Goal: Information Seeking & Learning: Learn about a topic

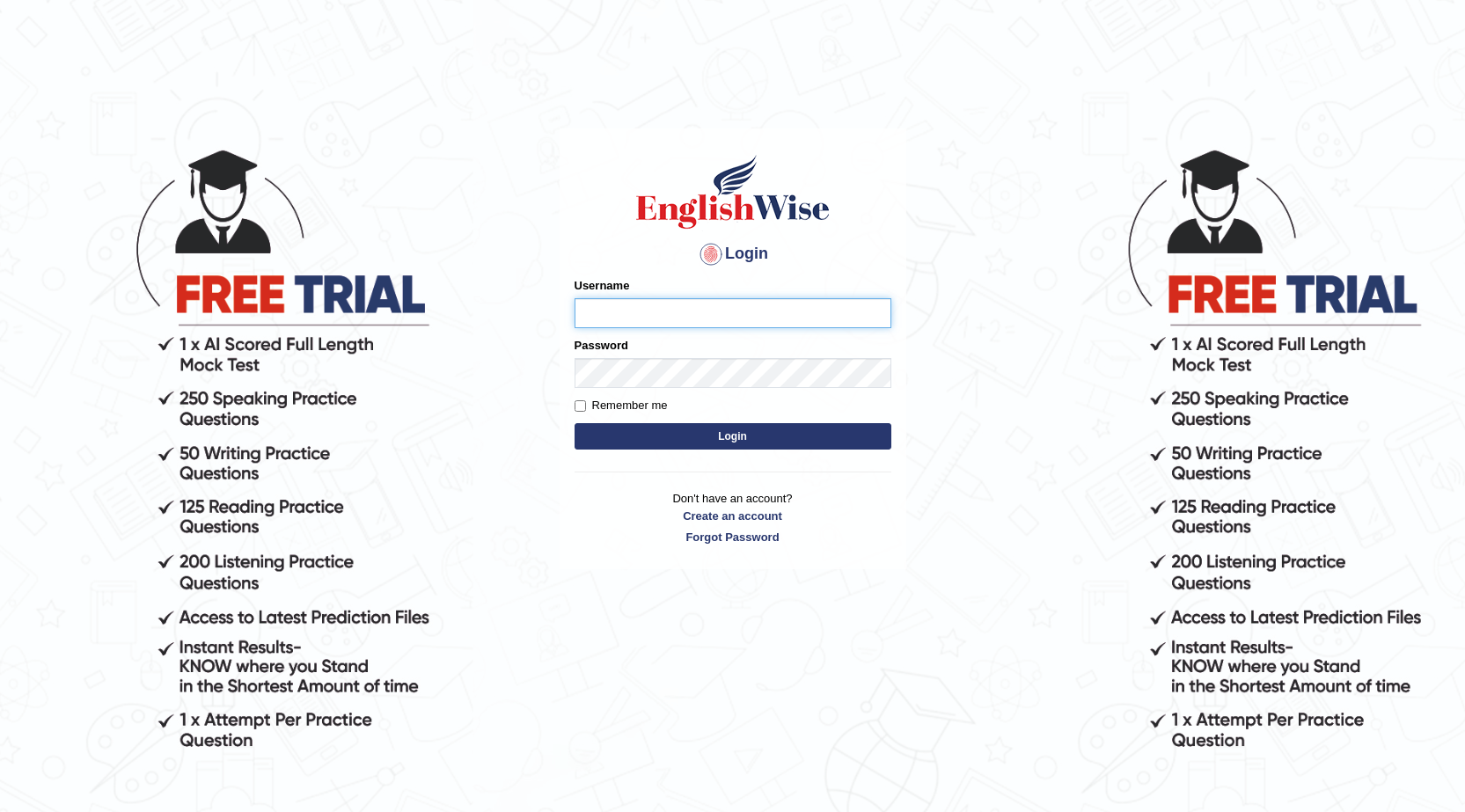
click at [720, 299] on input "Username" at bounding box center [733, 313] width 317 height 30
type input "neyam"
click at [685, 434] on button "Login" at bounding box center [733, 436] width 317 height 27
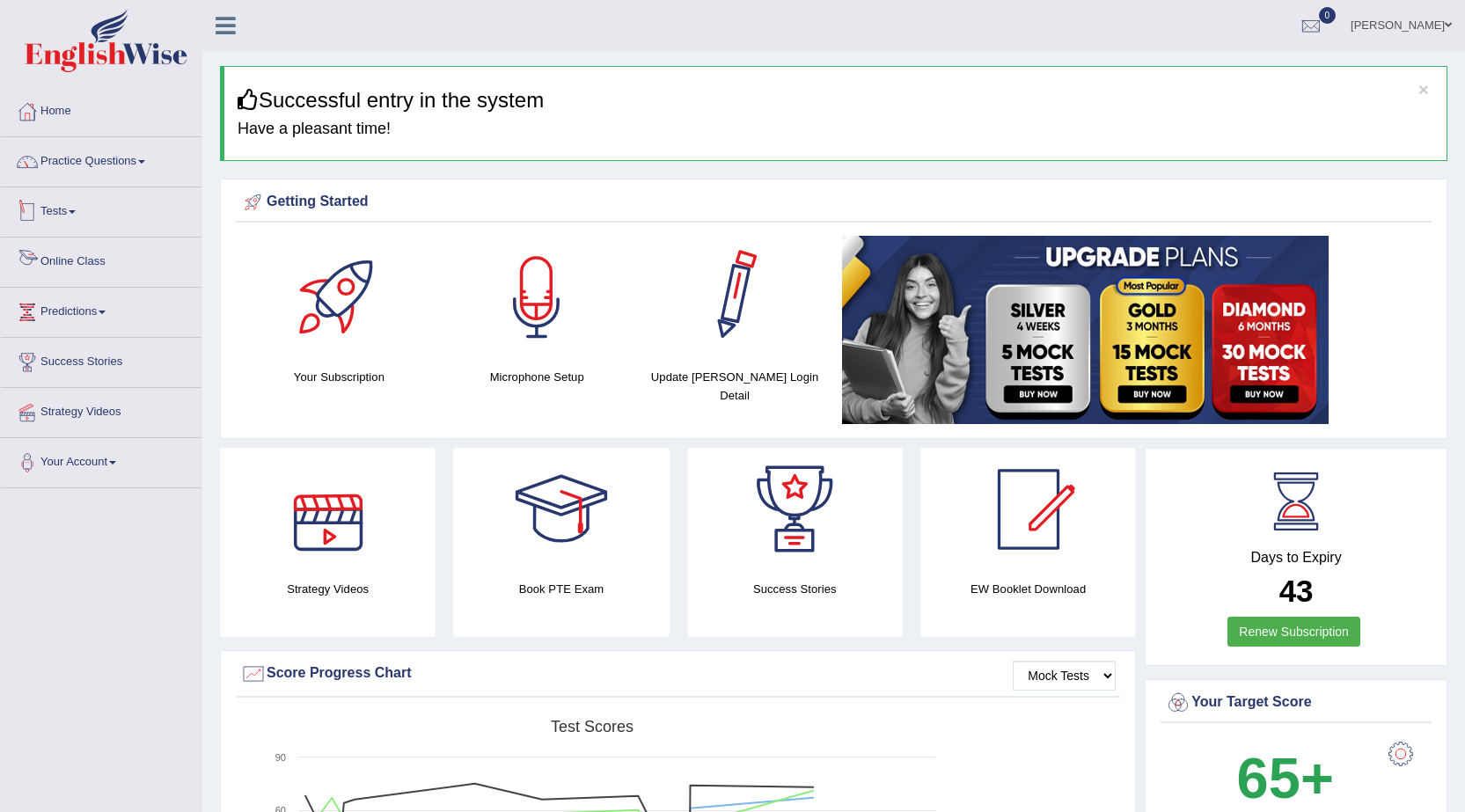
click at [68, 227] on link "Tests" at bounding box center [101, 209] width 201 height 44
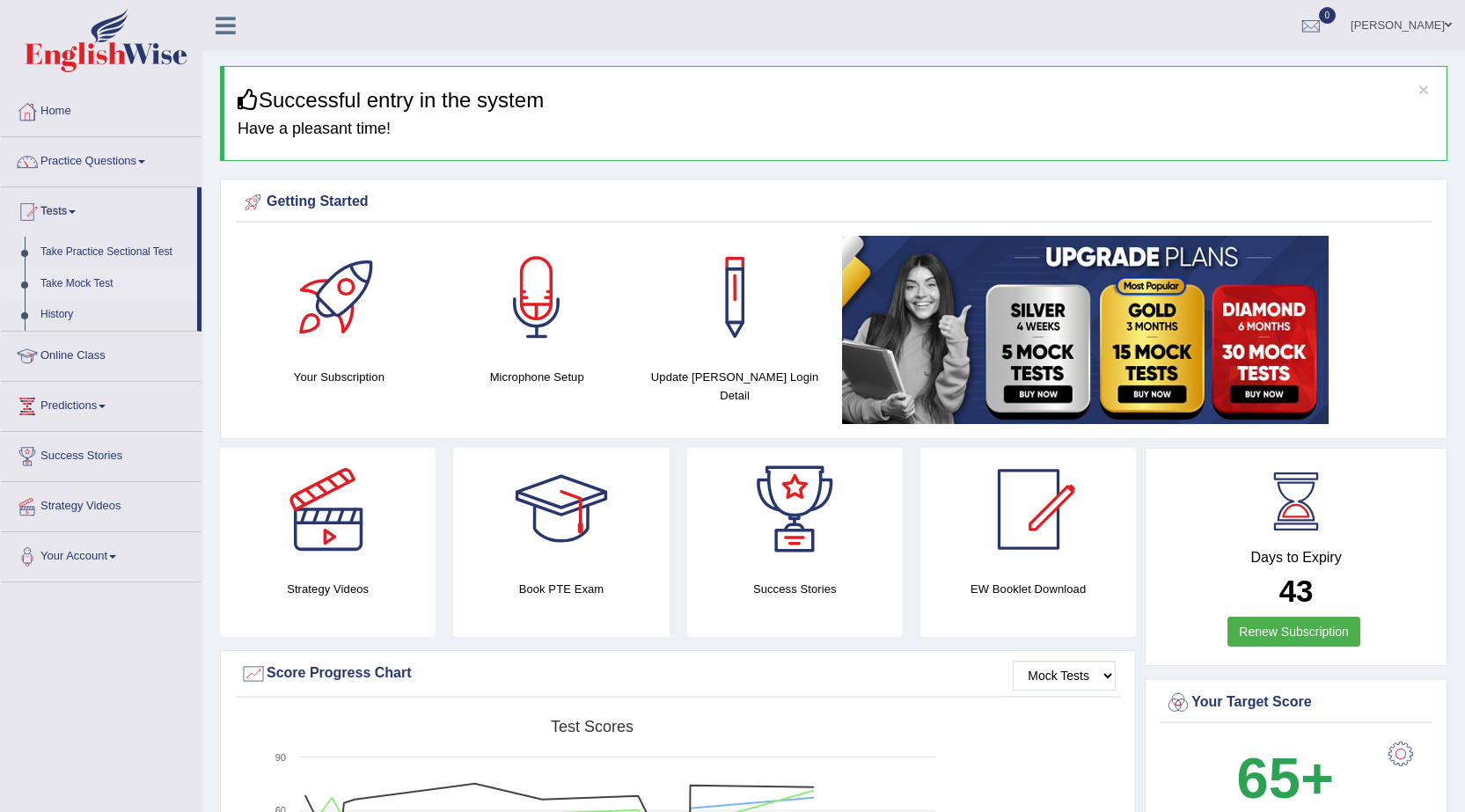
click at [64, 285] on link "Take Mock Test" at bounding box center [115, 284] width 165 height 31
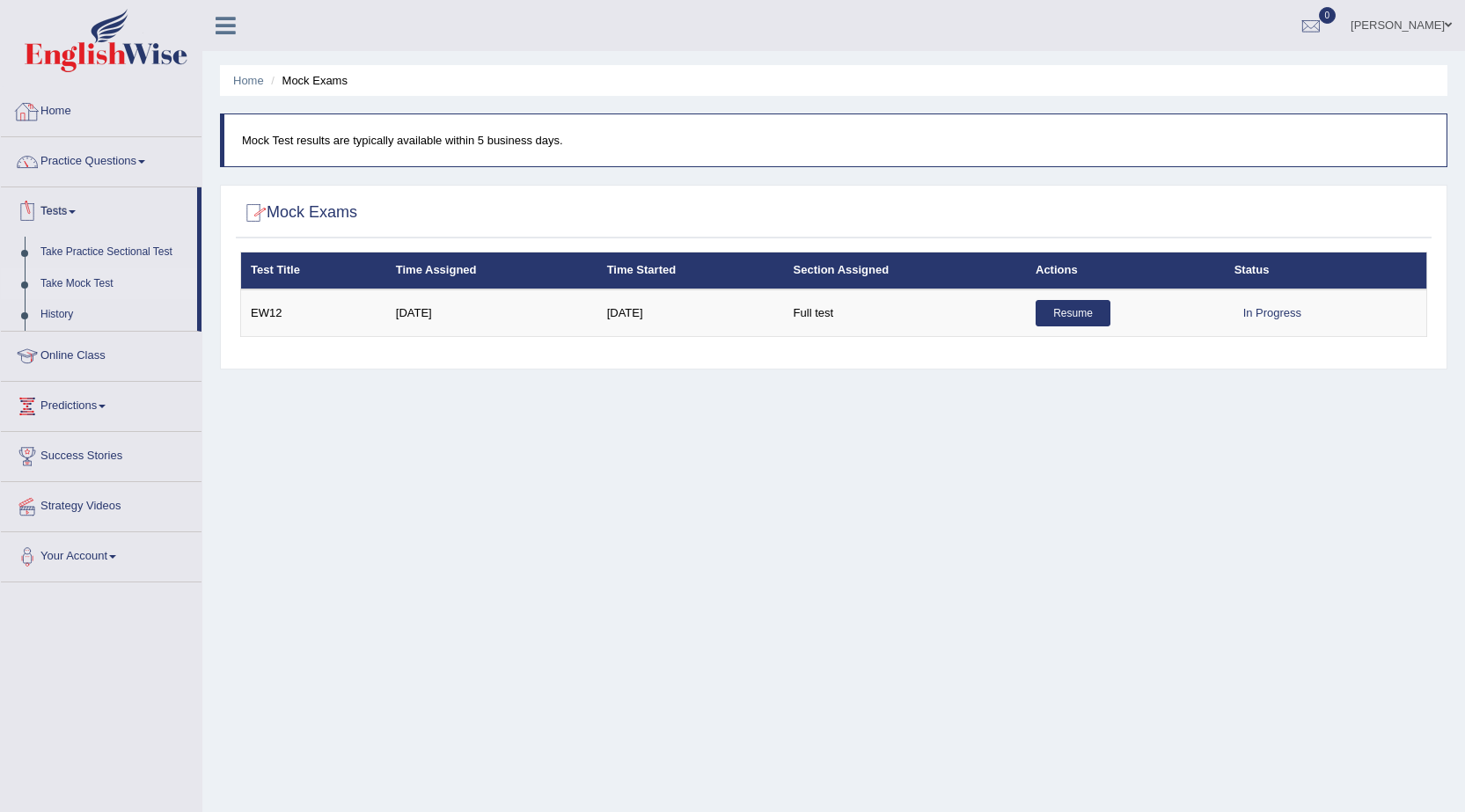
click at [144, 161] on link "Practice Questions" at bounding box center [101, 159] width 201 height 44
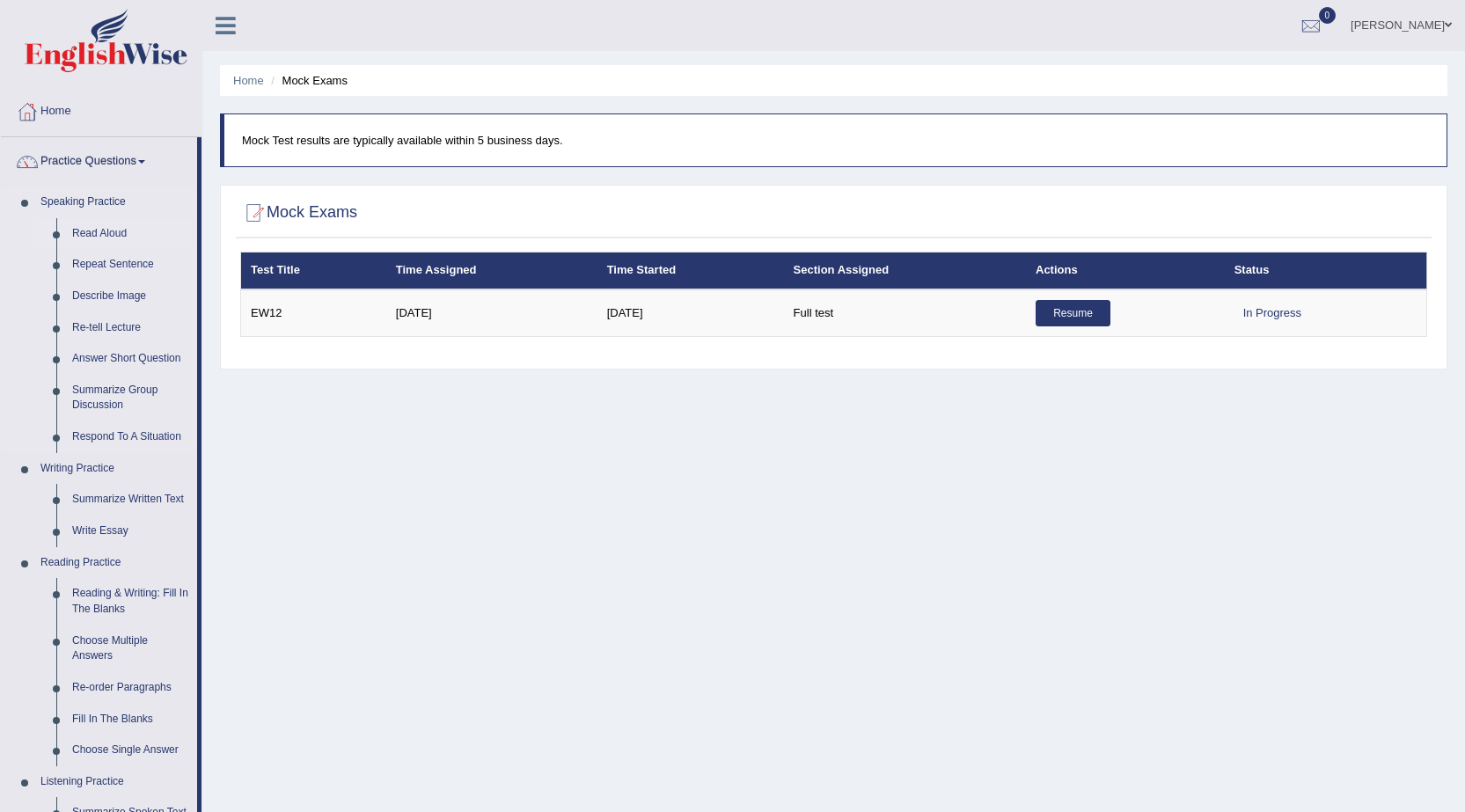
click at [87, 229] on link "Read Aloud" at bounding box center [131, 234] width 133 height 31
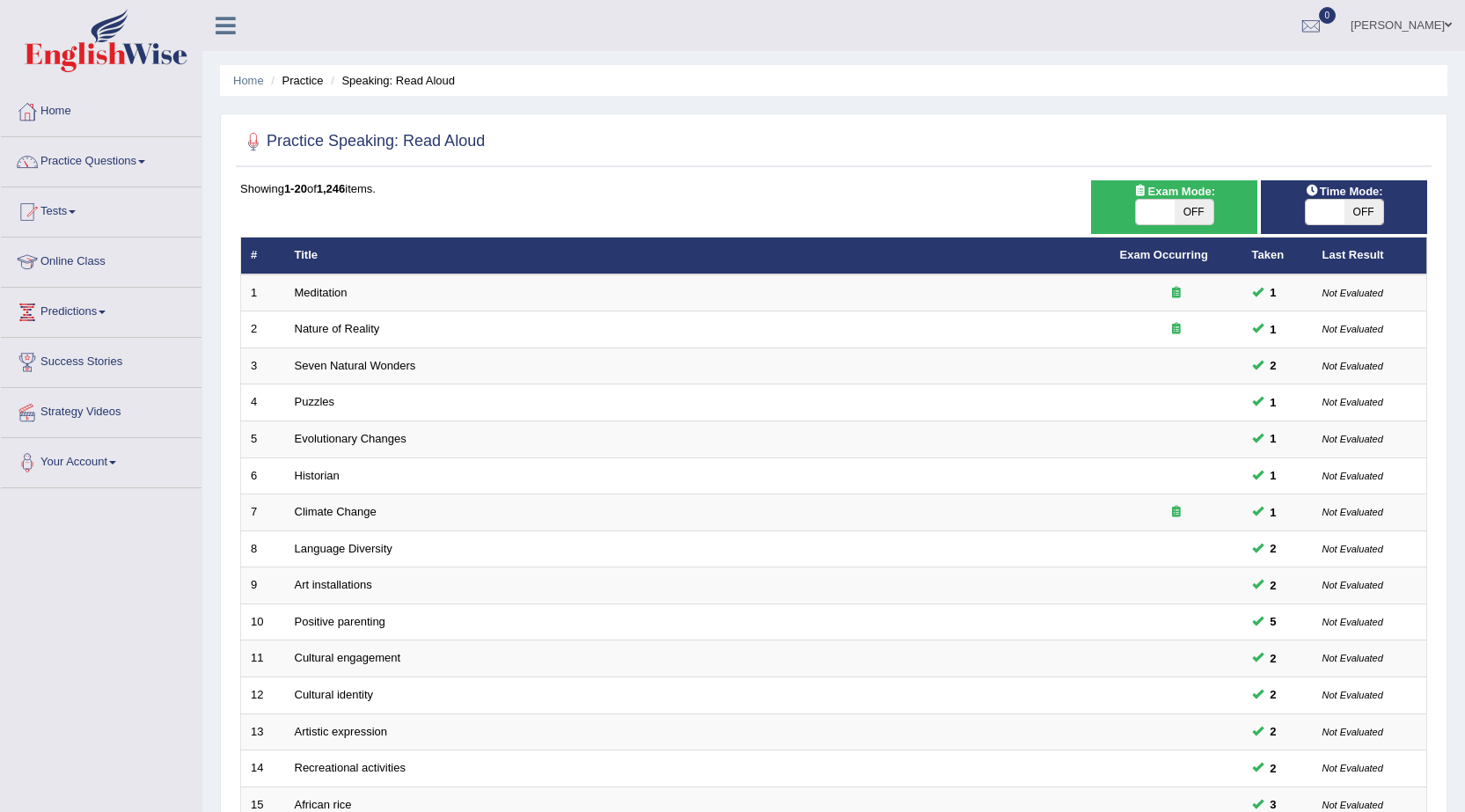
click at [145, 167] on link "Practice Questions" at bounding box center [101, 159] width 201 height 44
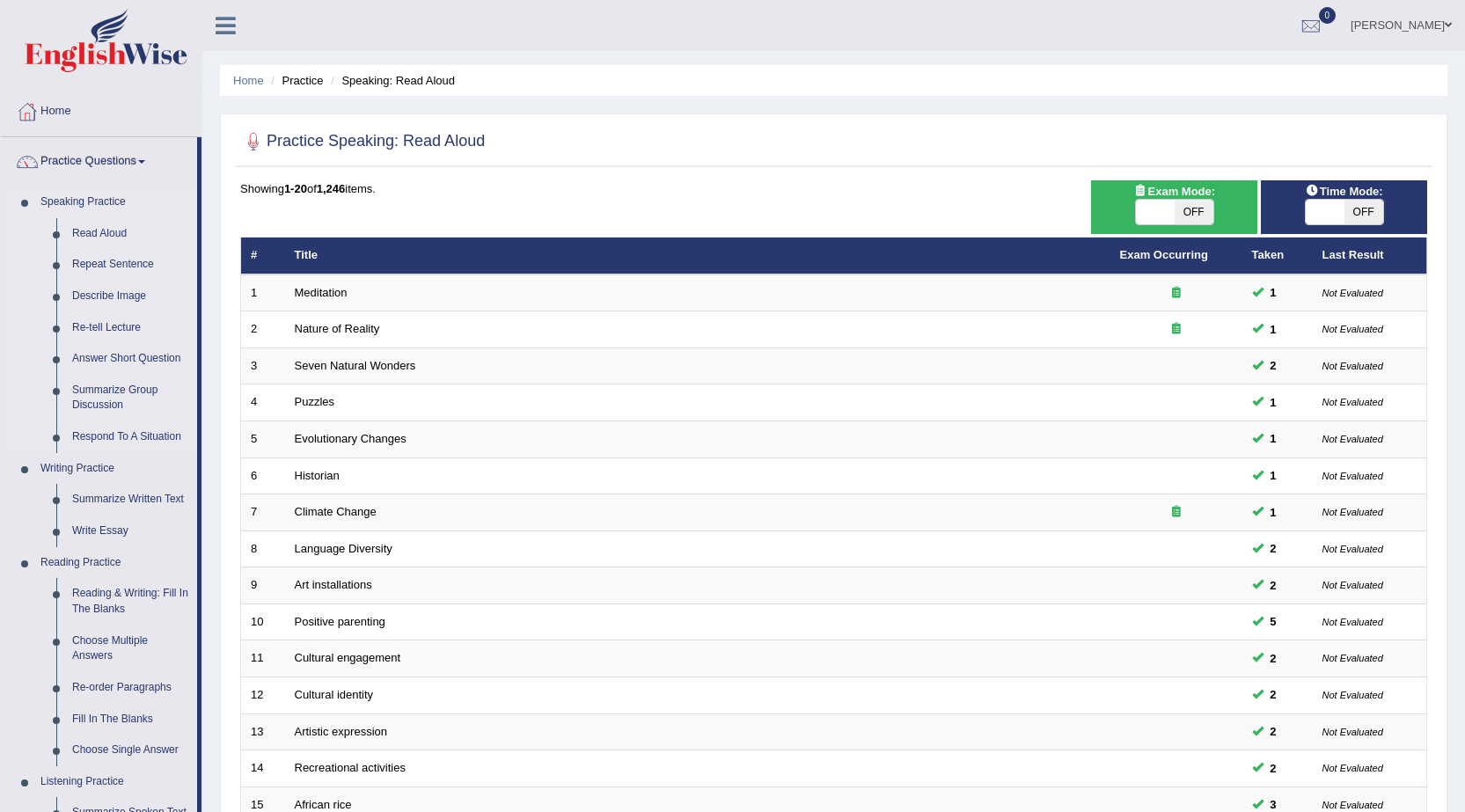
click at [98, 225] on link "Read Aloud" at bounding box center [131, 234] width 133 height 31
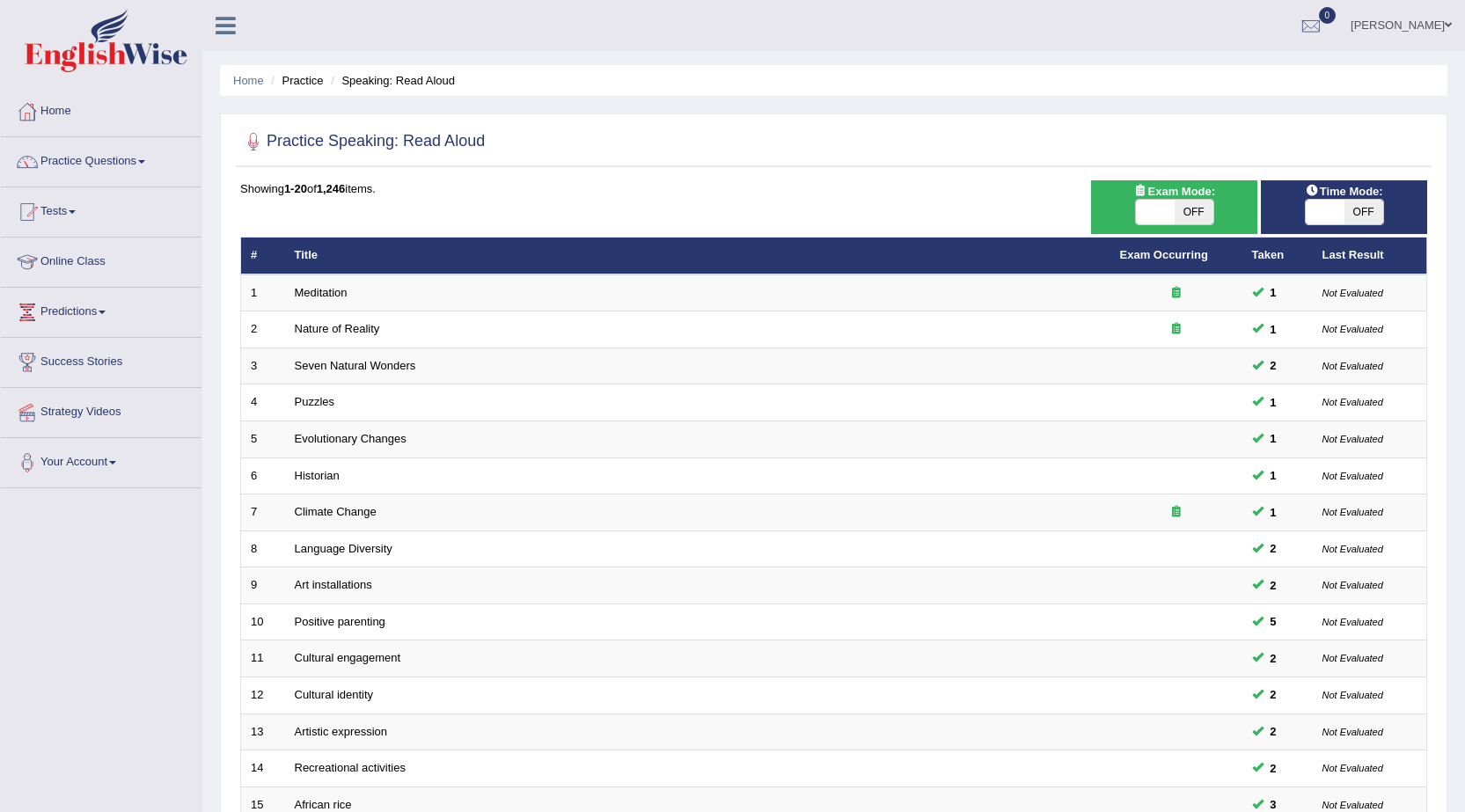
click at [1353, 207] on span "OFF" at bounding box center [1364, 212] width 39 height 25
checkbox input "true"
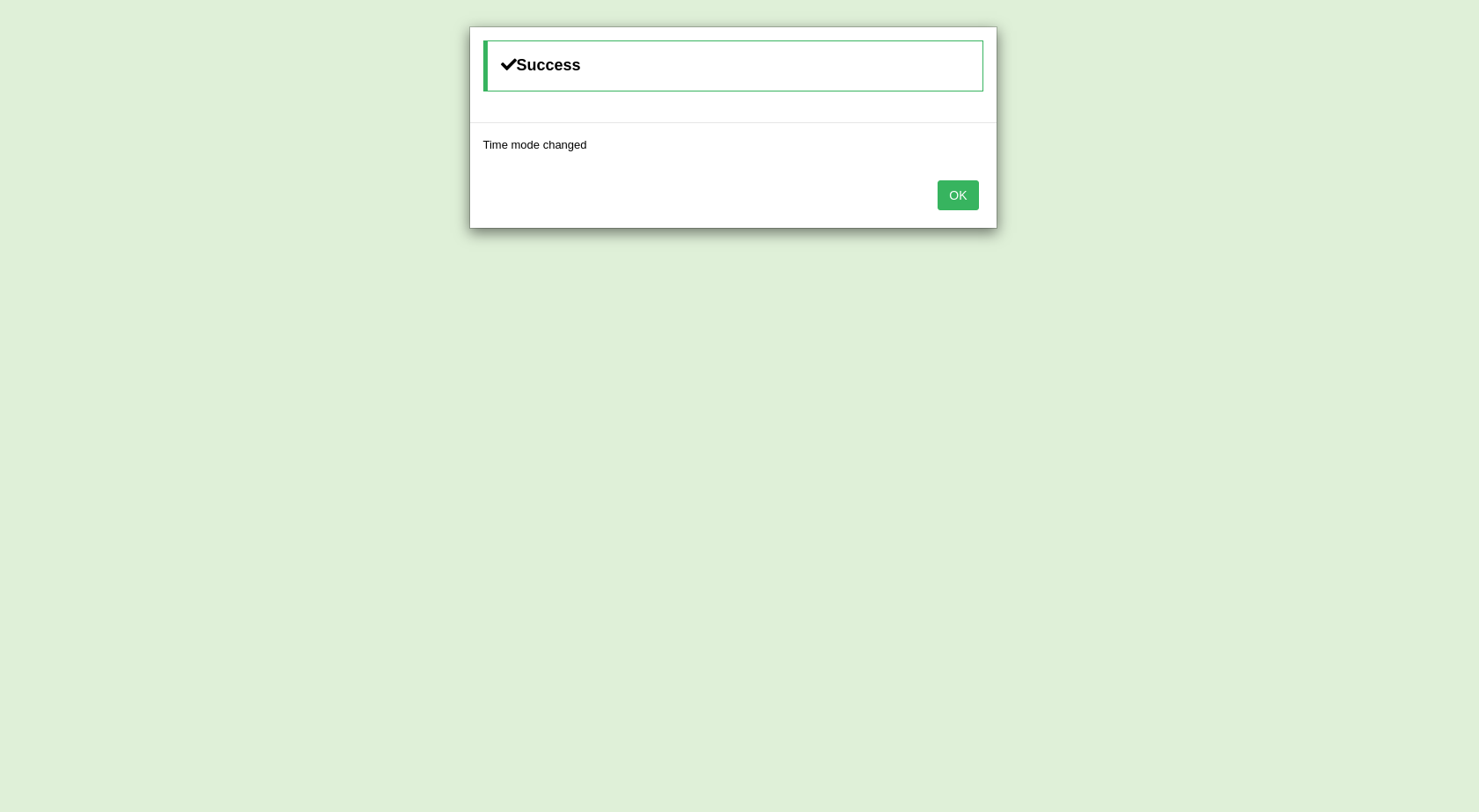
click at [965, 187] on button "OK" at bounding box center [958, 195] width 41 height 30
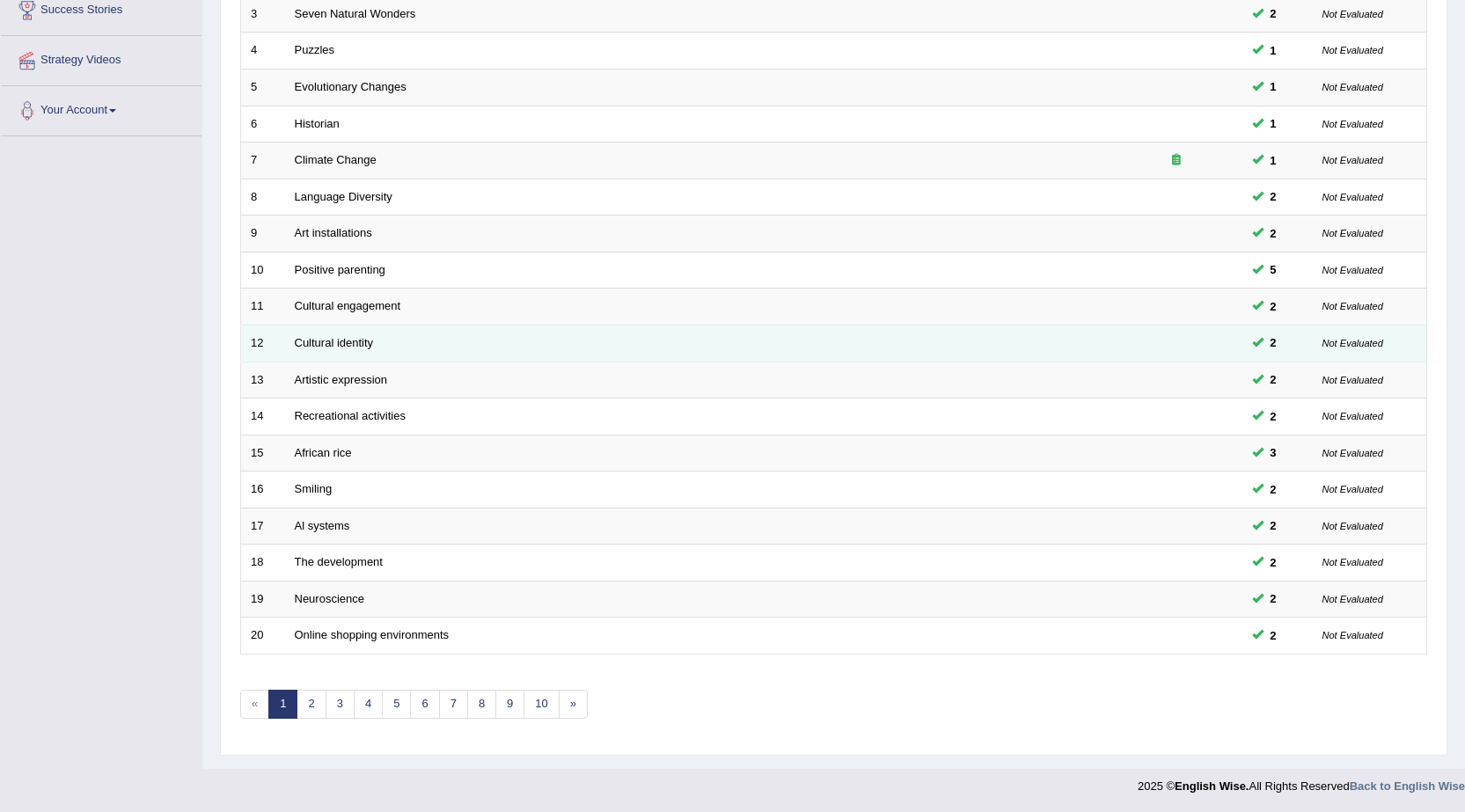
scroll to position [353, 0]
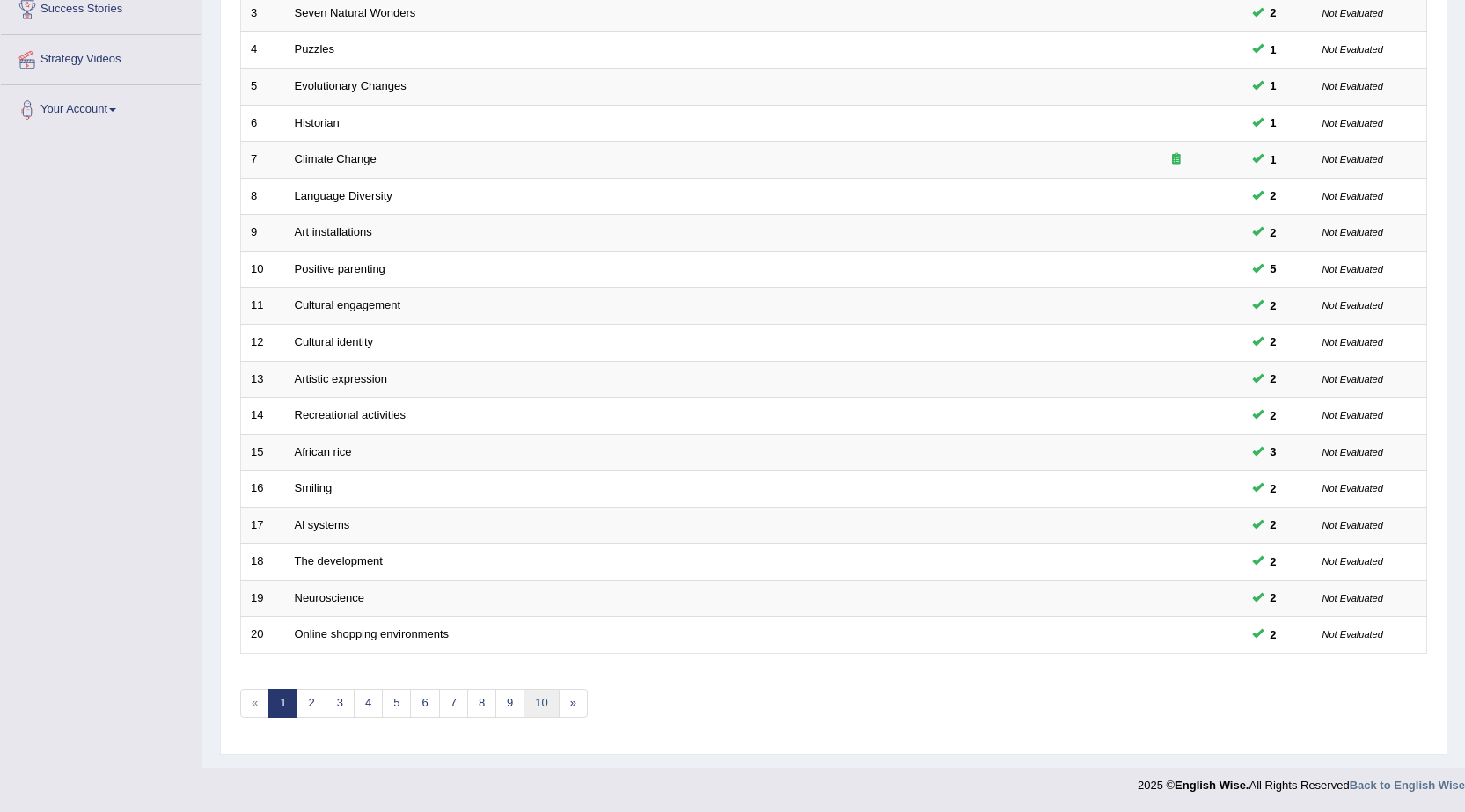
click at [543, 715] on link "10" at bounding box center [541, 703] width 35 height 29
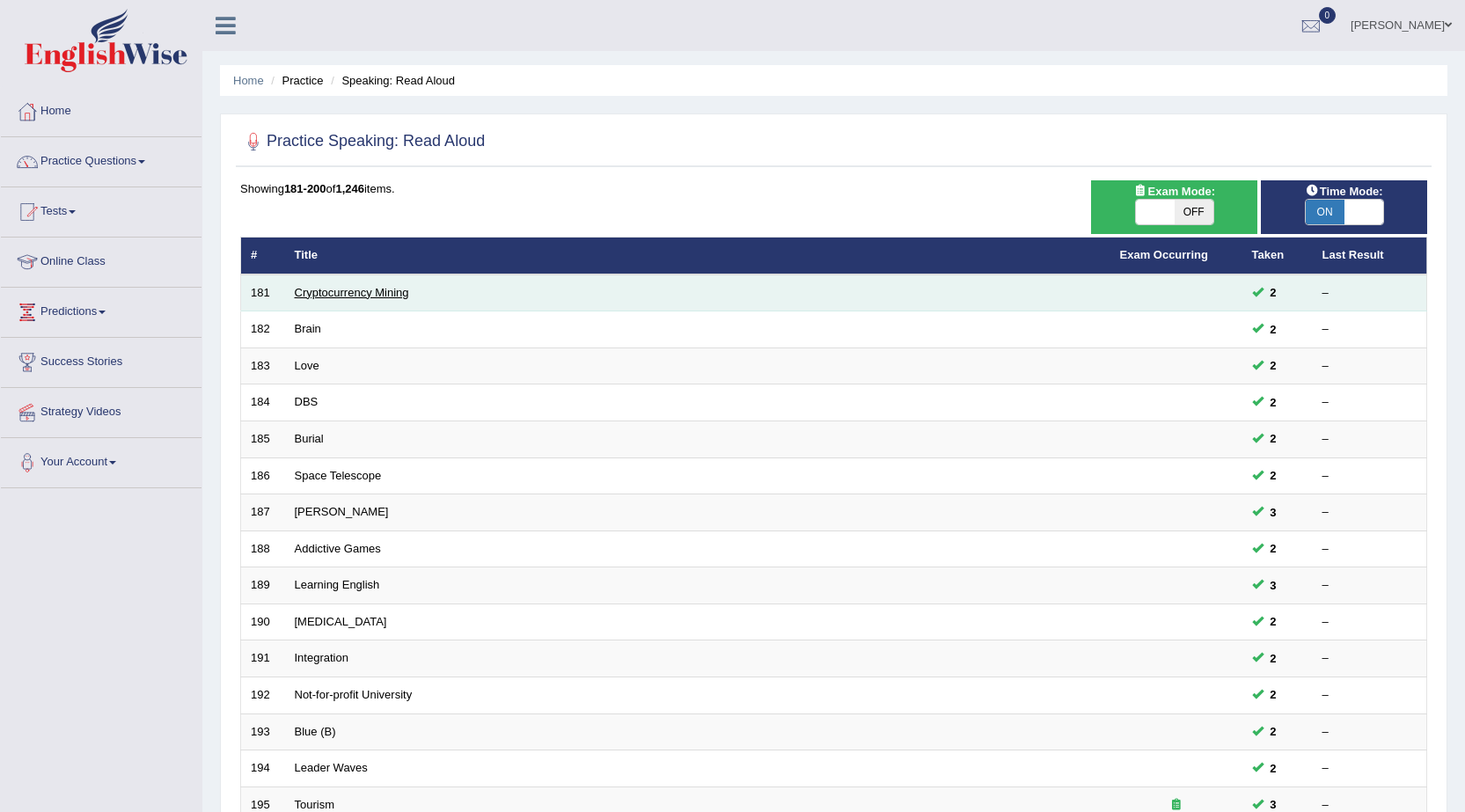
click at [318, 294] on link "Cryptocurrency Mining" at bounding box center [352, 293] width 115 height 13
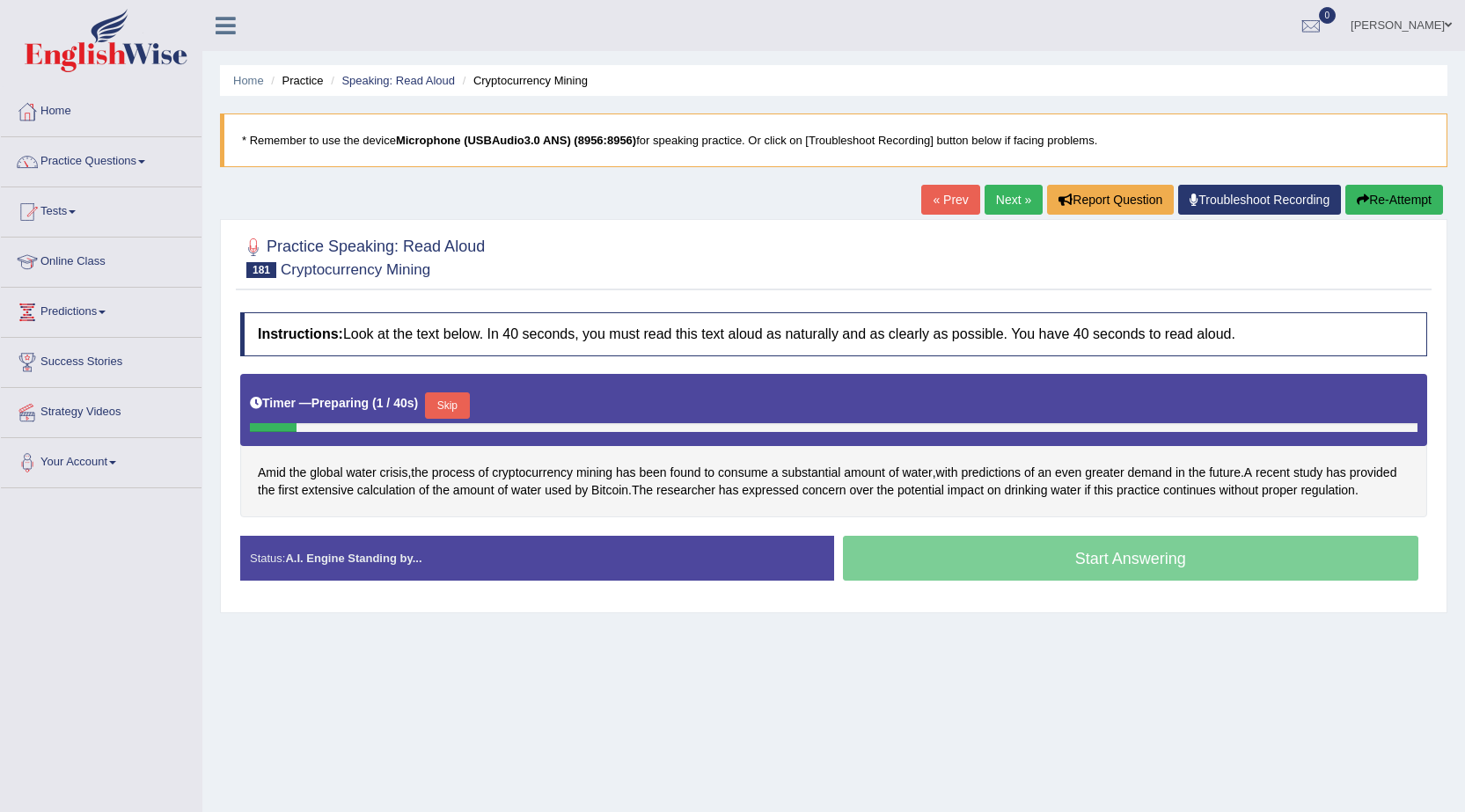
click at [445, 406] on button "Skip" at bounding box center [447, 406] width 44 height 27
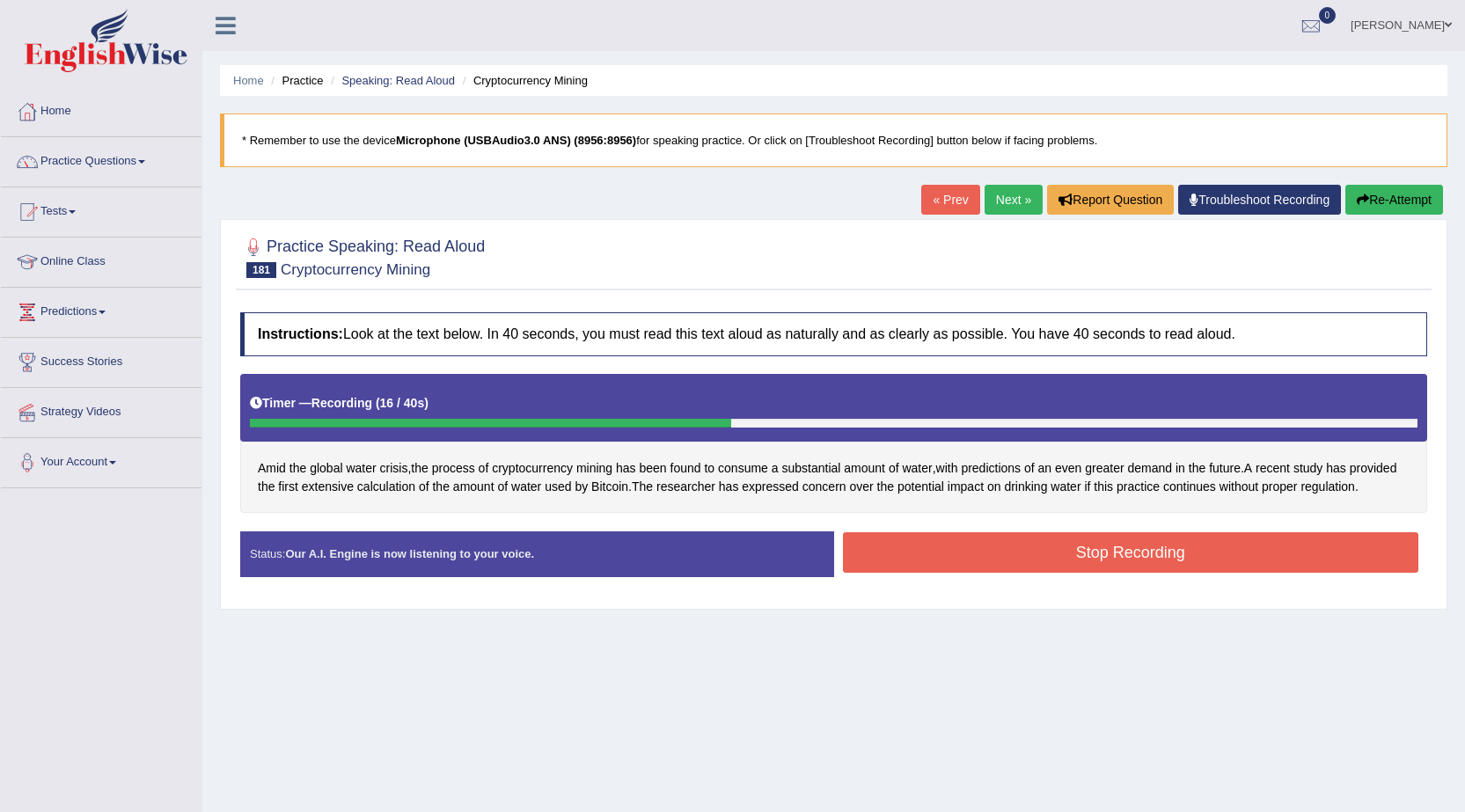
click at [1125, 539] on button "Stop Recording" at bounding box center [1131, 553] width 576 height 41
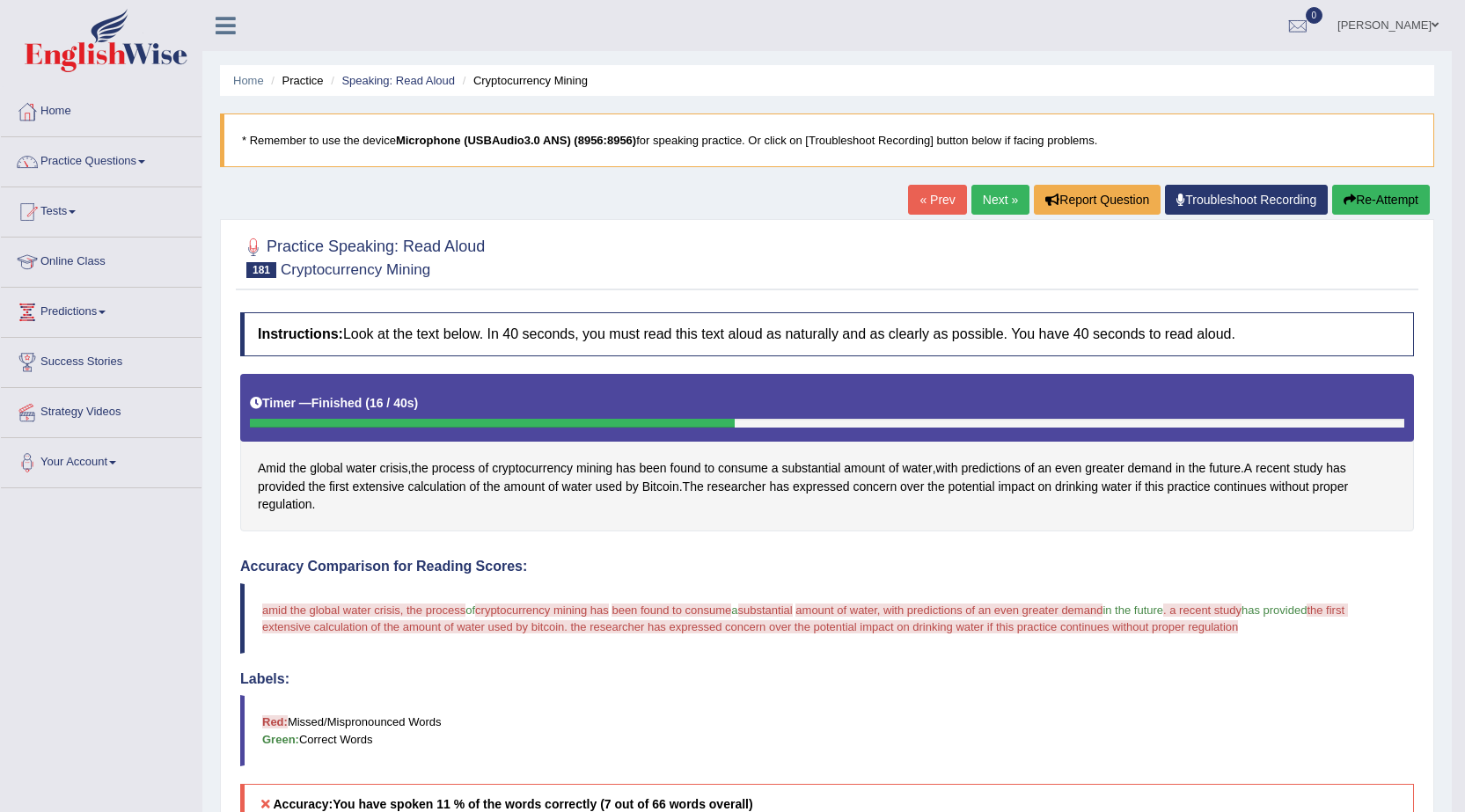
click at [1364, 196] on button "Re-Attempt" at bounding box center [1381, 200] width 97 height 30
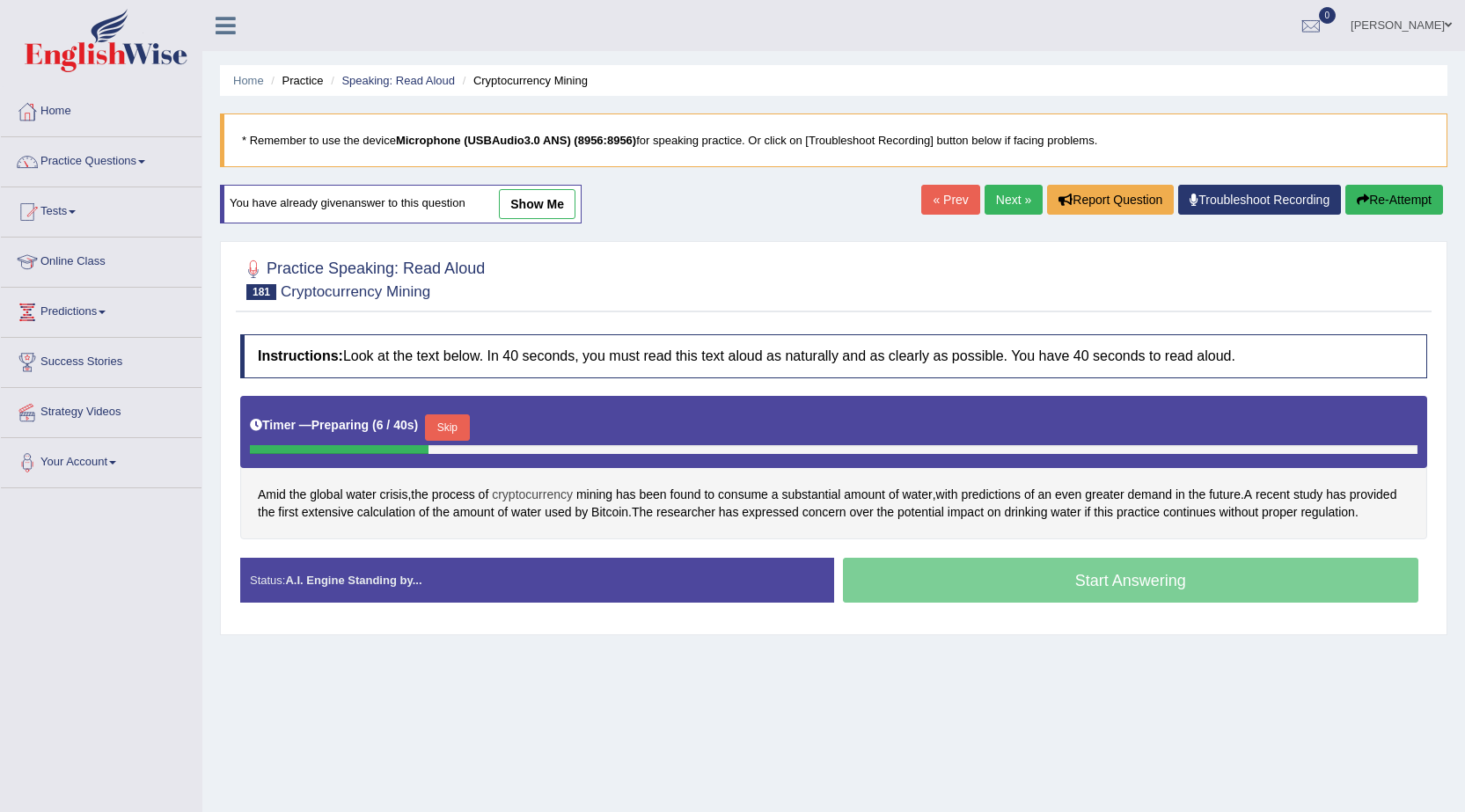
click at [529, 495] on span "cryptocurrency" at bounding box center [532, 495] width 81 height 19
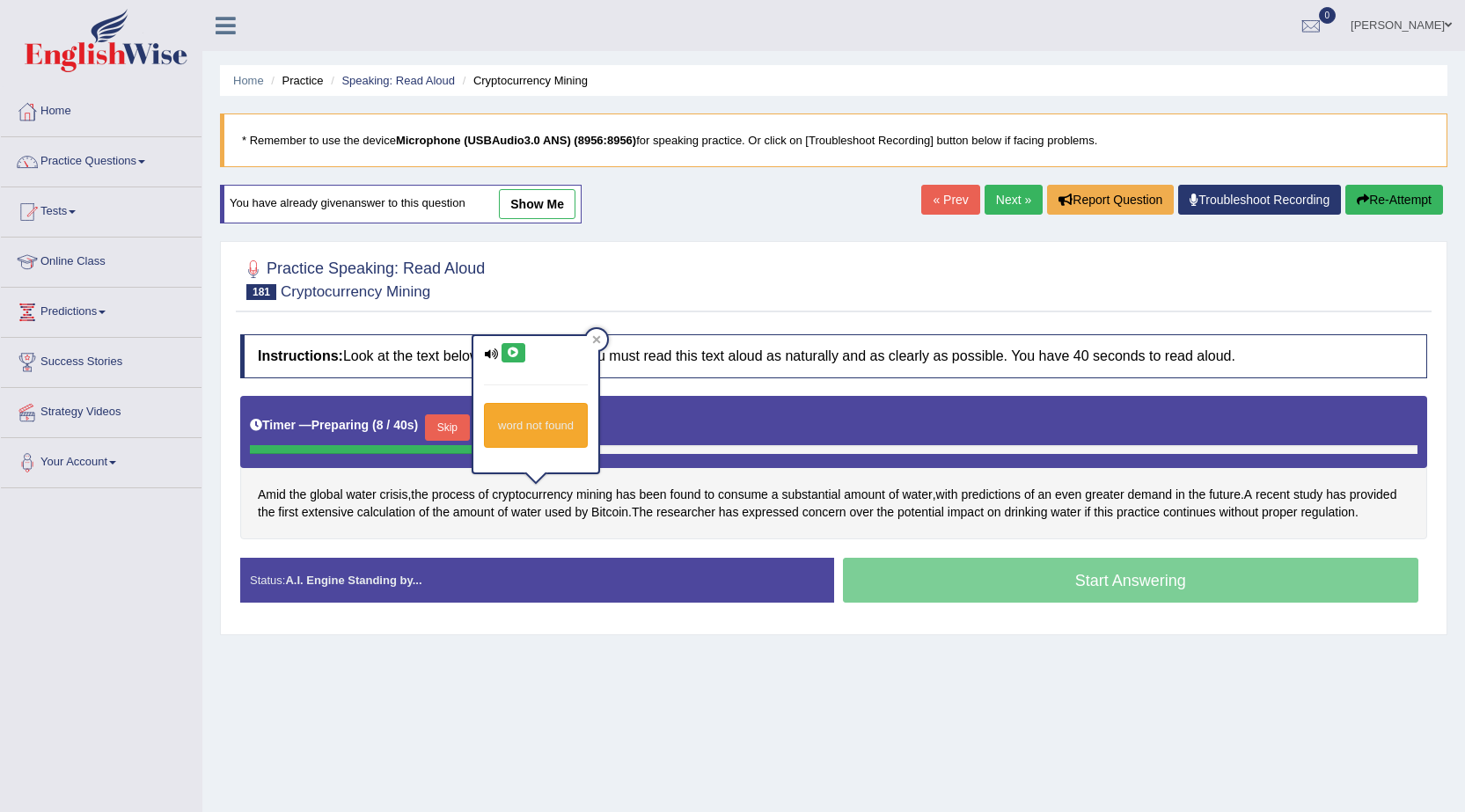
click at [512, 355] on icon at bounding box center [513, 352] width 13 height 10
click at [735, 269] on div at bounding box center [833, 279] width 1187 height 54
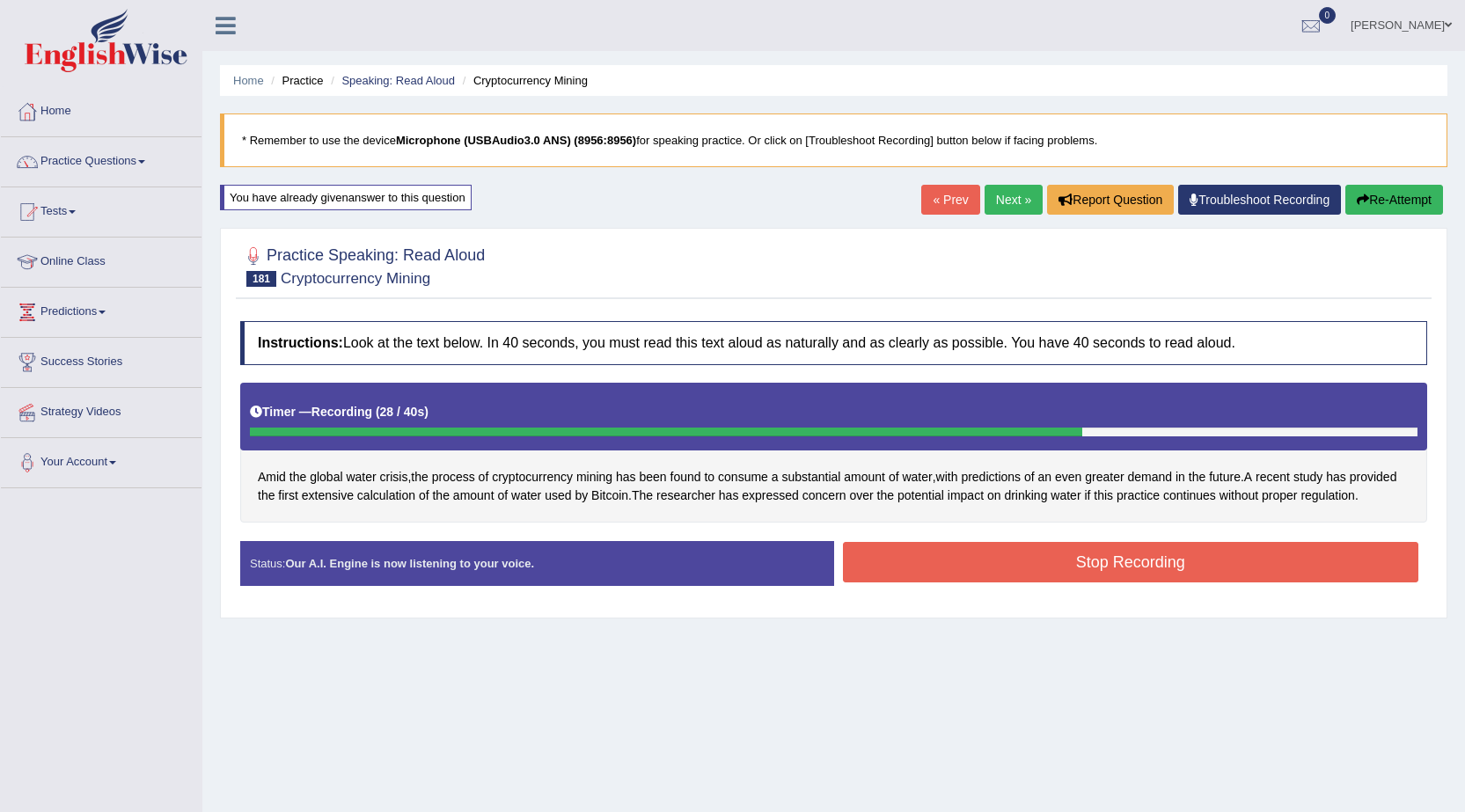
click at [1072, 556] on button "Stop Recording" at bounding box center [1131, 562] width 576 height 41
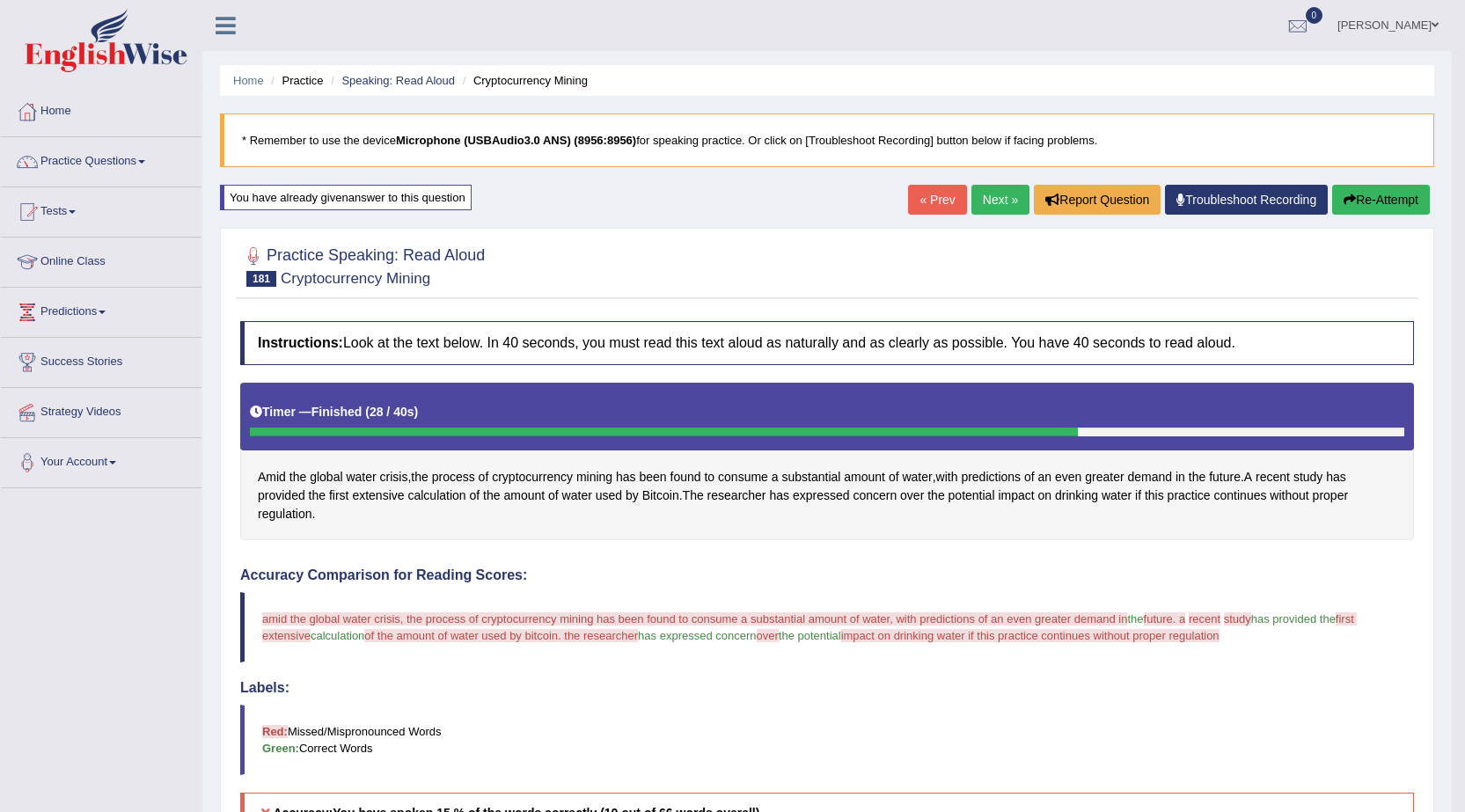
click at [995, 191] on link "Next »" at bounding box center [1000, 200] width 58 height 30
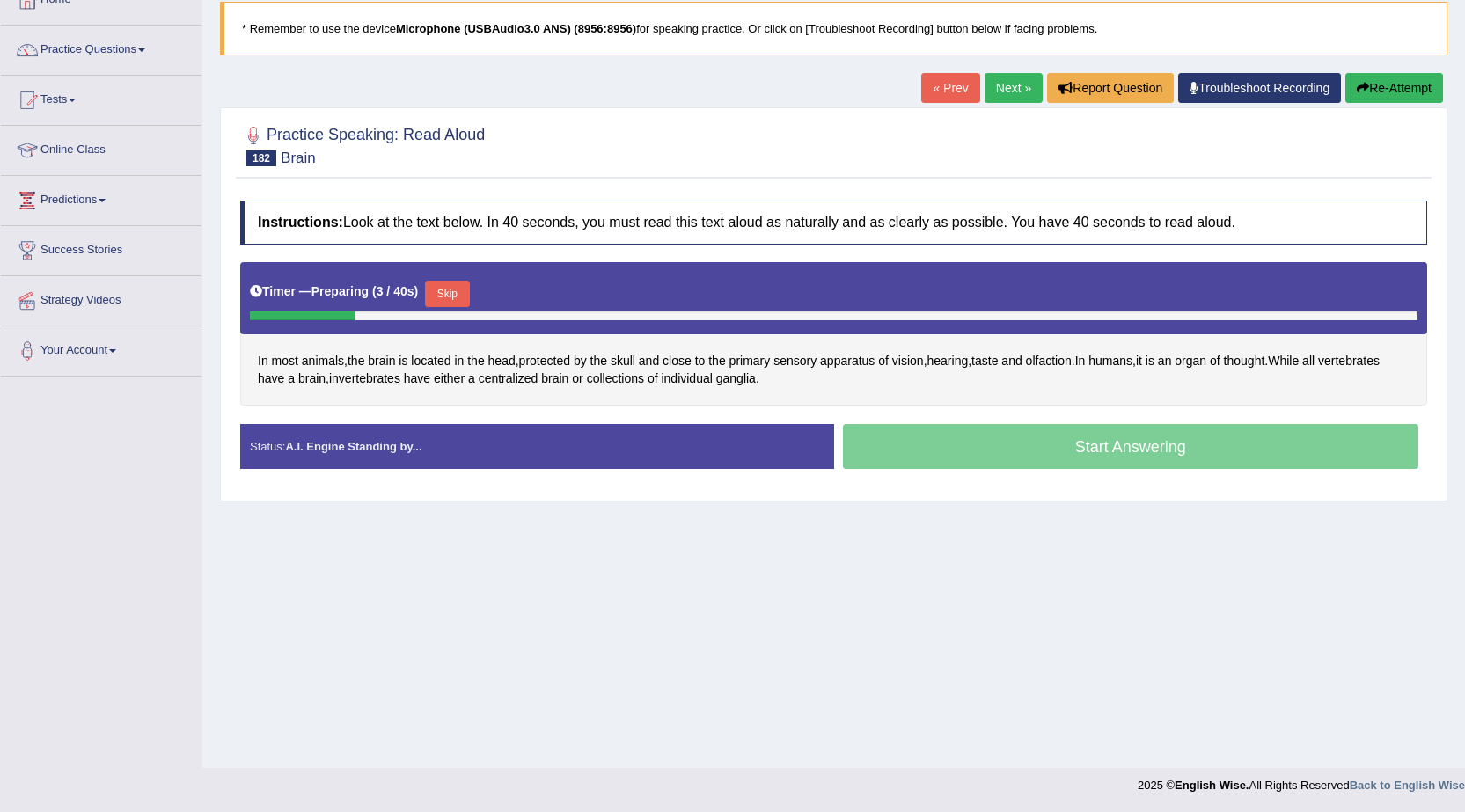
click at [448, 293] on button "Skip" at bounding box center [447, 294] width 44 height 27
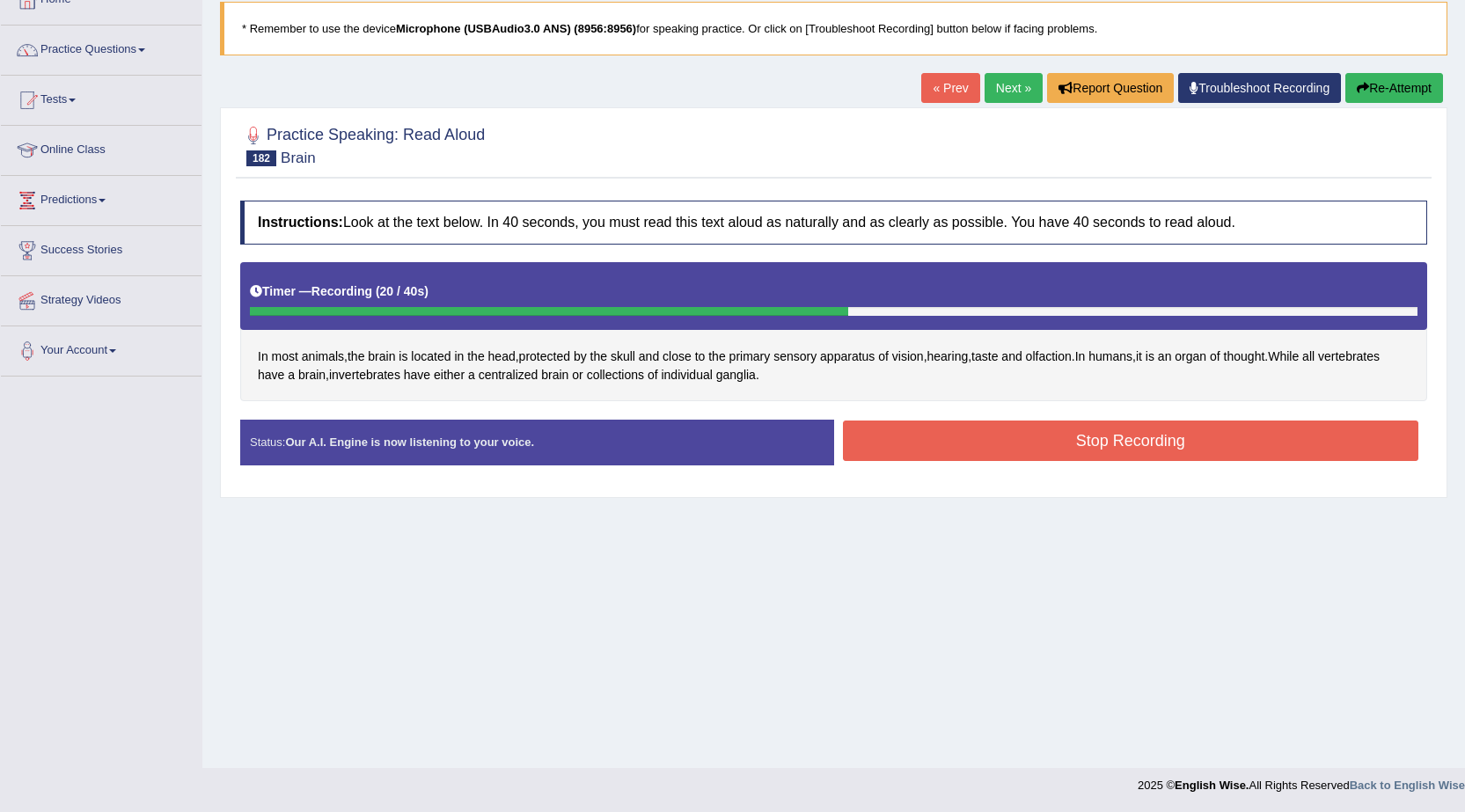
click at [917, 452] on button "Stop Recording" at bounding box center [1131, 441] width 576 height 41
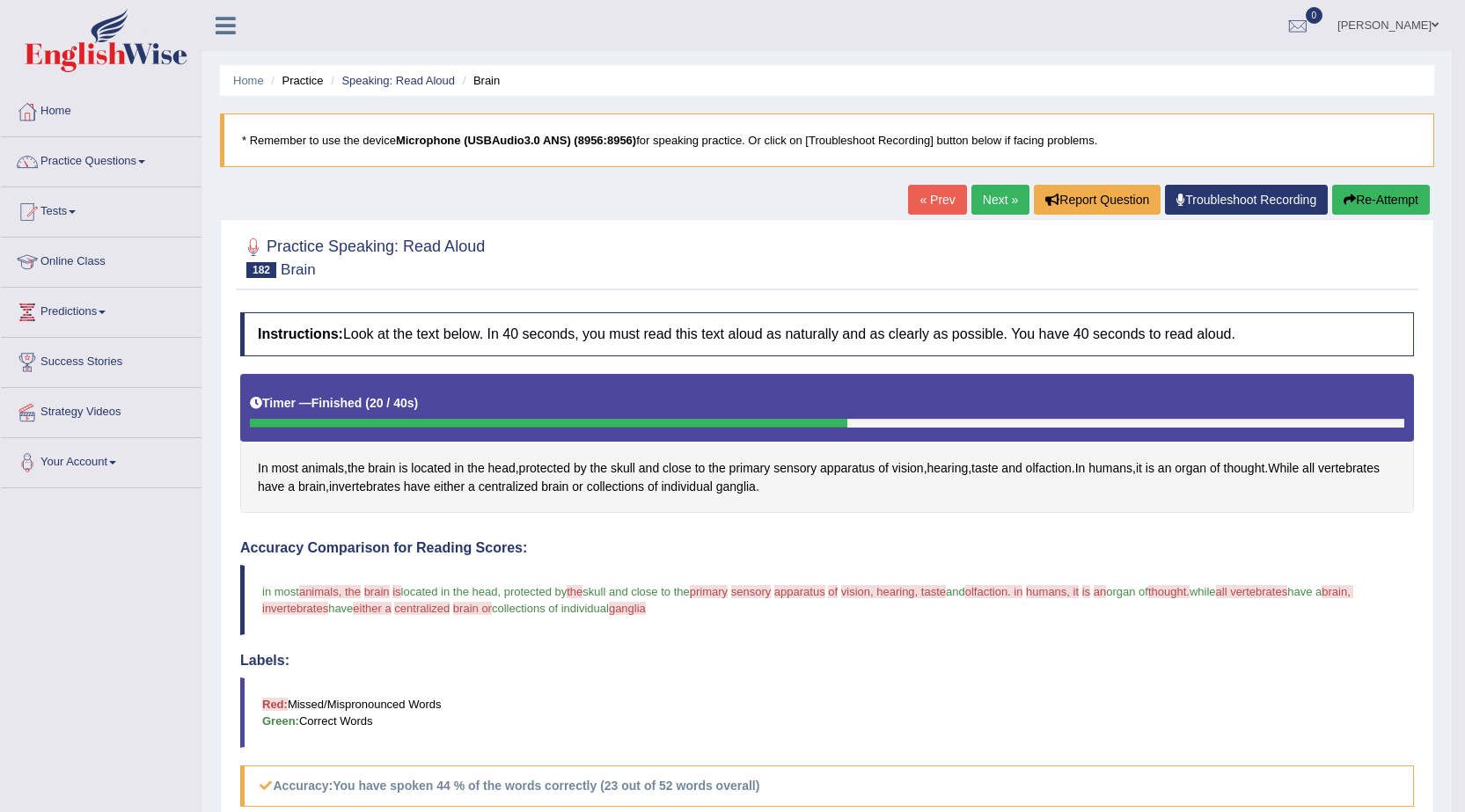
click at [978, 206] on link "Next »" at bounding box center [1000, 200] width 58 height 30
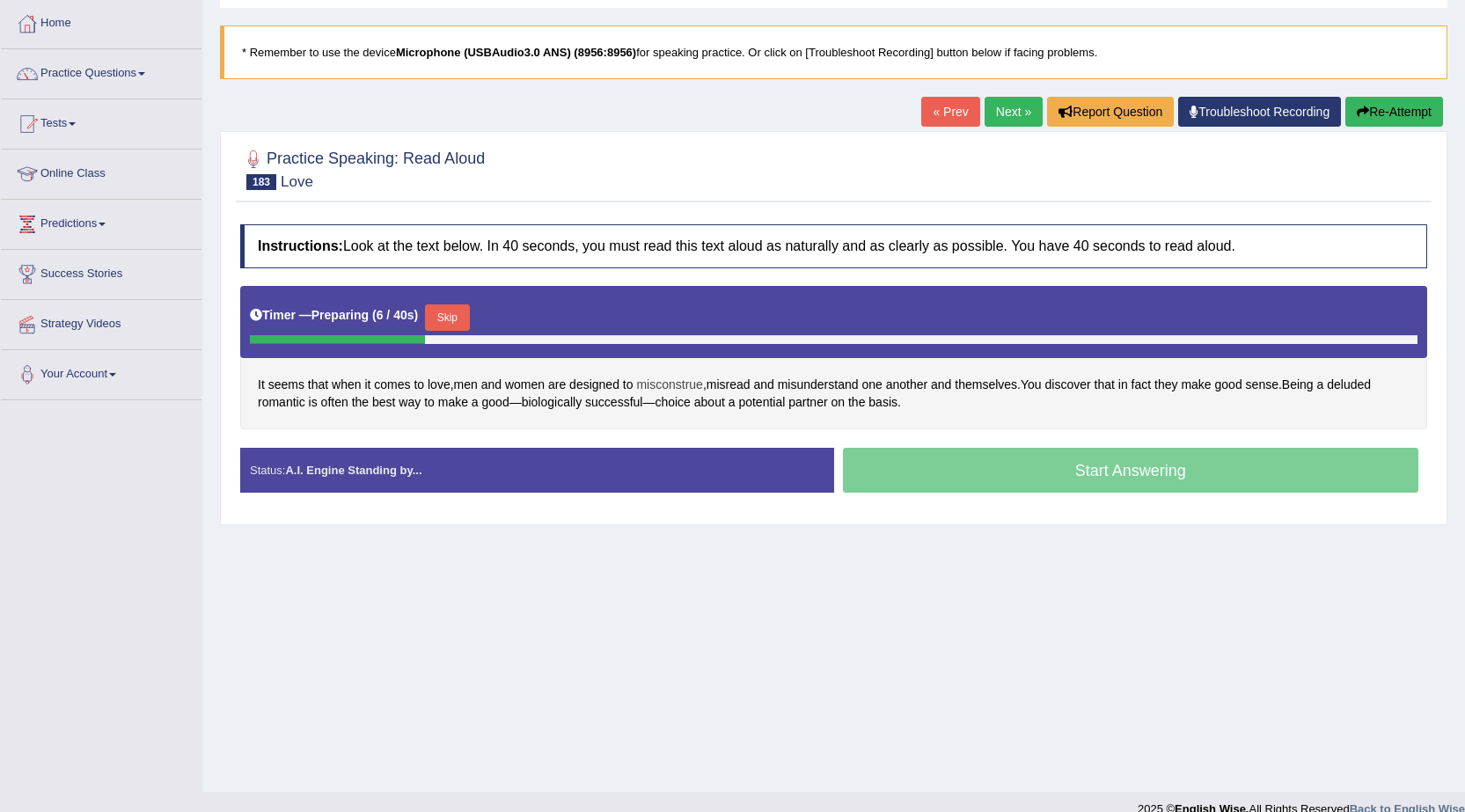
click at [679, 387] on span "misconstrue" at bounding box center [669, 385] width 66 height 19
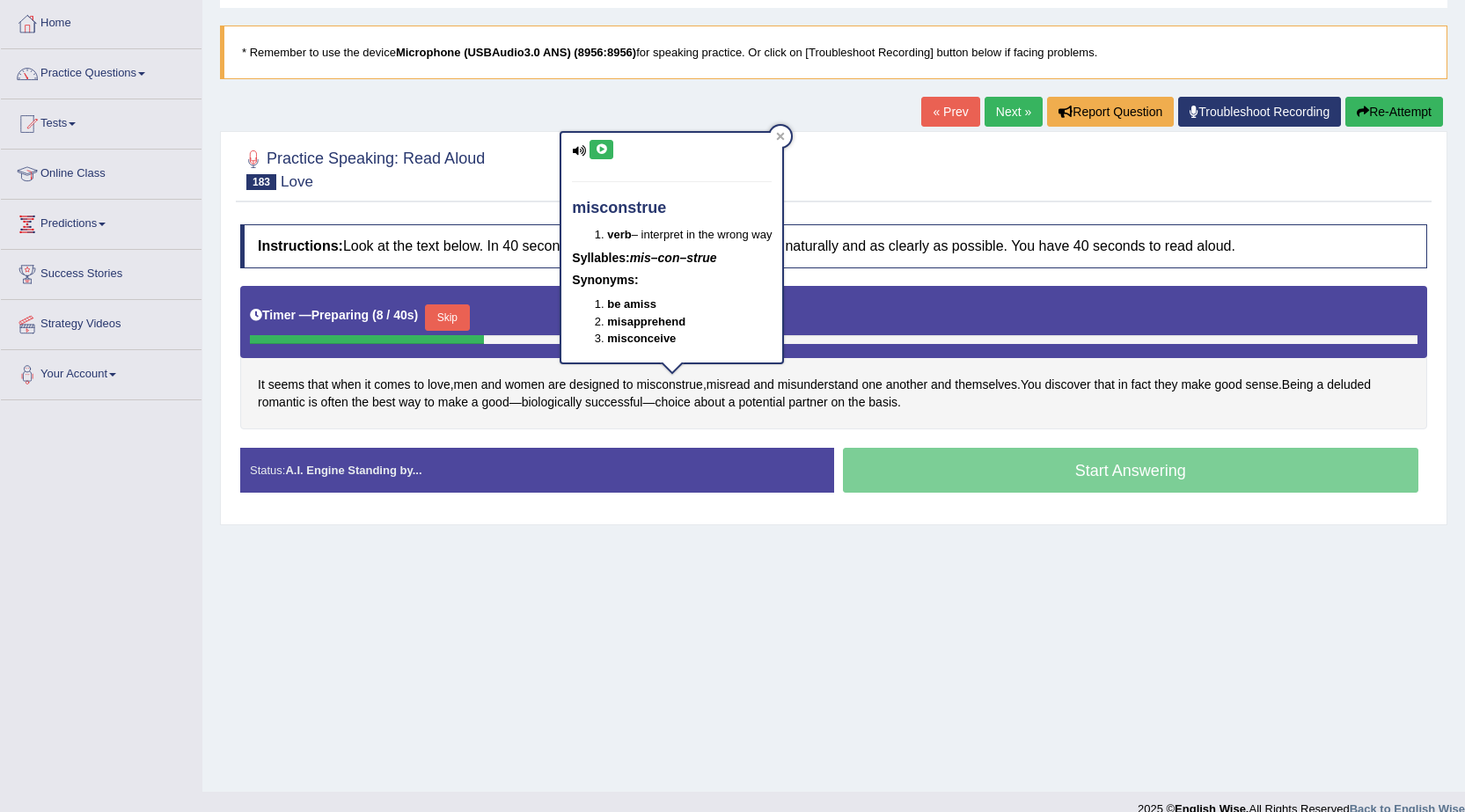
click at [602, 147] on icon at bounding box center [601, 149] width 13 height 10
click at [1207, 253] on h4 "Instructions: Look at the text below. In 40 seconds, you must read this text al…" at bounding box center [833, 246] width 1187 height 44
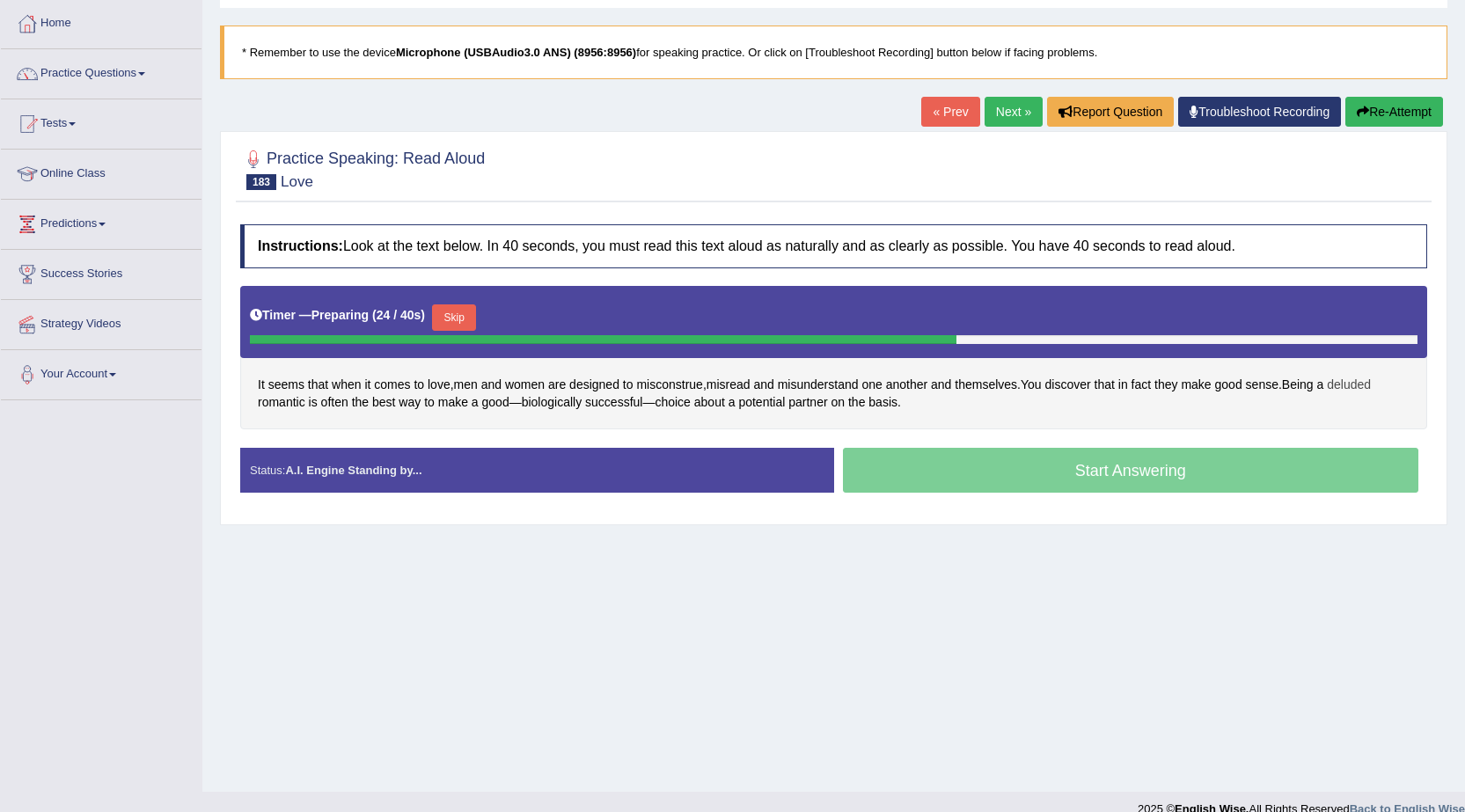
click at [1352, 385] on span "deluded" at bounding box center [1349, 385] width 44 height 19
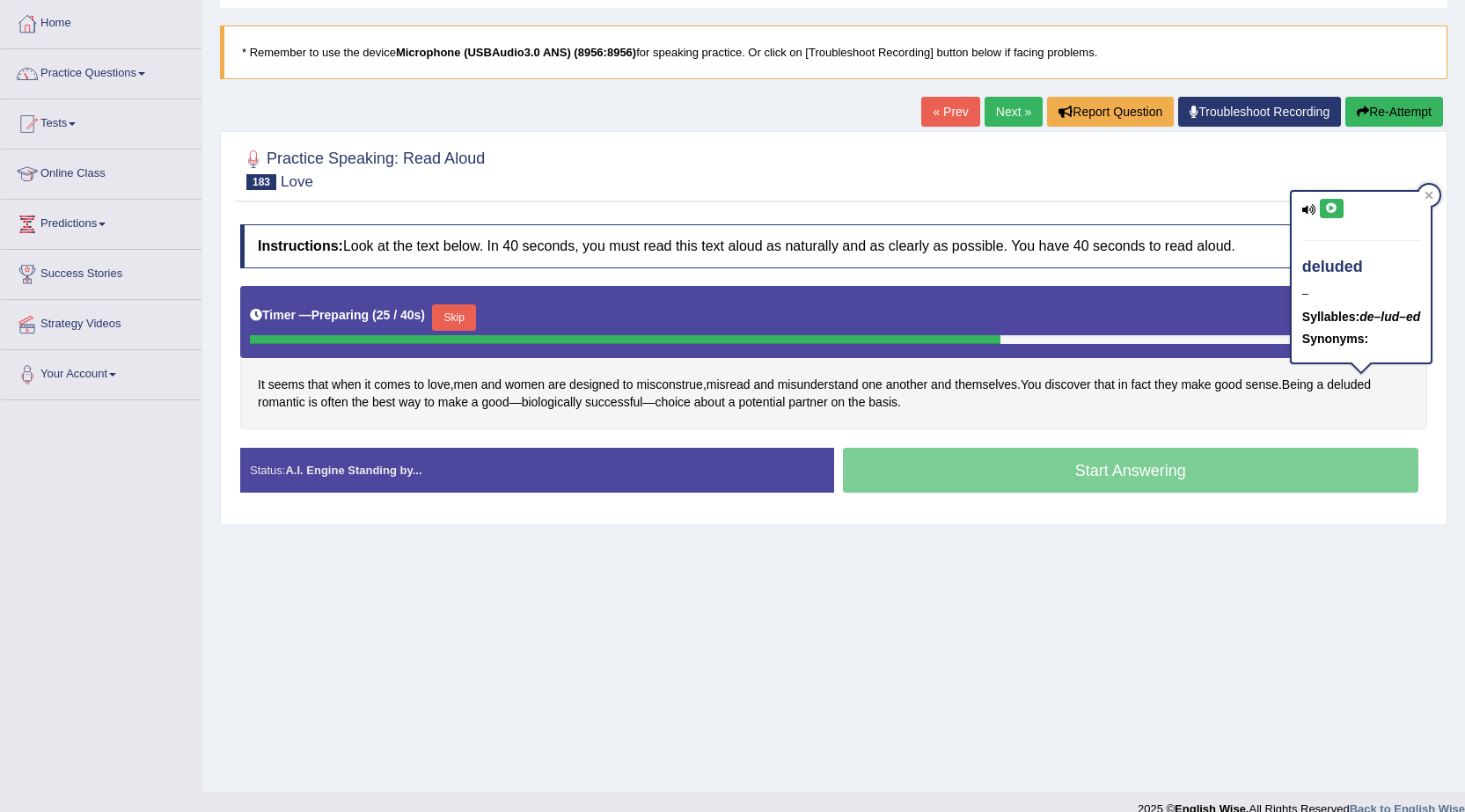
click at [1340, 212] on button at bounding box center [1333, 208] width 24 height 19
click at [1146, 286] on div "Timer — Preparing ( 28 / 40s ) Skip" at bounding box center [833, 322] width 1187 height 72
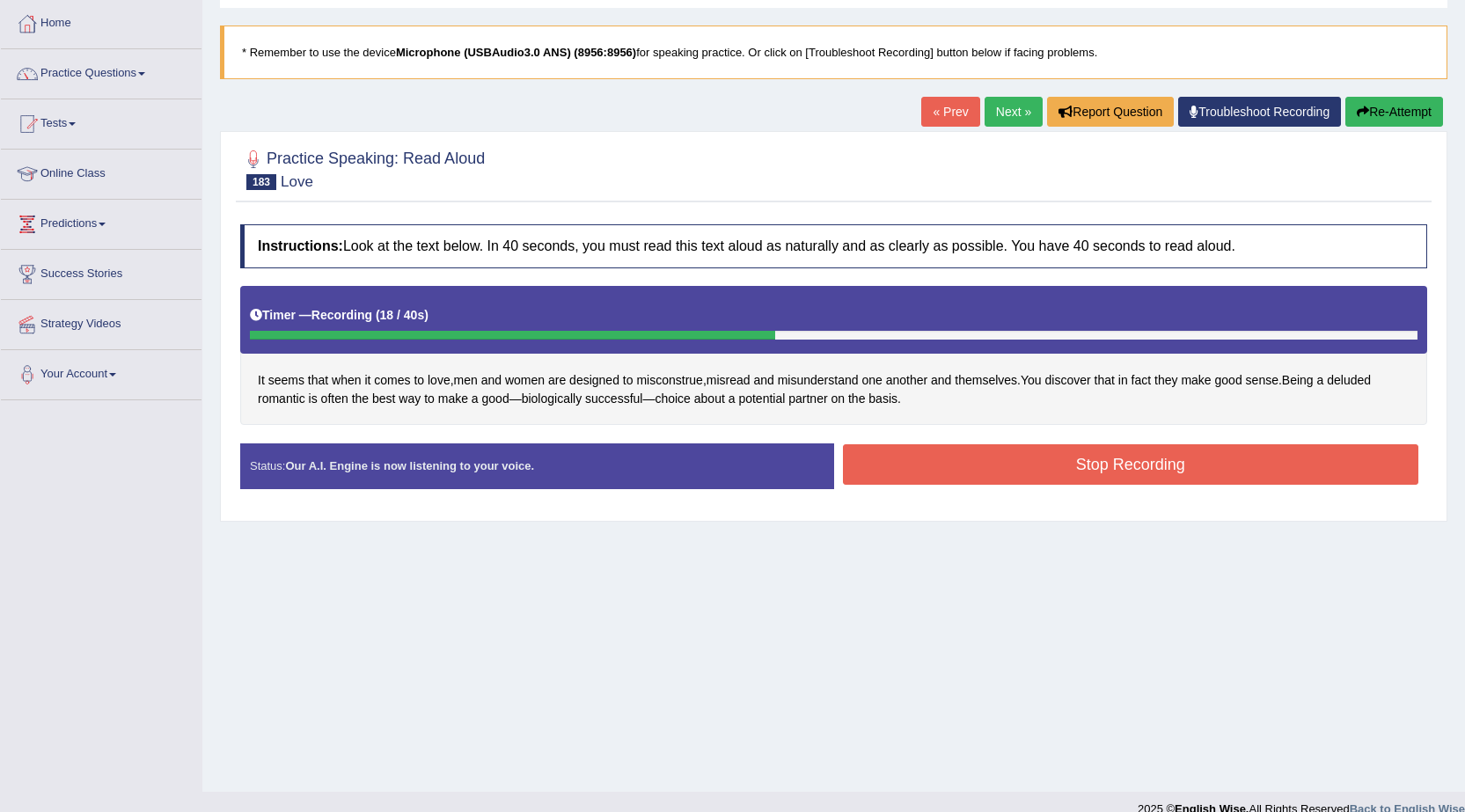
click at [1063, 469] on button "Stop Recording" at bounding box center [1131, 465] width 576 height 41
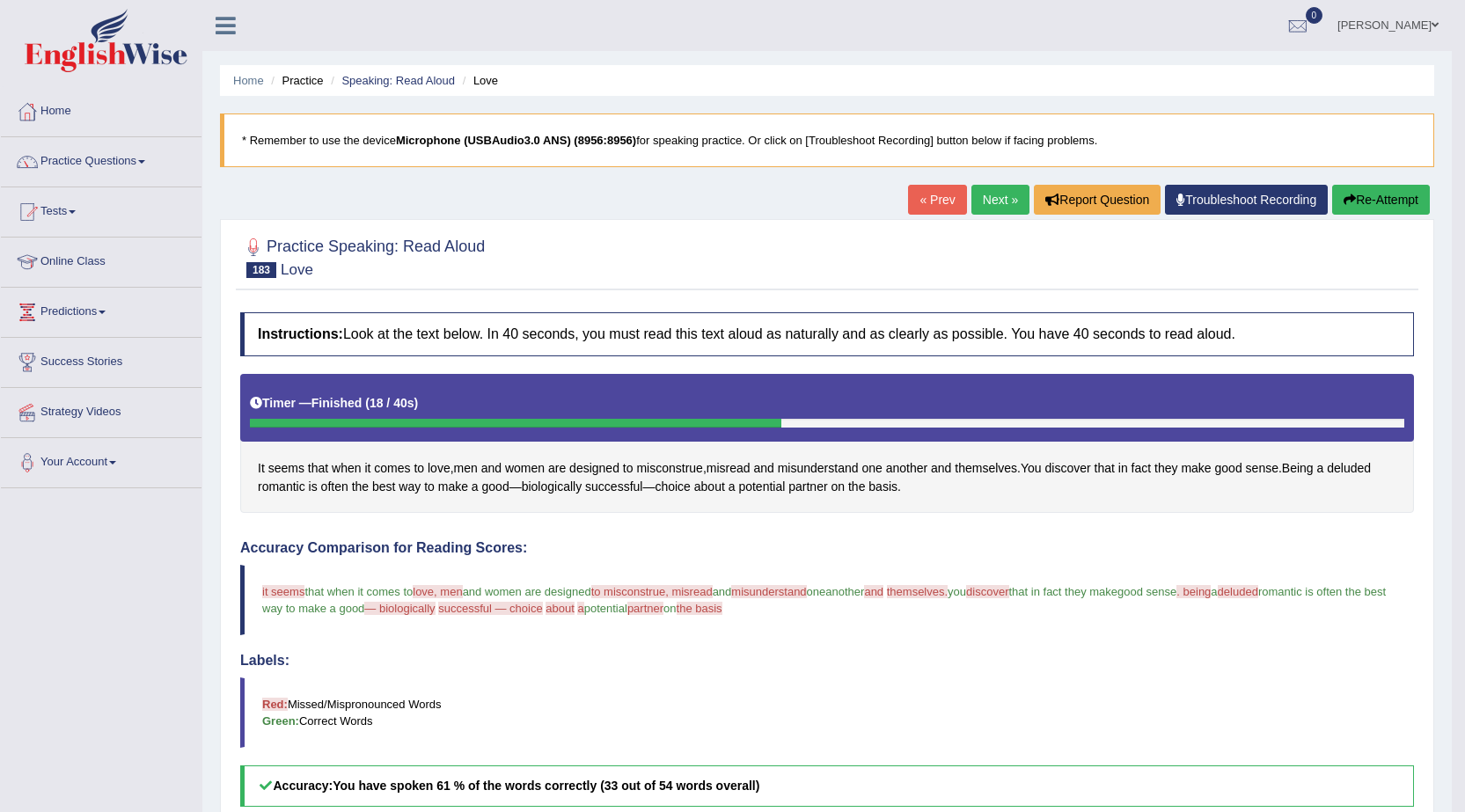
click at [989, 200] on link "Next »" at bounding box center [1000, 200] width 58 height 30
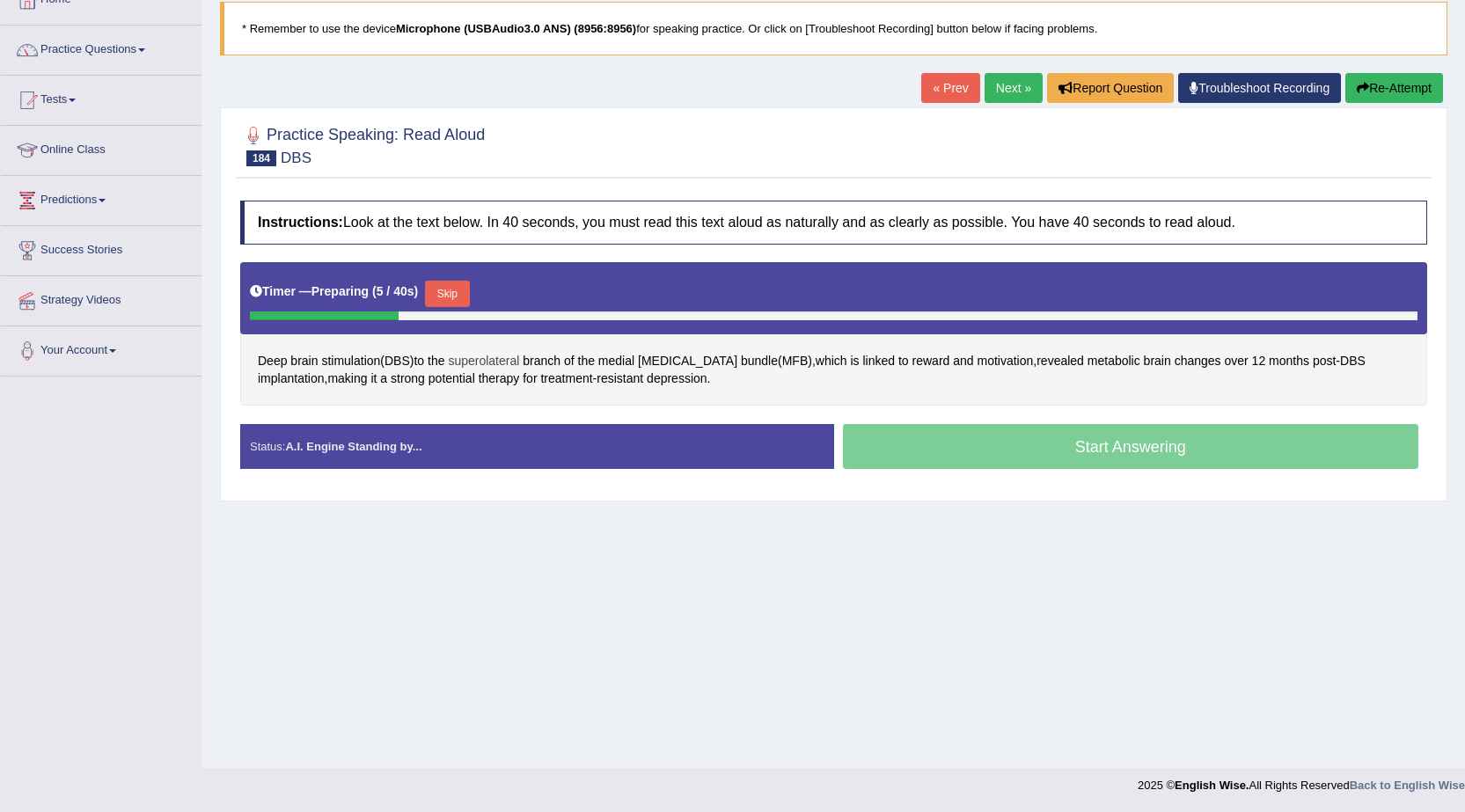
click at [495, 360] on span "superolateral" at bounding box center [483, 361] width 71 height 19
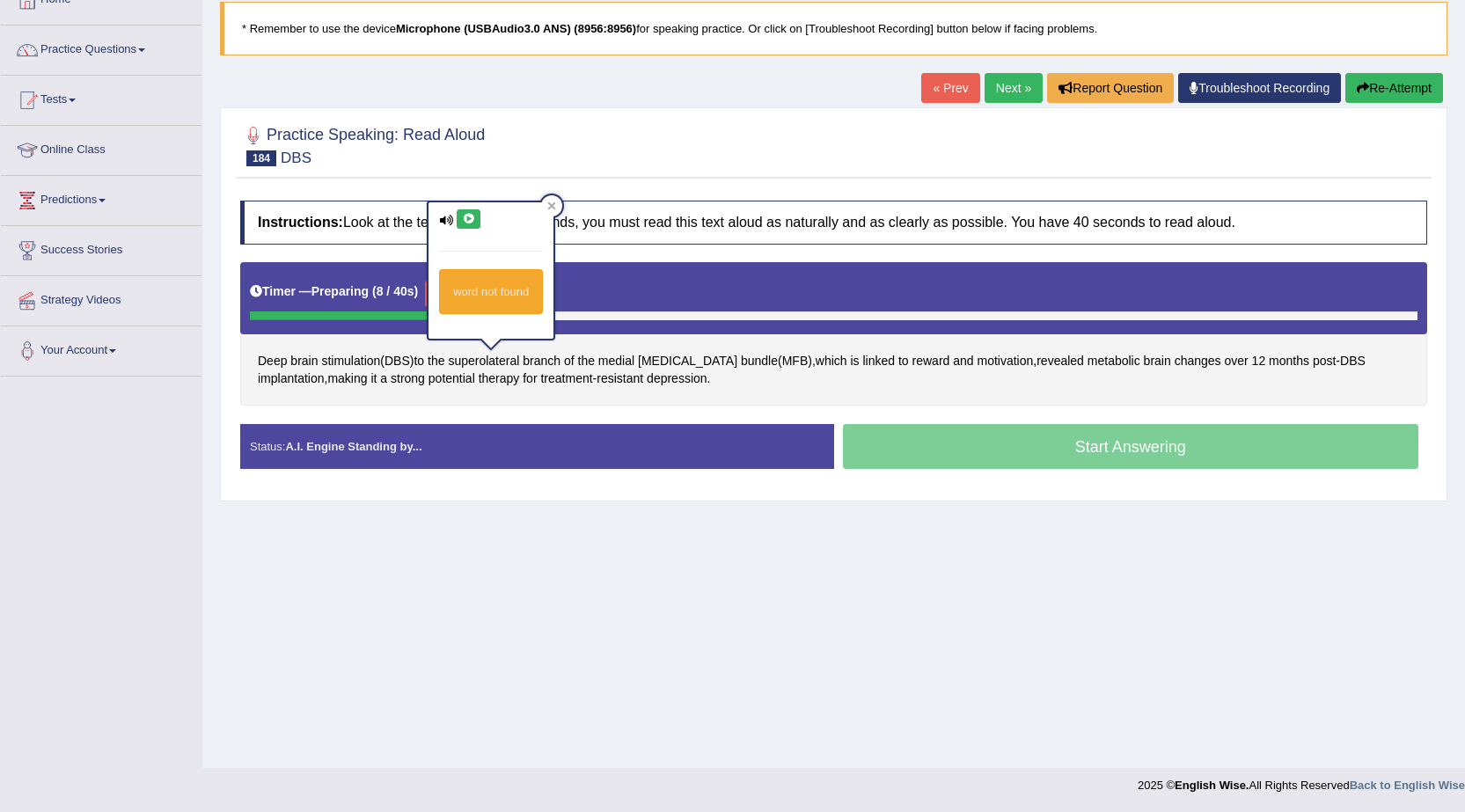
click at [470, 221] on icon at bounding box center [469, 219] width 13 height 10
click at [558, 202] on div at bounding box center [551, 206] width 21 height 21
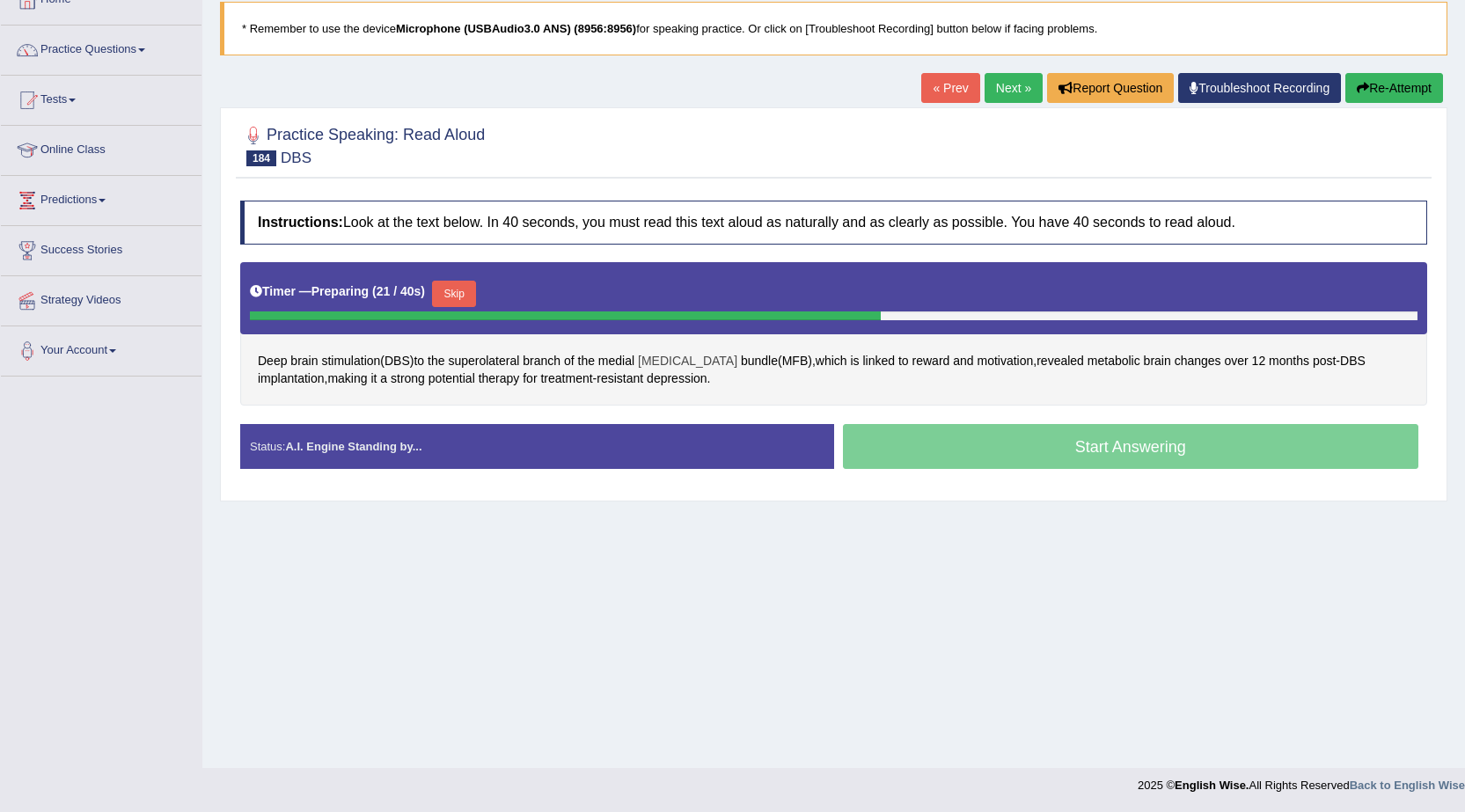
click at [649, 363] on span "forebrain" at bounding box center [687, 361] width 99 height 19
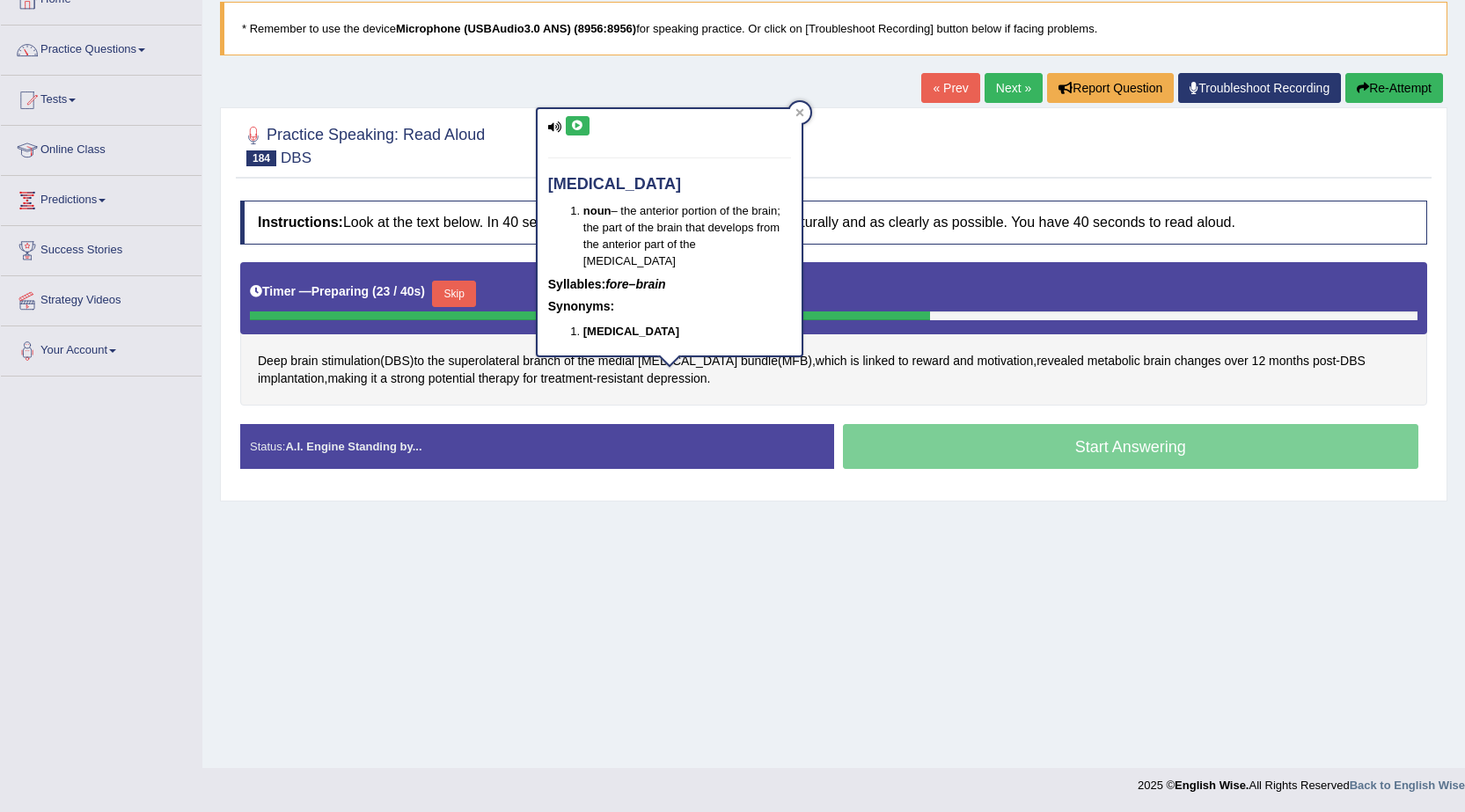
click at [583, 131] on icon at bounding box center [578, 125] width 13 height 10
click at [1036, 164] on div at bounding box center [833, 144] width 1187 height 54
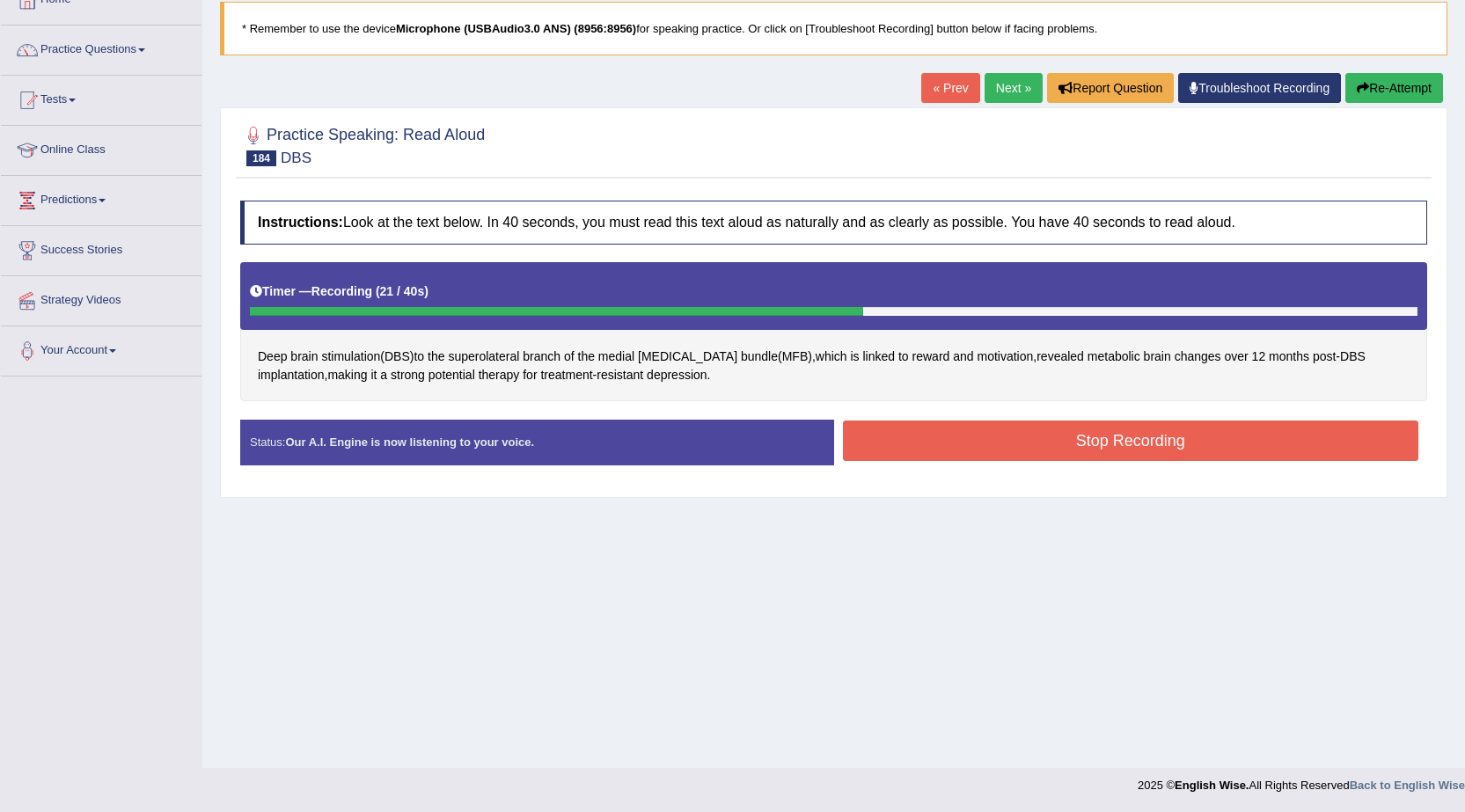
click at [947, 440] on button "Stop Recording" at bounding box center [1131, 441] width 576 height 41
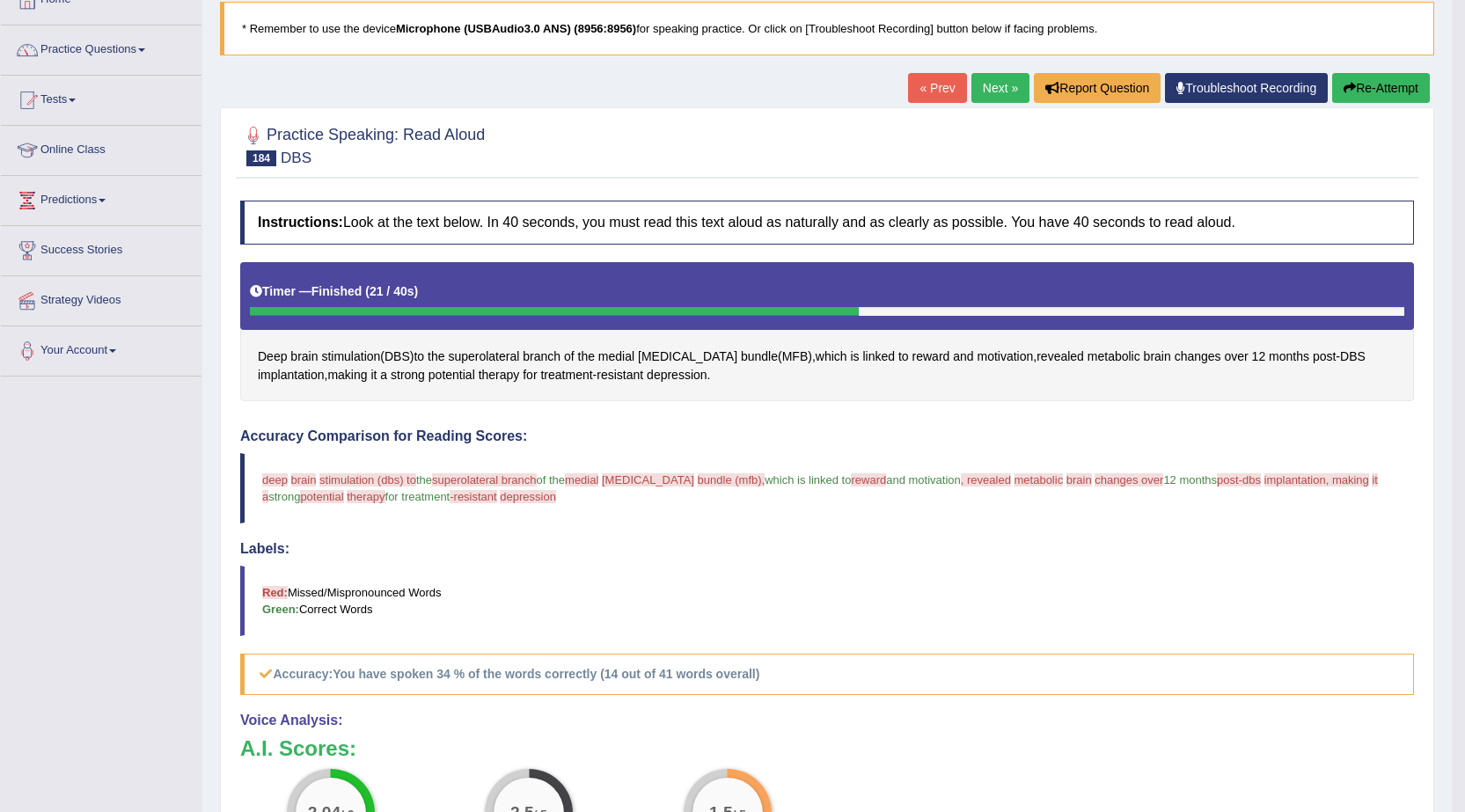
click at [1008, 87] on link "Next »" at bounding box center [1000, 88] width 58 height 30
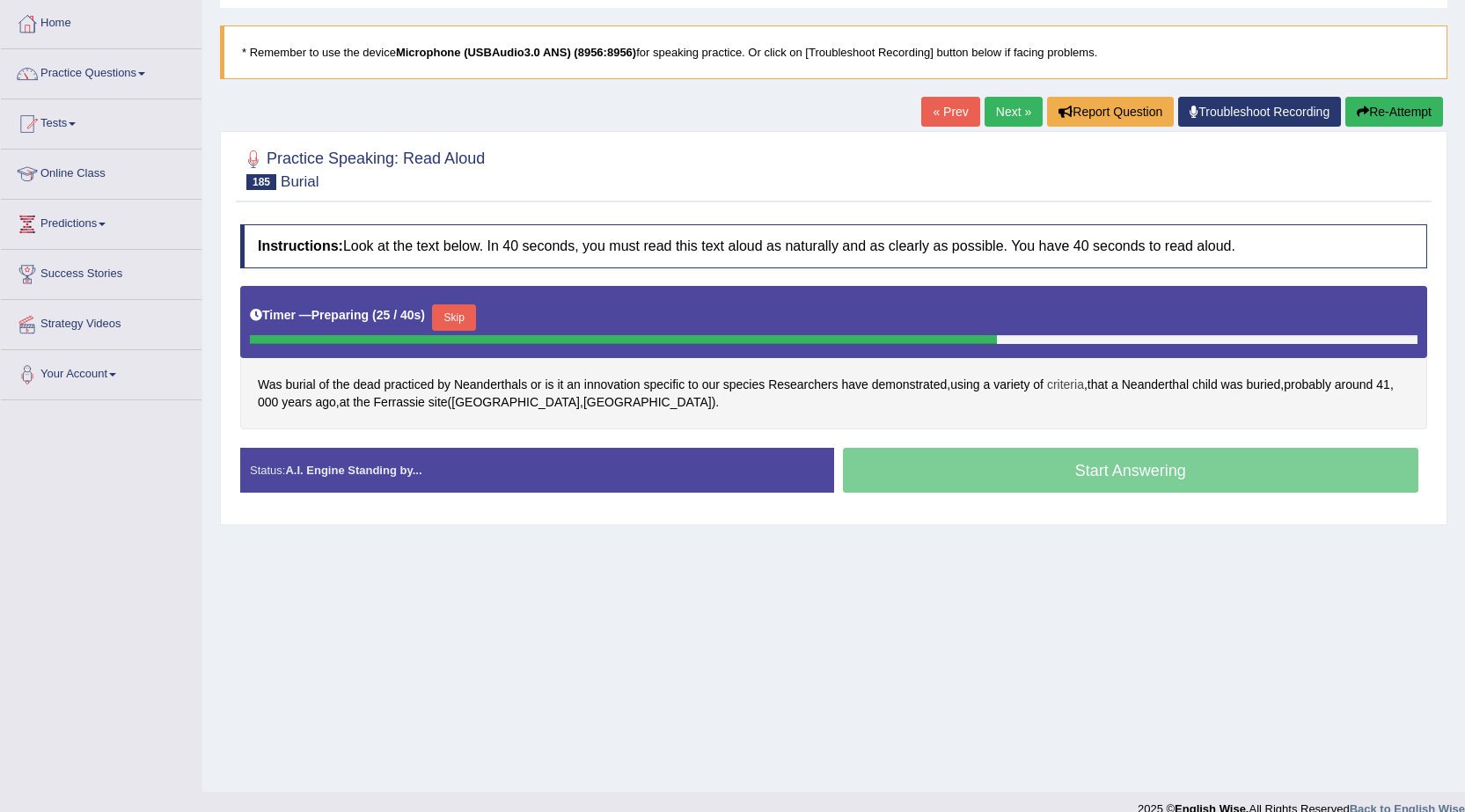
click at [1067, 383] on span "criteria" at bounding box center [1066, 385] width 37 height 19
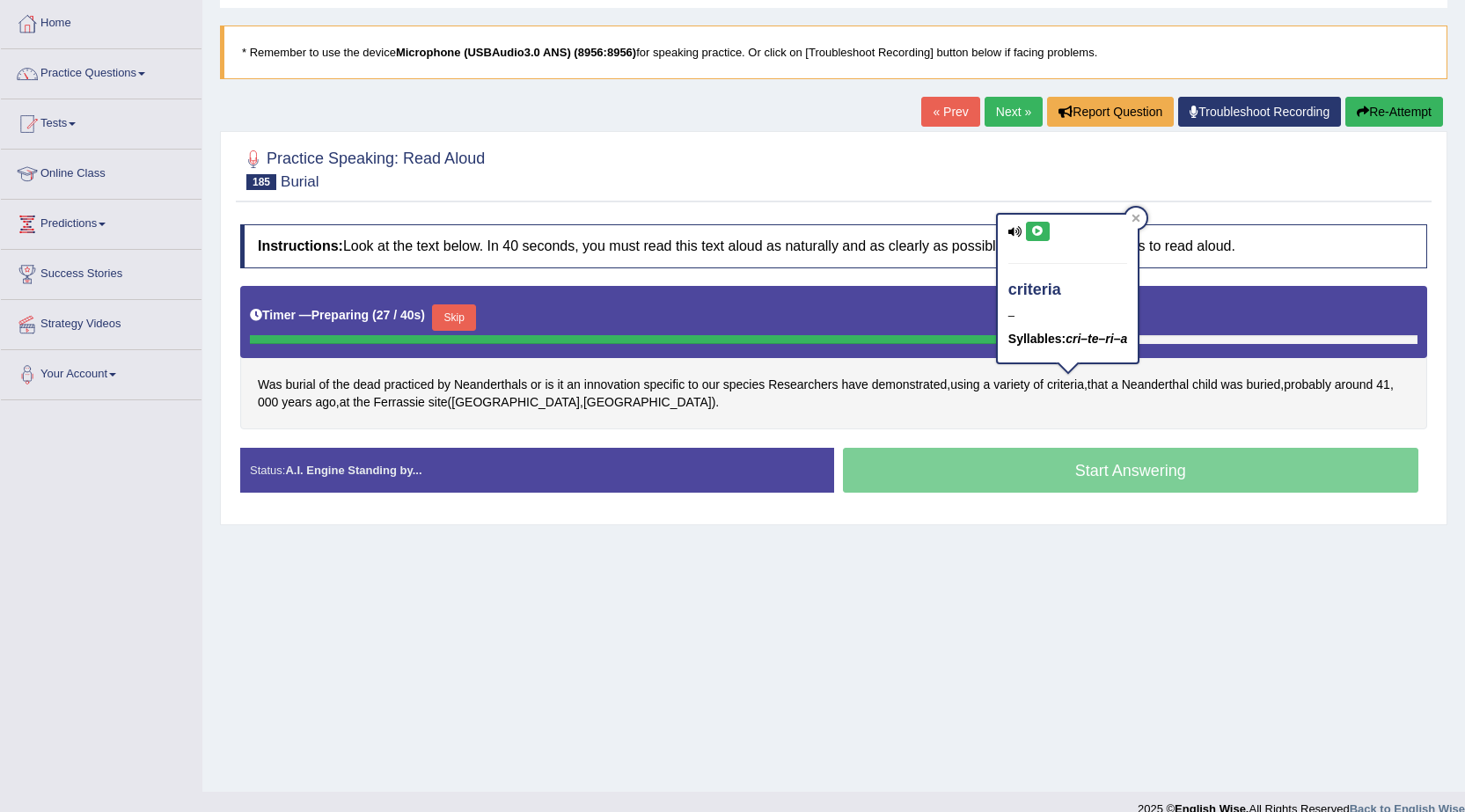
click at [1044, 232] on icon at bounding box center [1038, 231] width 13 height 10
click at [1007, 131] on div "« Prev Next » Report Question Troubleshoot Recording Re-Attempt" at bounding box center [1184, 114] width 526 height 34
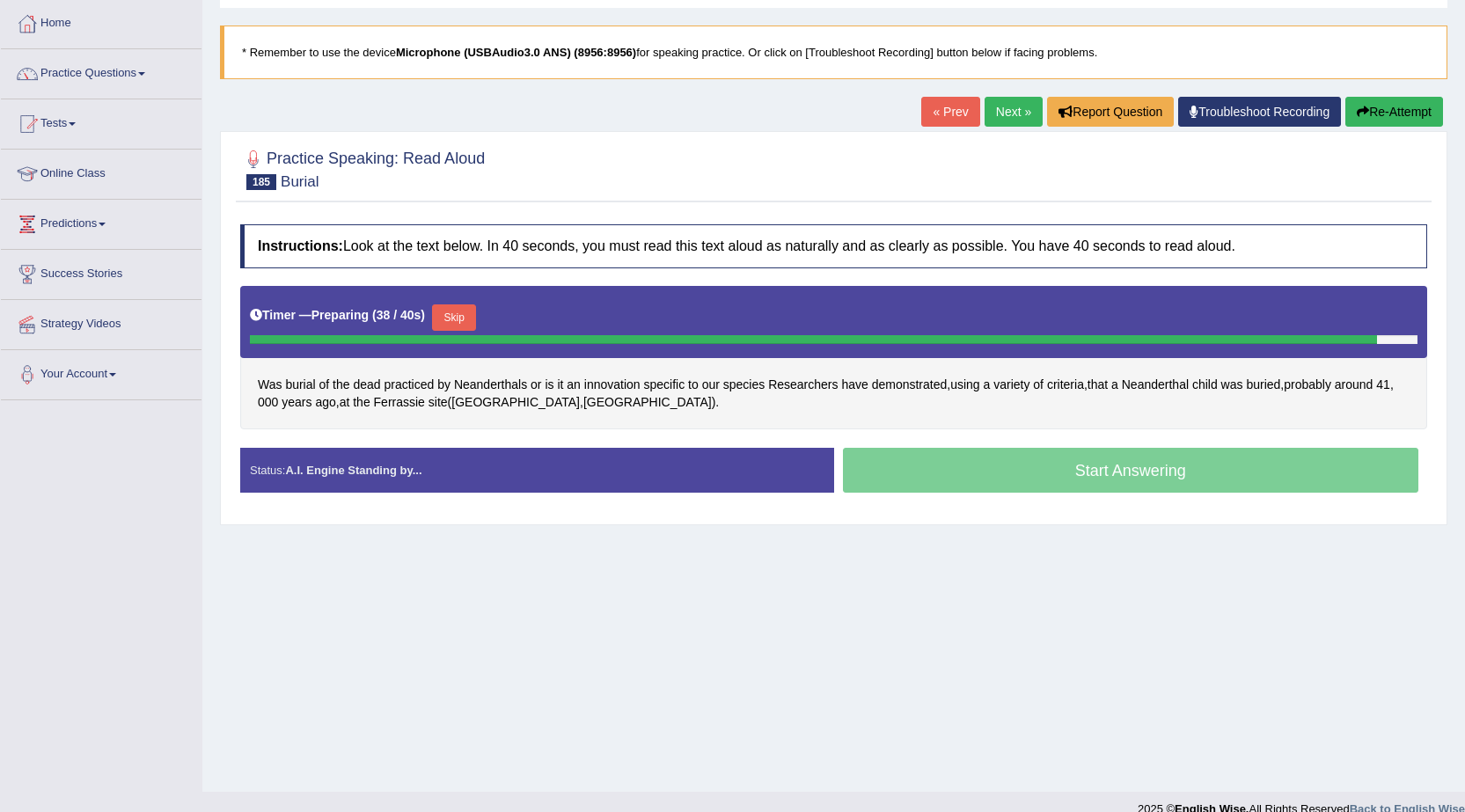
click at [1004, 115] on link "Next »" at bounding box center [1013, 112] width 58 height 30
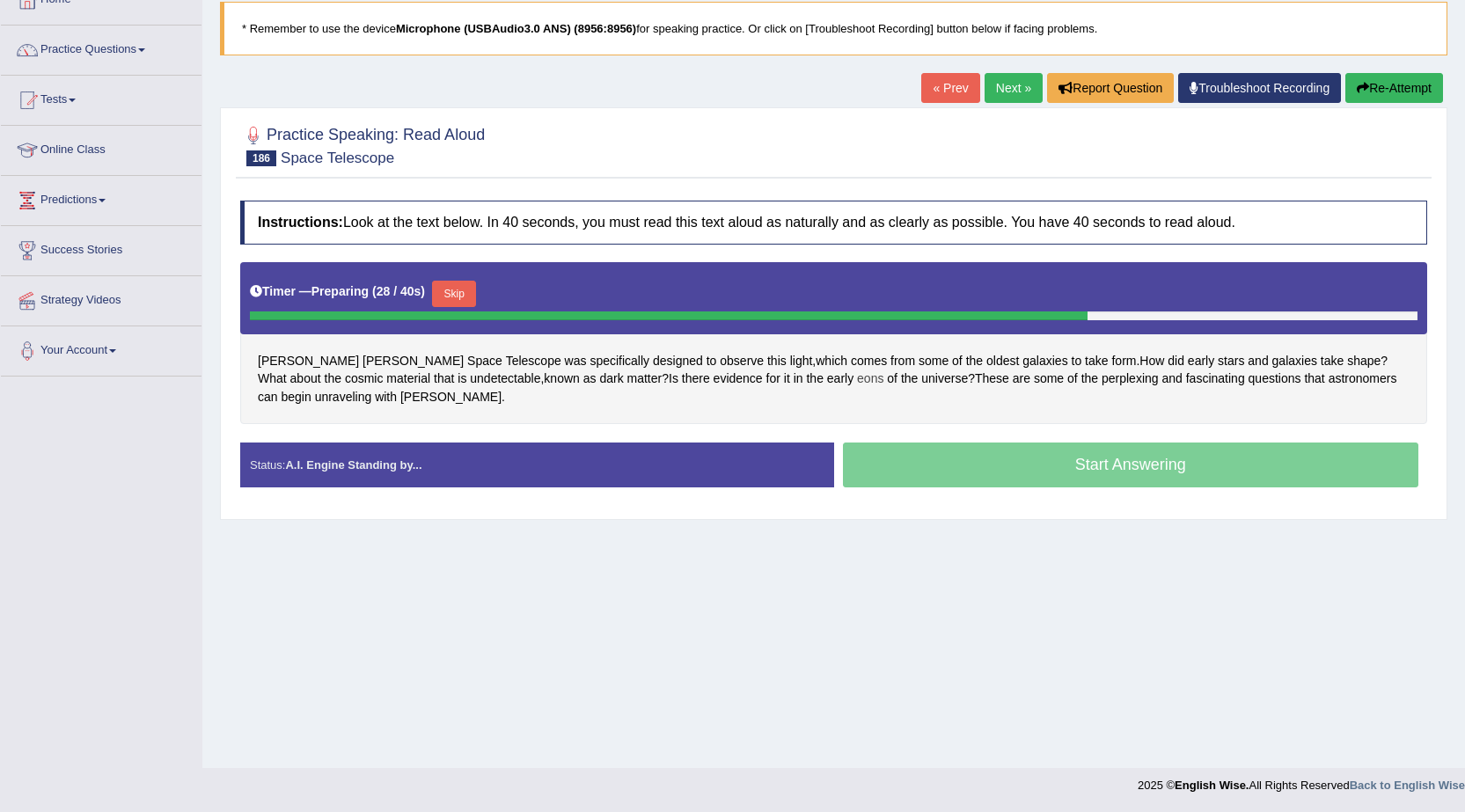
click at [858, 381] on span "eons" at bounding box center [870, 379] width 27 height 19
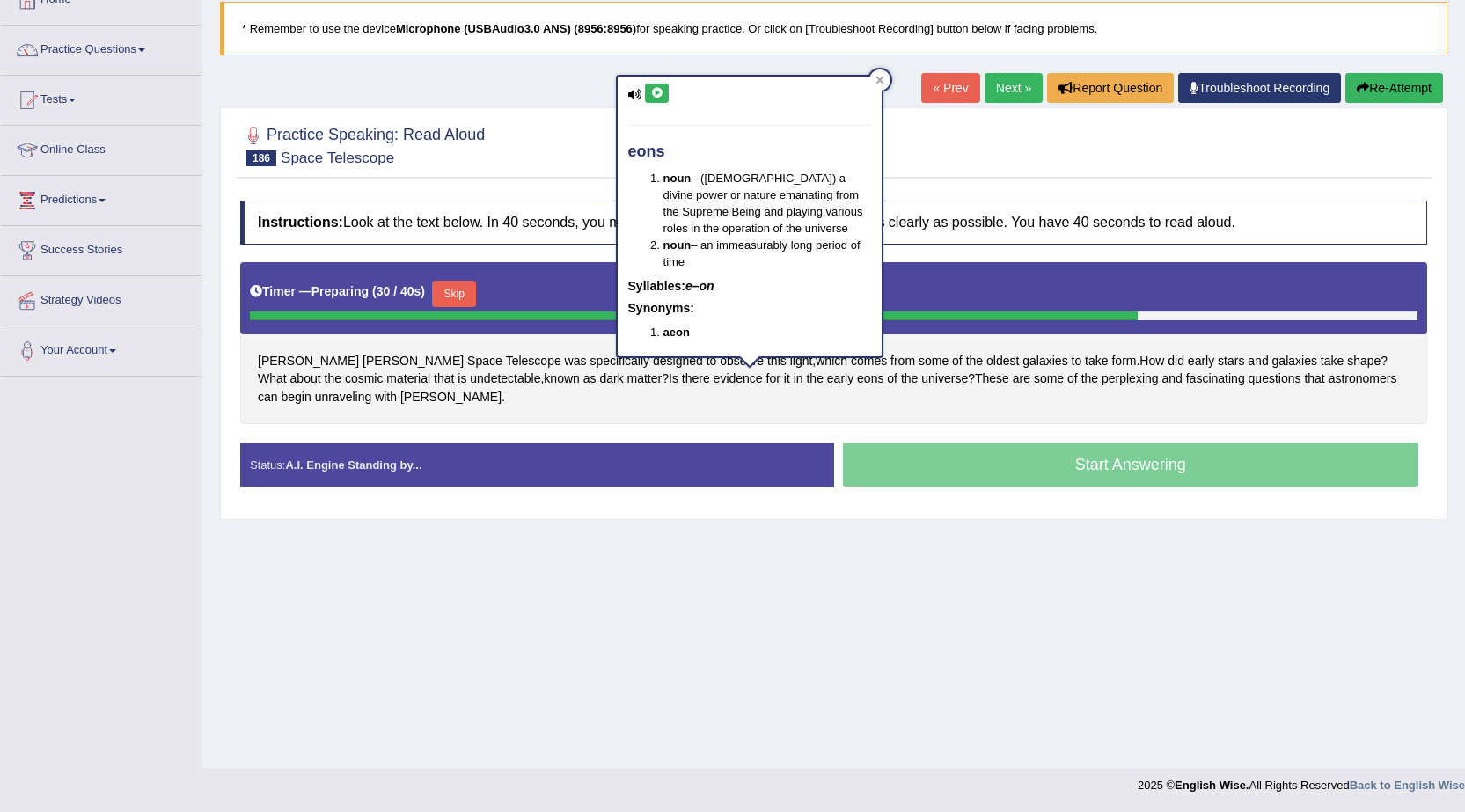
click at [662, 92] on icon at bounding box center [657, 93] width 13 height 10
click at [1154, 179] on div "Practice Speaking: Read Aloud 186 Space Telescope" at bounding box center [834, 147] width 1196 height 62
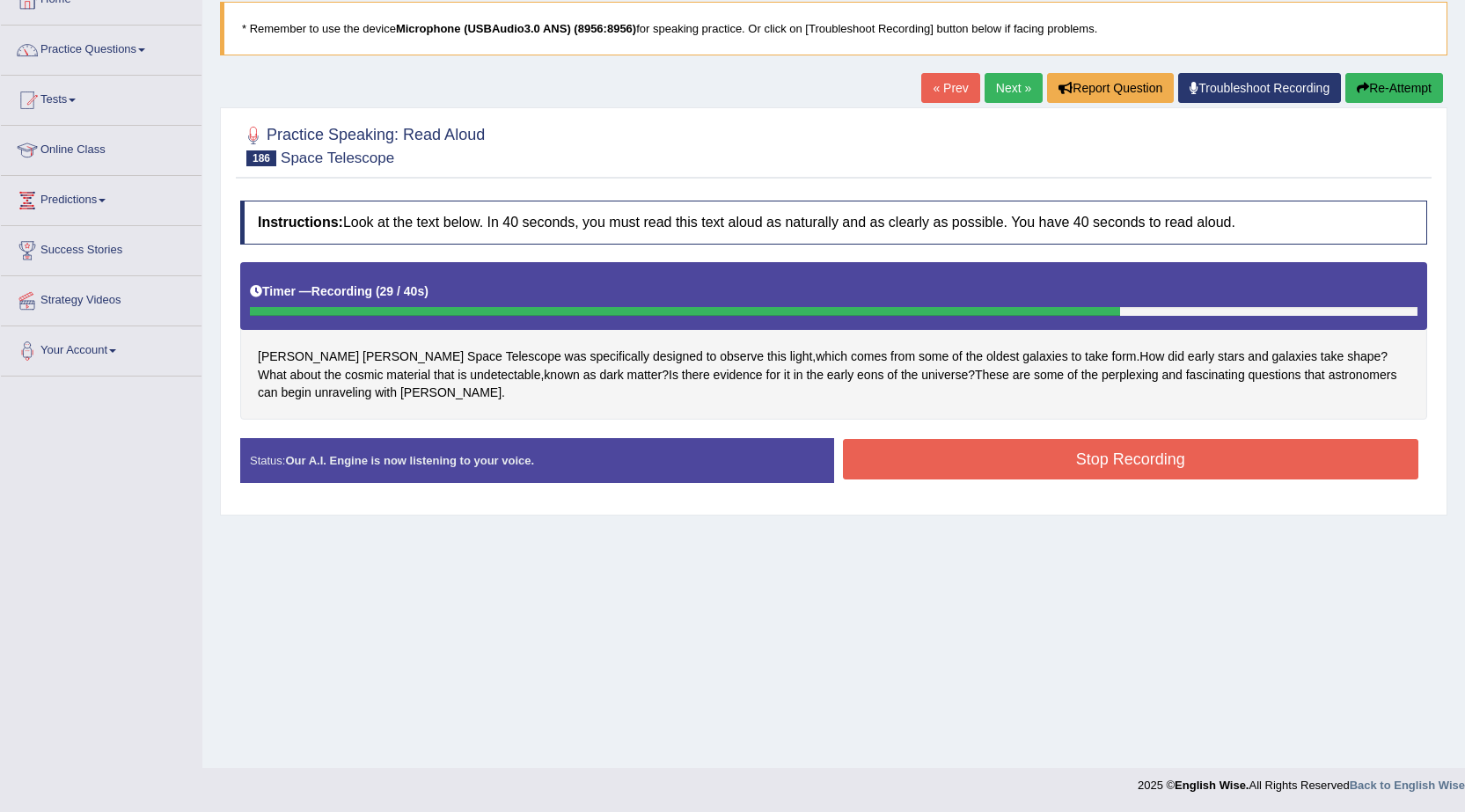
click at [934, 455] on button "Stop Recording" at bounding box center [1131, 459] width 576 height 41
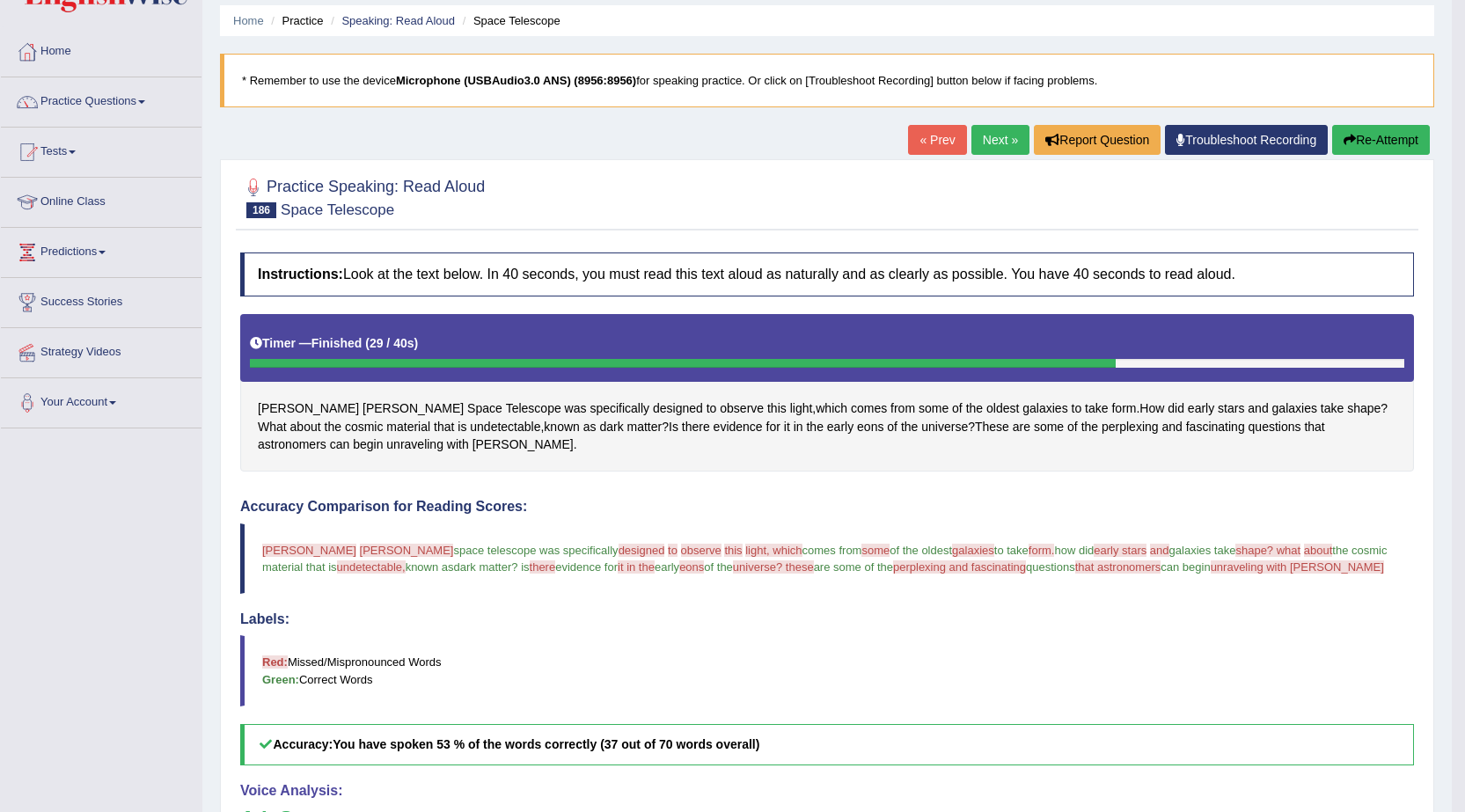
scroll to position [24, 0]
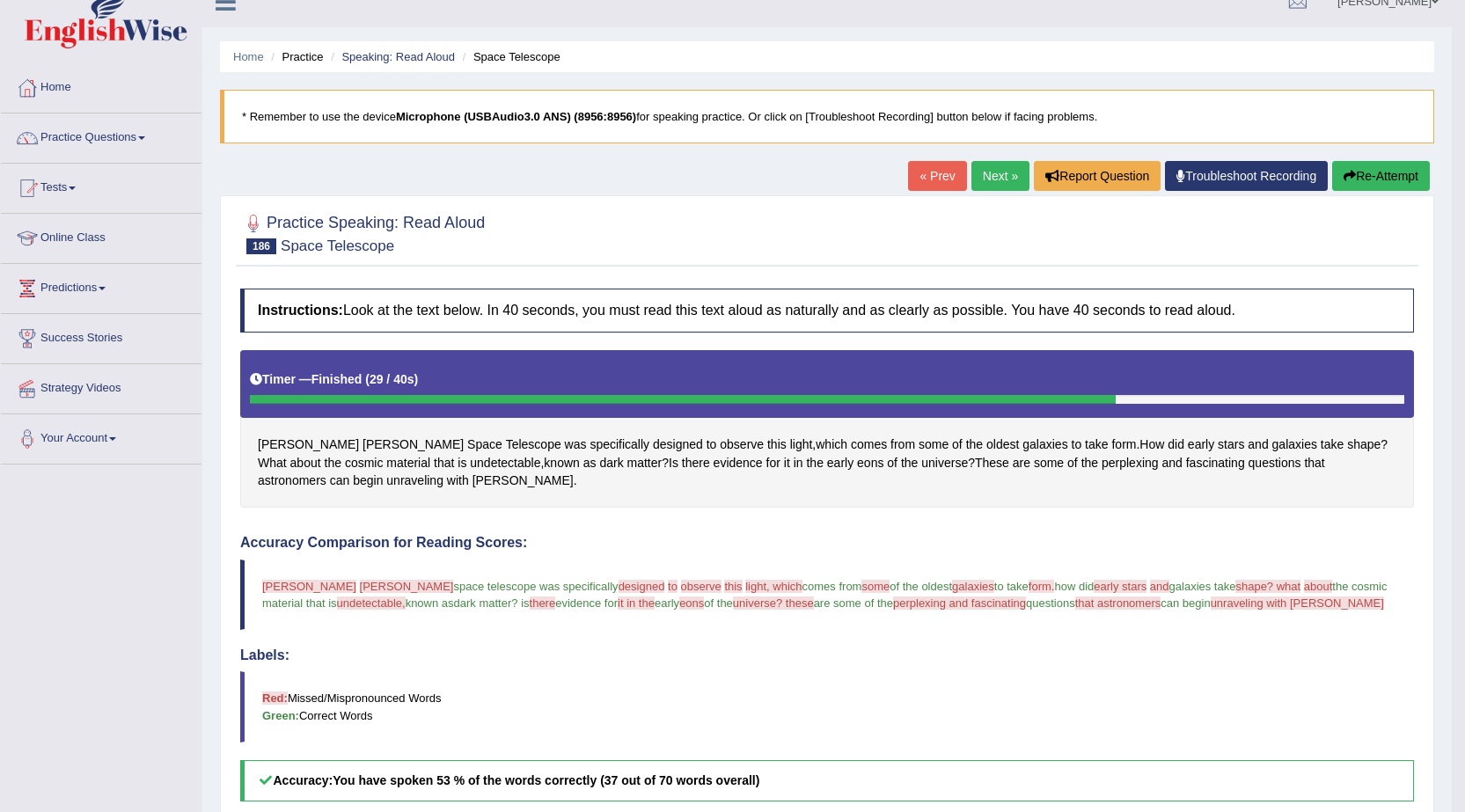
click at [995, 185] on link "Next »" at bounding box center [1000, 176] width 58 height 30
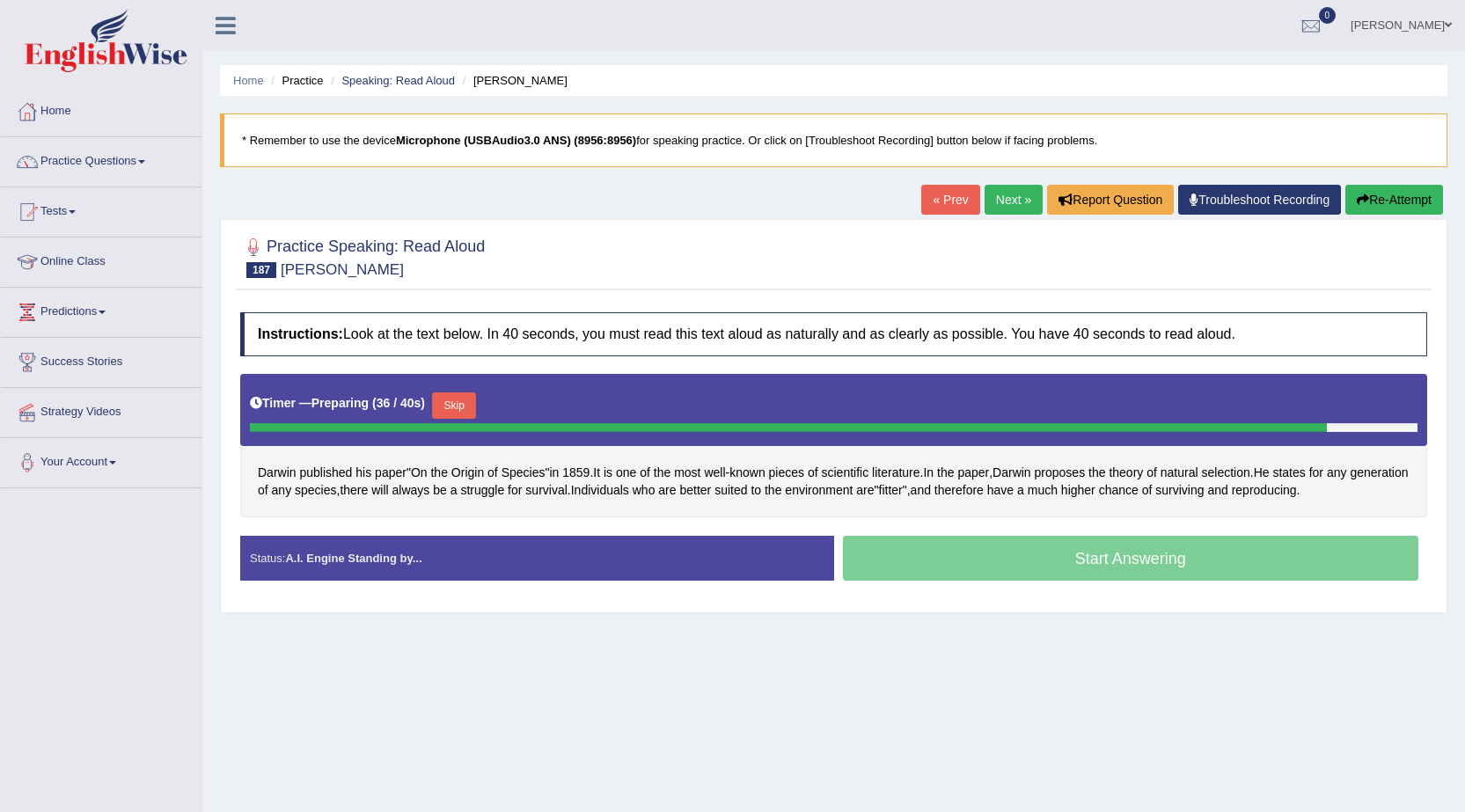
click at [453, 406] on button "Skip" at bounding box center [455, 406] width 44 height 27
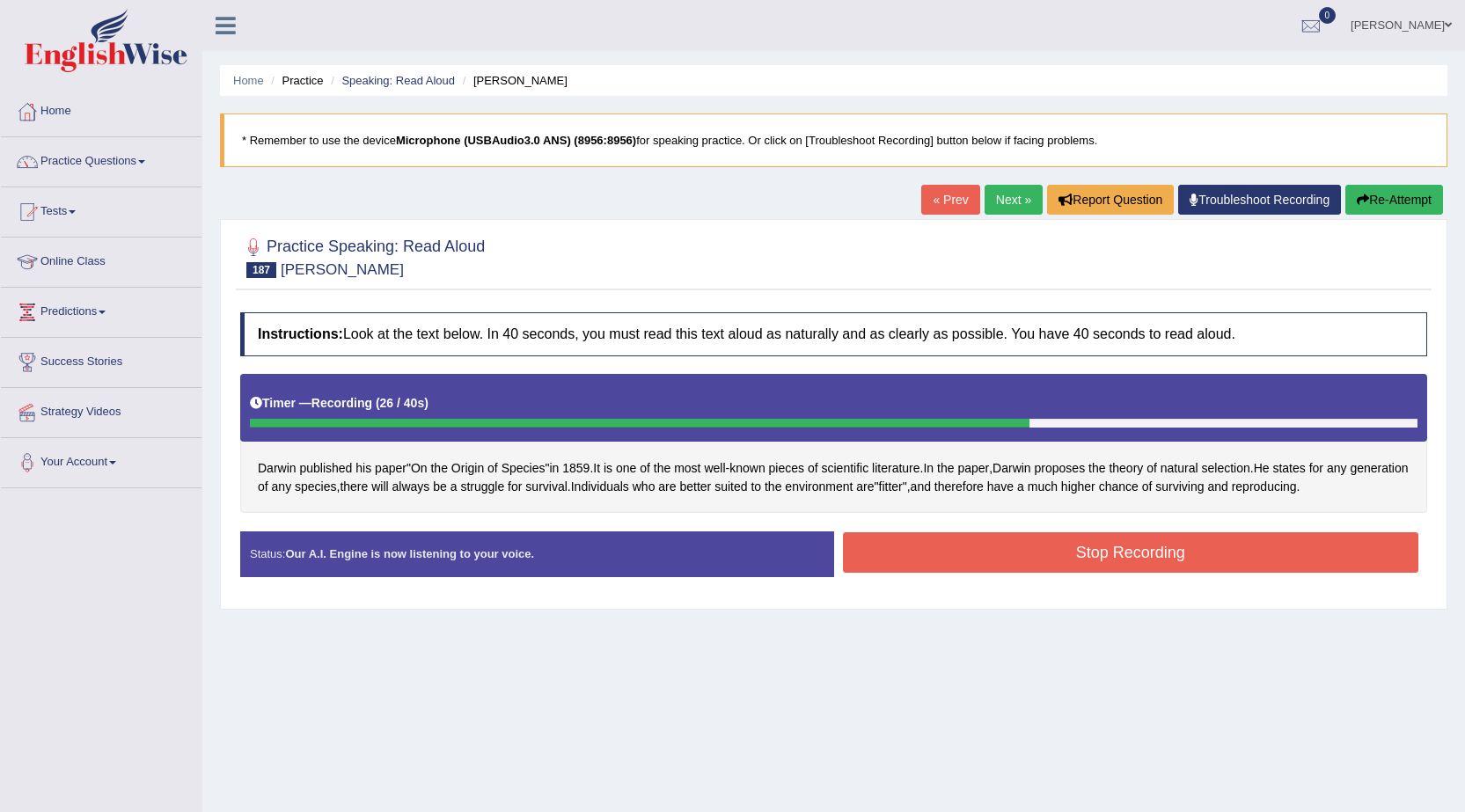
click at [997, 553] on button "Stop Recording" at bounding box center [1131, 553] width 576 height 41
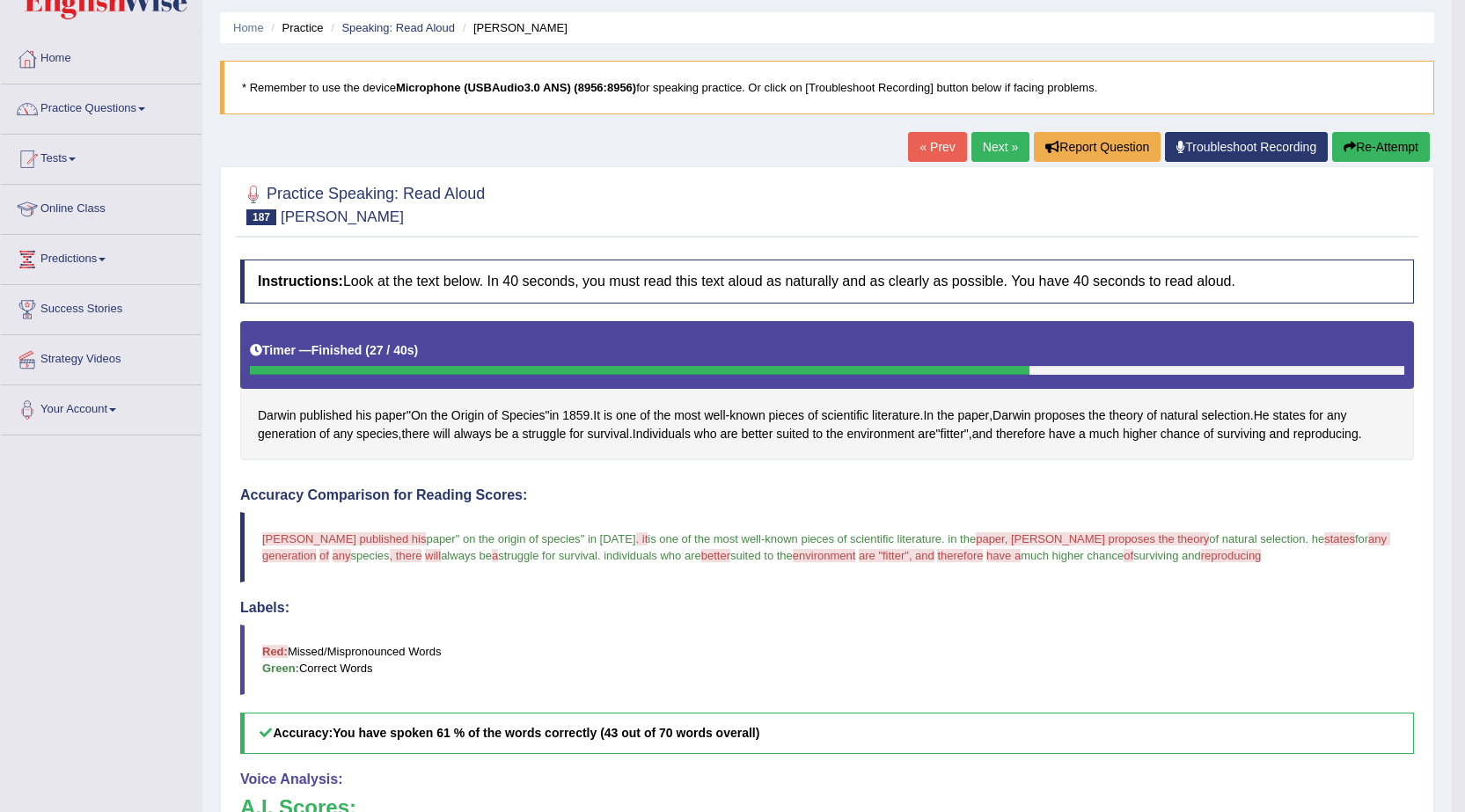
scroll to position [39, 0]
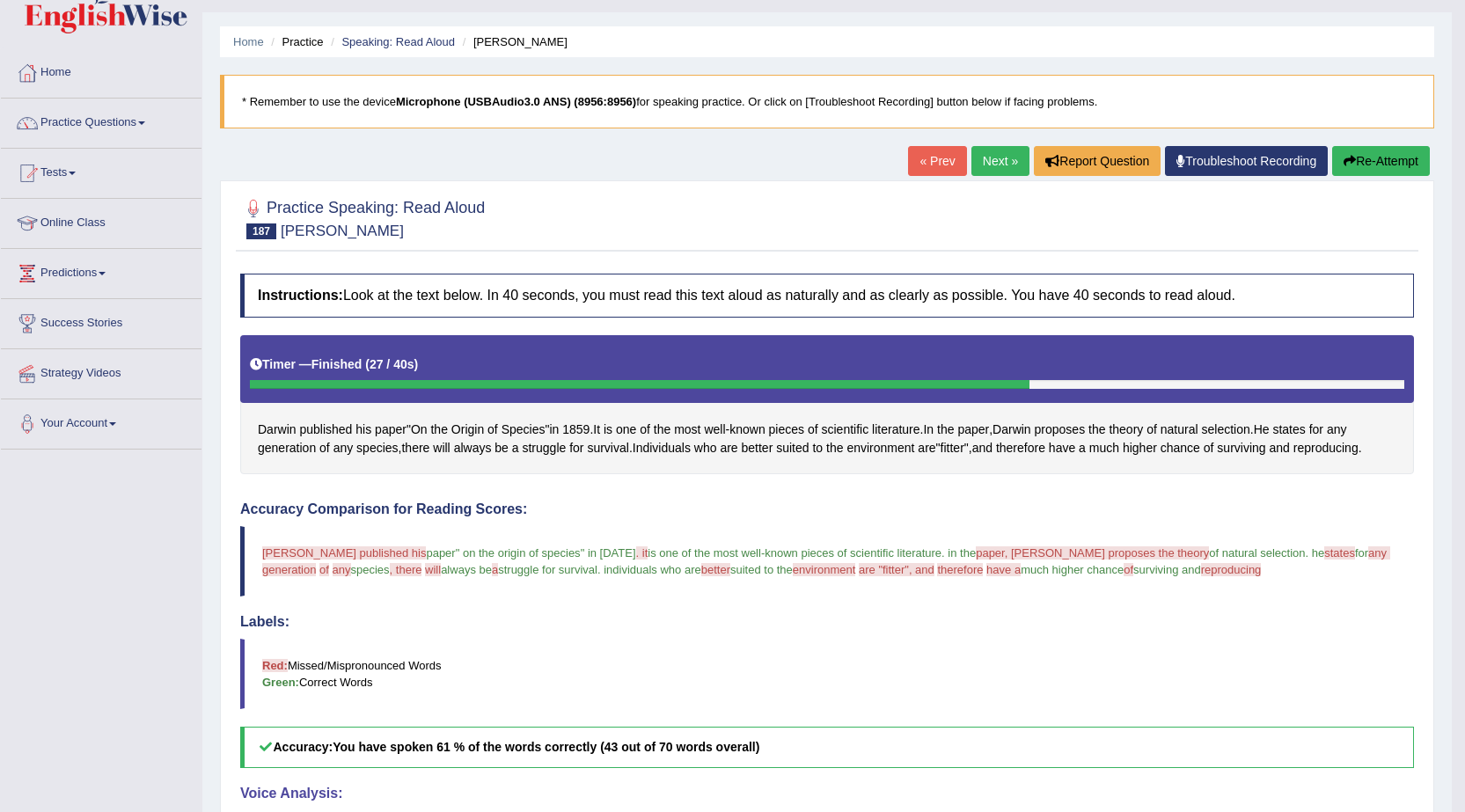
click at [983, 169] on link "Next »" at bounding box center [1000, 161] width 58 height 30
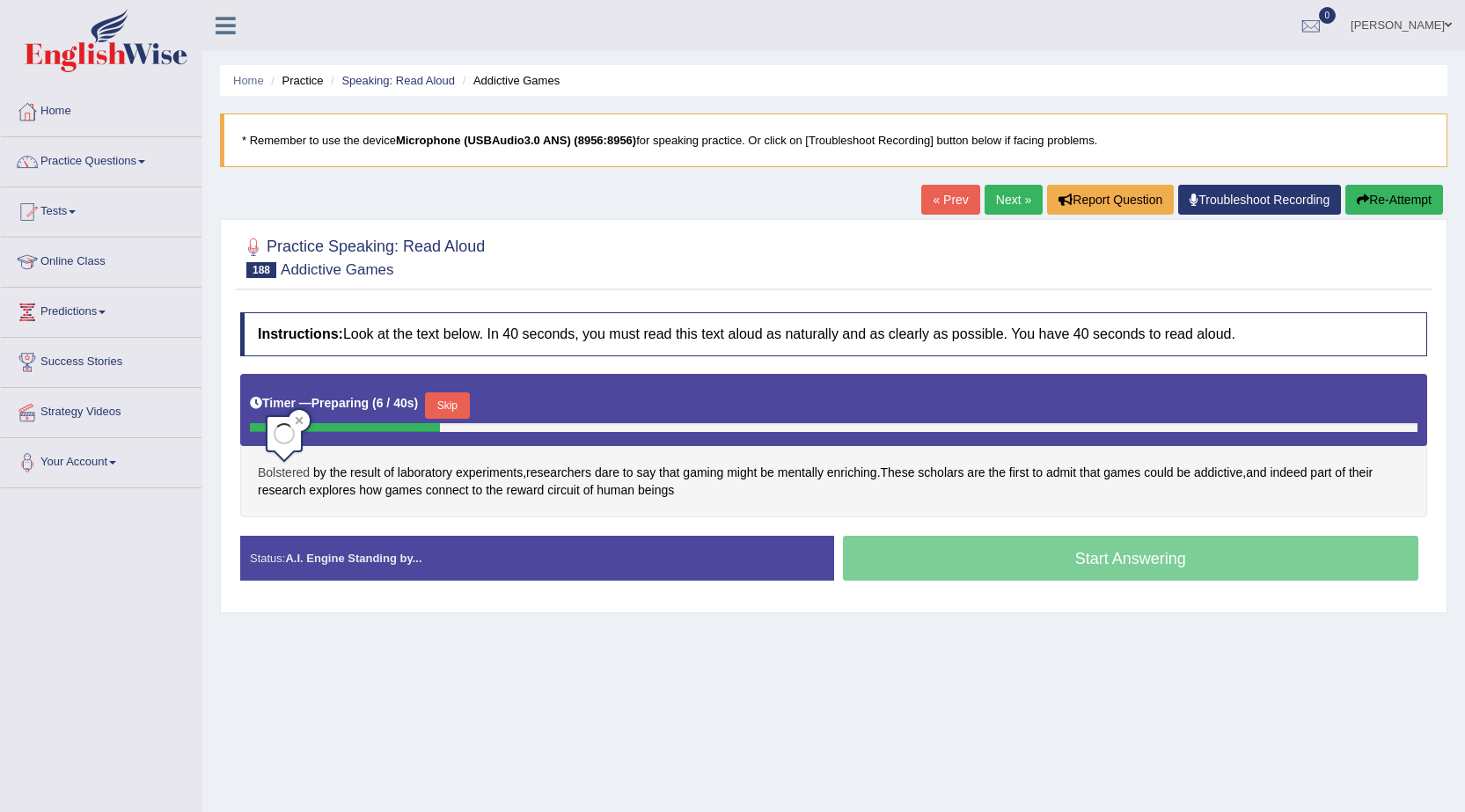
drag, startPoint x: 0, startPoint y: 0, endPoint x: 288, endPoint y: 466, distance: 547.8
click at [288, 466] on span "Bolstered" at bounding box center [283, 473] width 52 height 19
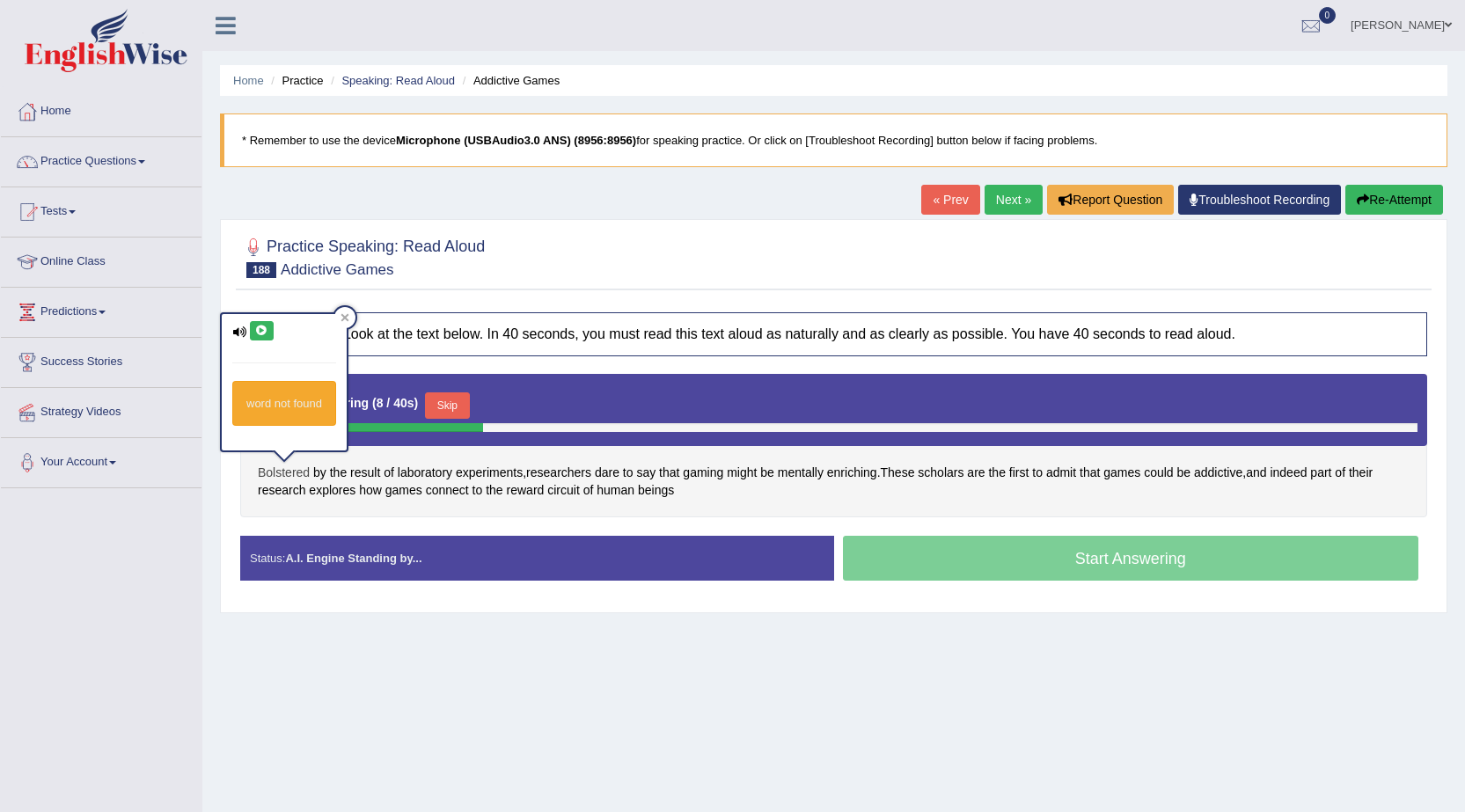
click at [292, 468] on span "Bolstered" at bounding box center [283, 473] width 52 height 19
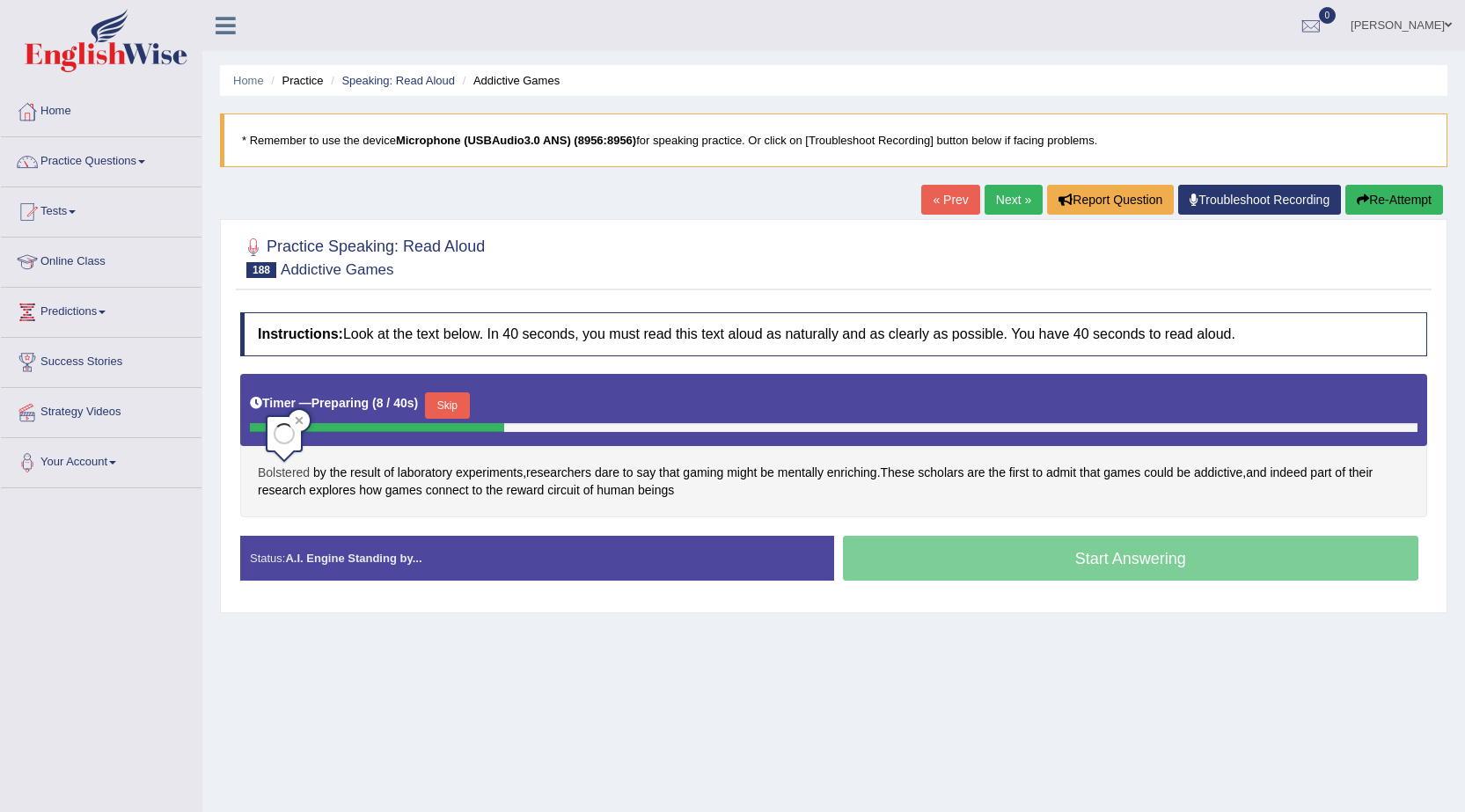
click at [292, 468] on span "Bolstered" at bounding box center [283, 473] width 52 height 19
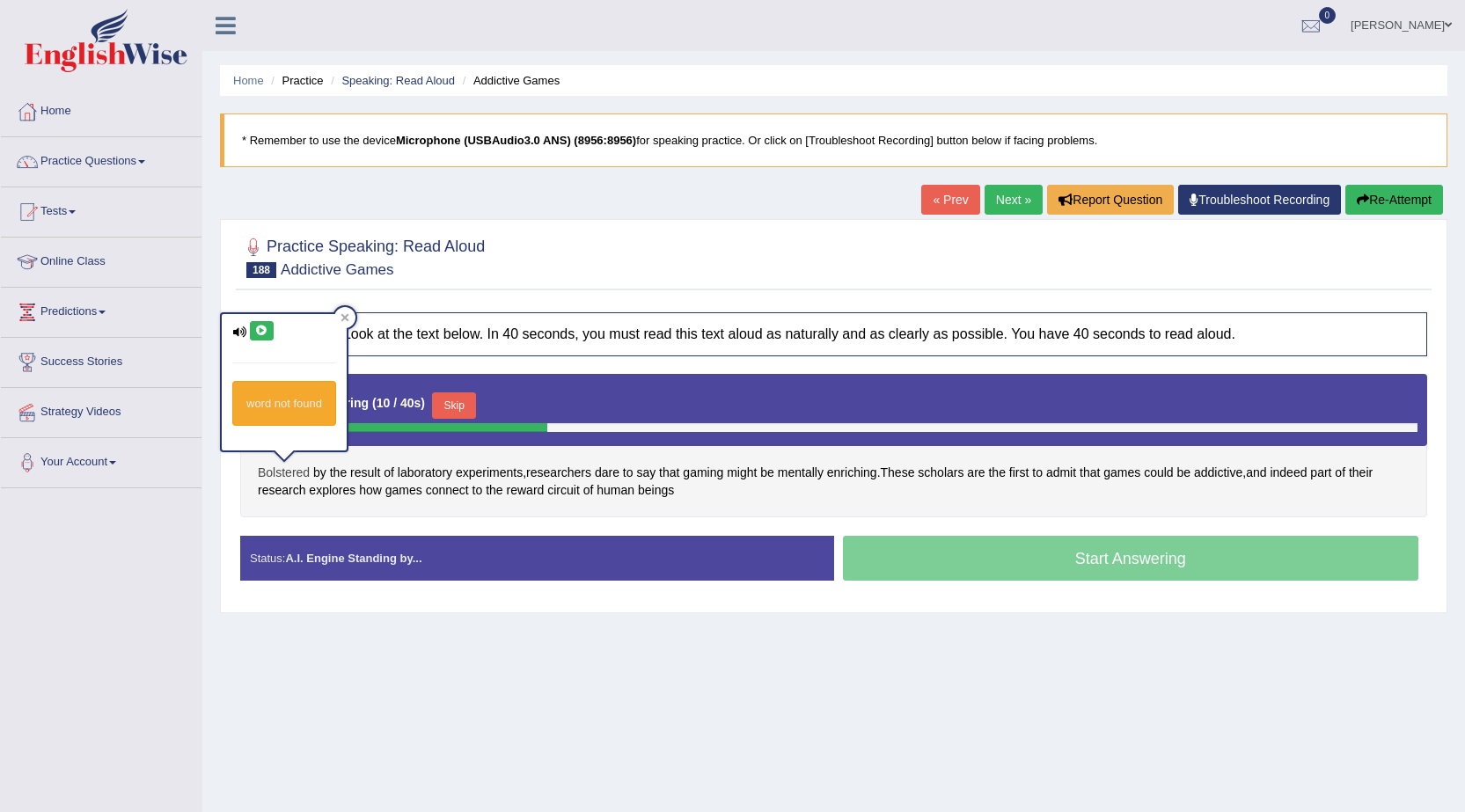
click at [285, 468] on span "Bolstered" at bounding box center [283, 473] width 52 height 19
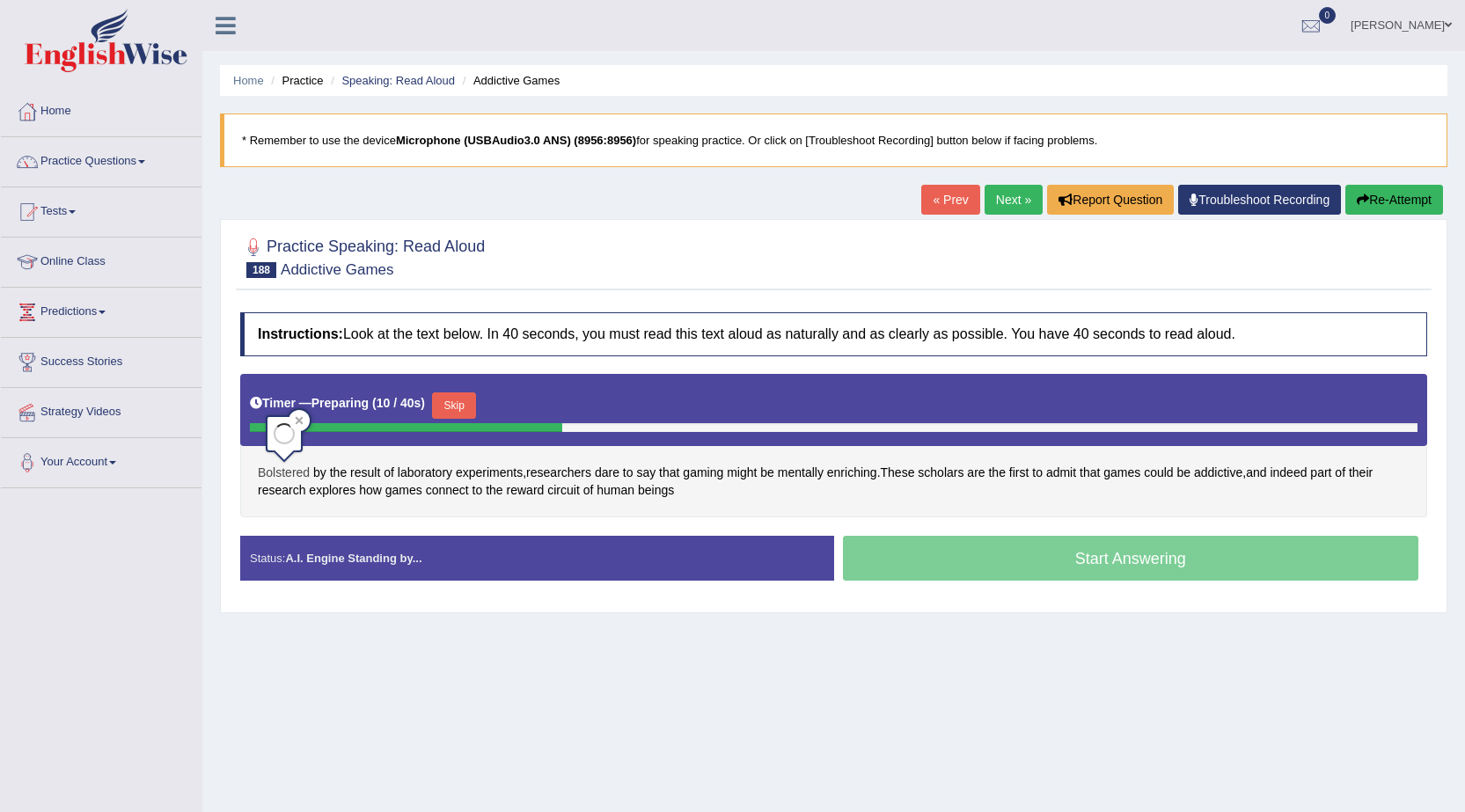
click at [285, 468] on span "Bolstered" at bounding box center [283, 473] width 52 height 19
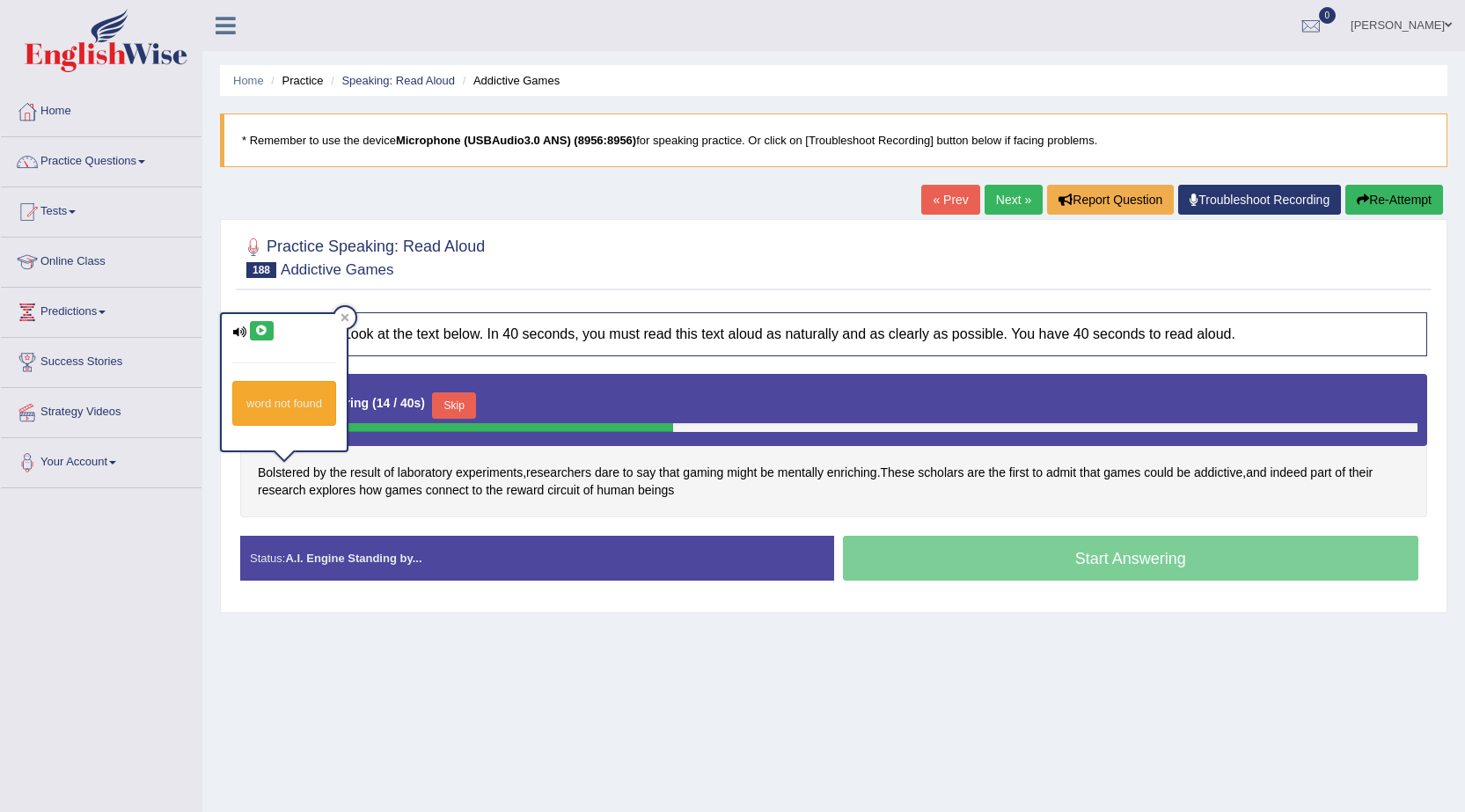
click at [263, 323] on button at bounding box center [262, 331] width 24 height 19
click at [556, 346] on h4 "Instructions: Look at the text below. In 40 seconds, you must read this text al…" at bounding box center [833, 334] width 1187 height 44
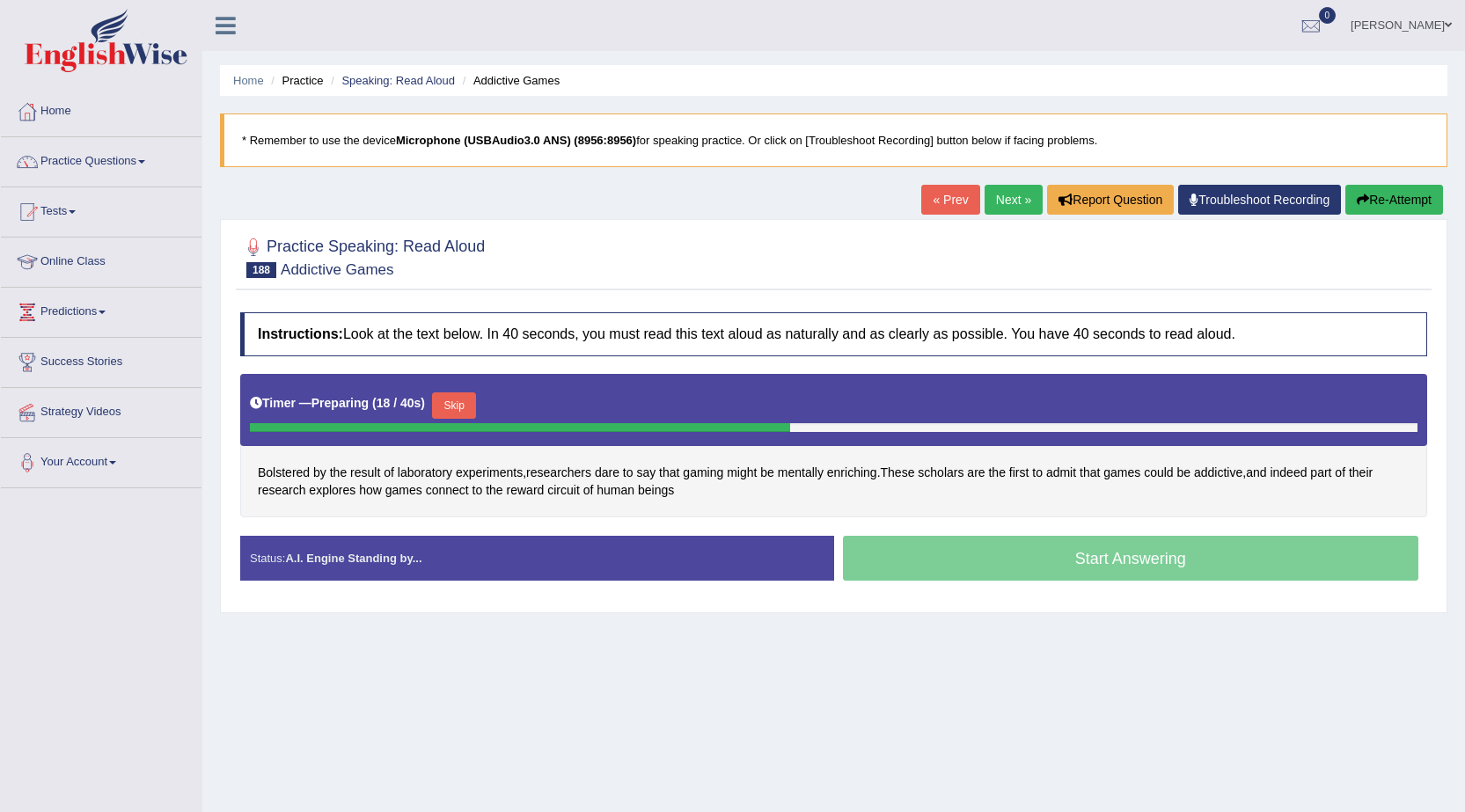
click at [458, 401] on button "Skip" at bounding box center [455, 406] width 44 height 27
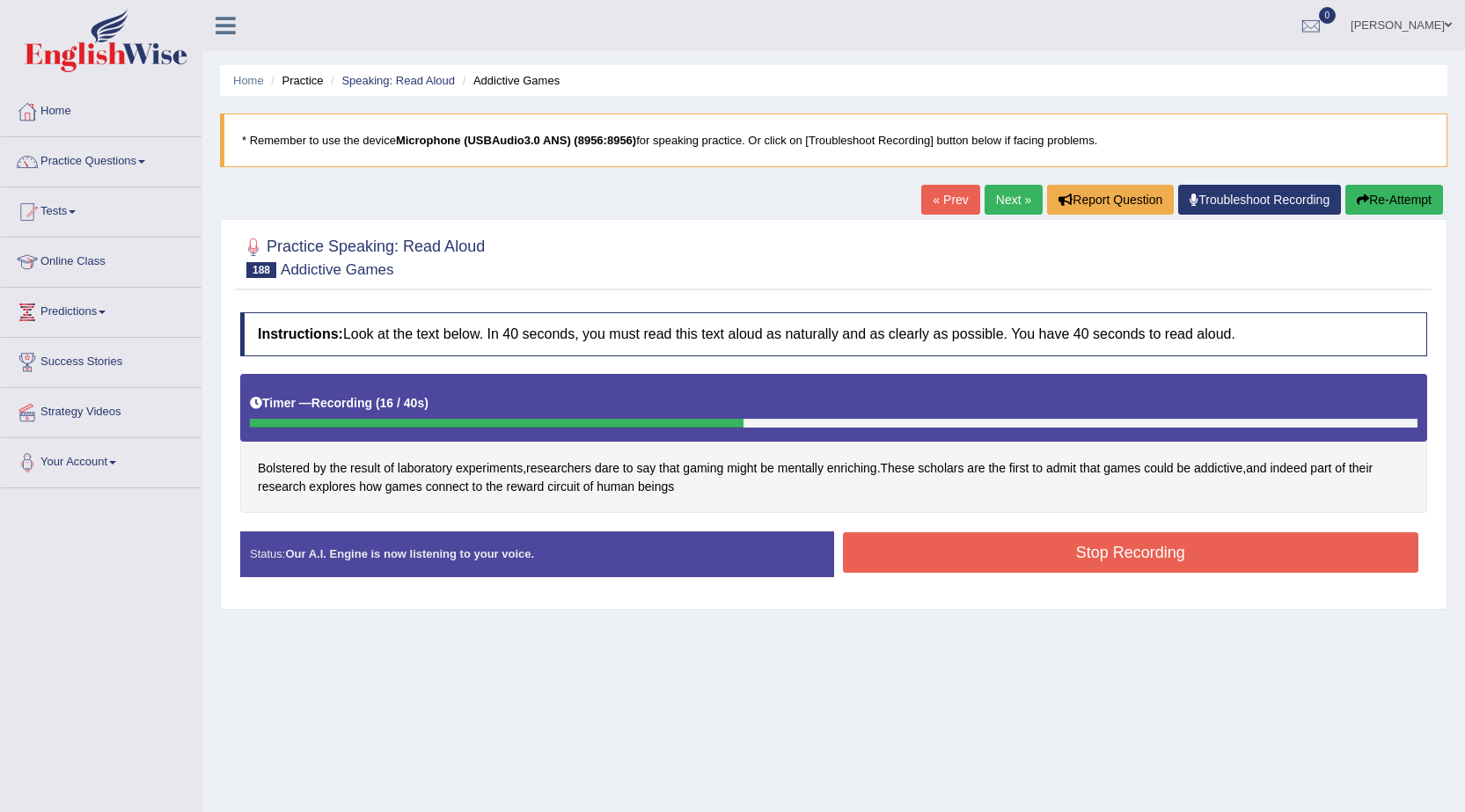
click at [983, 555] on button "Stop Recording" at bounding box center [1131, 553] width 576 height 41
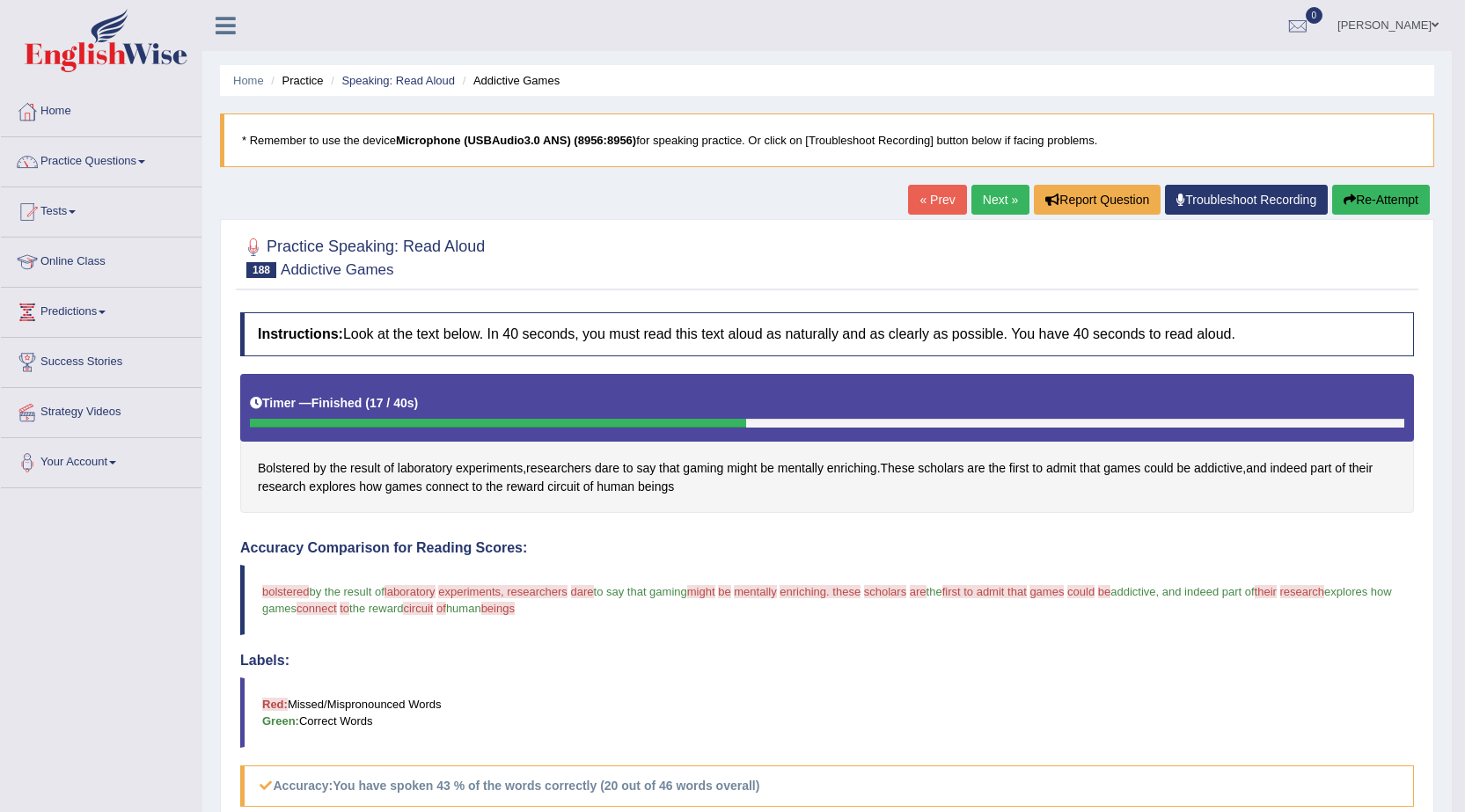
click at [976, 206] on link "Next »" at bounding box center [1000, 200] width 58 height 30
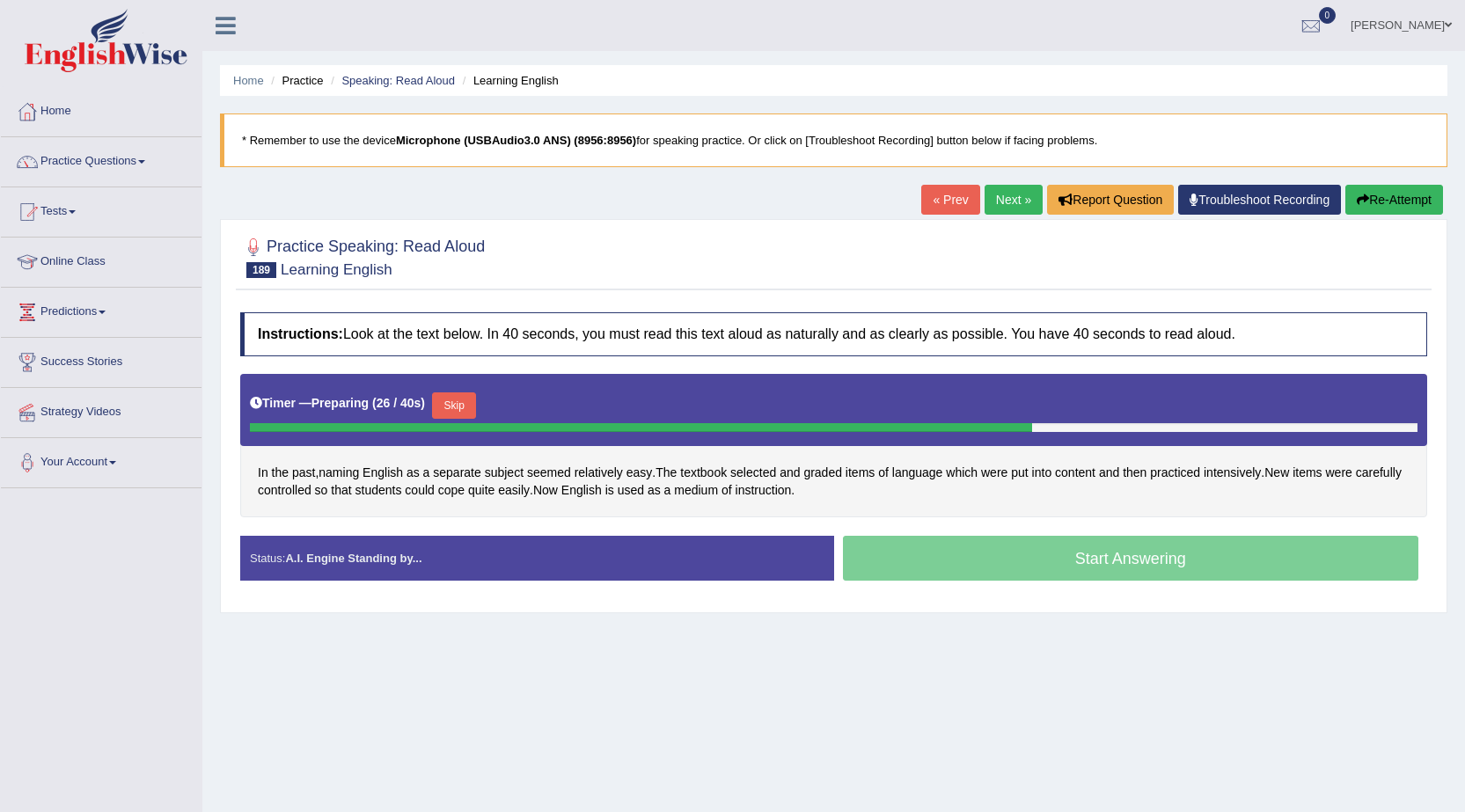
click at [458, 414] on button "Skip" at bounding box center [455, 406] width 44 height 27
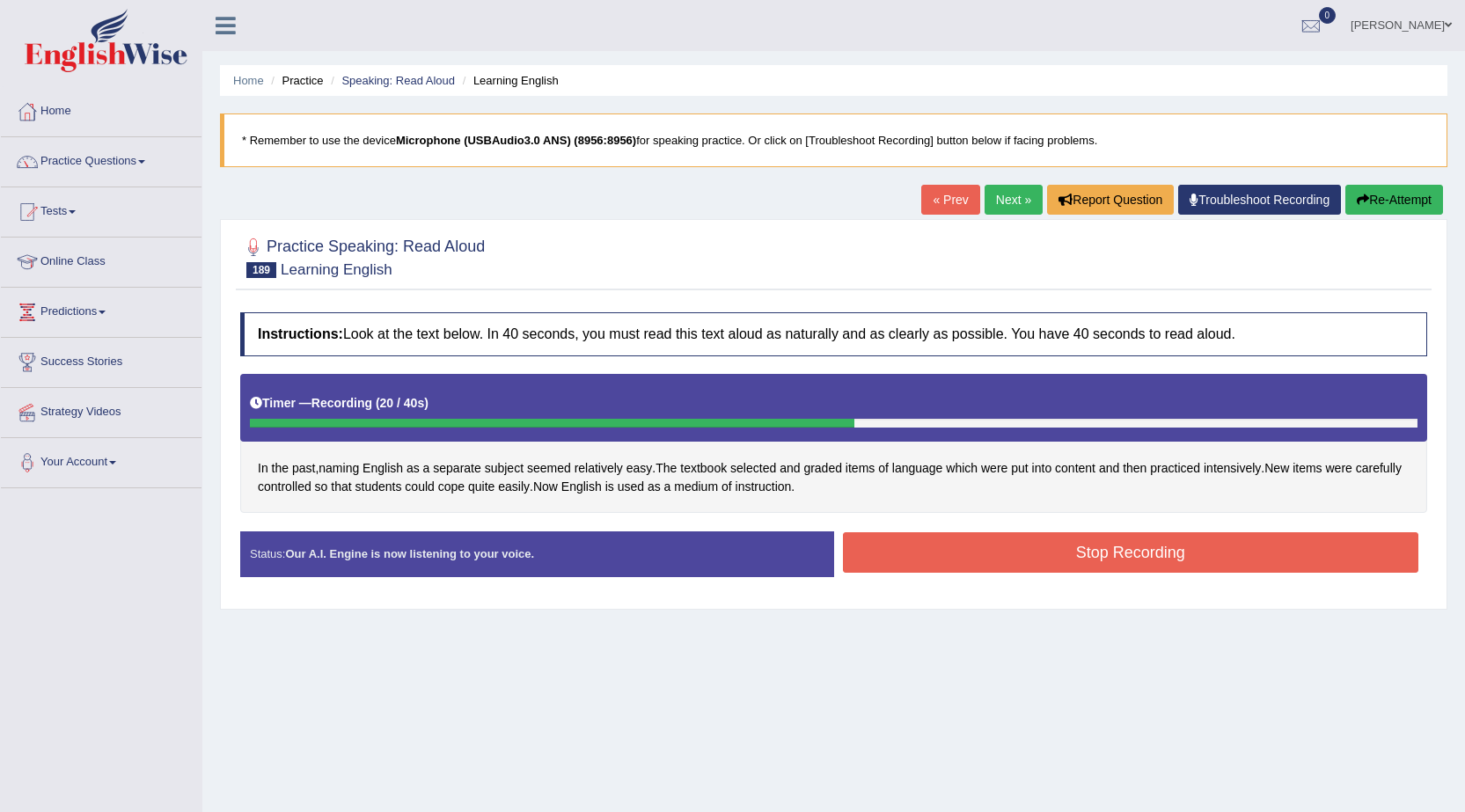
click at [982, 527] on div "Instructions: Look at the text below. In 40 seconds, you must read this text al…" at bounding box center [834, 451] width 1196 height 295
click at [974, 551] on button "Stop Recording" at bounding box center [1131, 553] width 576 height 41
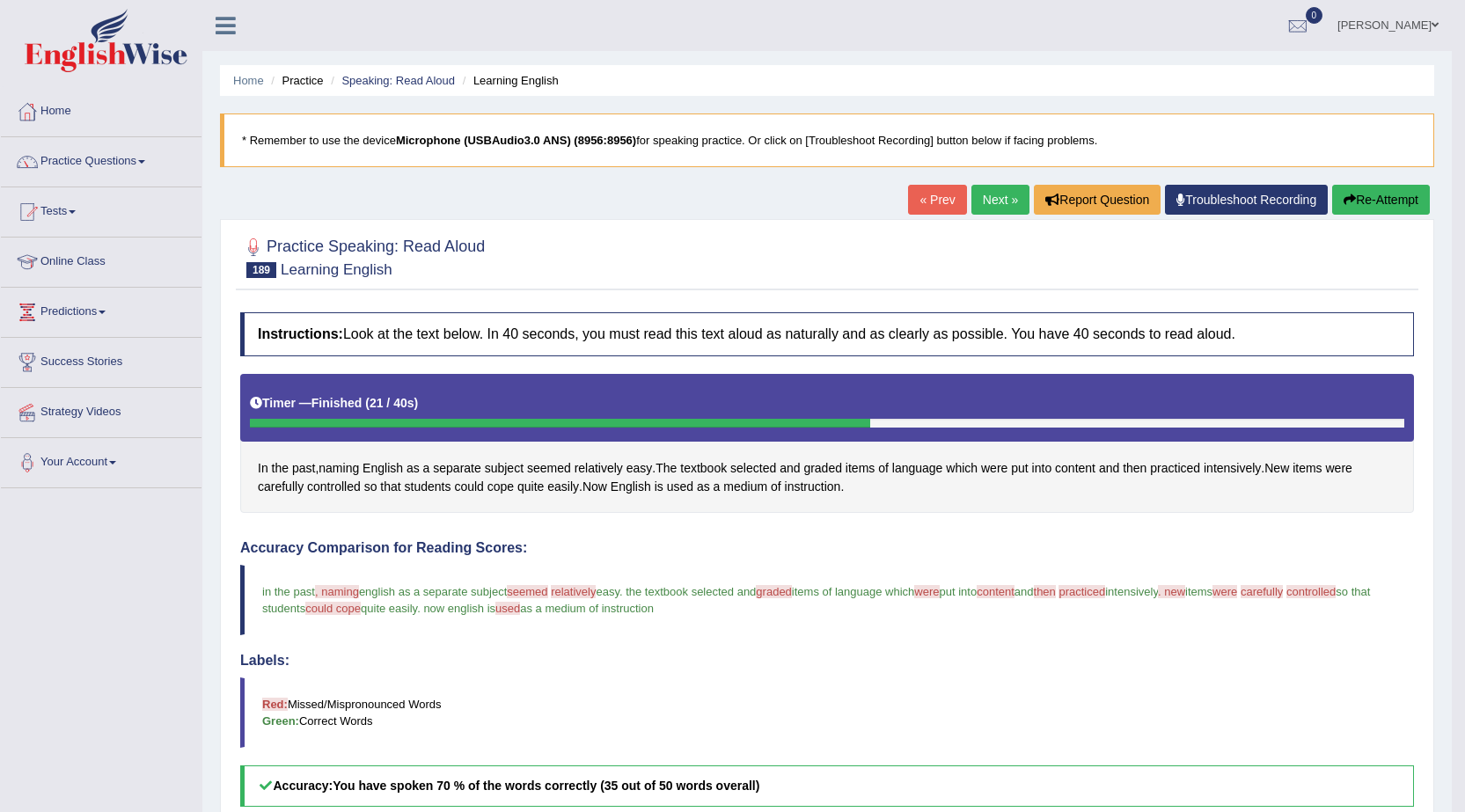
click at [1000, 194] on link "Next »" at bounding box center [1000, 200] width 58 height 30
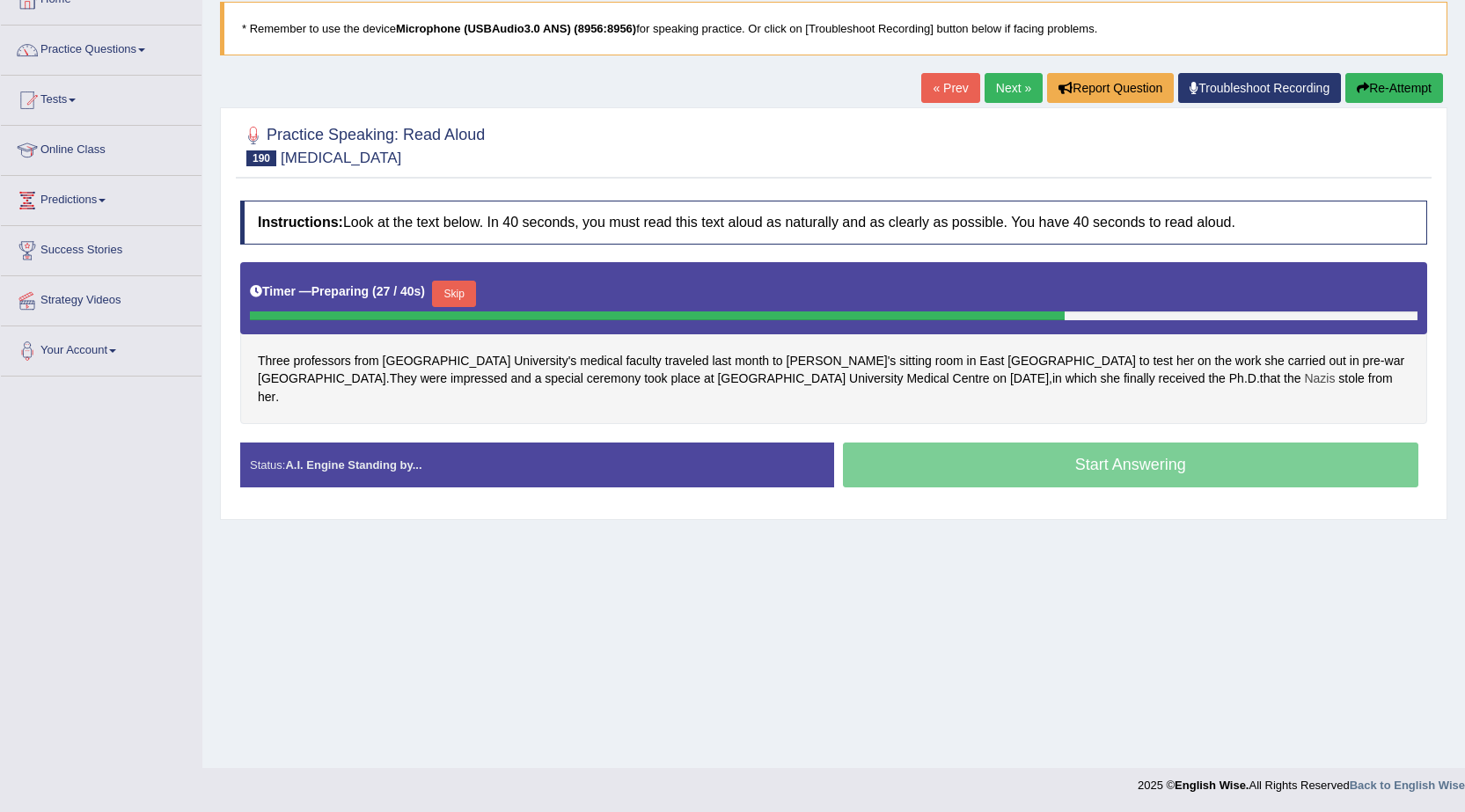
click at [1304, 381] on span "Nazis" at bounding box center [1319, 379] width 31 height 19
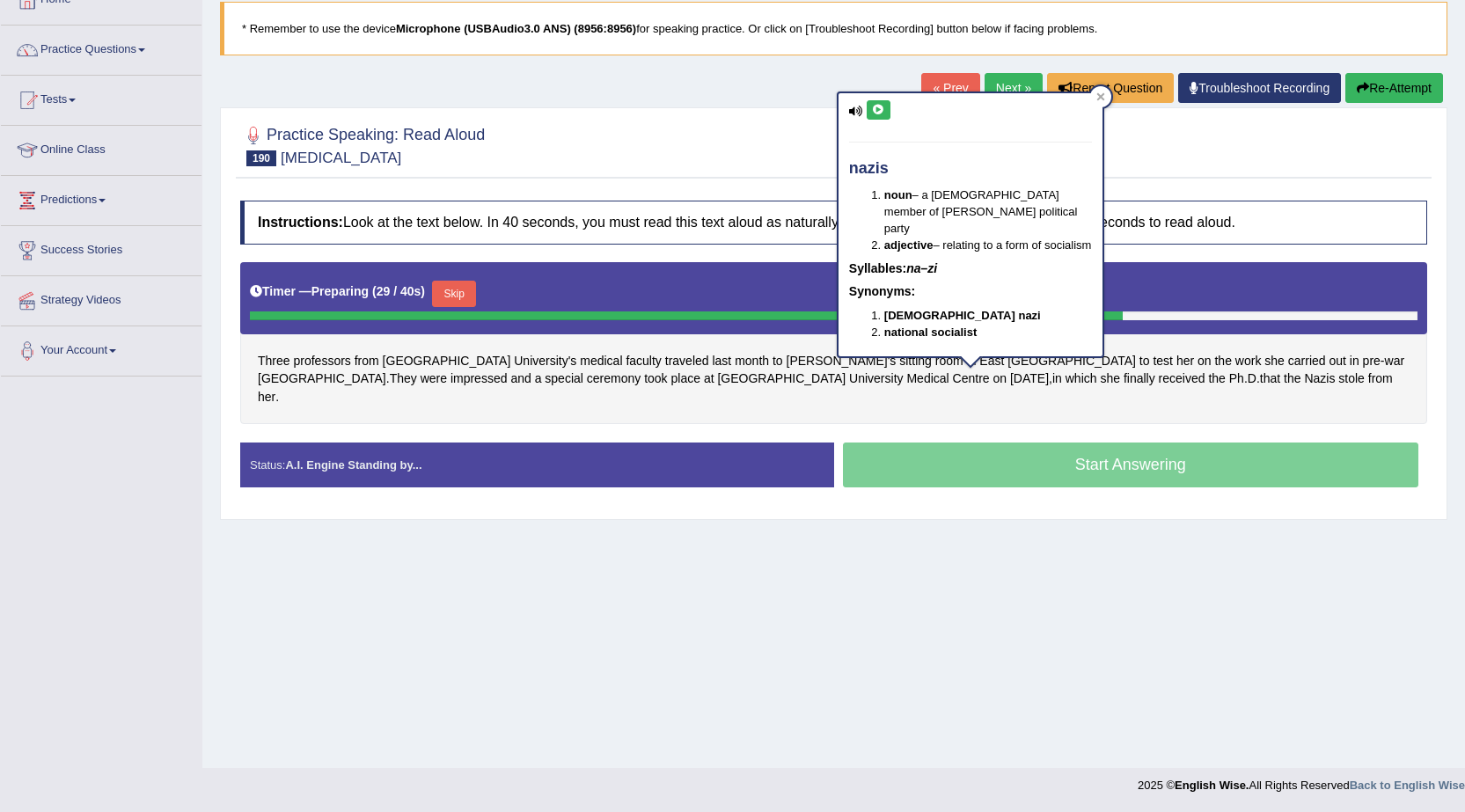
click at [880, 110] on icon at bounding box center [879, 109] width 13 height 10
click at [1288, 167] on div at bounding box center [833, 144] width 1187 height 54
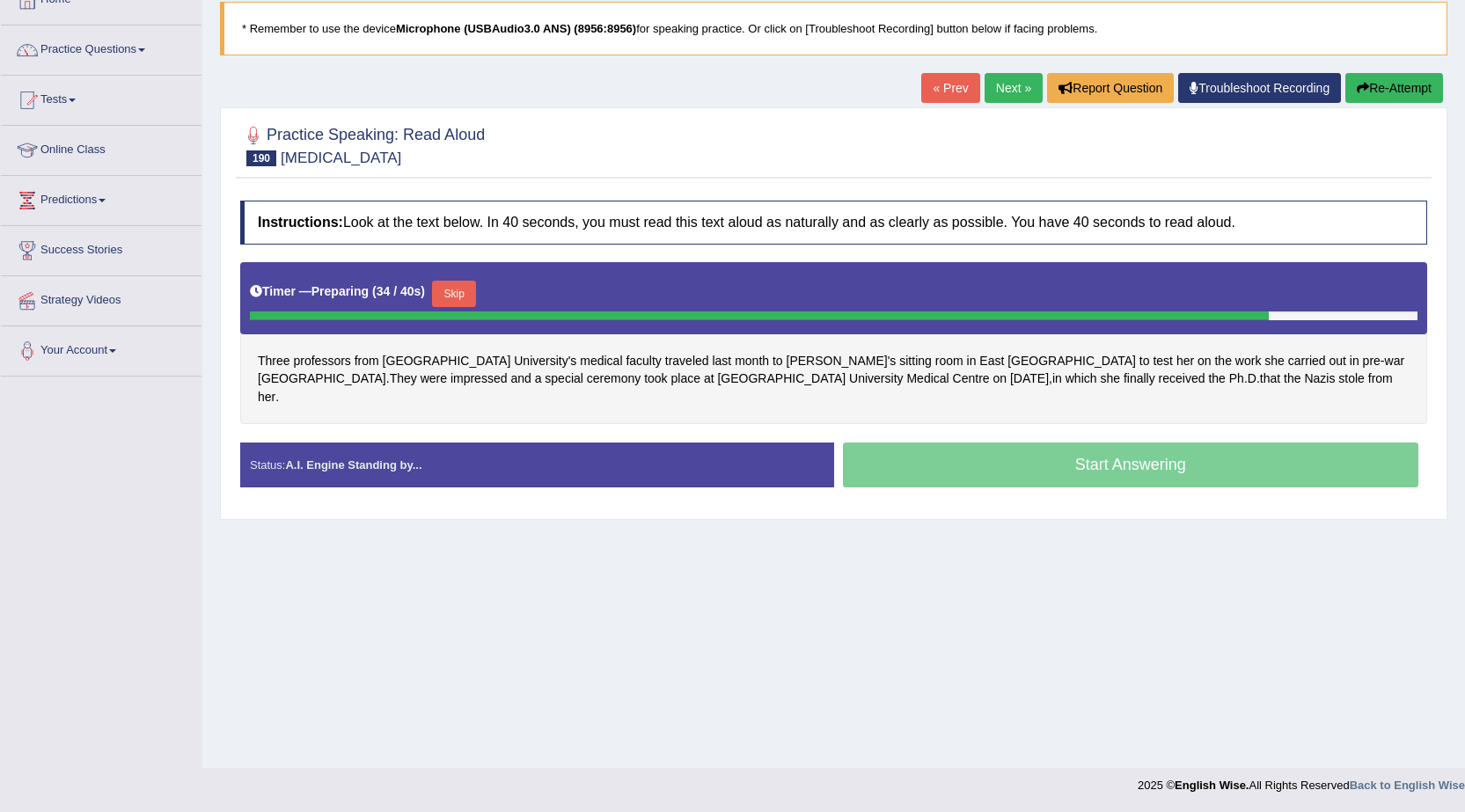
click at [468, 294] on button "Skip" at bounding box center [455, 294] width 44 height 27
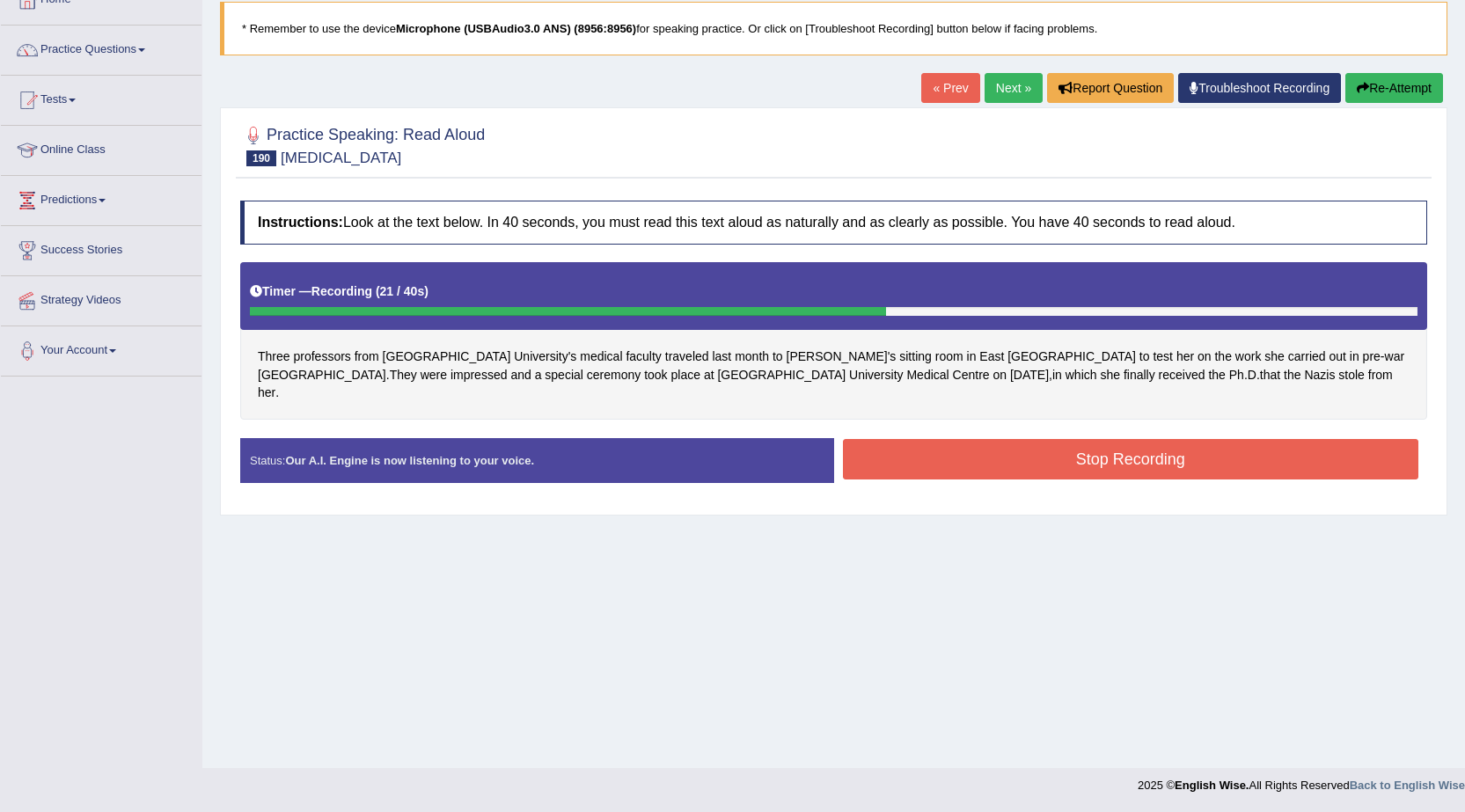
click at [923, 439] on button "Stop Recording" at bounding box center [1131, 459] width 576 height 41
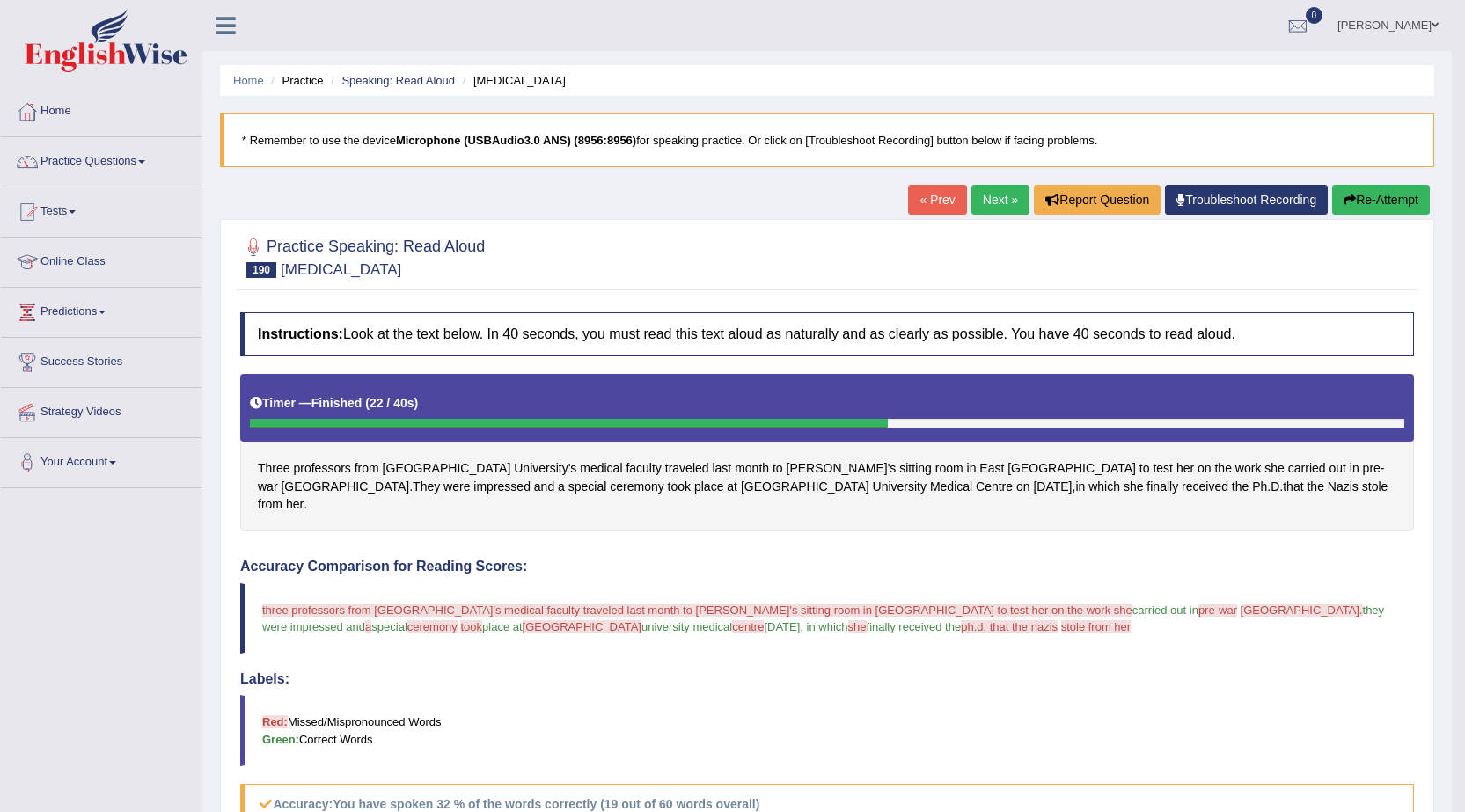
click at [1413, 200] on button "Re-Attempt" at bounding box center [1381, 200] width 97 height 30
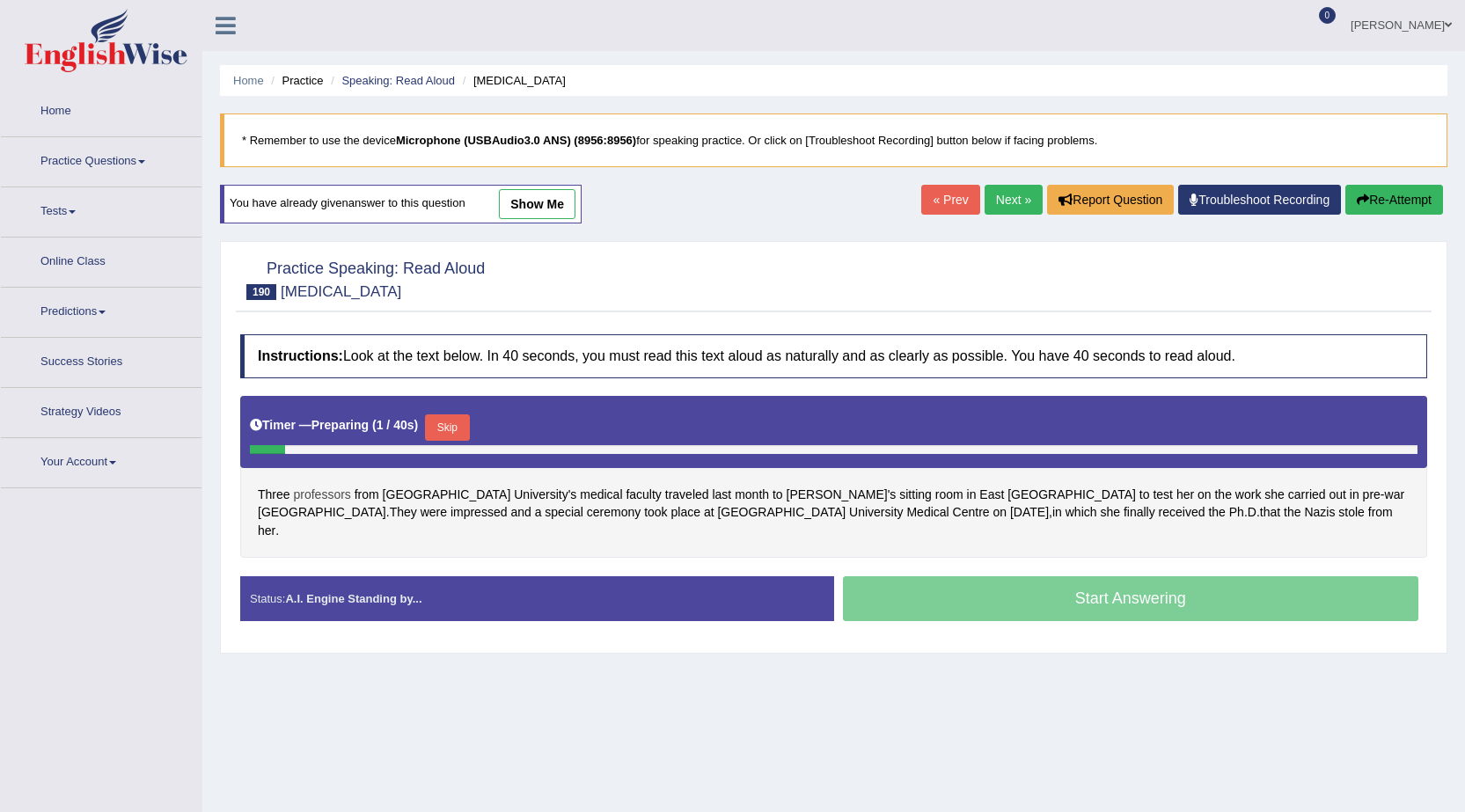
click at [335, 491] on span "professors" at bounding box center [321, 495] width 57 height 19
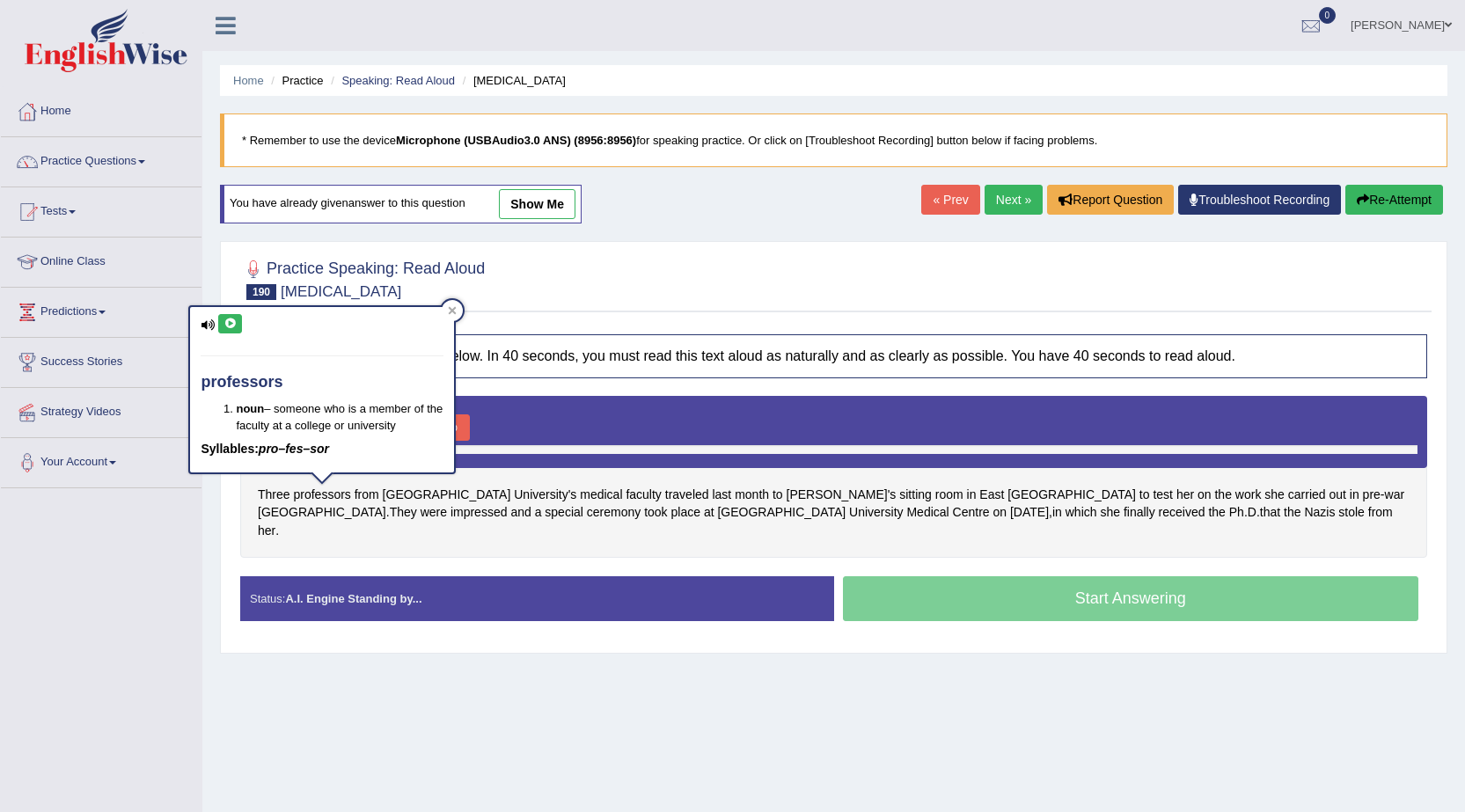
click at [235, 328] on icon at bounding box center [230, 323] width 13 height 10
click at [695, 279] on div at bounding box center [833, 279] width 1187 height 54
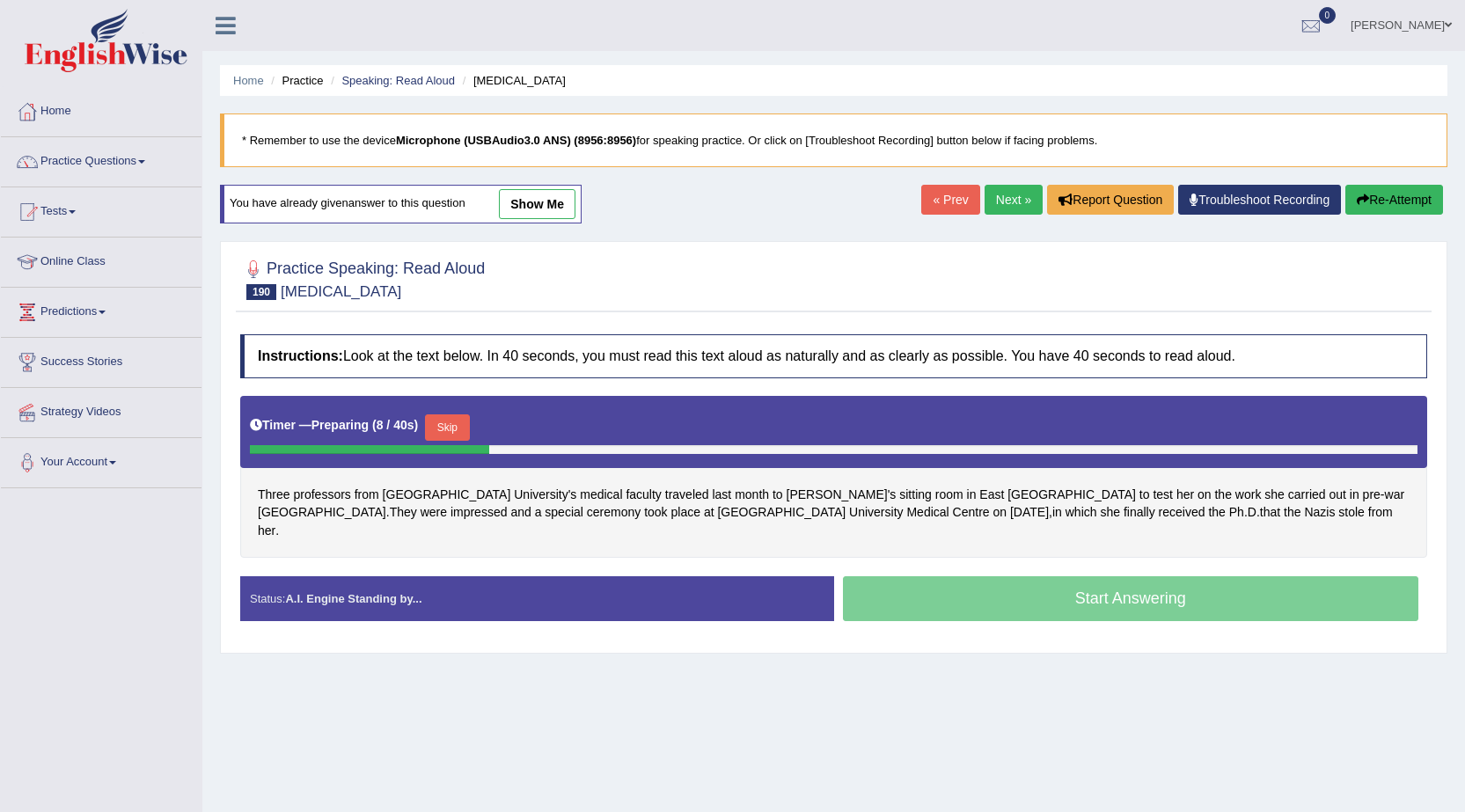
click at [457, 422] on button "Skip" at bounding box center [447, 428] width 44 height 27
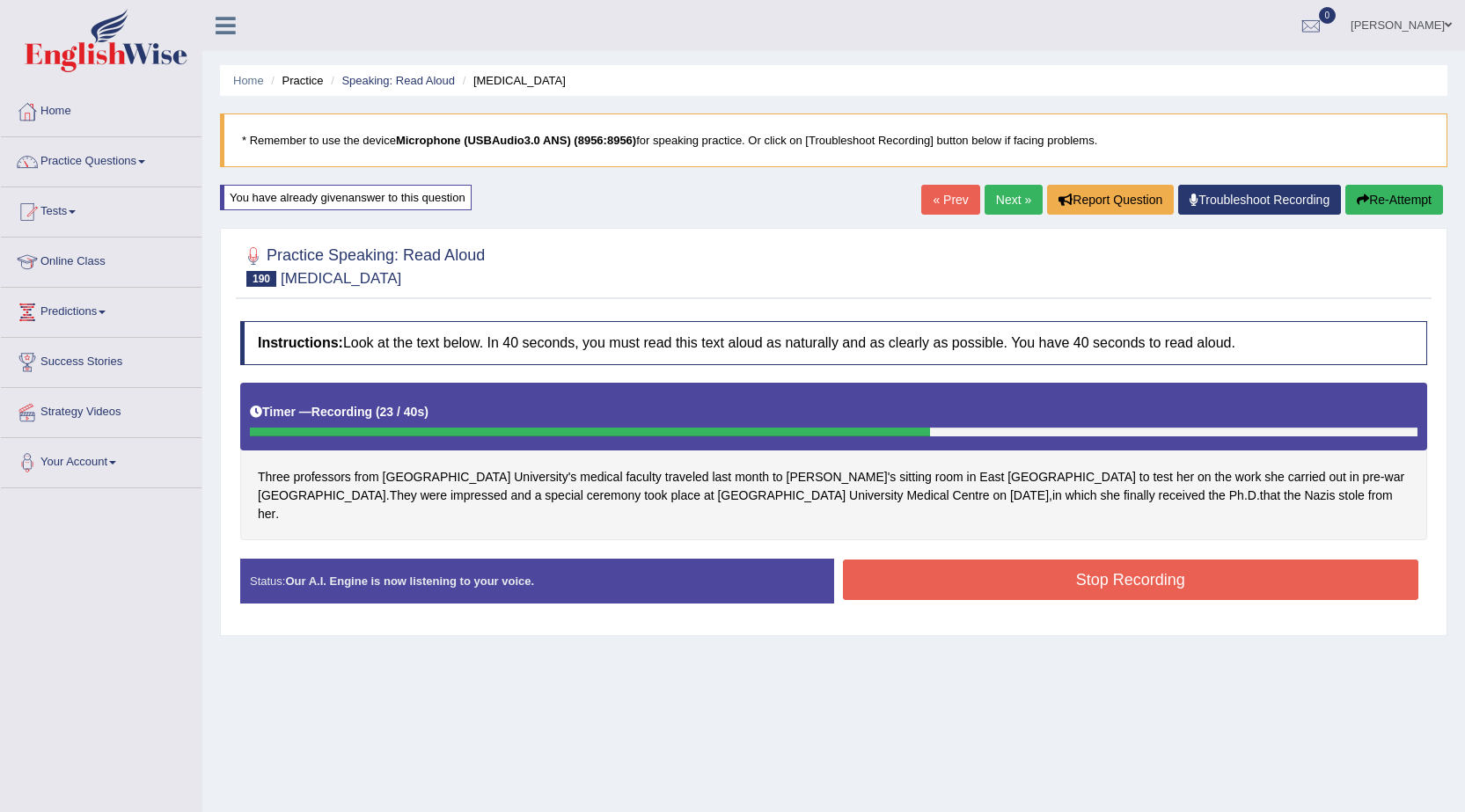
click at [969, 561] on button "Stop Recording" at bounding box center [1131, 580] width 576 height 41
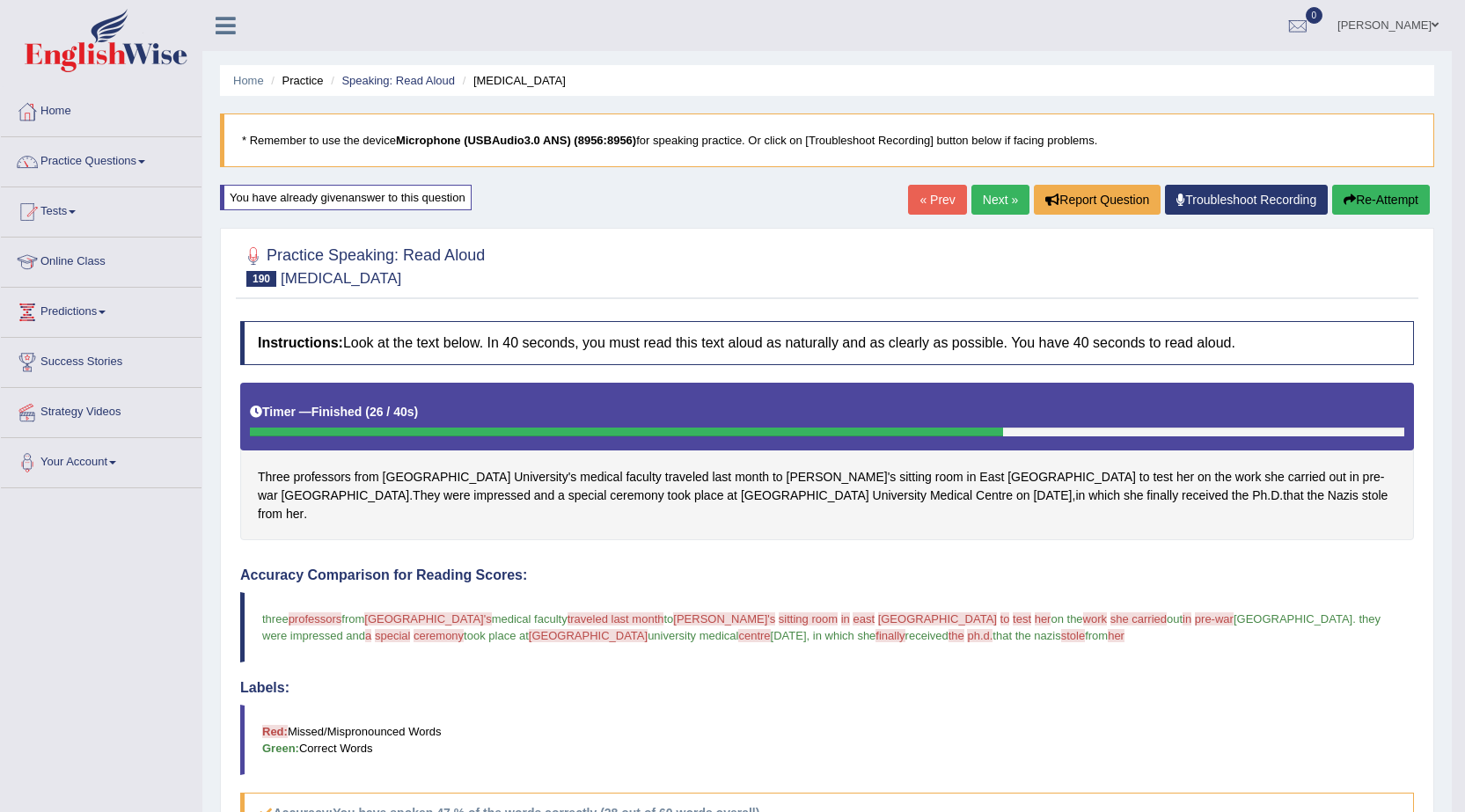
click at [990, 197] on link "Next »" at bounding box center [1000, 200] width 58 height 30
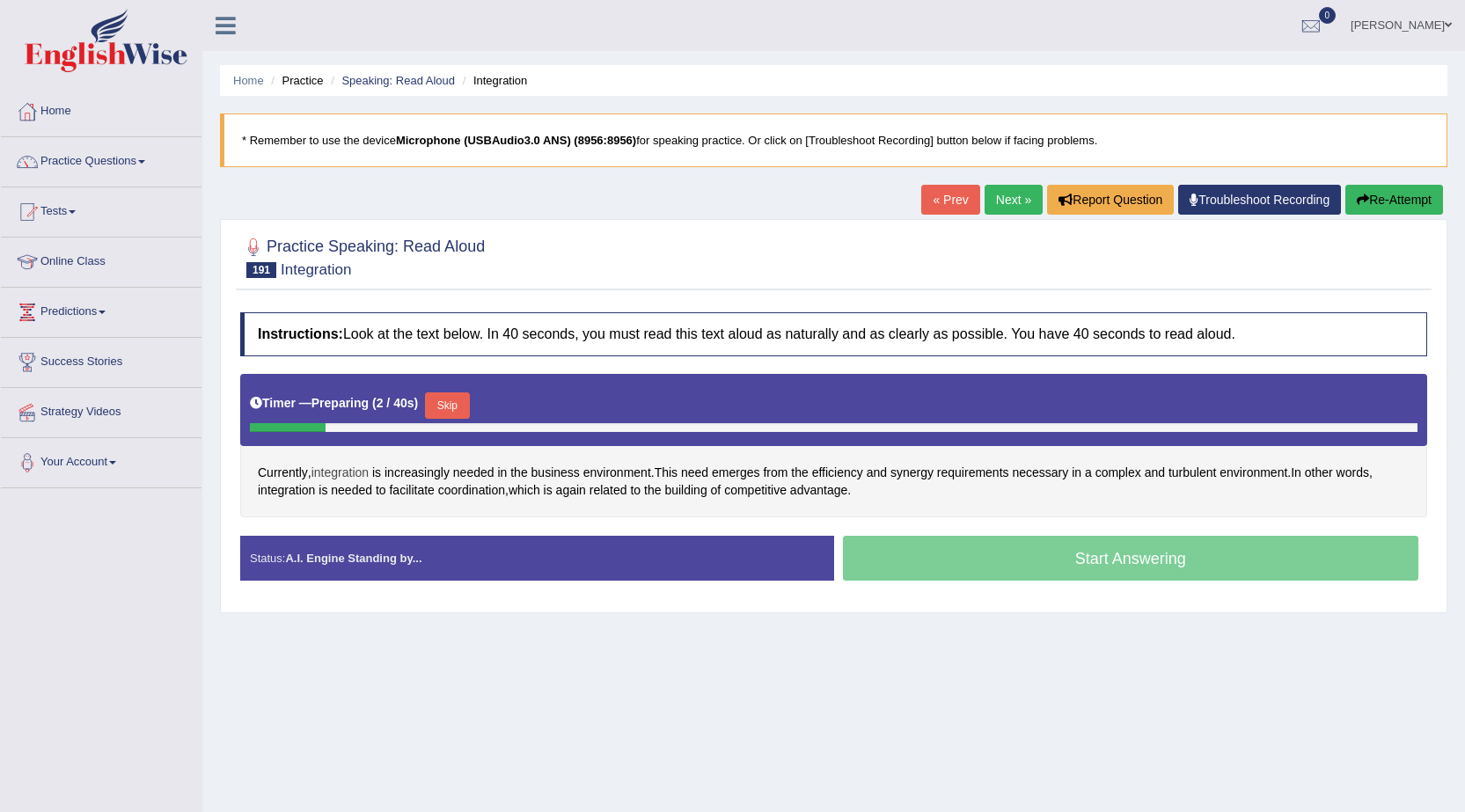
click at [344, 475] on span "integration" at bounding box center [340, 473] width 57 height 19
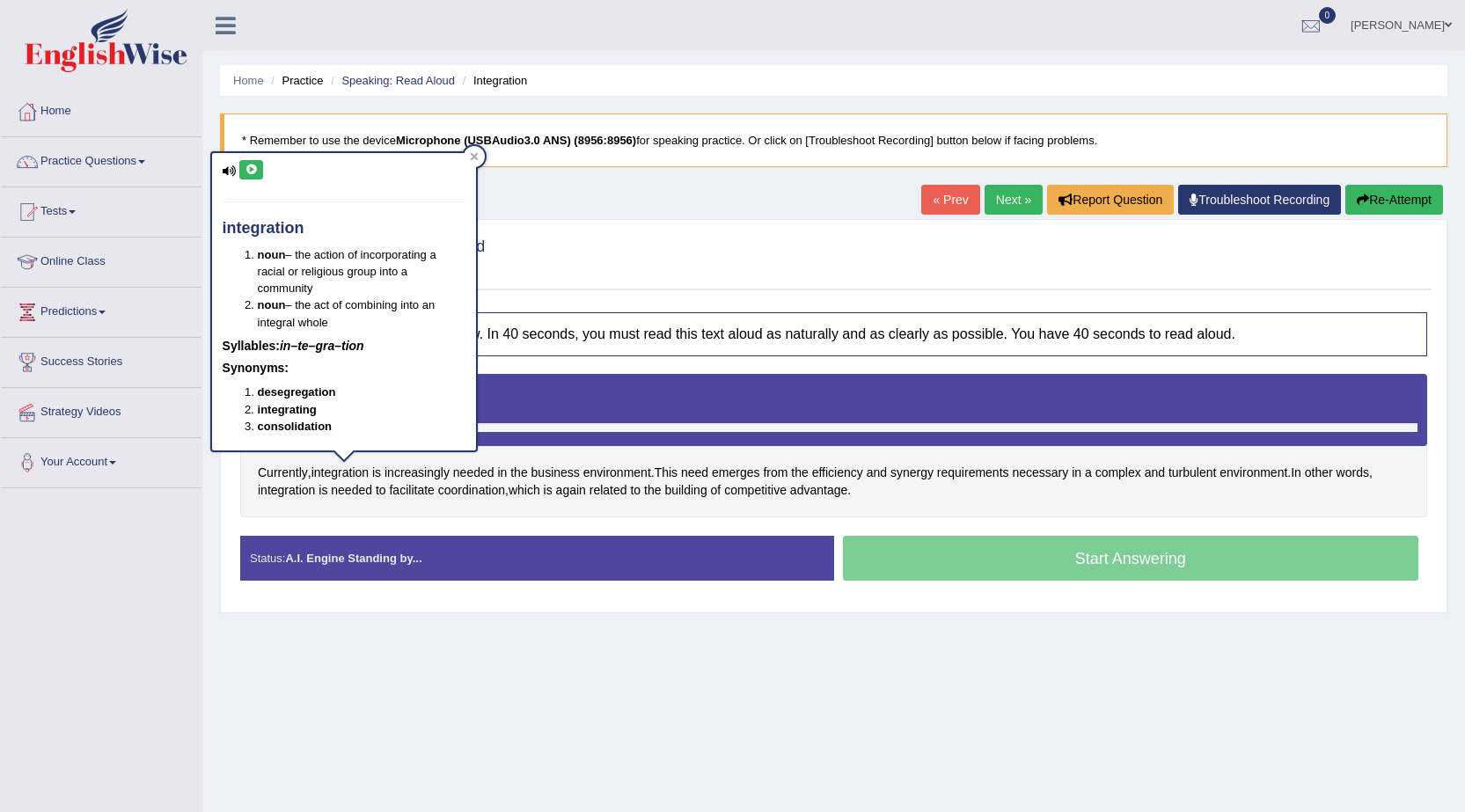
click at [251, 169] on icon at bounding box center [251, 169] width 13 height 10
click at [722, 255] on div at bounding box center [833, 256] width 1187 height 54
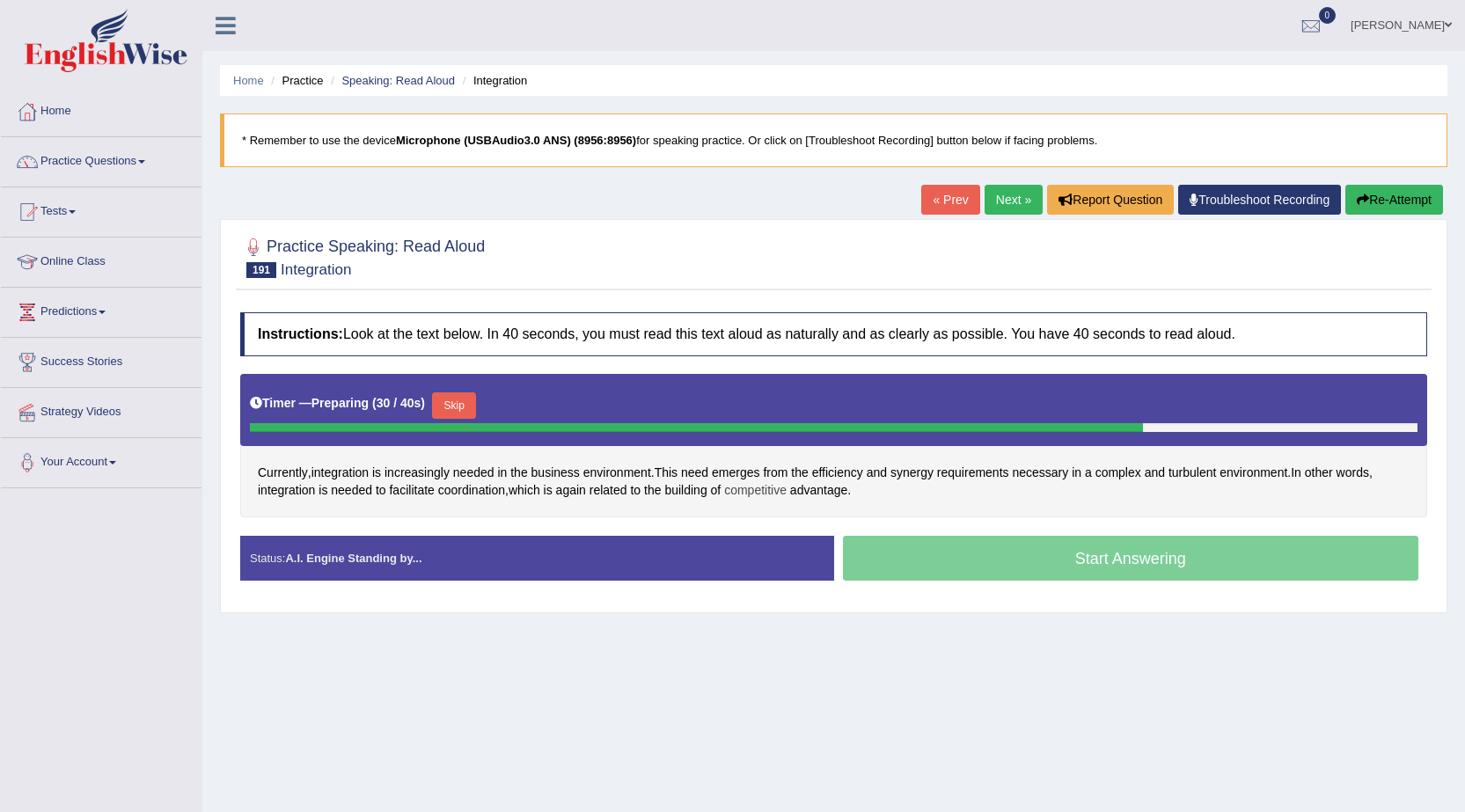
click at [745, 493] on span "competitive" at bounding box center [755, 491] width 62 height 19
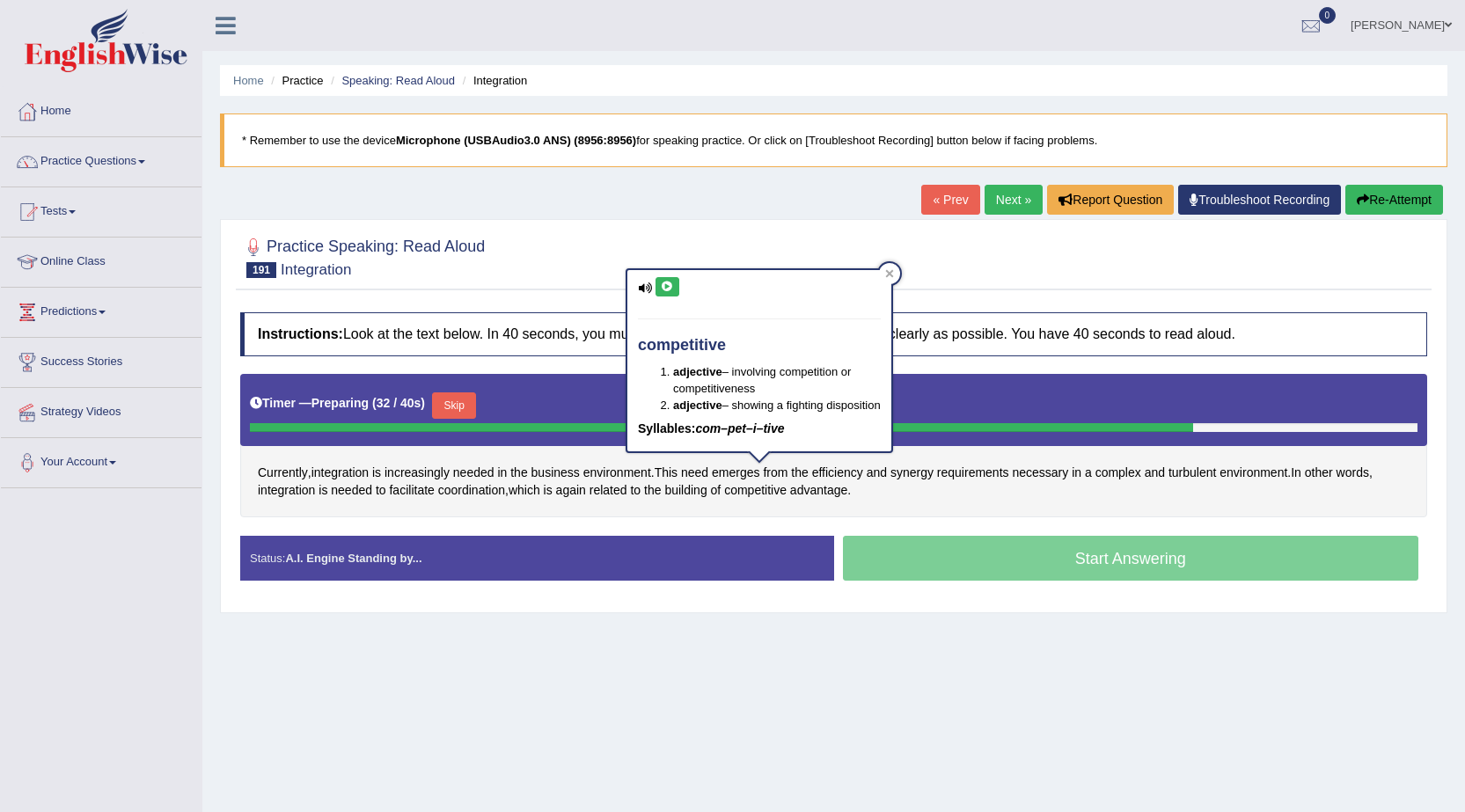
click at [678, 286] on button at bounding box center [668, 286] width 24 height 19
click at [1128, 309] on div "Instructions: Look at the text below. In 40 seconds, you must read this text al…" at bounding box center [834, 454] width 1196 height 300
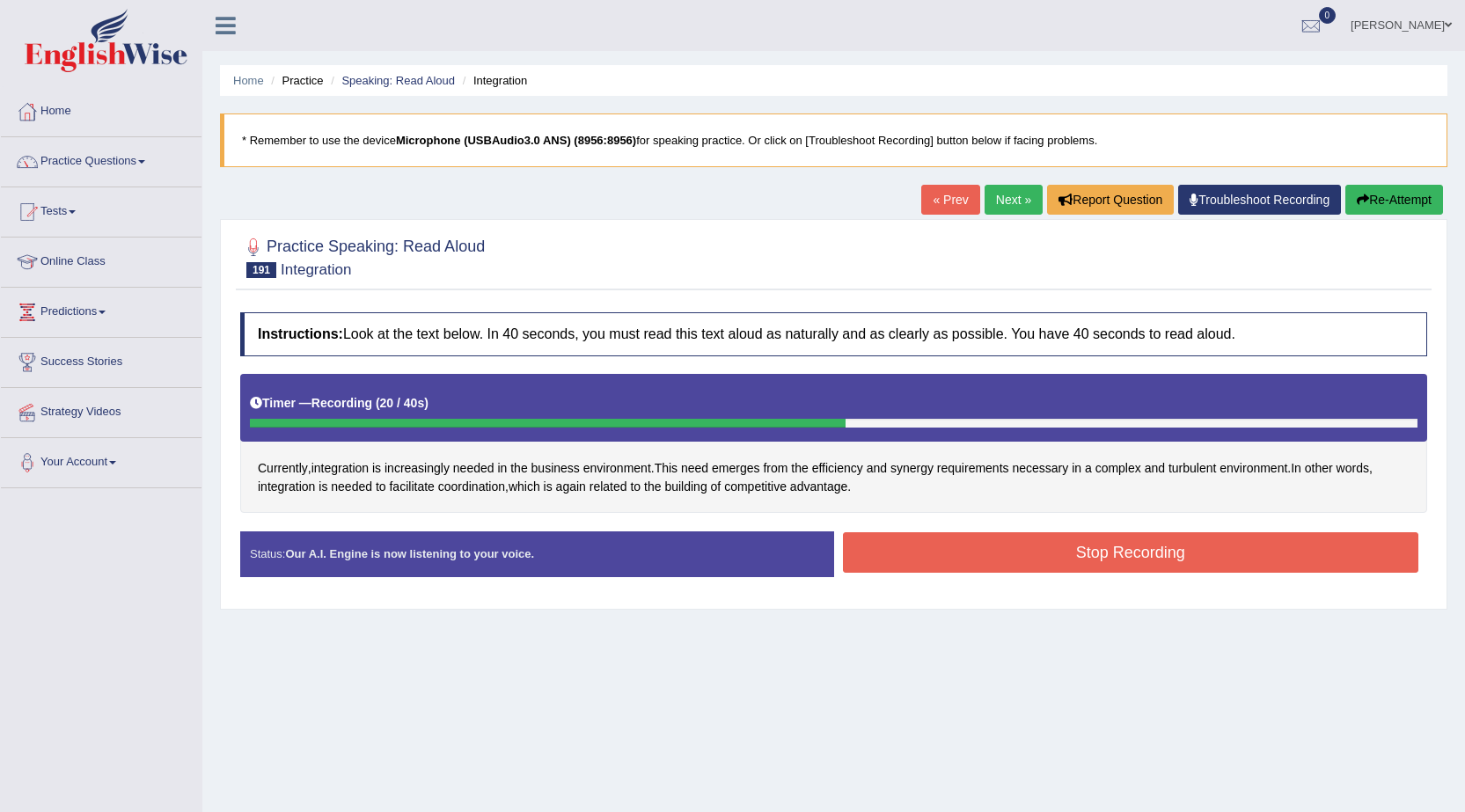
click at [1235, 536] on button "Stop Recording" at bounding box center [1131, 553] width 576 height 41
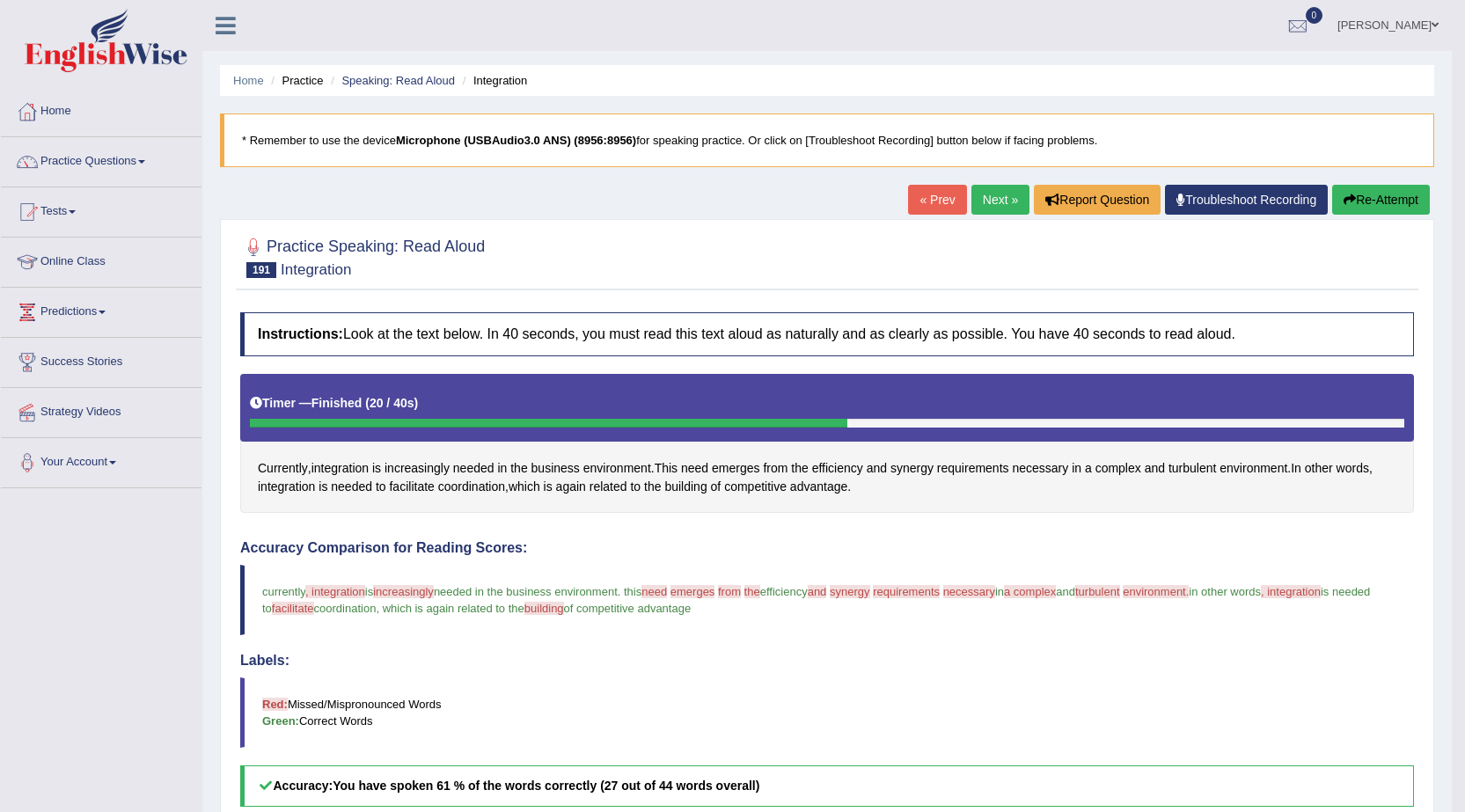
click at [995, 198] on link "Next »" at bounding box center [1000, 200] width 58 height 30
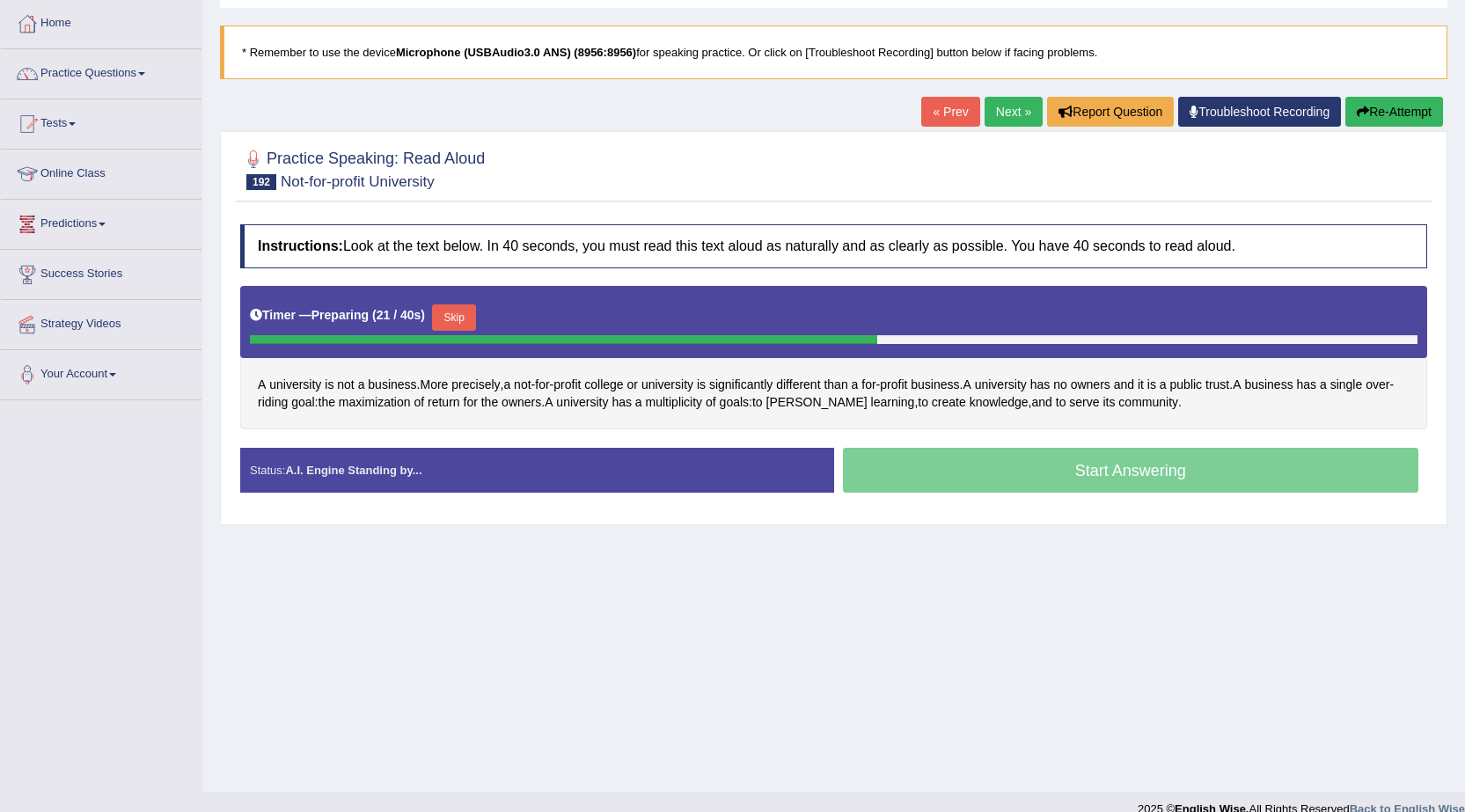
click at [1011, 111] on link "Next »" at bounding box center [1013, 112] width 58 height 30
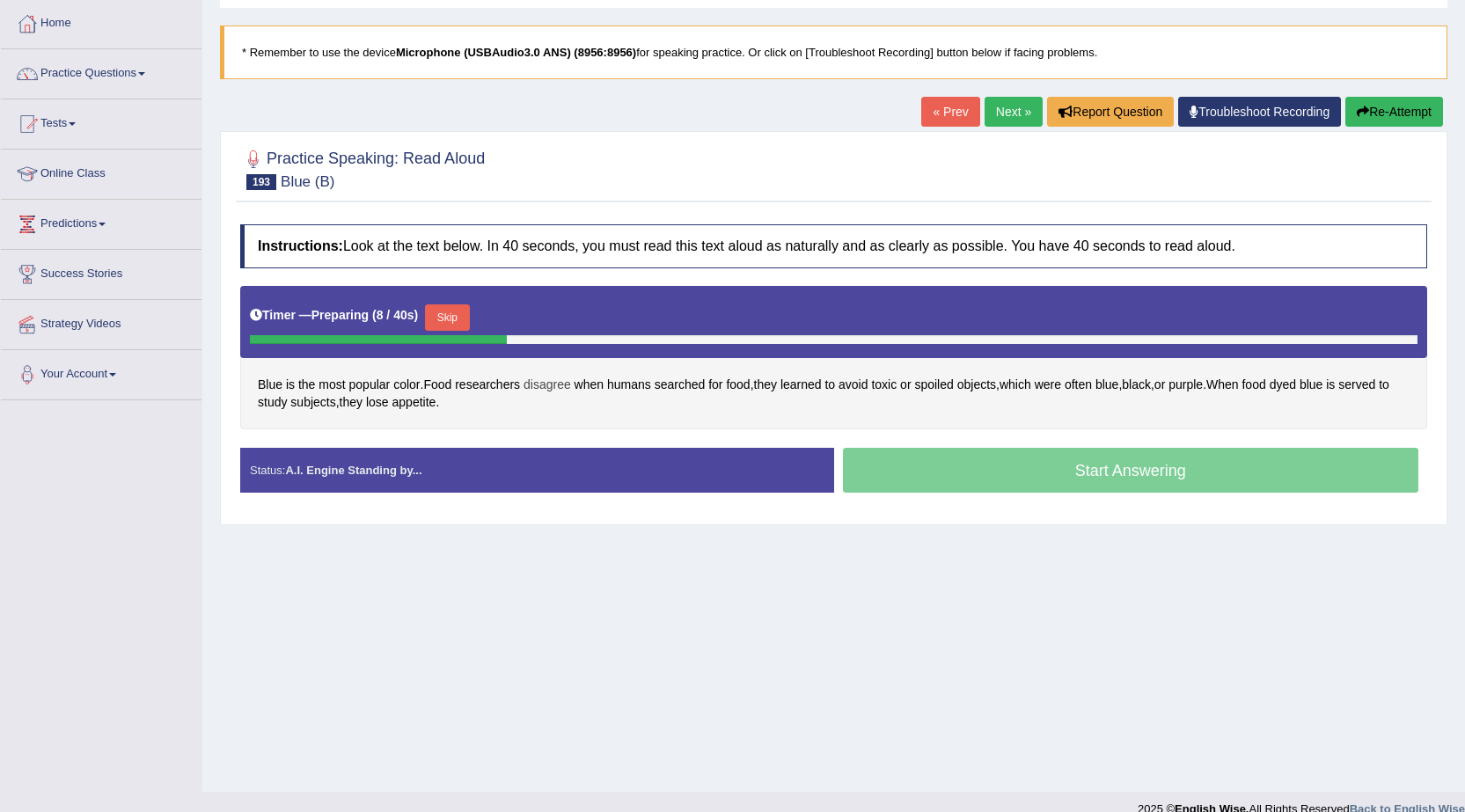
click at [560, 380] on span "disagree" at bounding box center [546, 385] width 47 height 19
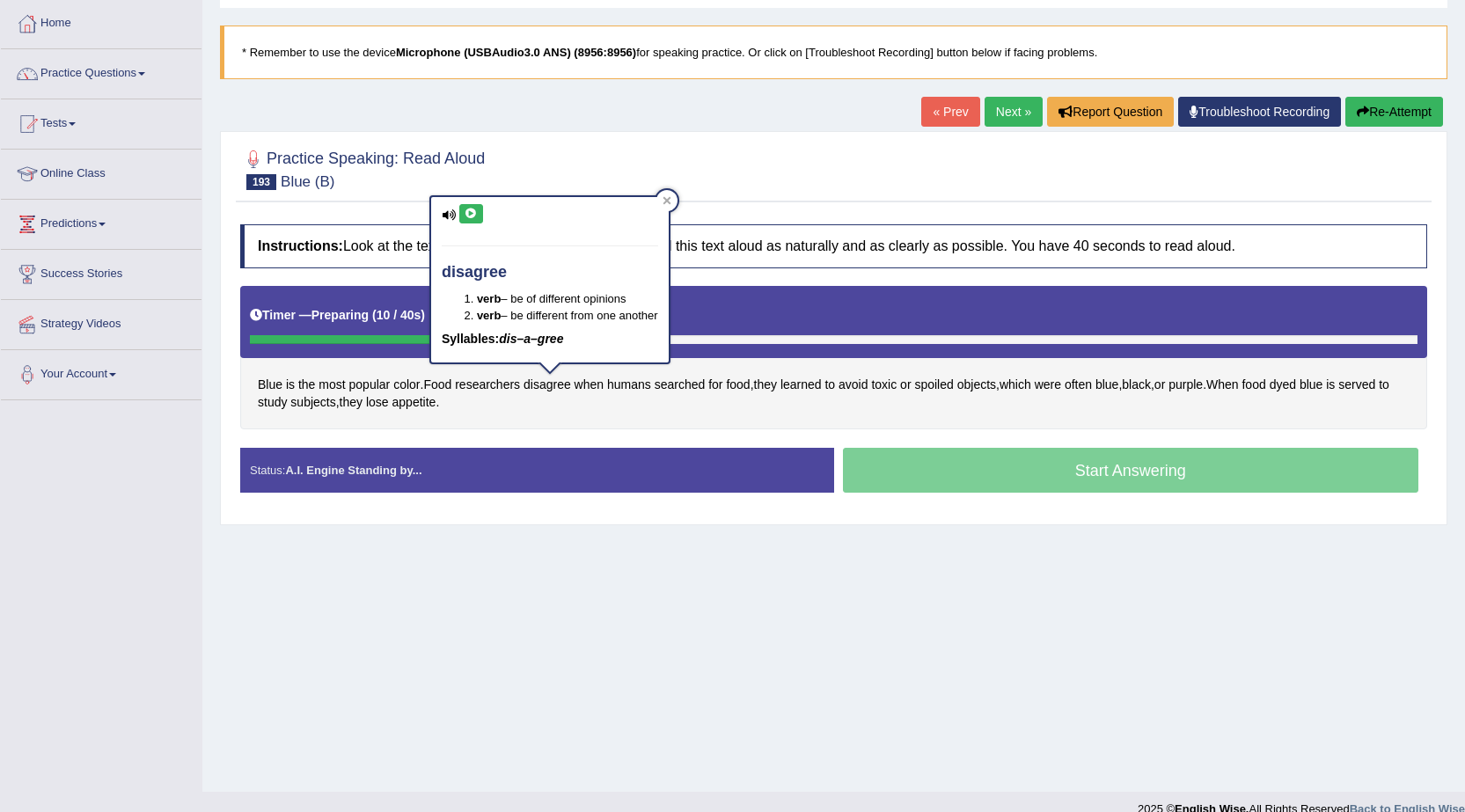
click at [480, 210] on button at bounding box center [471, 213] width 24 height 19
click at [804, 191] on div at bounding box center [833, 169] width 1187 height 54
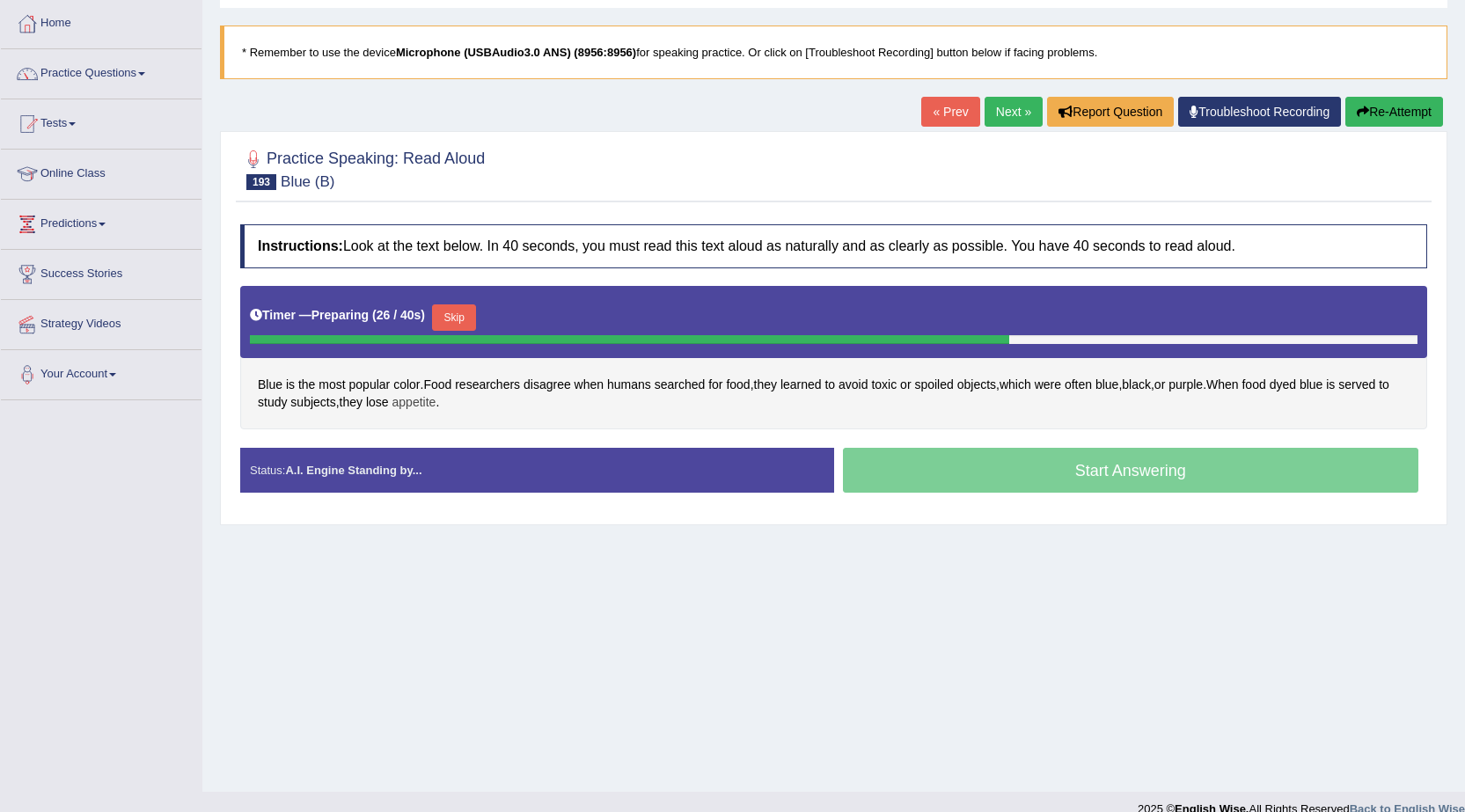
click at [433, 397] on span "appetite" at bounding box center [415, 403] width 44 height 19
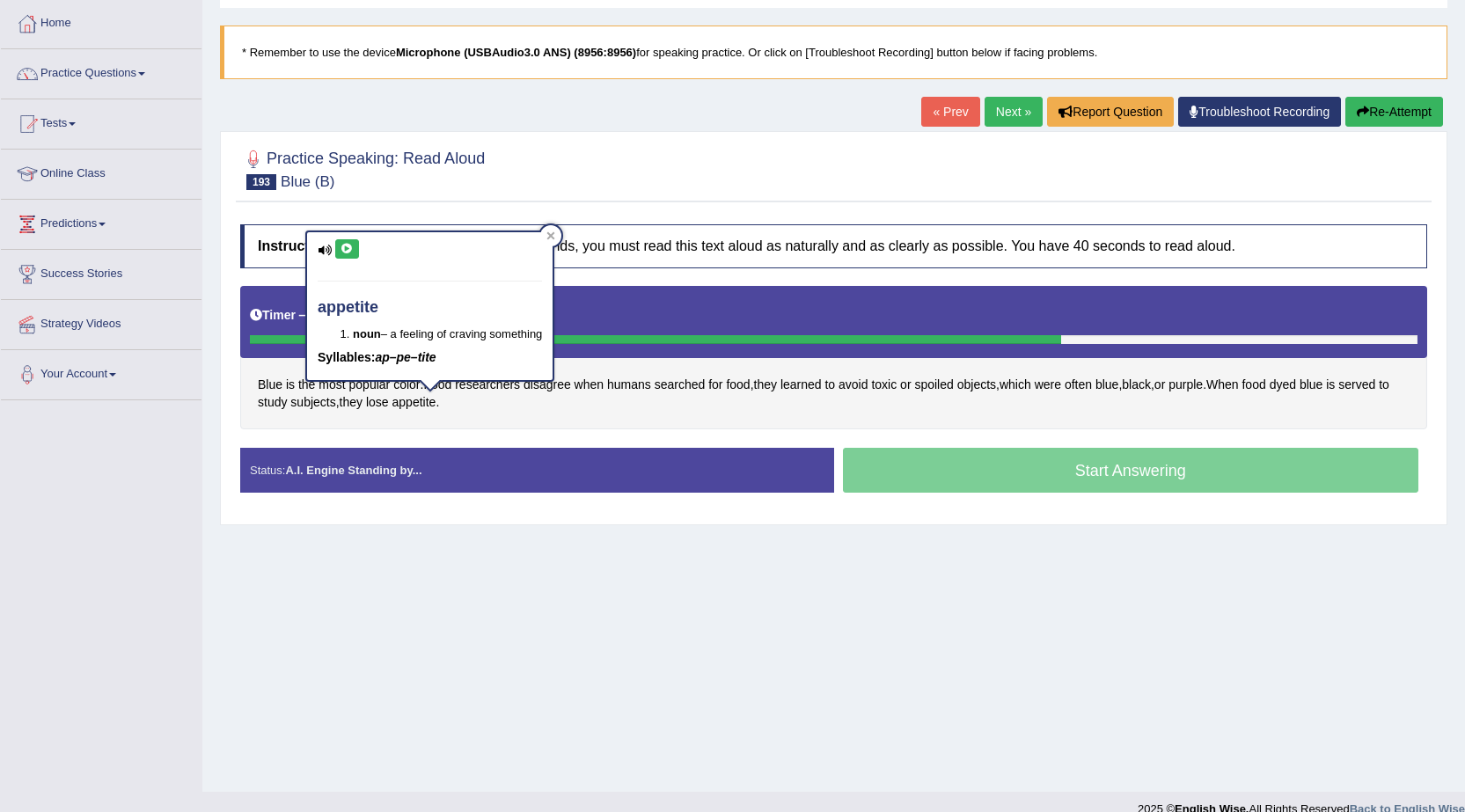
click at [357, 242] on button at bounding box center [347, 248] width 24 height 19
click at [507, 182] on div at bounding box center [833, 169] width 1187 height 54
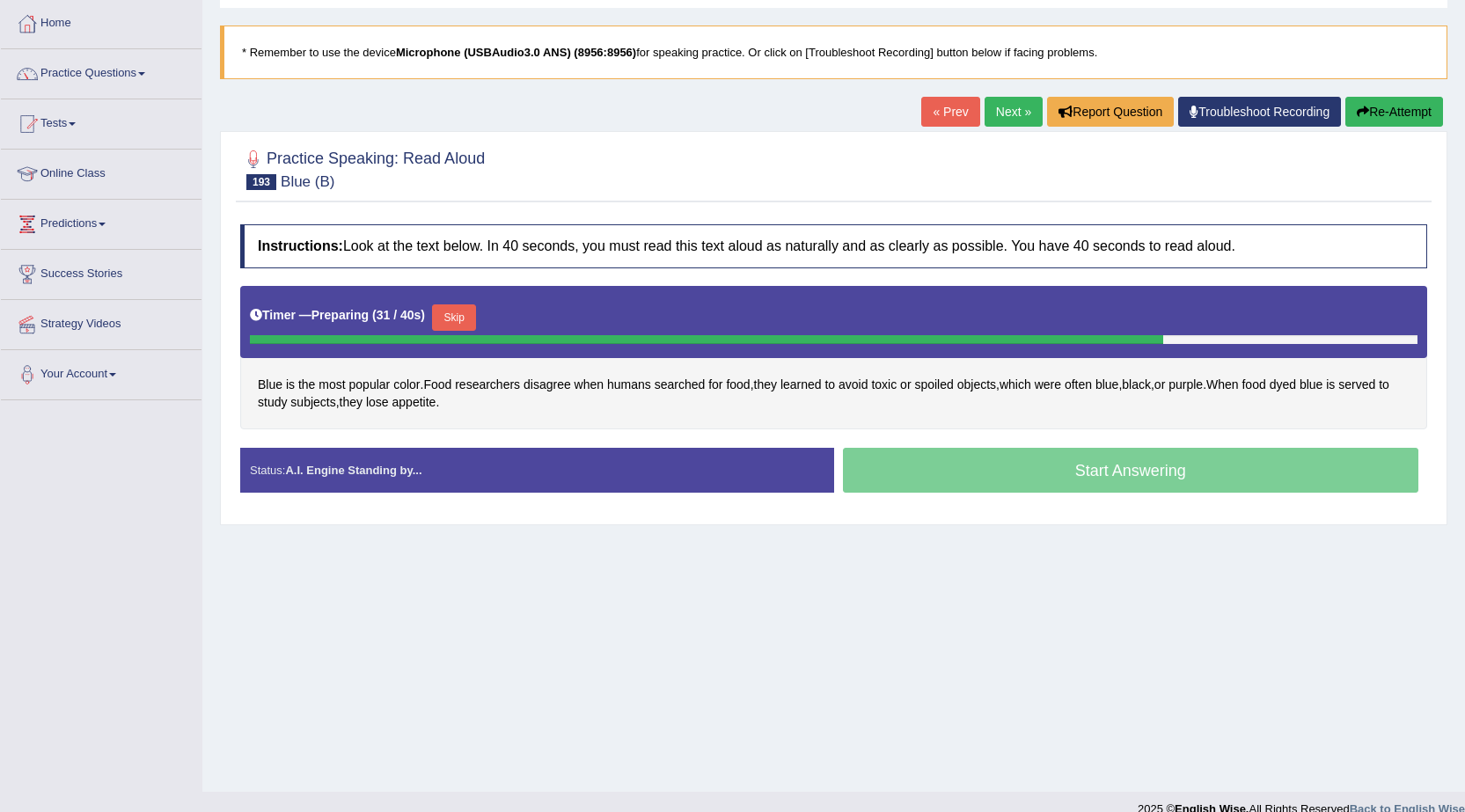
click at [470, 312] on button "Skip" at bounding box center [455, 318] width 44 height 27
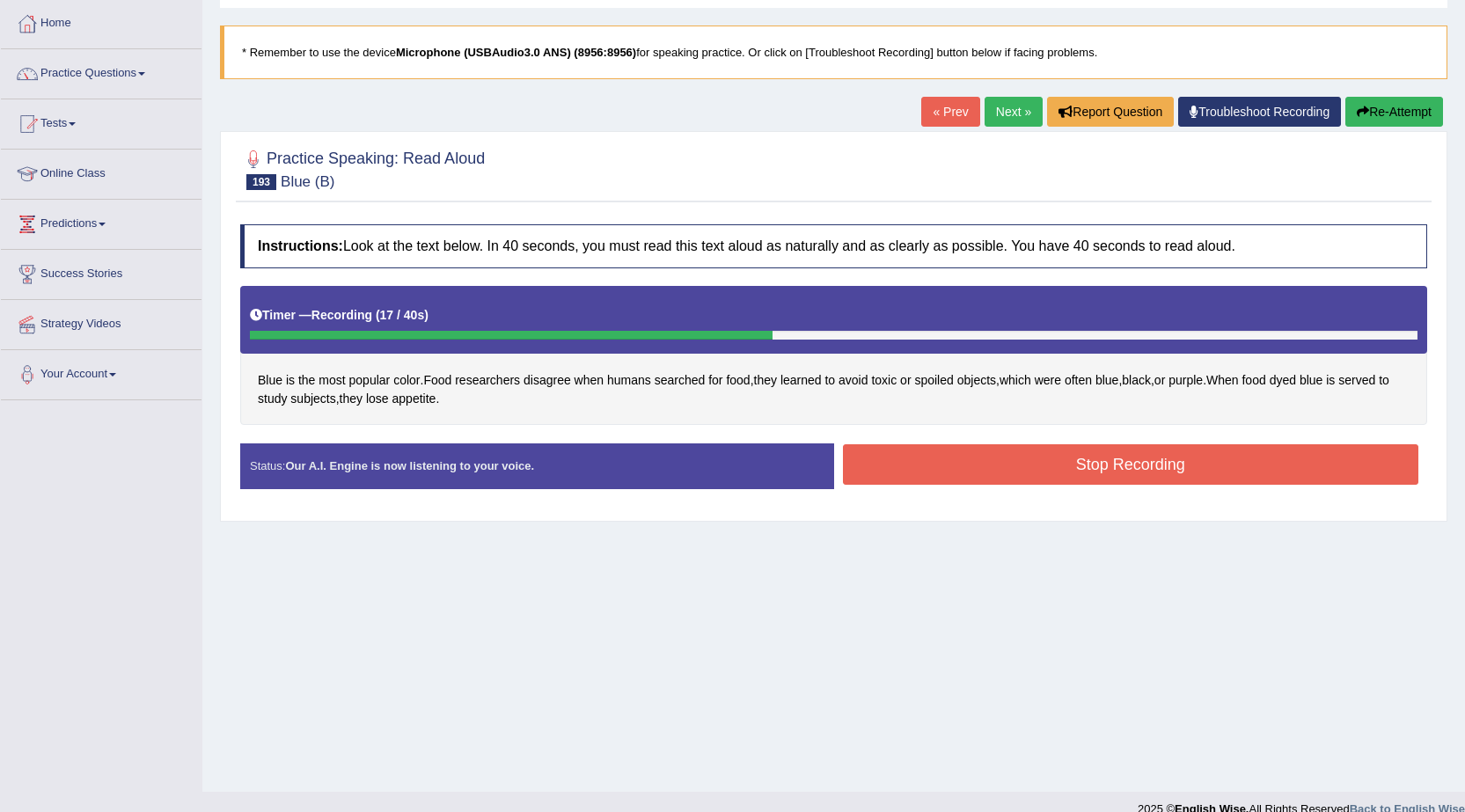
click at [1085, 471] on button "Stop Recording" at bounding box center [1131, 465] width 576 height 41
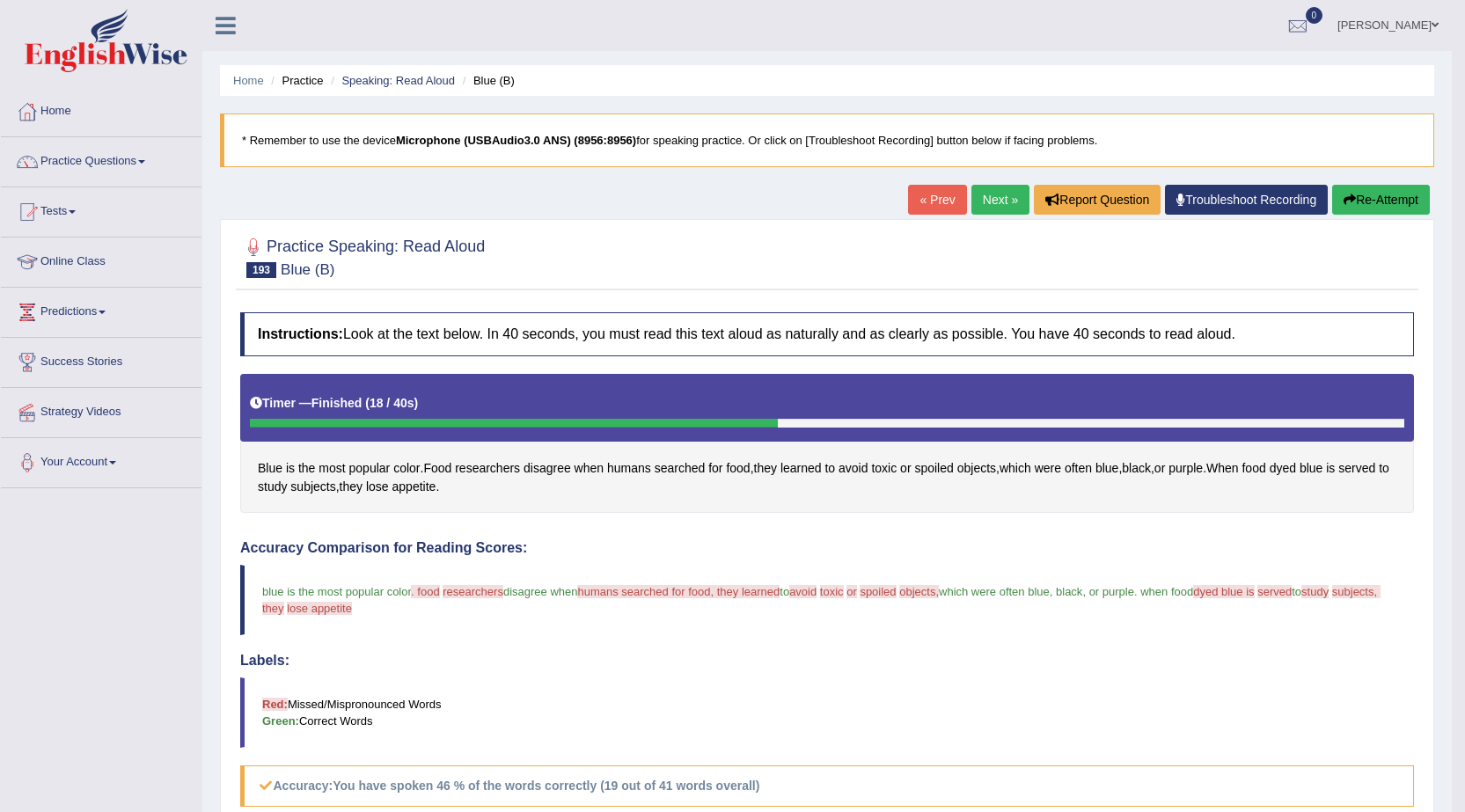
click at [1359, 202] on button "Re-Attempt" at bounding box center [1381, 200] width 97 height 30
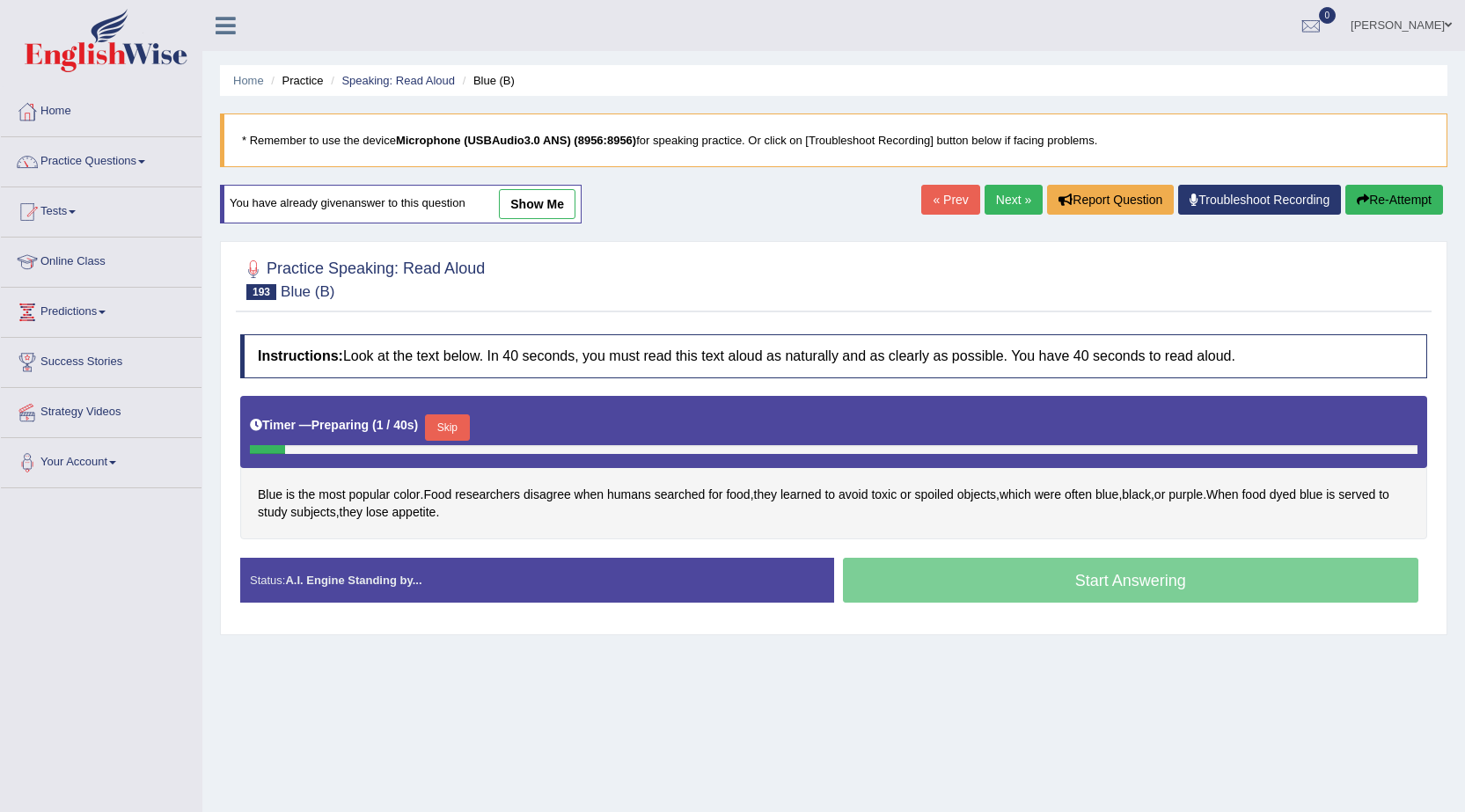
click at [458, 421] on button "Skip" at bounding box center [447, 428] width 44 height 27
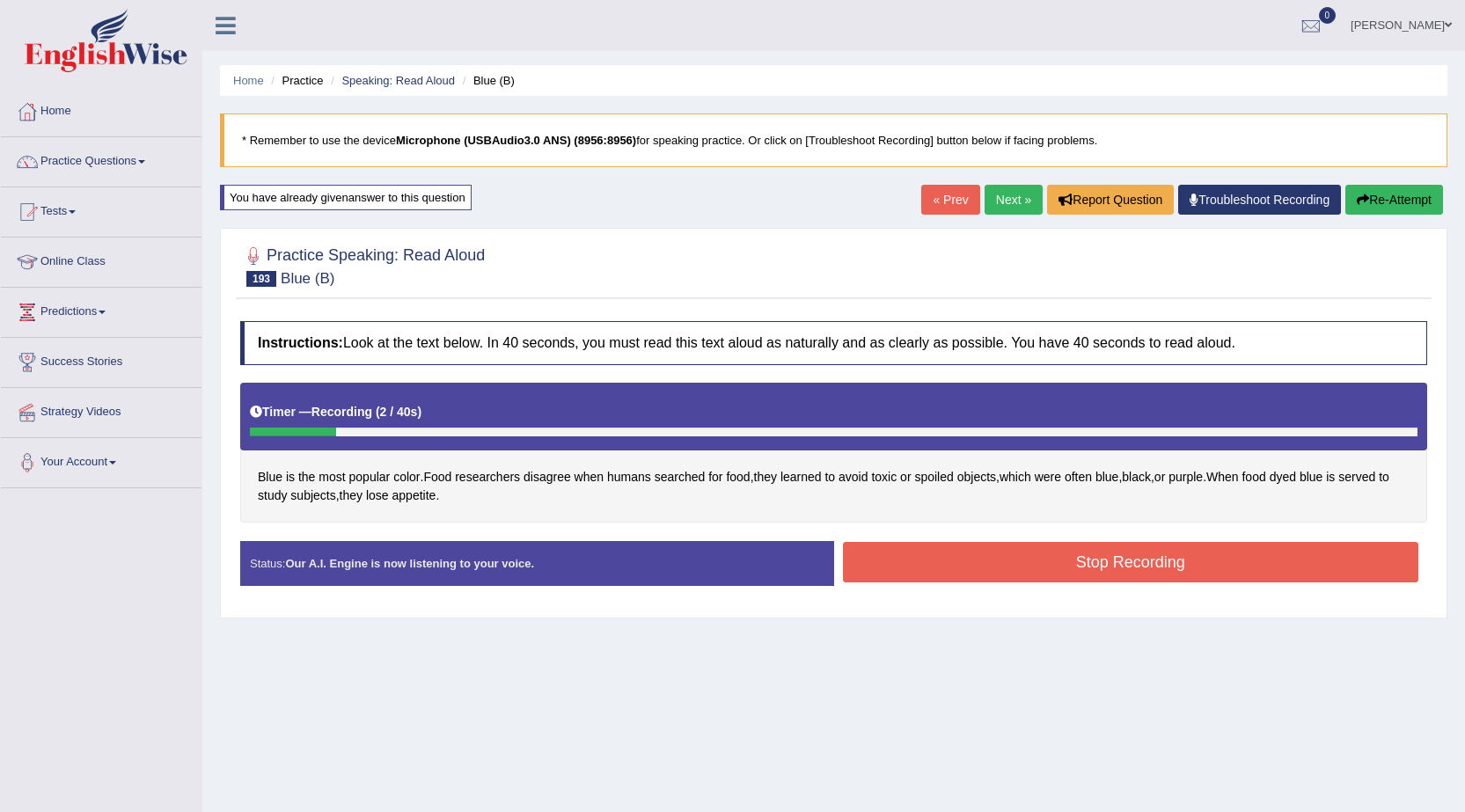
click at [1373, 193] on button "Re-Attempt" at bounding box center [1394, 200] width 97 height 30
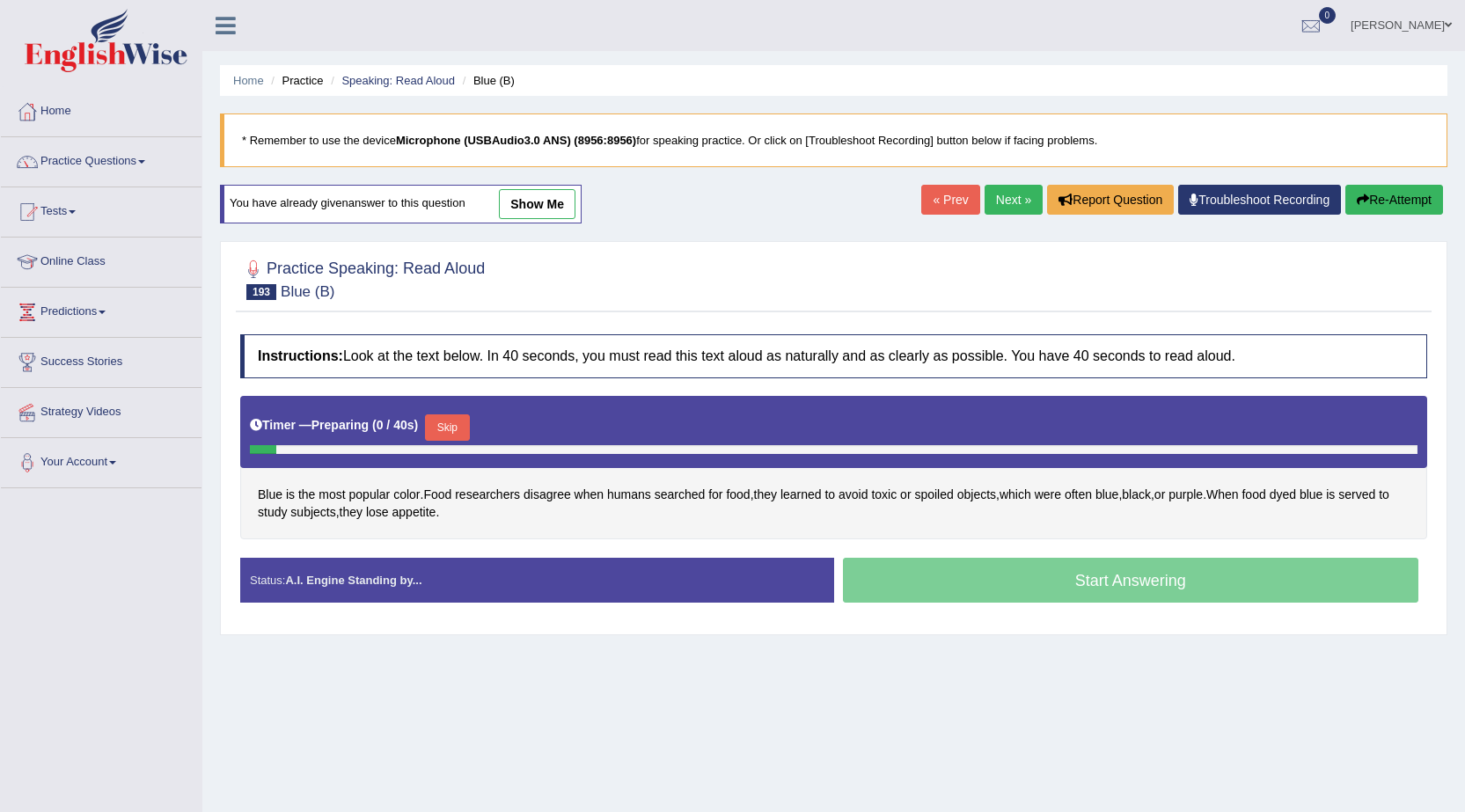
click at [460, 423] on button "Skip" at bounding box center [447, 428] width 44 height 27
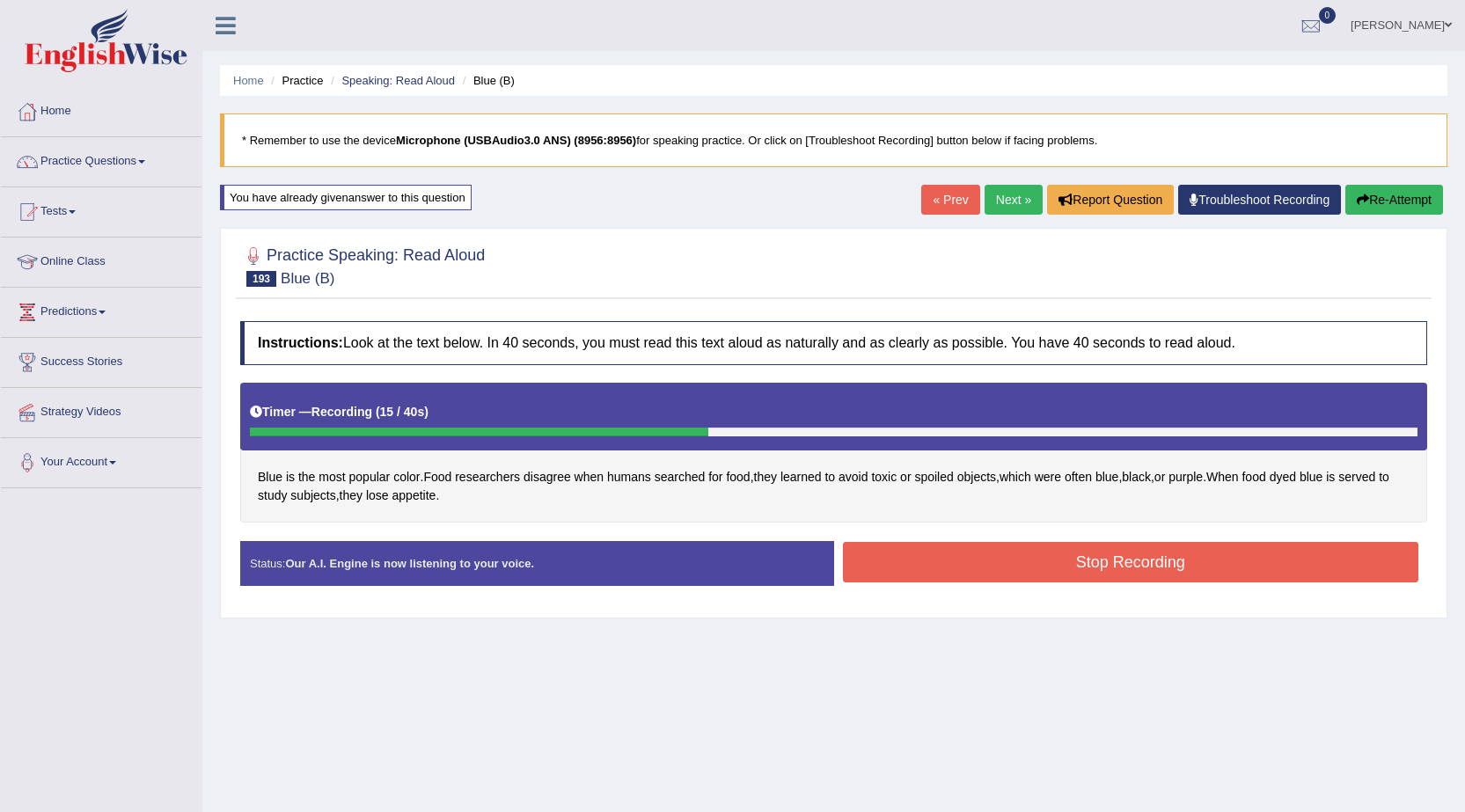
click at [993, 563] on button "Stop Recording" at bounding box center [1131, 562] width 576 height 41
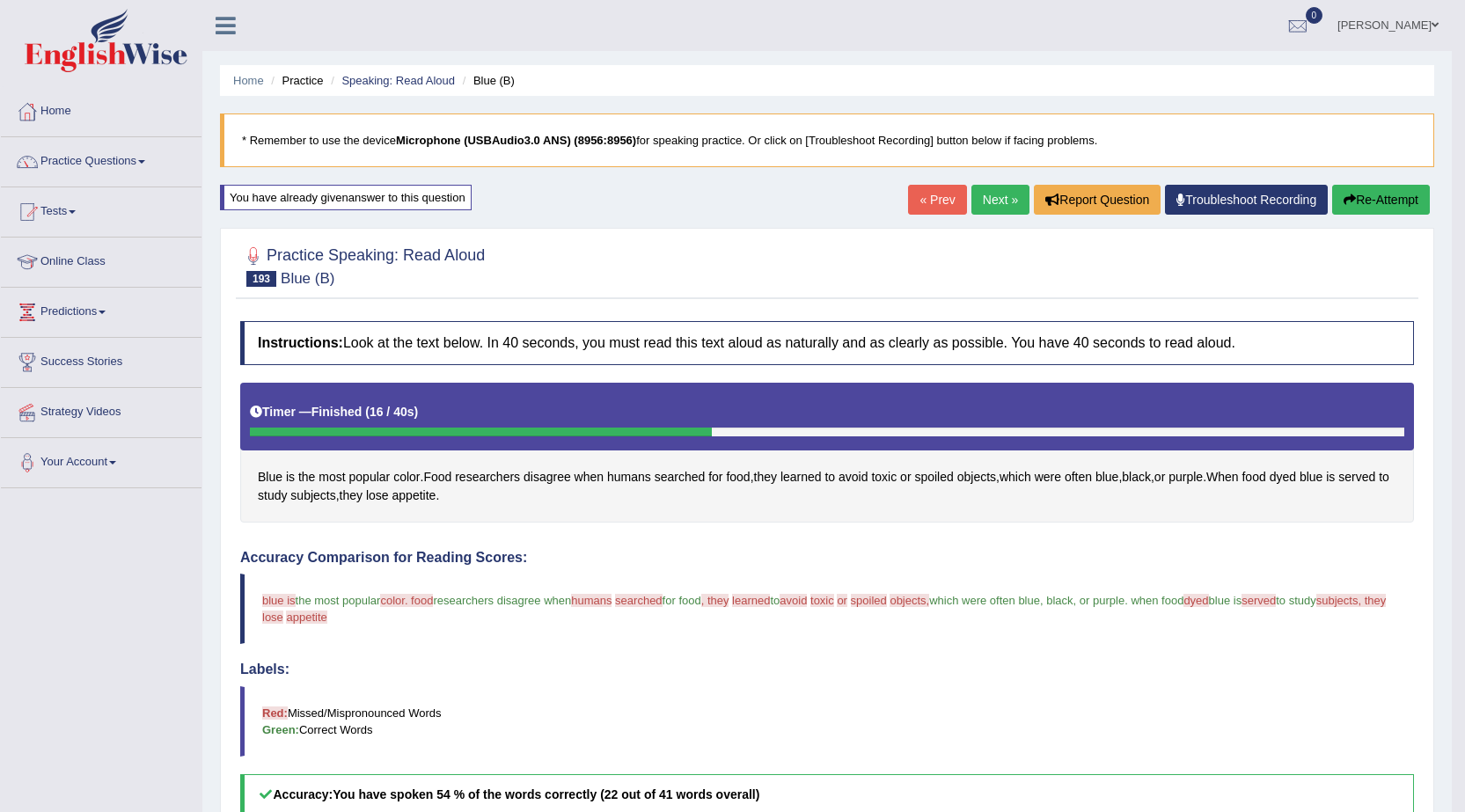
click at [1400, 207] on button "Re-Attempt" at bounding box center [1381, 200] width 97 height 30
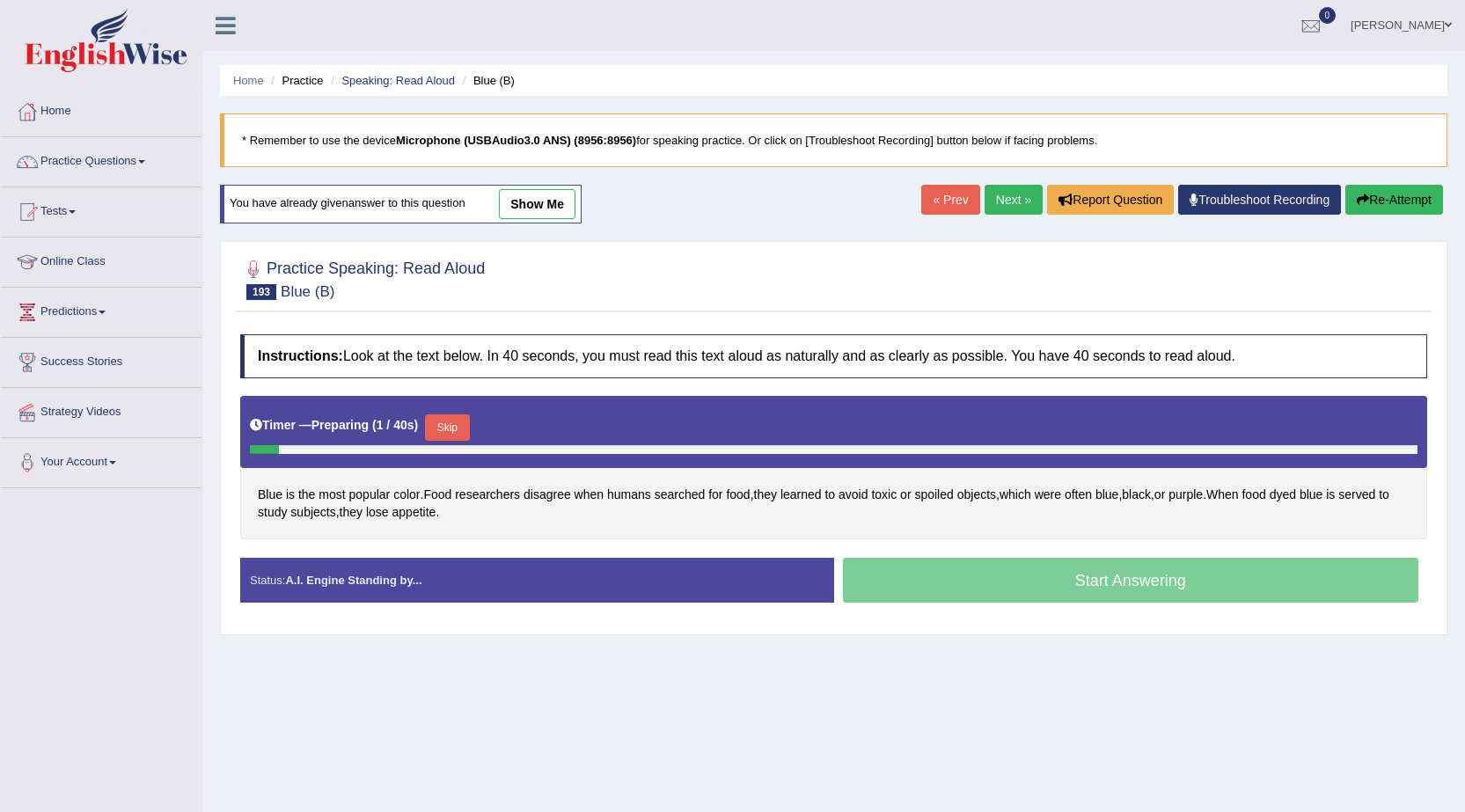
click at [449, 432] on button "Skip" at bounding box center [447, 428] width 44 height 27
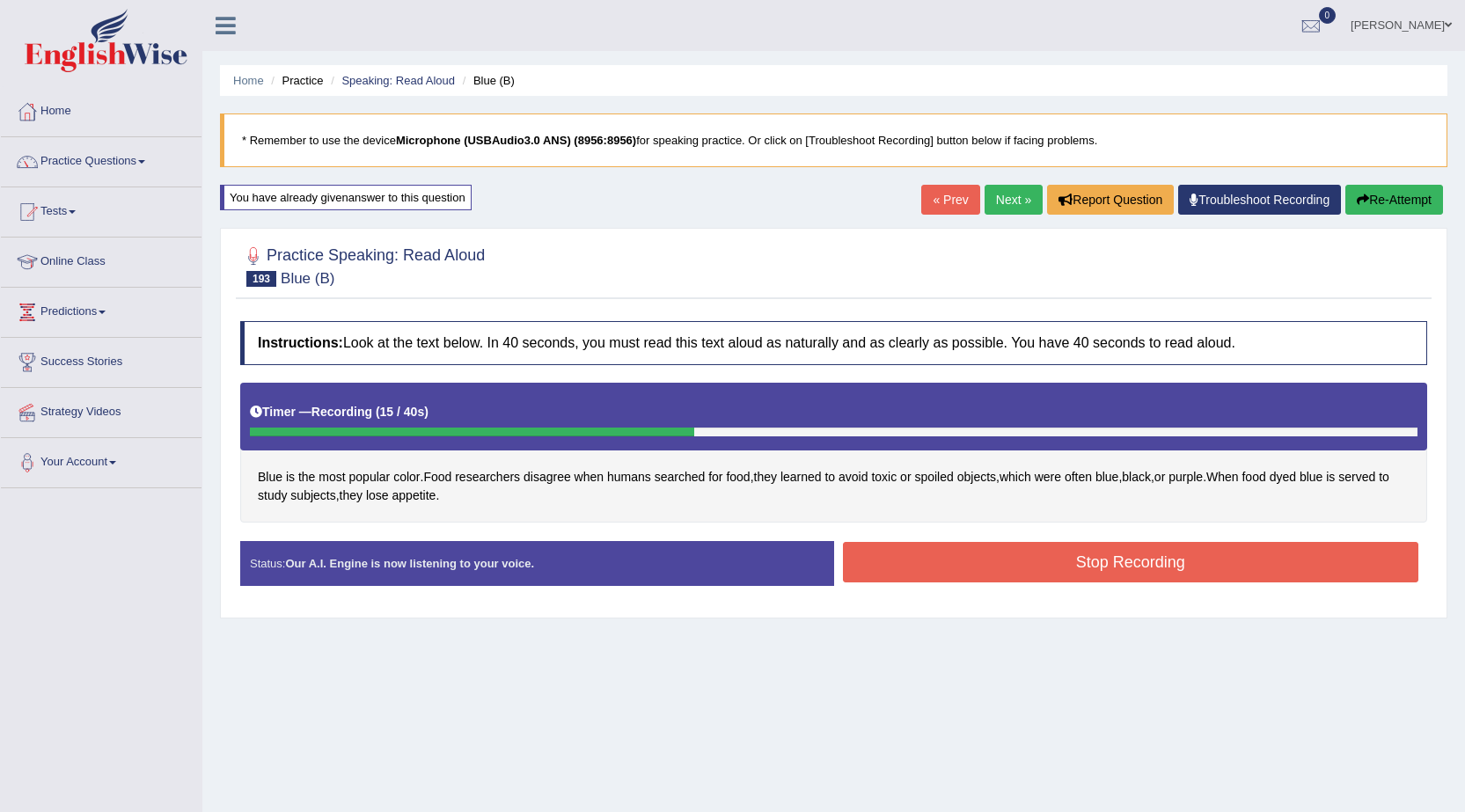
click at [876, 544] on button "Stop Recording" at bounding box center [1131, 562] width 576 height 41
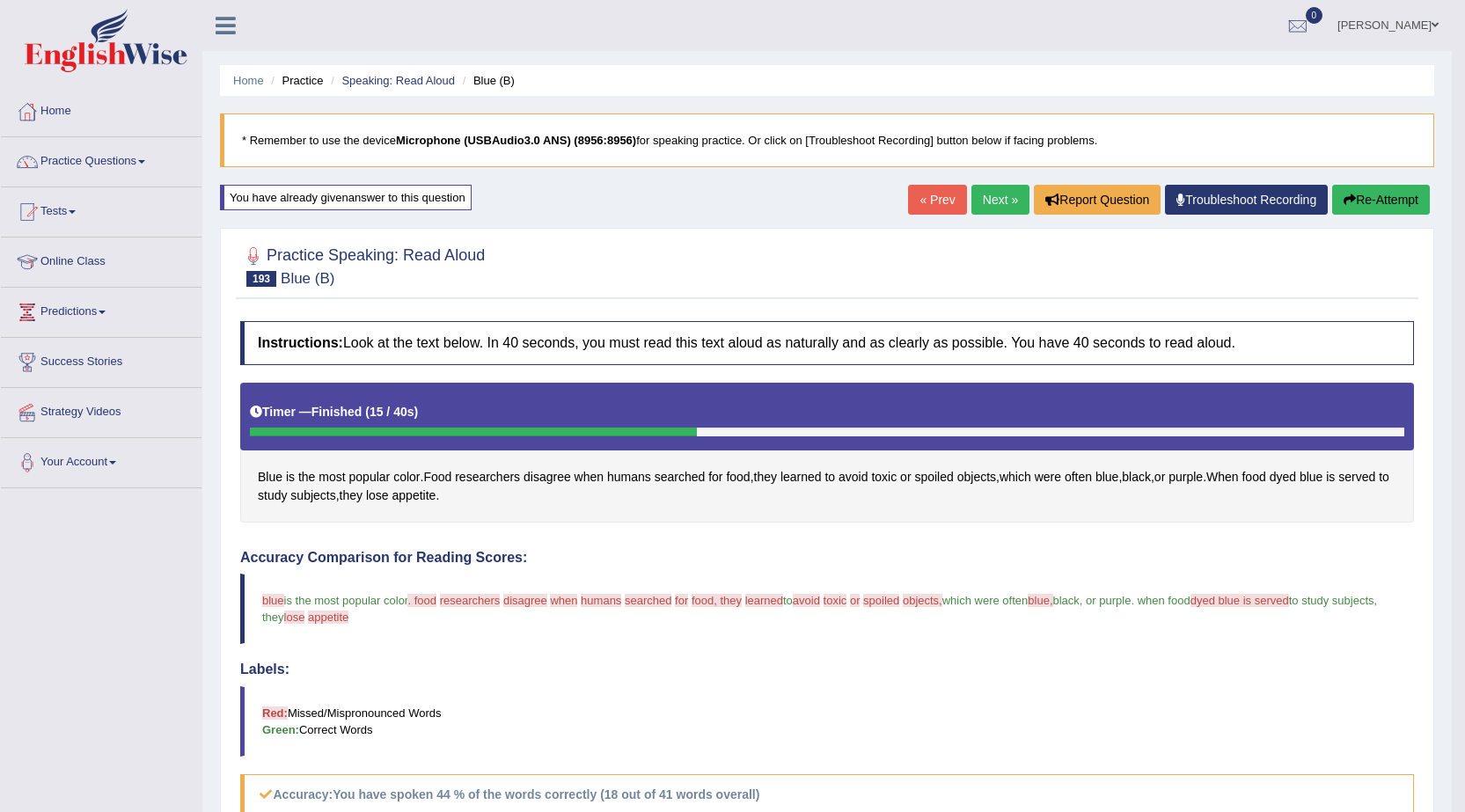
click at [971, 200] on link "Next »" at bounding box center [1000, 200] width 58 height 30
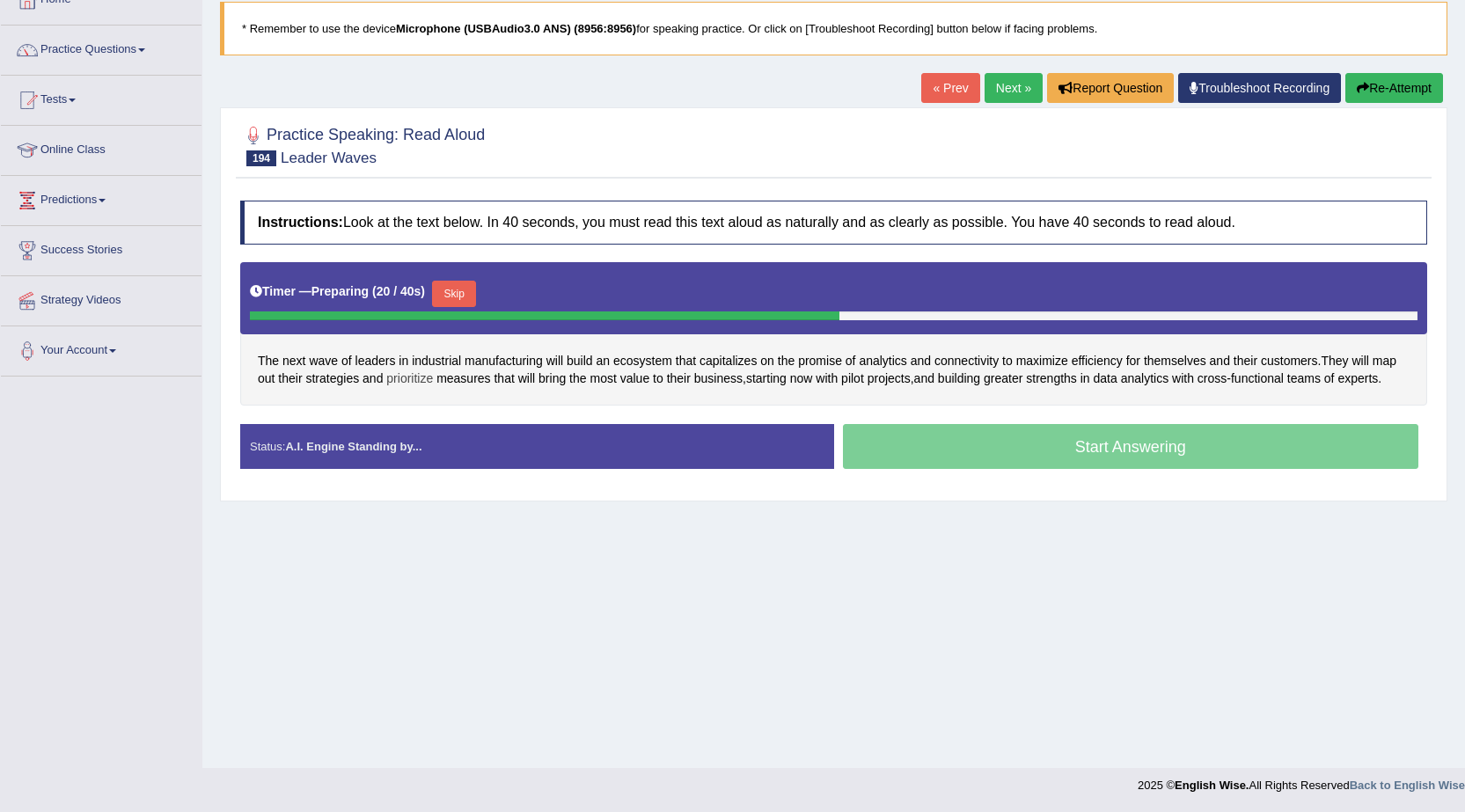
click at [412, 379] on span "prioritize" at bounding box center [409, 379] width 46 height 19
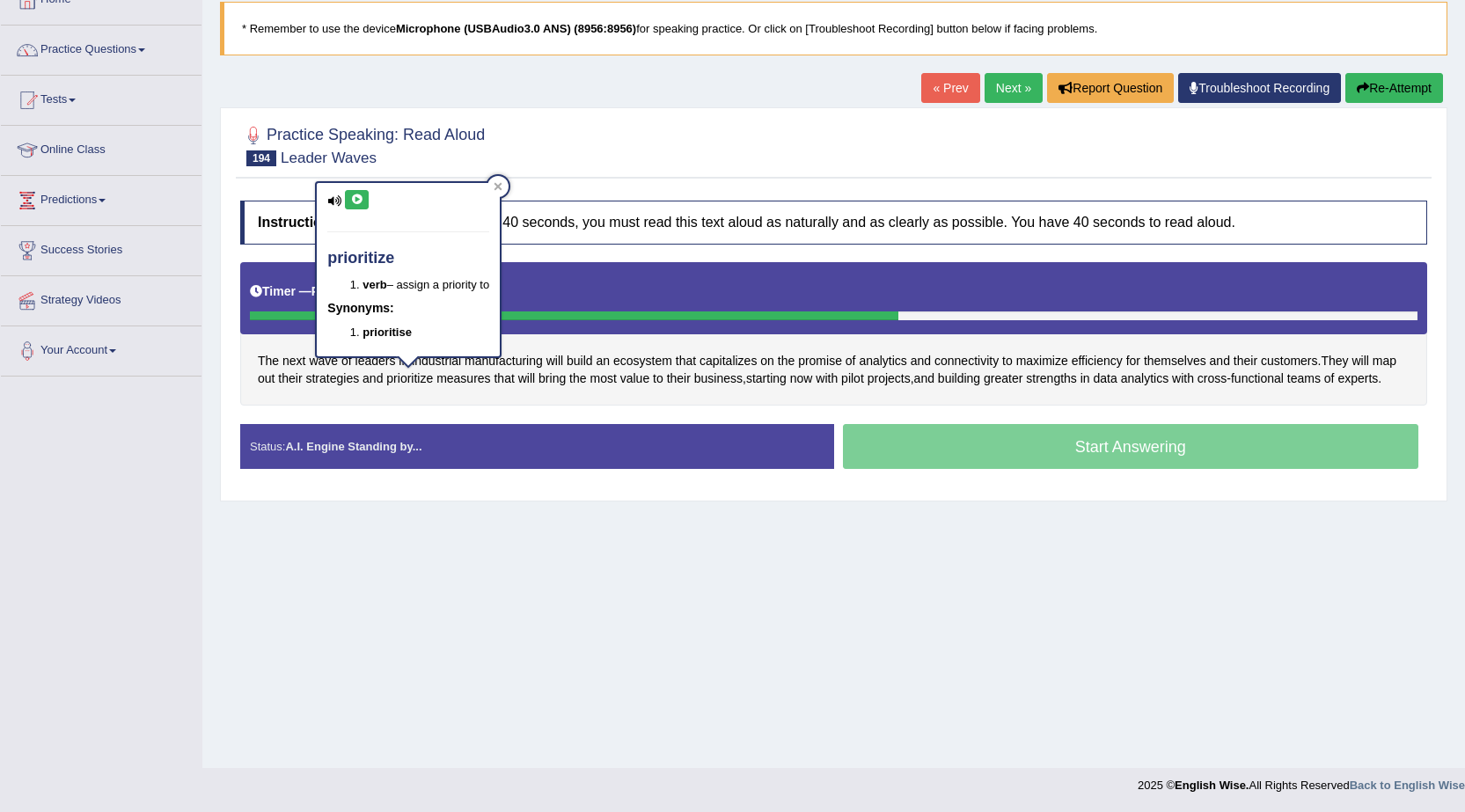
click at [351, 204] on icon at bounding box center [357, 199] width 13 height 10
click at [818, 206] on h4 "Instructions: Look at the text below. In 40 seconds, you must read this text al…" at bounding box center [833, 223] width 1187 height 44
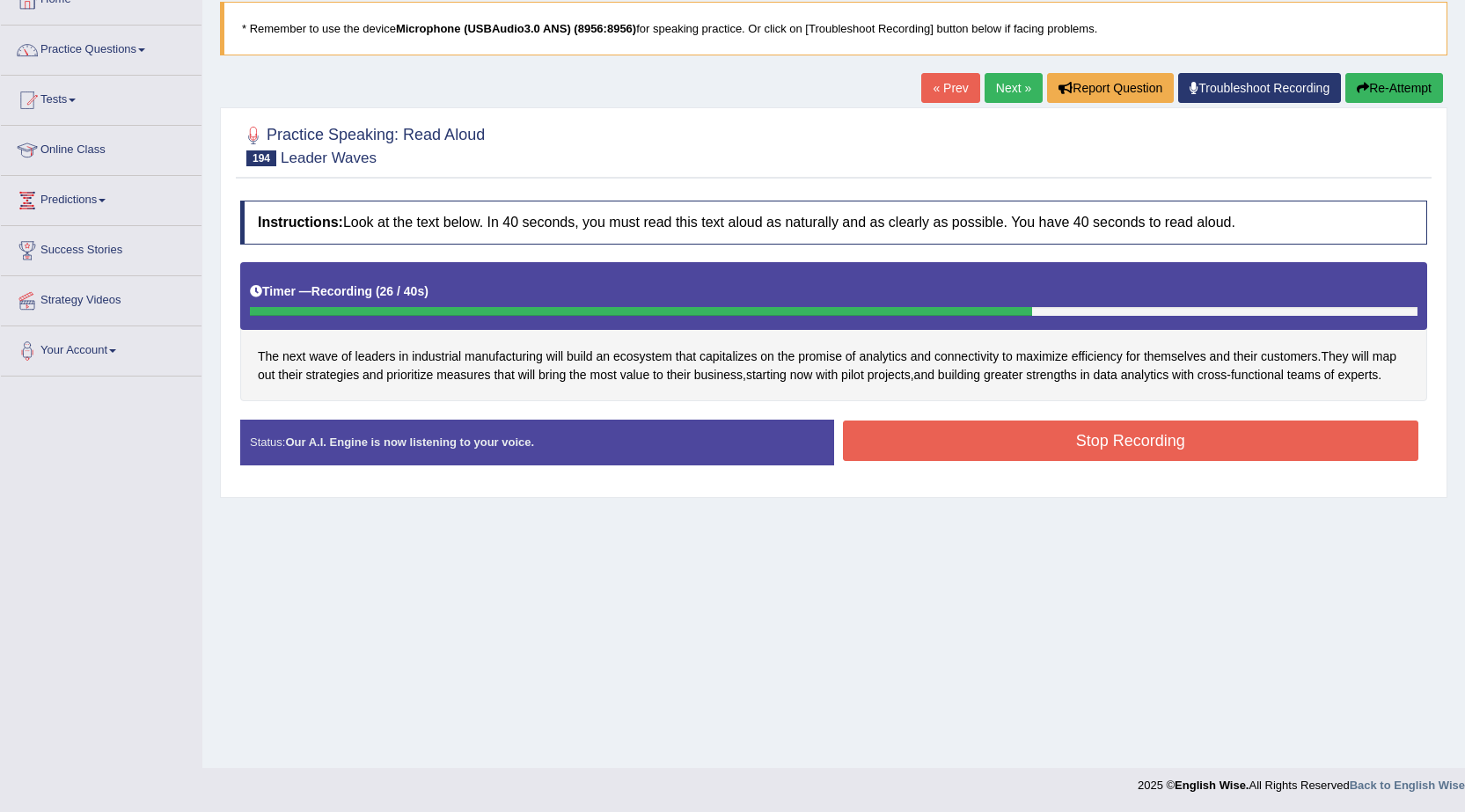
click at [983, 447] on button "Stop Recording" at bounding box center [1131, 441] width 576 height 41
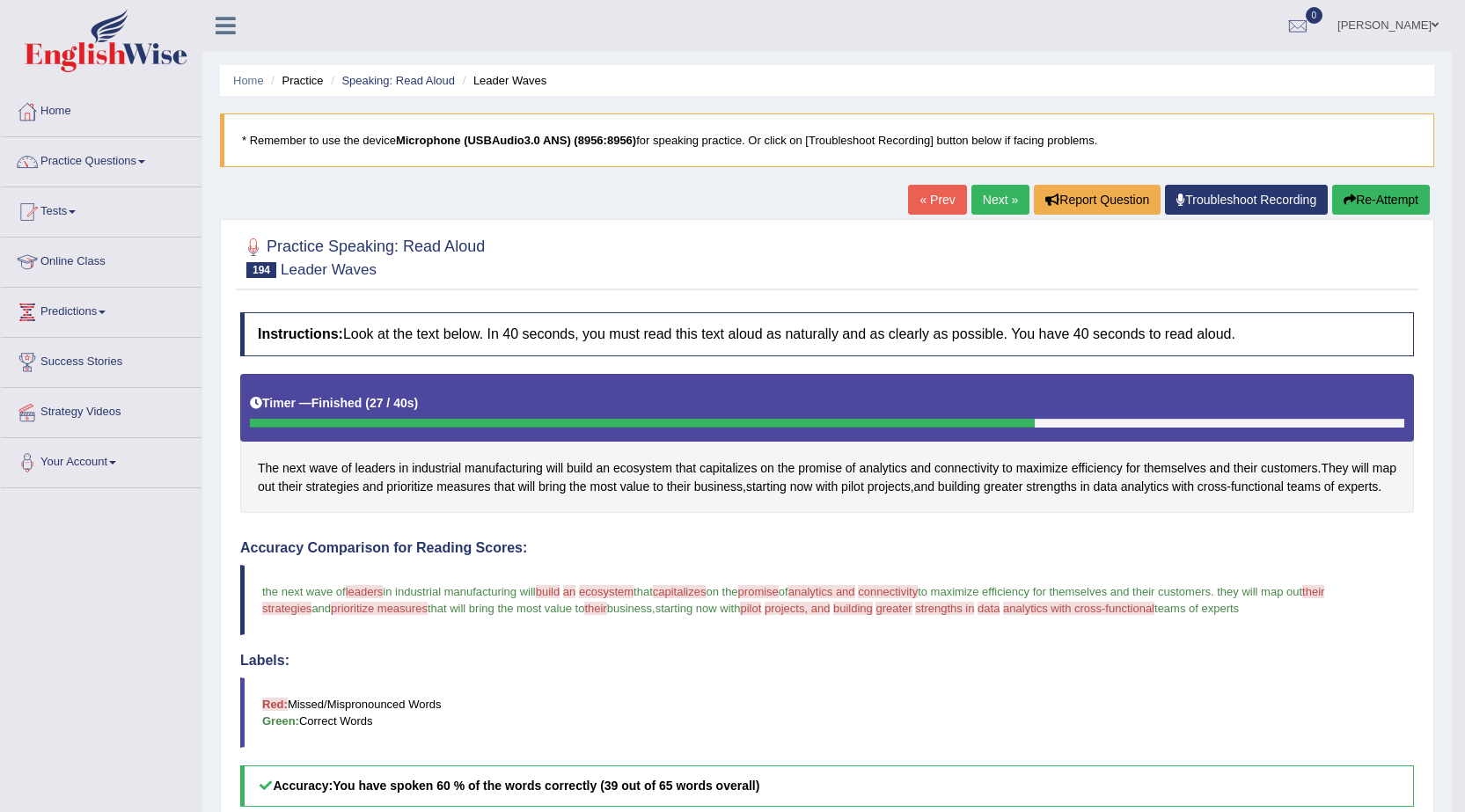
click at [977, 202] on link "Next »" at bounding box center [1000, 200] width 58 height 30
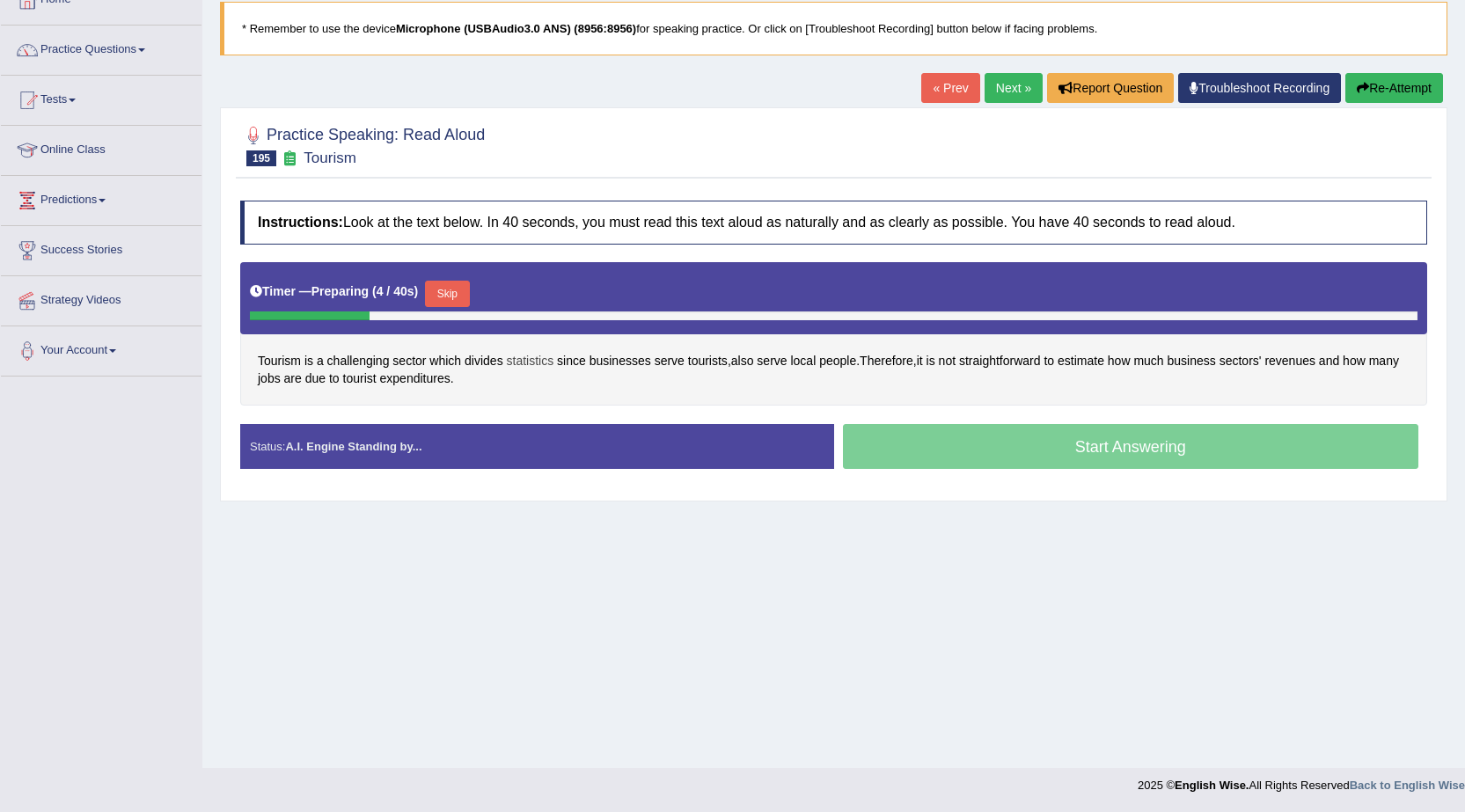
click at [534, 363] on span "statistics" at bounding box center [530, 361] width 47 height 19
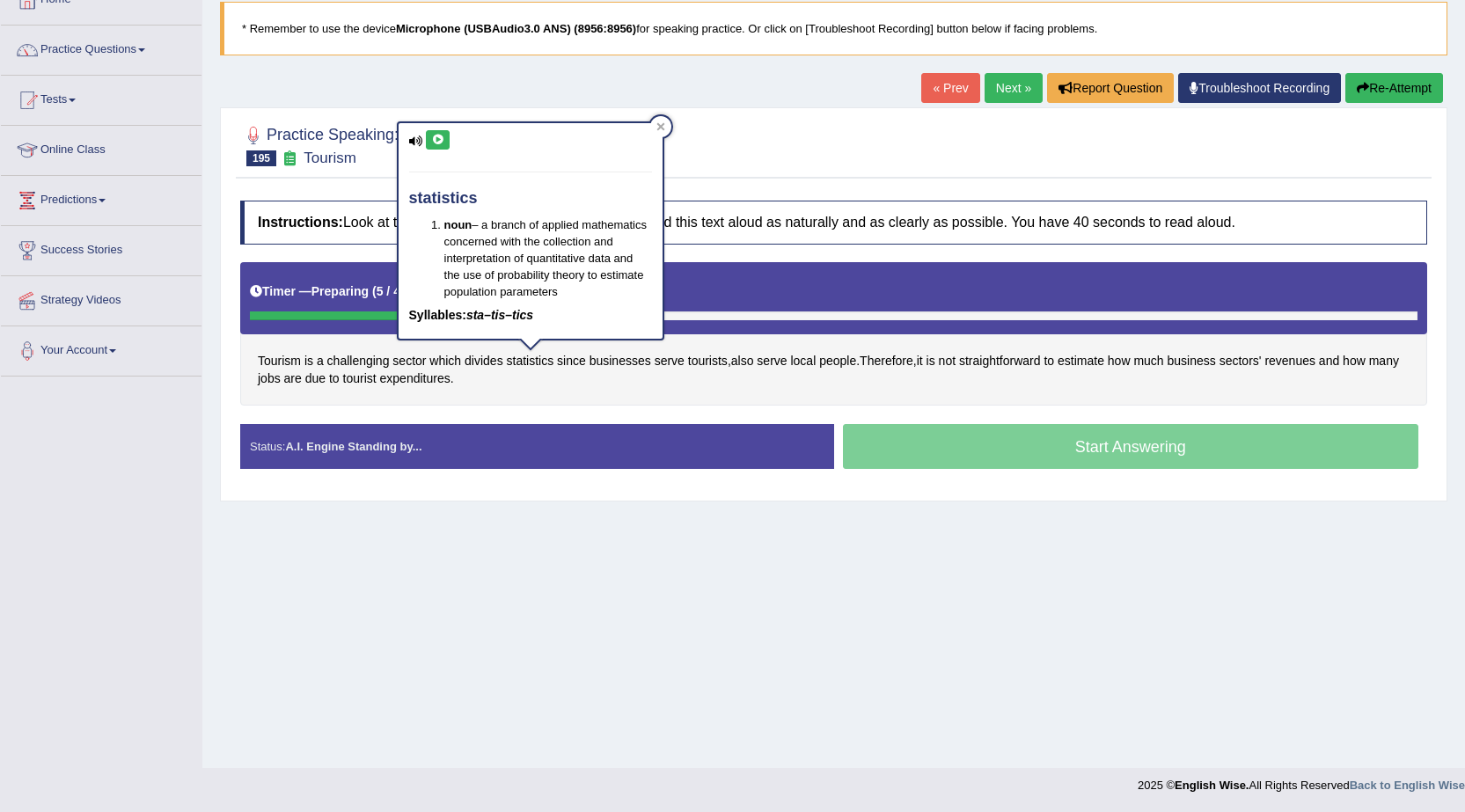
click at [439, 147] on button at bounding box center [438, 140] width 24 height 19
click at [956, 116] on div "Practice Speaking: Read Aloud 195 Tourism Instructions: Look at the text below.…" at bounding box center [834, 305] width 1228 height 394
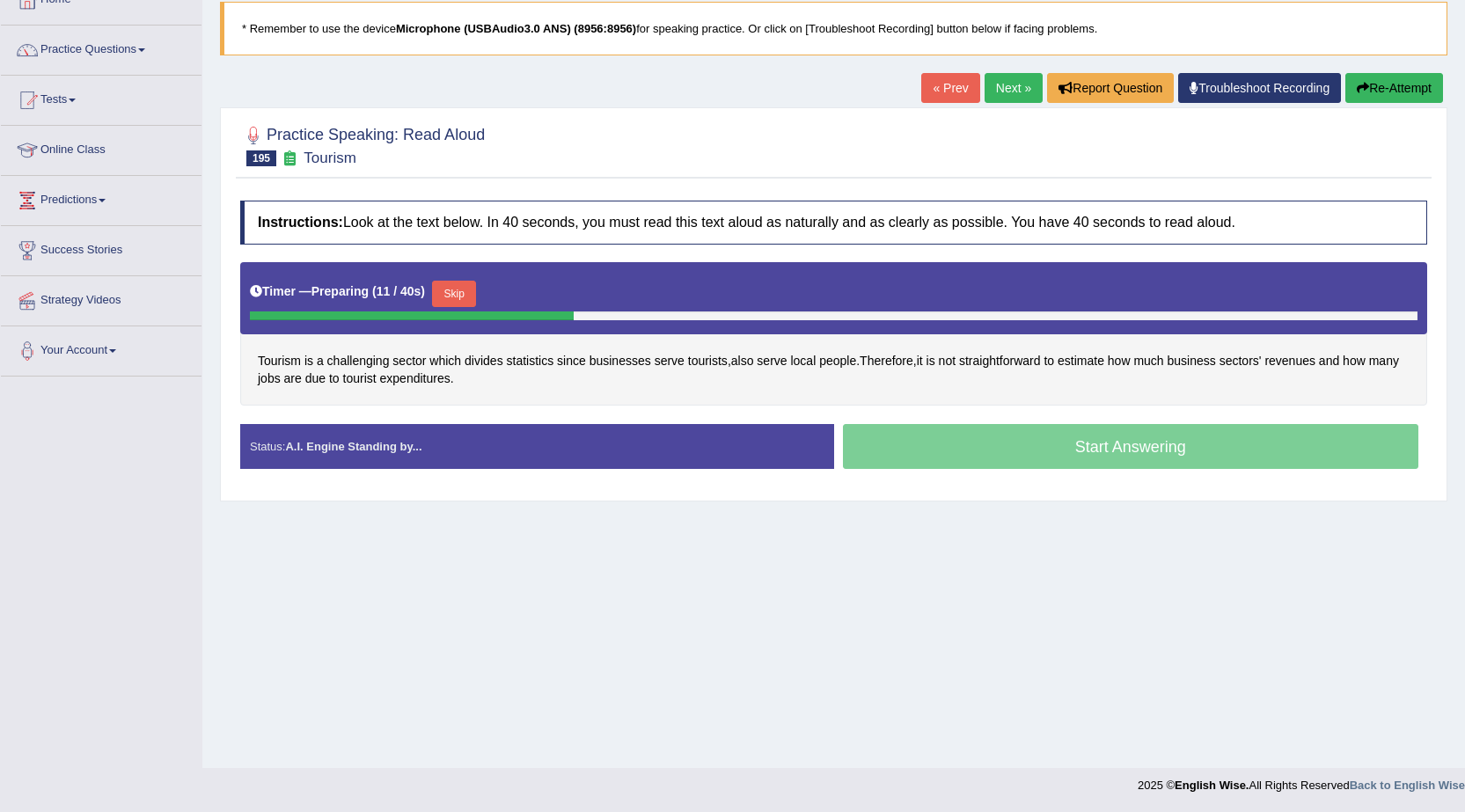
click at [463, 300] on button "Skip" at bounding box center [455, 294] width 44 height 27
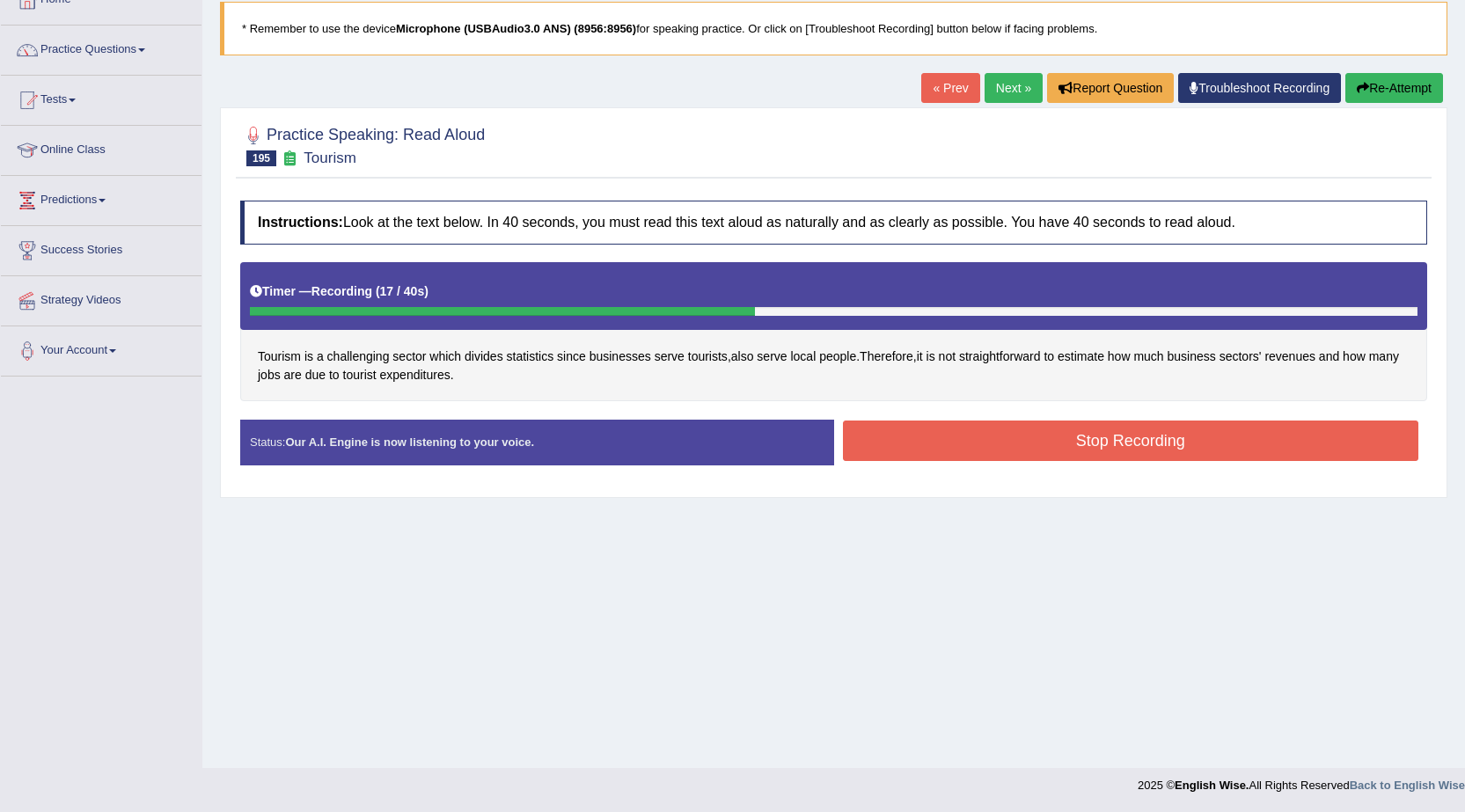
click at [1051, 433] on button "Stop Recording" at bounding box center [1131, 441] width 576 height 41
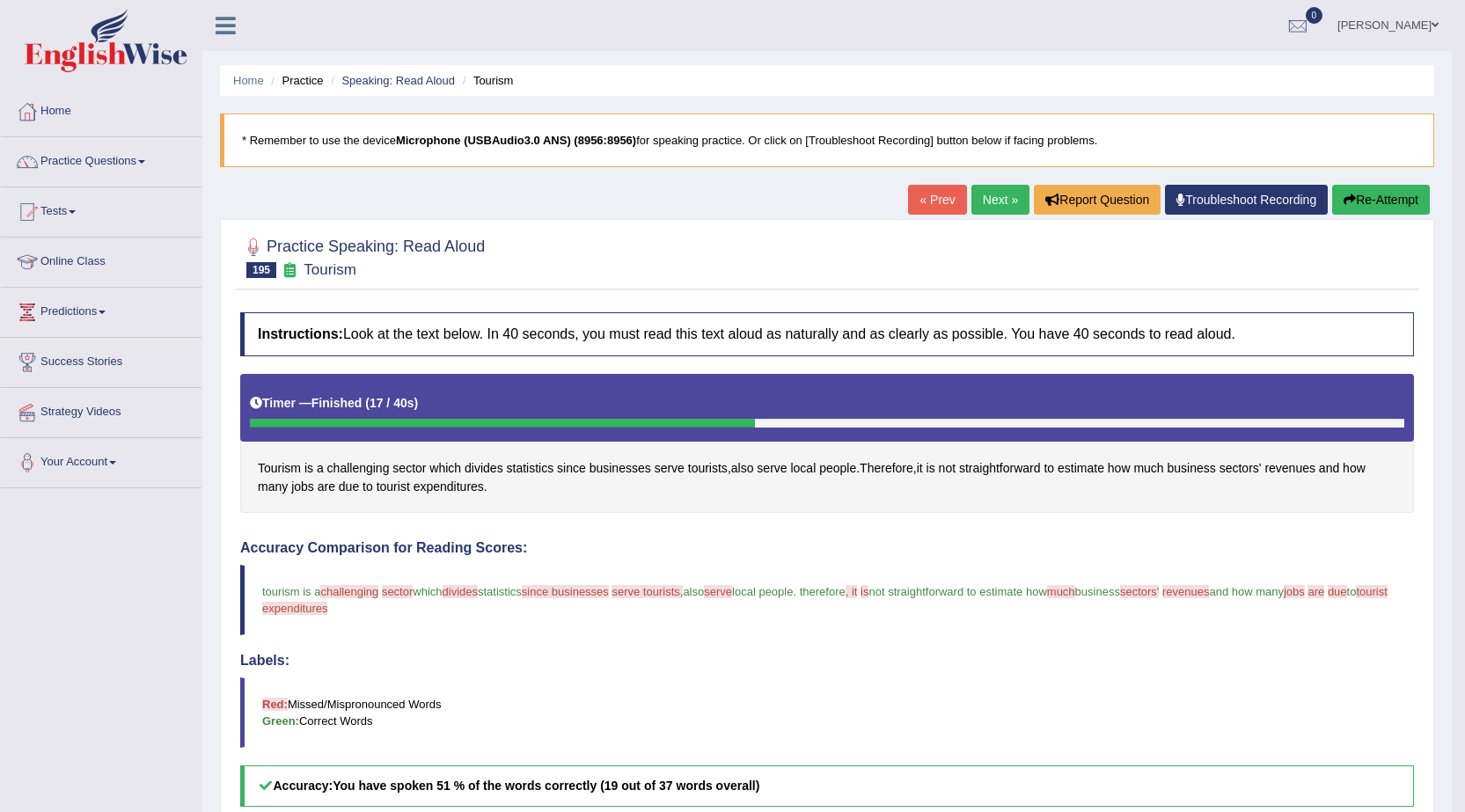
click at [989, 189] on link "Next »" at bounding box center [1000, 200] width 58 height 30
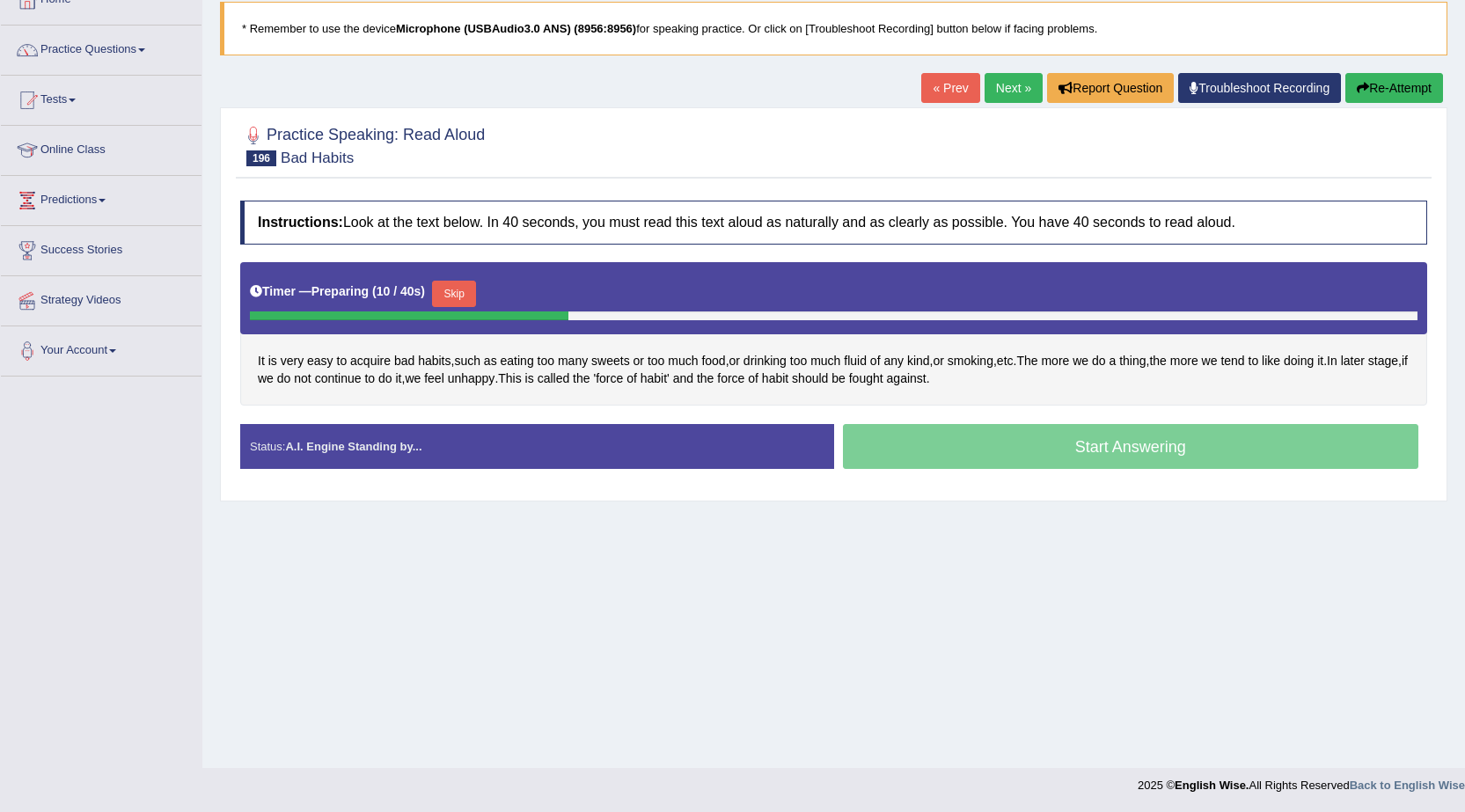
click at [1023, 85] on link "Next »" at bounding box center [1013, 88] width 58 height 30
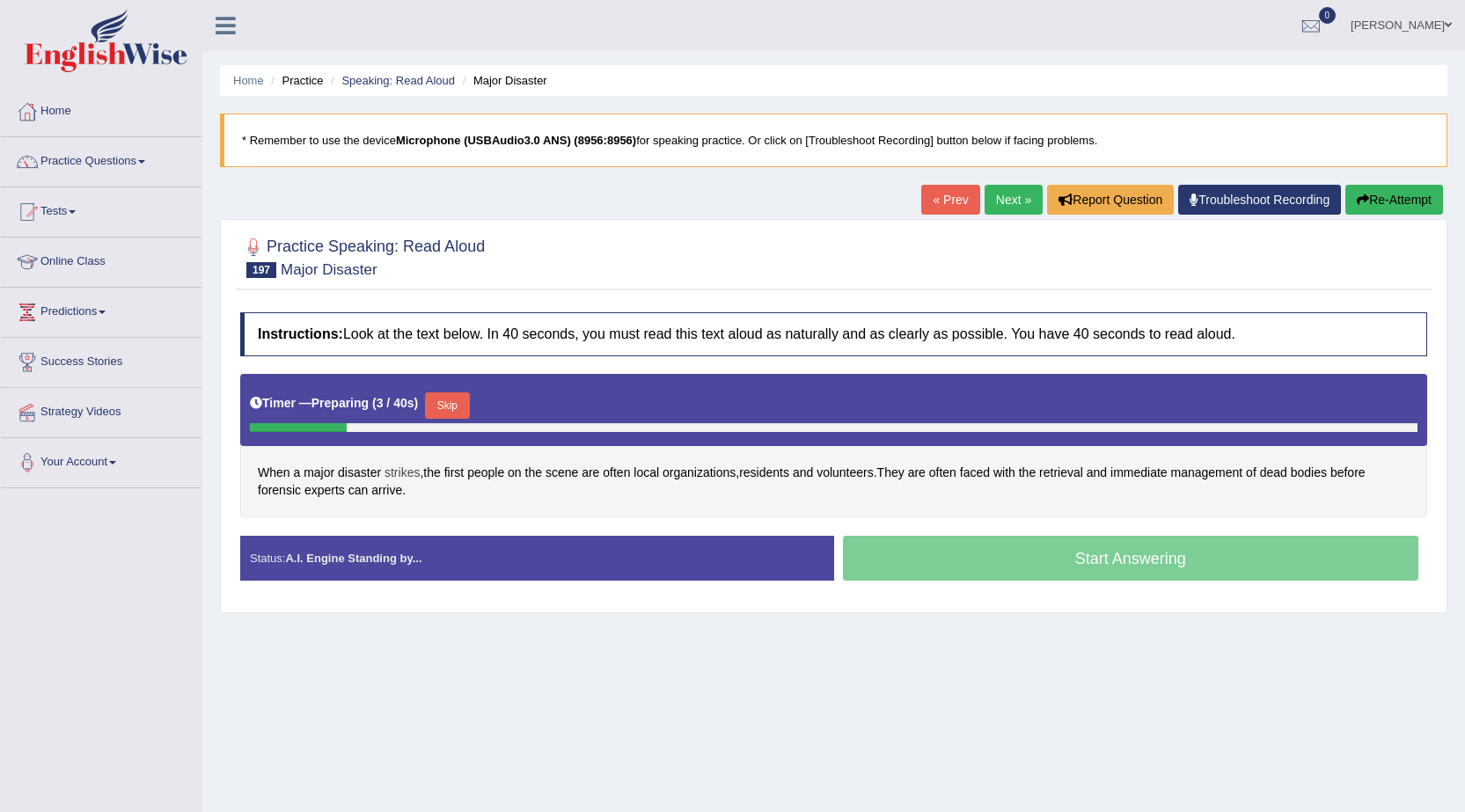
click at [407, 473] on span "strikes" at bounding box center [402, 473] width 35 height 19
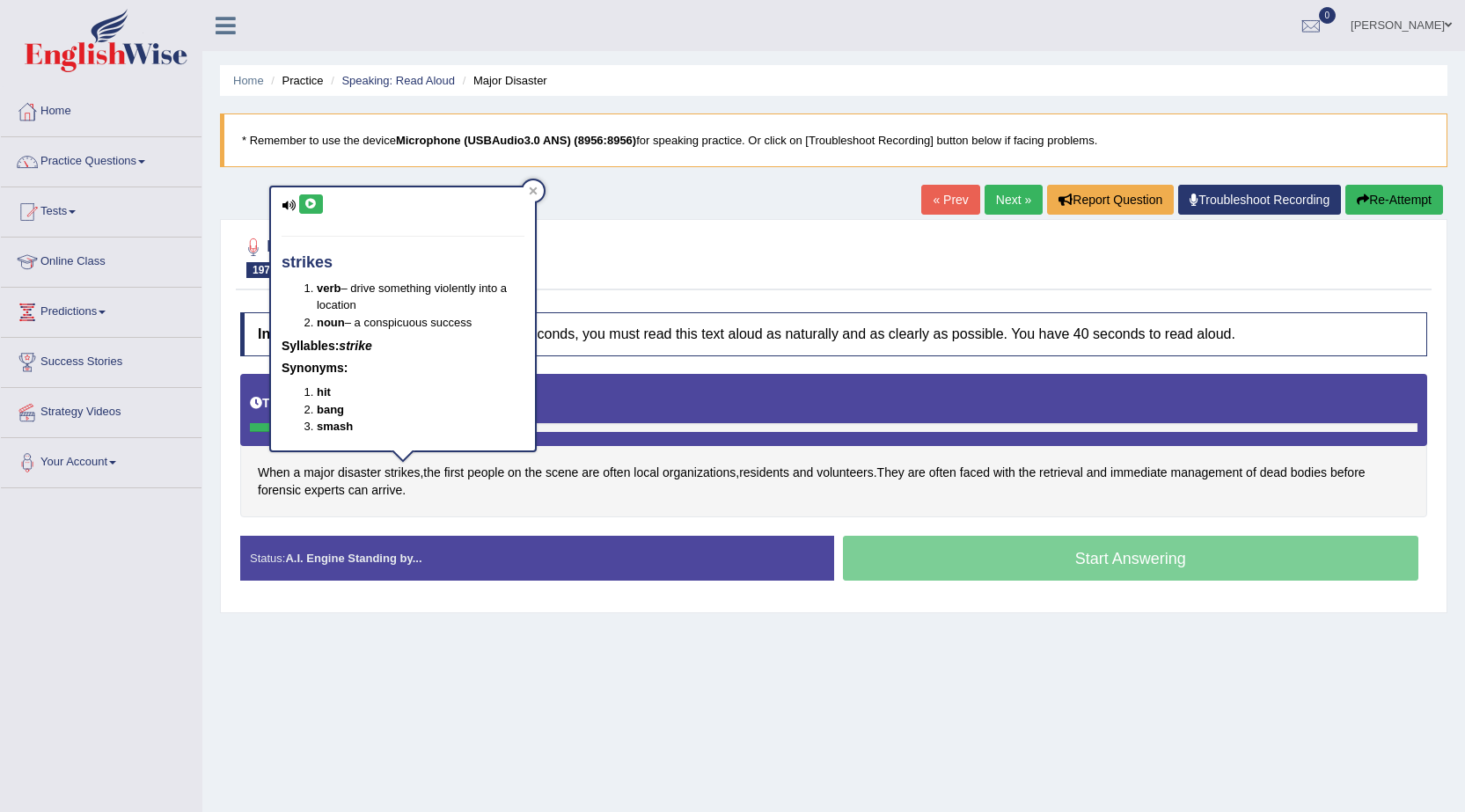
click at [303, 203] on button at bounding box center [311, 204] width 24 height 19
click at [800, 246] on div at bounding box center [833, 256] width 1187 height 54
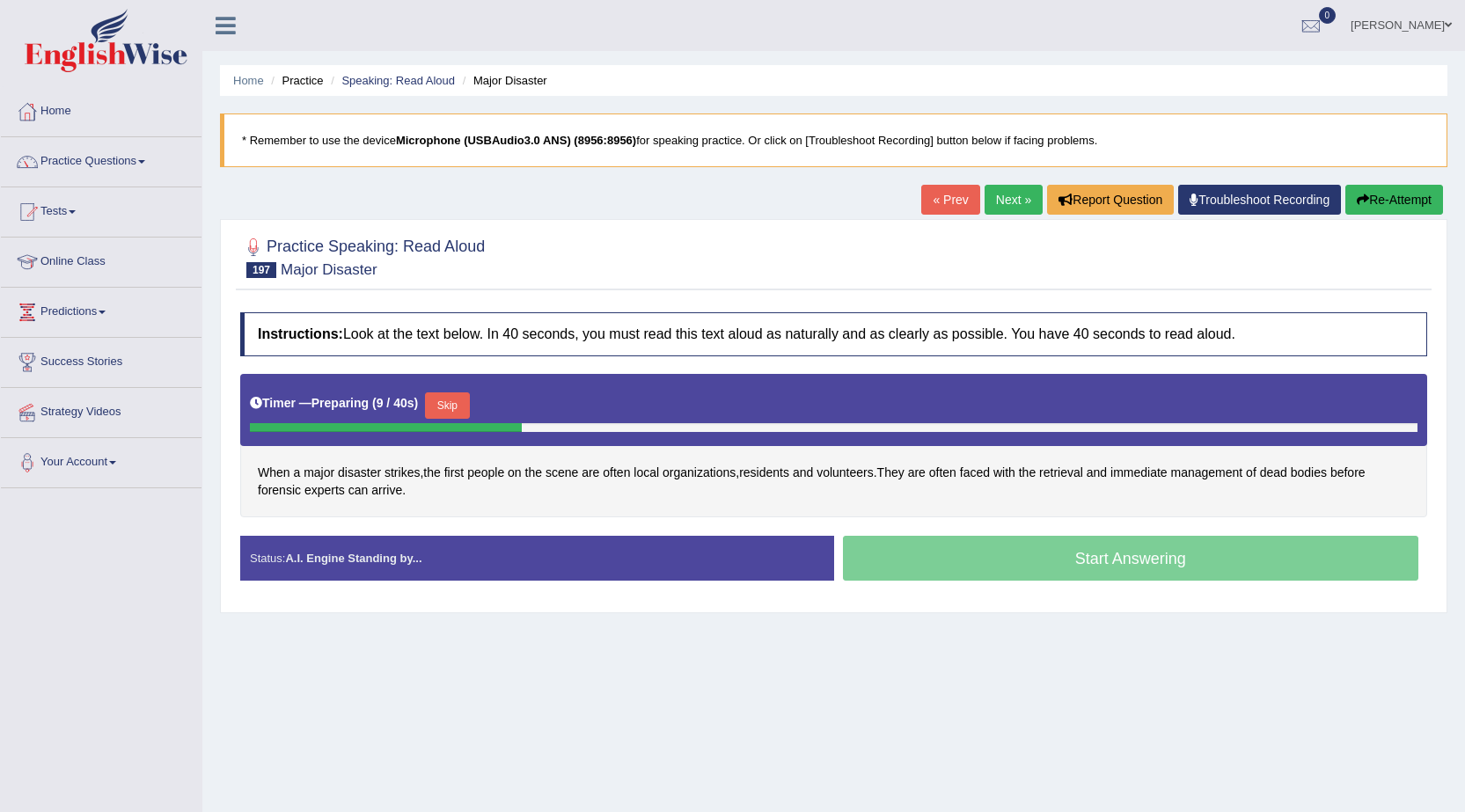
click at [454, 403] on button "Skip" at bounding box center [447, 406] width 44 height 27
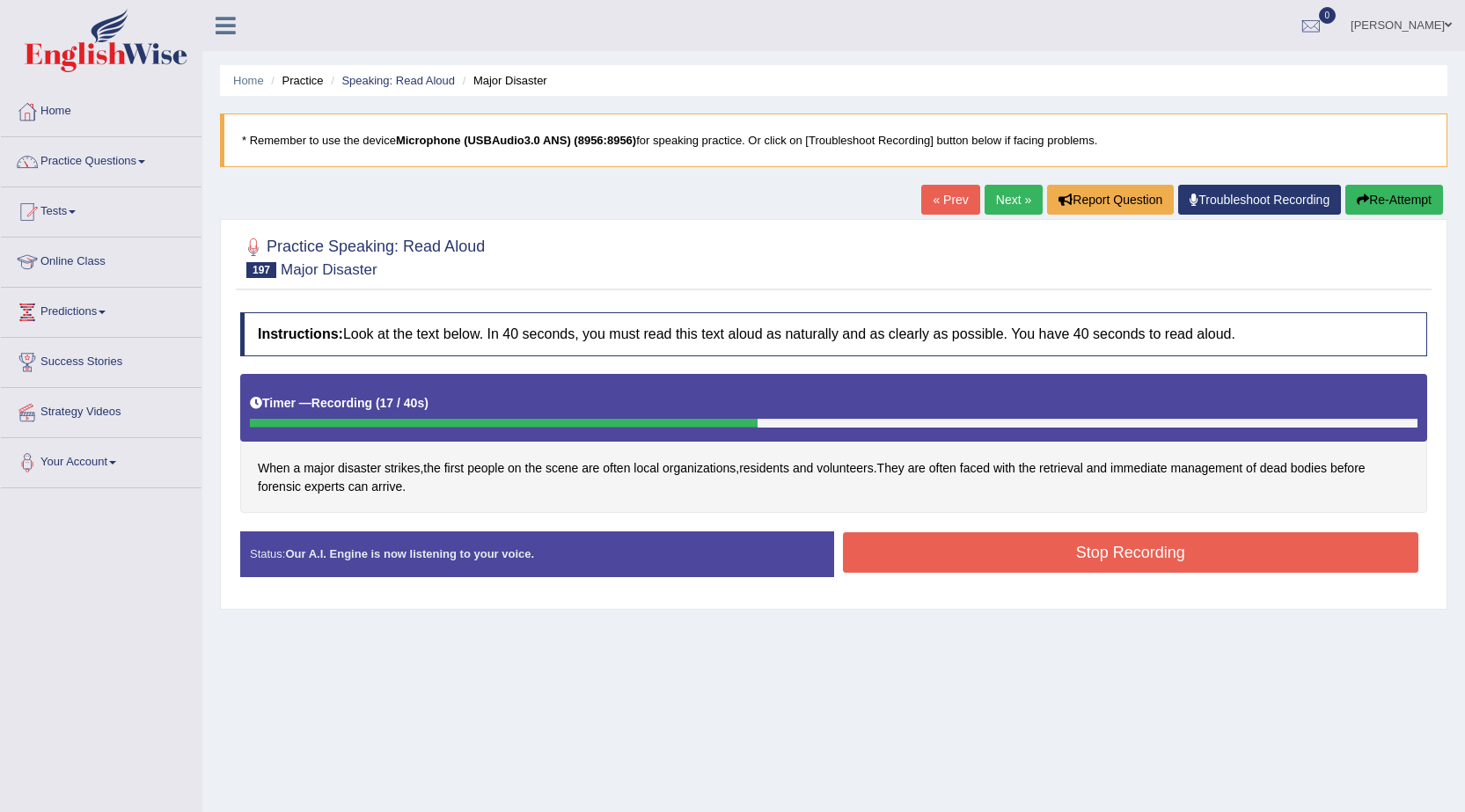
click at [918, 550] on button "Stop Recording" at bounding box center [1131, 553] width 576 height 41
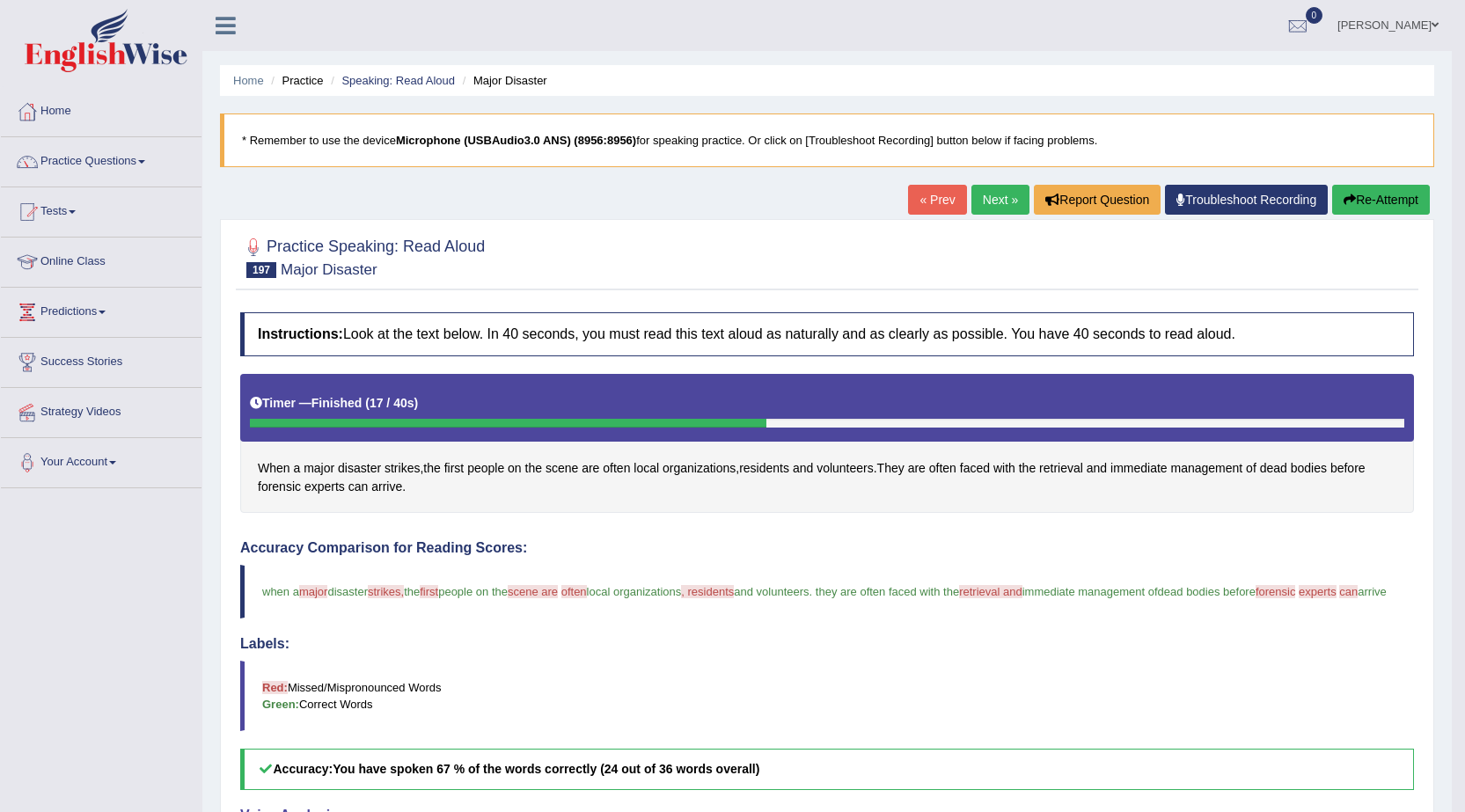
click at [987, 206] on link "Next »" at bounding box center [1000, 200] width 58 height 30
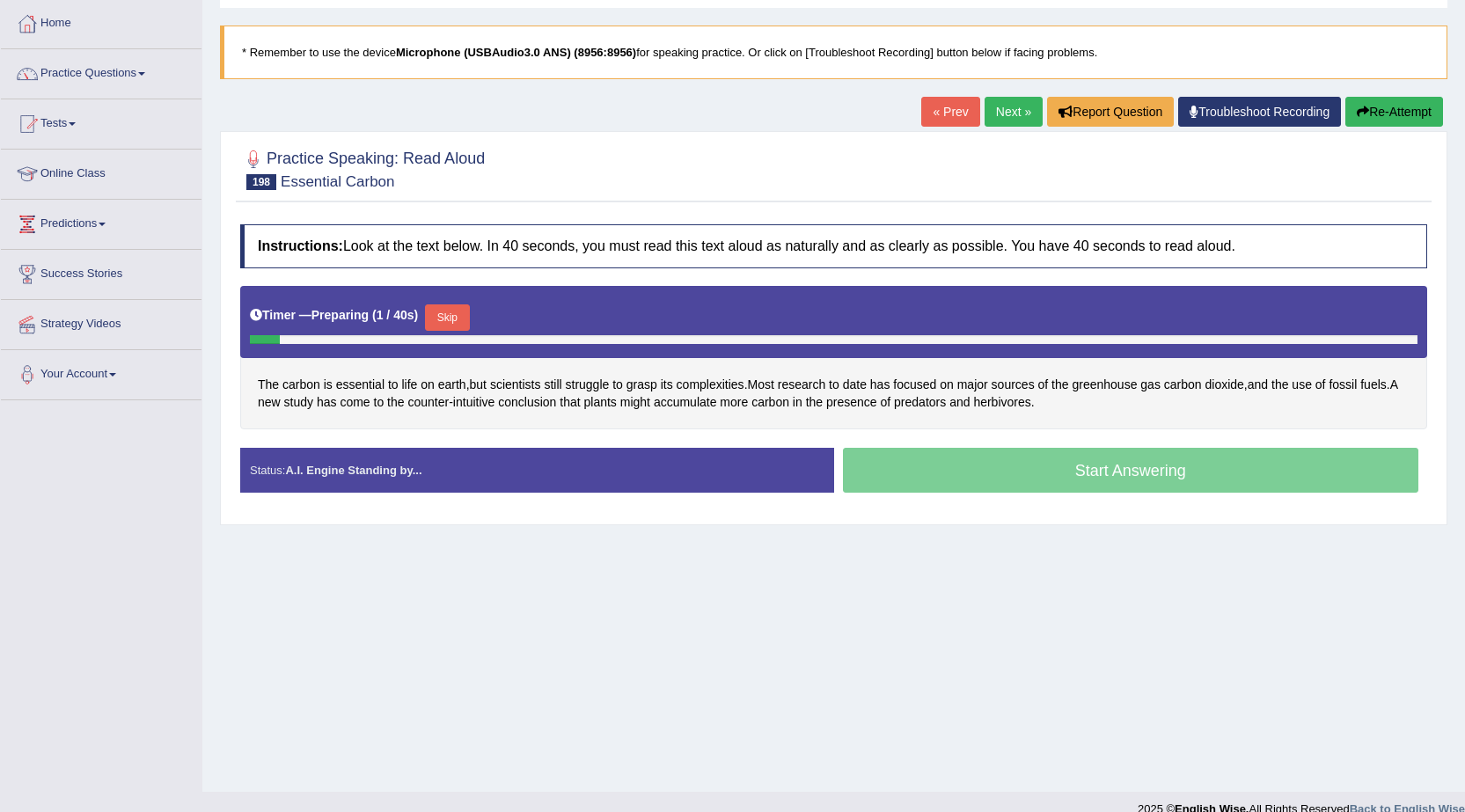
scroll to position [88, 0]
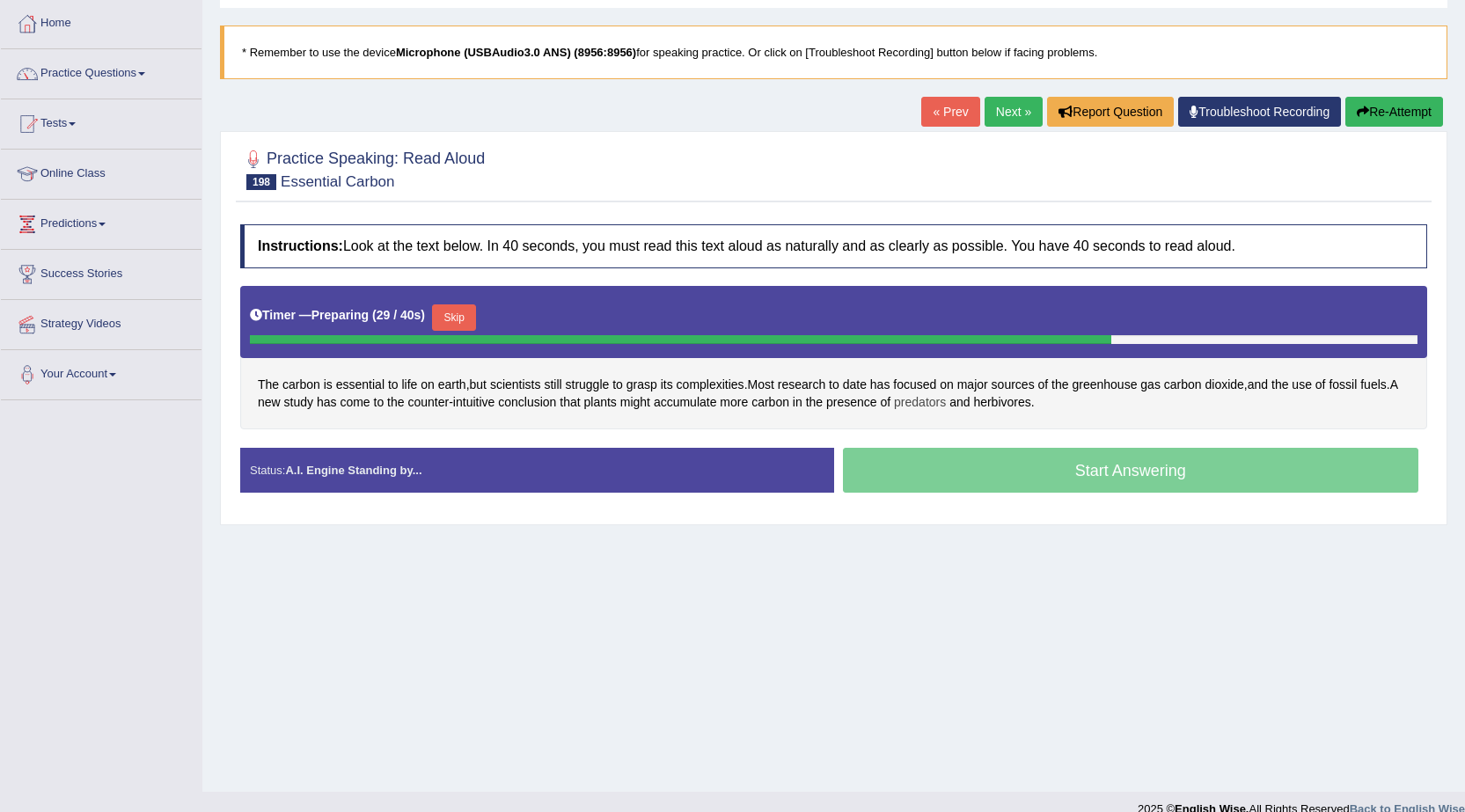
click at [930, 400] on span "predators" at bounding box center [920, 403] width 52 height 19
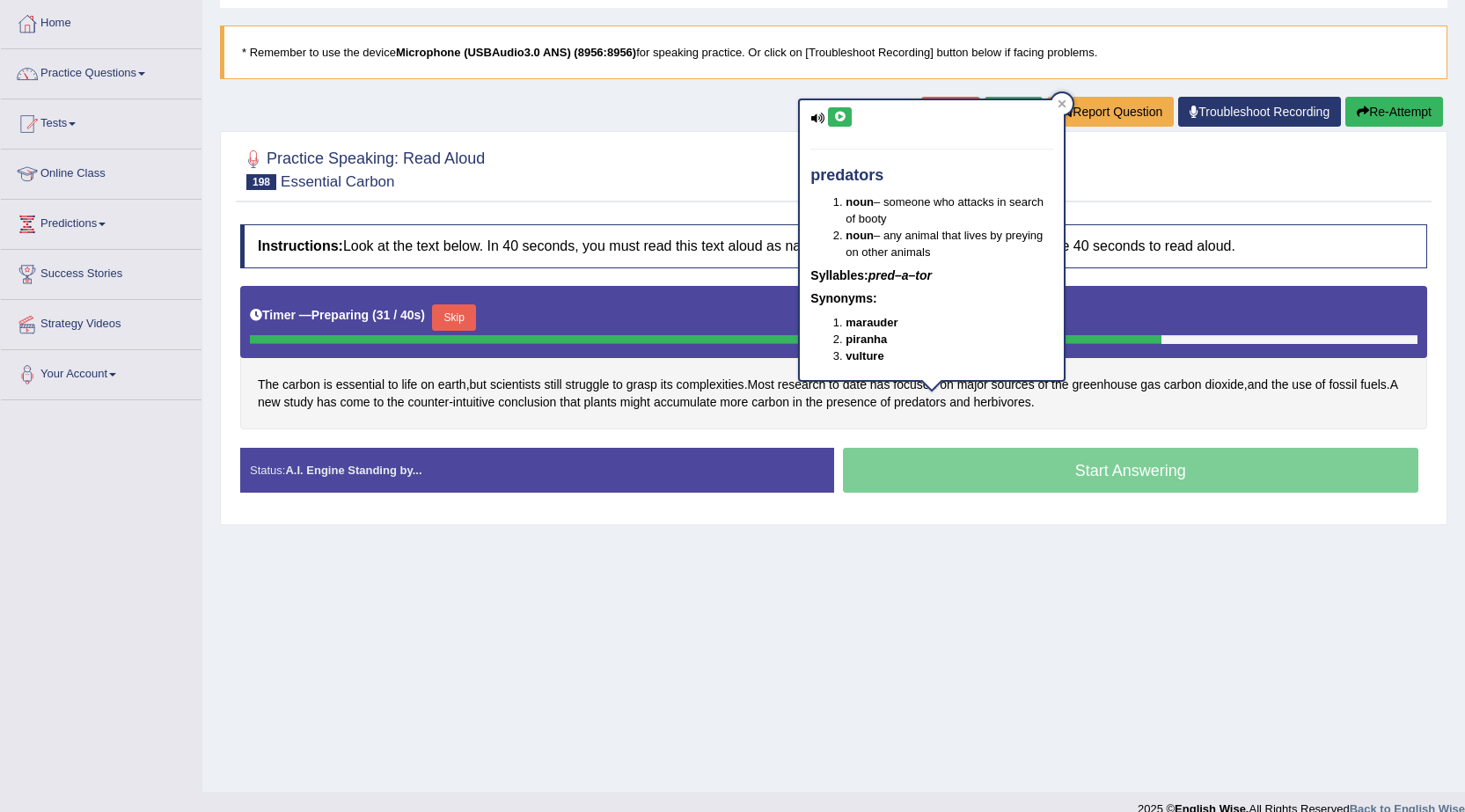
click at [847, 125] on button at bounding box center [840, 117] width 24 height 19
click at [836, 112] on icon at bounding box center [840, 117] width 13 height 10
drag, startPoint x: 1220, startPoint y: 227, endPoint x: 1170, endPoint y: 364, distance: 145.8
click at [1218, 234] on h4 "Instructions: Look at the text below. In 40 seconds, you must read this text al…" at bounding box center [833, 246] width 1187 height 44
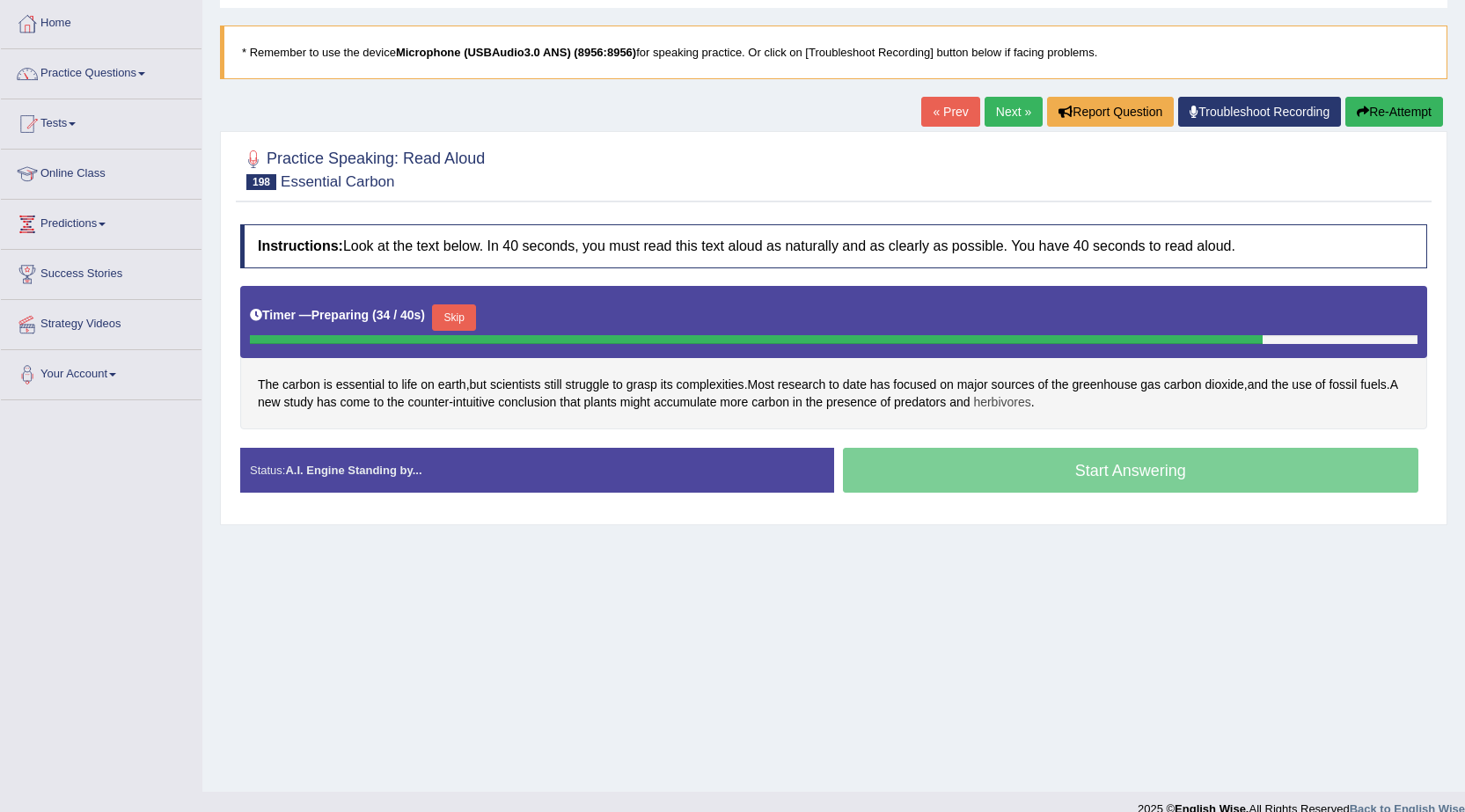
click at [1016, 402] on span "herbivores" at bounding box center [1002, 403] width 57 height 19
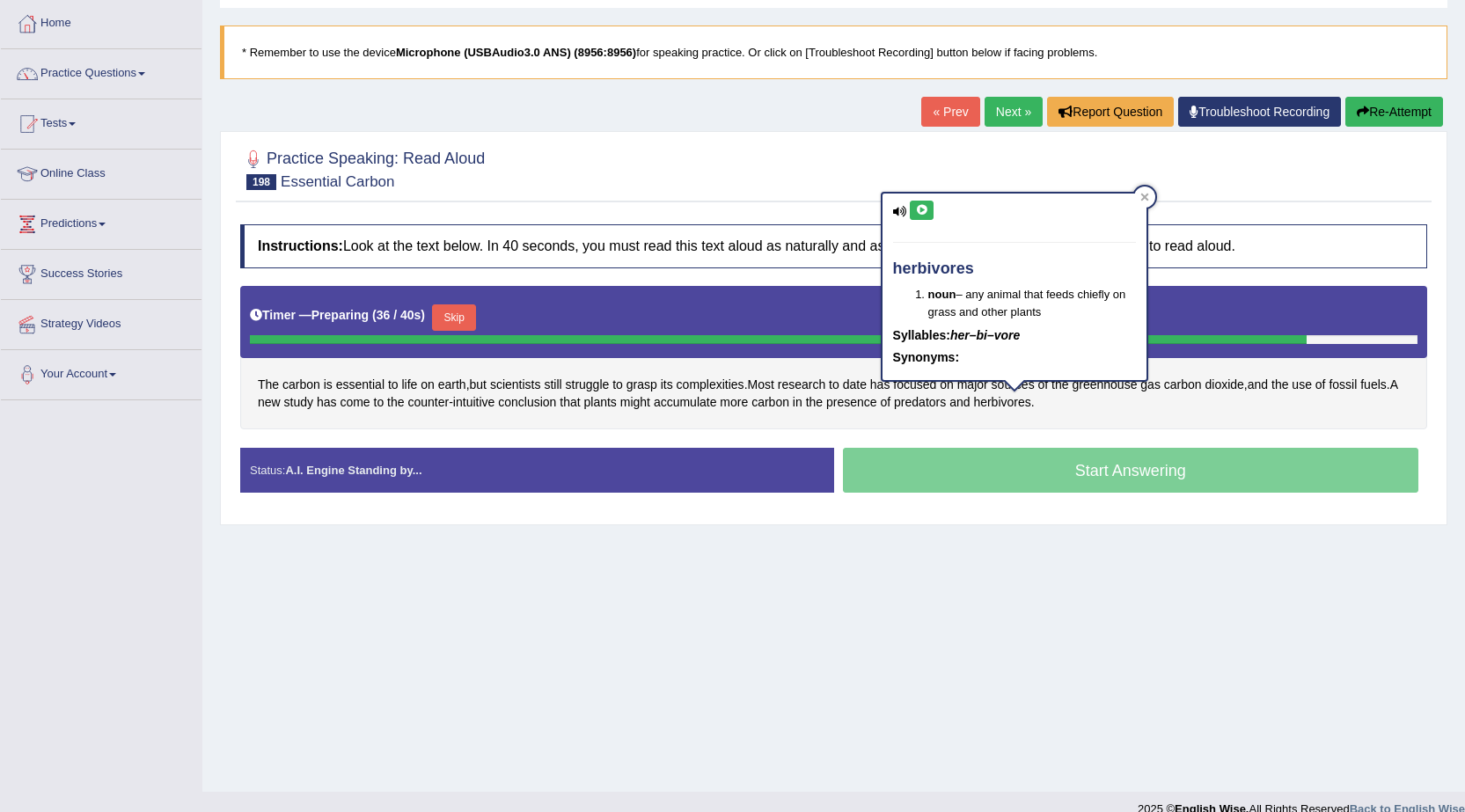
click at [917, 219] on button at bounding box center [922, 210] width 24 height 19
click at [1334, 165] on div at bounding box center [833, 169] width 1187 height 54
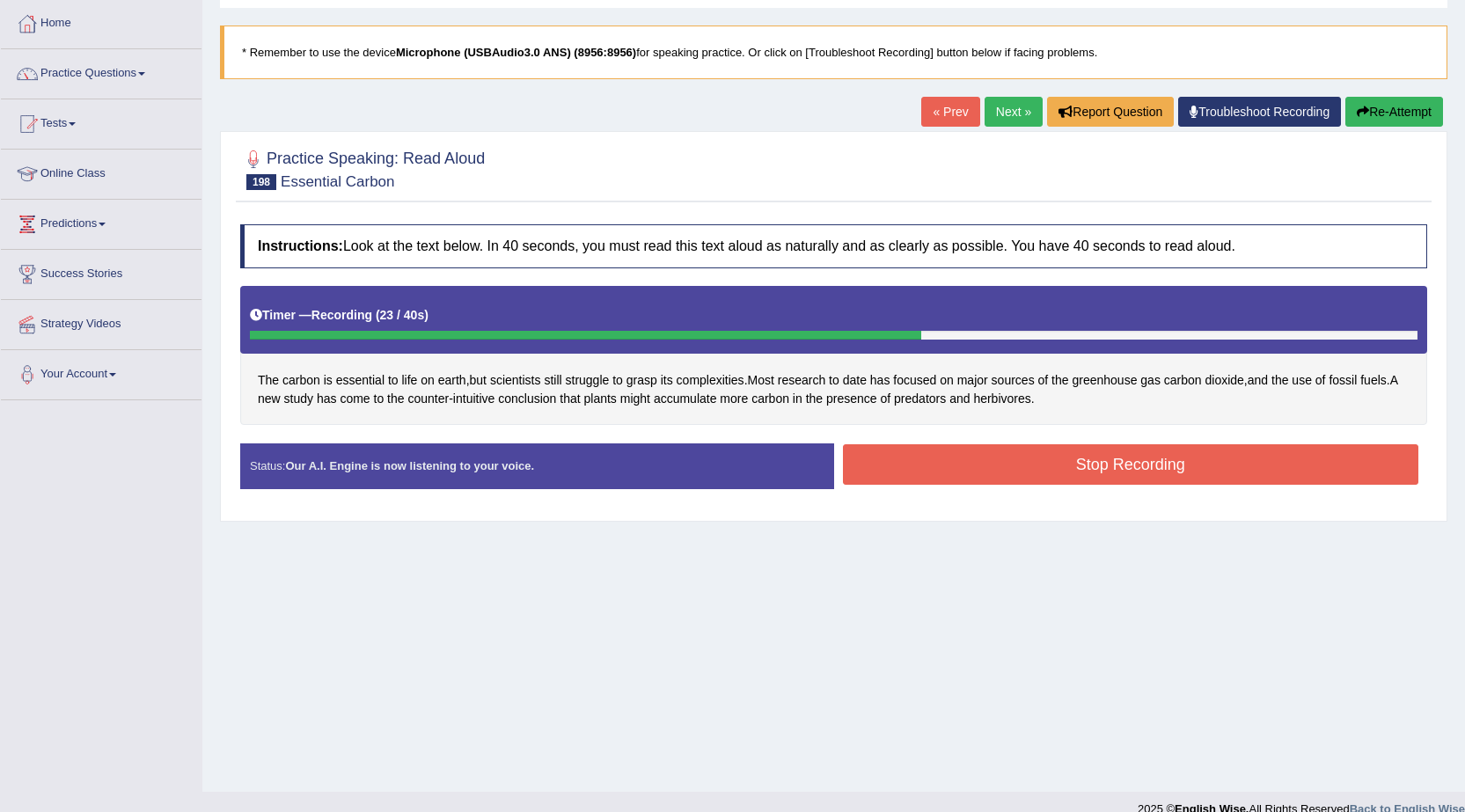
click at [937, 475] on button "Stop Recording" at bounding box center [1131, 465] width 576 height 41
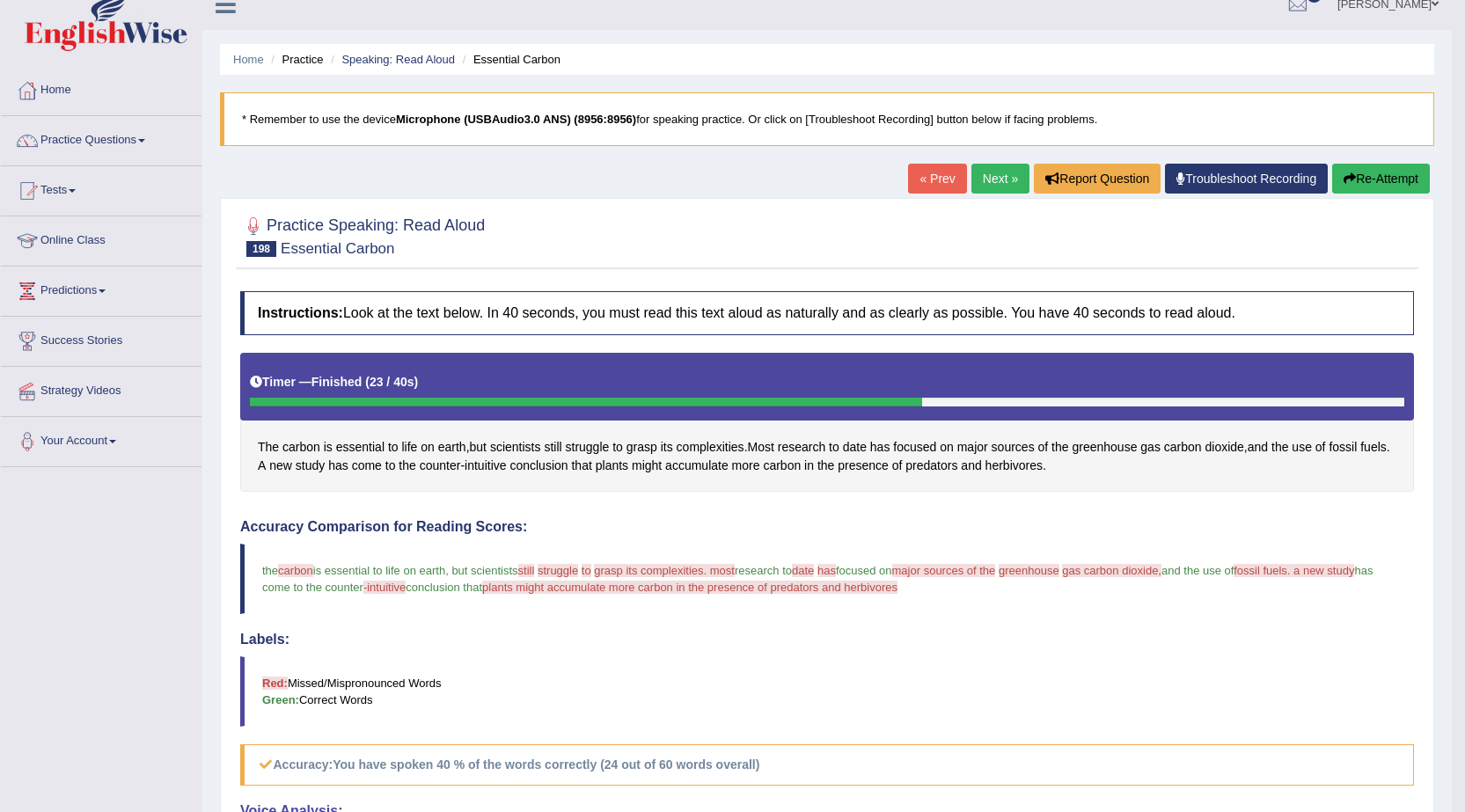
scroll to position [0, 0]
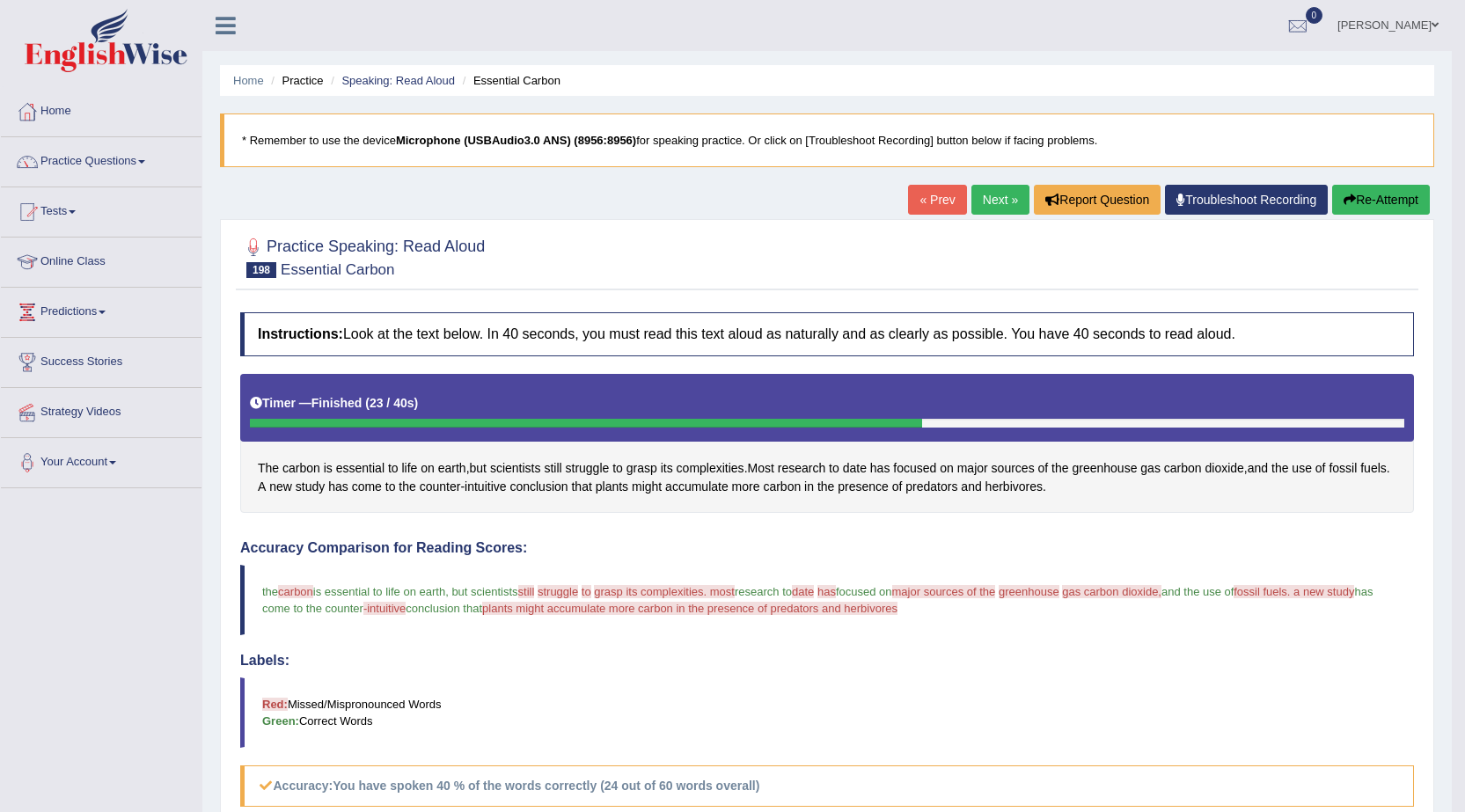
click at [997, 205] on link "Next »" at bounding box center [1000, 200] width 58 height 30
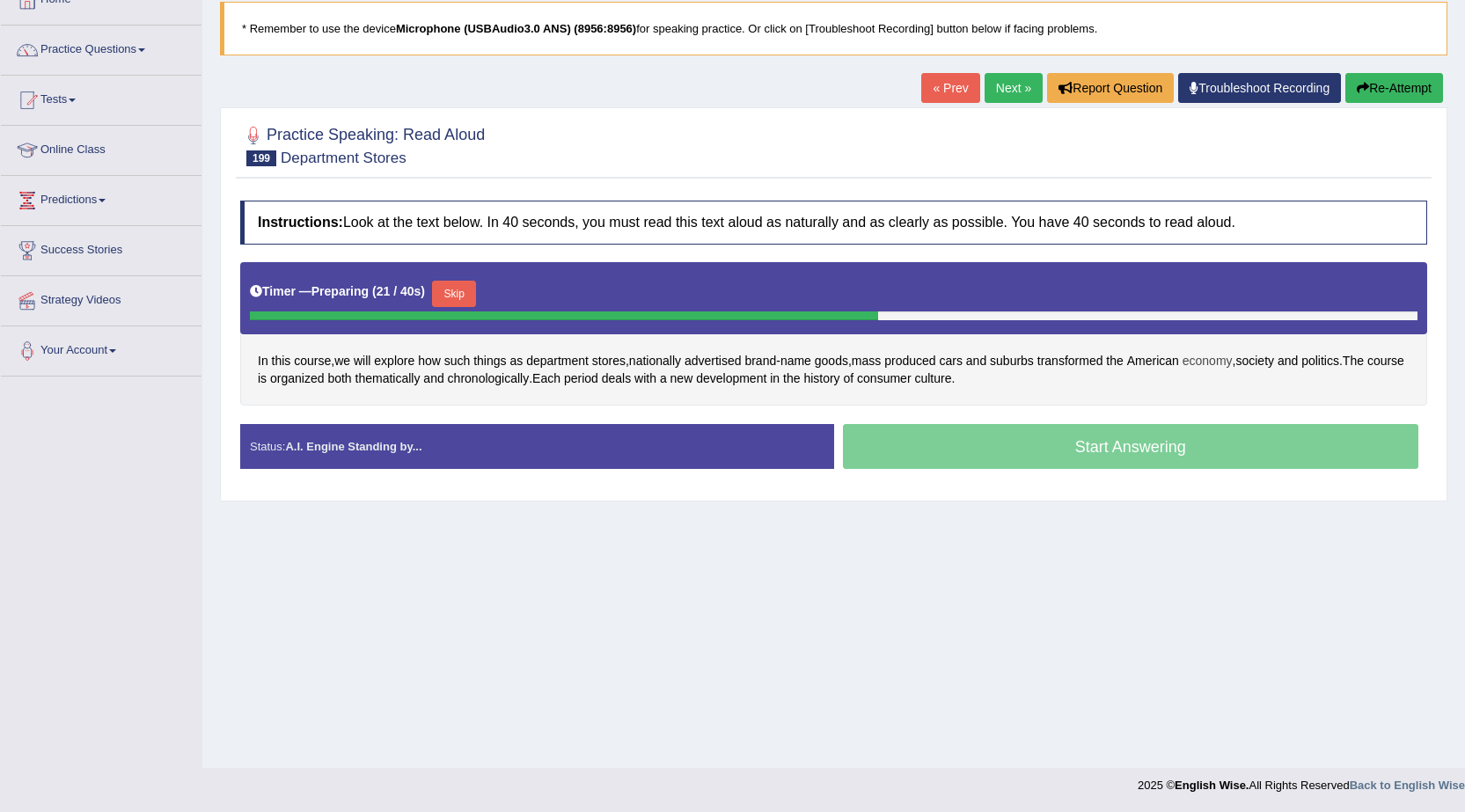
click at [1224, 368] on span "economy" at bounding box center [1208, 361] width 50 height 19
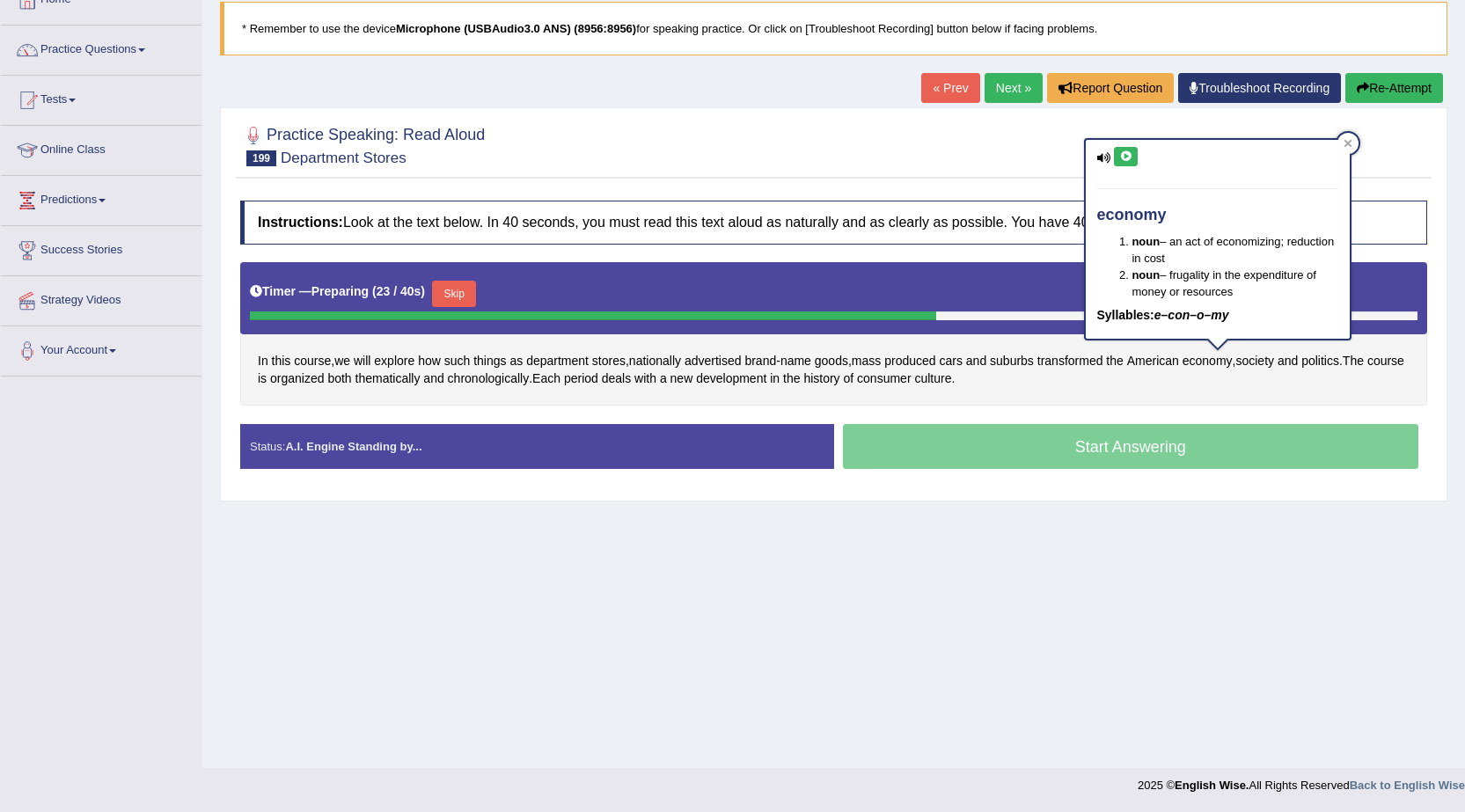
click at [1128, 153] on icon at bounding box center [1126, 156] width 13 height 10
click at [913, 239] on h4 "Instructions: Look at the text below. In 40 seconds, you must read this text al…" at bounding box center [833, 223] width 1187 height 44
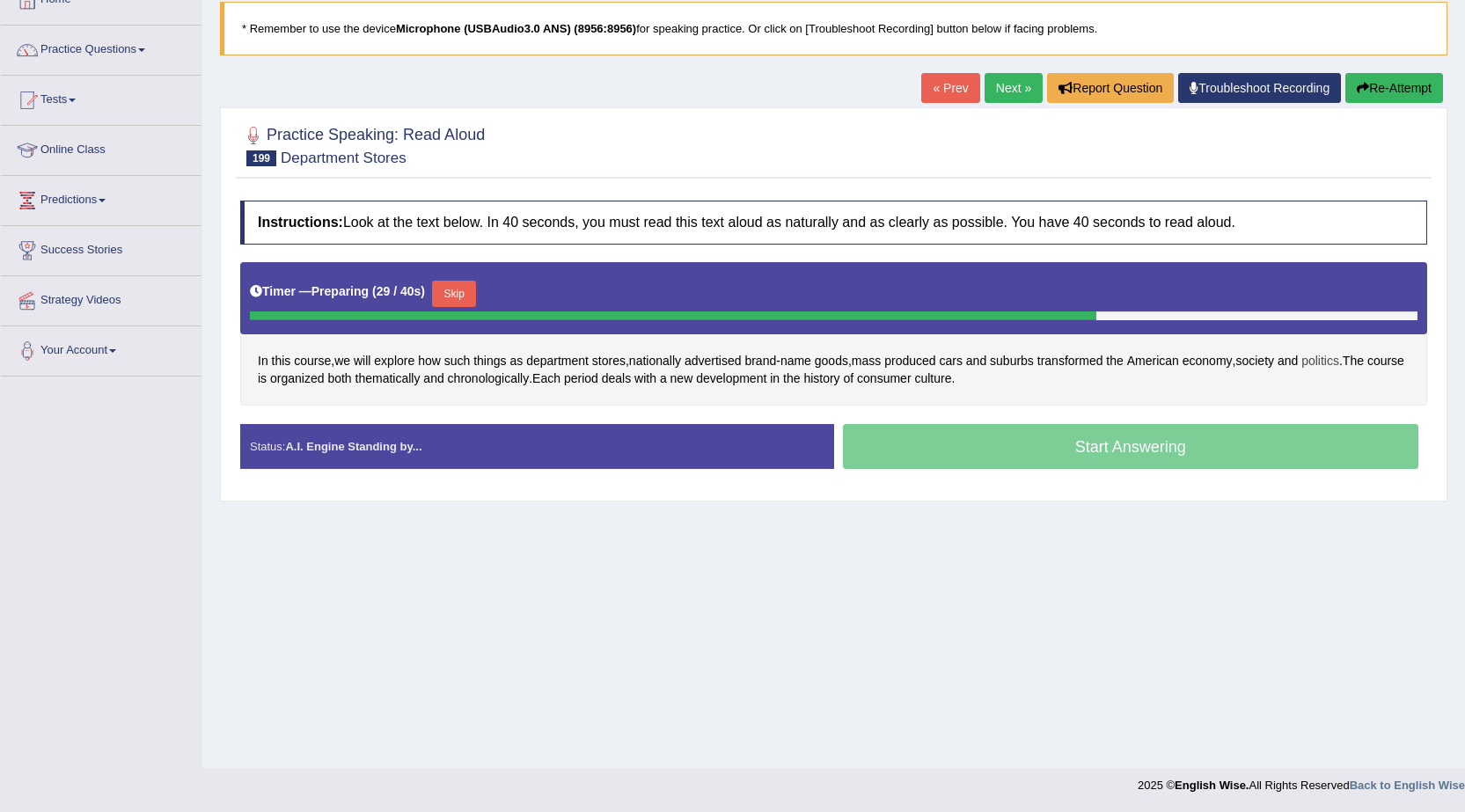
click at [1319, 359] on span "politics" at bounding box center [1321, 361] width 38 height 19
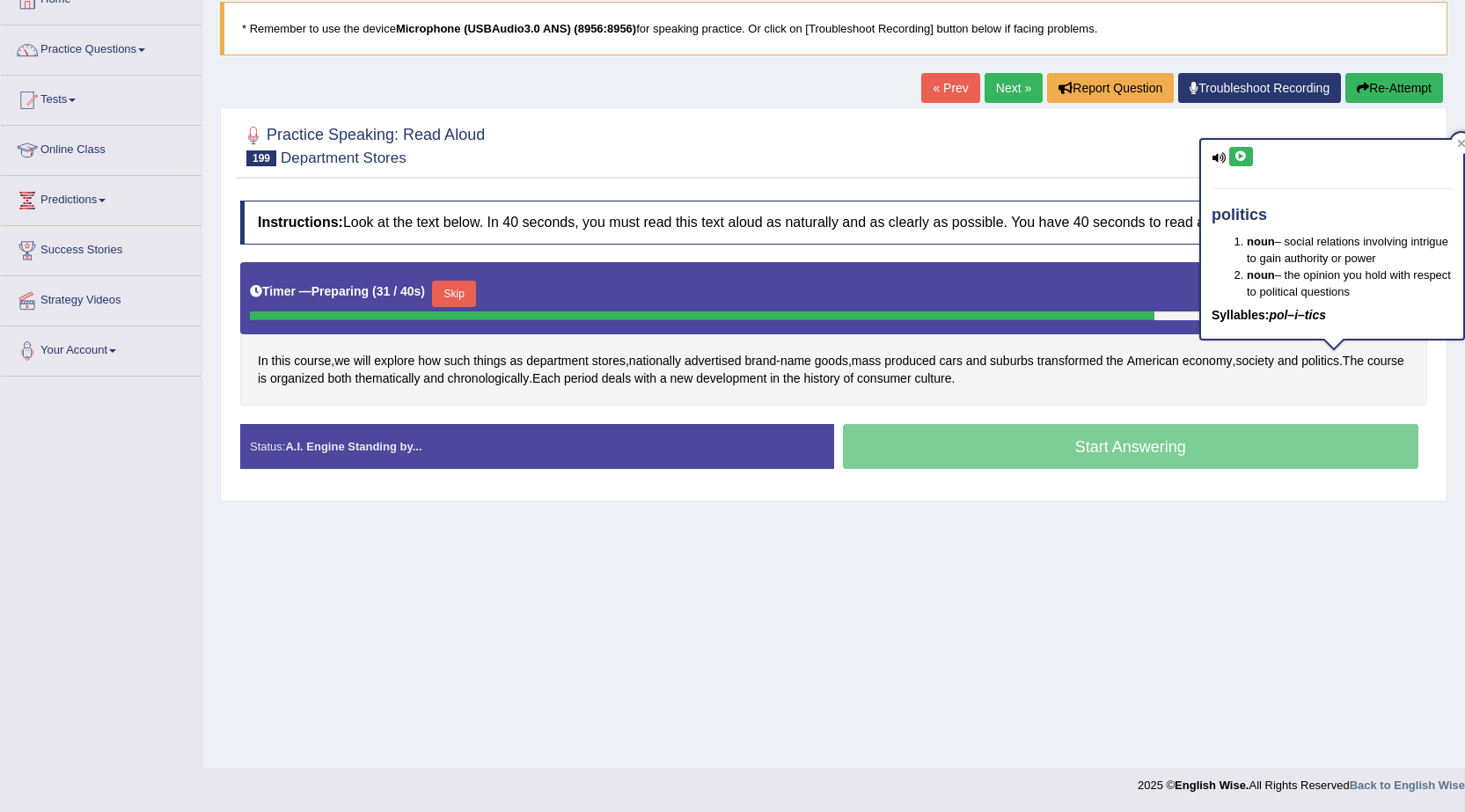
click at [1245, 155] on icon at bounding box center [1241, 156] width 13 height 10
click at [893, 255] on div "Instructions: Look at the text below. In 40 seconds, you must read this text al…" at bounding box center [834, 342] width 1196 height 300
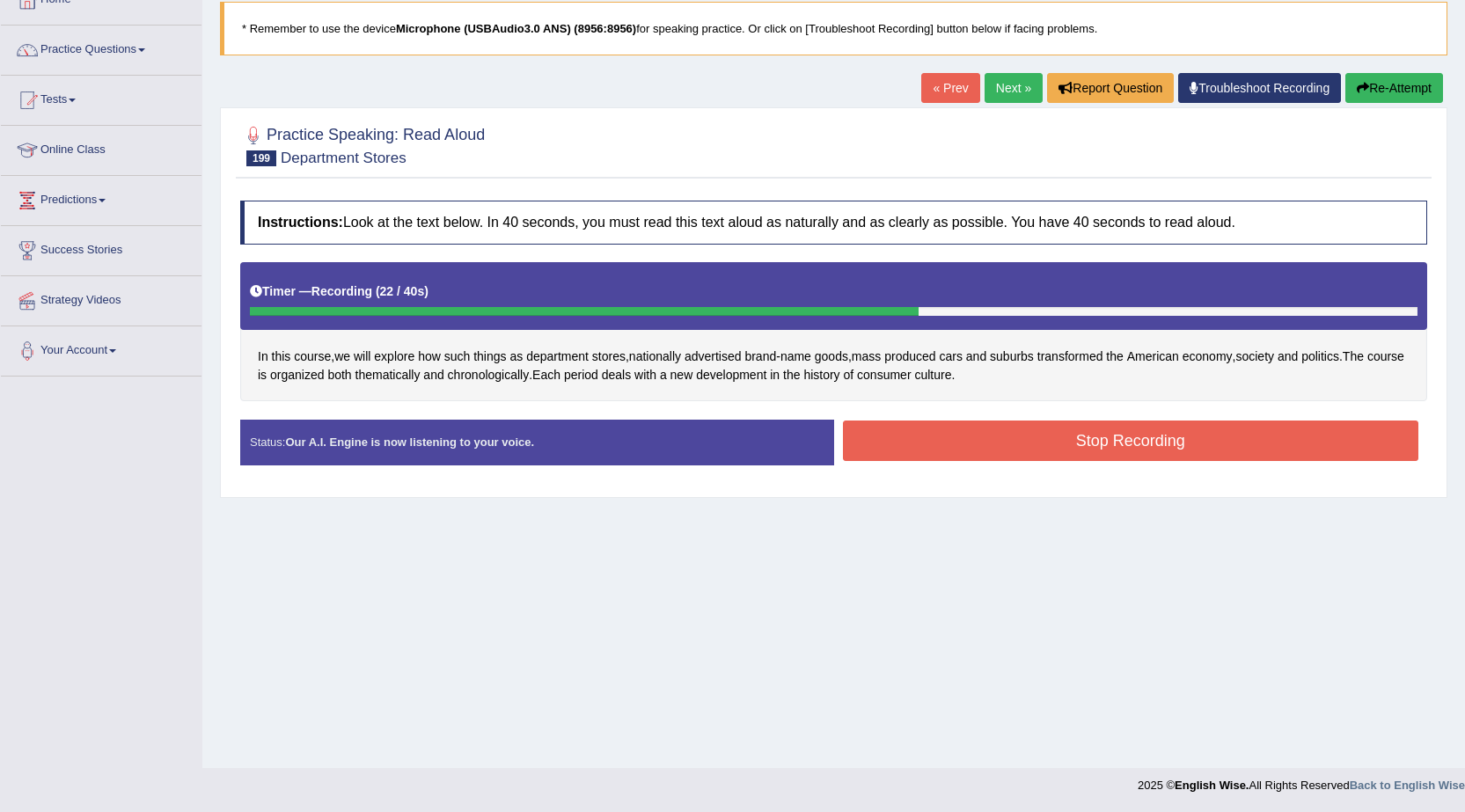
click at [934, 430] on button "Stop Recording" at bounding box center [1131, 441] width 576 height 41
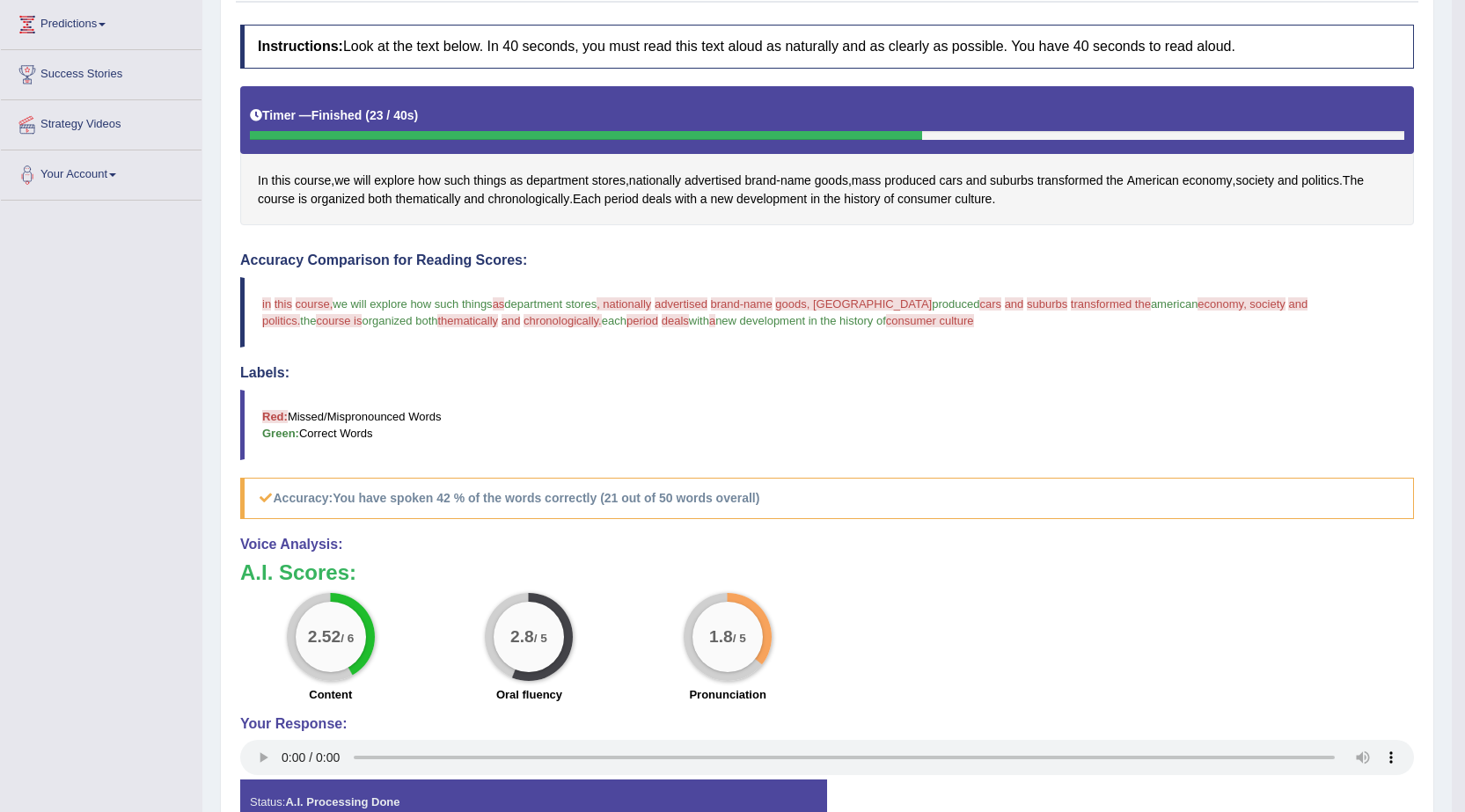
scroll to position [24, 0]
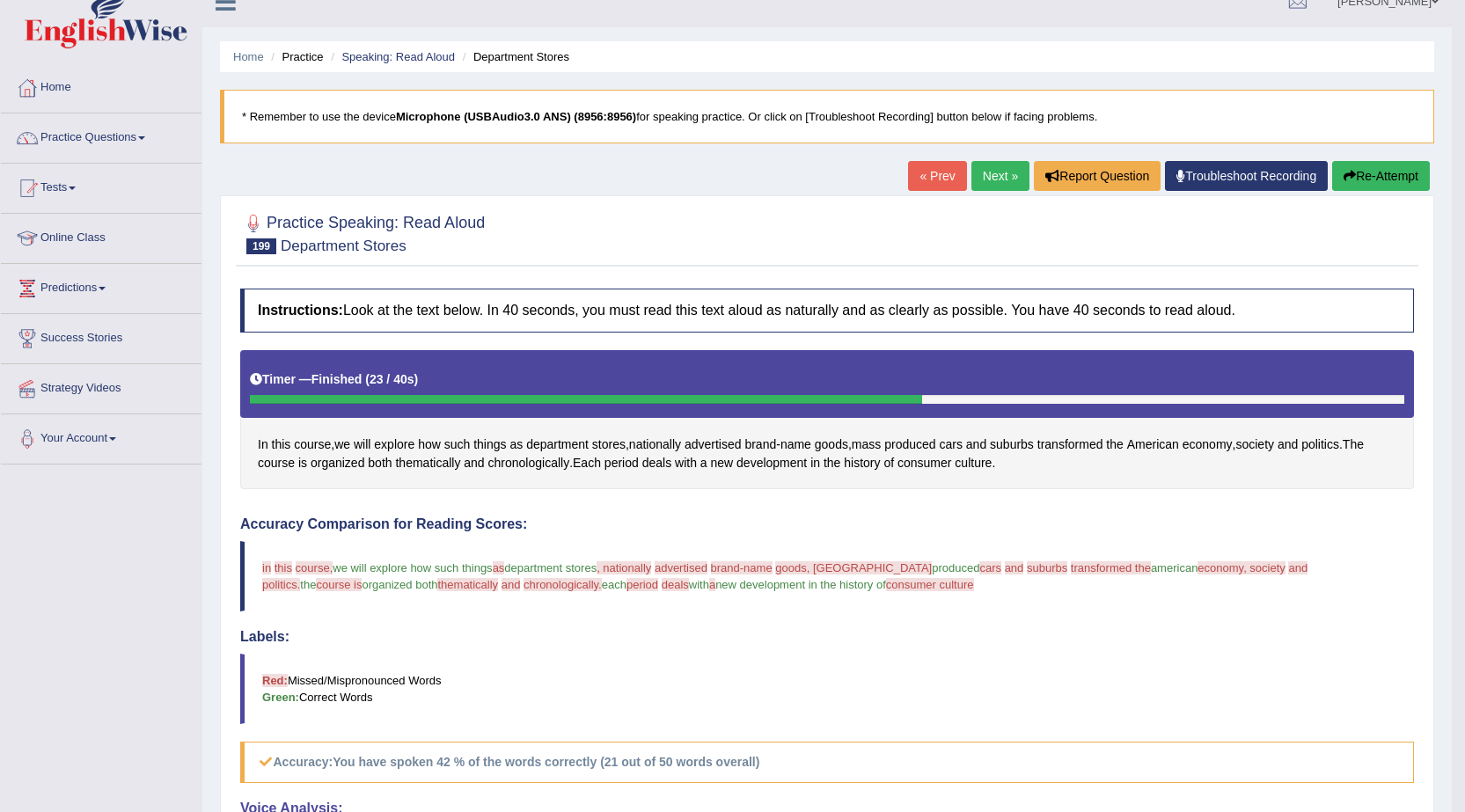
click at [994, 176] on link "Next »" at bounding box center [1000, 176] width 58 height 30
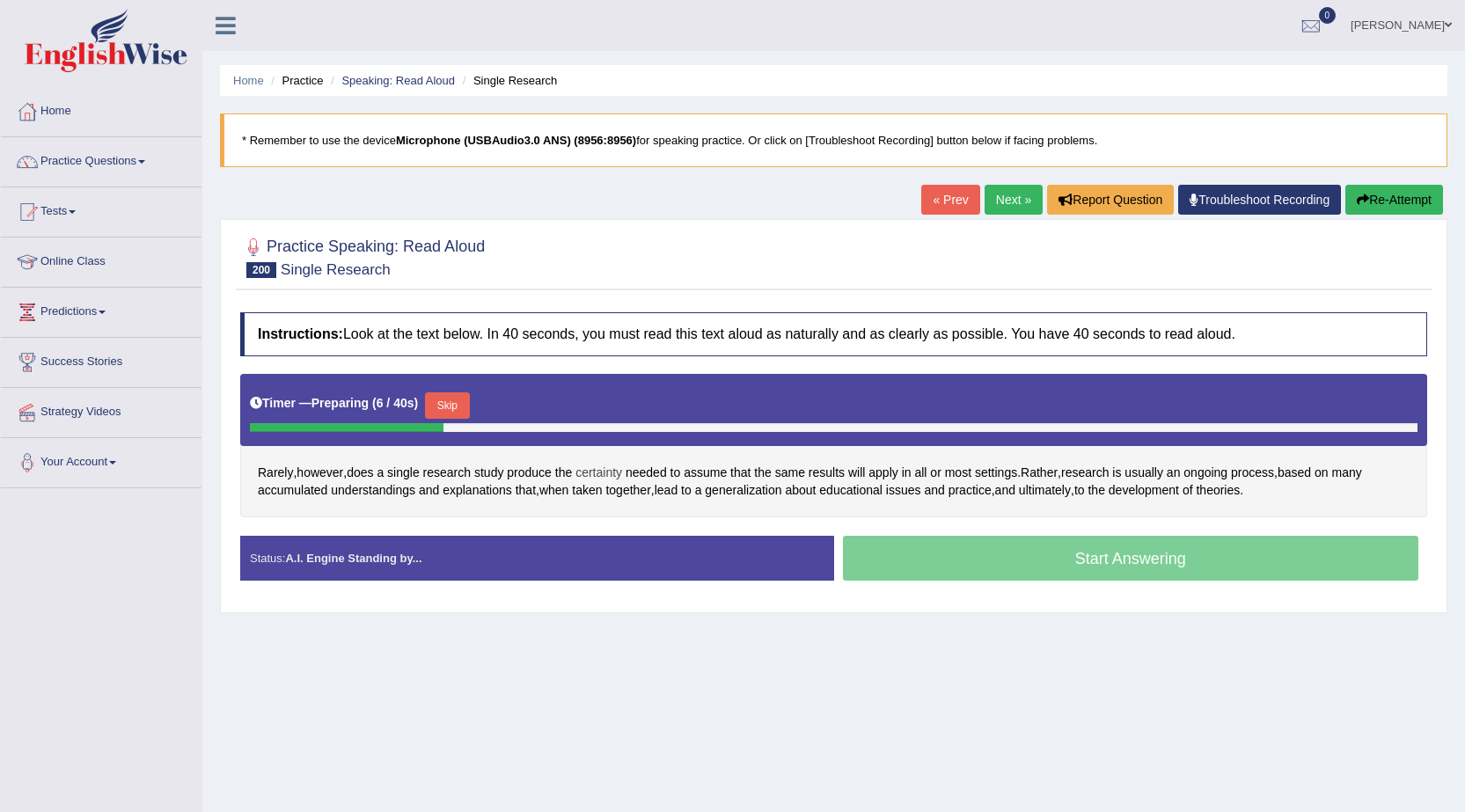
click at [614, 474] on span "certainty" at bounding box center [599, 473] width 46 height 19
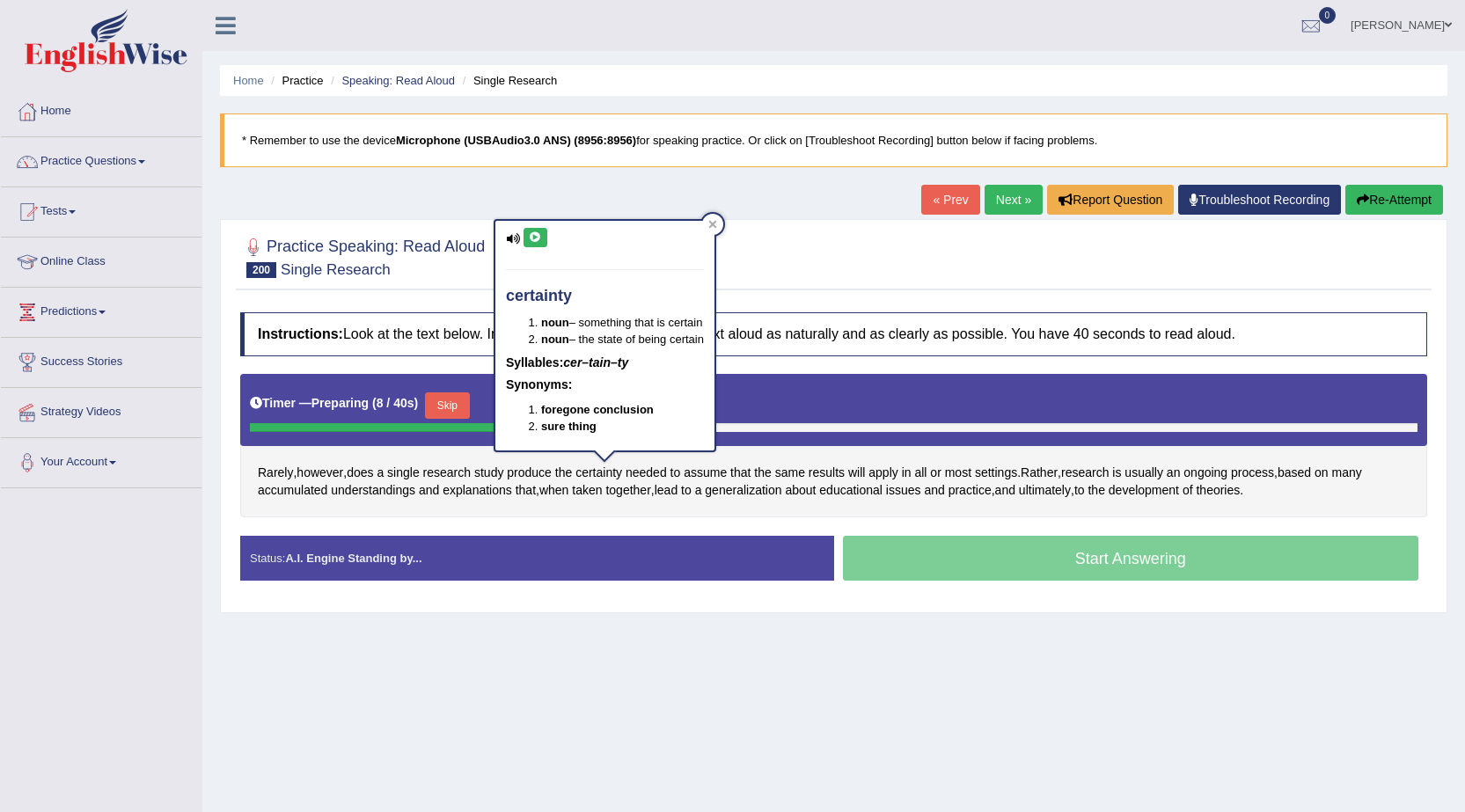
click at [540, 222] on div "certainty noun – something that is certain noun – the state of being certain Sy…" at bounding box center [605, 336] width 219 height 230
click at [533, 236] on icon at bounding box center [535, 237] width 13 height 10
click at [828, 250] on div at bounding box center [833, 256] width 1187 height 54
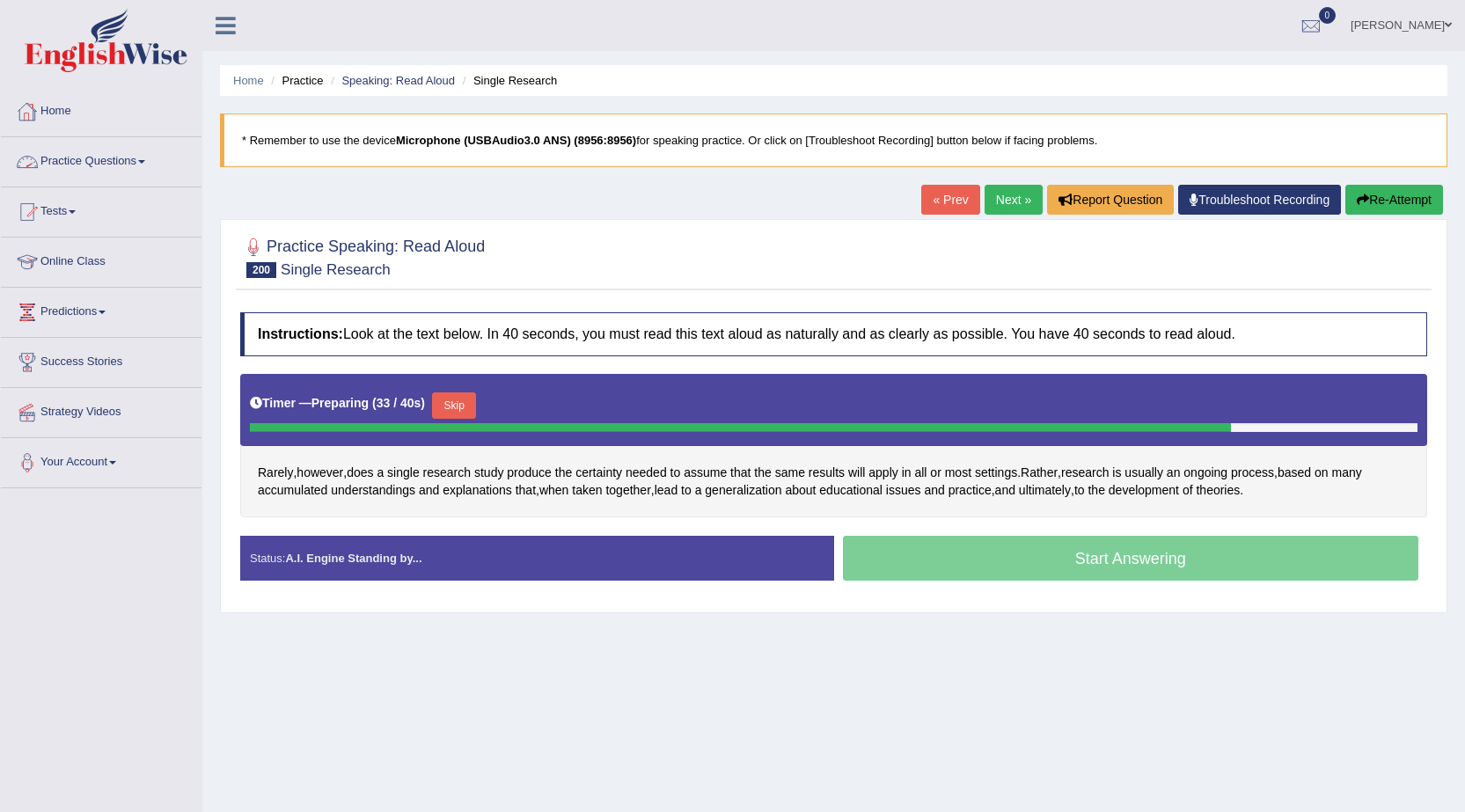
click at [149, 169] on link "Practice Questions" at bounding box center [101, 159] width 201 height 44
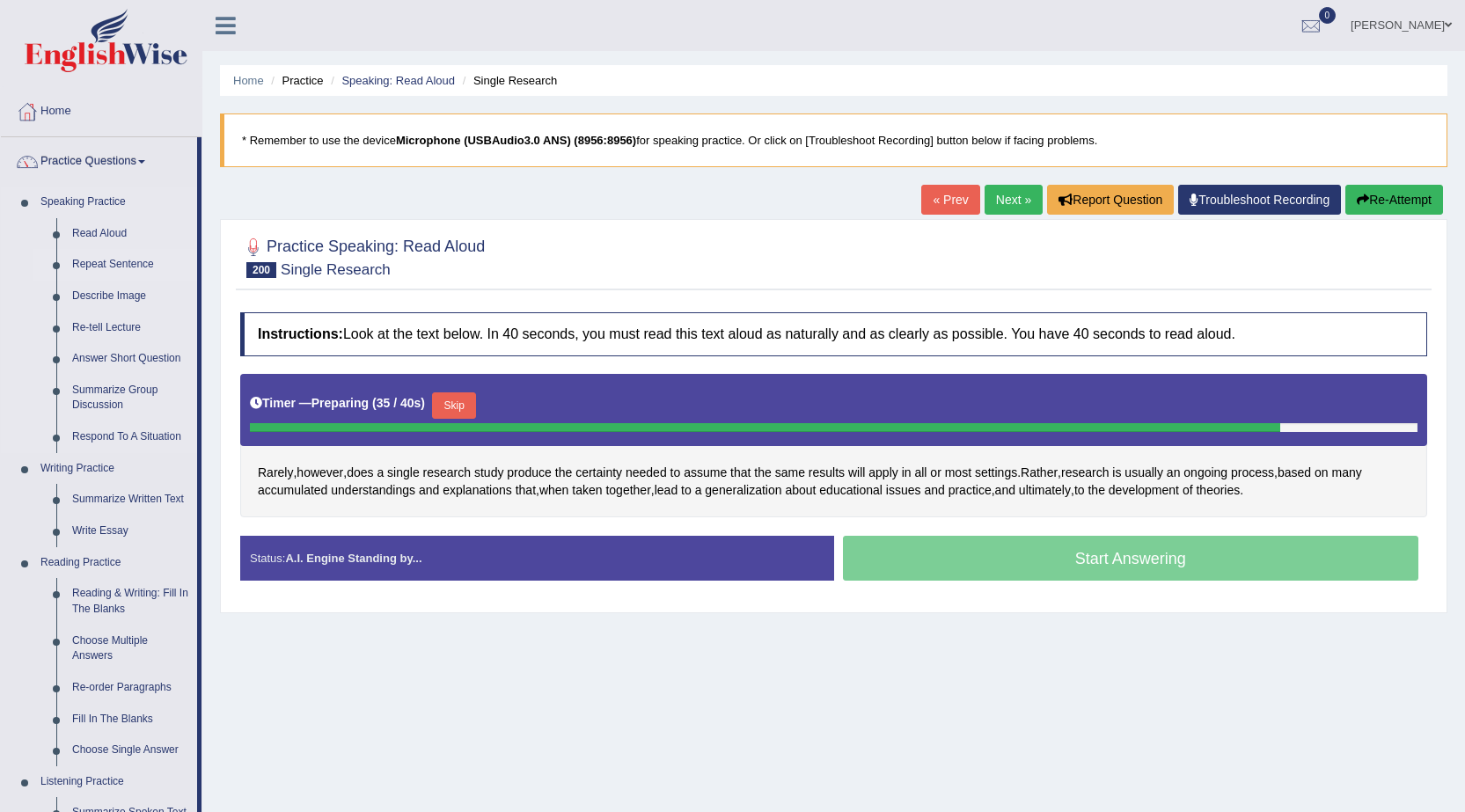
click at [103, 253] on link "Repeat Sentence" at bounding box center [131, 265] width 133 height 31
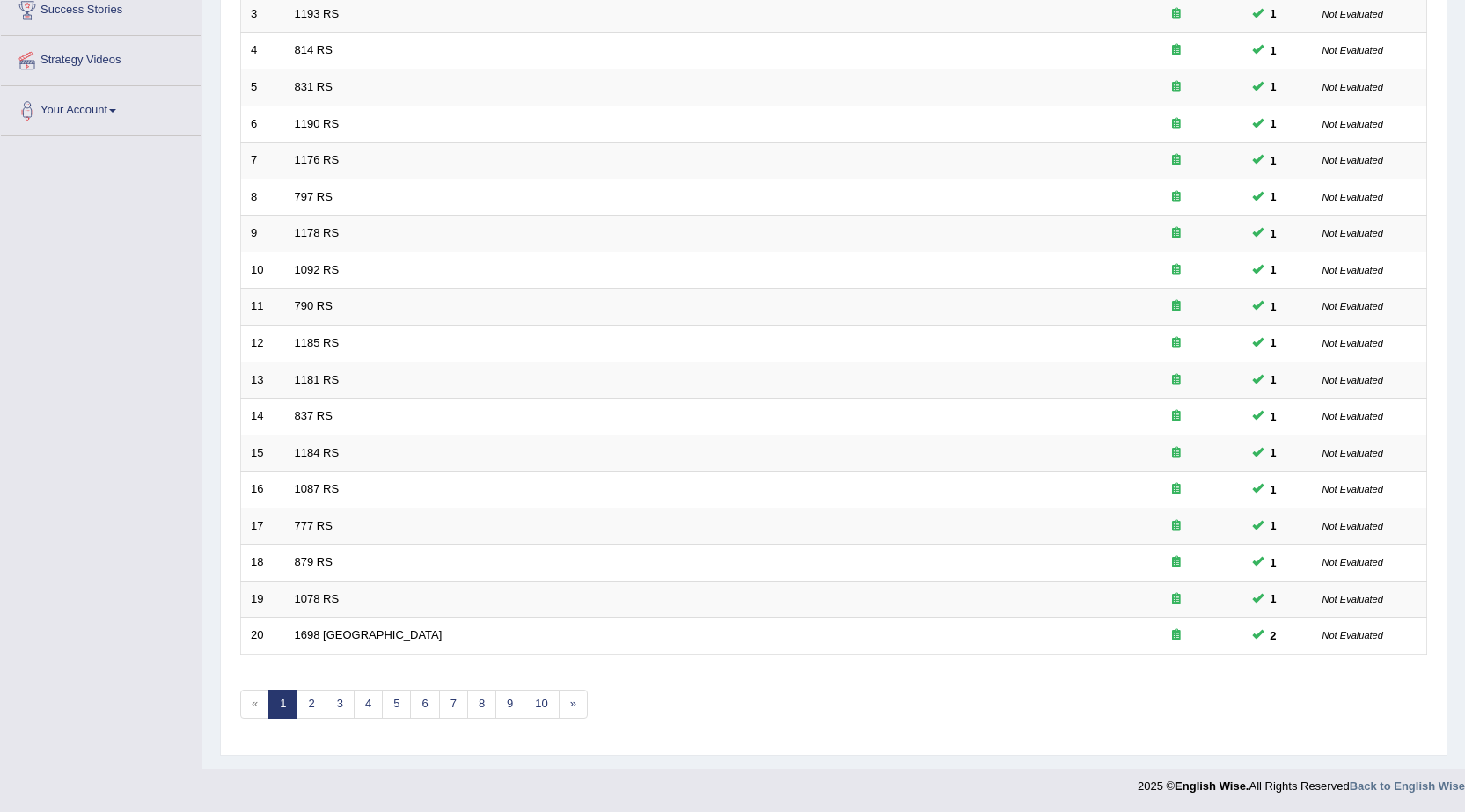
scroll to position [353, 0]
click at [319, 703] on link "2" at bounding box center [310, 703] width 29 height 29
click at [346, 706] on link "3" at bounding box center [340, 703] width 29 height 29
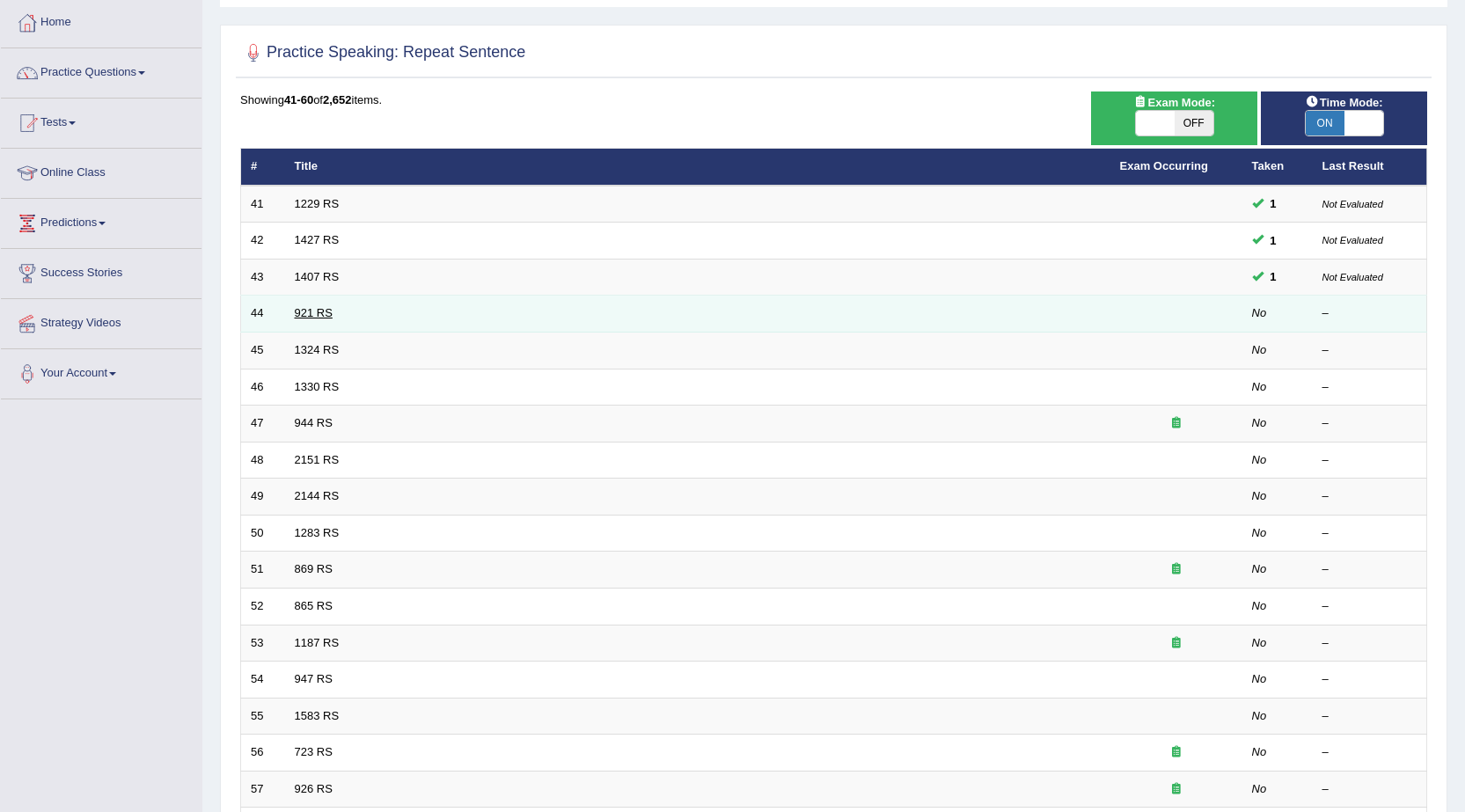
click at [315, 311] on link "921 RS" at bounding box center [313, 313] width 38 height 13
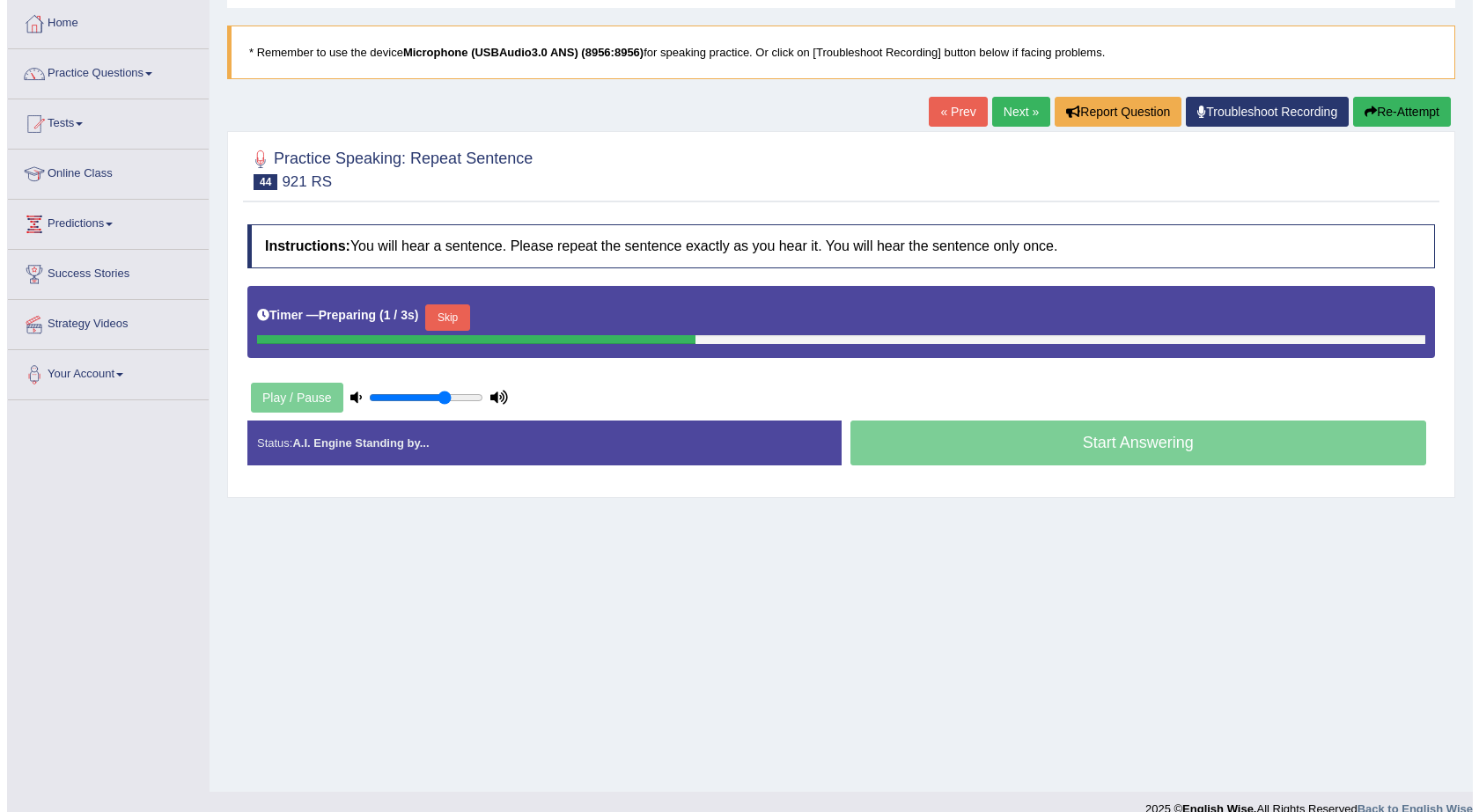
scroll to position [88, 0]
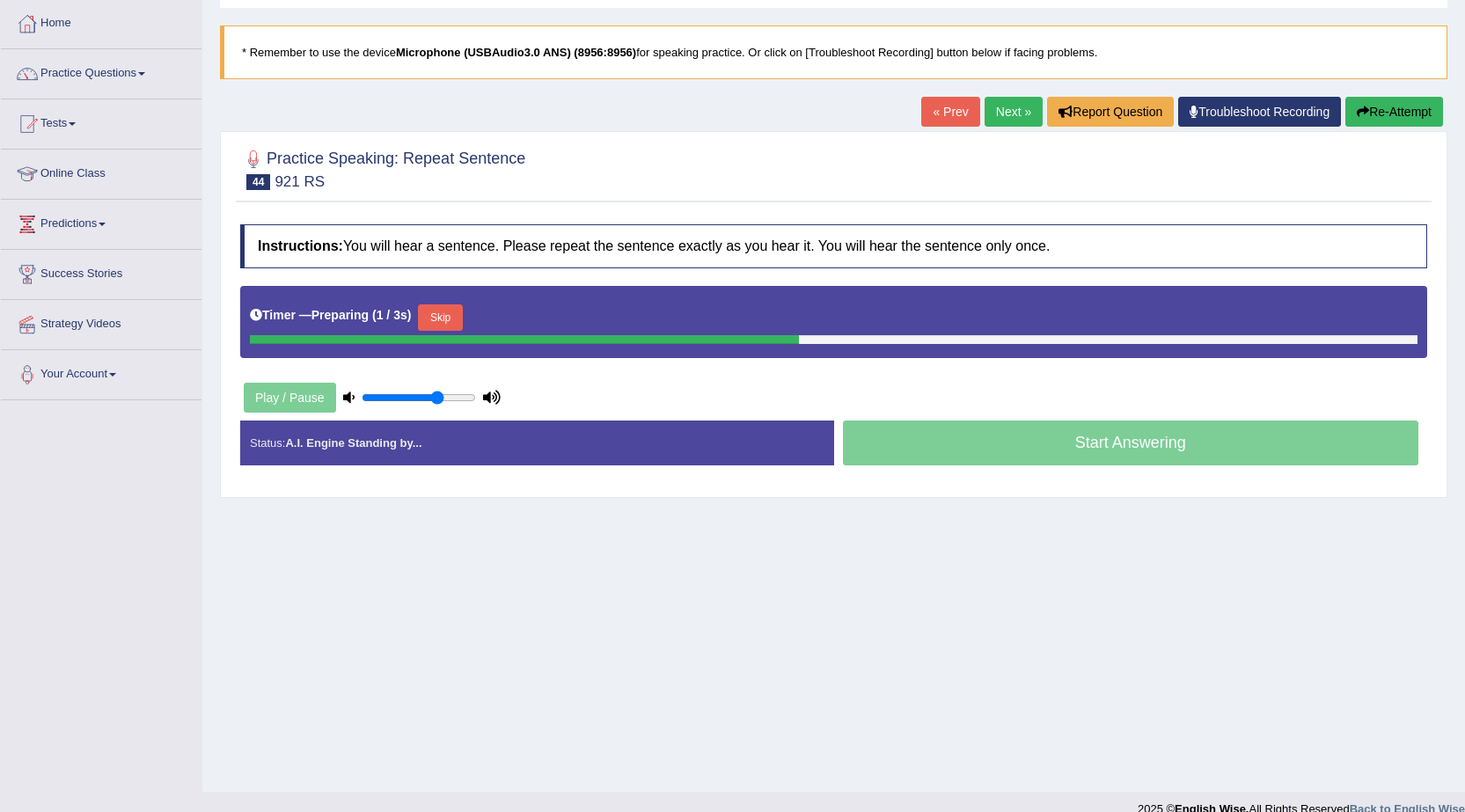
click at [462, 323] on button "Skip" at bounding box center [440, 318] width 44 height 27
click at [517, 310] on button "Skip" at bounding box center [518, 318] width 44 height 27
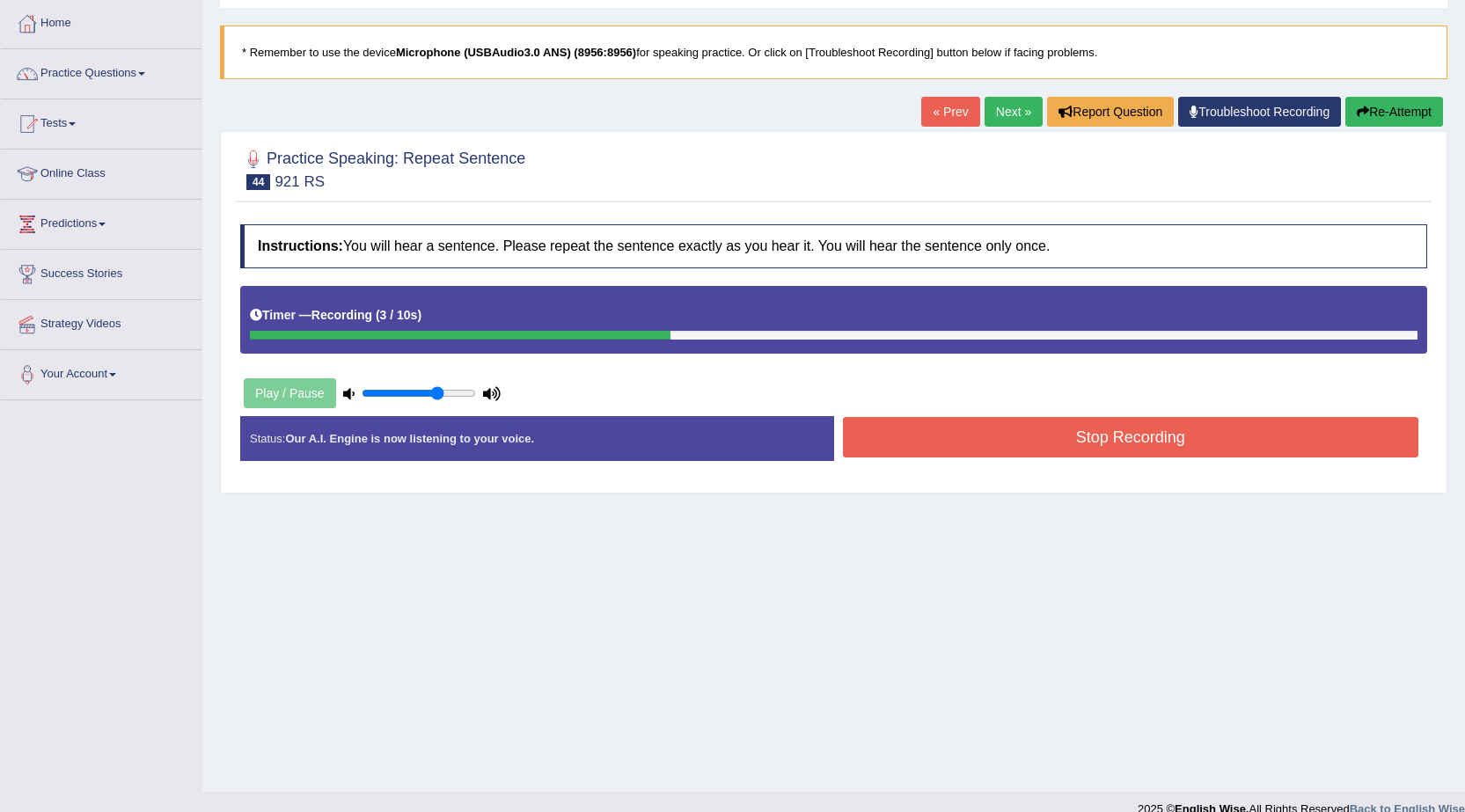
click at [1033, 450] on button "Stop Recording" at bounding box center [1131, 437] width 576 height 41
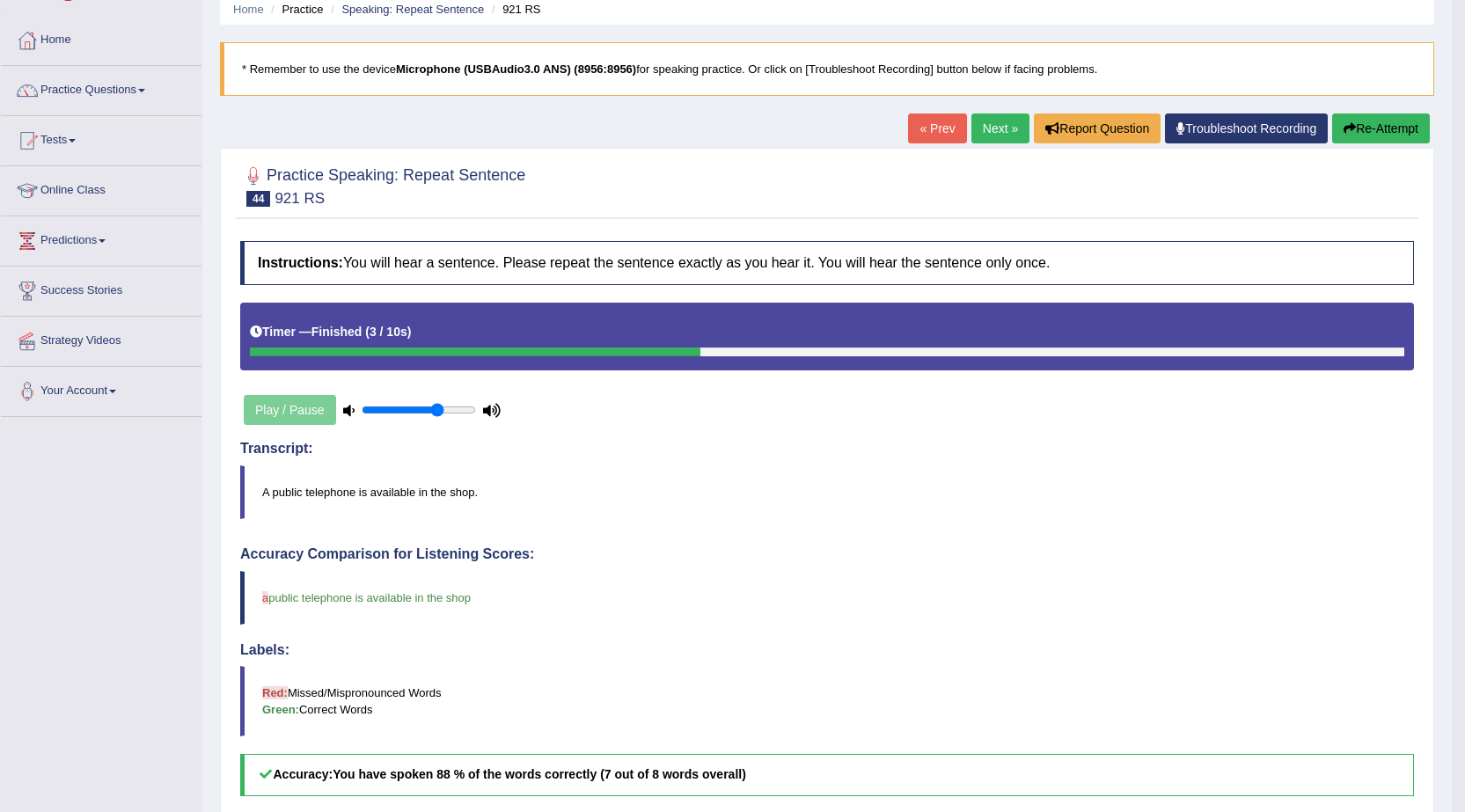
scroll to position [0, 0]
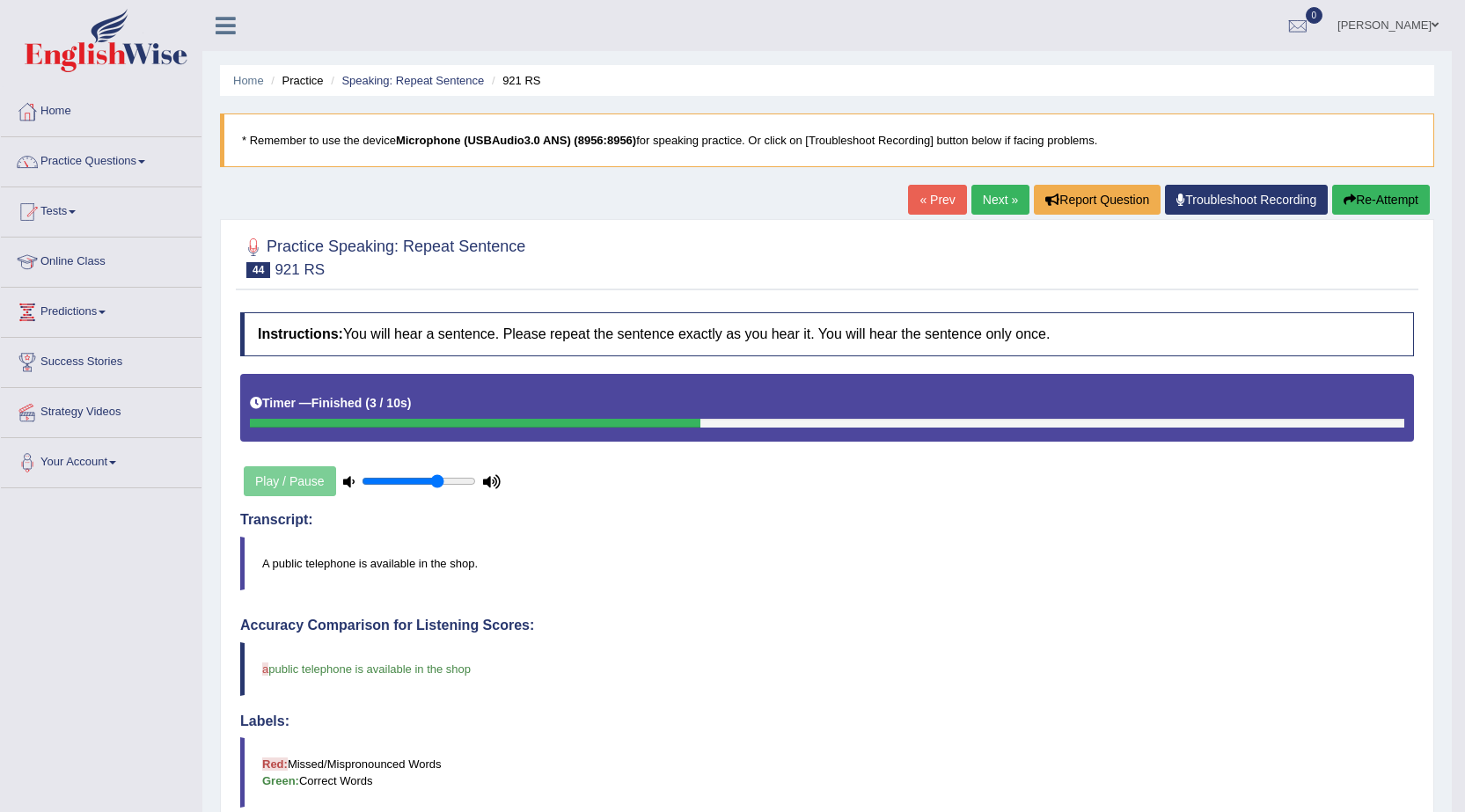
click at [983, 204] on link "Next »" at bounding box center [1000, 200] width 58 height 30
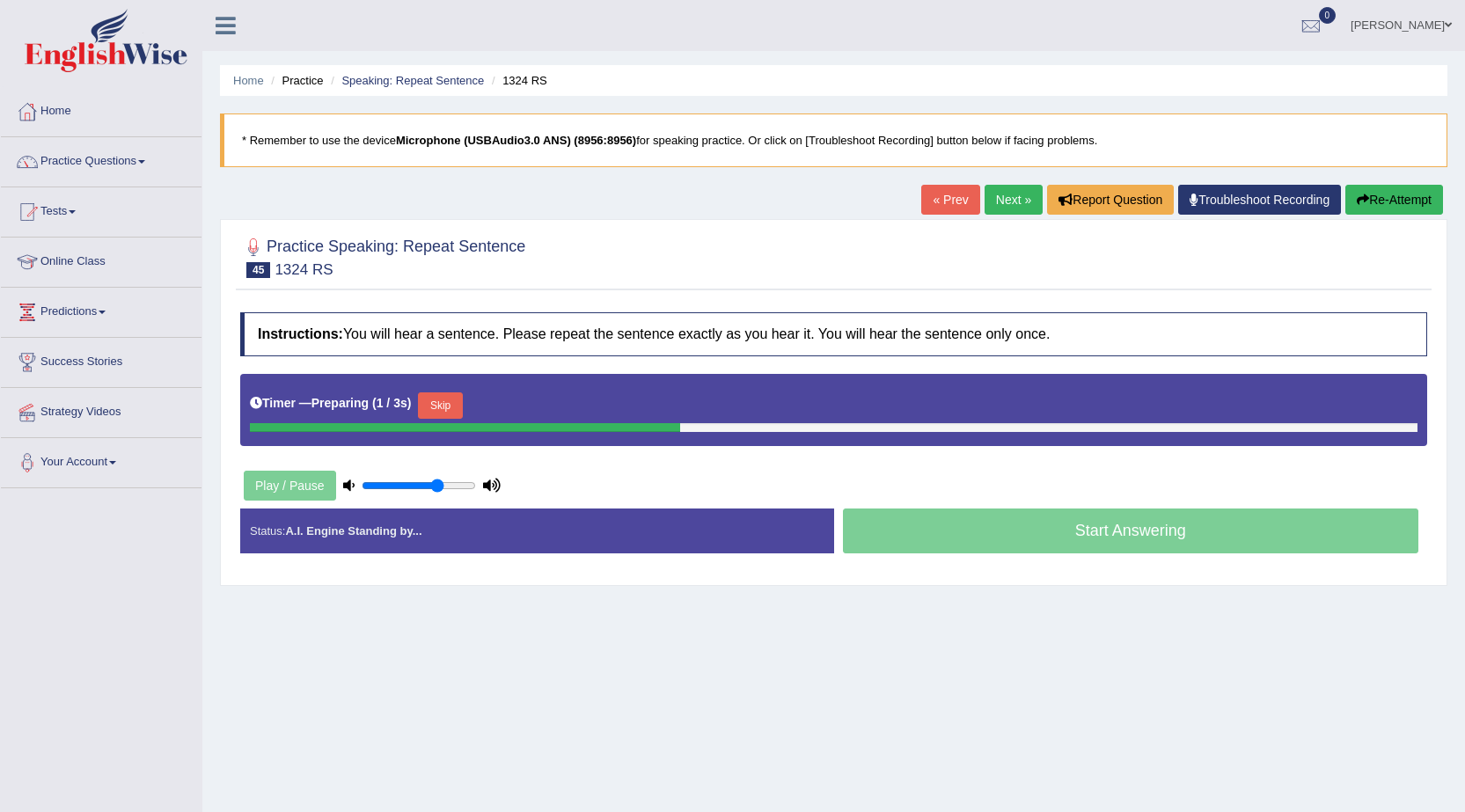
click at [445, 410] on button "Skip" at bounding box center [440, 406] width 44 height 27
click at [538, 406] on button "Skip" at bounding box center [518, 406] width 44 height 27
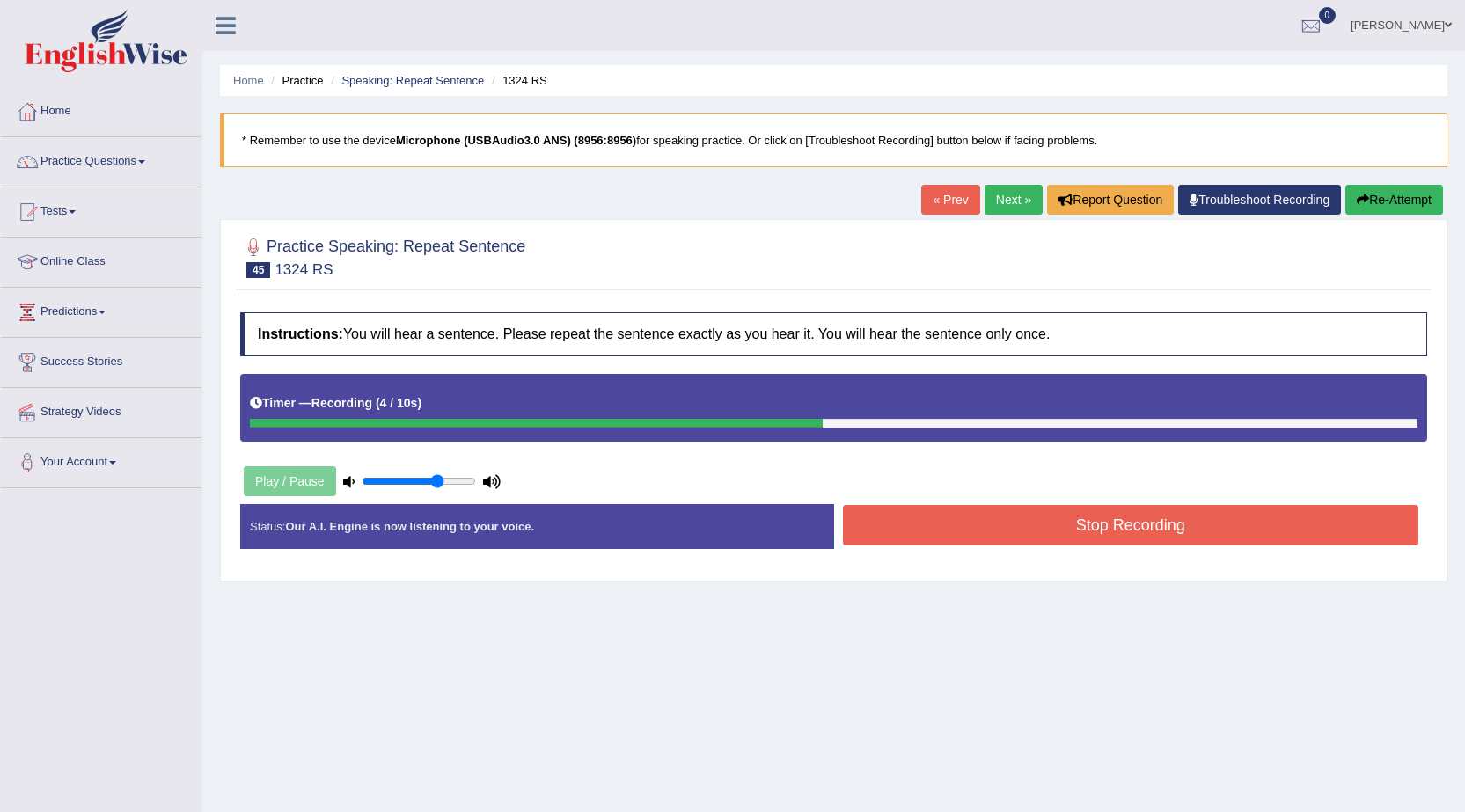
click at [1118, 529] on button "Stop Recording" at bounding box center [1131, 525] width 576 height 41
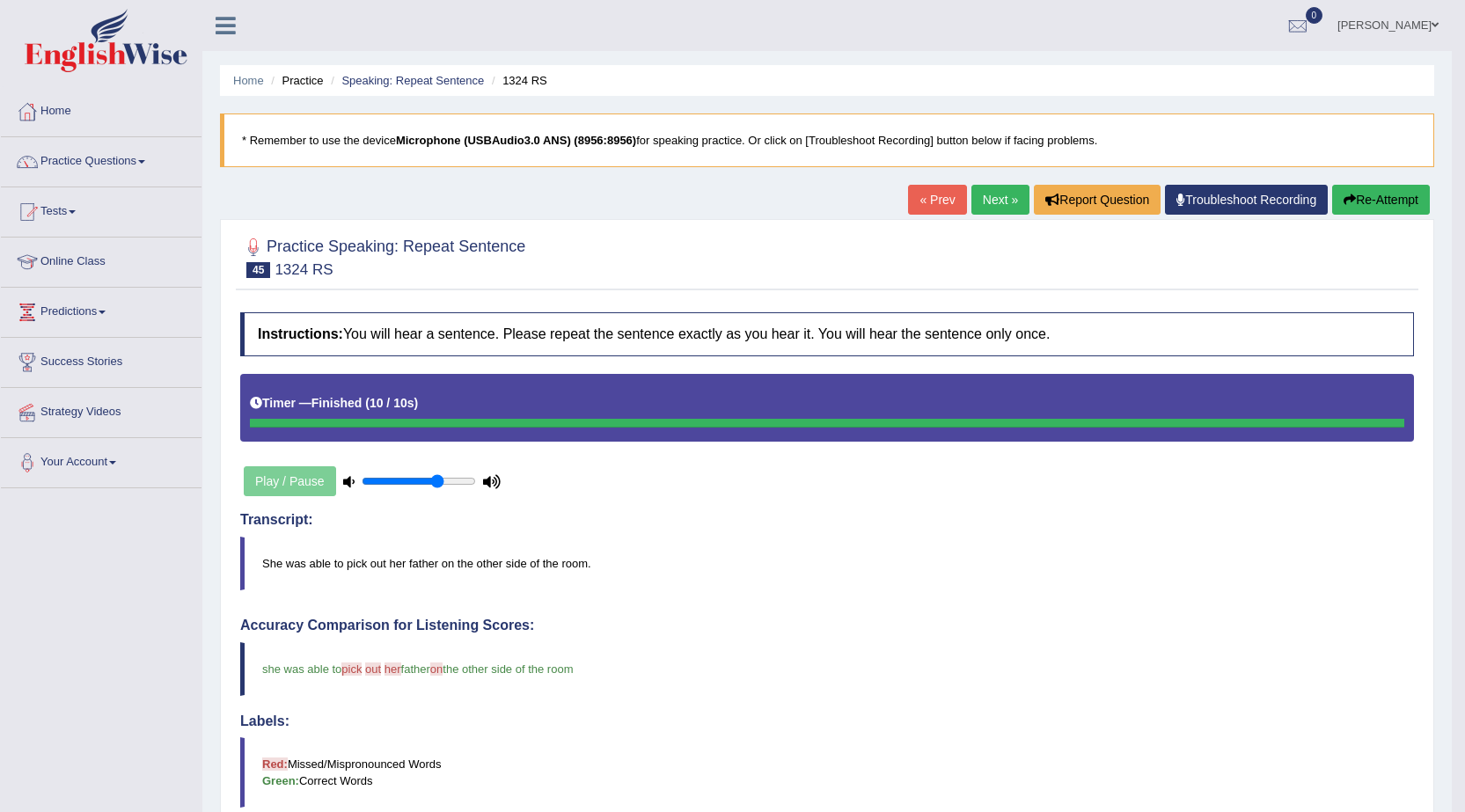
click at [1002, 201] on link "Next »" at bounding box center [1000, 200] width 58 height 30
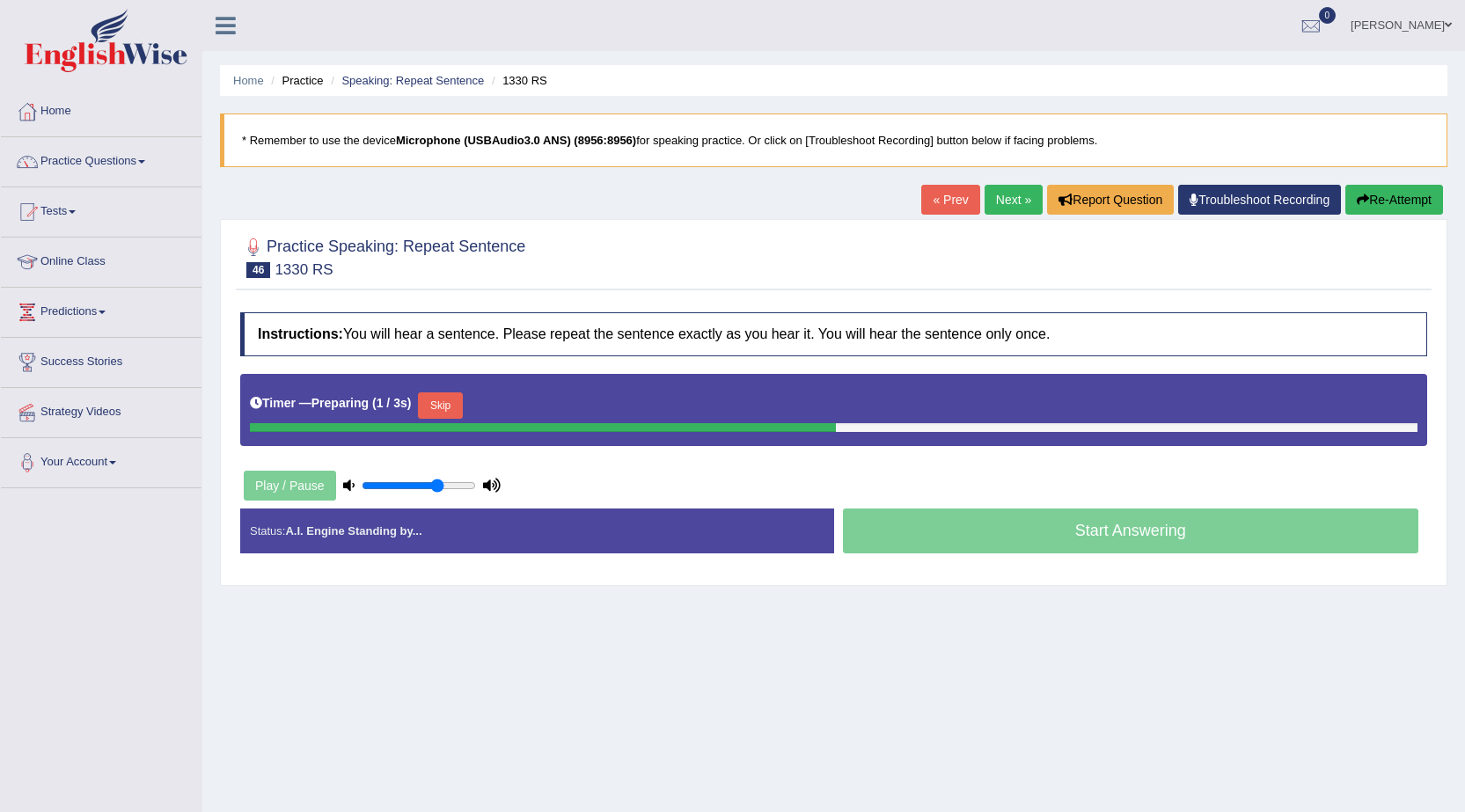
click at [459, 408] on button "Skip" at bounding box center [440, 406] width 44 height 27
click at [523, 411] on button "Skip" at bounding box center [518, 406] width 44 height 27
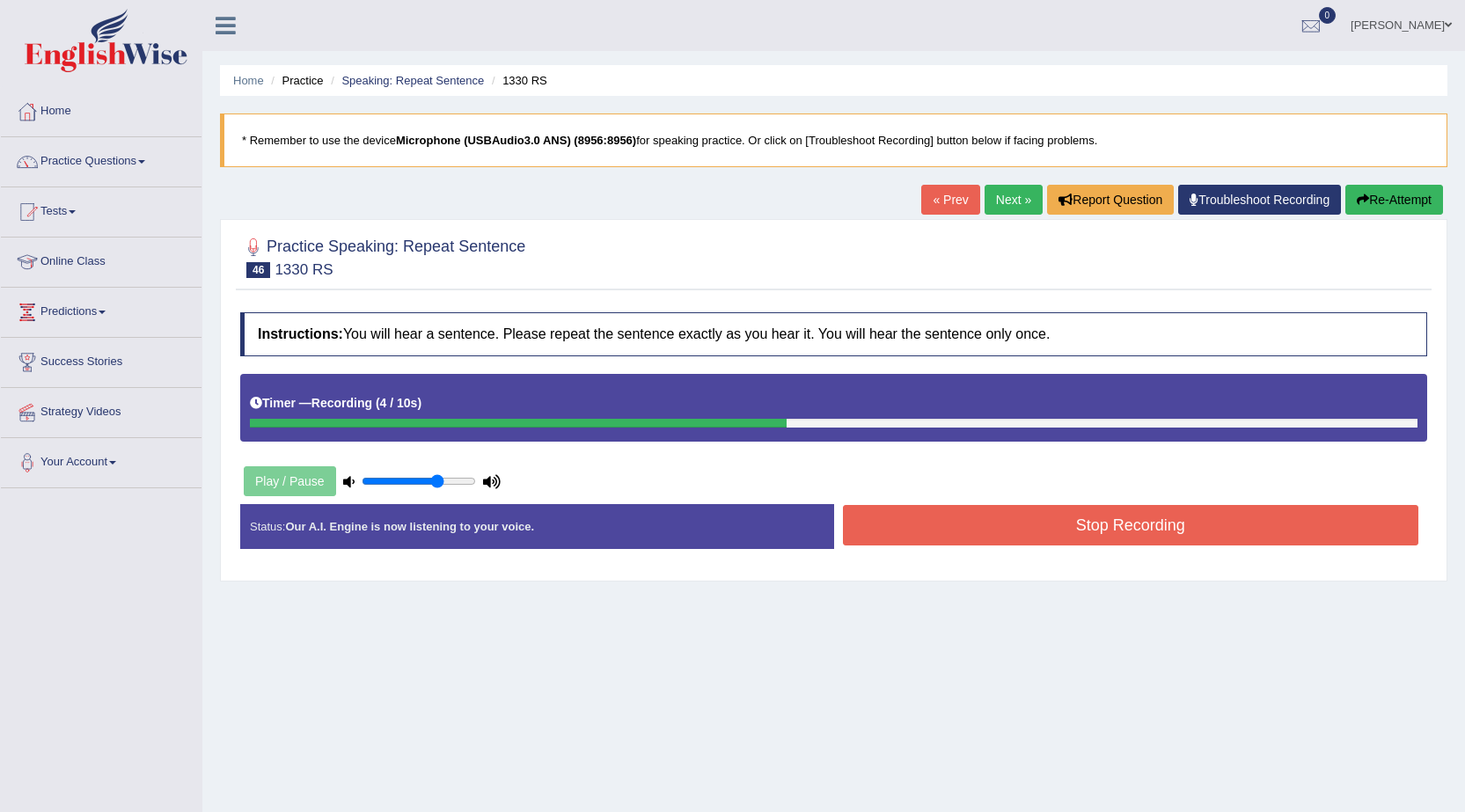
click at [1043, 518] on button "Stop Recording" at bounding box center [1131, 525] width 576 height 41
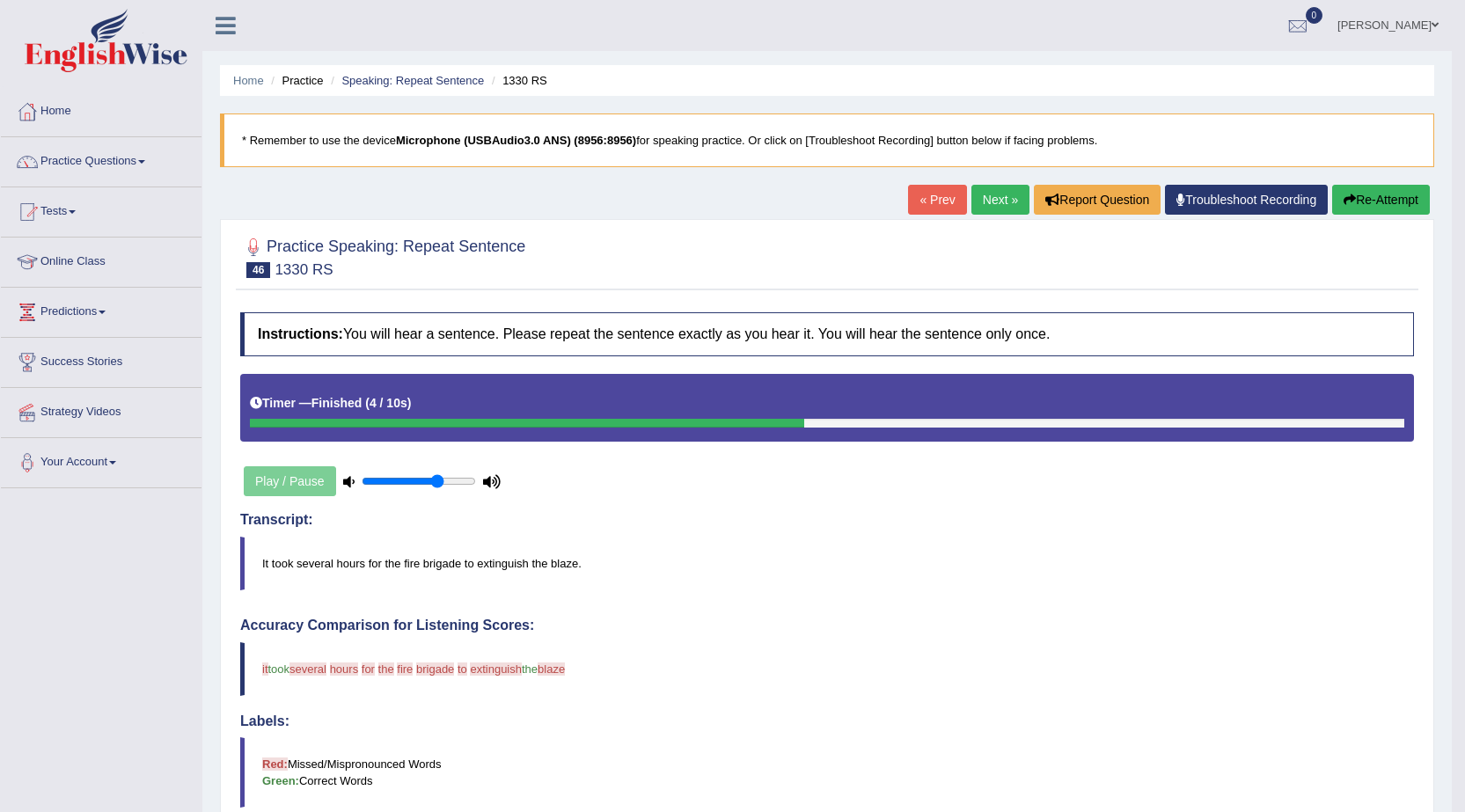
click at [996, 203] on link "Next »" at bounding box center [1000, 200] width 58 height 30
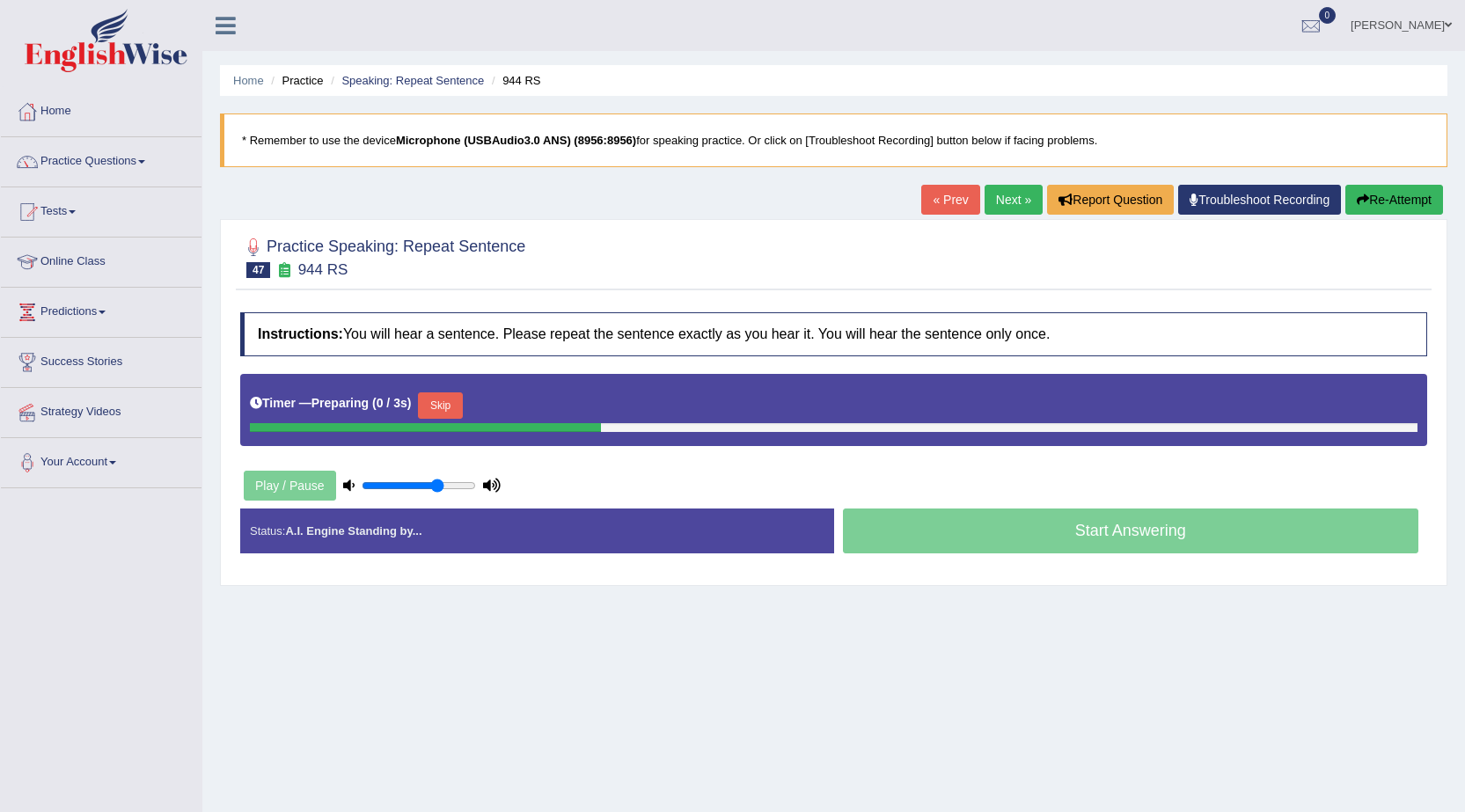
click at [447, 407] on button "Skip" at bounding box center [440, 406] width 44 height 27
click at [512, 405] on button "Skip" at bounding box center [518, 406] width 44 height 27
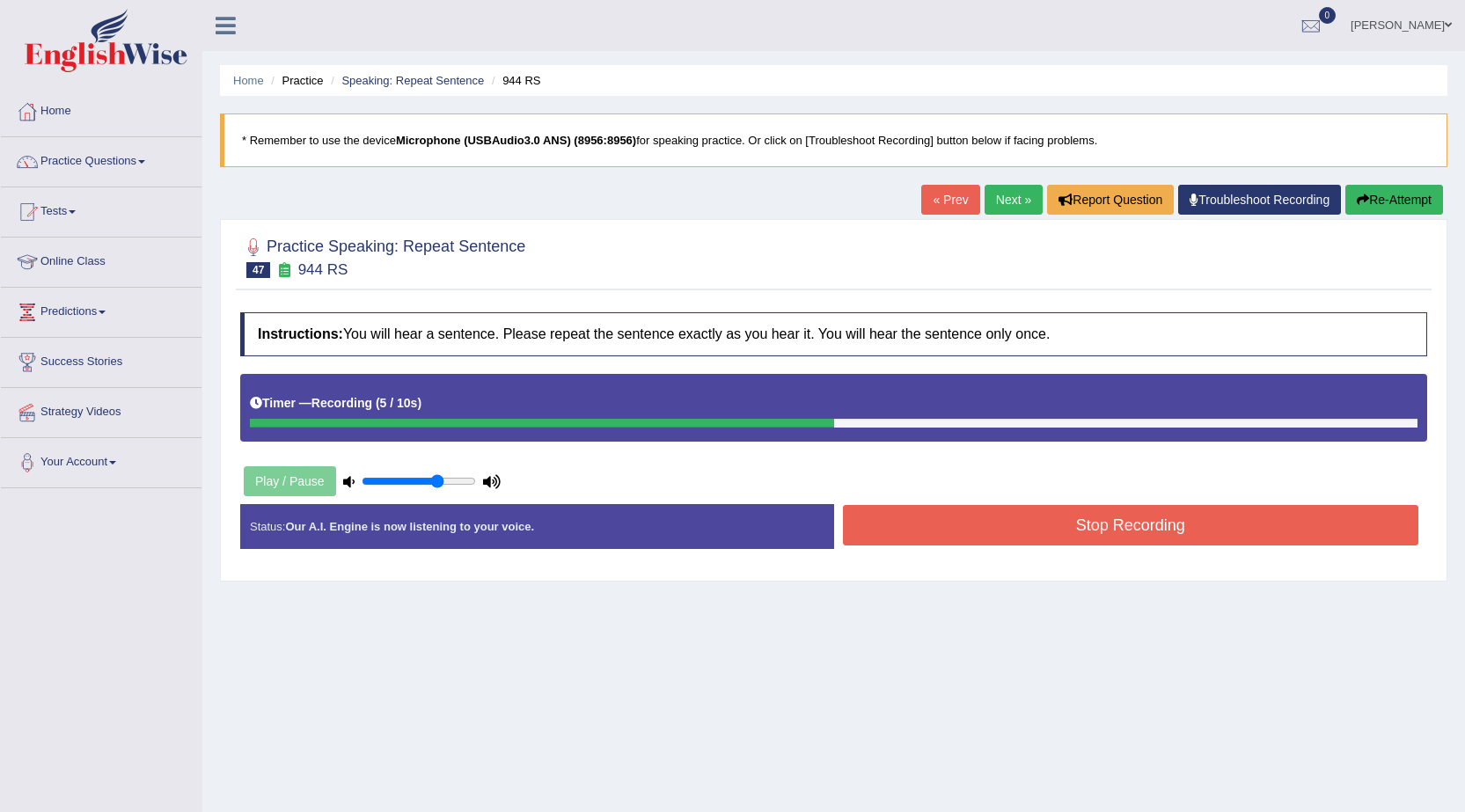
click at [1115, 526] on button "Stop Recording" at bounding box center [1131, 525] width 576 height 41
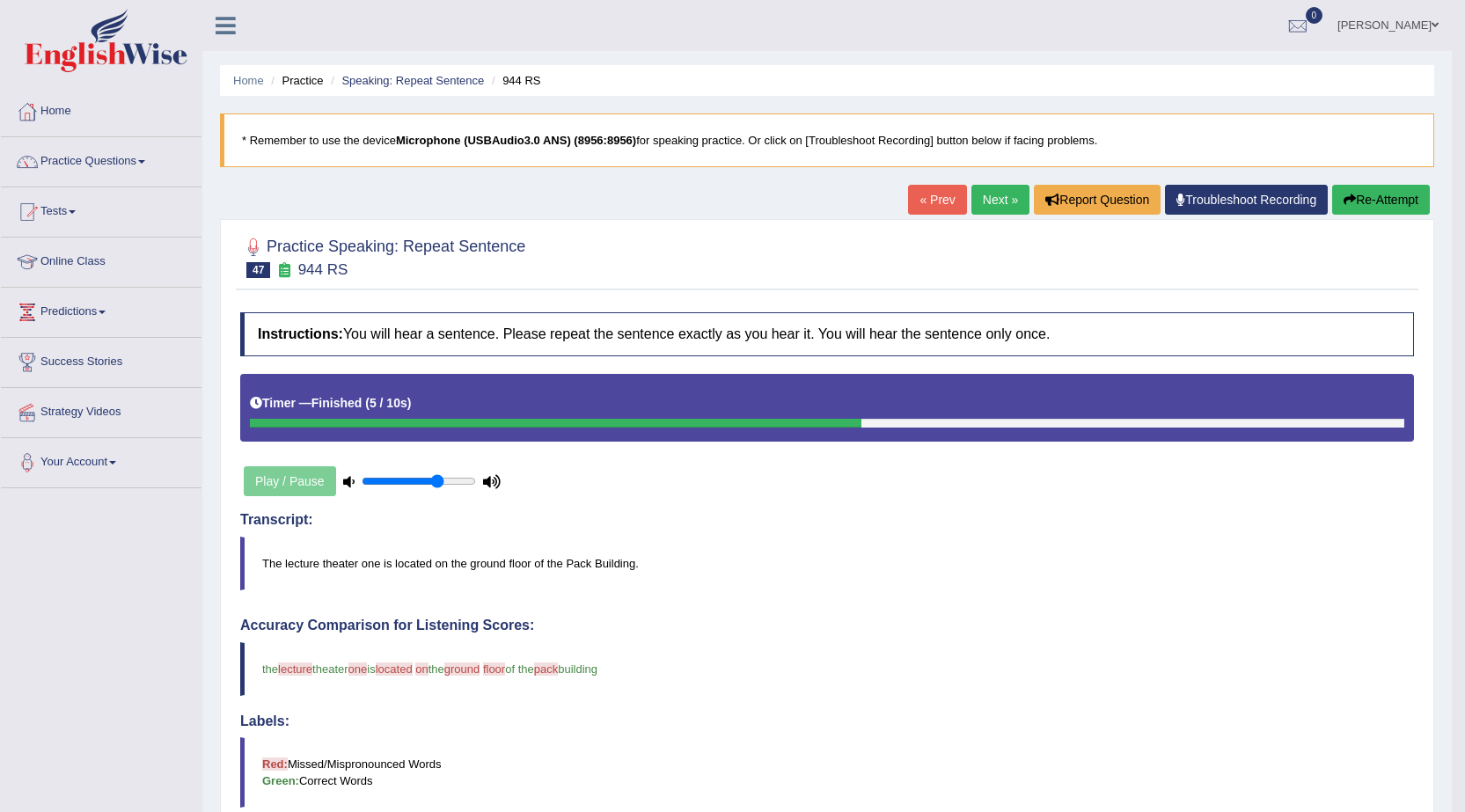
click at [1002, 204] on link "Next »" at bounding box center [1000, 200] width 58 height 30
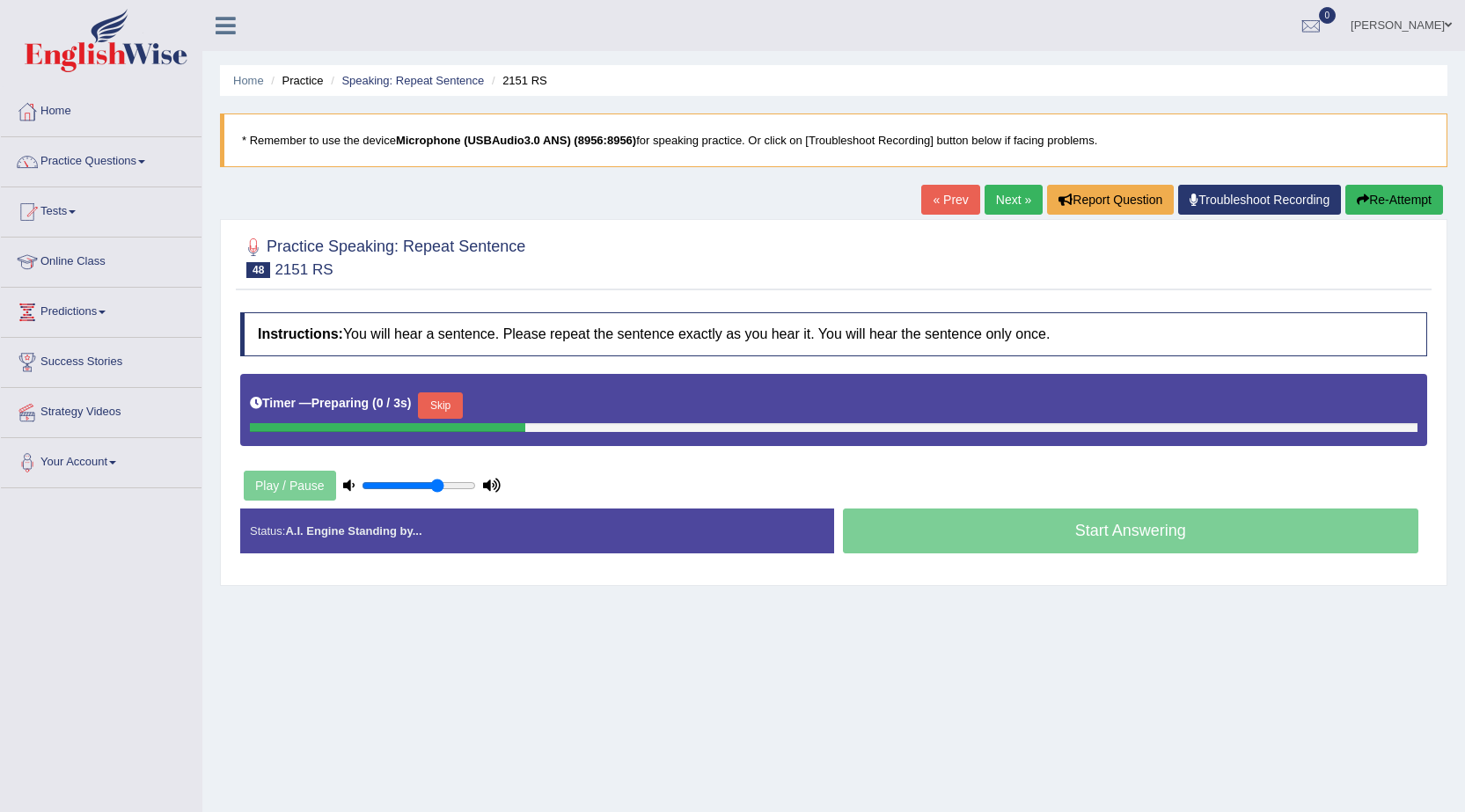
click at [441, 400] on button "Skip" at bounding box center [440, 406] width 44 height 27
click at [540, 399] on button "Skip" at bounding box center [518, 406] width 44 height 27
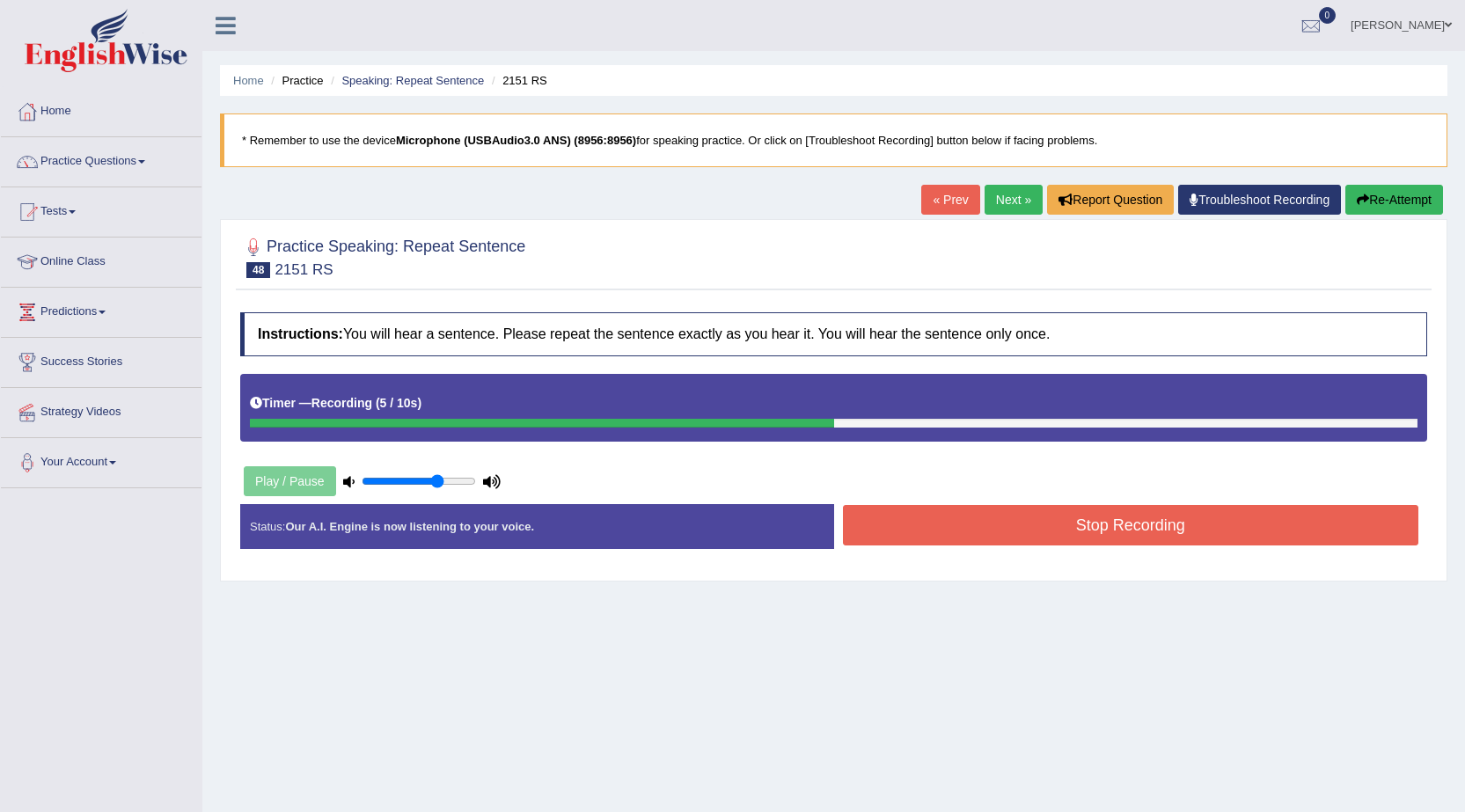
click at [1002, 519] on button "Stop Recording" at bounding box center [1131, 525] width 576 height 41
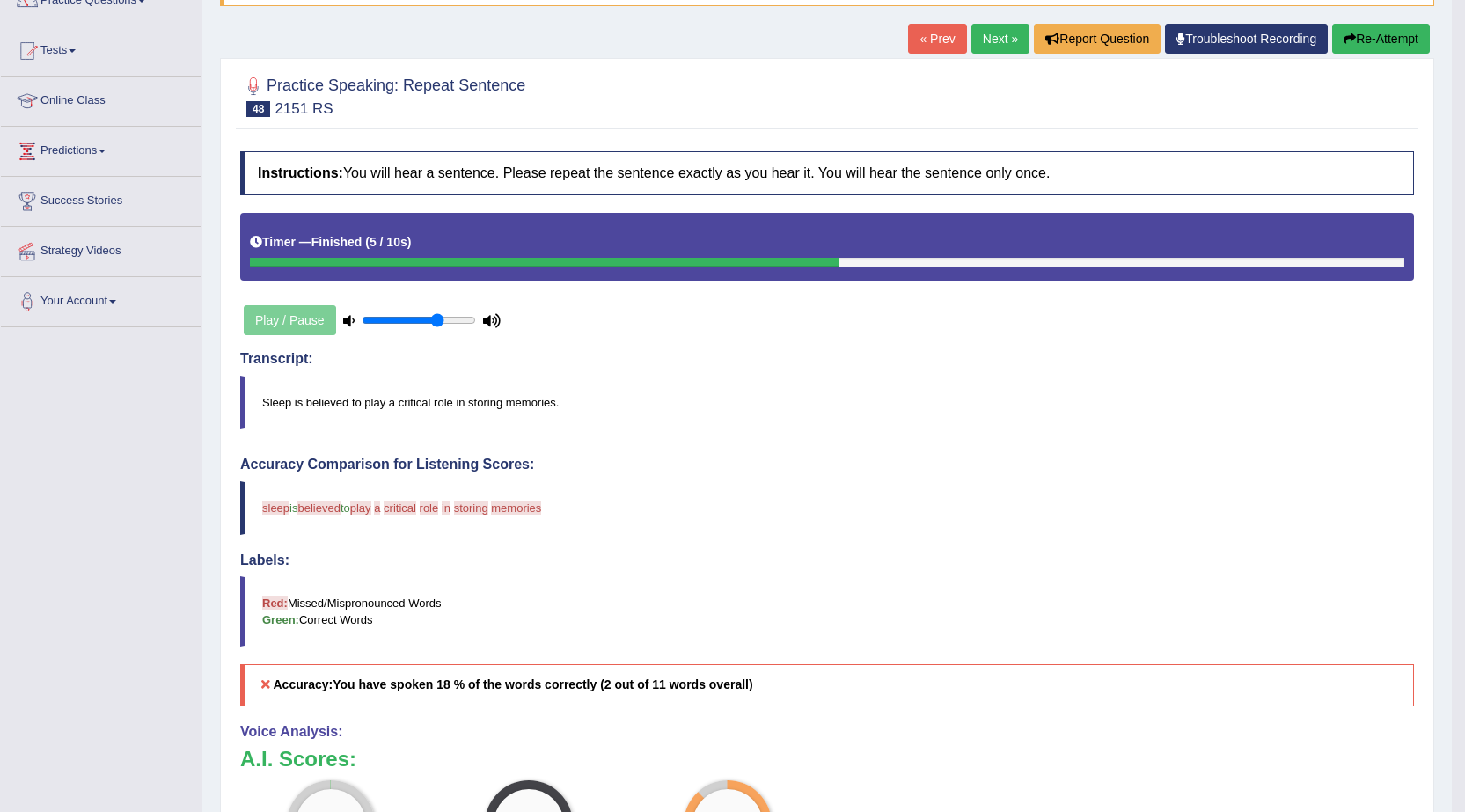
scroll to position [88, 0]
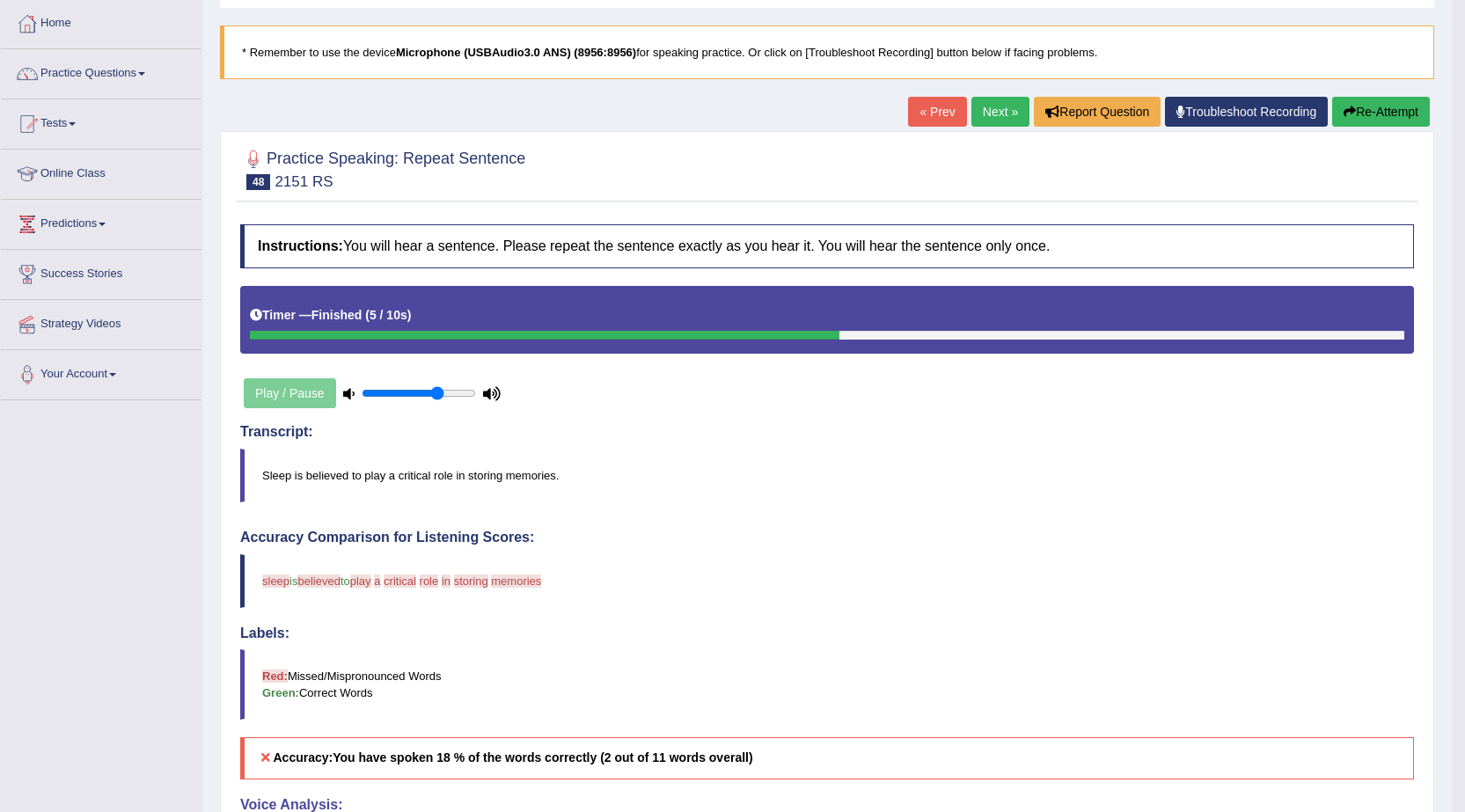
click at [1005, 114] on link "Next »" at bounding box center [1000, 112] width 58 height 30
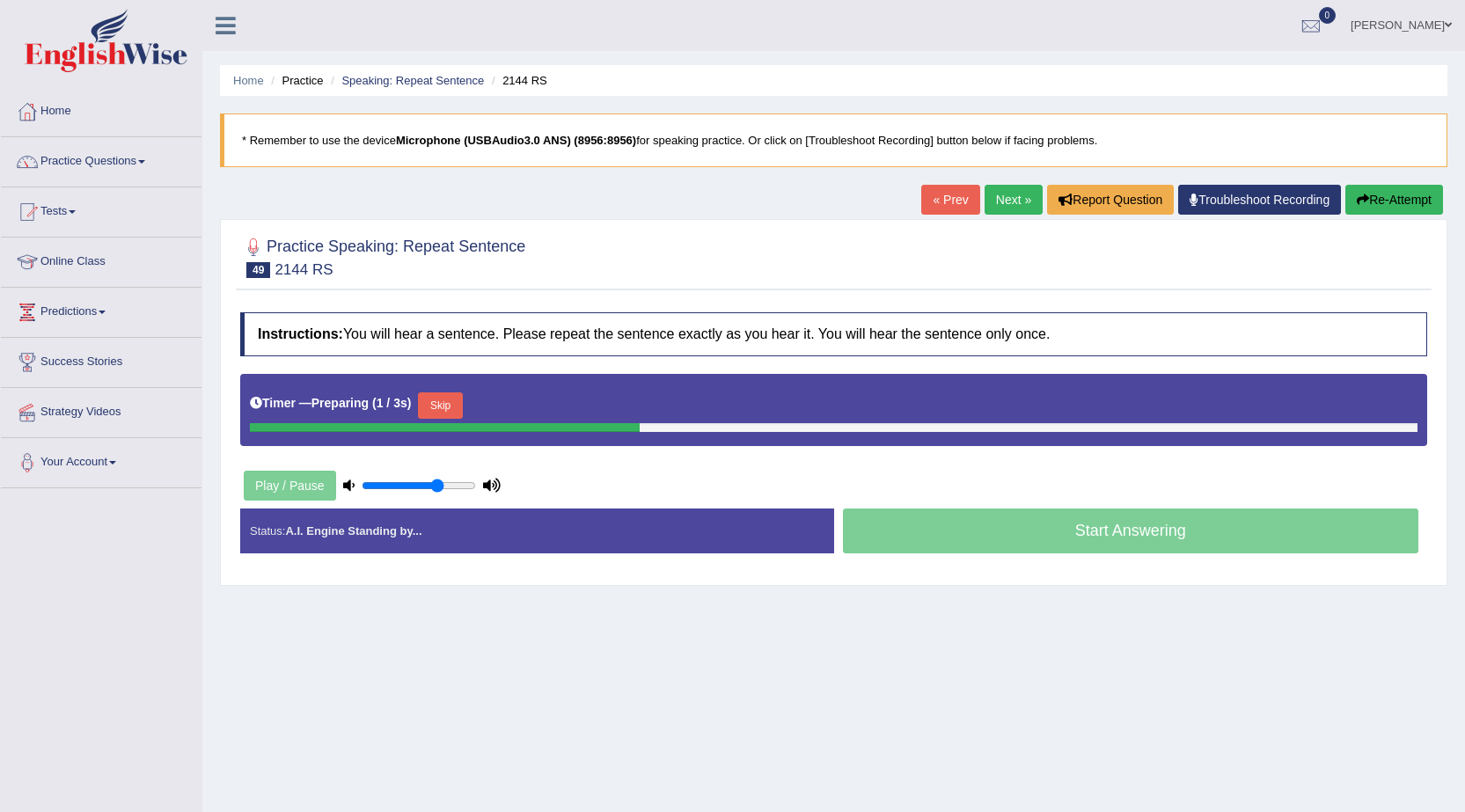
click at [462, 405] on button "Skip" at bounding box center [440, 406] width 44 height 27
click at [520, 394] on button "Skip" at bounding box center [518, 406] width 44 height 27
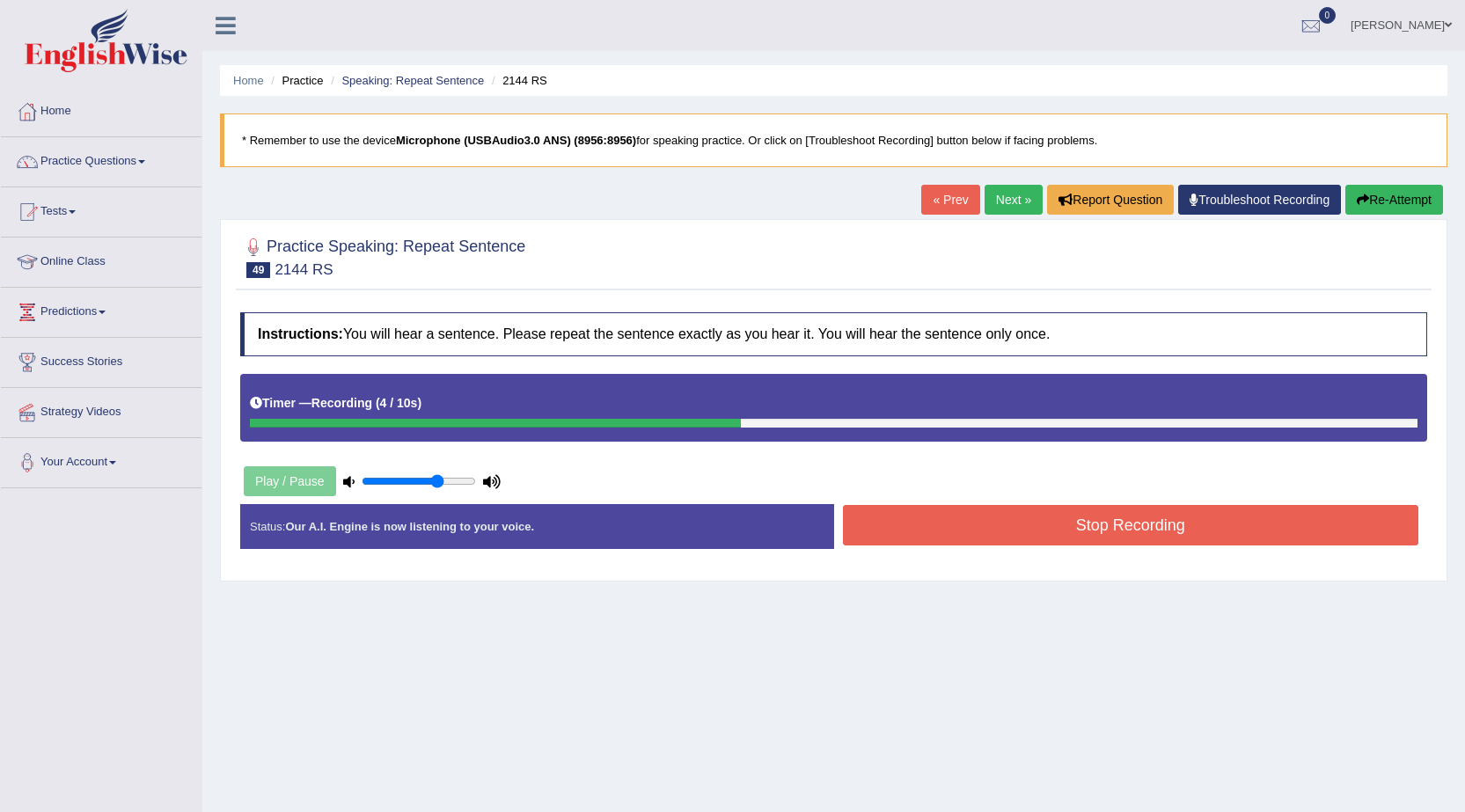
click at [1020, 524] on button "Stop Recording" at bounding box center [1131, 525] width 576 height 41
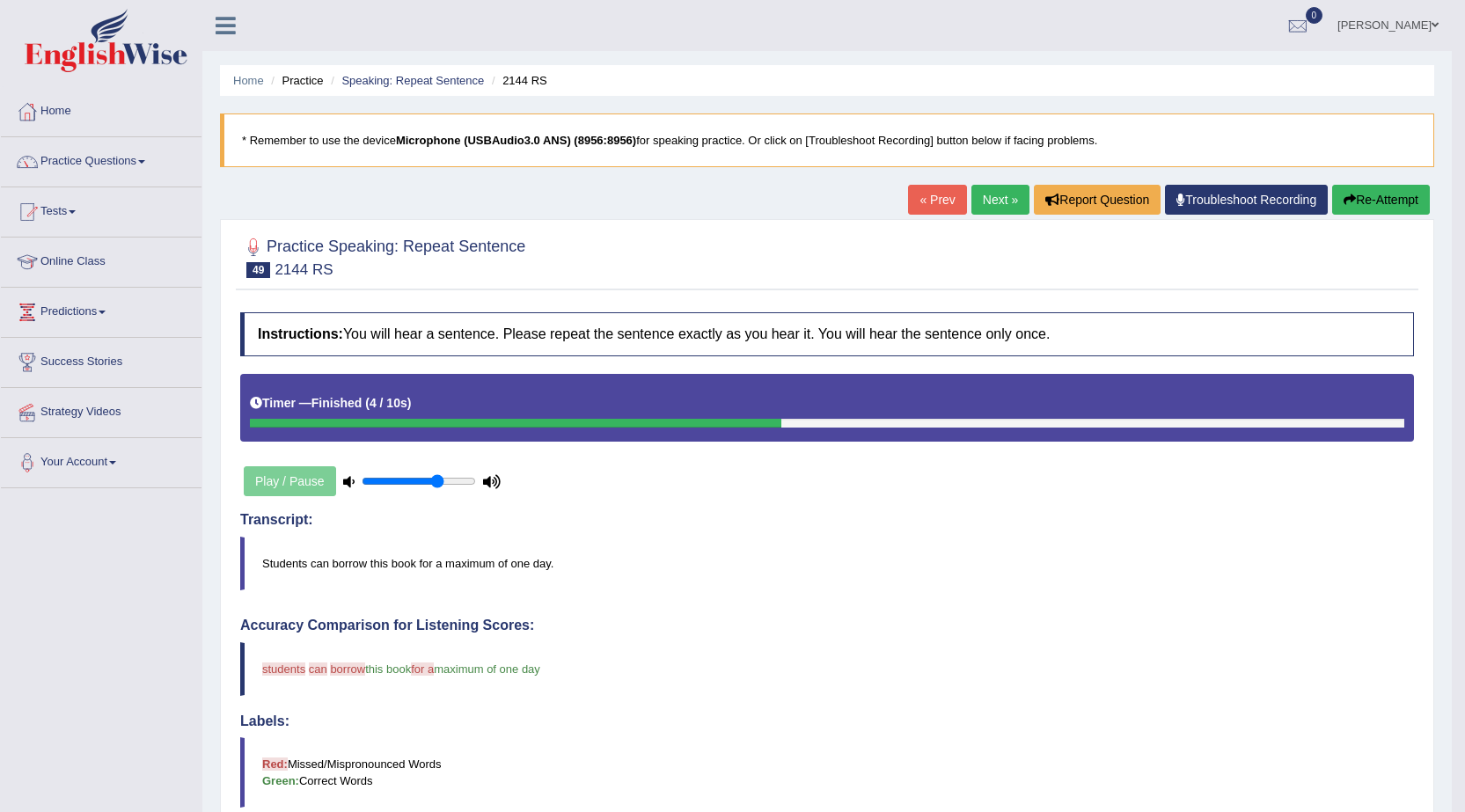
click at [1008, 207] on link "Next »" at bounding box center [1000, 200] width 58 height 30
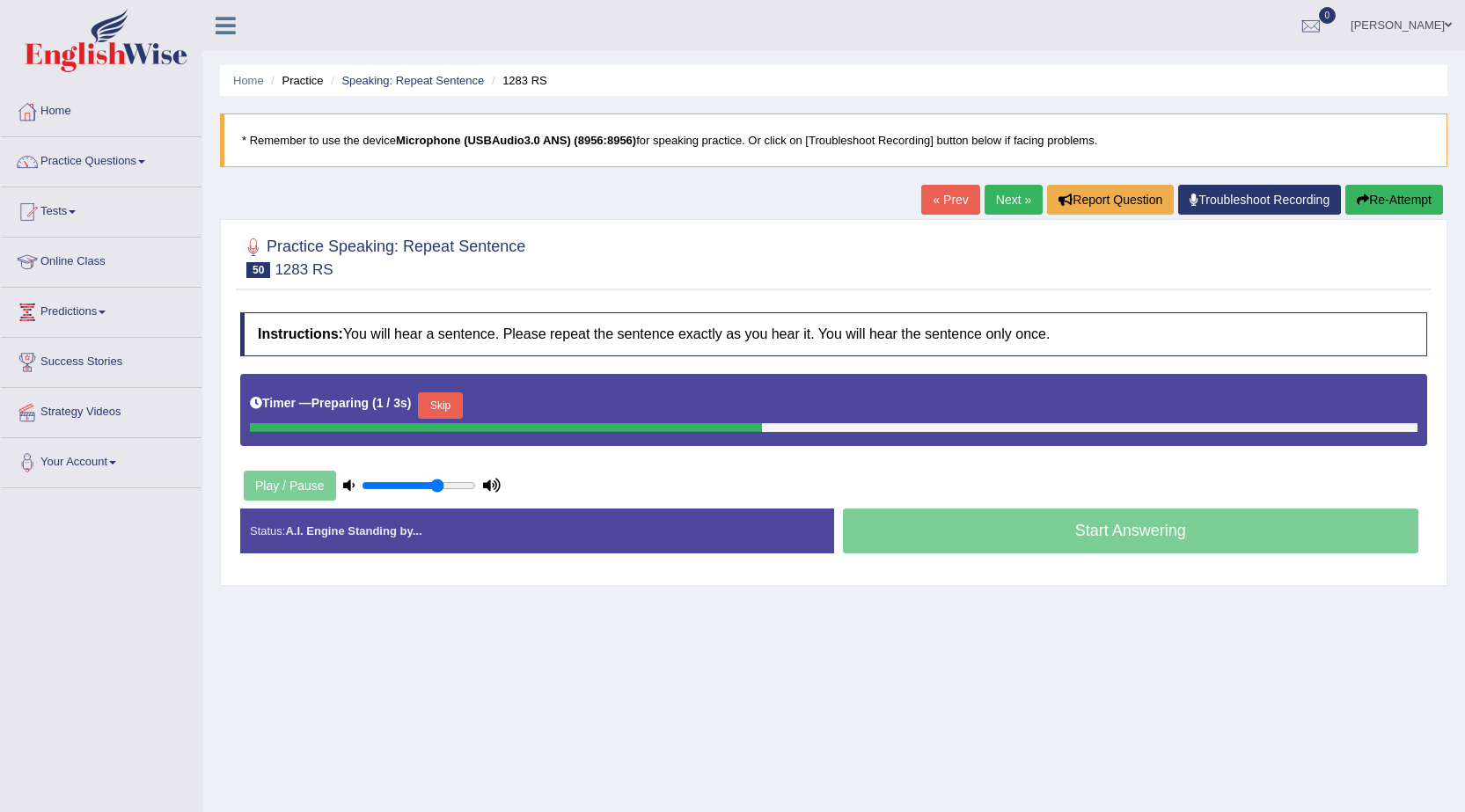
click at [457, 411] on button "Skip" at bounding box center [440, 406] width 44 height 27
click at [526, 401] on button "Skip" at bounding box center [518, 406] width 44 height 27
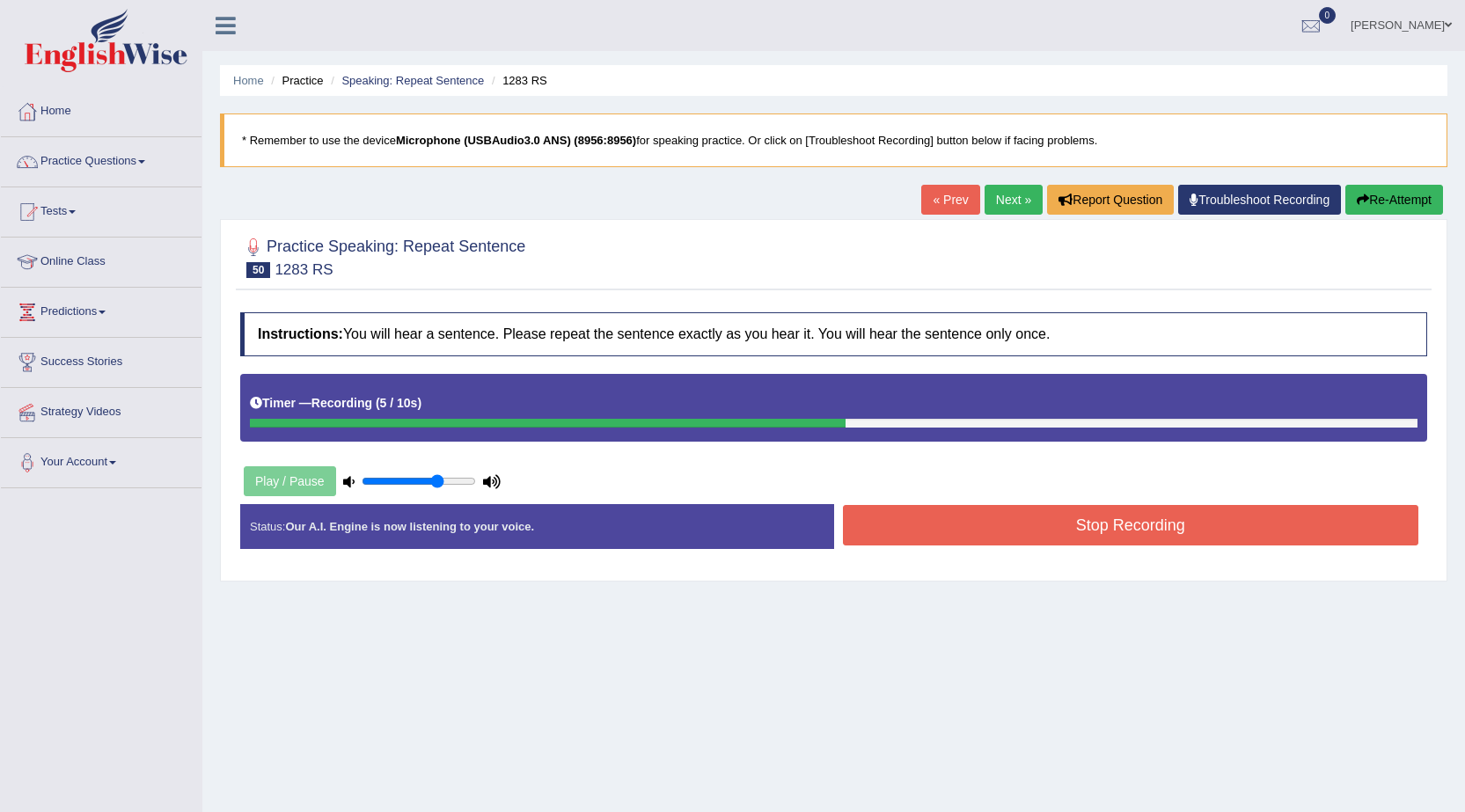
click at [946, 529] on button "Stop Recording" at bounding box center [1131, 525] width 576 height 41
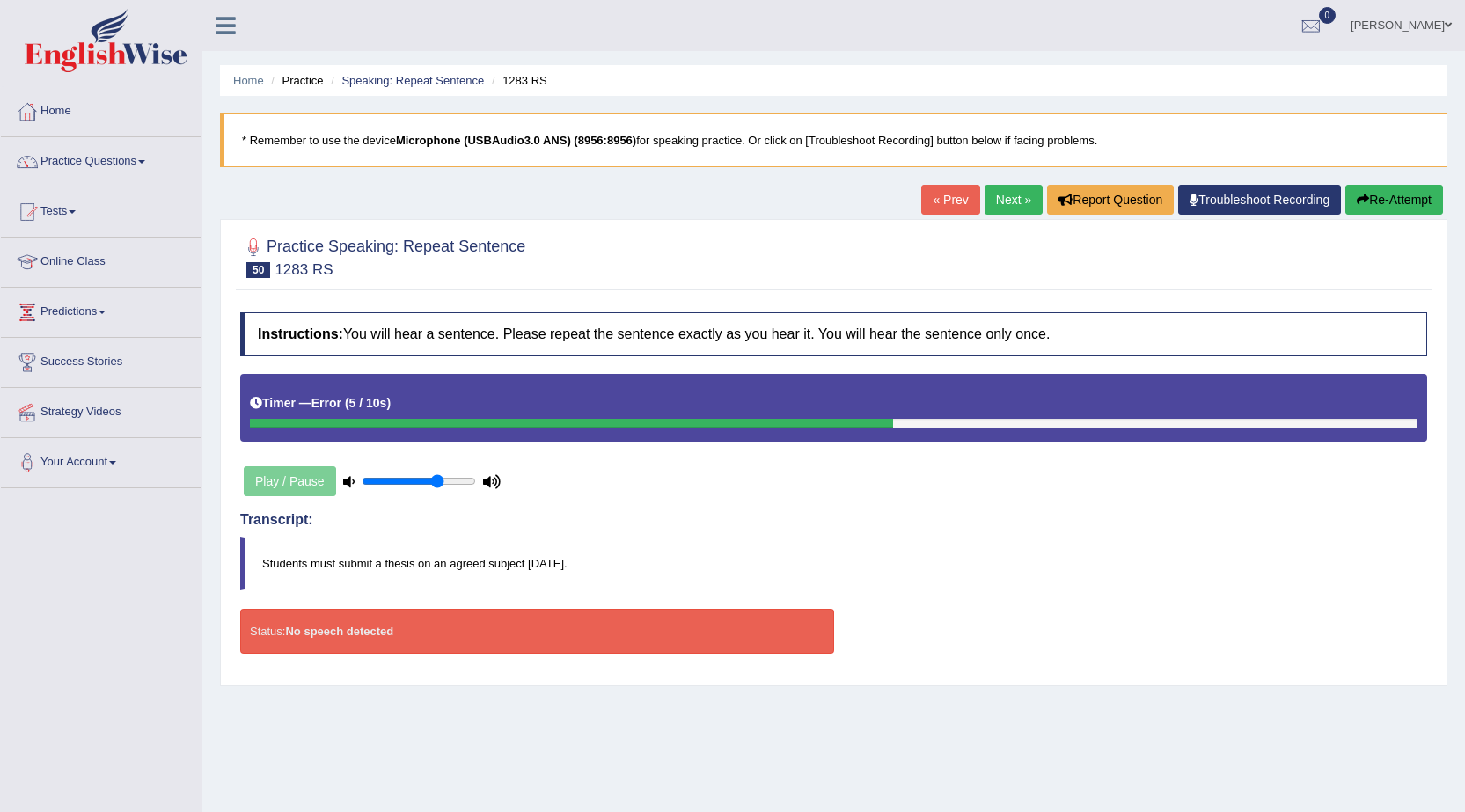
click at [1000, 199] on link "Next »" at bounding box center [1013, 200] width 58 height 30
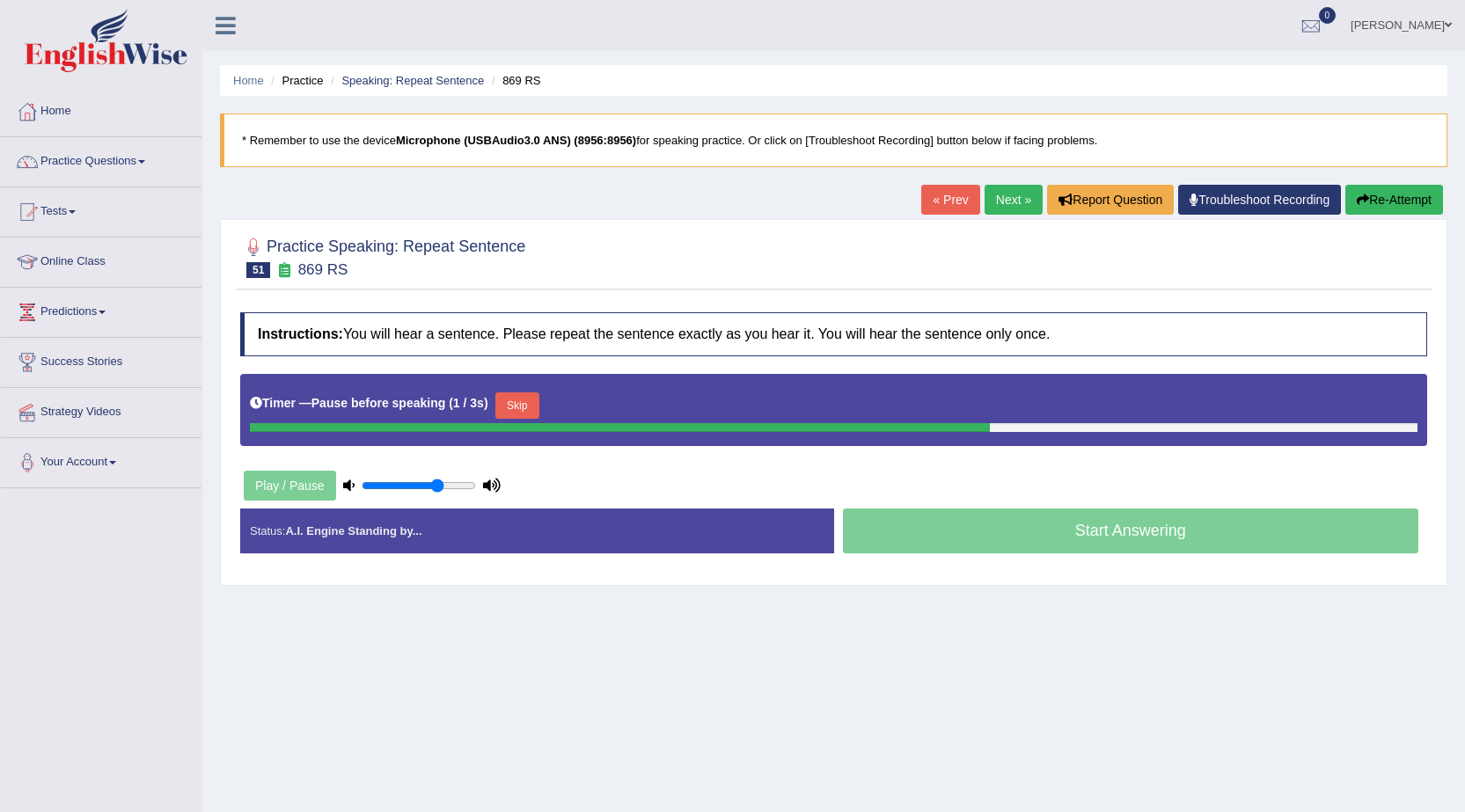
click at [514, 409] on button "Skip" at bounding box center [518, 406] width 44 height 27
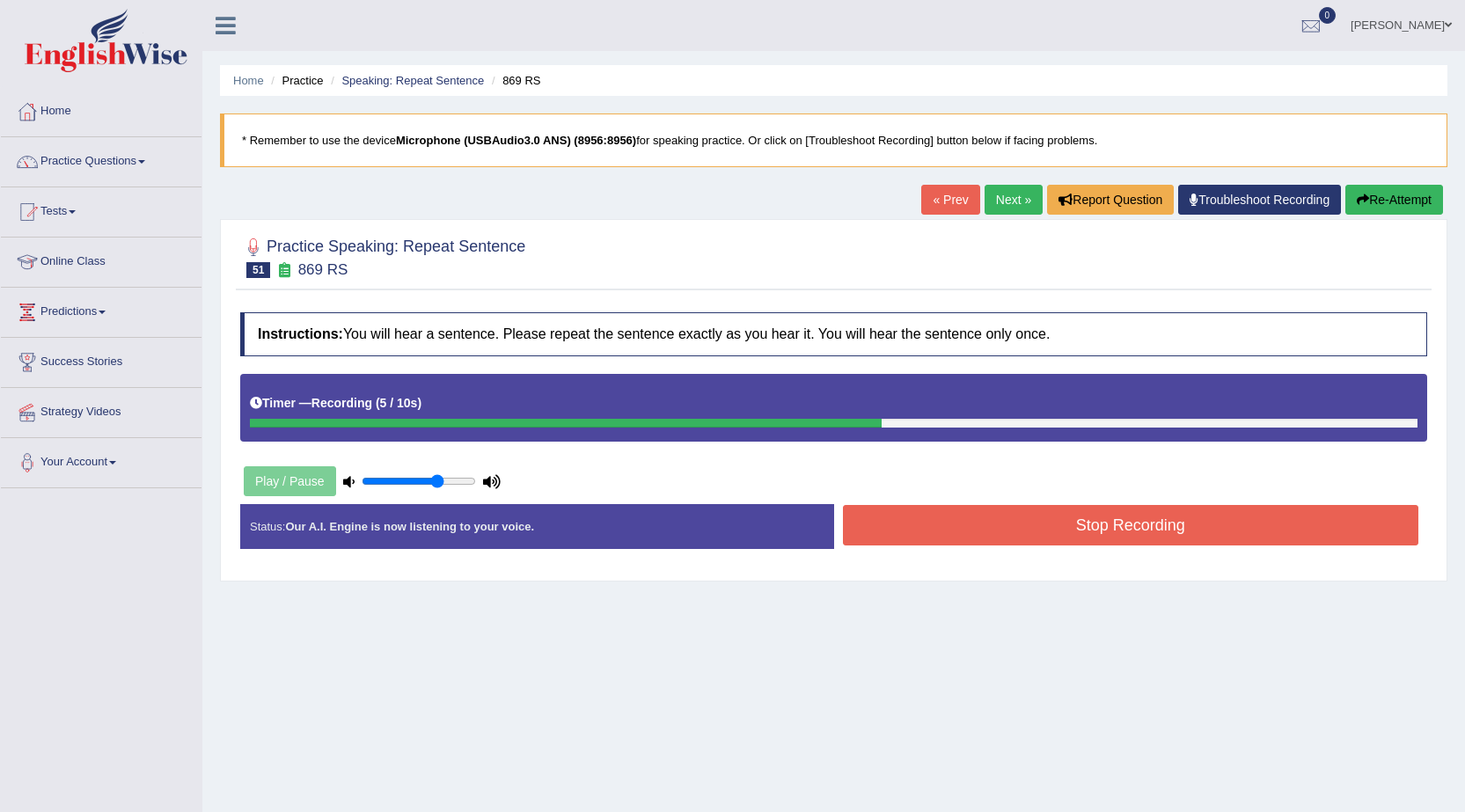
click at [945, 523] on button "Stop Recording" at bounding box center [1131, 525] width 576 height 41
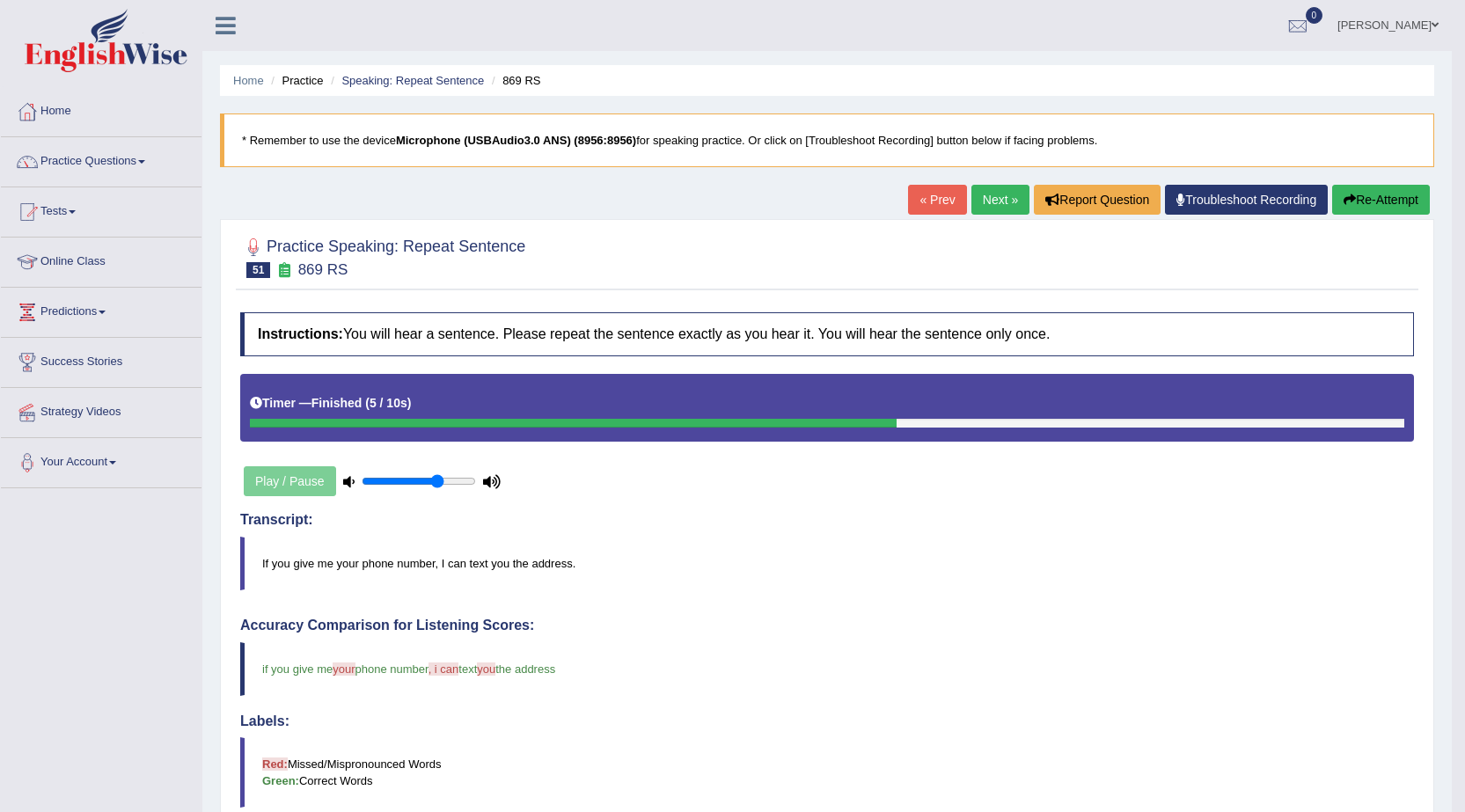
click at [979, 196] on link "Next »" at bounding box center [1000, 200] width 58 height 30
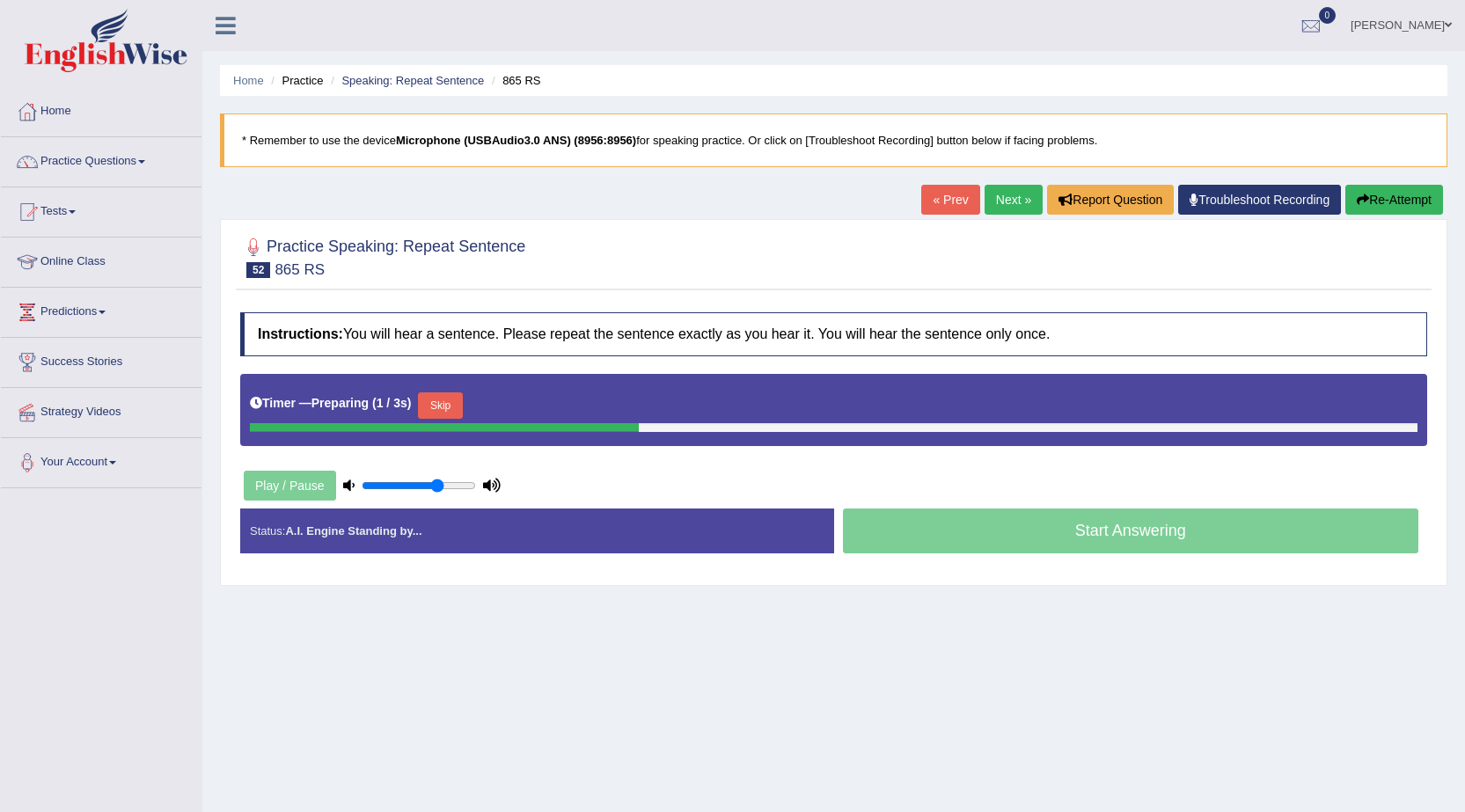
click at [441, 411] on button "Skip" at bounding box center [440, 406] width 44 height 27
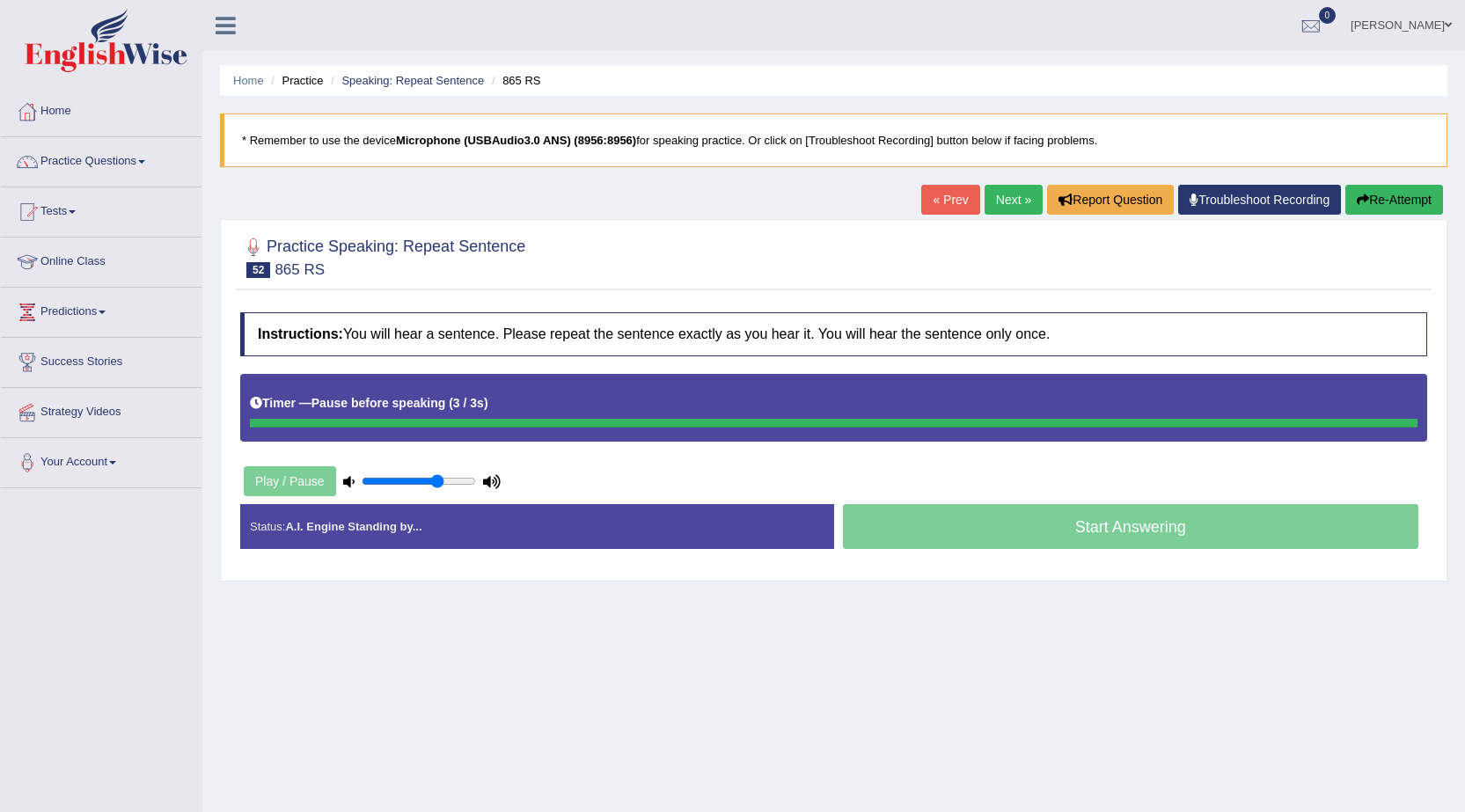
click at [533, 398] on div "Timer — Pause before speaking ( 3 / 3s )" at bounding box center [833, 403] width 1168 height 31
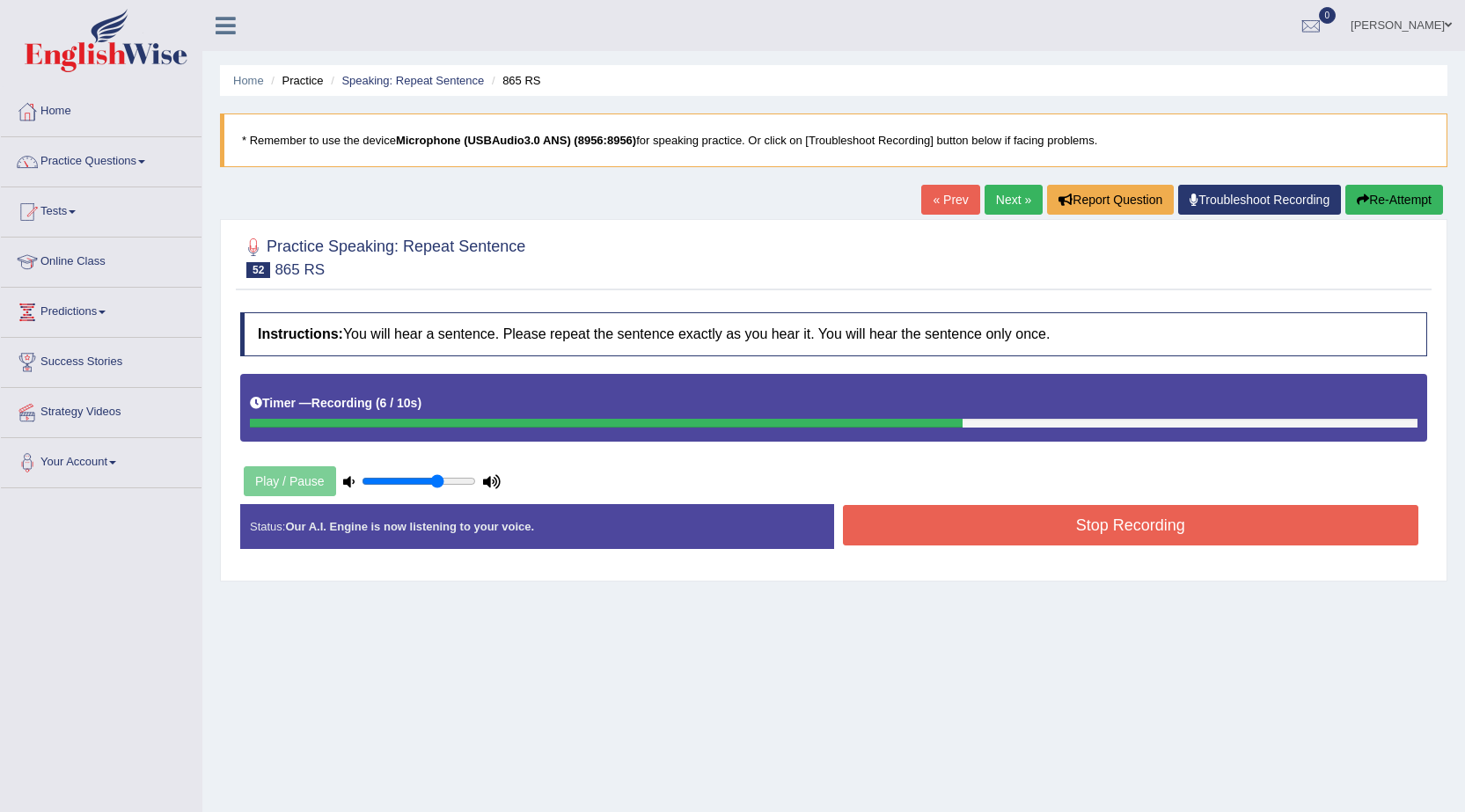
click at [1072, 517] on button "Stop Recording" at bounding box center [1131, 525] width 576 height 41
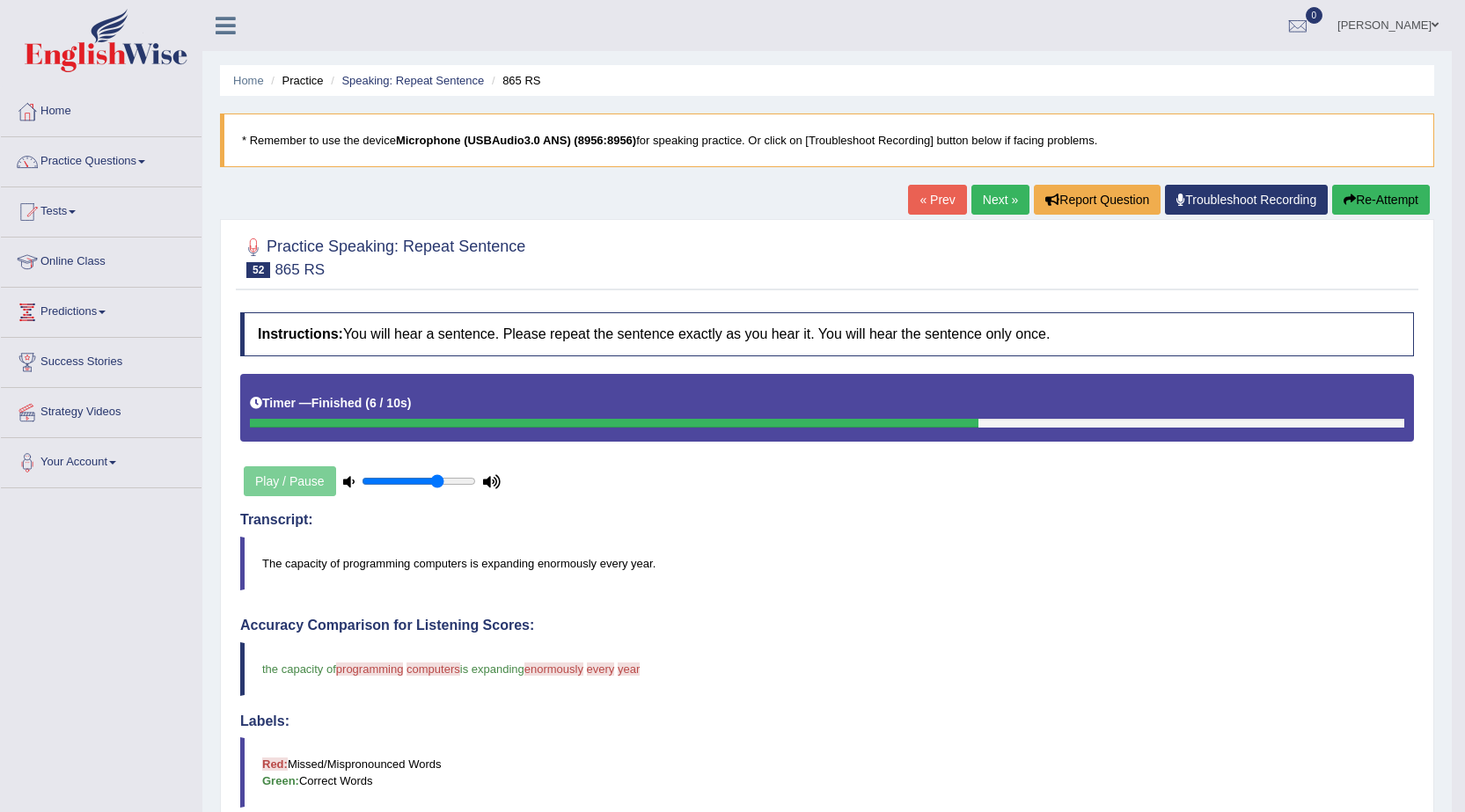
click at [976, 202] on link "Next »" at bounding box center [1000, 200] width 58 height 30
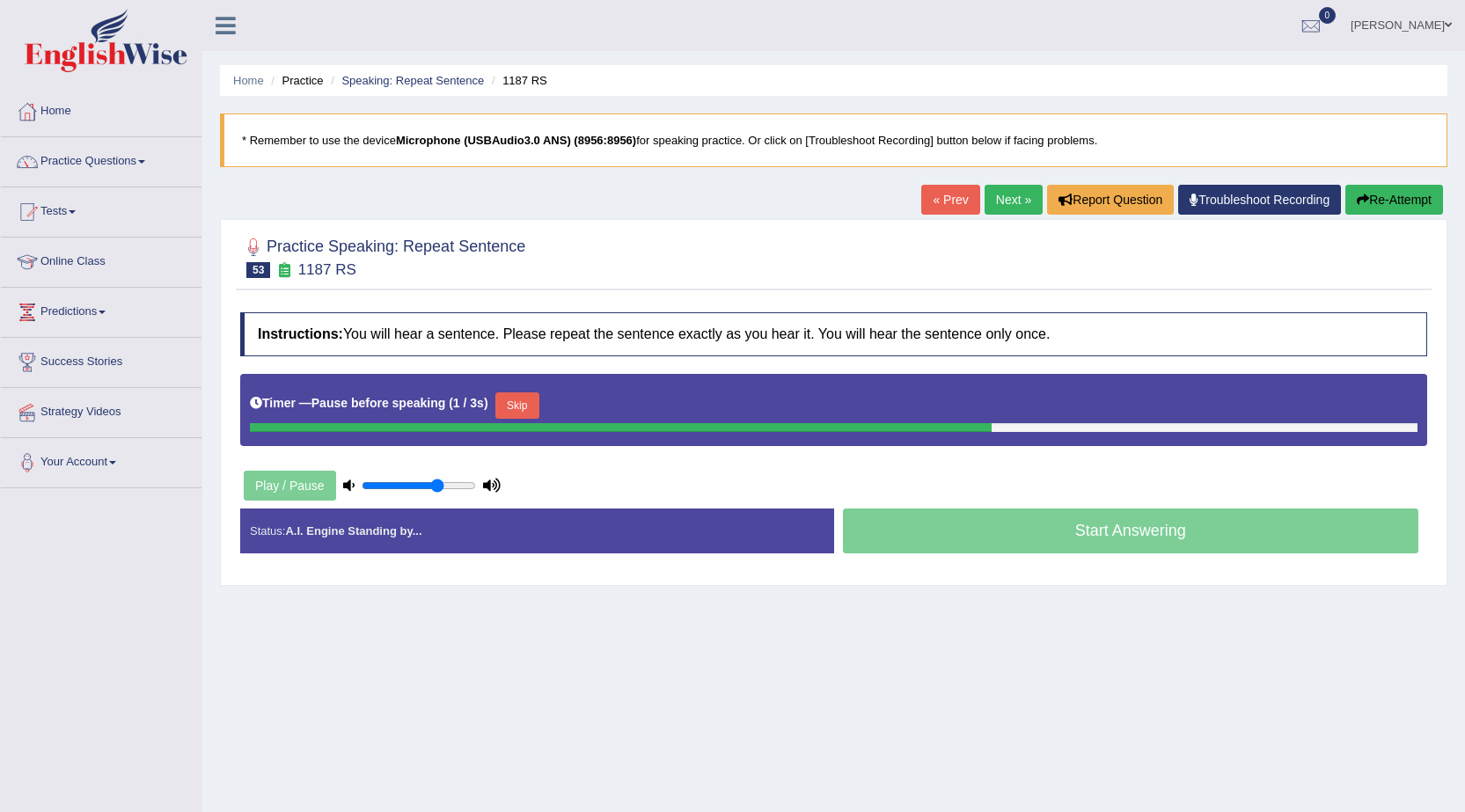
click at [524, 395] on button "Skip" at bounding box center [518, 406] width 44 height 27
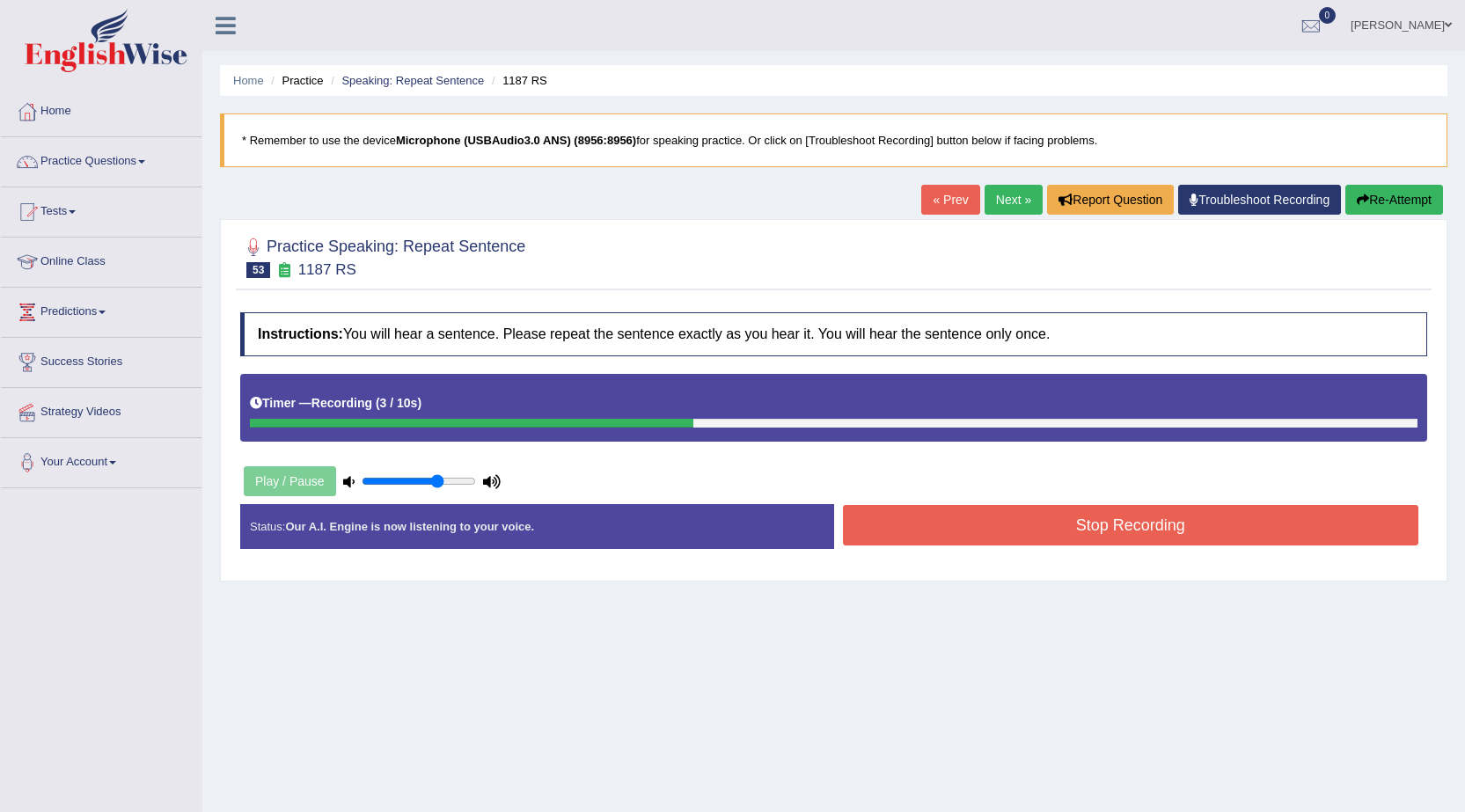
click at [1003, 524] on button "Stop Recording" at bounding box center [1131, 525] width 576 height 41
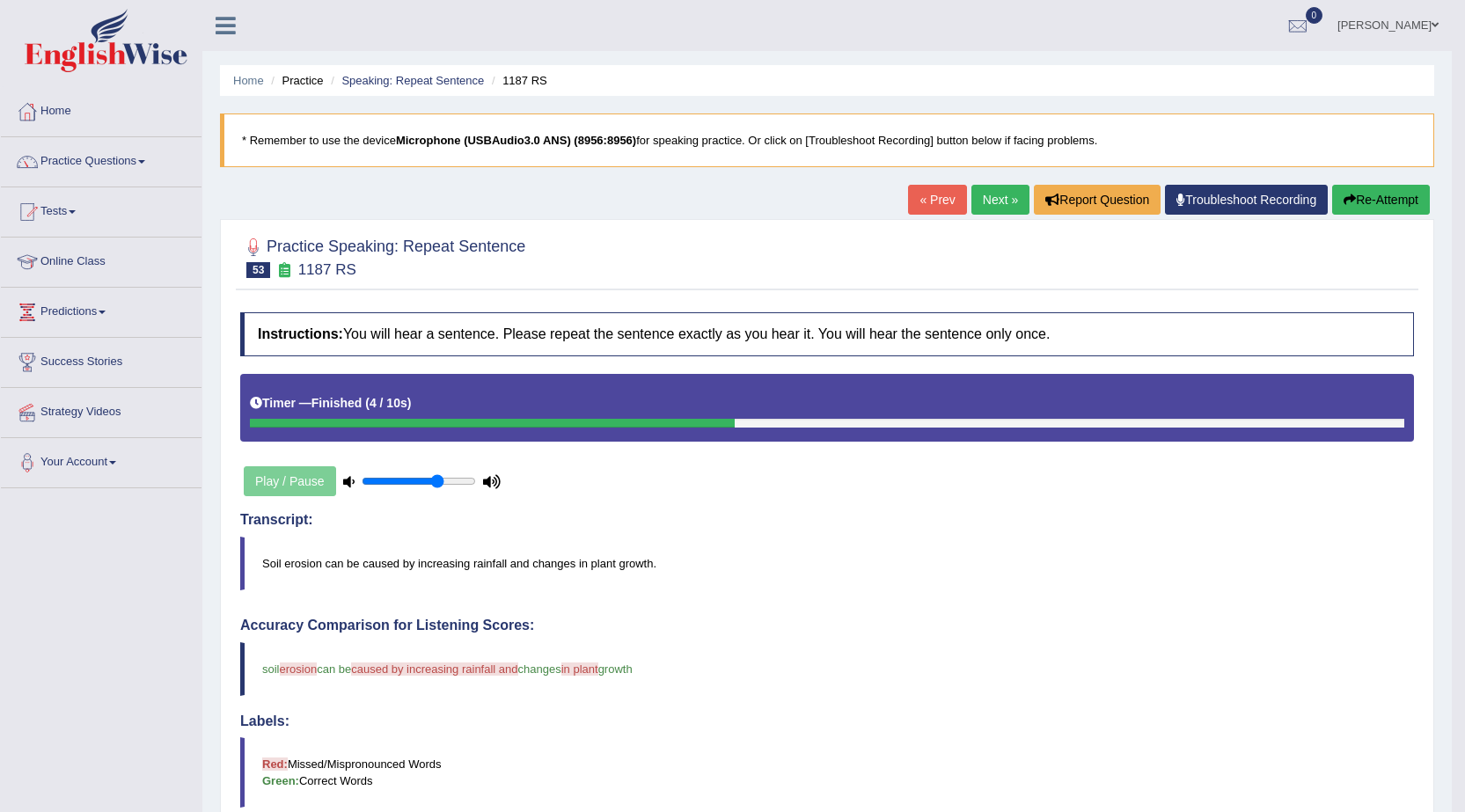
click at [1014, 204] on link "Next »" at bounding box center [1000, 200] width 58 height 30
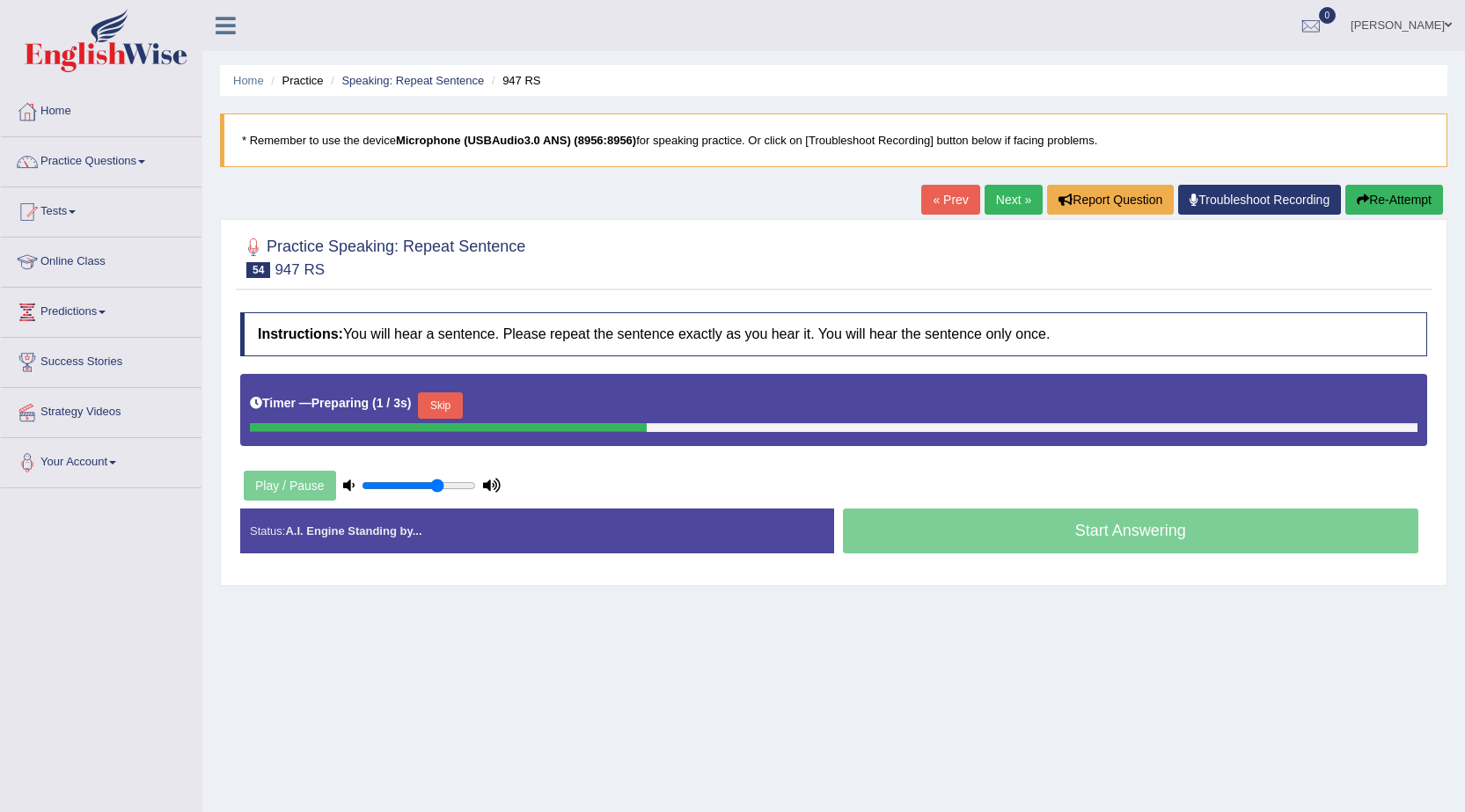
click at [450, 403] on button "Skip" at bounding box center [440, 406] width 44 height 27
click at [540, 402] on button "Skip" at bounding box center [518, 406] width 44 height 27
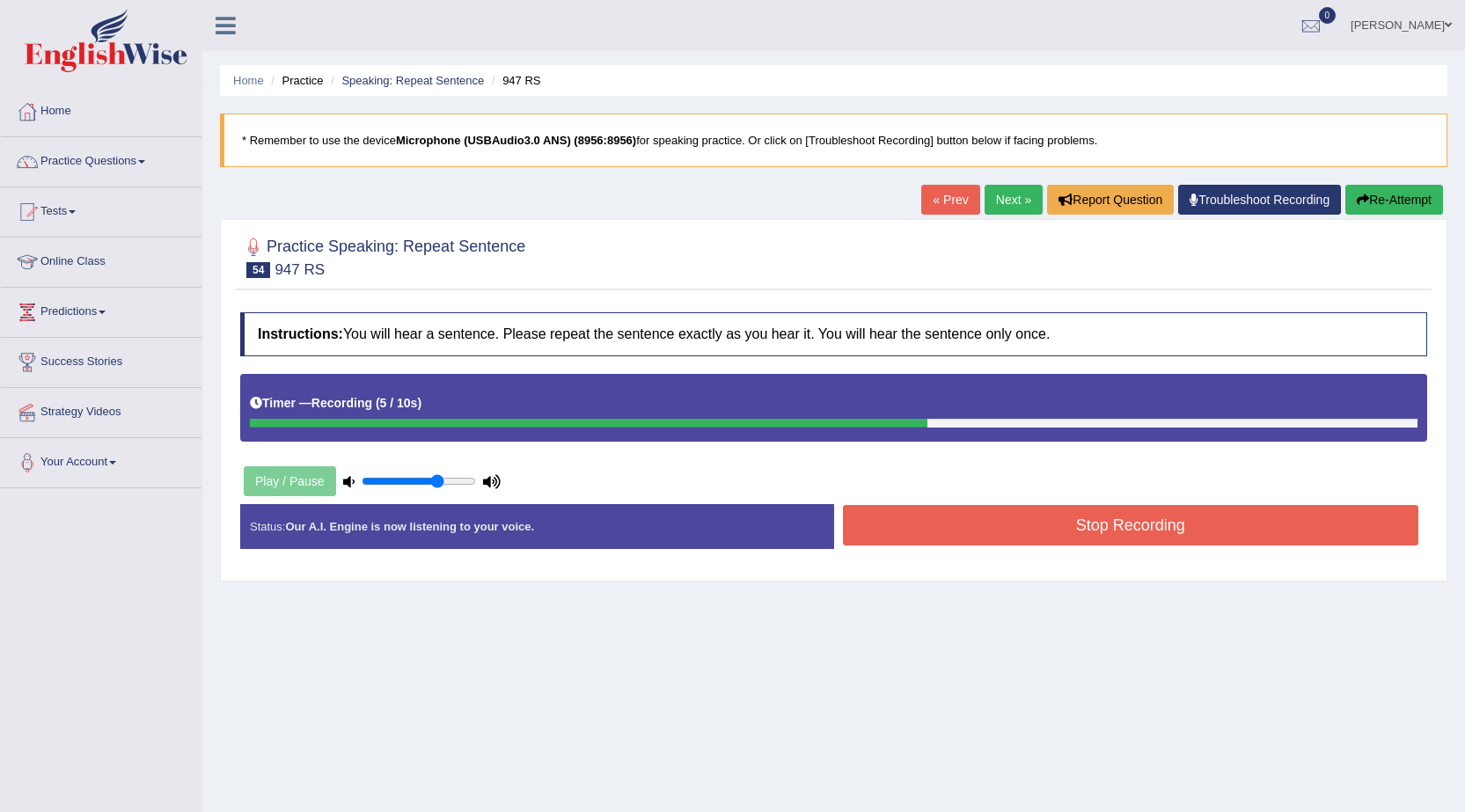
click at [976, 529] on button "Stop Recording" at bounding box center [1131, 525] width 576 height 41
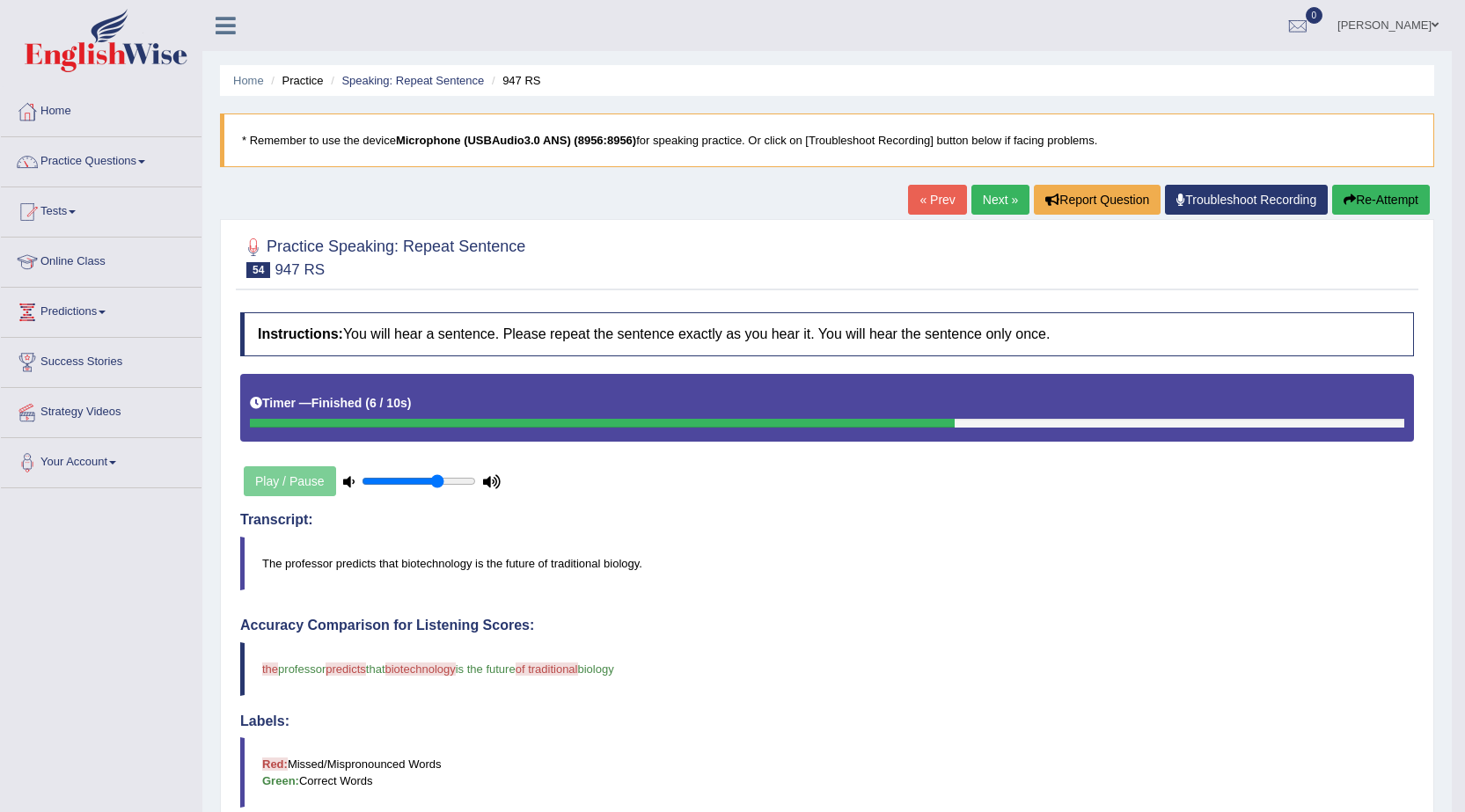
click at [993, 196] on link "Next »" at bounding box center [1000, 200] width 58 height 30
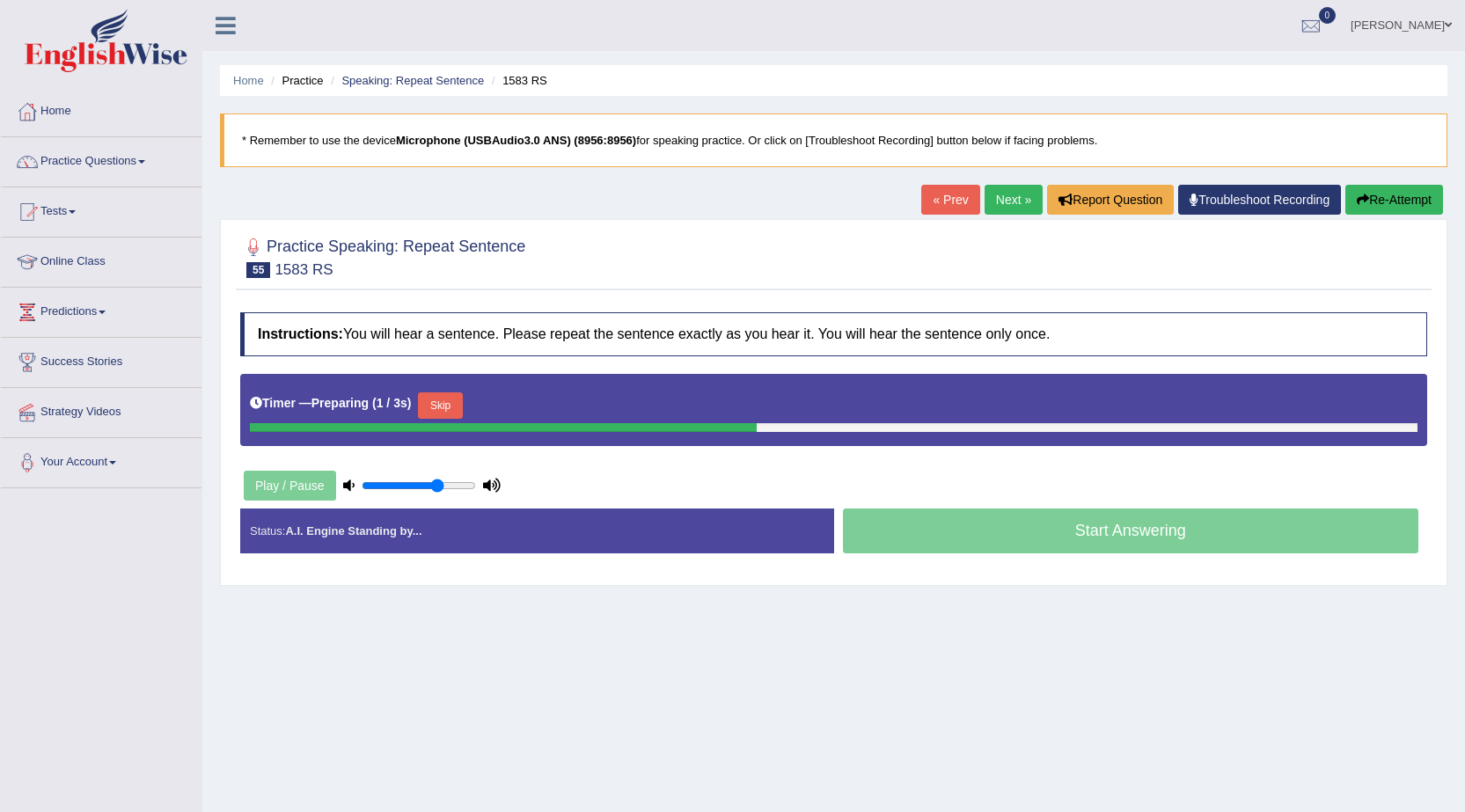
click at [462, 411] on button "Skip" at bounding box center [440, 406] width 44 height 27
click at [532, 394] on button "Skip" at bounding box center [518, 406] width 44 height 27
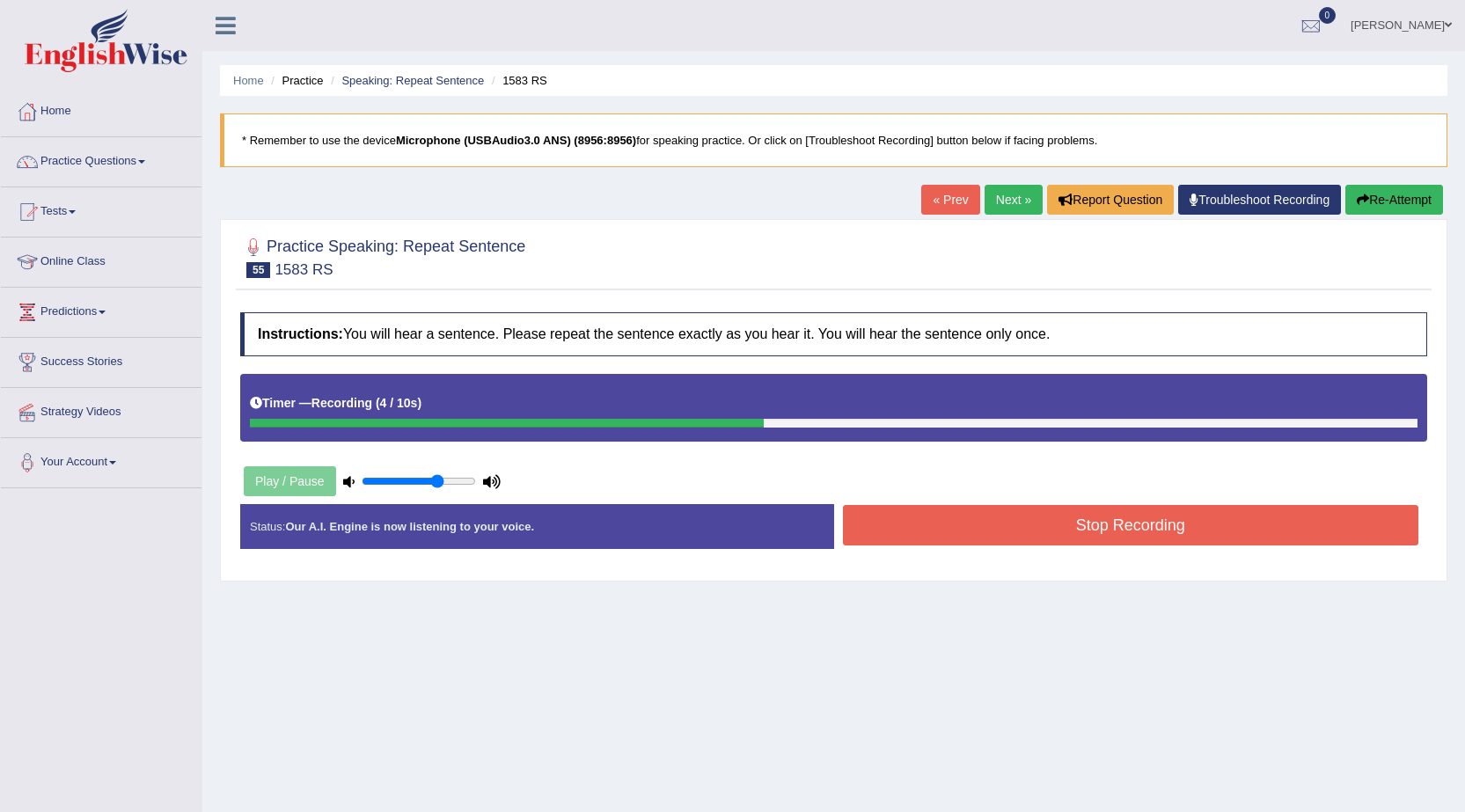
click at [905, 542] on button "Stop Recording" at bounding box center [1131, 525] width 576 height 41
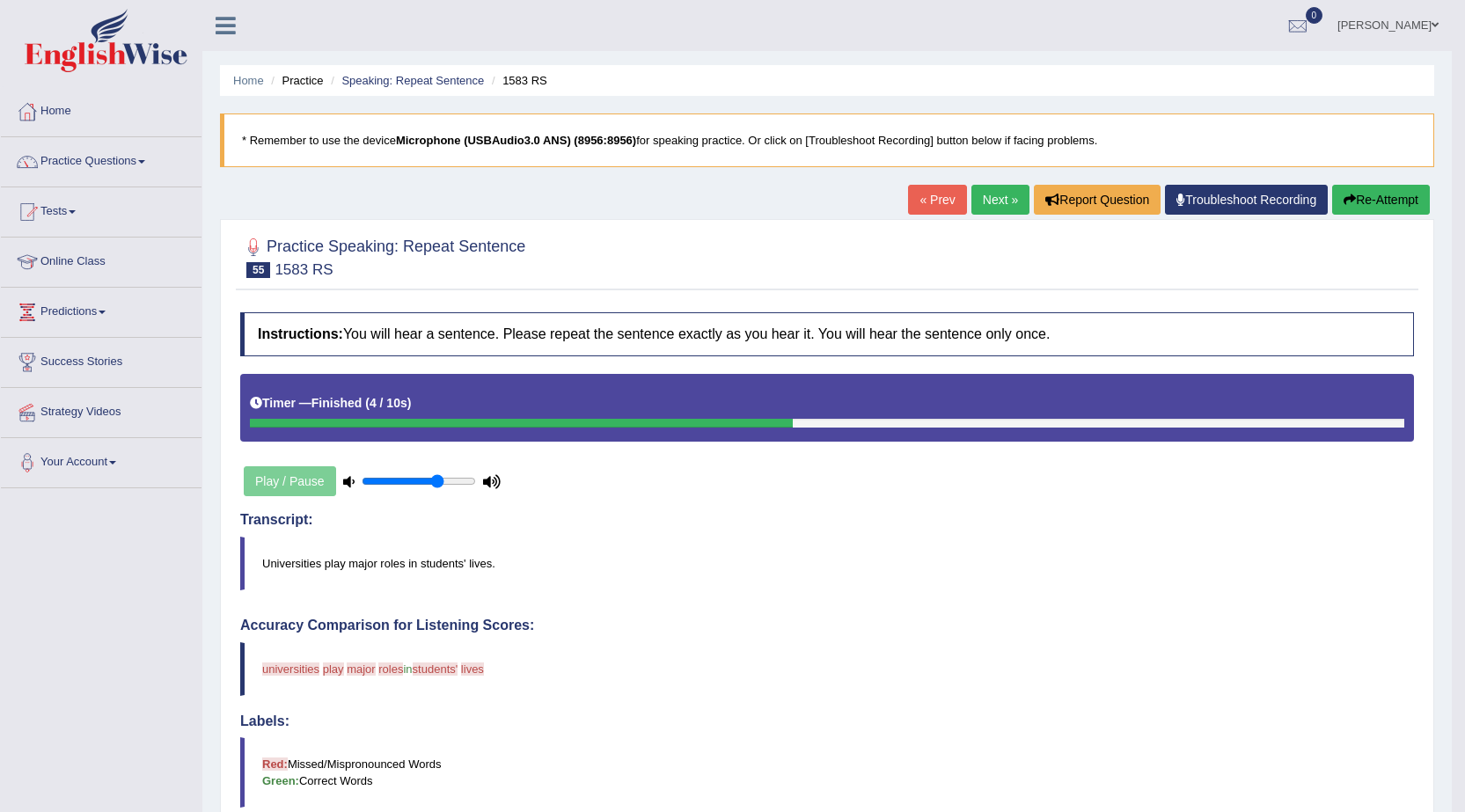
click at [1364, 189] on button "Re-Attempt" at bounding box center [1381, 200] width 97 height 30
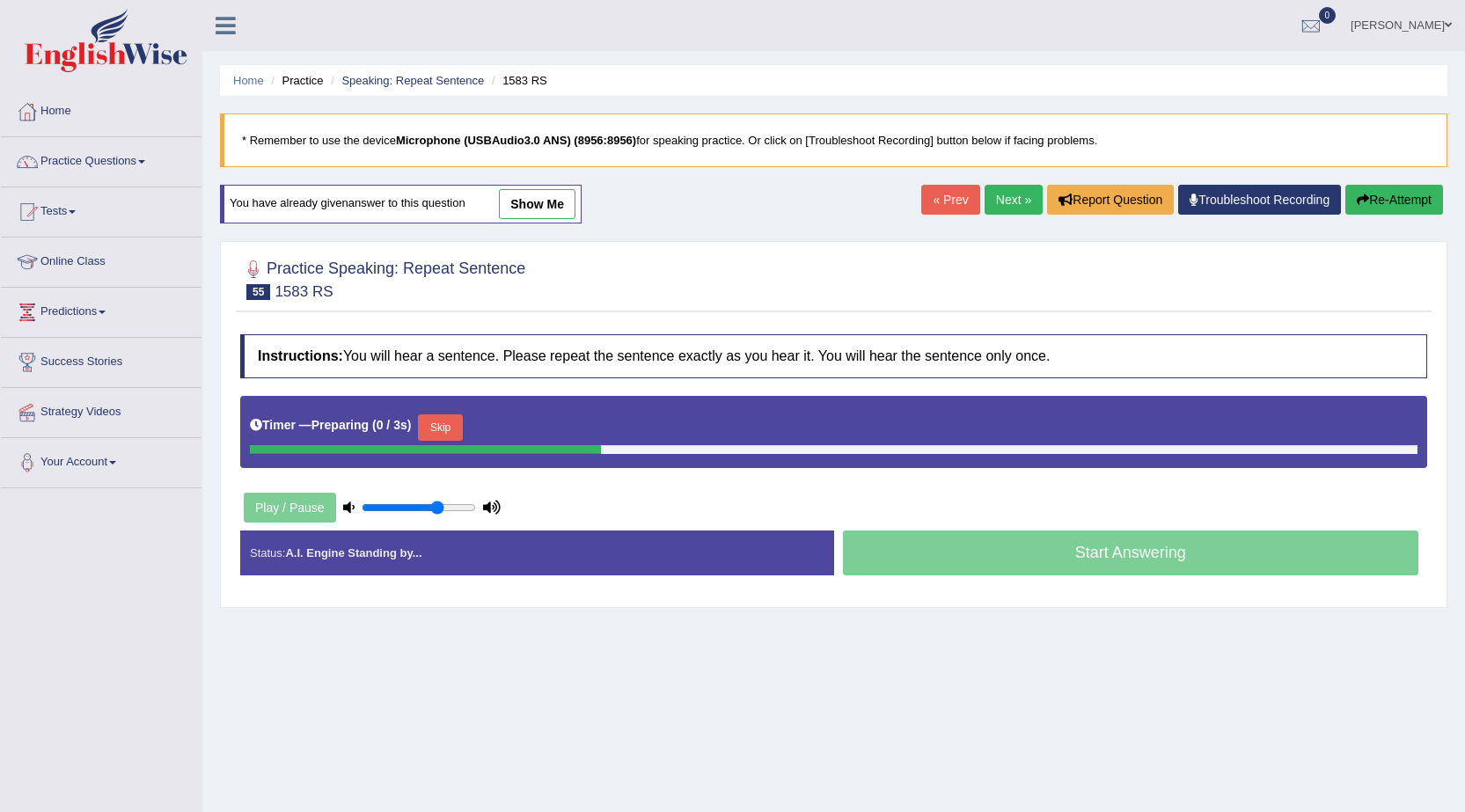
click at [456, 428] on button "Skip" at bounding box center [440, 428] width 44 height 27
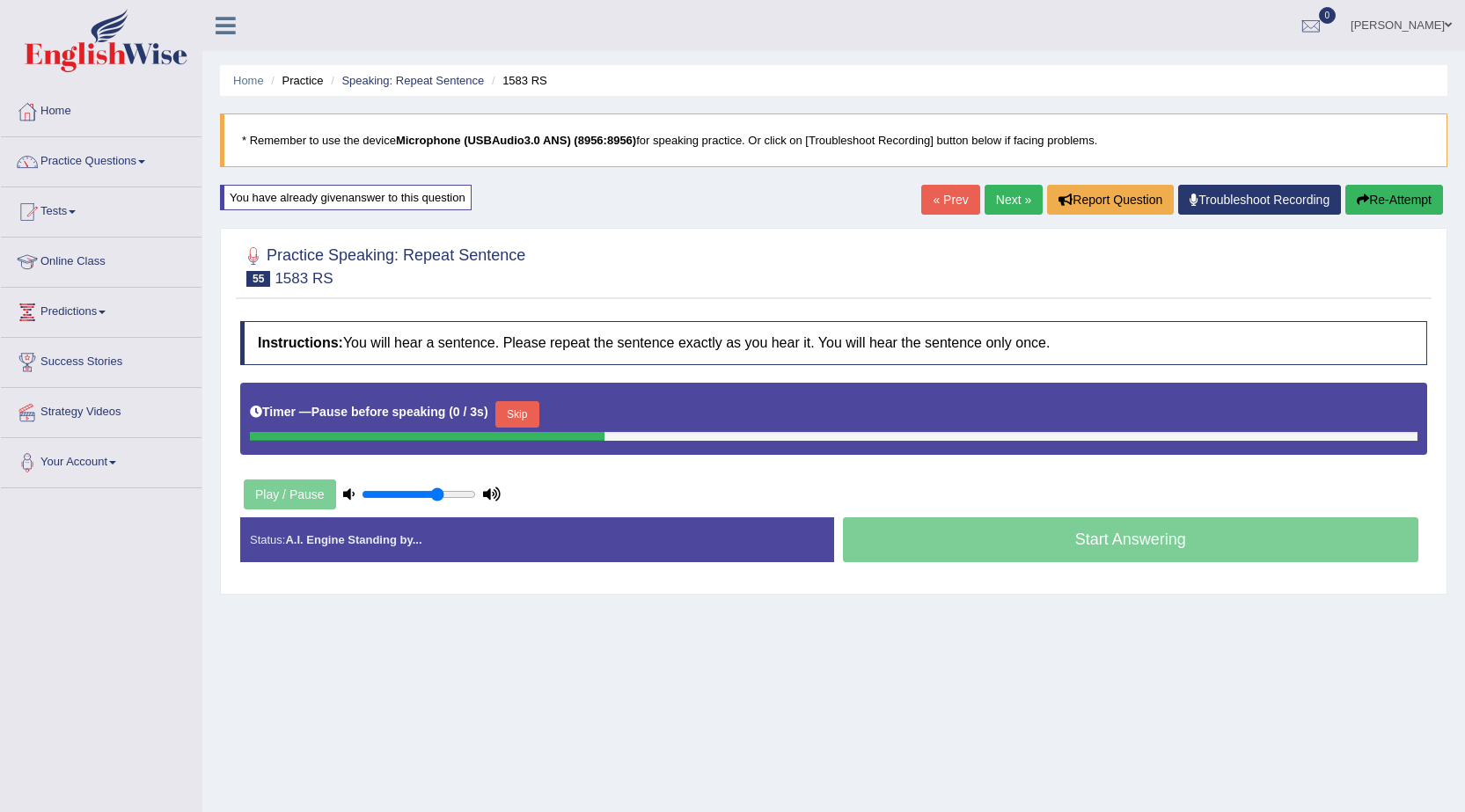
click at [510, 413] on button "Skip" at bounding box center [518, 414] width 44 height 27
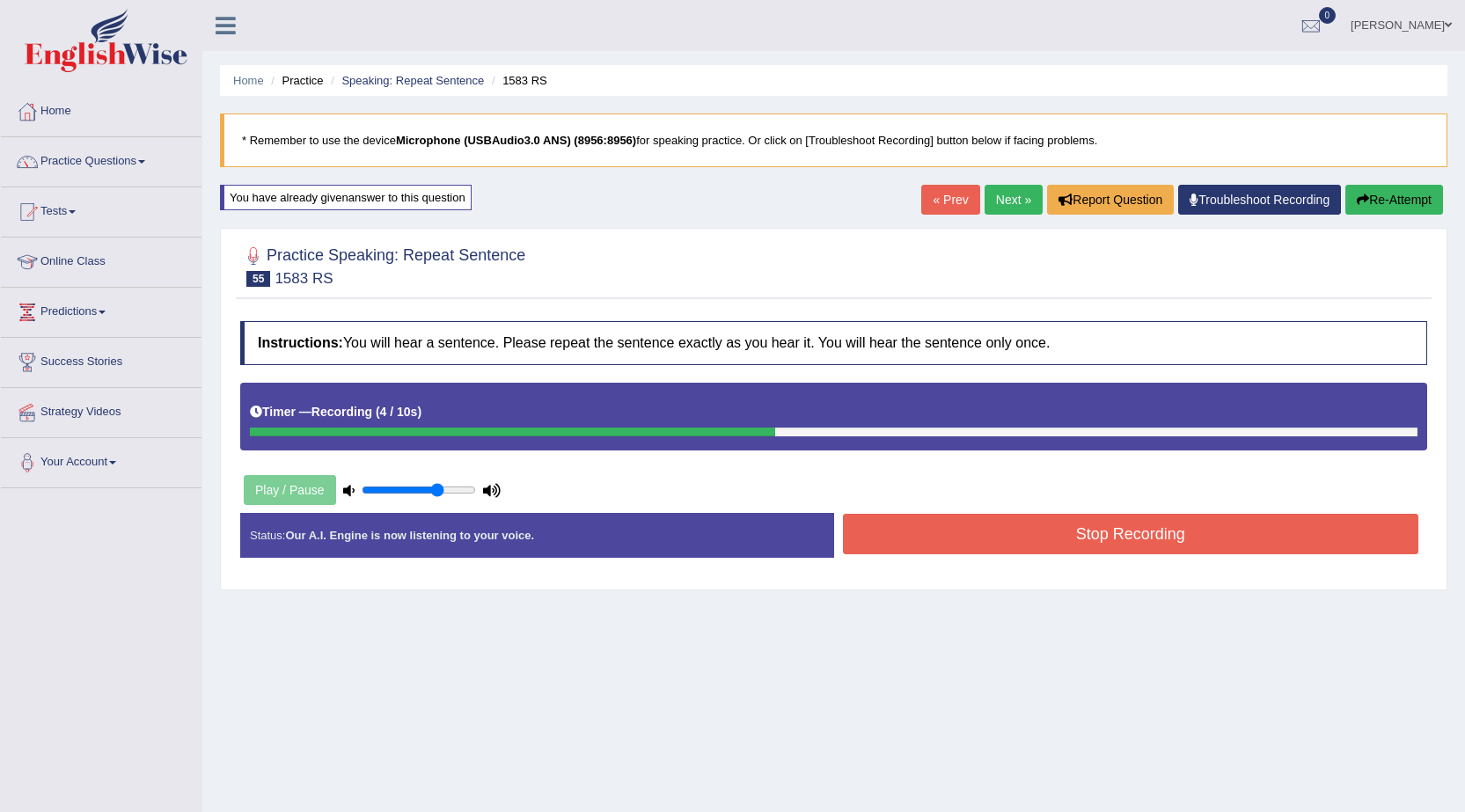
click at [995, 537] on button "Stop Recording" at bounding box center [1131, 534] width 576 height 41
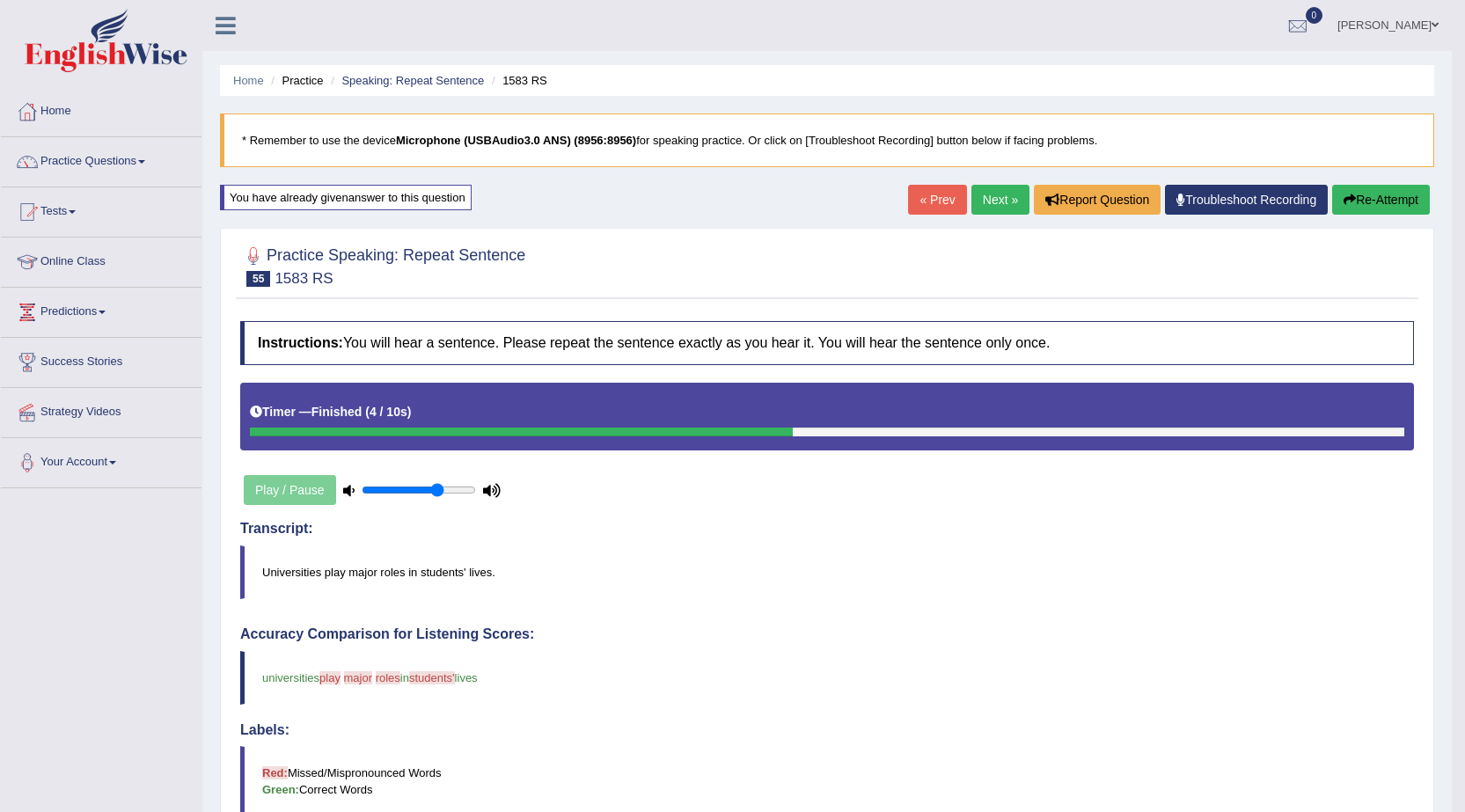
click at [1004, 203] on link "Next »" at bounding box center [1000, 200] width 58 height 30
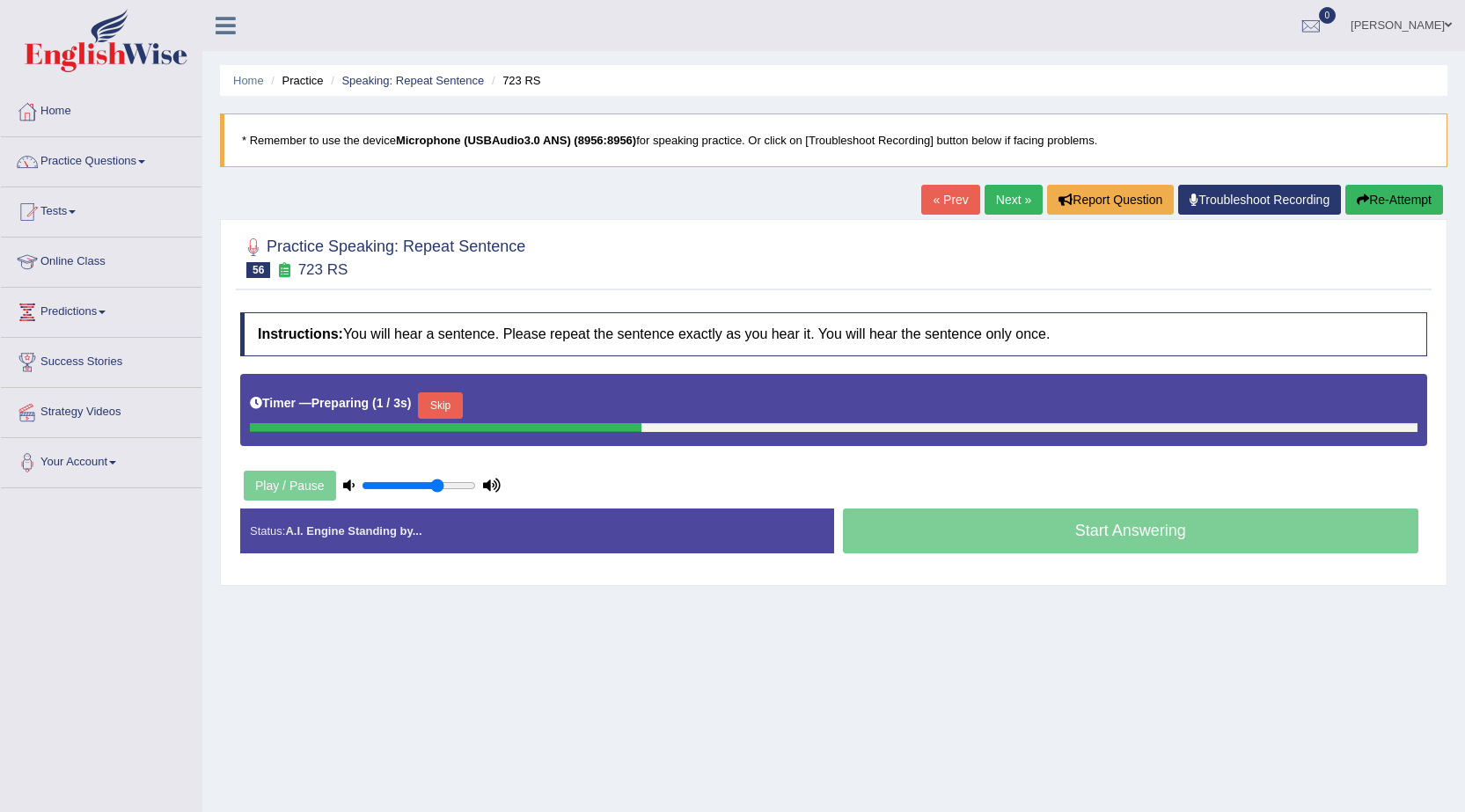
click at [455, 406] on button "Skip" at bounding box center [440, 406] width 44 height 27
click at [540, 413] on button "Skip" at bounding box center [518, 406] width 44 height 27
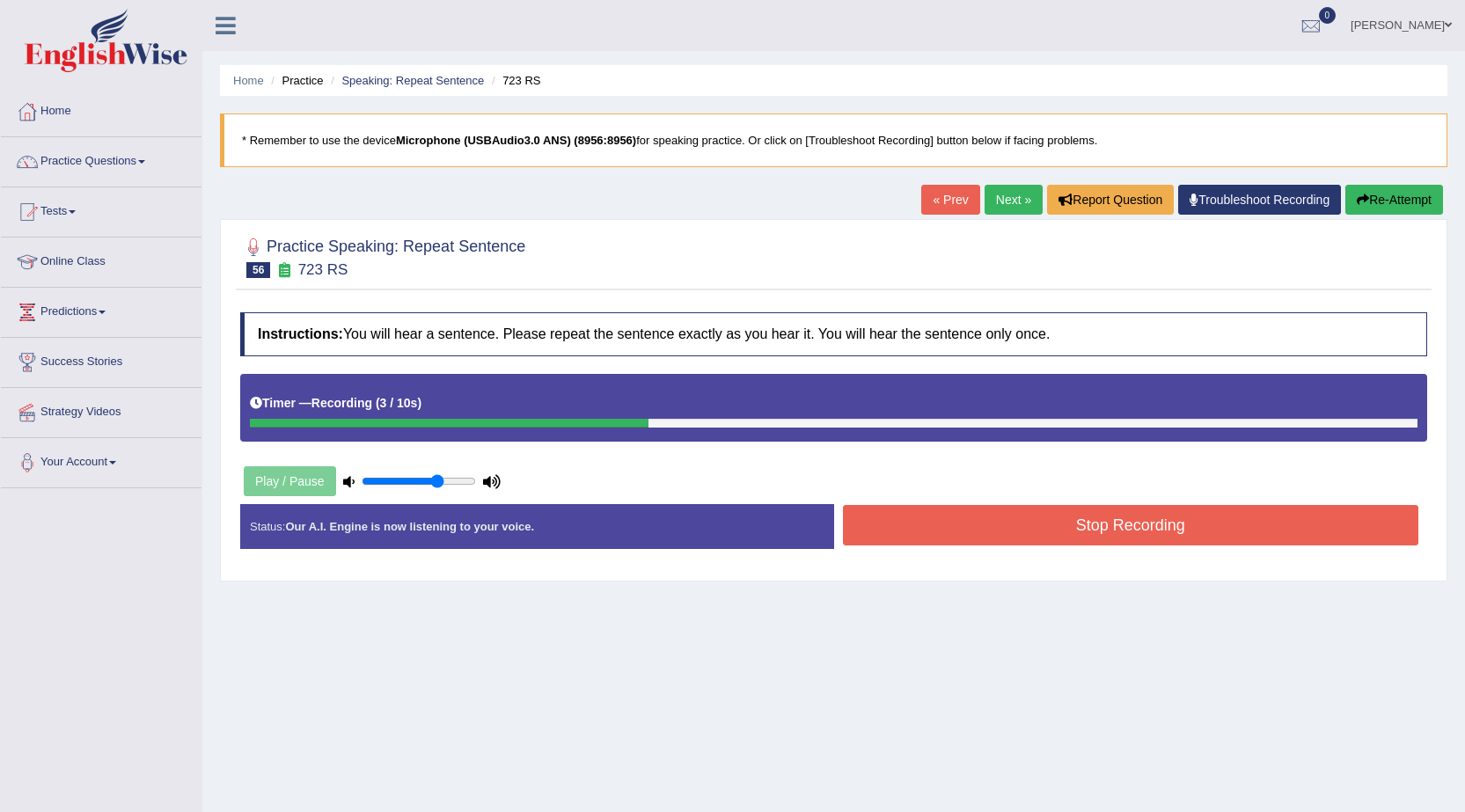
click at [911, 514] on button "Stop Recording" at bounding box center [1131, 525] width 576 height 41
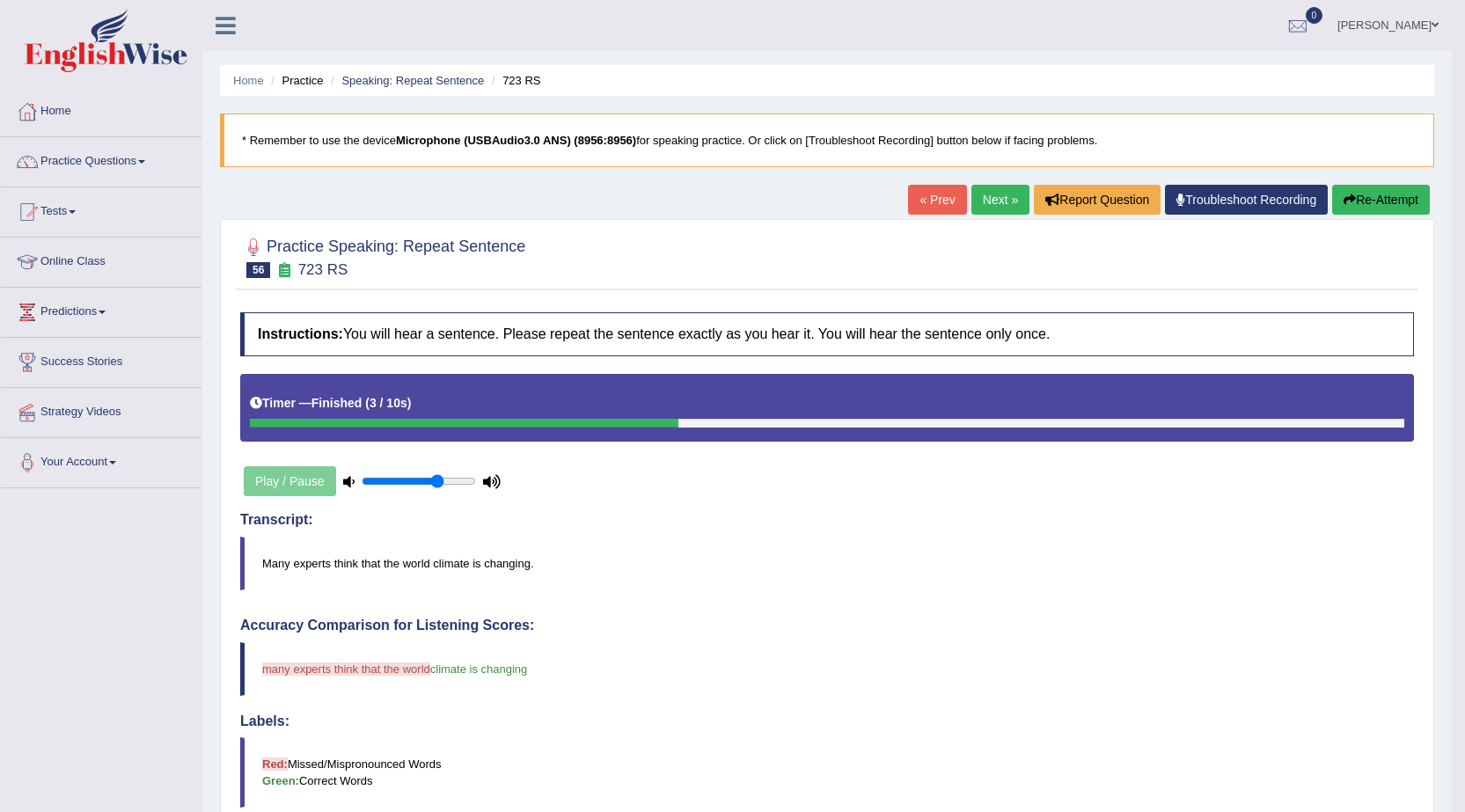
click at [995, 196] on link "Next »" at bounding box center [1000, 200] width 58 height 30
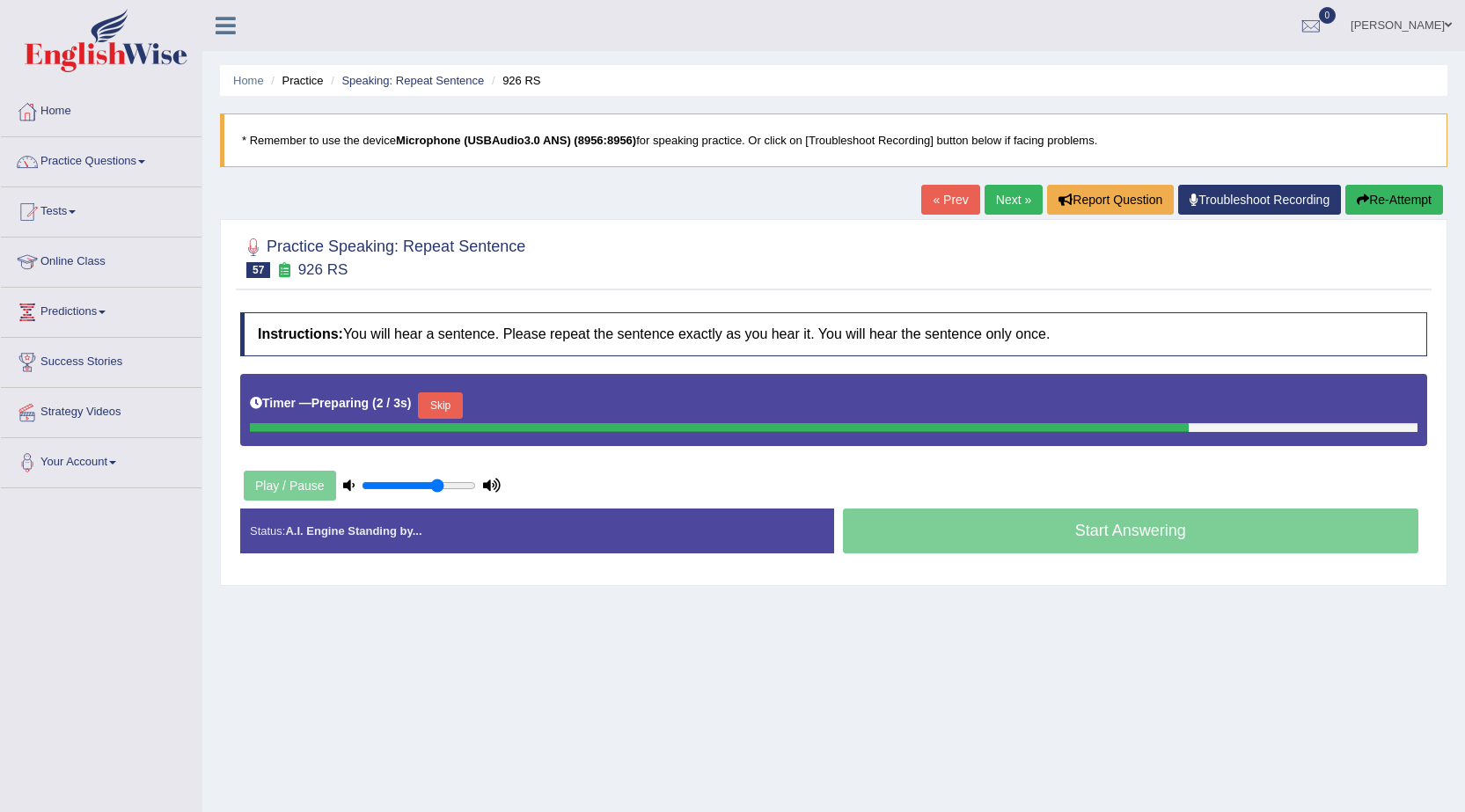
click at [455, 399] on button "Skip" at bounding box center [440, 406] width 44 height 27
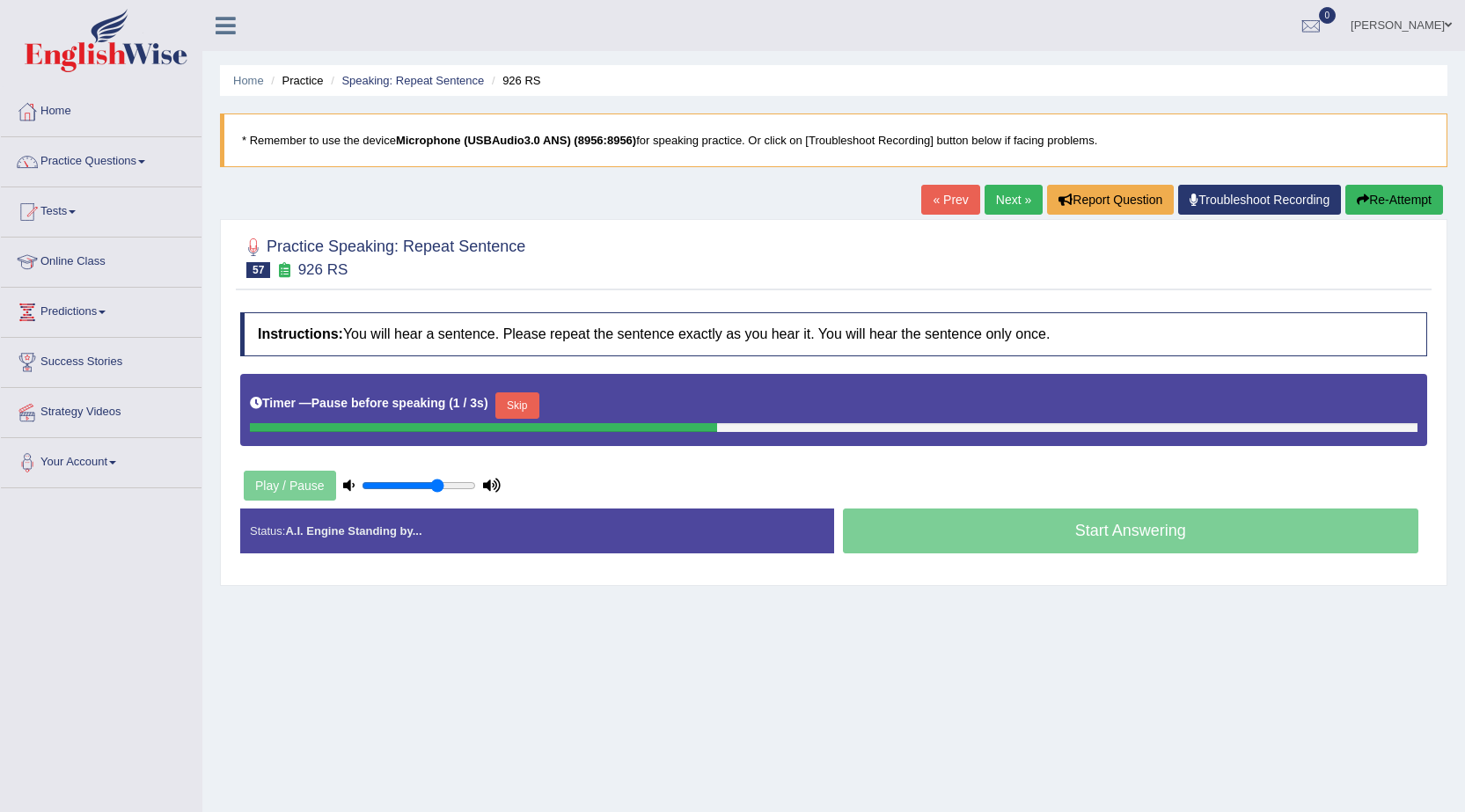
click at [523, 404] on button "Skip" at bounding box center [518, 406] width 44 height 27
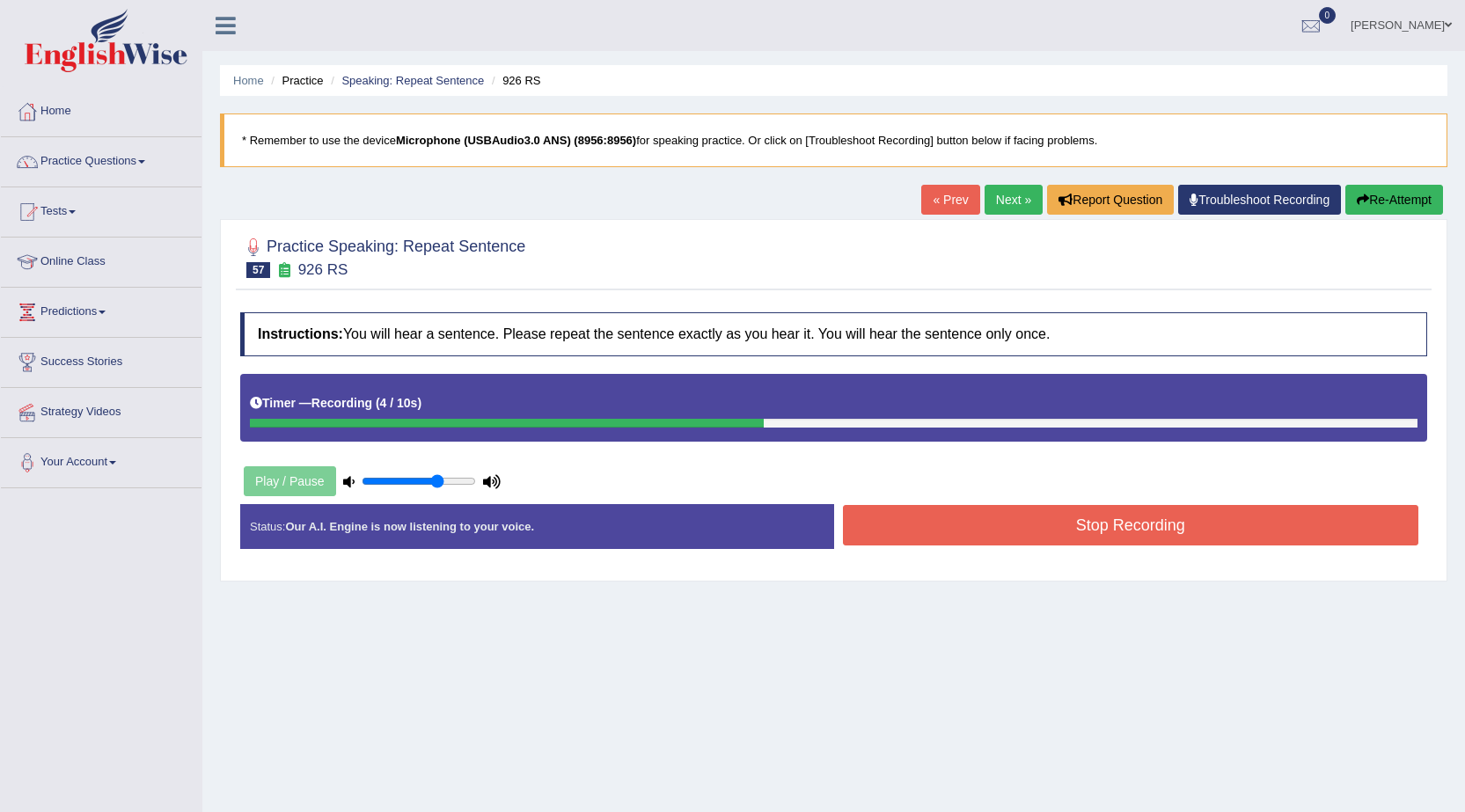
click at [913, 509] on button "Stop Recording" at bounding box center [1131, 525] width 576 height 41
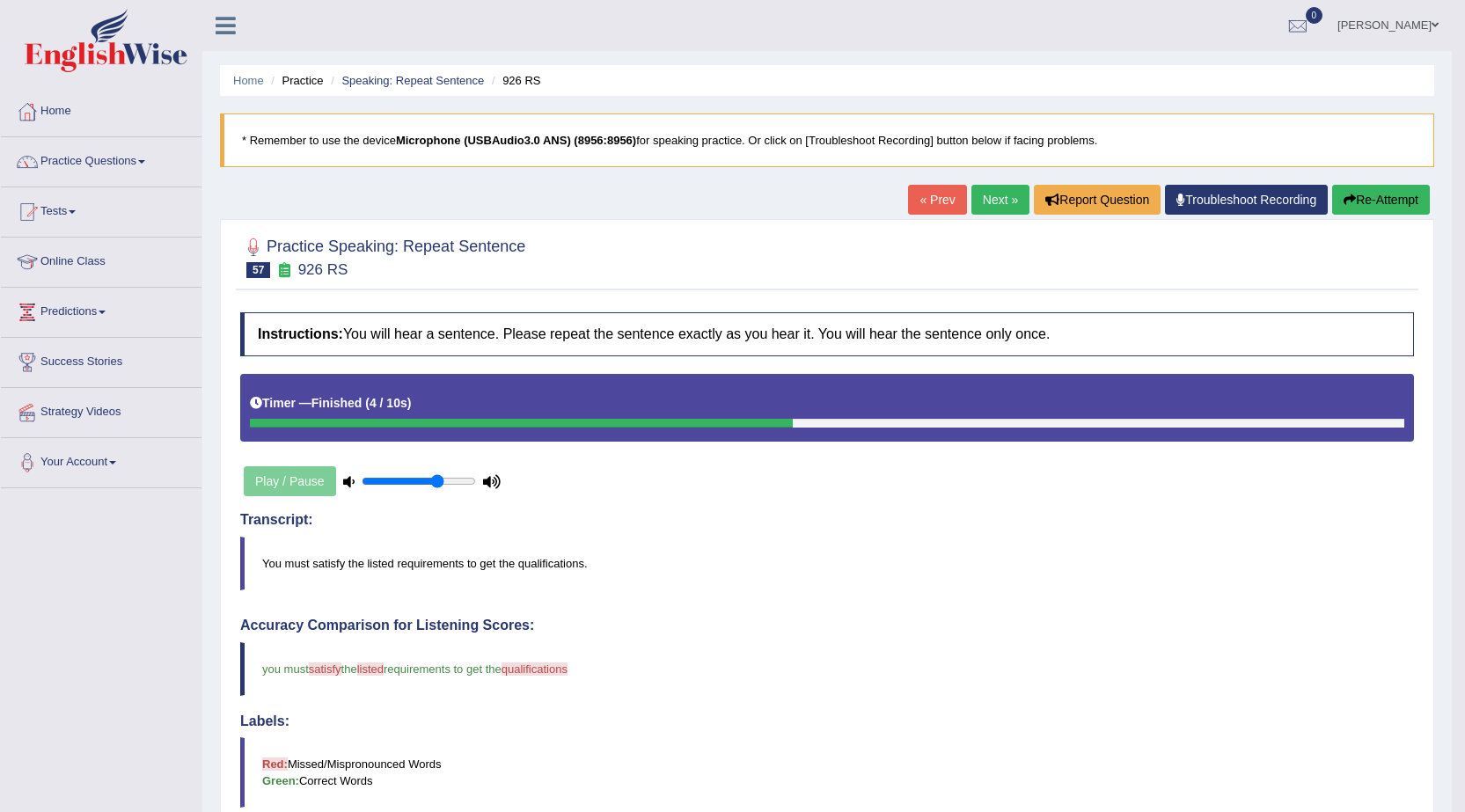
click at [1002, 199] on link "Next »" at bounding box center [1000, 200] width 58 height 30
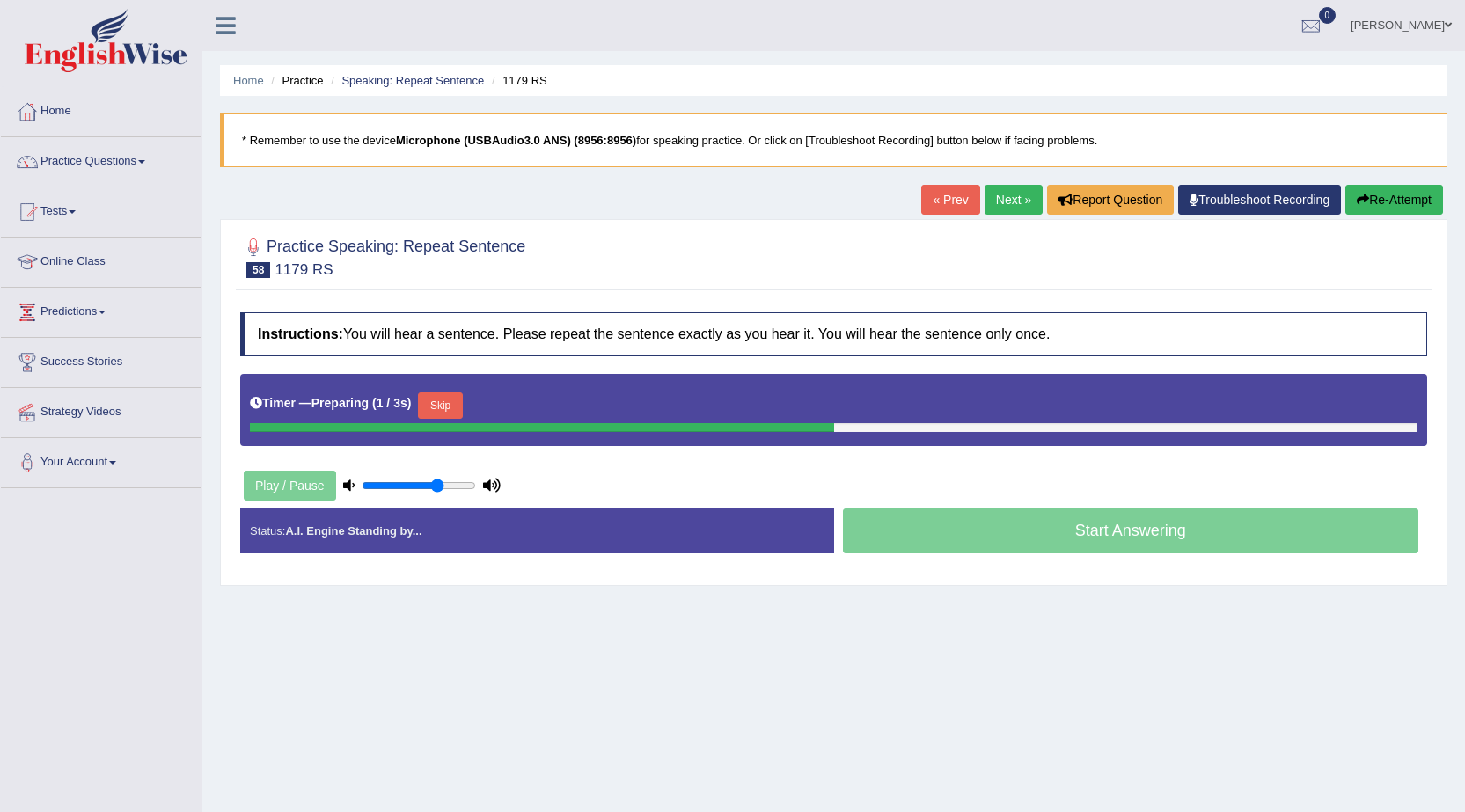
click at [425, 410] on button "Skip" at bounding box center [440, 406] width 44 height 27
click at [540, 403] on button "Skip" at bounding box center [518, 406] width 44 height 27
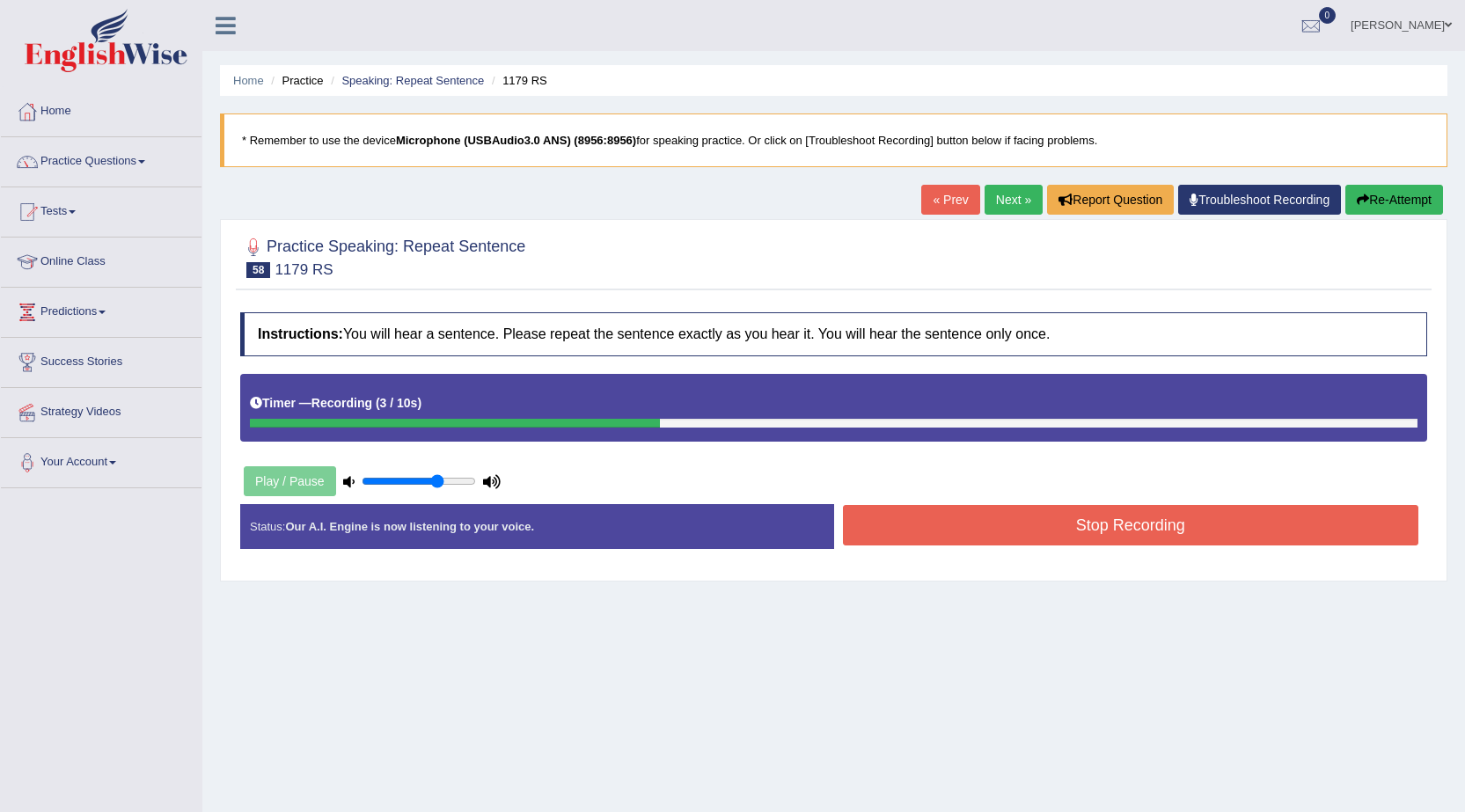
click at [976, 521] on button "Stop Recording" at bounding box center [1131, 525] width 576 height 41
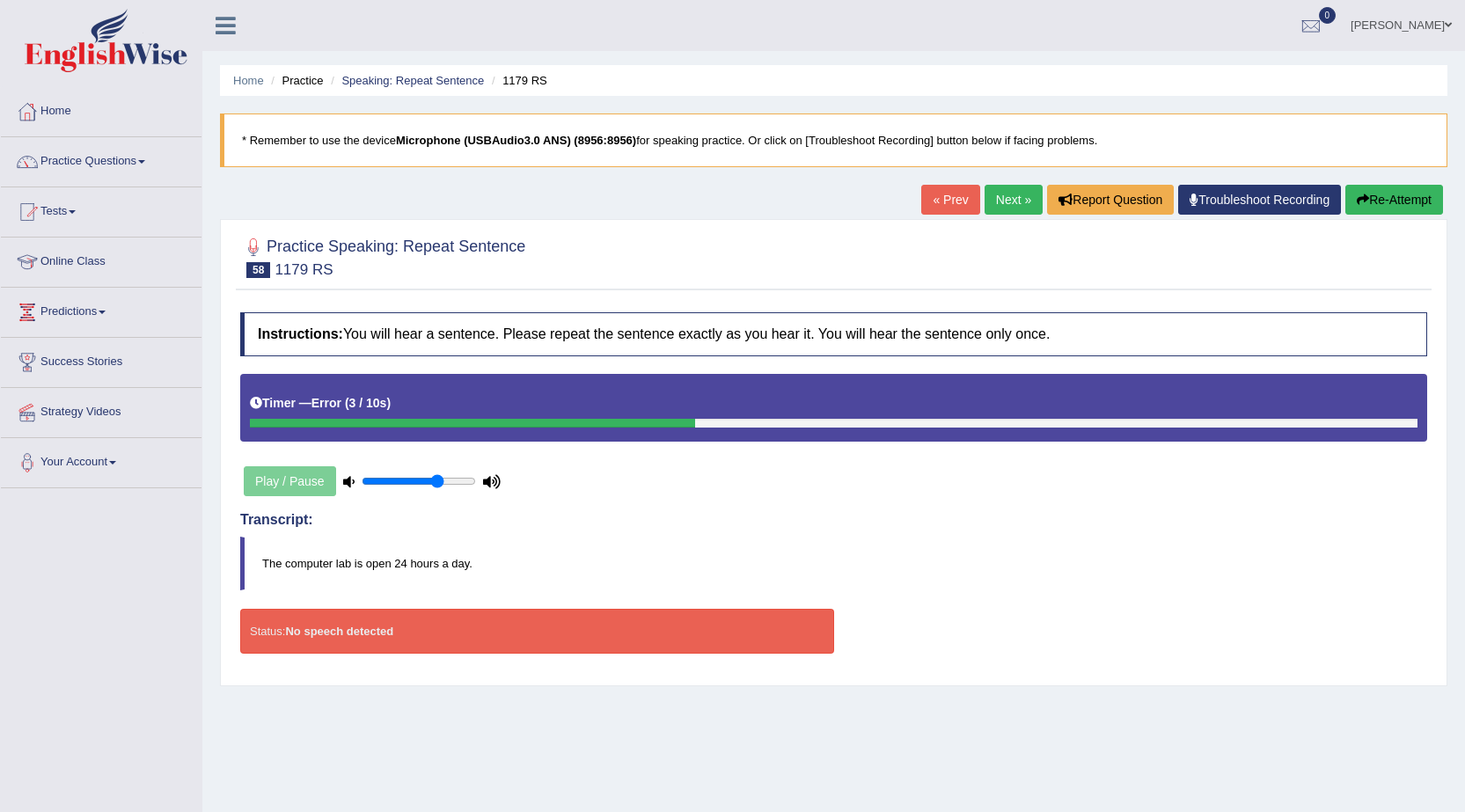
click at [1393, 204] on button "Re-Attempt" at bounding box center [1394, 200] width 97 height 30
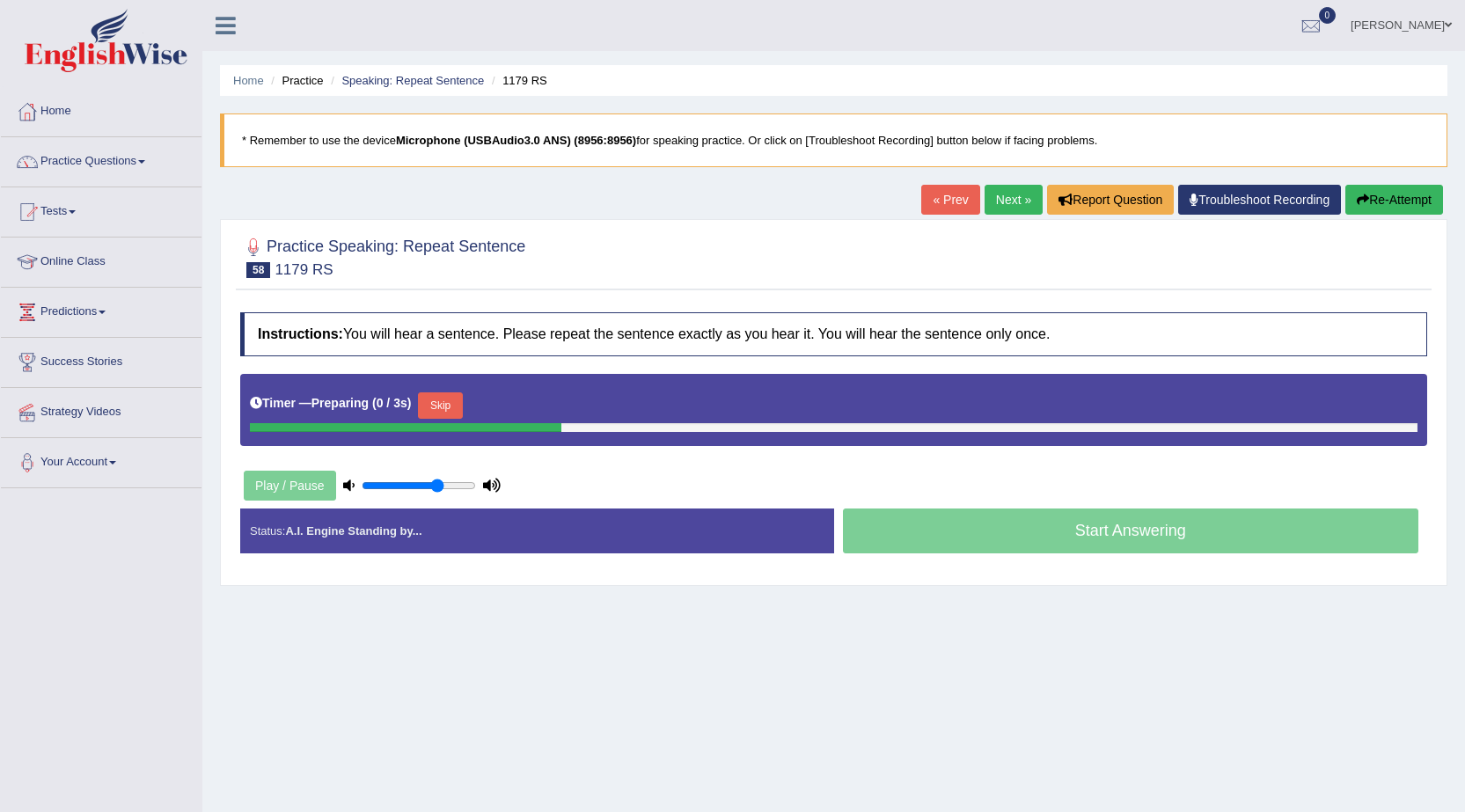
click at [438, 406] on button "Skip" at bounding box center [440, 406] width 44 height 27
click at [517, 394] on button "Skip" at bounding box center [518, 406] width 44 height 27
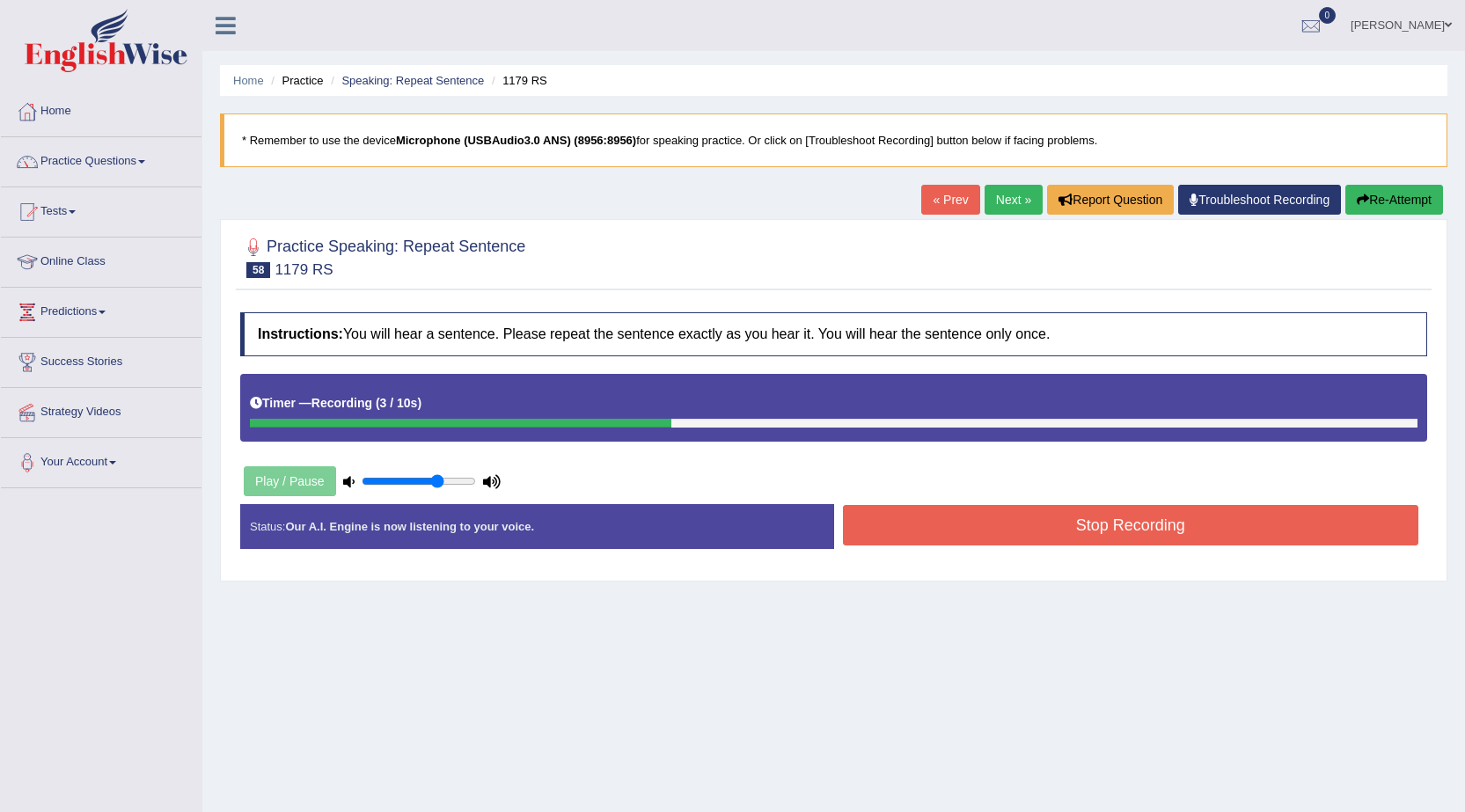
click at [898, 524] on button "Stop Recording" at bounding box center [1131, 525] width 576 height 41
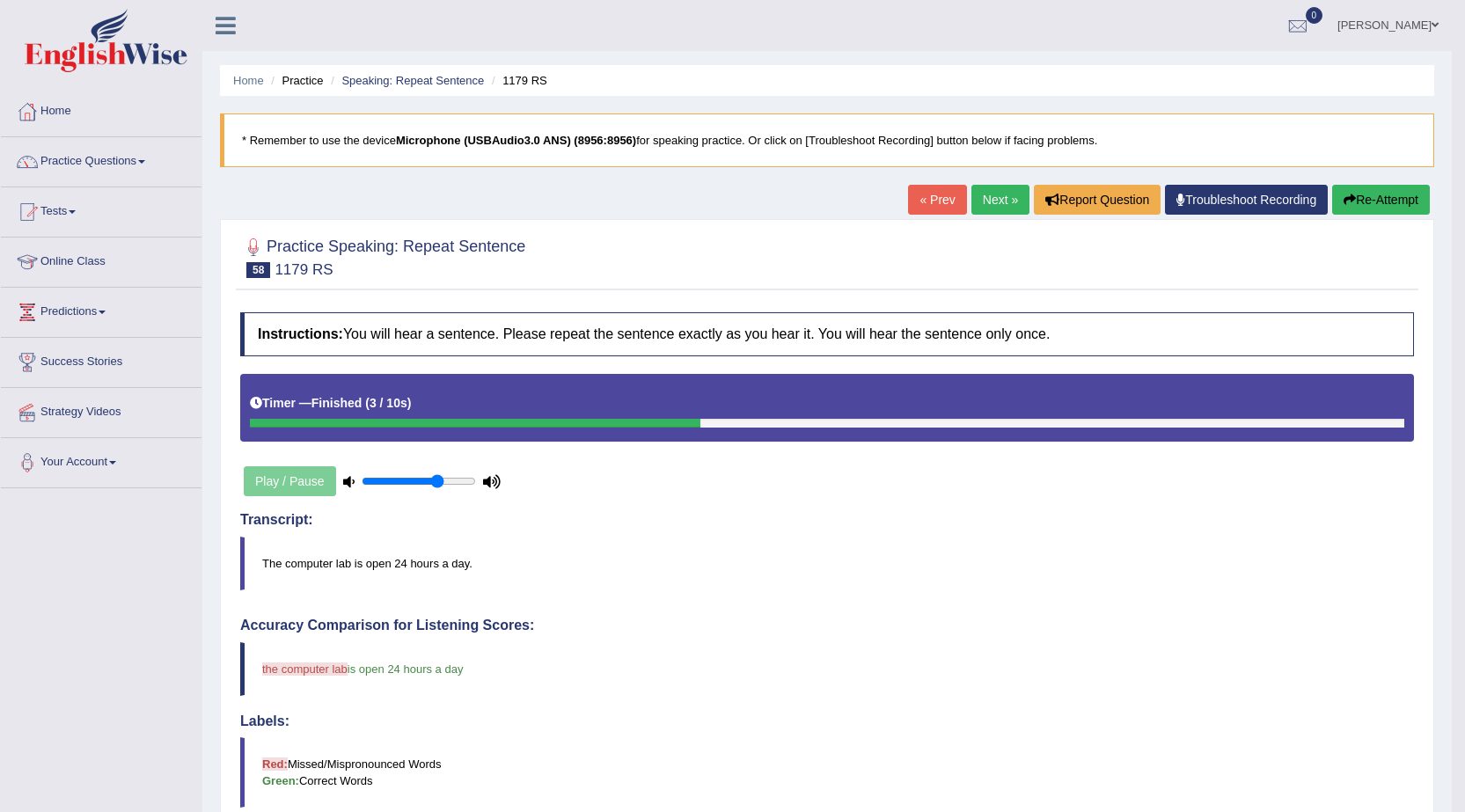
click at [1013, 204] on link "Next »" at bounding box center [1000, 200] width 58 height 30
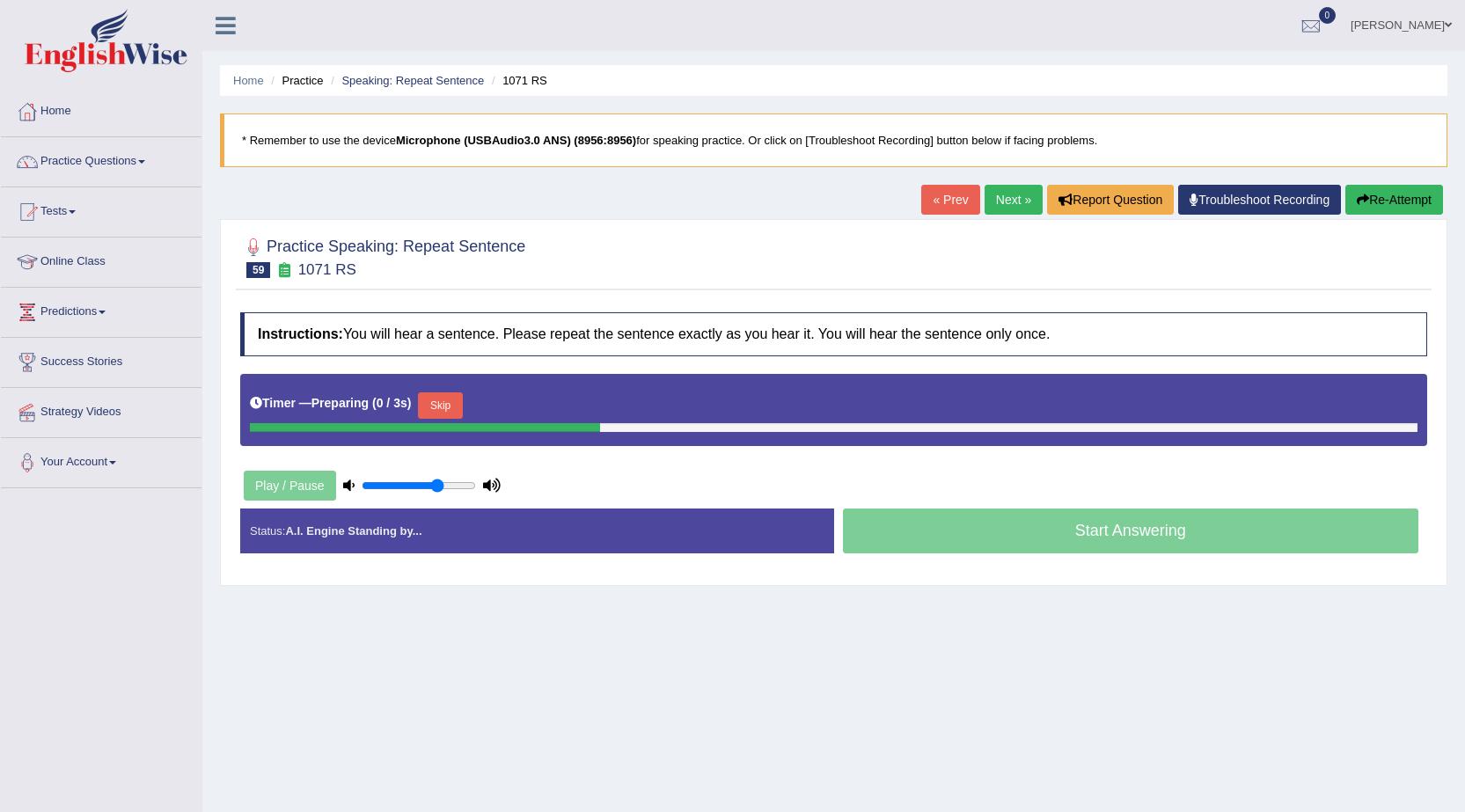
click at [456, 405] on button "Skip" at bounding box center [440, 406] width 44 height 27
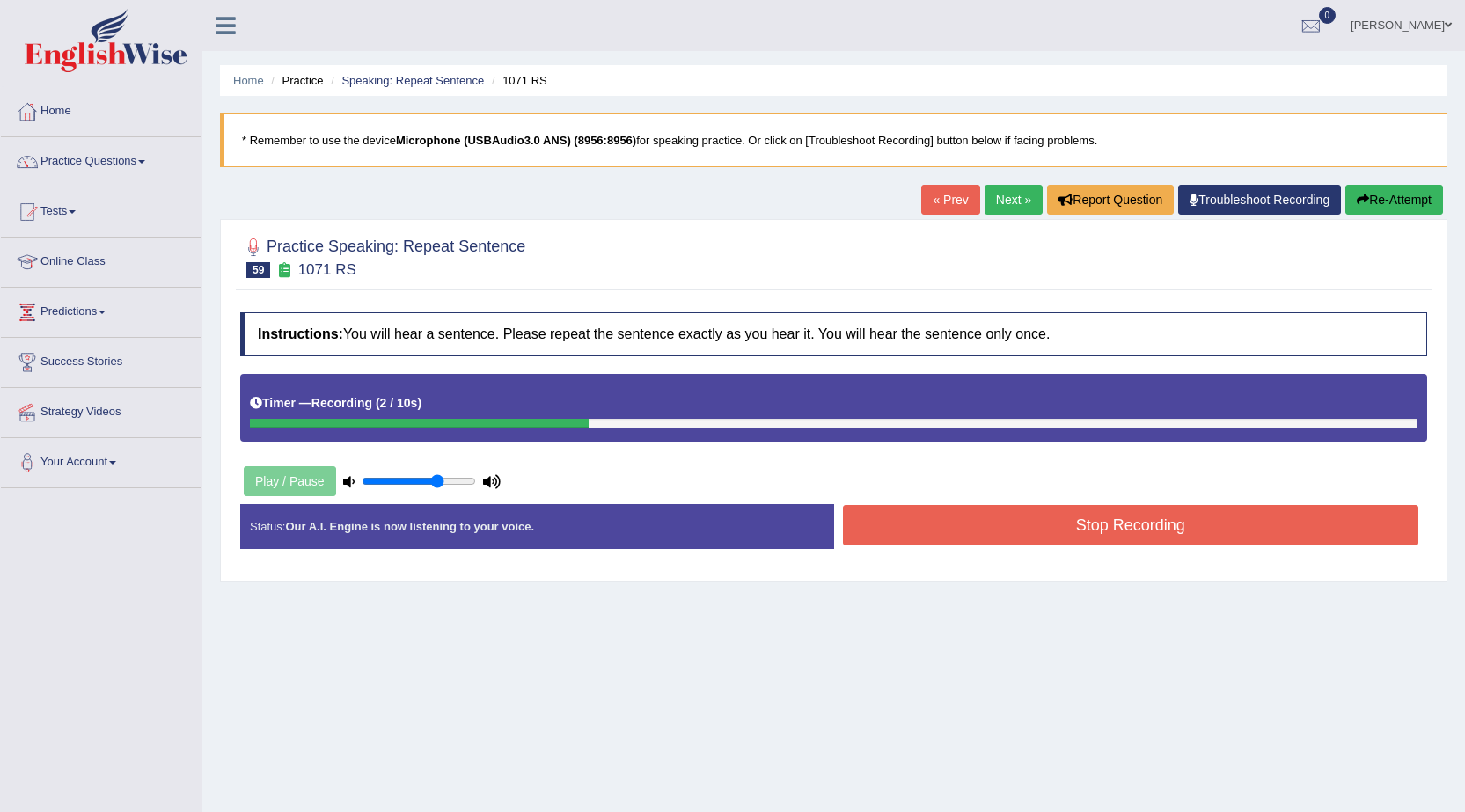
click at [1020, 521] on button "Stop Recording" at bounding box center [1131, 525] width 576 height 41
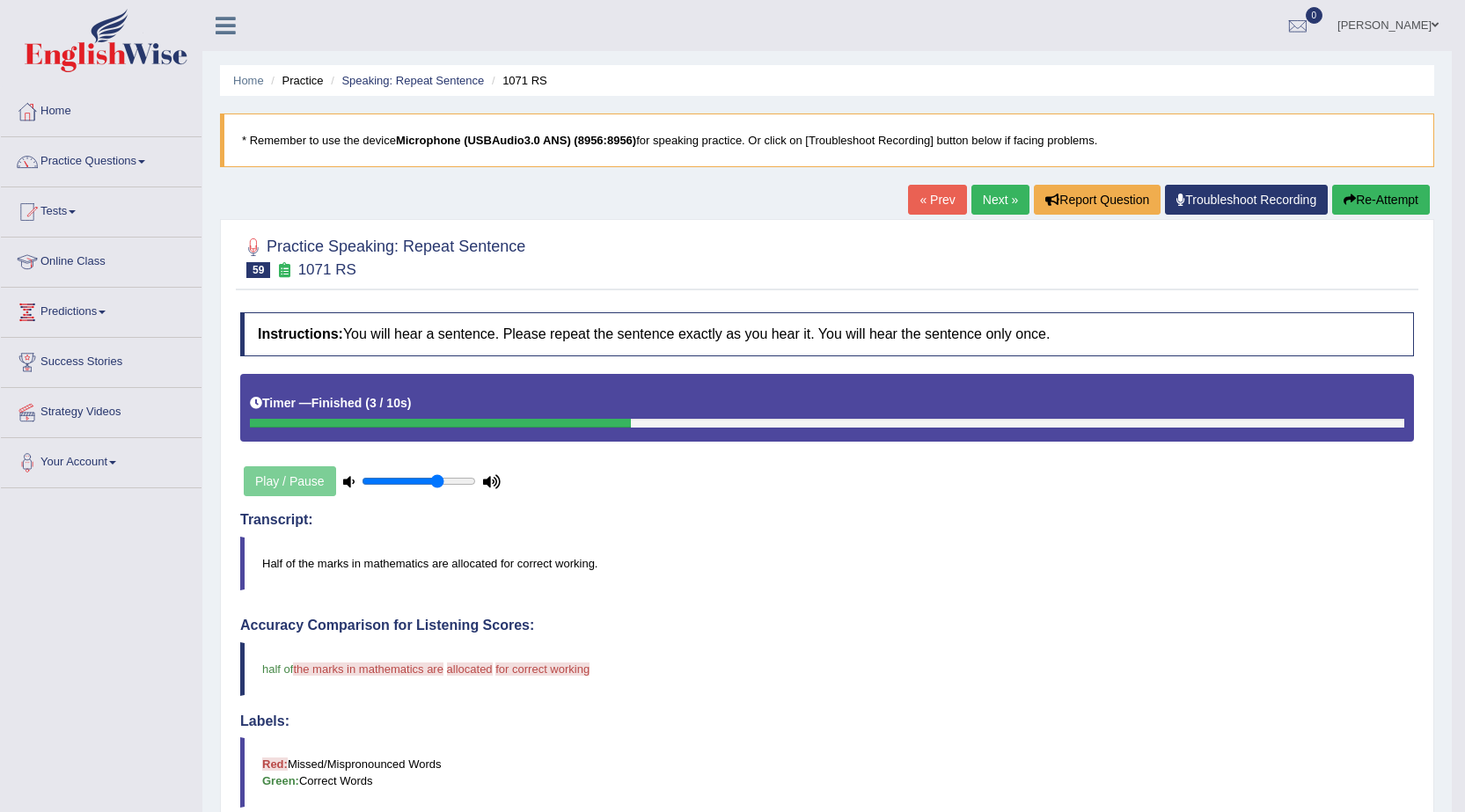
click at [985, 204] on link "Next »" at bounding box center [1000, 200] width 58 height 30
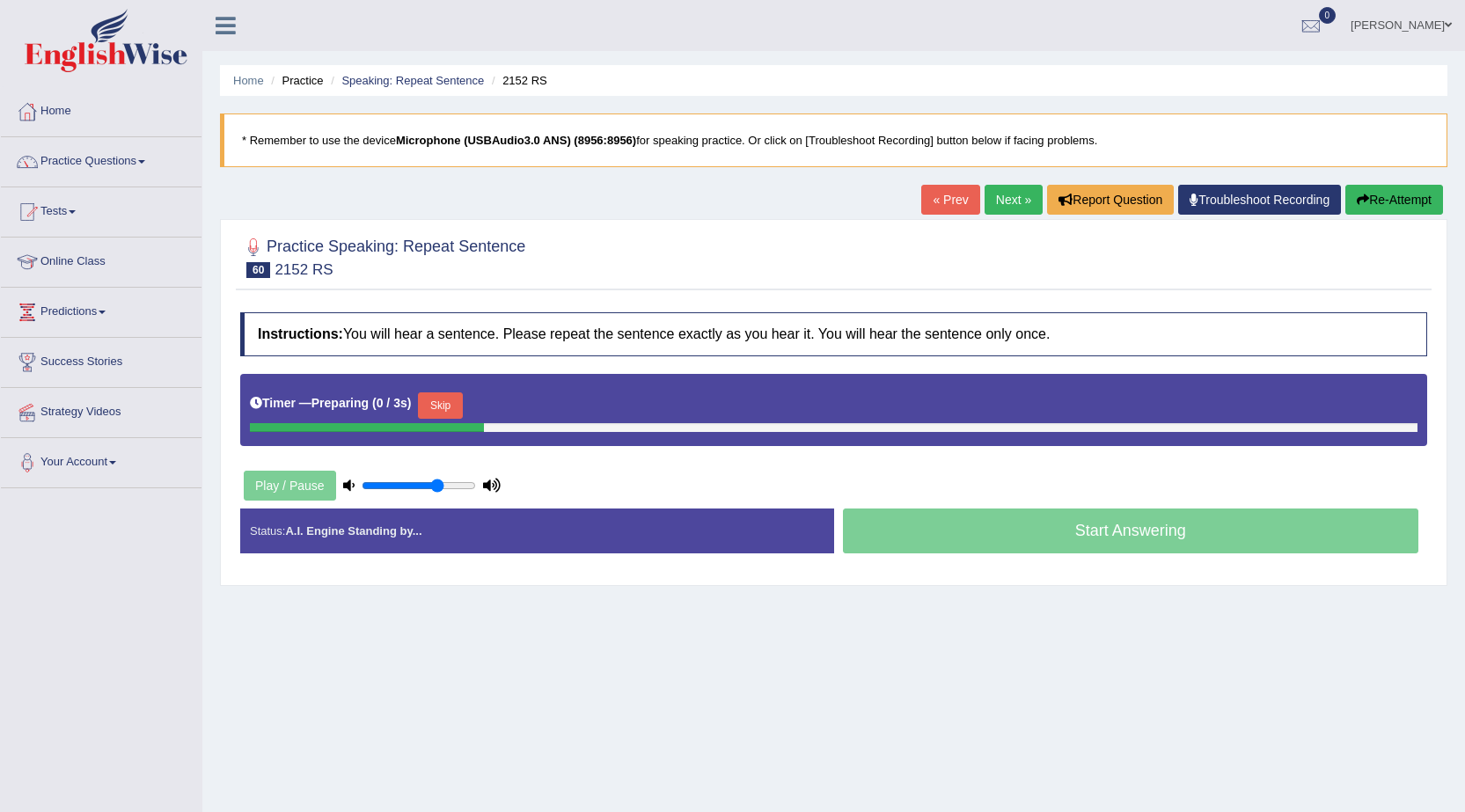
click at [440, 396] on button "Skip" at bounding box center [440, 406] width 44 height 27
click at [509, 403] on button "Skip" at bounding box center [518, 406] width 44 height 27
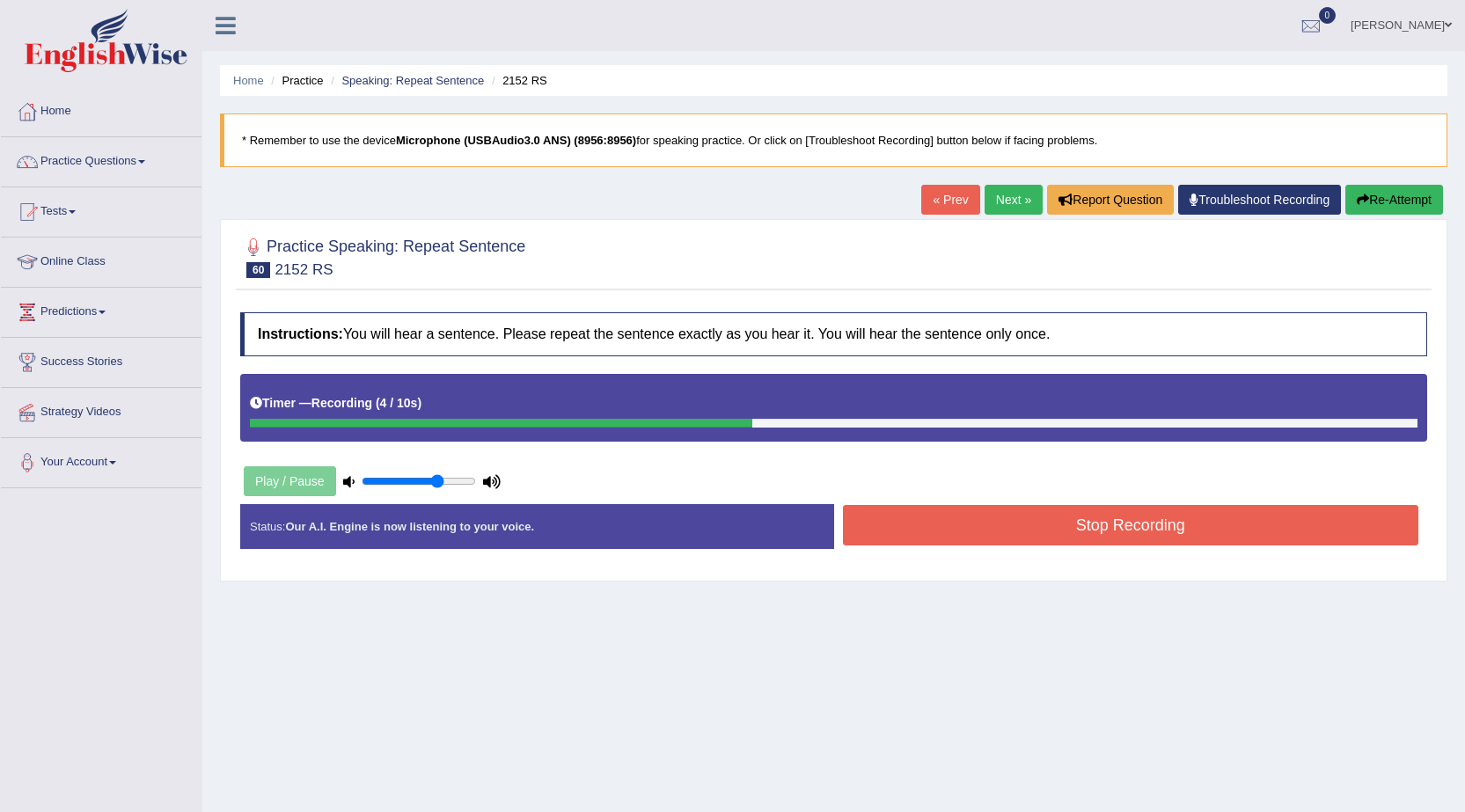
click at [963, 522] on button "Stop Recording" at bounding box center [1131, 525] width 576 height 41
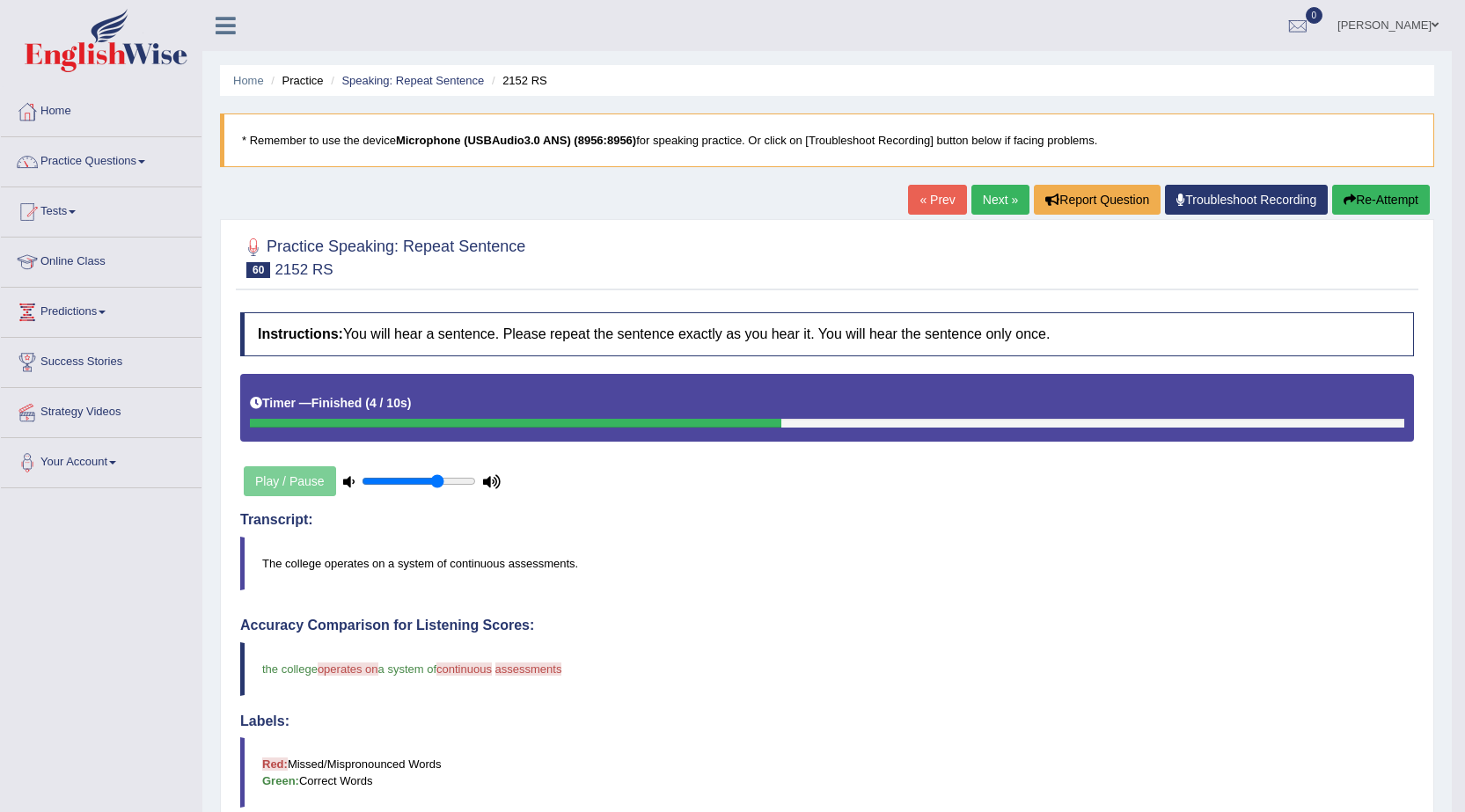
click at [1003, 201] on link "Next »" at bounding box center [1000, 200] width 58 height 30
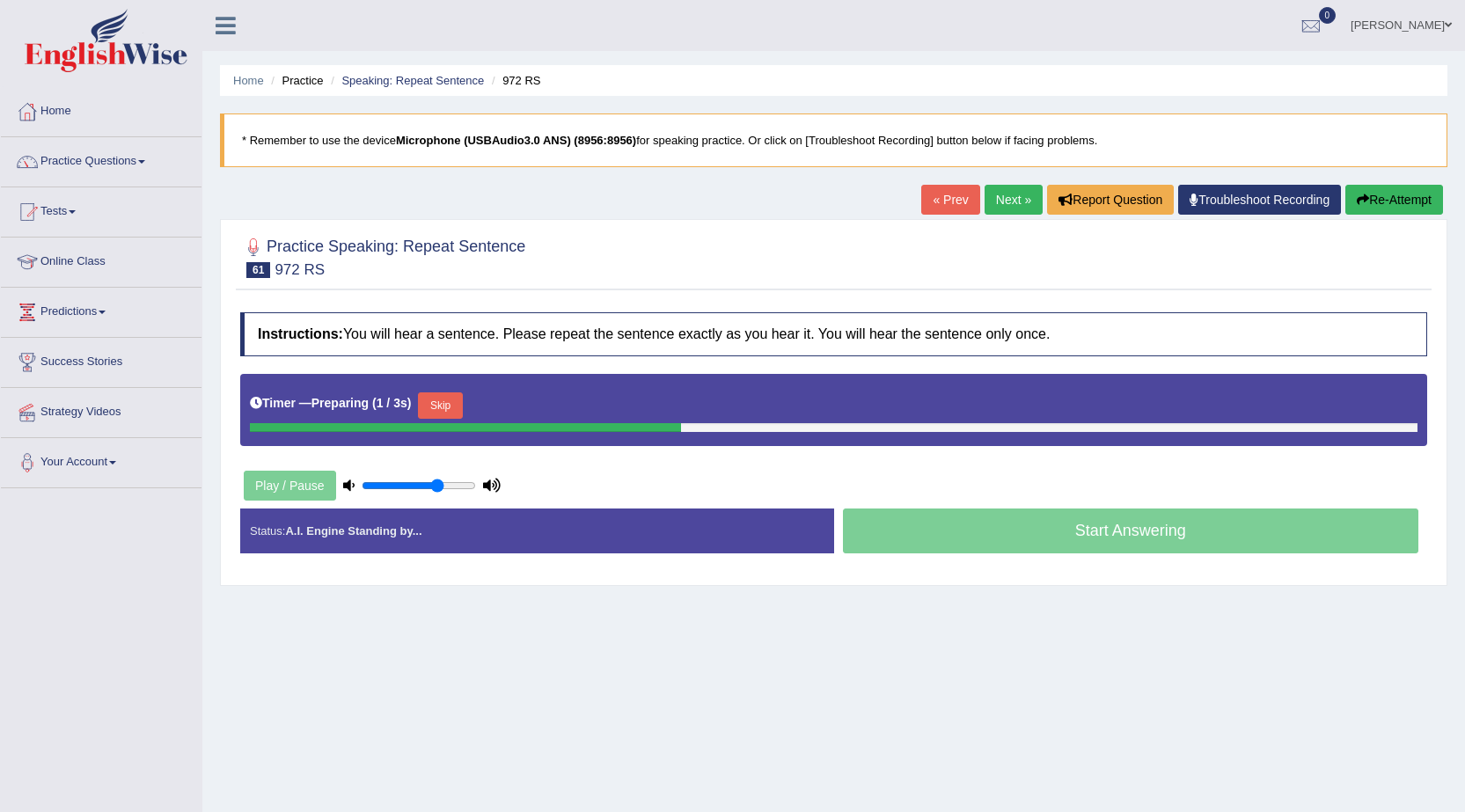
click at [439, 401] on button "Skip" at bounding box center [440, 406] width 44 height 27
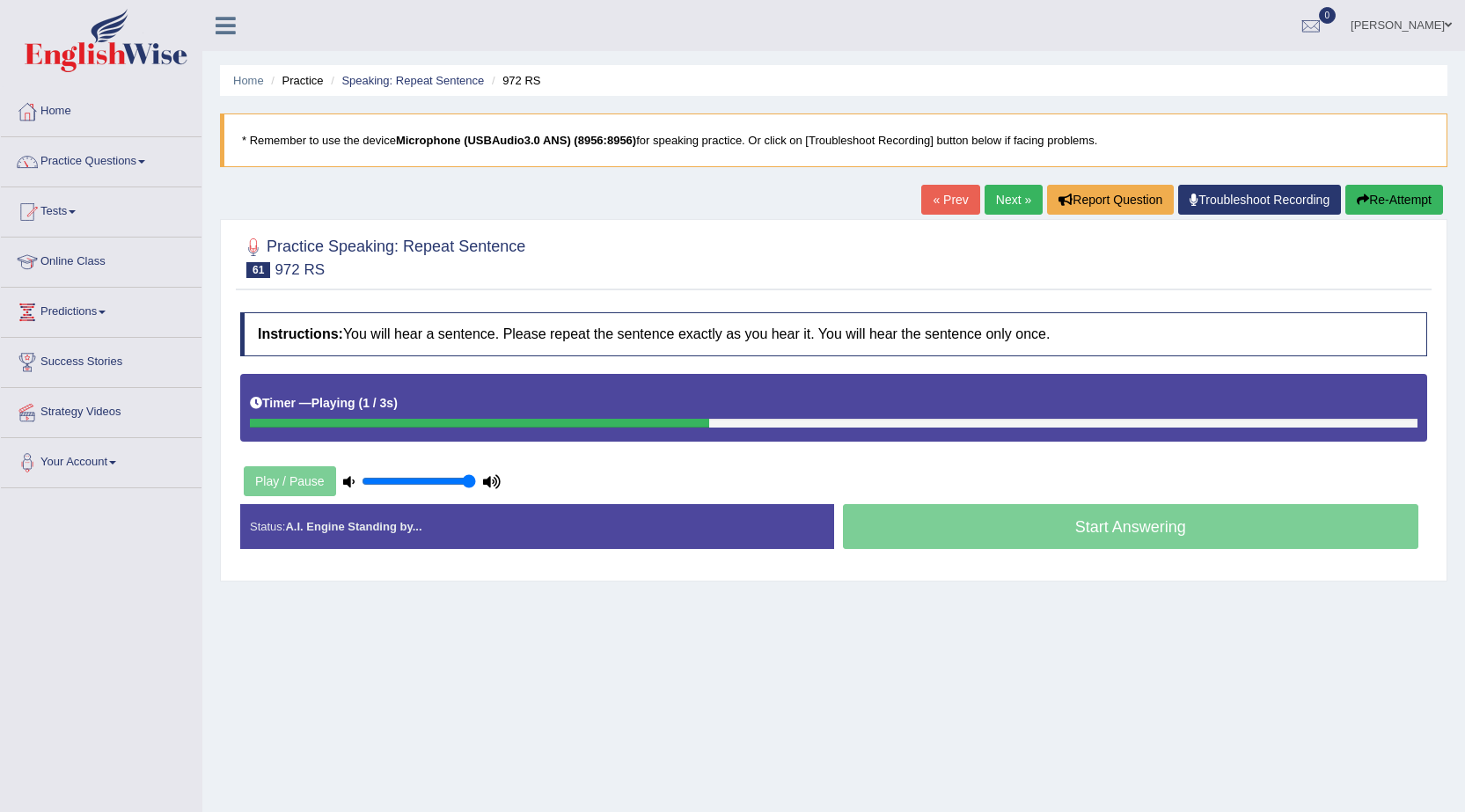
type input "1"
click at [476, 476] on input "range" at bounding box center [419, 481] width 115 height 14
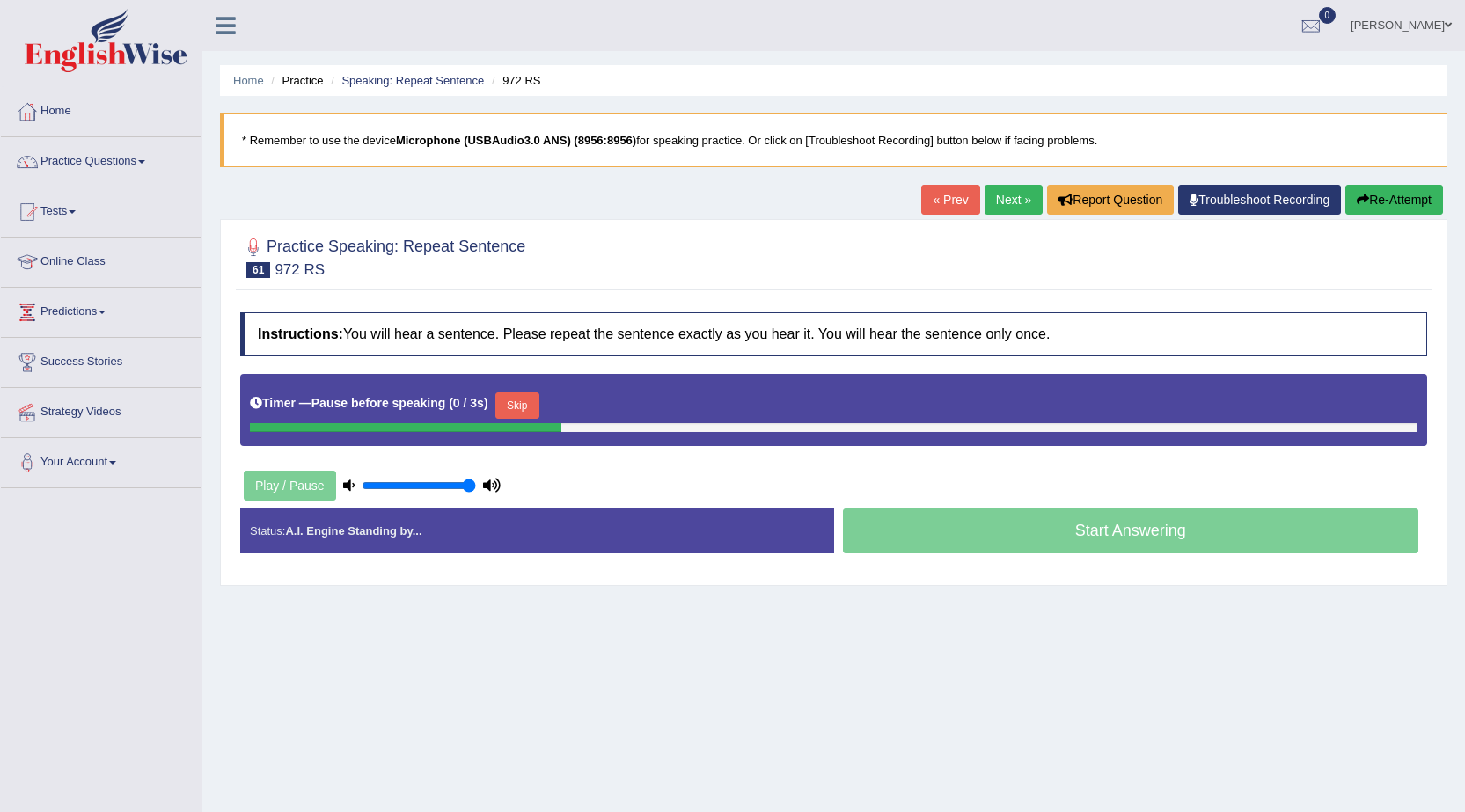
click at [538, 402] on button "Skip" at bounding box center [518, 406] width 44 height 27
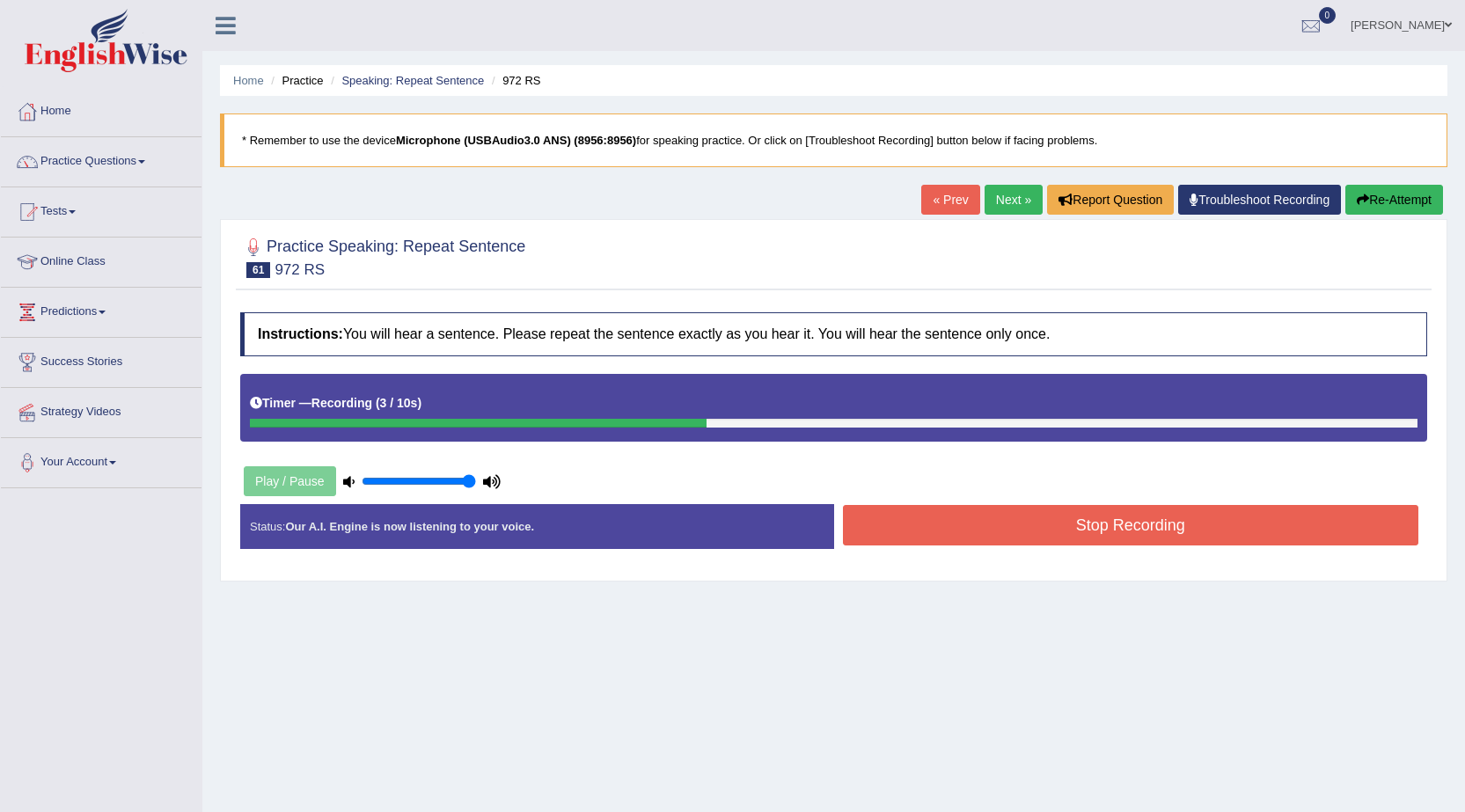
click at [1004, 518] on button "Stop Recording" at bounding box center [1131, 525] width 576 height 41
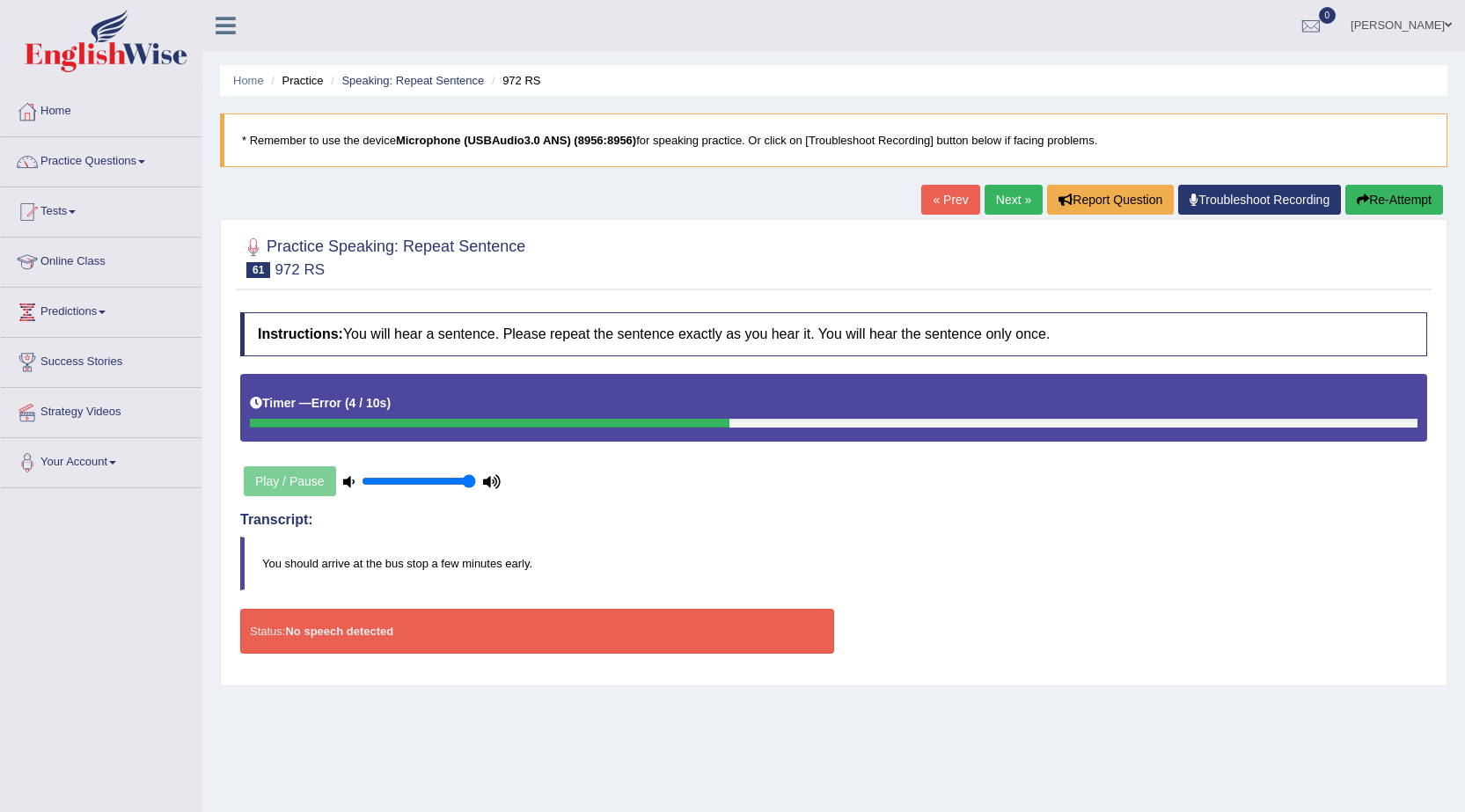
click at [1391, 196] on button "Re-Attempt" at bounding box center [1394, 200] width 97 height 30
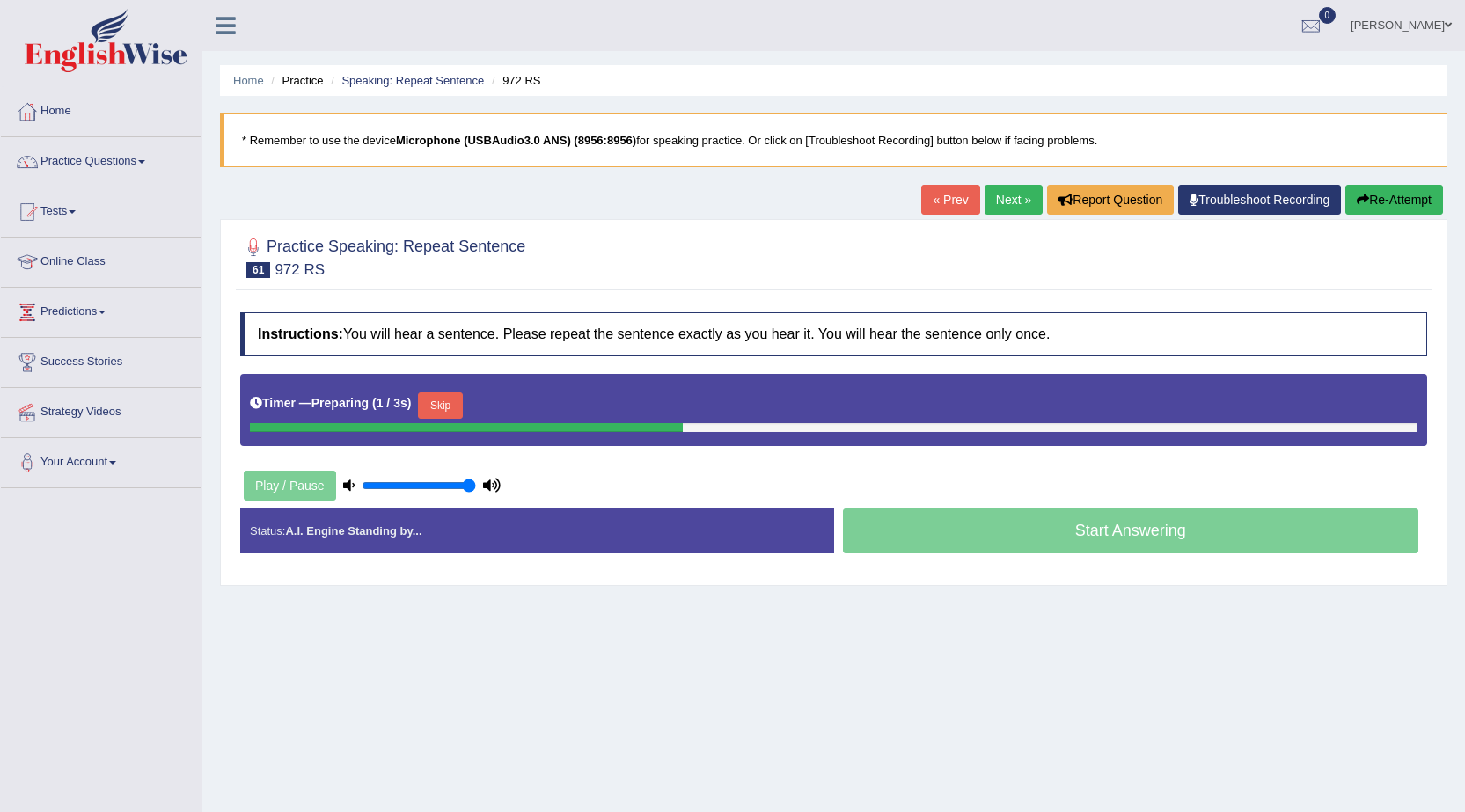
click at [452, 396] on button "Skip" at bounding box center [440, 406] width 44 height 27
click at [530, 403] on button "Skip" at bounding box center [518, 406] width 44 height 27
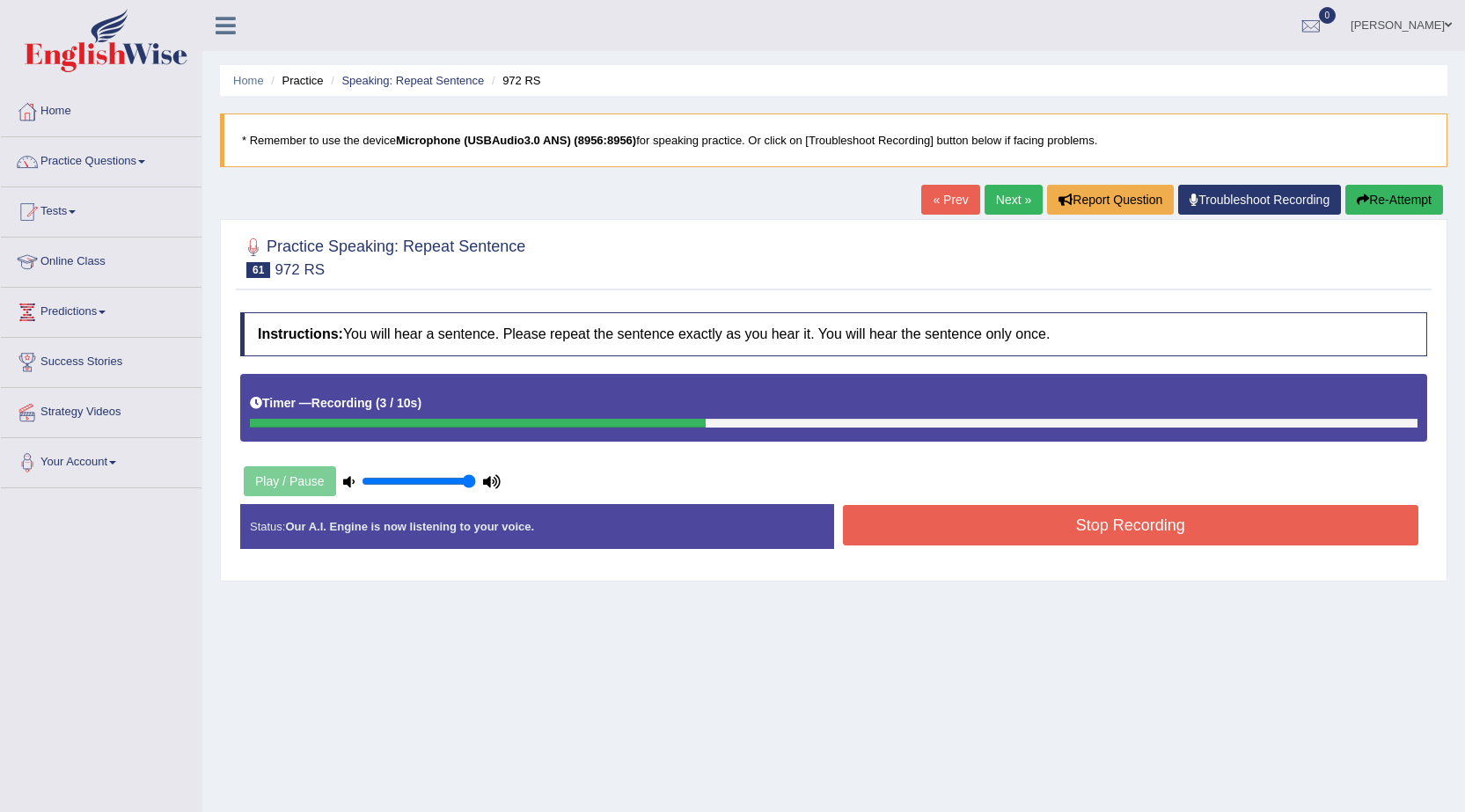
click at [1099, 536] on button "Stop Recording" at bounding box center [1131, 525] width 576 height 41
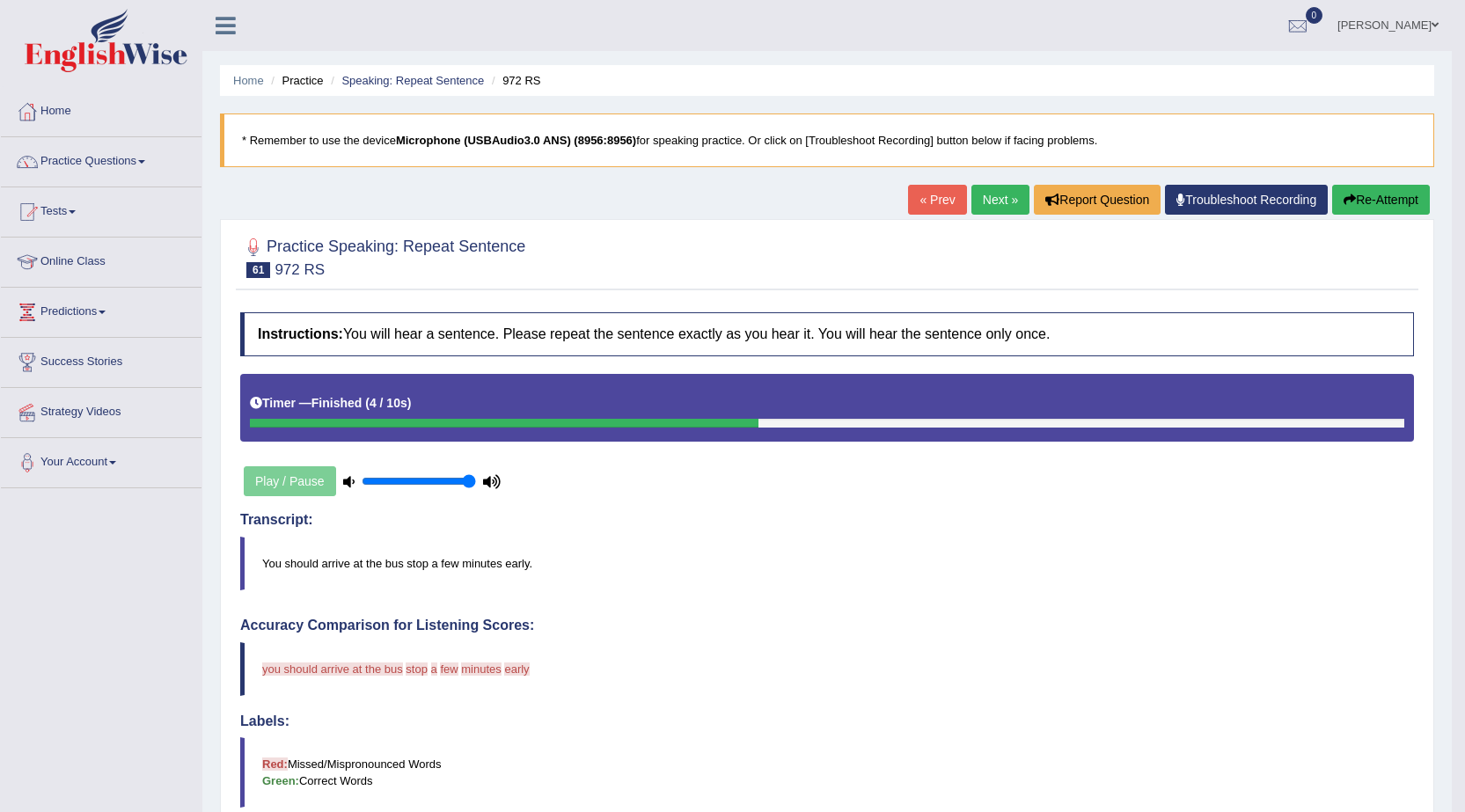
click at [1008, 204] on link "Next »" at bounding box center [1000, 200] width 58 height 30
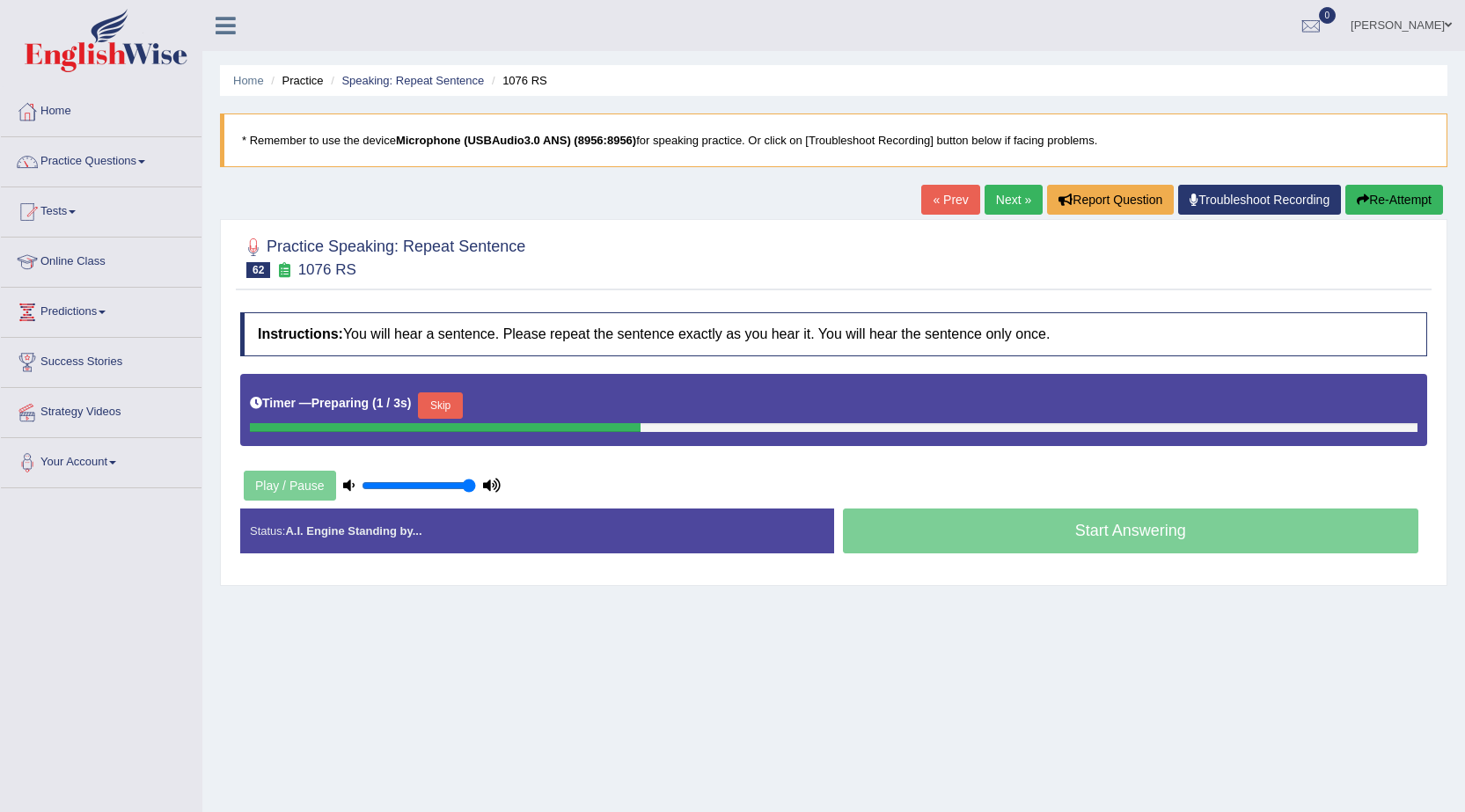
click at [451, 412] on button "Skip" at bounding box center [440, 406] width 44 height 27
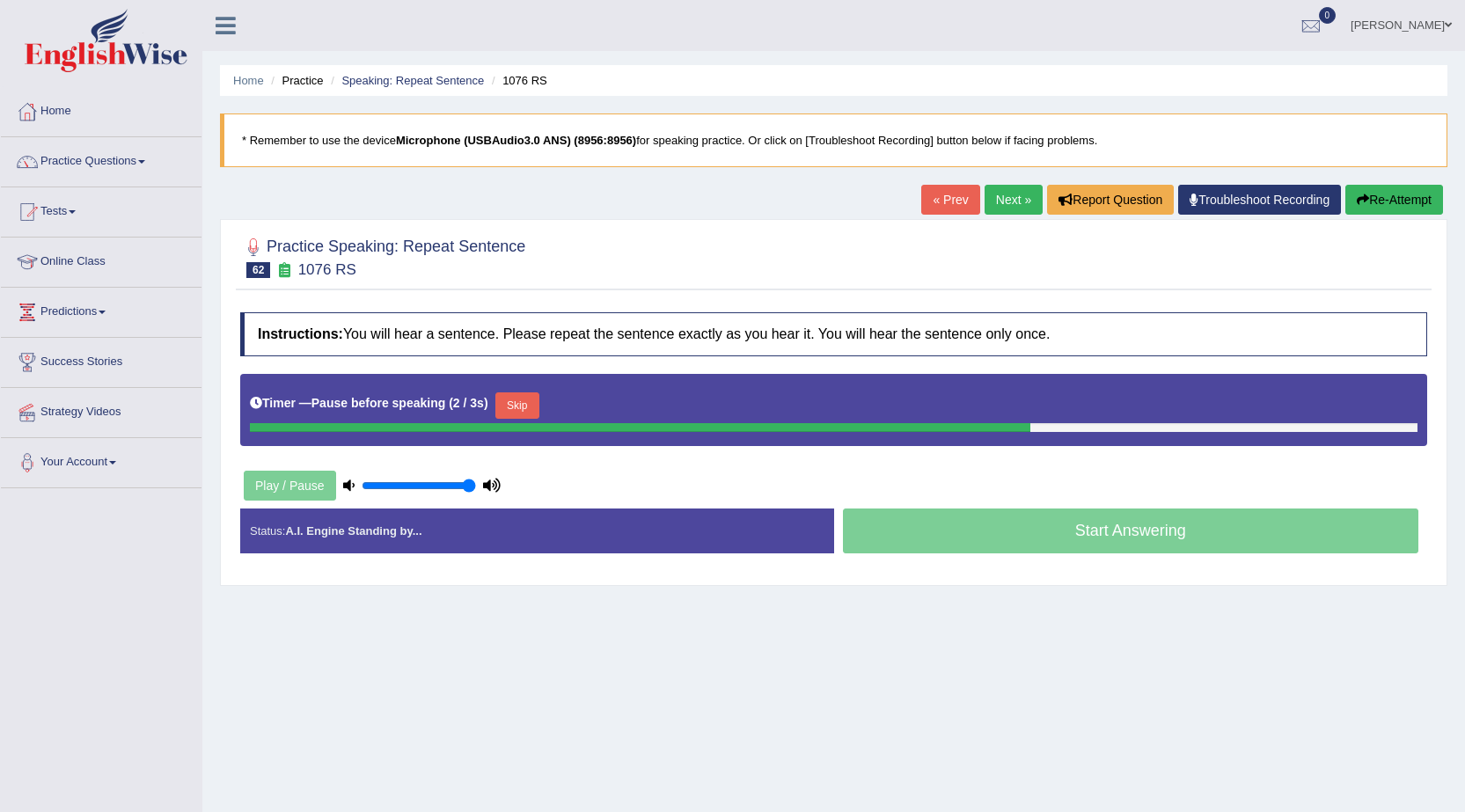
click at [523, 404] on button "Skip" at bounding box center [518, 406] width 44 height 27
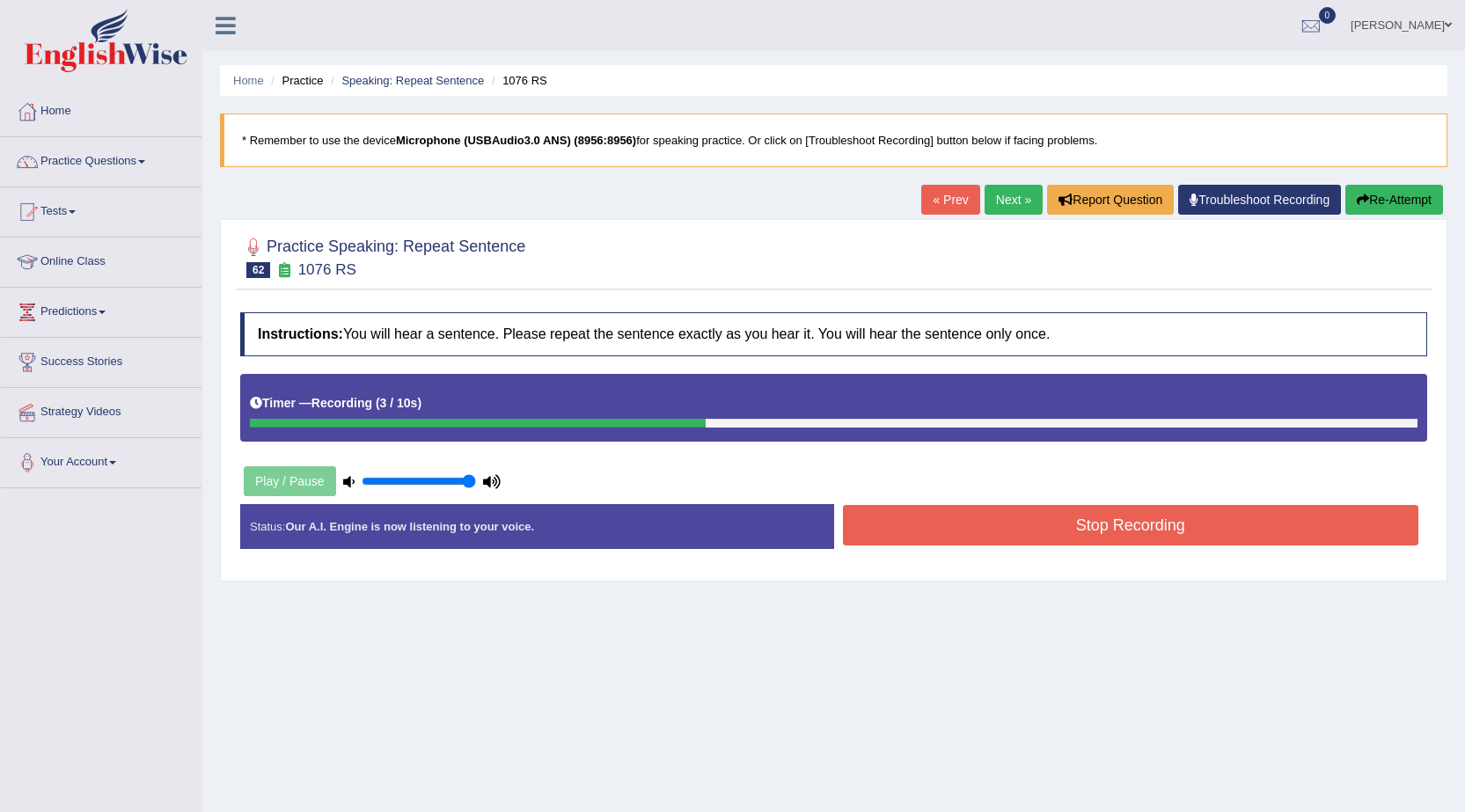
click at [902, 521] on button "Stop Recording" at bounding box center [1131, 525] width 576 height 41
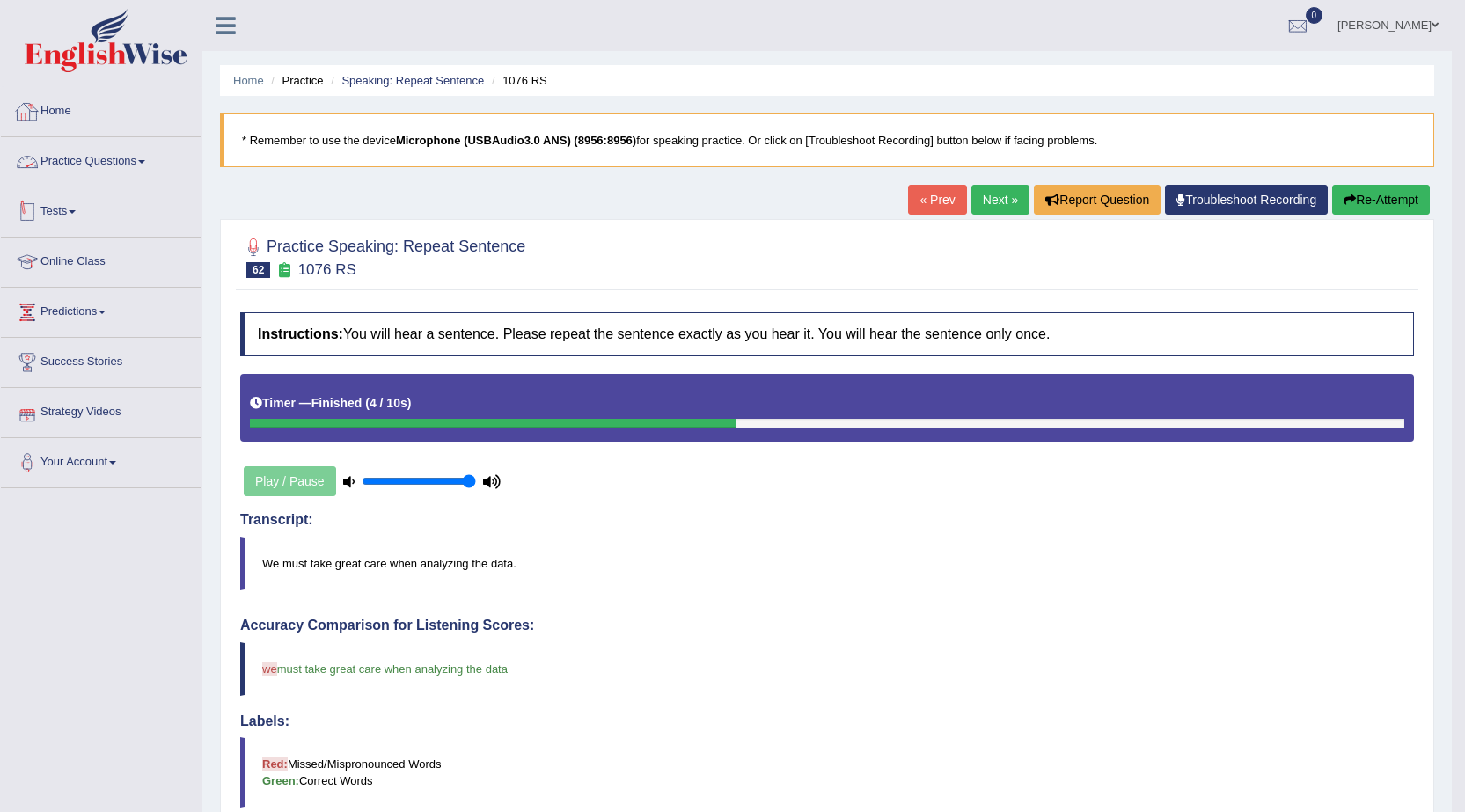
click at [150, 165] on link "Practice Questions" at bounding box center [101, 159] width 201 height 44
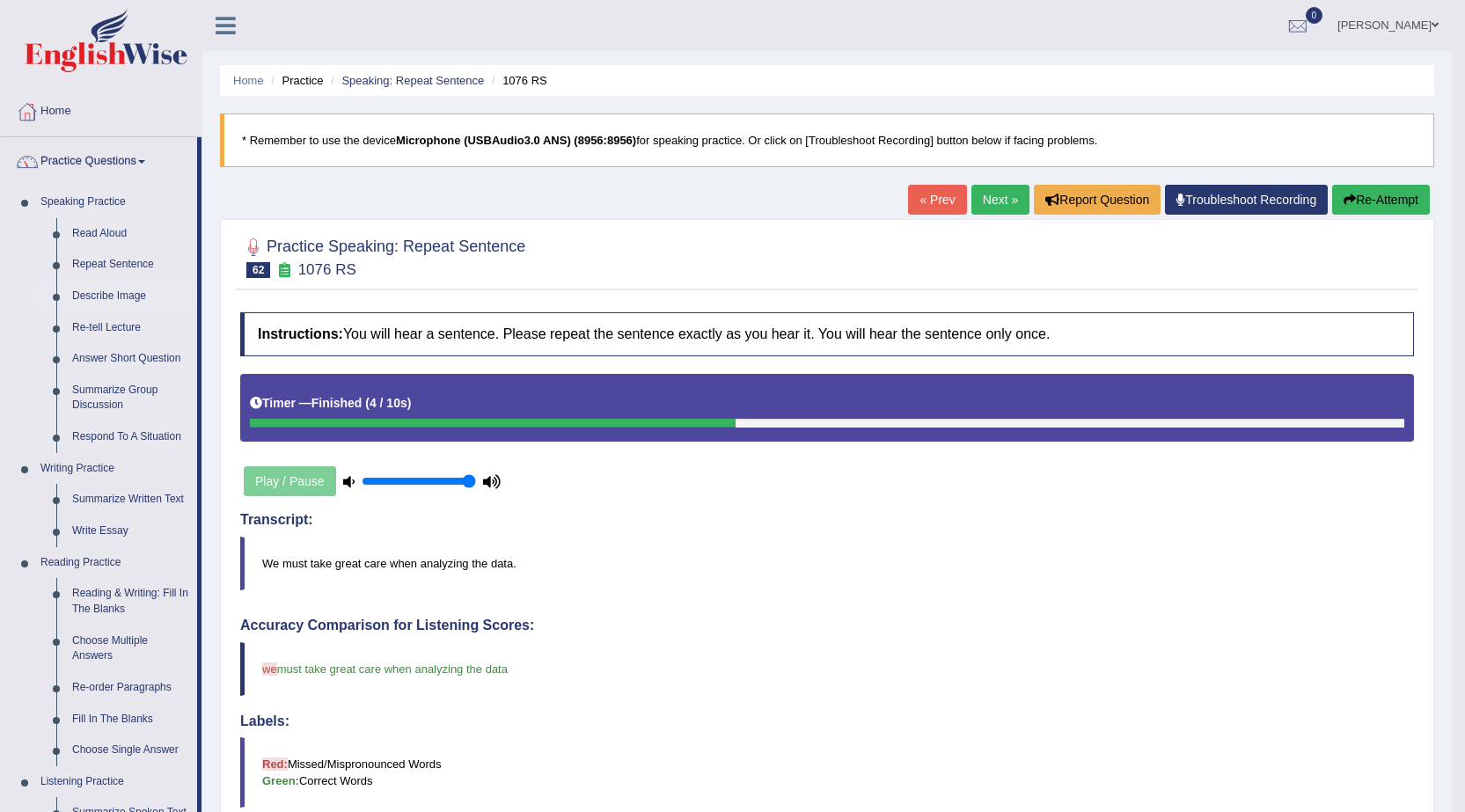
click at [108, 303] on link "Describe Image" at bounding box center [131, 296] width 133 height 31
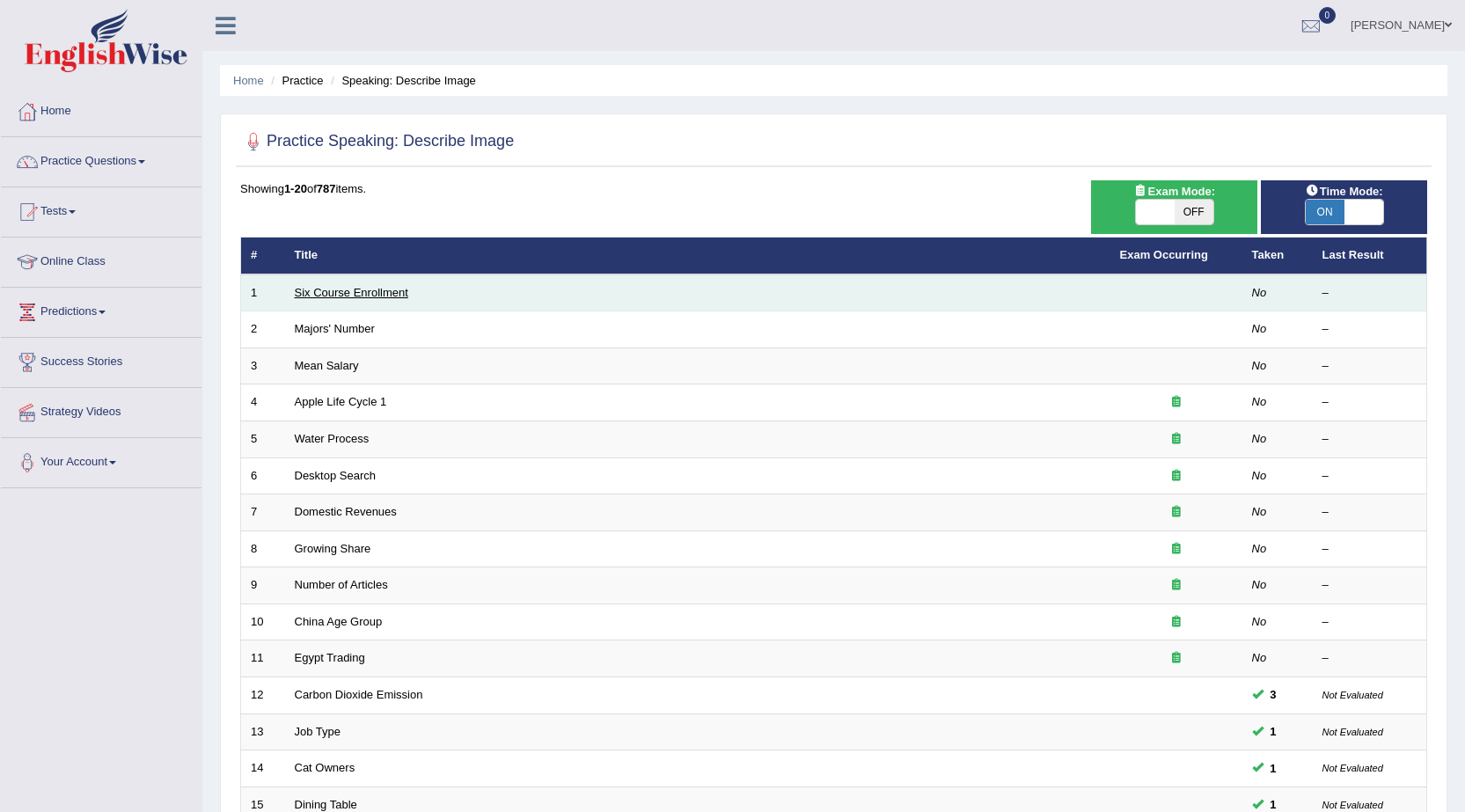
click at [392, 292] on link "Six Course Enrollment" at bounding box center [351, 293] width 114 height 13
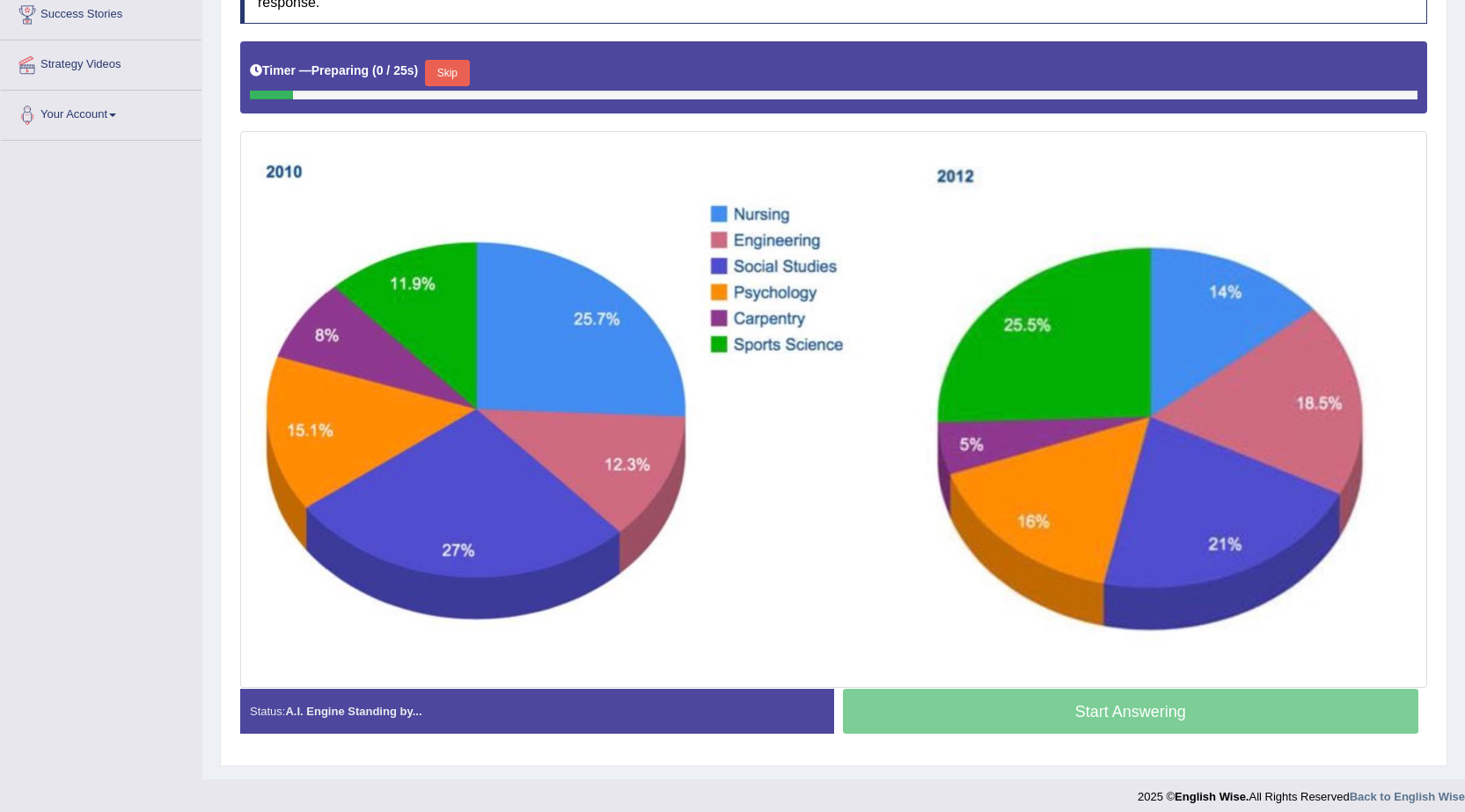
scroll to position [352, 0]
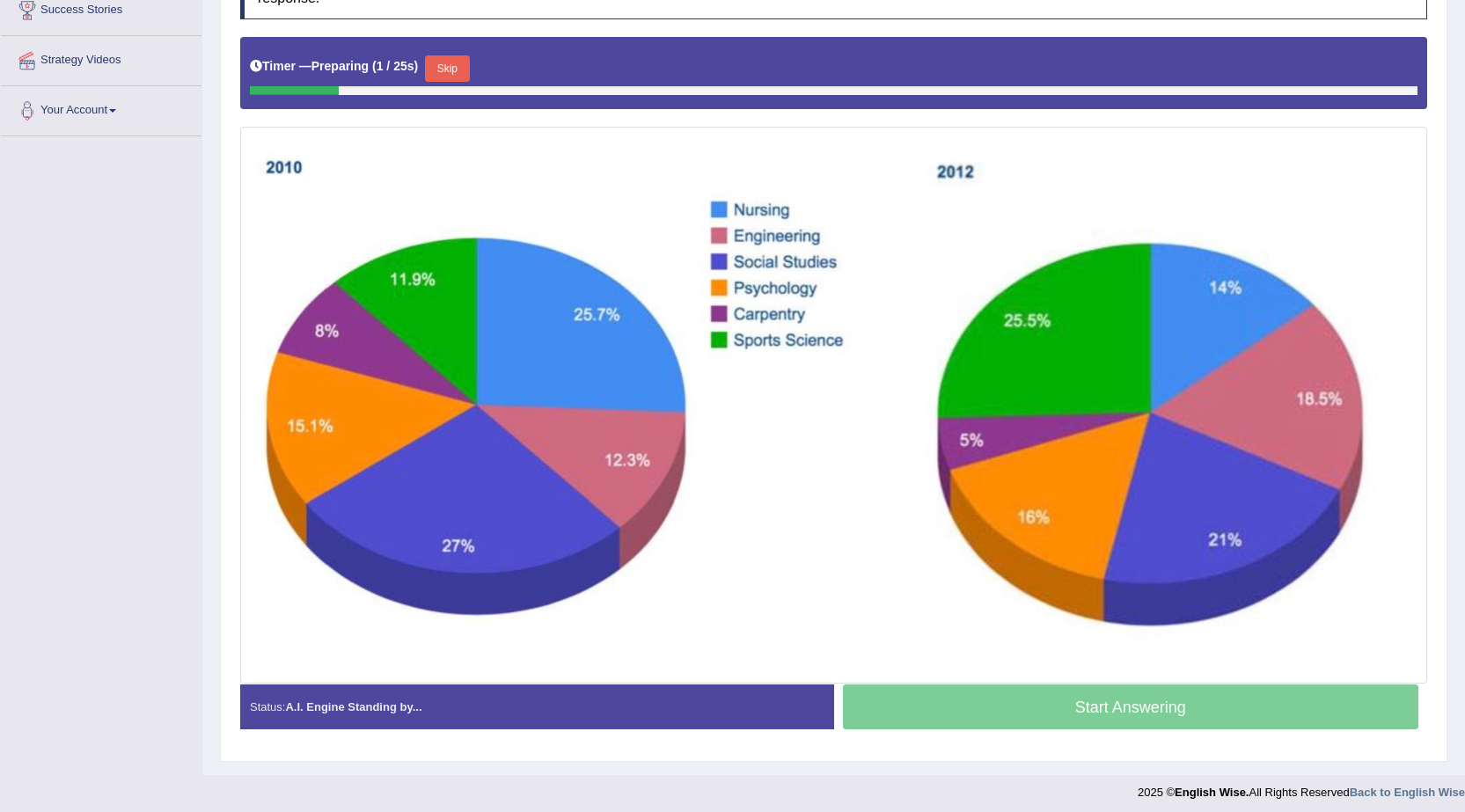
click at [470, 69] on button "Skip" at bounding box center [447, 69] width 44 height 27
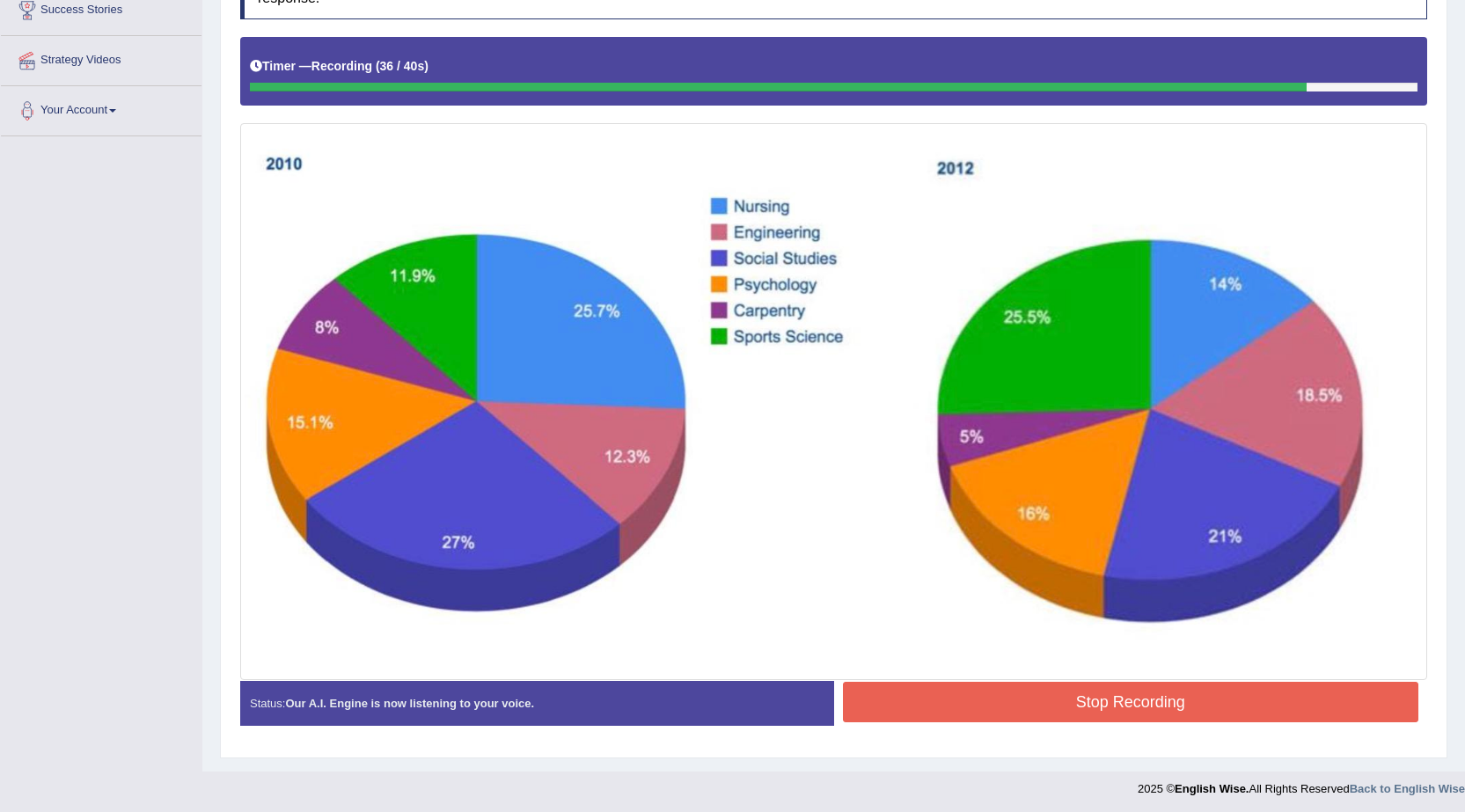
click at [1046, 716] on button "Stop Recording" at bounding box center [1131, 703] width 576 height 41
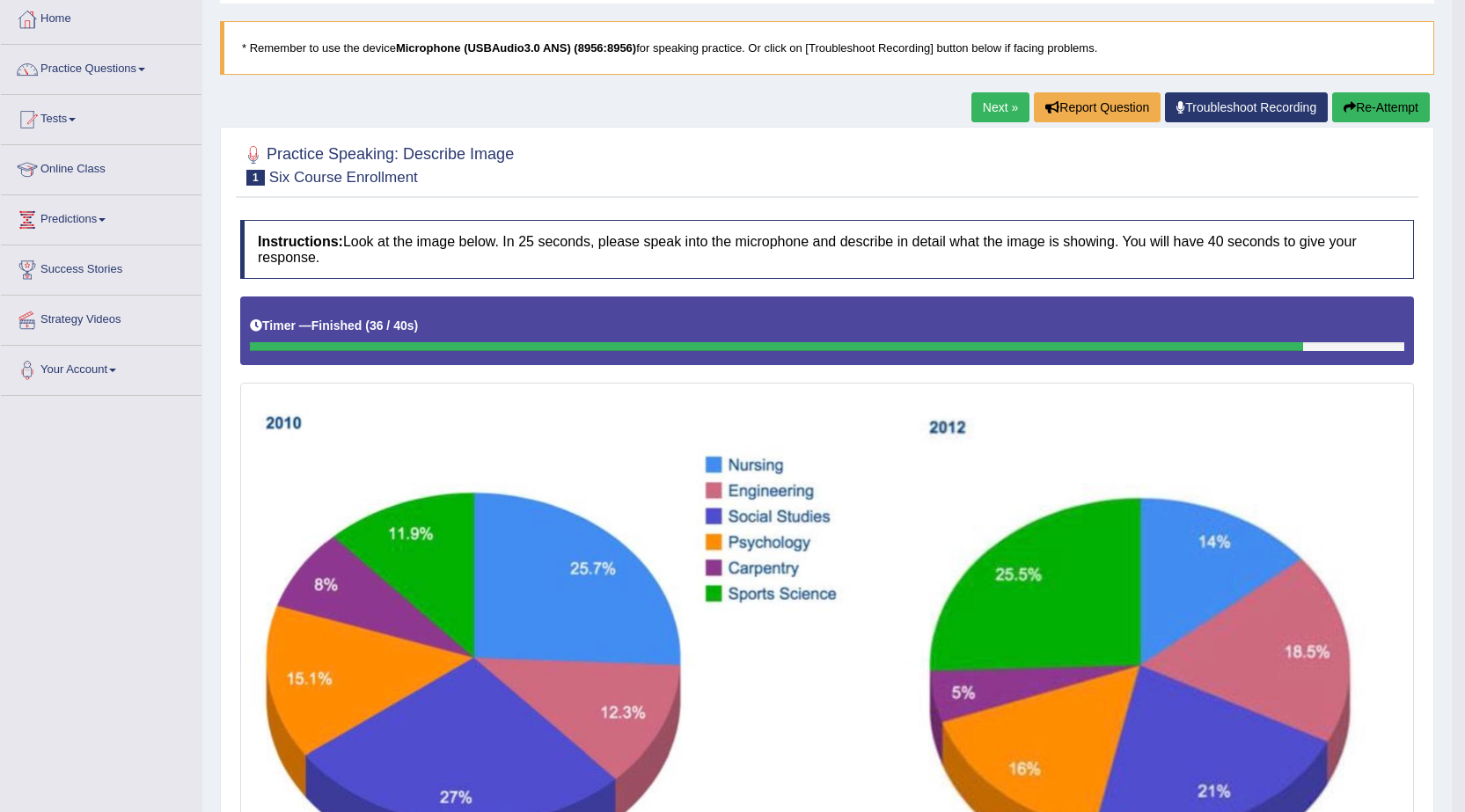
scroll to position [88, 0]
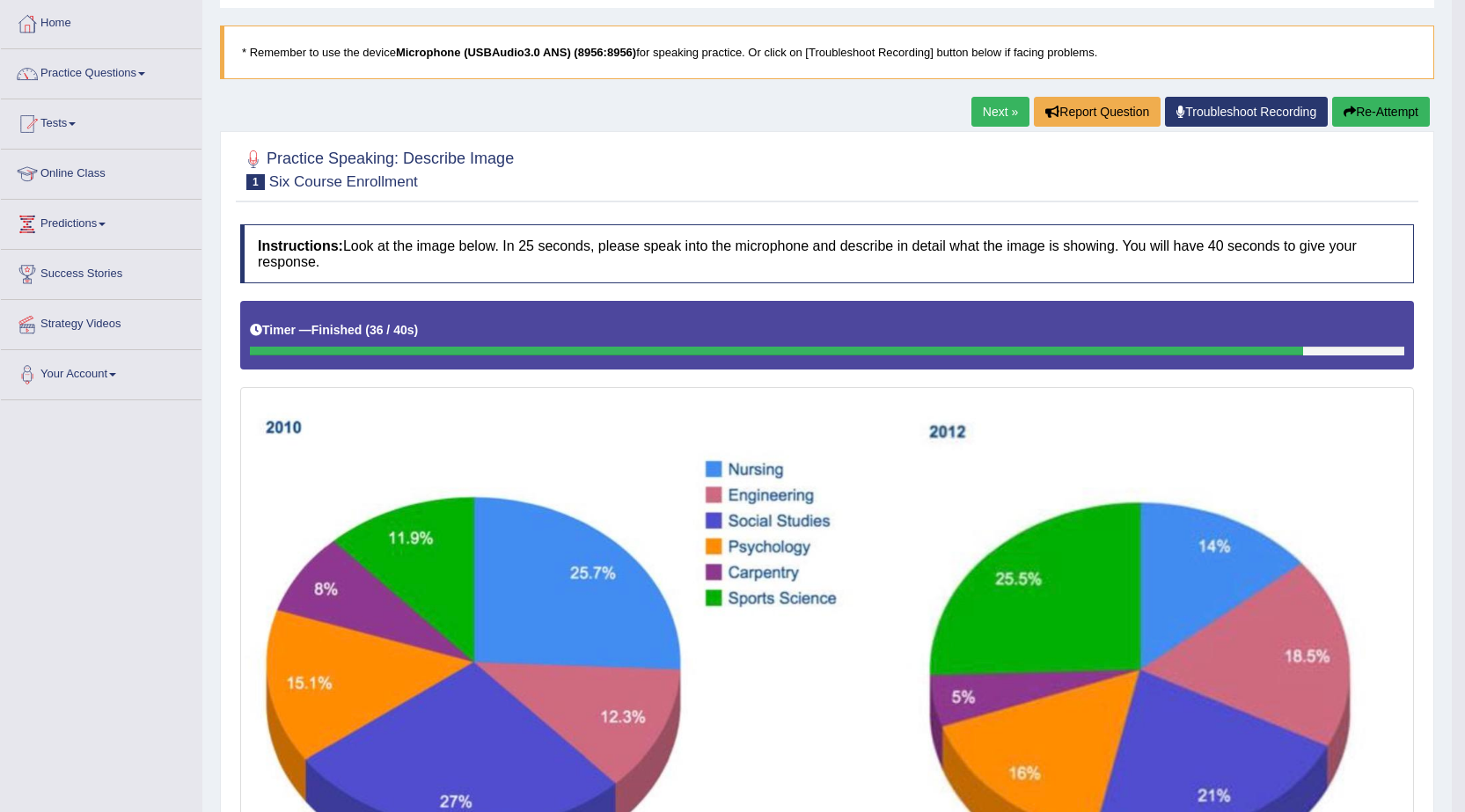
click at [1400, 111] on button "Re-Attempt" at bounding box center [1381, 112] width 97 height 30
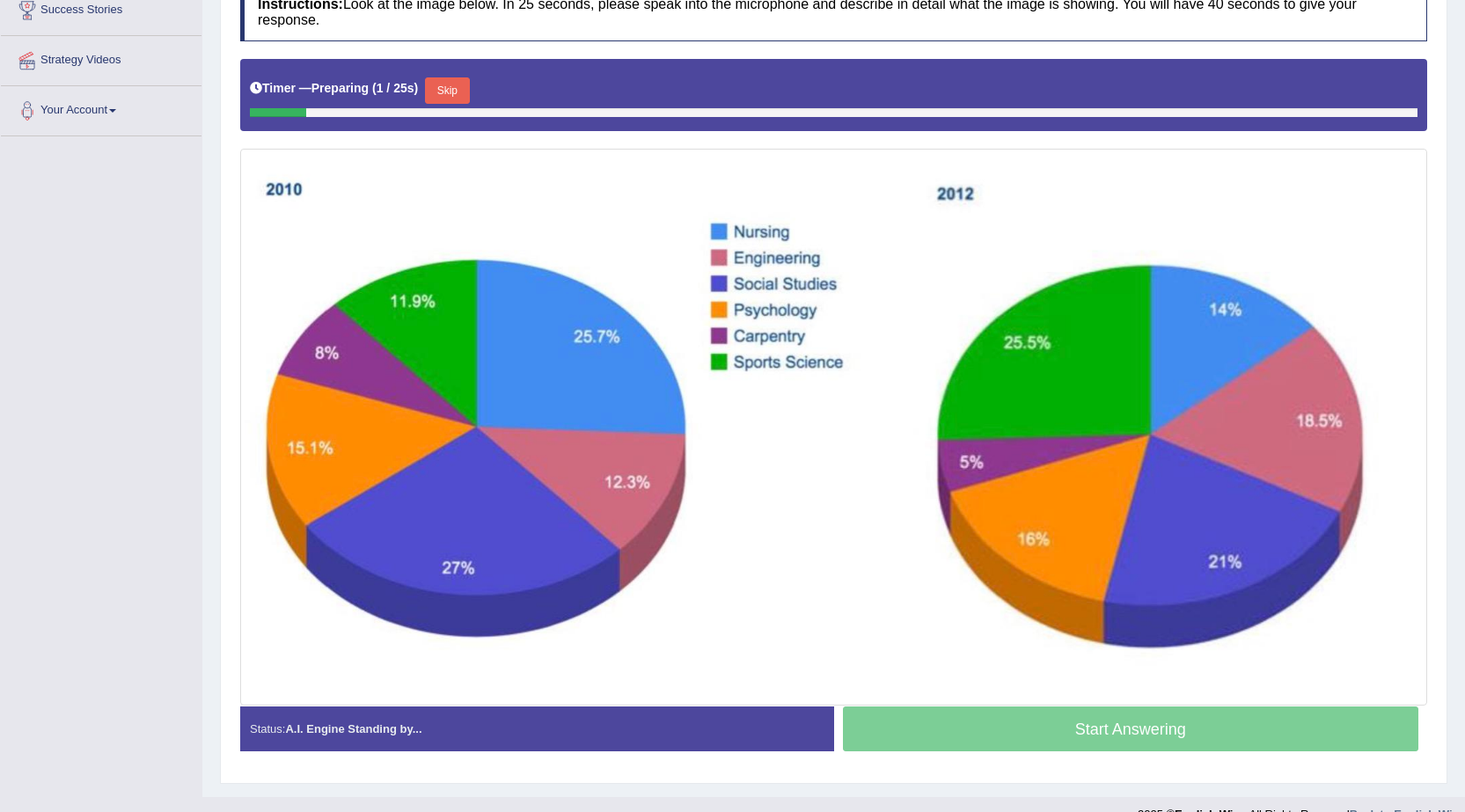
click at [461, 80] on button "Skip" at bounding box center [447, 91] width 44 height 27
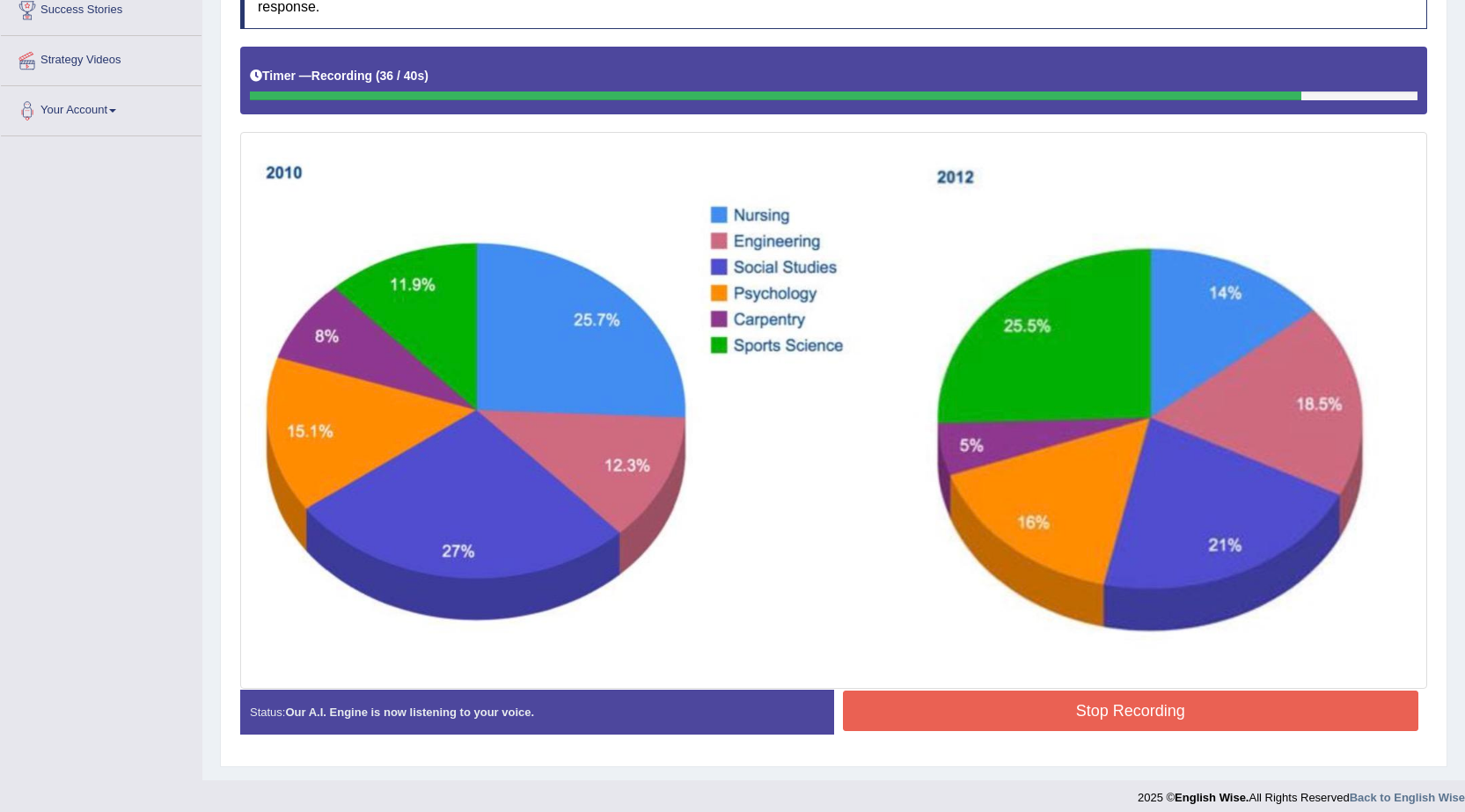
click at [1108, 704] on button "Stop Recording" at bounding box center [1131, 711] width 576 height 41
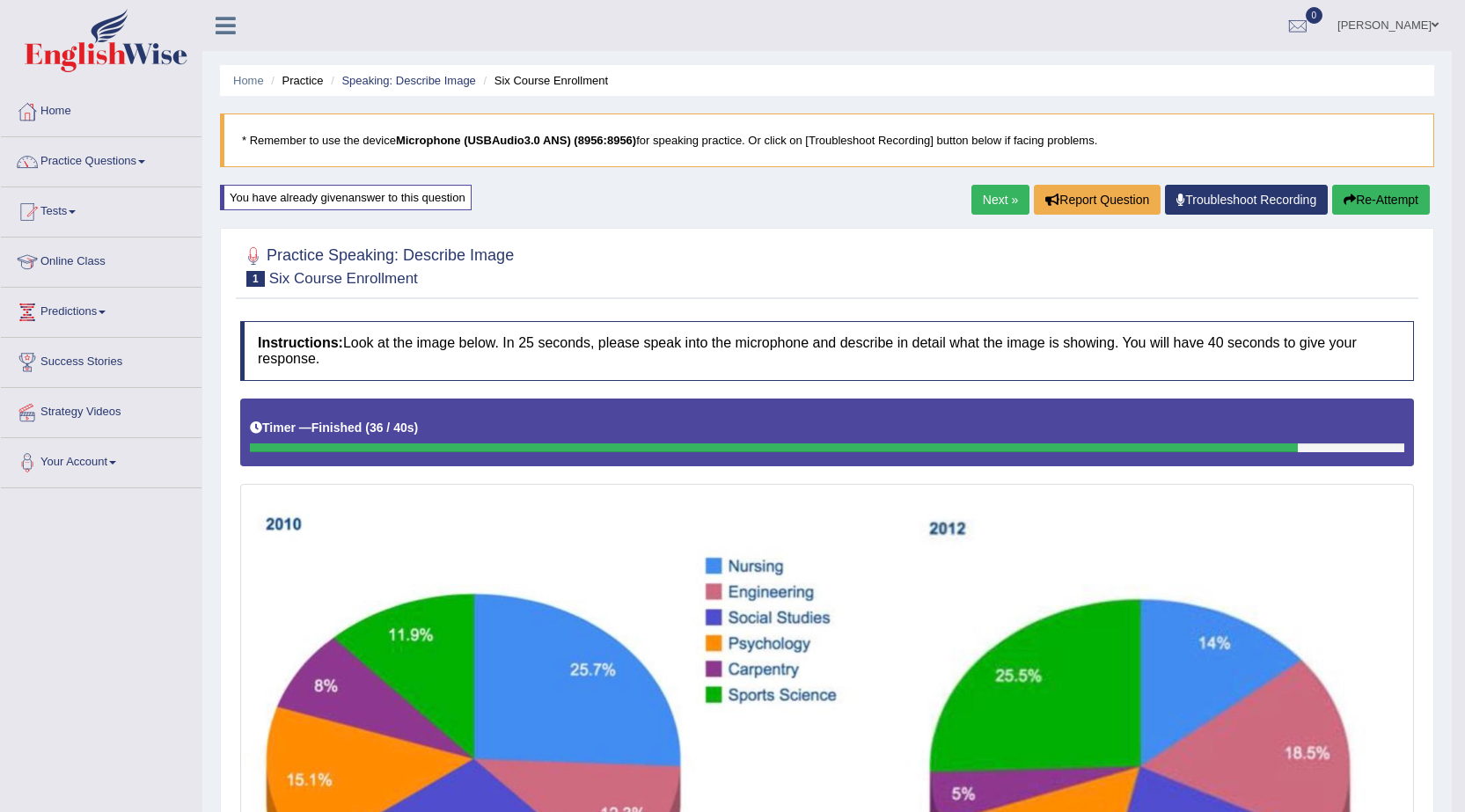
click at [983, 193] on link "Next »" at bounding box center [1000, 200] width 58 height 30
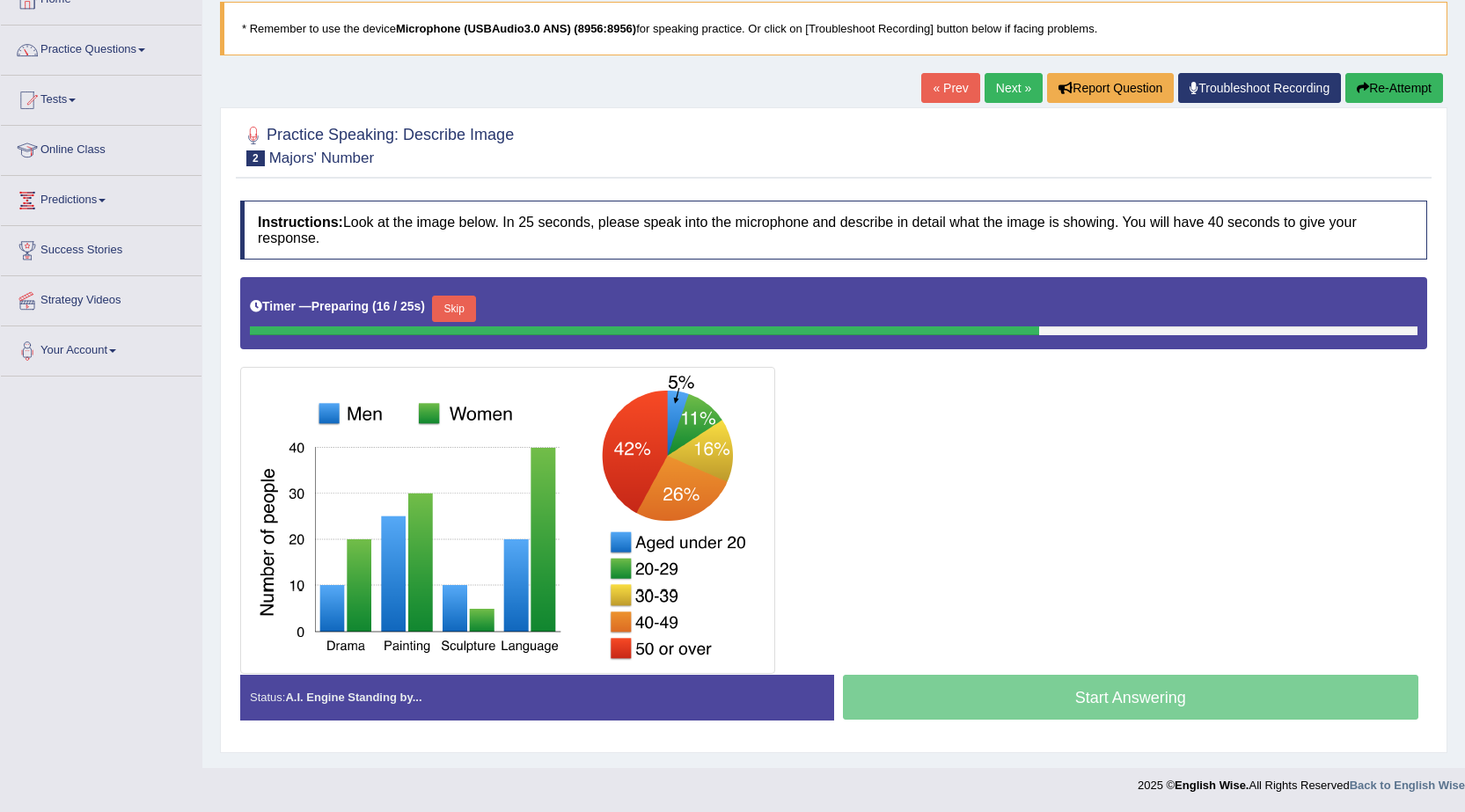
click at [463, 310] on button "Skip" at bounding box center [455, 308] width 44 height 27
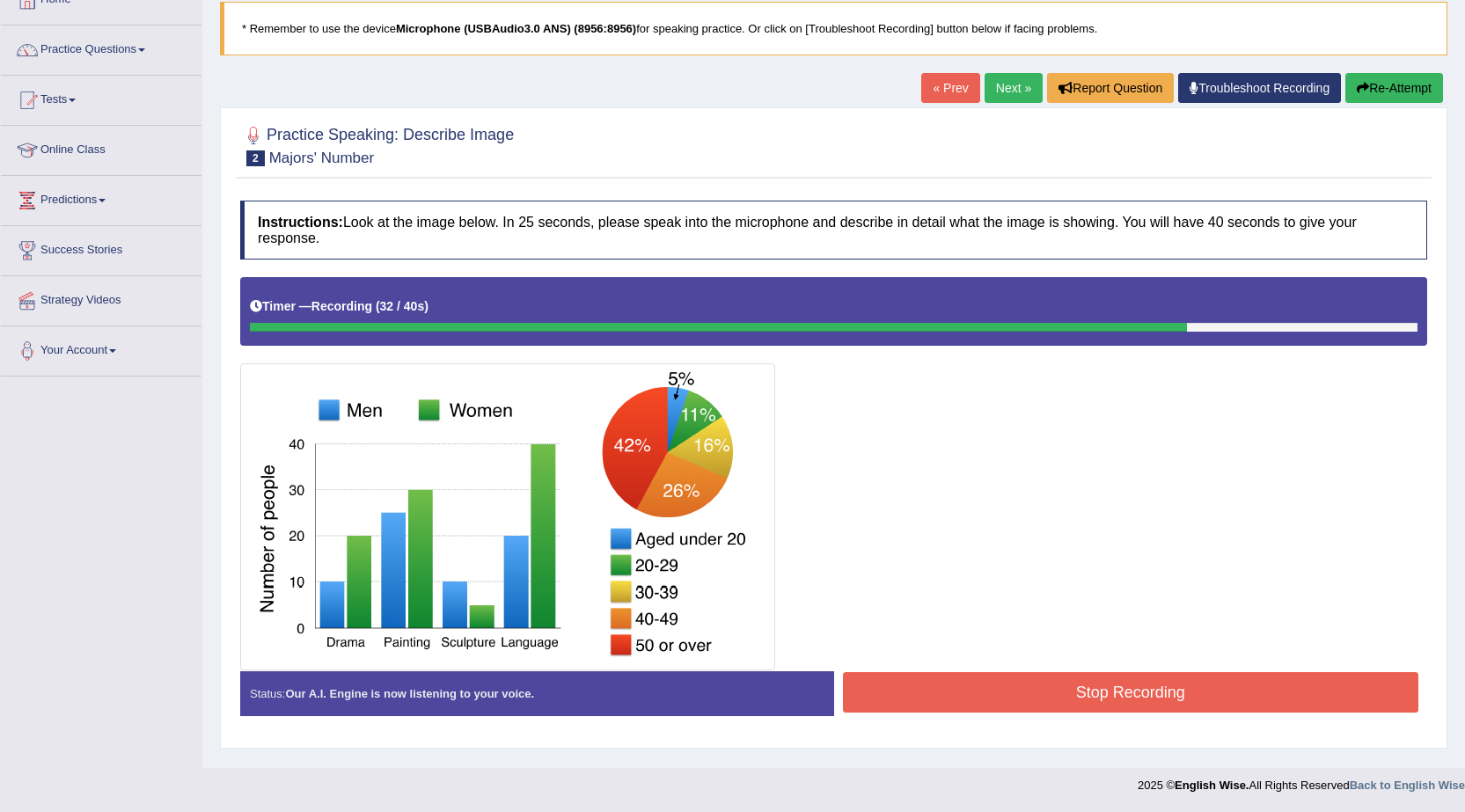
click at [1085, 691] on button "Stop Recording" at bounding box center [1131, 693] width 576 height 41
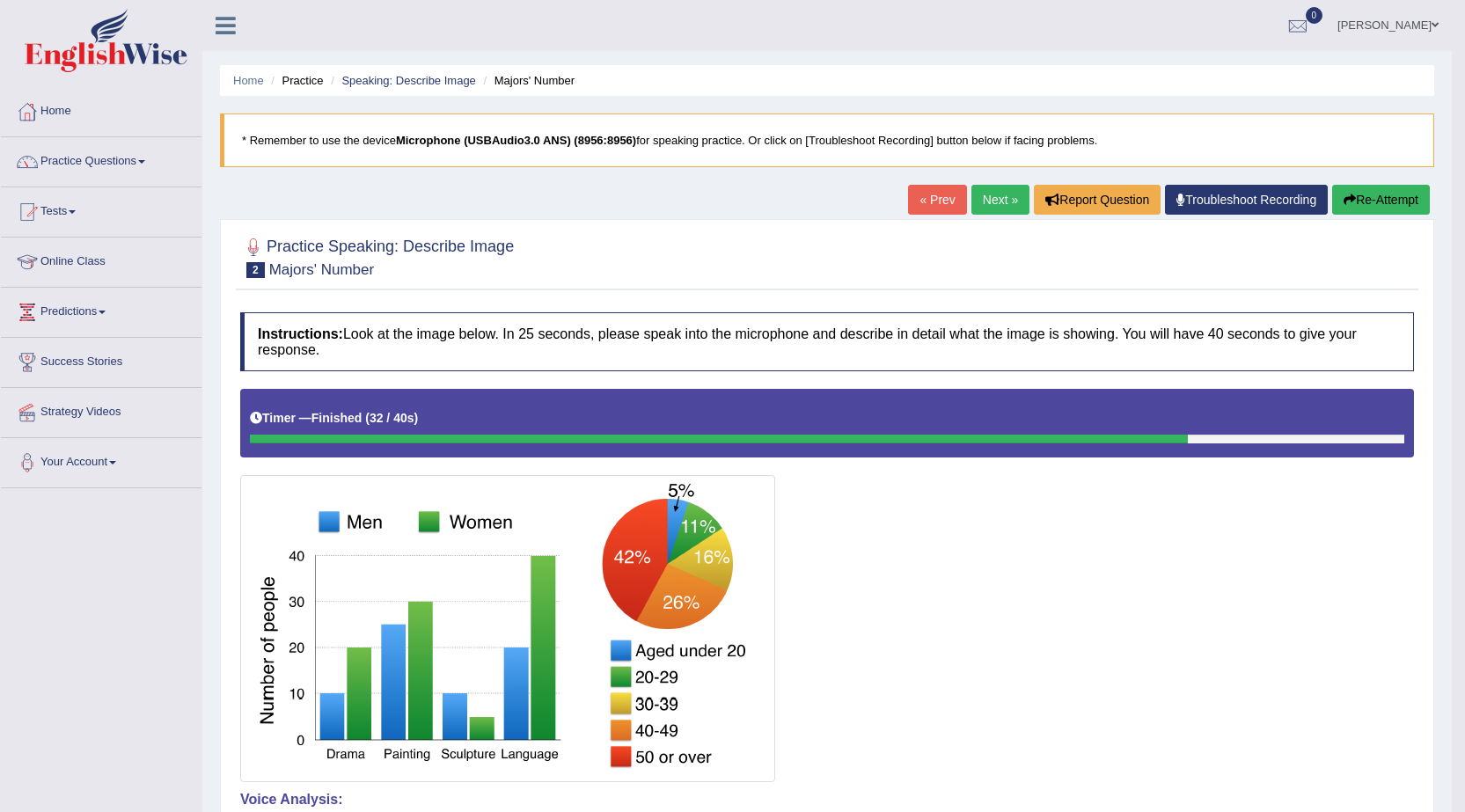
click at [990, 206] on link "Next »" at bounding box center [1000, 200] width 58 height 30
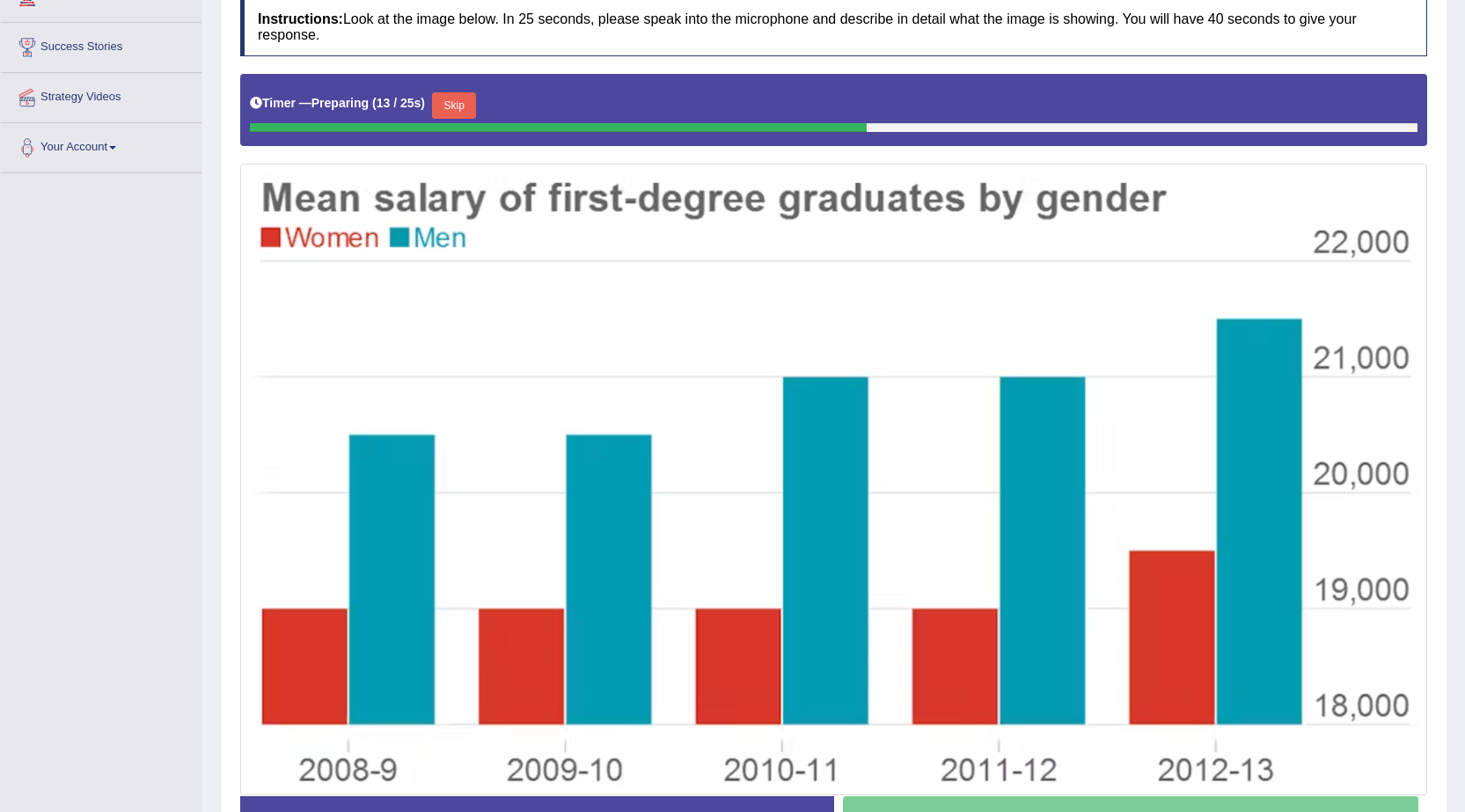
scroll to position [346, 0]
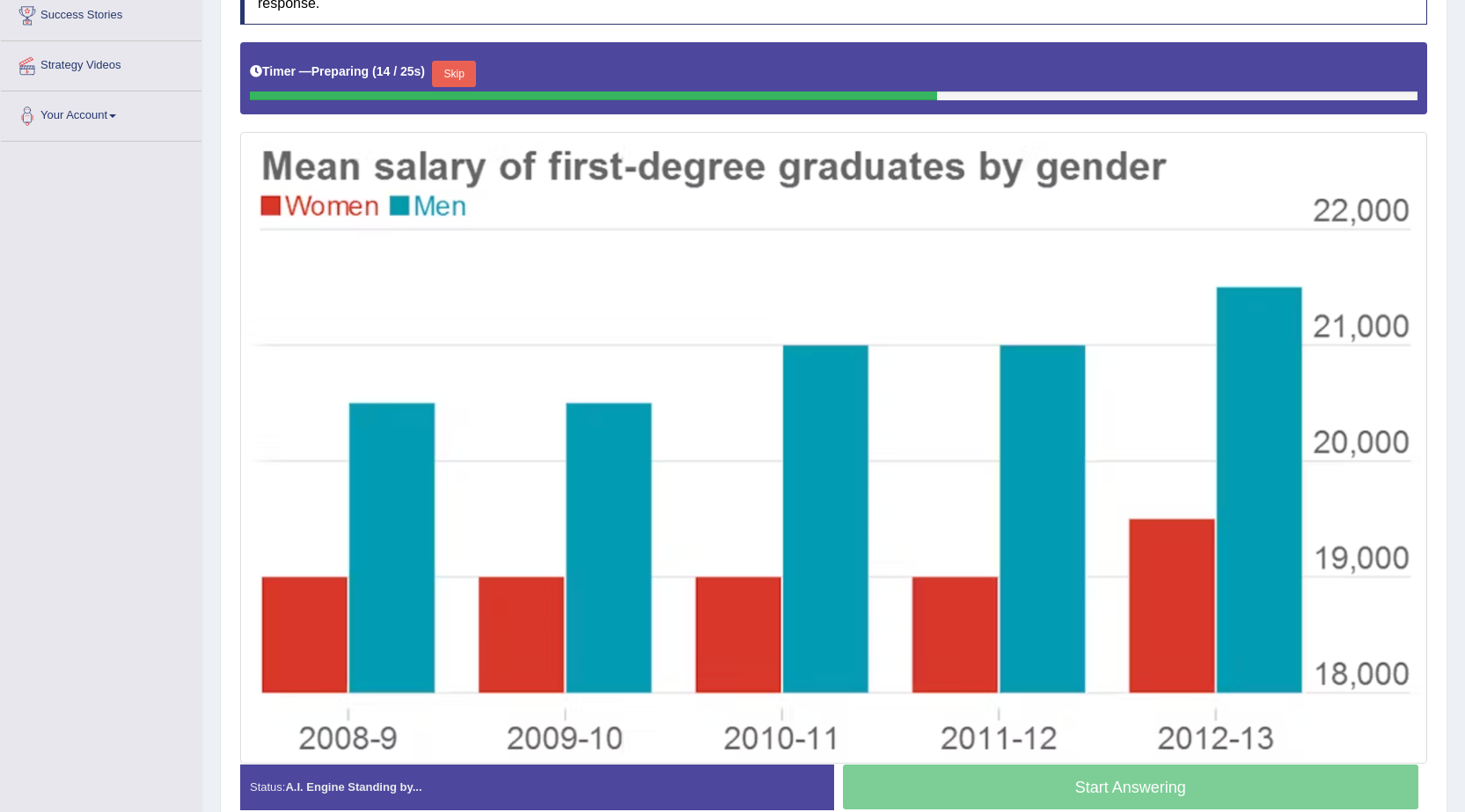
click at [455, 73] on button "Skip" at bounding box center [455, 74] width 44 height 27
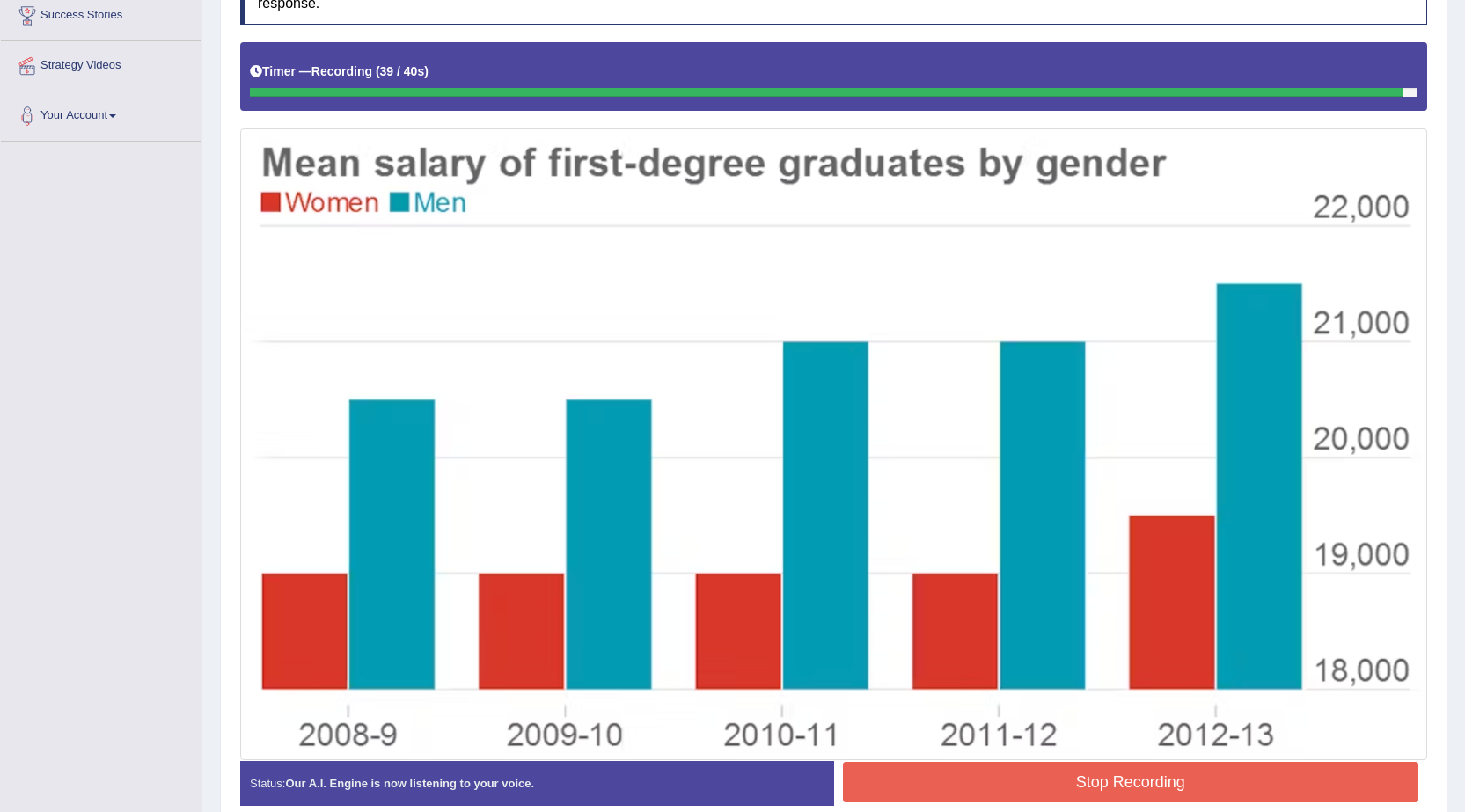
click at [1205, 773] on button "Stop Recording" at bounding box center [1131, 782] width 576 height 41
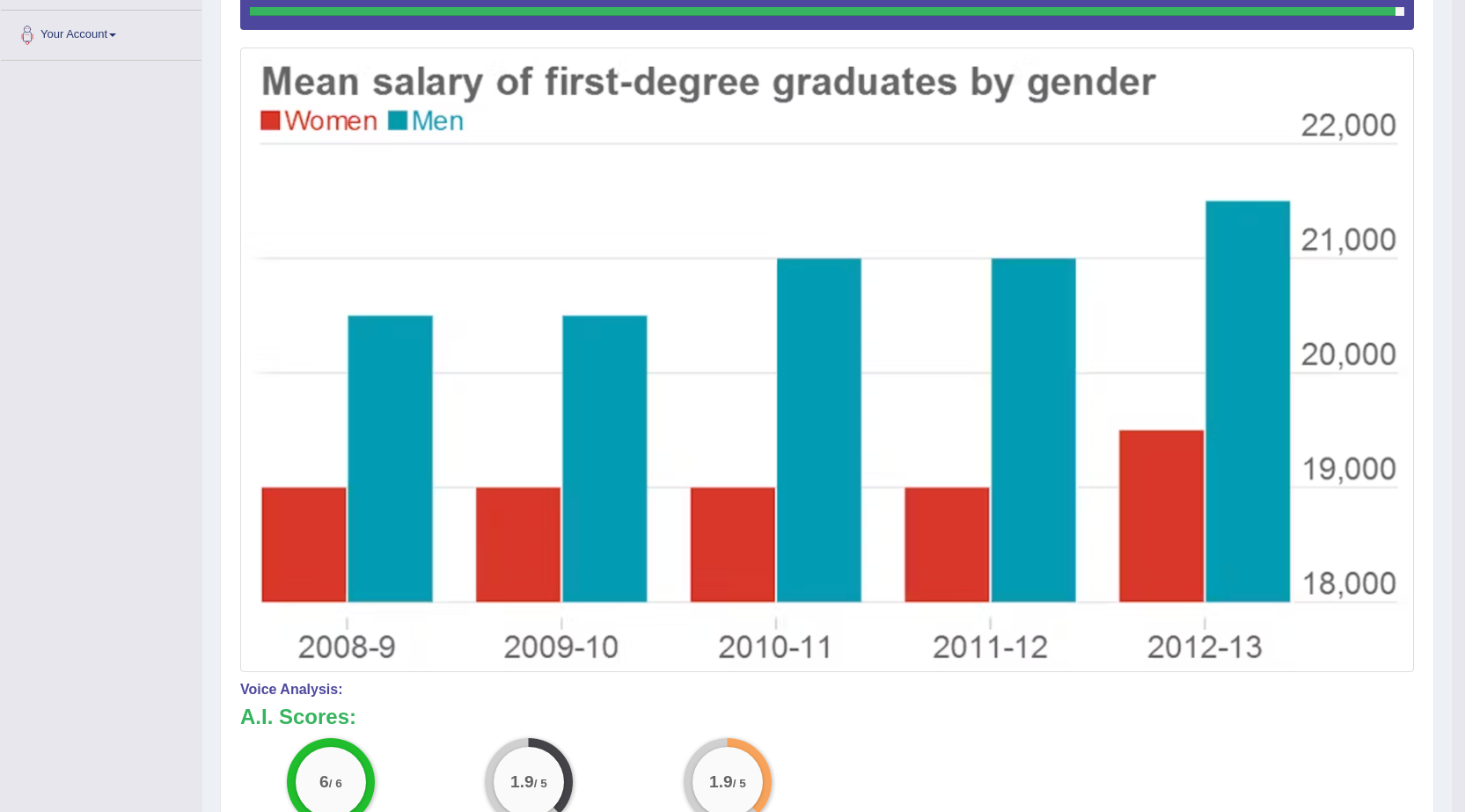
scroll to position [76, 0]
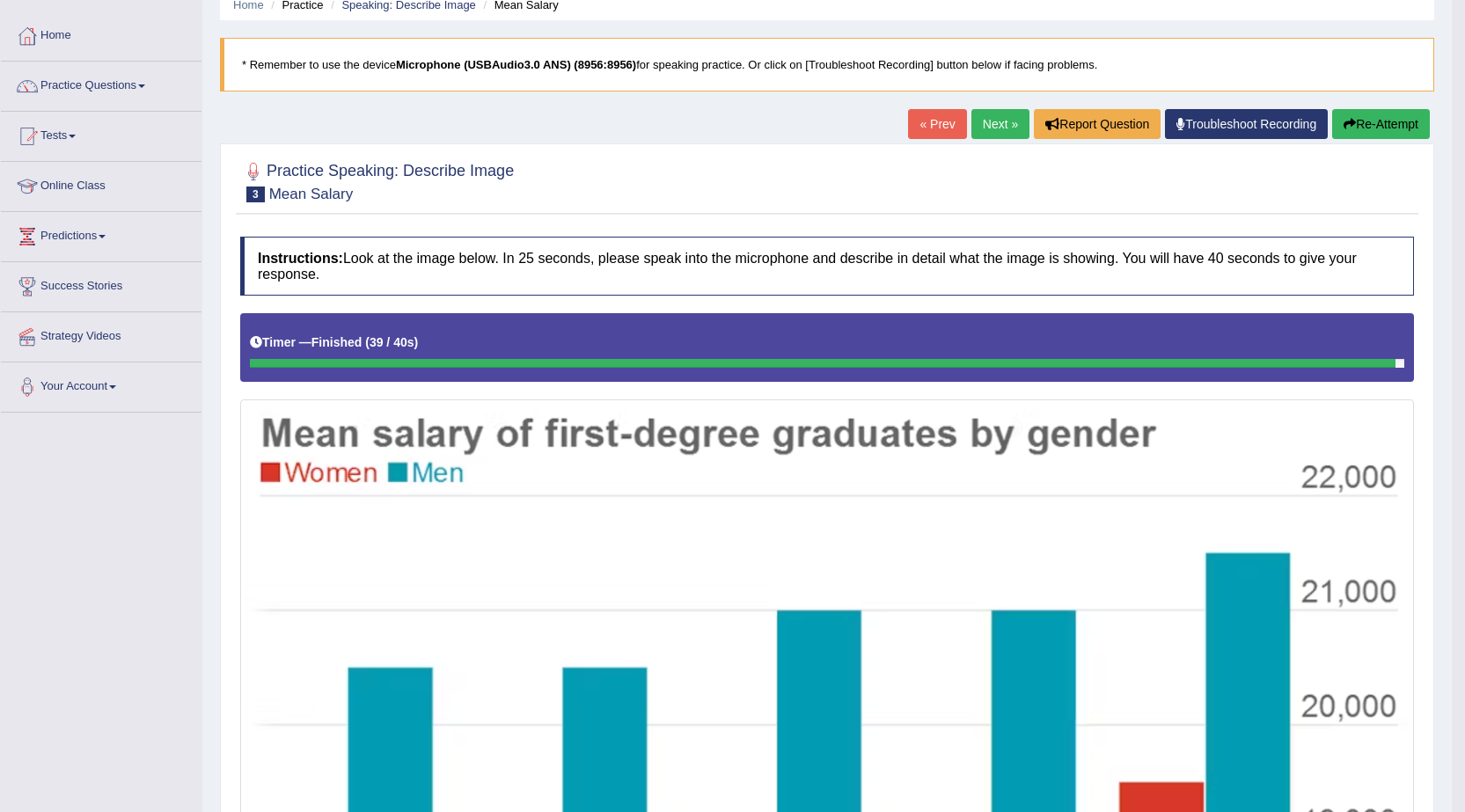
click at [982, 132] on link "Next »" at bounding box center [1000, 124] width 58 height 30
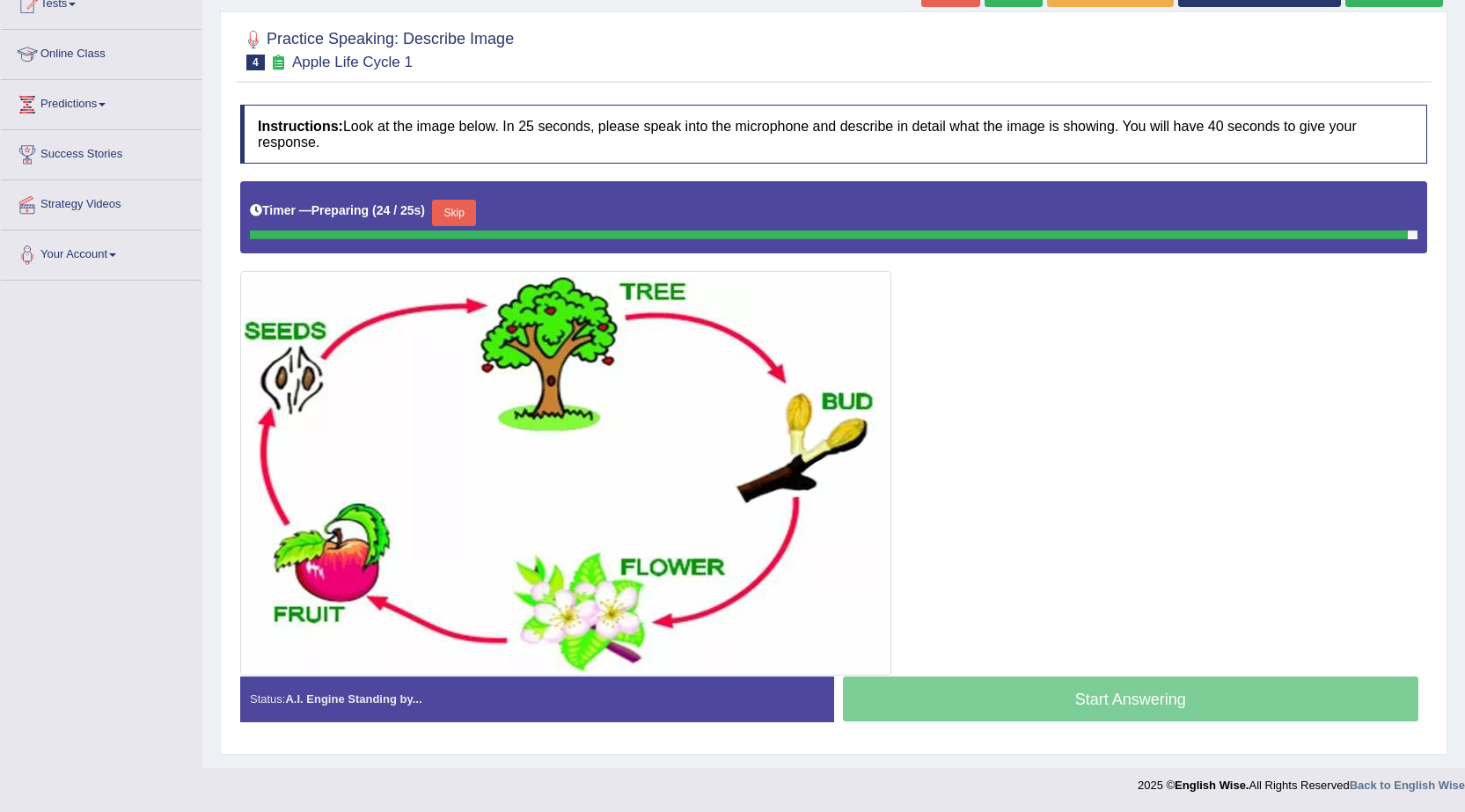
scroll to position [204, 0]
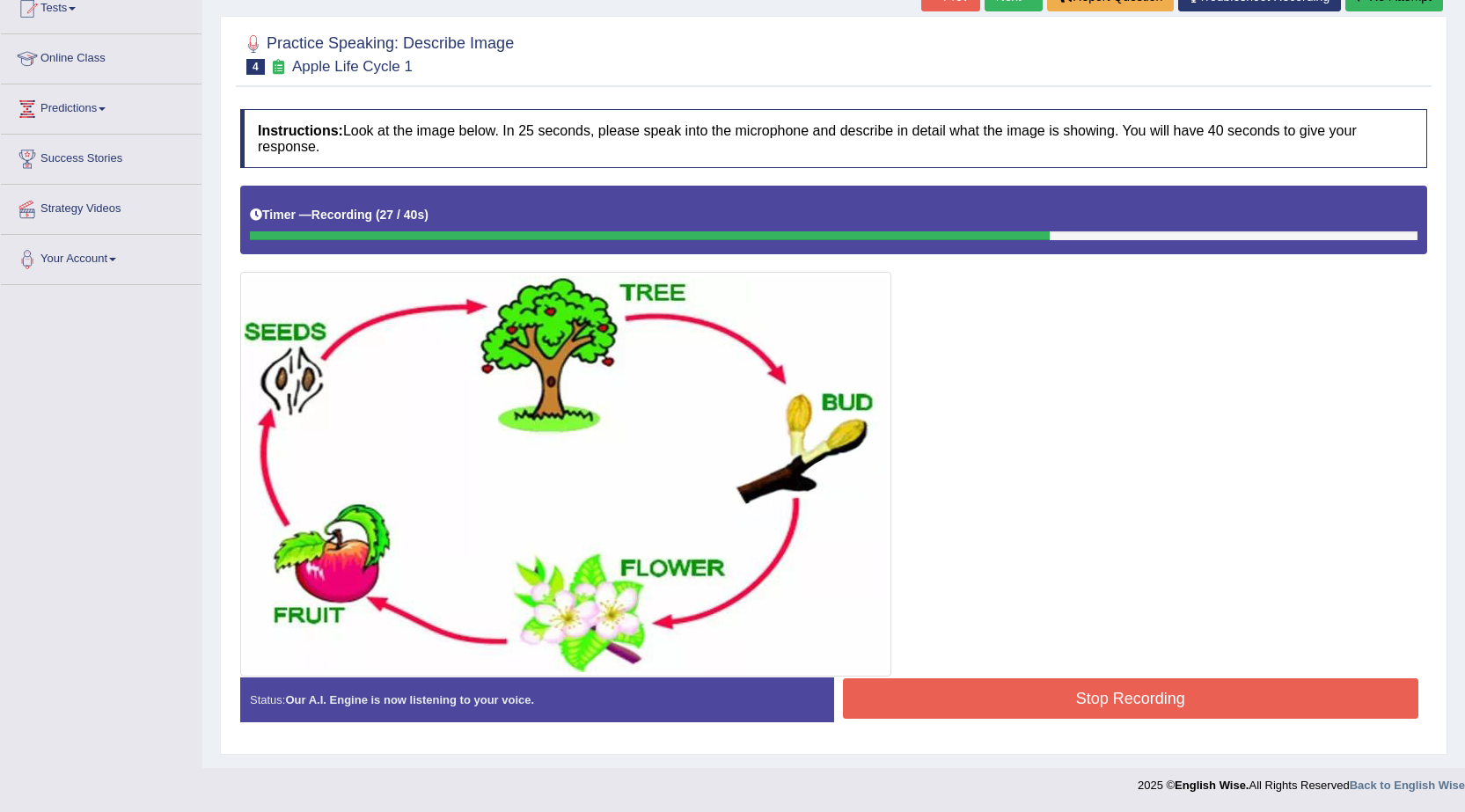
click at [1001, 692] on button "Stop Recording" at bounding box center [1131, 699] width 576 height 41
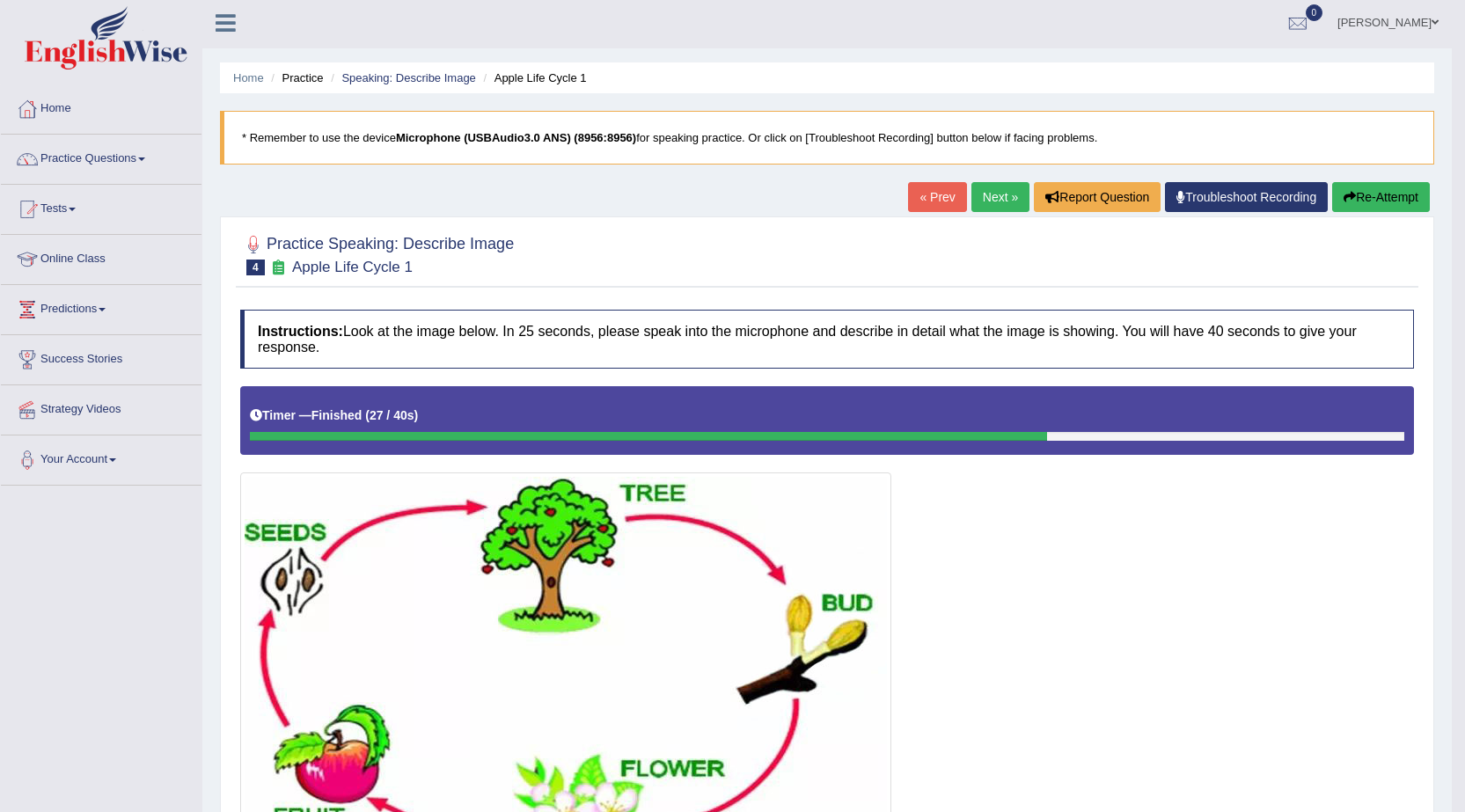
scroll to position [0, 0]
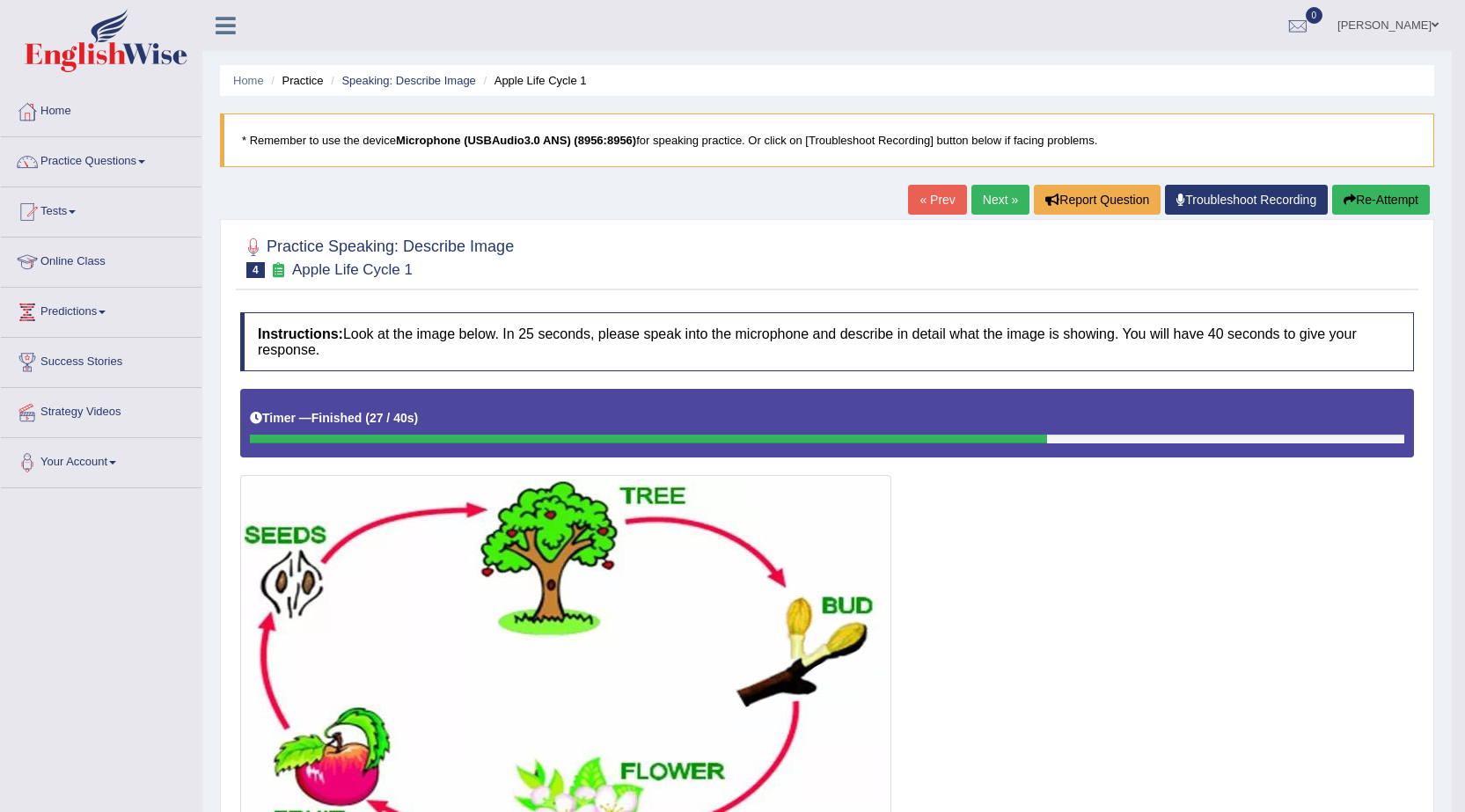
click at [995, 204] on link "Next »" at bounding box center [1000, 200] width 58 height 30
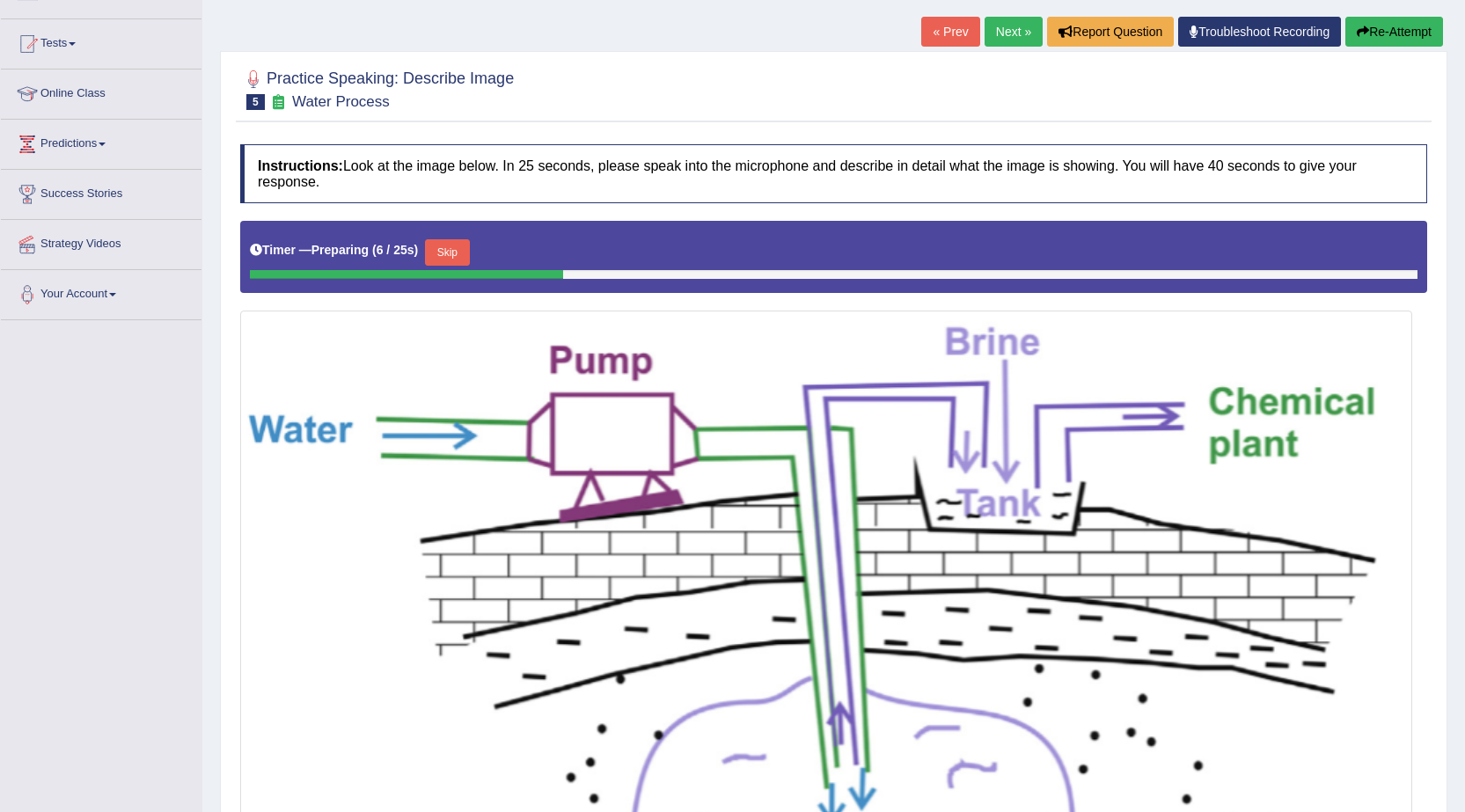
scroll to position [156, 0]
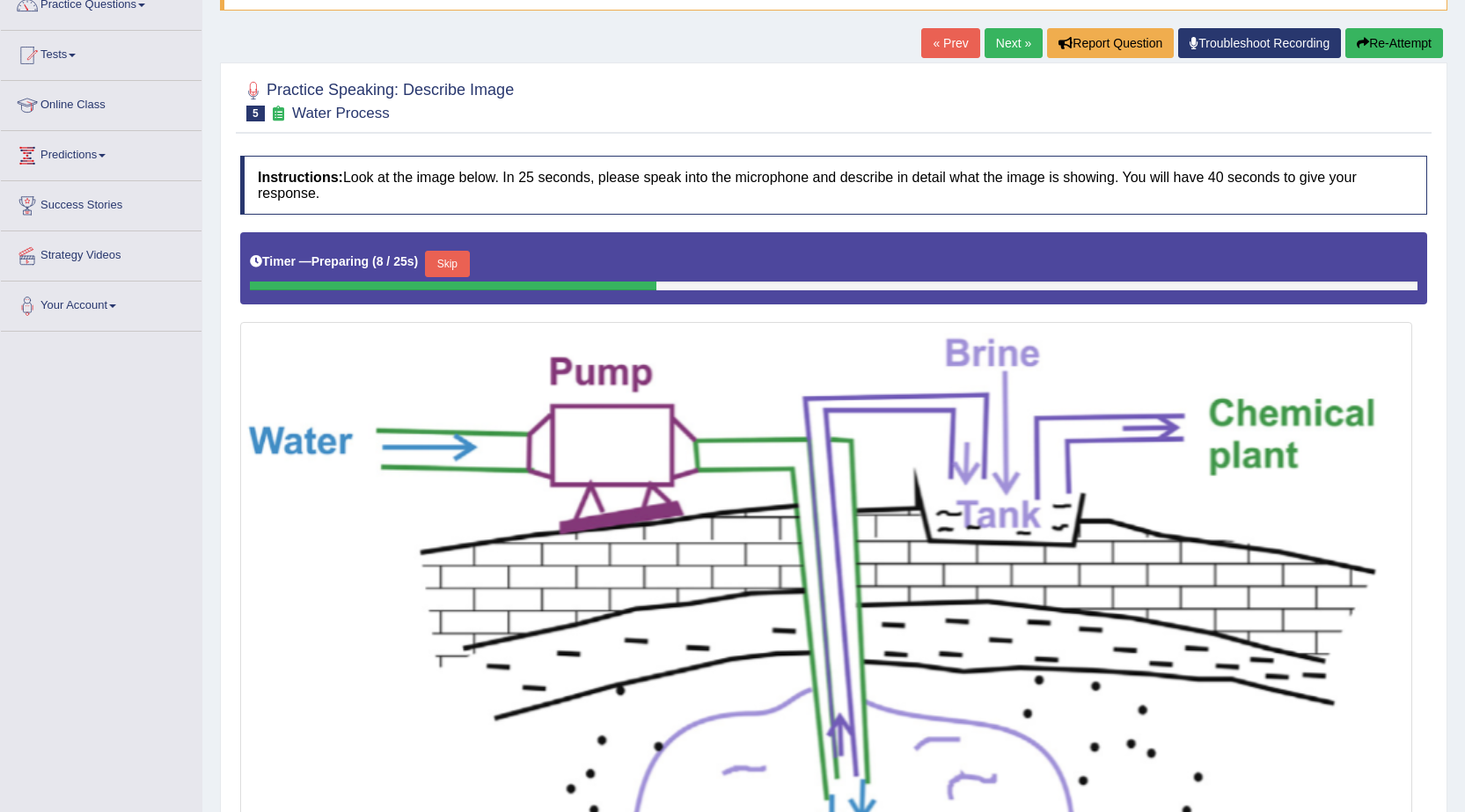
click at [1020, 48] on link "Next »" at bounding box center [1013, 43] width 58 height 30
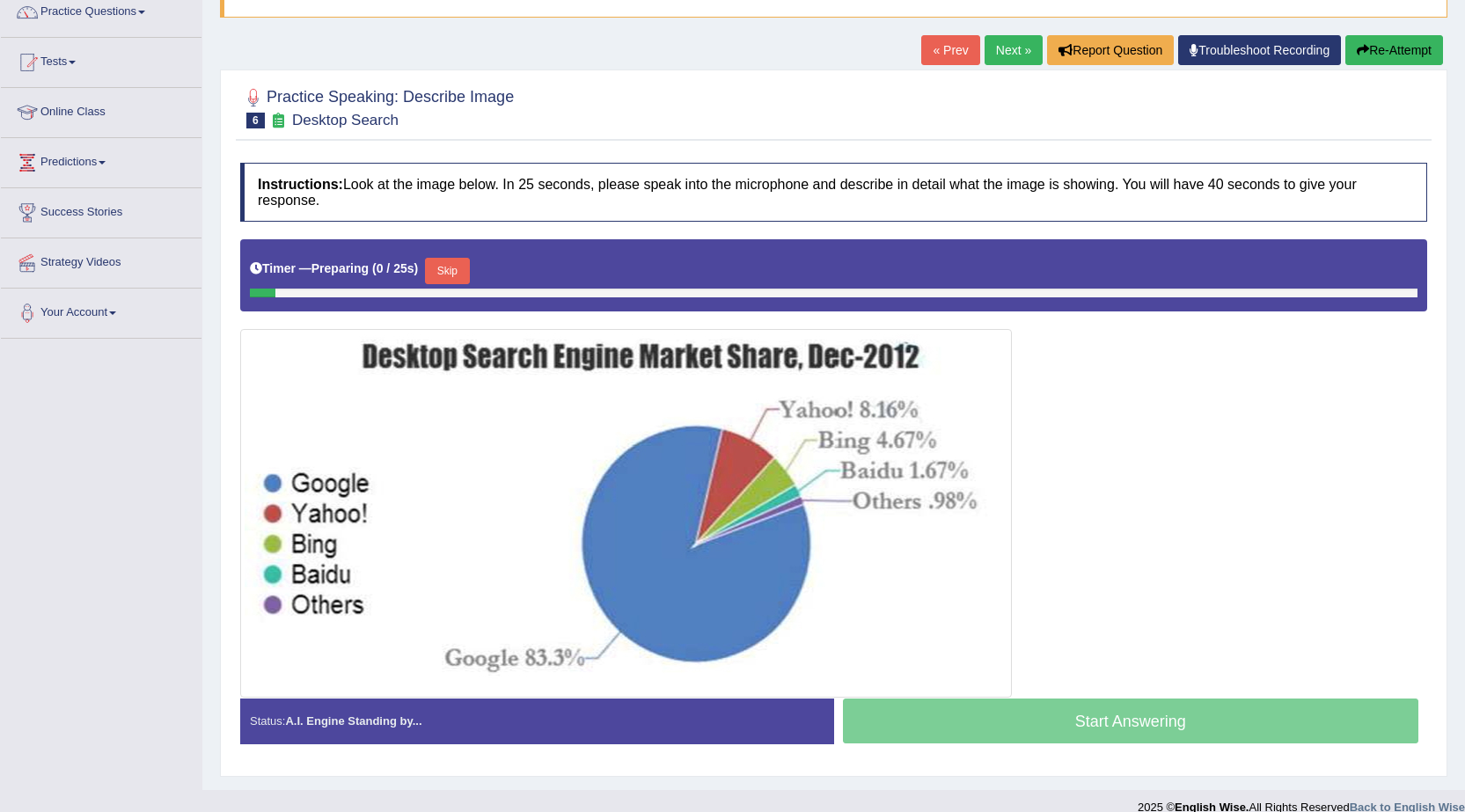
scroll to position [171, 0]
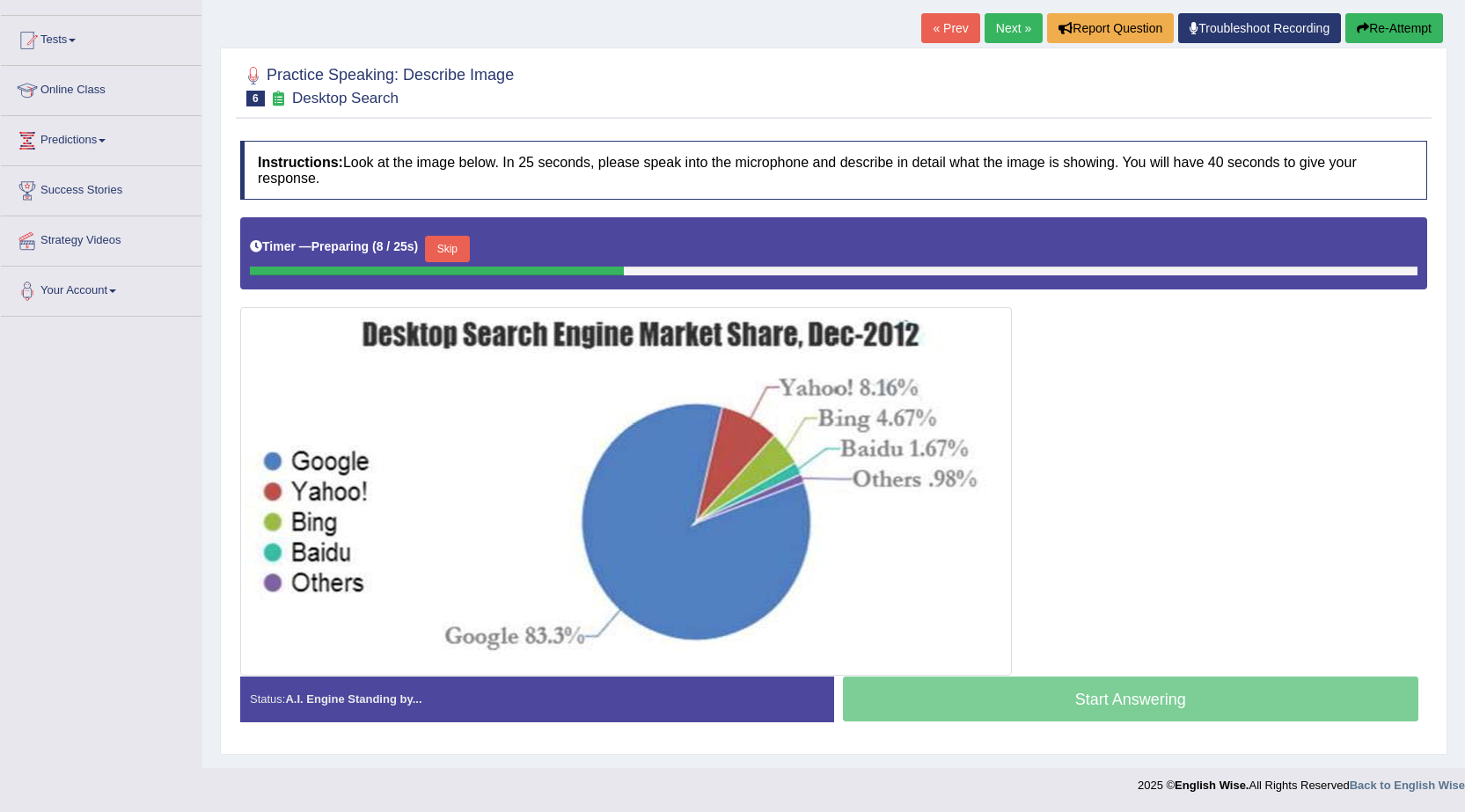
click at [463, 253] on button "Skip" at bounding box center [447, 249] width 44 height 27
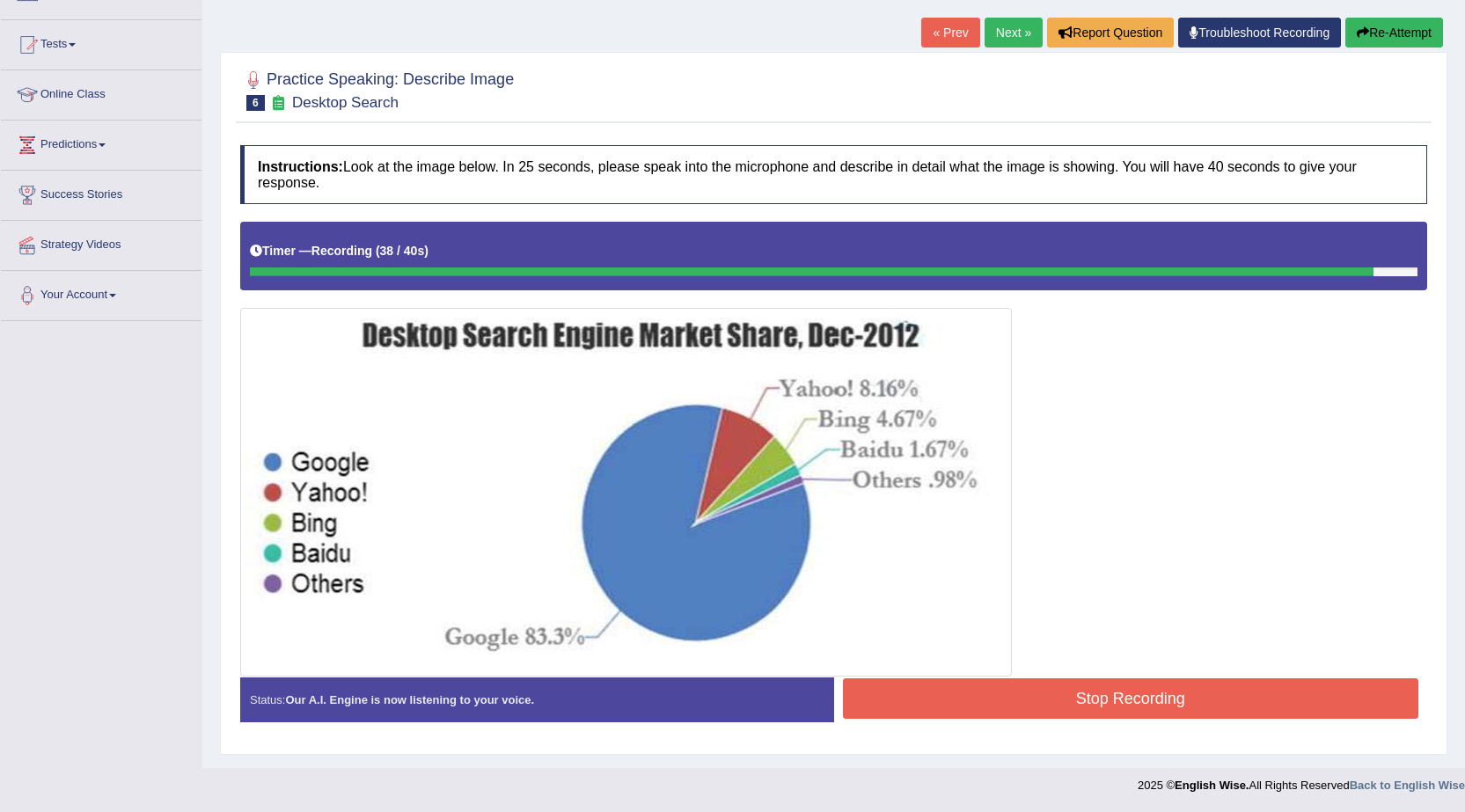
click at [899, 700] on button "Stop Recording" at bounding box center [1131, 699] width 576 height 41
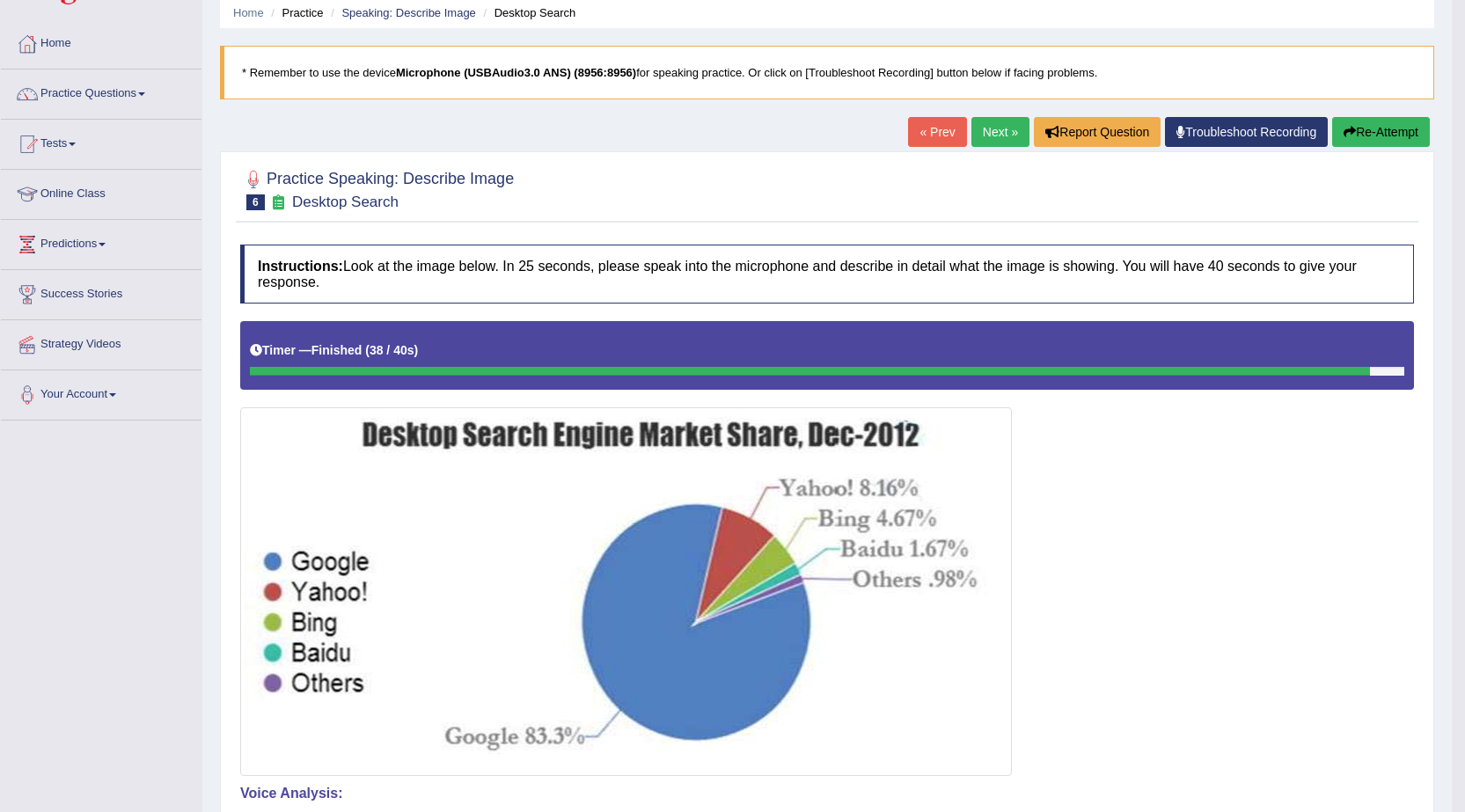
scroll to position [0, 0]
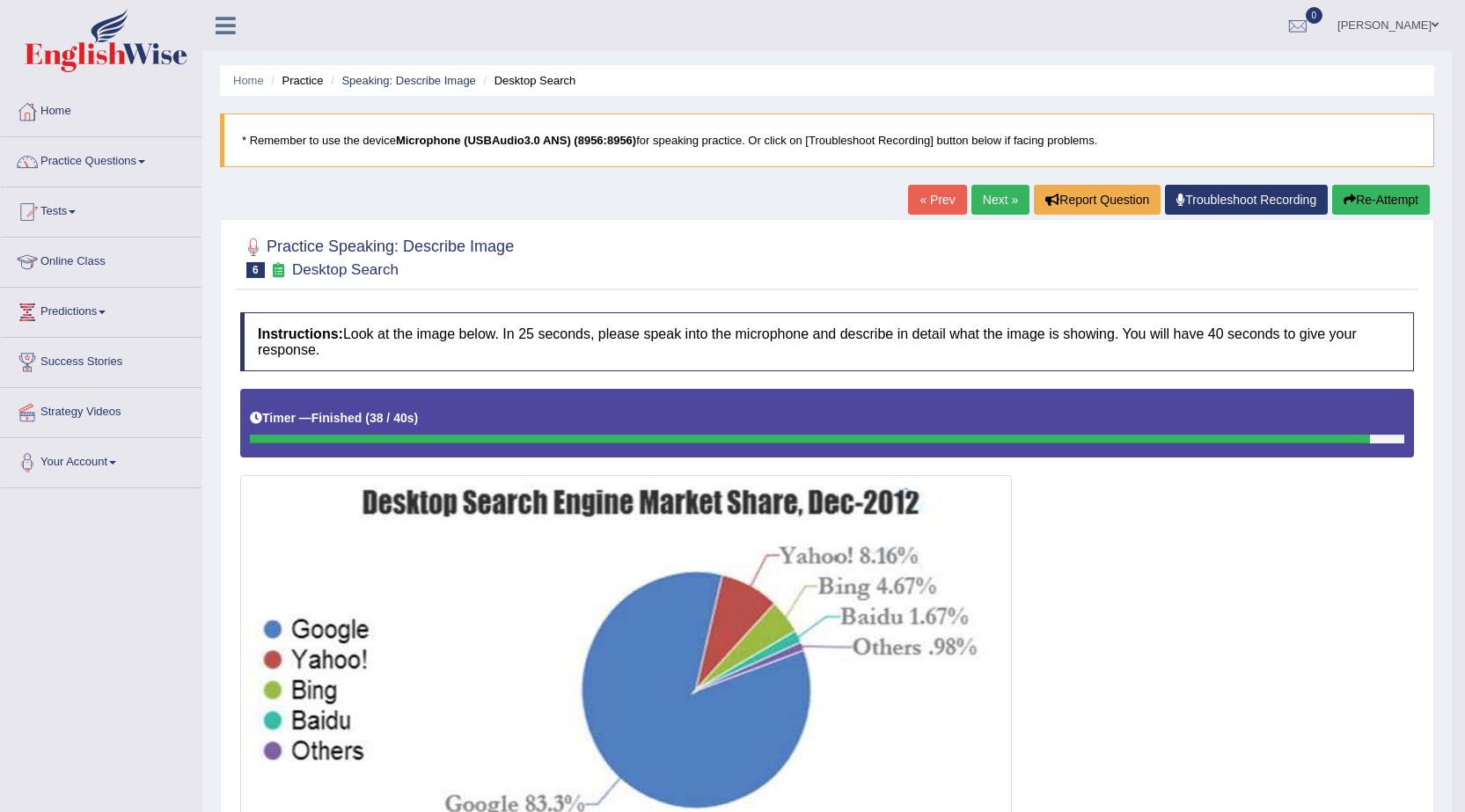
click at [983, 196] on link "Next »" at bounding box center [1000, 200] width 58 height 30
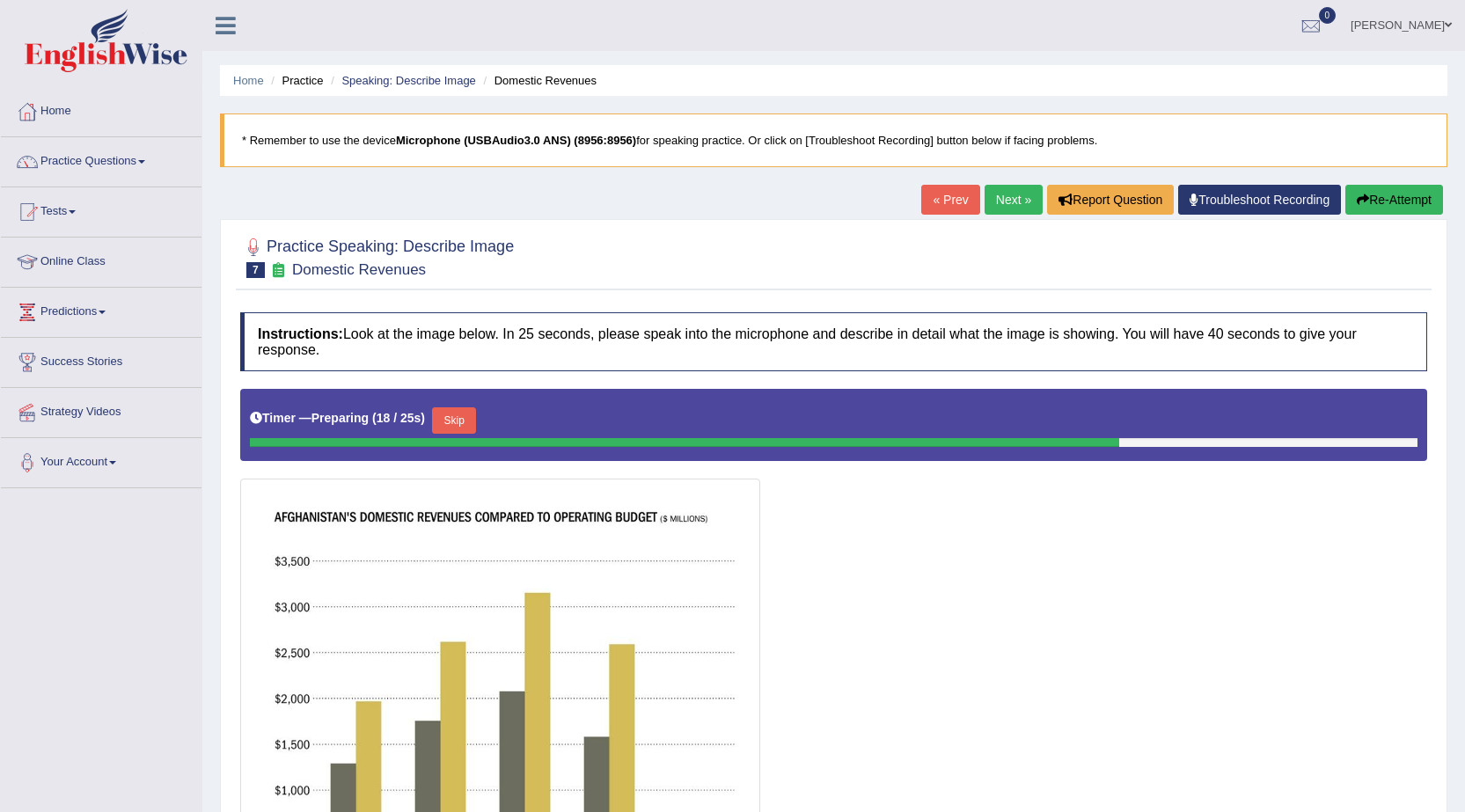
click at [1001, 203] on link "Next »" at bounding box center [1013, 200] width 58 height 30
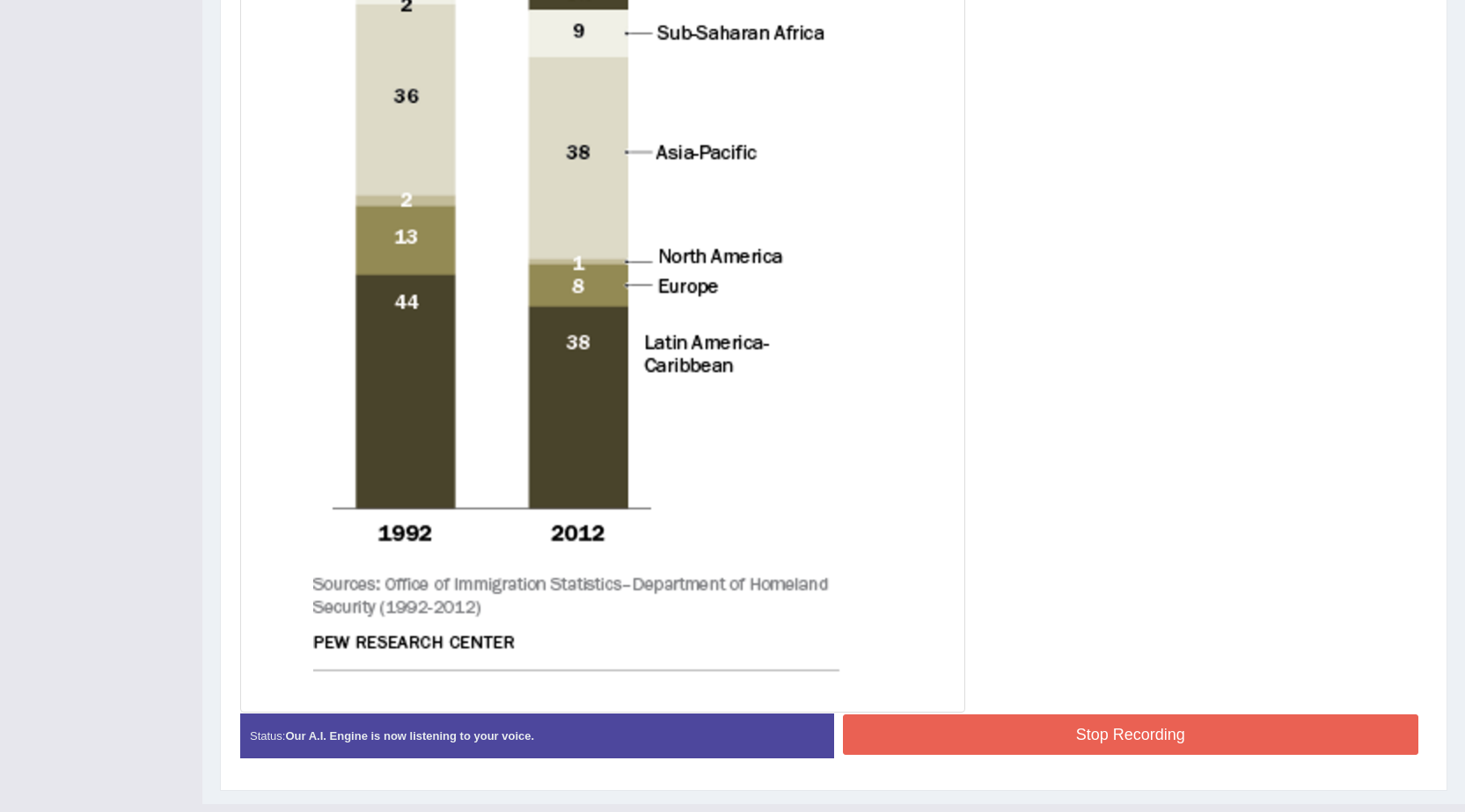
scroll to position [736, 0]
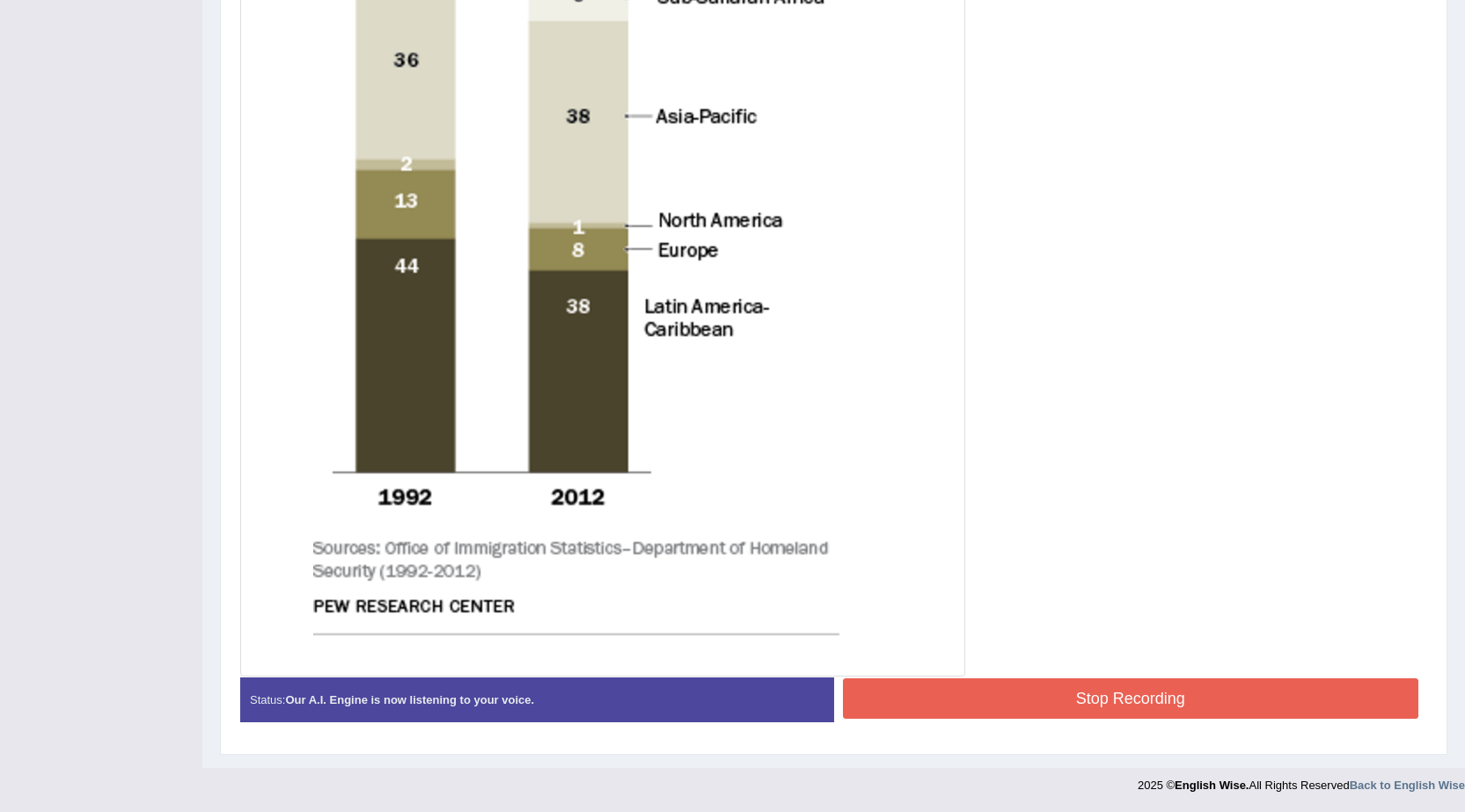
click at [976, 700] on button "Stop Recording" at bounding box center [1131, 699] width 576 height 41
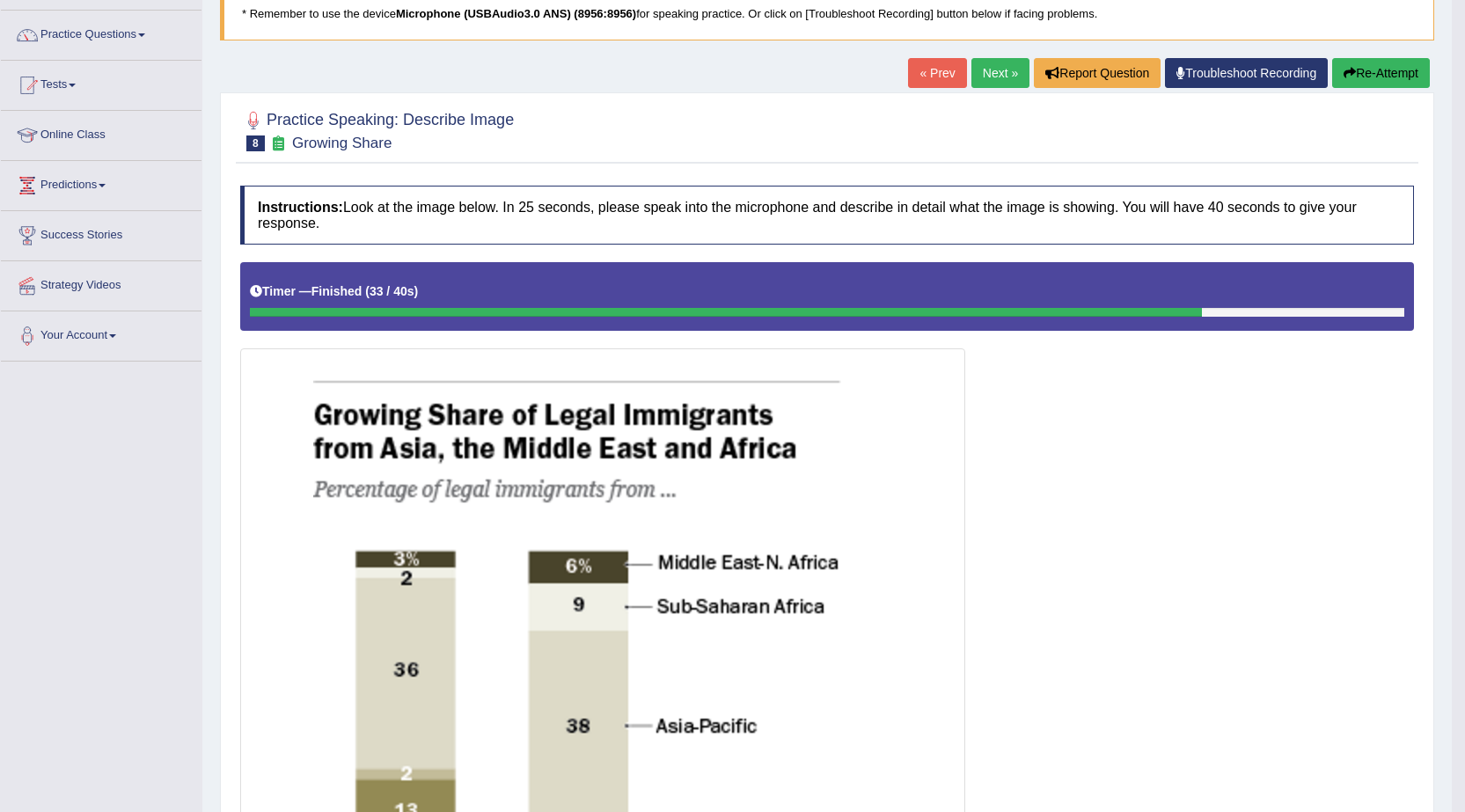
scroll to position [0, 0]
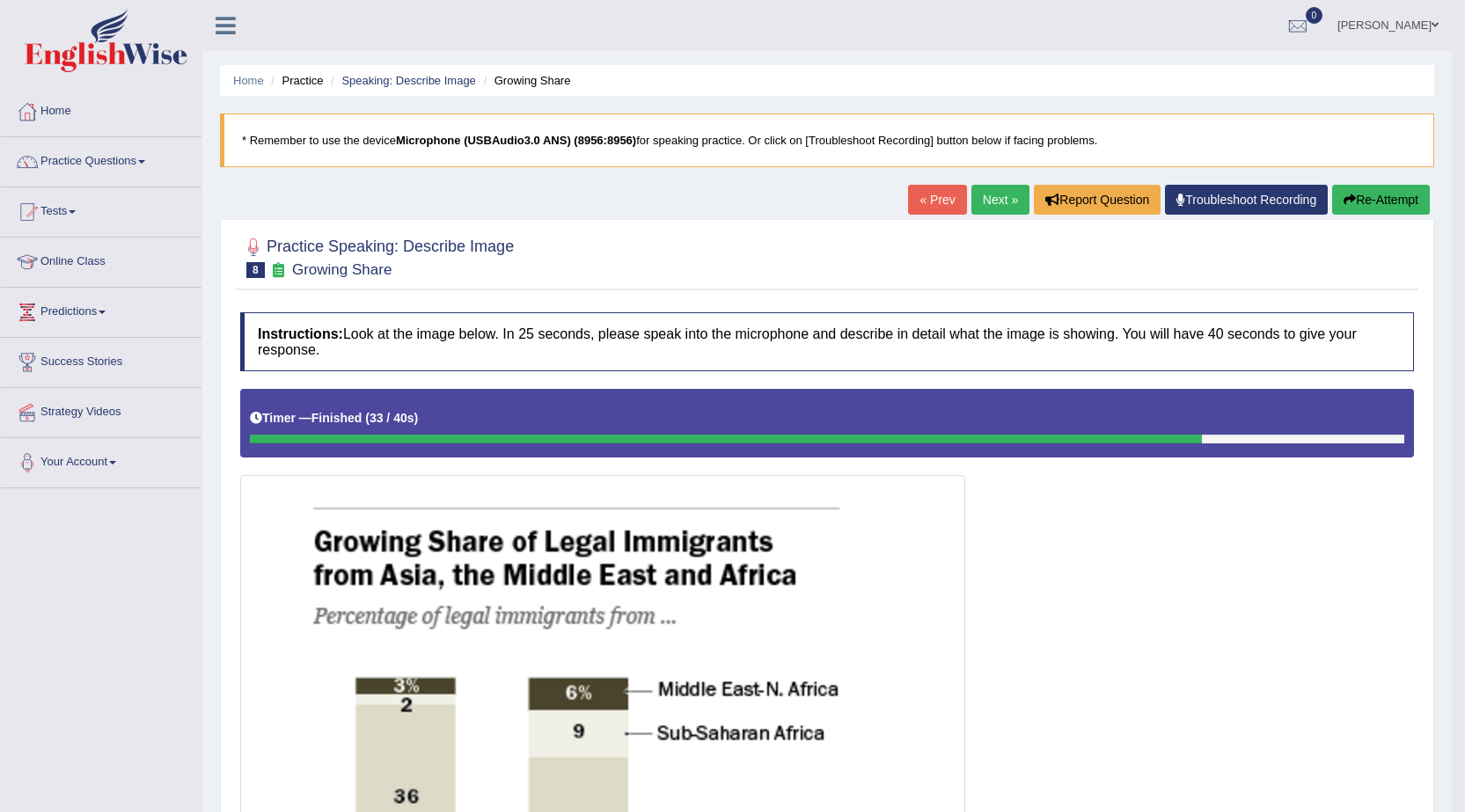
click at [993, 197] on link "Next »" at bounding box center [1000, 200] width 58 height 30
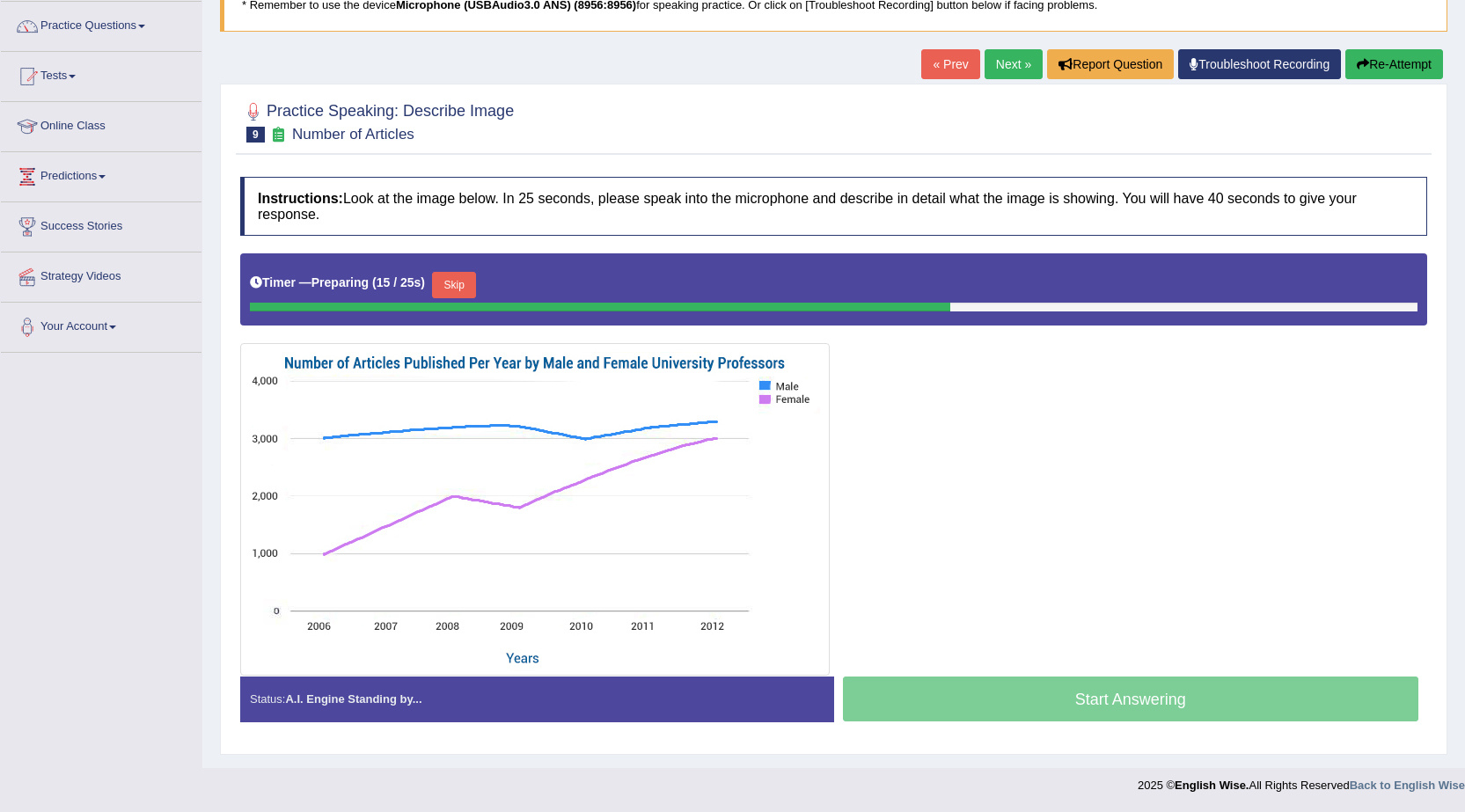
click at [467, 283] on button "Skip" at bounding box center [455, 285] width 44 height 27
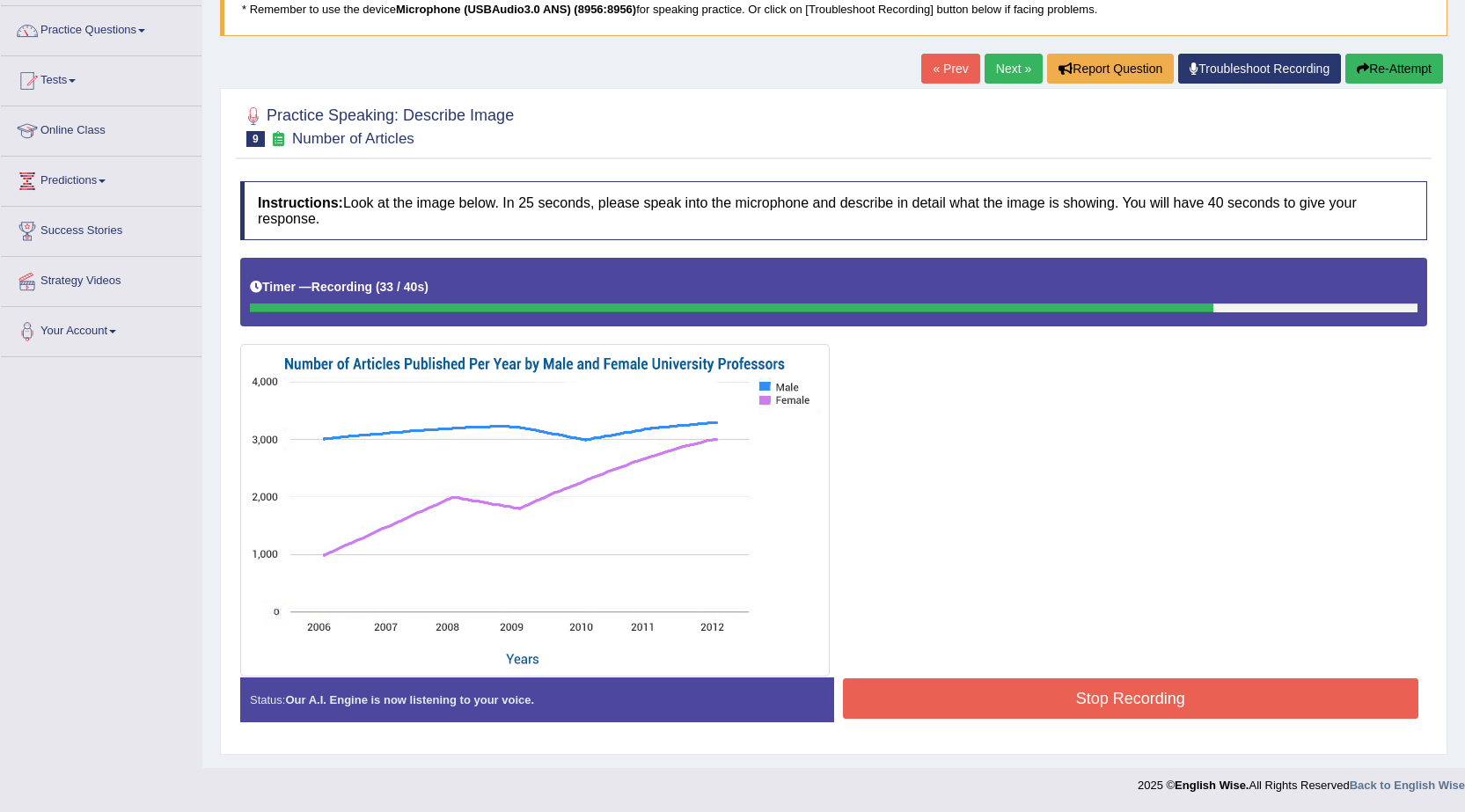
click at [966, 688] on button "Stop Recording" at bounding box center [1131, 699] width 576 height 41
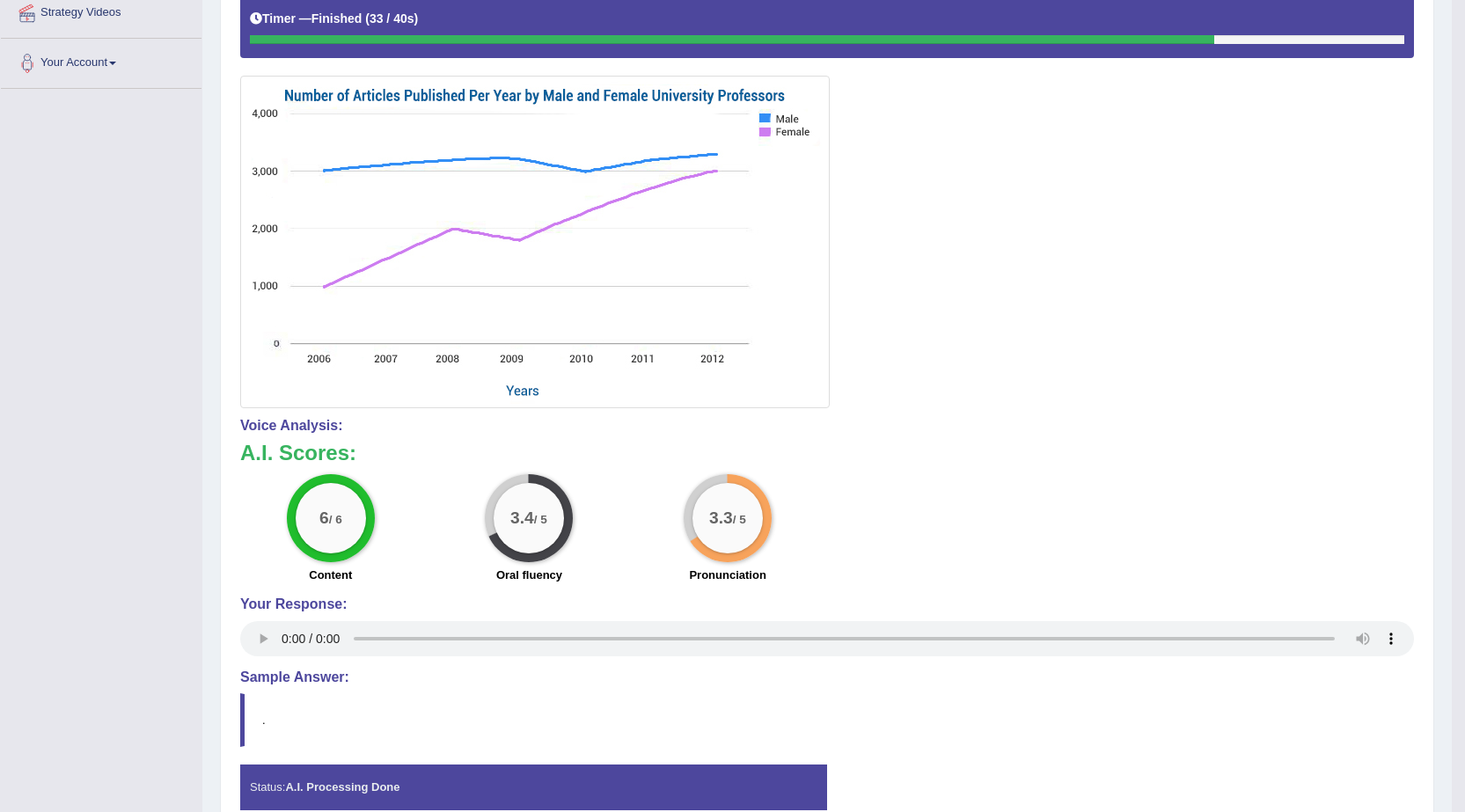
scroll to position [47, 0]
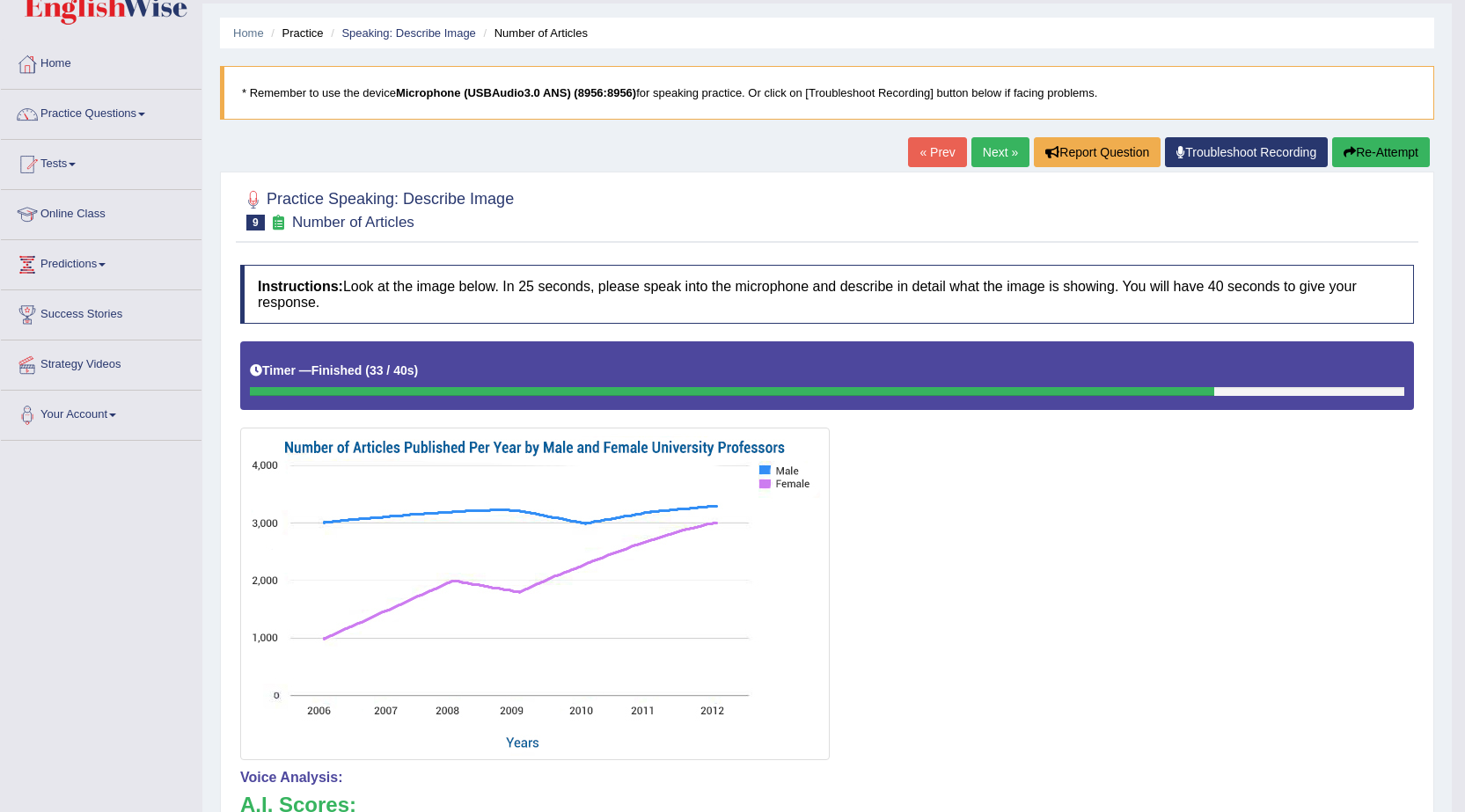
click at [994, 154] on link "Next »" at bounding box center [1000, 152] width 58 height 30
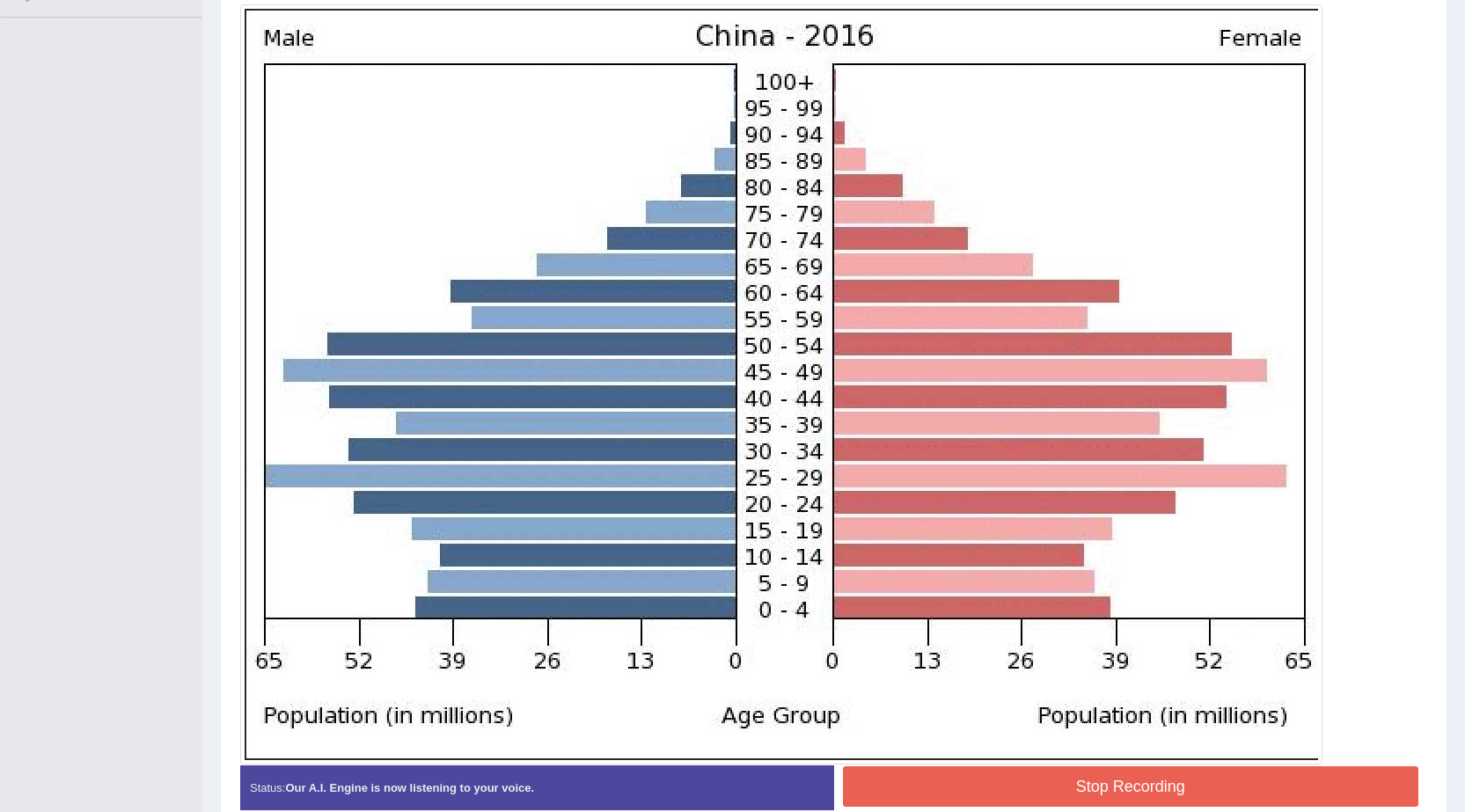
scroll to position [558, 0]
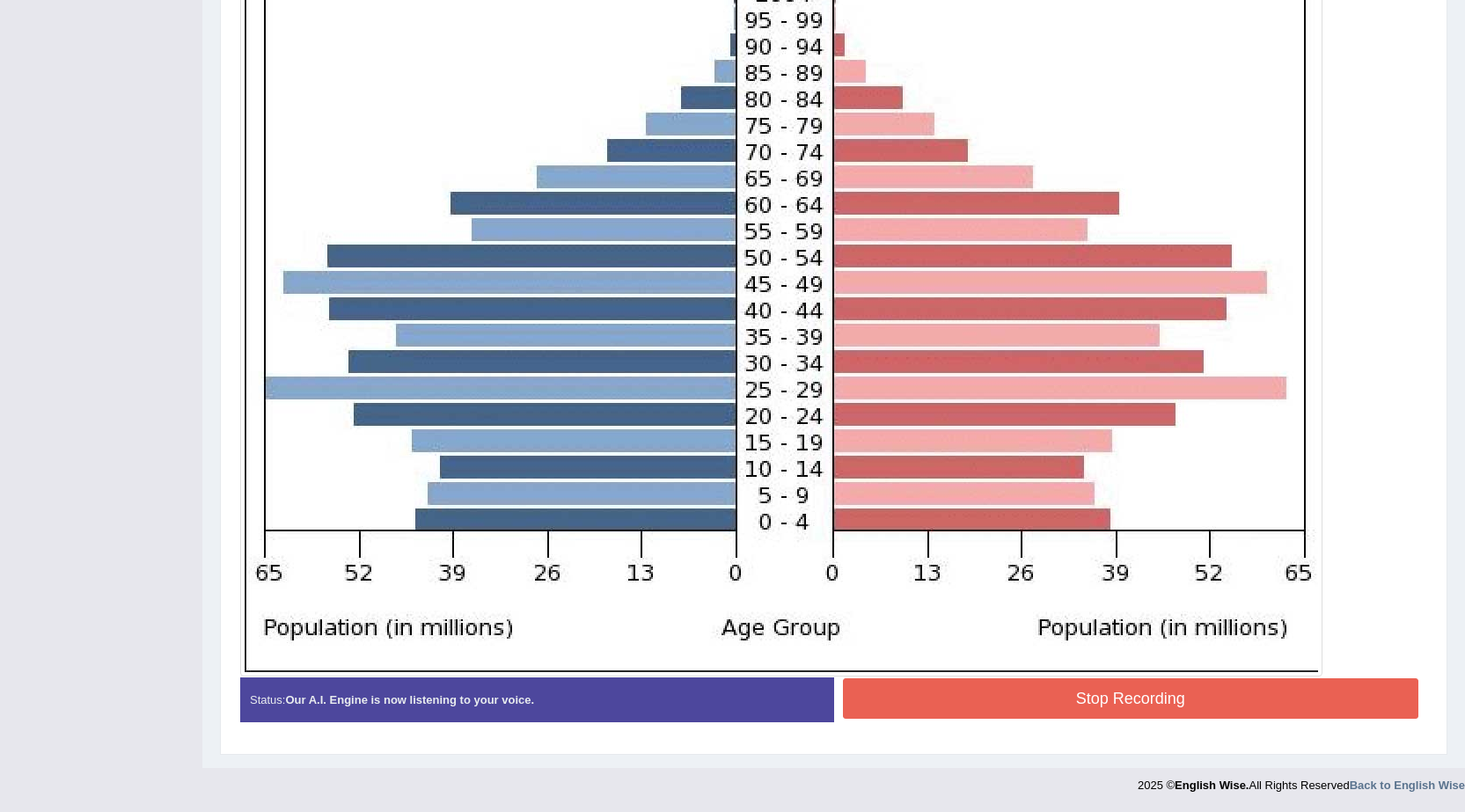
click at [997, 694] on button "Stop Recording" at bounding box center [1131, 699] width 576 height 41
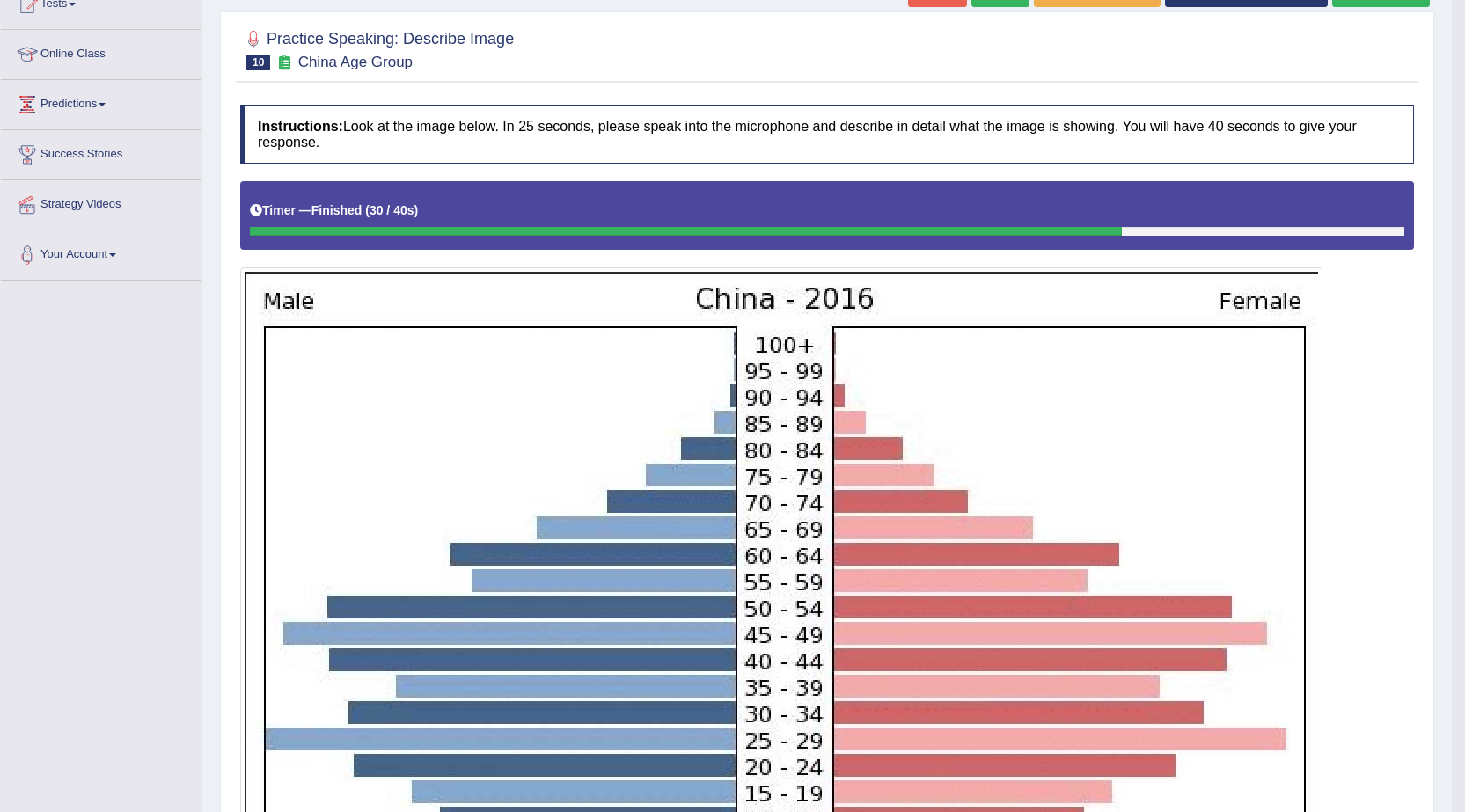
scroll to position [0, 0]
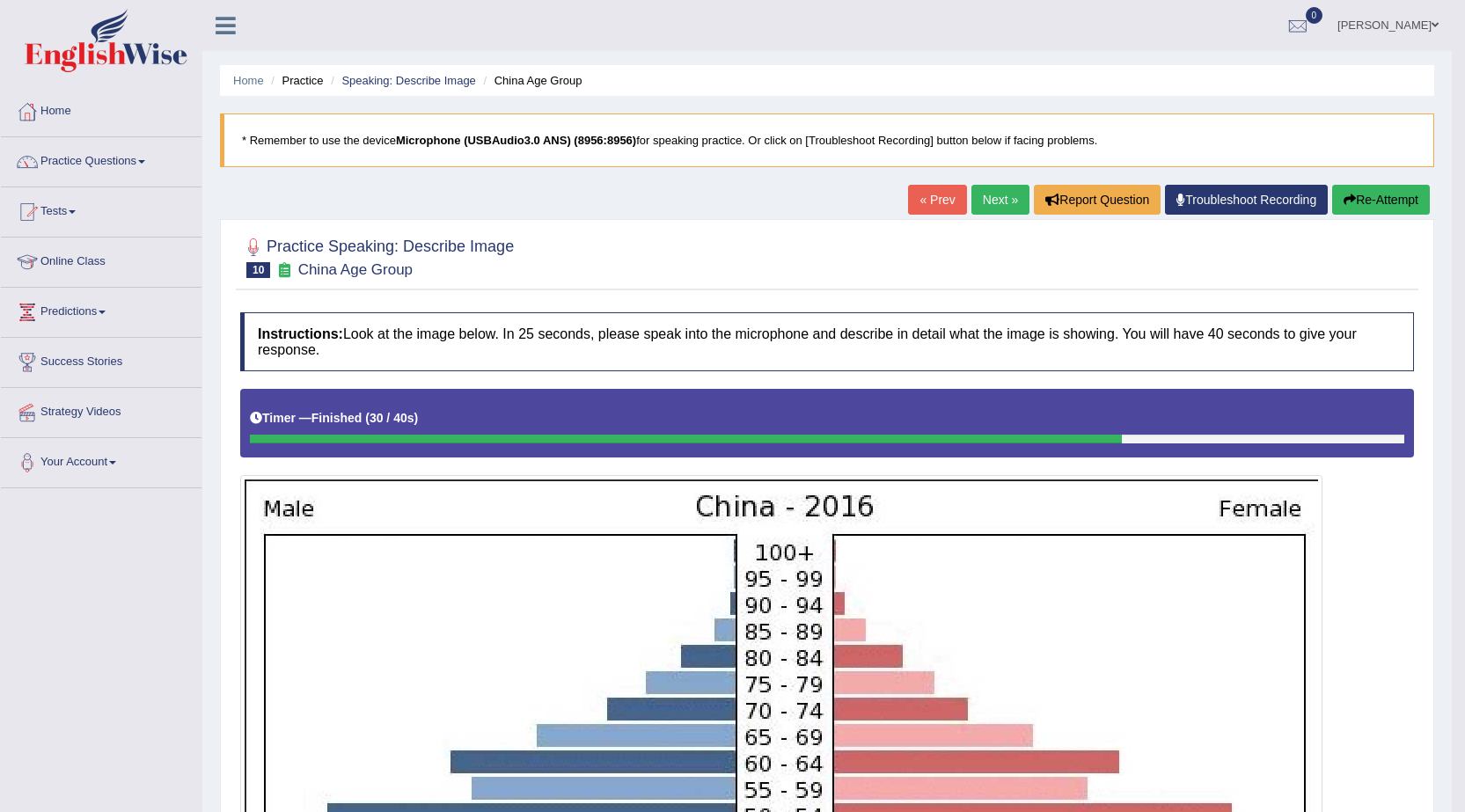
click at [988, 195] on link "Next »" at bounding box center [1000, 200] width 58 height 30
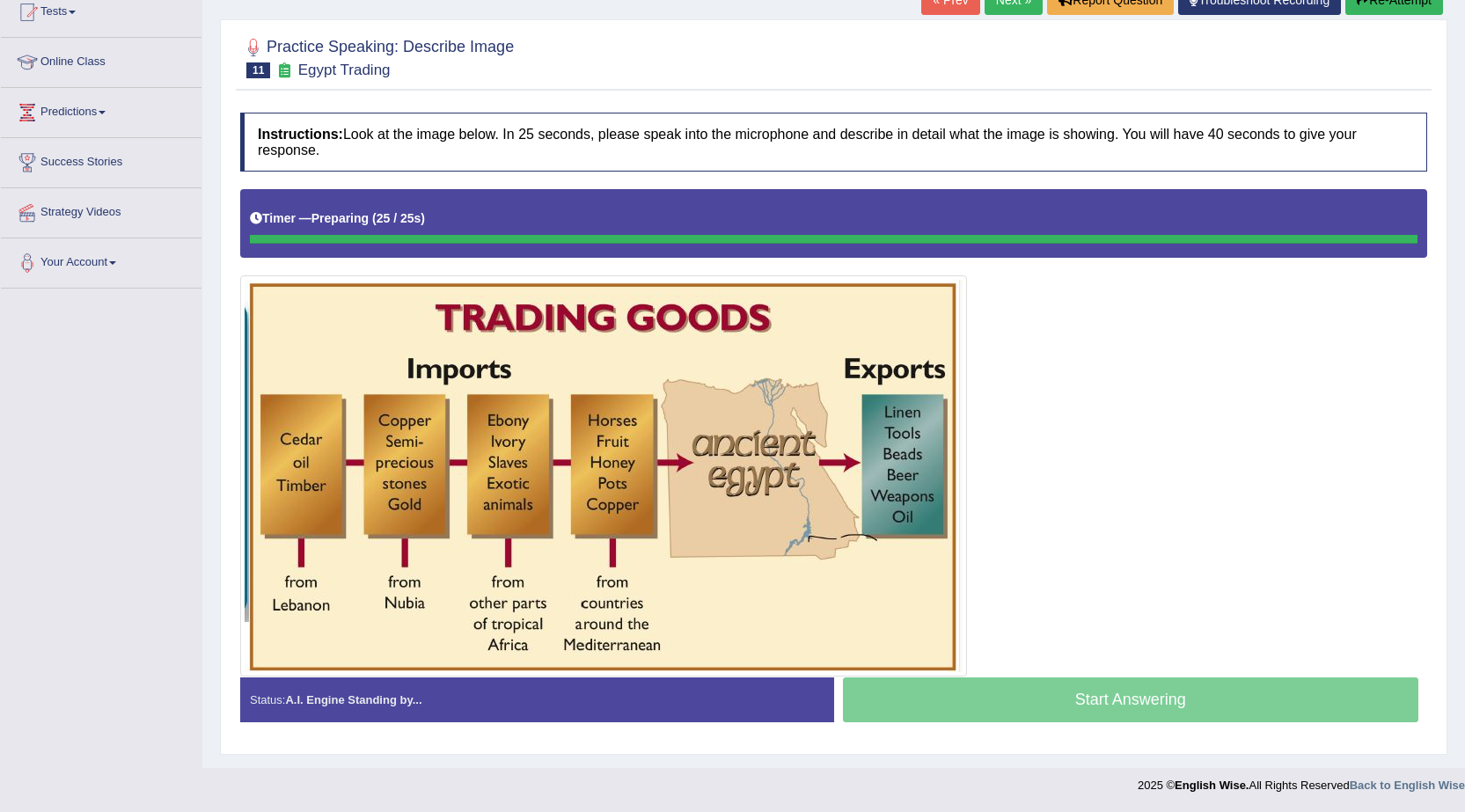
scroll to position [200, 0]
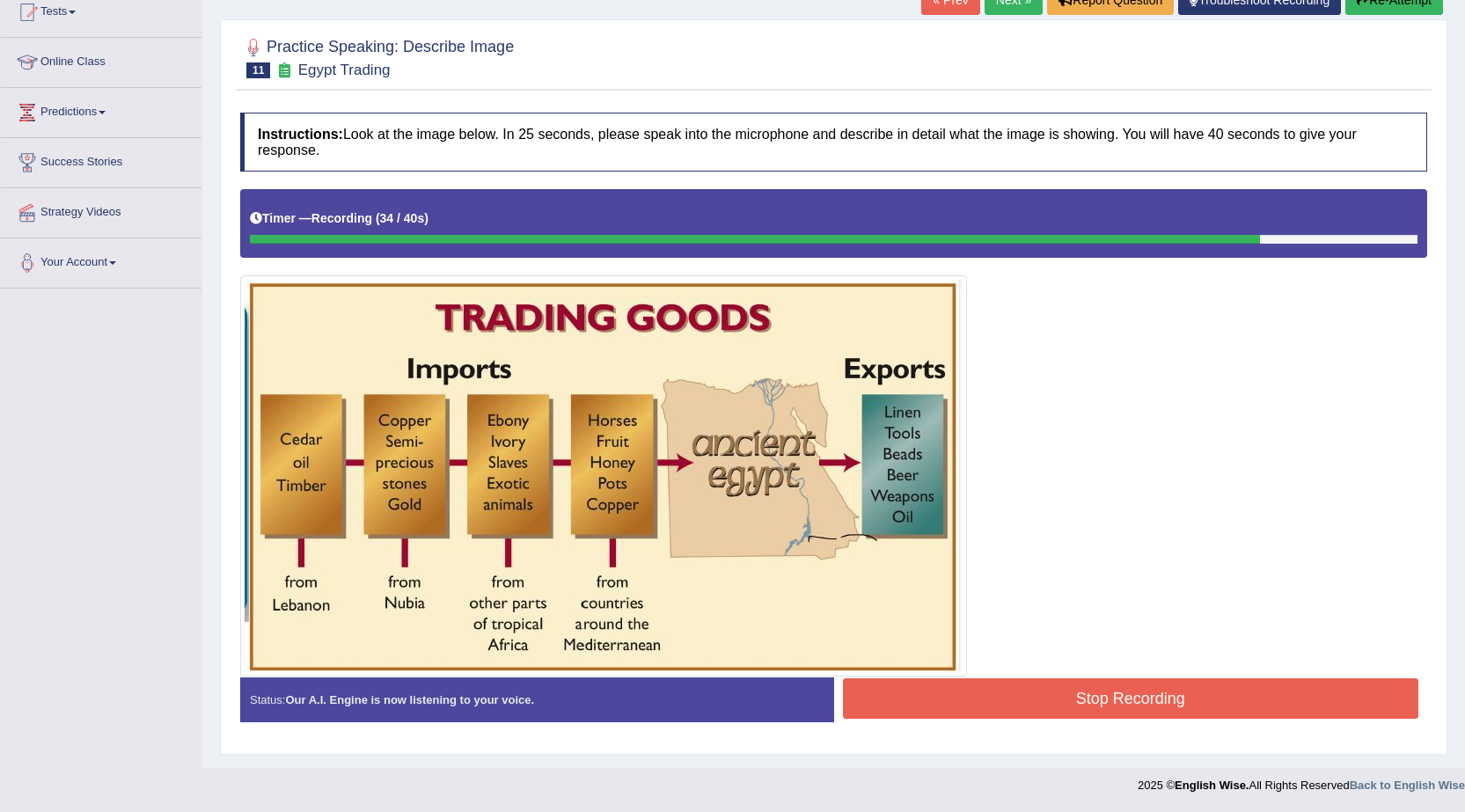
click at [1023, 701] on button "Stop Recording" at bounding box center [1131, 699] width 576 height 41
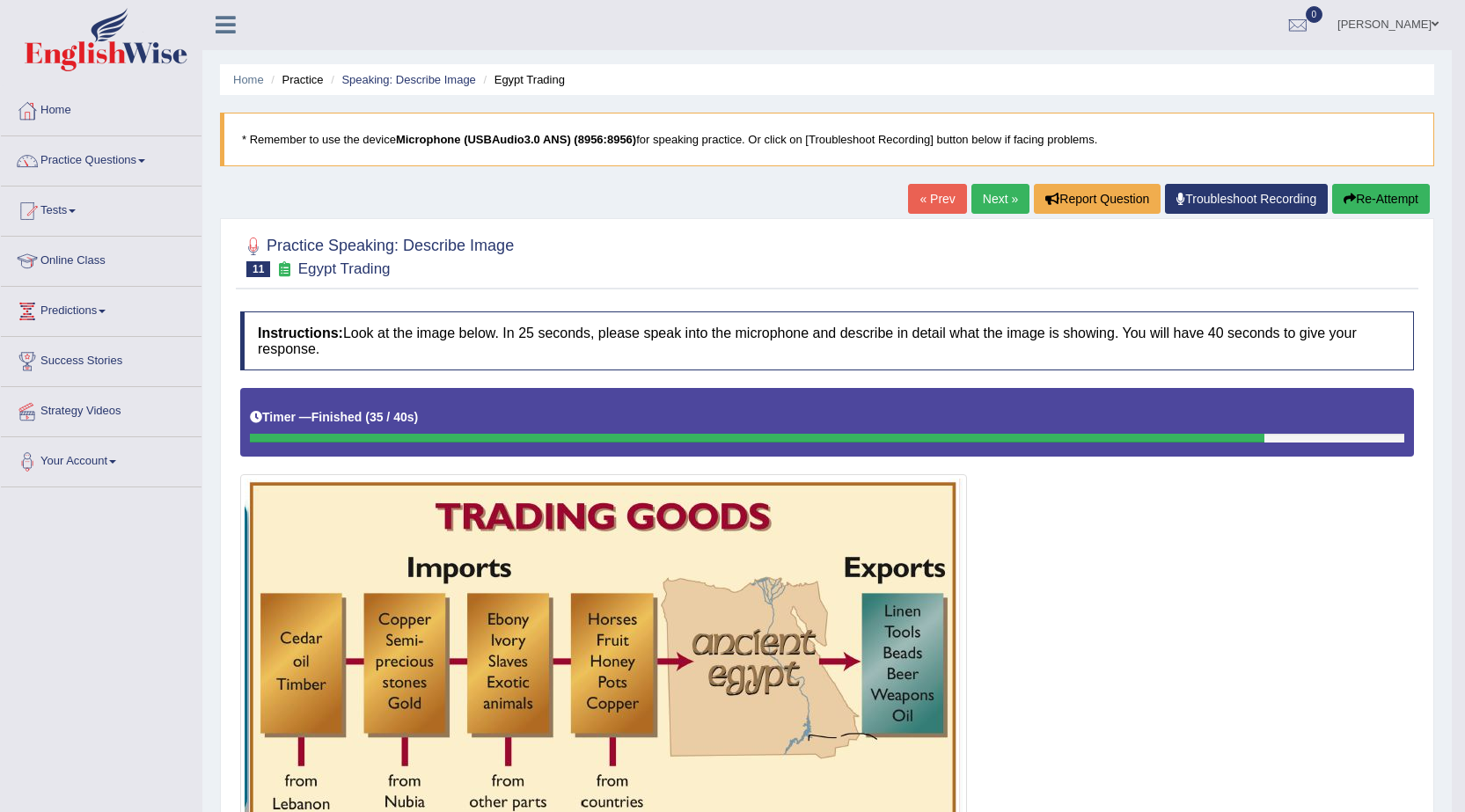
scroll to position [0, 0]
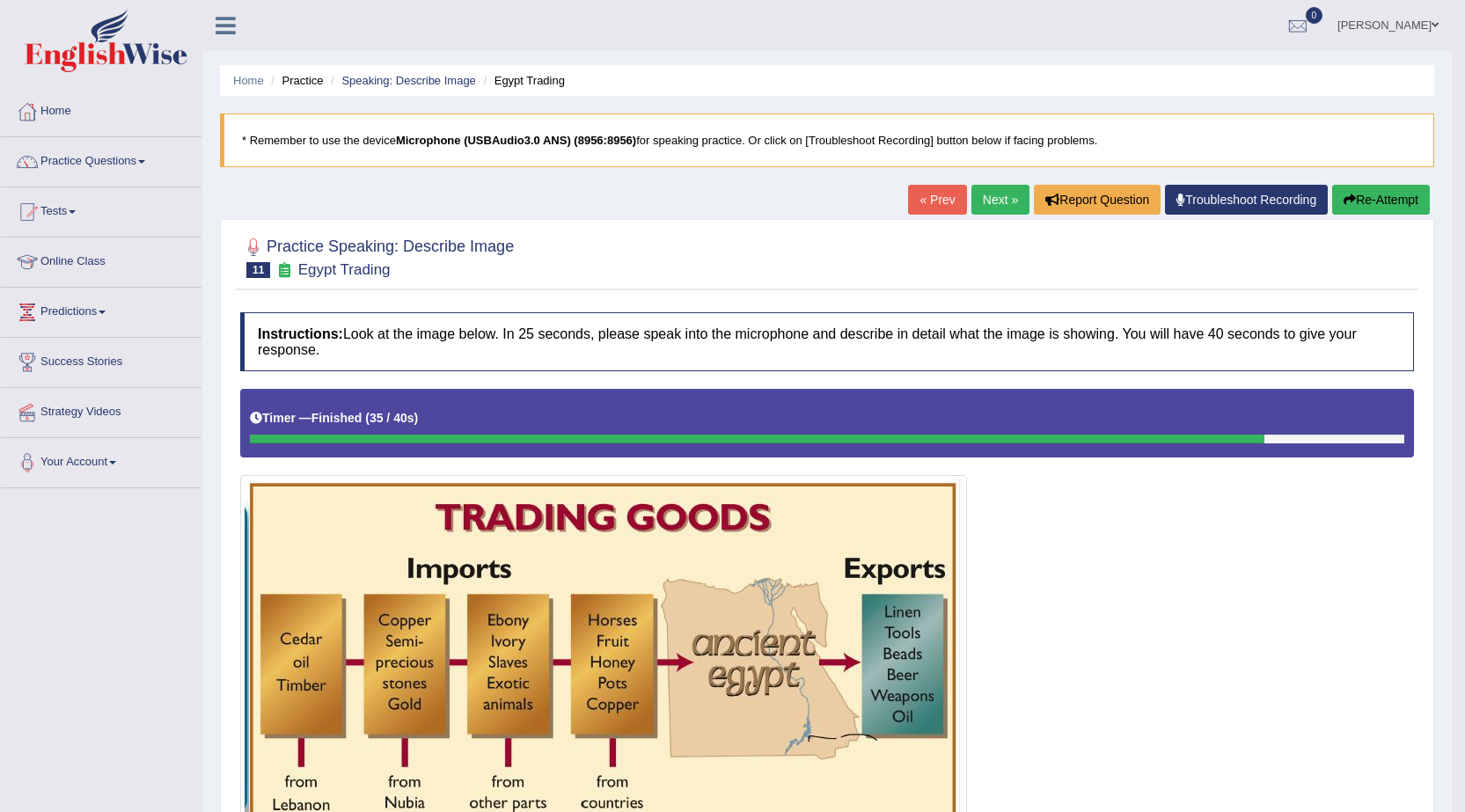
click at [999, 205] on link "Next »" at bounding box center [1000, 200] width 58 height 30
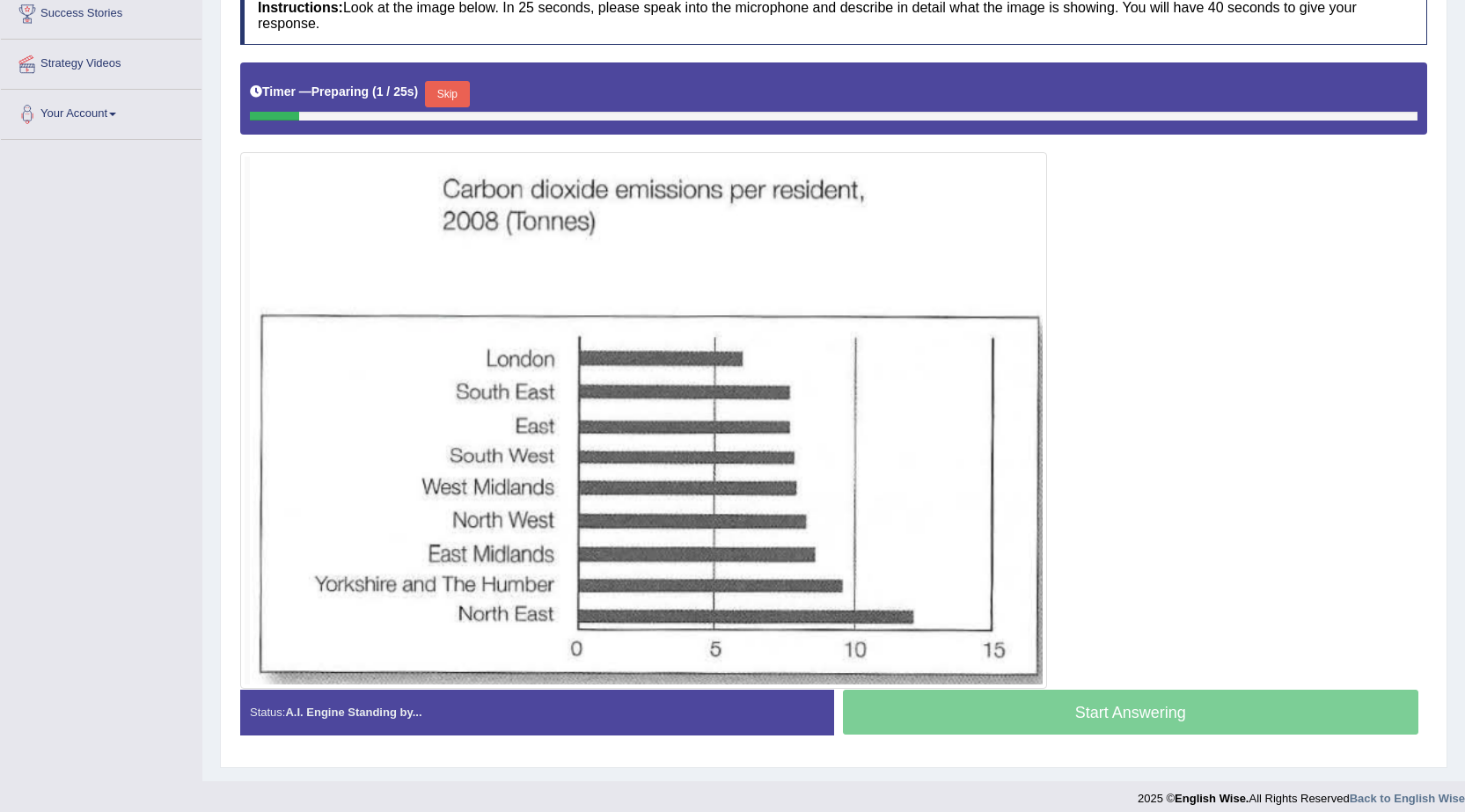
scroll to position [9, 0]
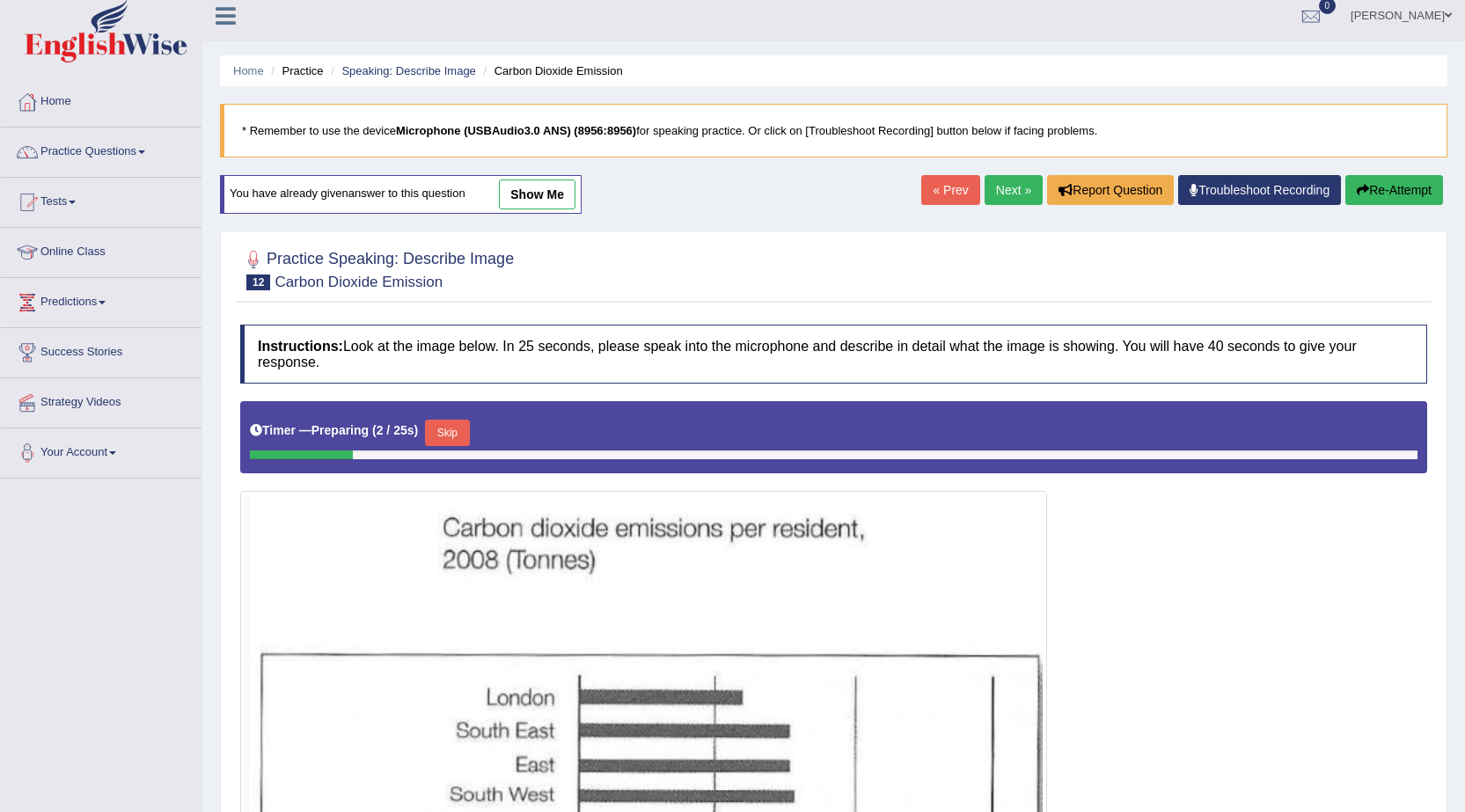
click at [553, 196] on link "show me" at bounding box center [537, 194] width 77 height 30
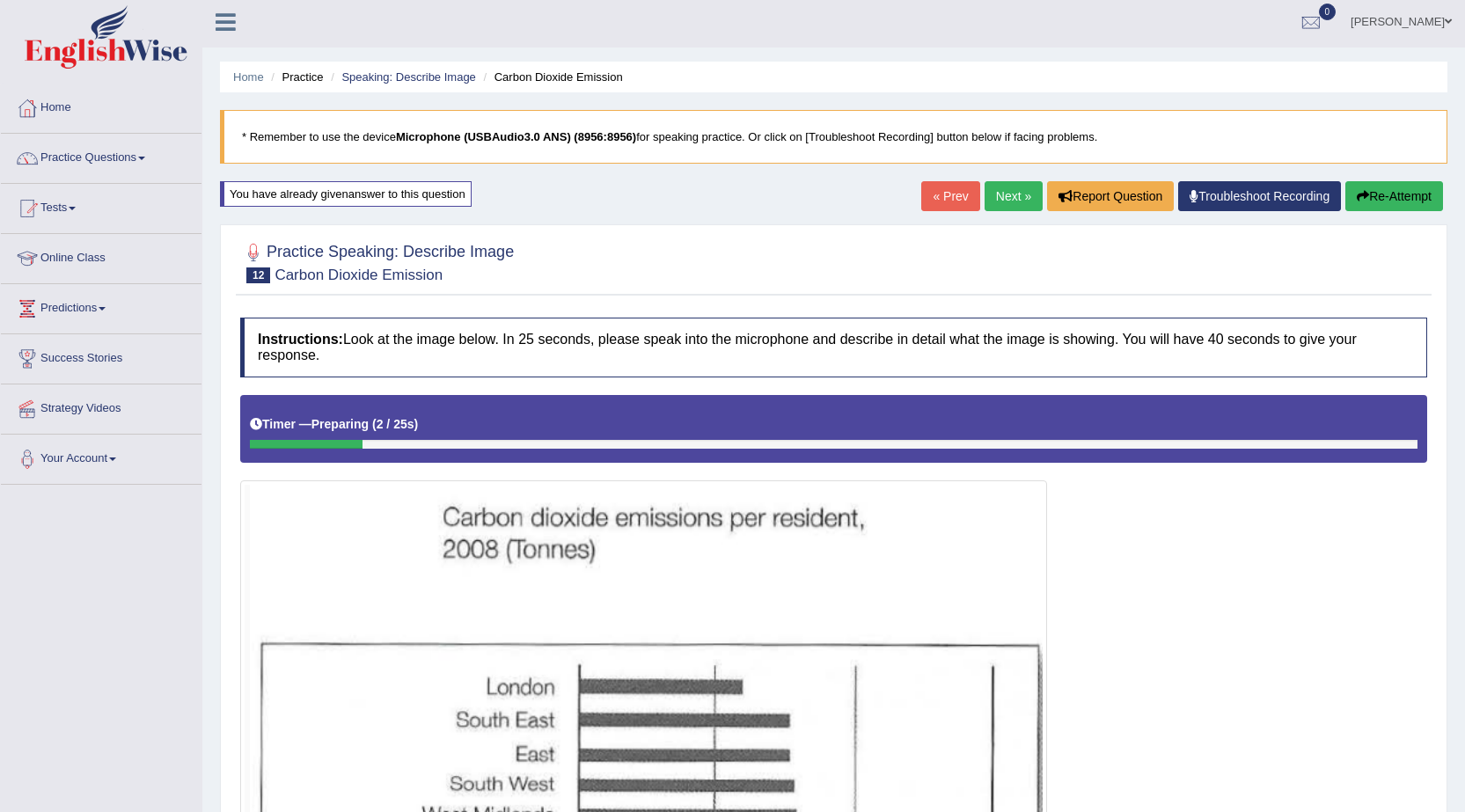
scroll to position [0, 0]
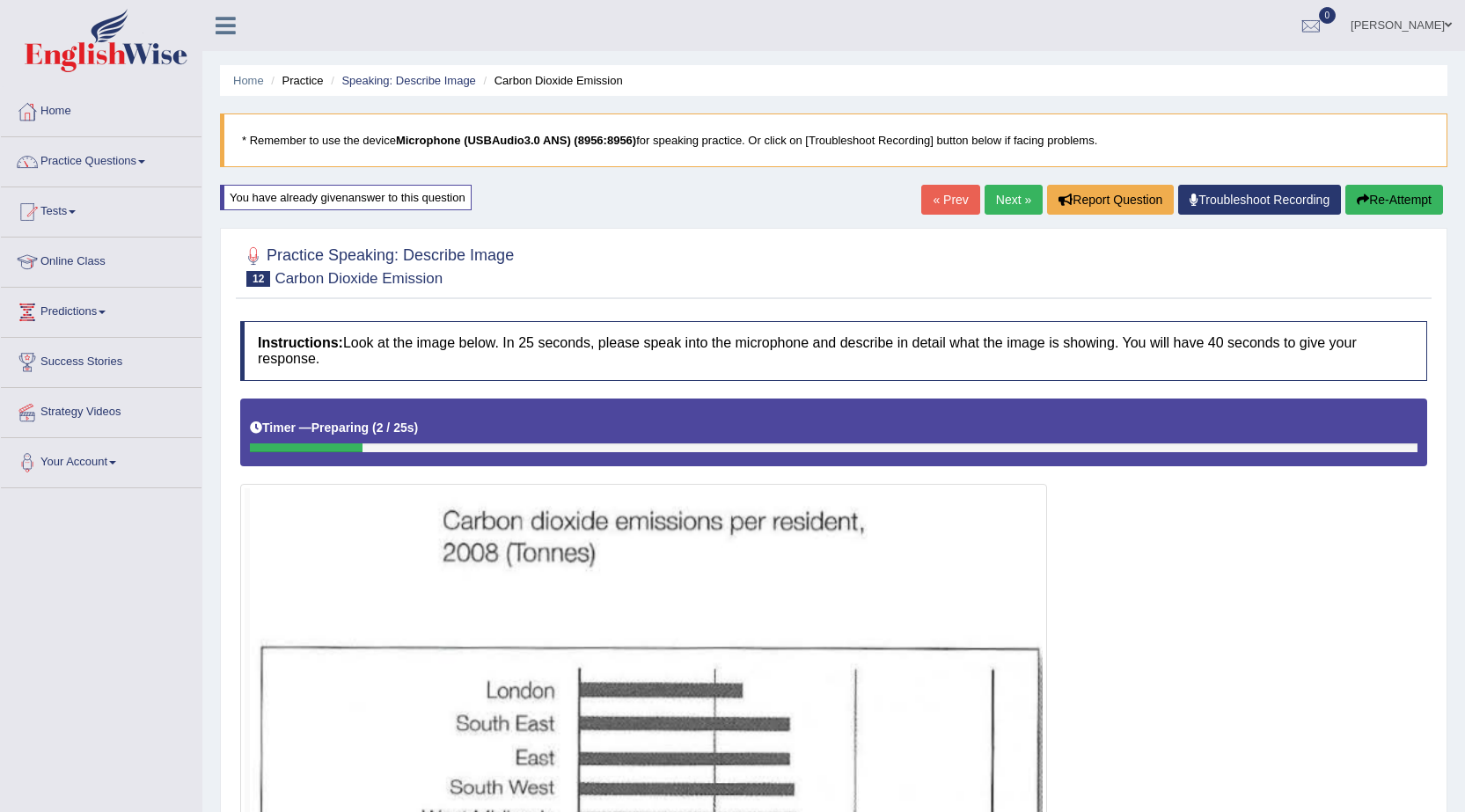
click at [1019, 199] on link "Next »" at bounding box center [1013, 200] width 58 height 30
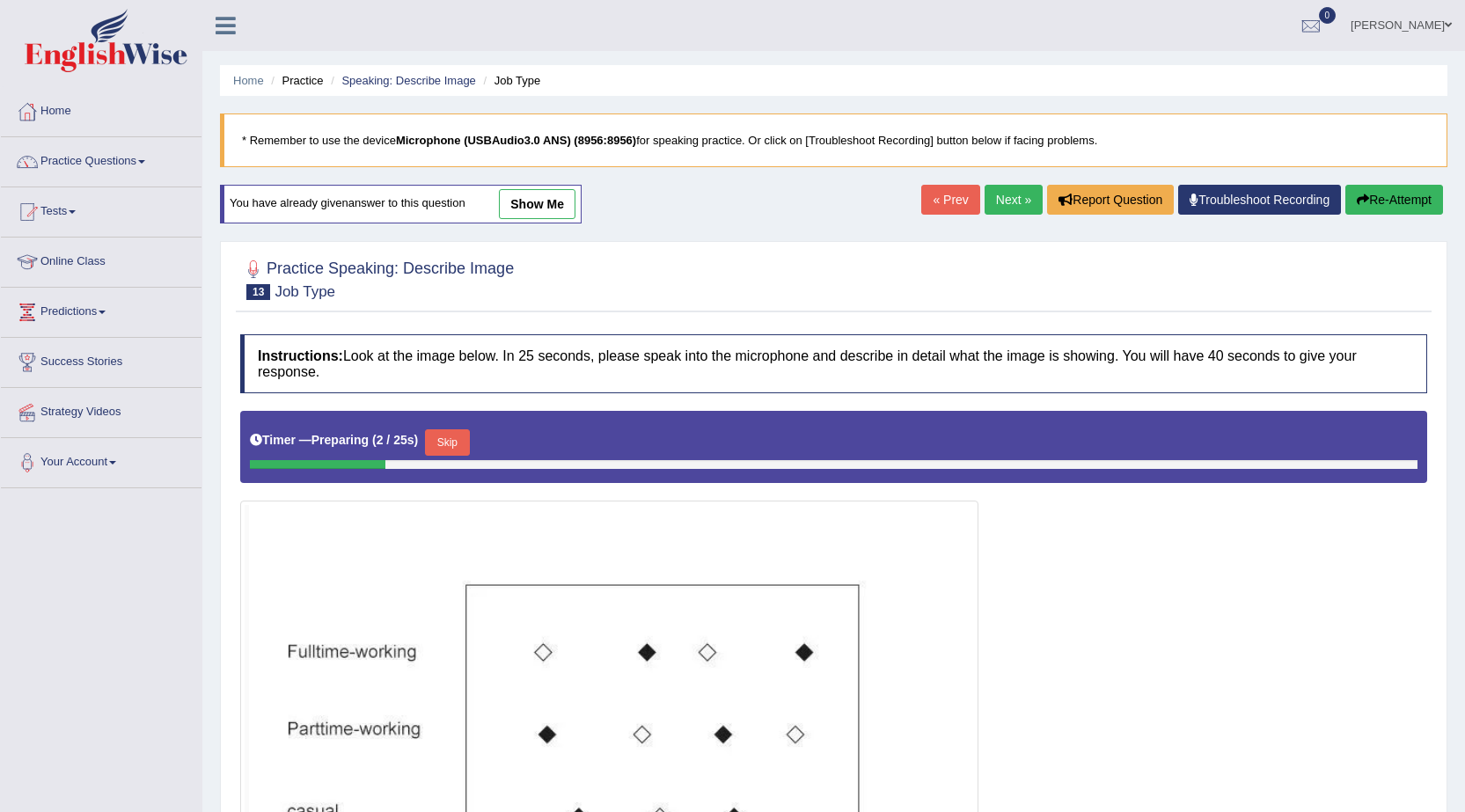
click at [987, 187] on link "Next »" at bounding box center [1013, 200] width 58 height 30
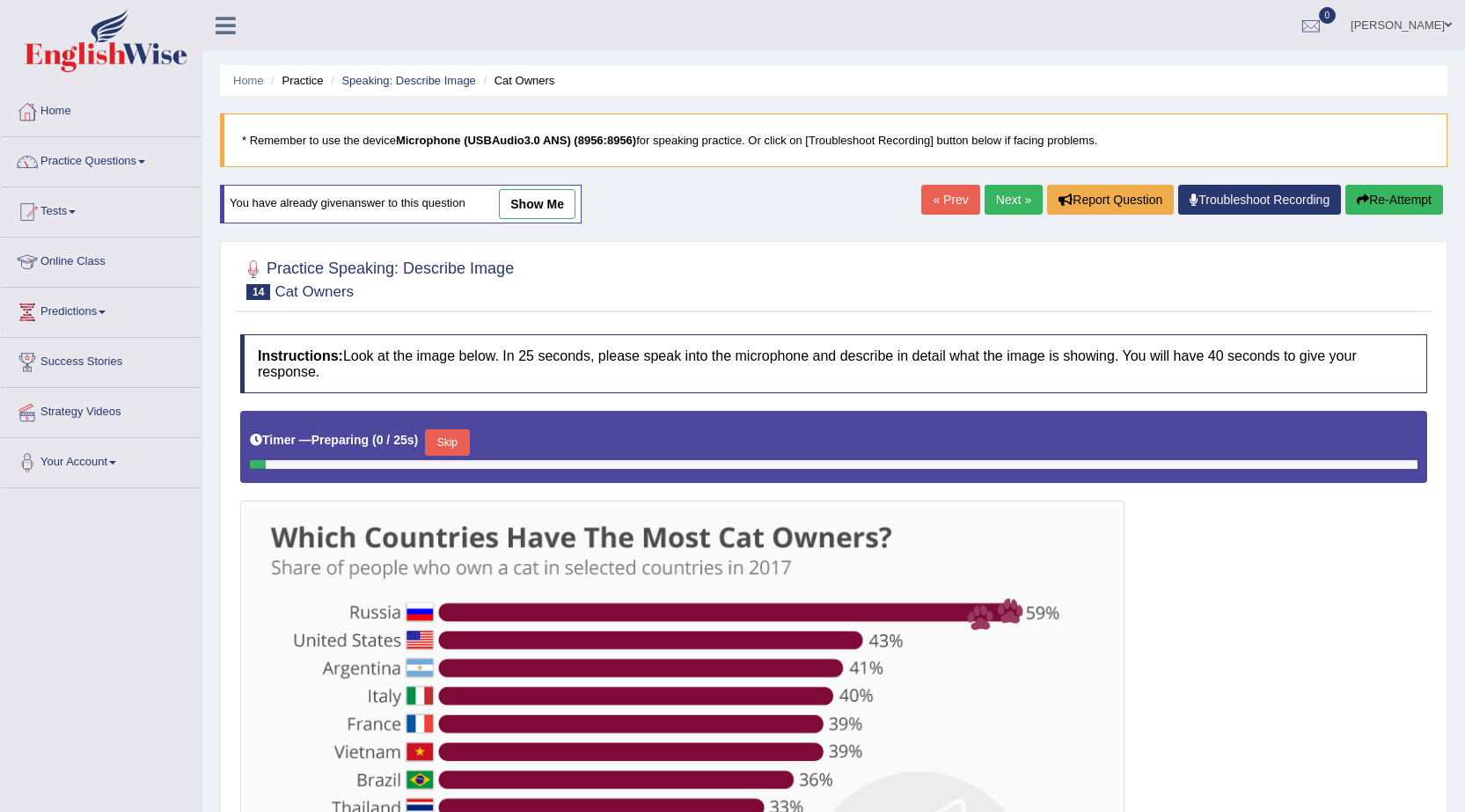
click at [1014, 204] on link "Next »" at bounding box center [1013, 200] width 58 height 30
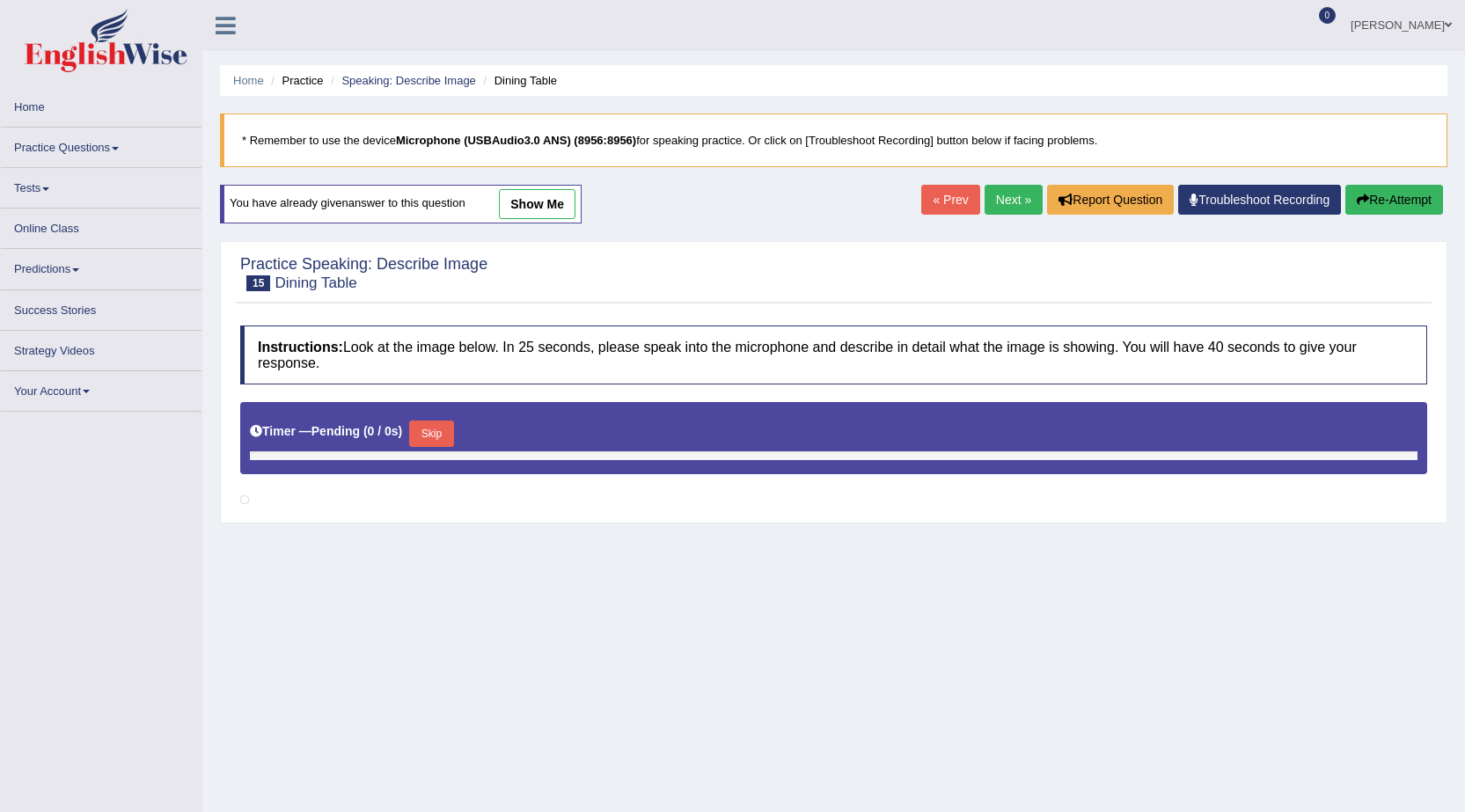
click at [1014, 204] on link "Next »" at bounding box center [1013, 200] width 58 height 30
click at [1009, 204] on link "Next »" at bounding box center [1013, 200] width 58 height 30
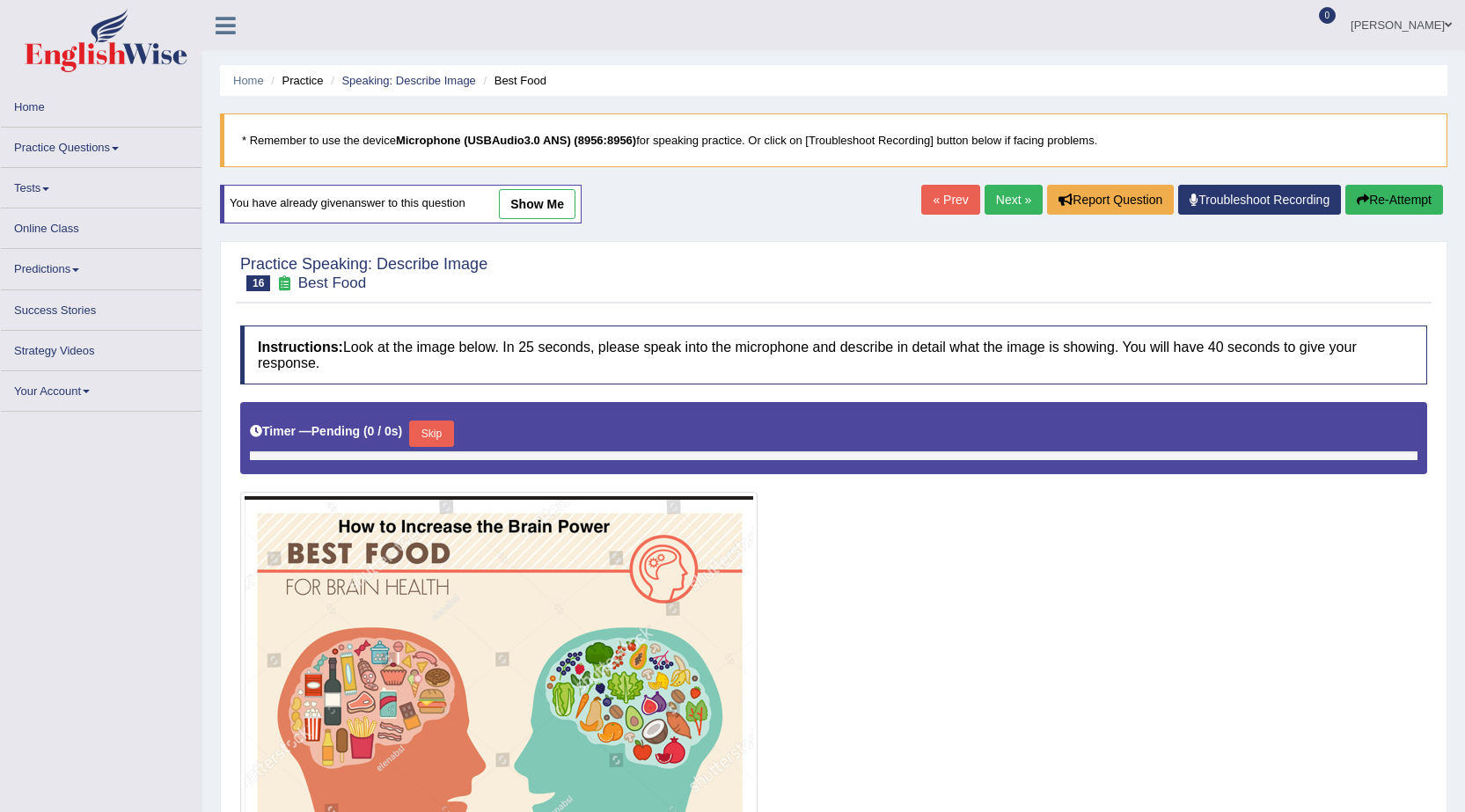
click at [1009, 201] on link "Next »" at bounding box center [1013, 200] width 58 height 30
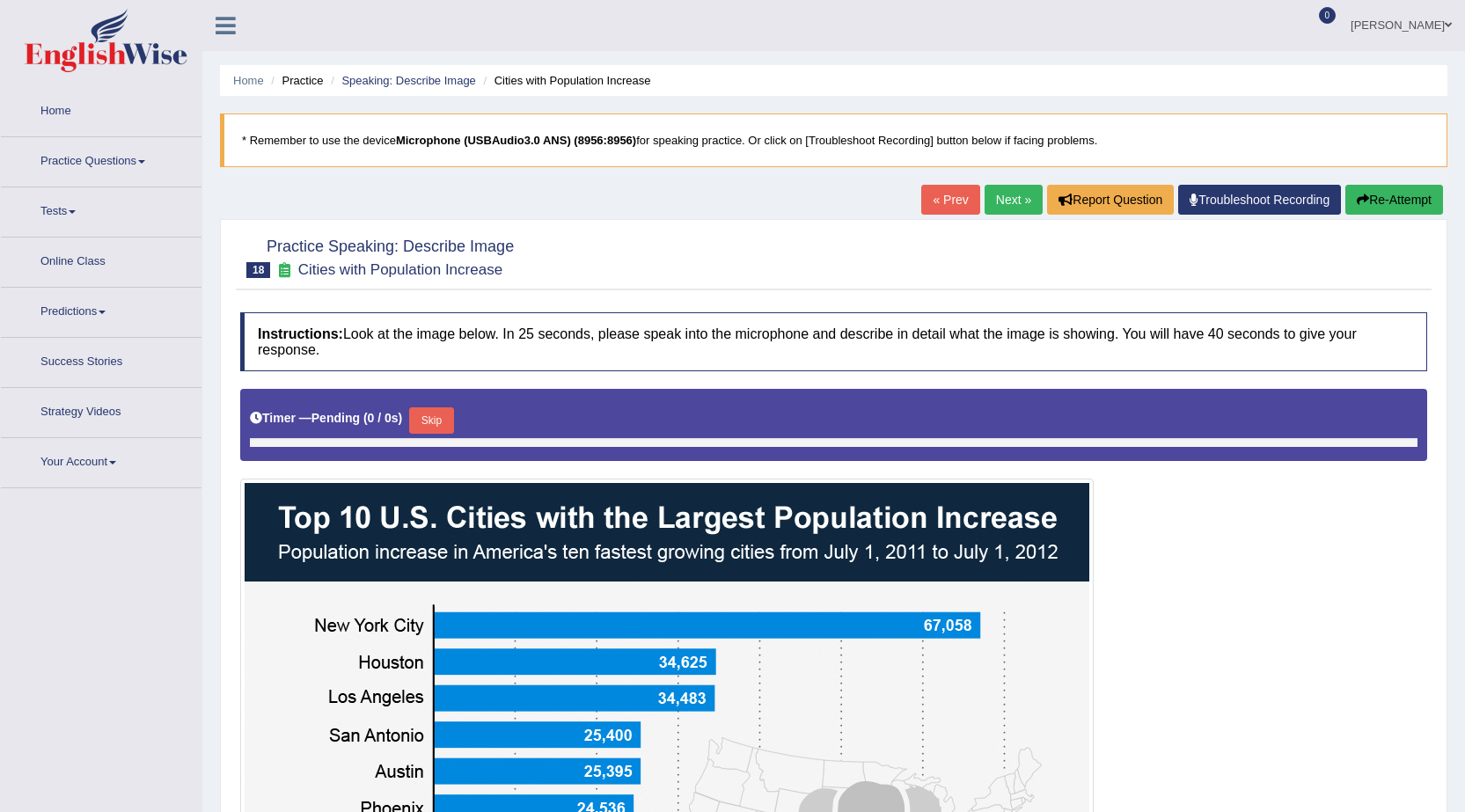
click at [944, 212] on link "« Prev" at bounding box center [950, 200] width 58 height 30
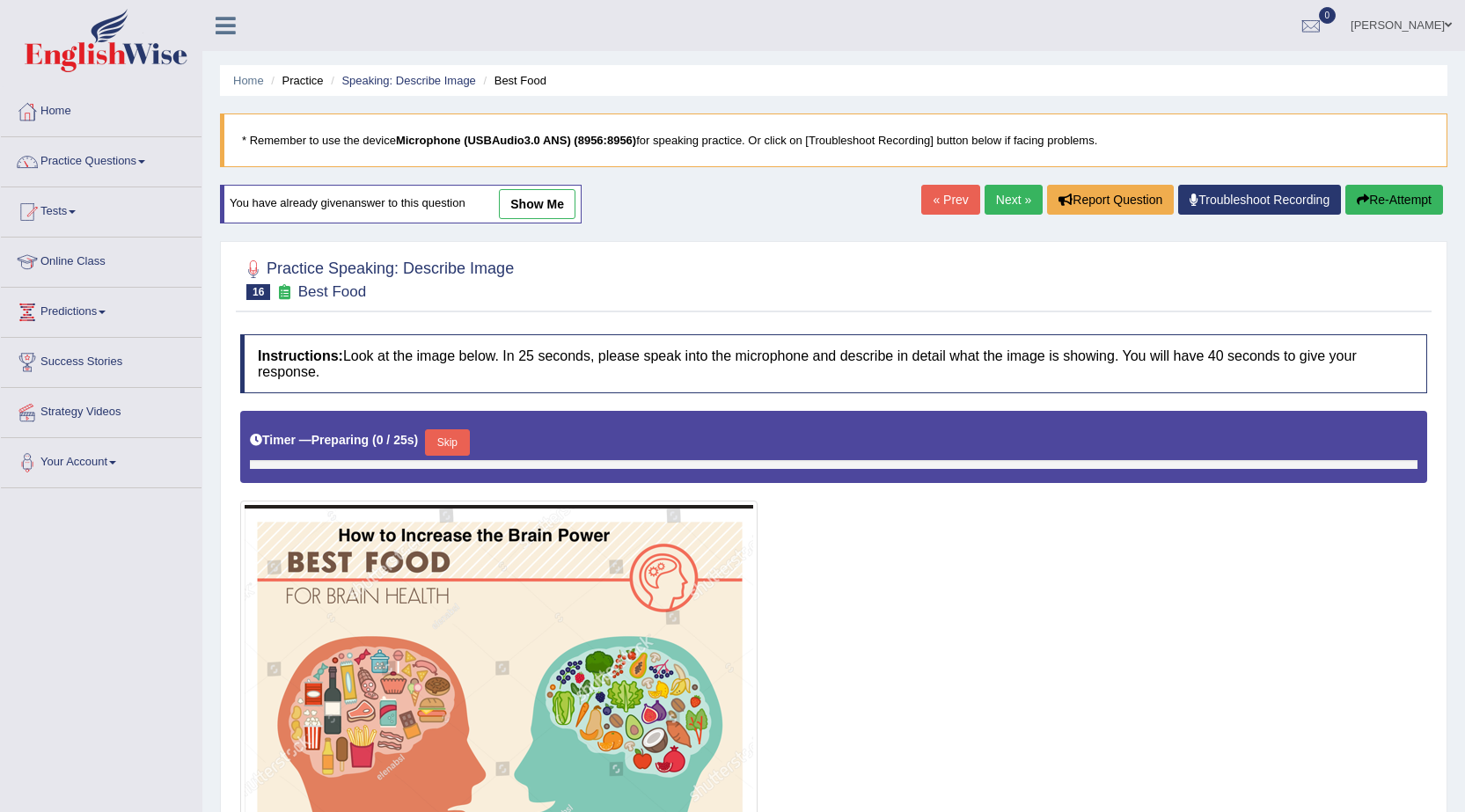
click at [1000, 208] on link "Next »" at bounding box center [1013, 200] width 58 height 30
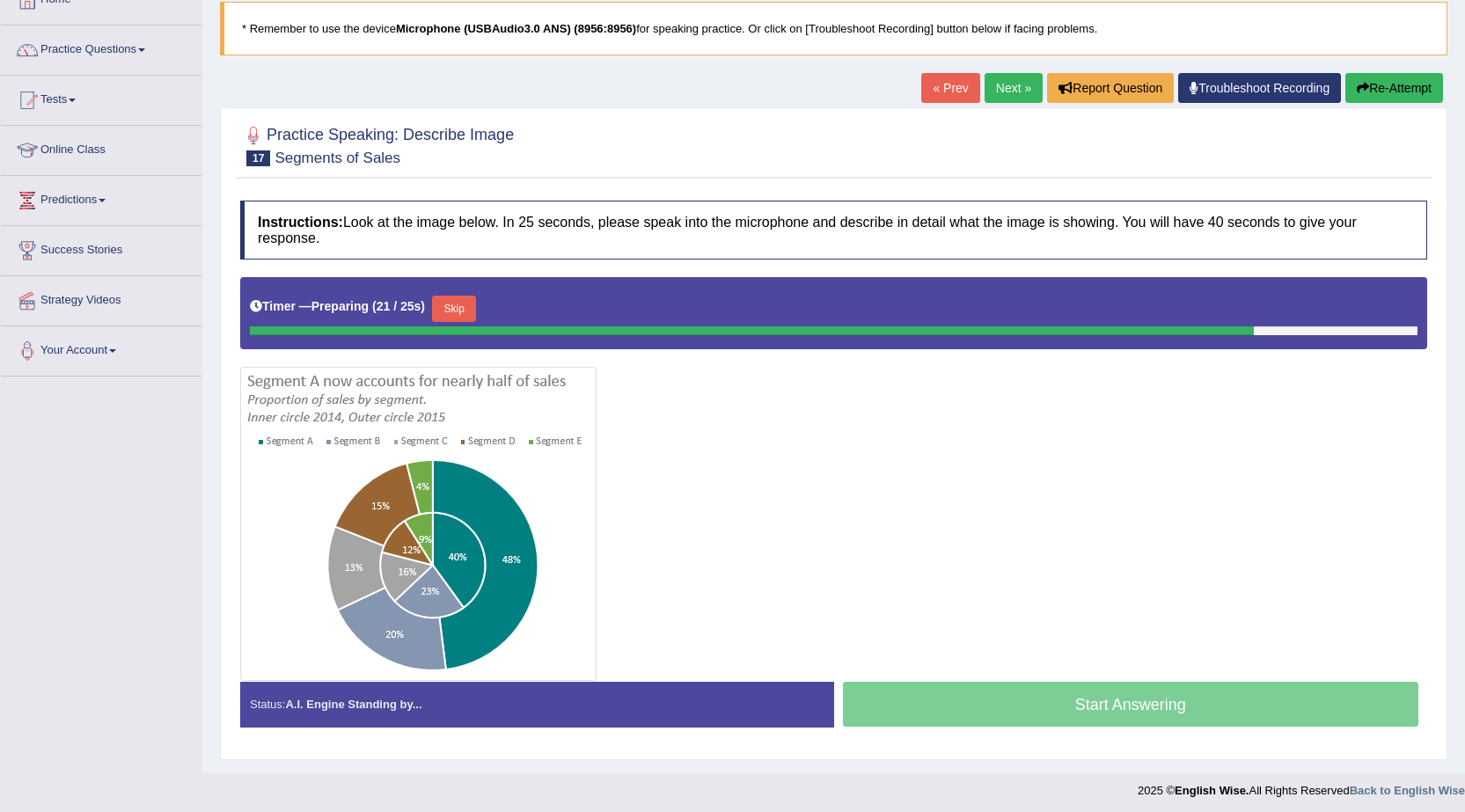
click at [462, 305] on button "Skip" at bounding box center [455, 308] width 44 height 27
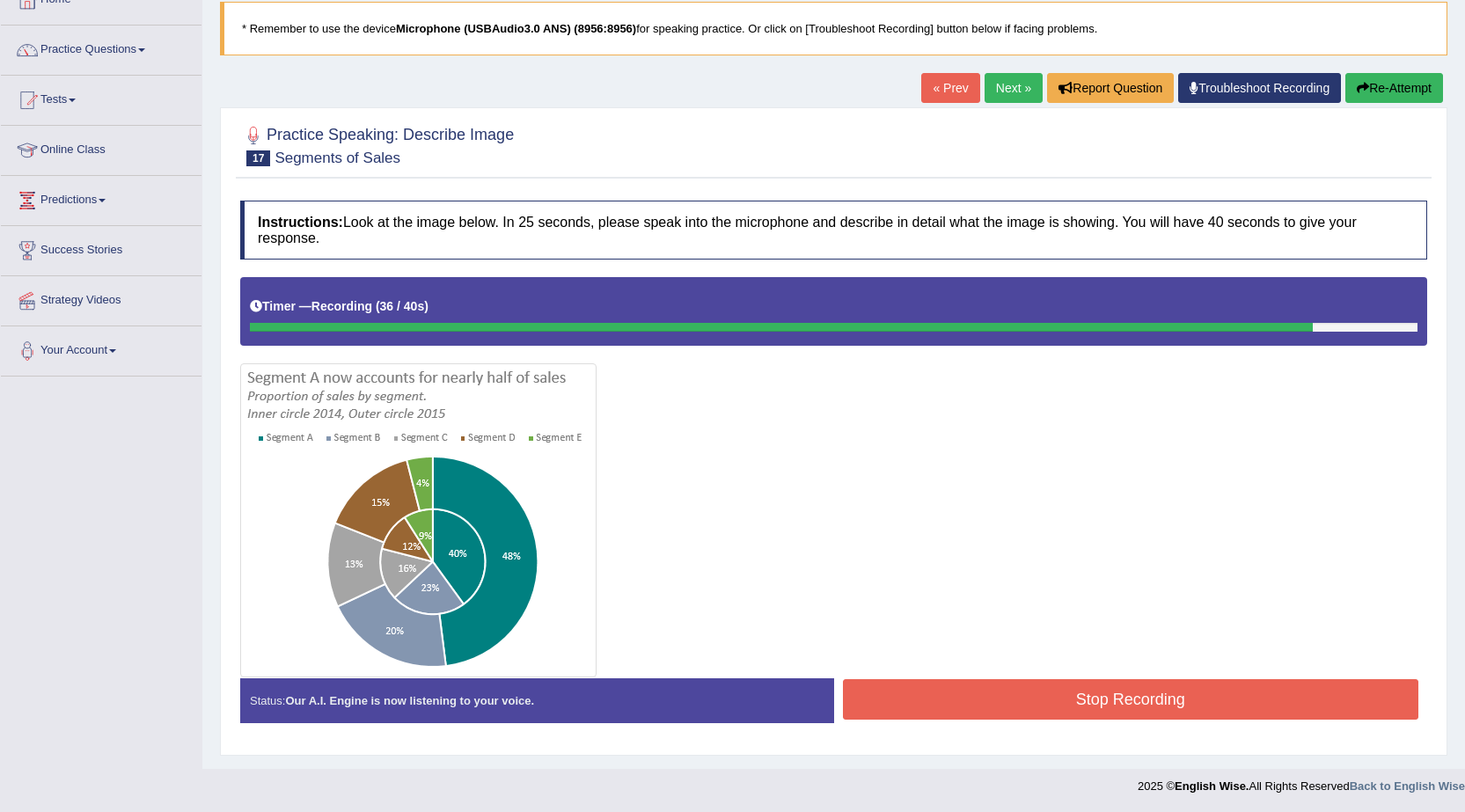
scroll to position [113, 0]
click at [912, 704] on button "Stop Recording" at bounding box center [1131, 699] width 576 height 41
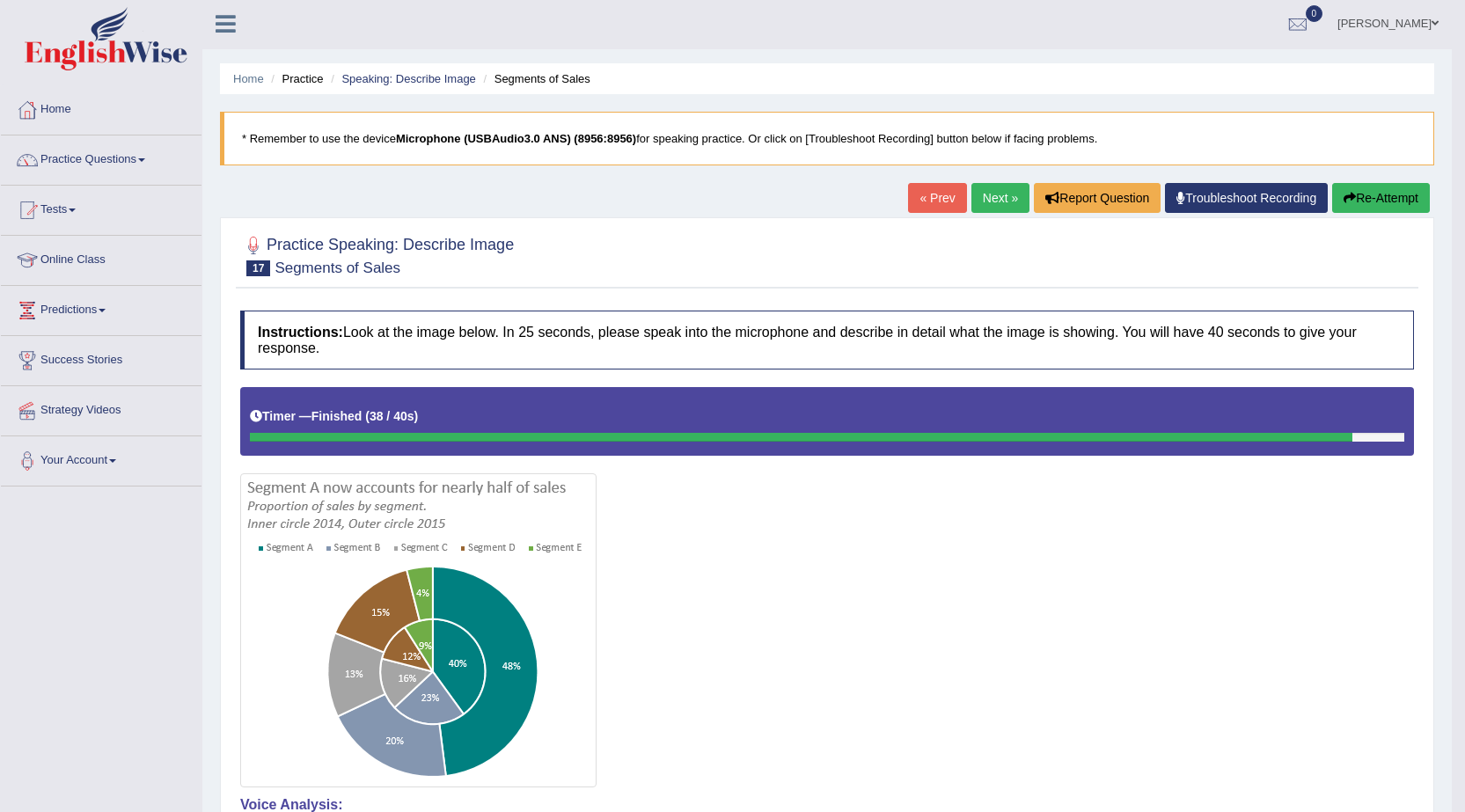
scroll to position [0, 0]
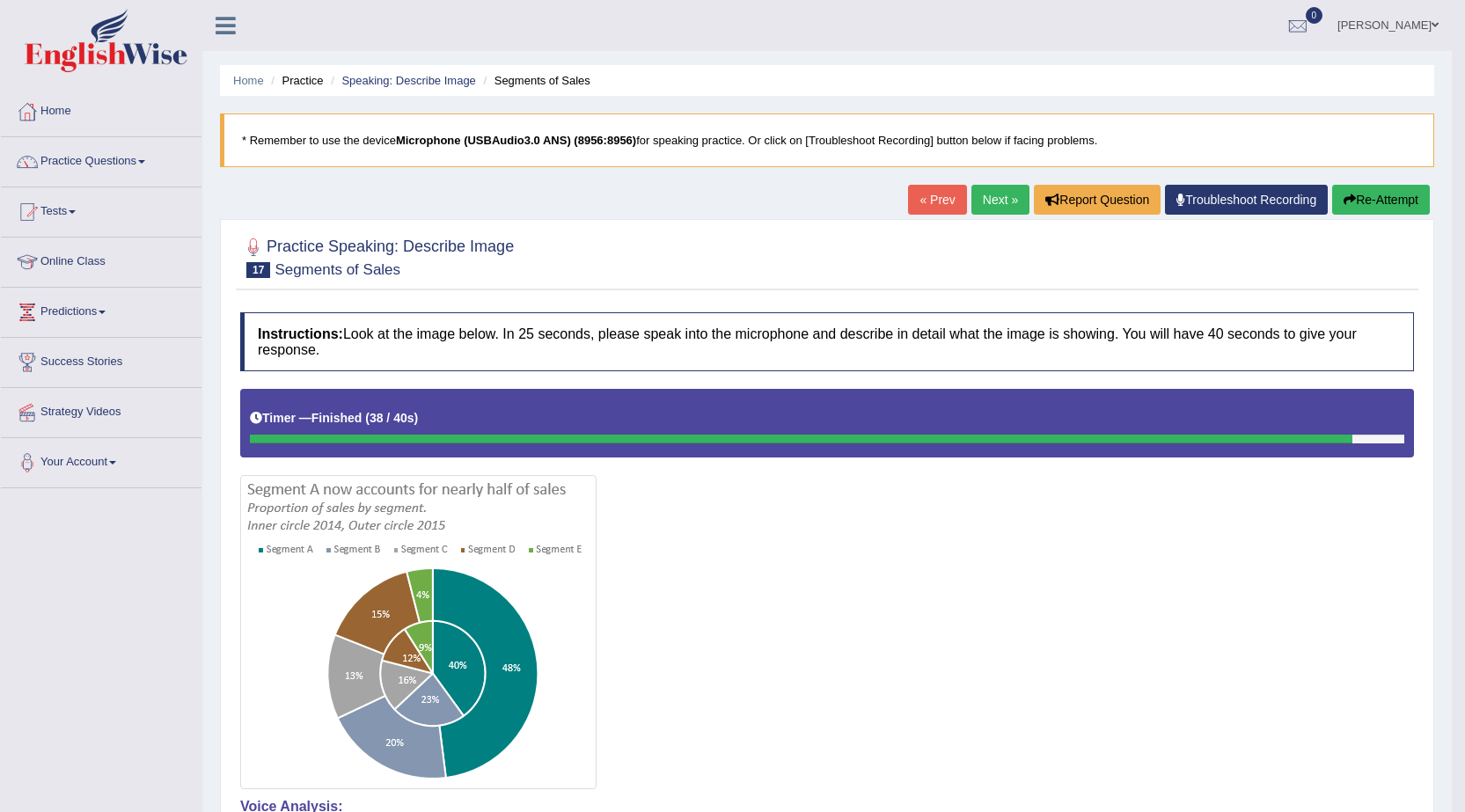
click at [977, 197] on link "Next »" at bounding box center [1000, 200] width 58 height 30
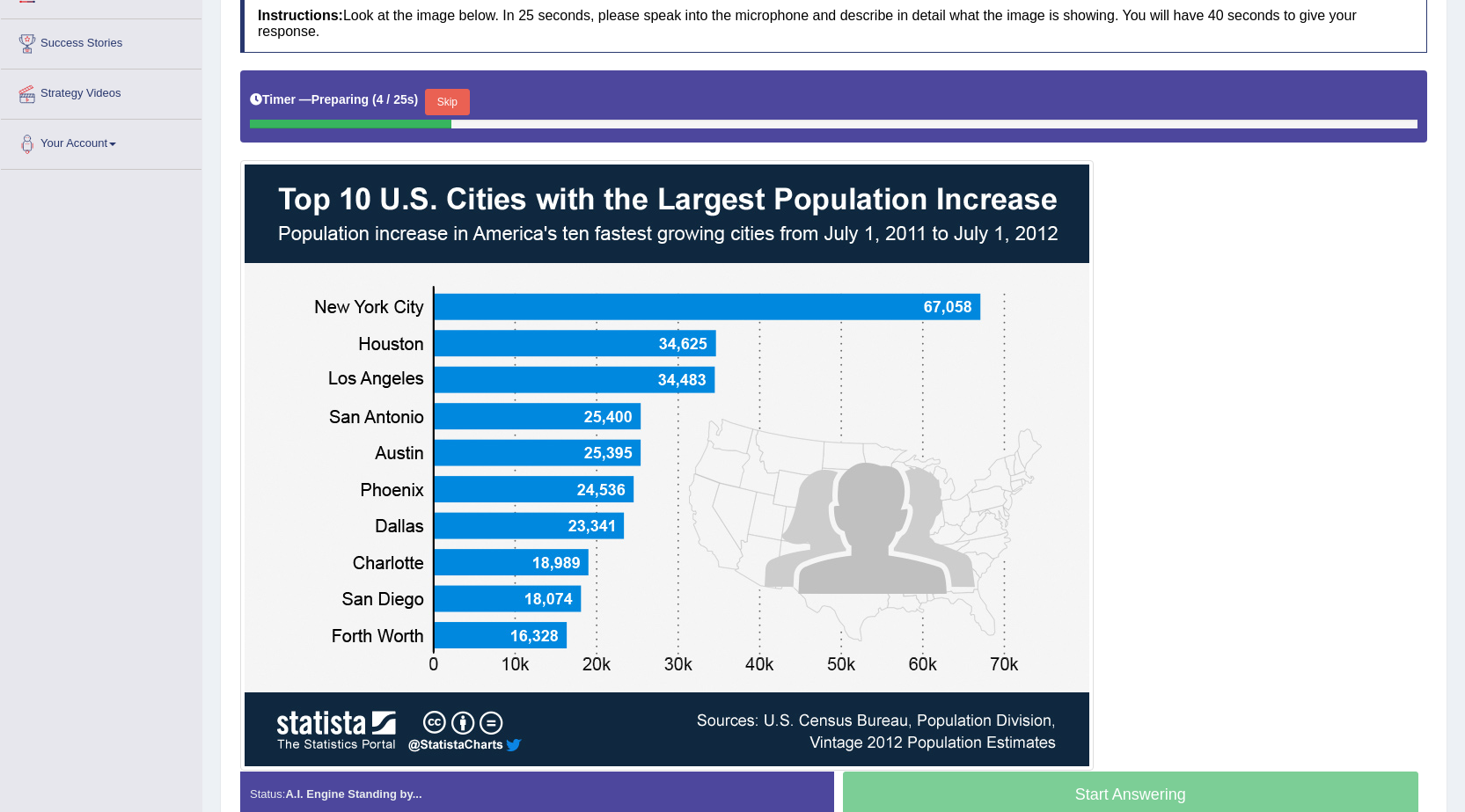
scroll to position [352, 0]
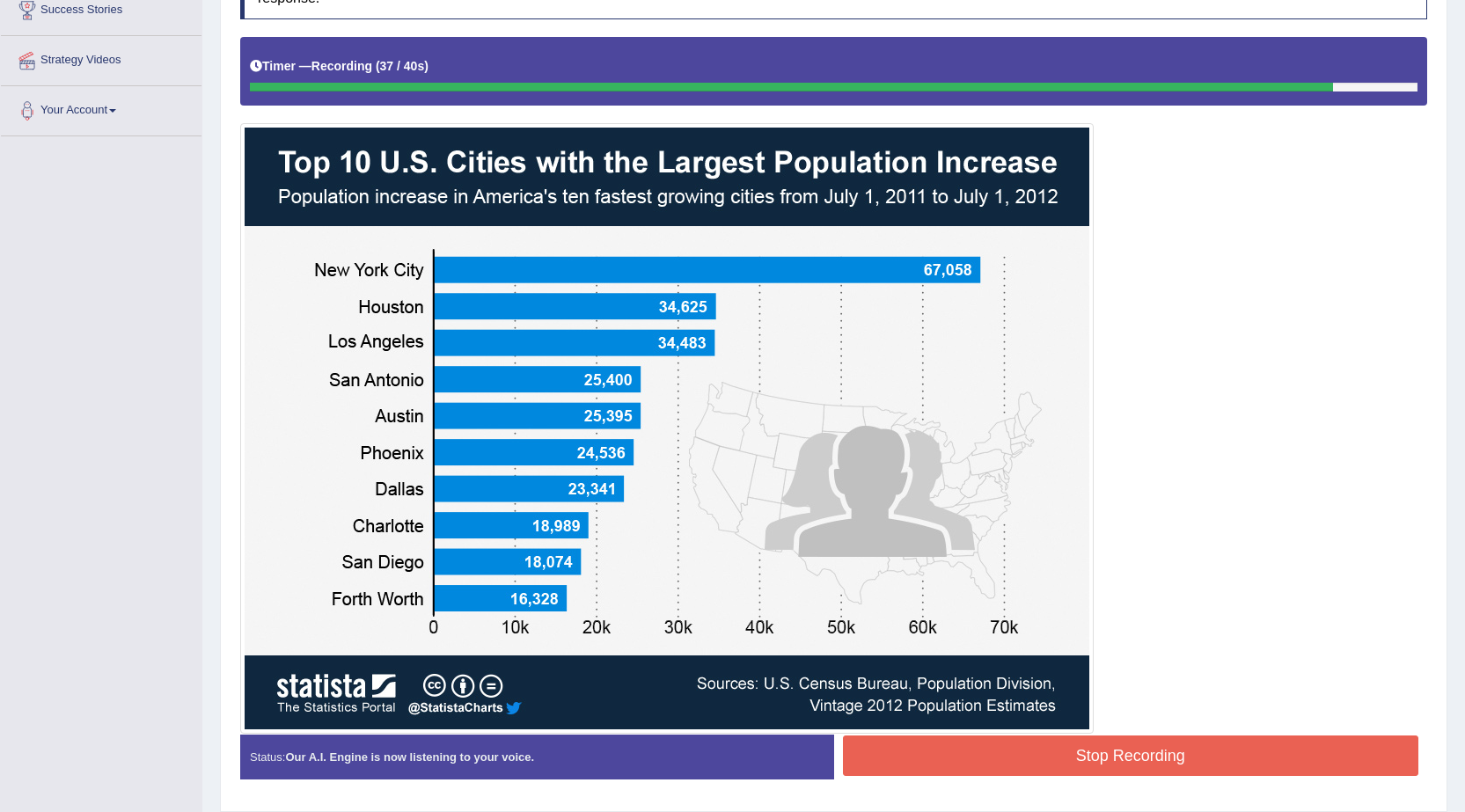
click at [1166, 761] on button "Stop Recording" at bounding box center [1131, 756] width 576 height 41
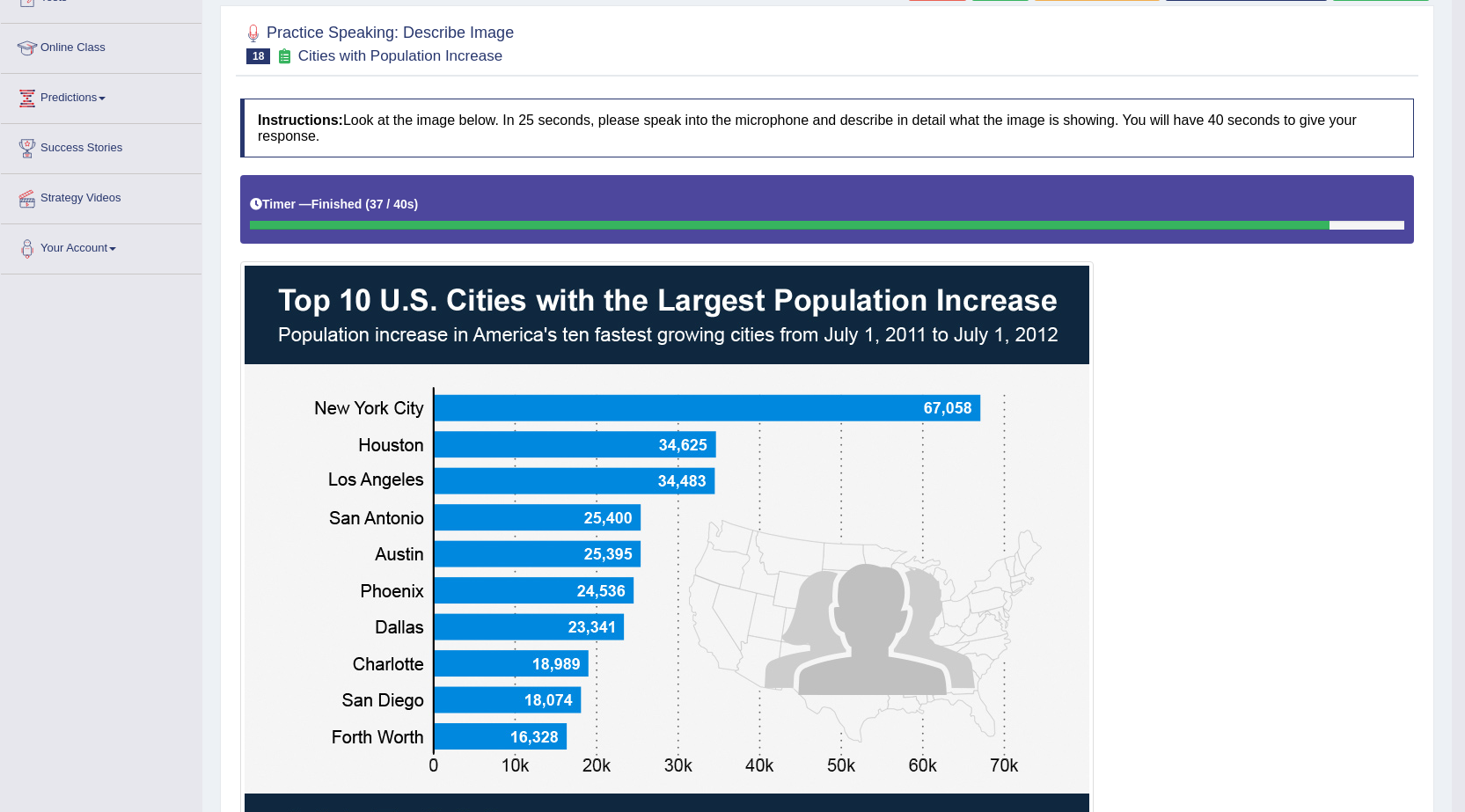
scroll to position [0, 0]
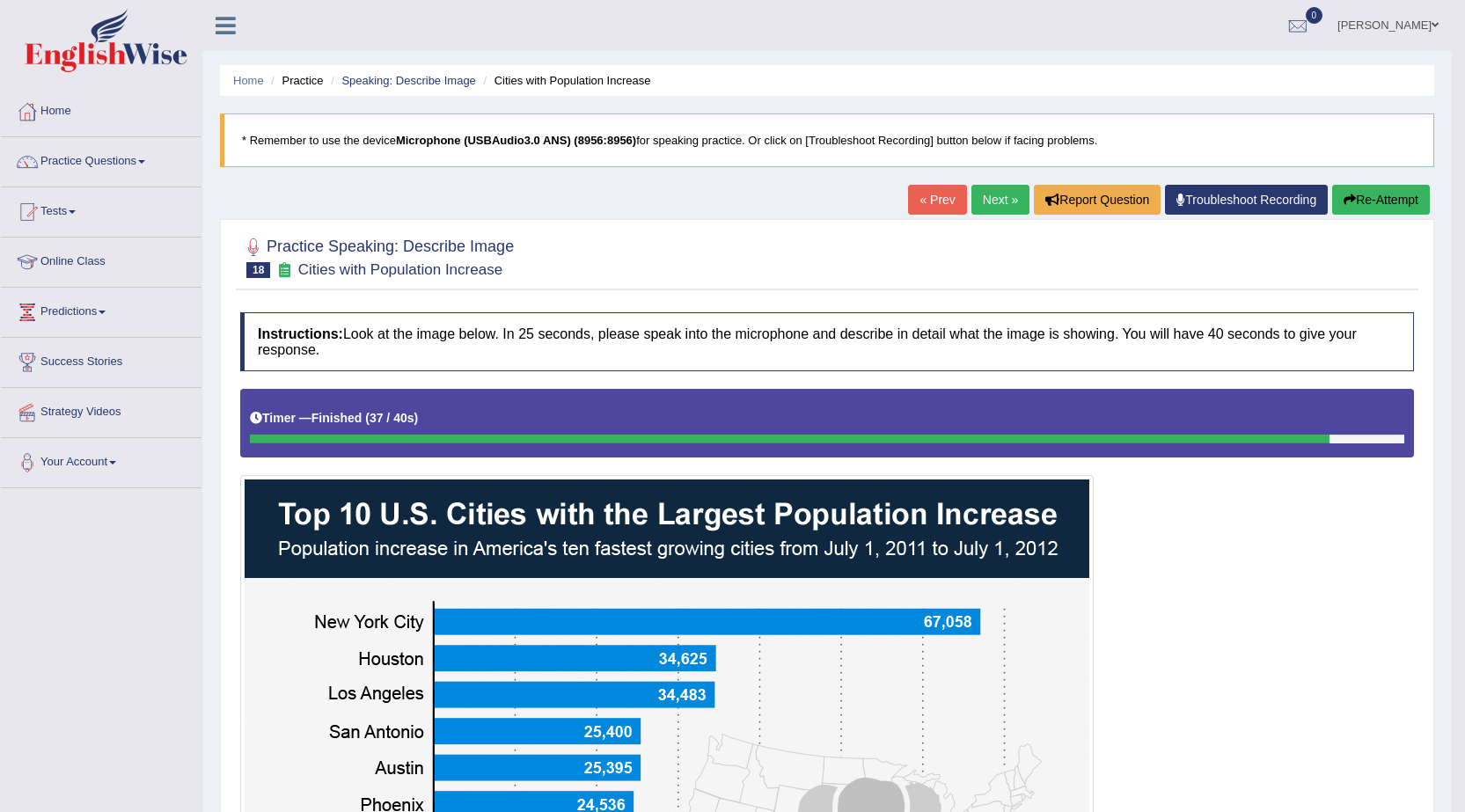
click at [990, 200] on link "Next »" at bounding box center [1000, 200] width 58 height 30
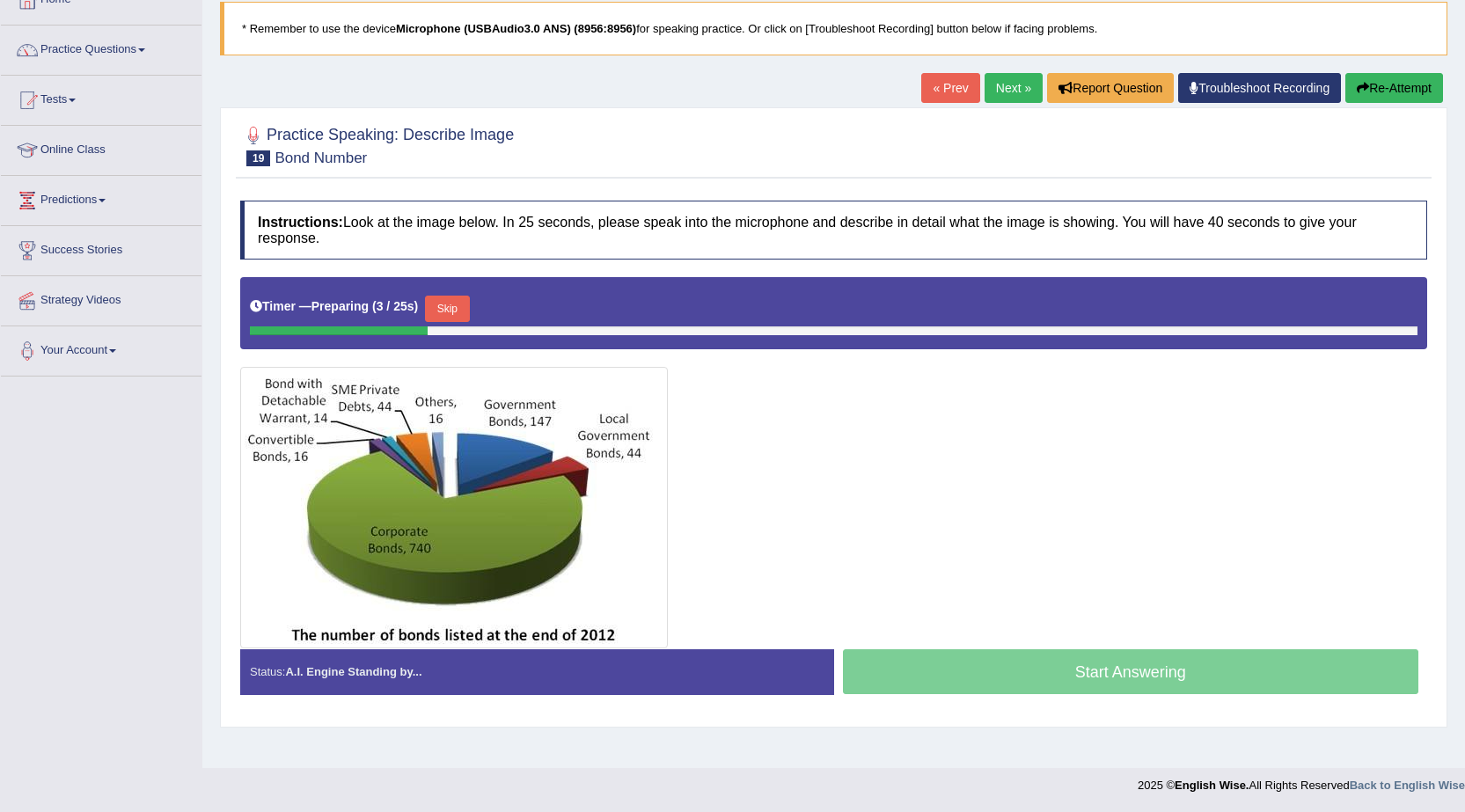
click at [453, 310] on button "Skip" at bounding box center [447, 308] width 44 height 27
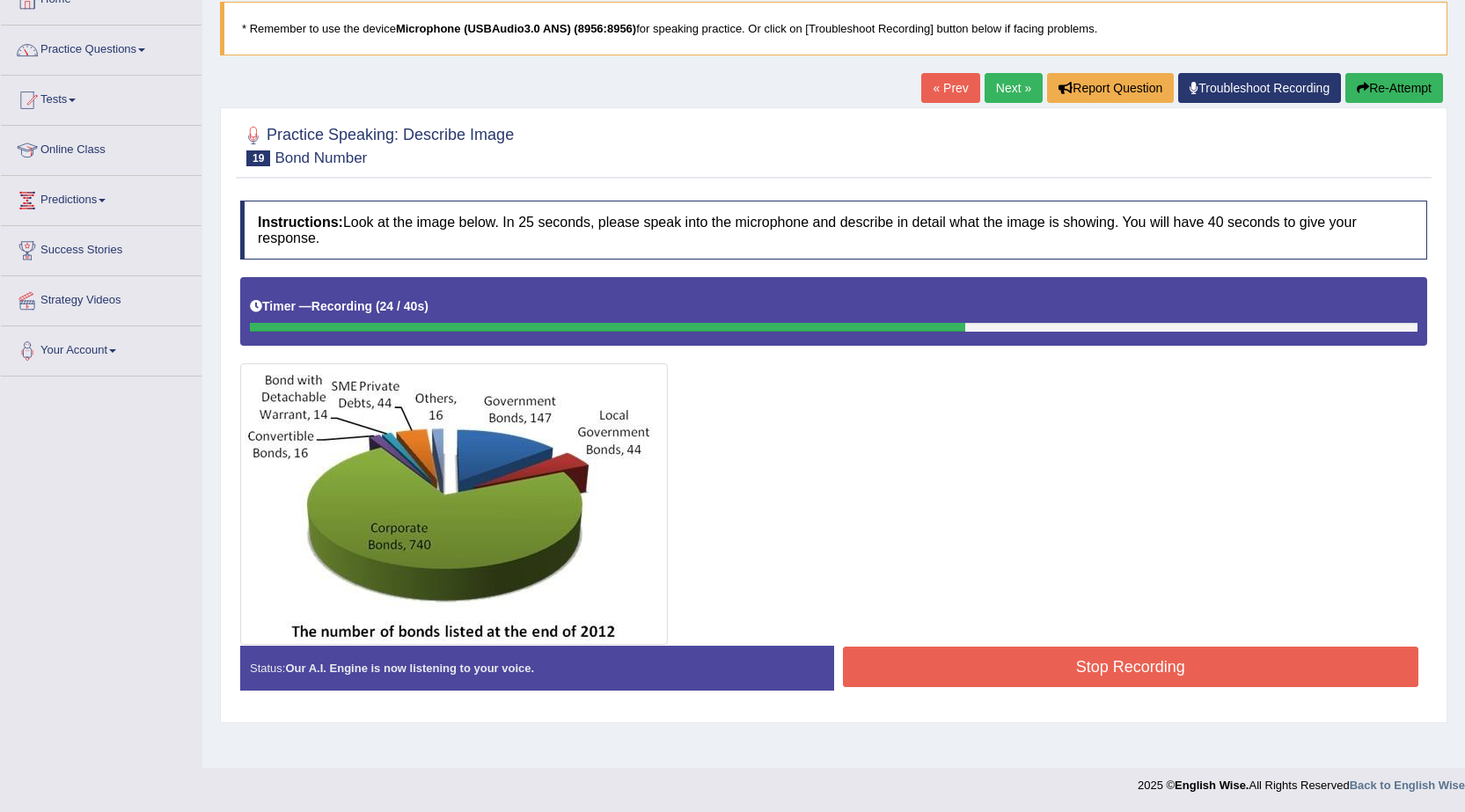
click at [1105, 667] on button "Stop Recording" at bounding box center [1131, 668] width 576 height 41
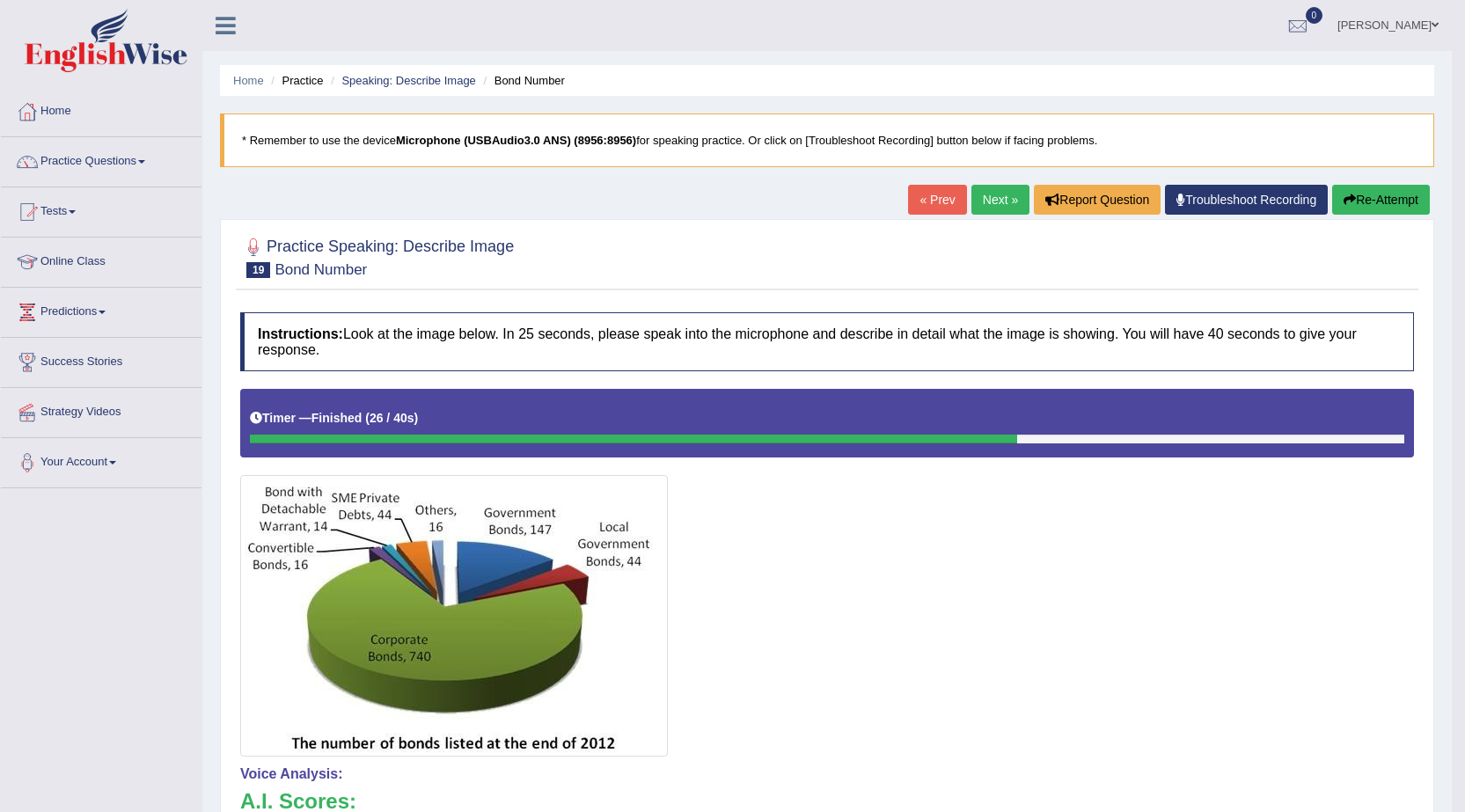
click at [1378, 199] on button "Re-Attempt" at bounding box center [1381, 200] width 97 height 30
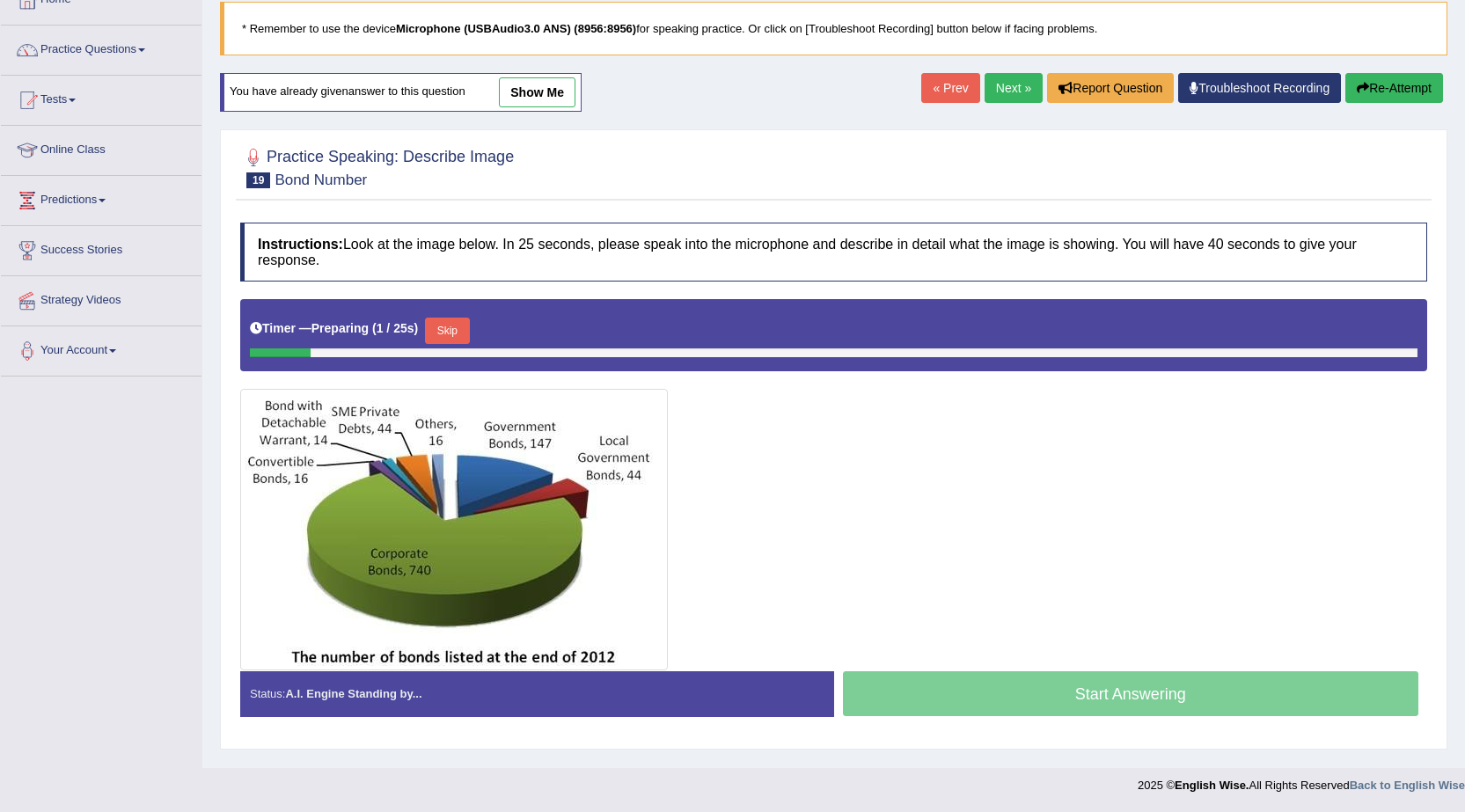
click at [455, 333] on button "Skip" at bounding box center [447, 331] width 44 height 27
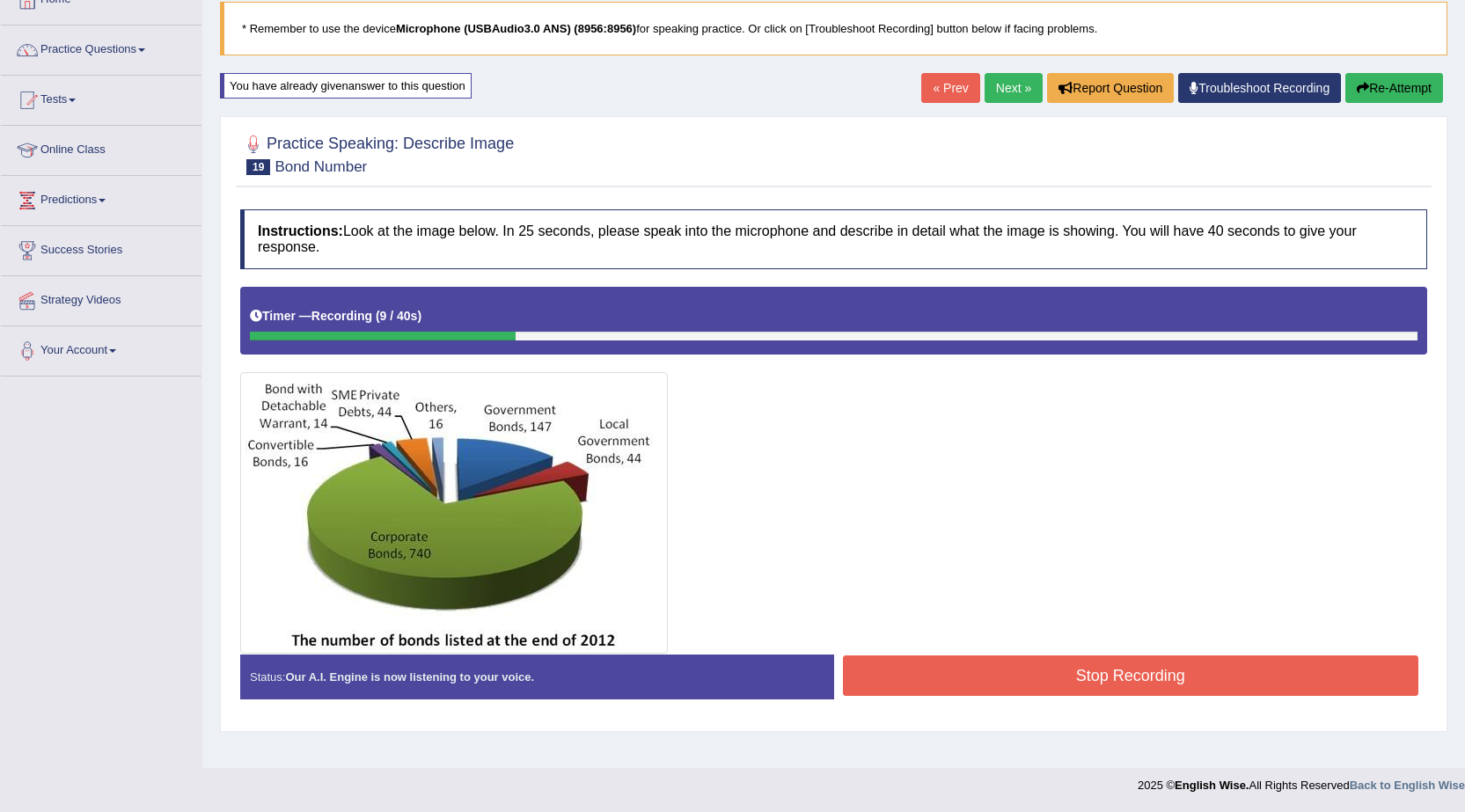
click at [1124, 664] on button "Stop Recording" at bounding box center [1131, 676] width 576 height 41
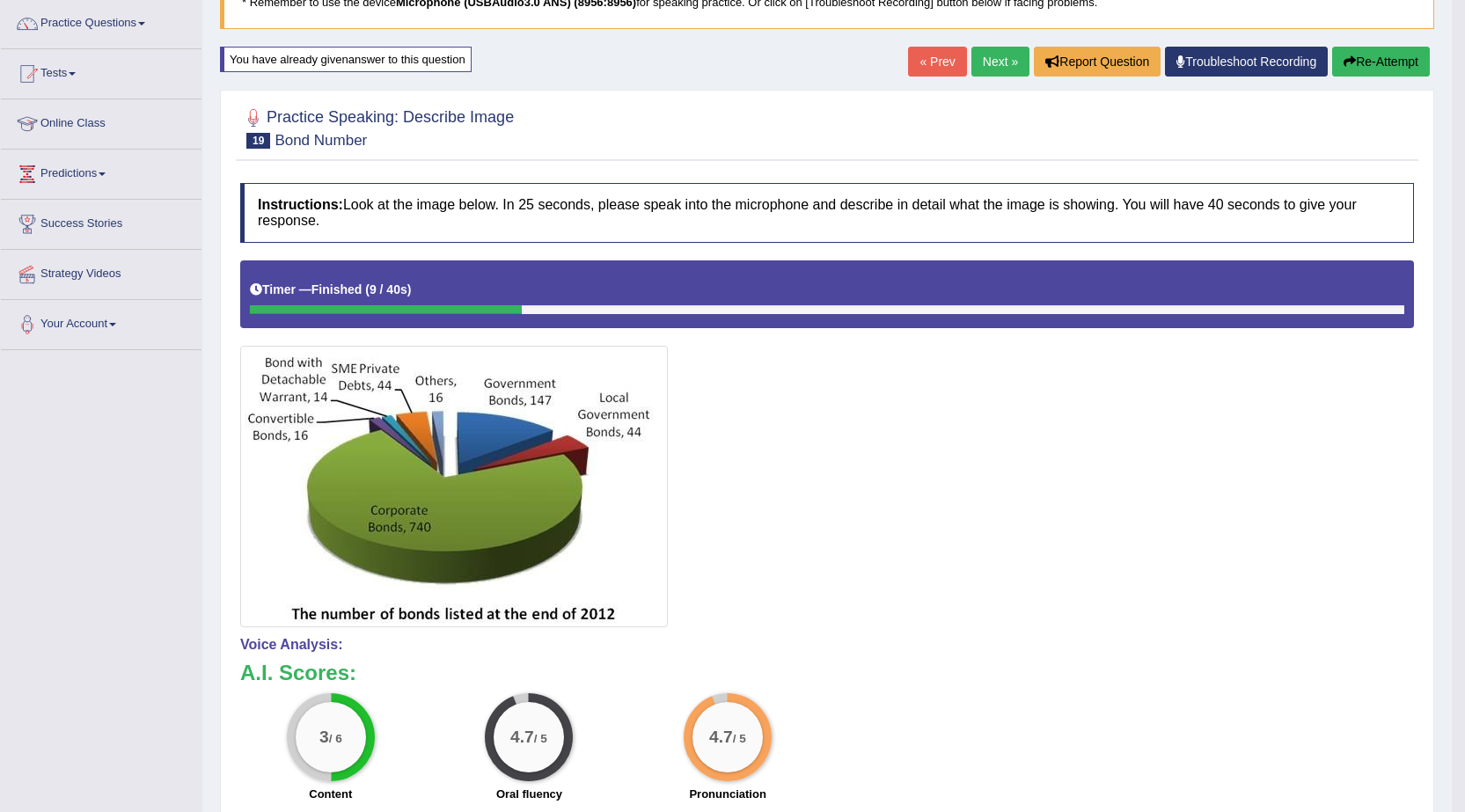
scroll to position [112, 0]
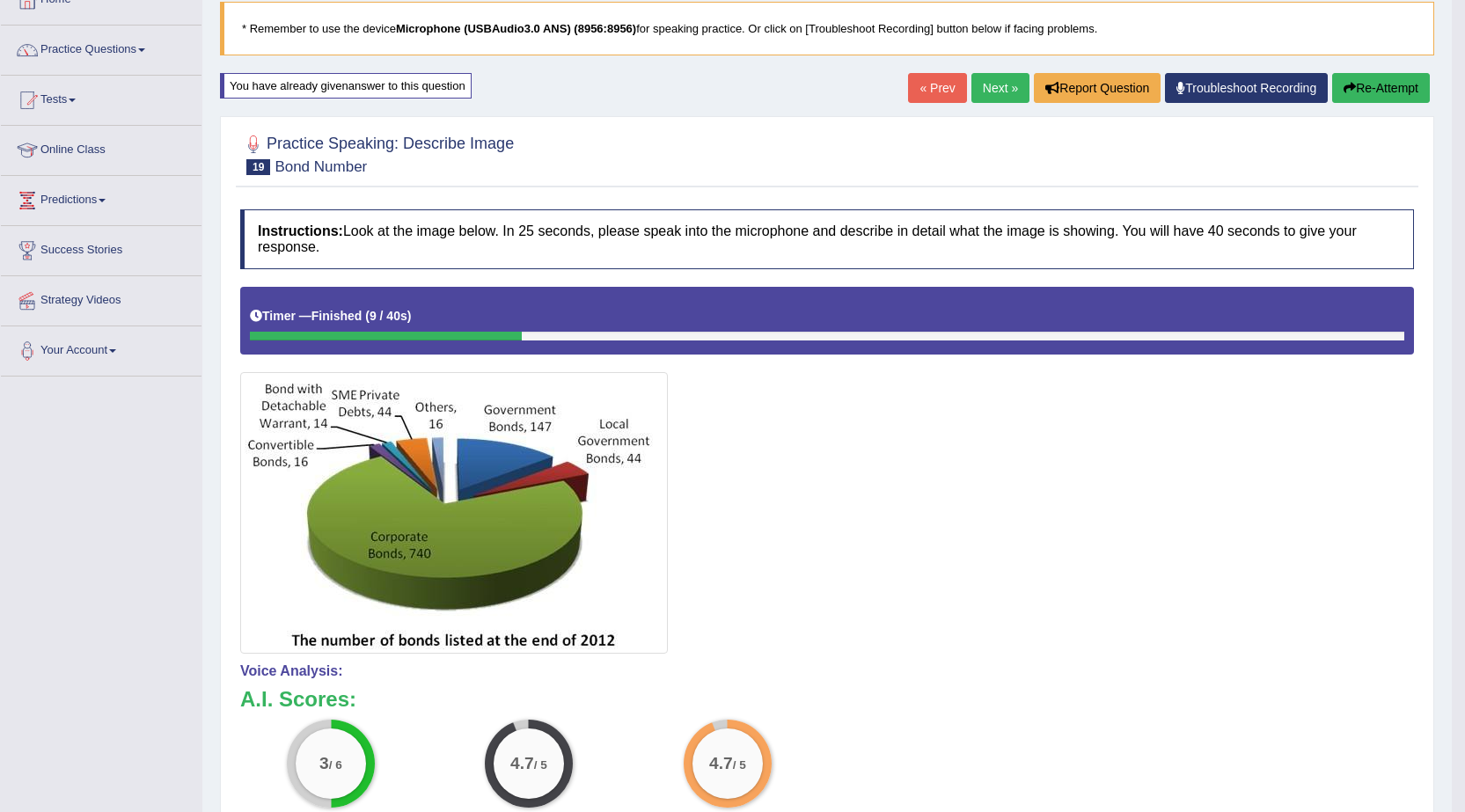
click at [1388, 91] on button "Re-Attempt" at bounding box center [1381, 88] width 97 height 30
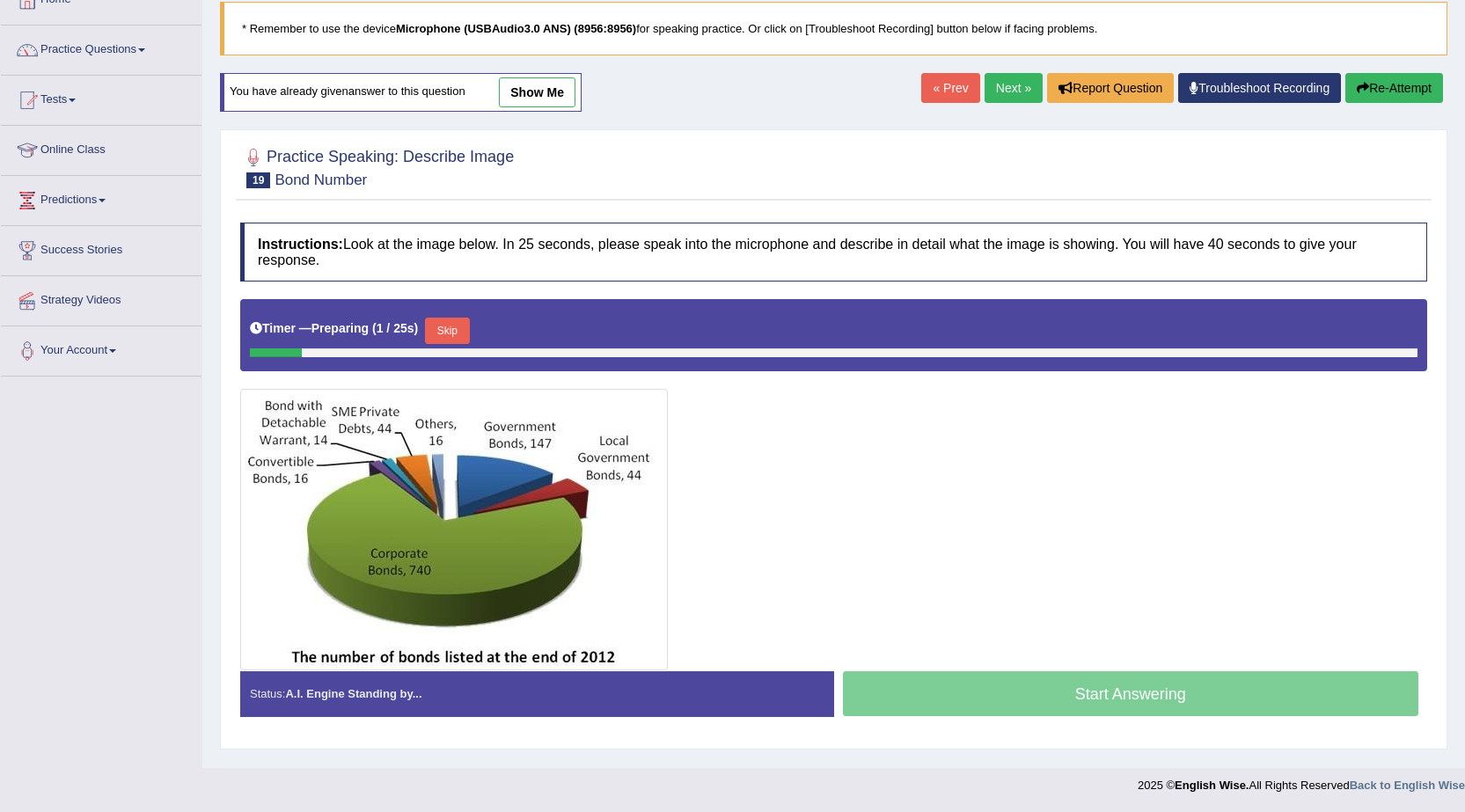
click at [448, 336] on button "Skip" at bounding box center [447, 331] width 44 height 27
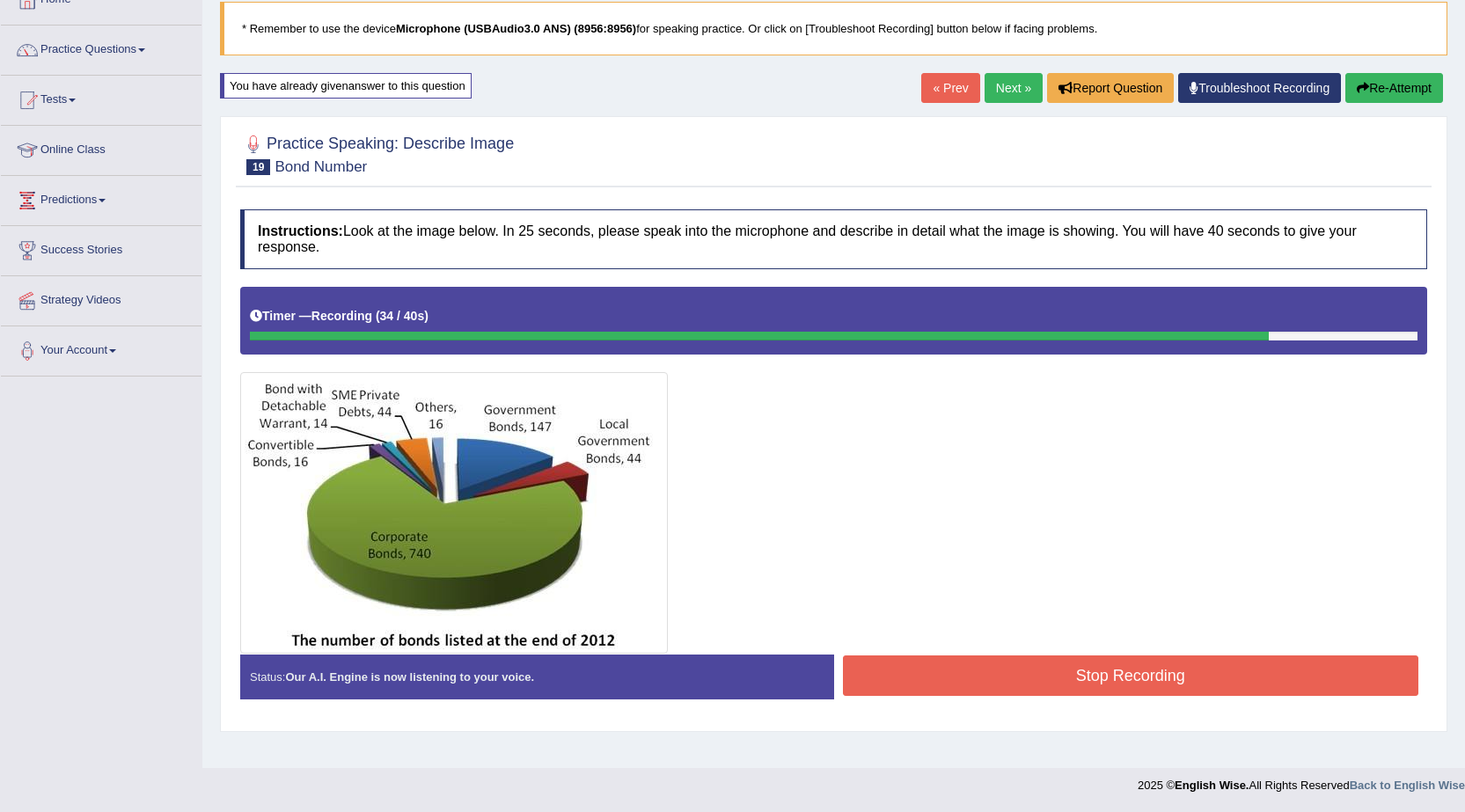
click at [1051, 683] on button "Stop Recording" at bounding box center [1131, 676] width 576 height 41
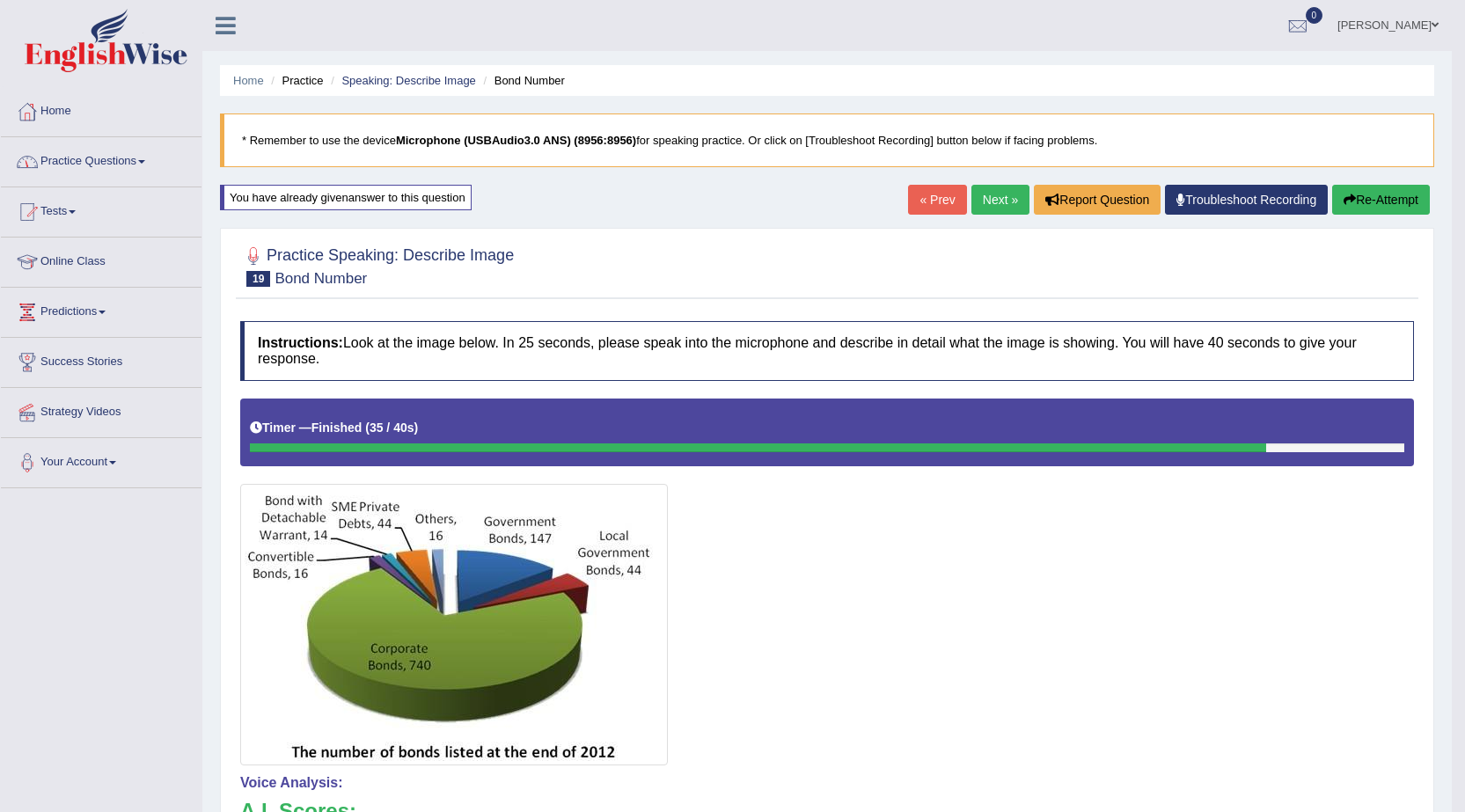
click at [256, 88] on li "Home" at bounding box center [248, 81] width 31 height 17
click at [301, 77] on li "Practice" at bounding box center [294, 81] width 56 height 17
click at [247, 84] on link "Home" at bounding box center [248, 81] width 31 height 13
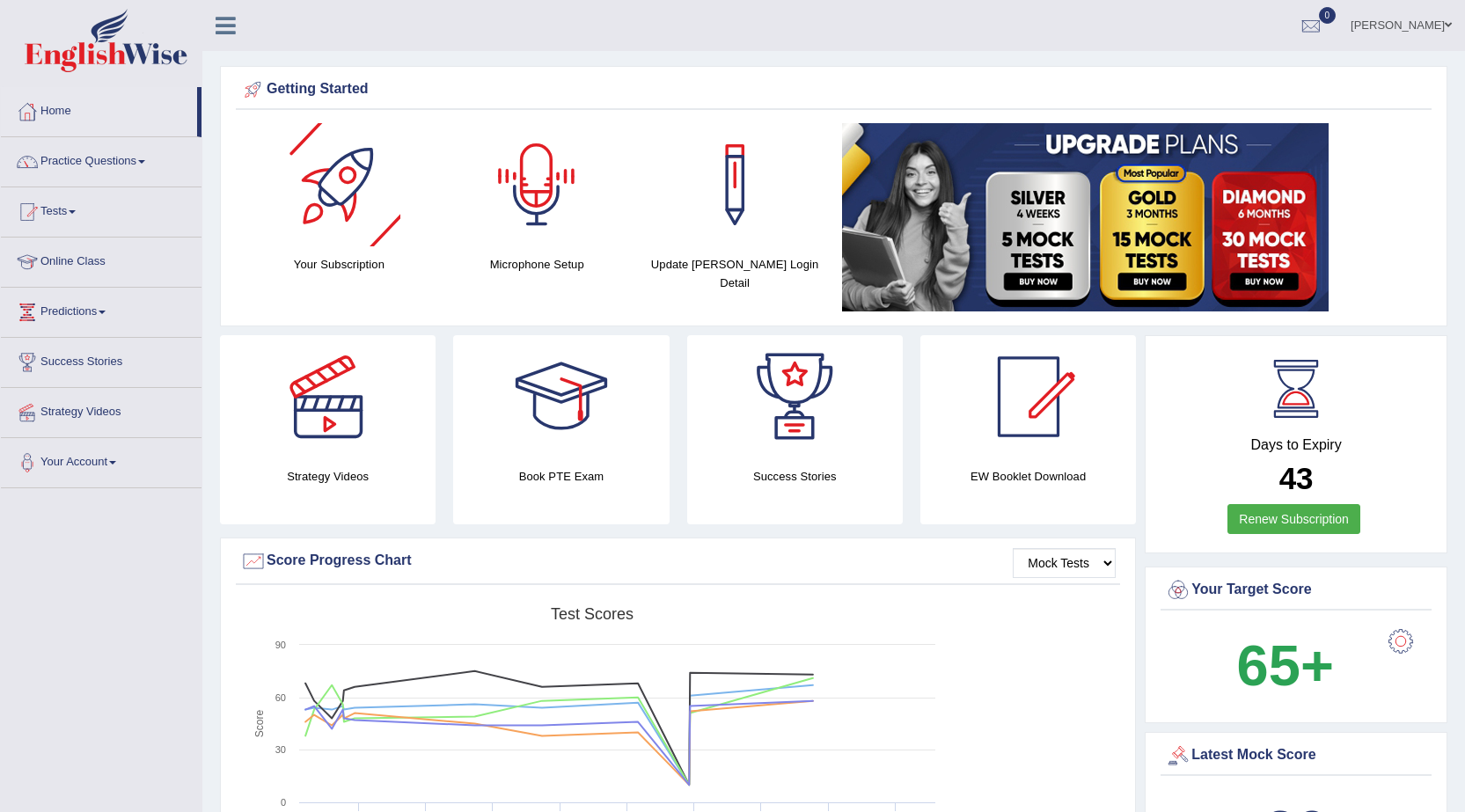
click at [542, 247] on div "Microphone Setup" at bounding box center [537, 198] width 181 height 151
click at [537, 192] on div at bounding box center [536, 184] width 123 height 123
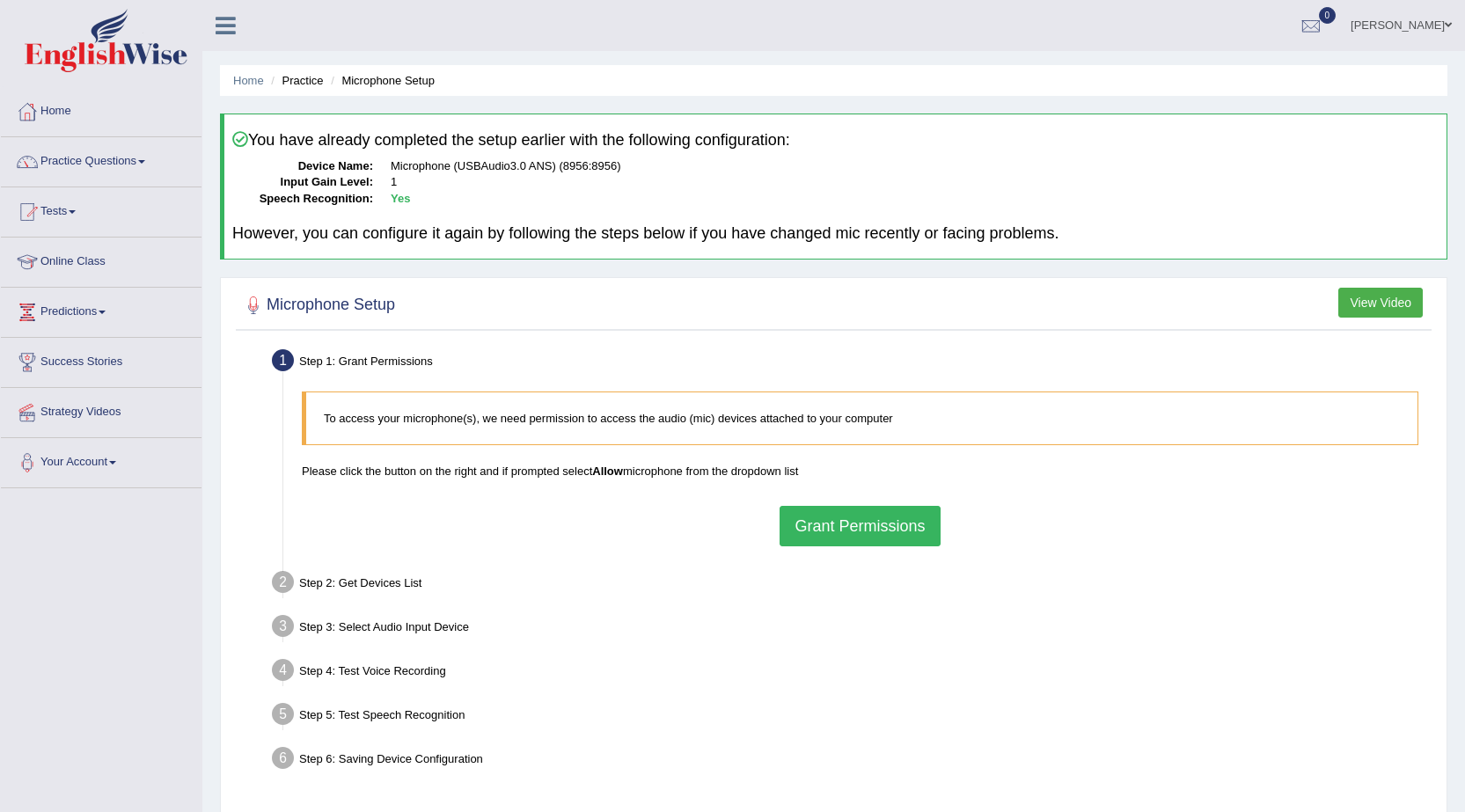
click at [852, 518] on button "Grant Permissions" at bounding box center [859, 526] width 160 height 41
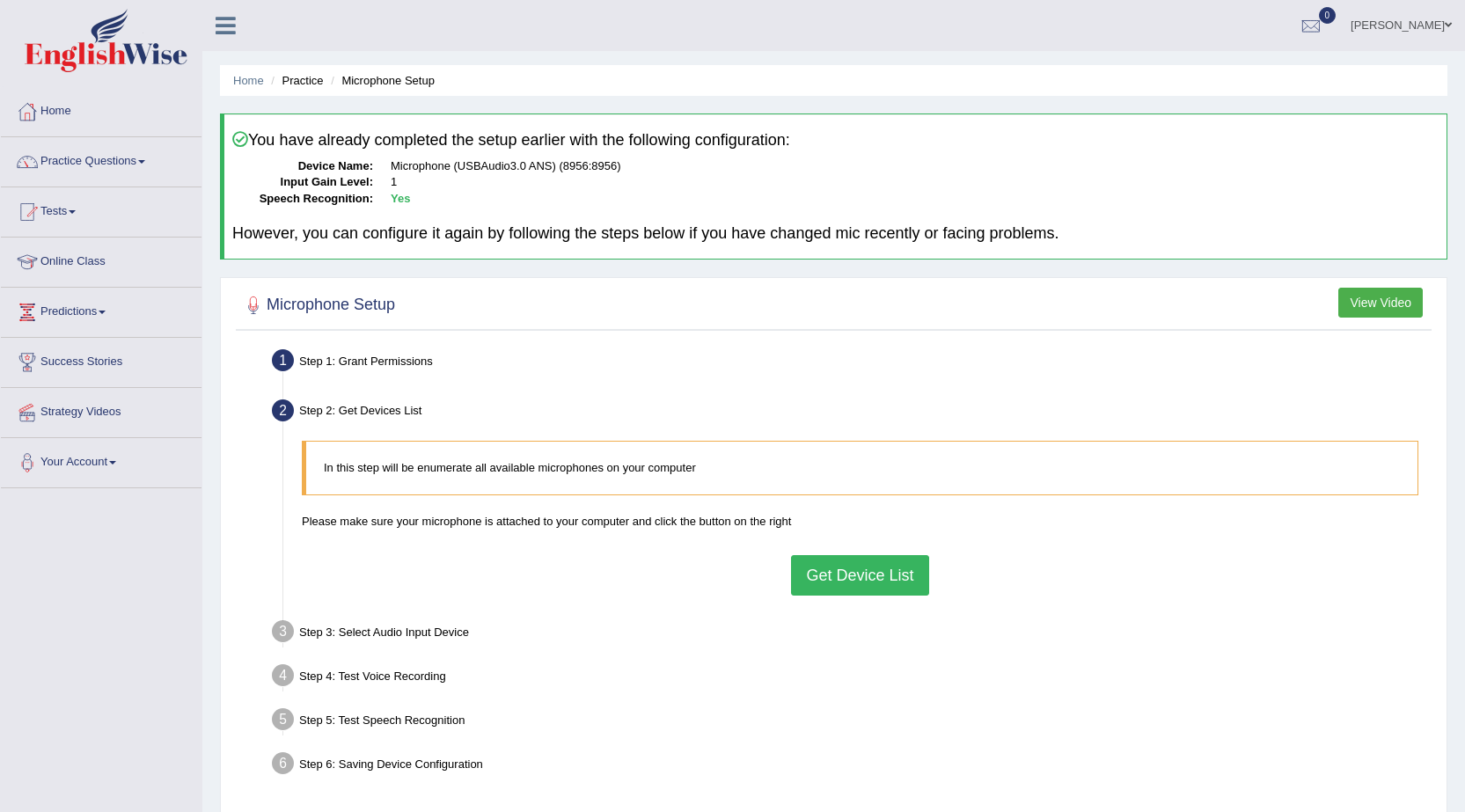
click at [859, 571] on button "Get Device List" at bounding box center [859, 576] width 137 height 41
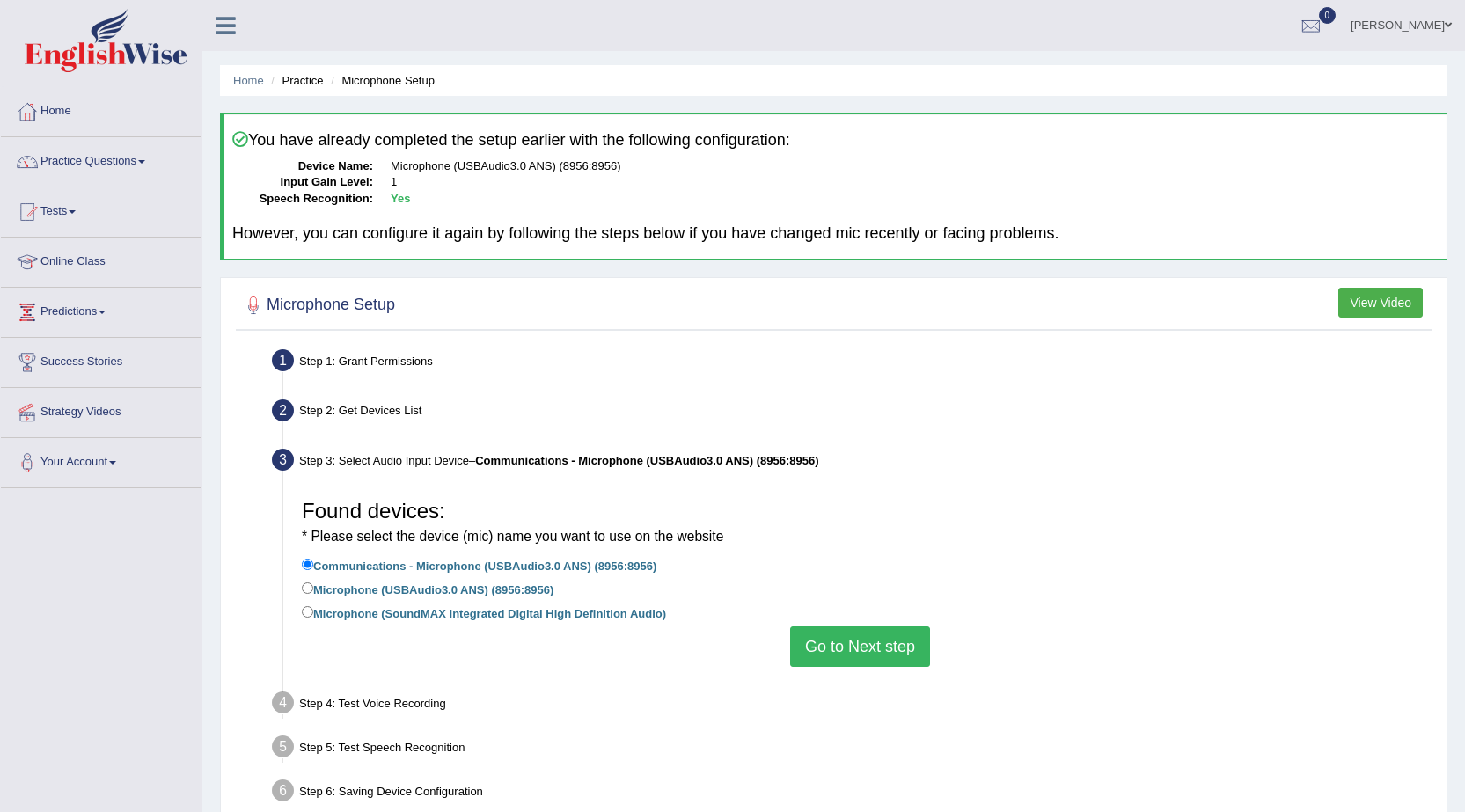
click at [887, 642] on button "Go to Next step" at bounding box center [859, 647] width 140 height 41
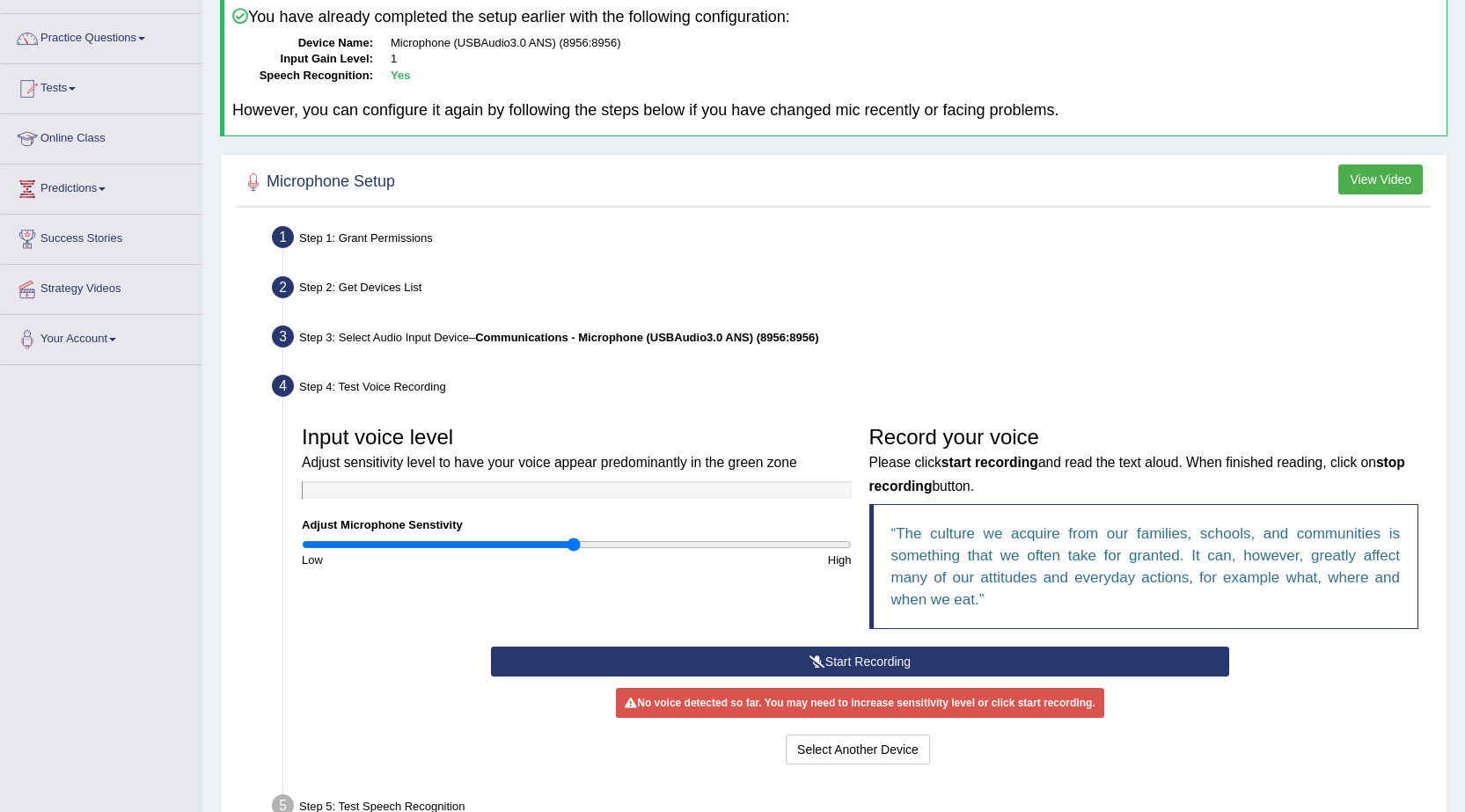
scroll to position [273, 0]
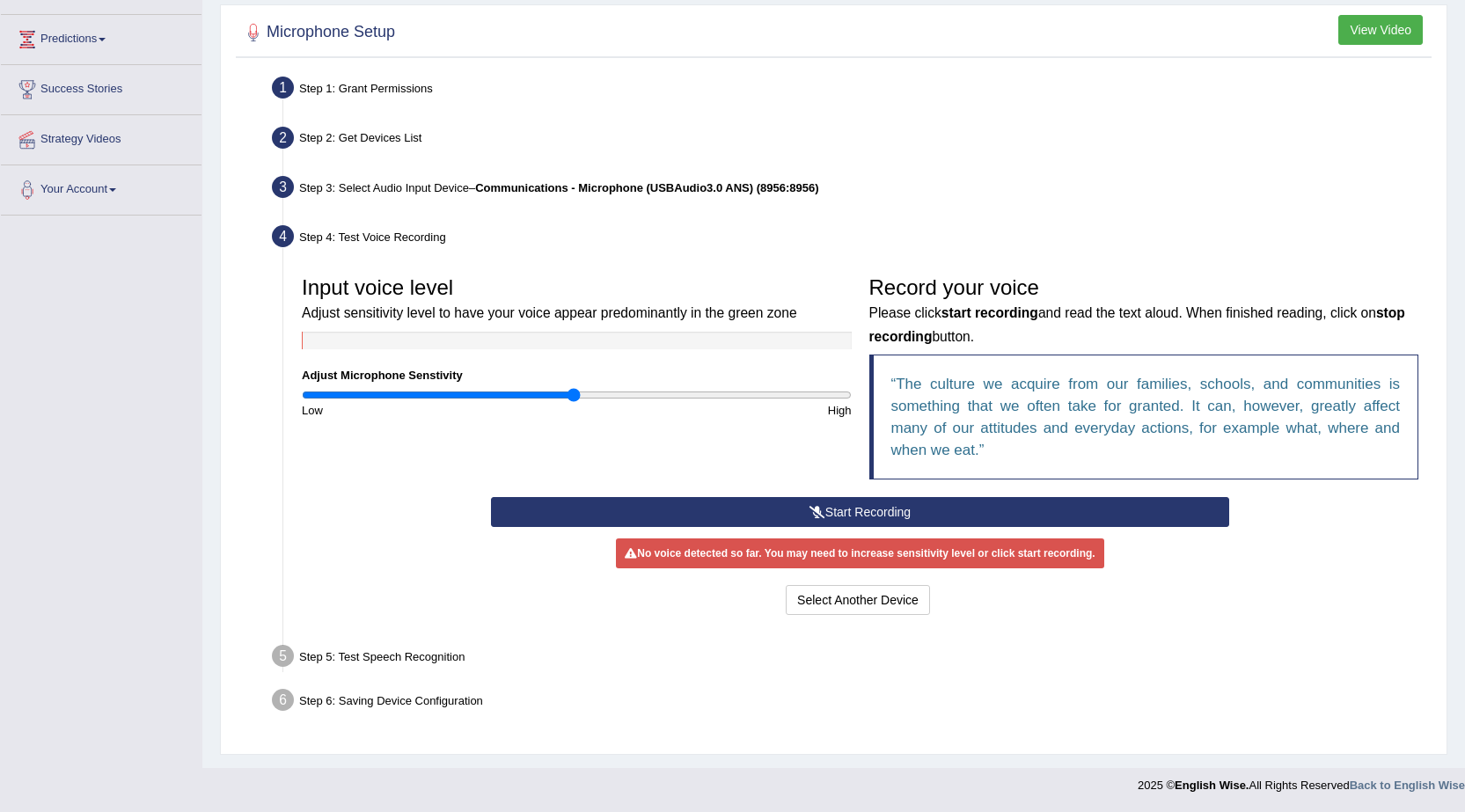
click at [868, 507] on button "Start Recording" at bounding box center [859, 512] width 738 height 30
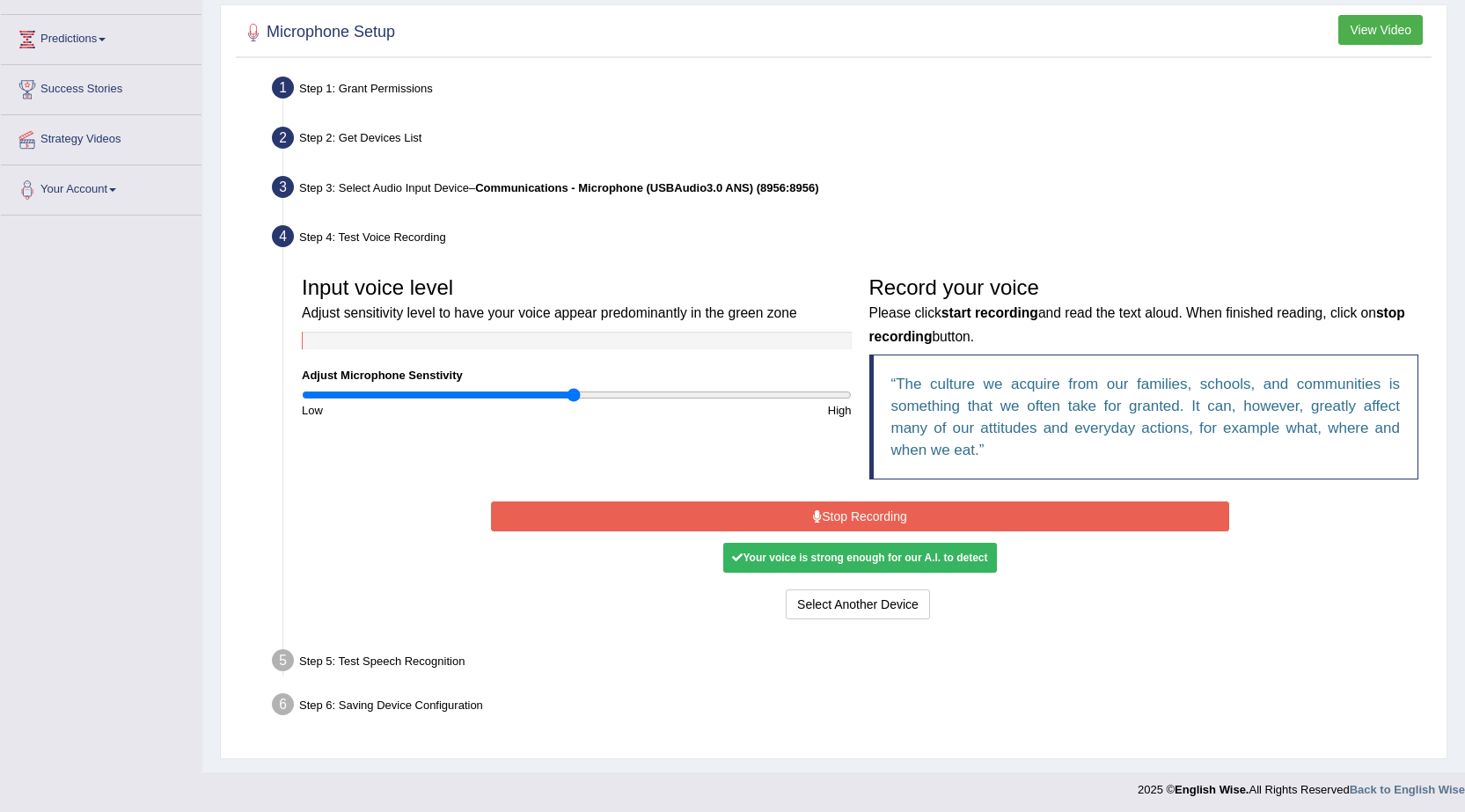
click at [868, 509] on button "Stop Recording" at bounding box center [859, 517] width 738 height 30
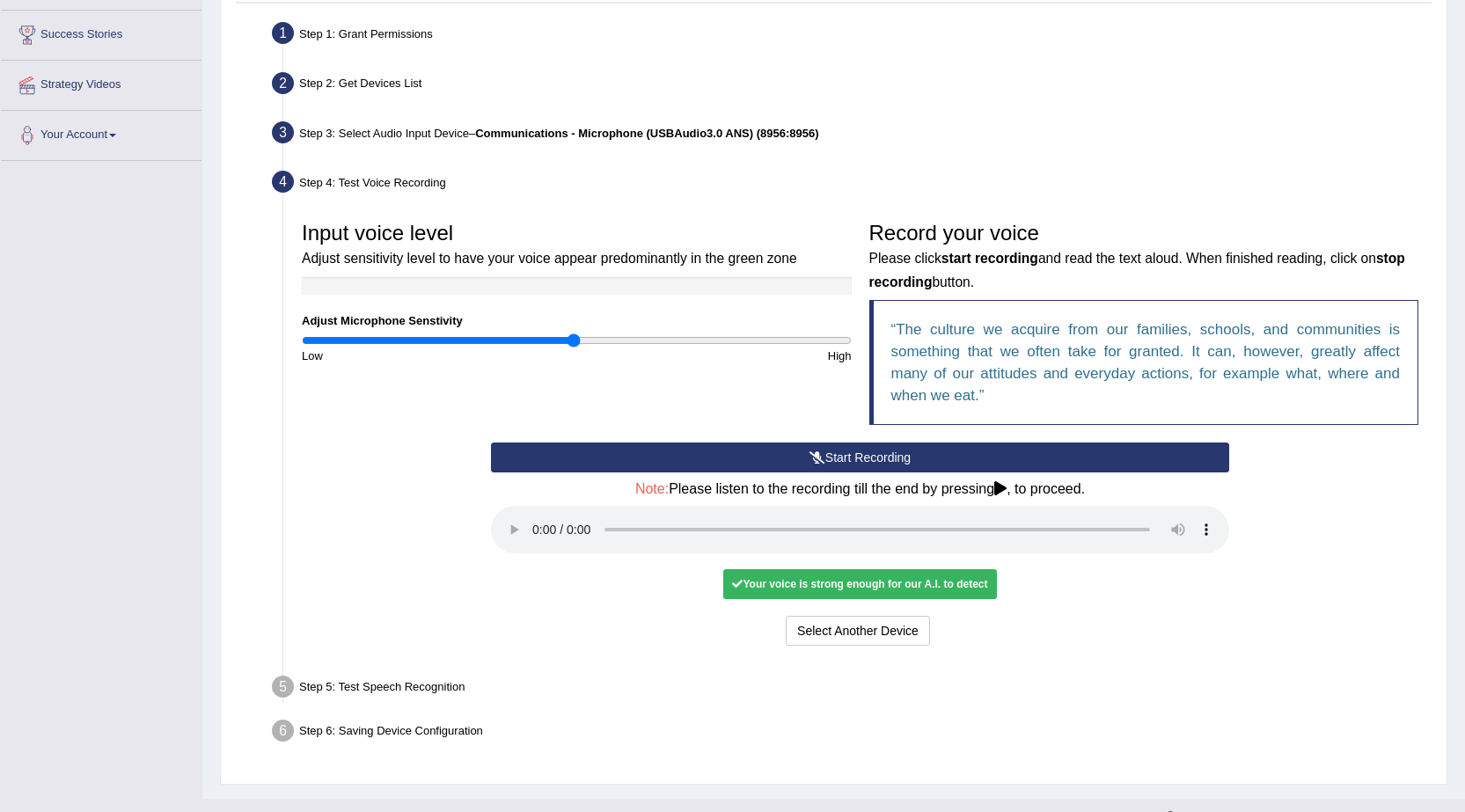
scroll to position [358, 0]
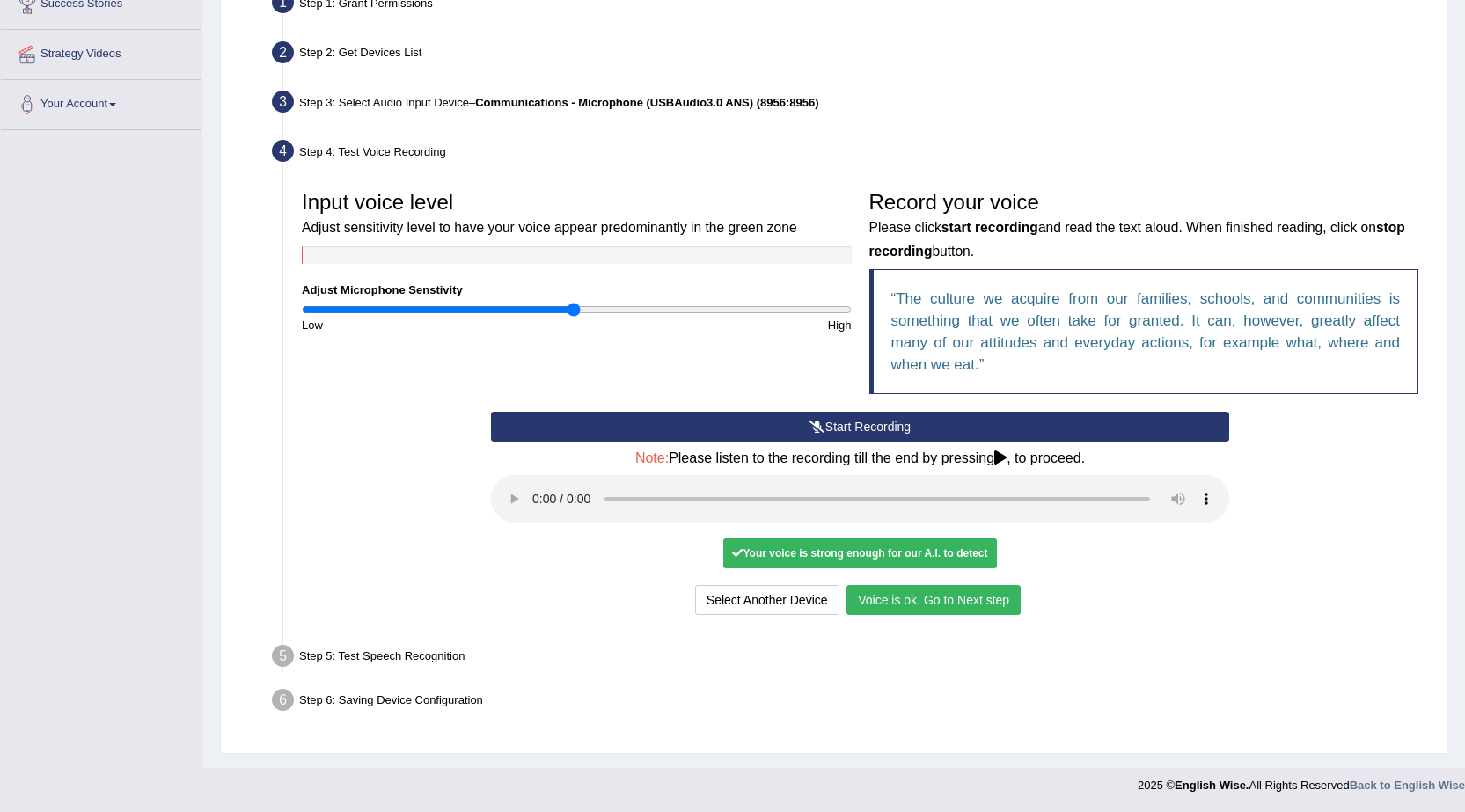
click at [885, 604] on button "Voice is ok. Go to Next step" at bounding box center [933, 600] width 174 height 30
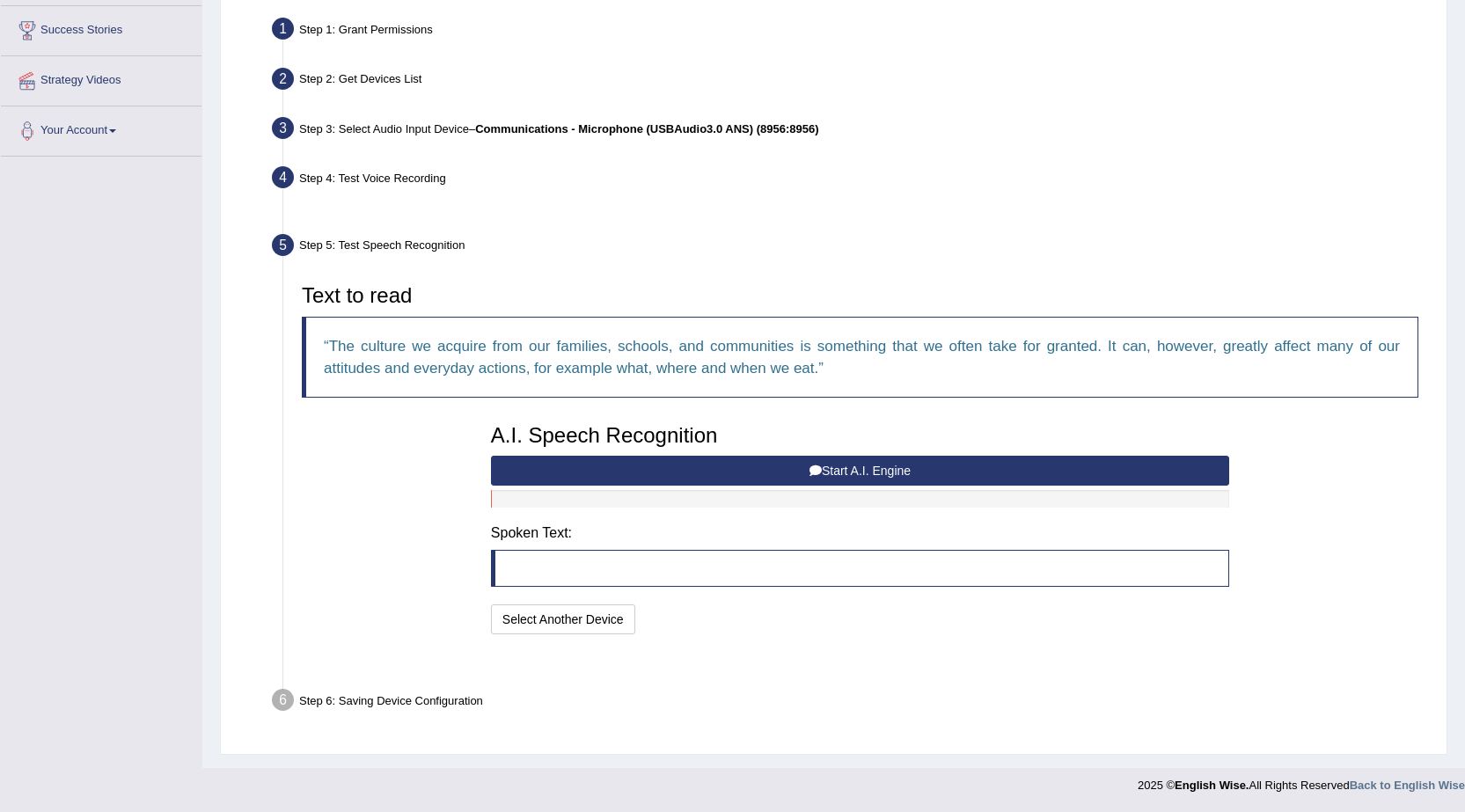
scroll to position [289, 0]
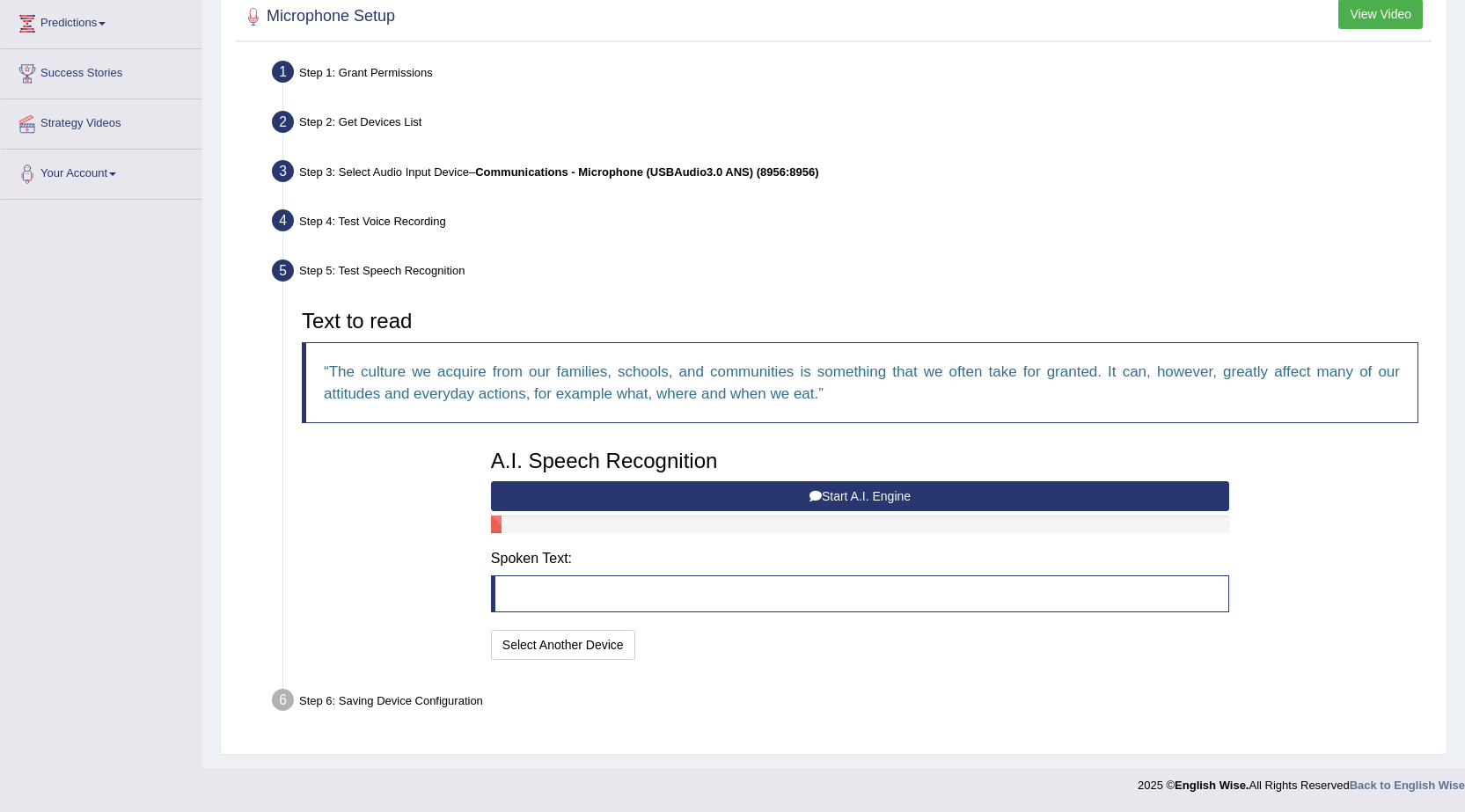
click at [844, 502] on button "Start A.I. Engine" at bounding box center [859, 496] width 738 height 30
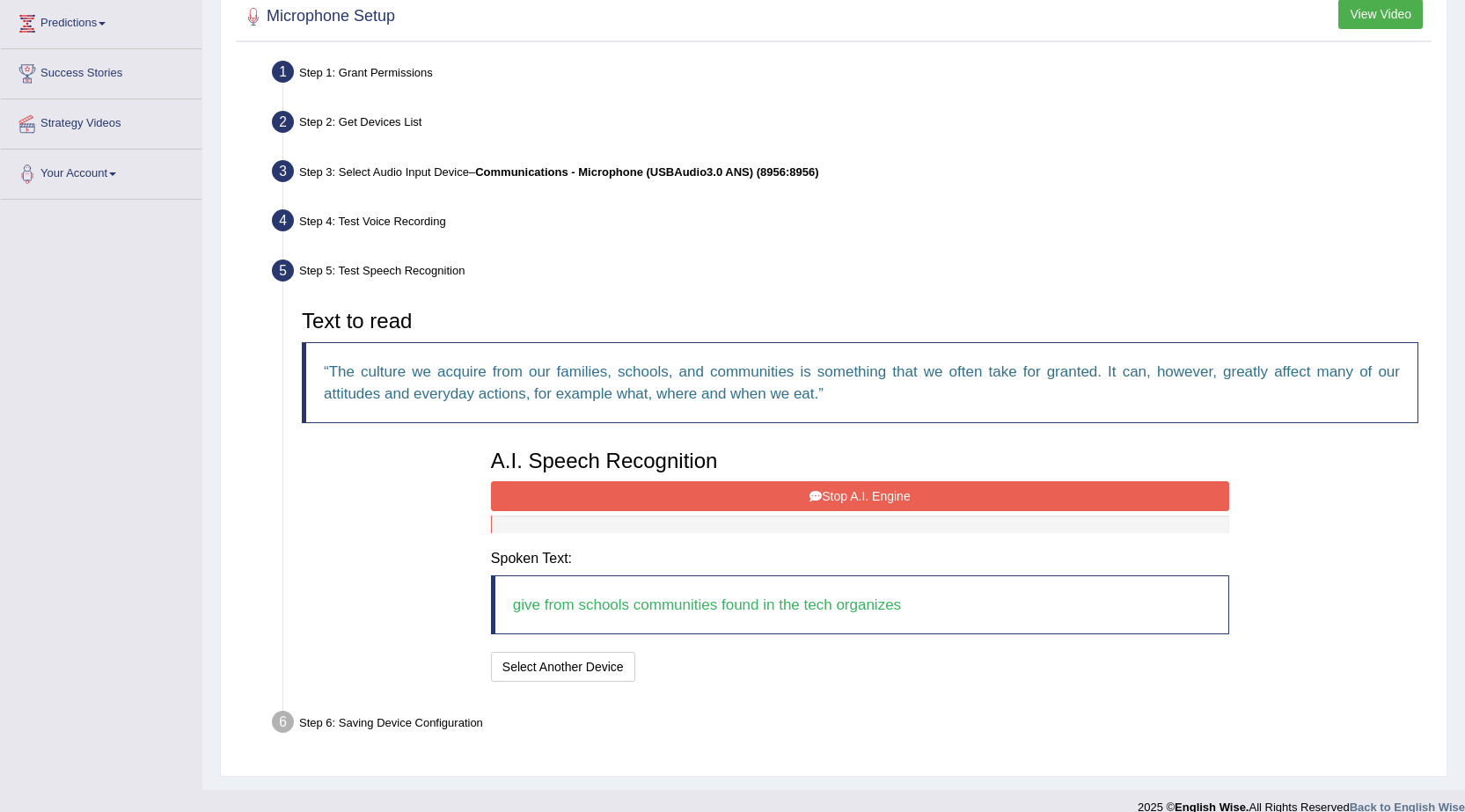
click at [860, 498] on button "Stop A.I. Engine" at bounding box center [859, 496] width 738 height 30
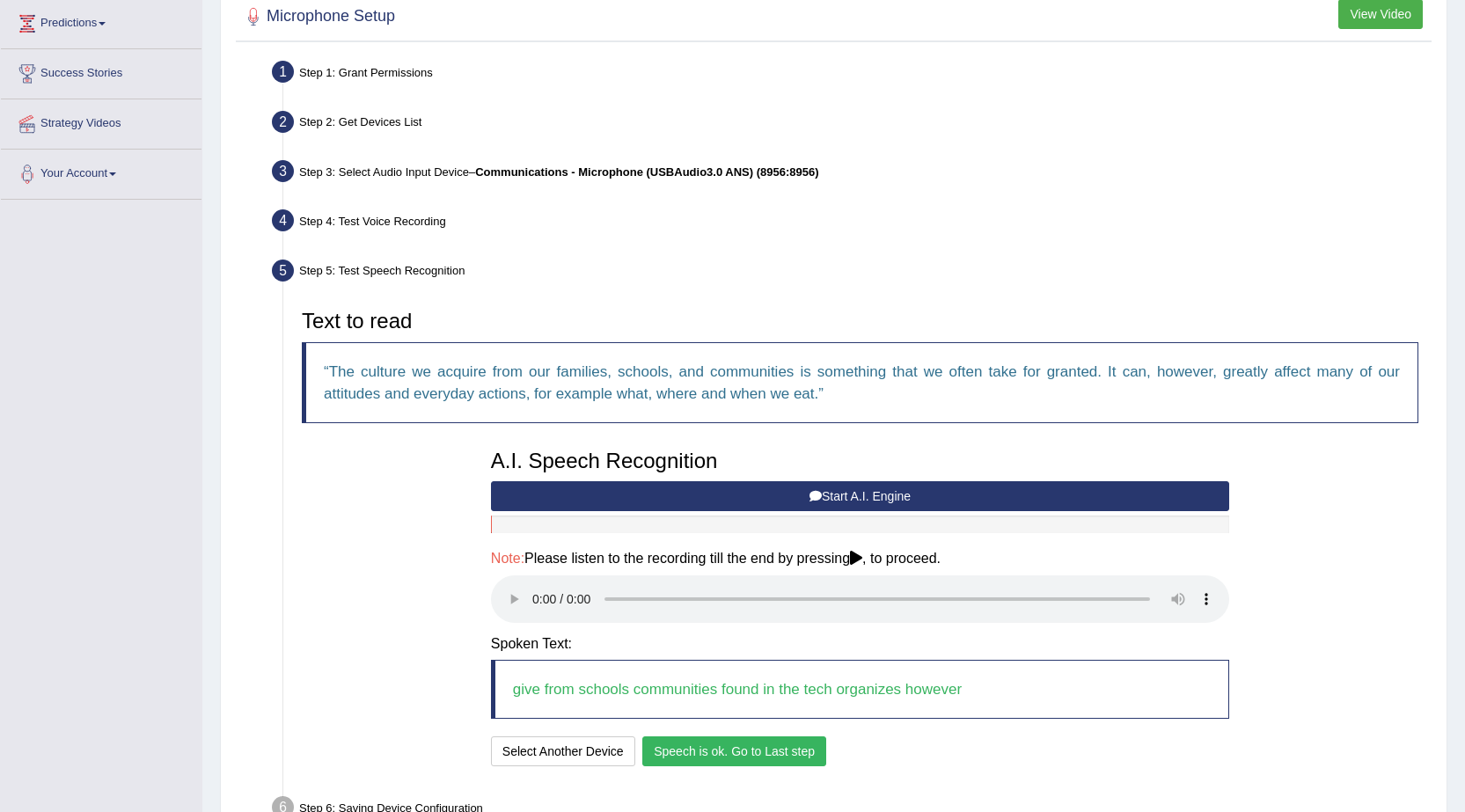
click at [698, 764] on button "Speech is ok. Go to Last step" at bounding box center [734, 751] width 184 height 30
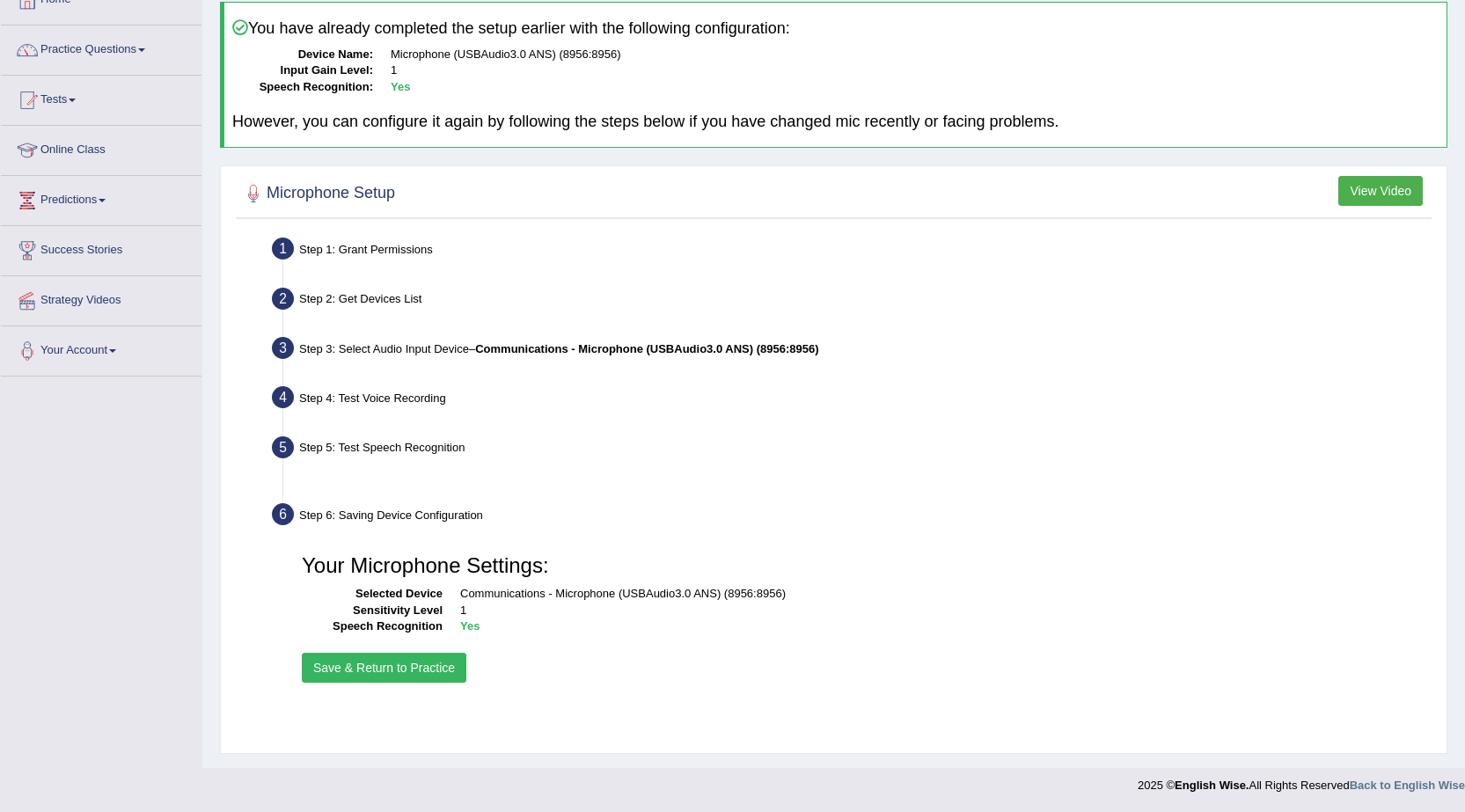
scroll to position [112, 0]
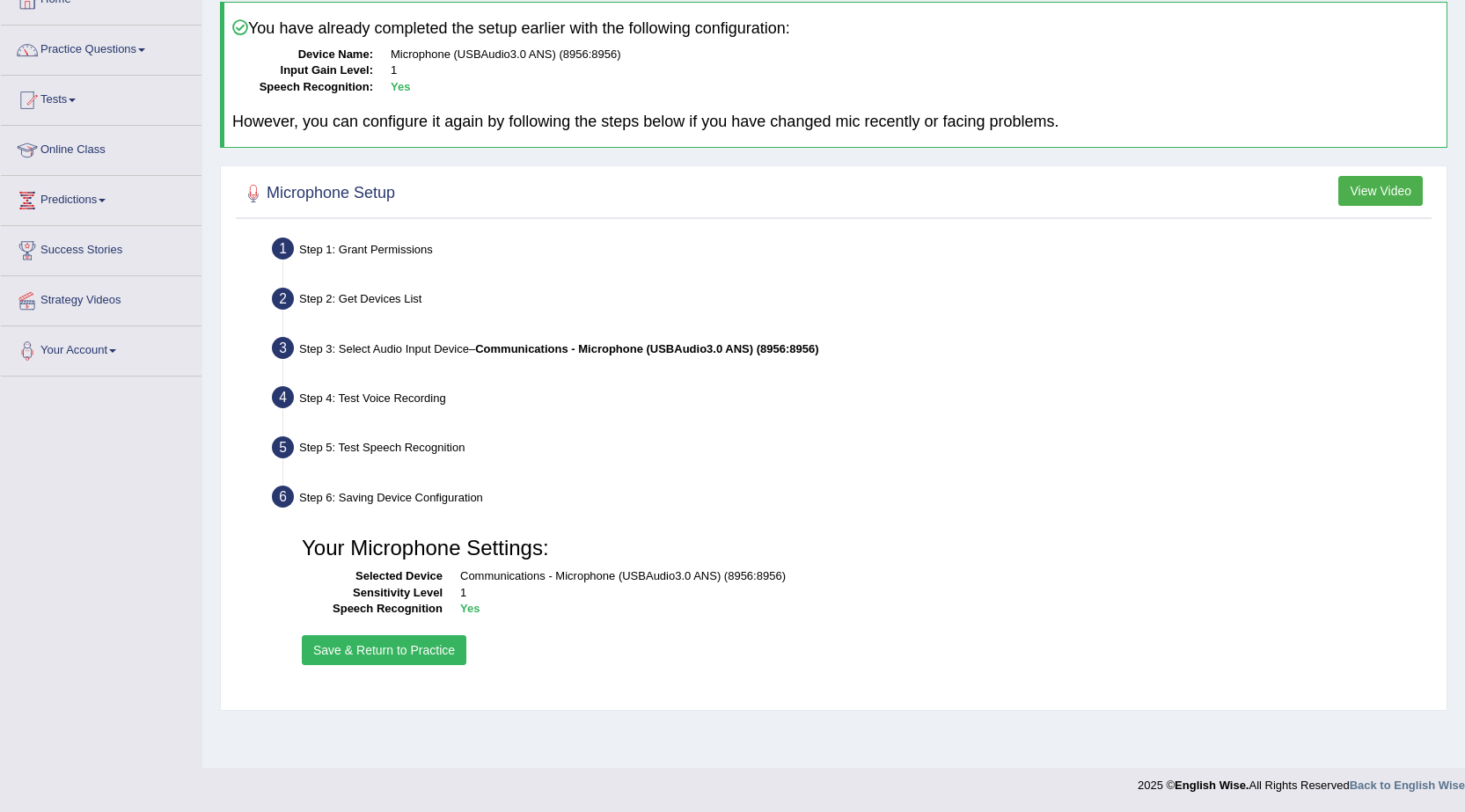
click at [345, 645] on button "Save & Return to Practice" at bounding box center [384, 650] width 165 height 30
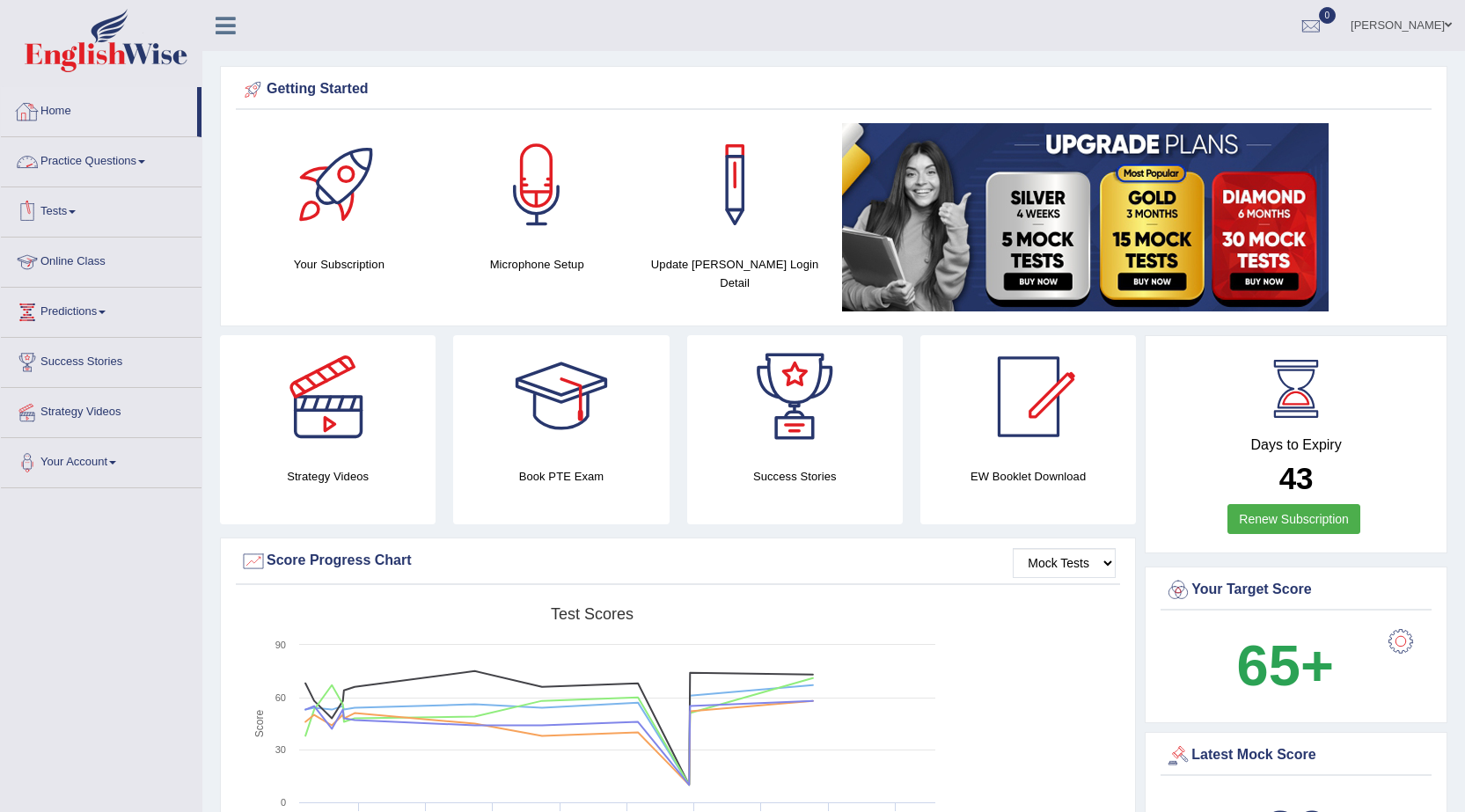
click at [126, 158] on link "Practice Questions" at bounding box center [101, 159] width 201 height 44
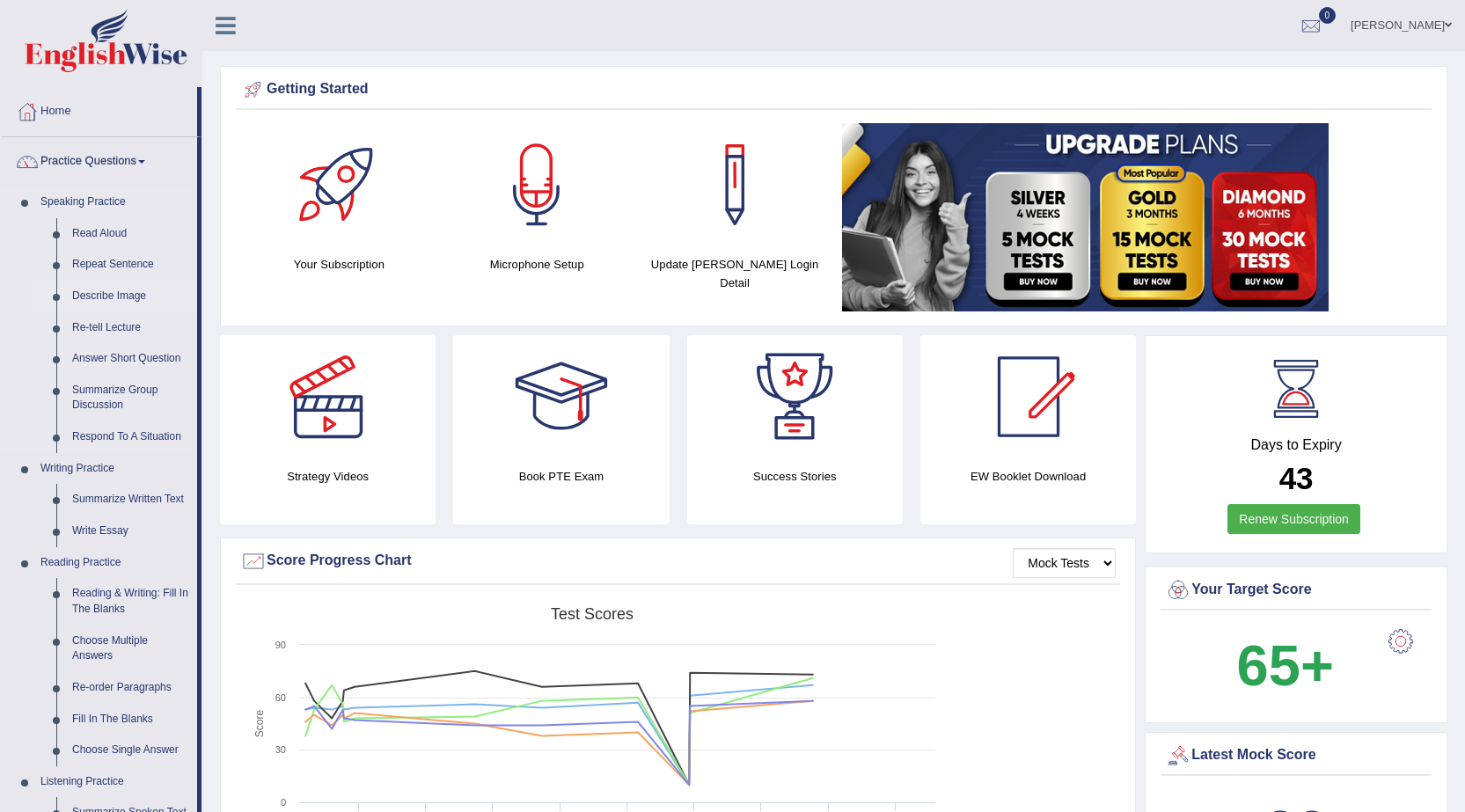
click at [88, 292] on link "Describe Image" at bounding box center [131, 296] width 133 height 31
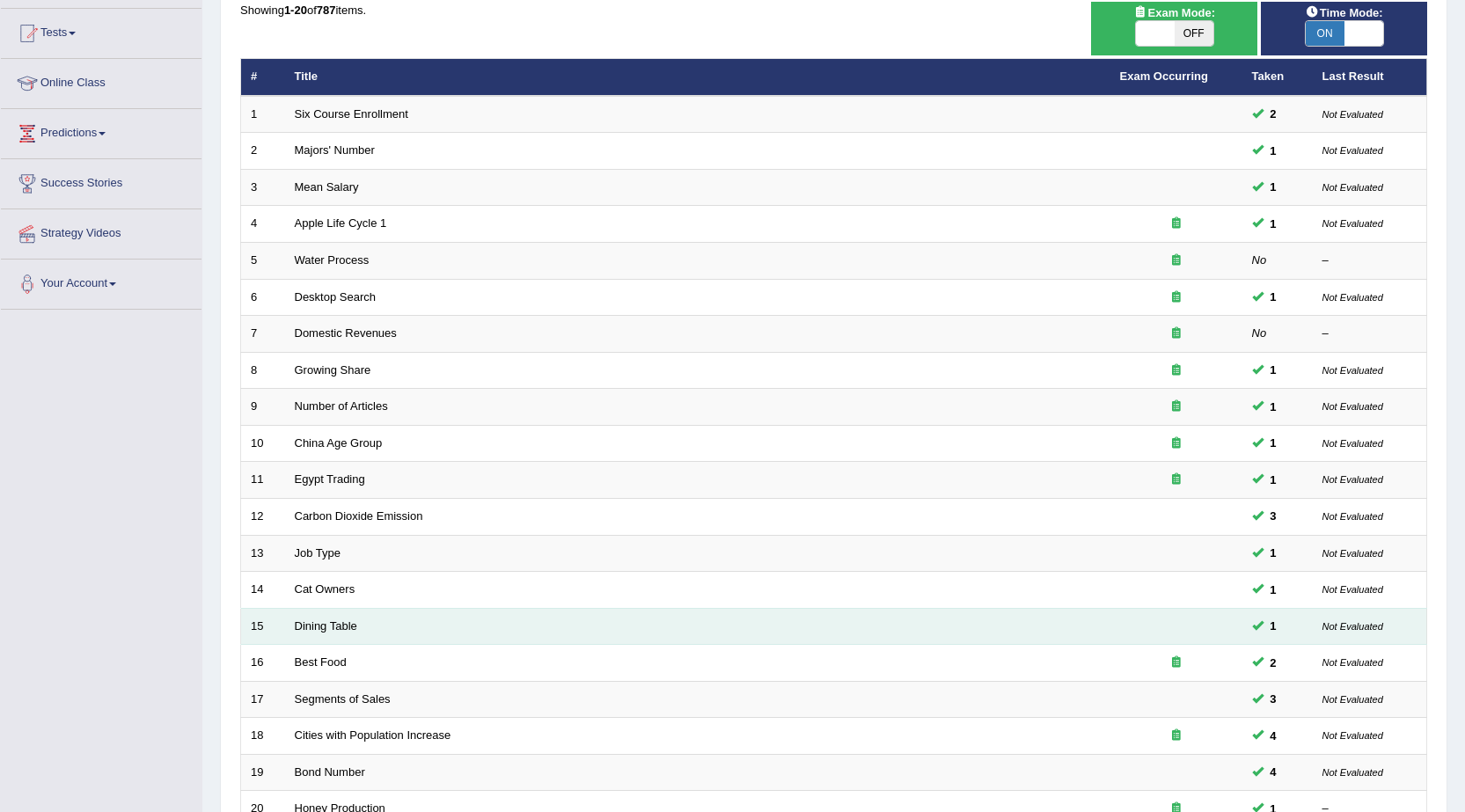
scroll to position [353, 0]
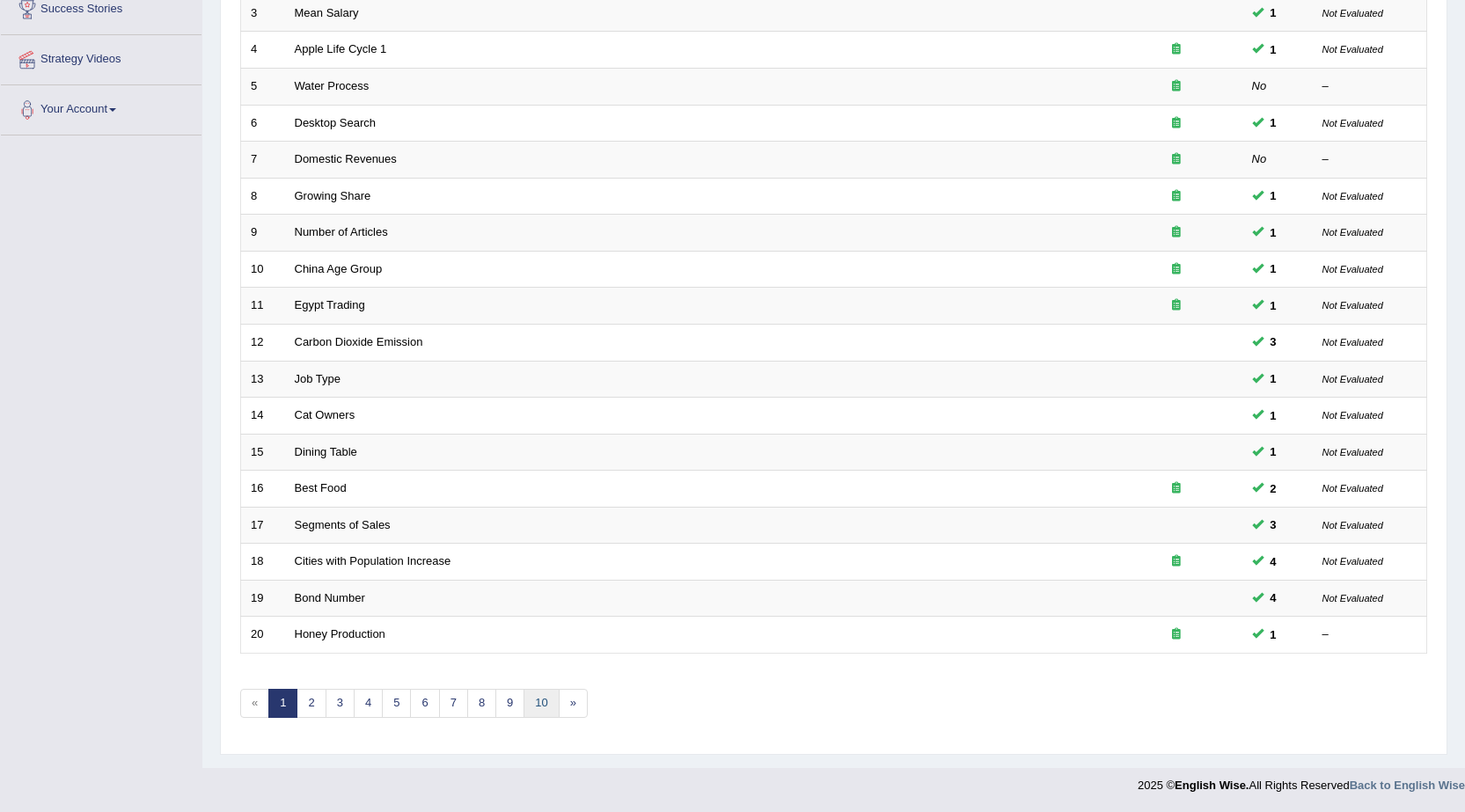
click at [537, 709] on link "10" at bounding box center [541, 703] width 35 height 29
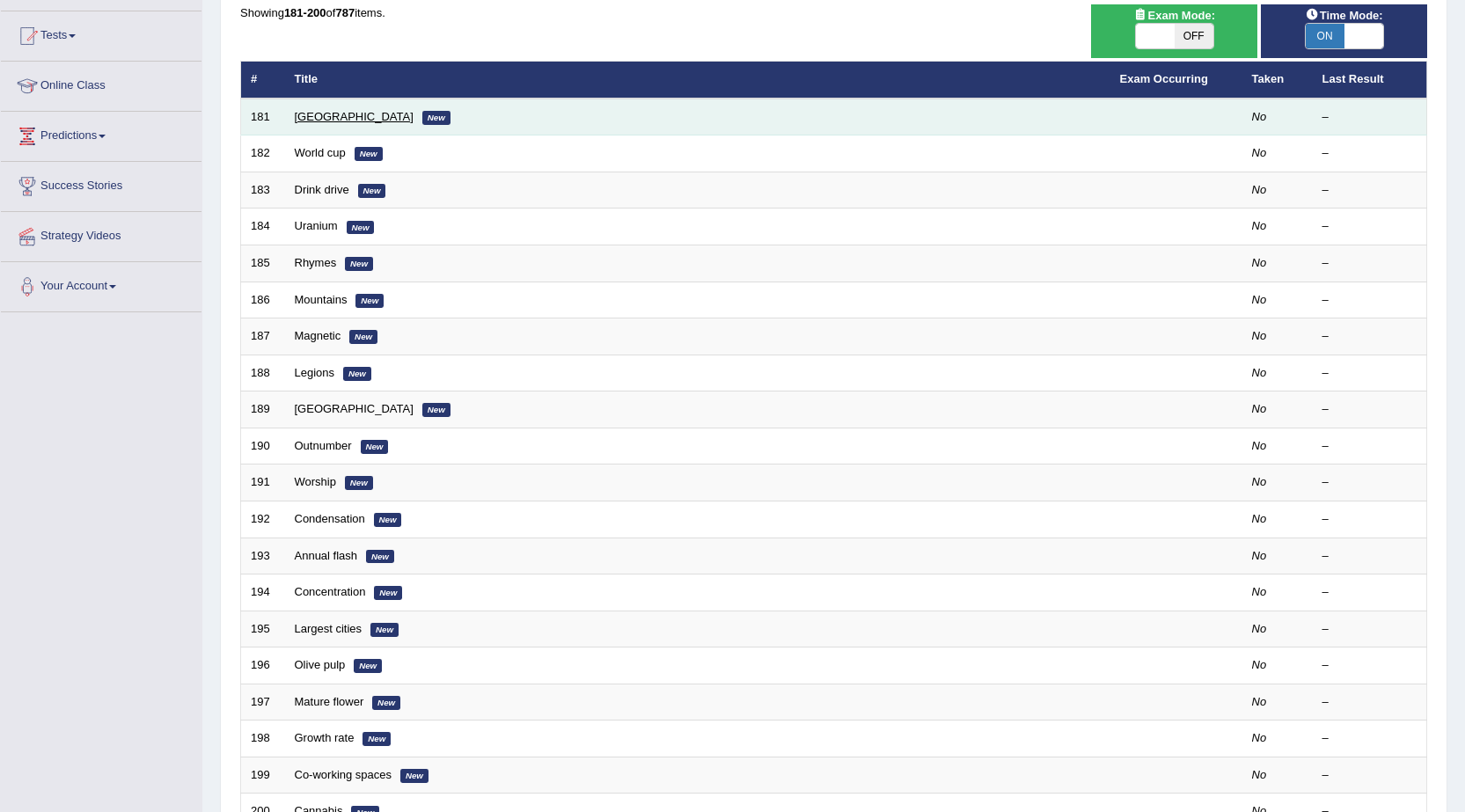
click at [306, 119] on link "Ukraine" at bounding box center [354, 117] width 119 height 13
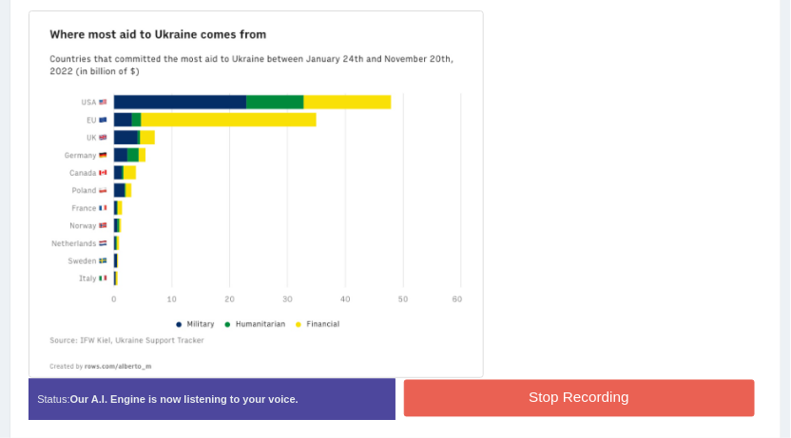
scroll to position [454, 0]
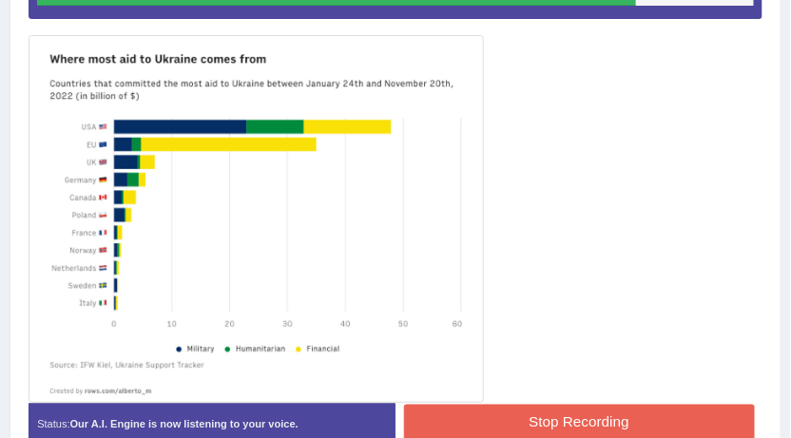
click at [542, 411] on button "Stop Recording" at bounding box center [579, 423] width 351 height 37
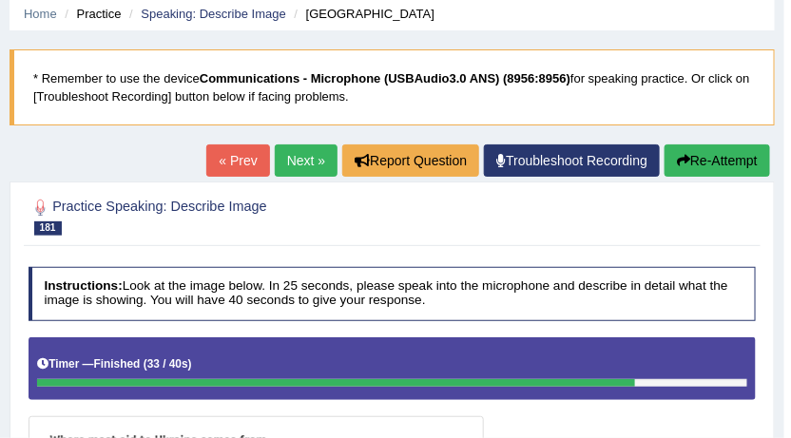
scroll to position [0, 0]
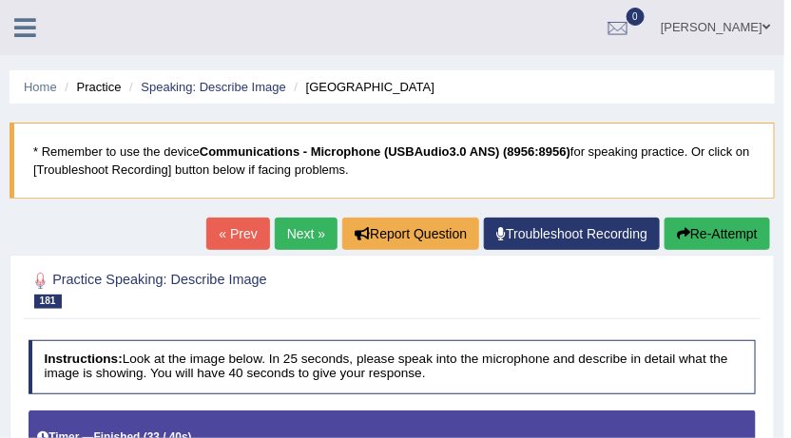
click at [293, 233] on link "Next »" at bounding box center [306, 234] width 63 height 32
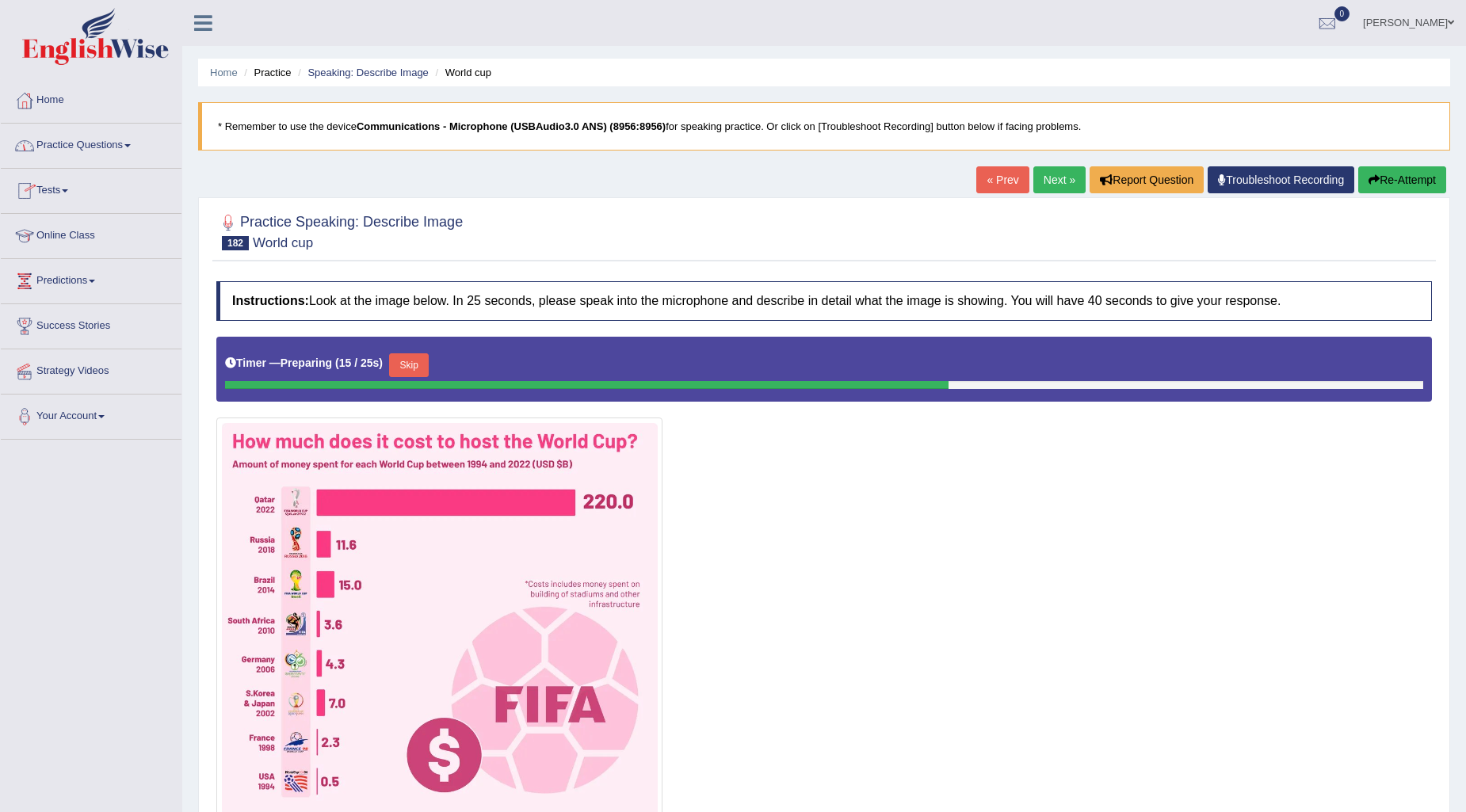
click at [52, 184] on link "Tests" at bounding box center [91, 188] width 181 height 40
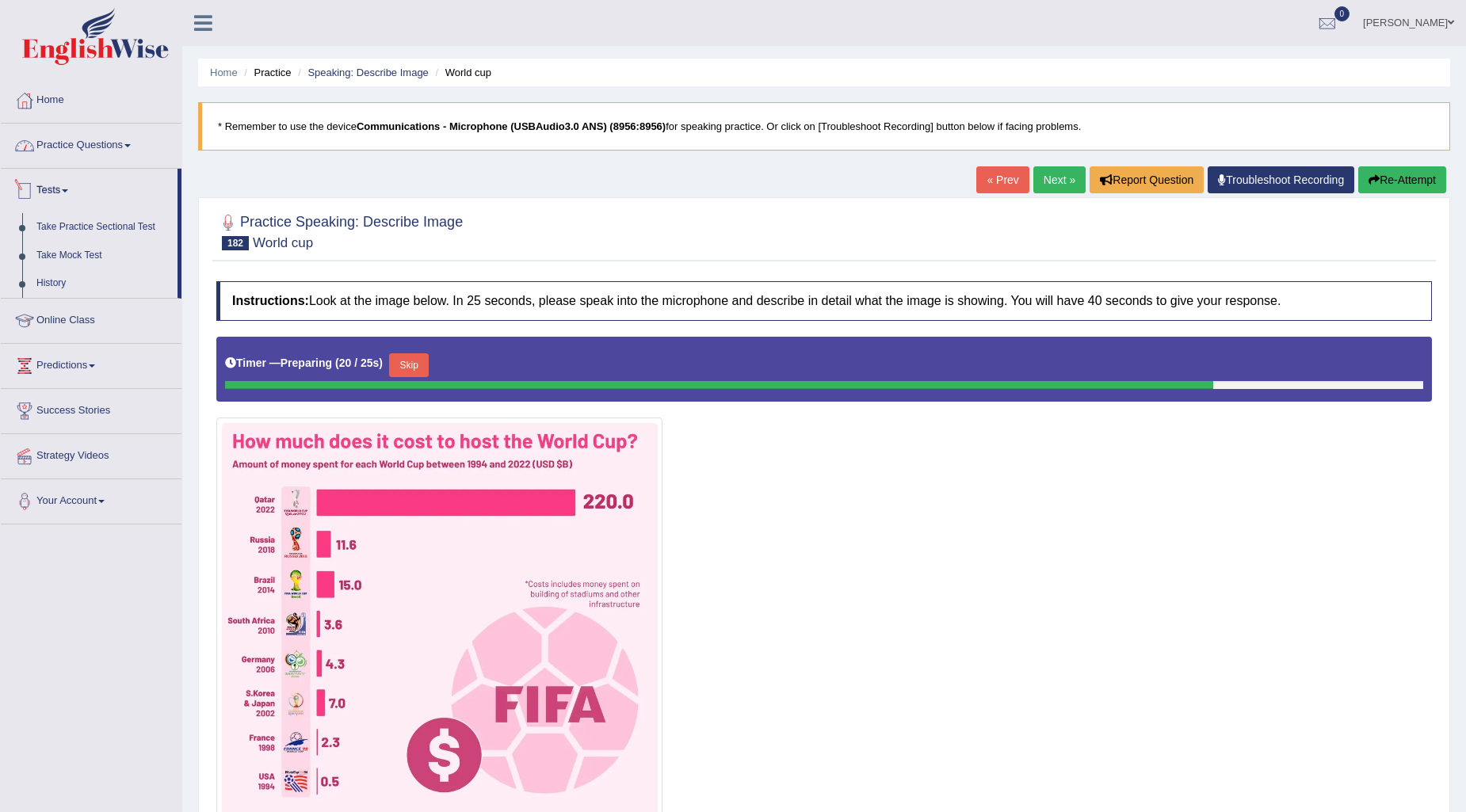
click at [108, 143] on link "Practice Questions" at bounding box center [91, 143] width 181 height 40
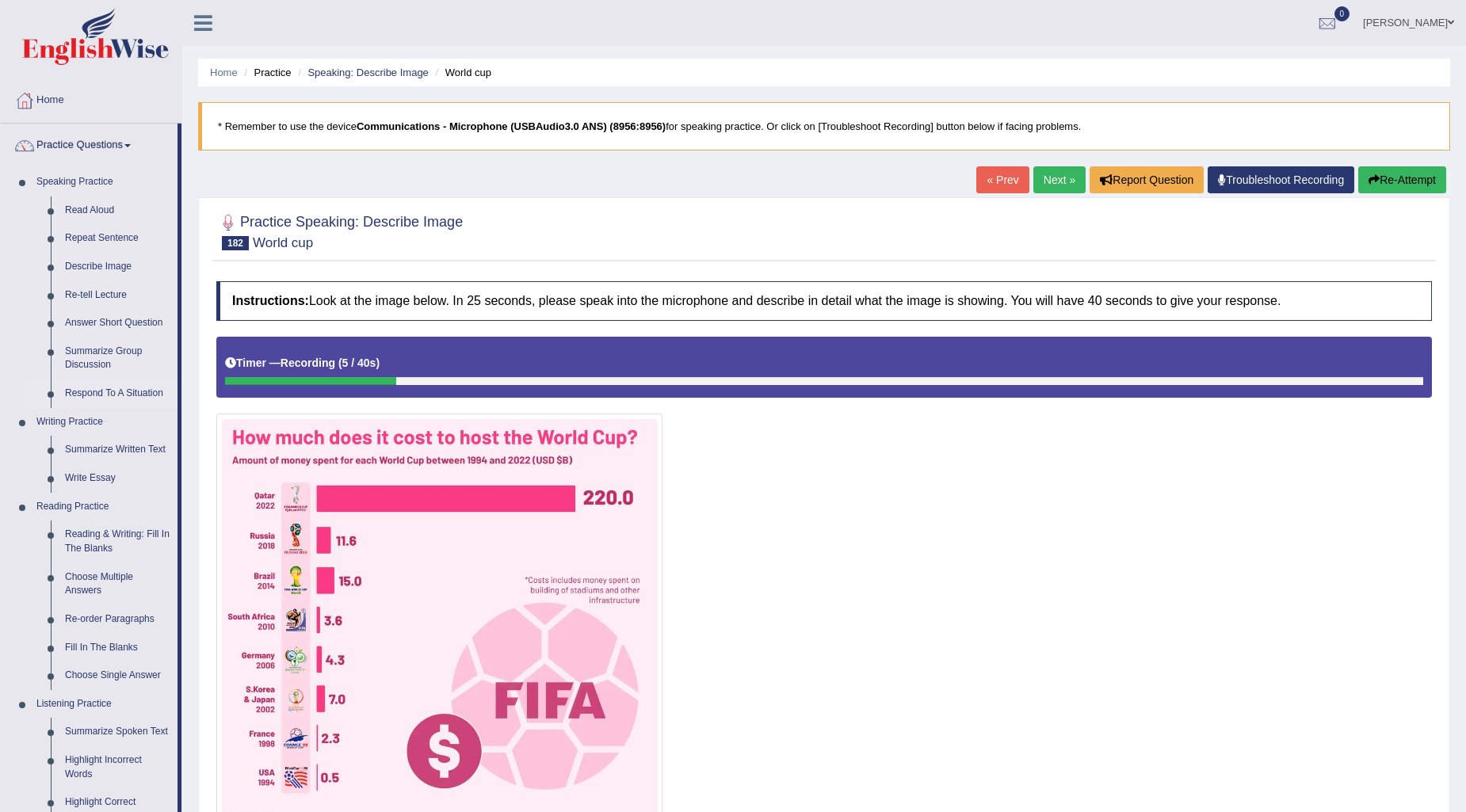
click at [81, 364] on link "Respond To A Situation" at bounding box center [118, 393] width 120 height 28
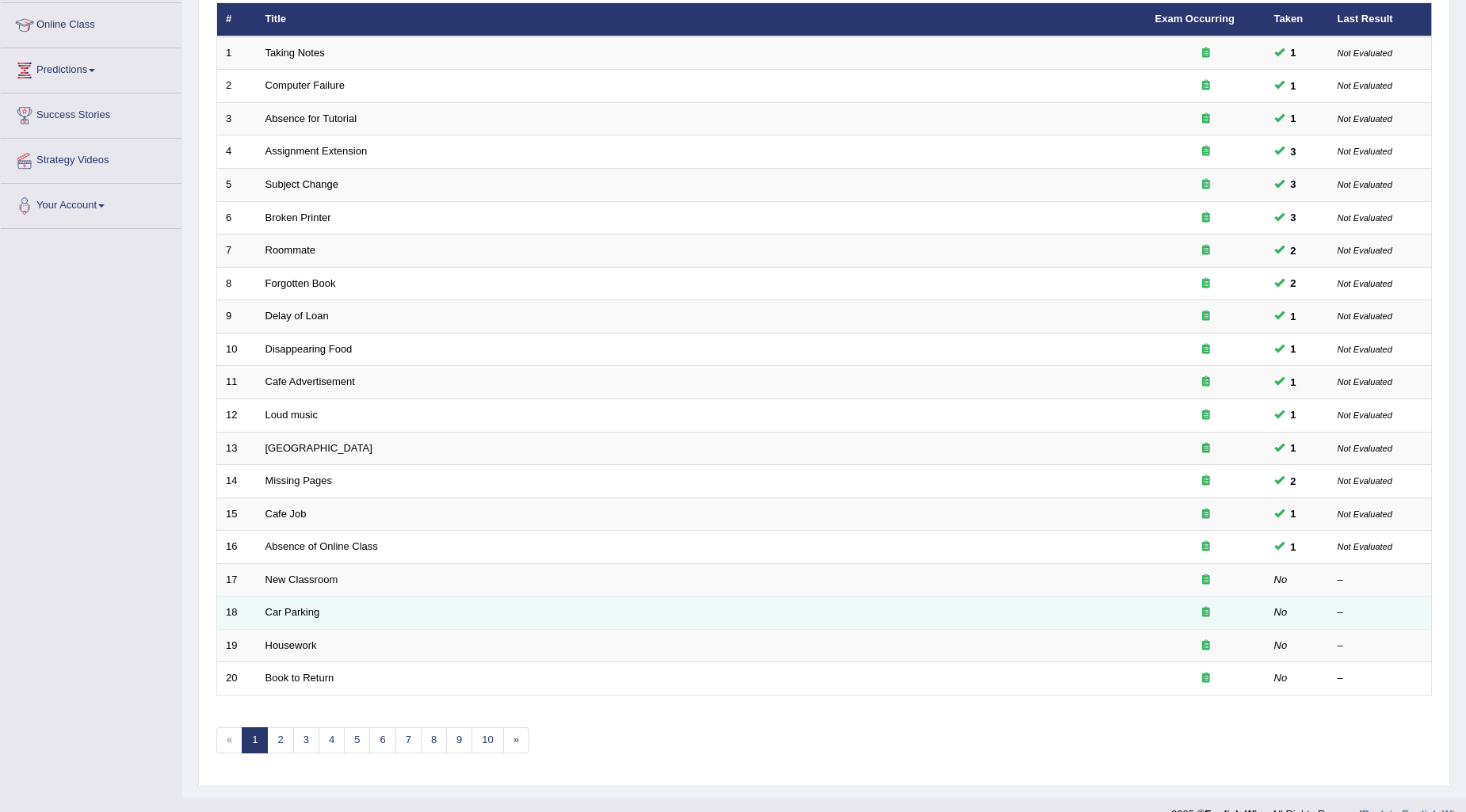
scroll to position [236, 0]
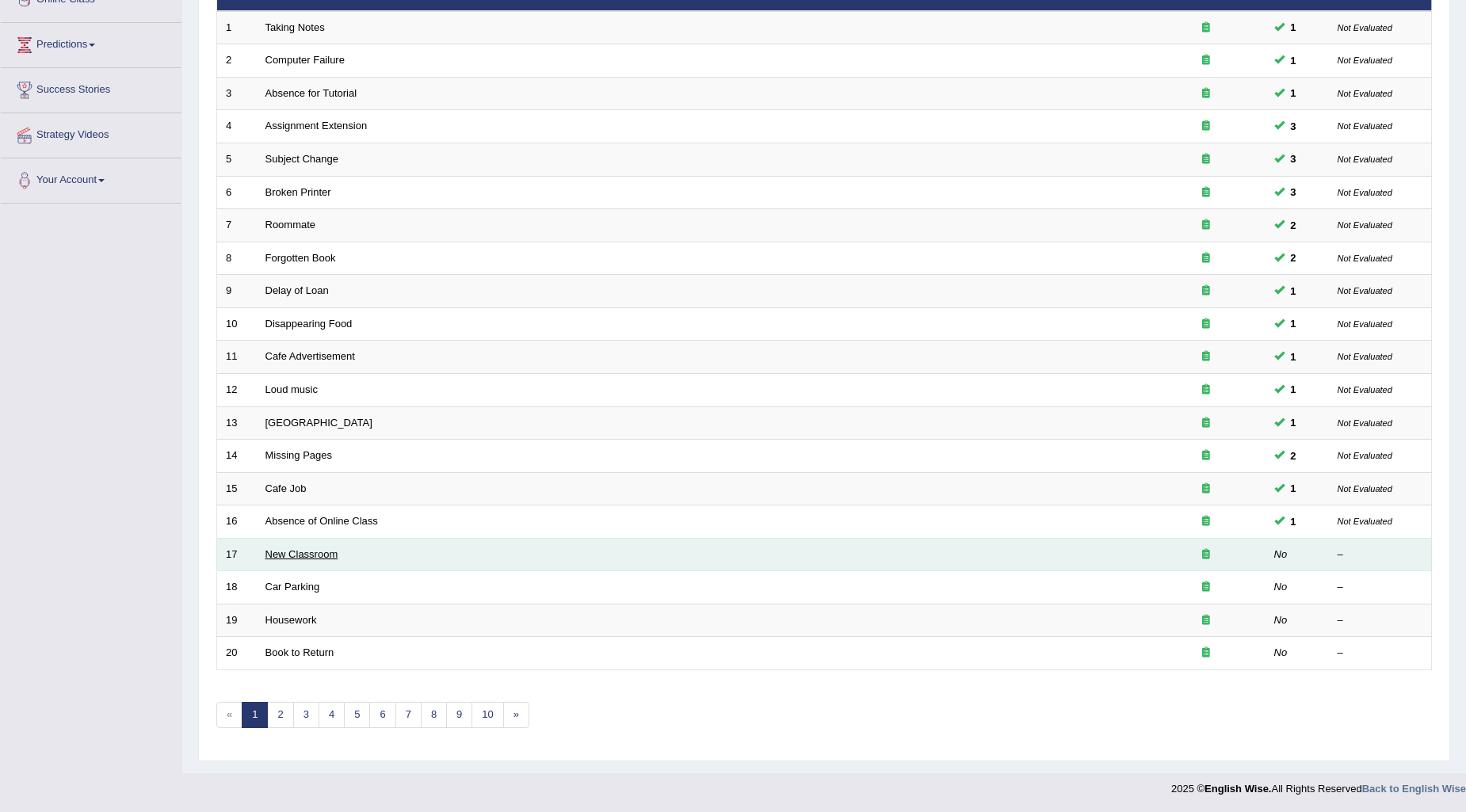
click at [284, 549] on link "New Classroom" at bounding box center [301, 554] width 73 height 12
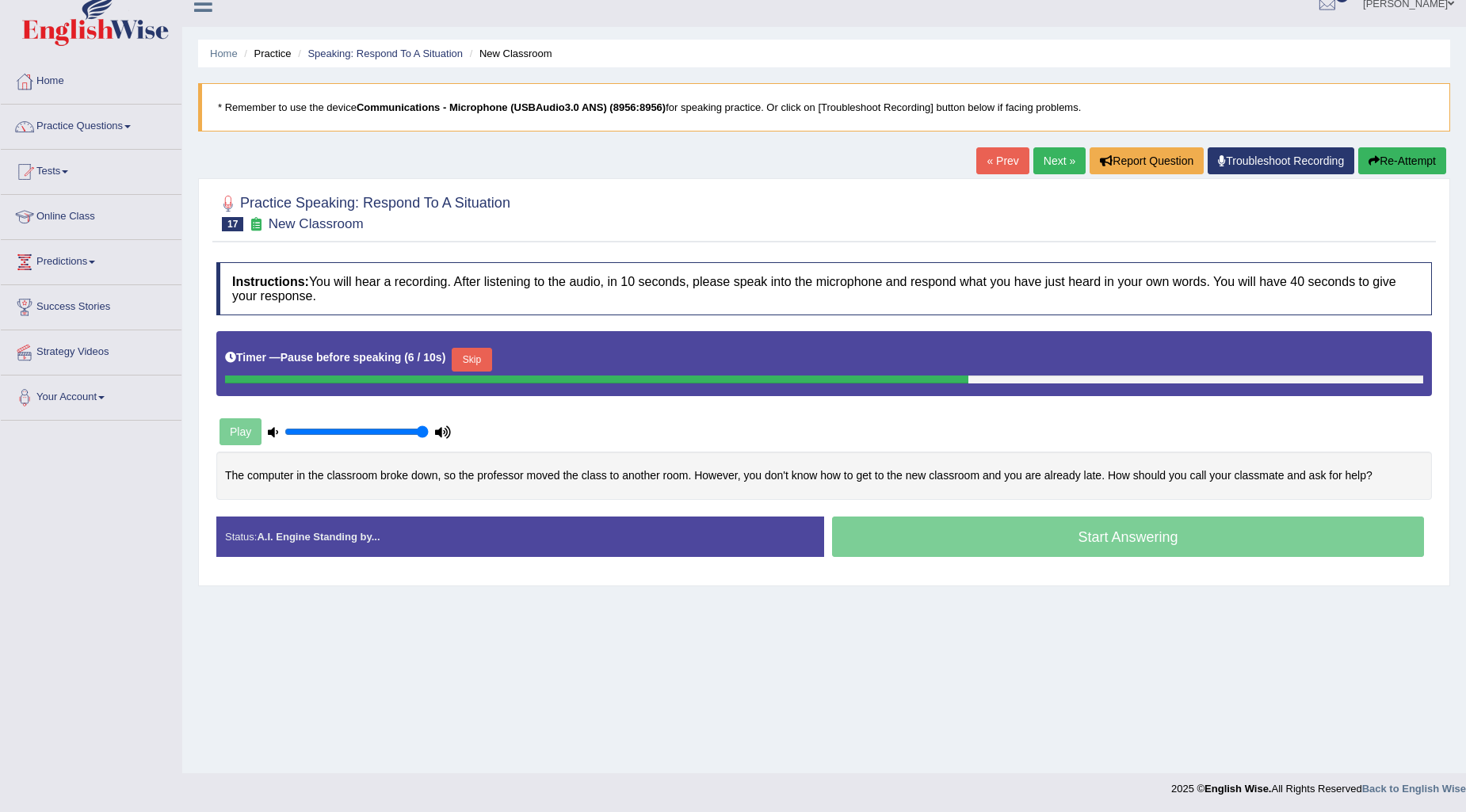
click at [474, 362] on button "Skip" at bounding box center [472, 359] width 40 height 24
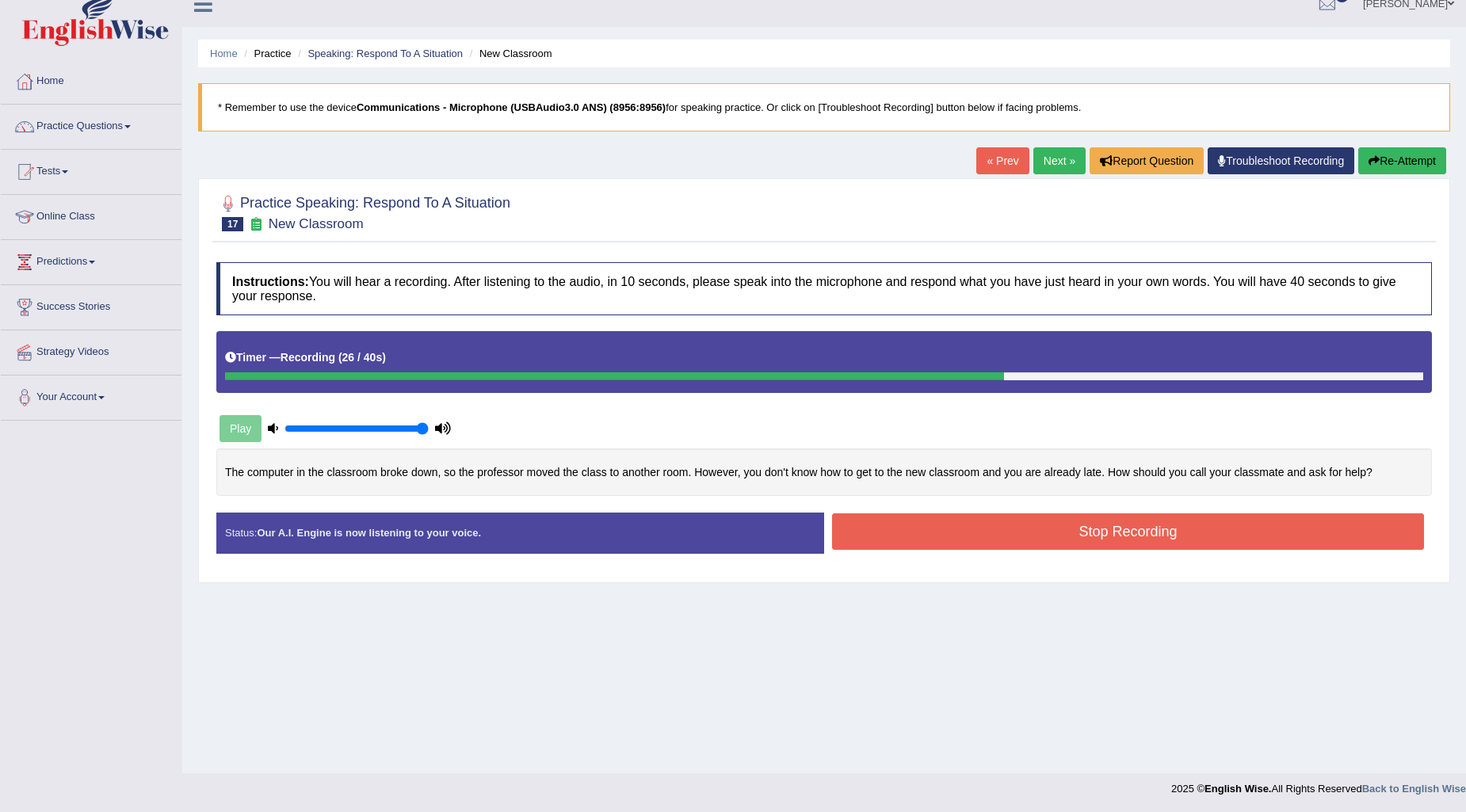
click at [1219, 532] on button "Stop Recording" at bounding box center [1128, 532] width 592 height 37
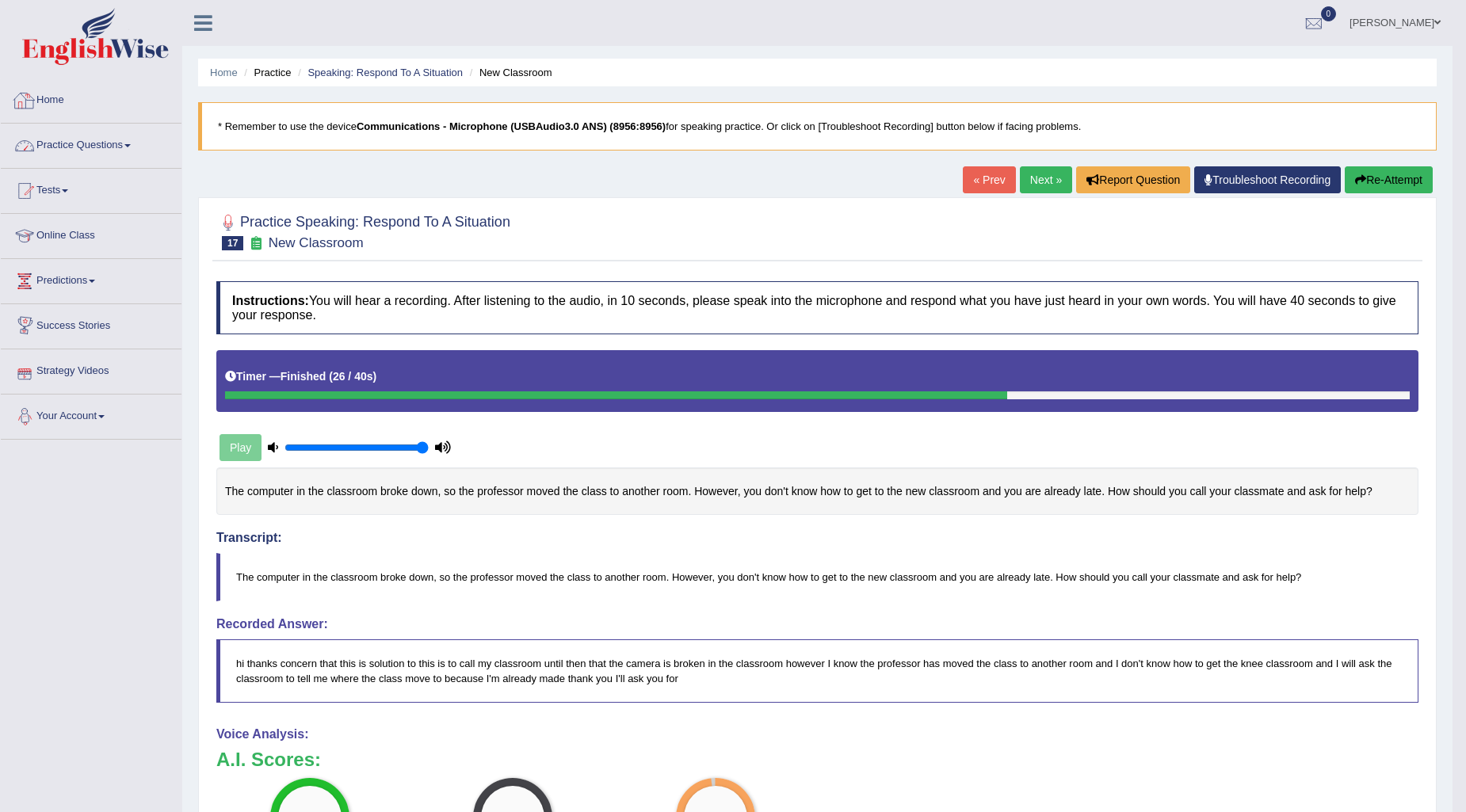
click at [117, 145] on link "Practice Questions" at bounding box center [91, 143] width 181 height 40
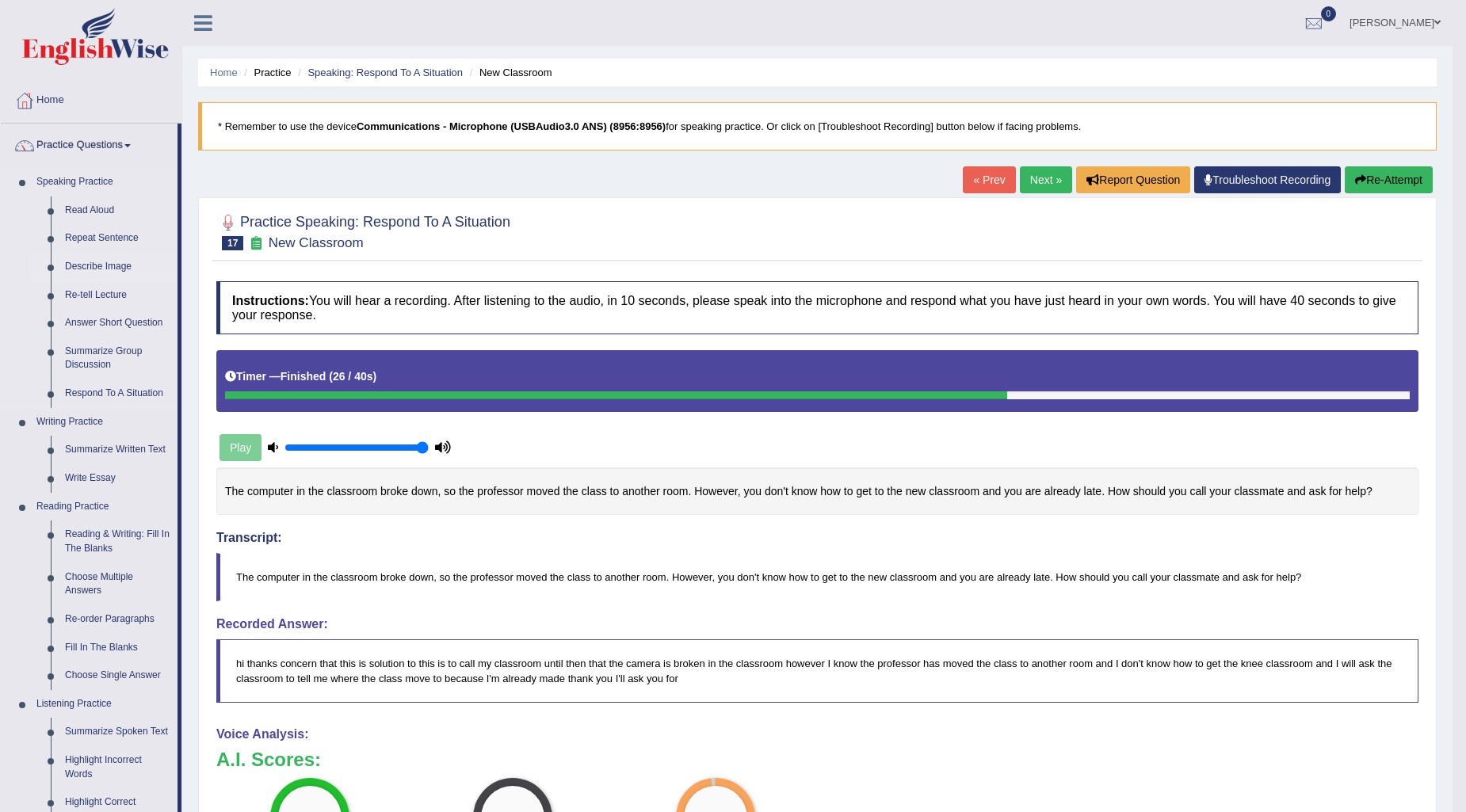
click at [93, 268] on link "Describe Image" at bounding box center [118, 267] width 120 height 28
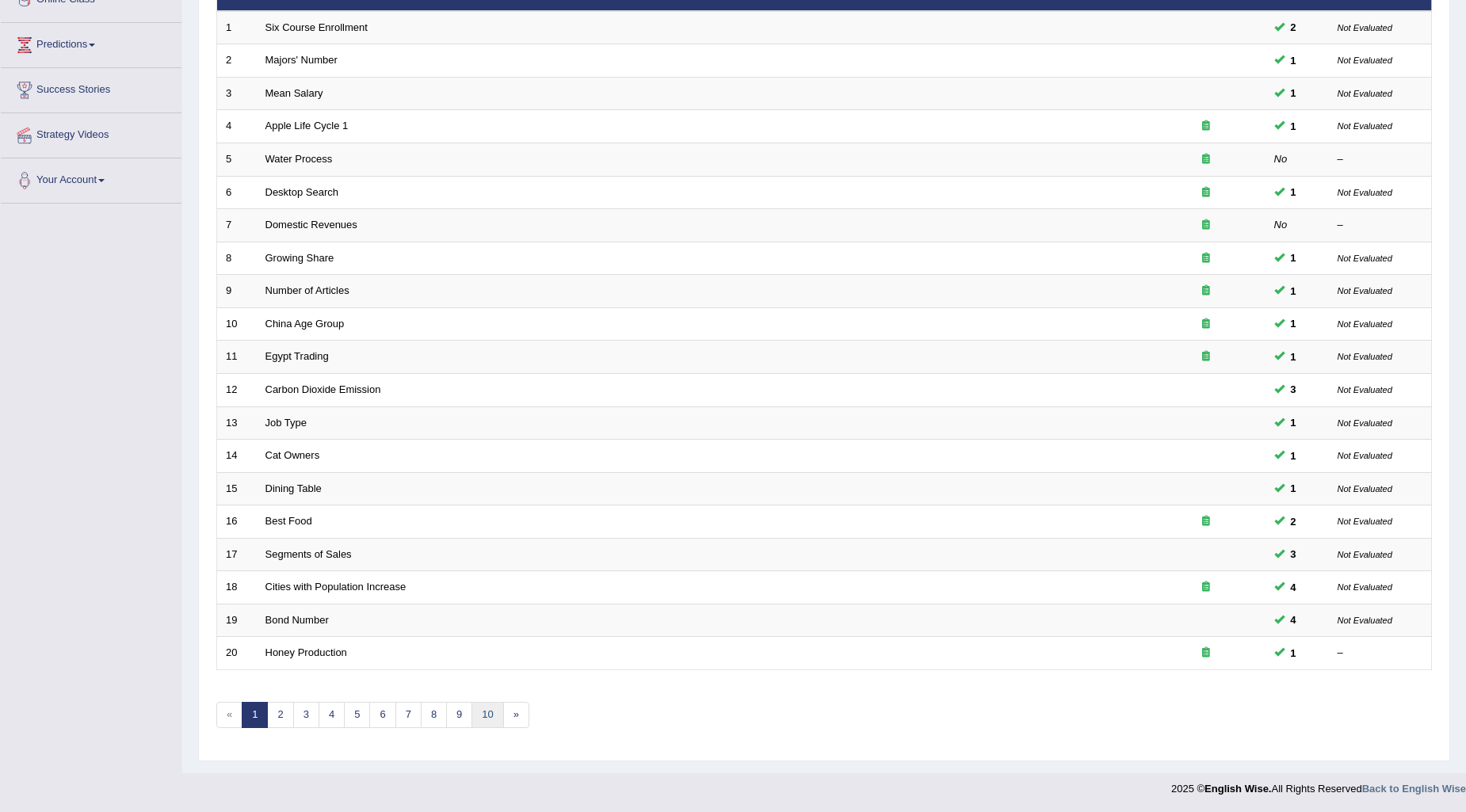
click at [491, 719] on link "10" at bounding box center [487, 714] width 32 height 26
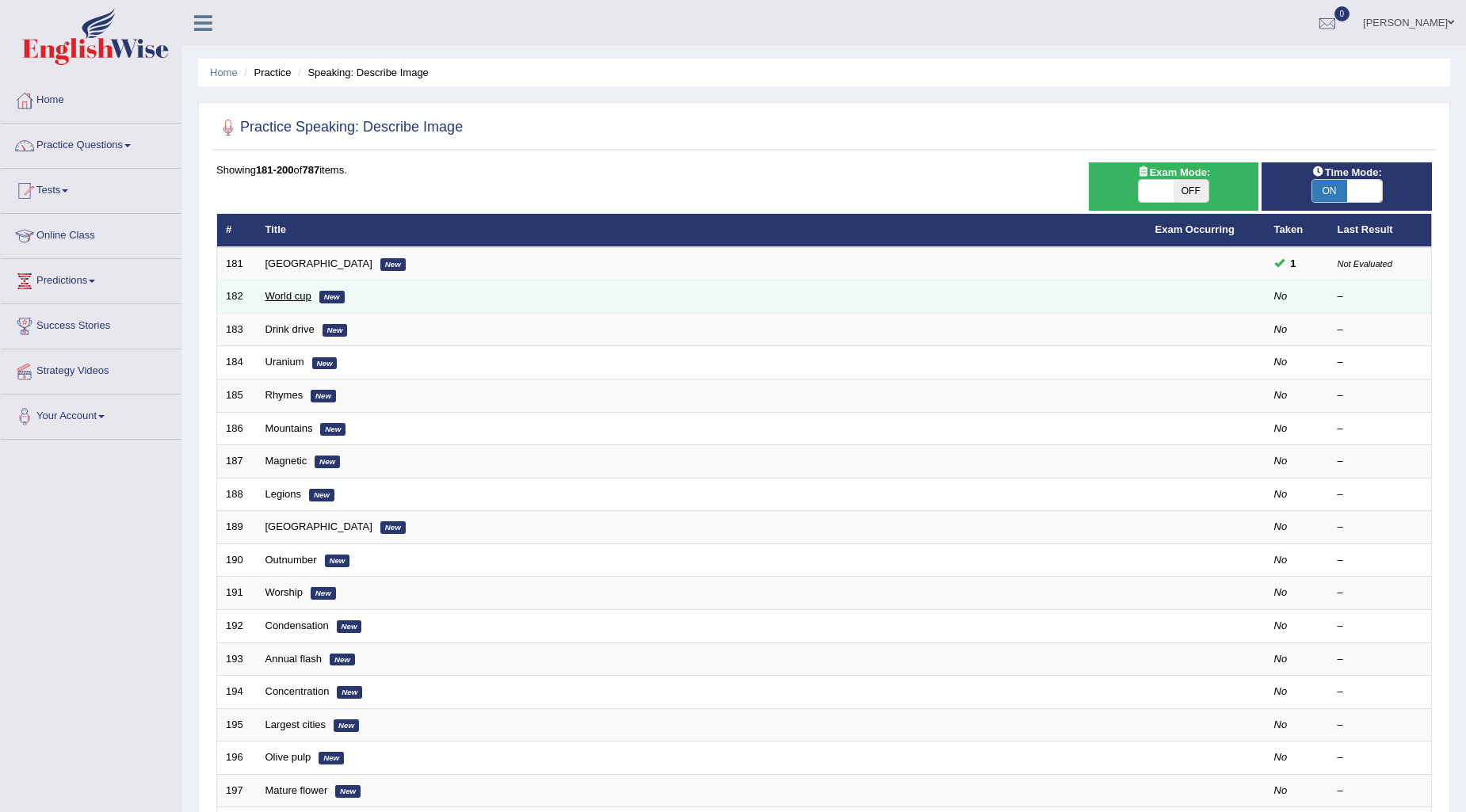
click at [299, 296] on link "World cup" at bounding box center [288, 296] width 46 height 12
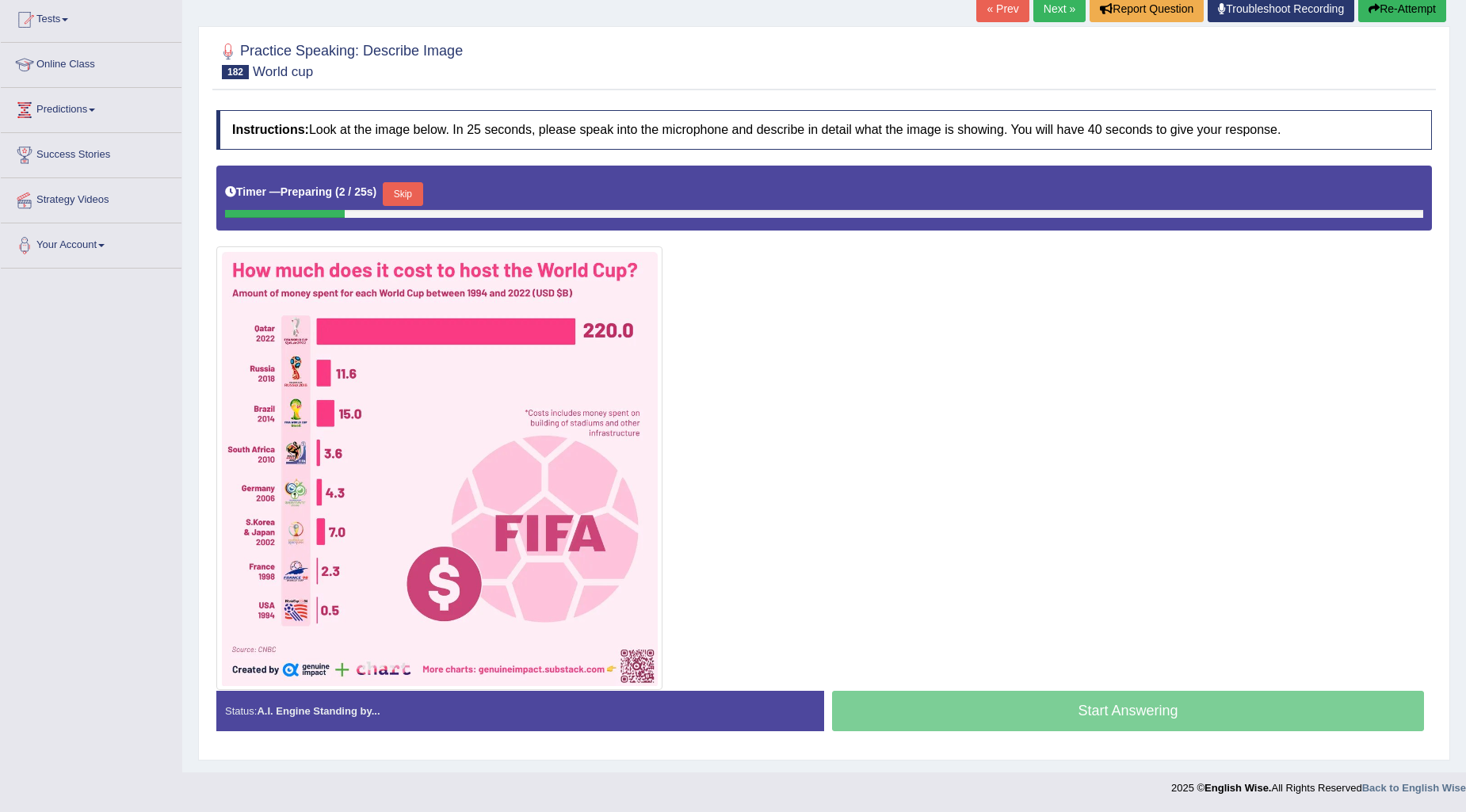
click at [410, 196] on button "Skip" at bounding box center [403, 194] width 40 height 24
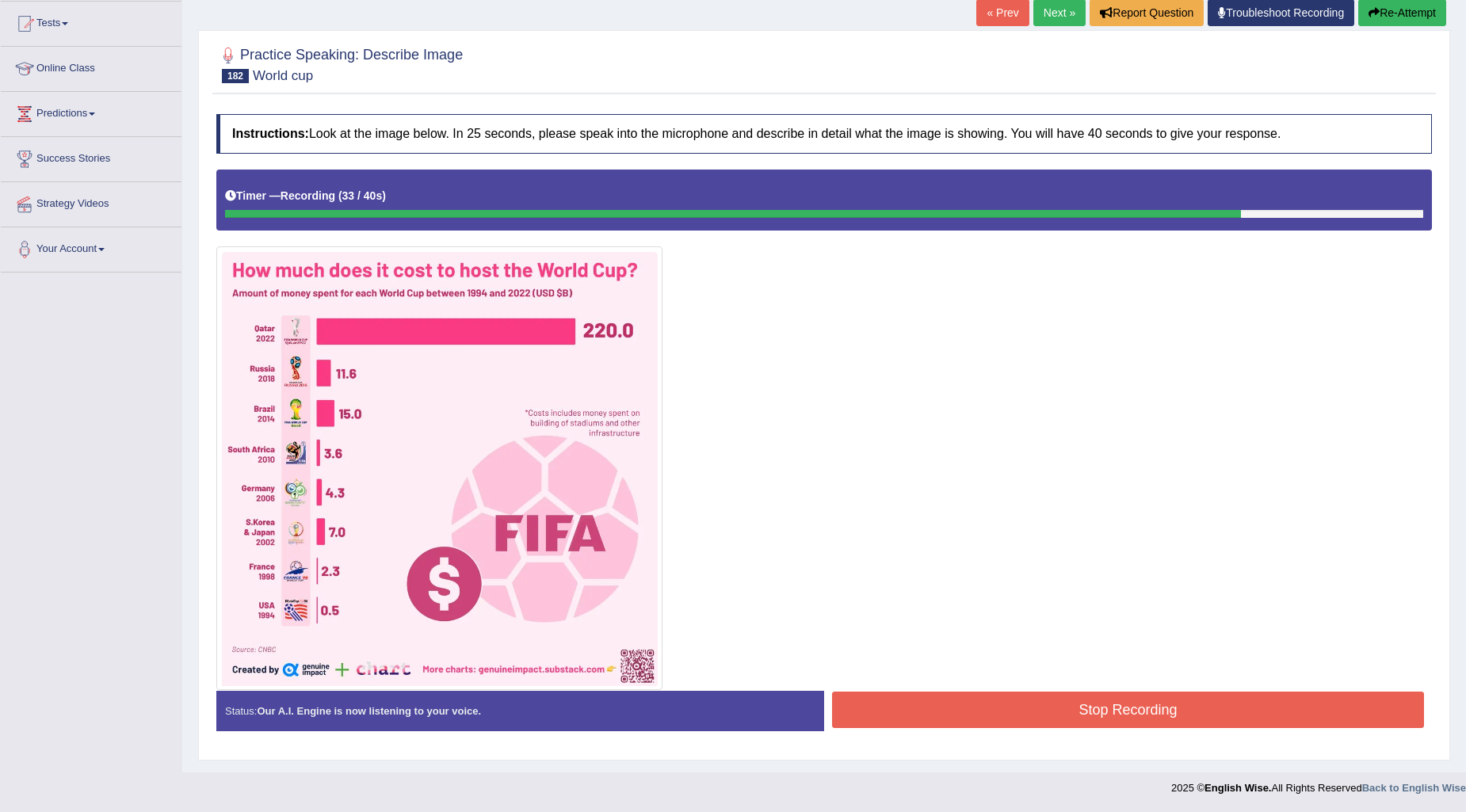
click at [1116, 701] on button "Stop Recording" at bounding box center [1128, 710] width 592 height 37
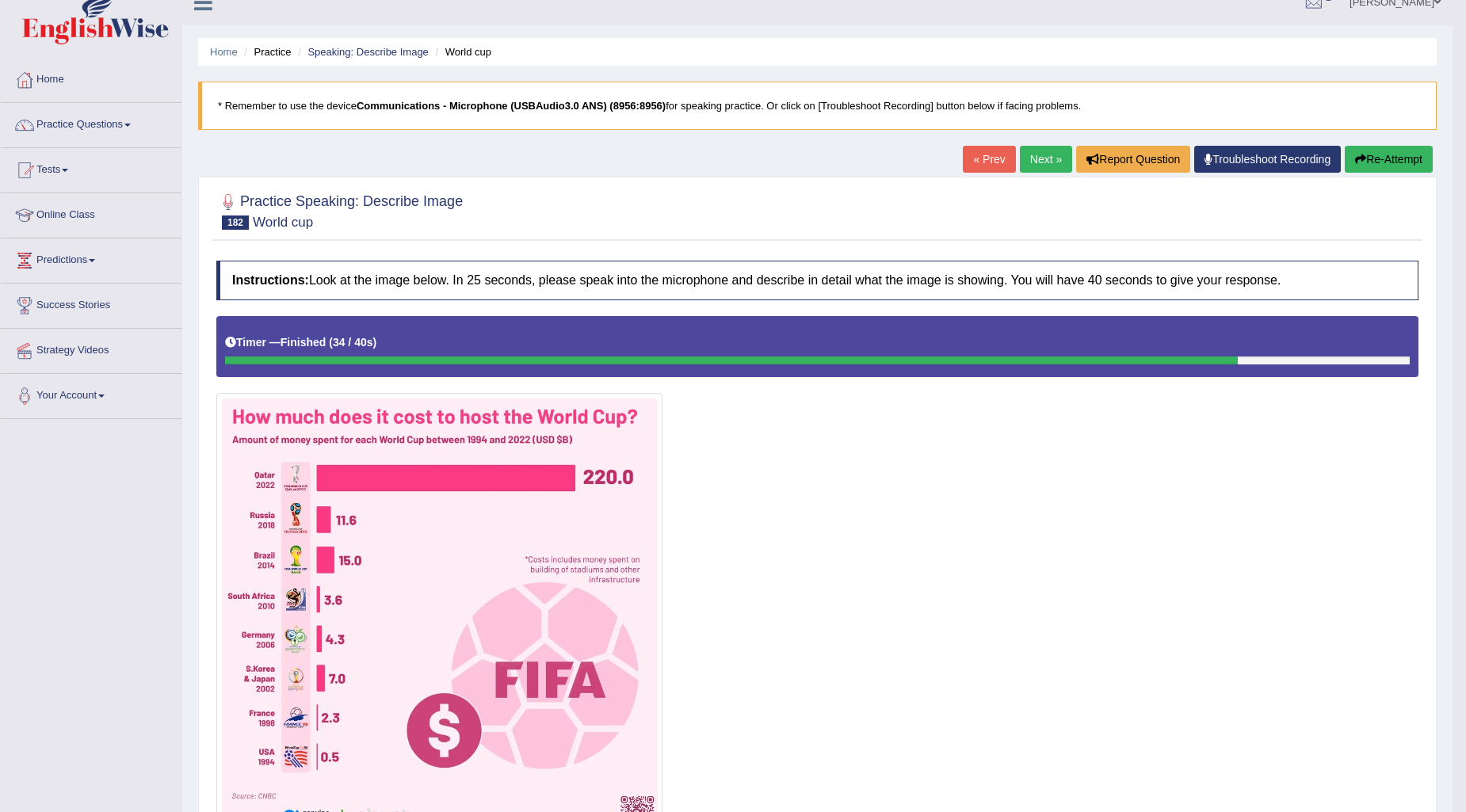
scroll to position [0, 0]
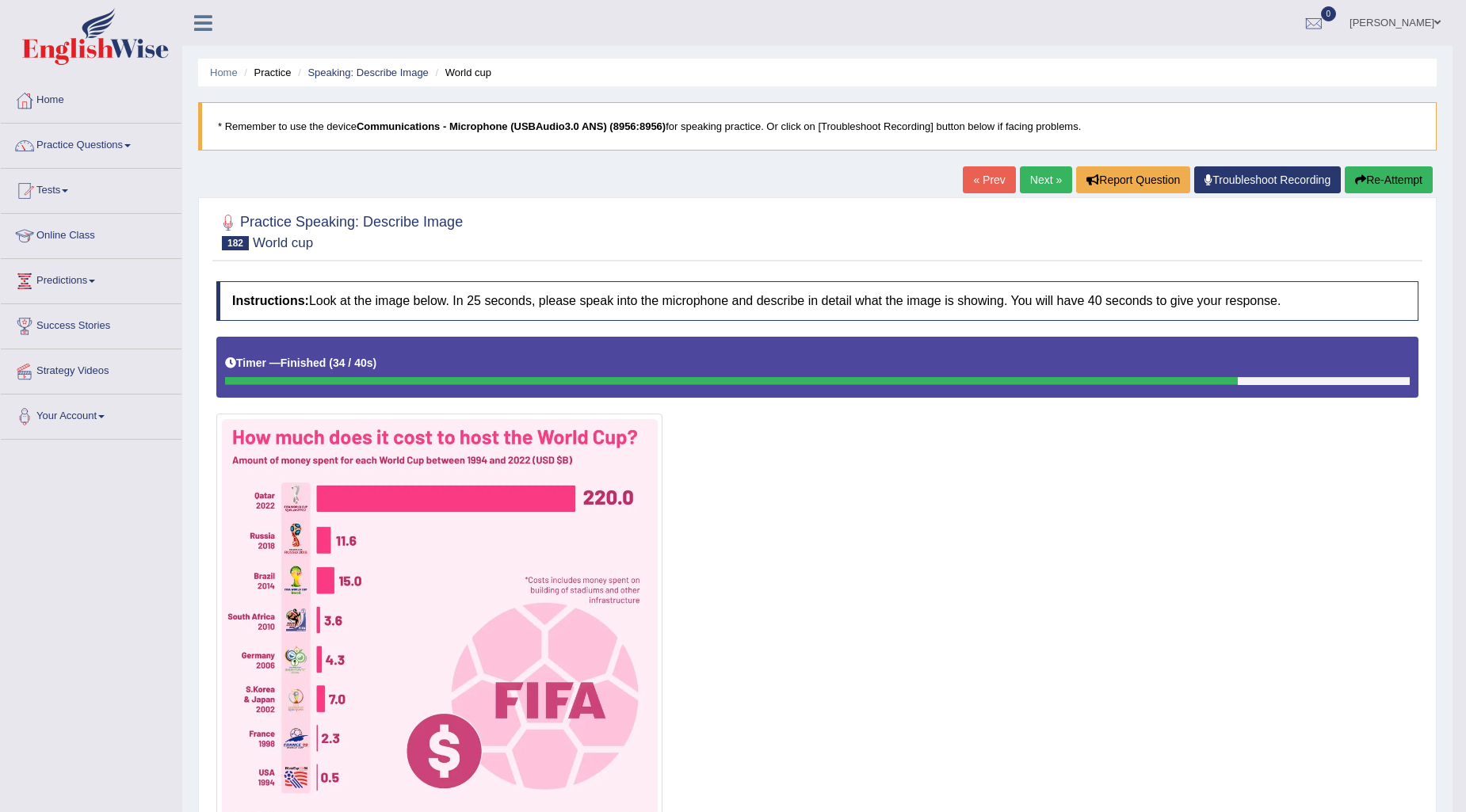
click at [1036, 178] on link "Next »" at bounding box center [1046, 180] width 53 height 27
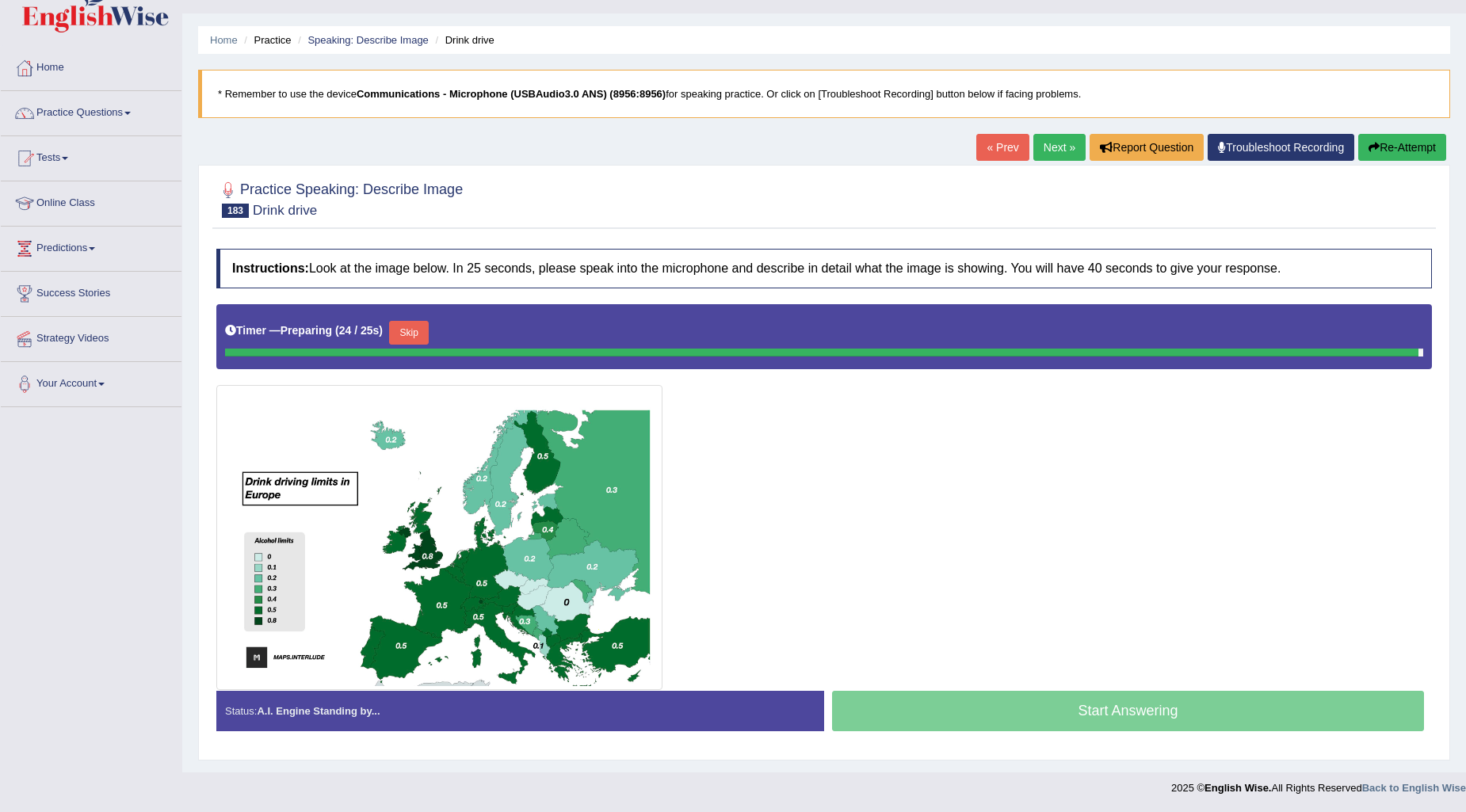
scroll to position [28, 0]
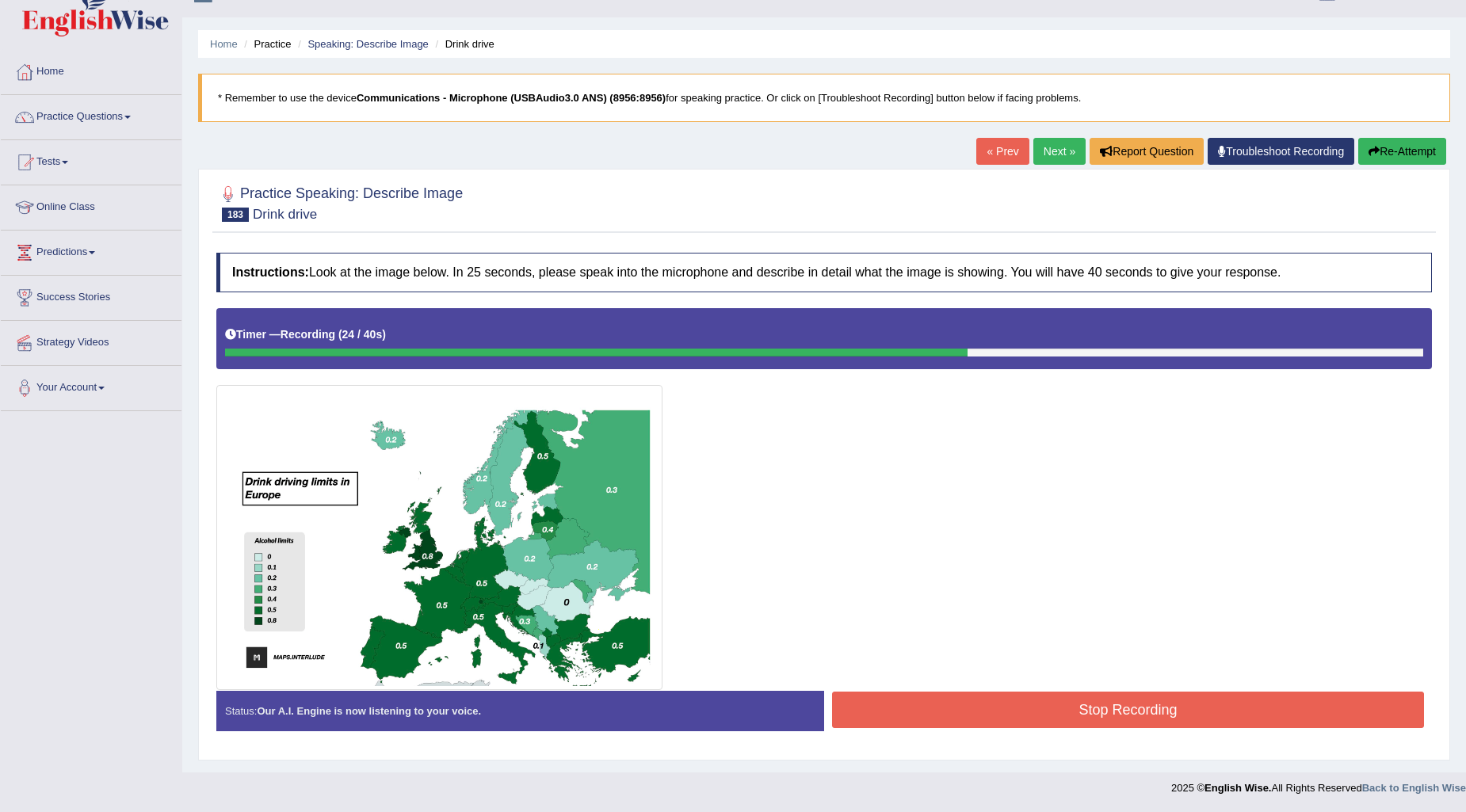
click at [1207, 709] on button "Stop Recording" at bounding box center [1128, 710] width 592 height 37
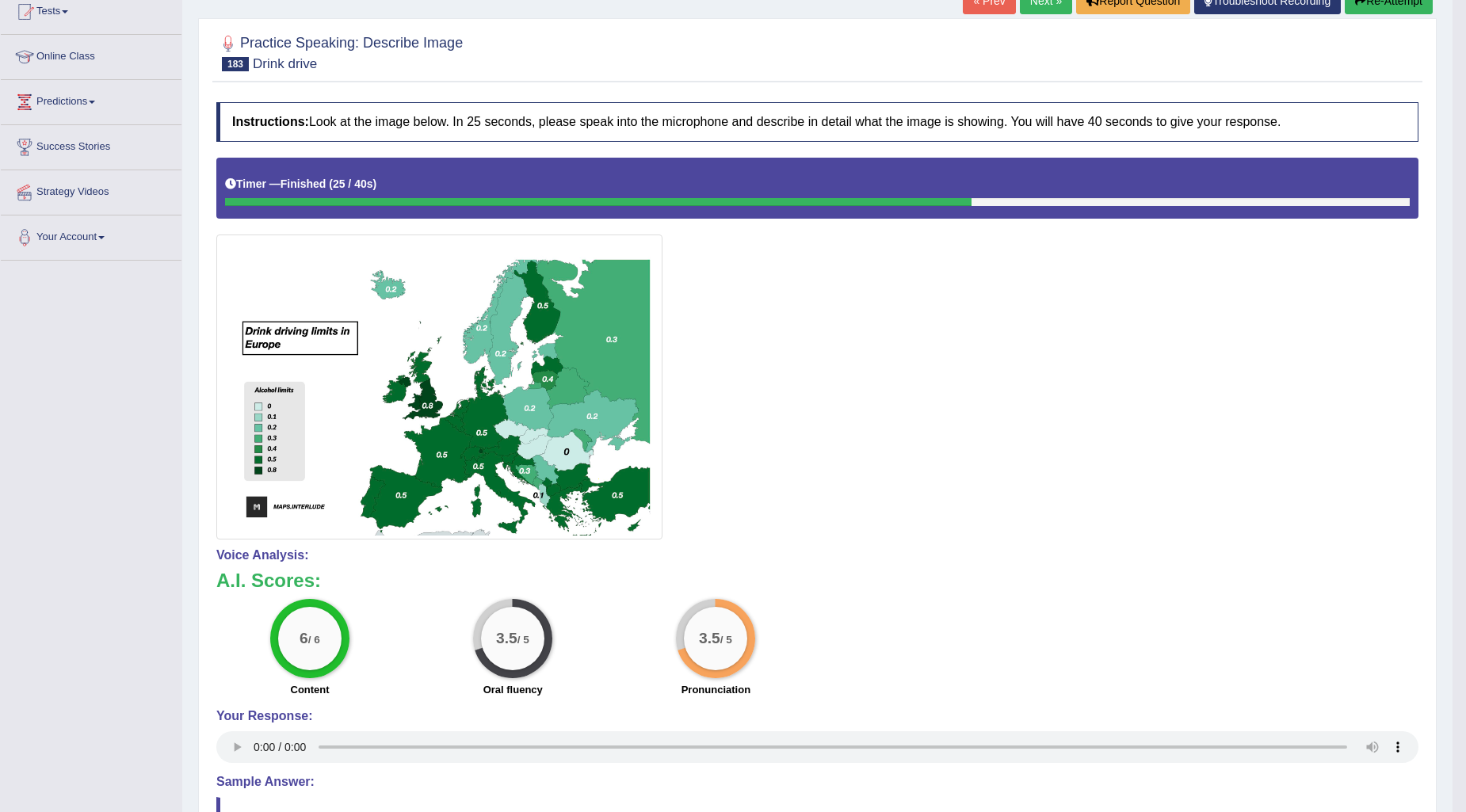
scroll to position [0, 0]
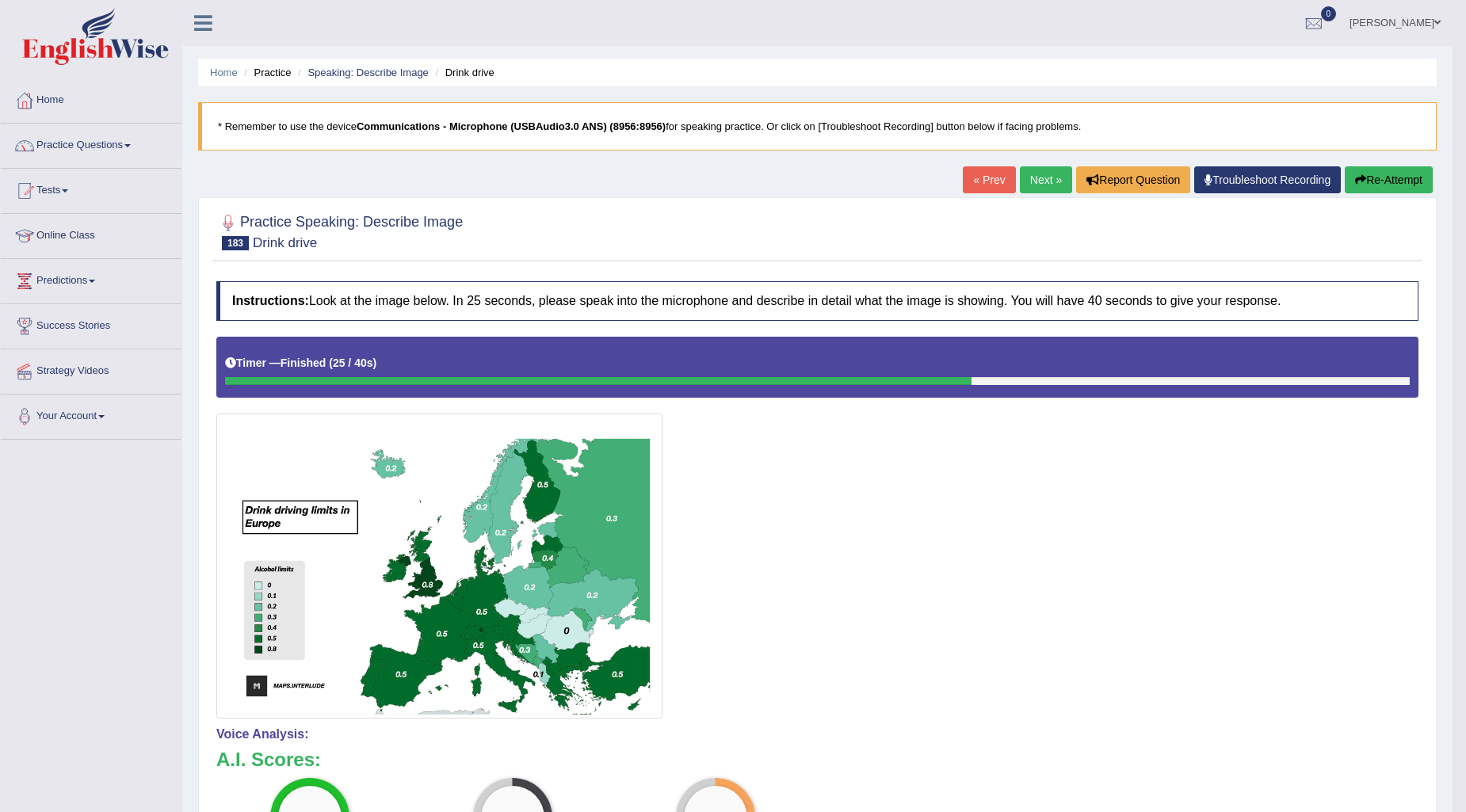
click at [1381, 177] on button "Re-Attempt" at bounding box center [1388, 180] width 88 height 27
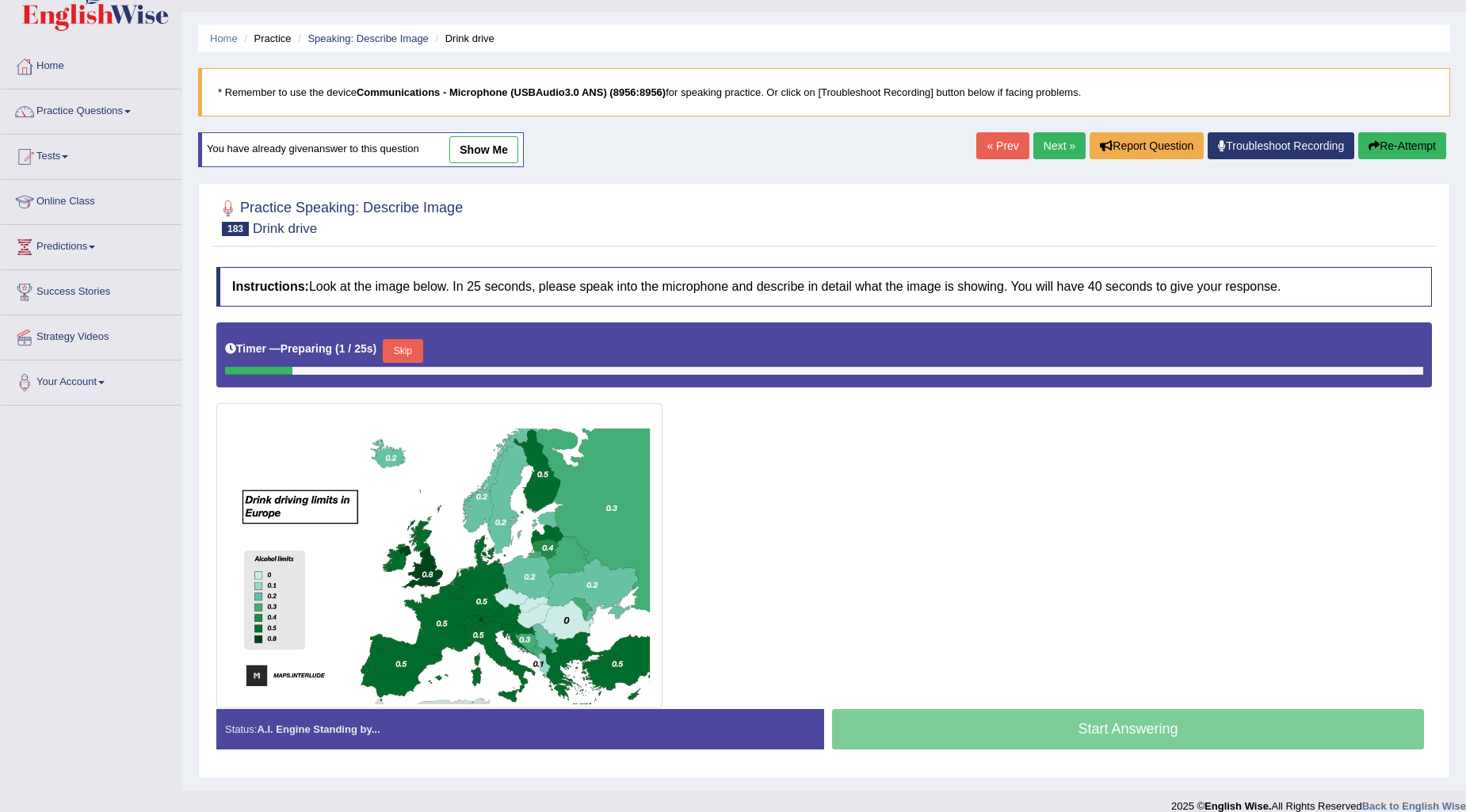
scroll to position [53, 0]
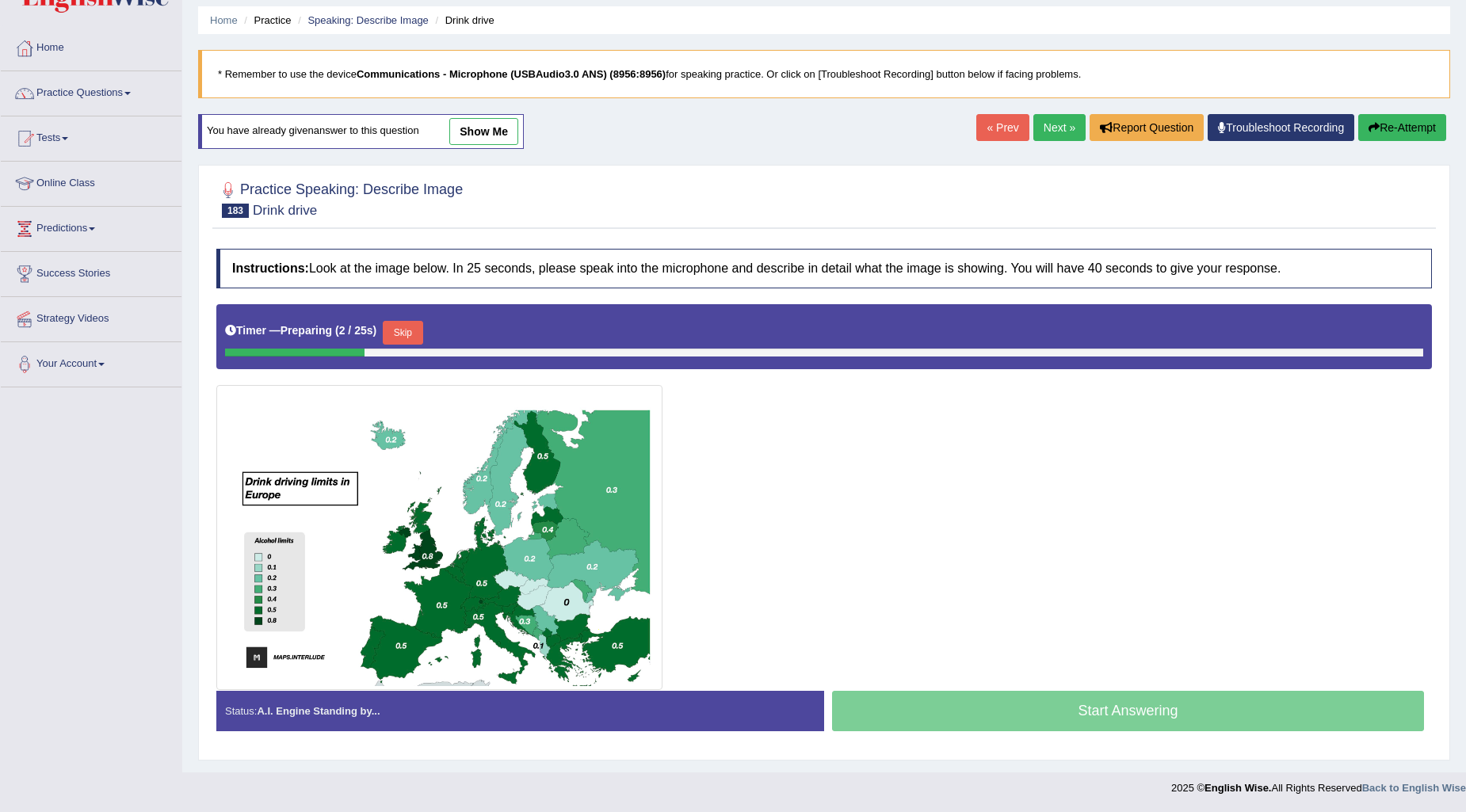
click at [407, 329] on button "Skip" at bounding box center [403, 333] width 40 height 24
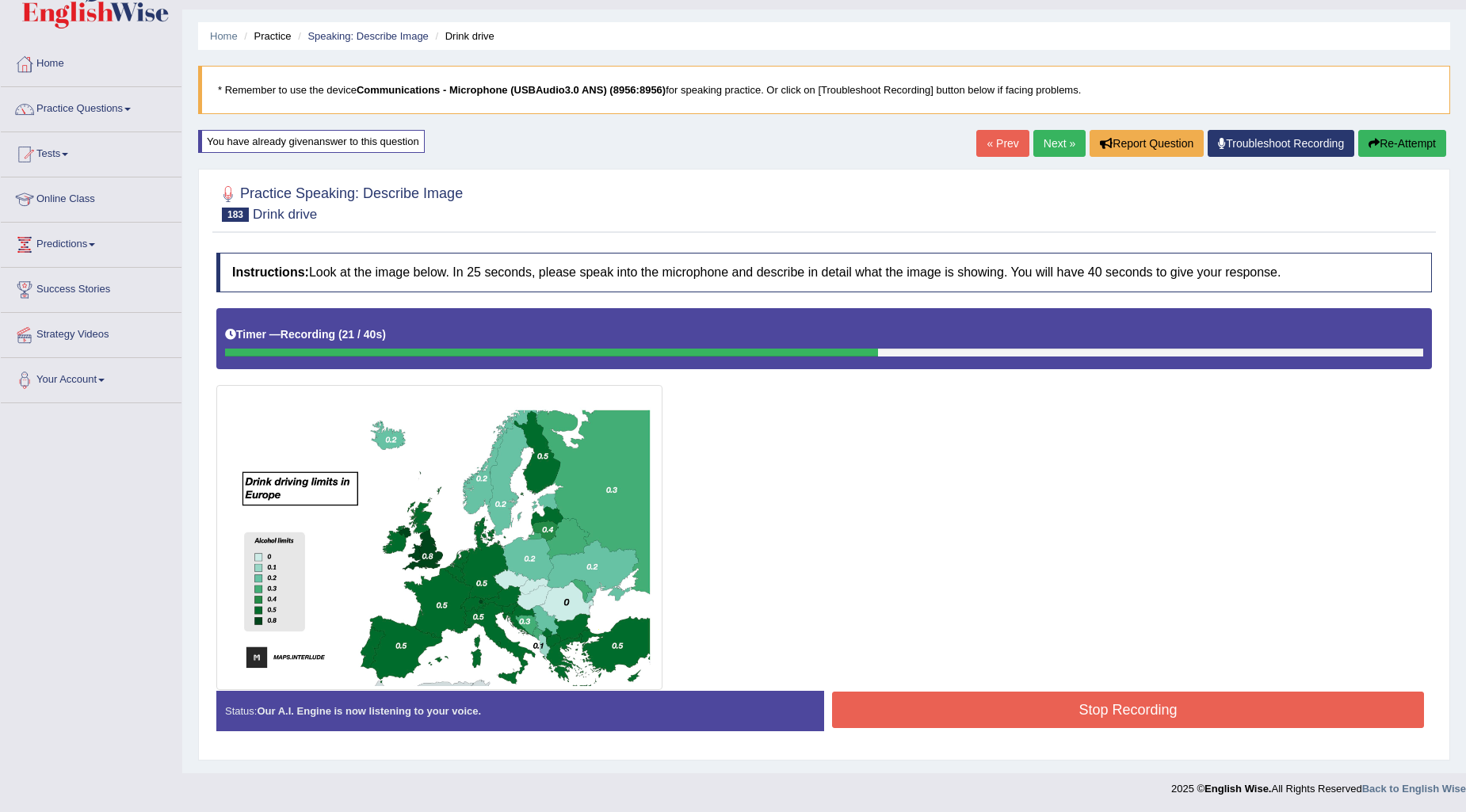
click at [964, 716] on button "Stop Recording" at bounding box center [1128, 710] width 592 height 37
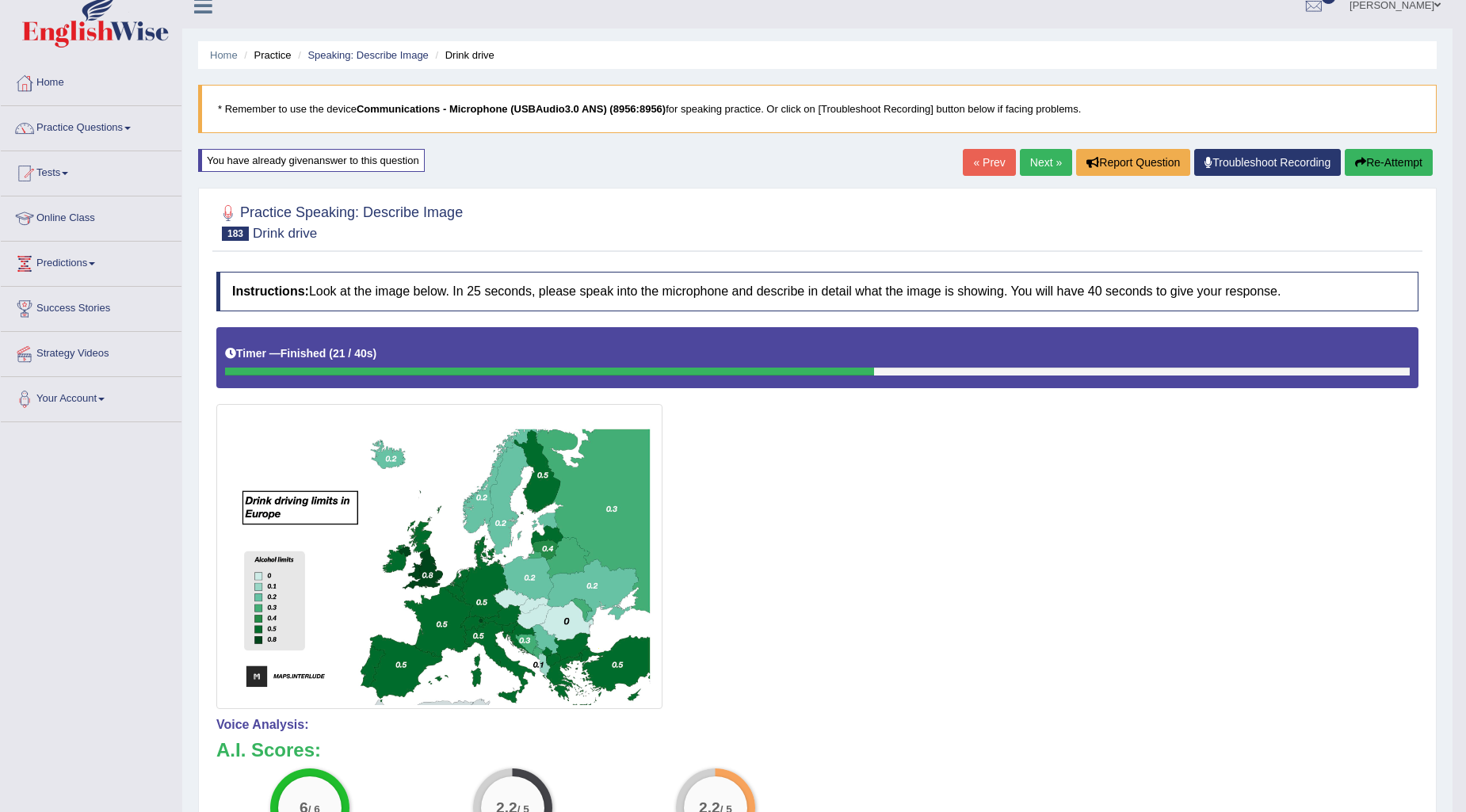
scroll to position [0, 0]
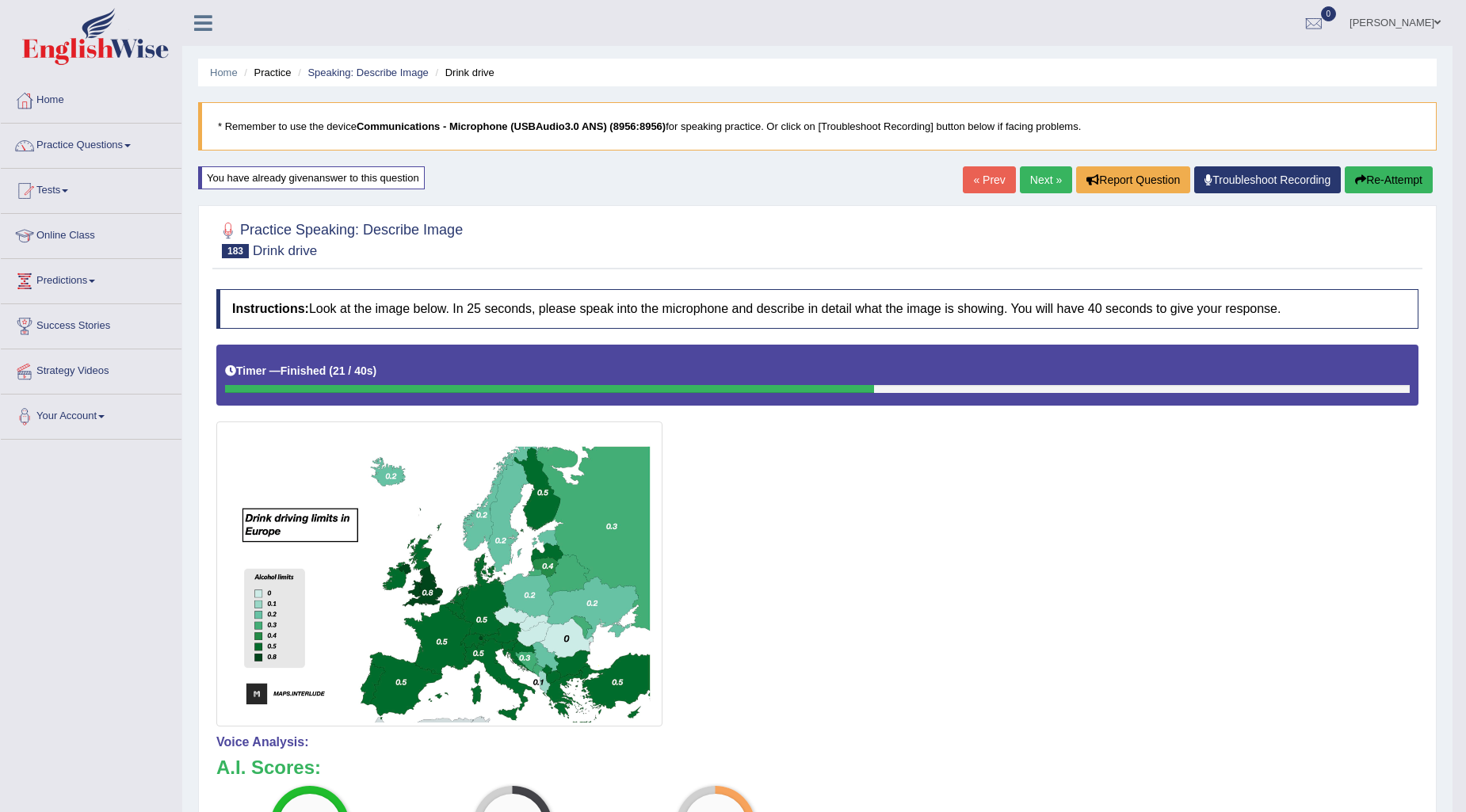
click at [1042, 183] on link "Next »" at bounding box center [1046, 180] width 53 height 27
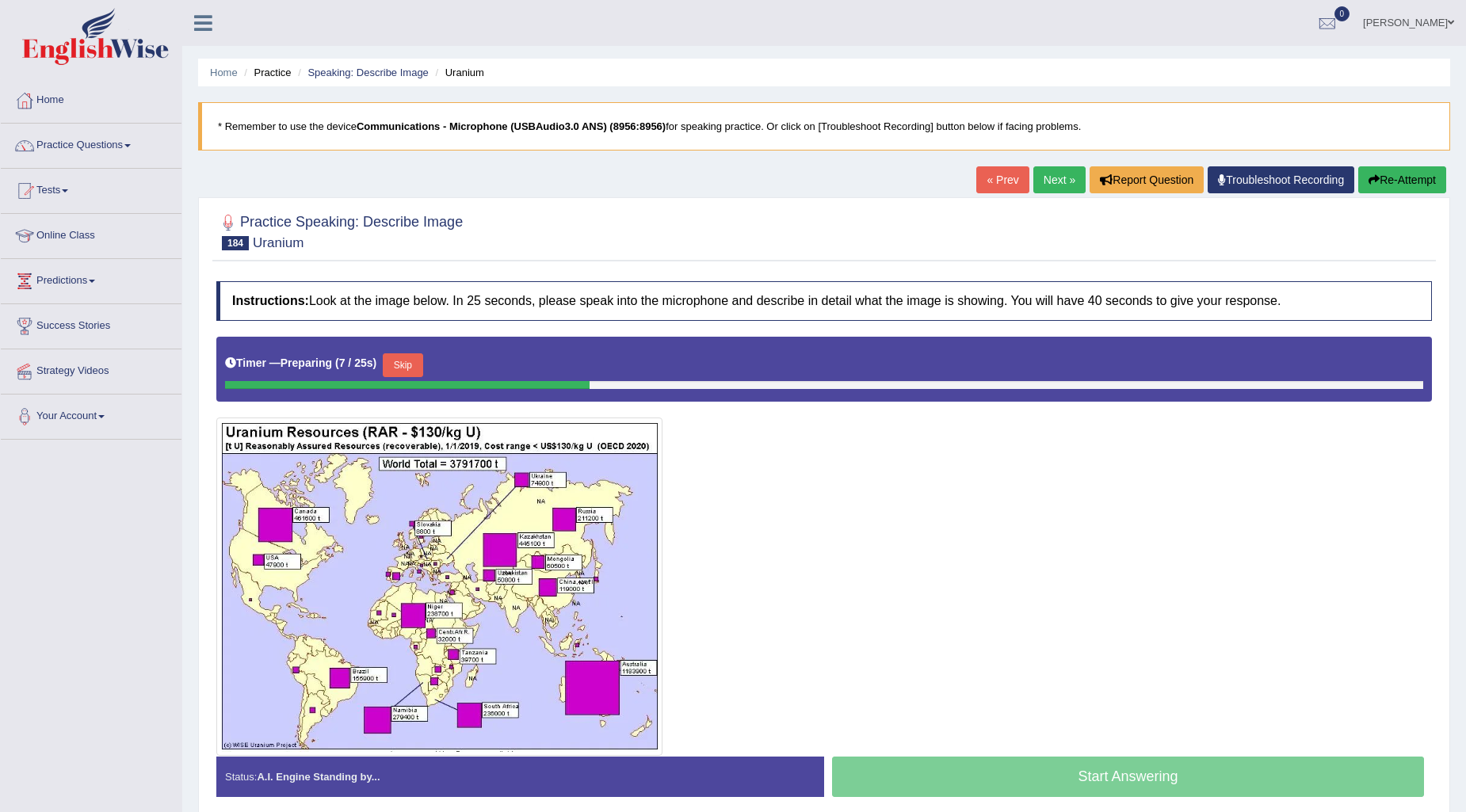
scroll to position [66, 0]
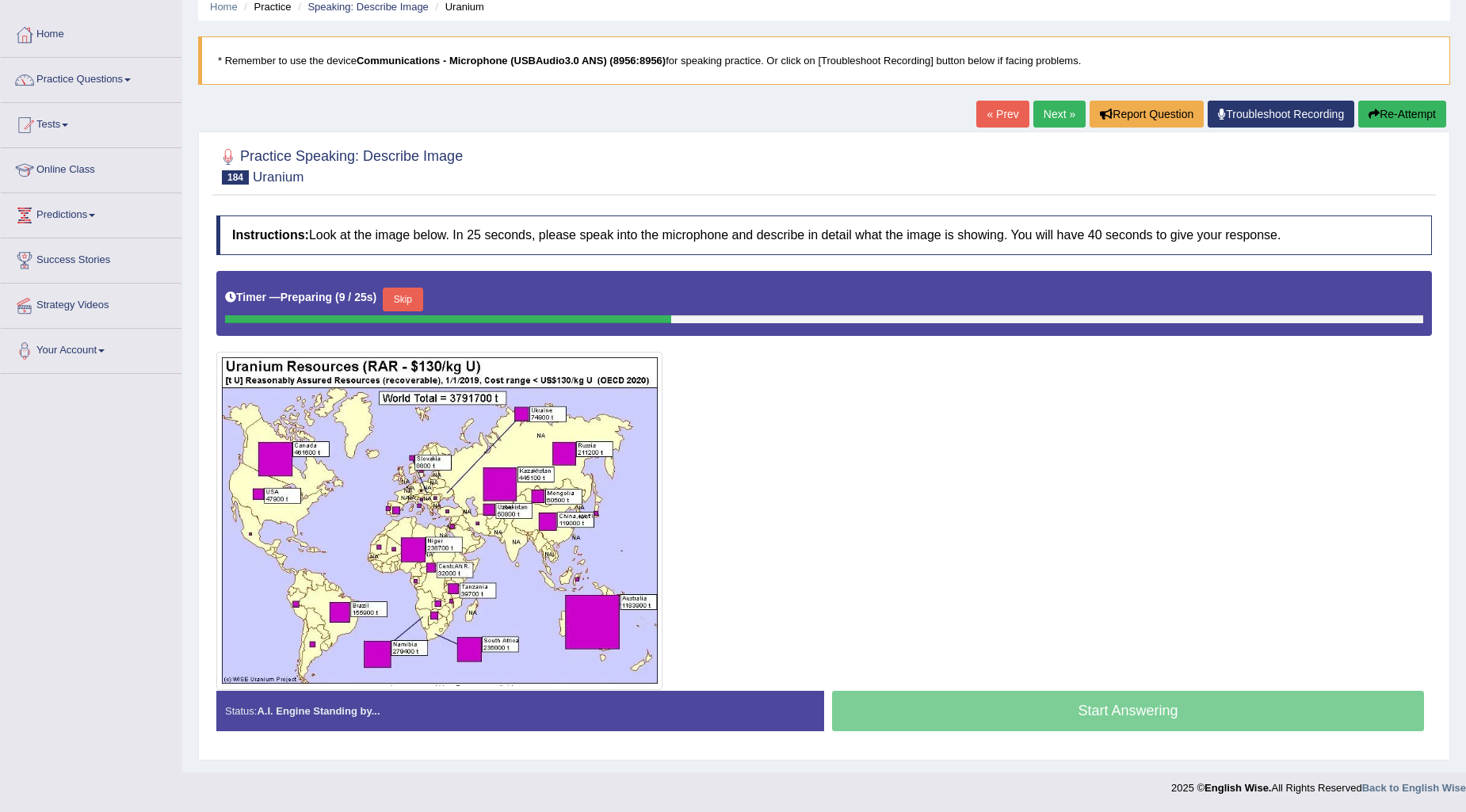
click at [1042, 108] on link "Next »" at bounding box center [1059, 114] width 53 height 27
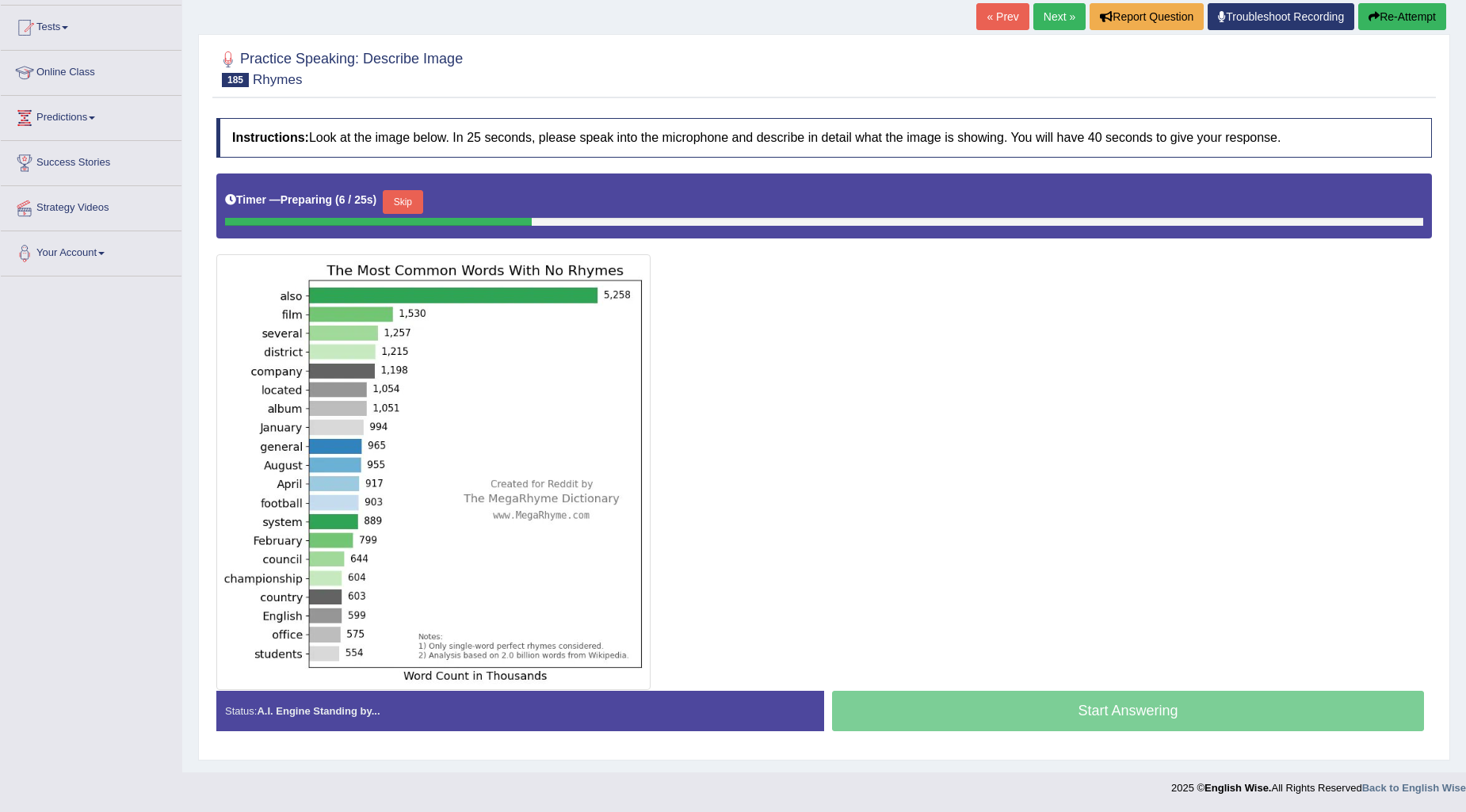
click at [404, 204] on button "Skip" at bounding box center [403, 202] width 40 height 24
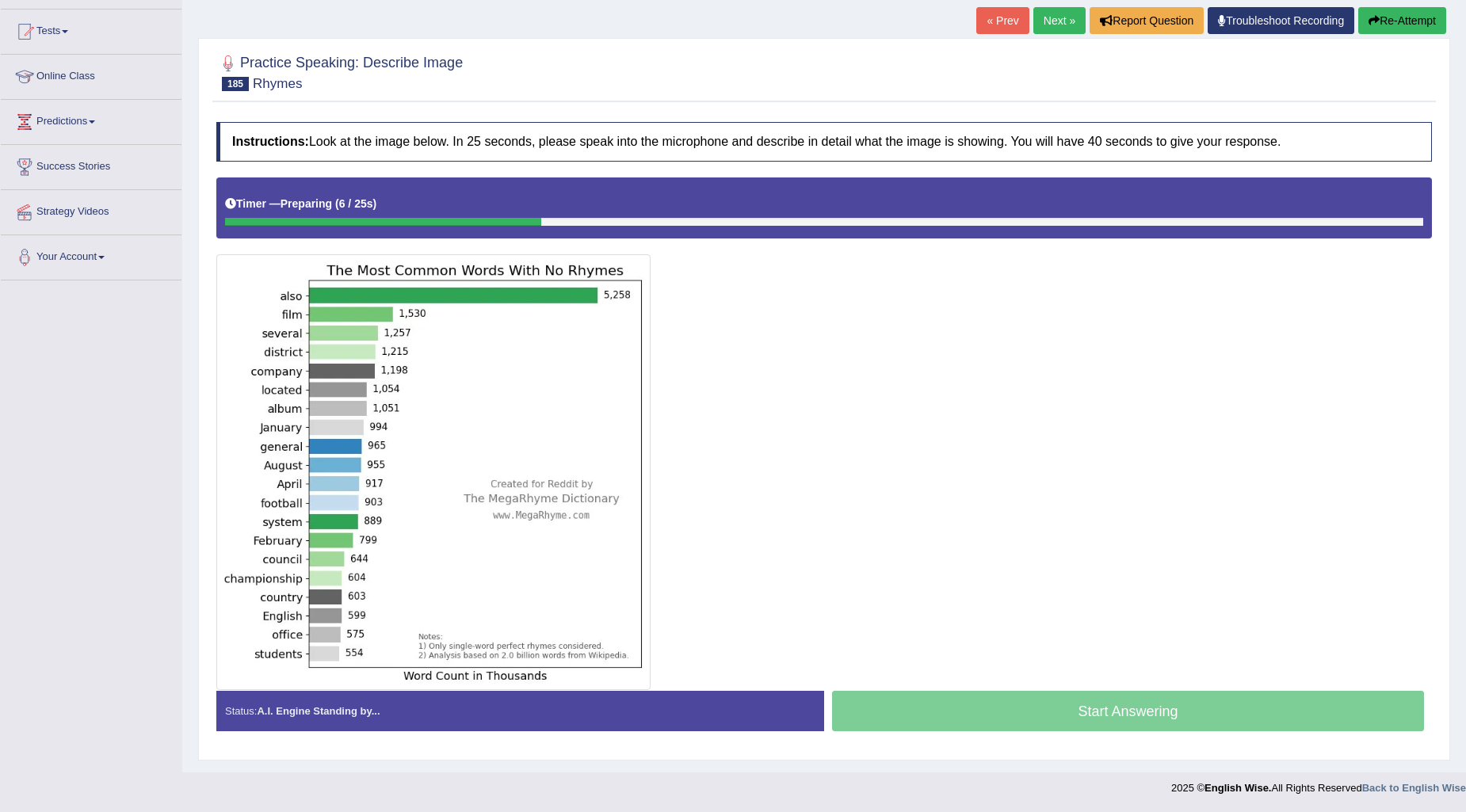
scroll to position [159, 0]
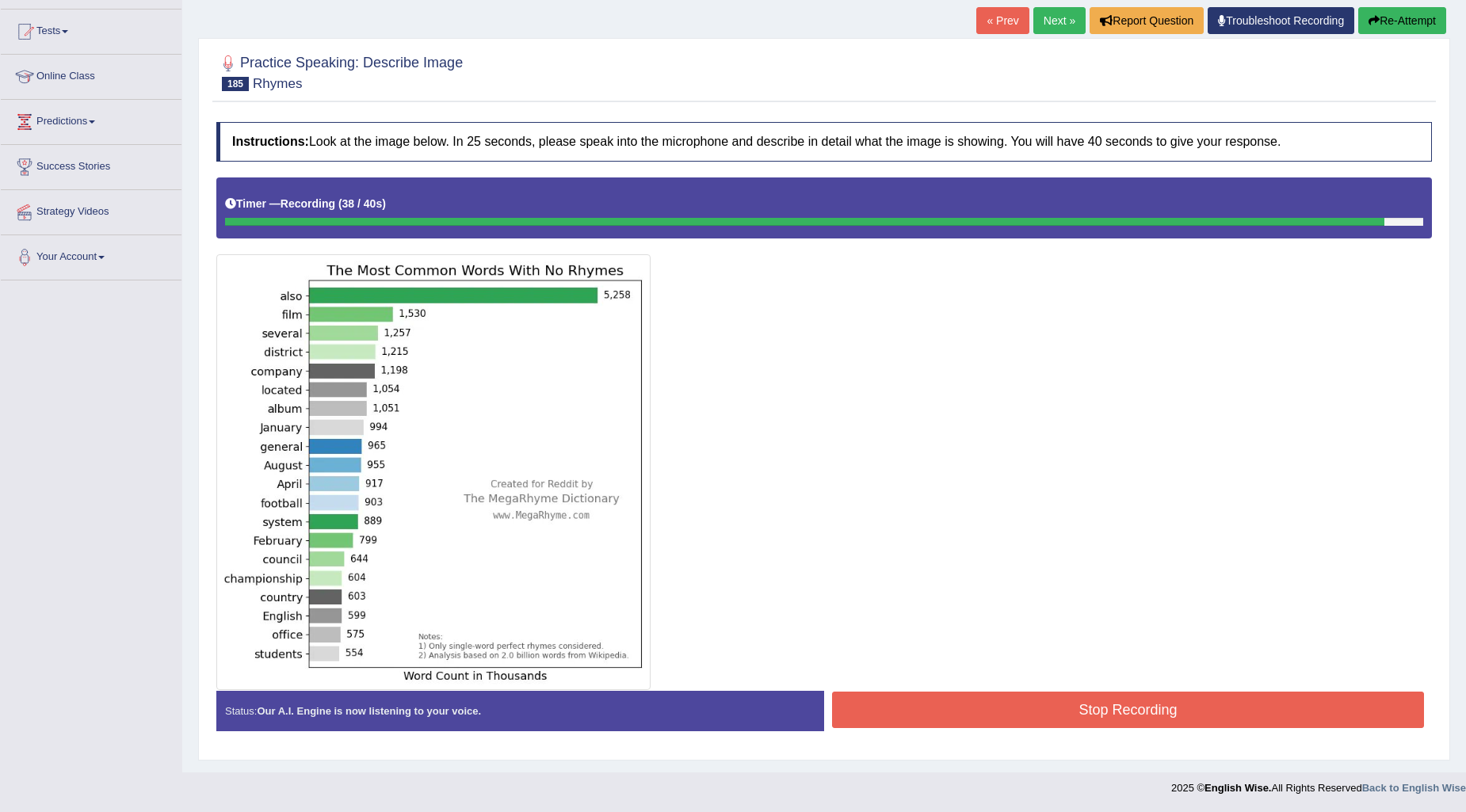
click at [980, 694] on button "Stop Recording" at bounding box center [1128, 710] width 592 height 37
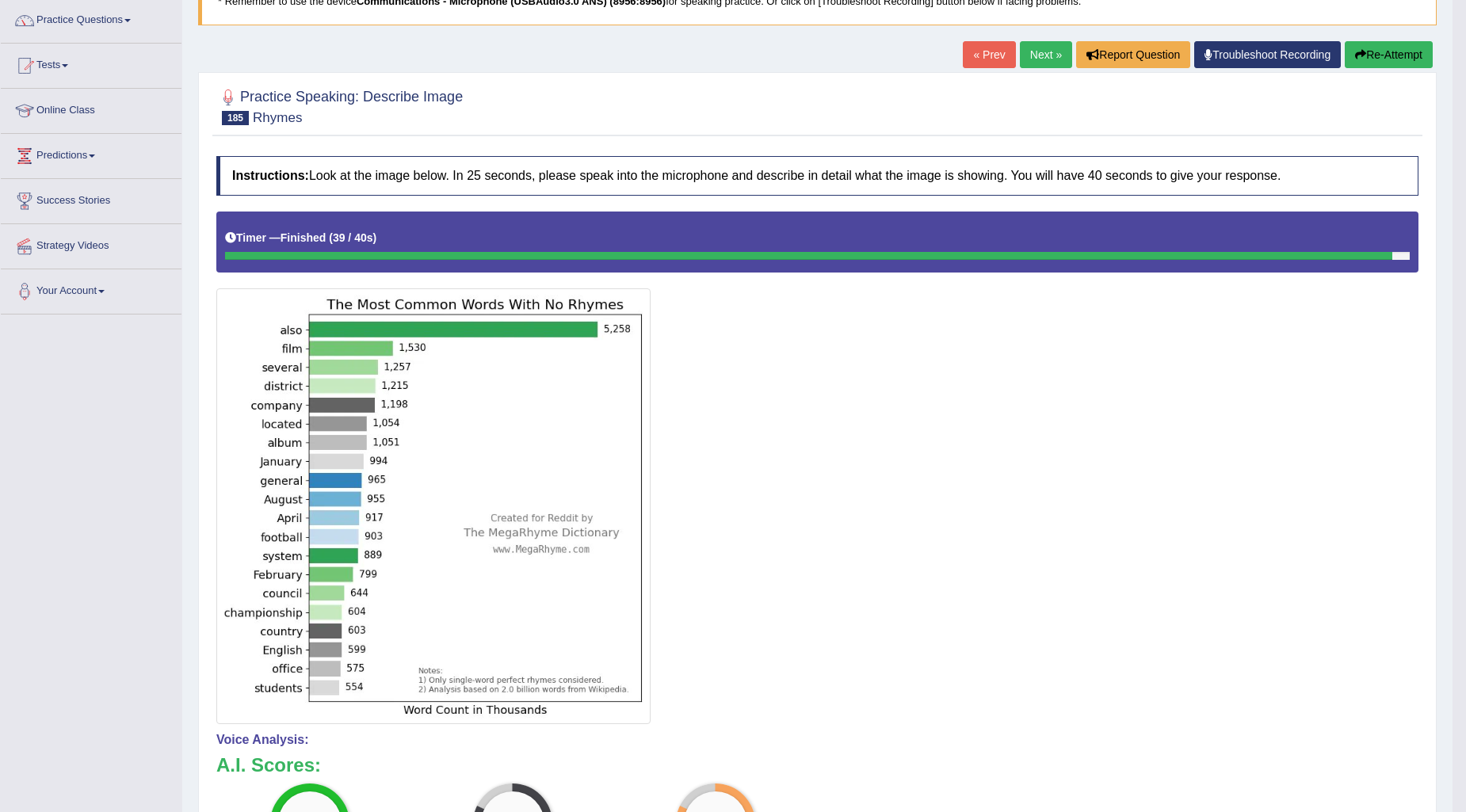
scroll to position [0, 0]
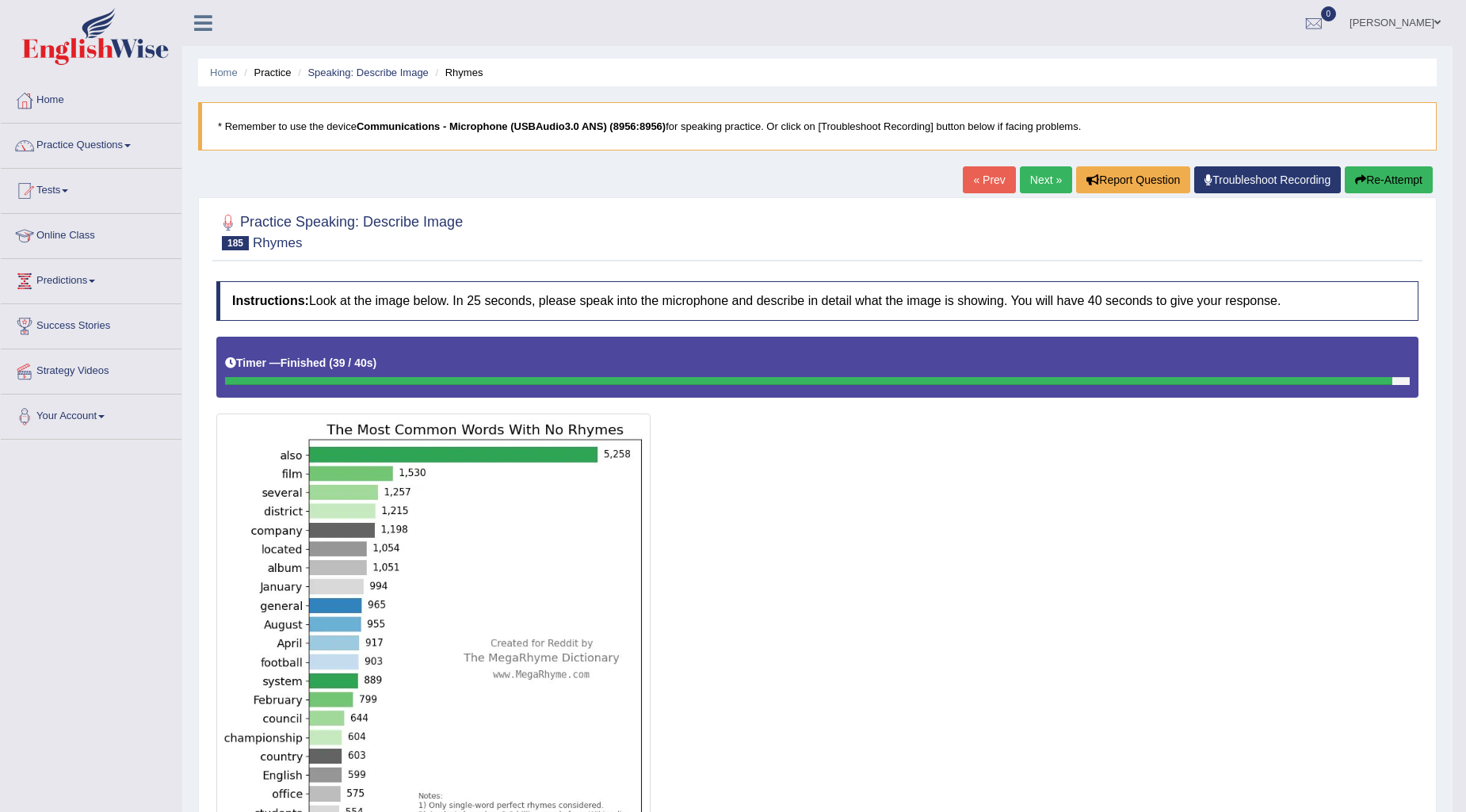
click at [1040, 183] on link "Next »" at bounding box center [1046, 180] width 53 height 27
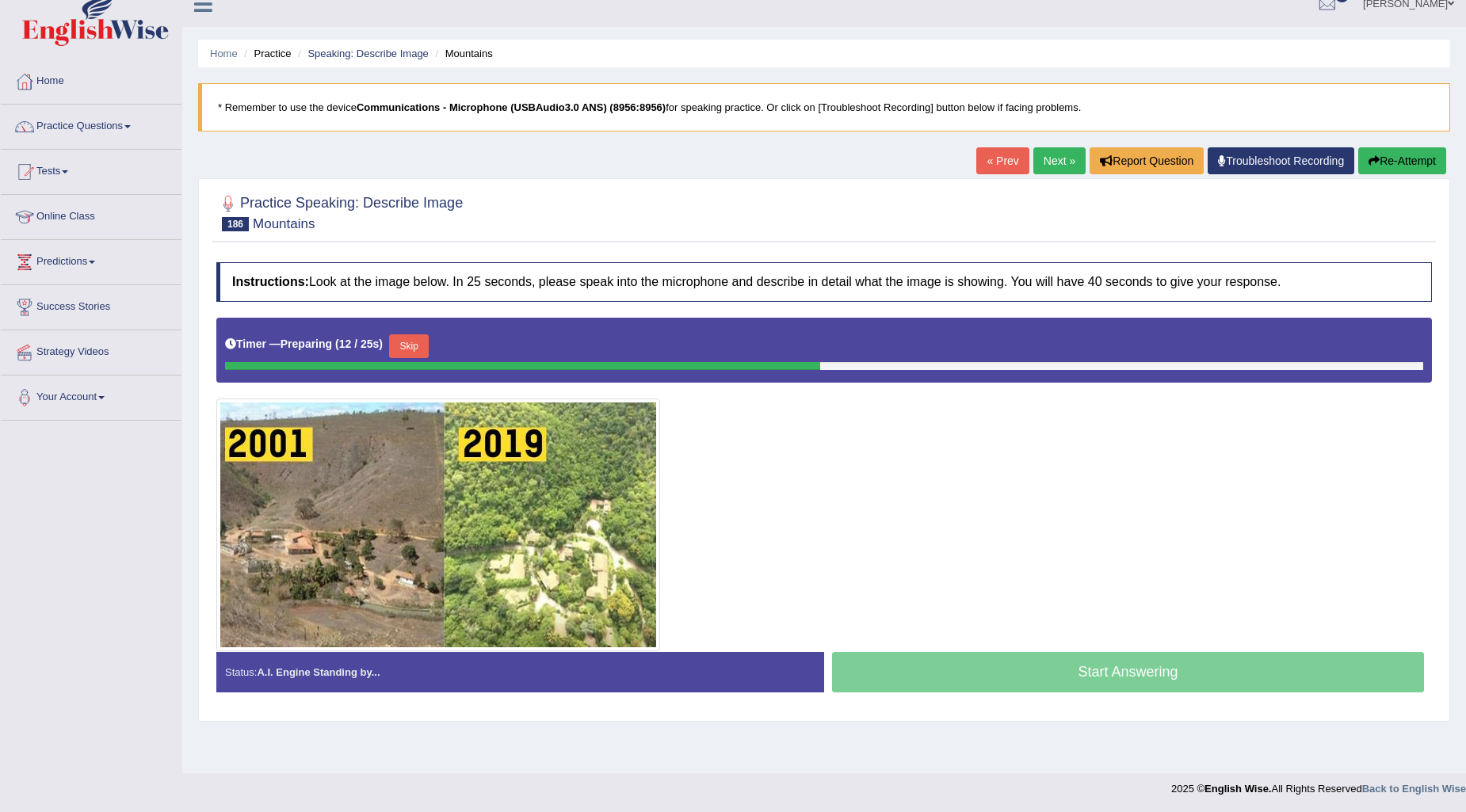
click at [420, 342] on button "Skip" at bounding box center [409, 346] width 40 height 24
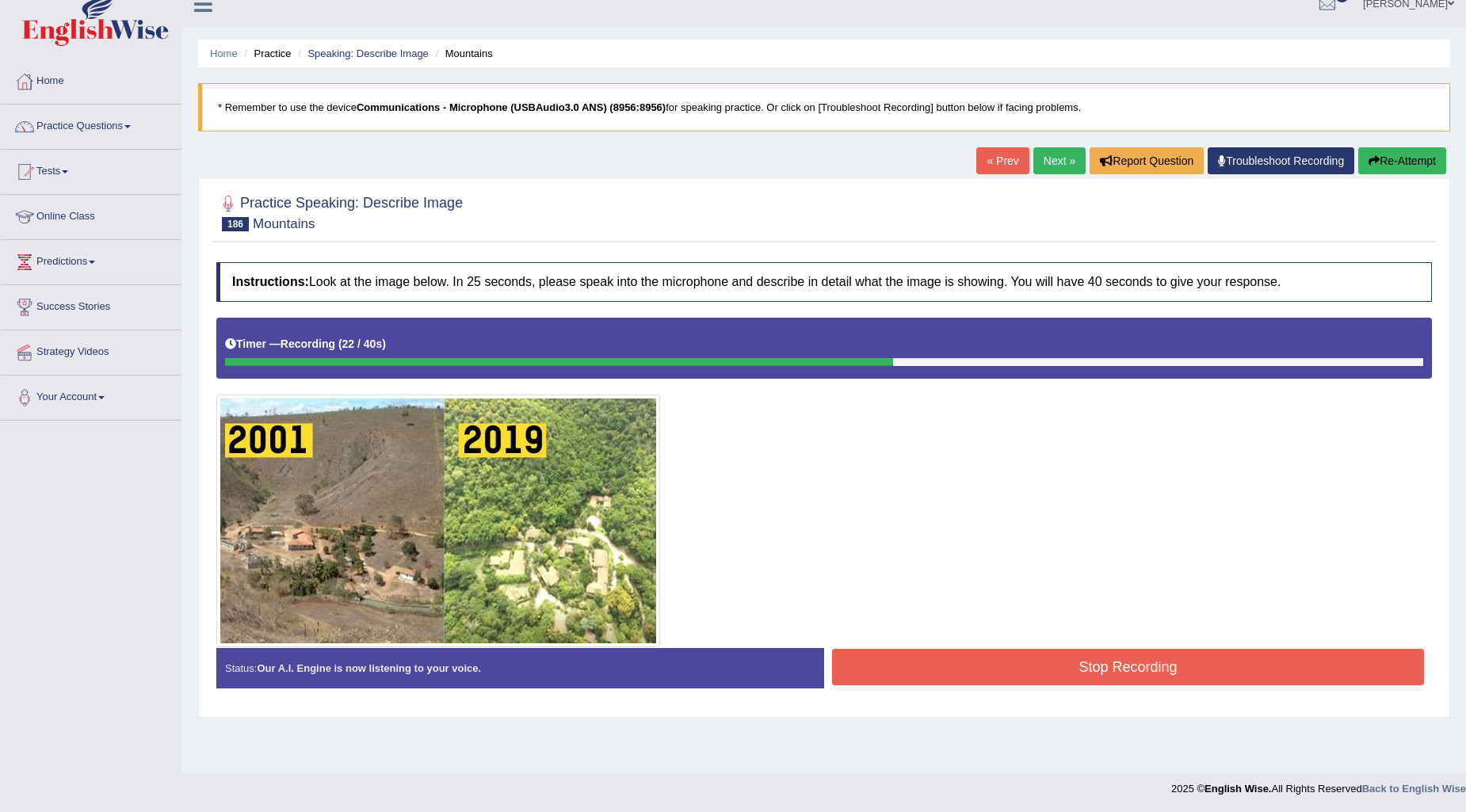
click at [1009, 662] on button "Stop Recording" at bounding box center [1128, 667] width 592 height 37
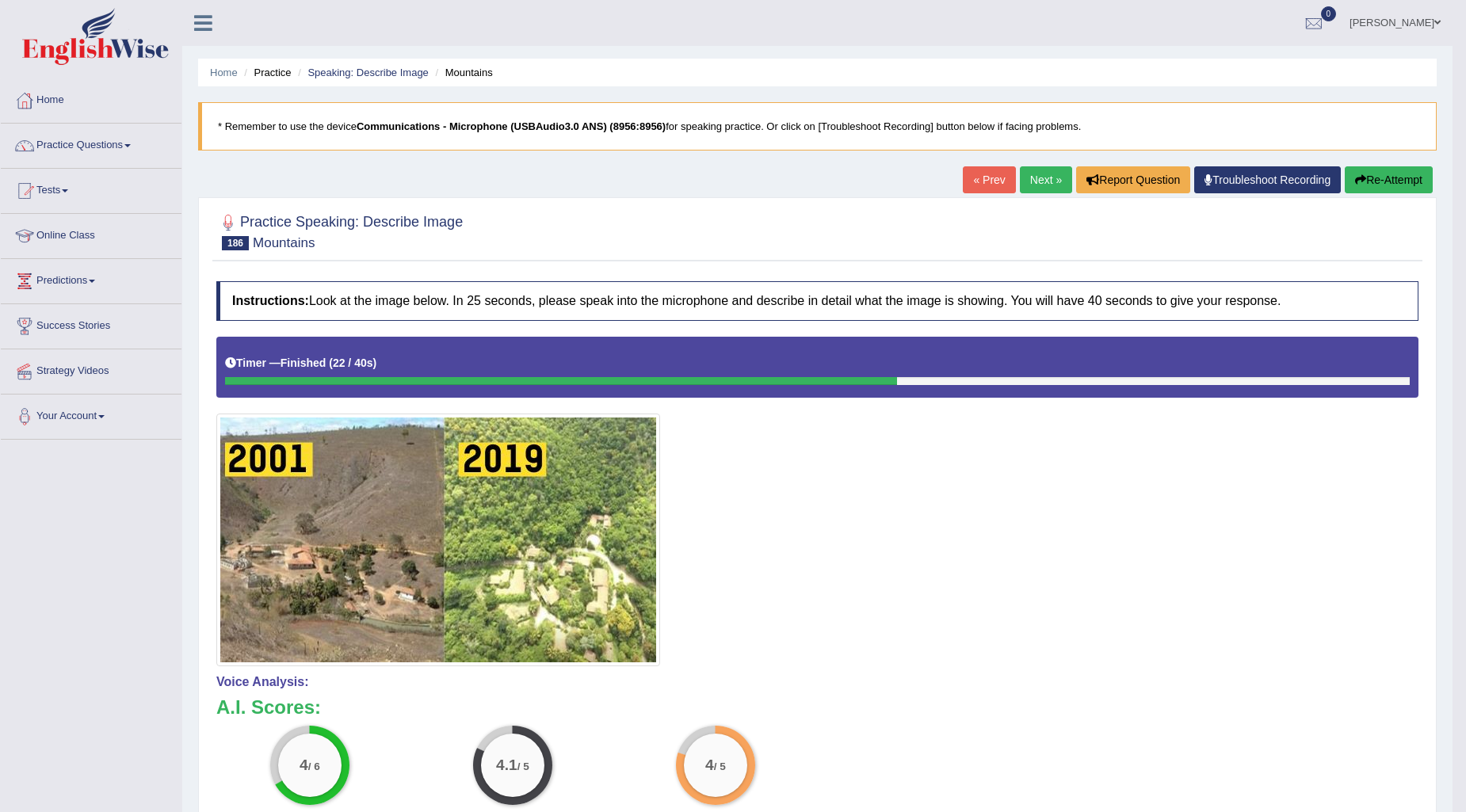
click at [1400, 181] on button "Re-Attempt" at bounding box center [1388, 180] width 88 height 27
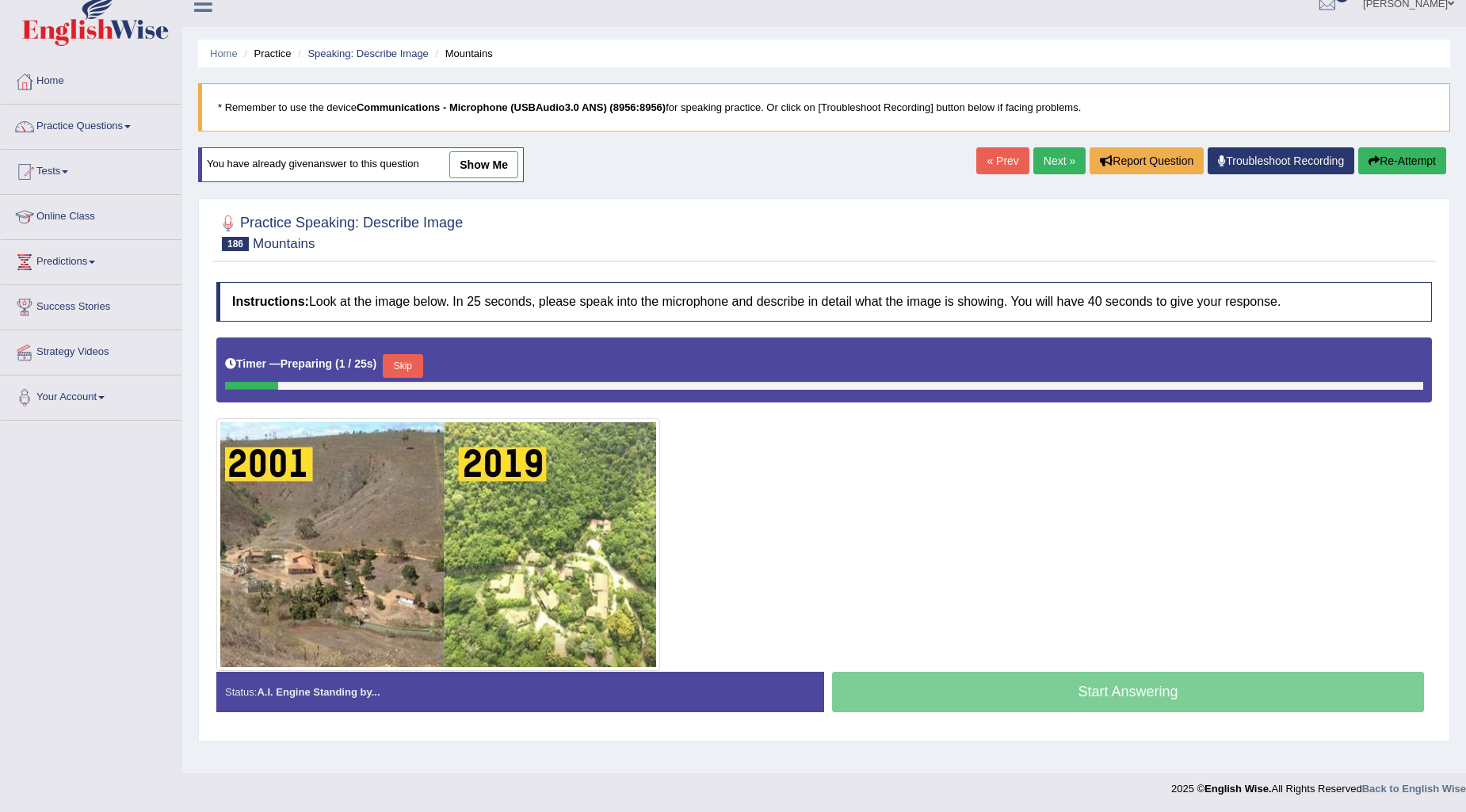
click at [407, 364] on button "Skip" at bounding box center [403, 366] width 40 height 24
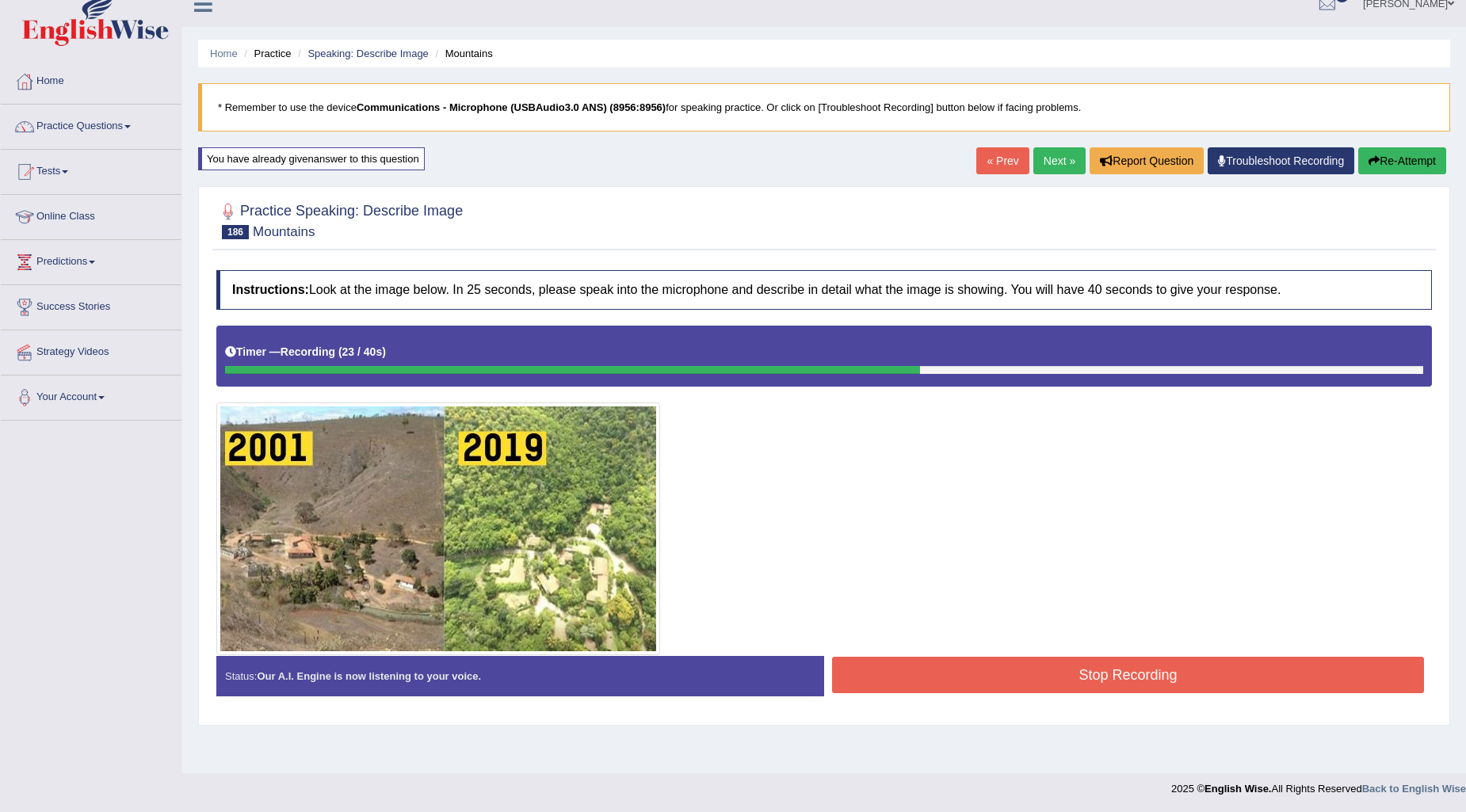
click at [1137, 668] on button "Stop Recording" at bounding box center [1128, 675] width 592 height 37
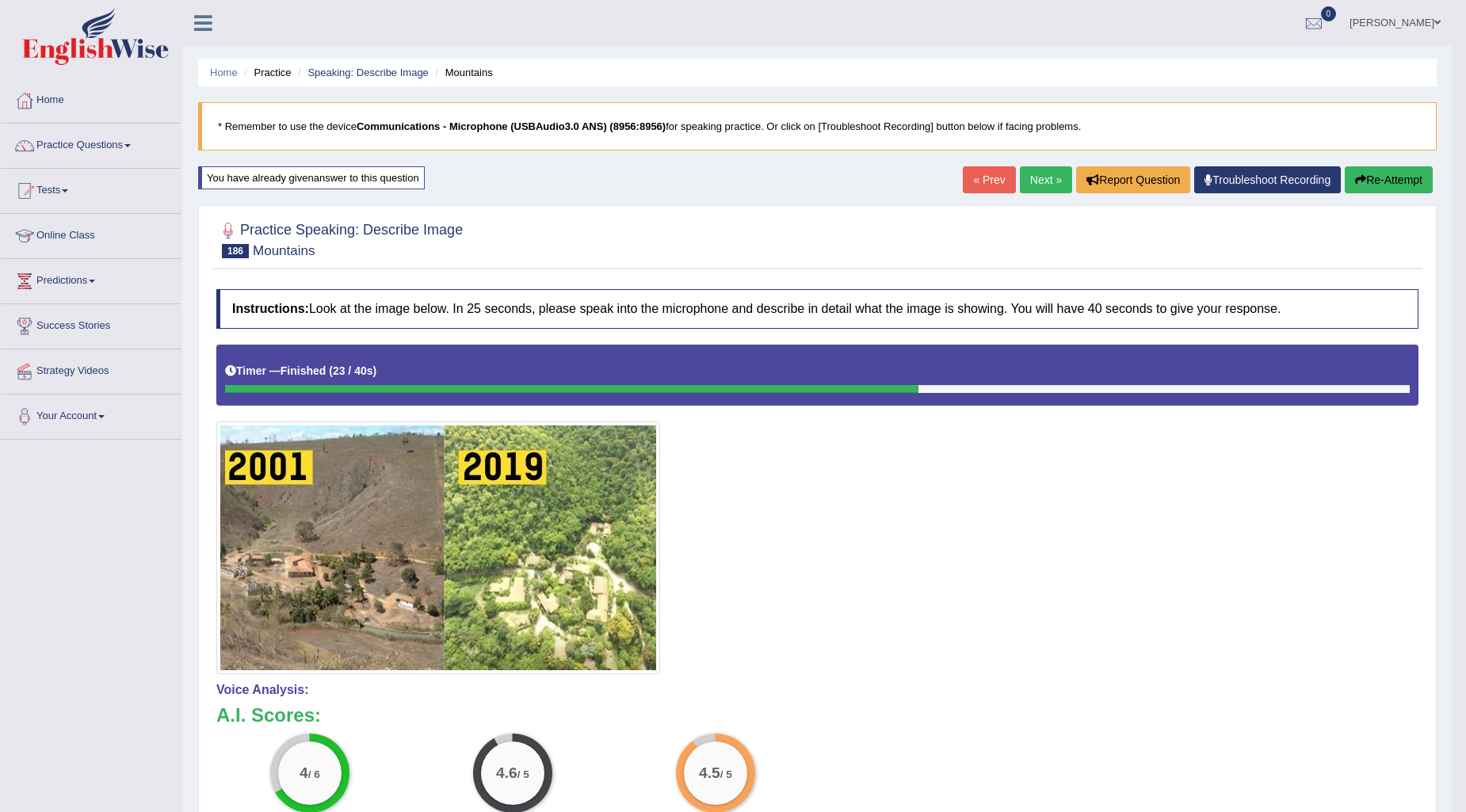
click at [1027, 174] on link "Next »" at bounding box center [1046, 180] width 53 height 27
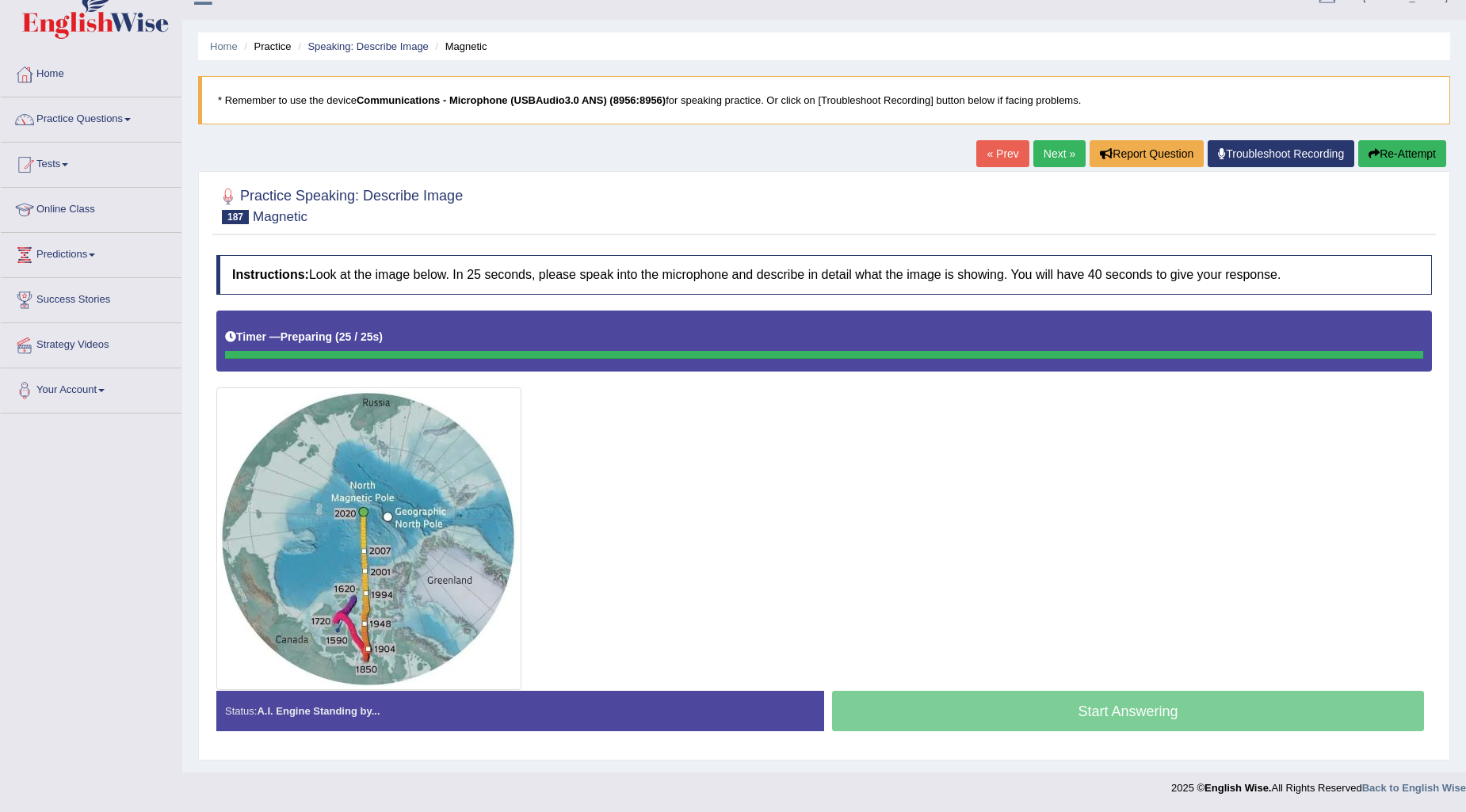
scroll to position [26, 0]
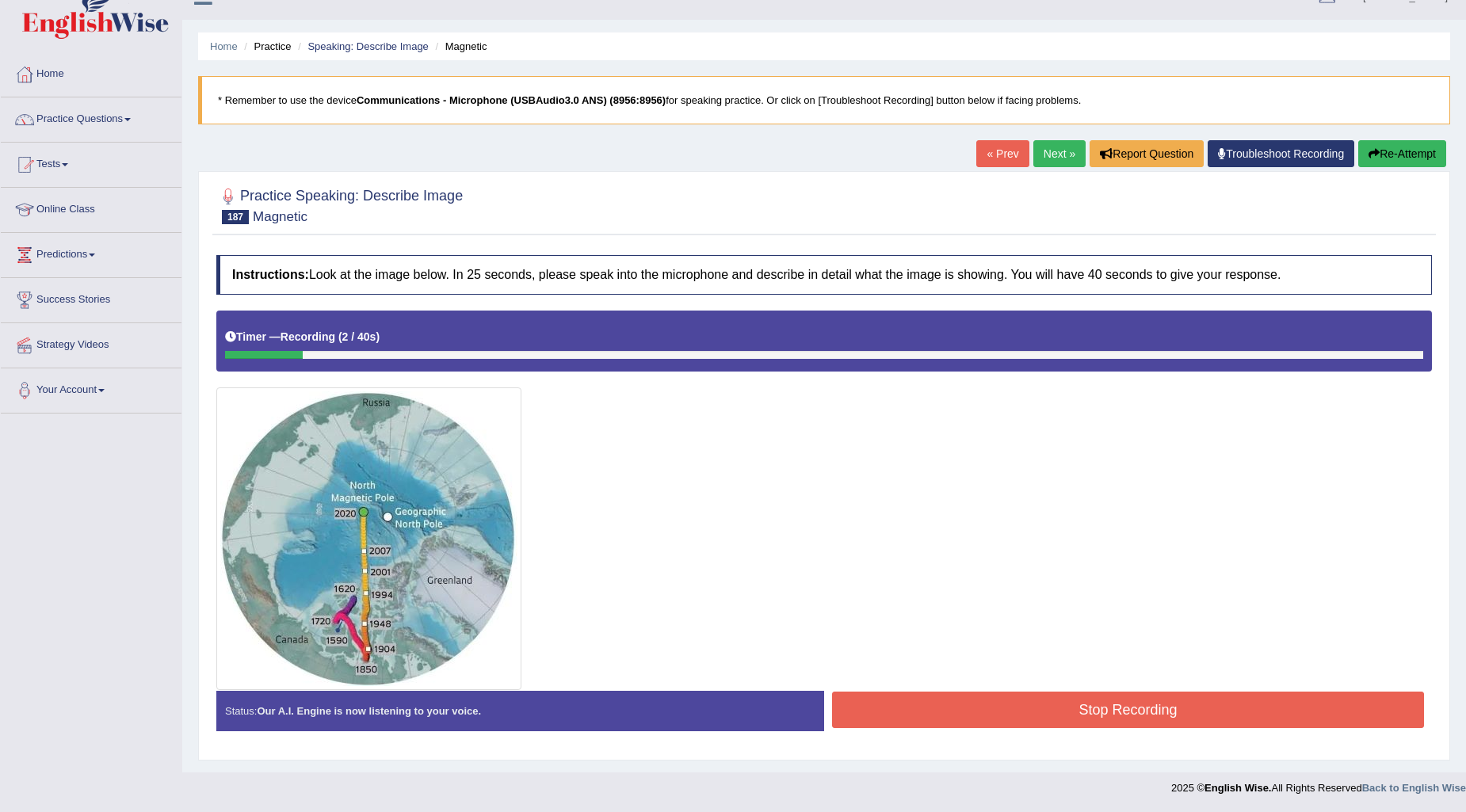
click at [1002, 715] on button "Stop Recording" at bounding box center [1128, 710] width 592 height 37
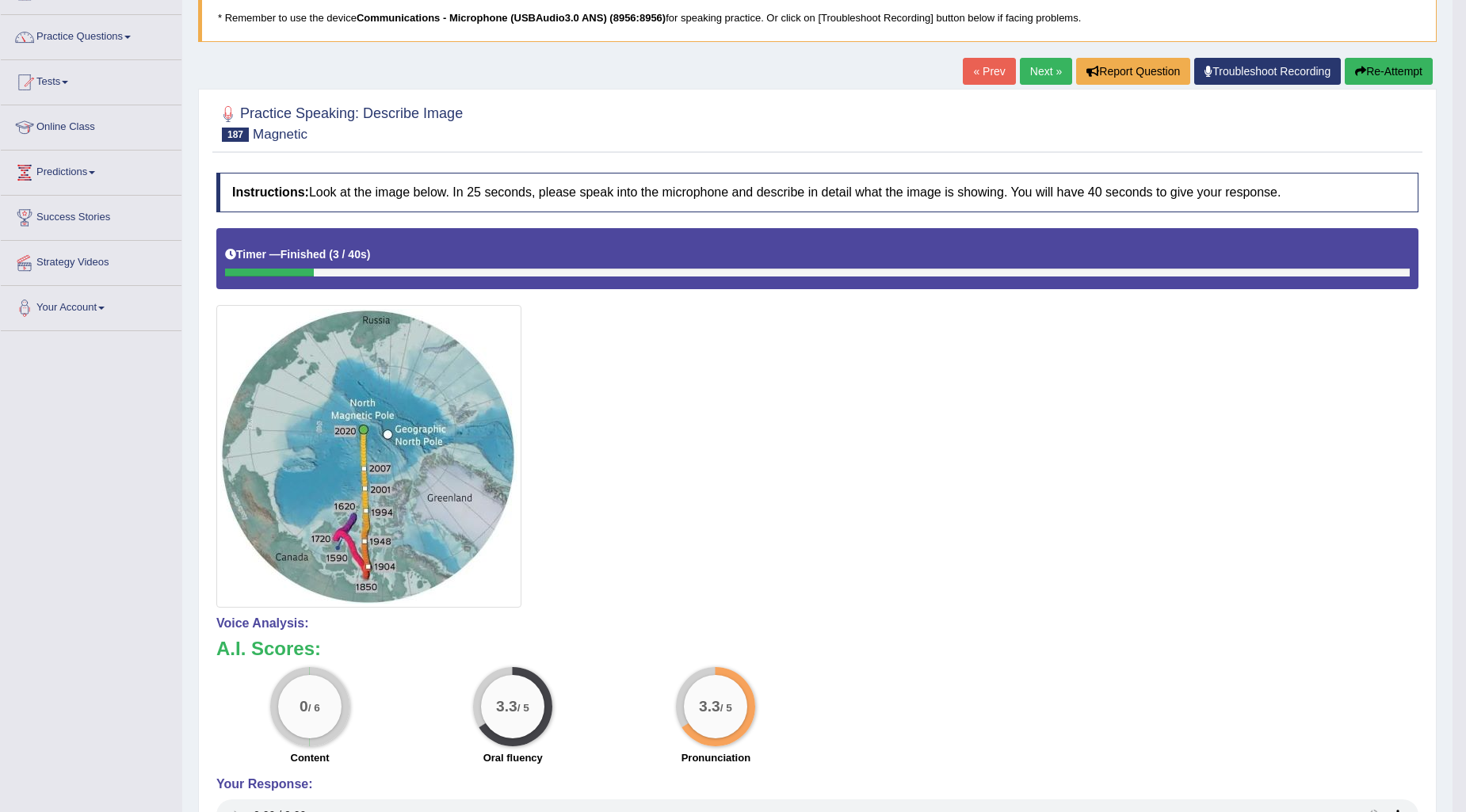
scroll to position [0, 0]
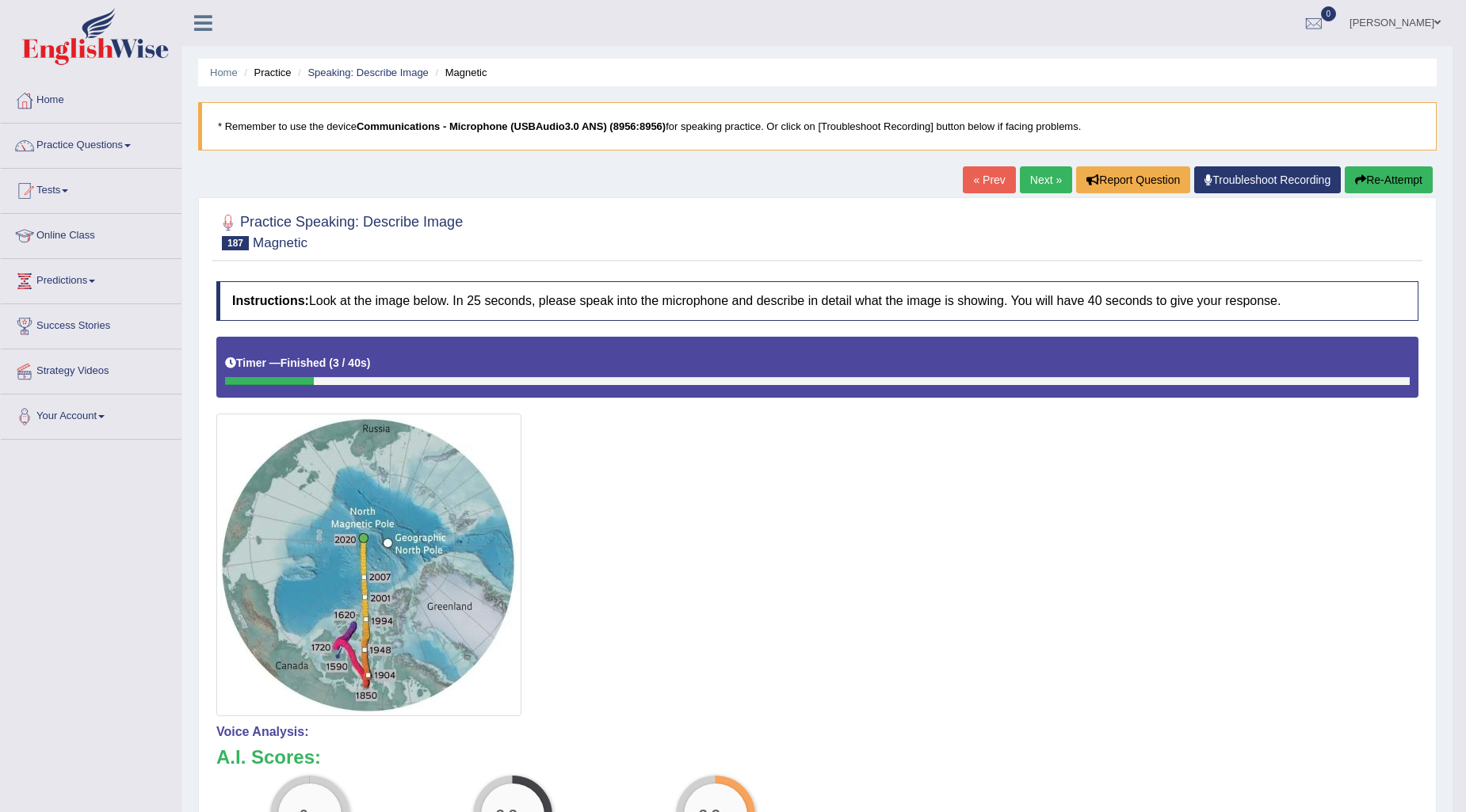
click at [1383, 180] on button "Re-Attempt" at bounding box center [1388, 180] width 88 height 27
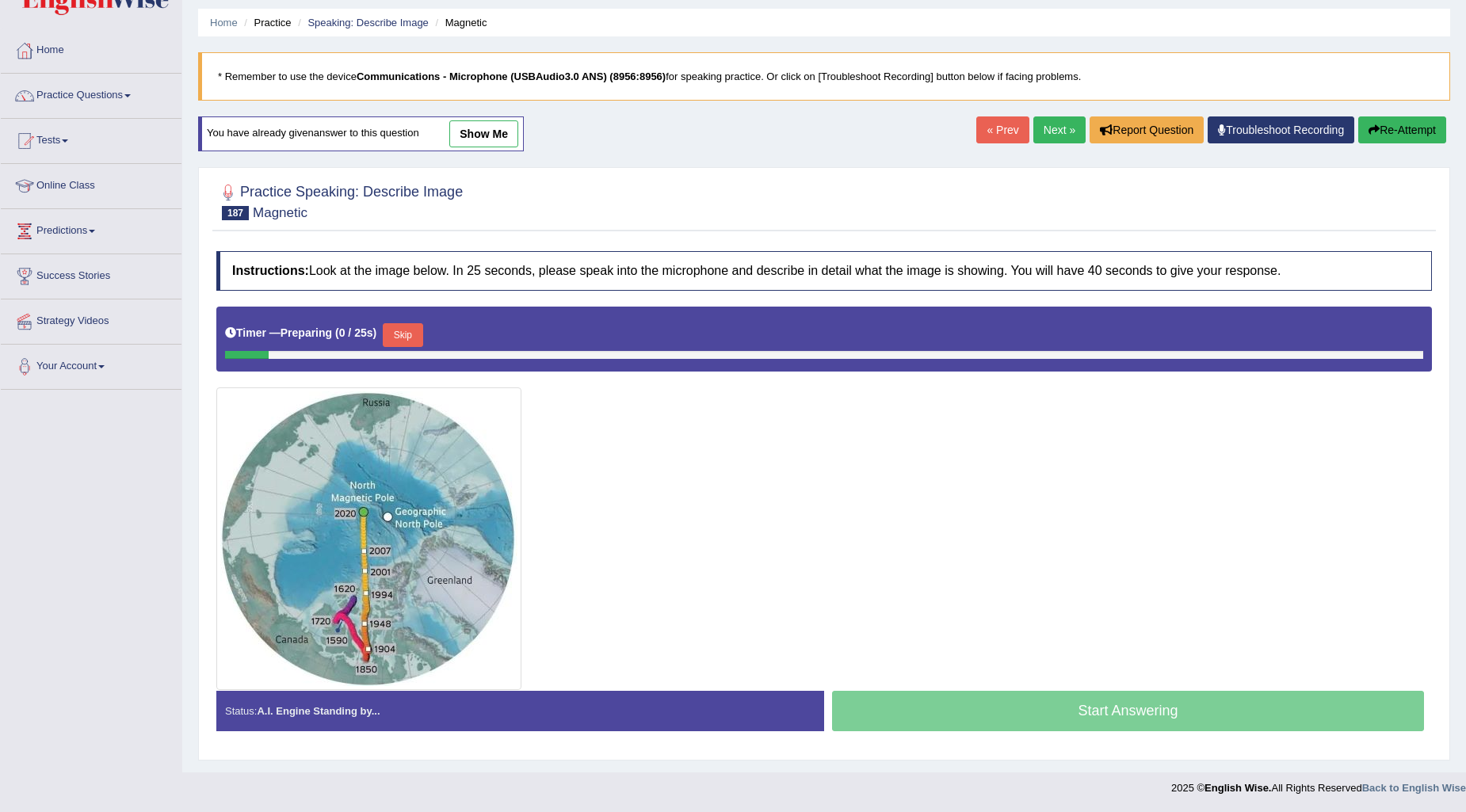
click at [416, 325] on button "Skip" at bounding box center [403, 335] width 40 height 24
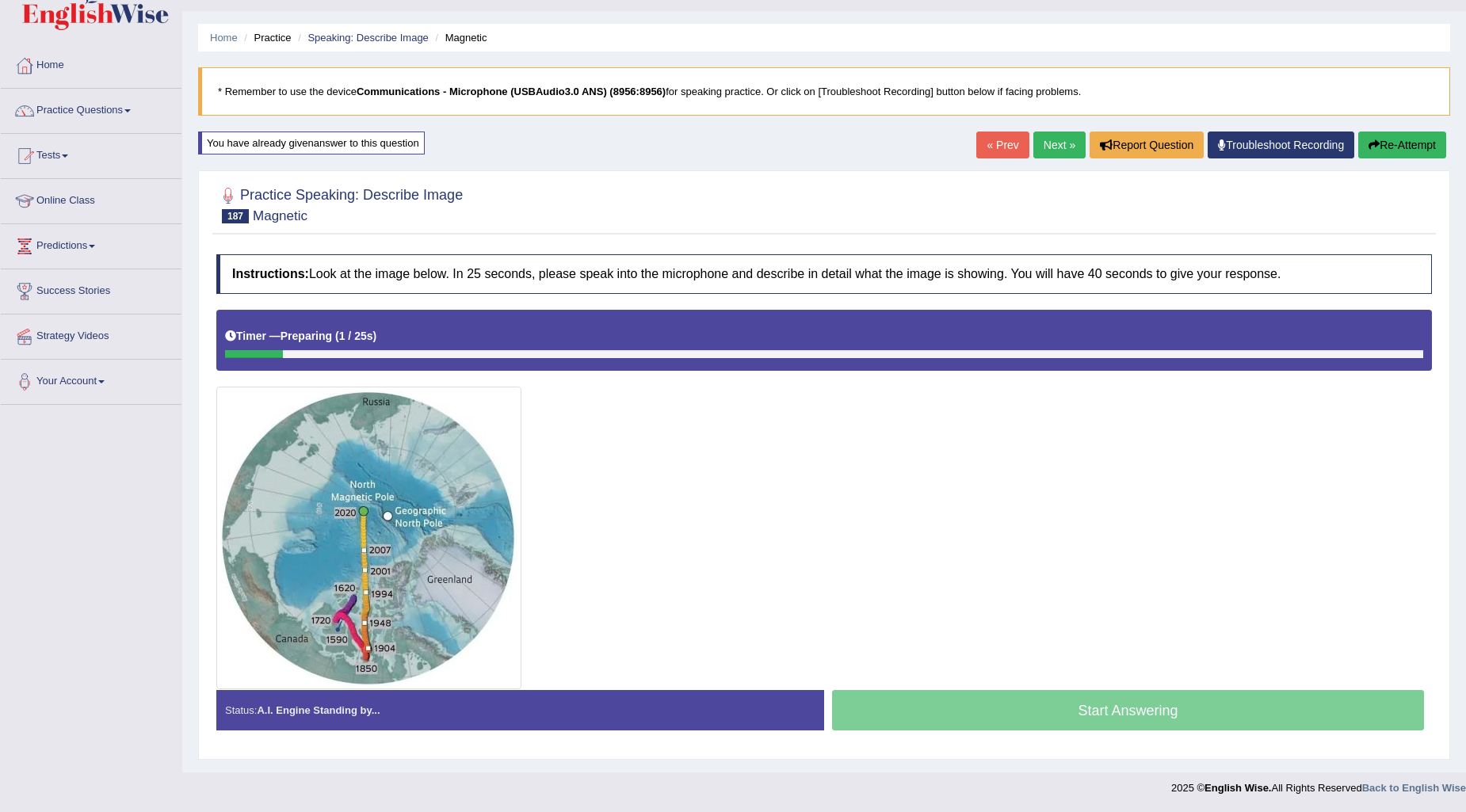
scroll to position [34, 0]
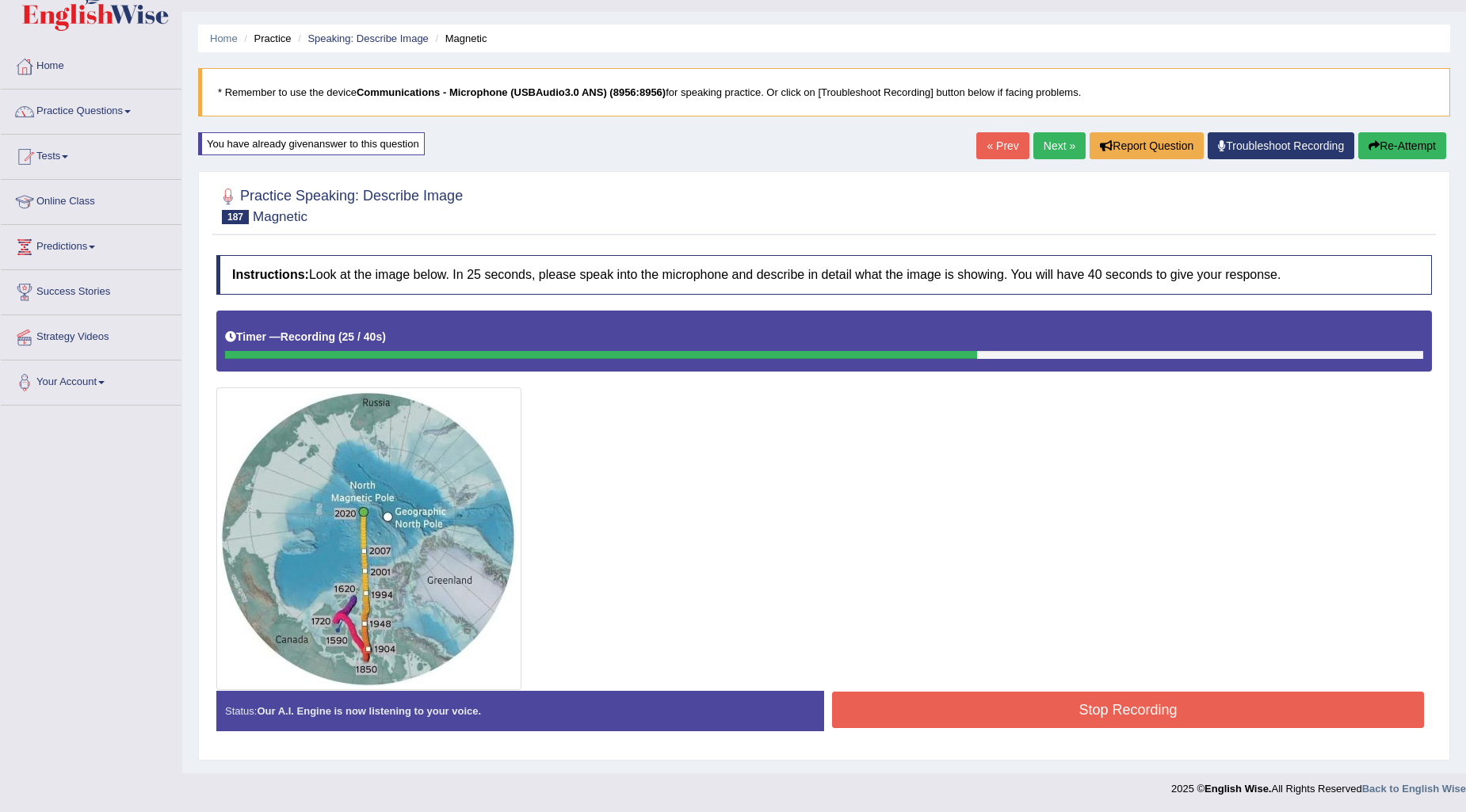
click at [1030, 709] on button "Stop Recording" at bounding box center [1128, 710] width 592 height 37
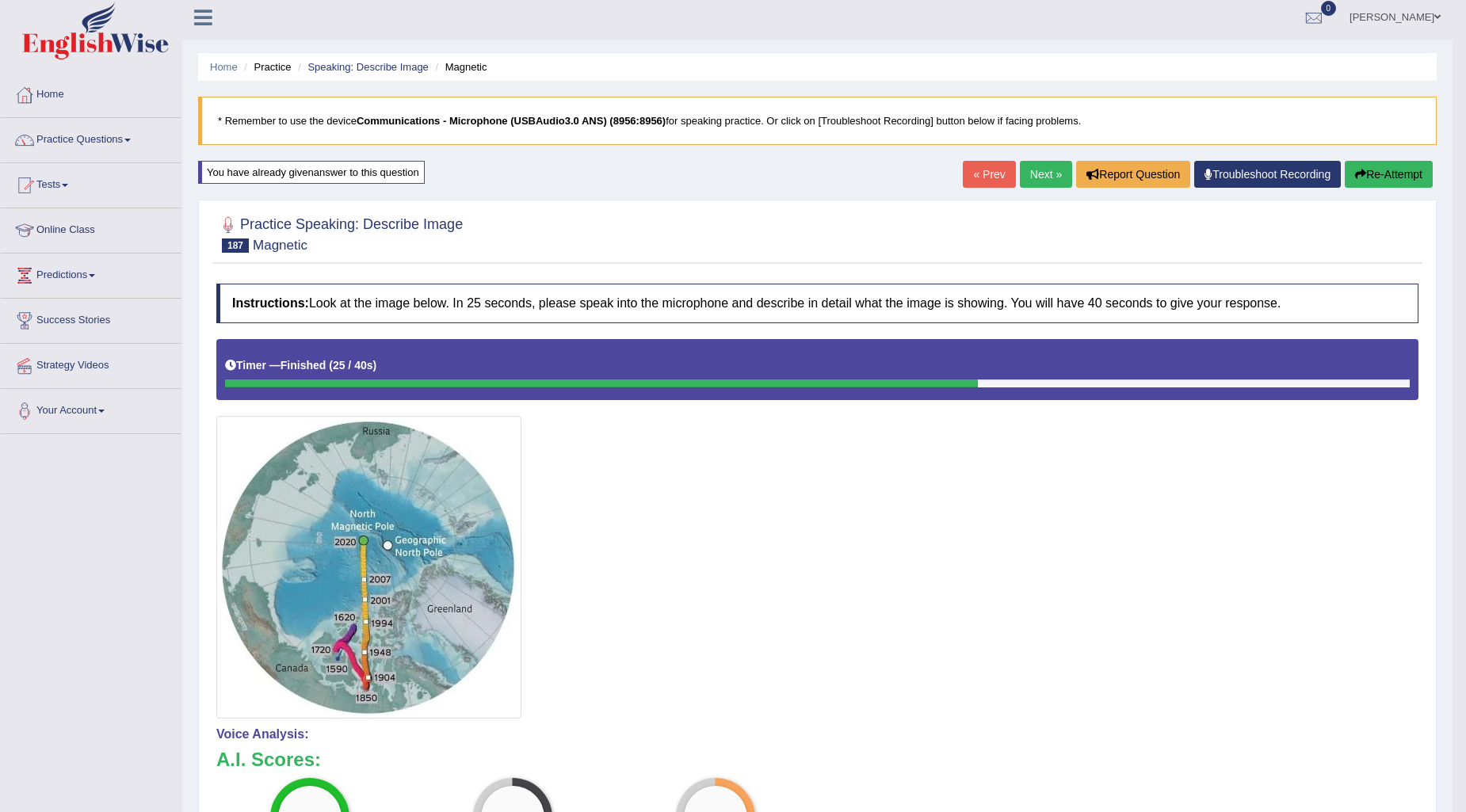
scroll to position [3, 0]
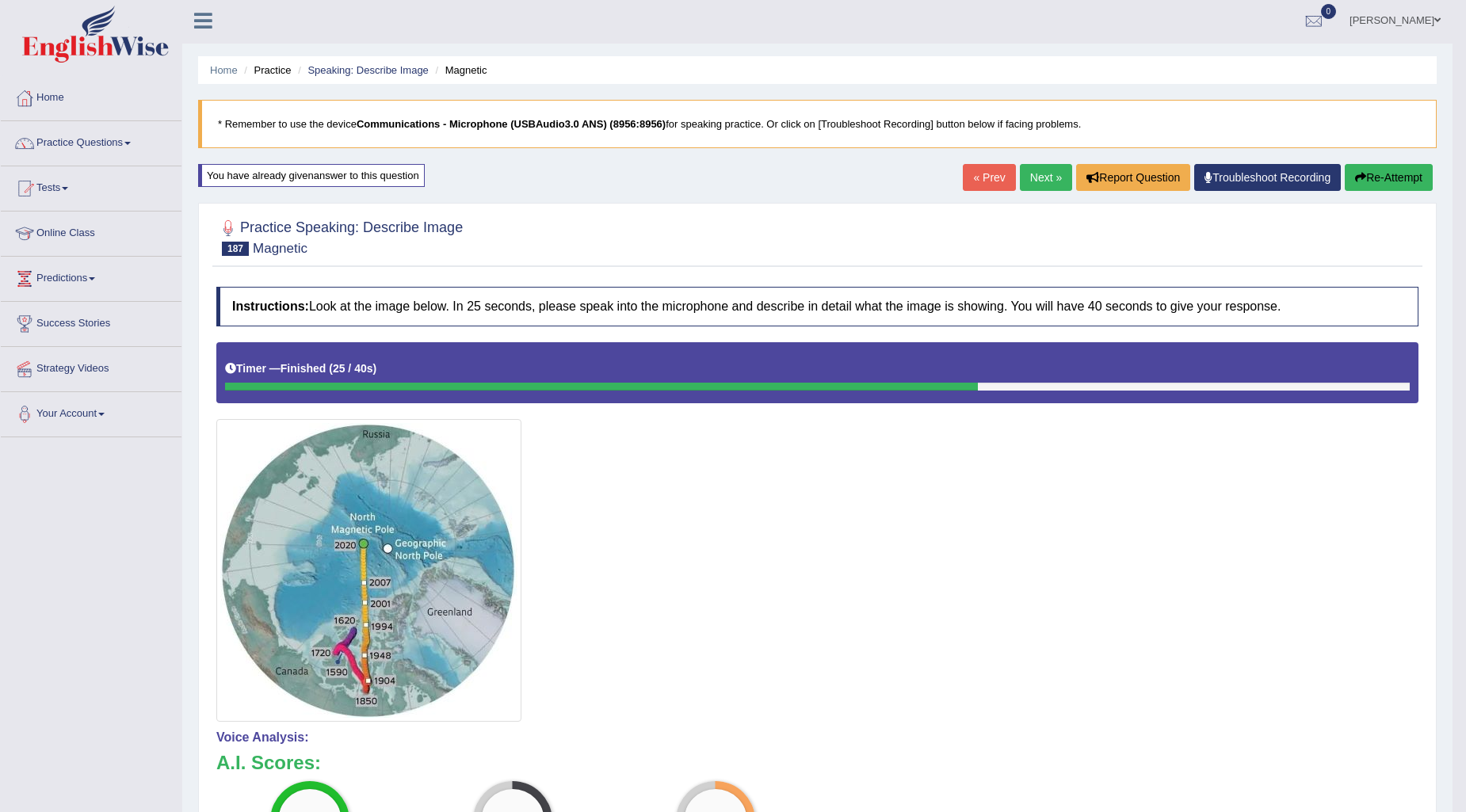
click at [1056, 193] on div "« Prev Next » Report Question Troubleshoot Recording Re-Attempt" at bounding box center [1200, 179] width 474 height 31
click at [1051, 185] on link "Next »" at bounding box center [1046, 178] width 53 height 27
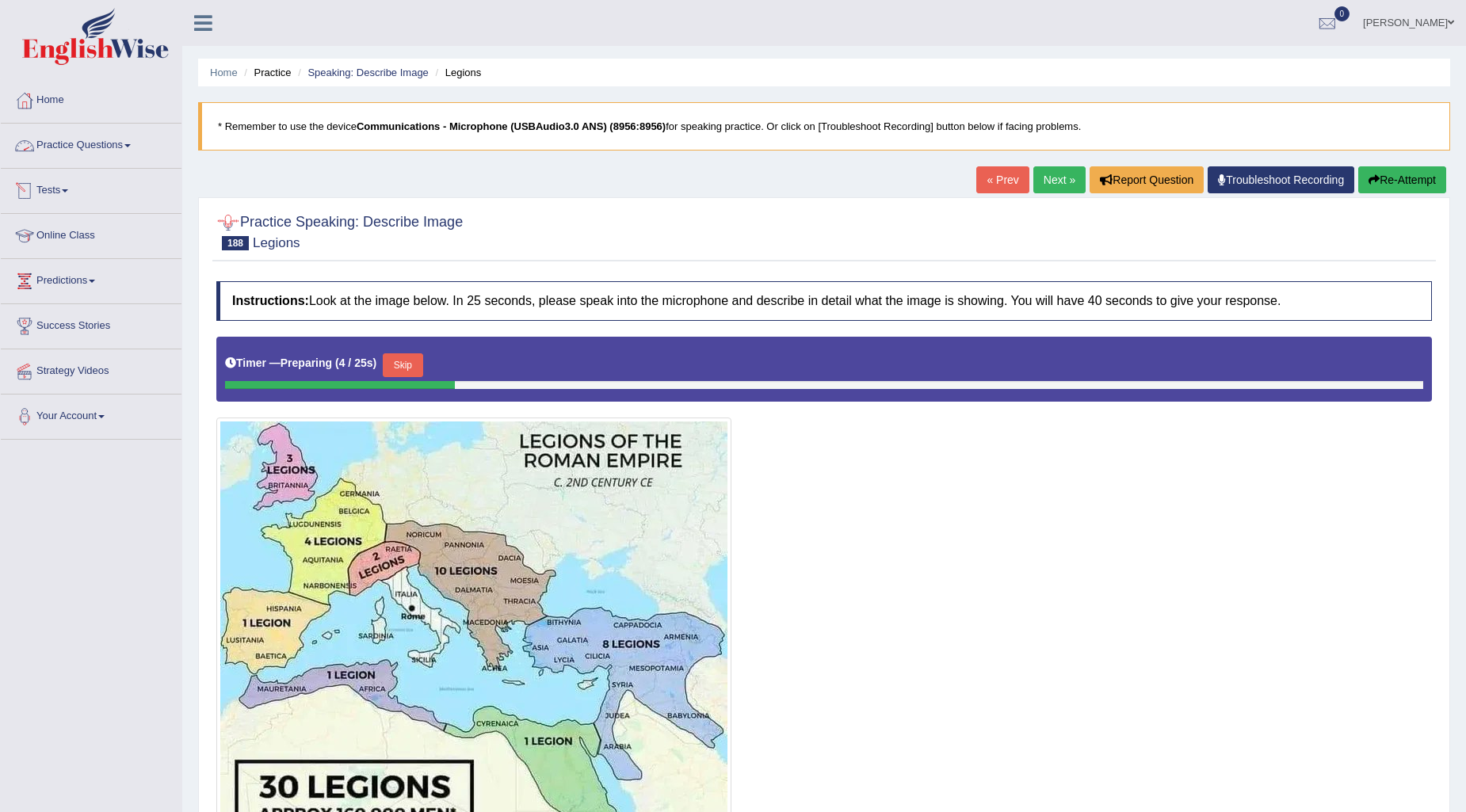
click at [119, 137] on link "Practice Questions" at bounding box center [91, 143] width 181 height 40
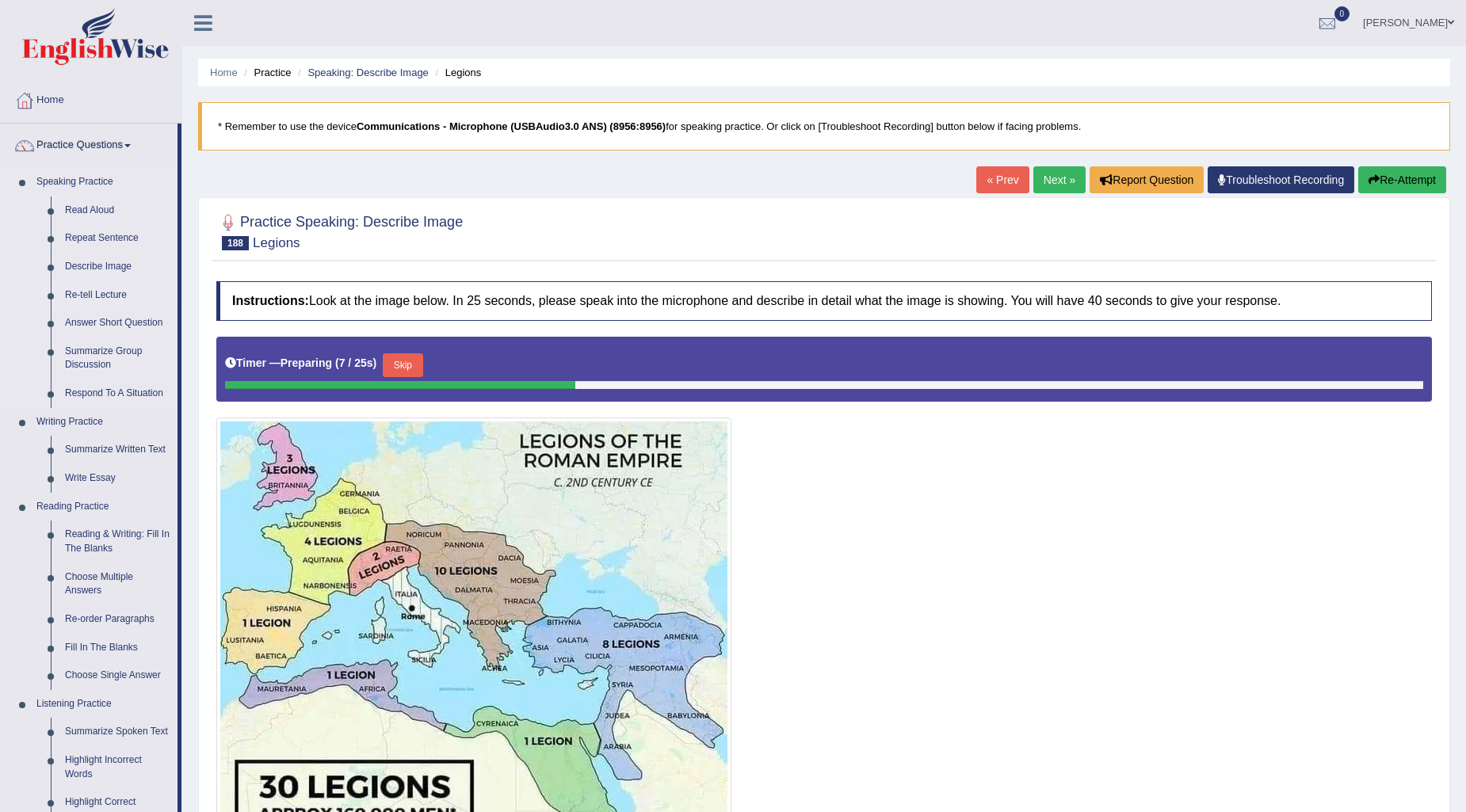
click at [88, 297] on link "Re-tell Lecture" at bounding box center [118, 295] width 120 height 28
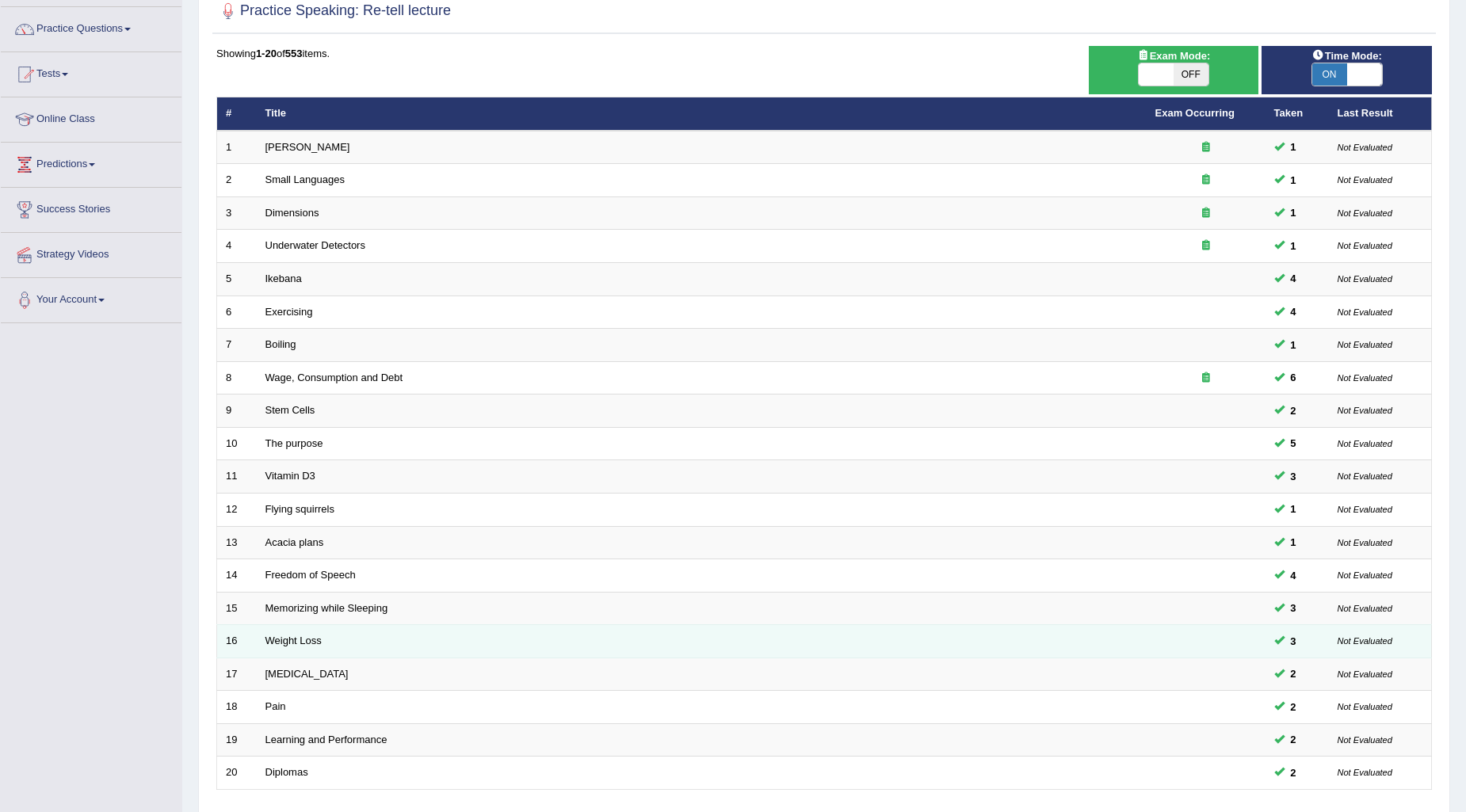
scroll to position [236, 0]
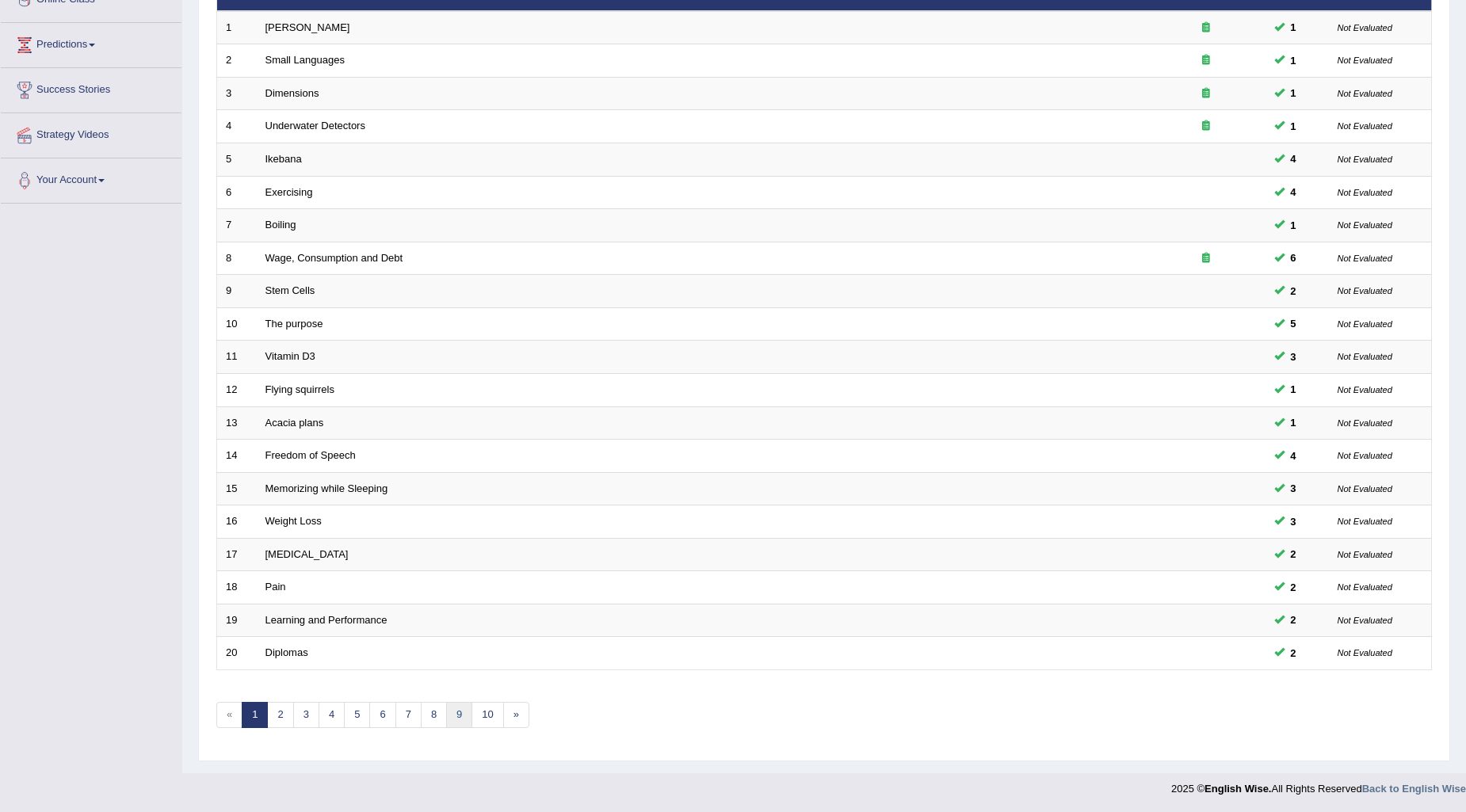
click at [461, 722] on link "9" at bounding box center [459, 714] width 26 height 26
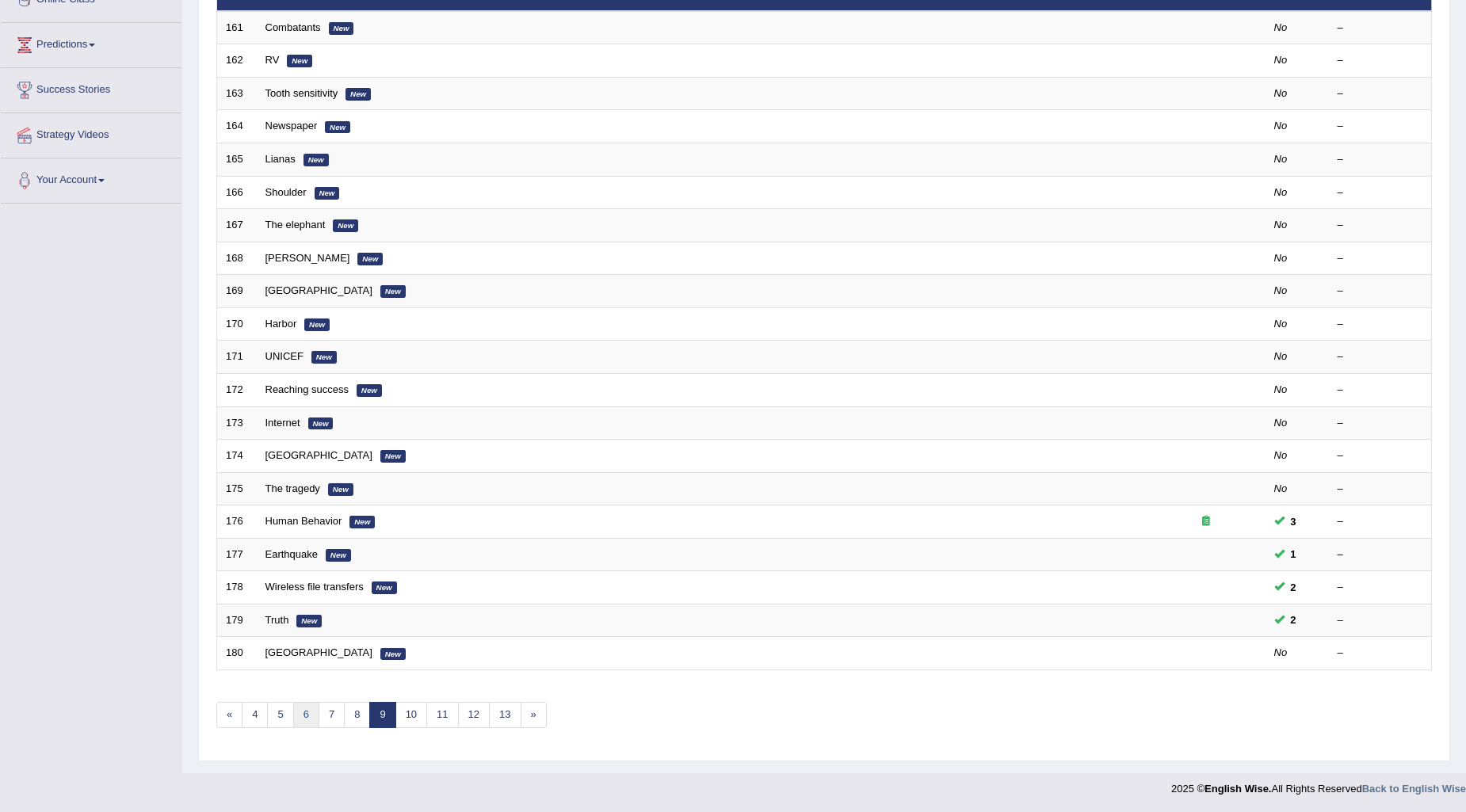
click at [308, 710] on link "6" at bounding box center [306, 714] width 26 height 26
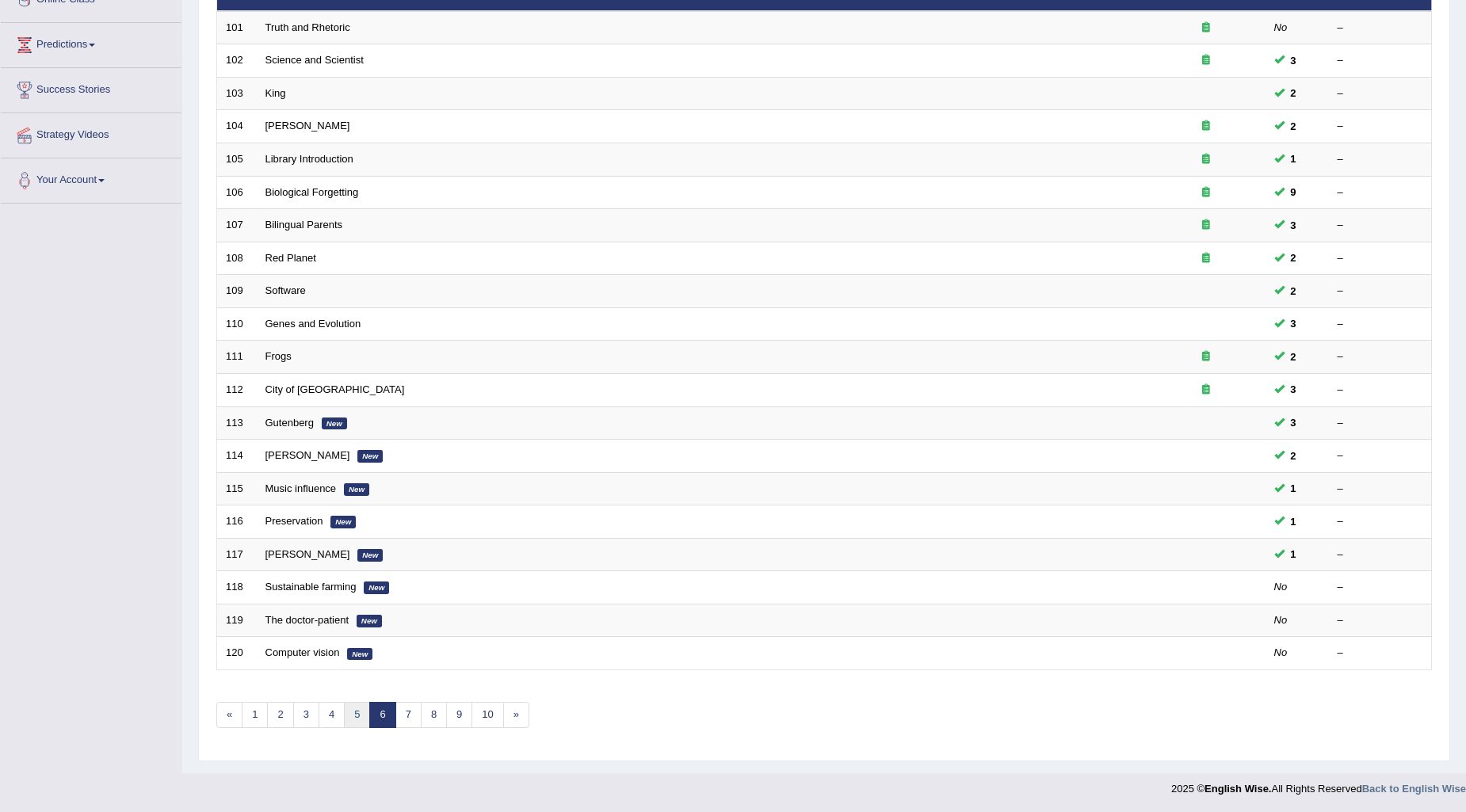
click at [344, 709] on link "5" at bounding box center [356, 714] width 26 height 26
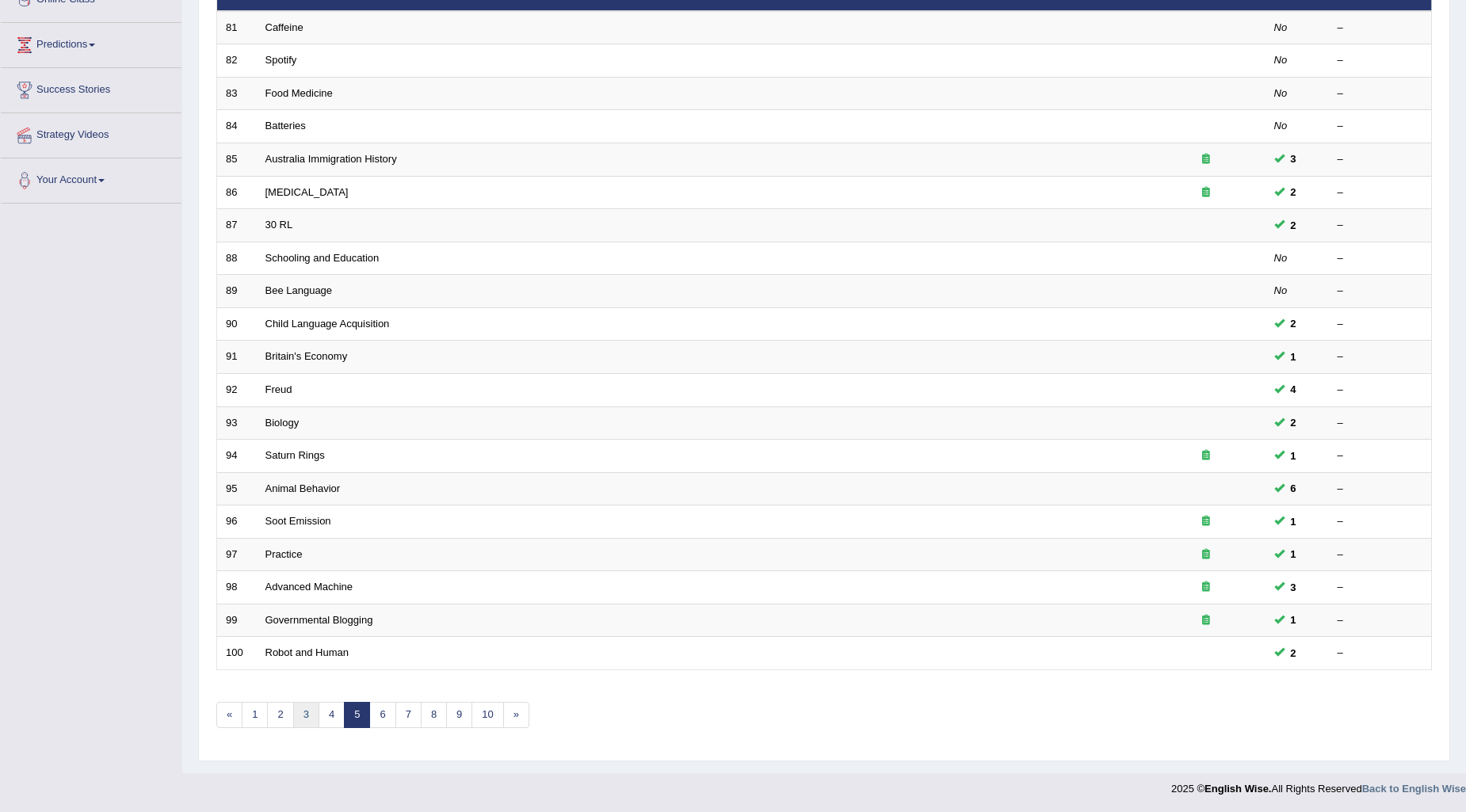
click at [301, 717] on link "3" at bounding box center [306, 714] width 26 height 26
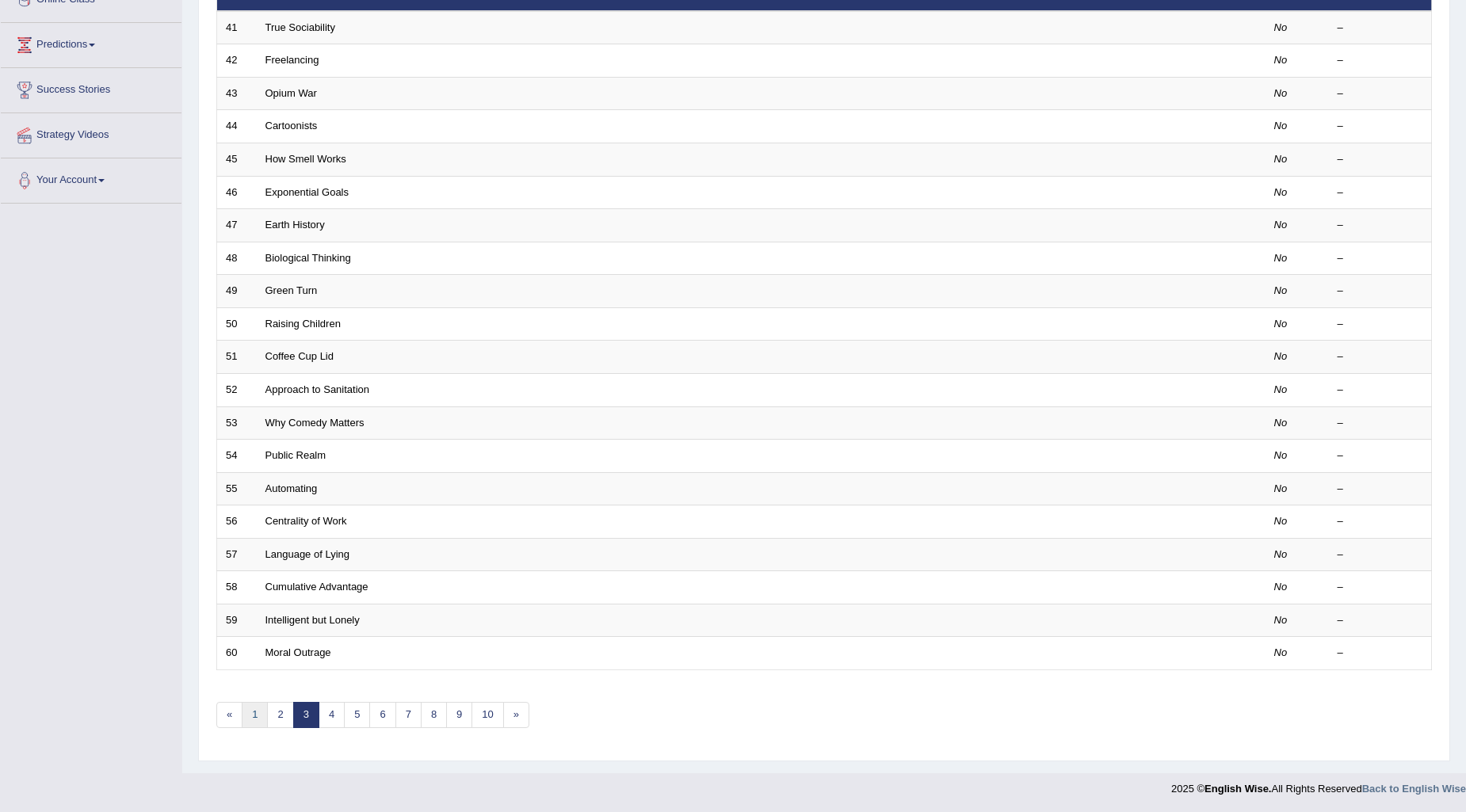
click at [264, 709] on link "1" at bounding box center [254, 714] width 26 height 26
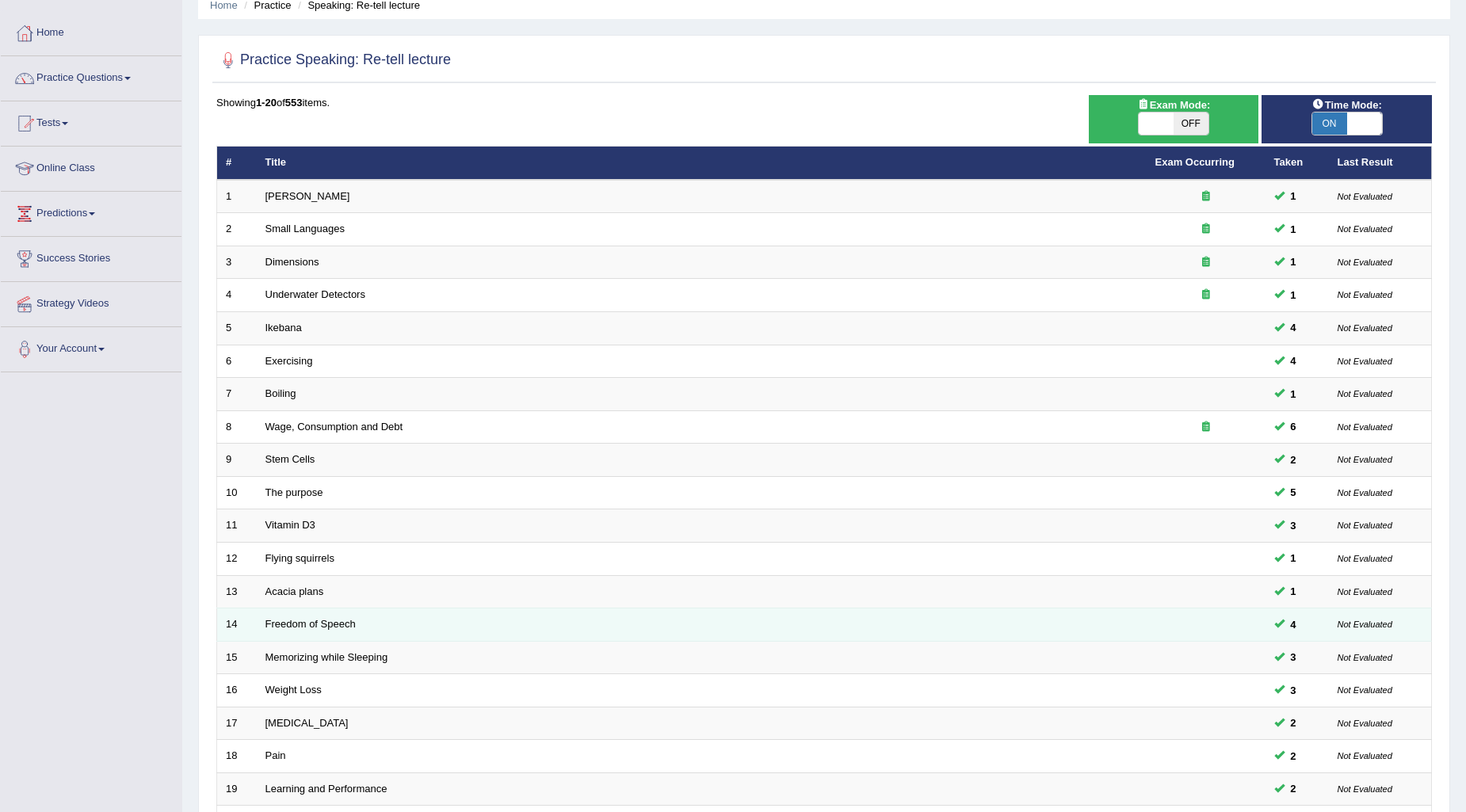
scroll to position [236, 0]
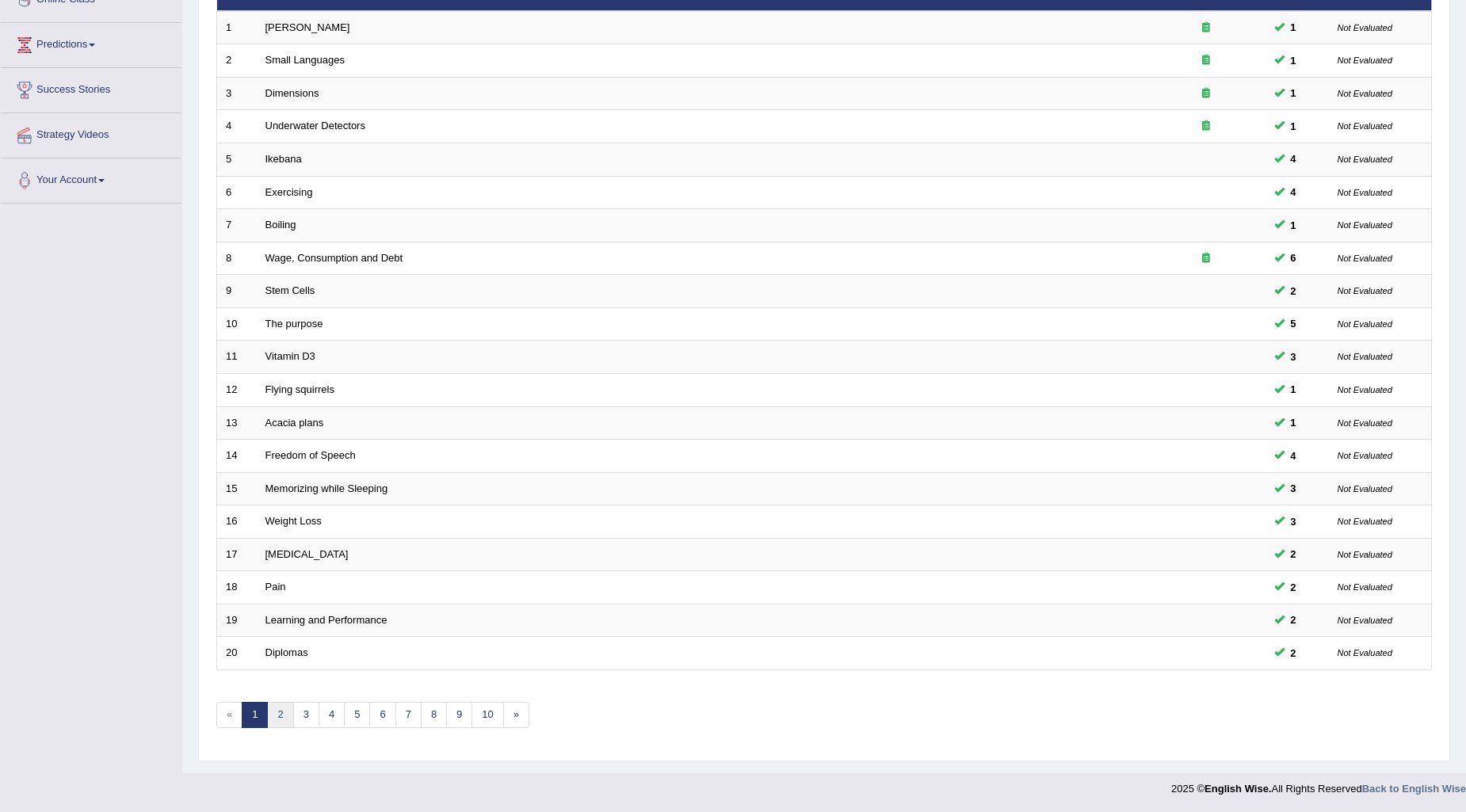
click at [279, 716] on link "2" at bounding box center [279, 714] width 26 height 26
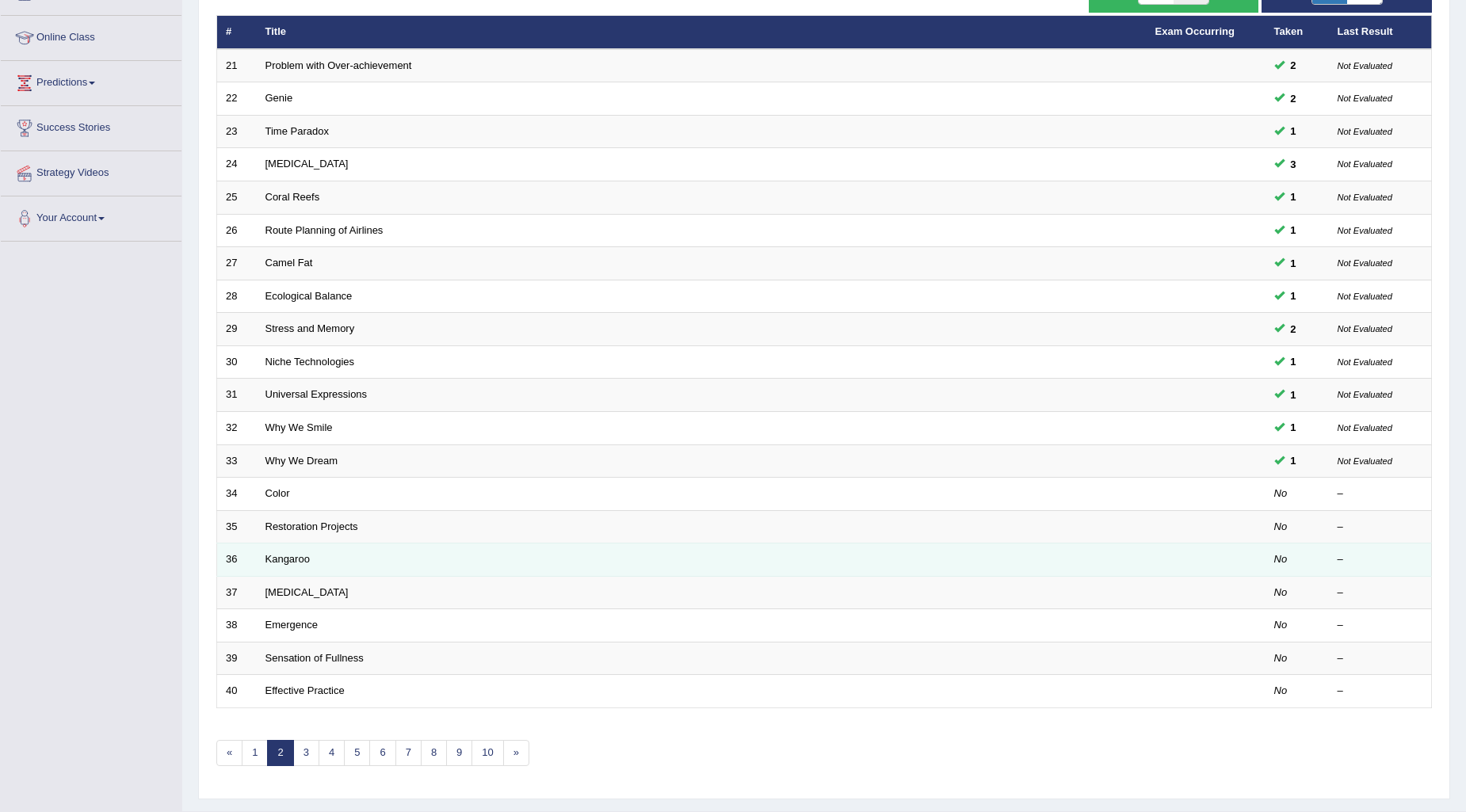
scroll to position [236, 0]
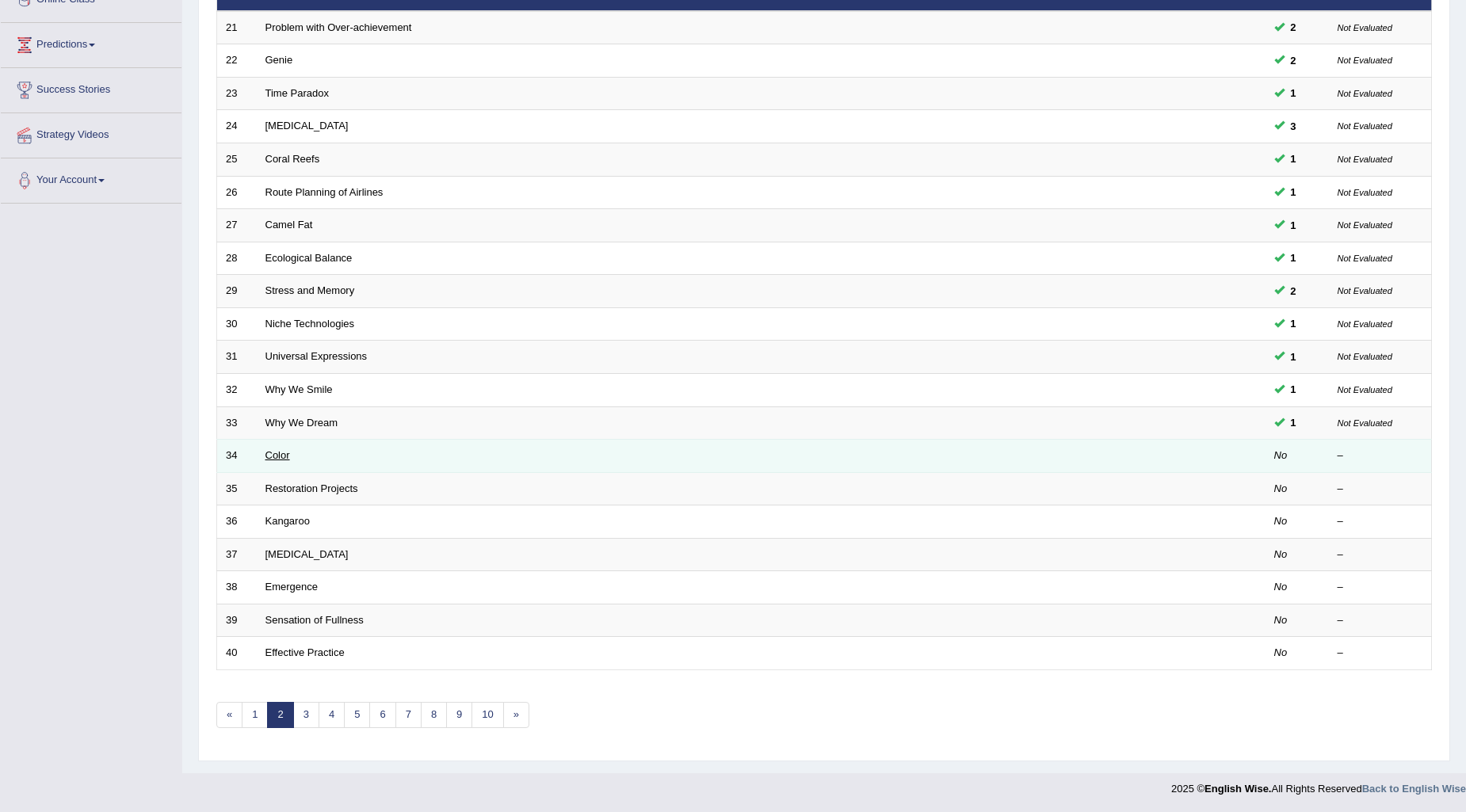
click at [284, 454] on link "Color" at bounding box center [277, 455] width 24 height 12
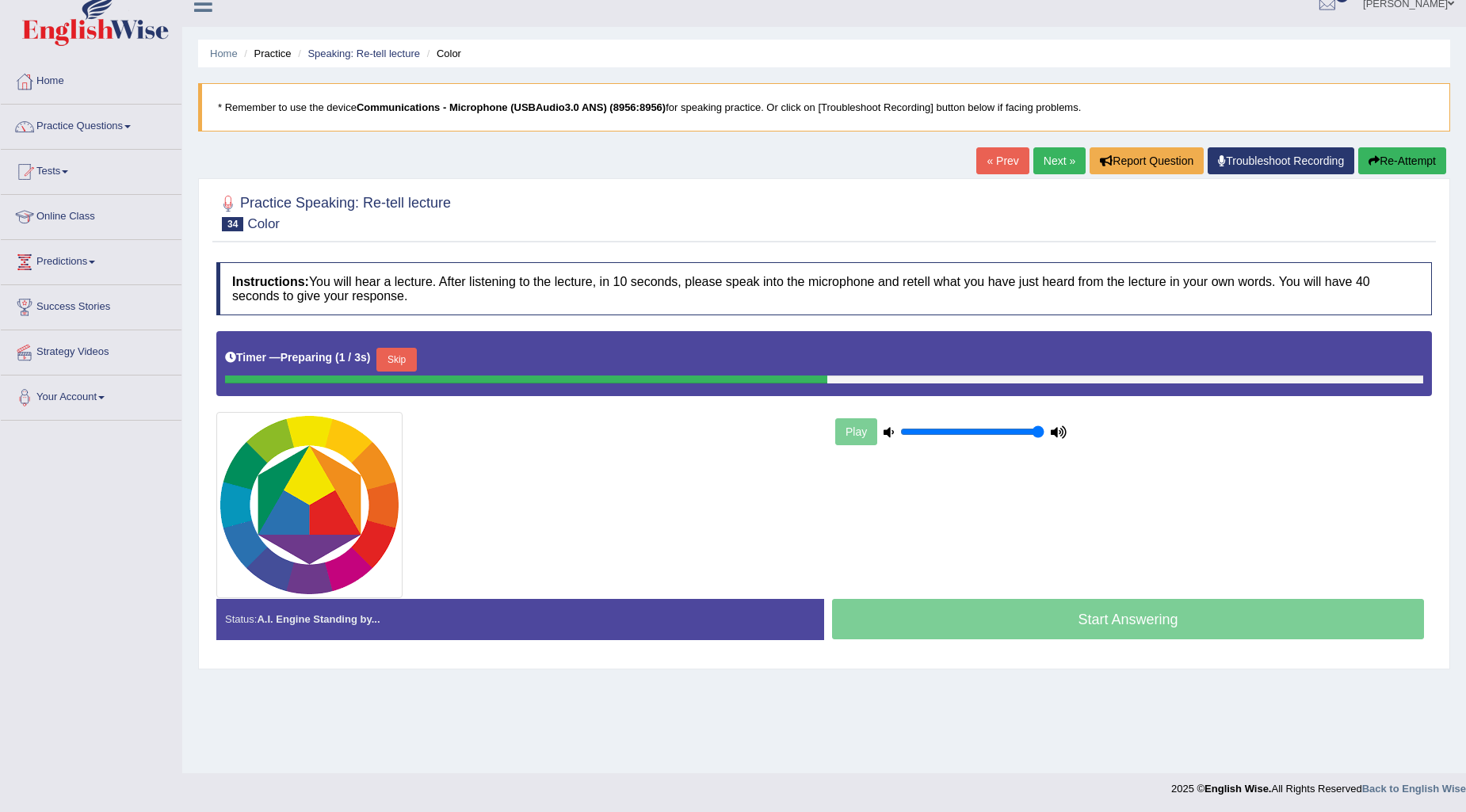
click at [404, 357] on button "Skip" at bounding box center [396, 359] width 40 height 24
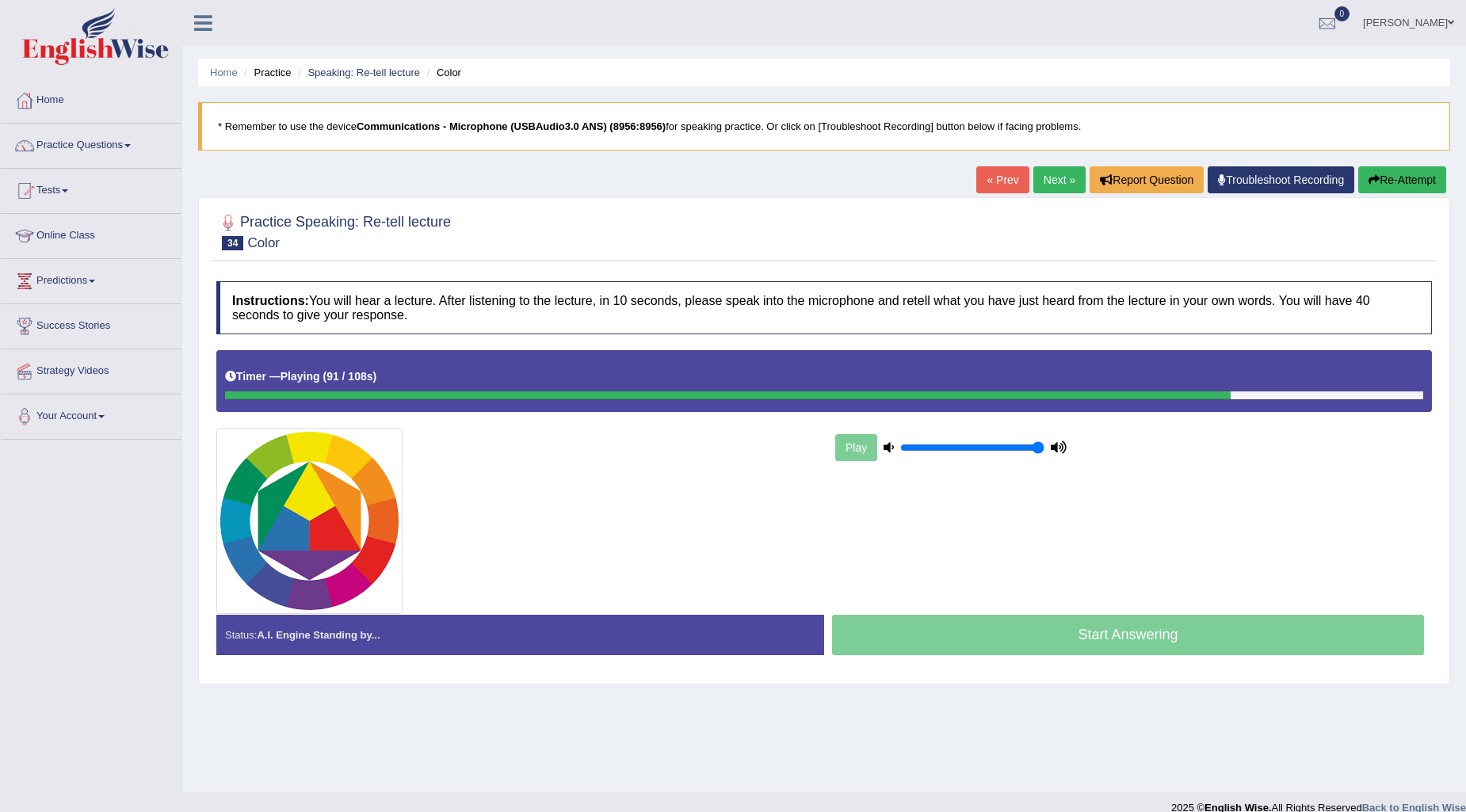
click at [1397, 174] on button "Re-Attempt" at bounding box center [1402, 180] width 88 height 27
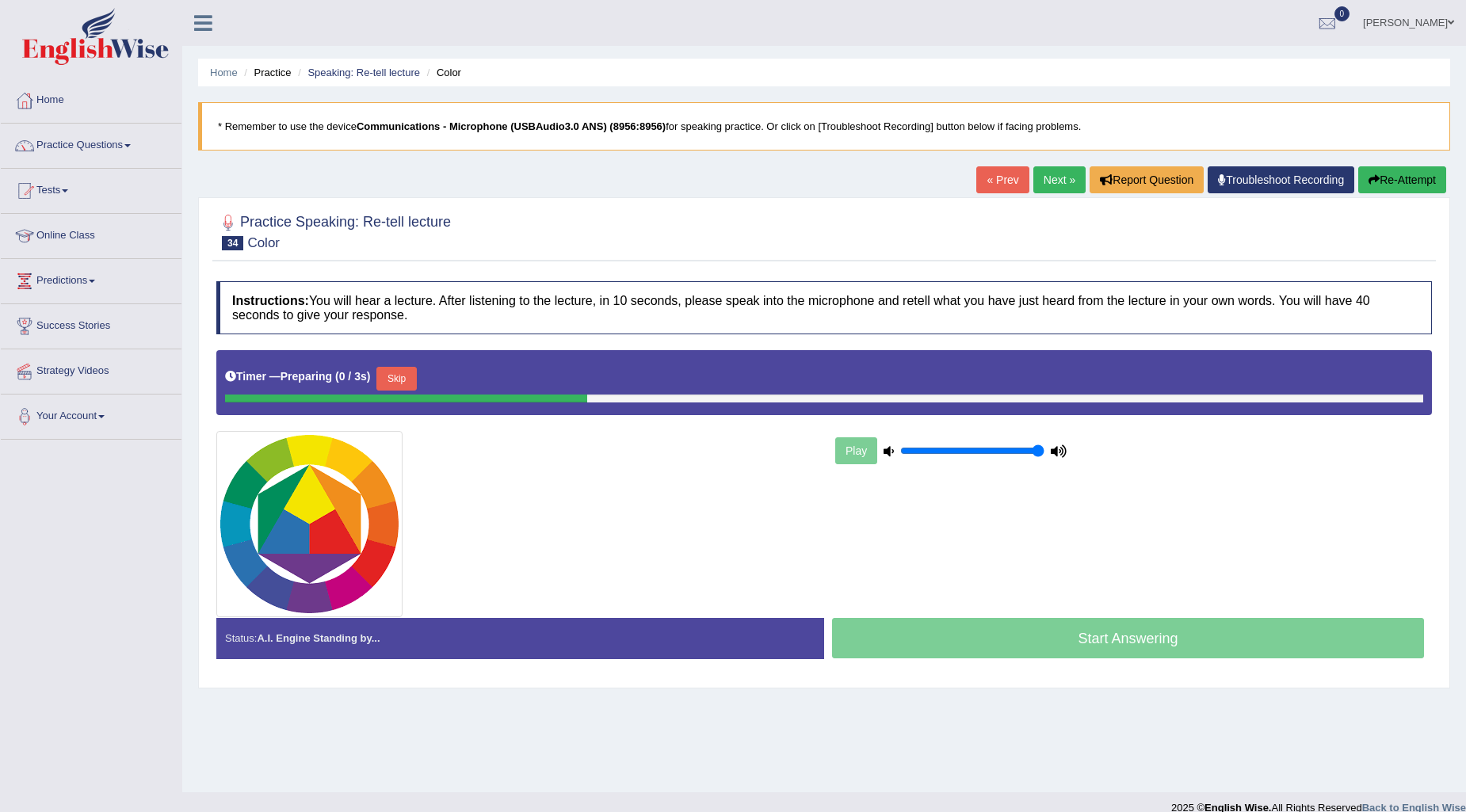
click at [392, 373] on button "Skip" at bounding box center [396, 378] width 40 height 24
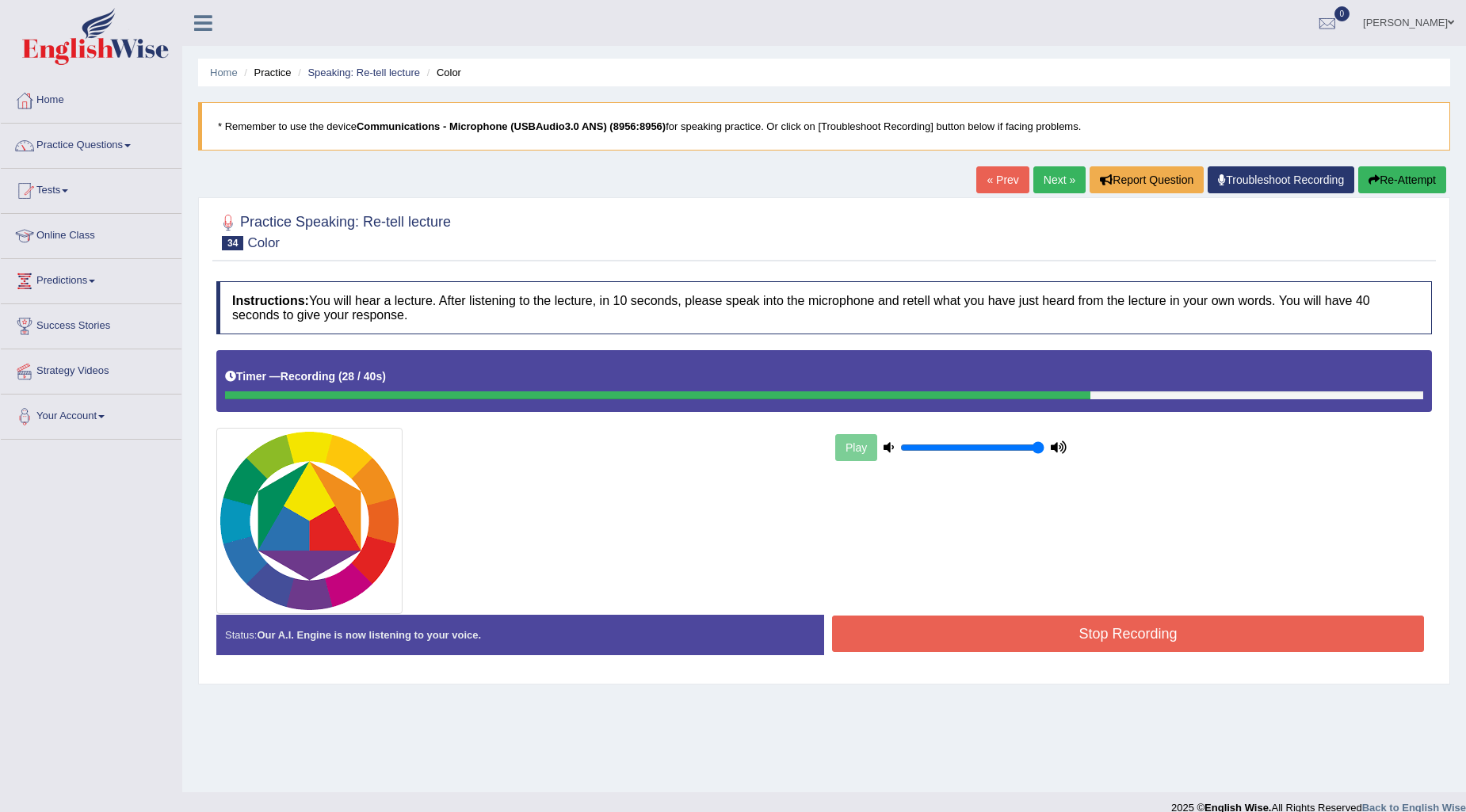
click at [1125, 637] on button "Stop Recording" at bounding box center [1128, 634] width 592 height 37
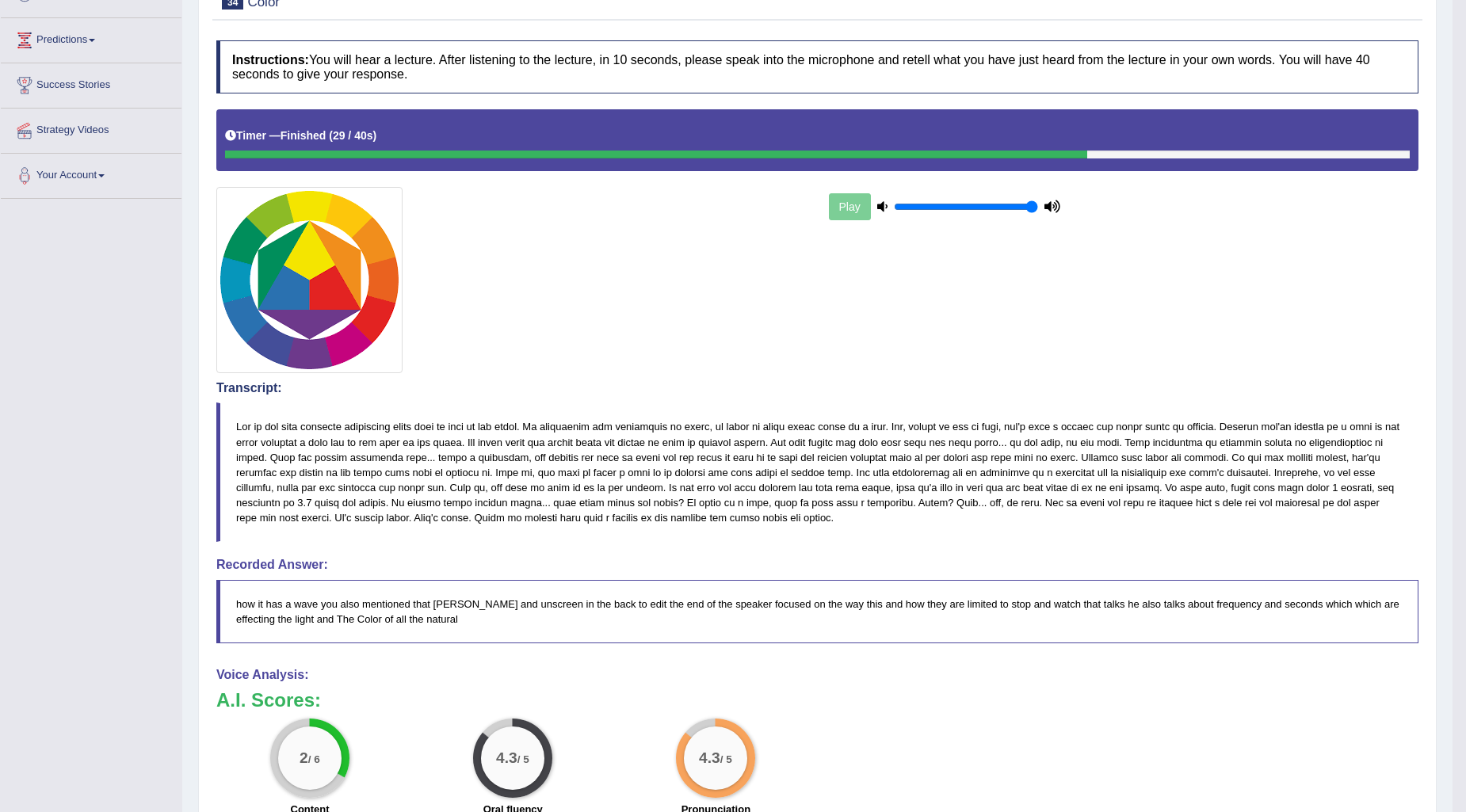
scroll to position [88, 0]
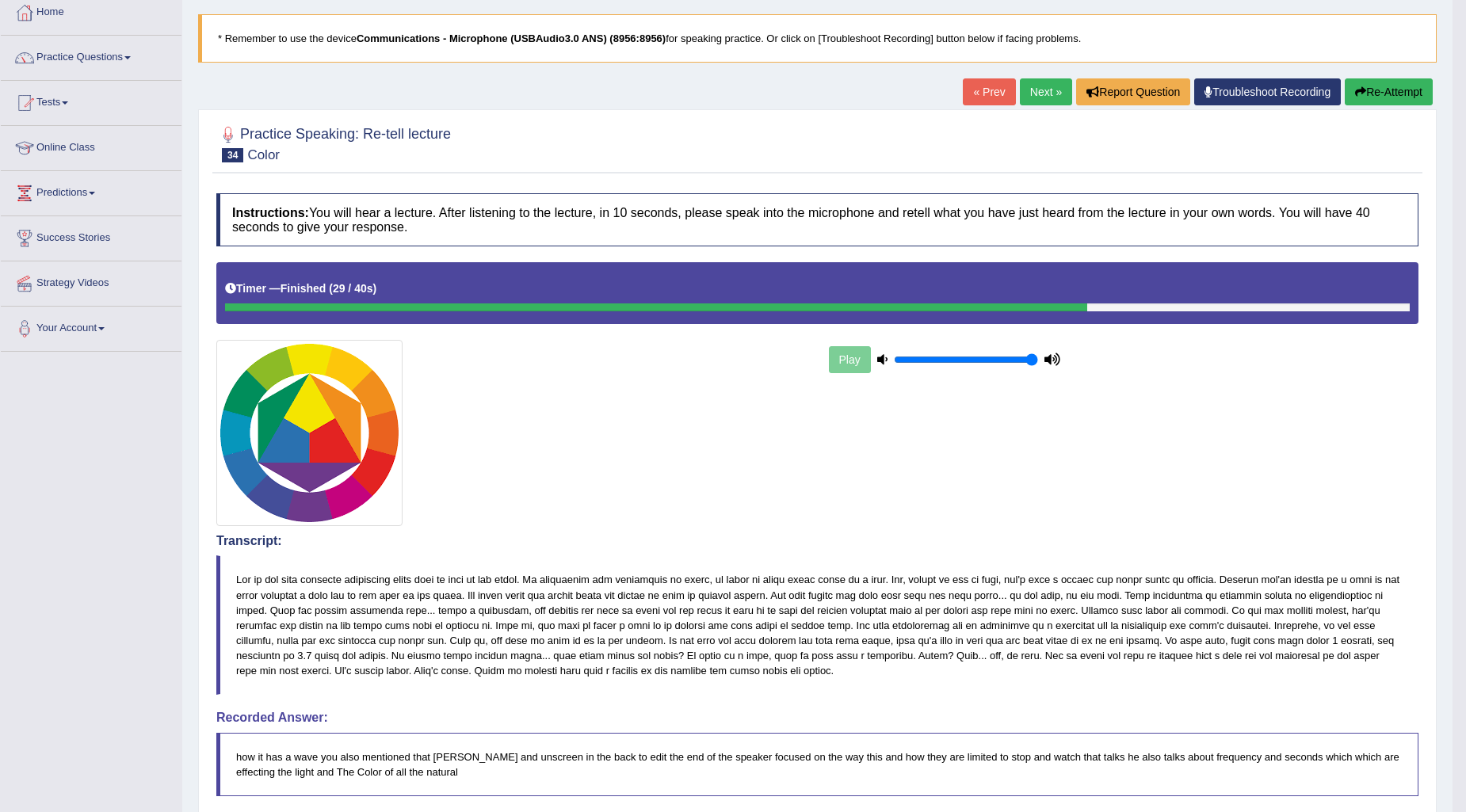
click at [1054, 83] on link "Next »" at bounding box center [1046, 92] width 53 height 27
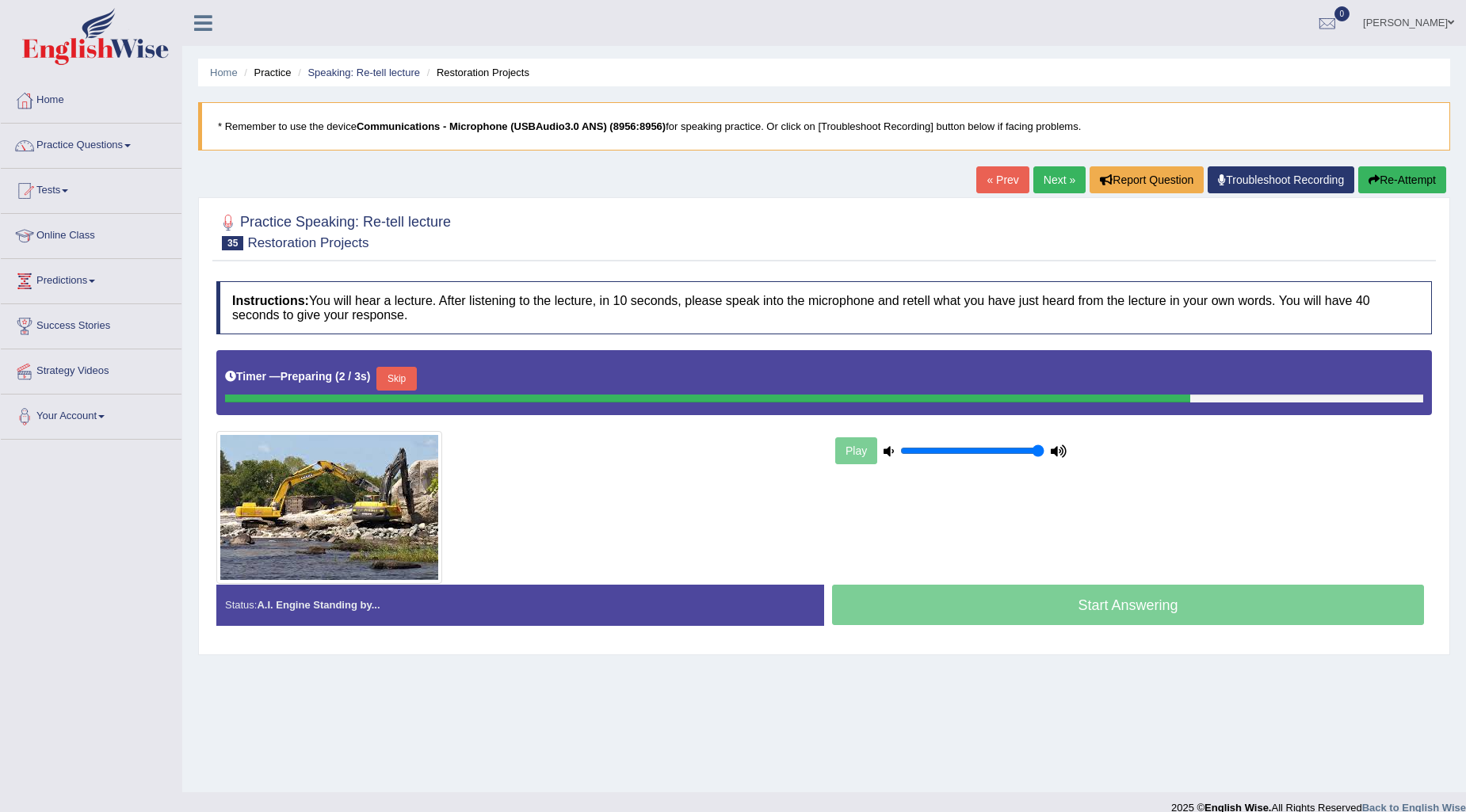
click at [408, 374] on button "Skip" at bounding box center [396, 378] width 40 height 24
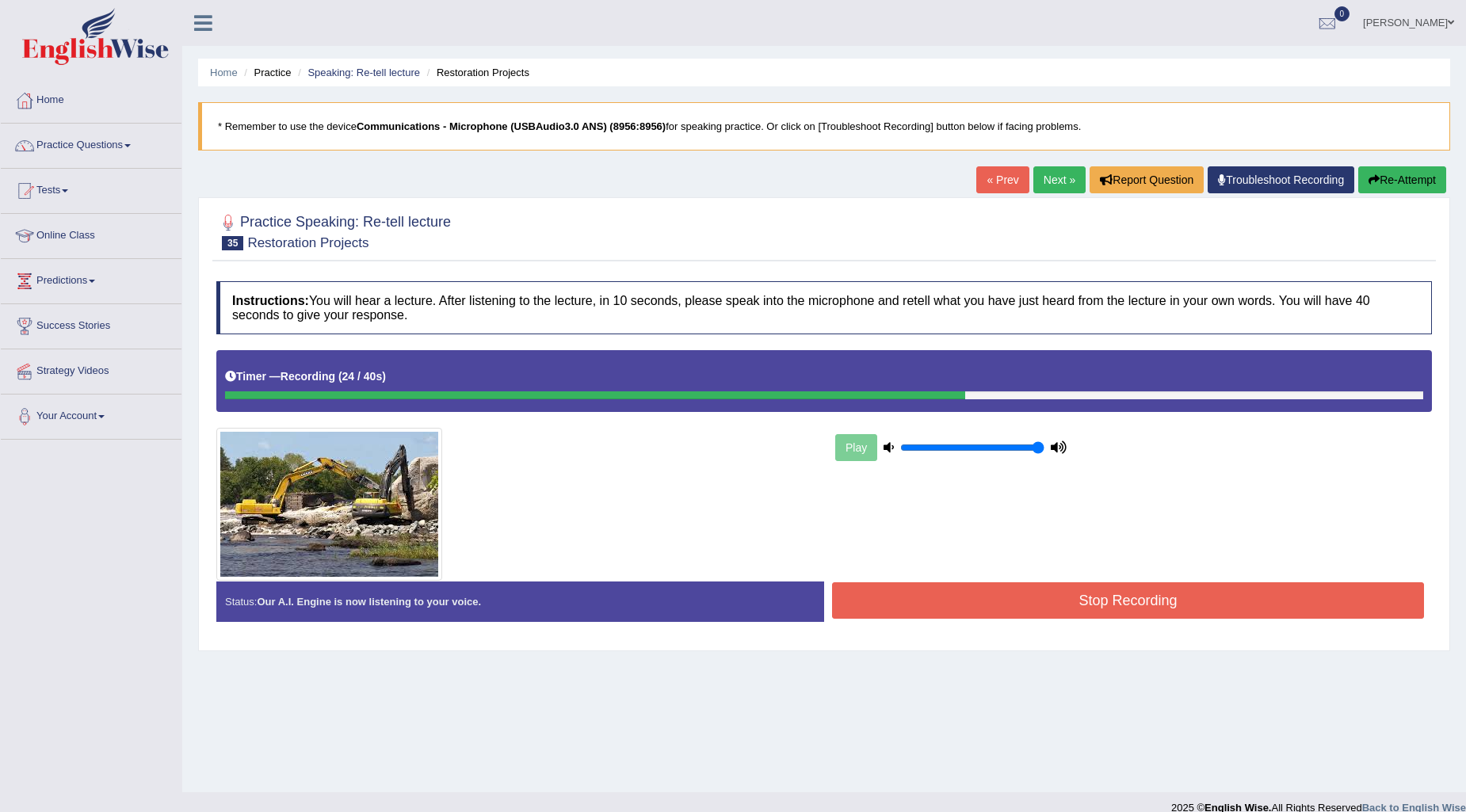
click at [966, 599] on button "Stop Recording" at bounding box center [1128, 601] width 592 height 37
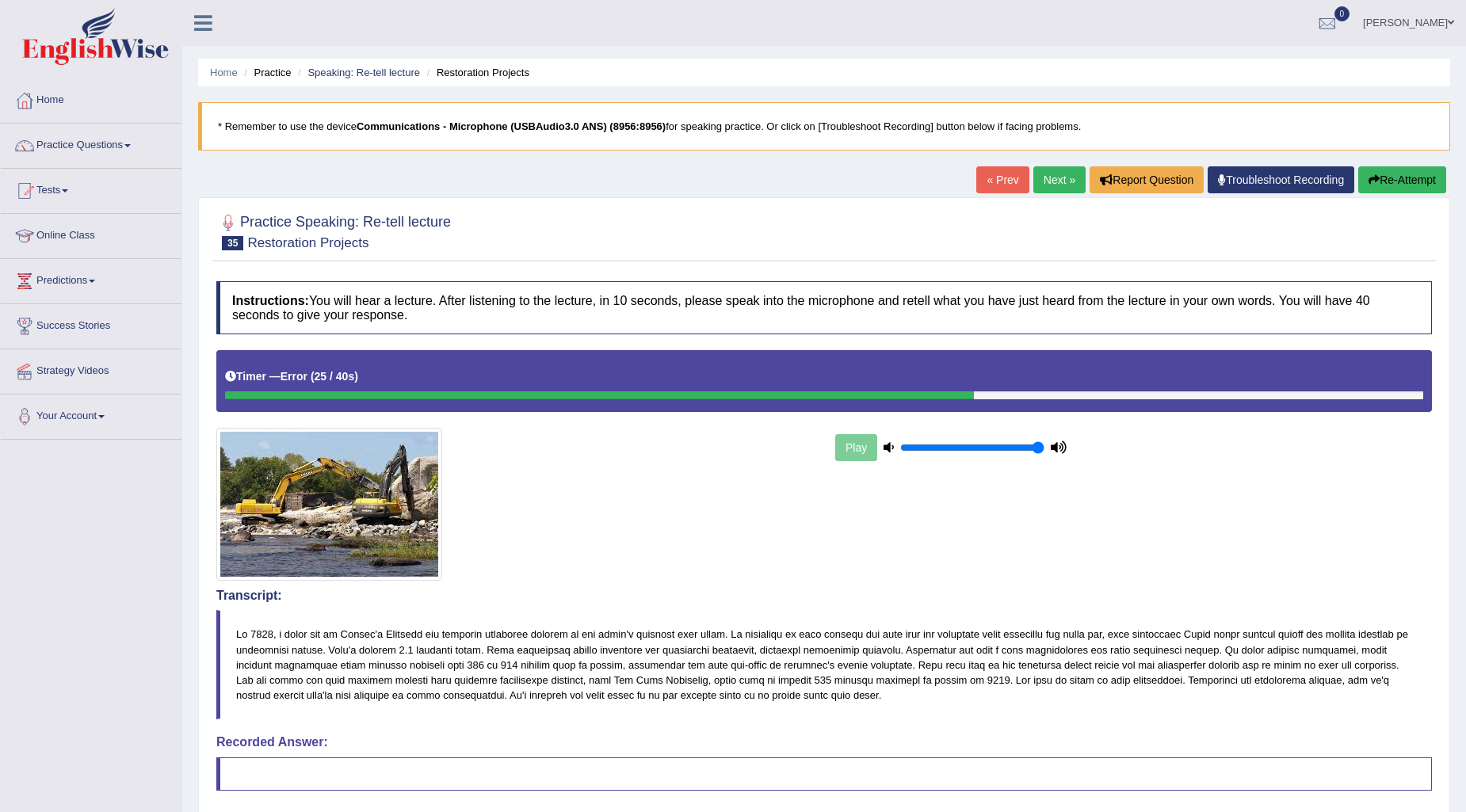
click at [1039, 183] on link "Next »" at bounding box center [1059, 180] width 53 height 27
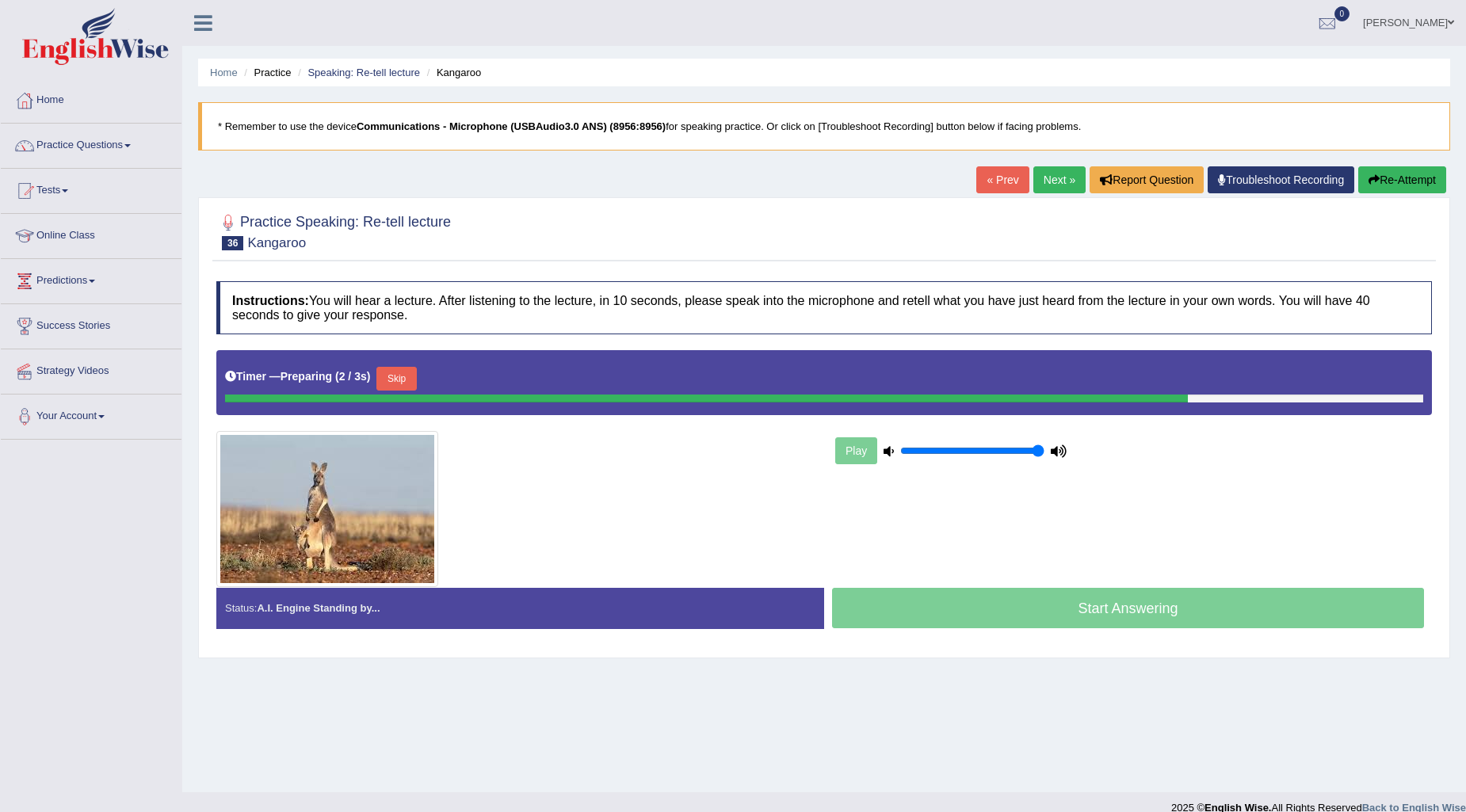
click at [1383, 184] on button "Re-Attempt" at bounding box center [1402, 180] width 88 height 27
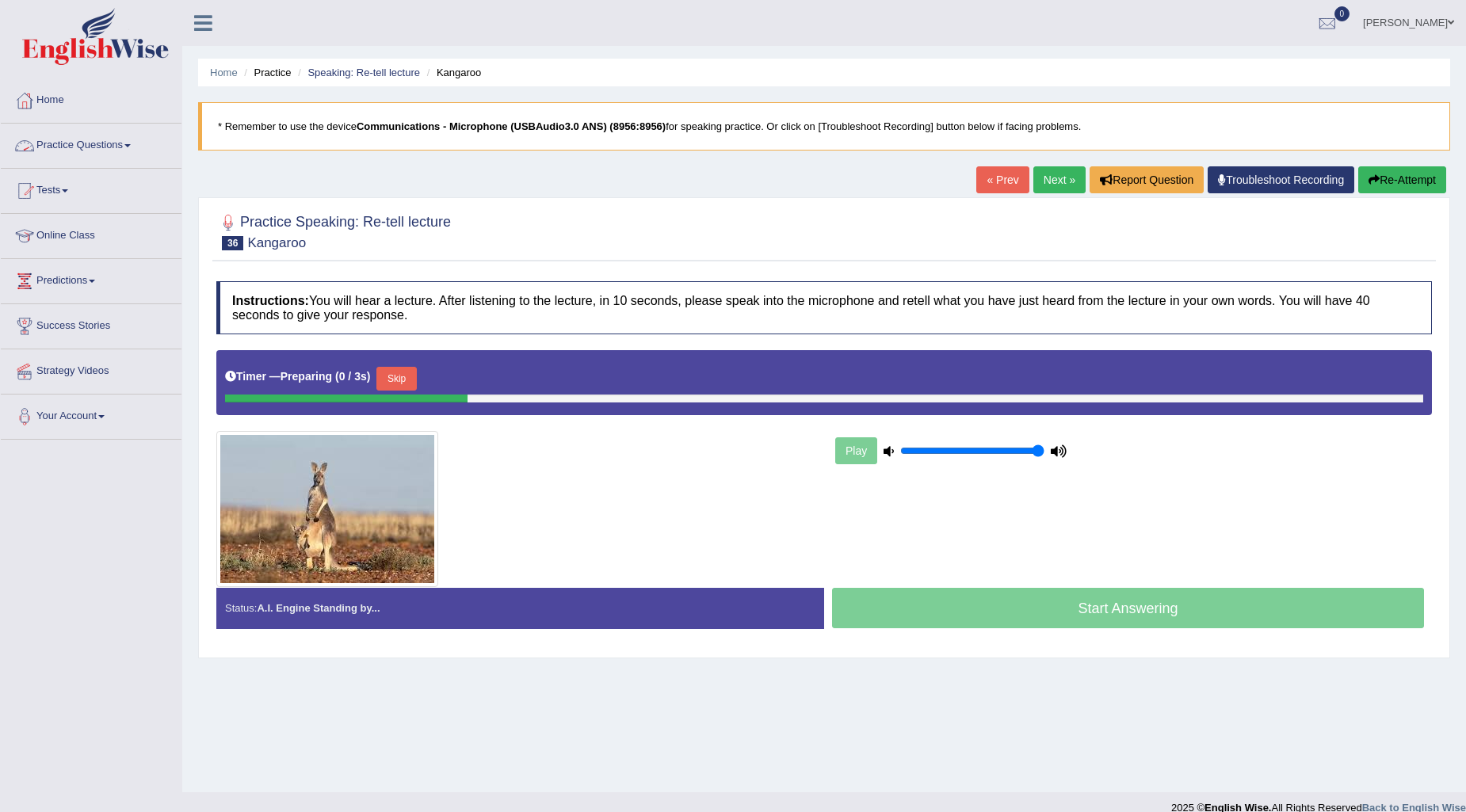
click at [100, 152] on link "Practice Questions" at bounding box center [91, 143] width 181 height 40
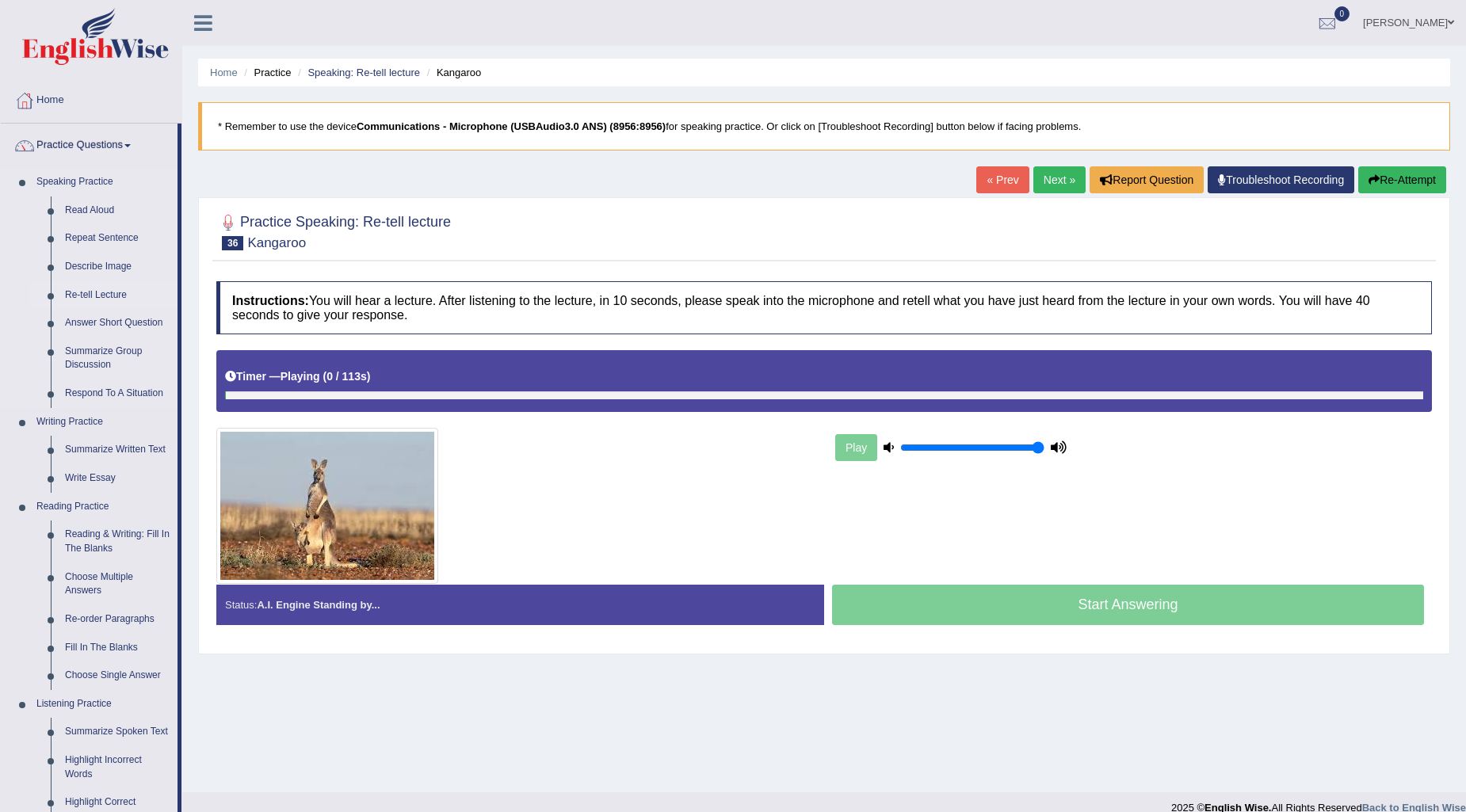
click at [112, 288] on link "Re-tell Lecture" at bounding box center [118, 295] width 120 height 28
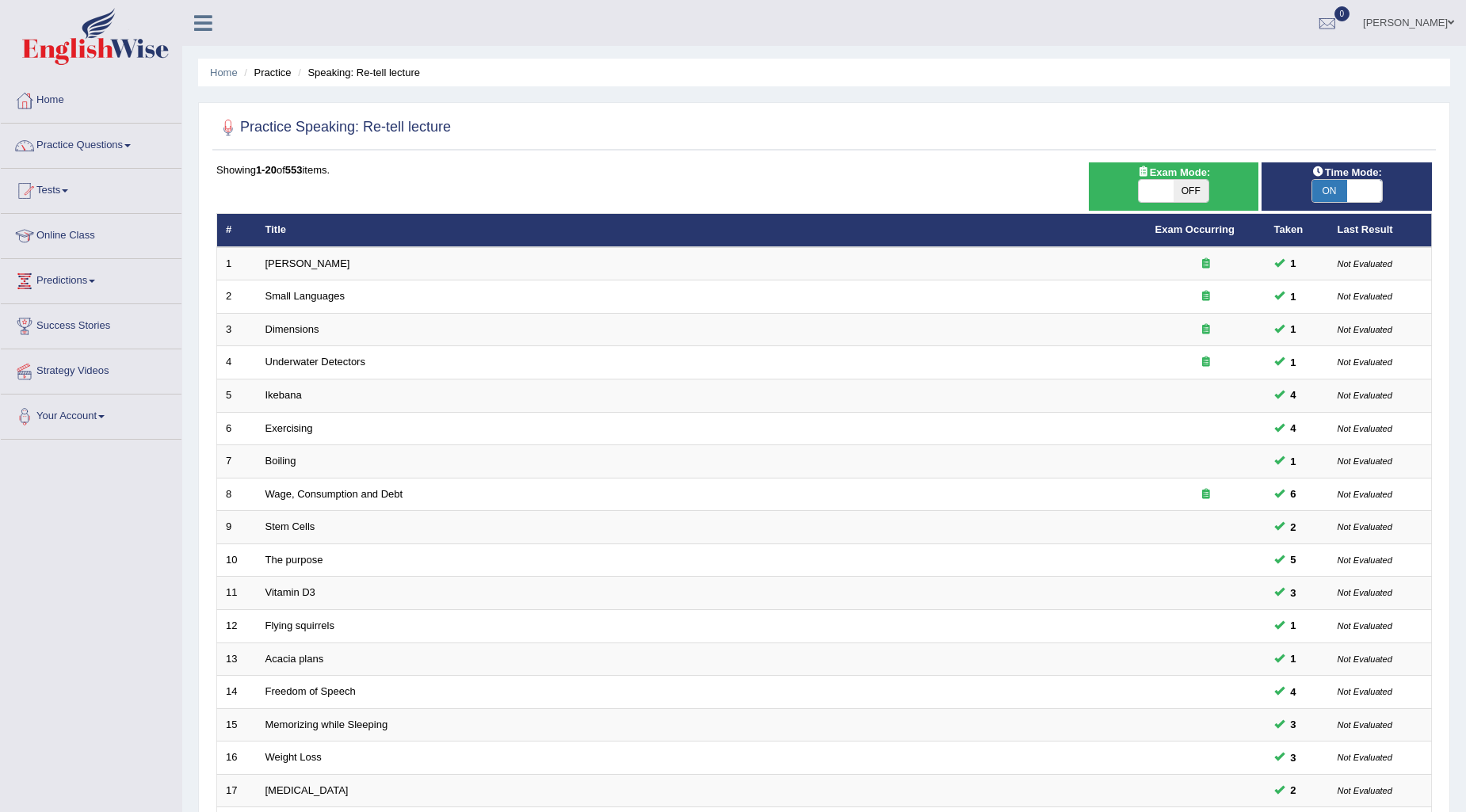
click at [1328, 183] on span "ON" at bounding box center [1330, 191] width 35 height 23
checkbox input "false"
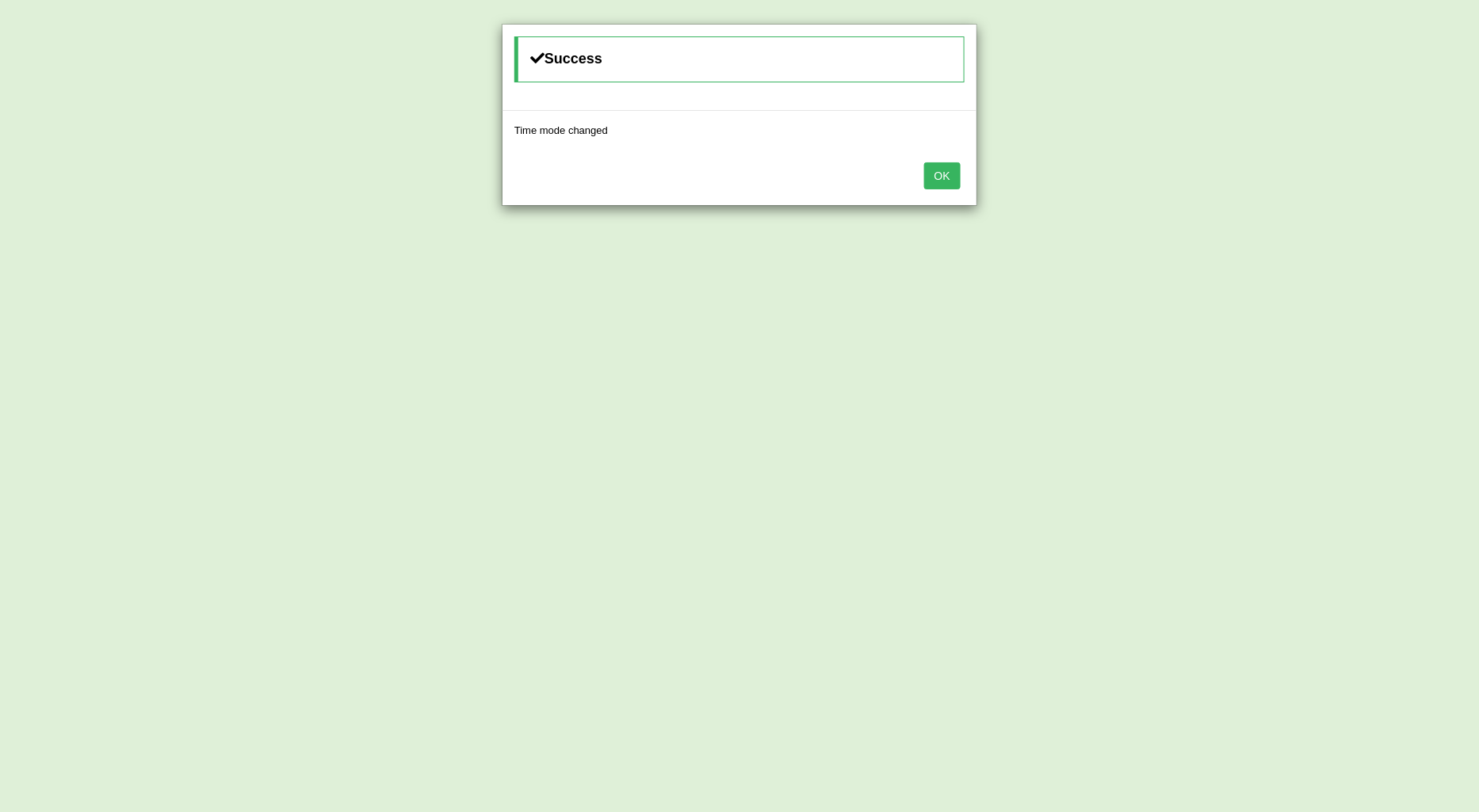
click at [941, 170] on button "OK" at bounding box center [943, 176] width 37 height 27
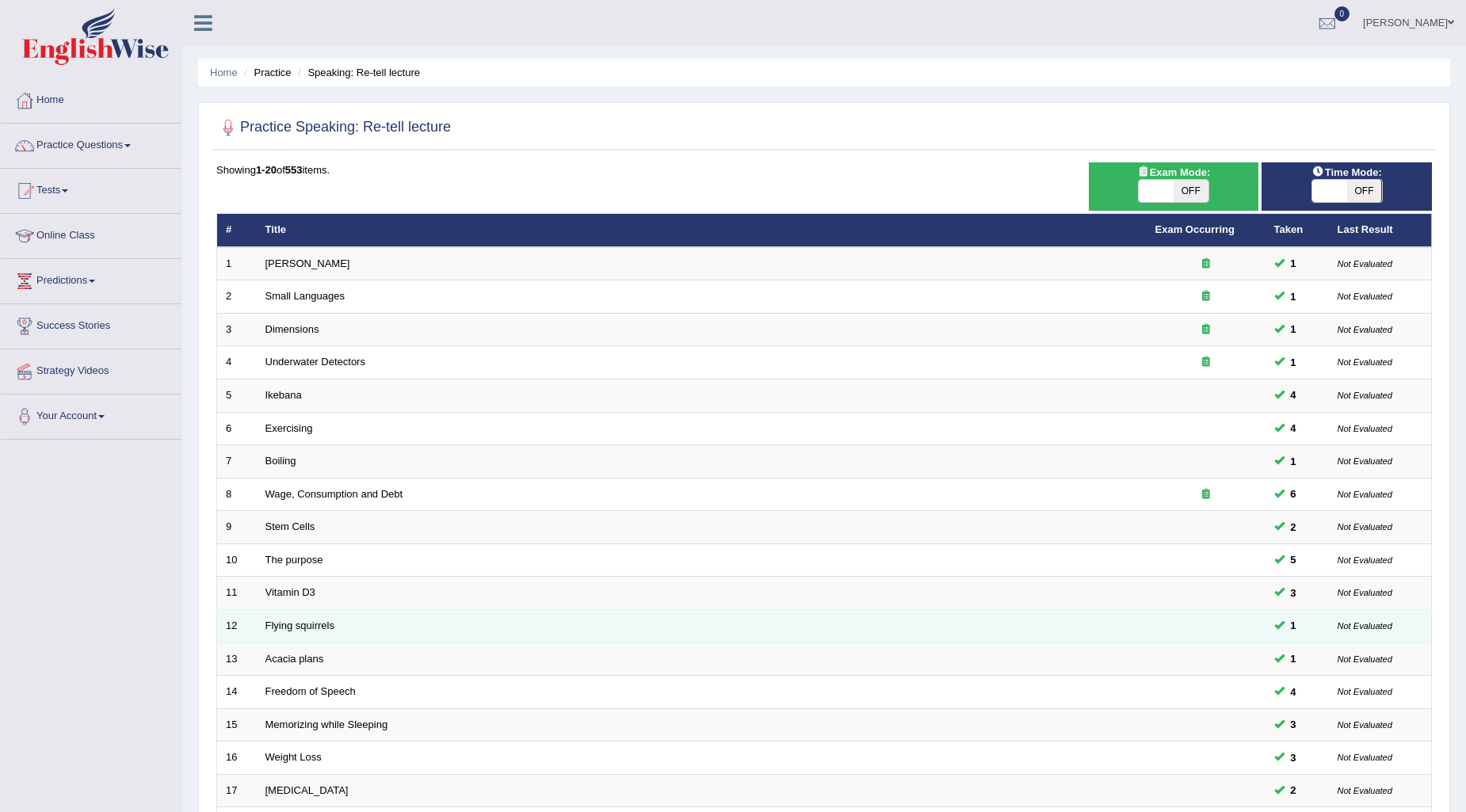
scroll to position [236, 0]
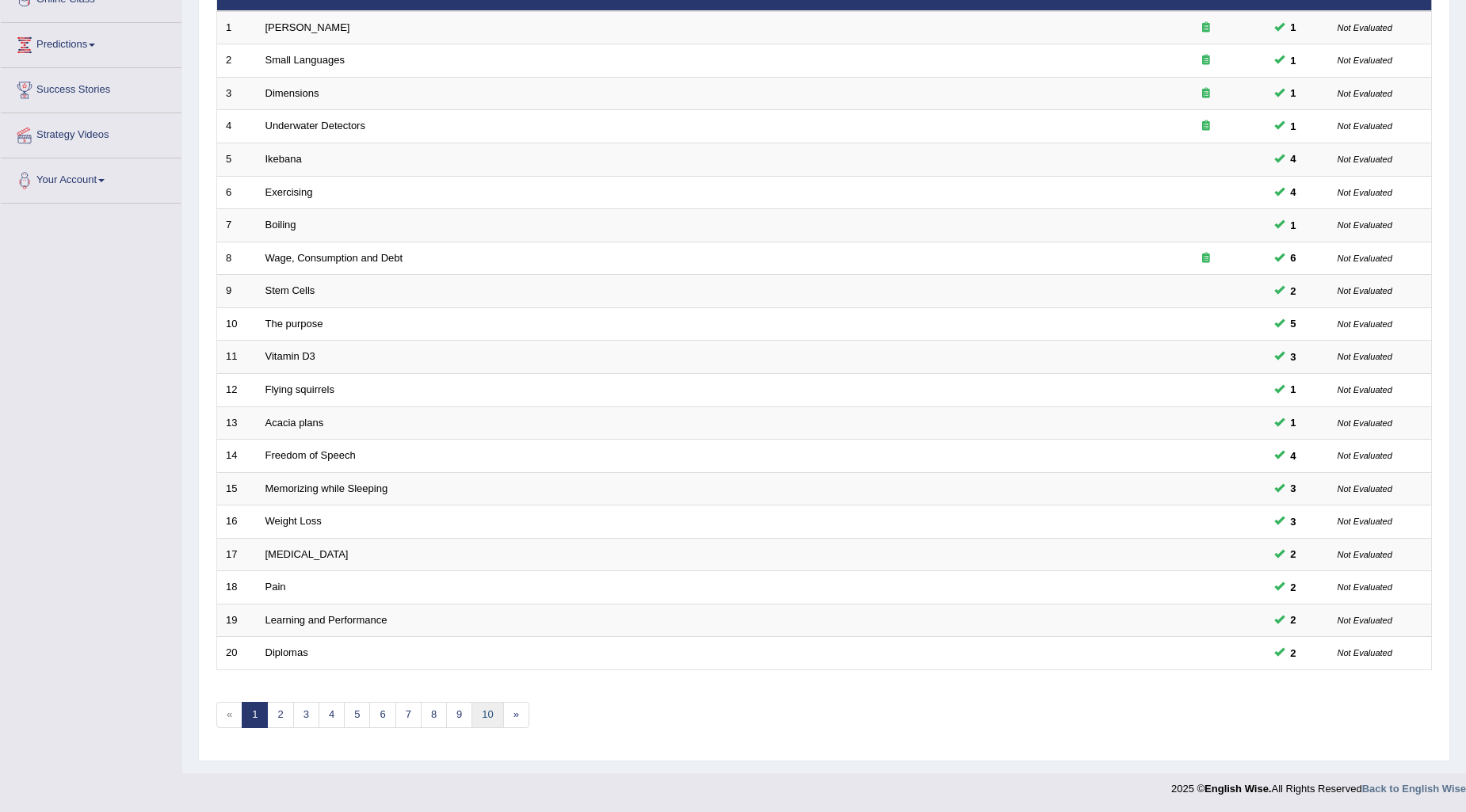
click at [489, 713] on link "10" at bounding box center [487, 714] width 32 height 26
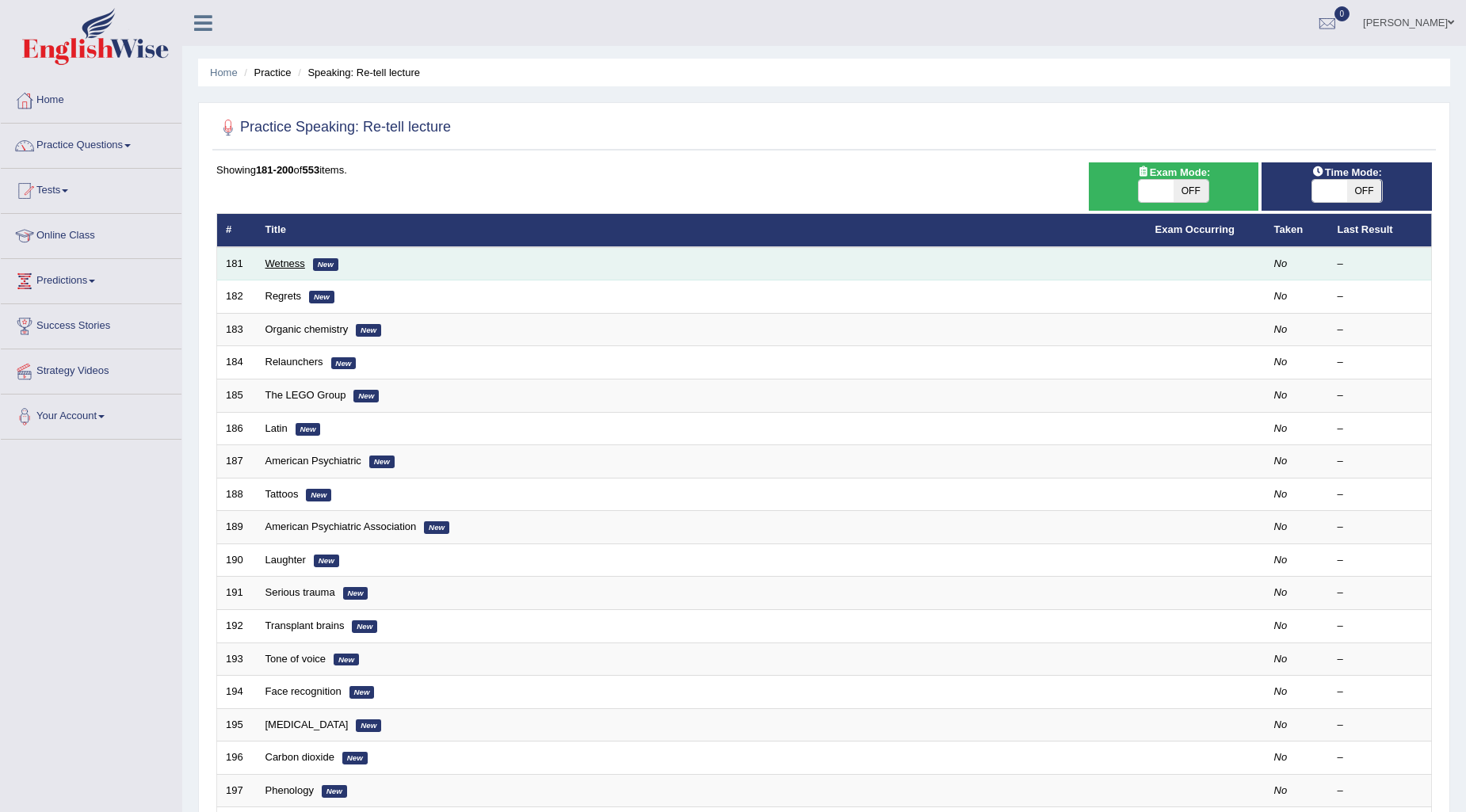
click at [287, 258] on link "Wetness" at bounding box center [285, 263] width 40 height 12
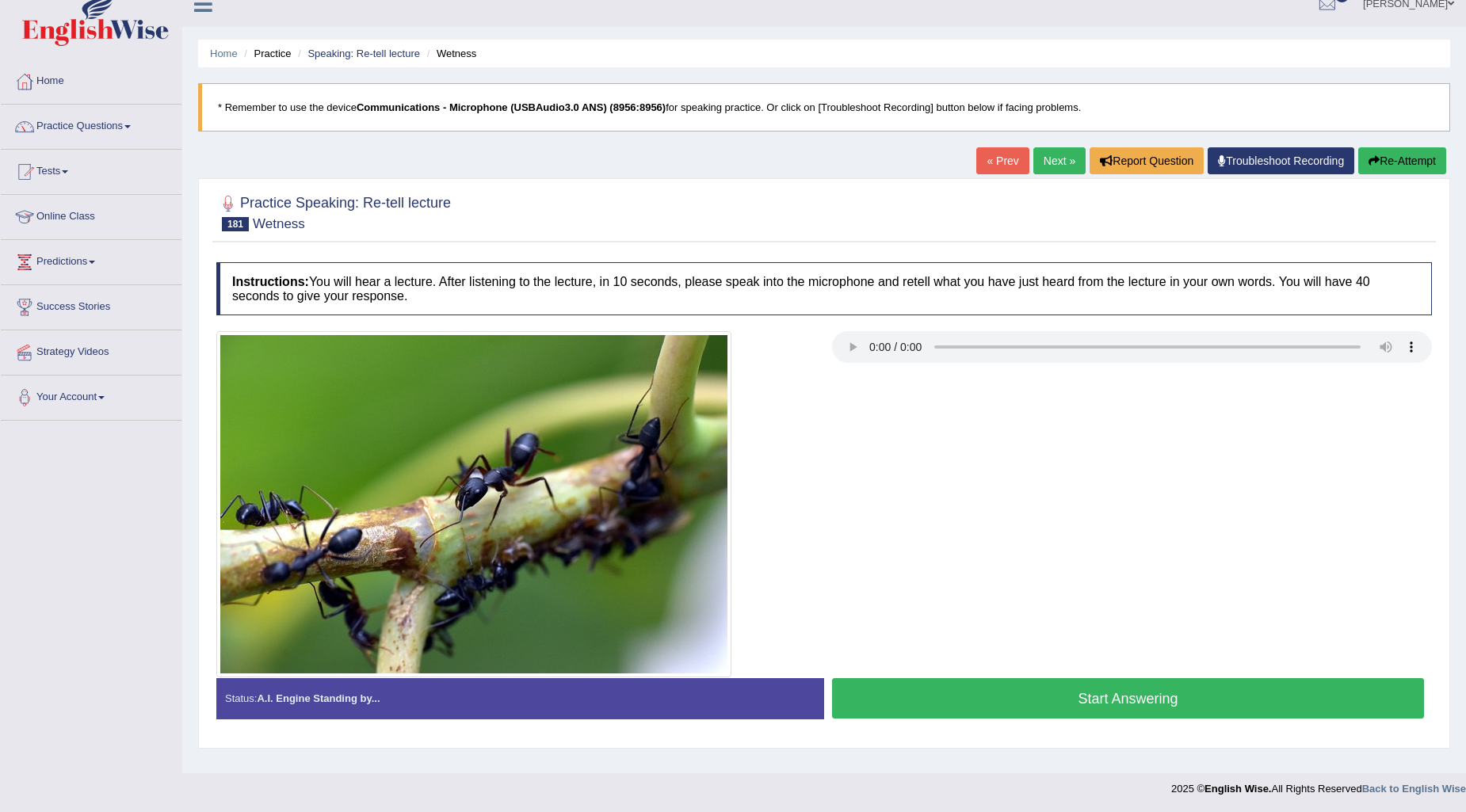
click at [1052, 163] on link "Next »" at bounding box center [1059, 161] width 53 height 27
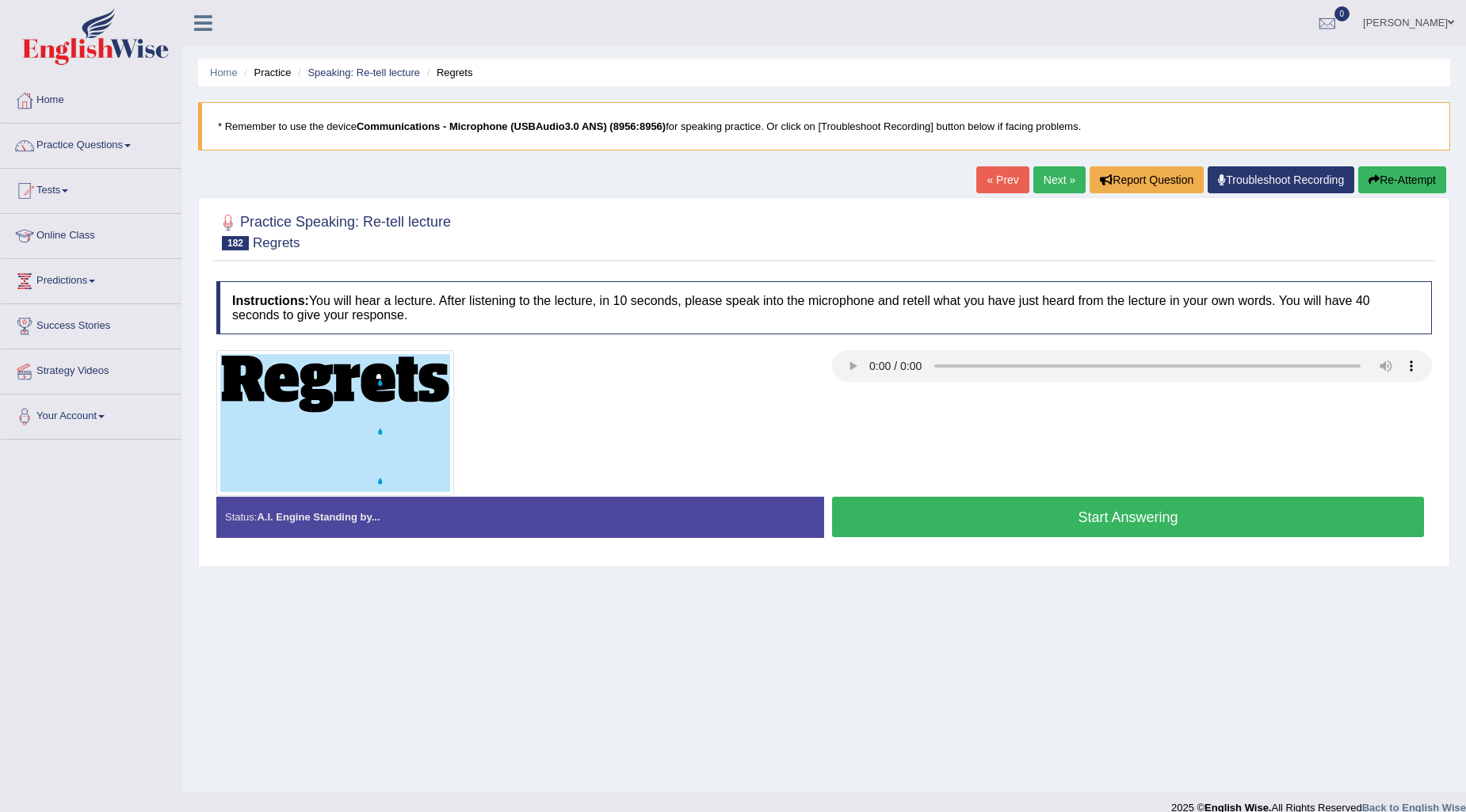
click at [1061, 178] on link "Next »" at bounding box center [1059, 180] width 53 height 27
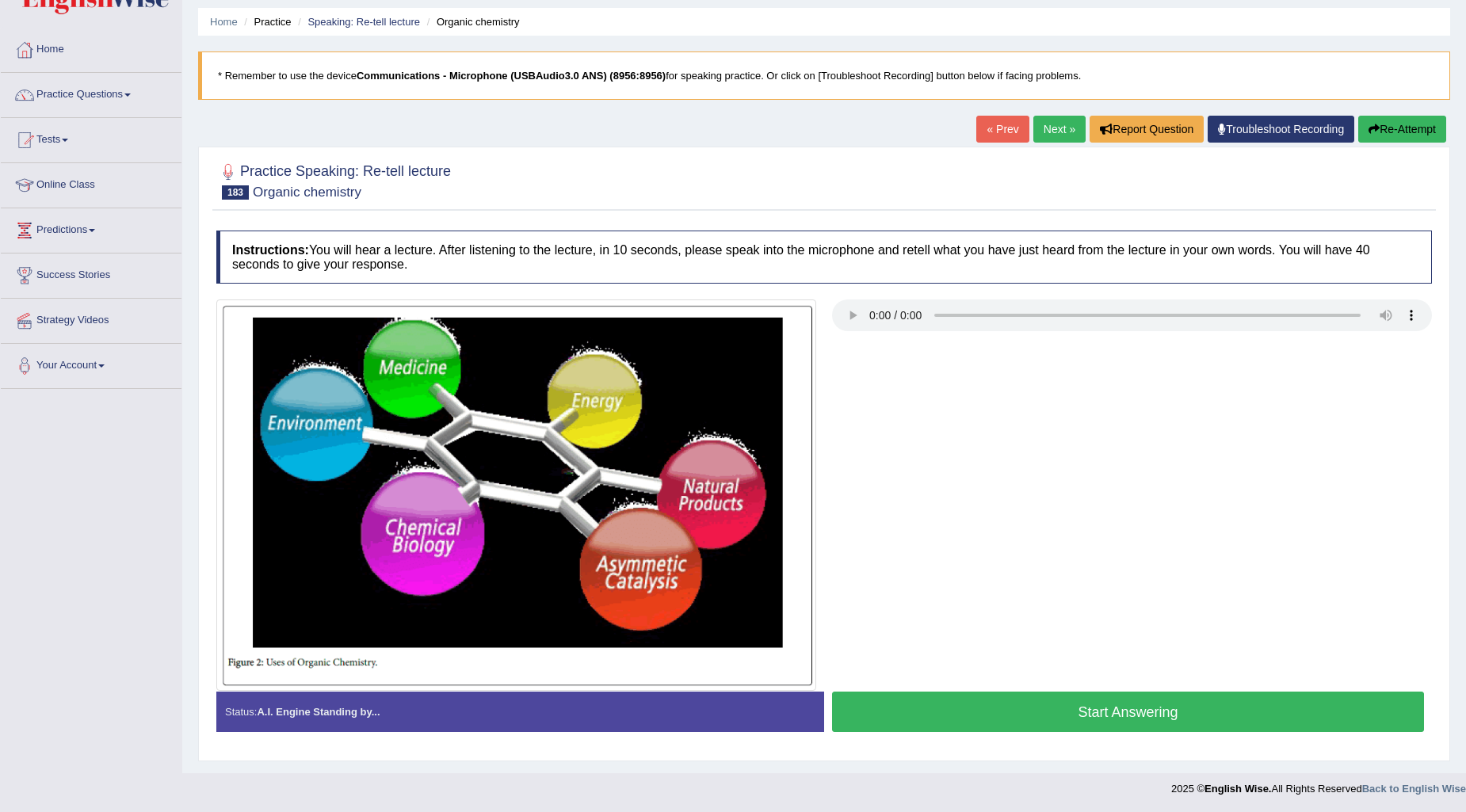
click at [1427, 128] on button "Re-Attempt" at bounding box center [1402, 129] width 88 height 27
click at [1095, 710] on button "Start Answering" at bounding box center [1128, 712] width 592 height 40
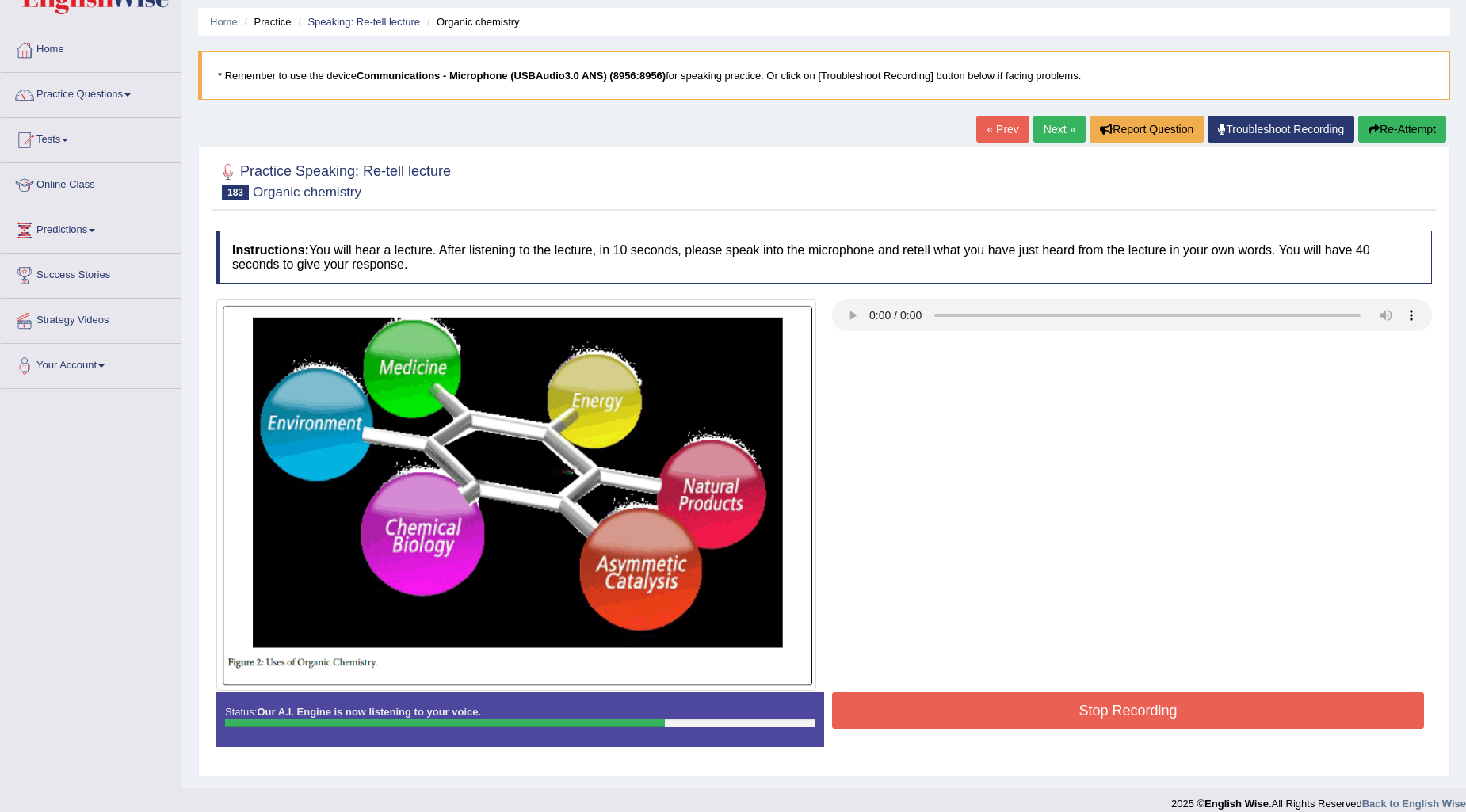
click at [1051, 695] on button "Stop Recording" at bounding box center [1128, 711] width 592 height 37
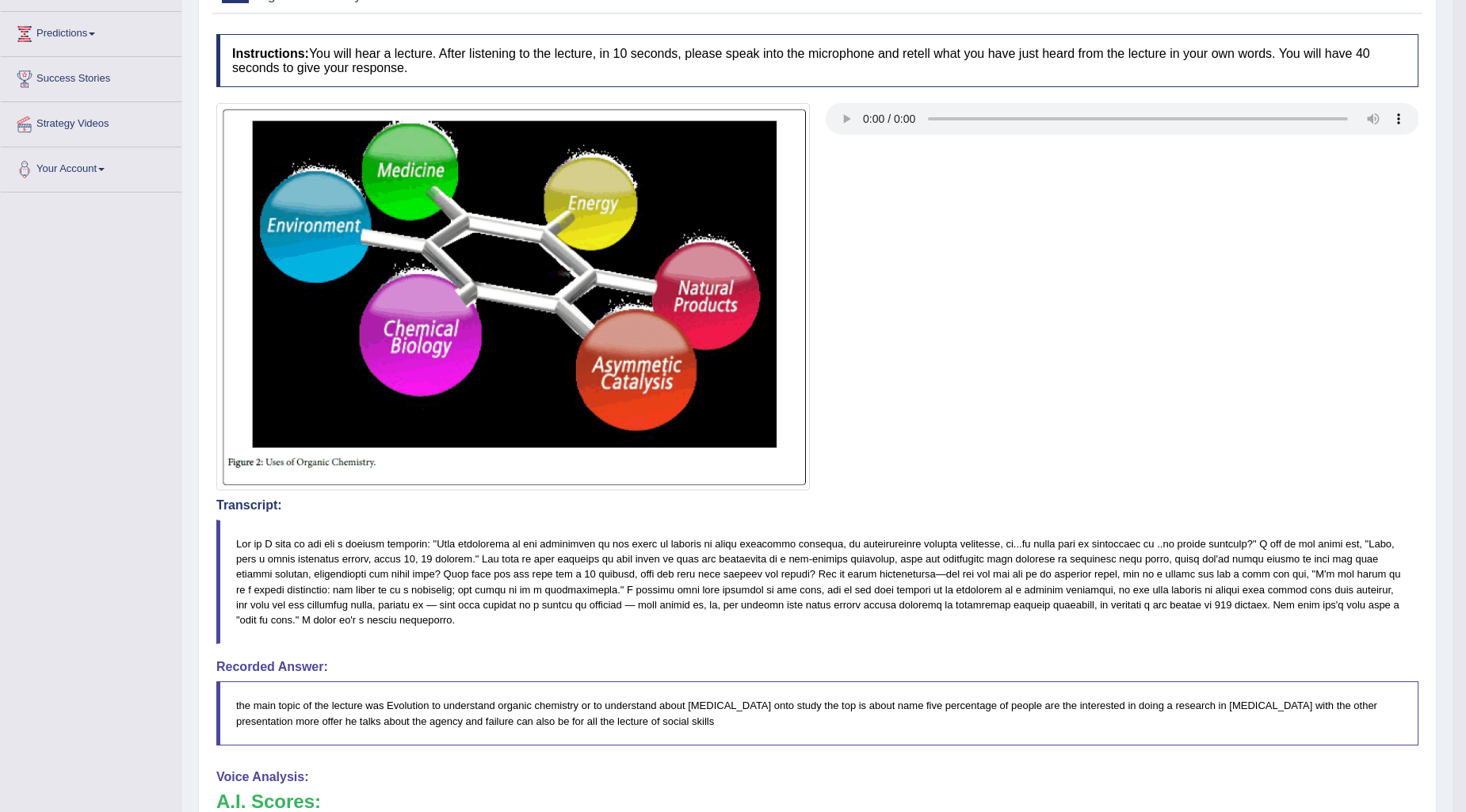
scroll to position [88, 0]
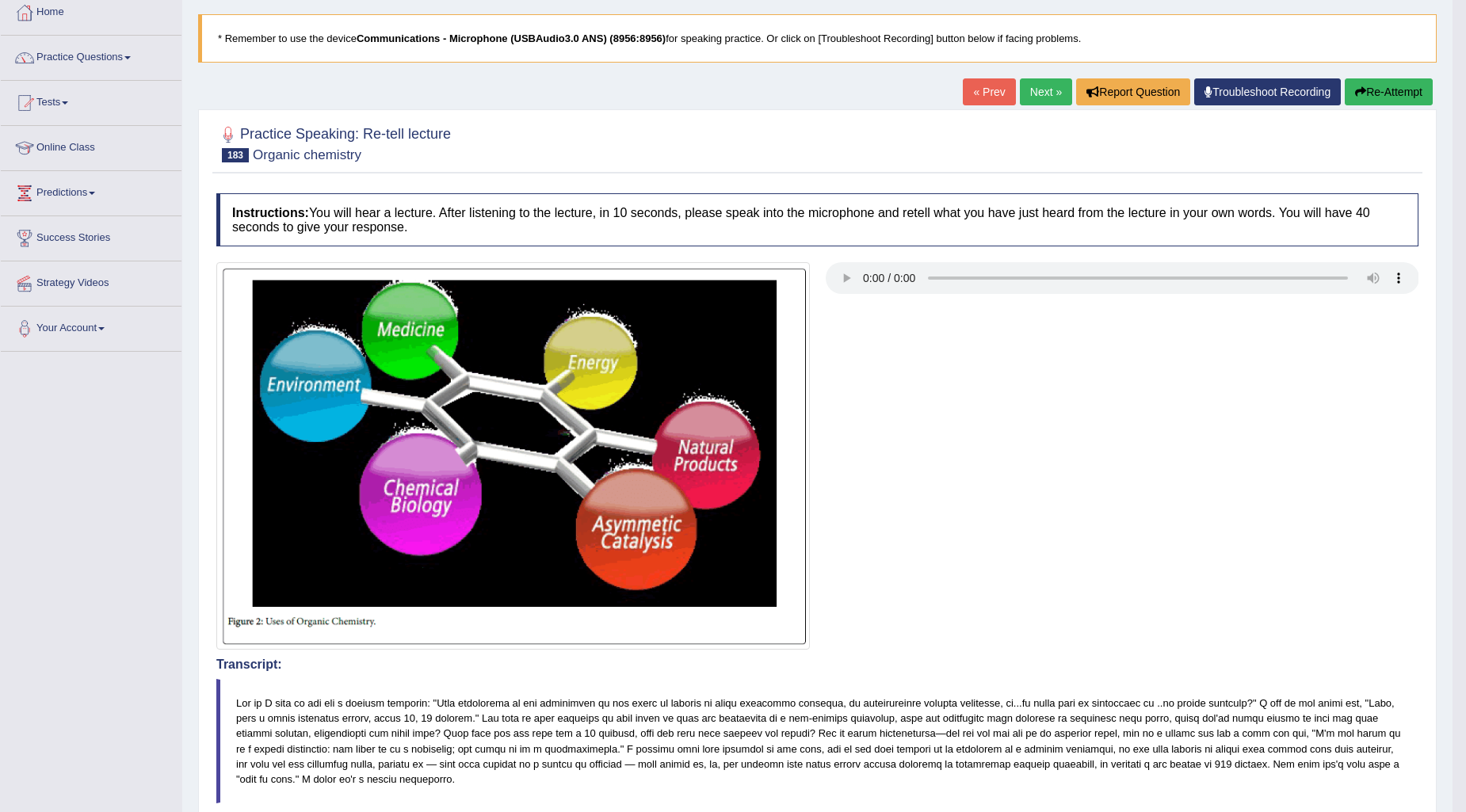
click at [1032, 98] on link "Next »" at bounding box center [1046, 92] width 53 height 27
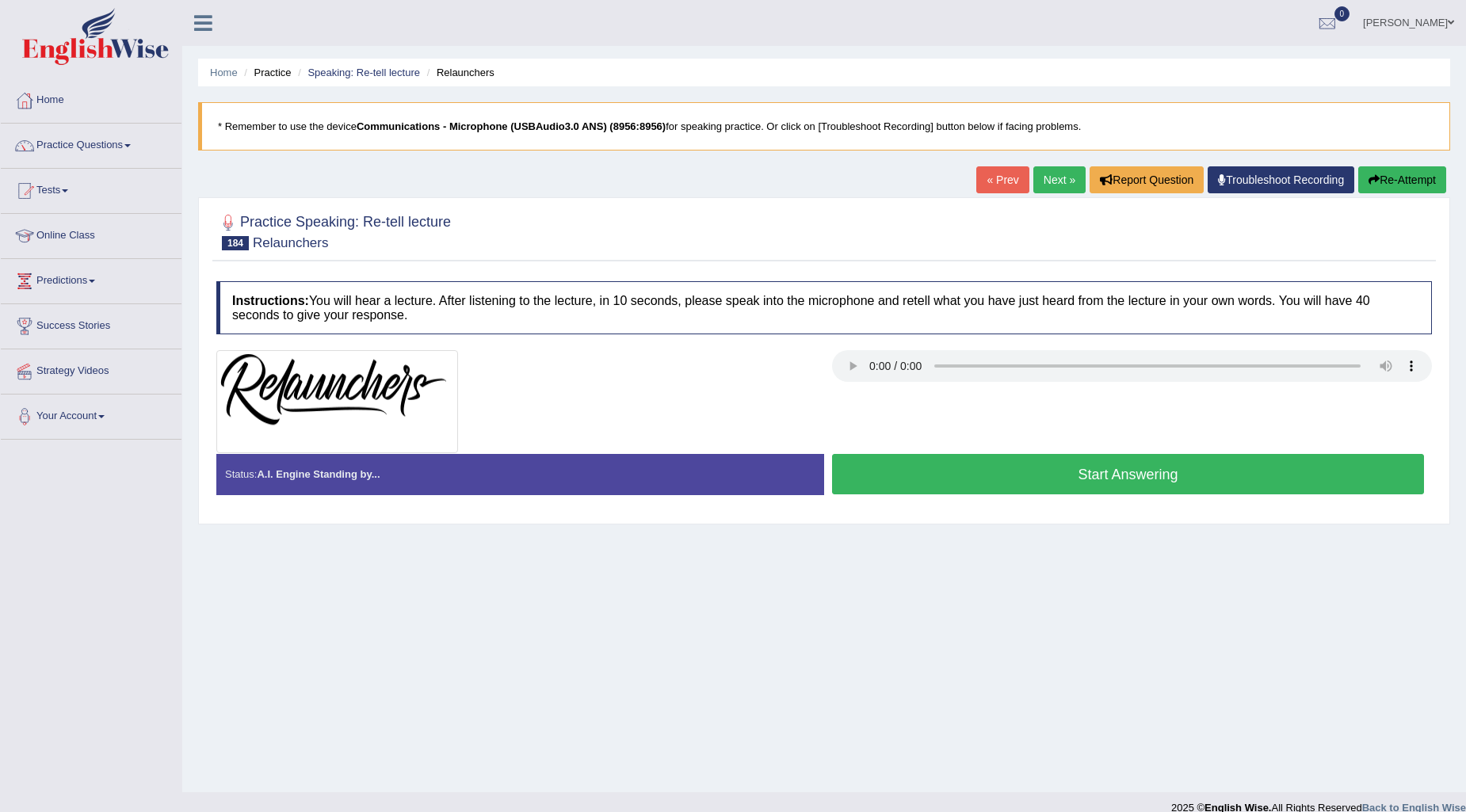
click at [1001, 469] on button "Start Answering" at bounding box center [1128, 474] width 592 height 40
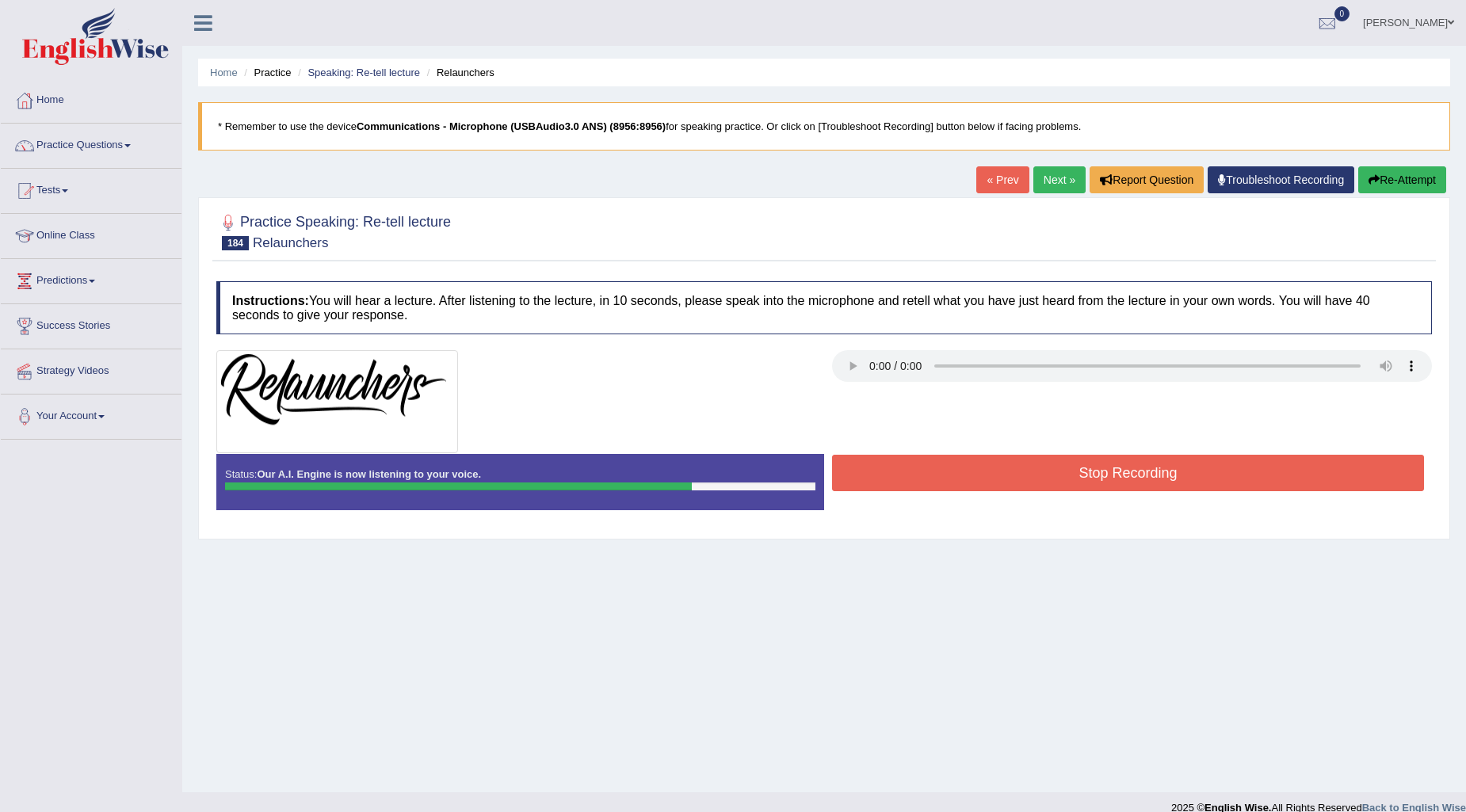
click at [1183, 478] on button "Stop Recording" at bounding box center [1128, 473] width 592 height 37
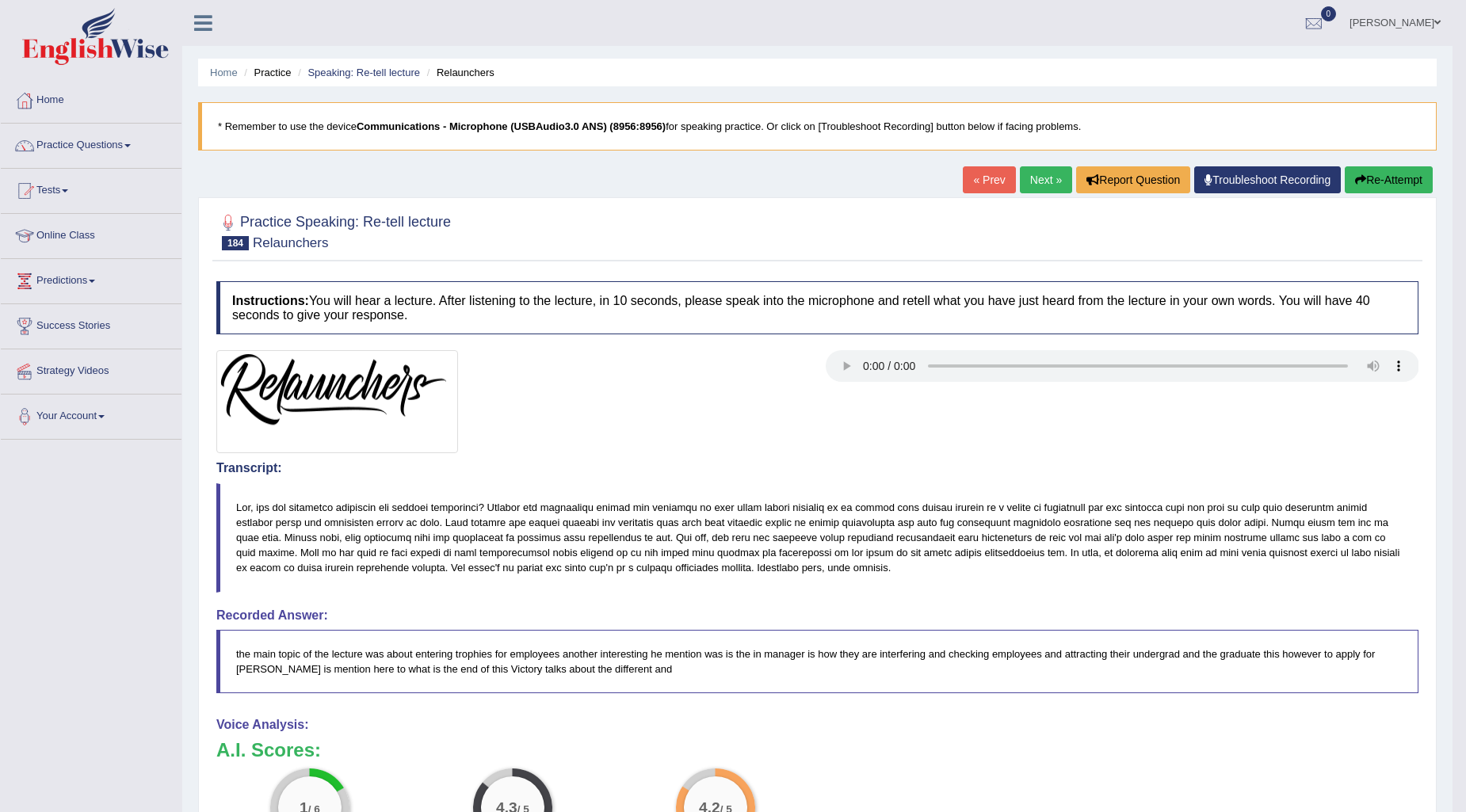
click at [1038, 176] on link "Next »" at bounding box center [1046, 180] width 53 height 27
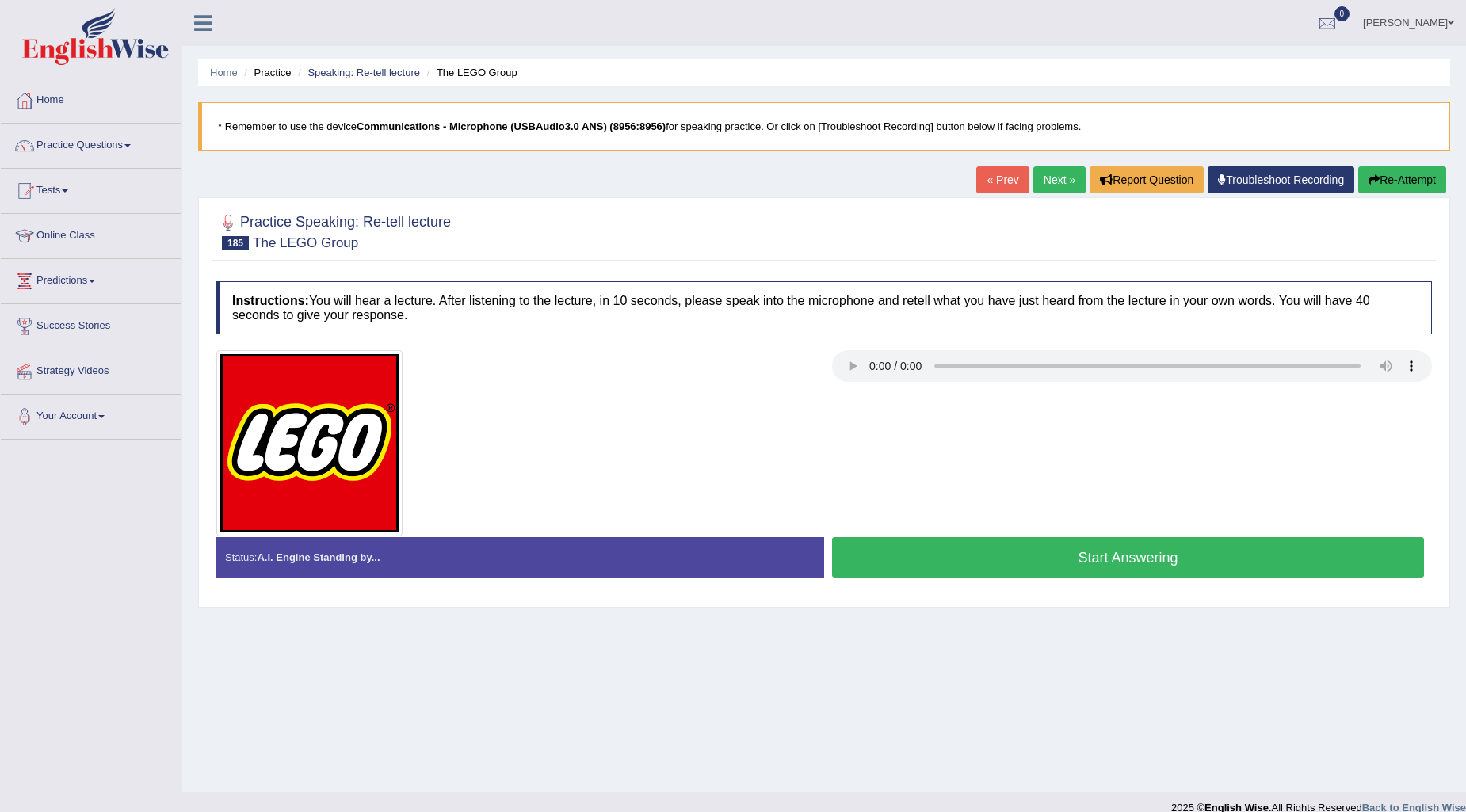
click at [1010, 176] on link "« Prev" at bounding box center [1002, 180] width 53 height 27
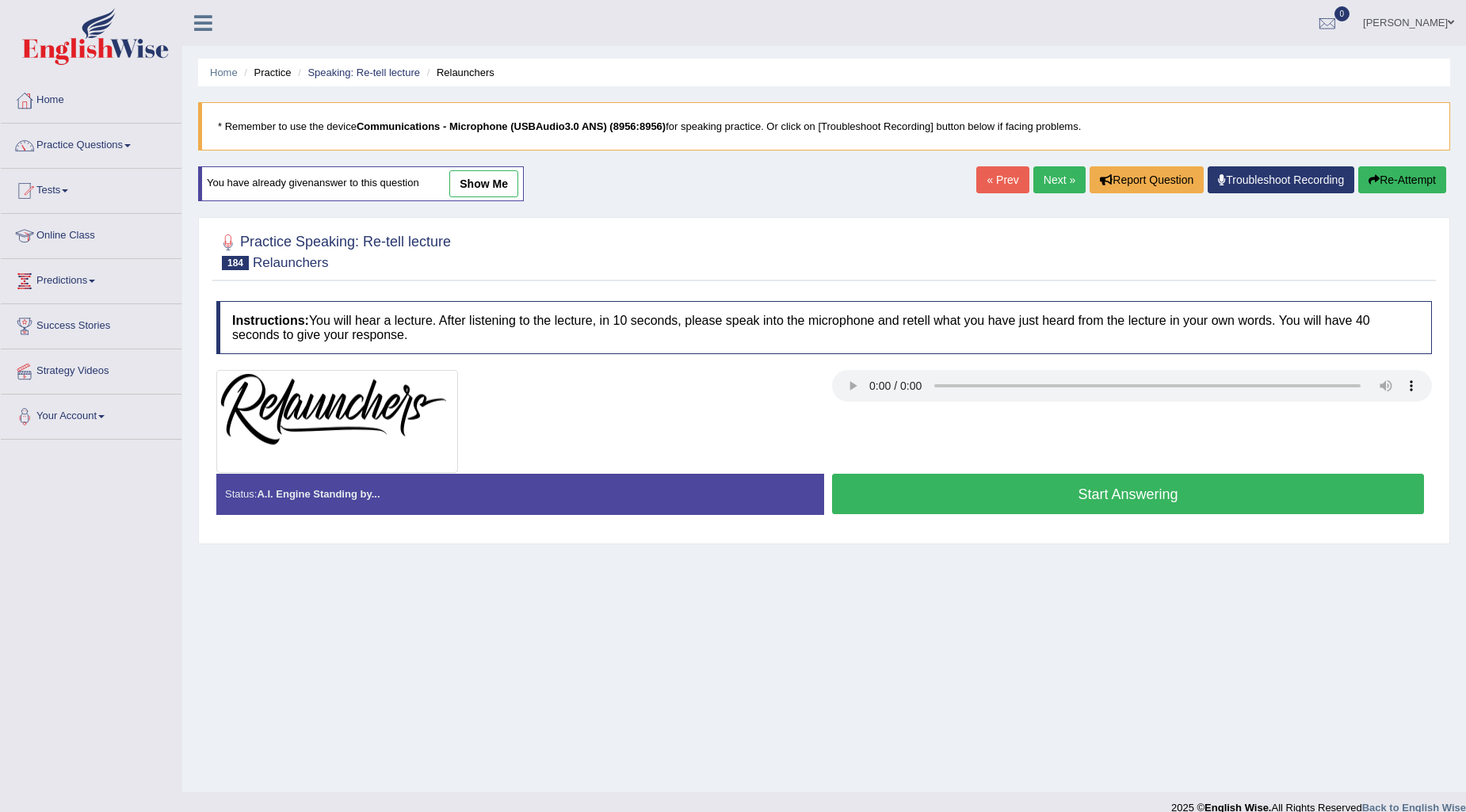
click at [480, 185] on link "show me" at bounding box center [484, 183] width 69 height 27
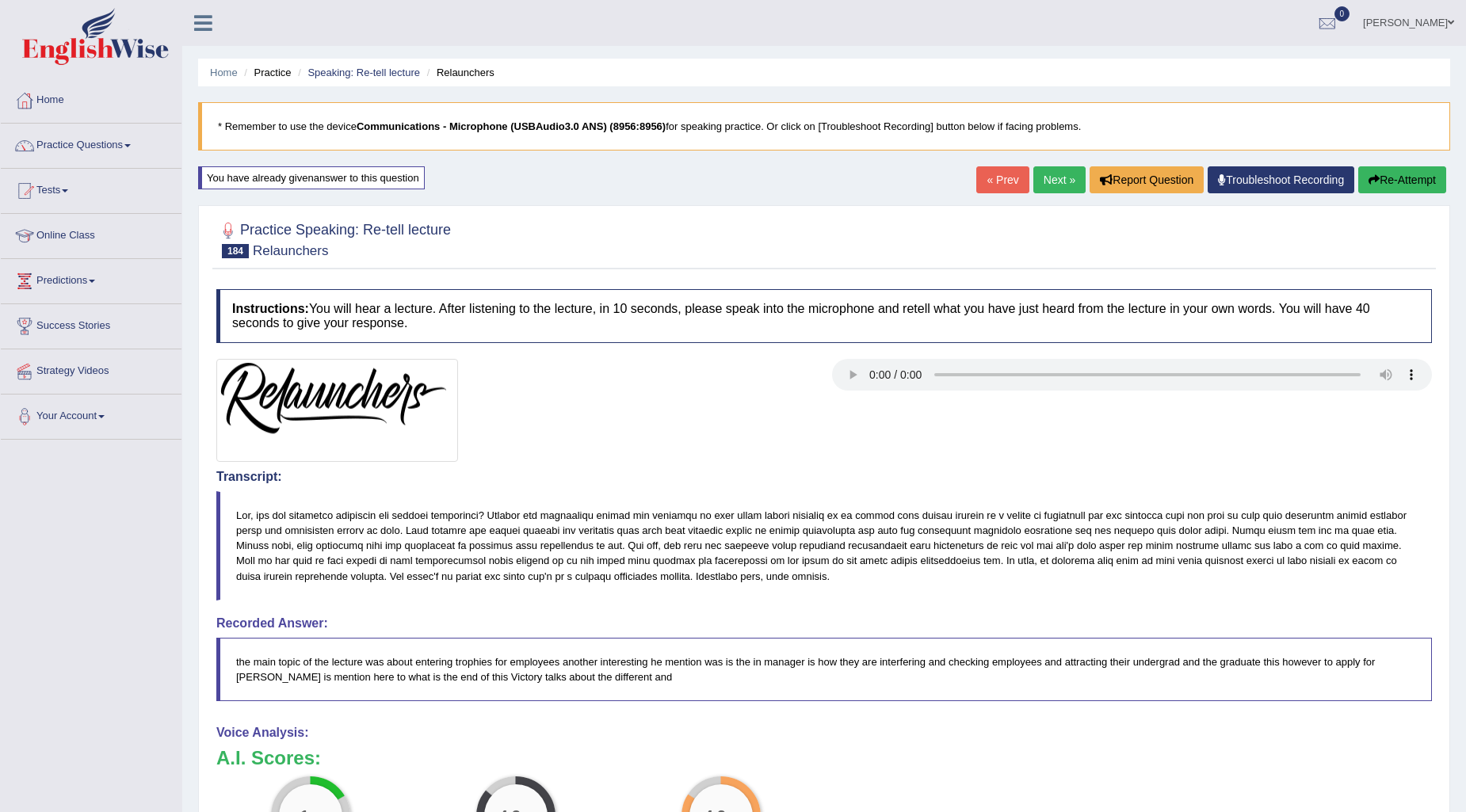
click at [1404, 174] on button "Re-Attempt" at bounding box center [1402, 180] width 88 height 27
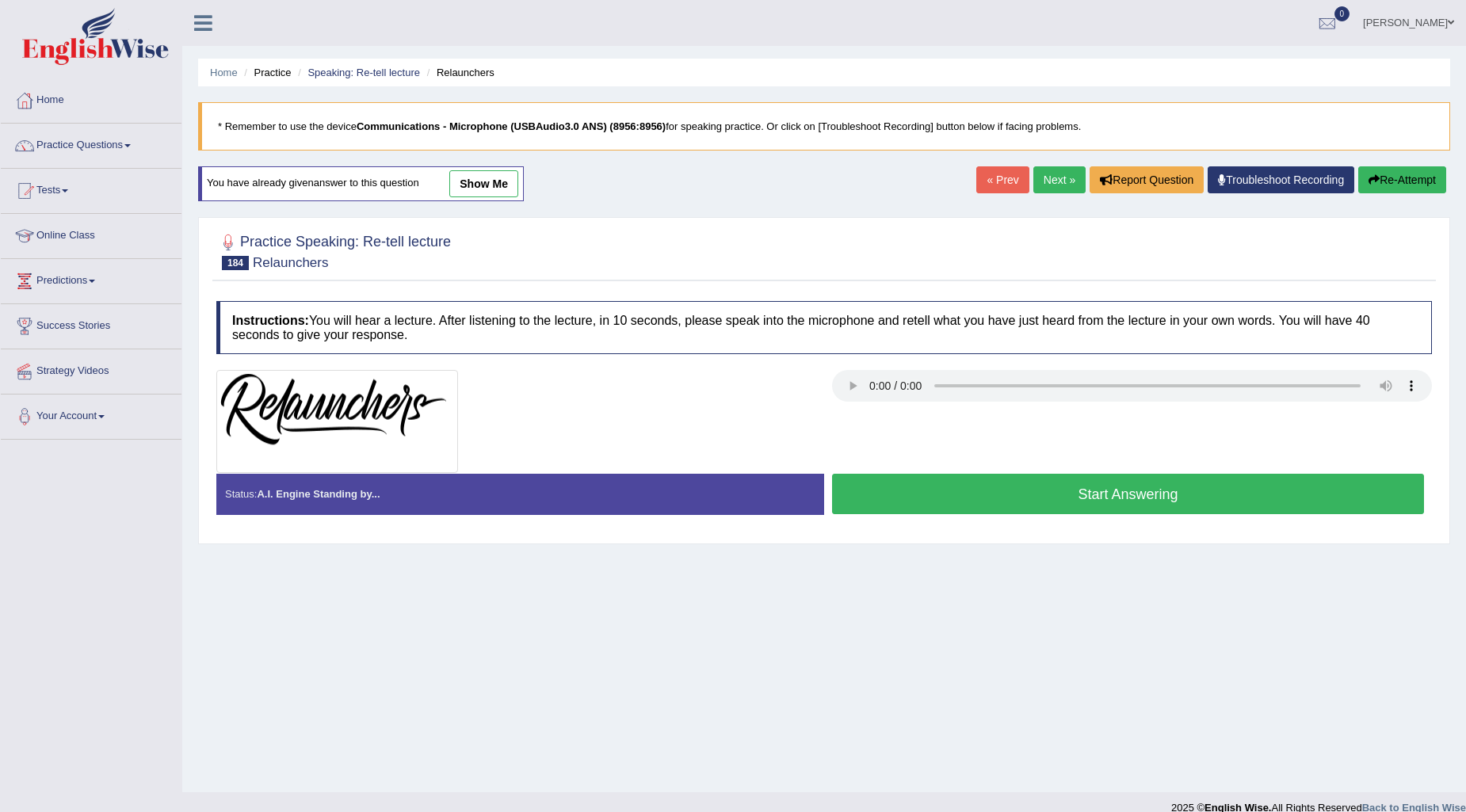
click at [1020, 489] on button "Start Answering" at bounding box center [1128, 494] width 592 height 40
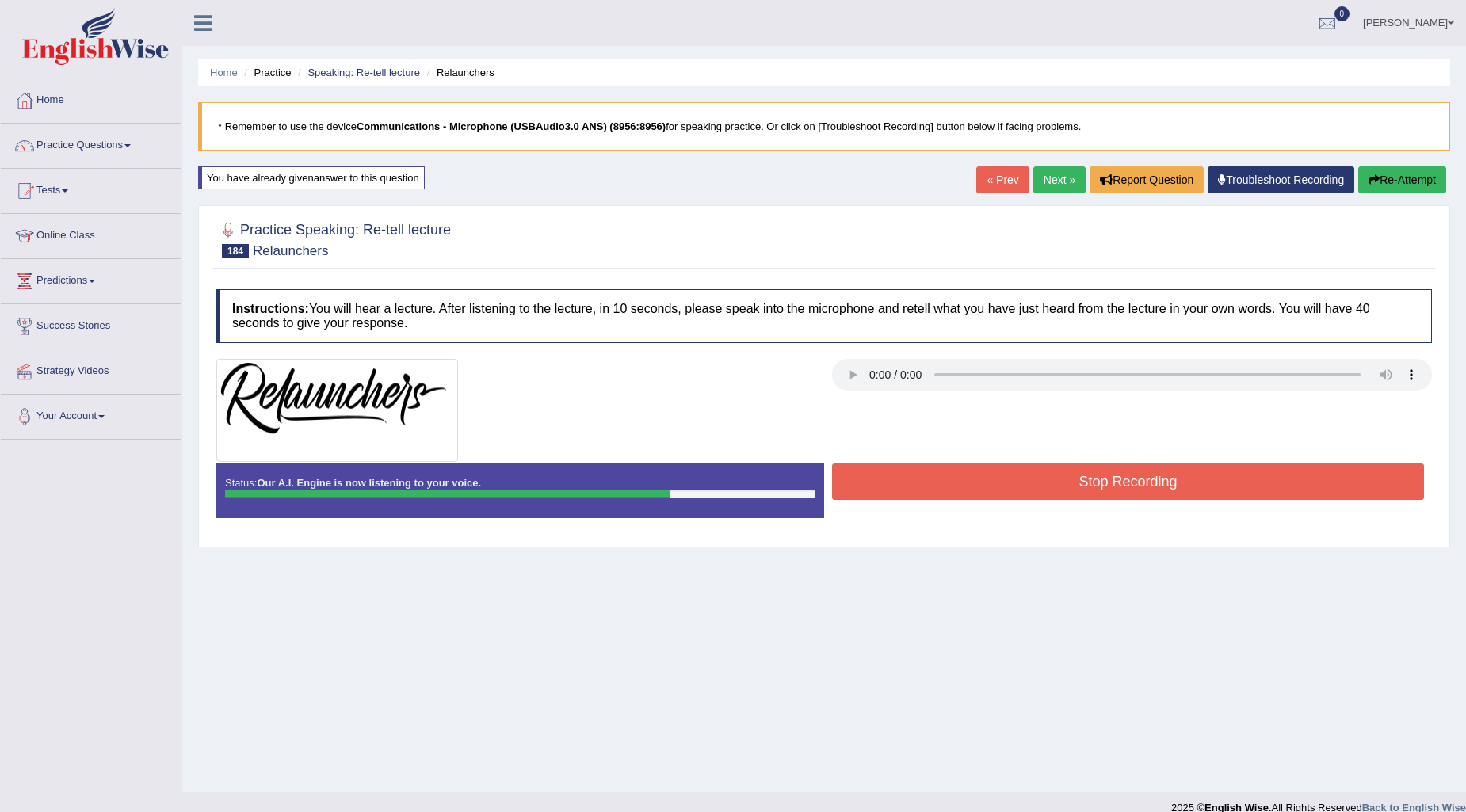
click at [1103, 484] on button "Stop Recording" at bounding box center [1128, 482] width 592 height 37
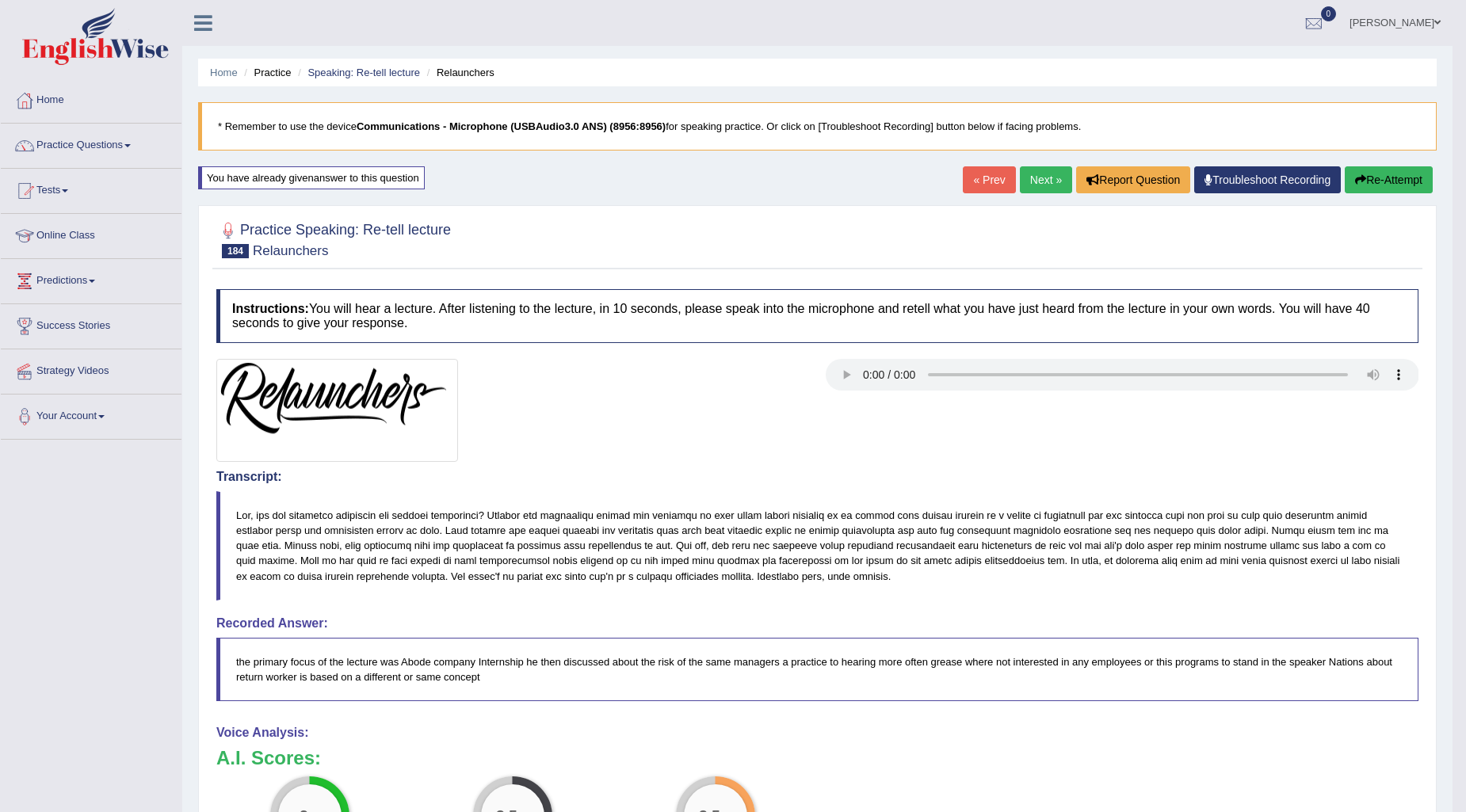
click at [1048, 178] on link "Next »" at bounding box center [1046, 180] width 53 height 27
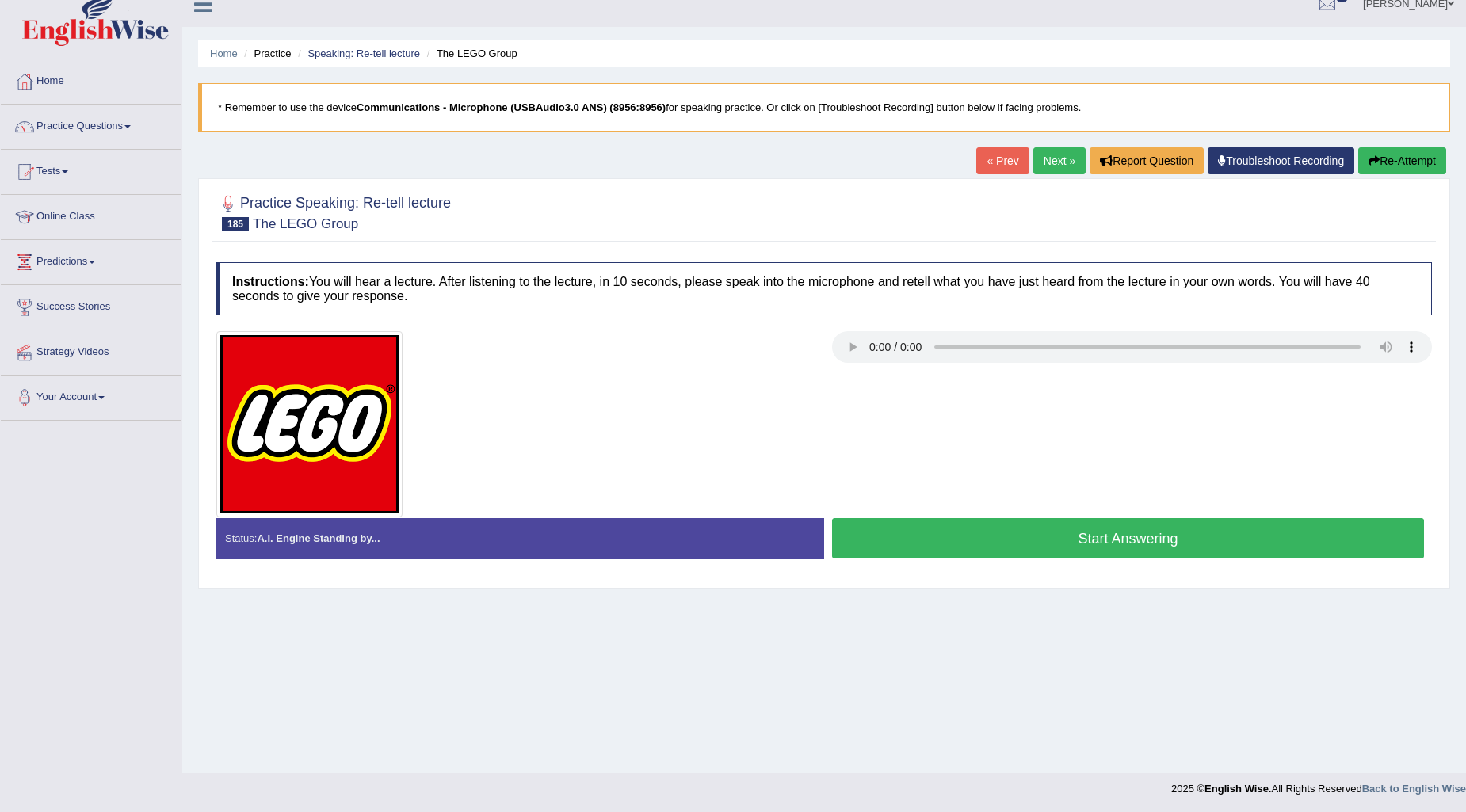
click at [1043, 542] on button "Start Answering" at bounding box center [1128, 539] width 592 height 40
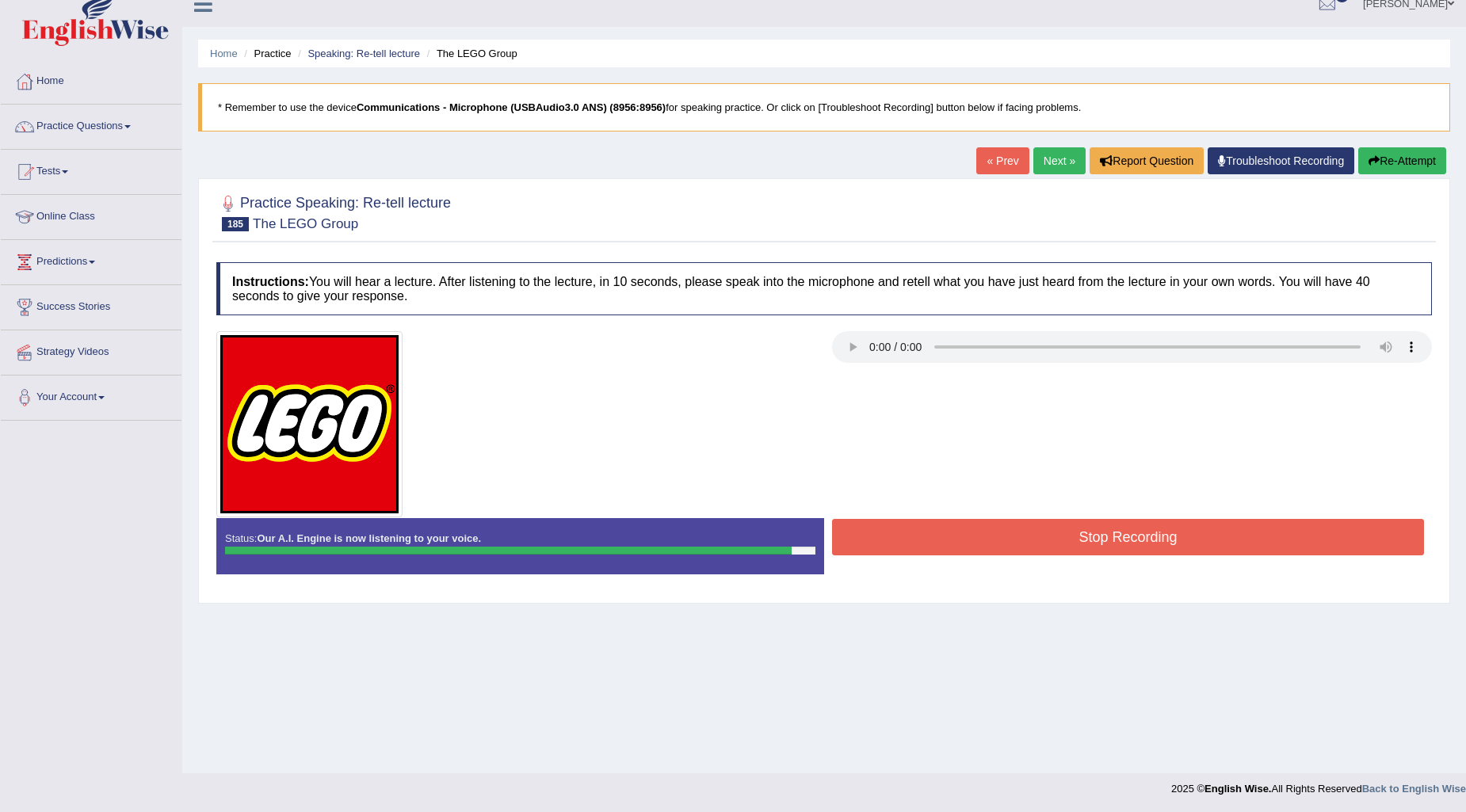
click at [1046, 540] on button "Stop Recording" at bounding box center [1128, 537] width 592 height 37
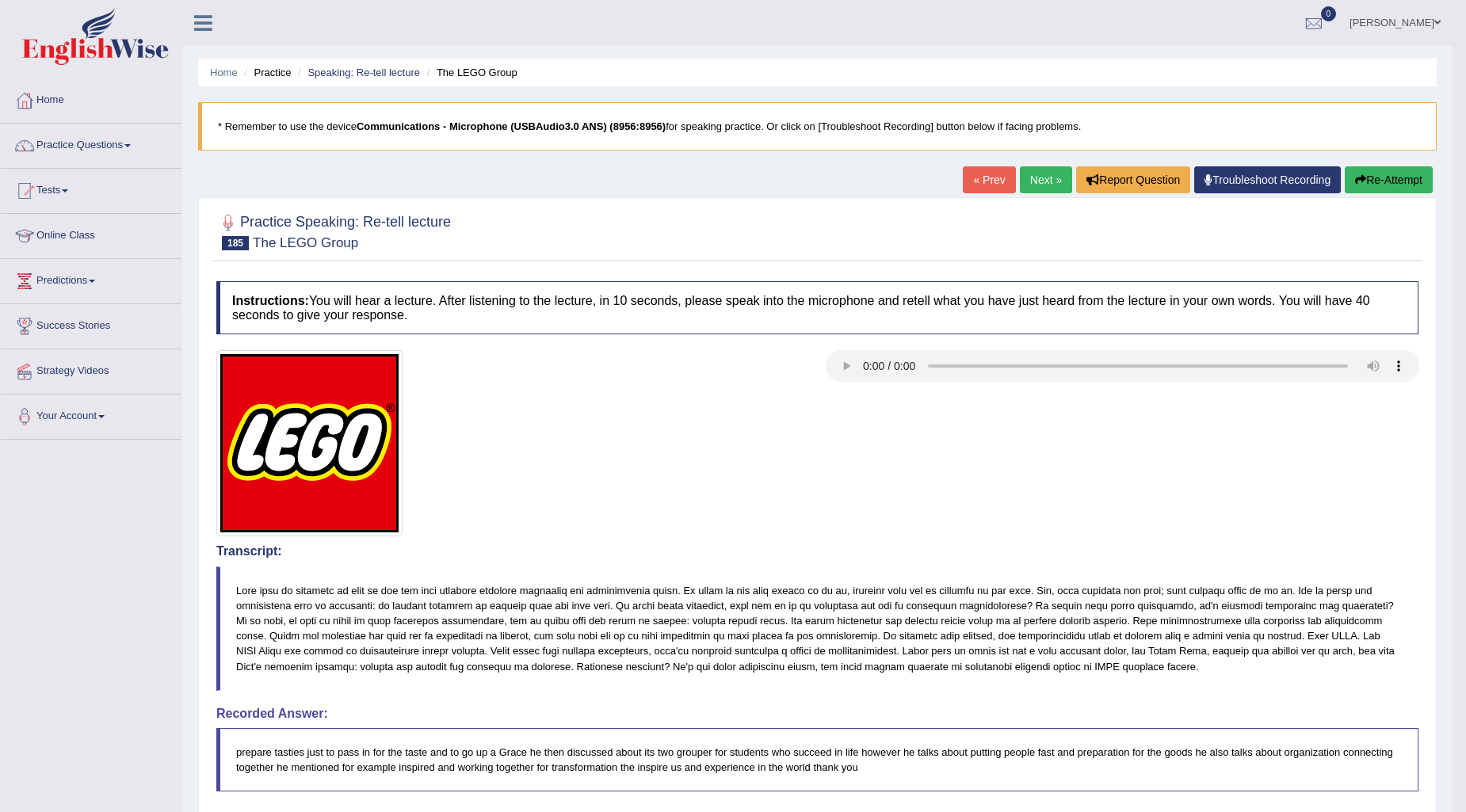
click at [1027, 183] on link "Next »" at bounding box center [1046, 180] width 53 height 27
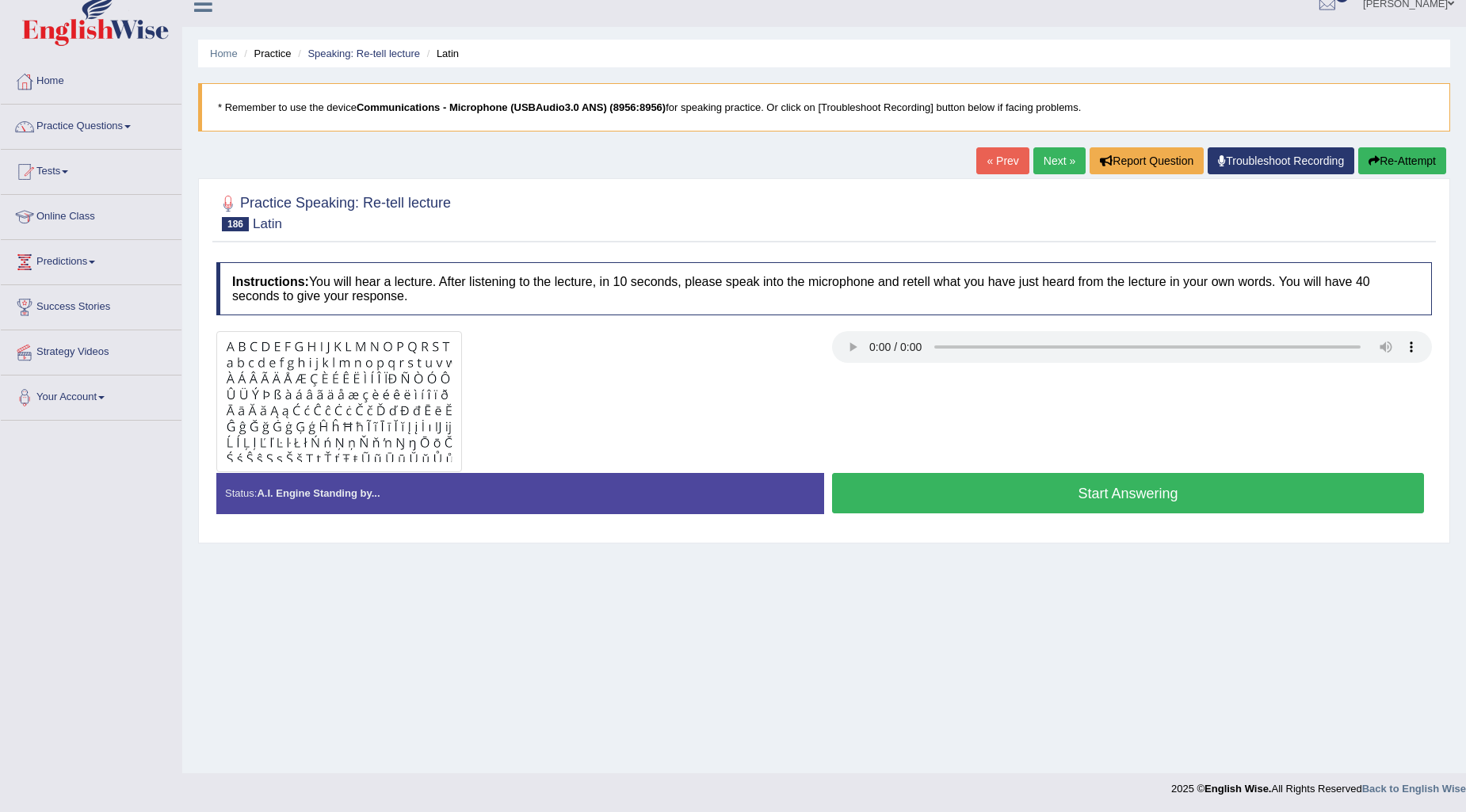
scroll to position [19, 0]
click at [1061, 164] on link "Next »" at bounding box center [1059, 161] width 53 height 27
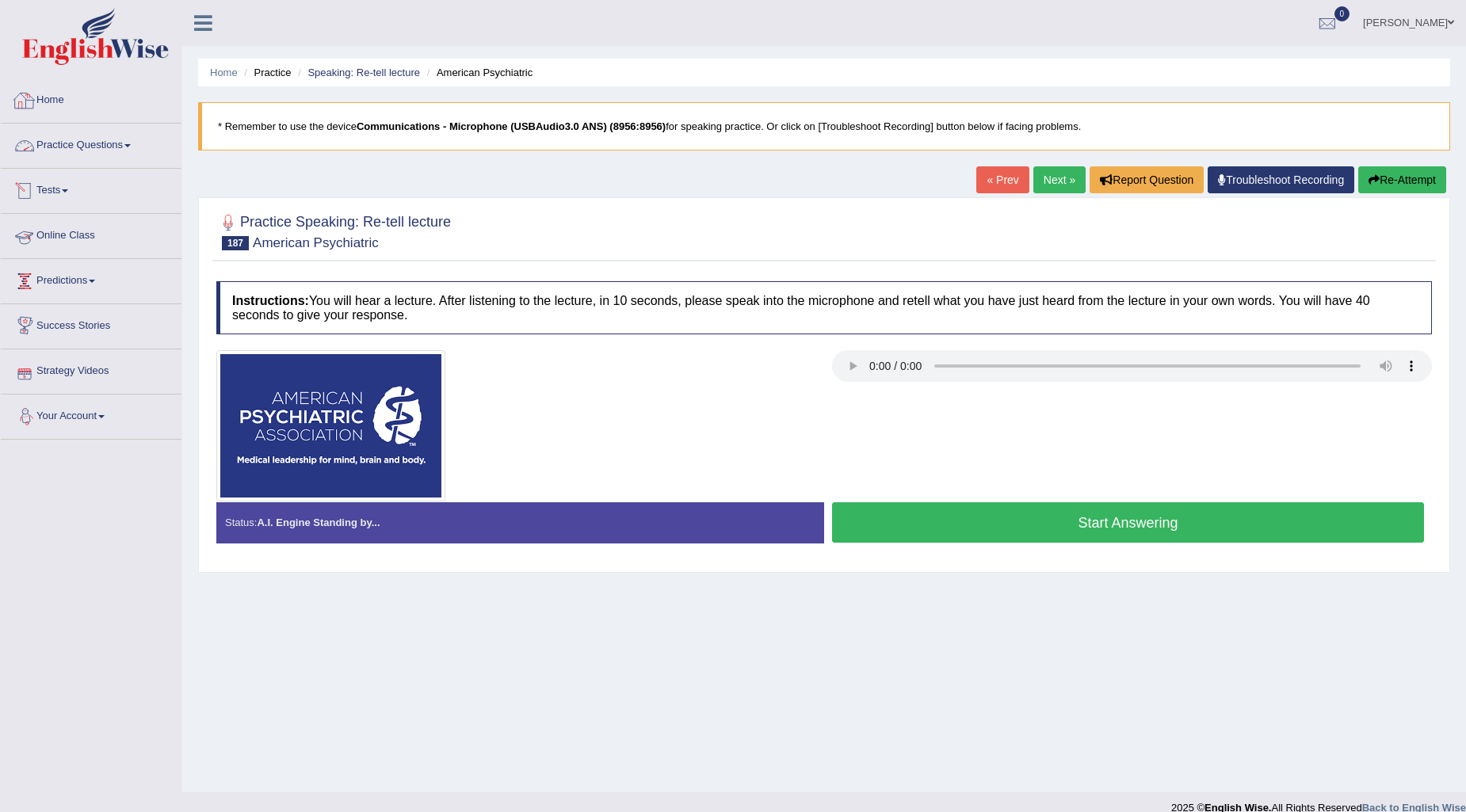
click at [123, 144] on link "Practice Questions" at bounding box center [91, 143] width 181 height 40
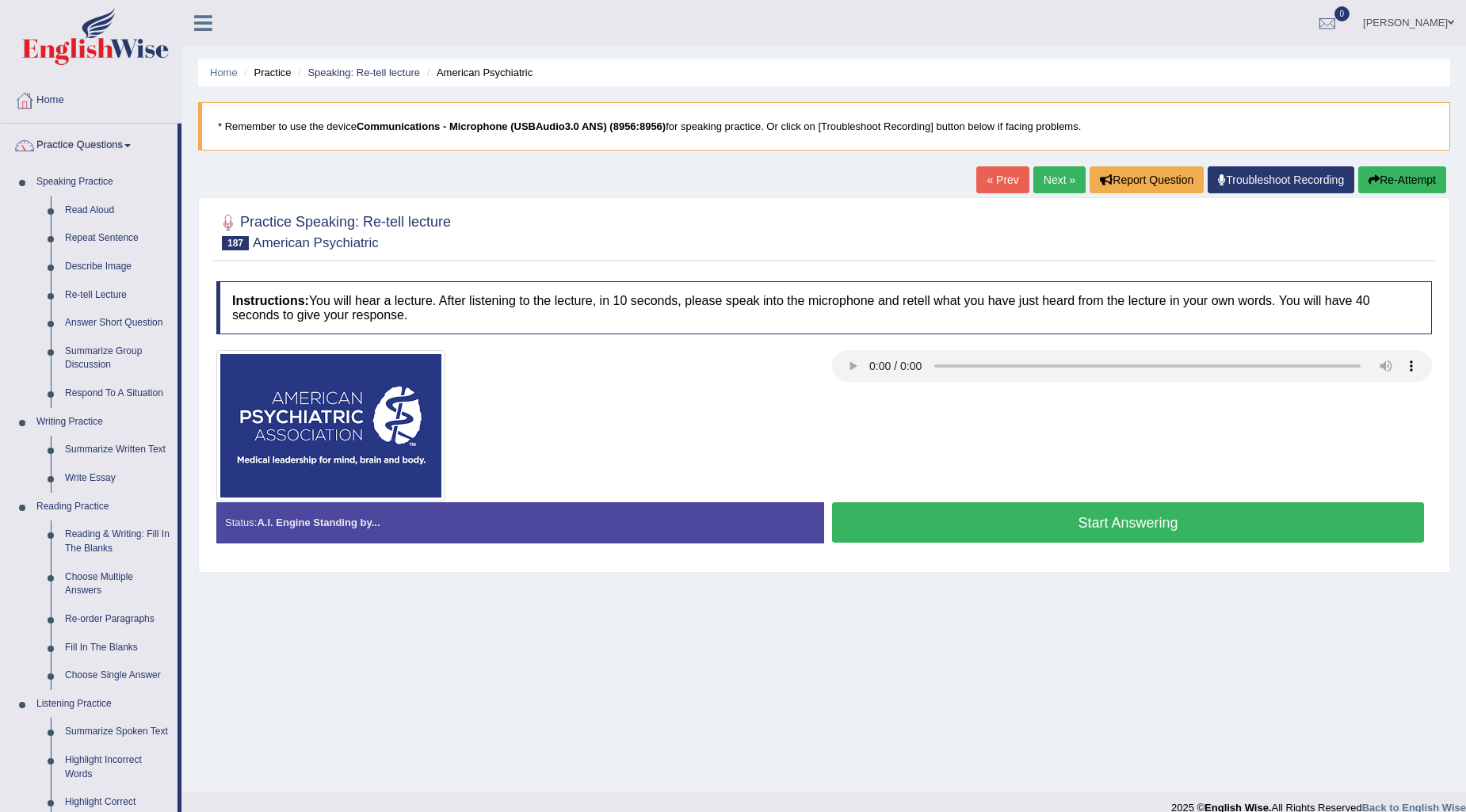
click at [1375, 187] on button "Re-Attempt" at bounding box center [1402, 180] width 88 height 27
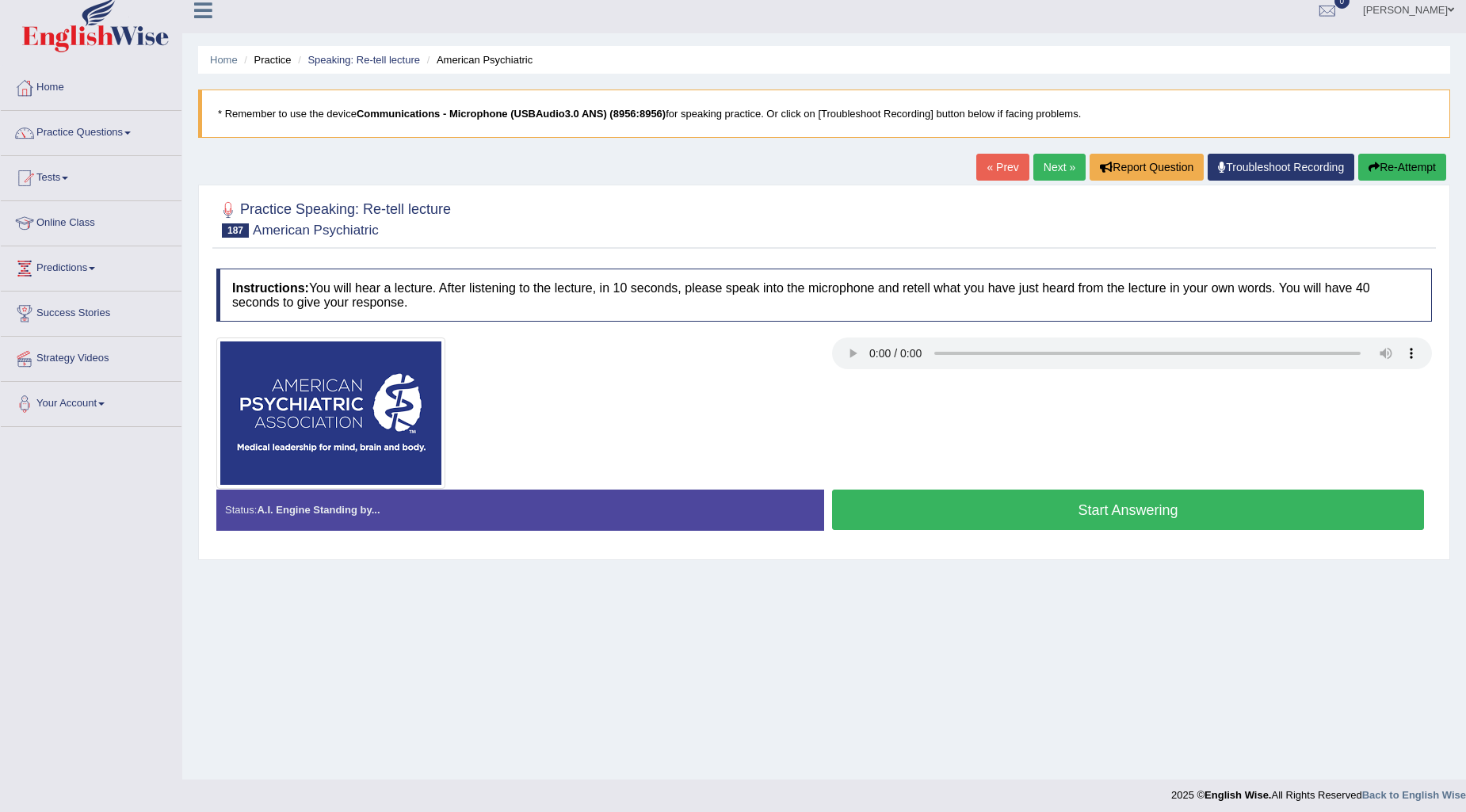
scroll to position [19, 0]
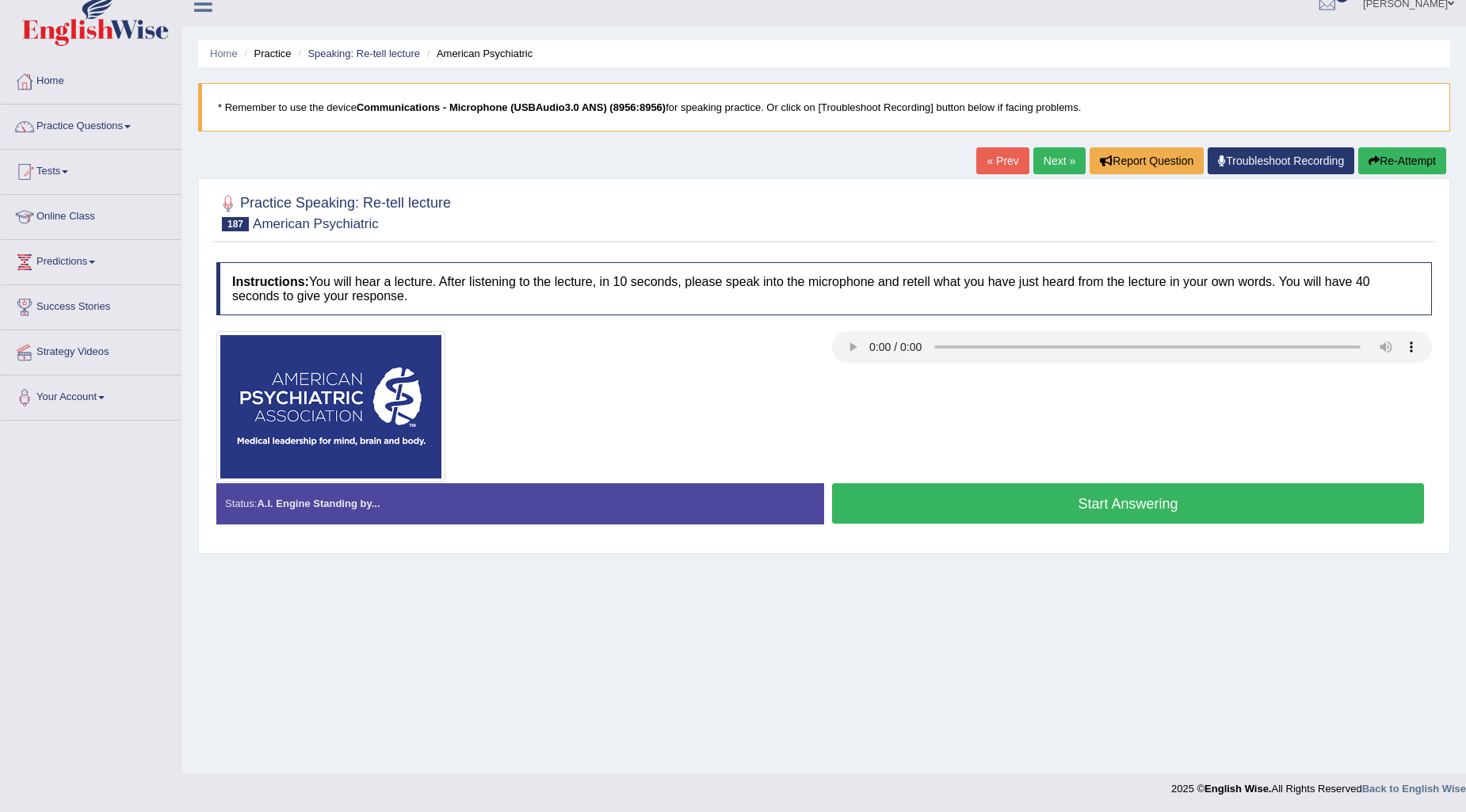
click at [1122, 497] on button "Start Answering" at bounding box center [1128, 504] width 592 height 40
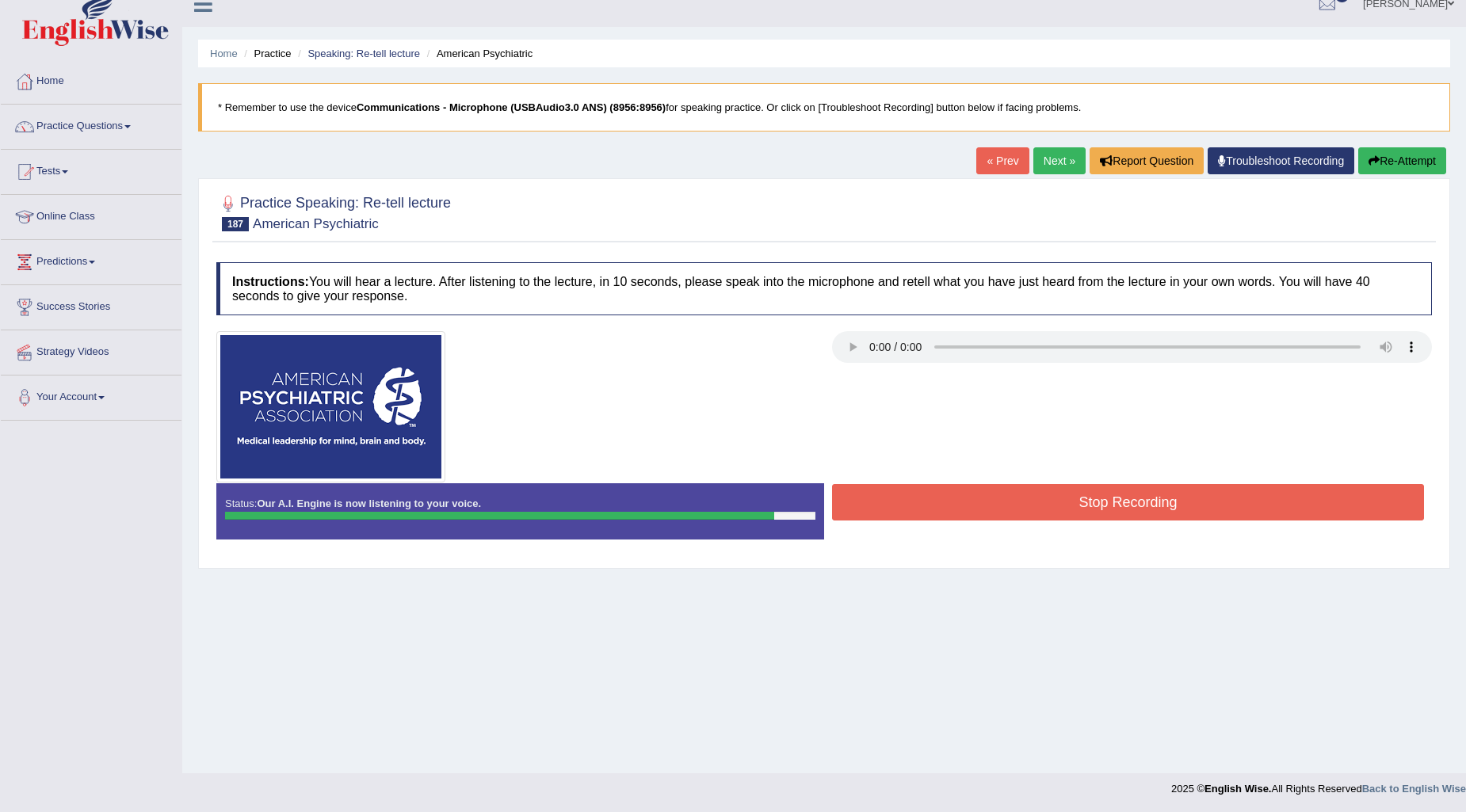
click at [1127, 494] on button "Stop Recording" at bounding box center [1128, 503] width 592 height 37
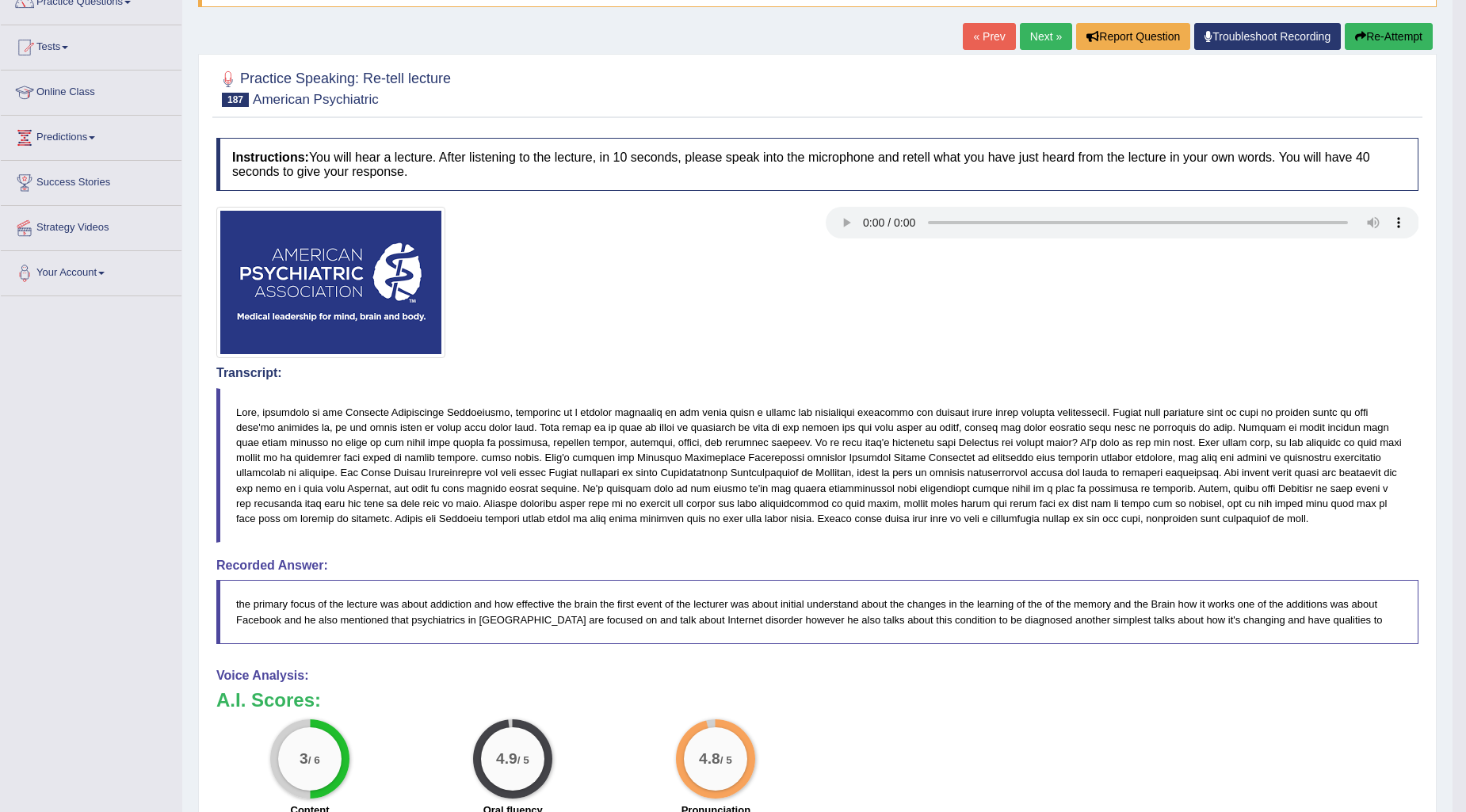
scroll to position [0, 0]
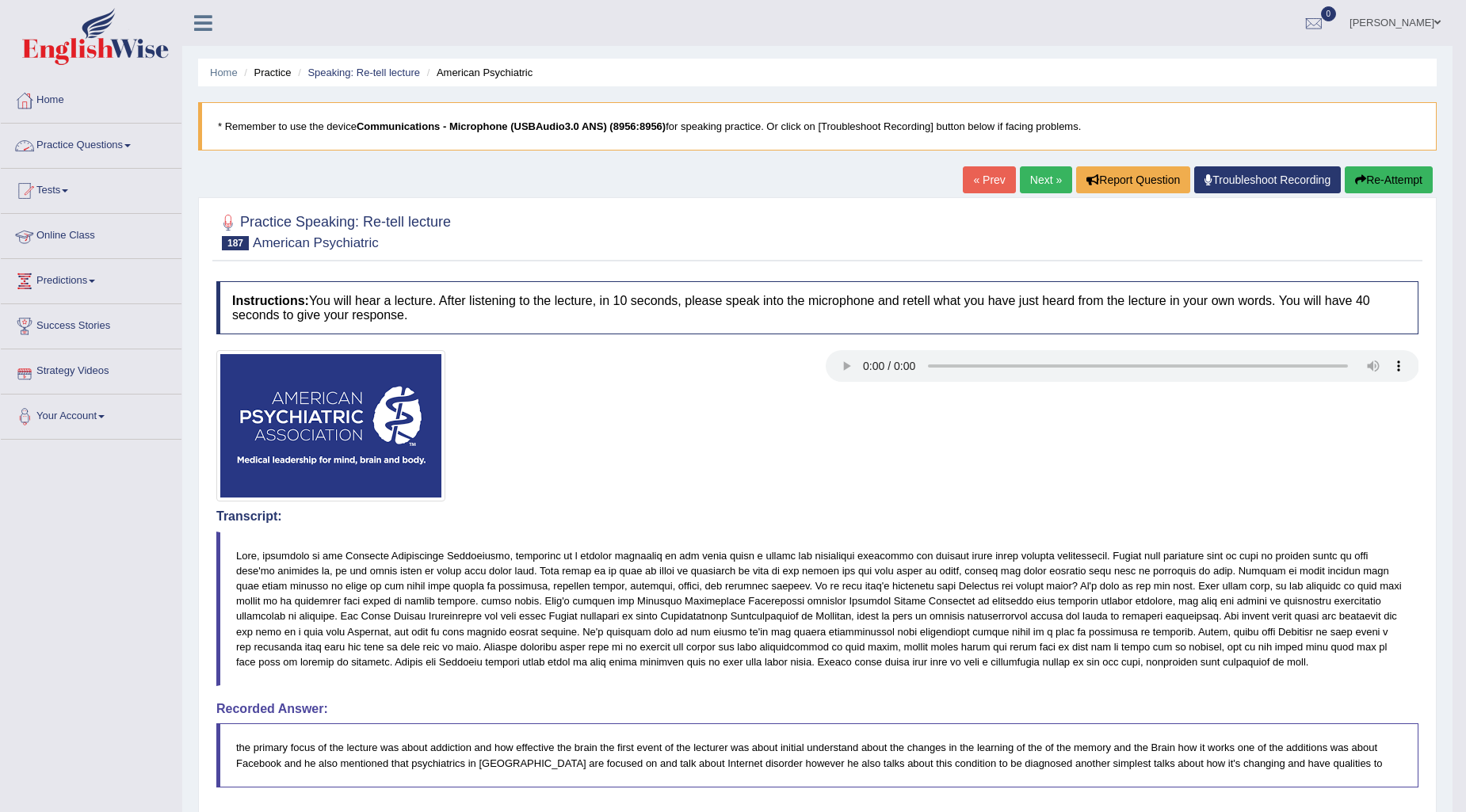
click at [133, 133] on link "Practice Questions" at bounding box center [91, 143] width 181 height 40
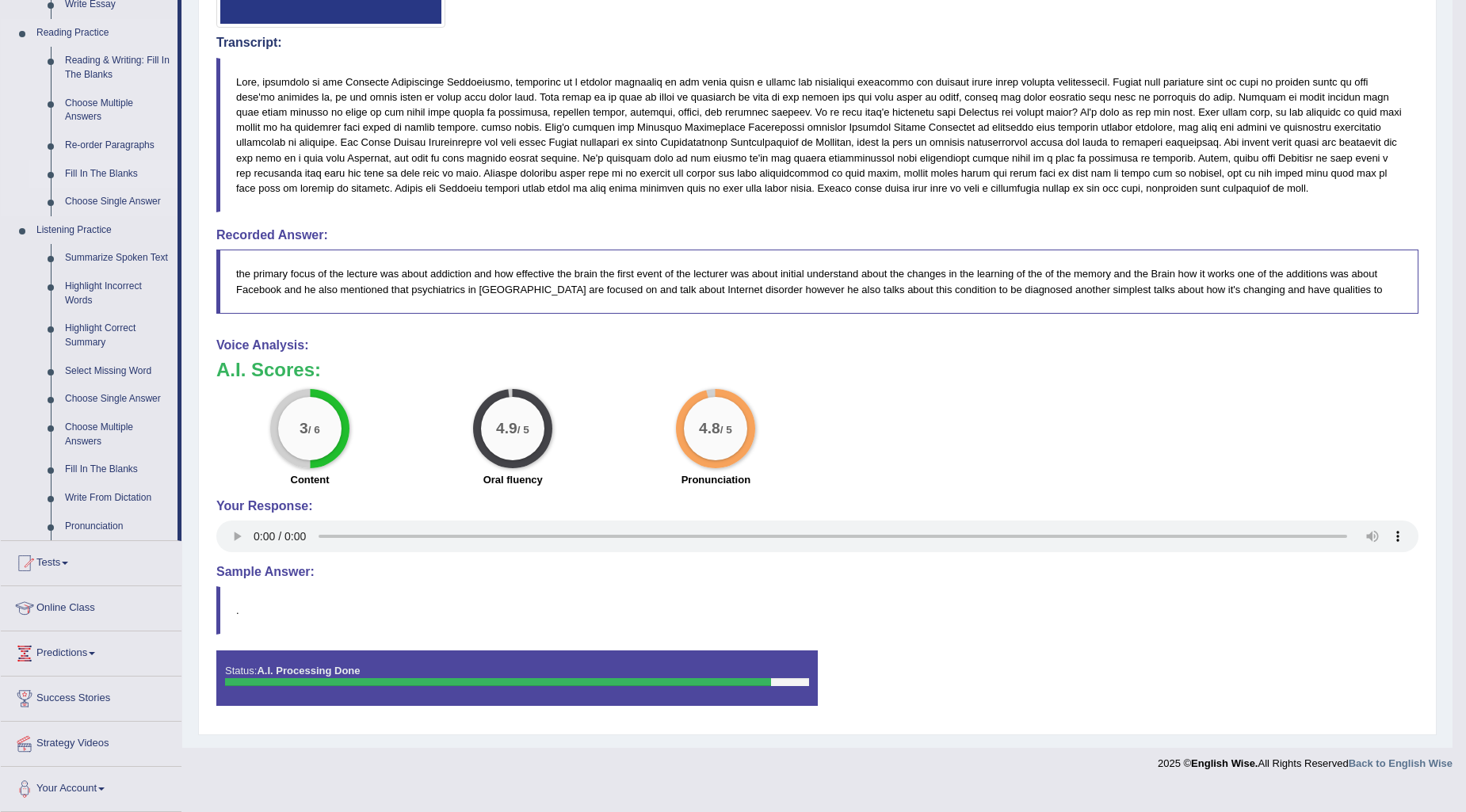
scroll to position [386, 0]
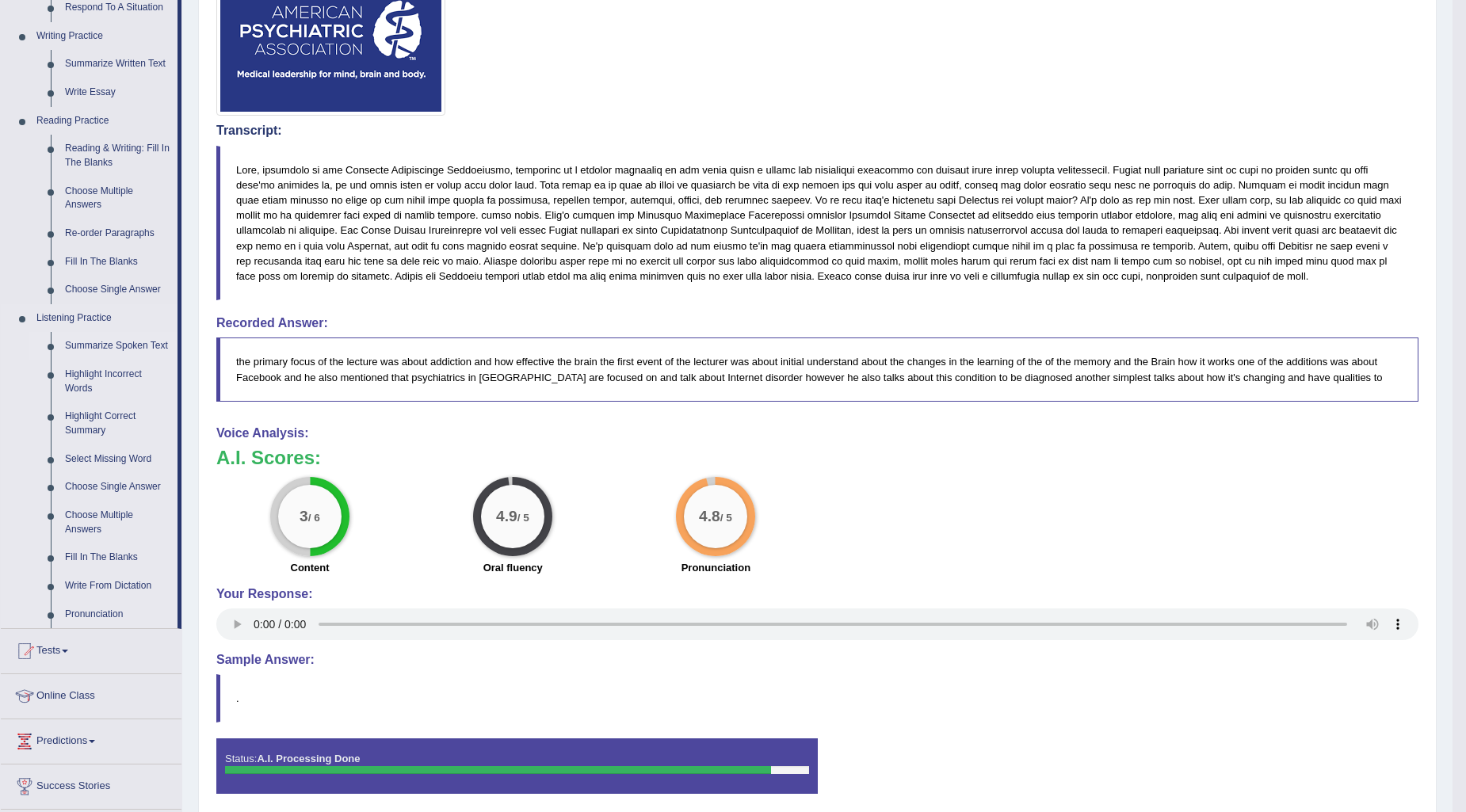
click at [114, 343] on link "Summarize Spoken Text" at bounding box center [118, 346] width 120 height 28
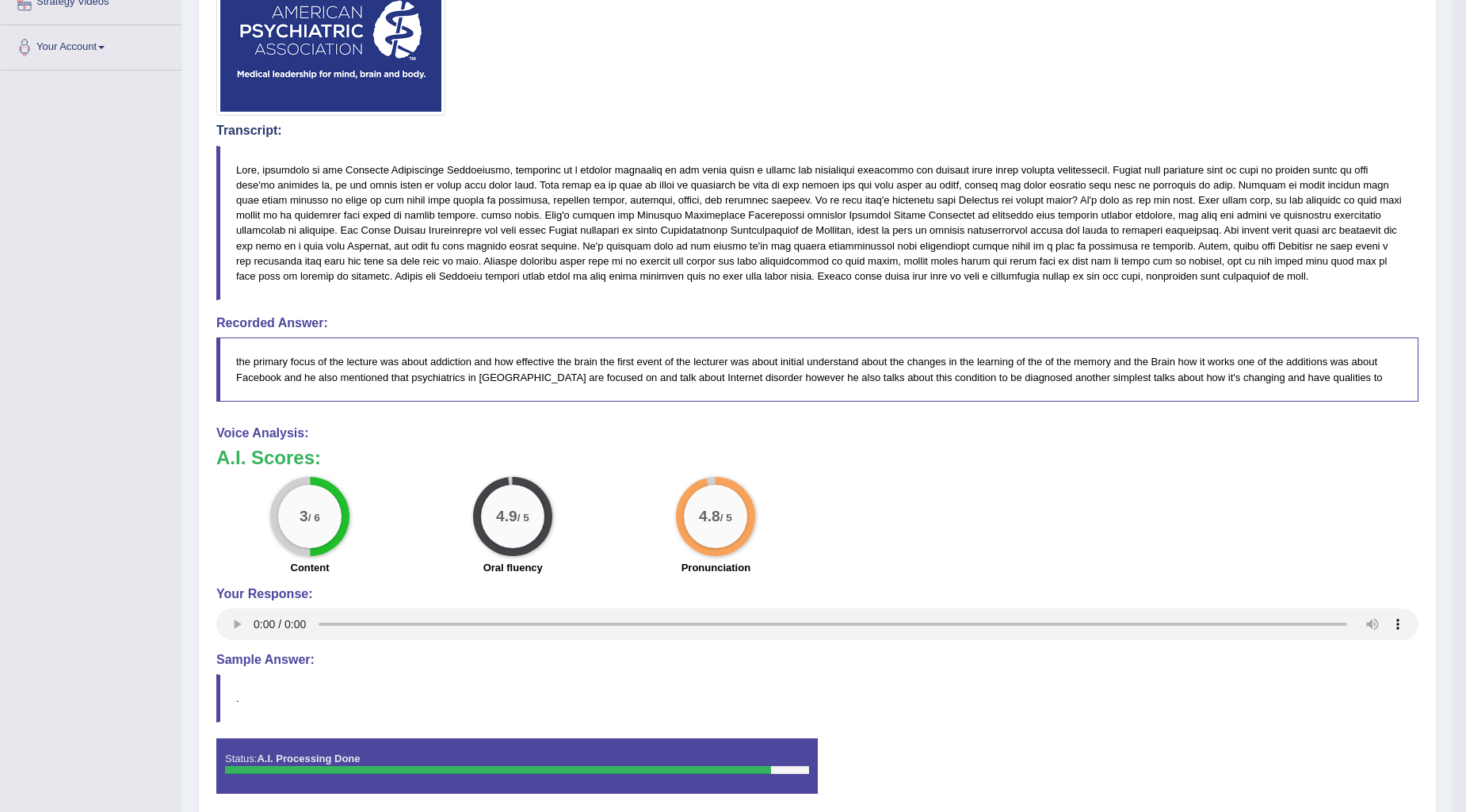
scroll to position [449, 0]
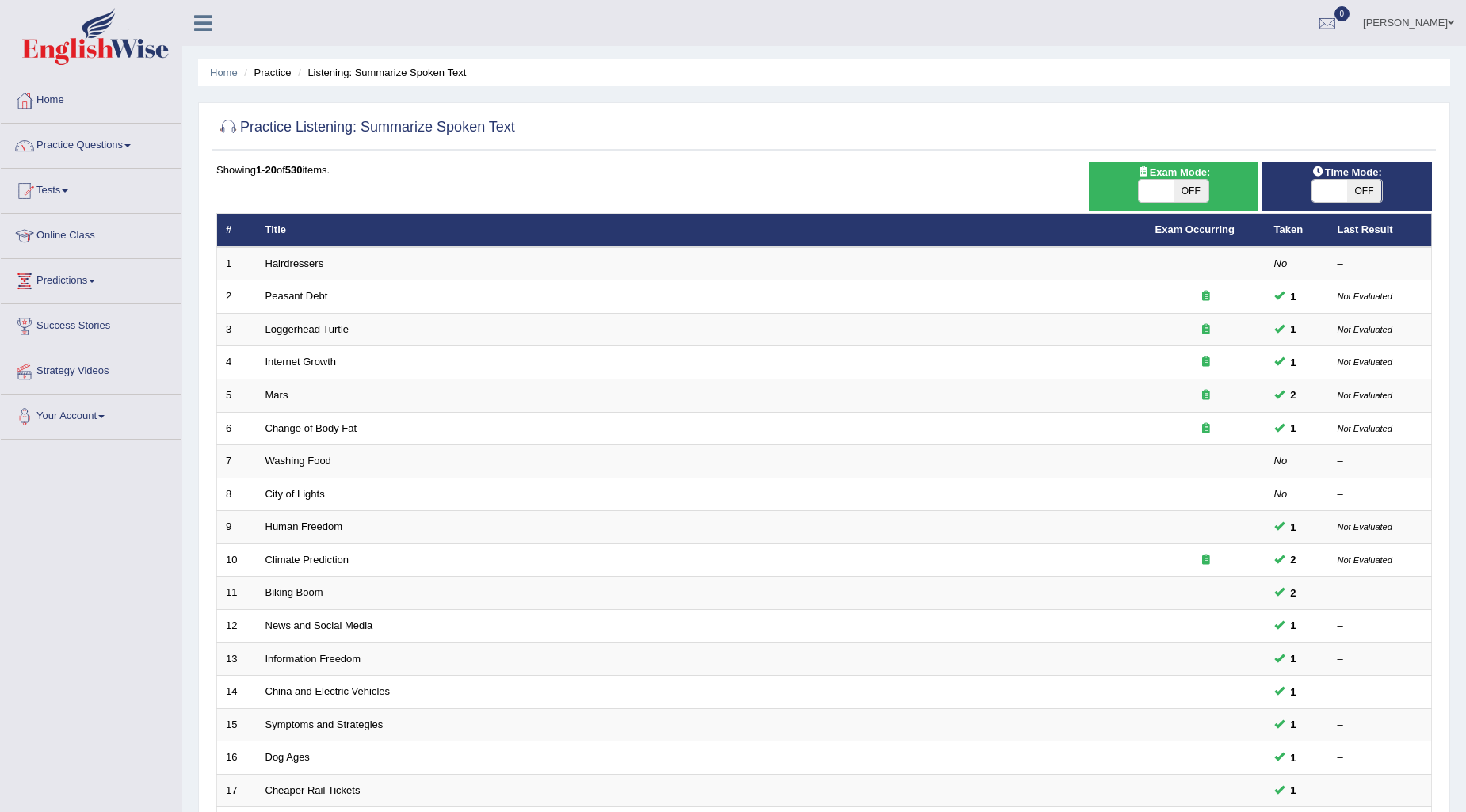
click at [1350, 198] on span "OFF" at bounding box center [1365, 191] width 35 height 23
checkbox input "true"
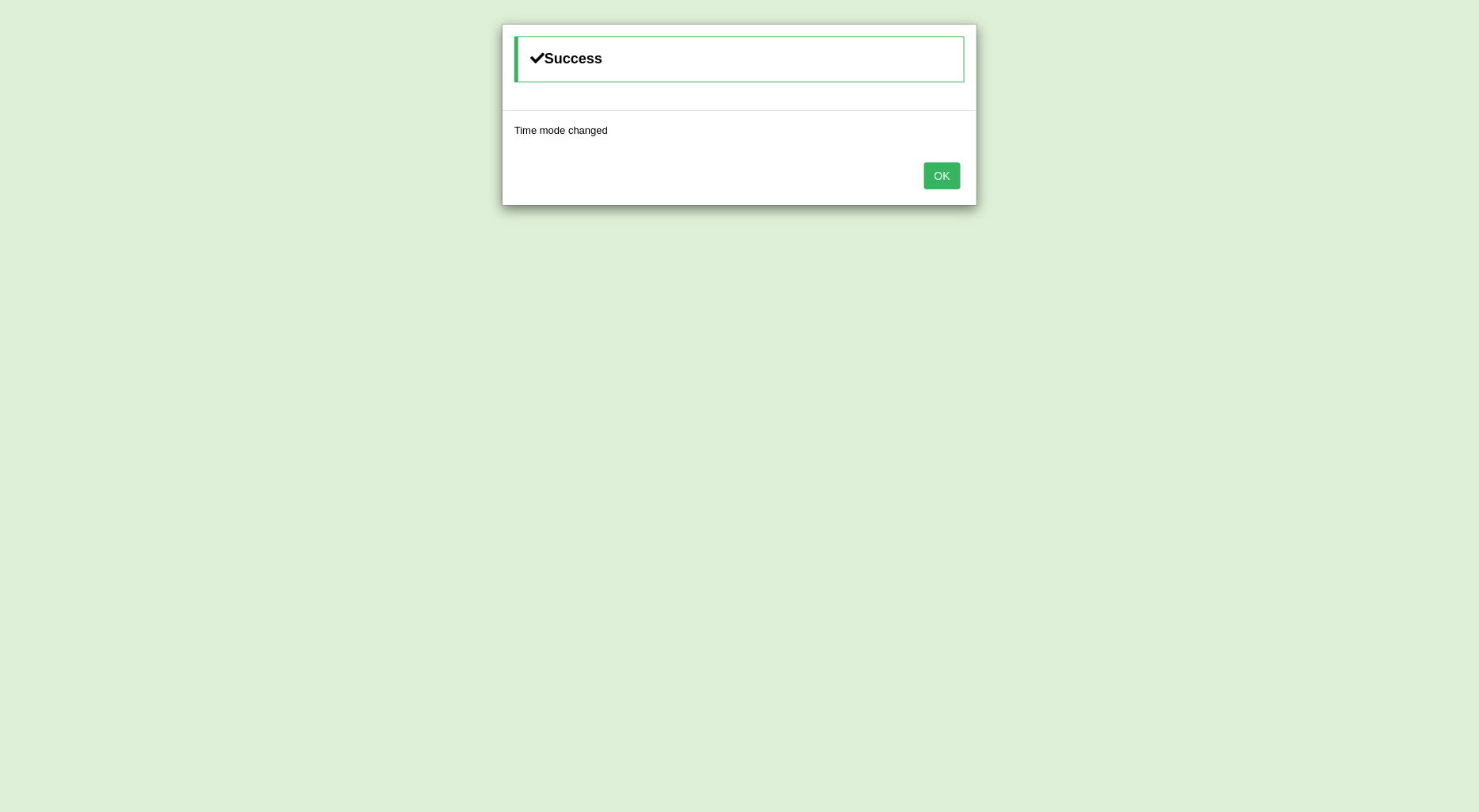
click at [945, 181] on button "OK" at bounding box center [943, 176] width 37 height 27
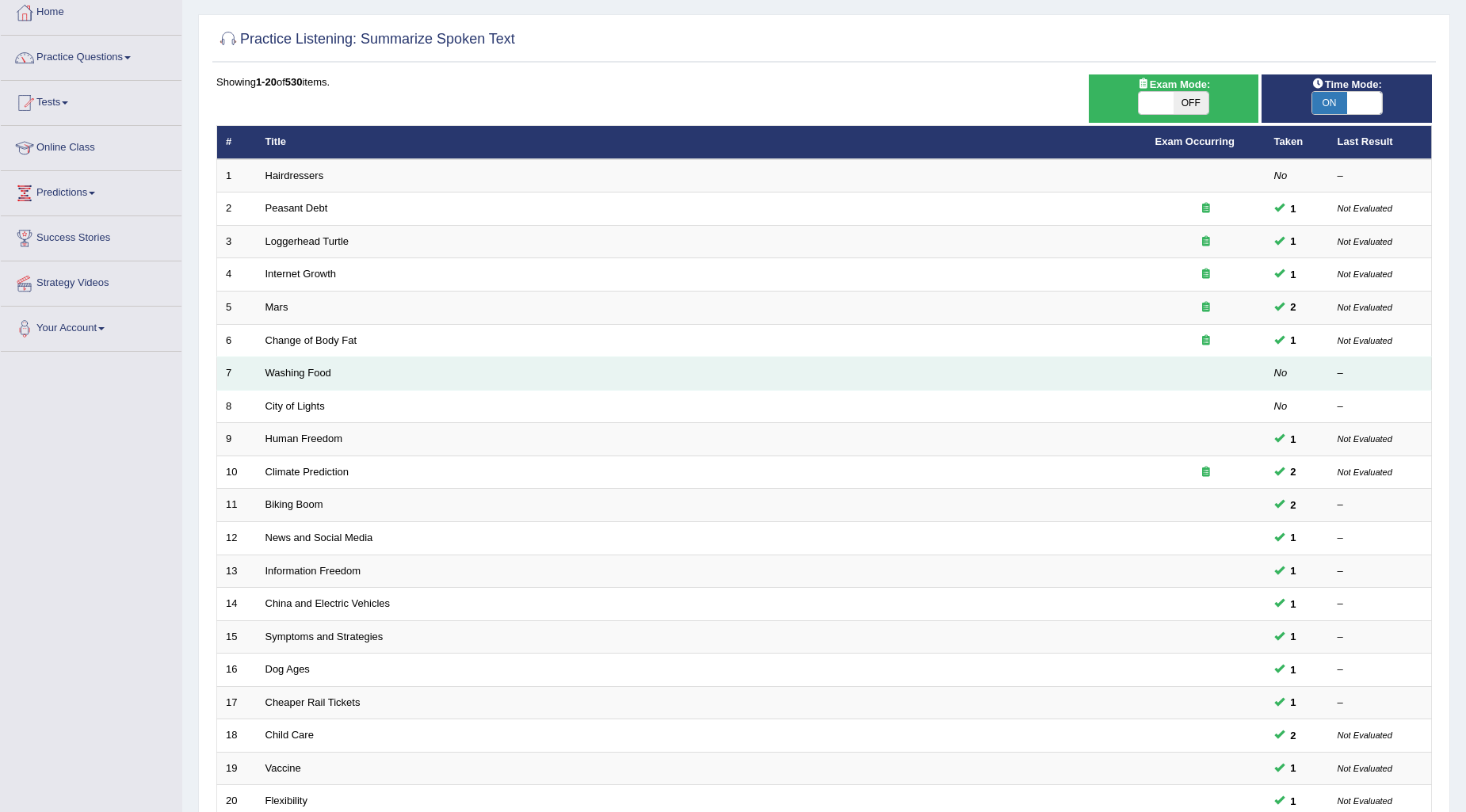
scroll to position [236, 0]
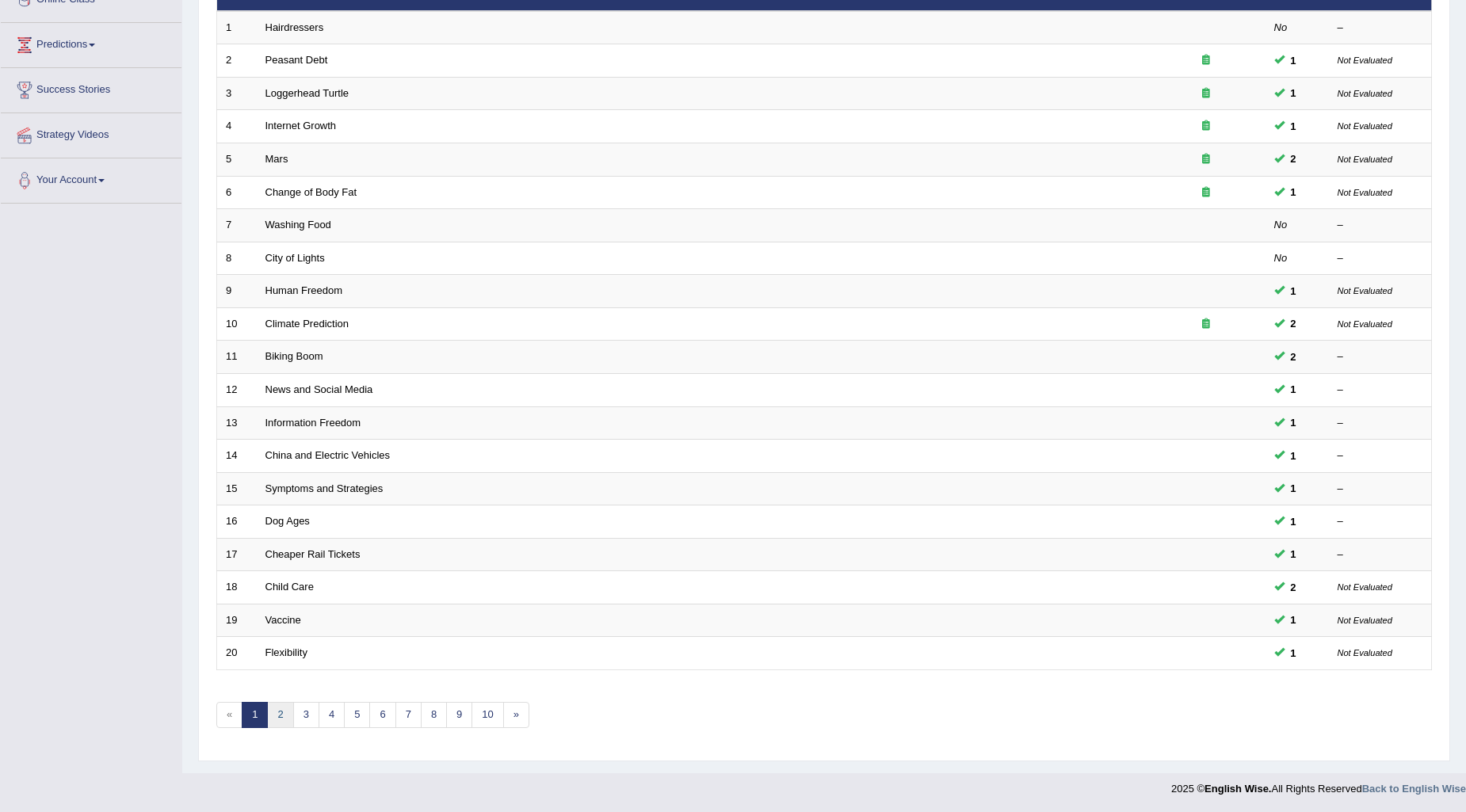
click at [279, 716] on link "2" at bounding box center [279, 714] width 26 height 26
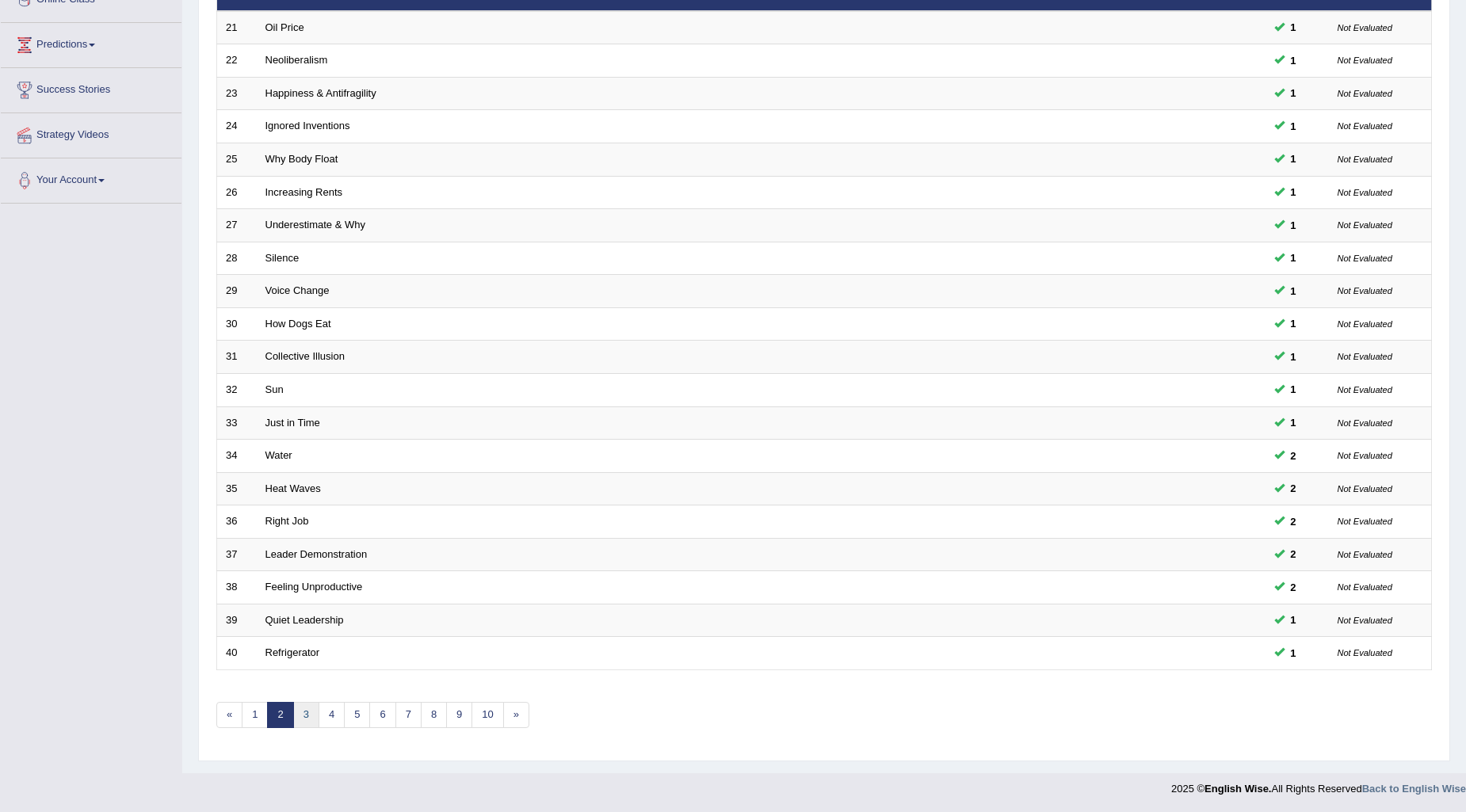
click at [301, 723] on link "3" at bounding box center [306, 714] width 26 height 26
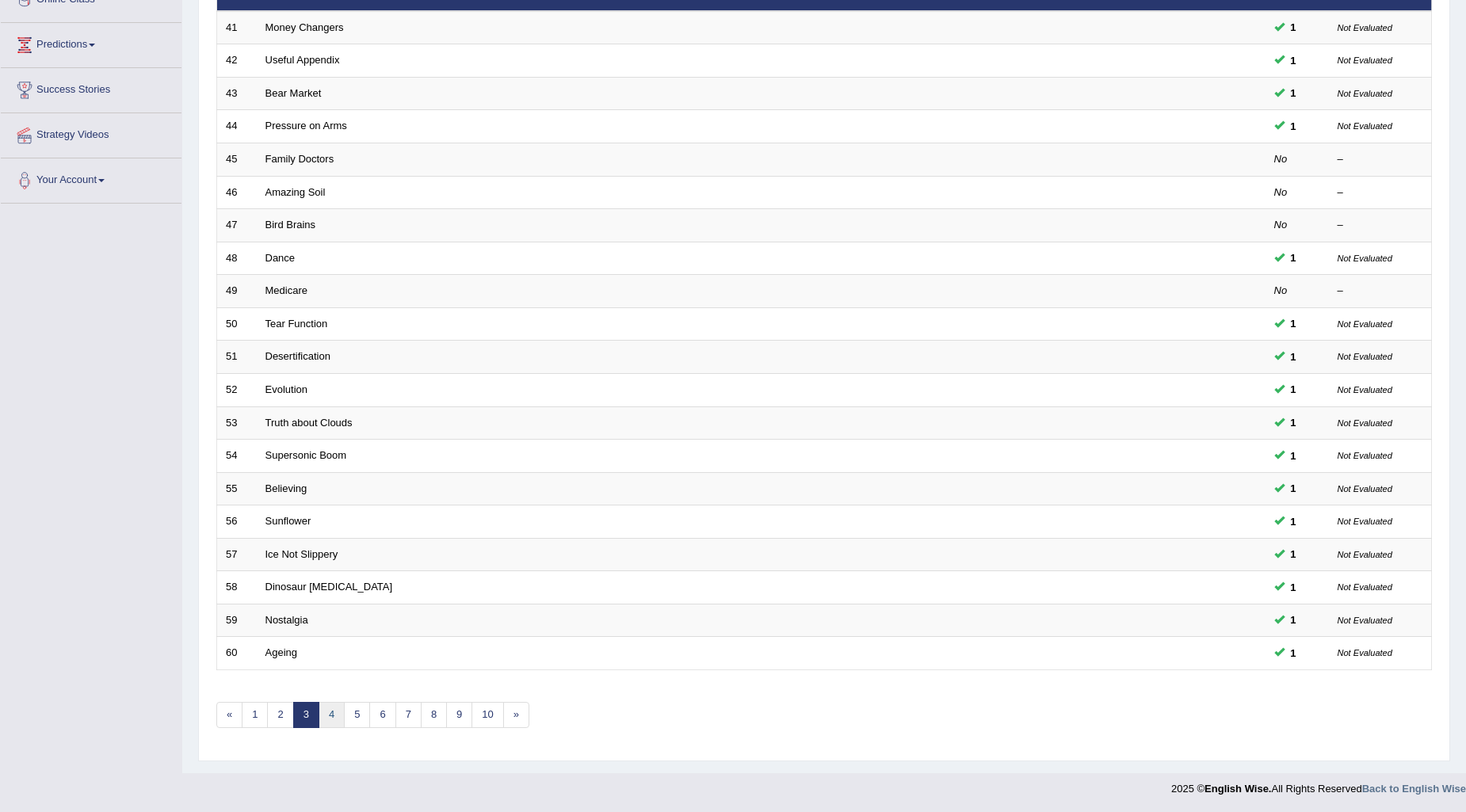
click at [341, 714] on link "4" at bounding box center [331, 714] width 26 height 26
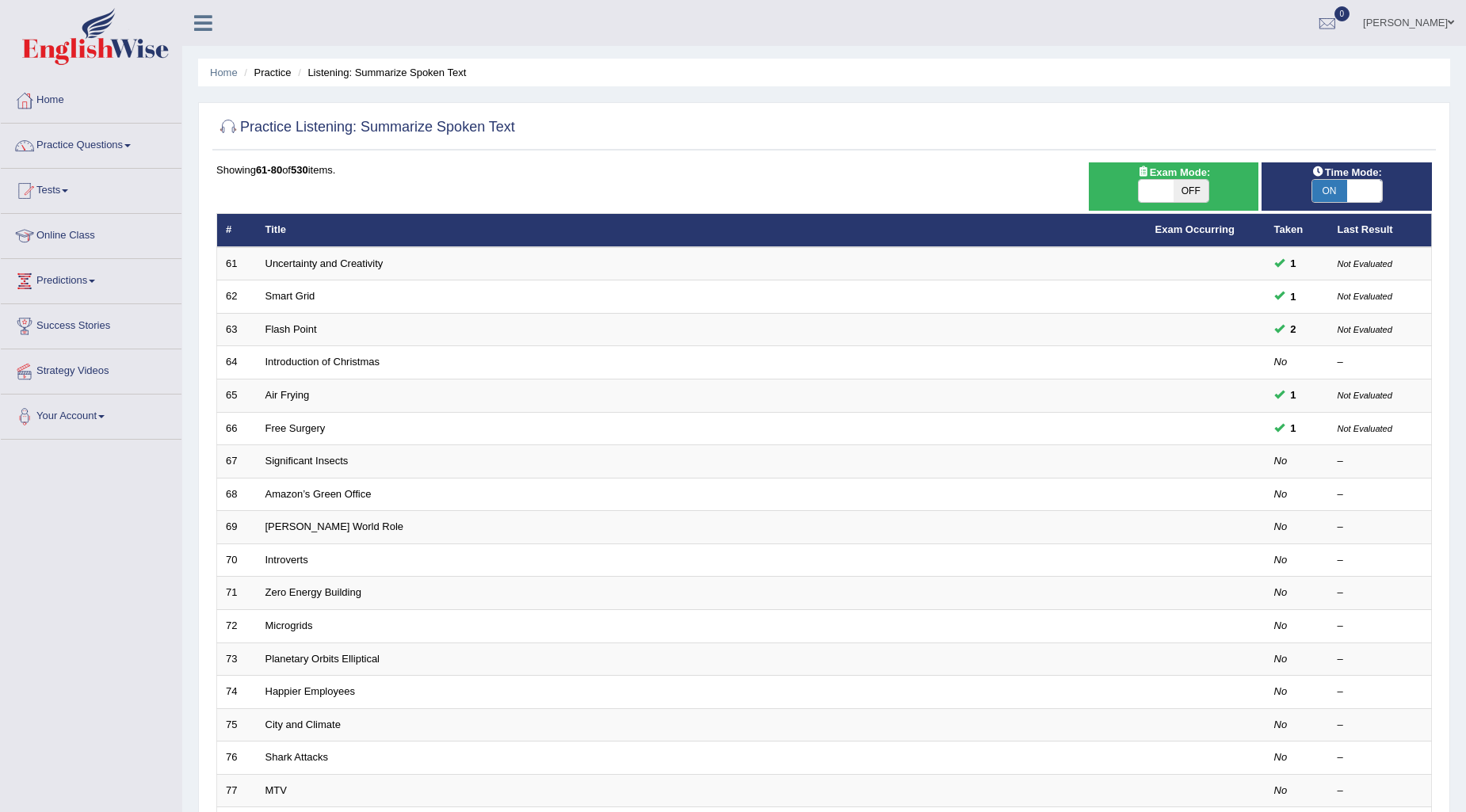
scroll to position [236, 0]
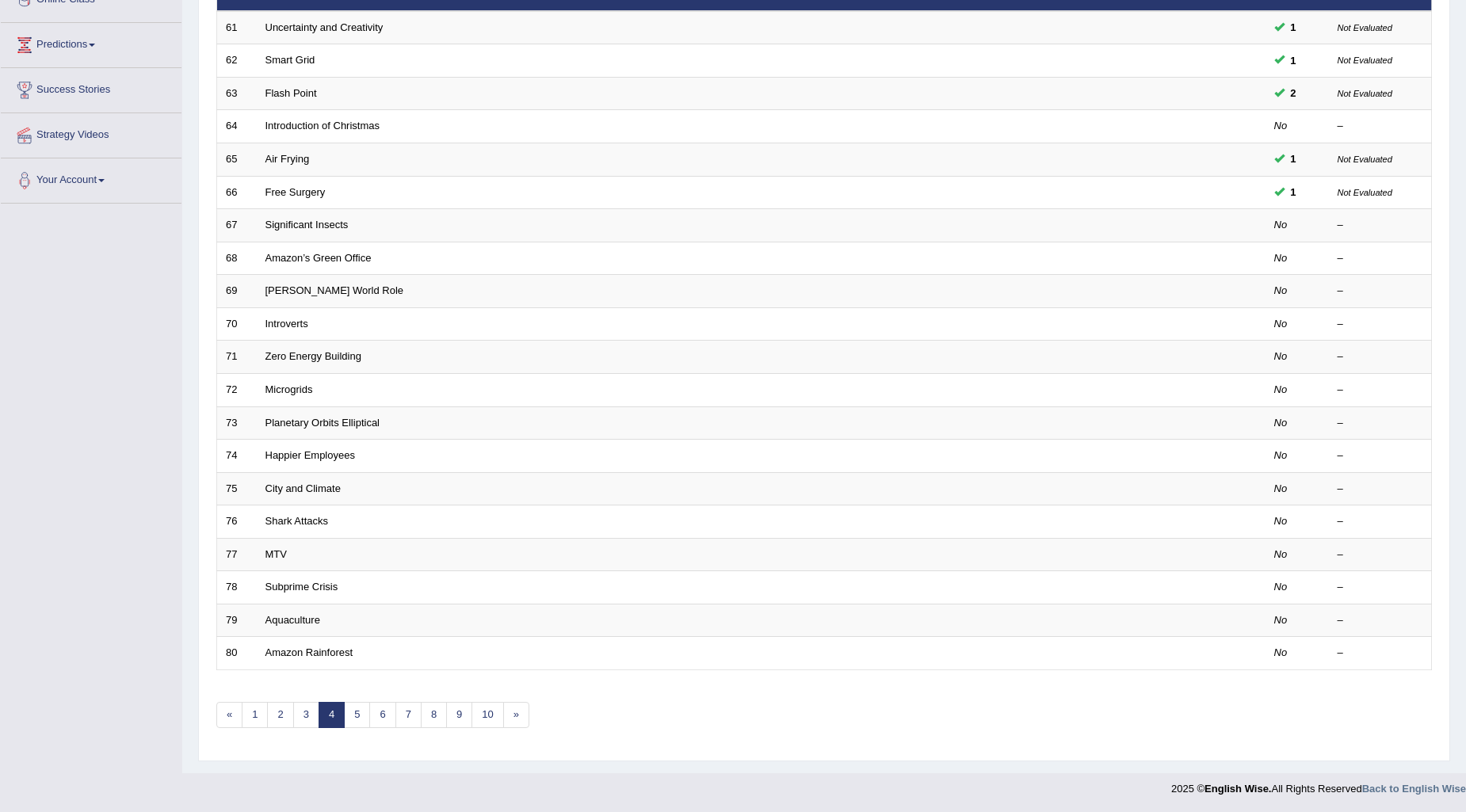
click at [296, 225] on link "Significant Insects" at bounding box center [307, 224] width 83 height 12
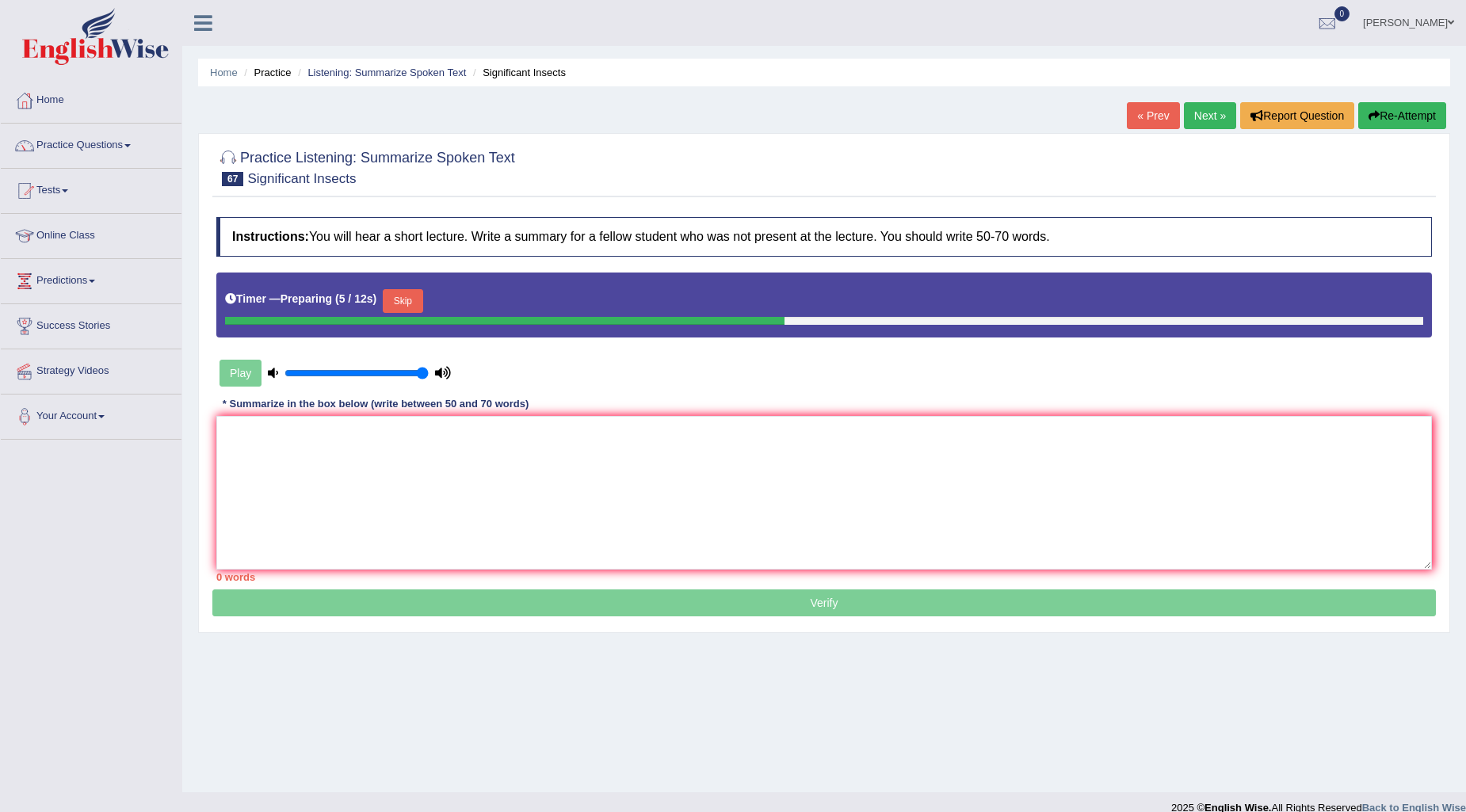
click at [414, 310] on button "Skip" at bounding box center [403, 301] width 40 height 24
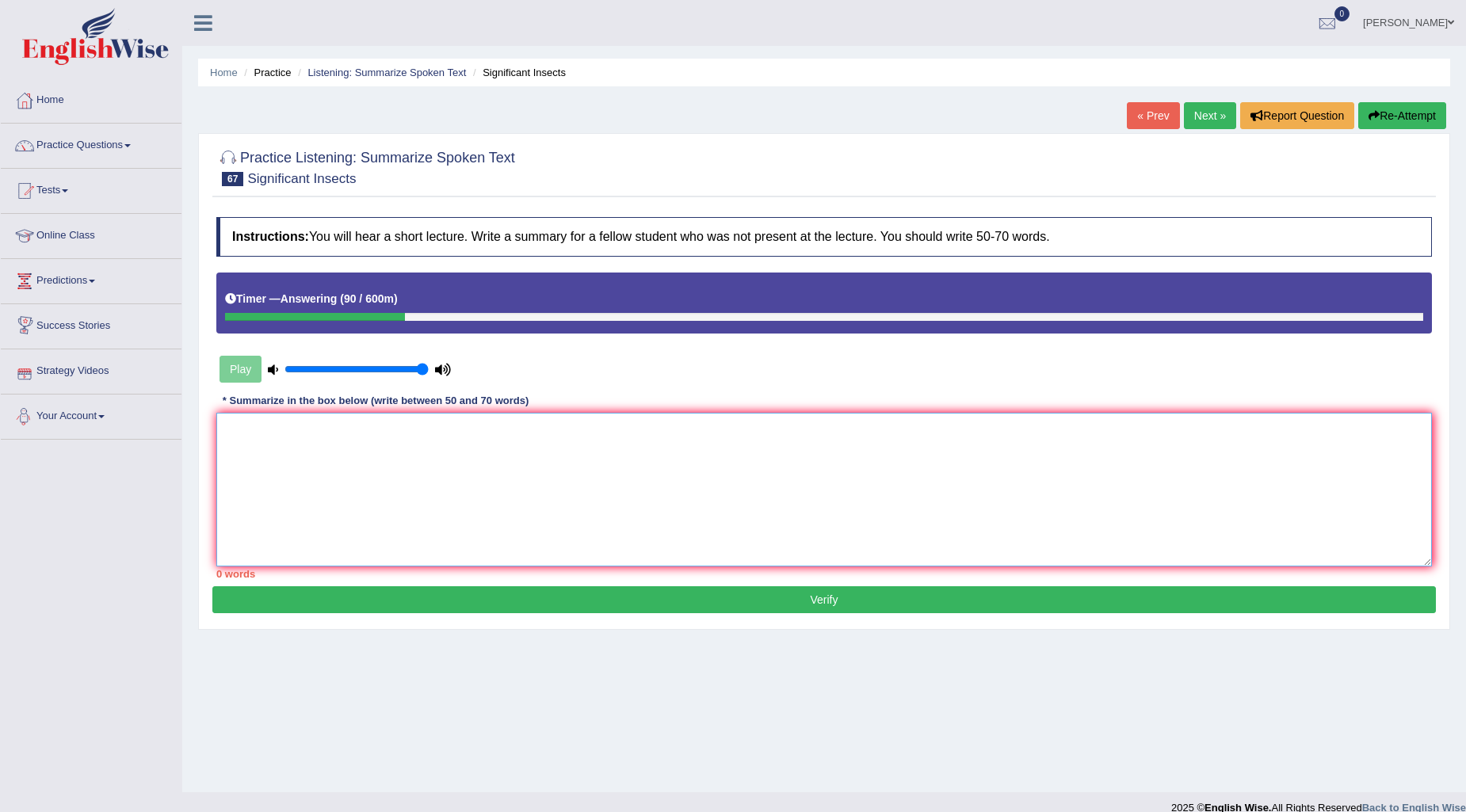
click at [249, 466] on textarea at bounding box center [824, 489] width 1216 height 153
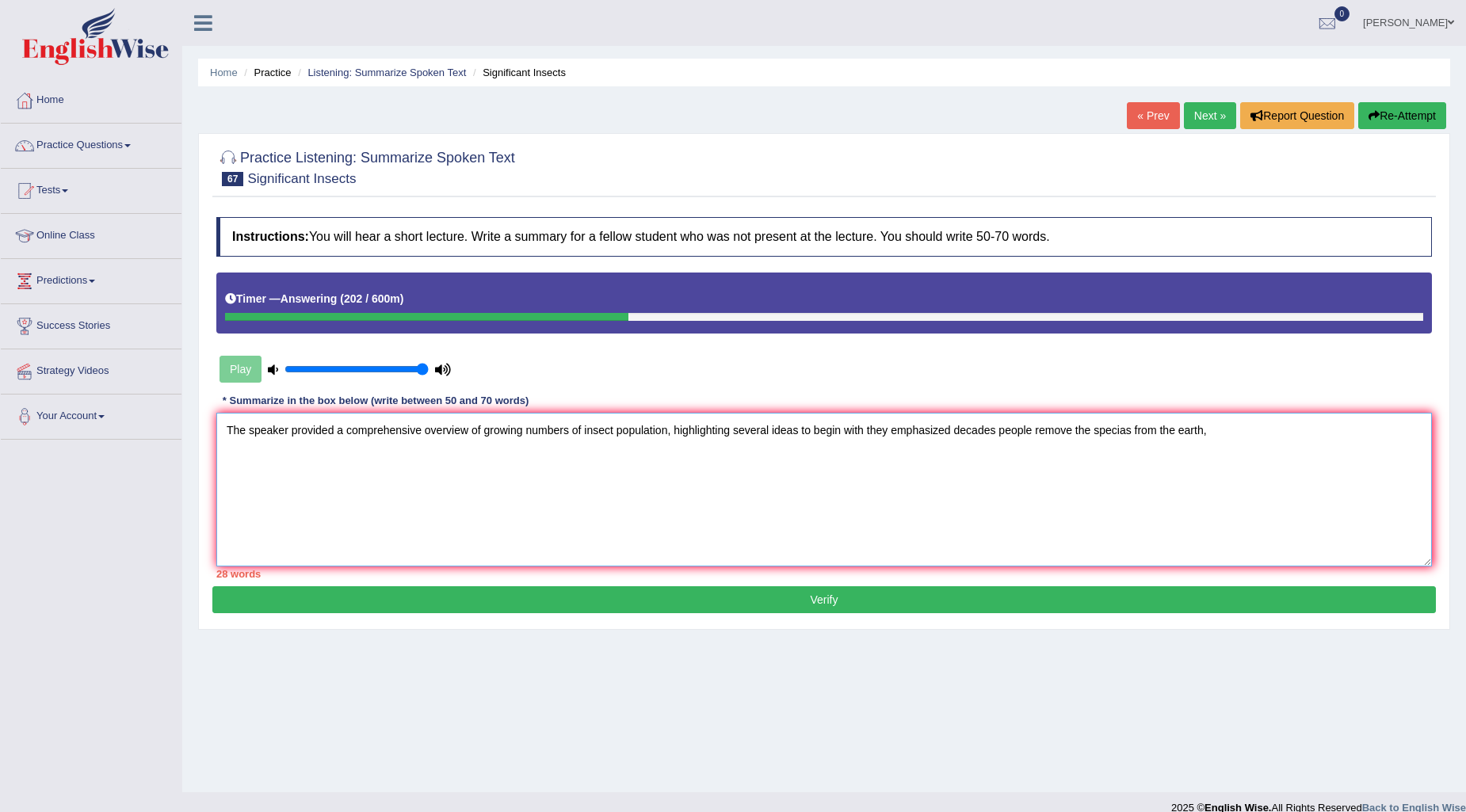
click at [668, 426] on textarea "The speaker provided a comprehensive overview of growing numbers of insect popu…" at bounding box center [824, 489] width 1216 height 153
click at [670, 433] on textarea "The speaker provided a comprehensive overview of growing numbers of insect popu…" at bounding box center [824, 489] width 1216 height 153
click at [1227, 428] on textarea "The speaker provided a comprehensive overview of growing numbers of insect popu…" at bounding box center [824, 489] width 1216 height 153
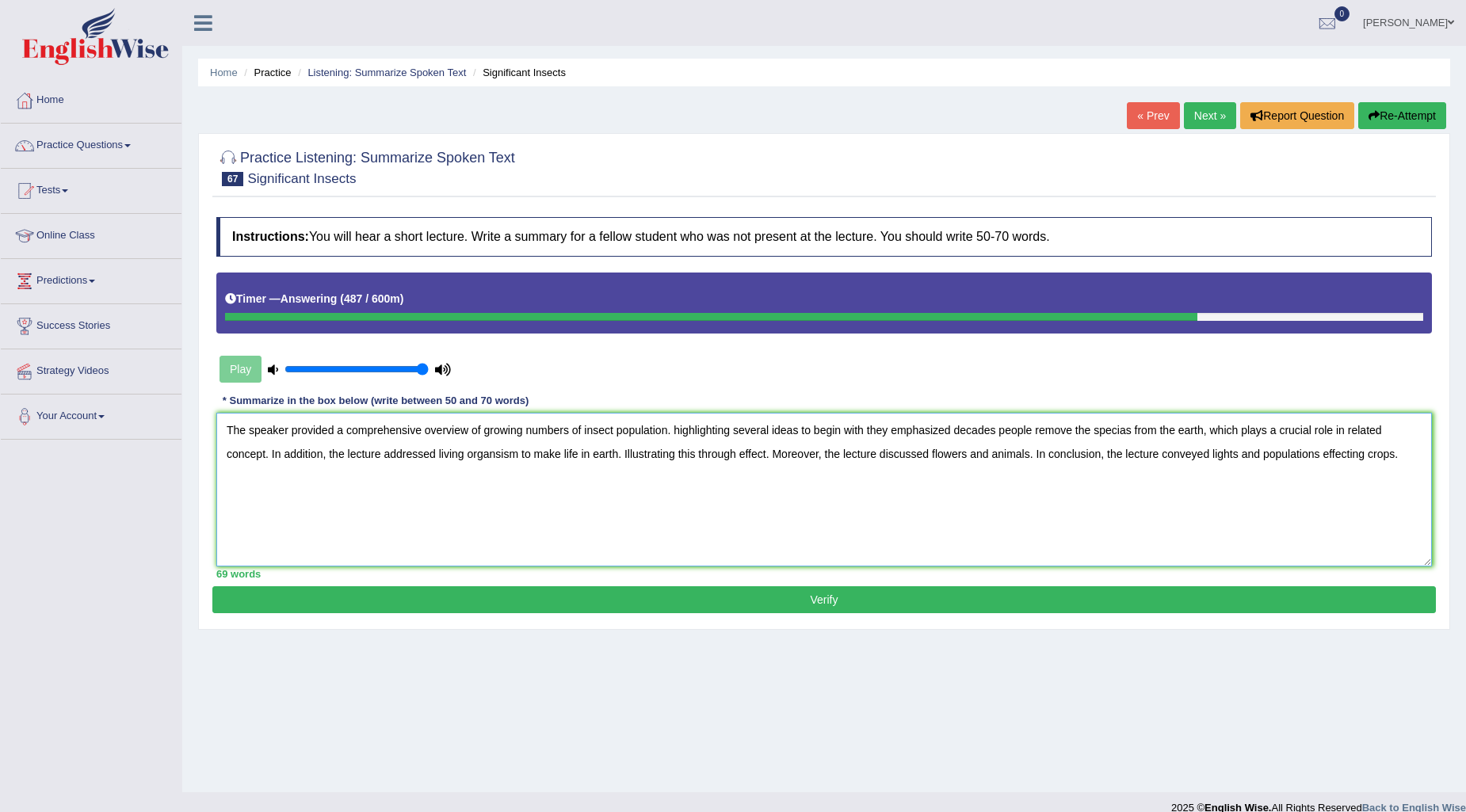
type textarea "The speaker provided a comprehensive overview of growing numbers of insect popu…"
click at [794, 591] on button "Verify" at bounding box center [824, 599] width 1223 height 27
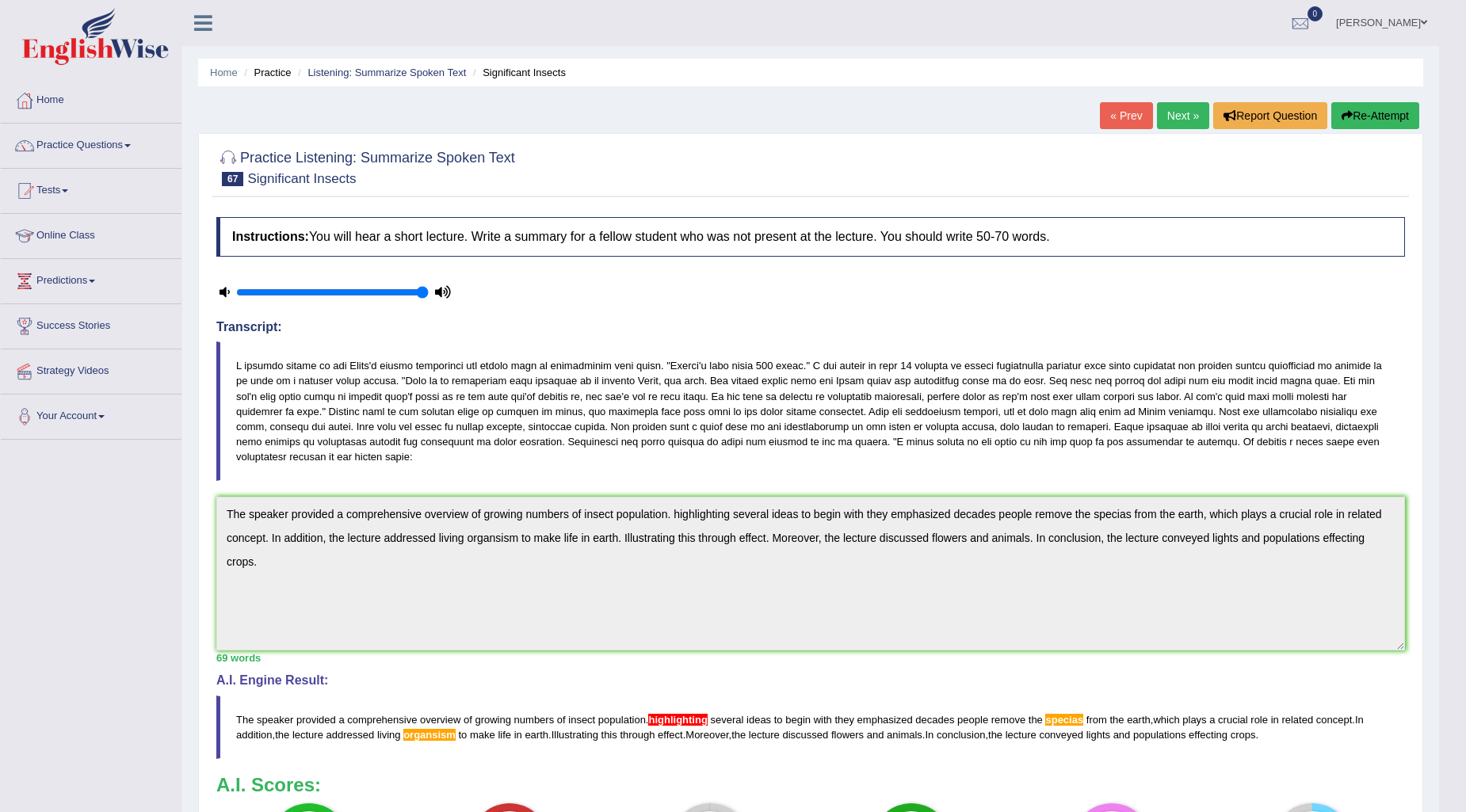
click at [1167, 118] on link "Next »" at bounding box center [1182, 116] width 53 height 27
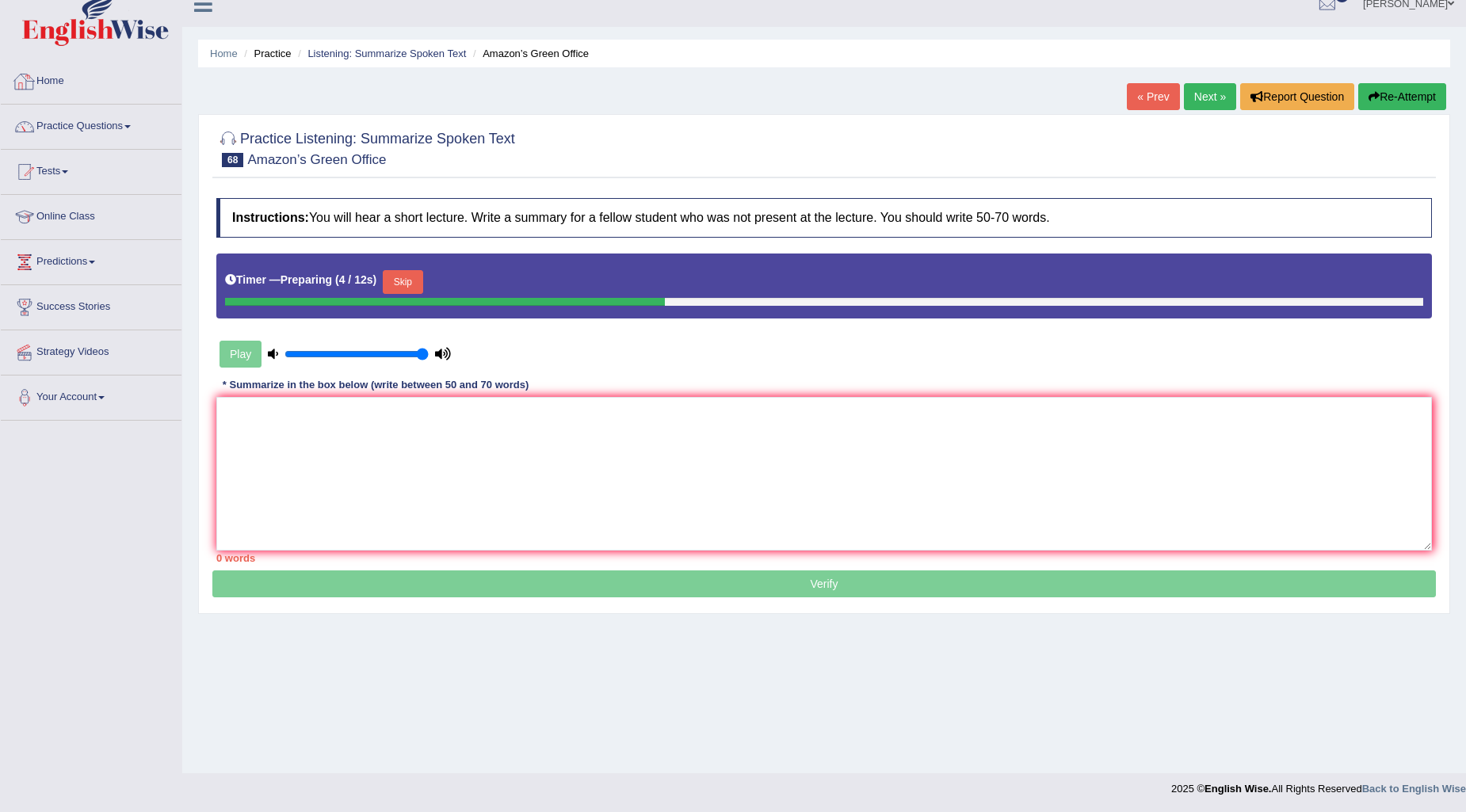
click at [128, 108] on link "Practice Questions" at bounding box center [91, 124] width 181 height 40
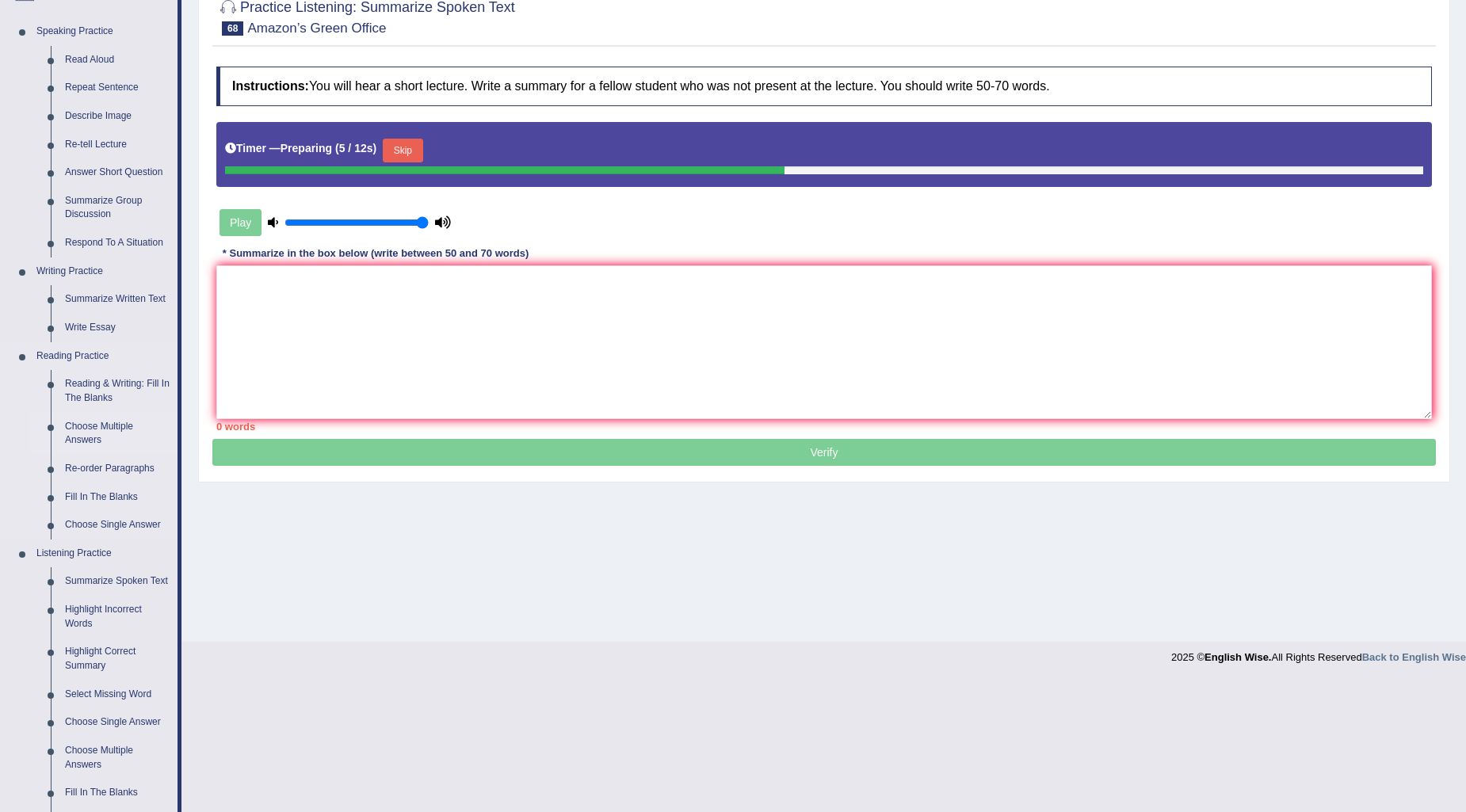
scroll to position [459, 0]
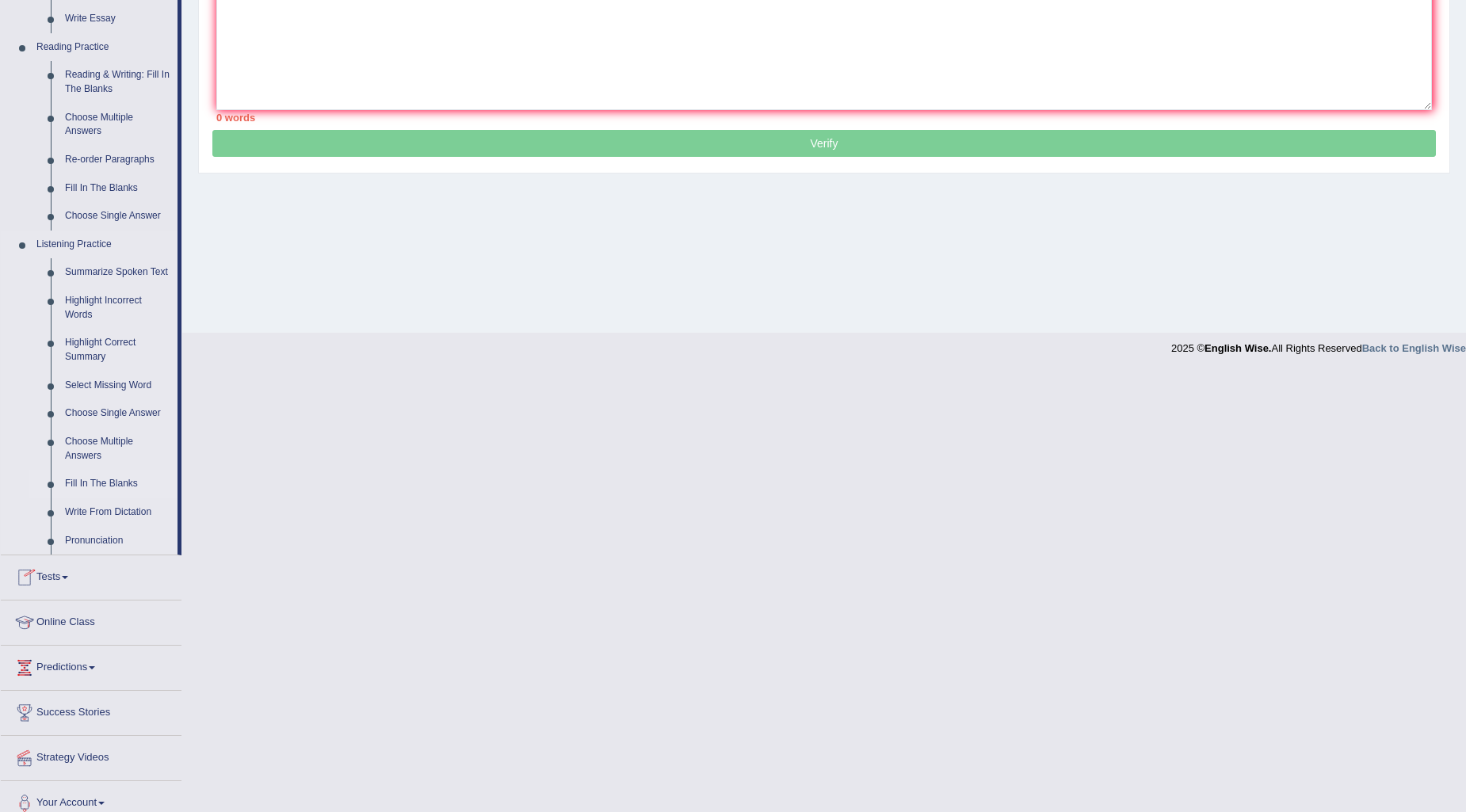
click at [96, 487] on link "Fill In The Blanks" at bounding box center [118, 484] width 120 height 28
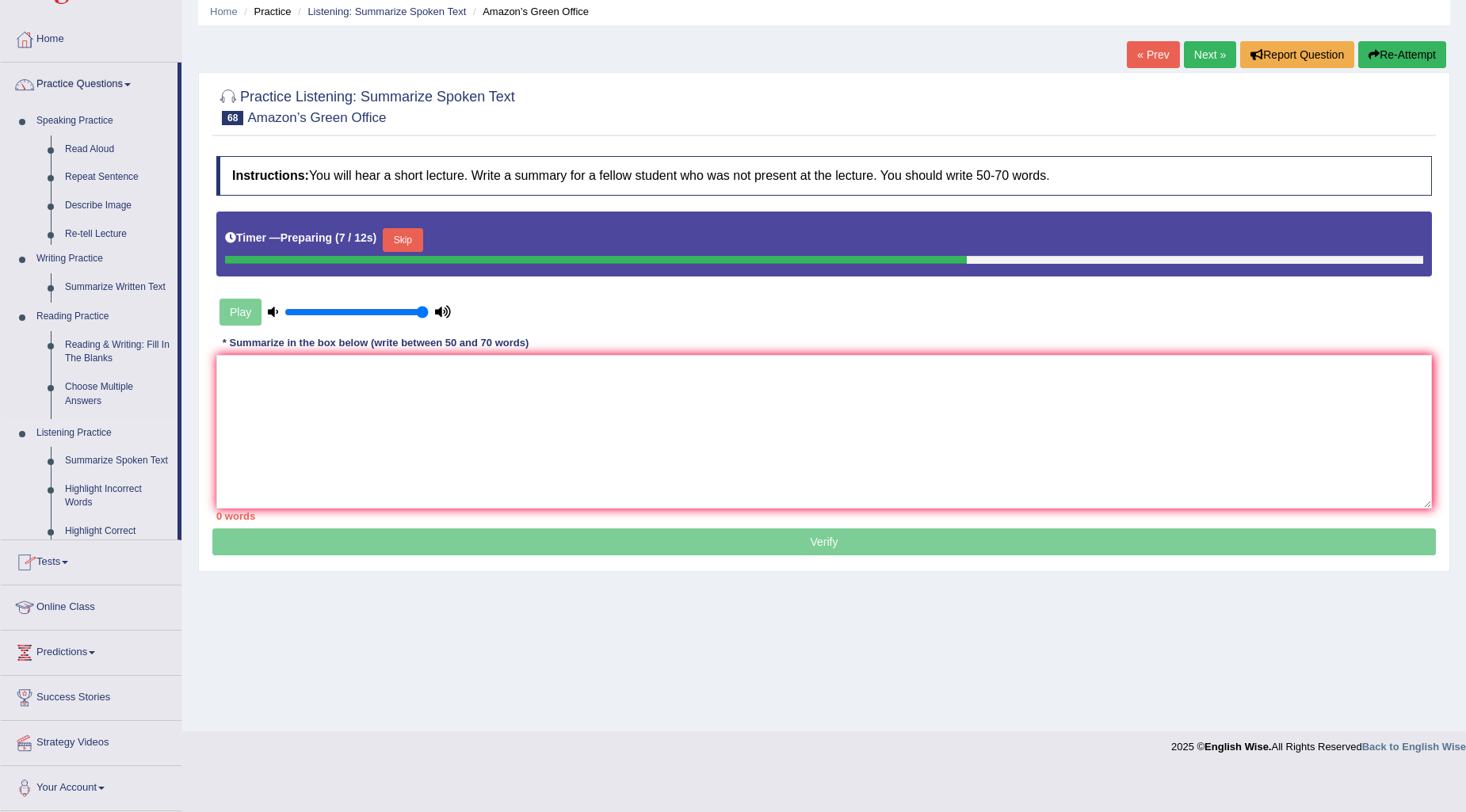
scroll to position [19, 0]
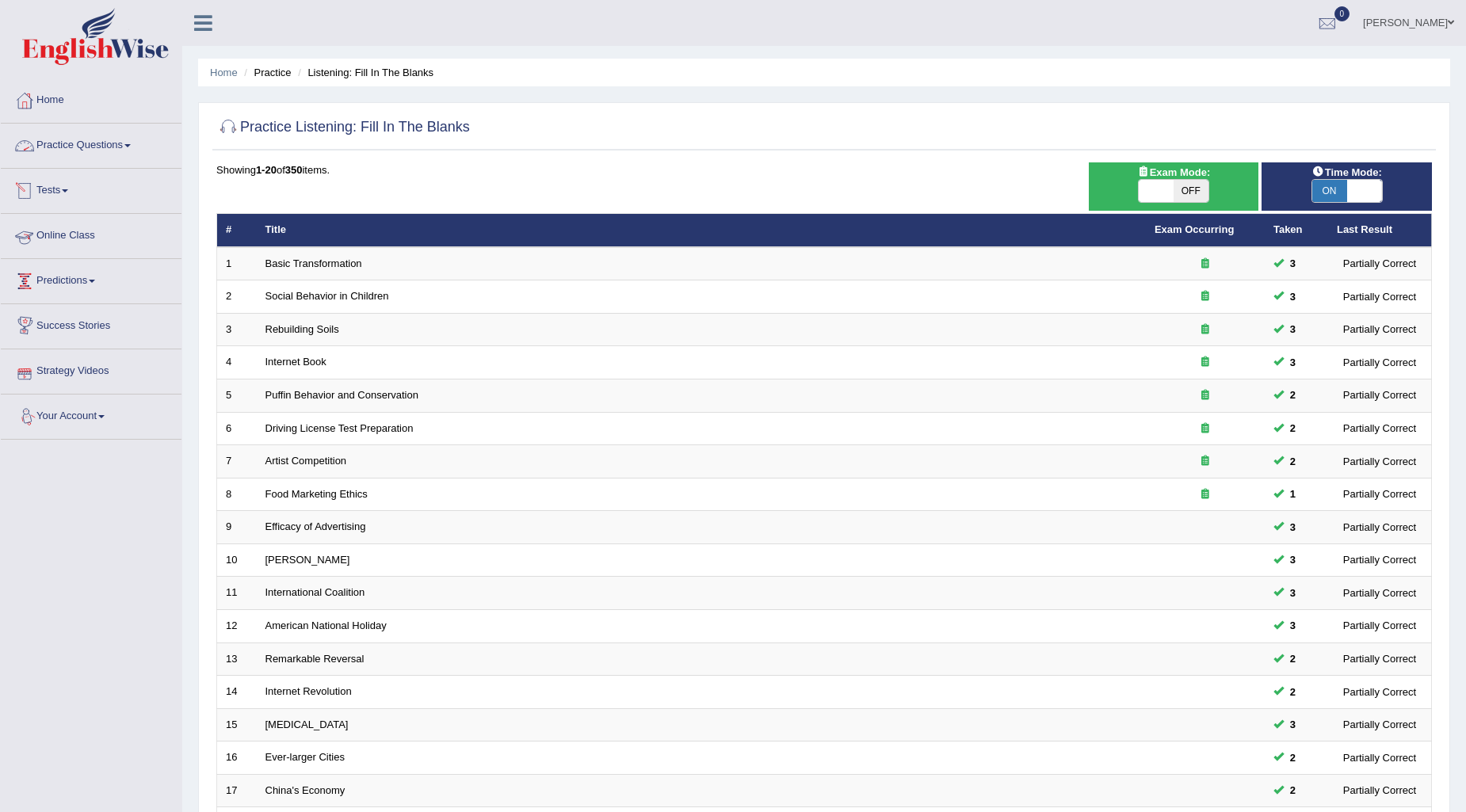
click at [107, 138] on link "Practice Questions" at bounding box center [91, 143] width 181 height 40
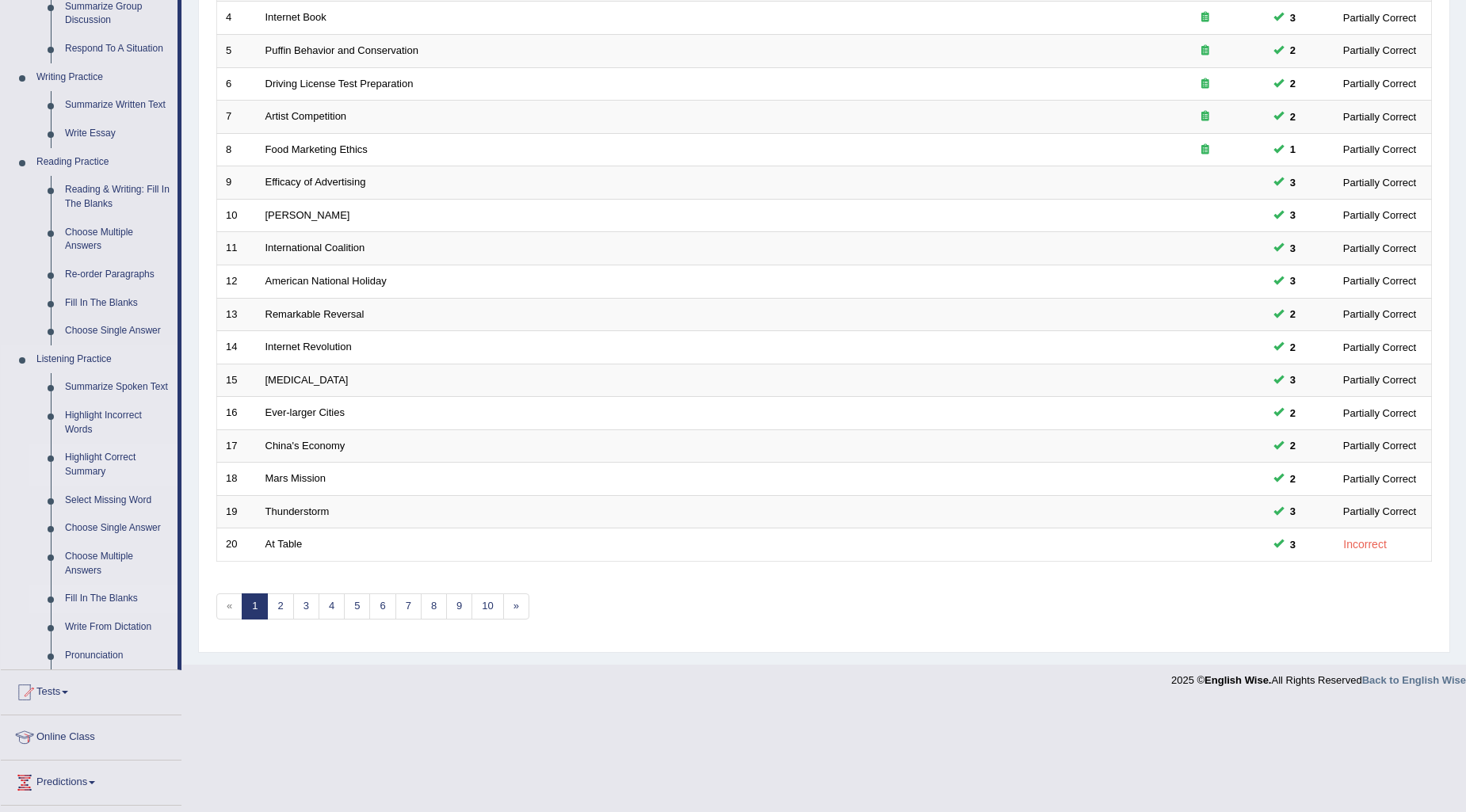
scroll to position [352, 0]
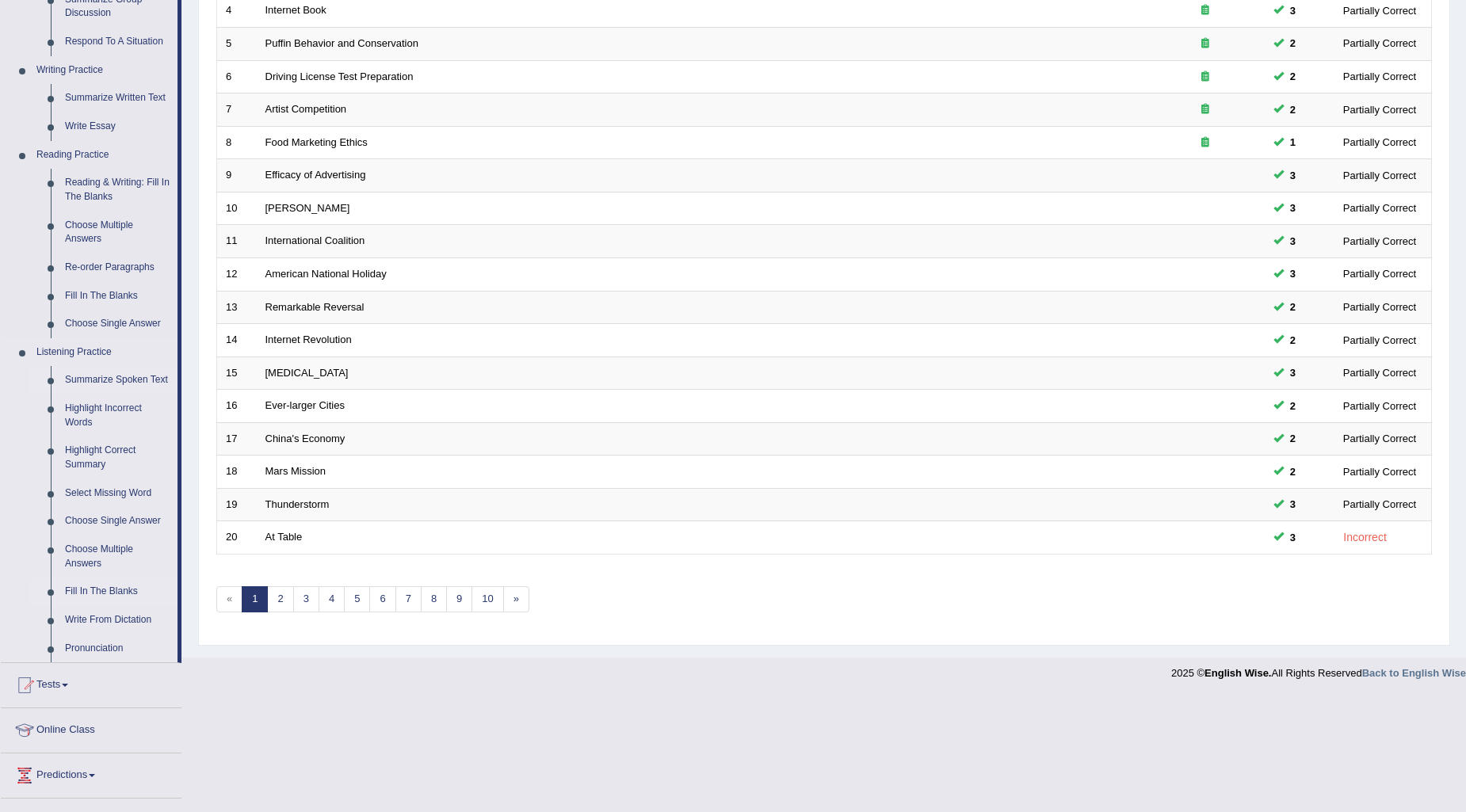
click at [101, 380] on link "Summarize Spoken Text" at bounding box center [118, 380] width 120 height 28
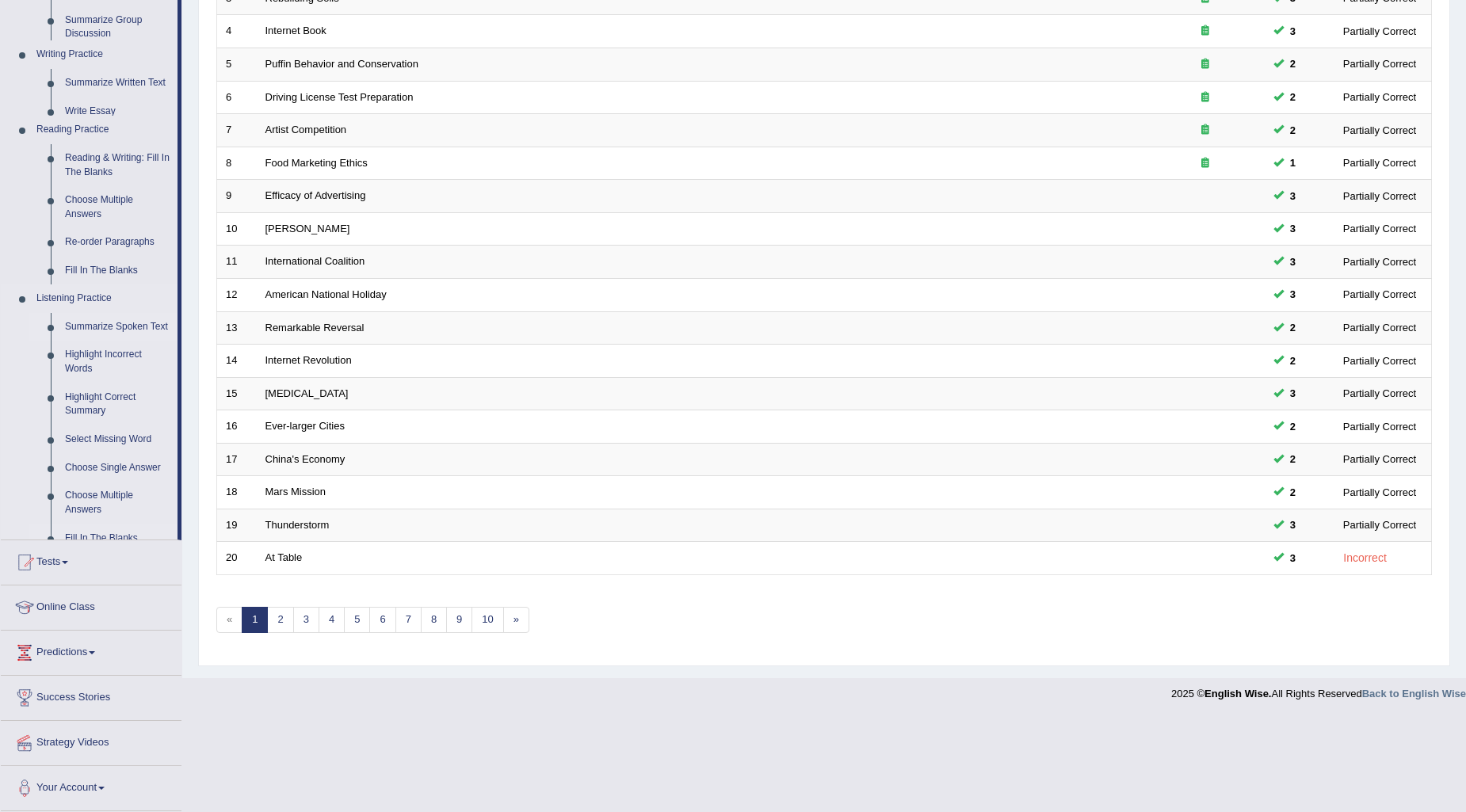
scroll to position [236, 0]
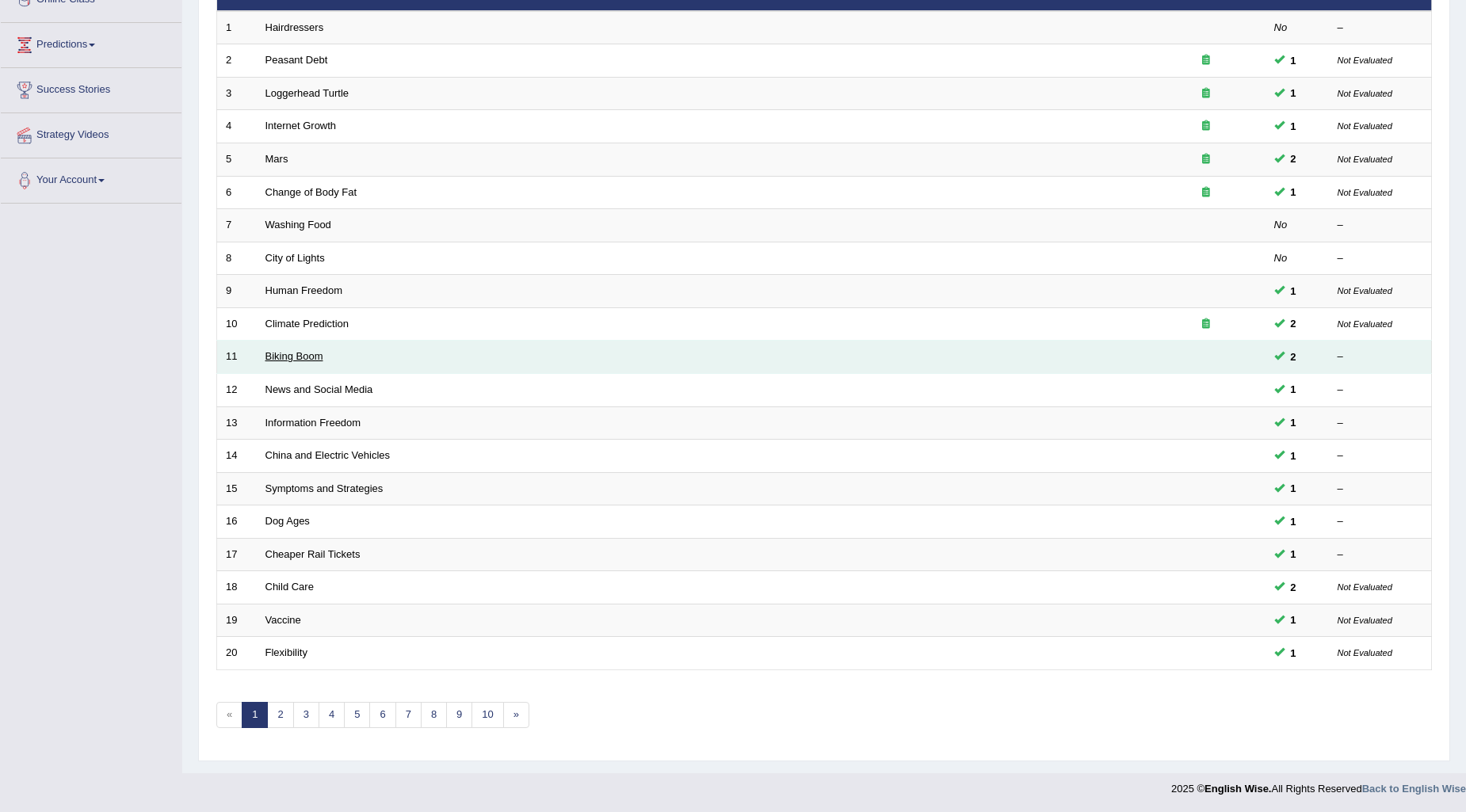
click at [299, 355] on link "Biking Boom" at bounding box center [294, 356] width 58 height 12
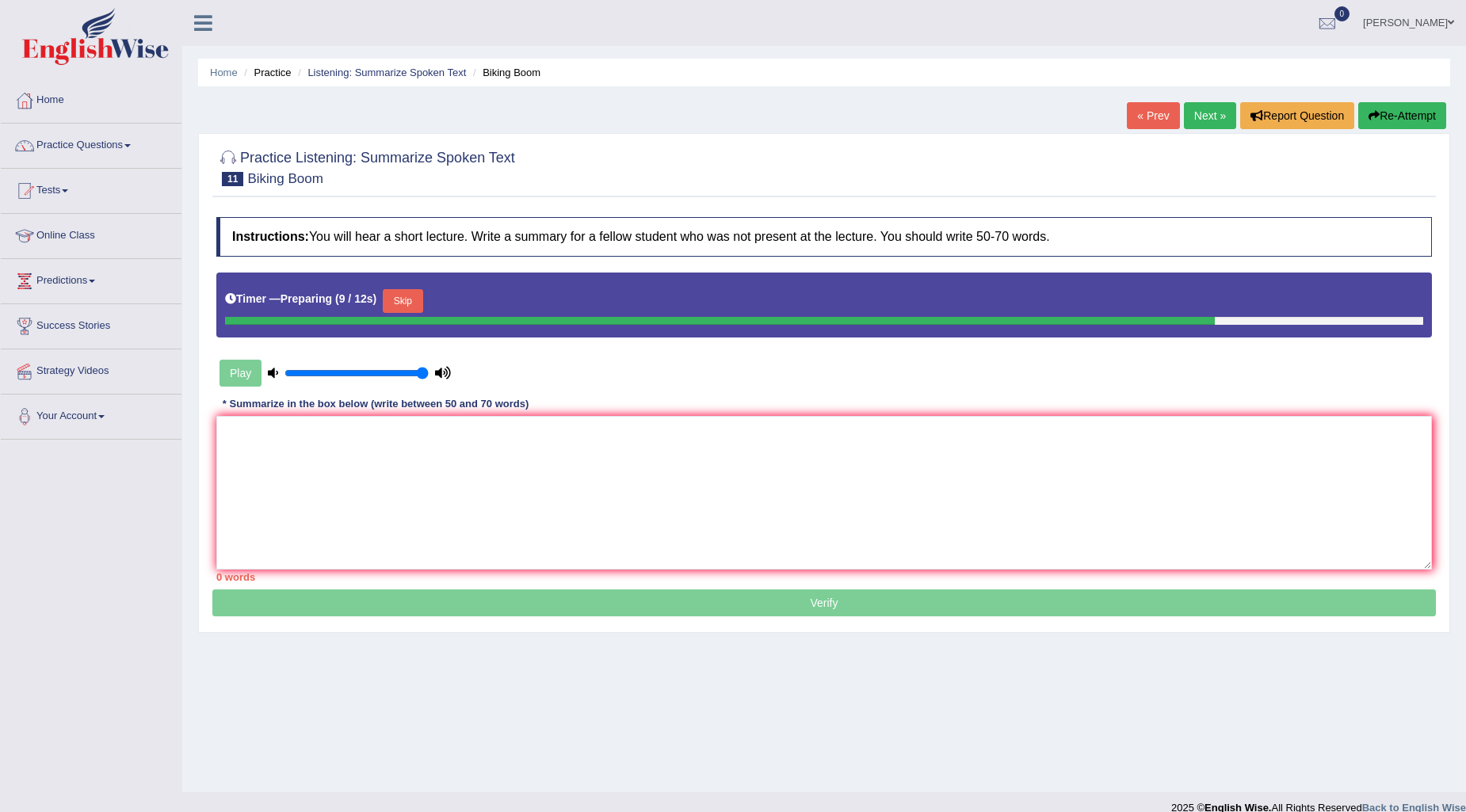
click at [400, 303] on button "Skip" at bounding box center [403, 301] width 40 height 24
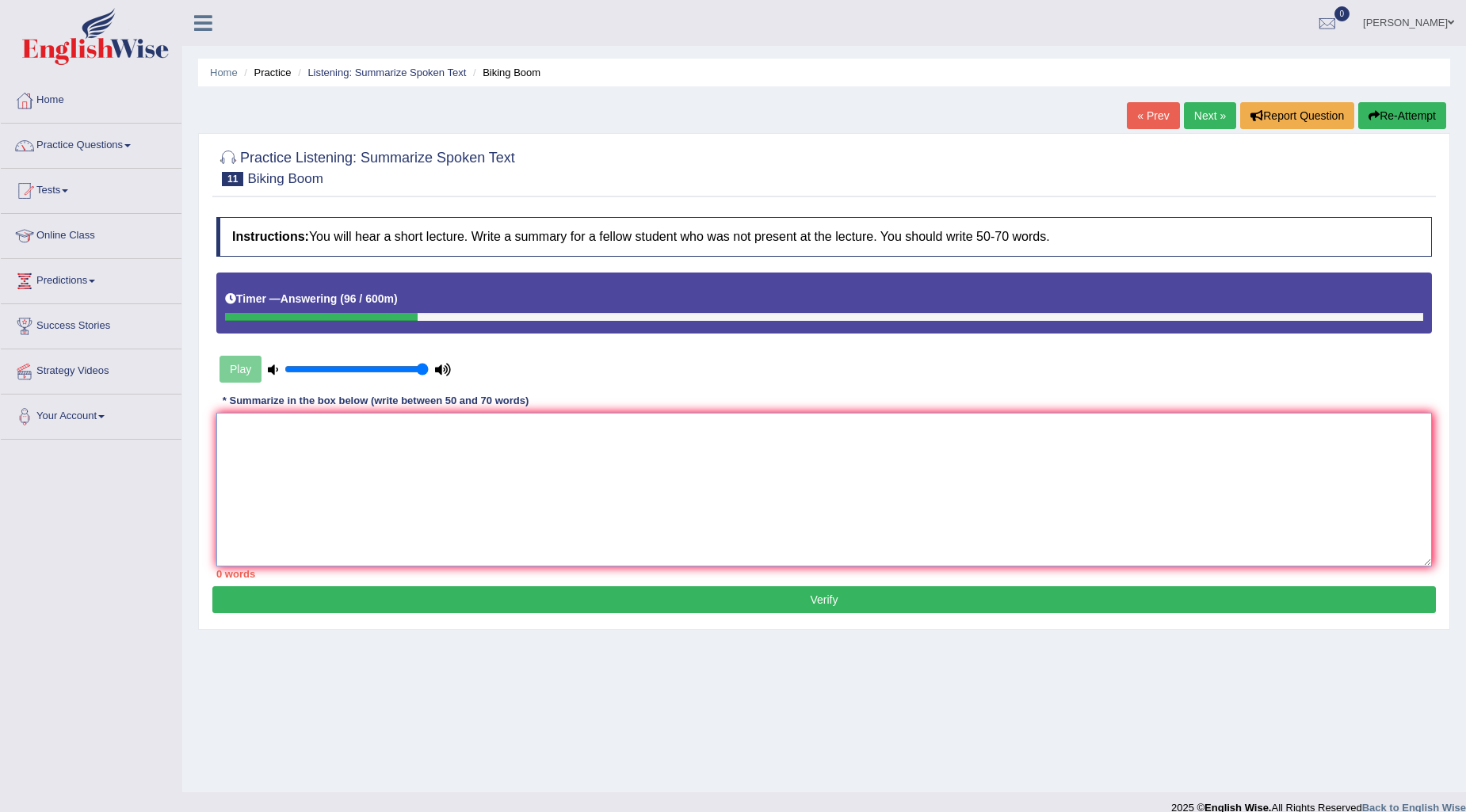
click at [279, 434] on textarea at bounding box center [824, 489] width 1216 height 153
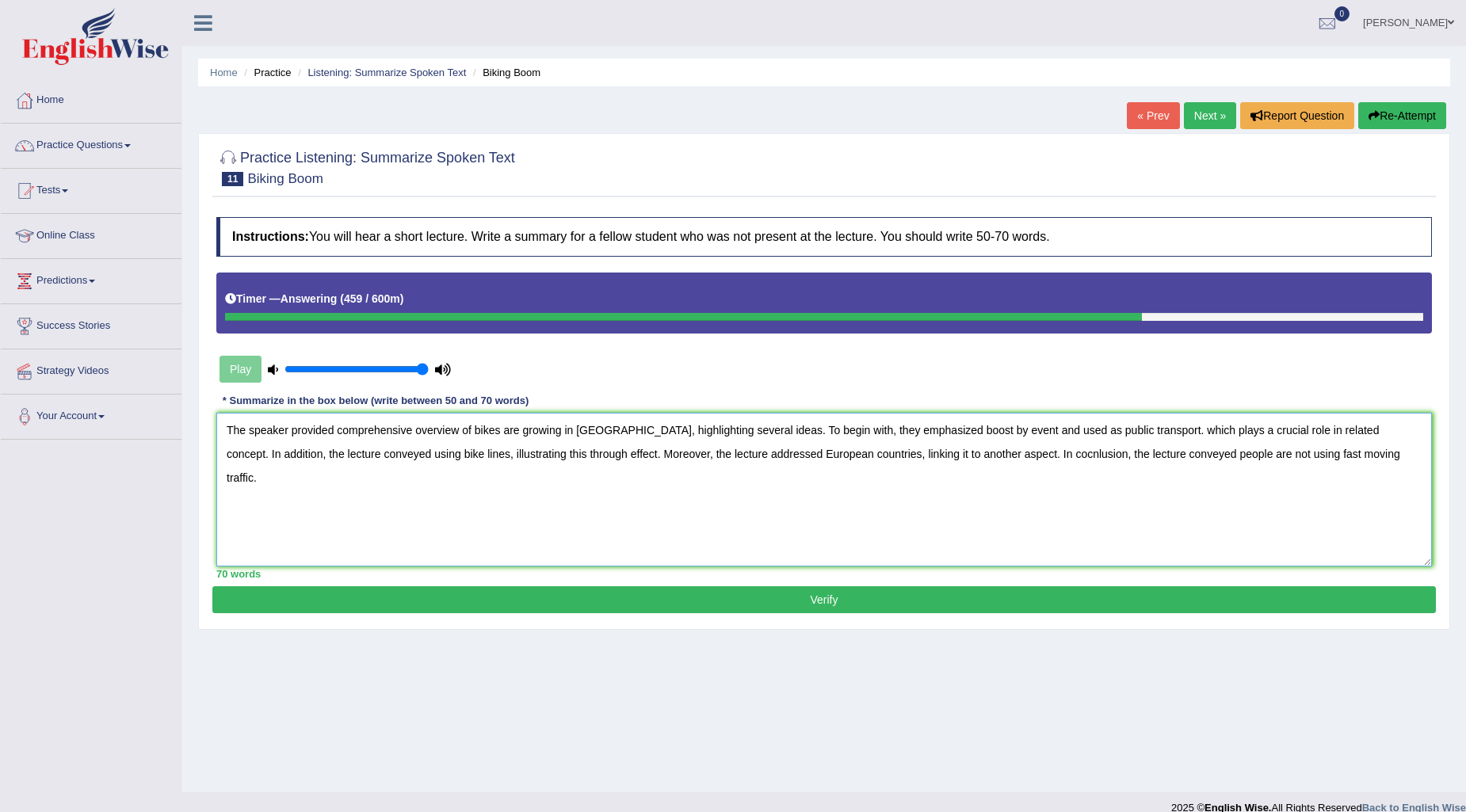
click at [335, 428] on textarea "The speaker provided comprehensive overview of bikes are growing in America, hi…" at bounding box center [824, 489] width 1216 height 153
click at [336, 430] on textarea "The speaker provided comprehensive overview of bikes are growing in America, hi…" at bounding box center [824, 489] width 1216 height 153
click at [1209, 449] on textarea "The speaker provided comprehensive overview of bikes are growing in America, hi…" at bounding box center [824, 489] width 1216 height 153
click at [338, 423] on textarea "The speaker provided comprehensive overview of bikes are growing in America, hi…" at bounding box center [824, 489] width 1216 height 153
type textarea "The speaker provided a comprehensive overview of bikes are growing in America, …"
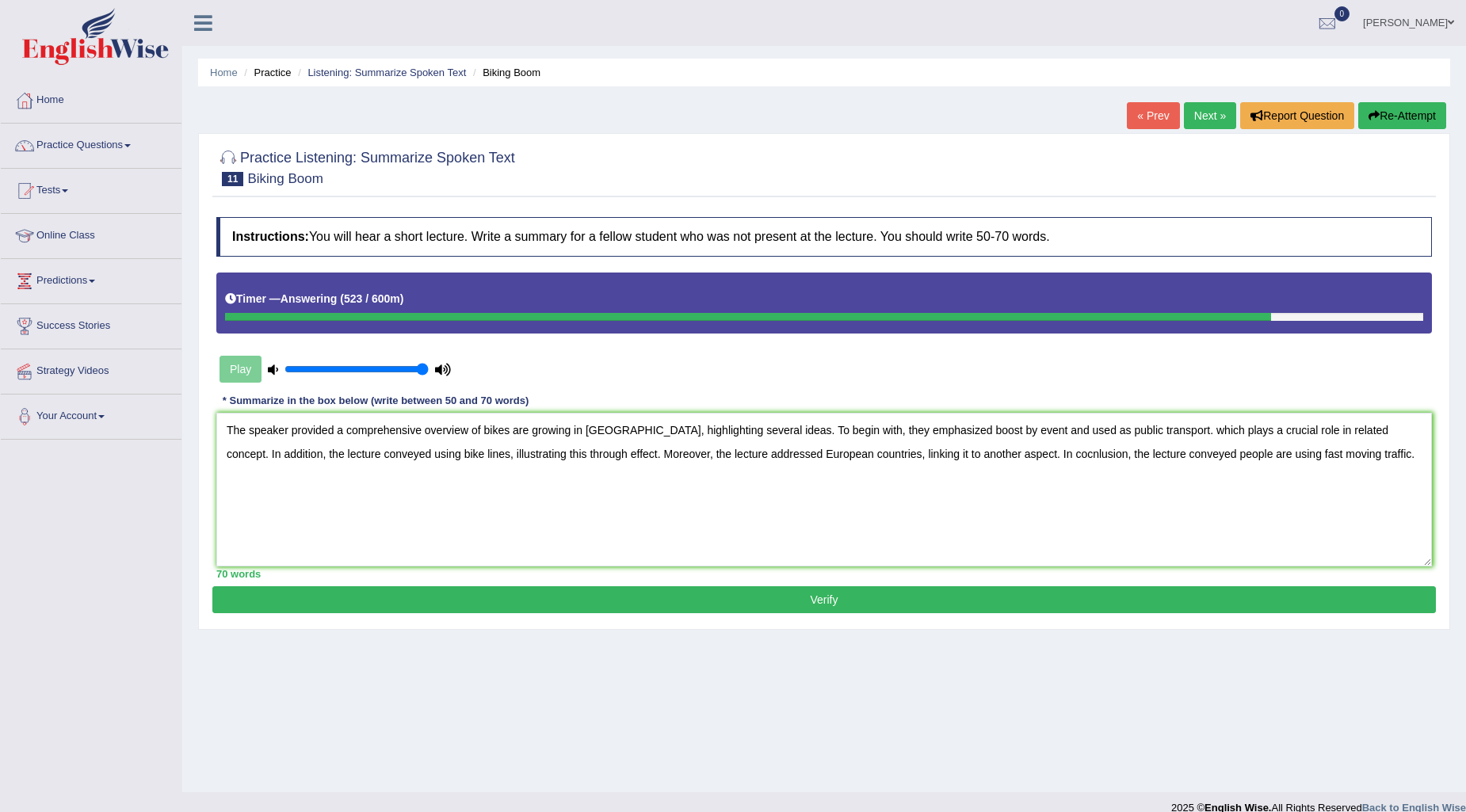
click at [812, 593] on button "Verify" at bounding box center [824, 599] width 1223 height 27
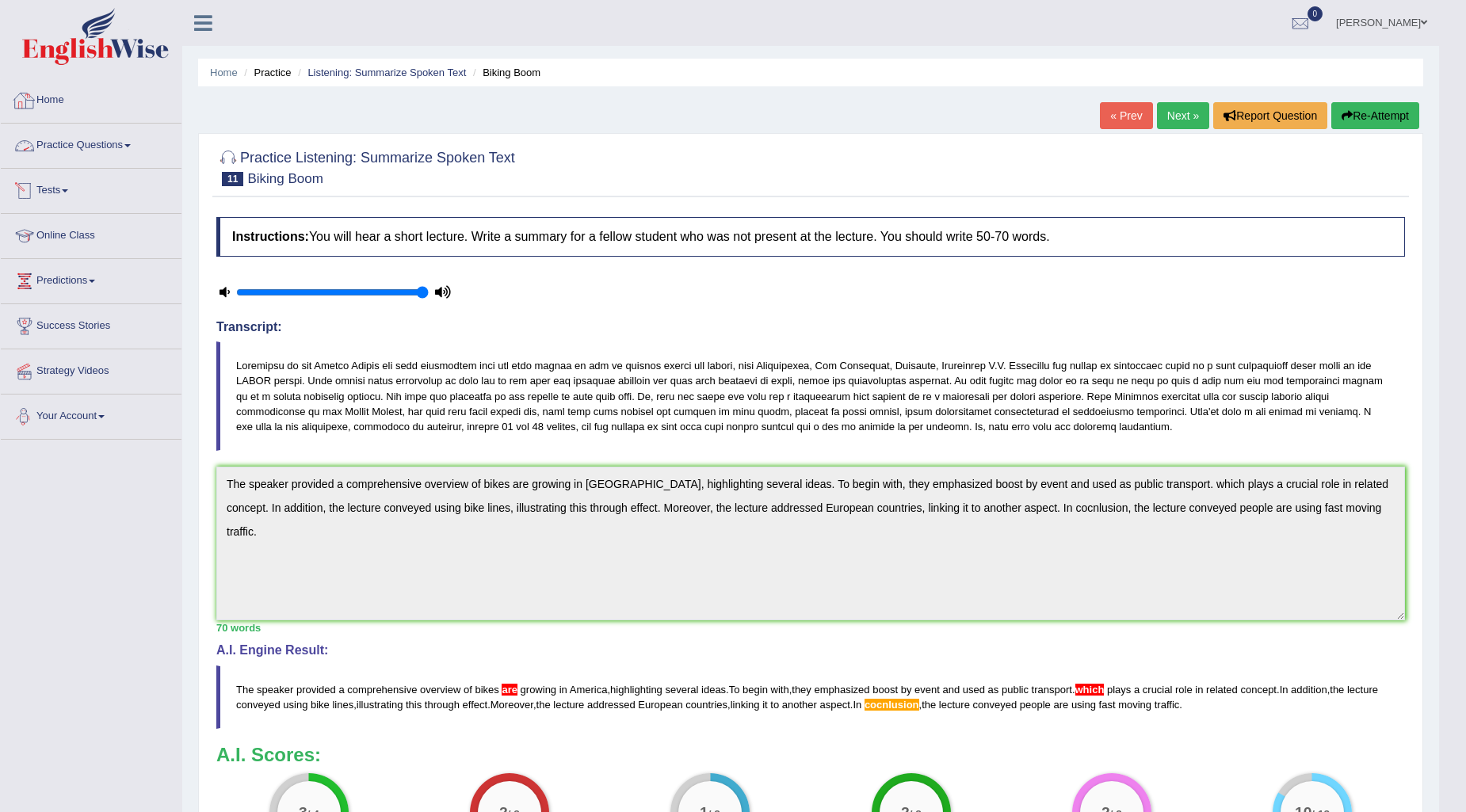
click at [104, 129] on link "Practice Questions" at bounding box center [91, 143] width 181 height 40
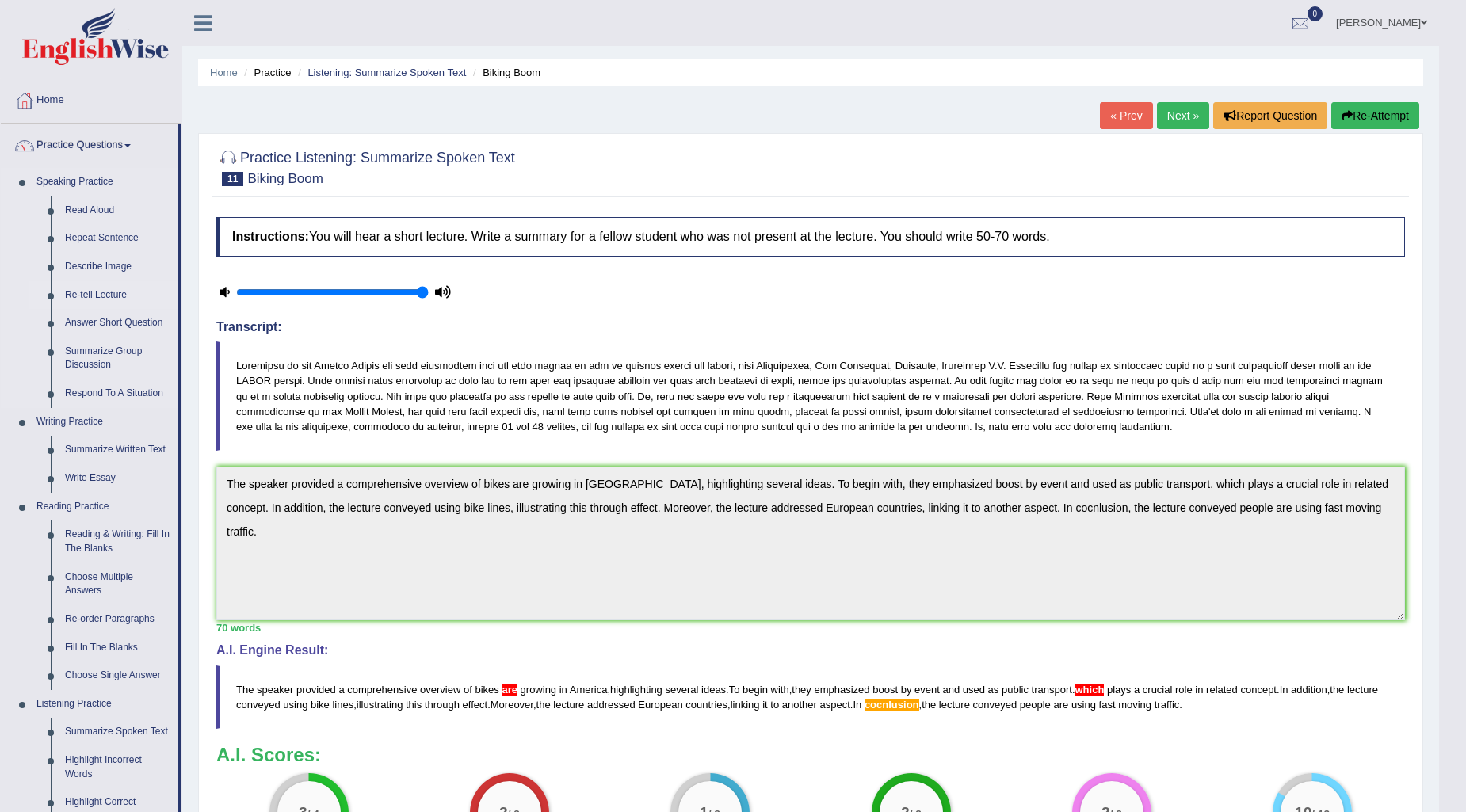
click at [91, 301] on link "Re-tell Lecture" at bounding box center [118, 295] width 120 height 28
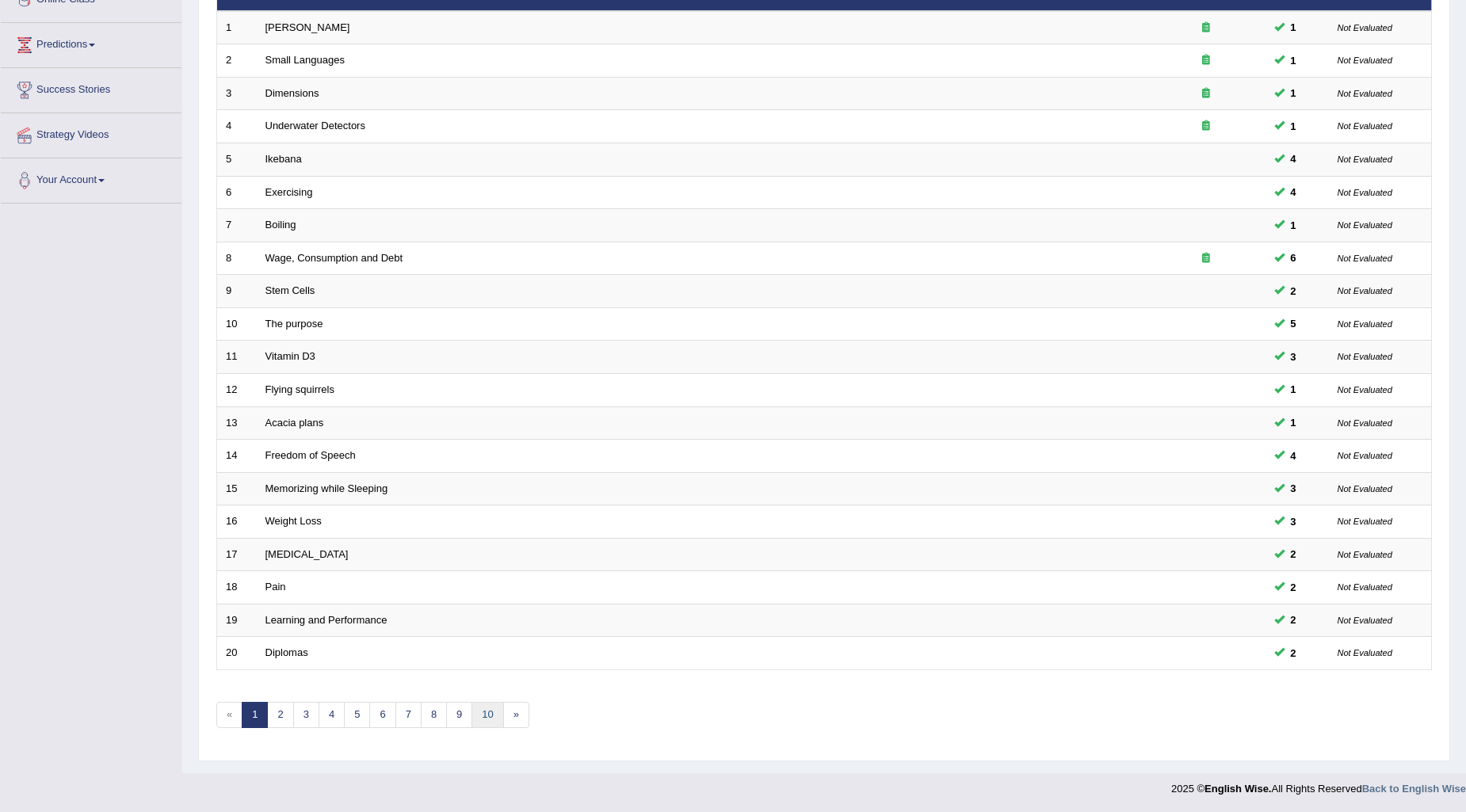
click at [501, 706] on link "10" at bounding box center [487, 714] width 32 height 26
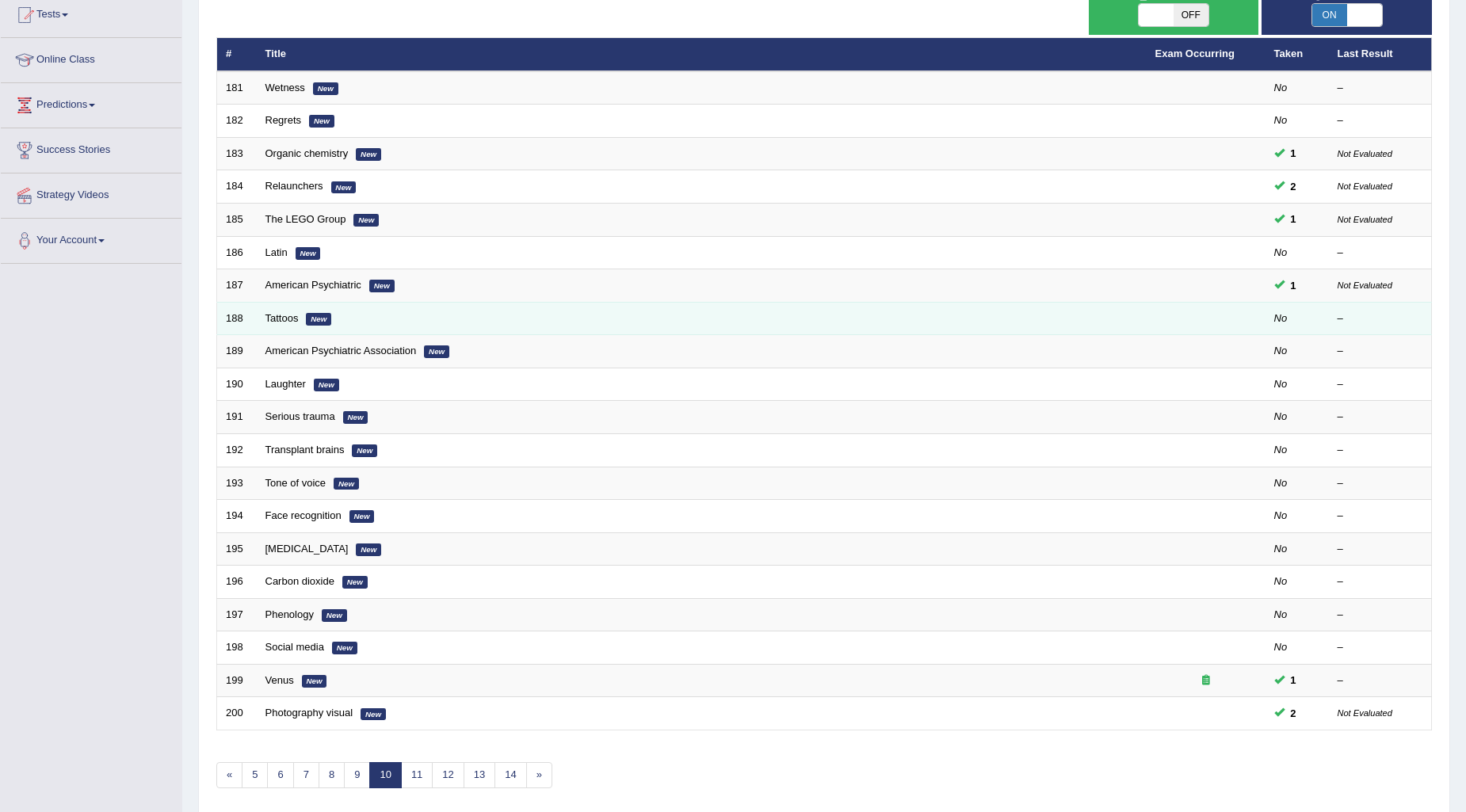
scroll to position [176, 0]
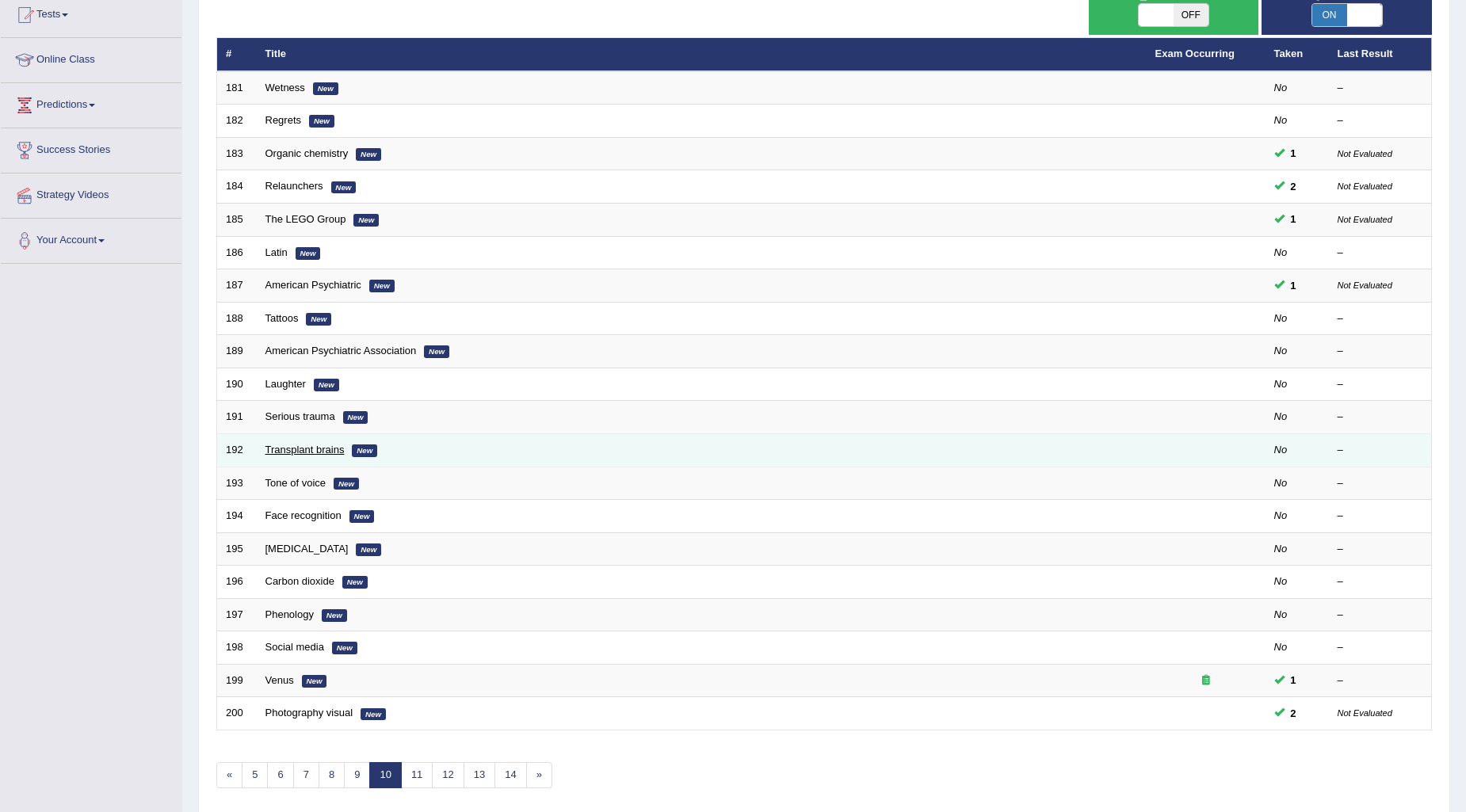
click at [317, 447] on link "Transplant brains" at bounding box center [304, 449] width 79 height 12
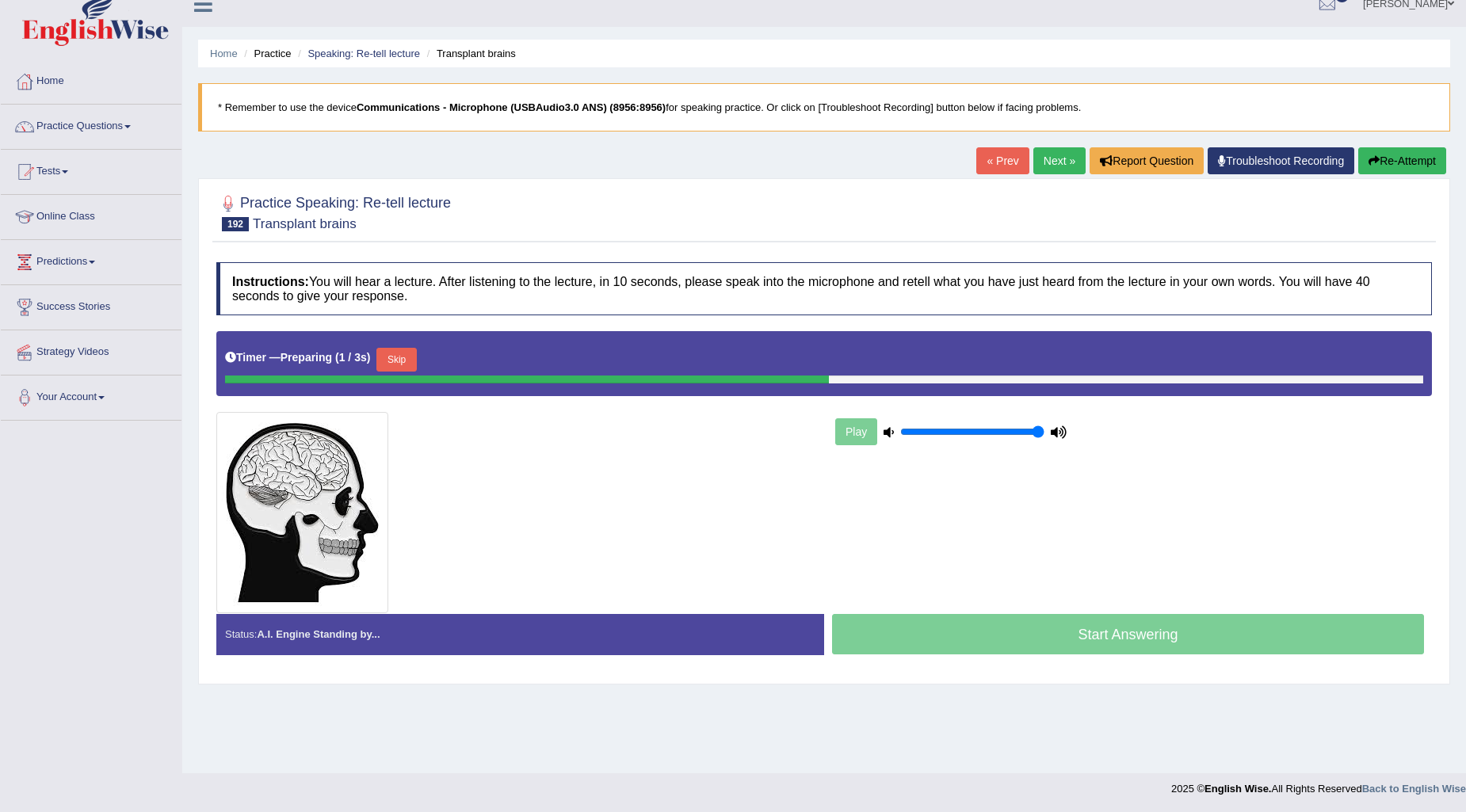
click at [413, 364] on button "Skip" at bounding box center [396, 359] width 40 height 24
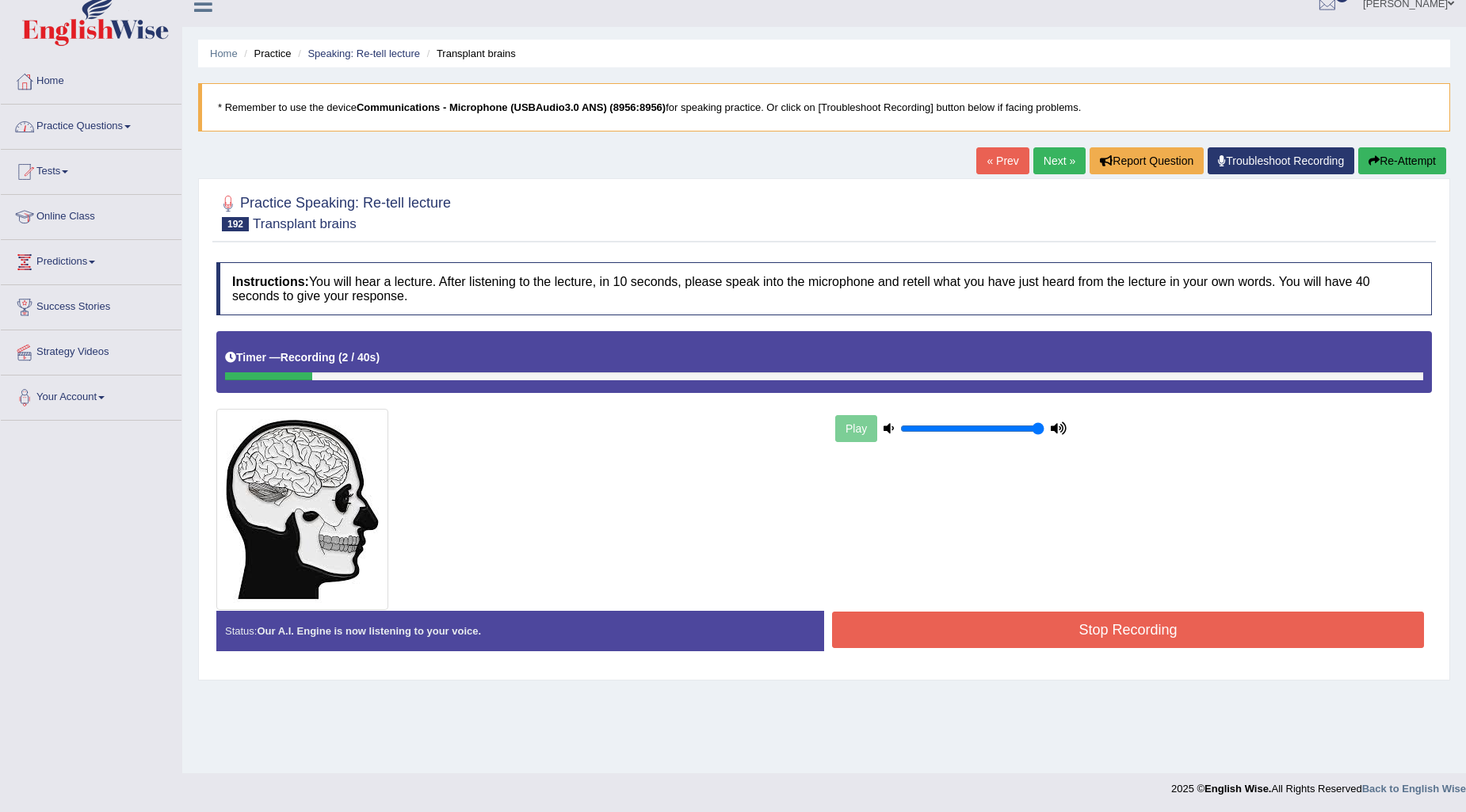
click at [1403, 148] on button "Re-Attempt" at bounding box center [1402, 161] width 88 height 27
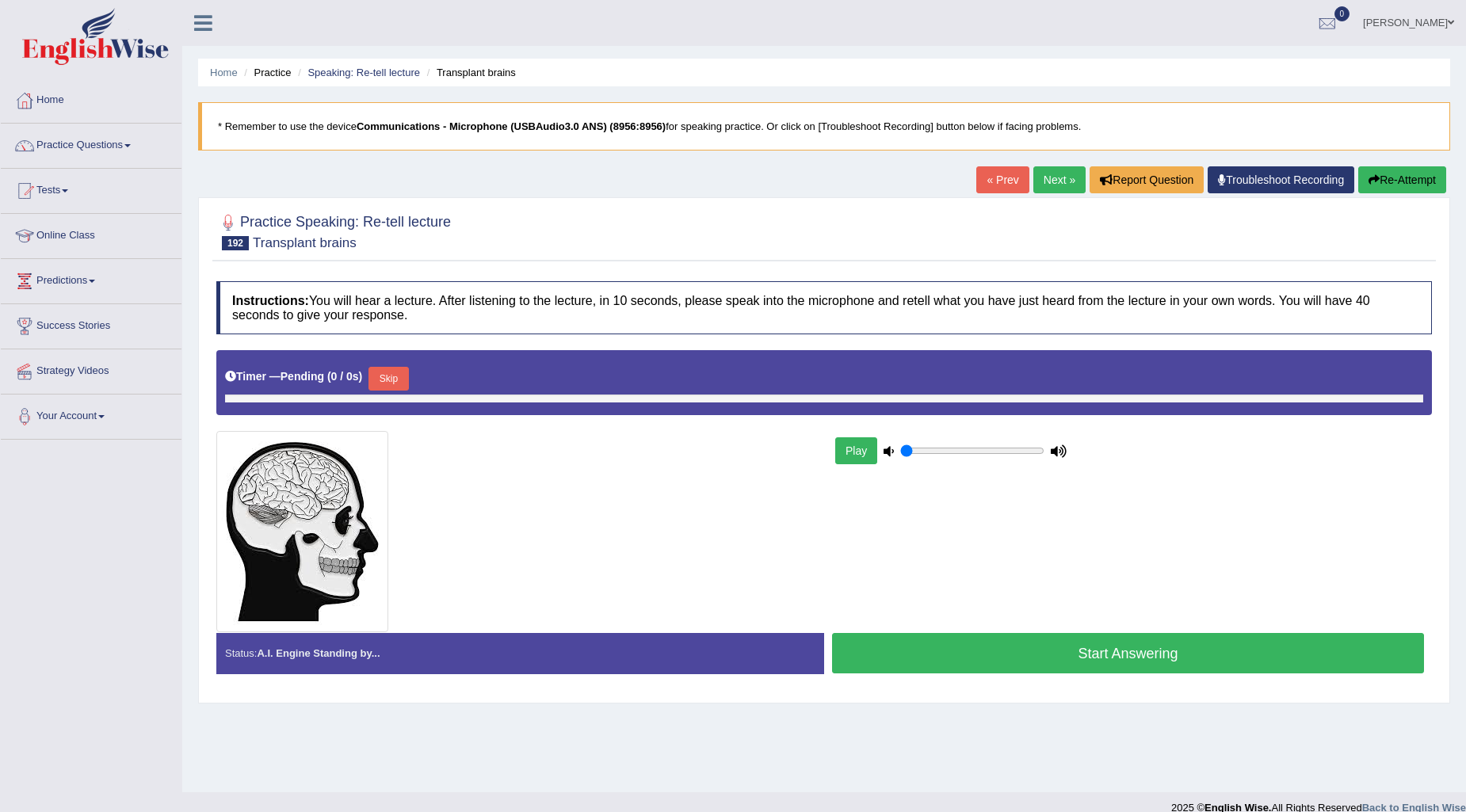
type input "1"
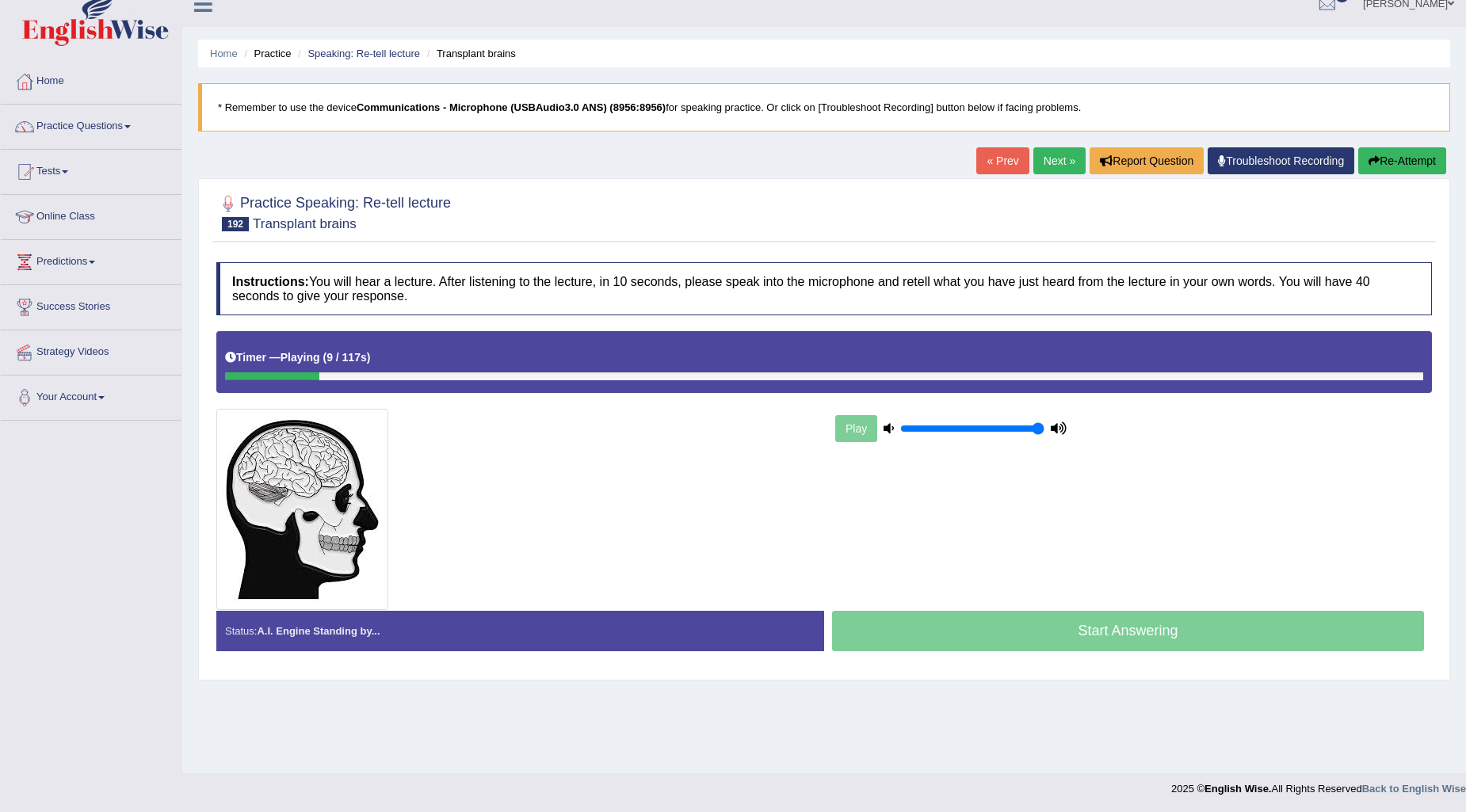
click at [1425, 154] on button "Re-Attempt" at bounding box center [1402, 161] width 88 height 27
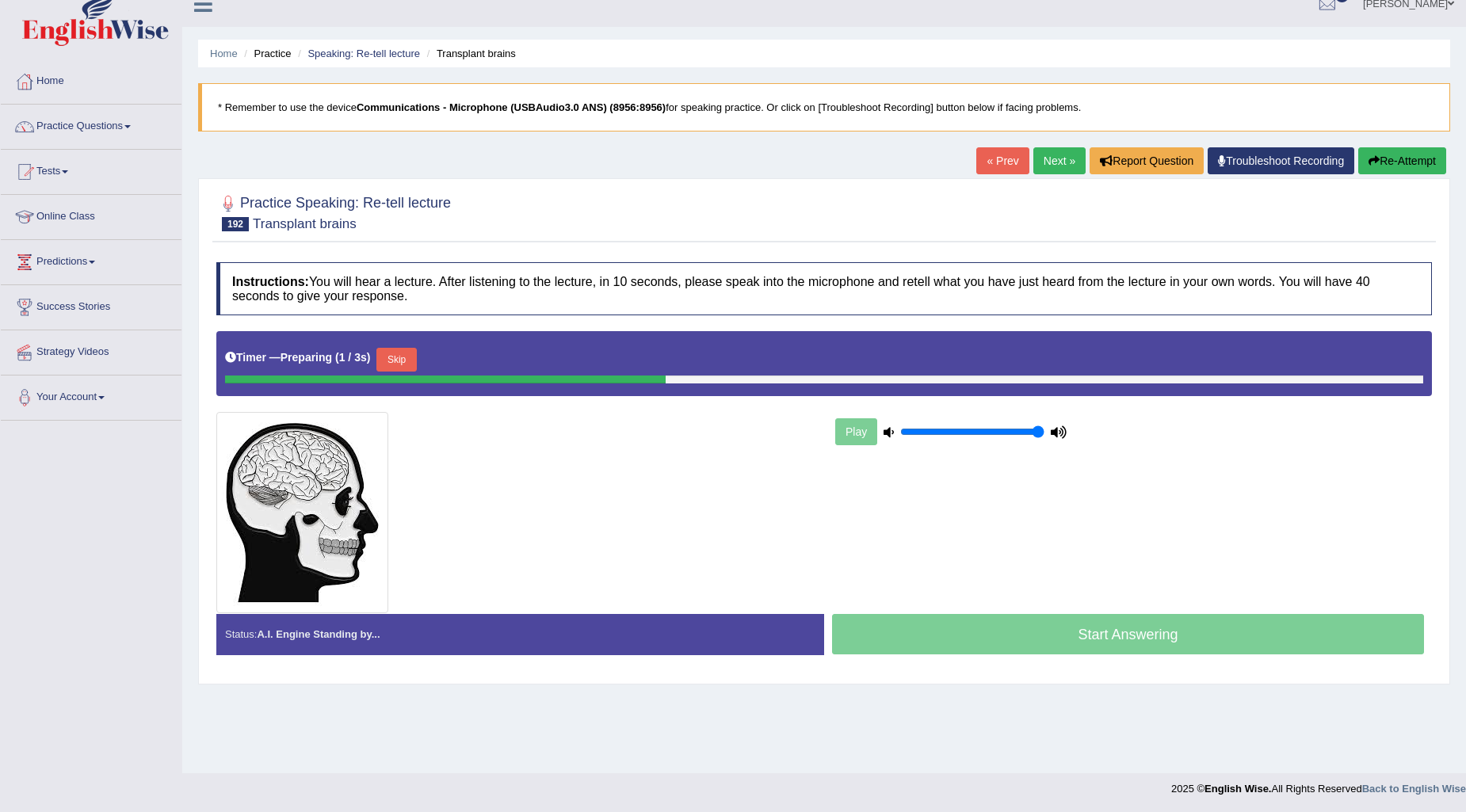
click at [394, 358] on button "Skip" at bounding box center [396, 359] width 40 height 24
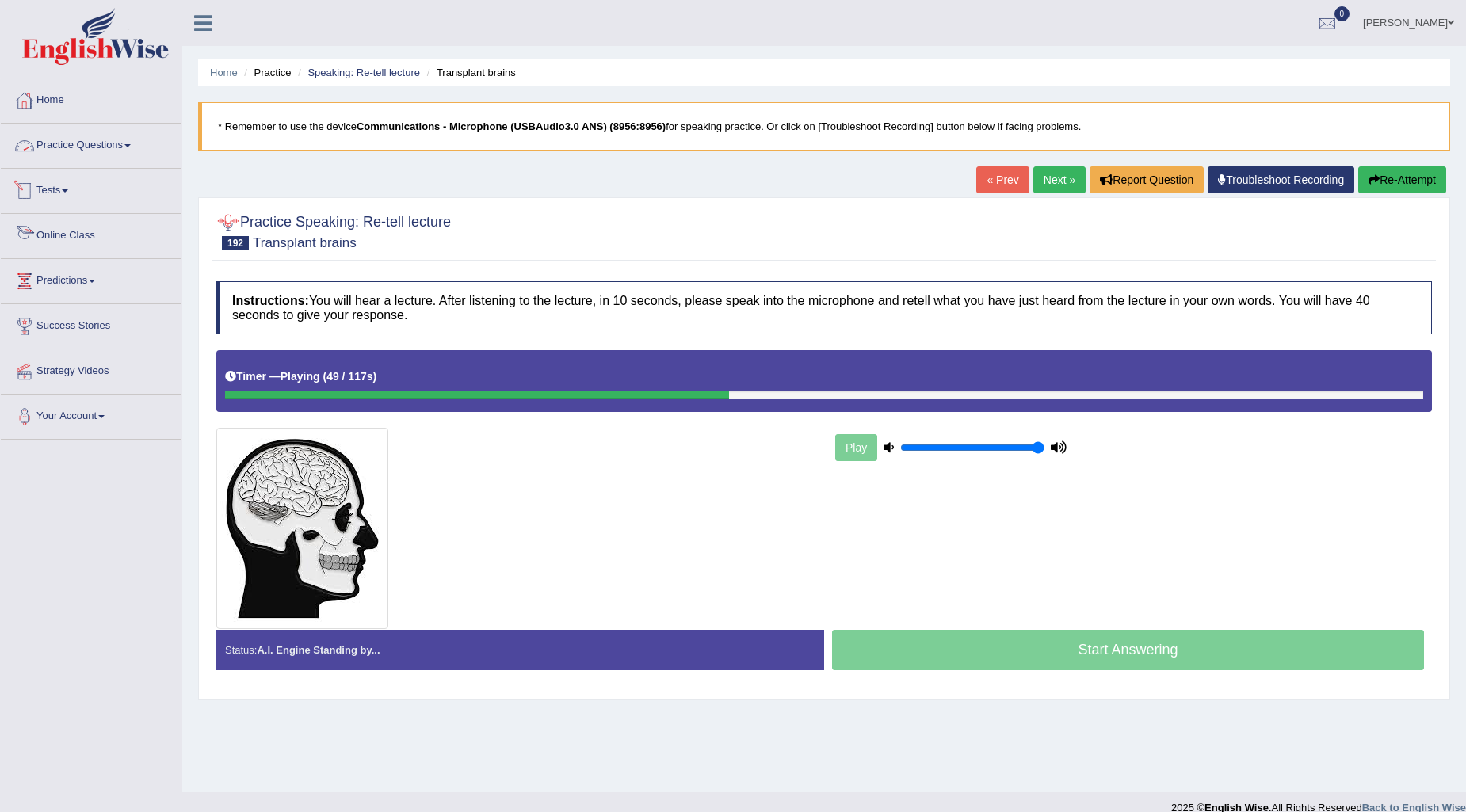
click at [61, 93] on link "Home" at bounding box center [91, 98] width 181 height 40
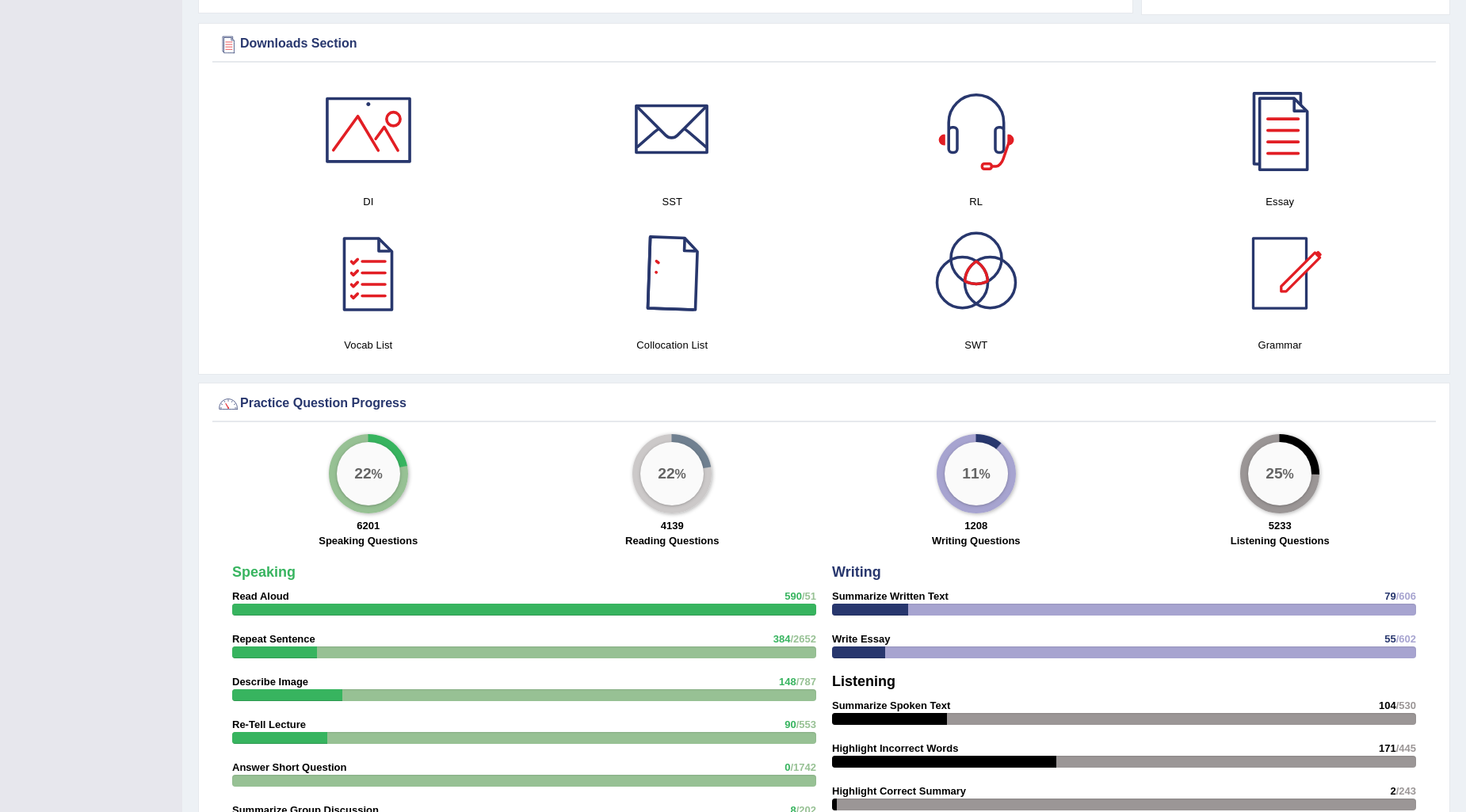
scroll to position [792, 0]
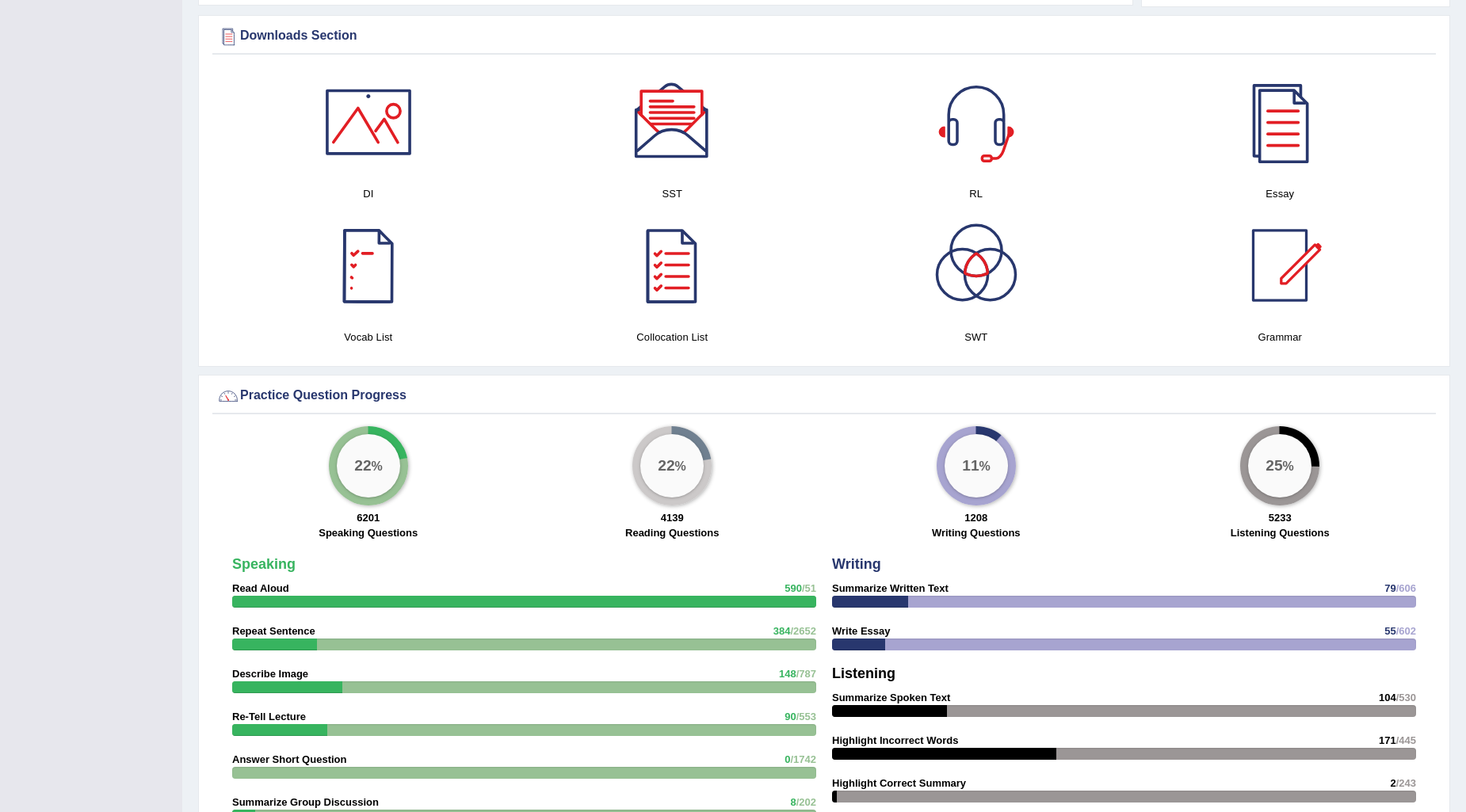
click at [347, 136] on div at bounding box center [368, 122] width 111 height 111
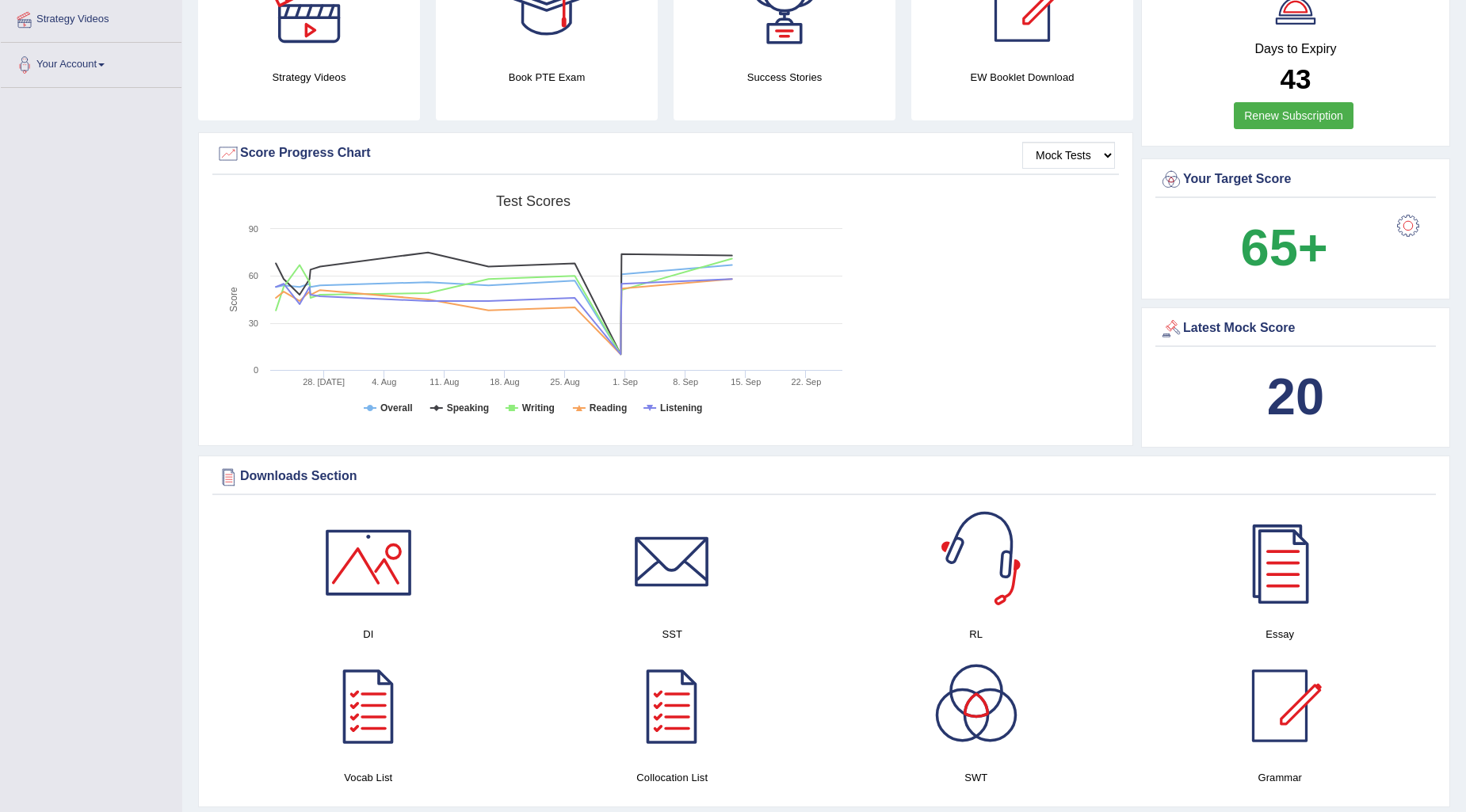
scroll to position [528, 0]
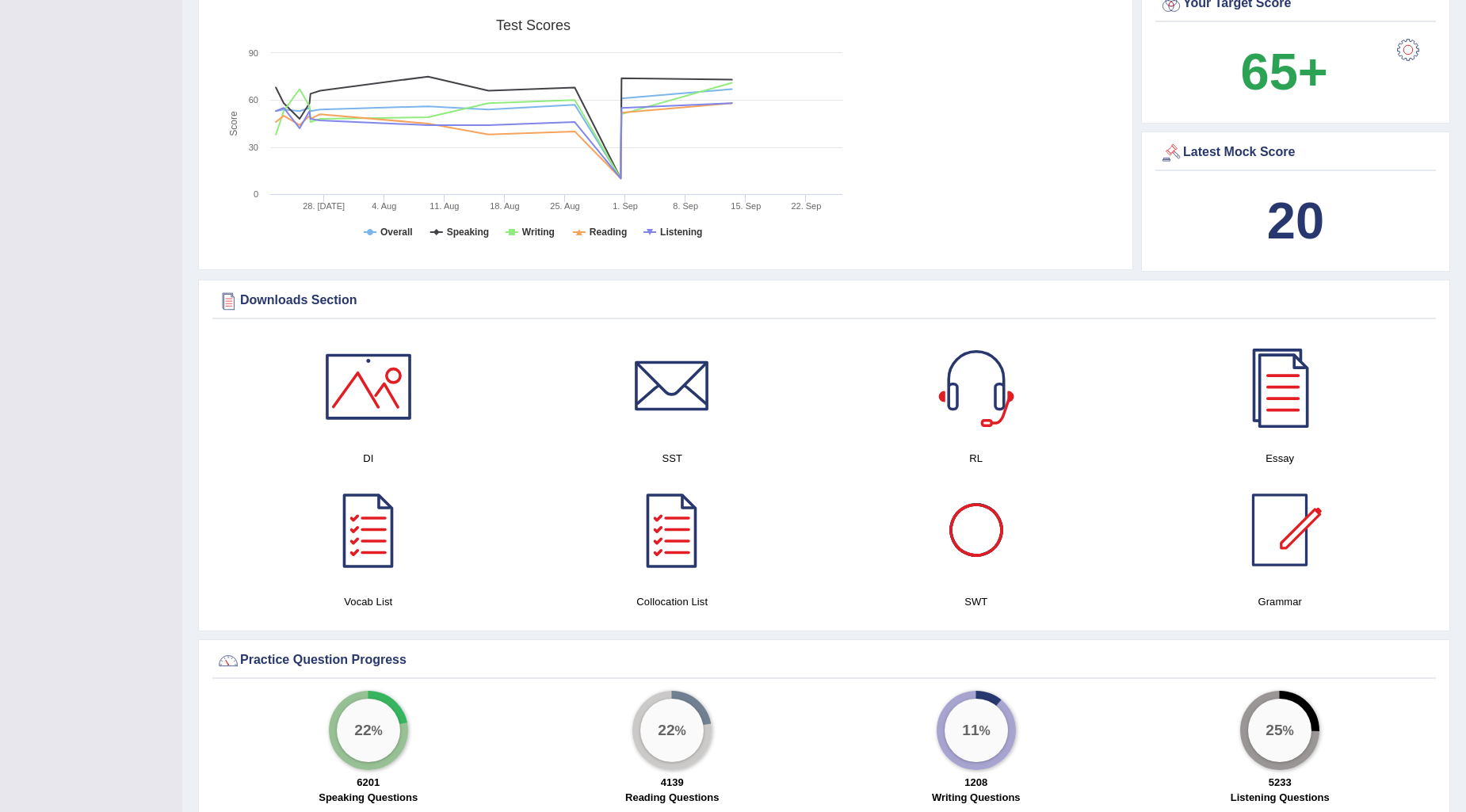
click at [979, 450] on h4 "RL" at bounding box center [976, 459] width 289 height 17
click at [976, 385] on div at bounding box center [976, 386] width 111 height 111
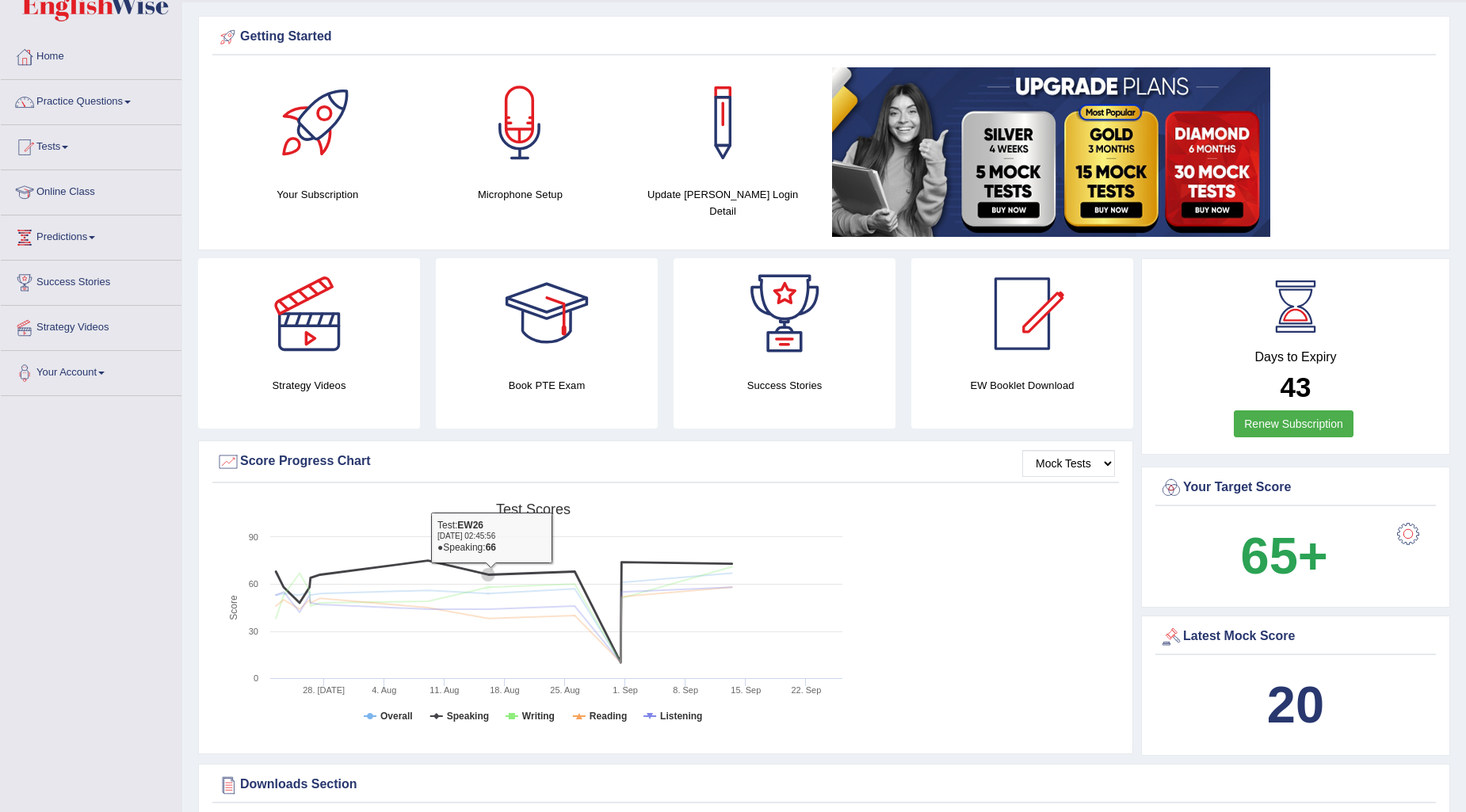
scroll to position [0, 0]
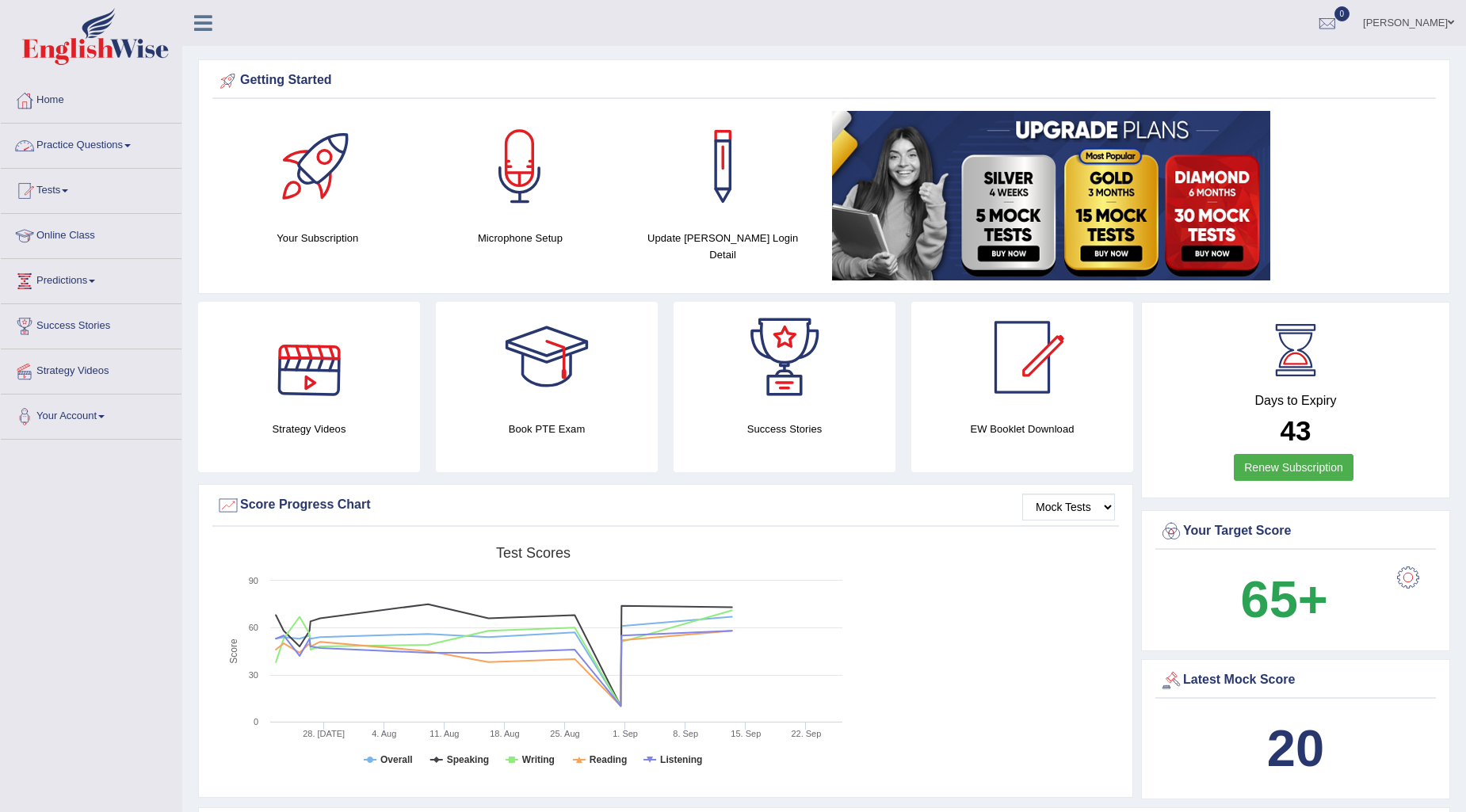
click at [112, 149] on link "Practice Questions" at bounding box center [91, 143] width 181 height 40
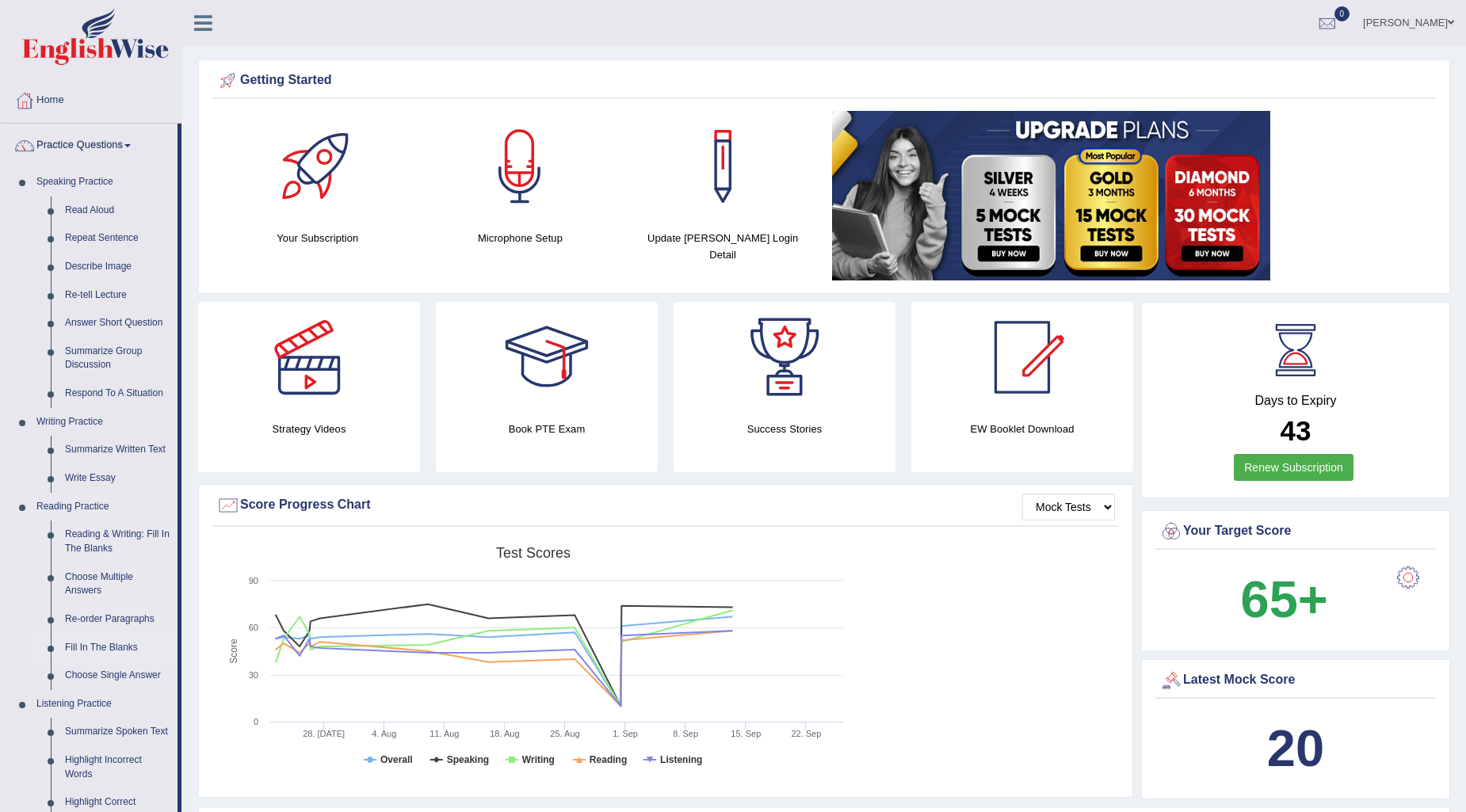
scroll to position [352, 0]
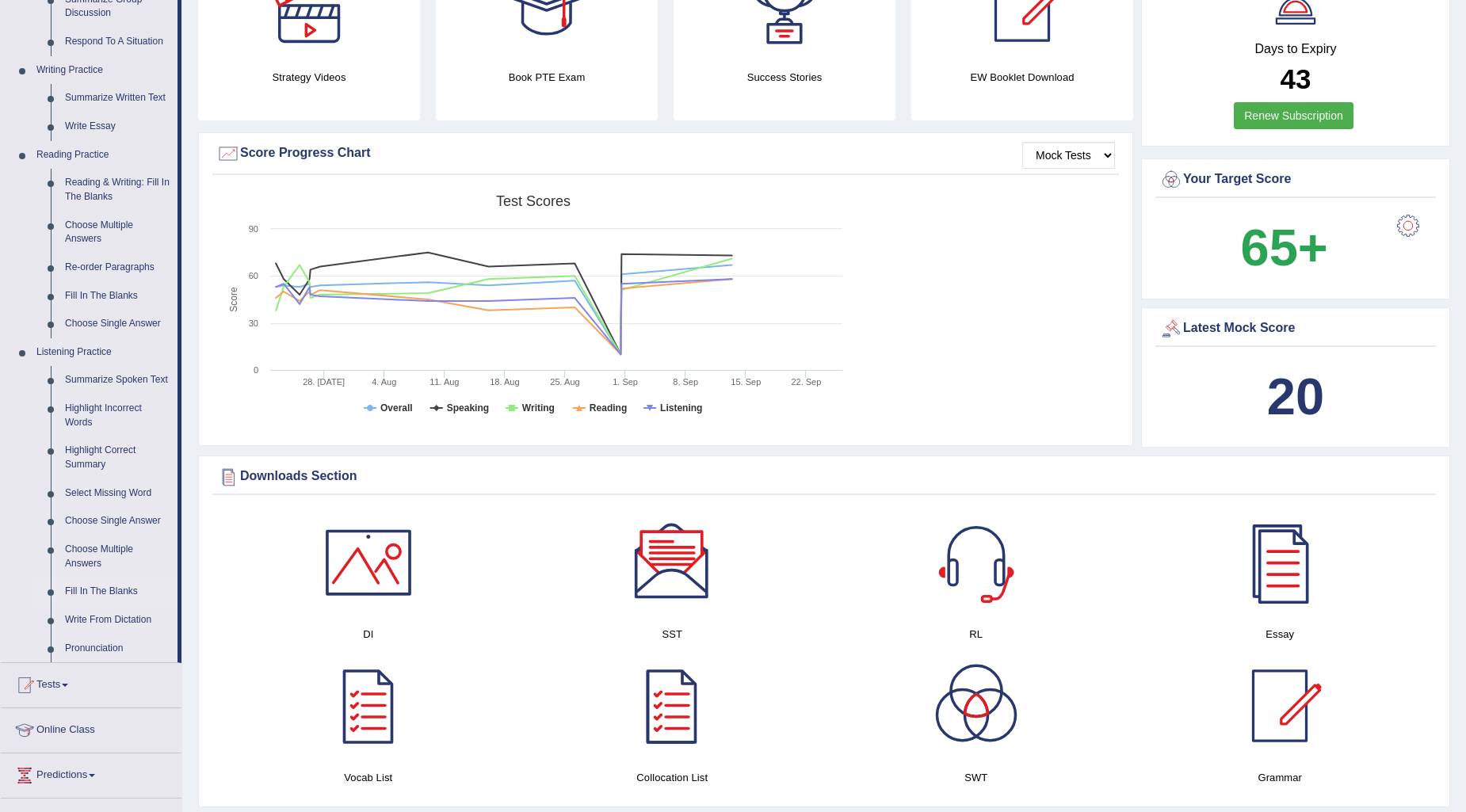
click at [107, 589] on link "Fill In The Blanks" at bounding box center [118, 592] width 120 height 28
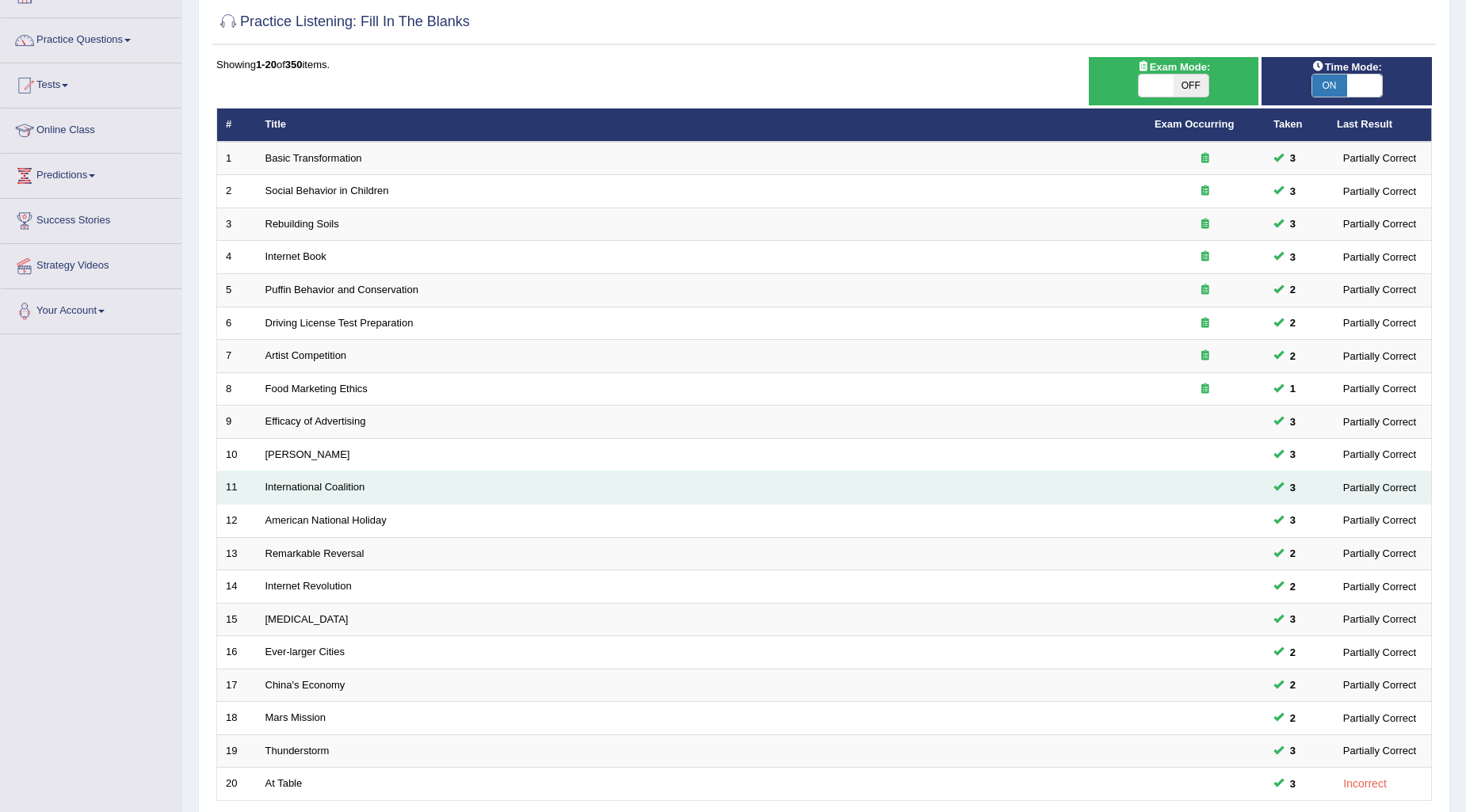
scroll to position [236, 0]
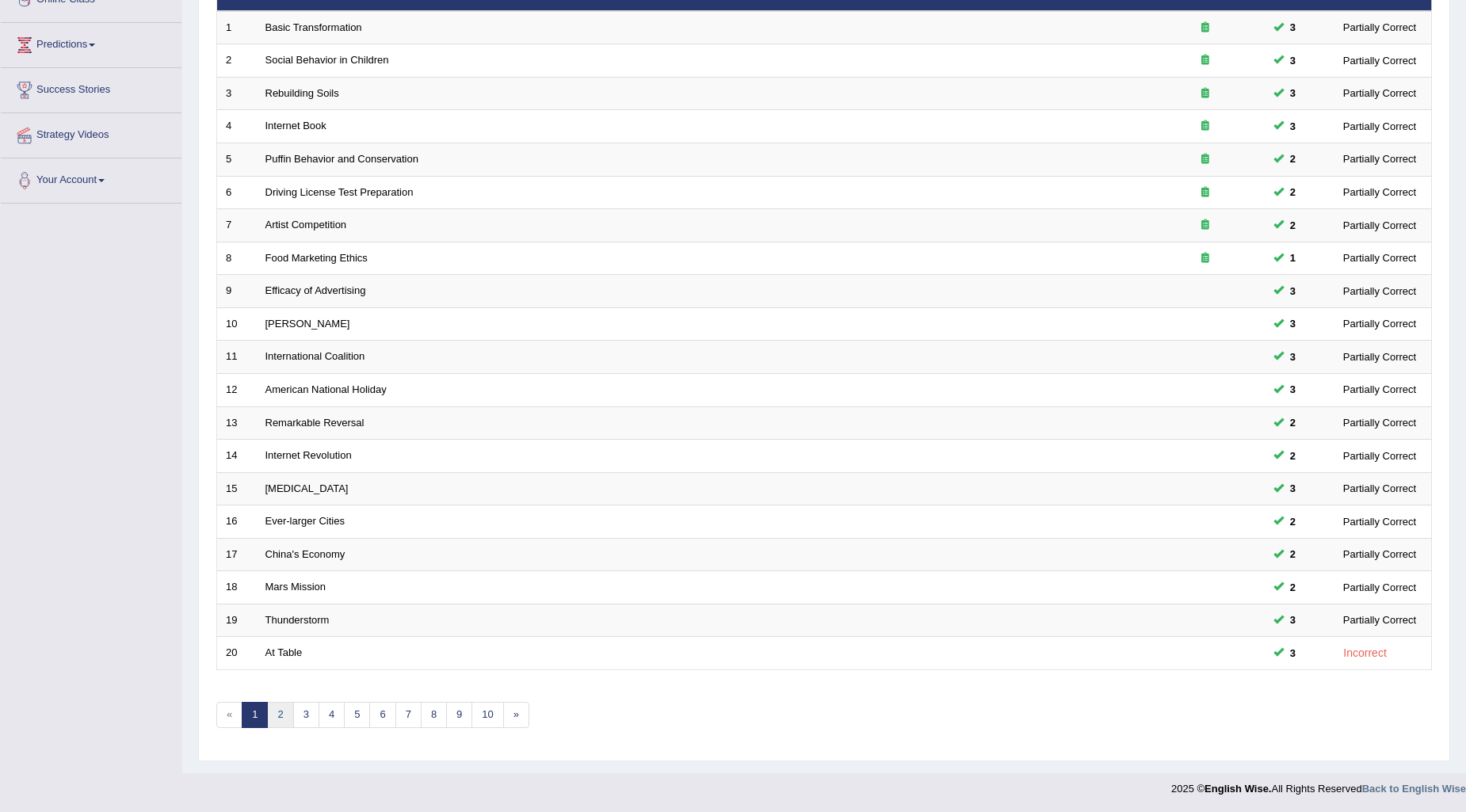
click at [279, 719] on link "2" at bounding box center [279, 714] width 26 height 26
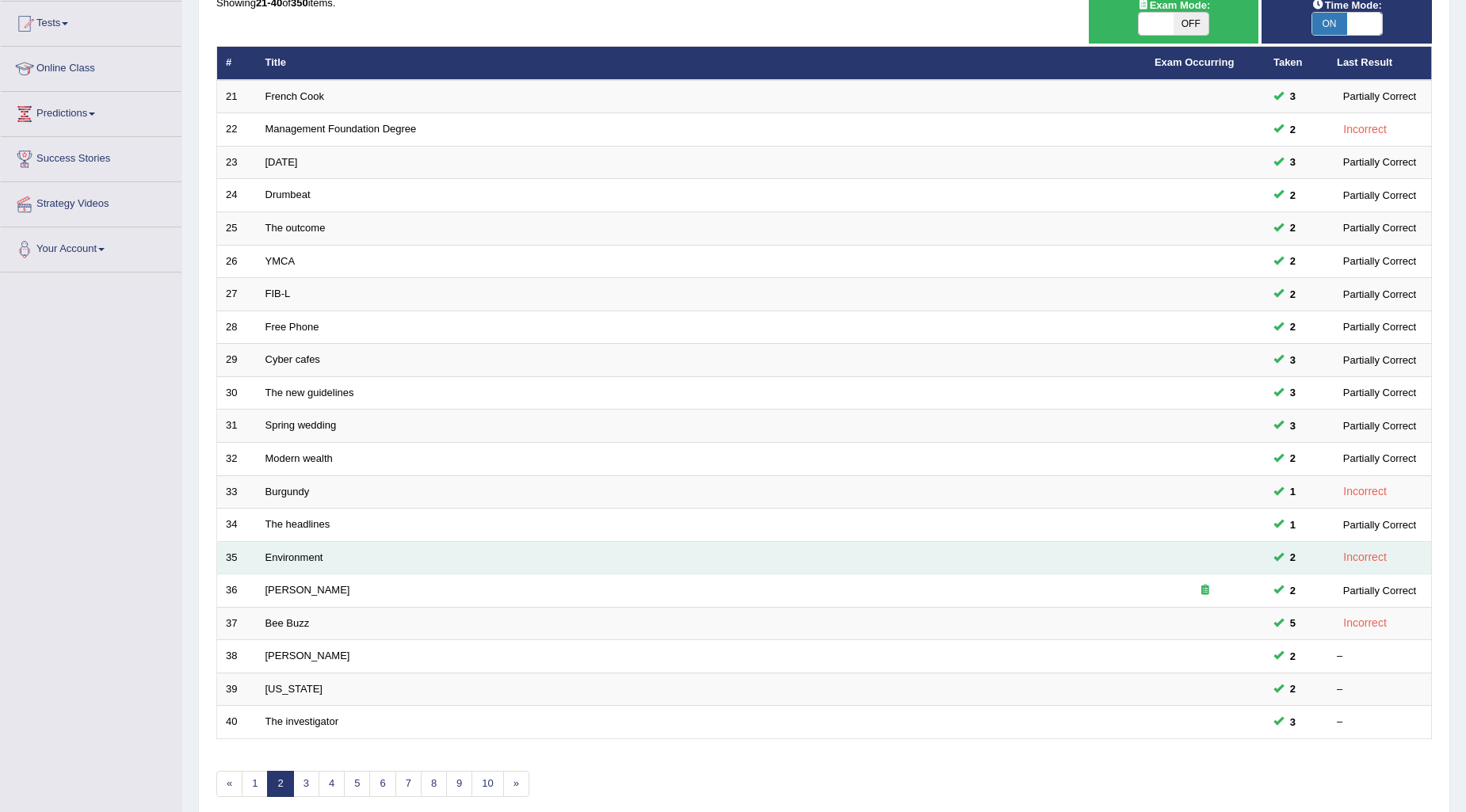
scroll to position [236, 0]
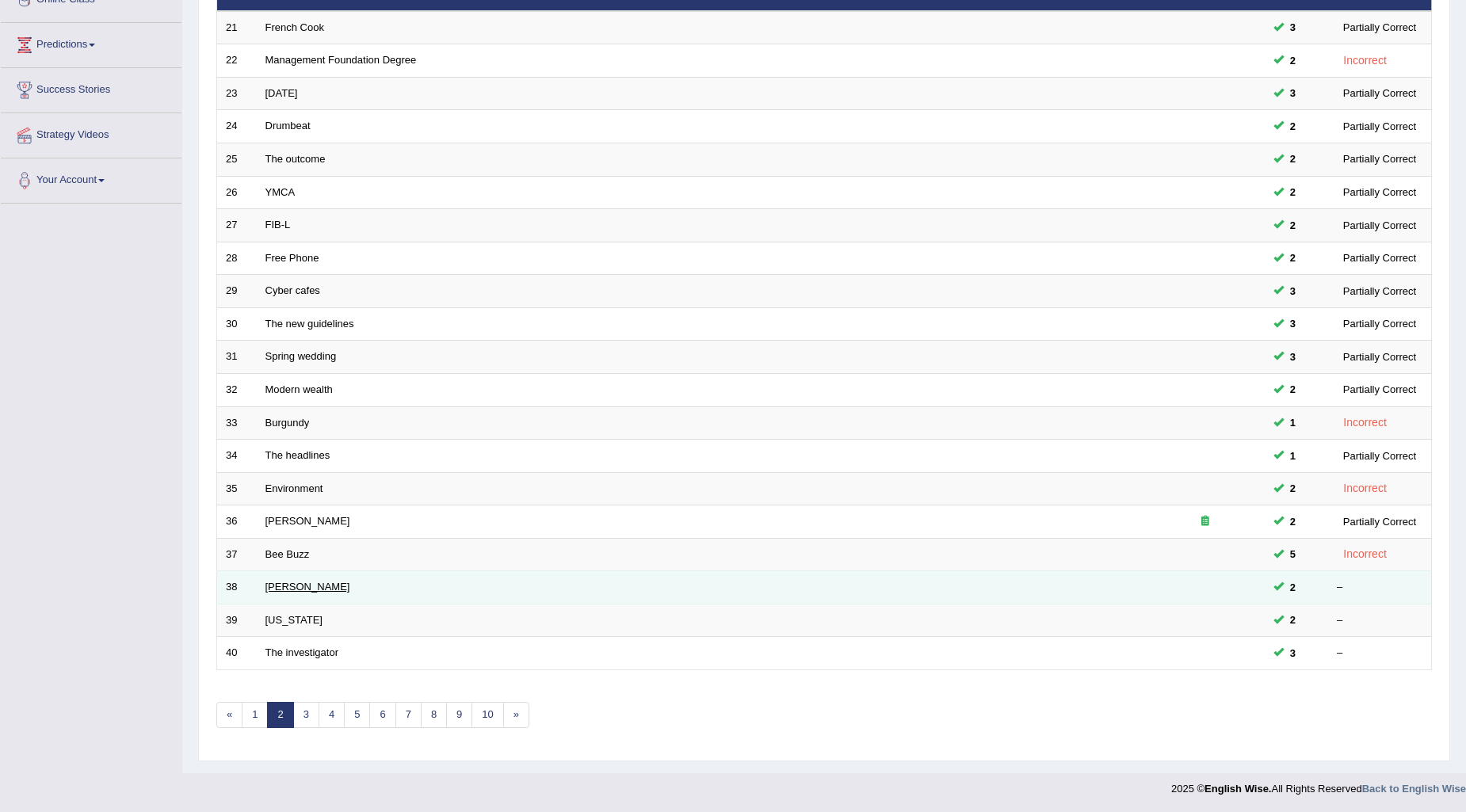
click at [280, 582] on link "[PERSON_NAME]" at bounding box center [308, 587] width 85 height 12
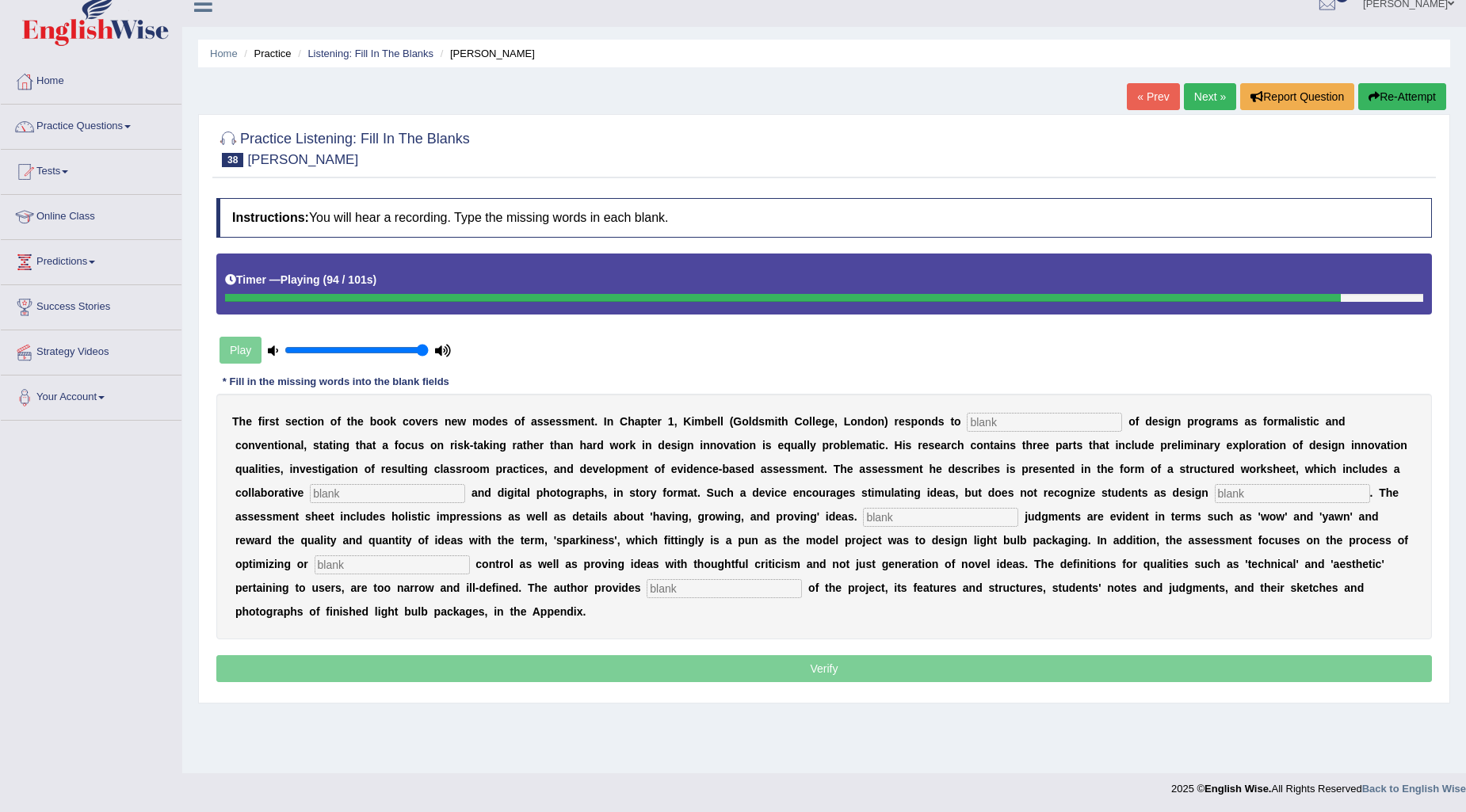
click at [698, 584] on input "text" at bounding box center [724, 589] width 155 height 19
type input "examples"
click at [1029, 408] on div "T h e f i r s t s e c t i o n o f t h e b o o k c o v e r s n e w m o d e s o f…" at bounding box center [824, 516] width 1216 height 246
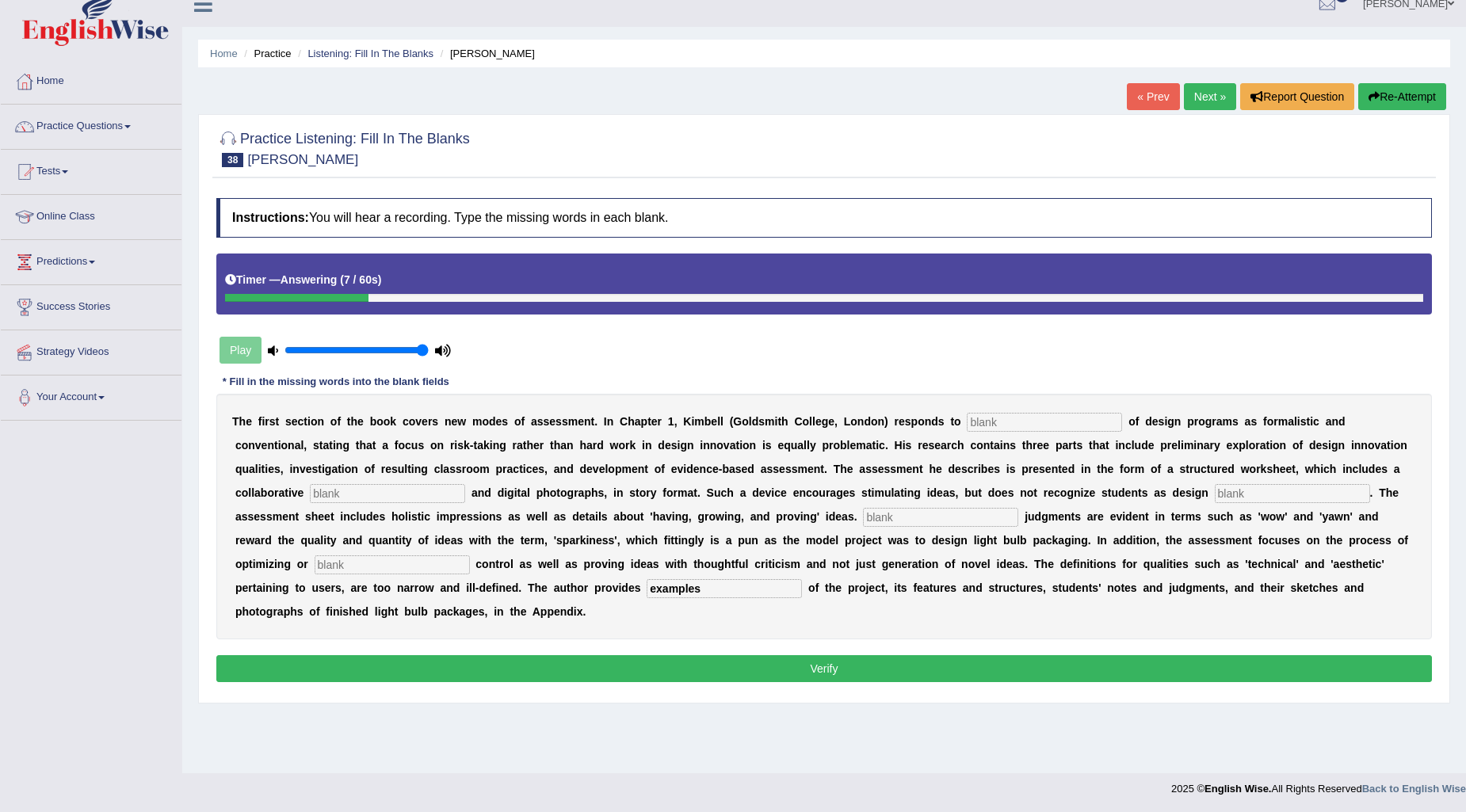
click at [1020, 414] on input "text" at bounding box center [1044, 422] width 155 height 19
type input "critisim"
click at [394, 495] on input "text" at bounding box center [388, 494] width 155 height 19
type input "elements"
click at [1269, 493] on input "text" at bounding box center [1293, 494] width 155 height 19
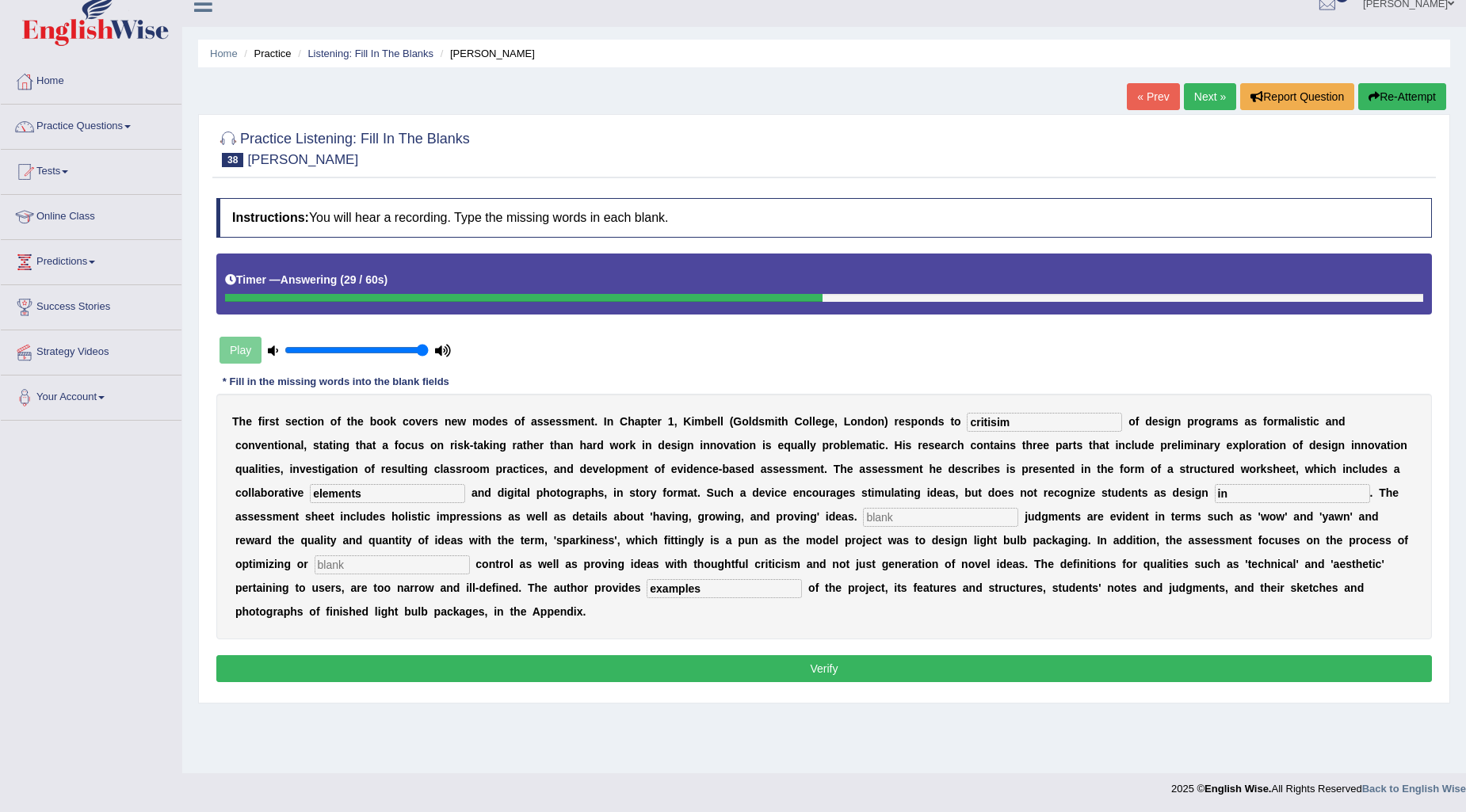
type input "i"
type input "evidores"
click at [901, 510] on input "text" at bounding box center [941, 517] width 155 height 19
click at [409, 566] on input "text" at bounding box center [392, 564] width 155 height 19
type input "complexity"
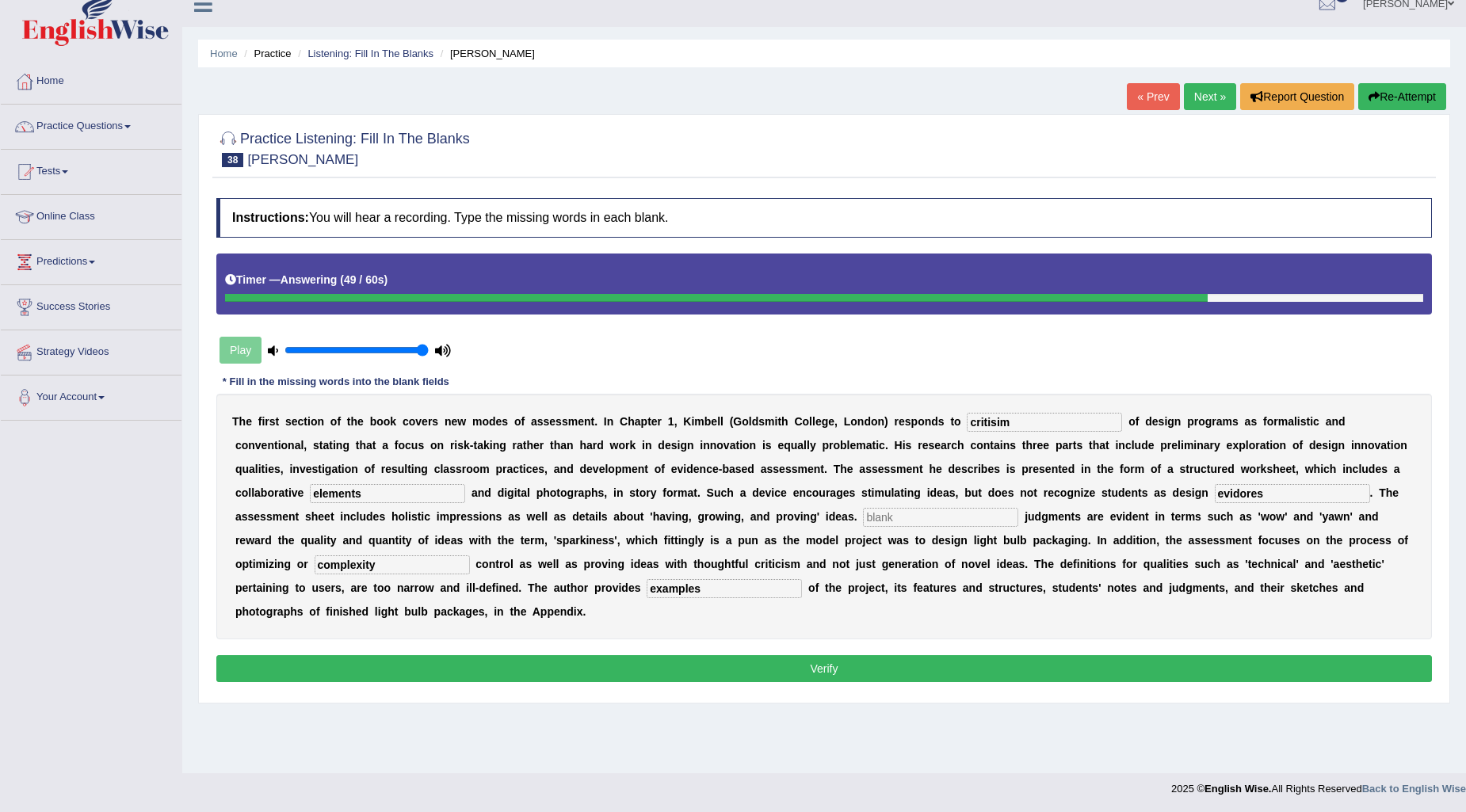
click at [925, 517] on input "text" at bounding box center [941, 517] width 155 height 19
type input "colog"
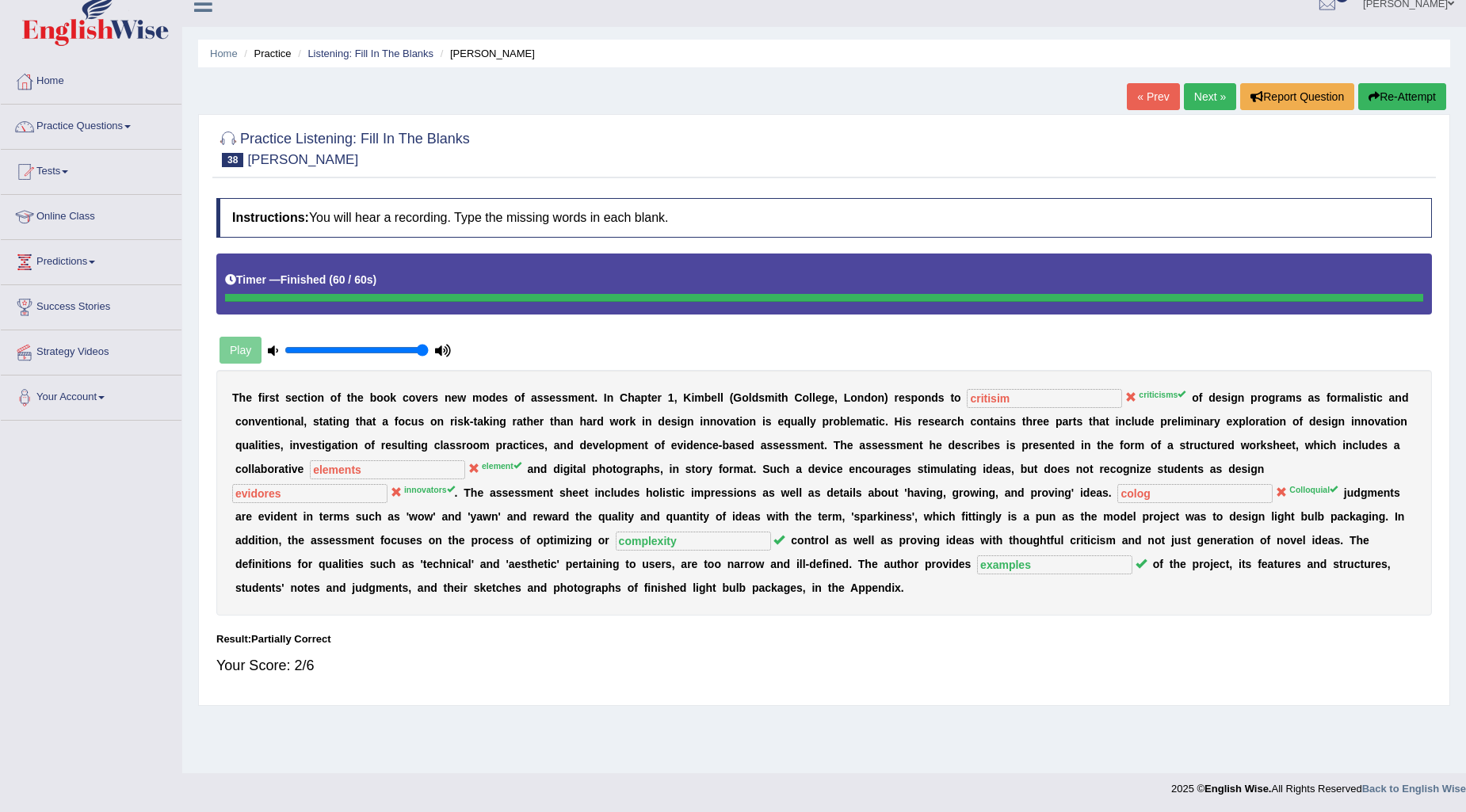
click at [1207, 98] on link "Next »" at bounding box center [1210, 97] width 53 height 27
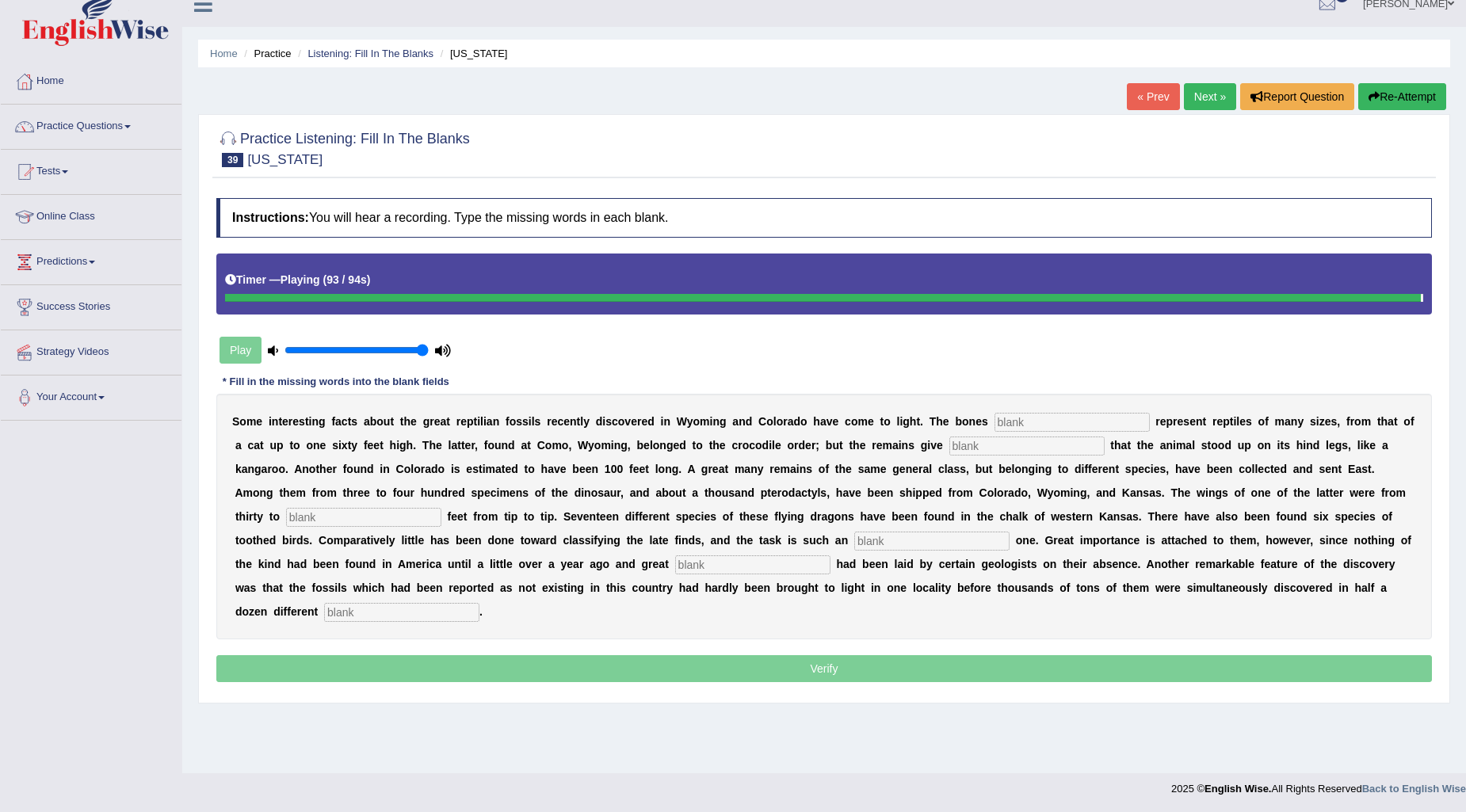
click at [369, 614] on input "text" at bounding box center [402, 612] width 155 height 19
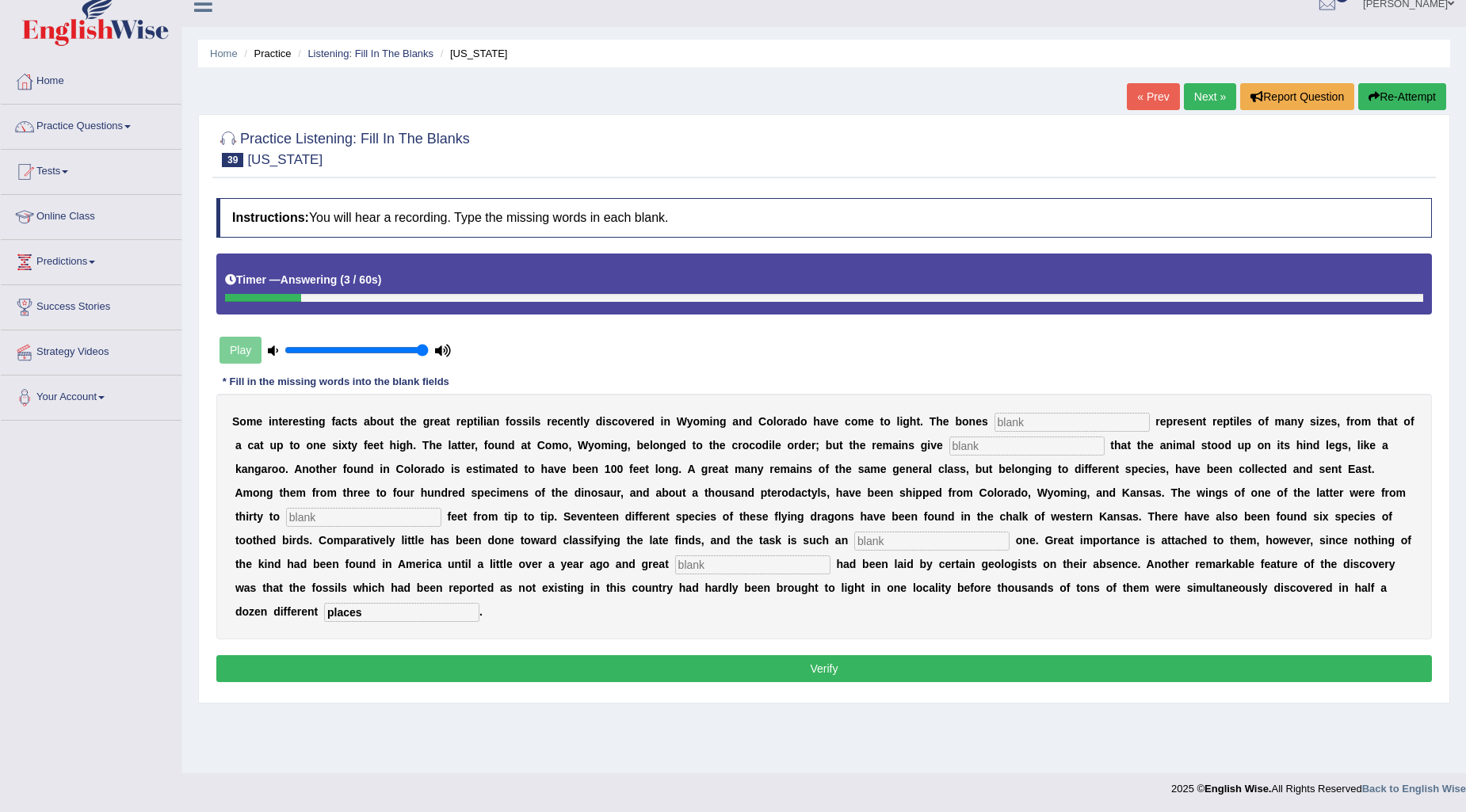
type input "places"
click at [1002, 409] on div "S o m e i n t e r e s t i n g f a c t s a b o u t t h e g r e a t r e p t i l i…" at bounding box center [824, 516] width 1216 height 246
click at [1017, 413] on input "text" at bounding box center [1072, 422] width 155 height 19
type input "fond"
click at [976, 437] on input "text" at bounding box center [1027, 446] width 155 height 19
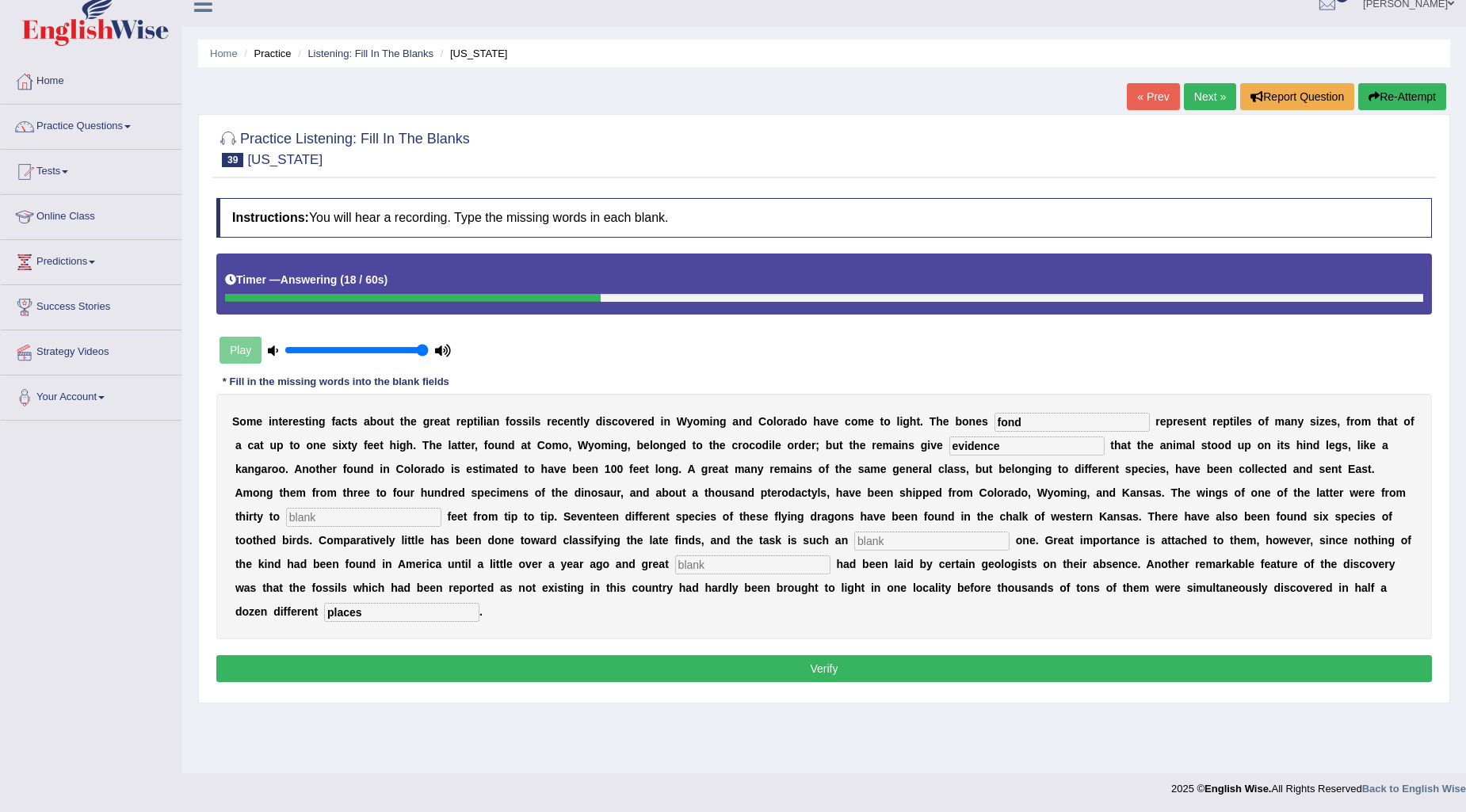
type input "evidence"
click at [386, 519] on input "text" at bounding box center [364, 517] width 155 height 19
click at [952, 540] on input "text" at bounding box center [931, 541] width 155 height 19
type input "nounmous"
click at [726, 552] on div "S o m e i n t e r e s t i n g f a c t s a b o u t t h e g r e a t r e p t i l i…" at bounding box center [824, 516] width 1216 height 246
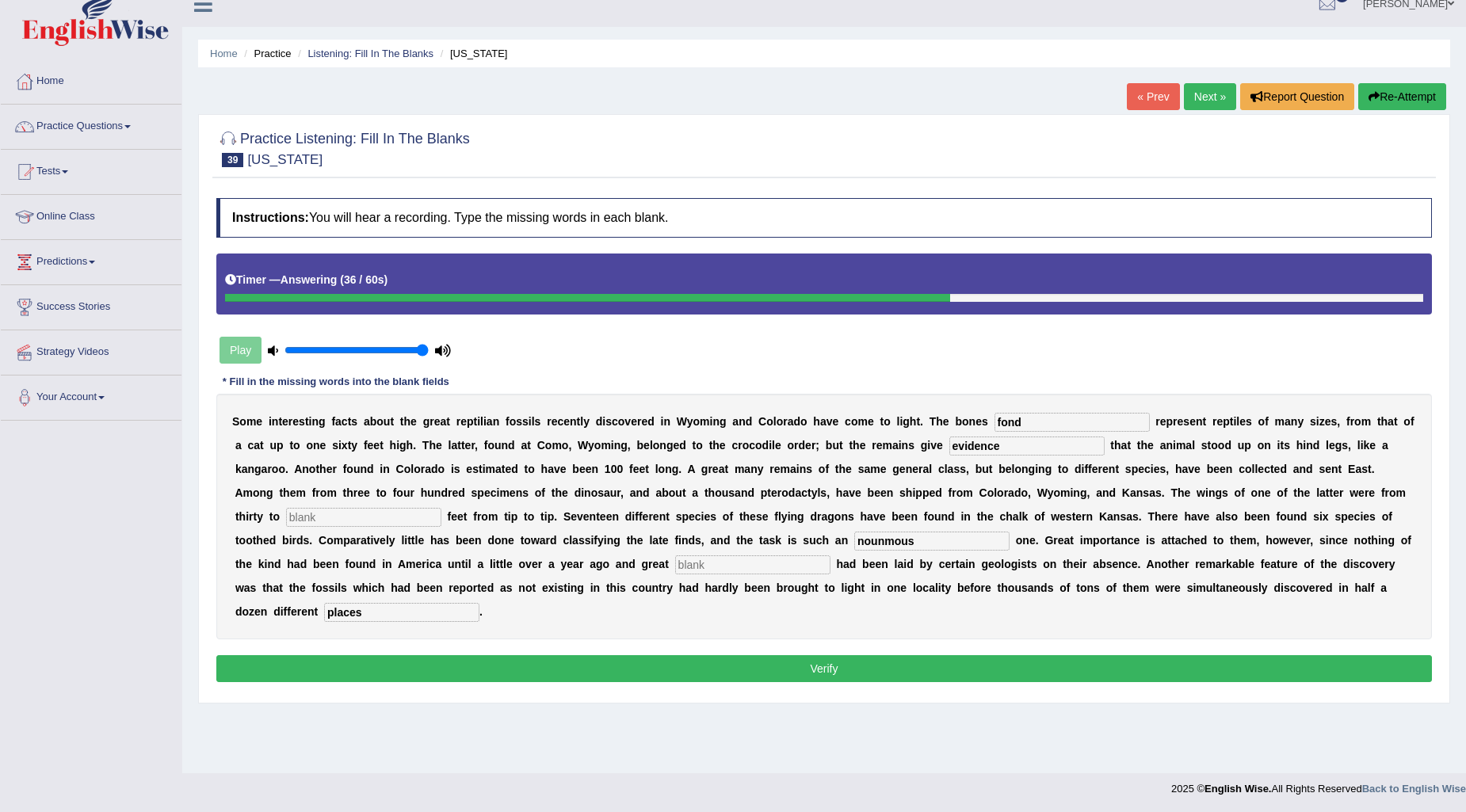
click at [714, 560] on input "text" at bounding box center [753, 564] width 155 height 19
type input "stress"
click at [925, 539] on input "nounmous" at bounding box center [931, 541] width 155 height 19
type input "noumes"
click at [342, 513] on input "text" at bounding box center [364, 517] width 155 height 19
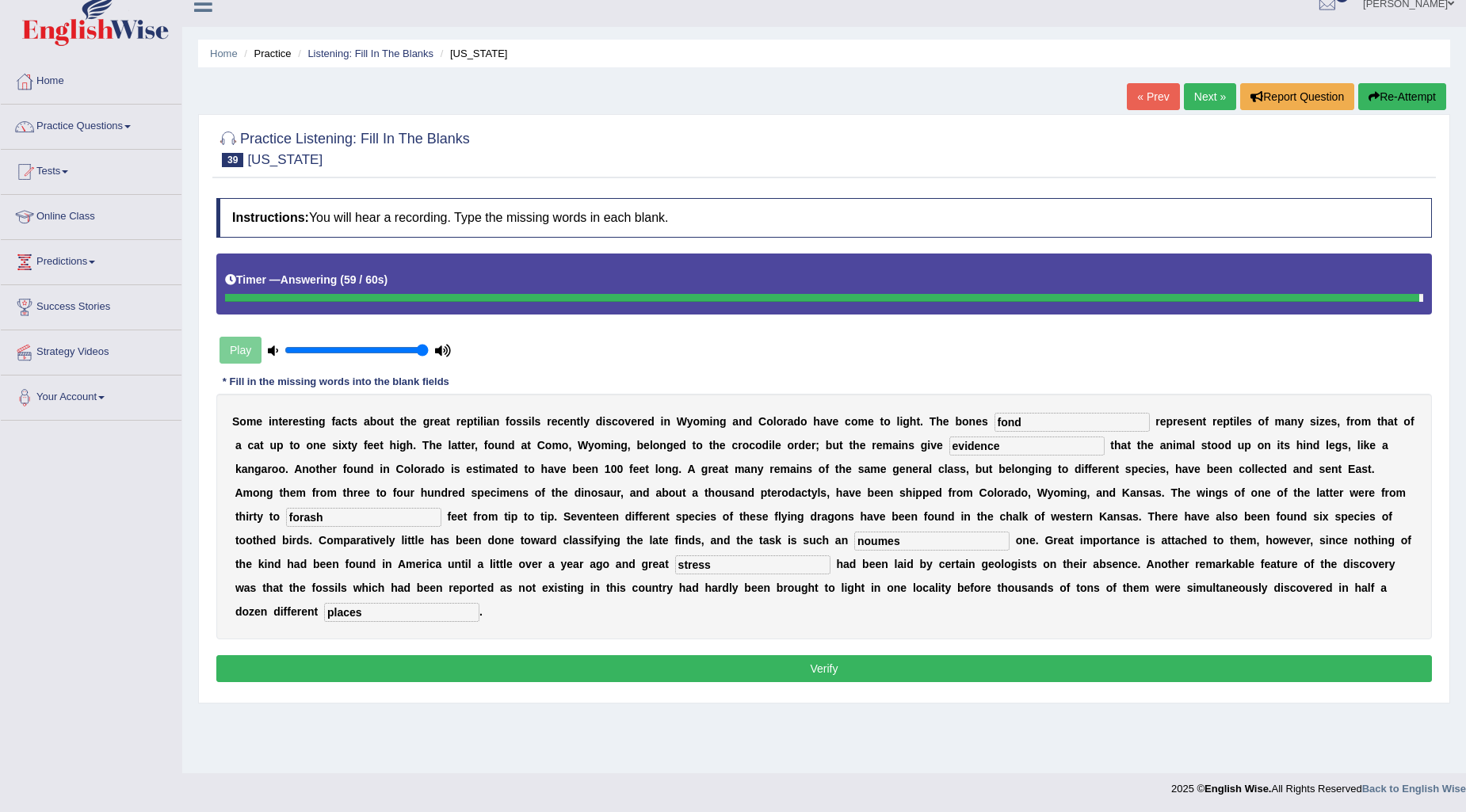
type input "forash"
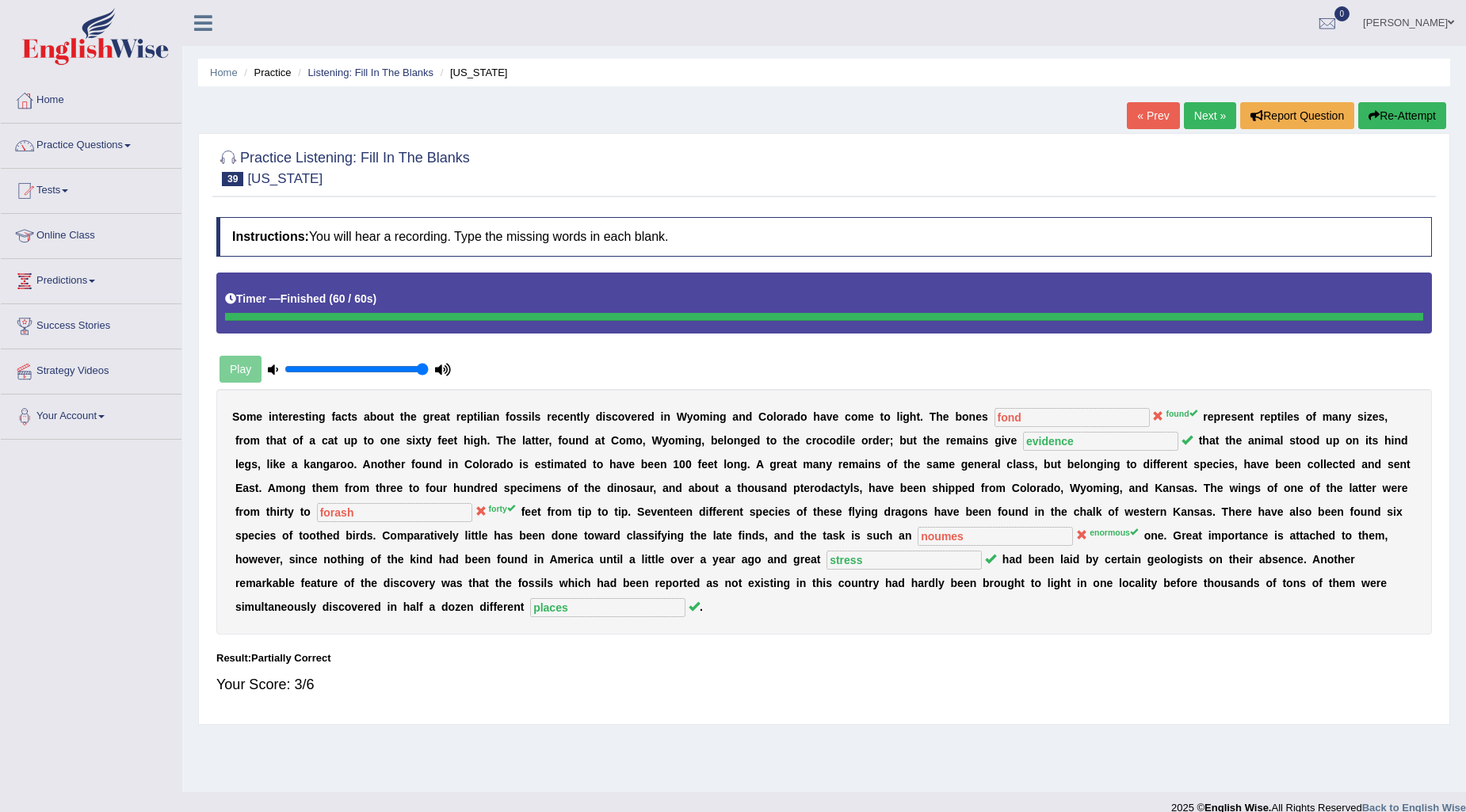
click at [1190, 114] on link "Next »" at bounding box center [1210, 116] width 53 height 27
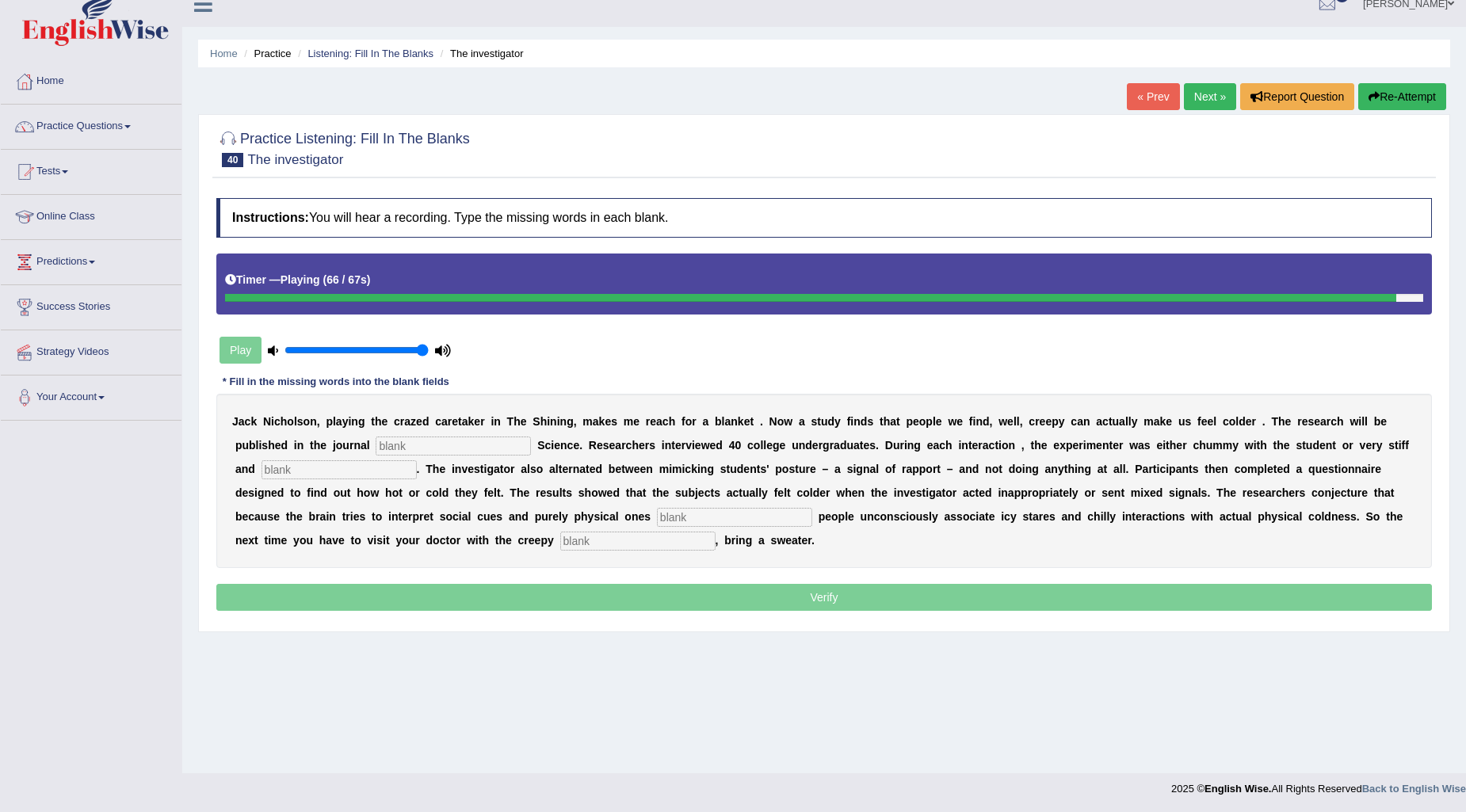
click at [627, 534] on input "text" at bounding box center [638, 541] width 155 height 19
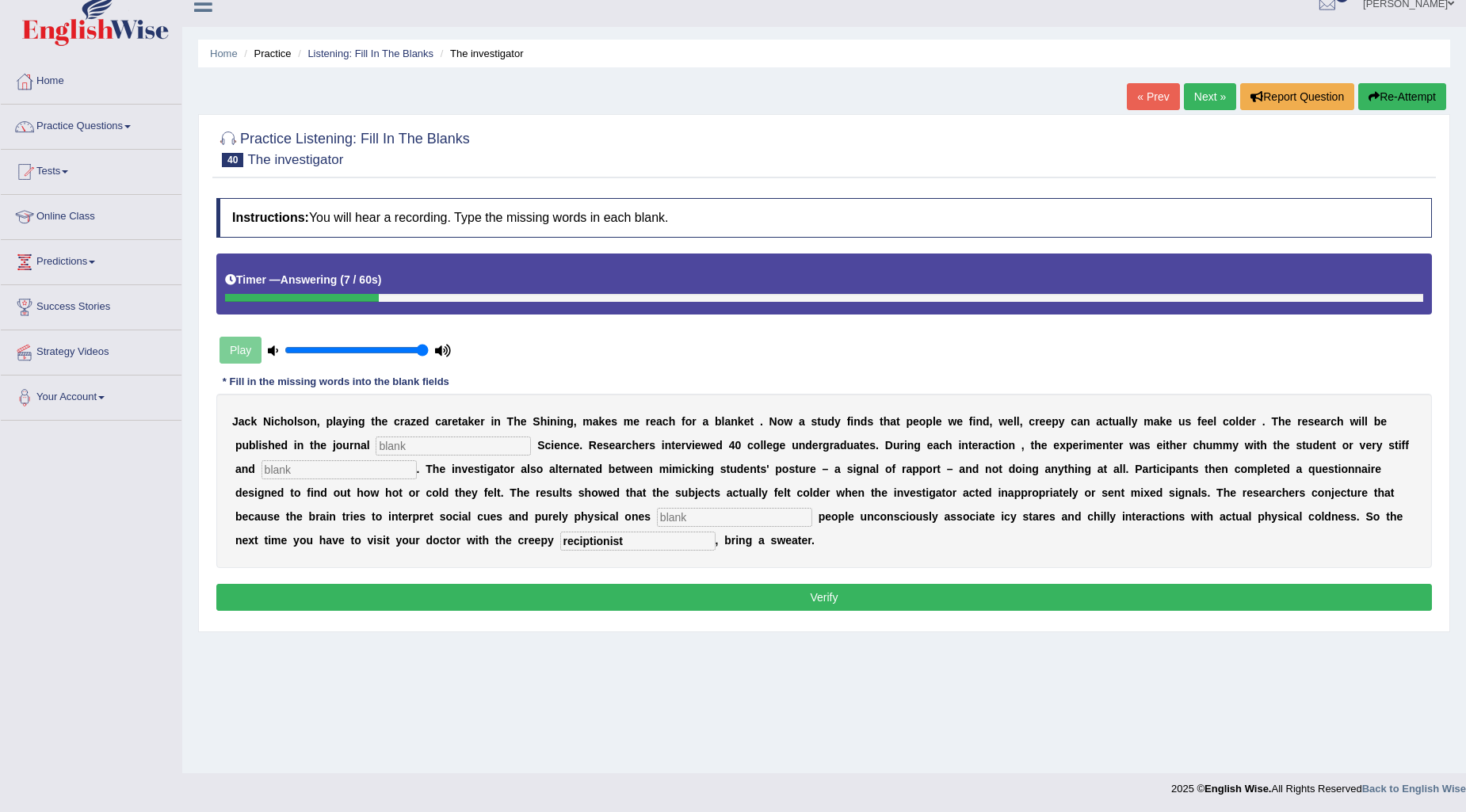
type input "reciptionist"
click at [464, 444] on input "text" at bounding box center [453, 446] width 155 height 19
type input "Psycological"
click at [361, 478] on input "text" at bounding box center [339, 469] width 155 height 19
type input "professional"
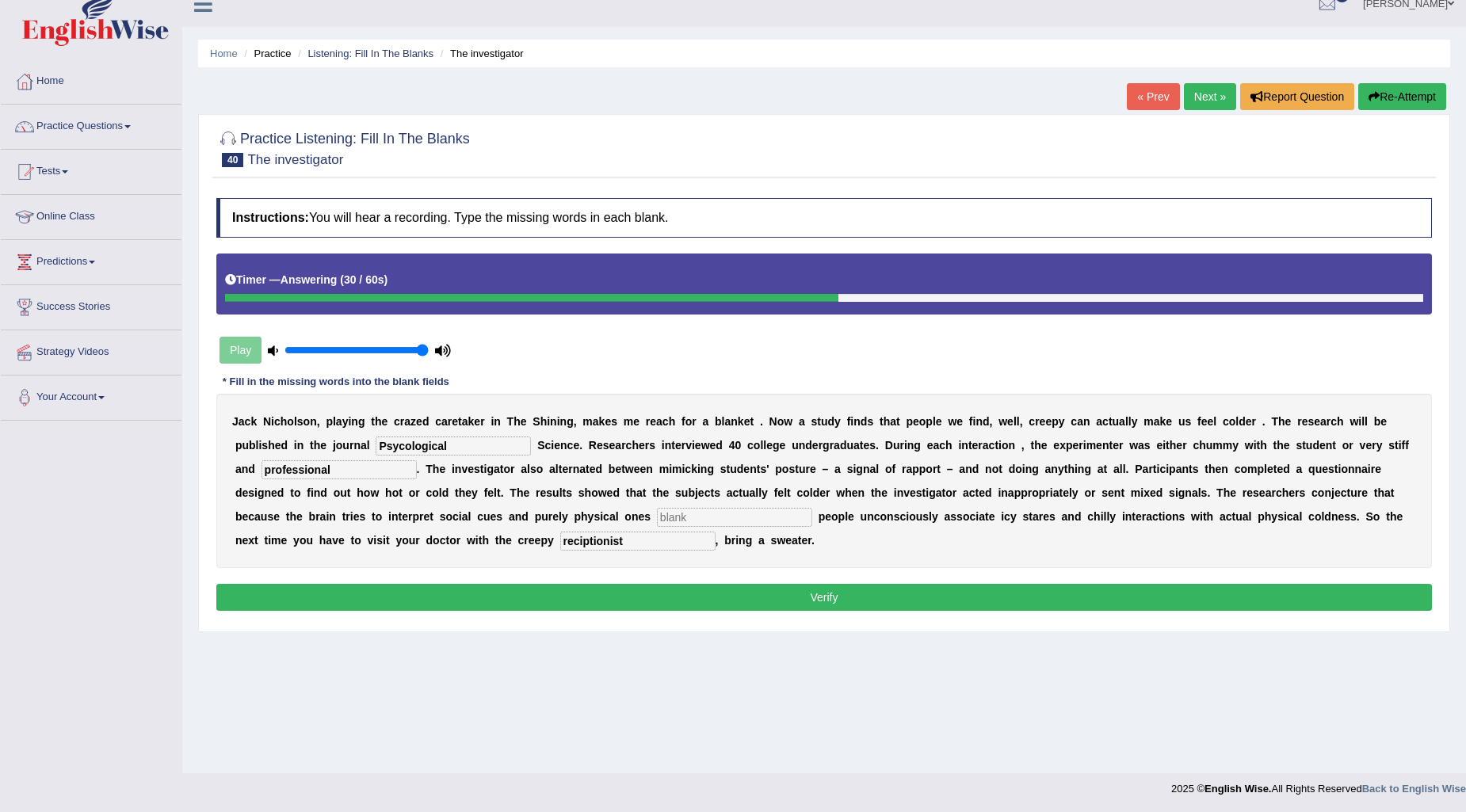
click at [726, 513] on input "text" at bounding box center [735, 517] width 155 height 19
type input "sempotounasly"
click at [793, 584] on button "Verify" at bounding box center [824, 597] width 1216 height 27
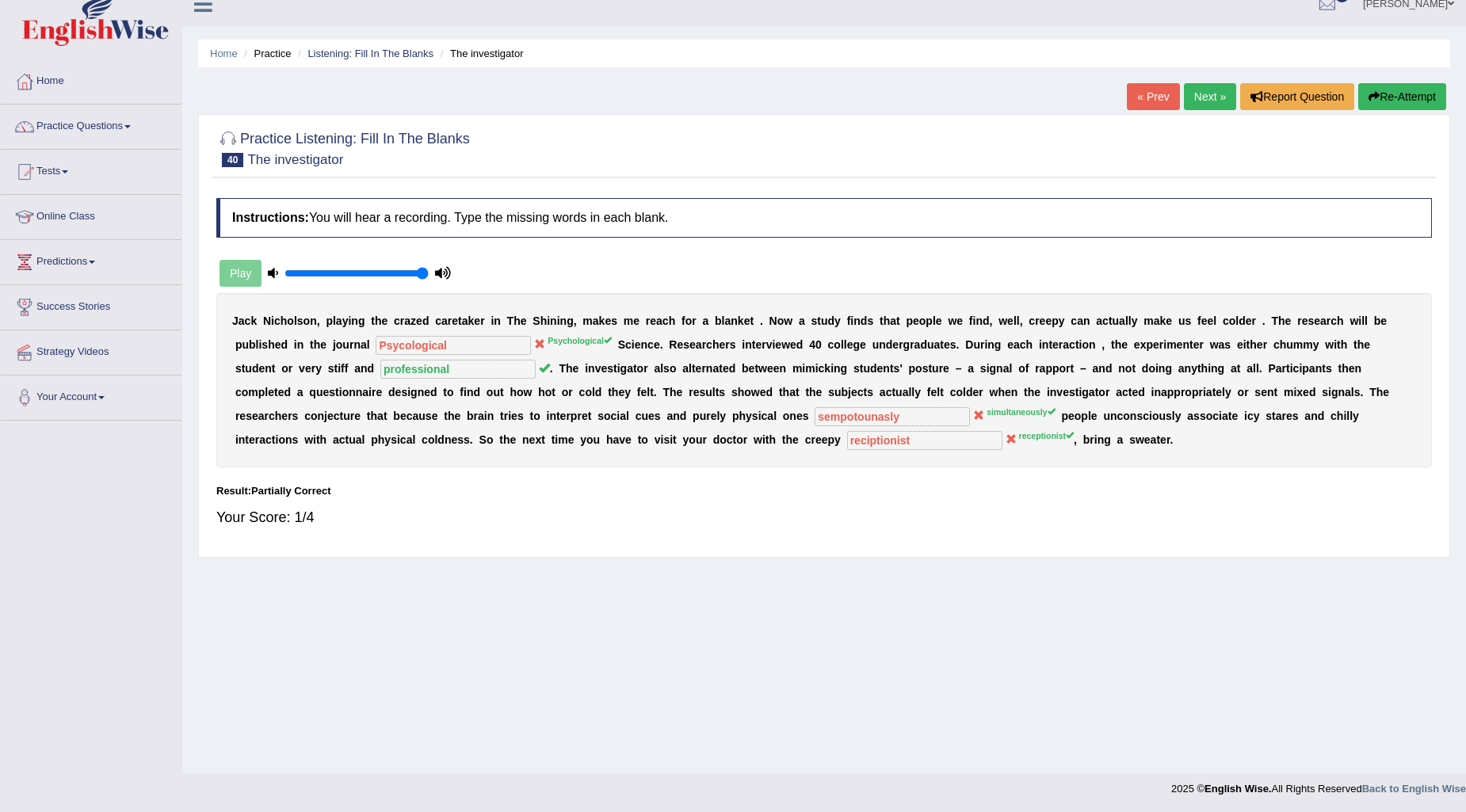
click at [1197, 92] on link "Next »" at bounding box center [1210, 97] width 53 height 27
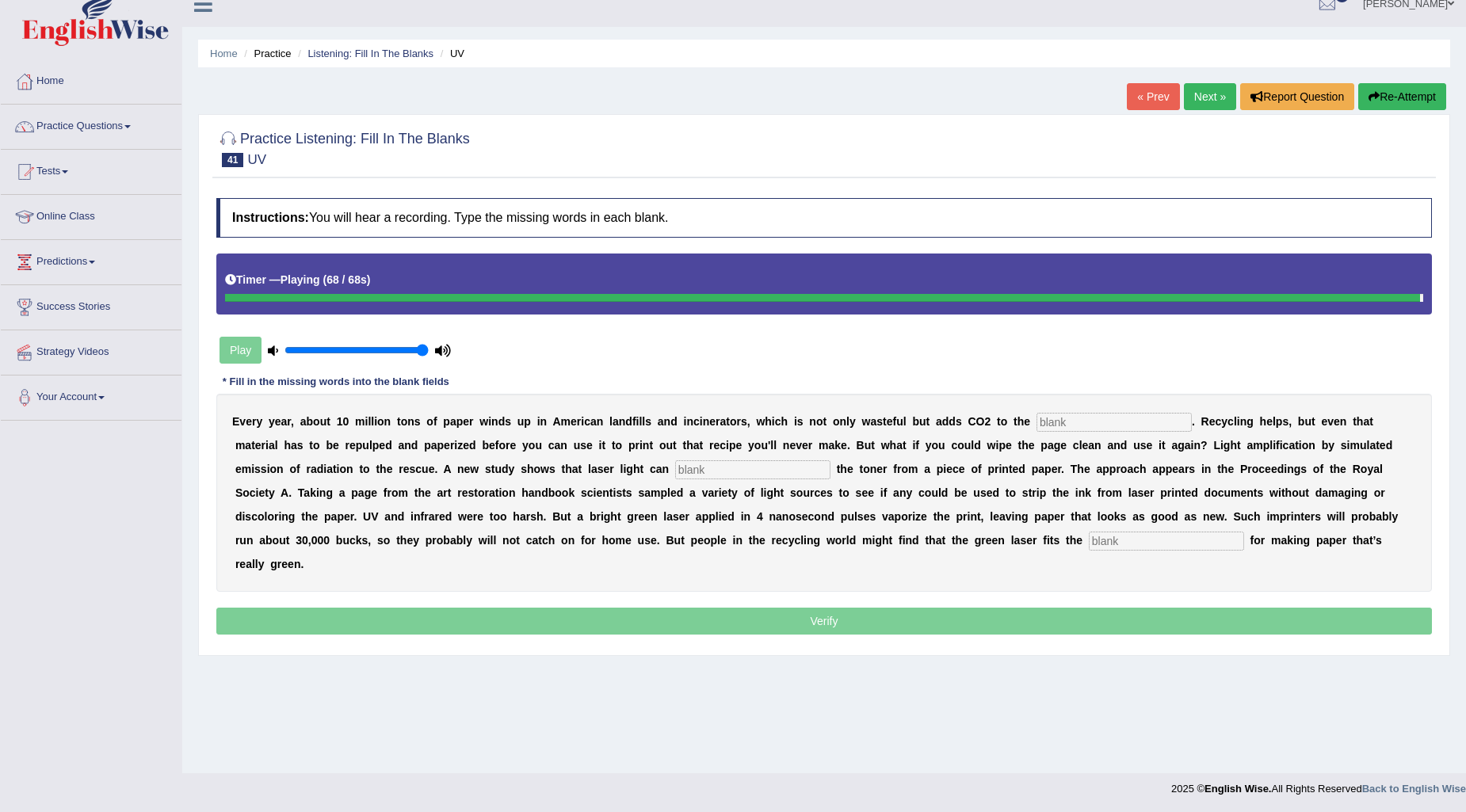
click at [1124, 539] on input "text" at bounding box center [1167, 541] width 155 height 19
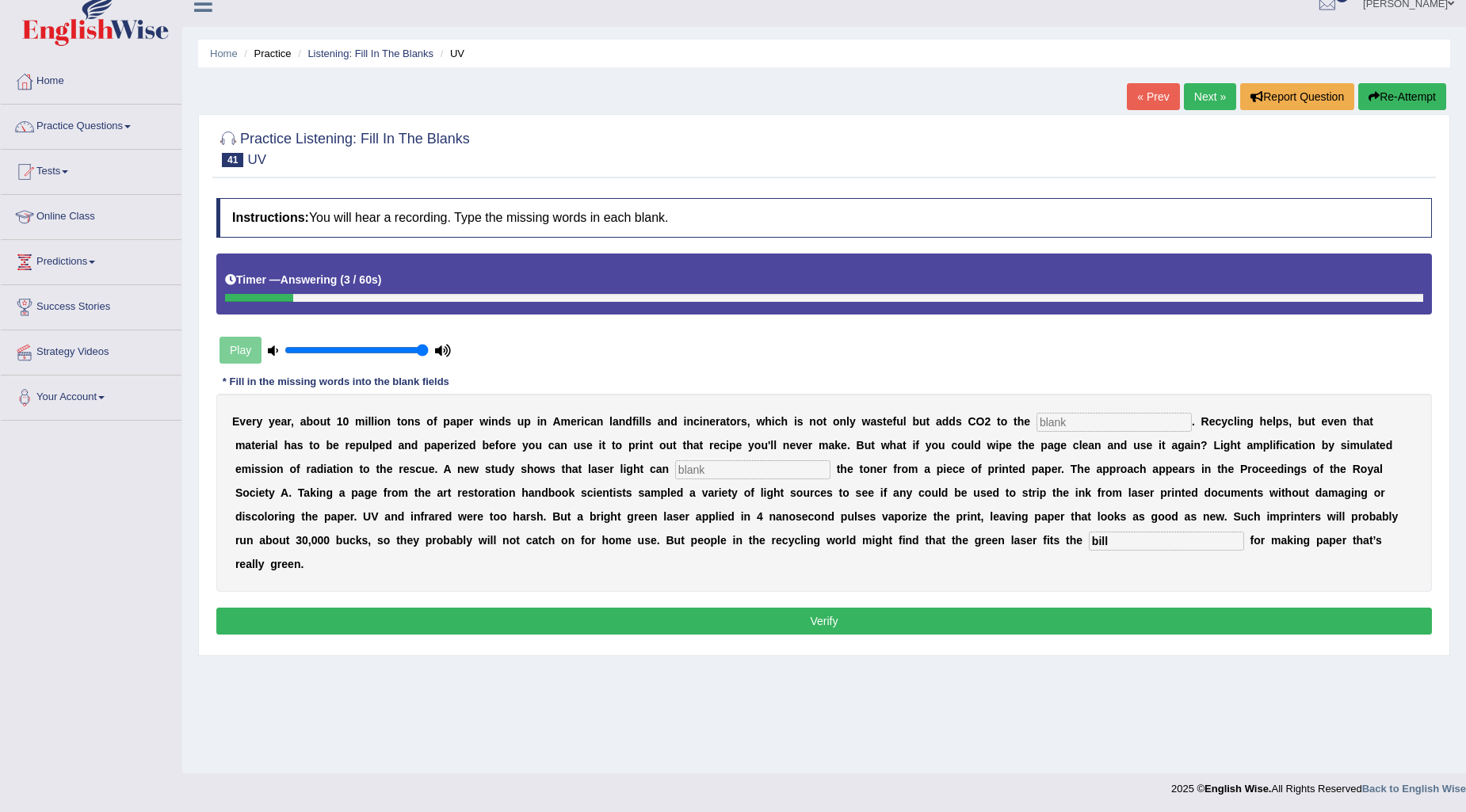
type input "bill"
click at [1120, 423] on input "text" at bounding box center [1114, 422] width 155 height 19
type input "atmosphere"
click at [776, 461] on input "text" at bounding box center [753, 469] width 155 height 19
type input "arise"
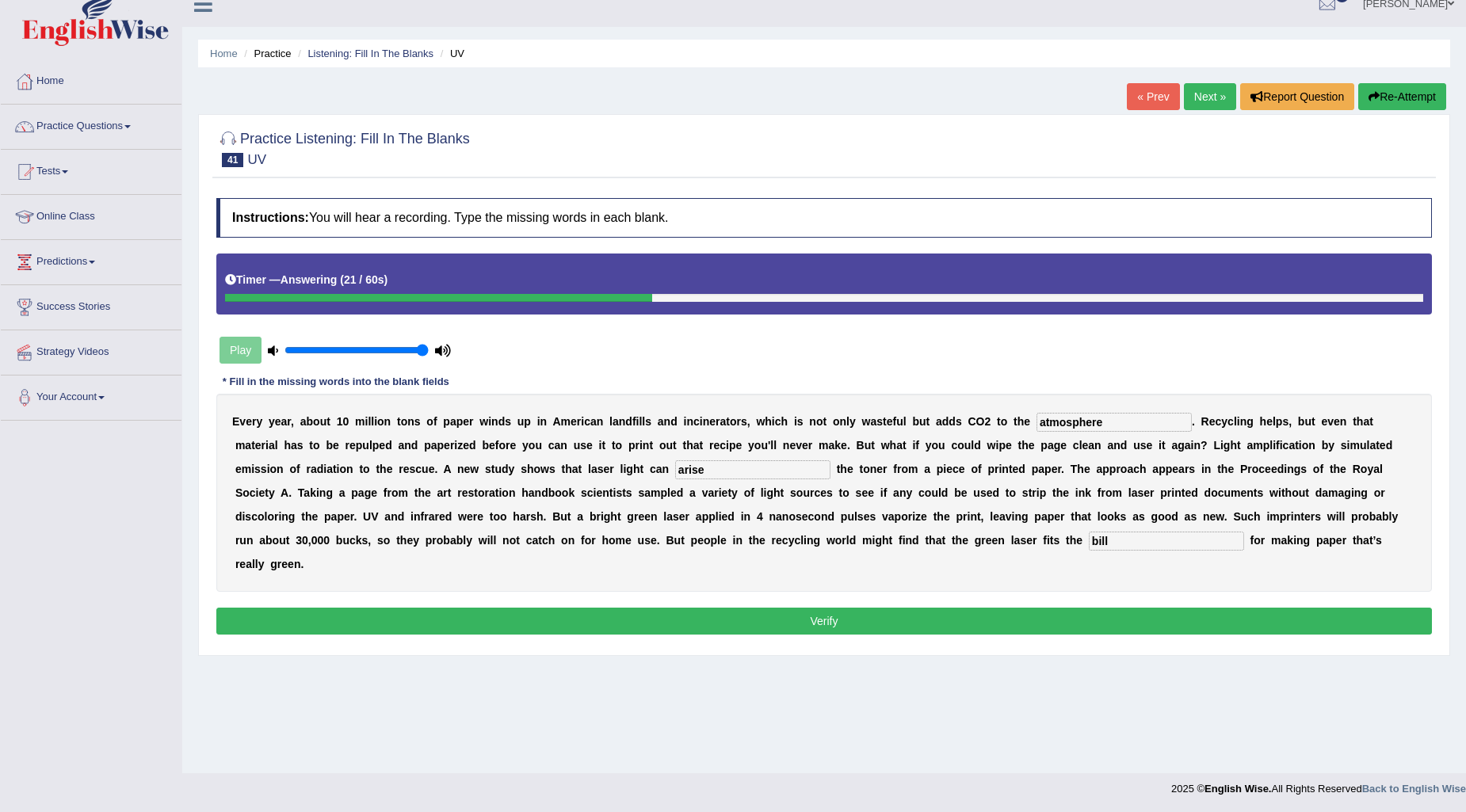
click at [842, 619] on button "Verify" at bounding box center [824, 621] width 1216 height 27
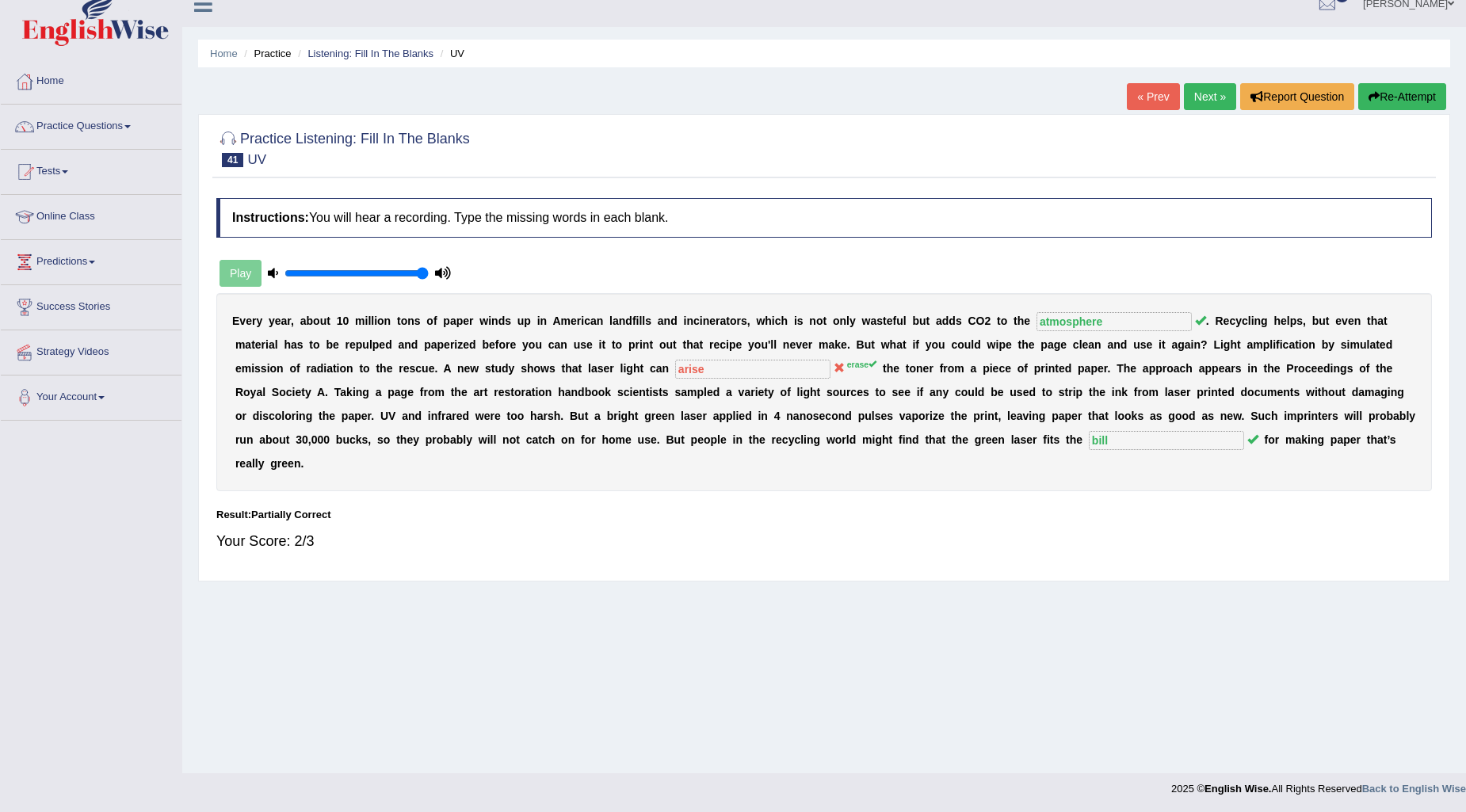
click at [1219, 90] on link "Next »" at bounding box center [1210, 97] width 53 height 27
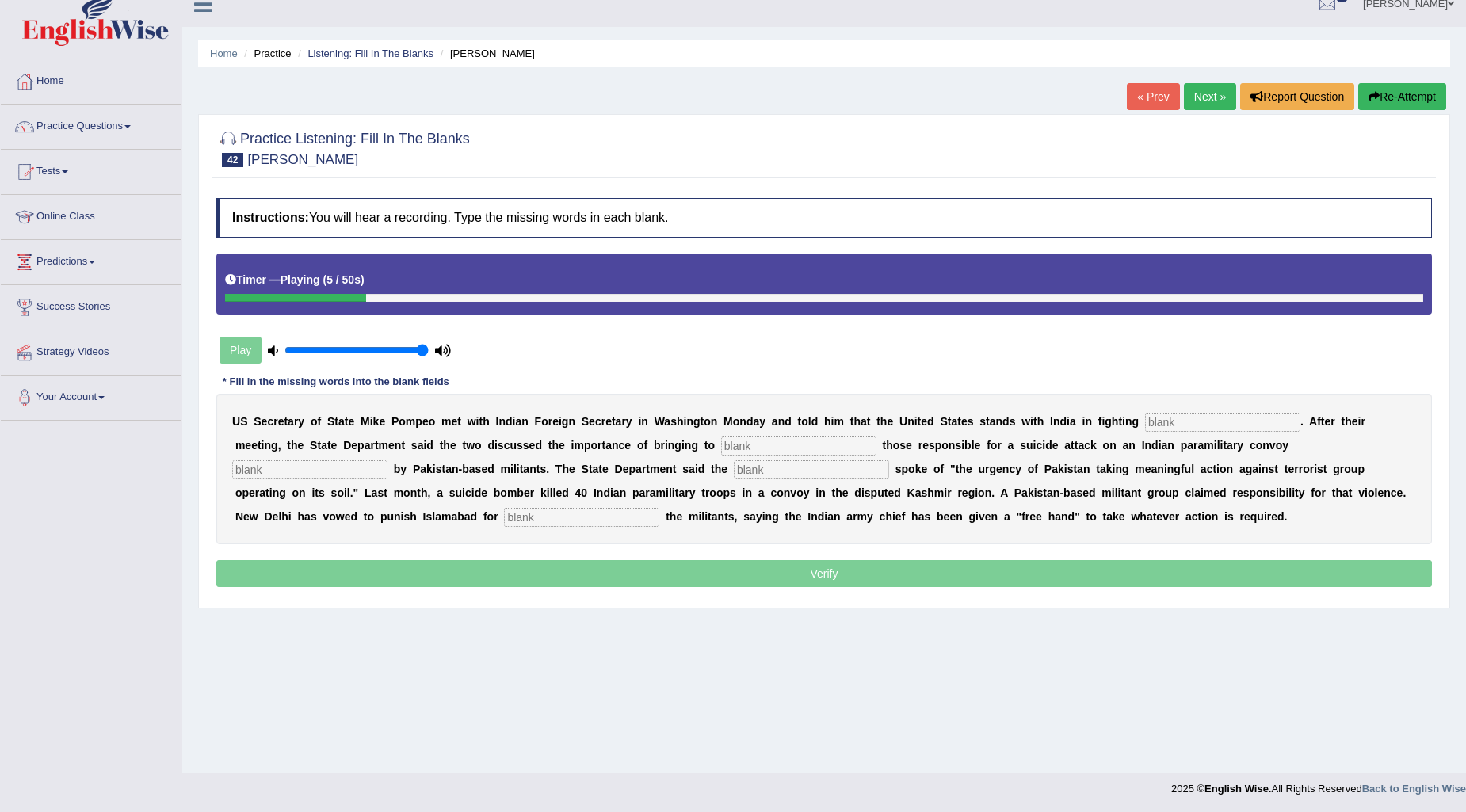
click at [1221, 102] on link "Next »" at bounding box center [1210, 97] width 53 height 27
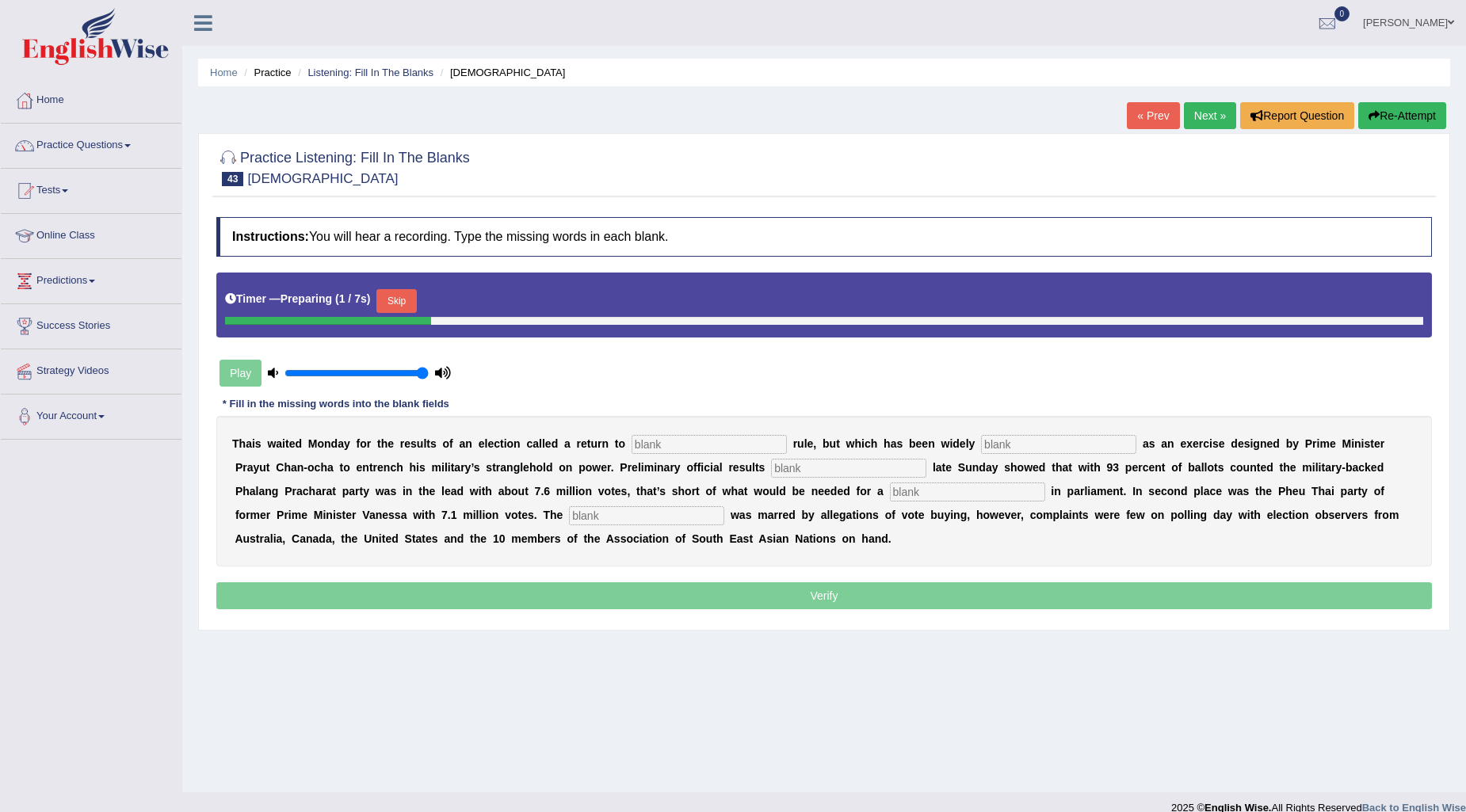
click at [408, 303] on button "Skip" at bounding box center [396, 301] width 40 height 24
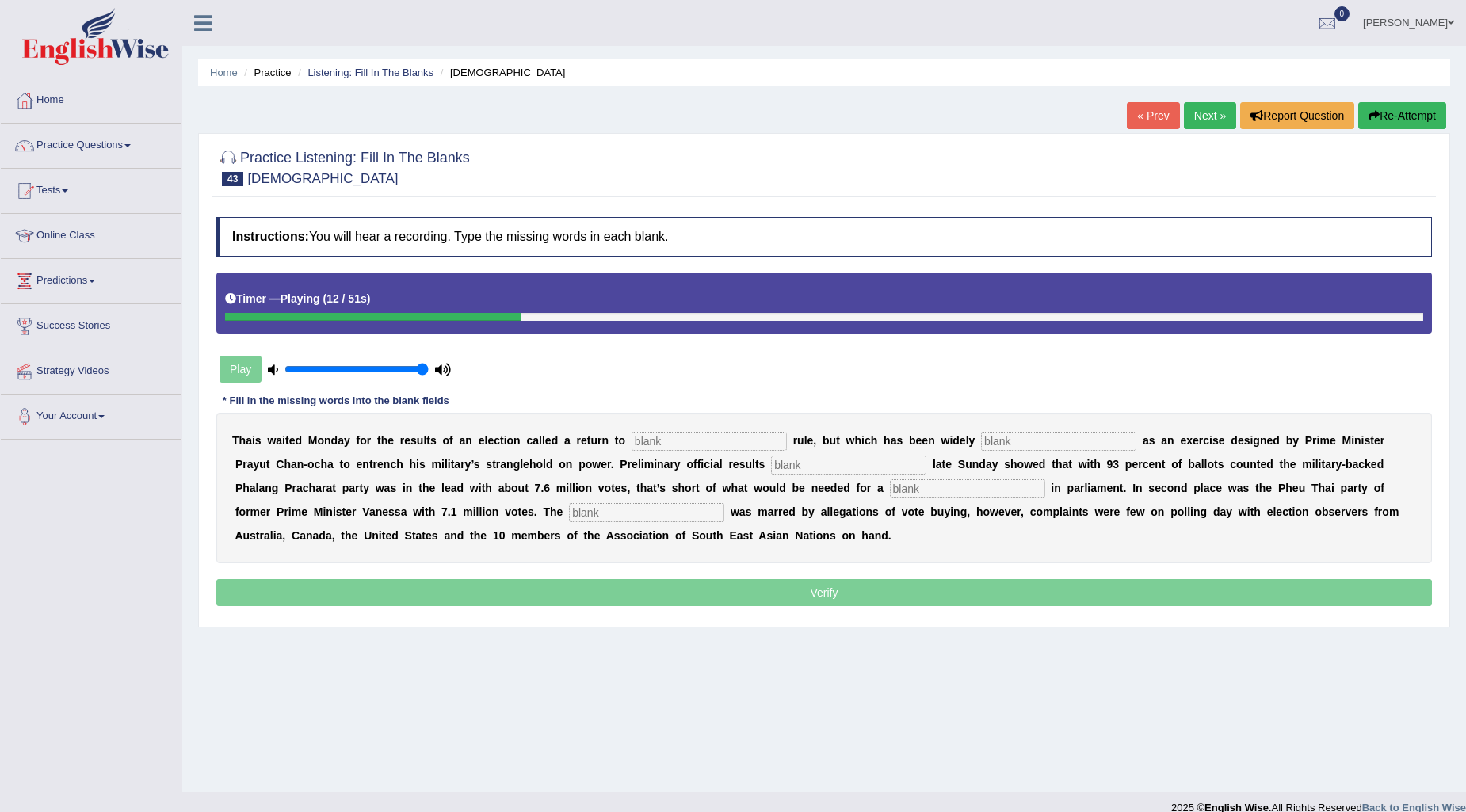
click at [1408, 113] on button "Re-Attempt" at bounding box center [1402, 116] width 88 height 27
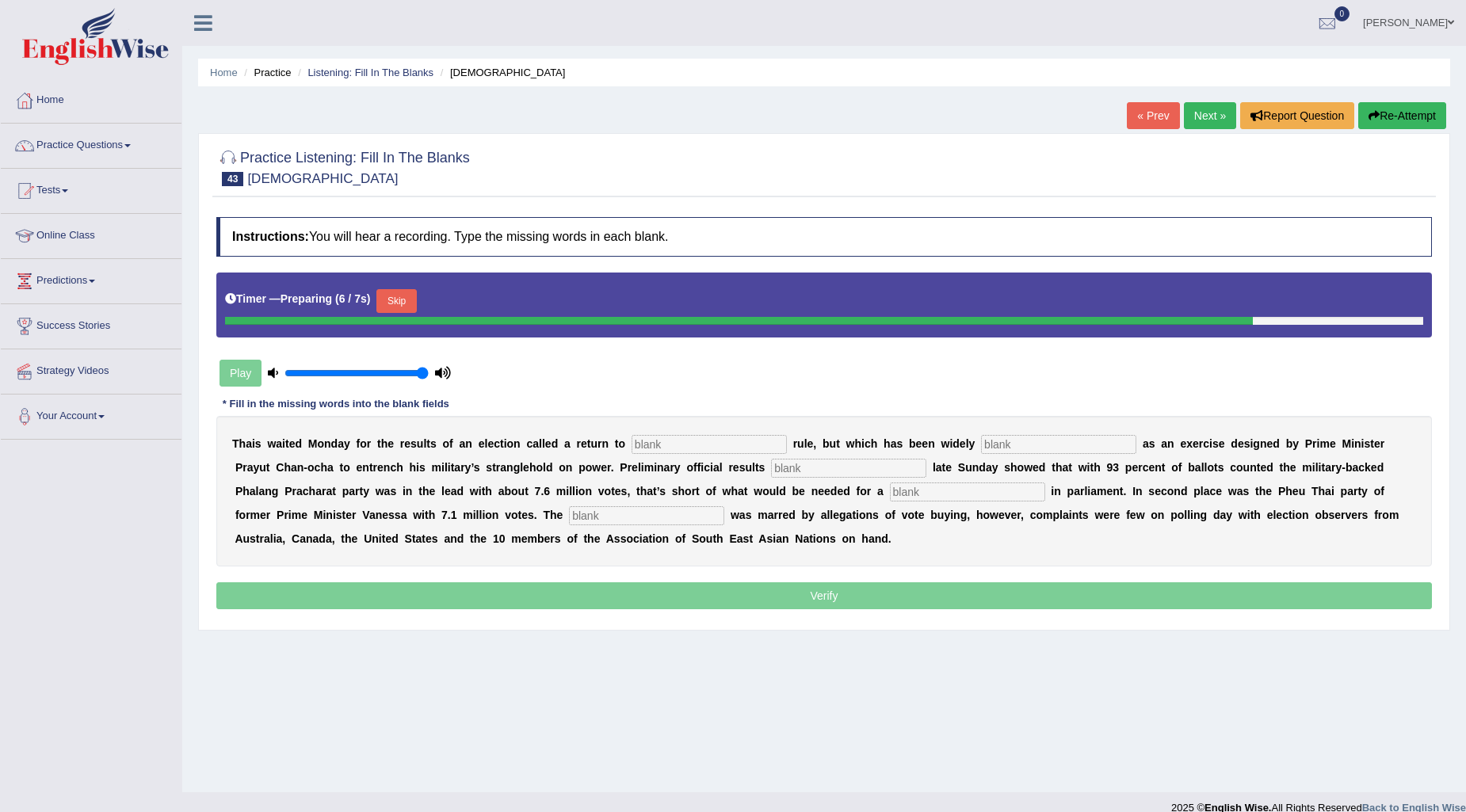
click at [1200, 120] on link "Next »" at bounding box center [1210, 116] width 53 height 27
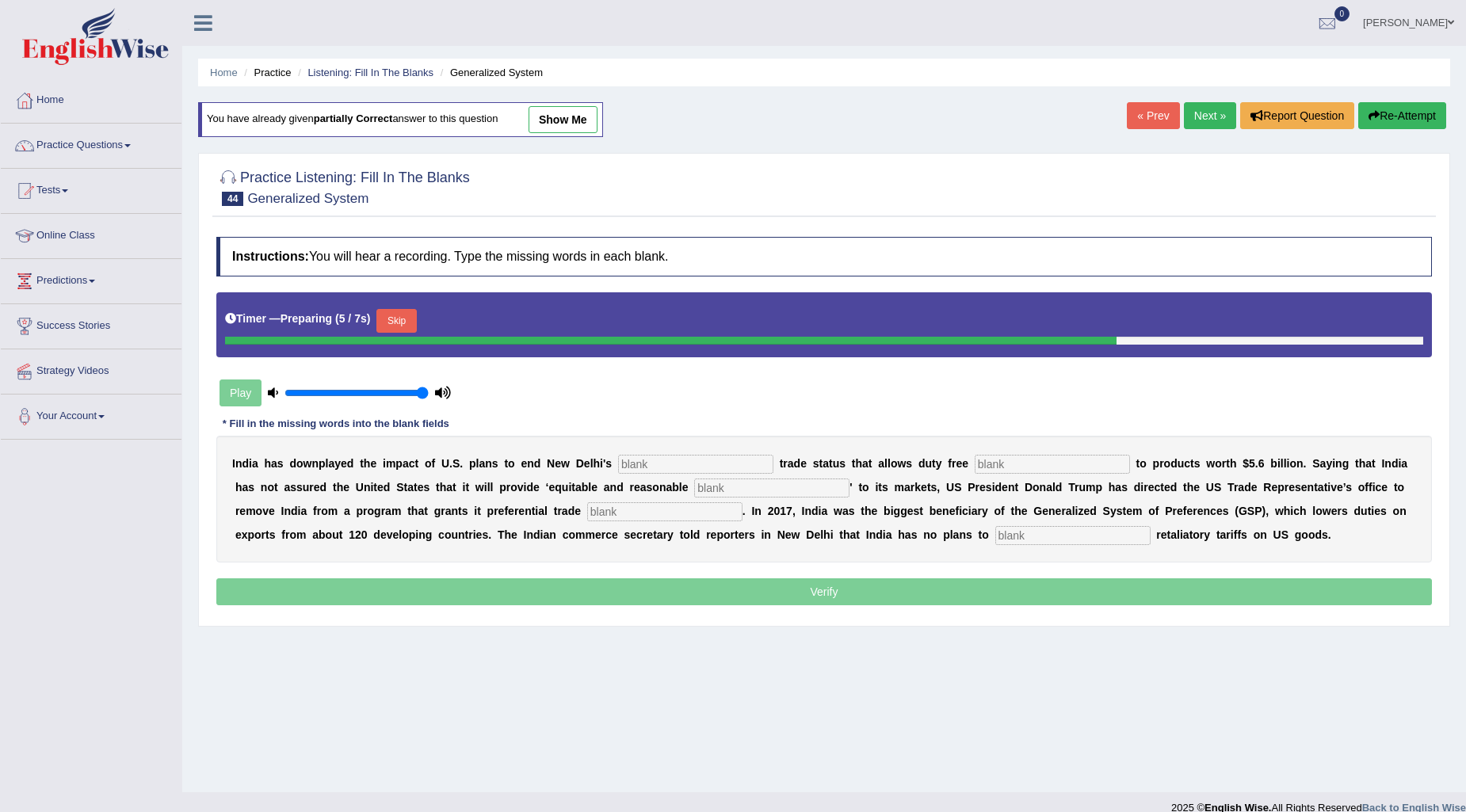
click at [1199, 116] on link "Next »" at bounding box center [1210, 116] width 53 height 27
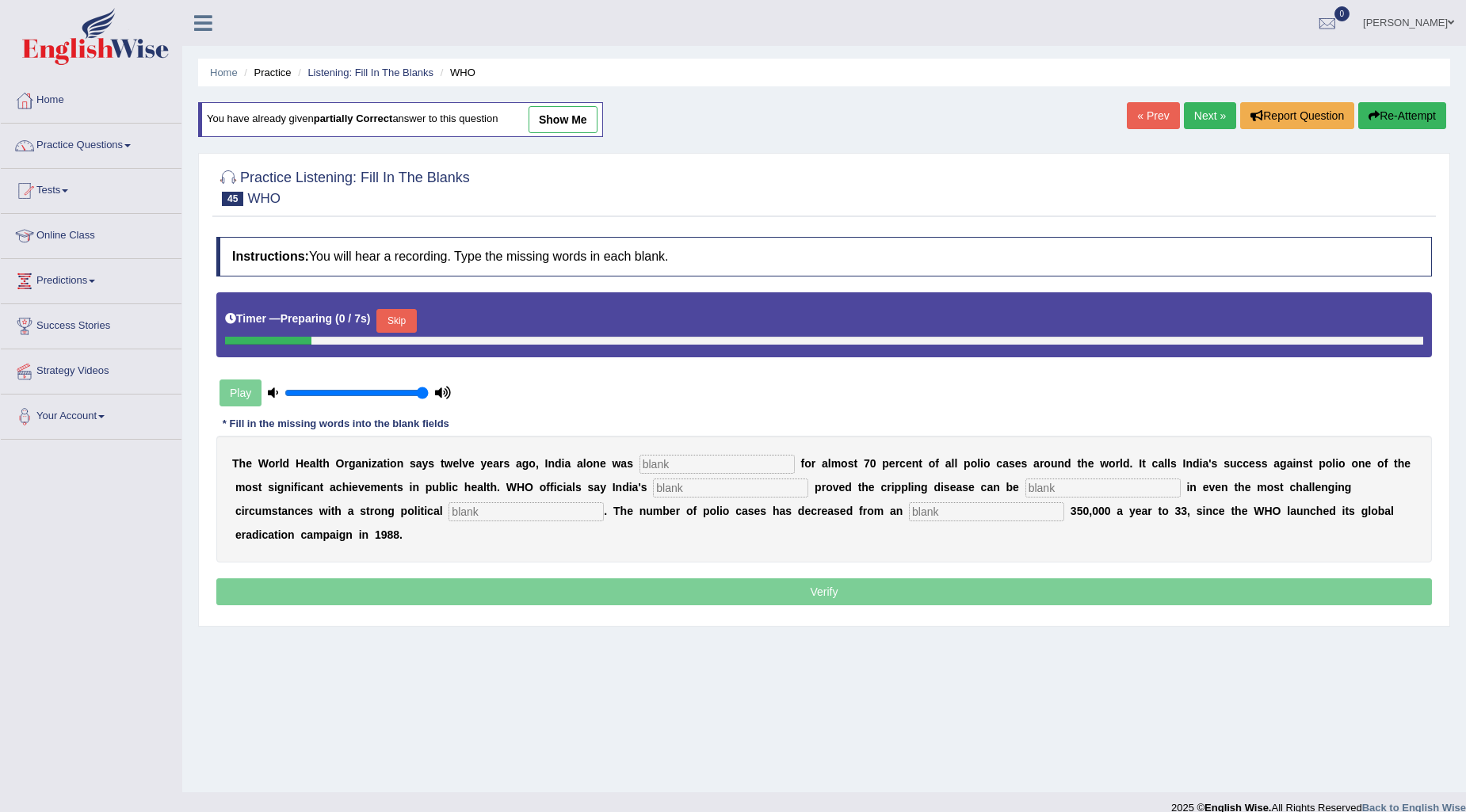
click at [1199, 116] on link "Next »" at bounding box center [1210, 116] width 53 height 27
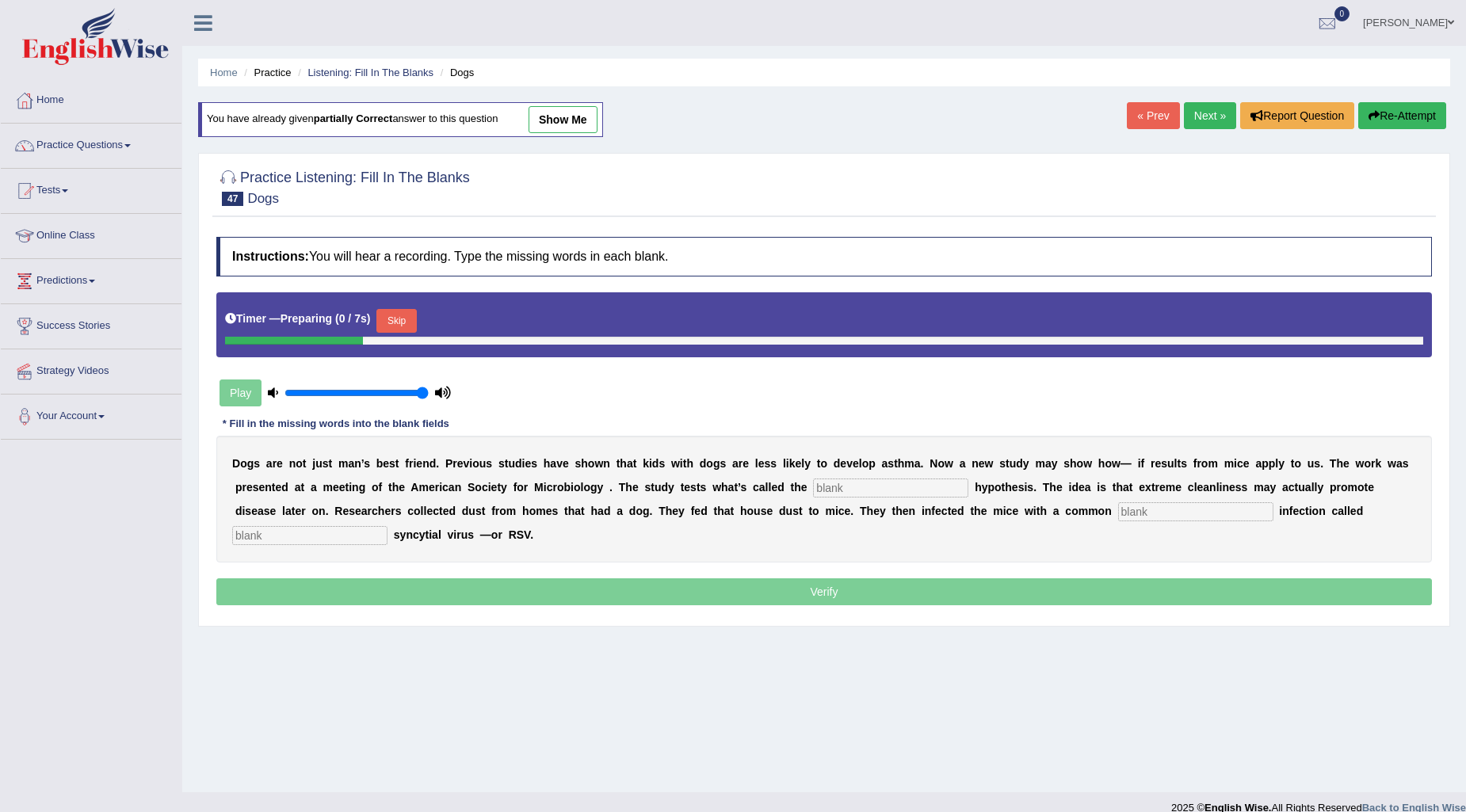
click at [1199, 116] on link "Next »" at bounding box center [1210, 116] width 53 height 27
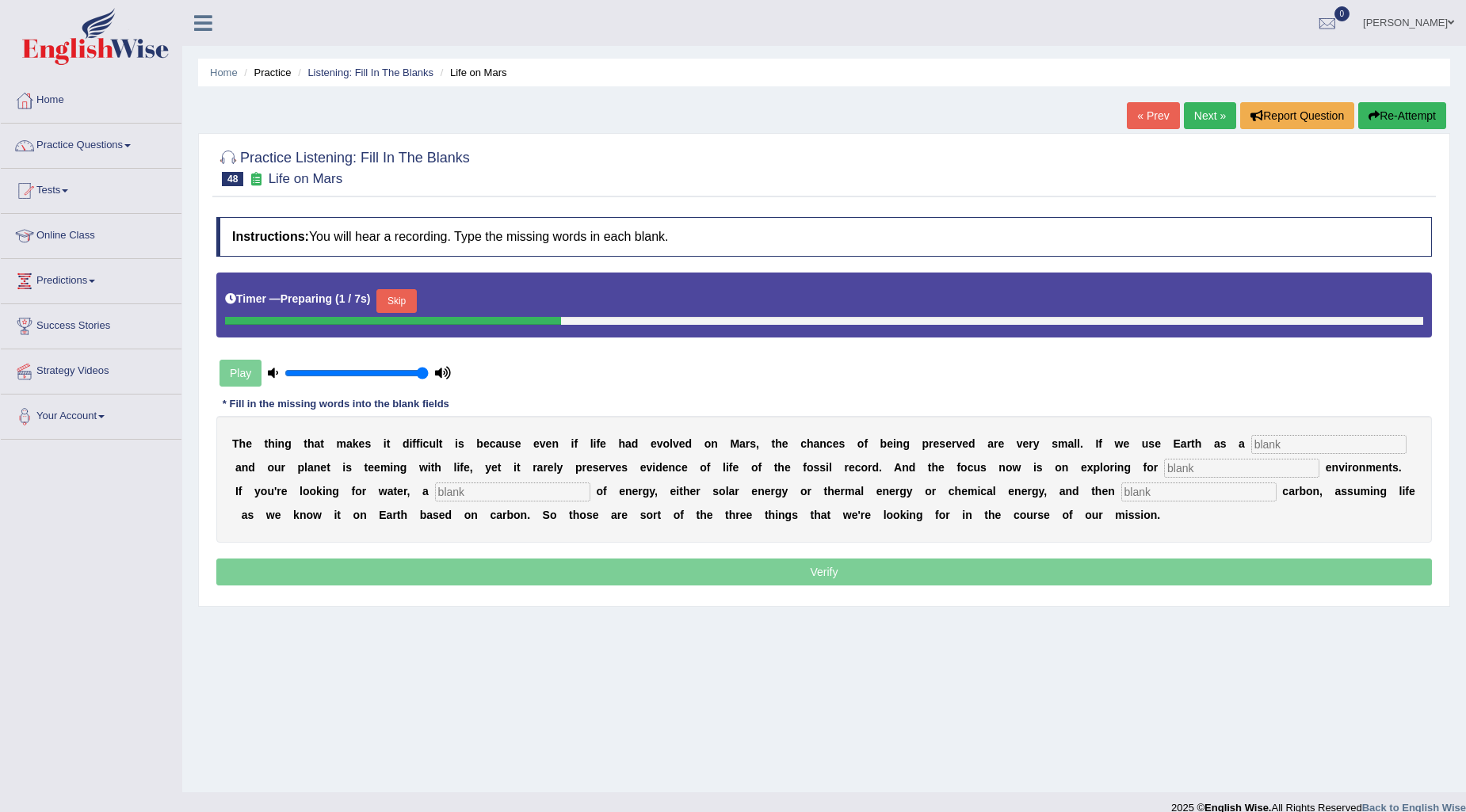
click at [415, 303] on button "Skip" at bounding box center [396, 301] width 40 height 24
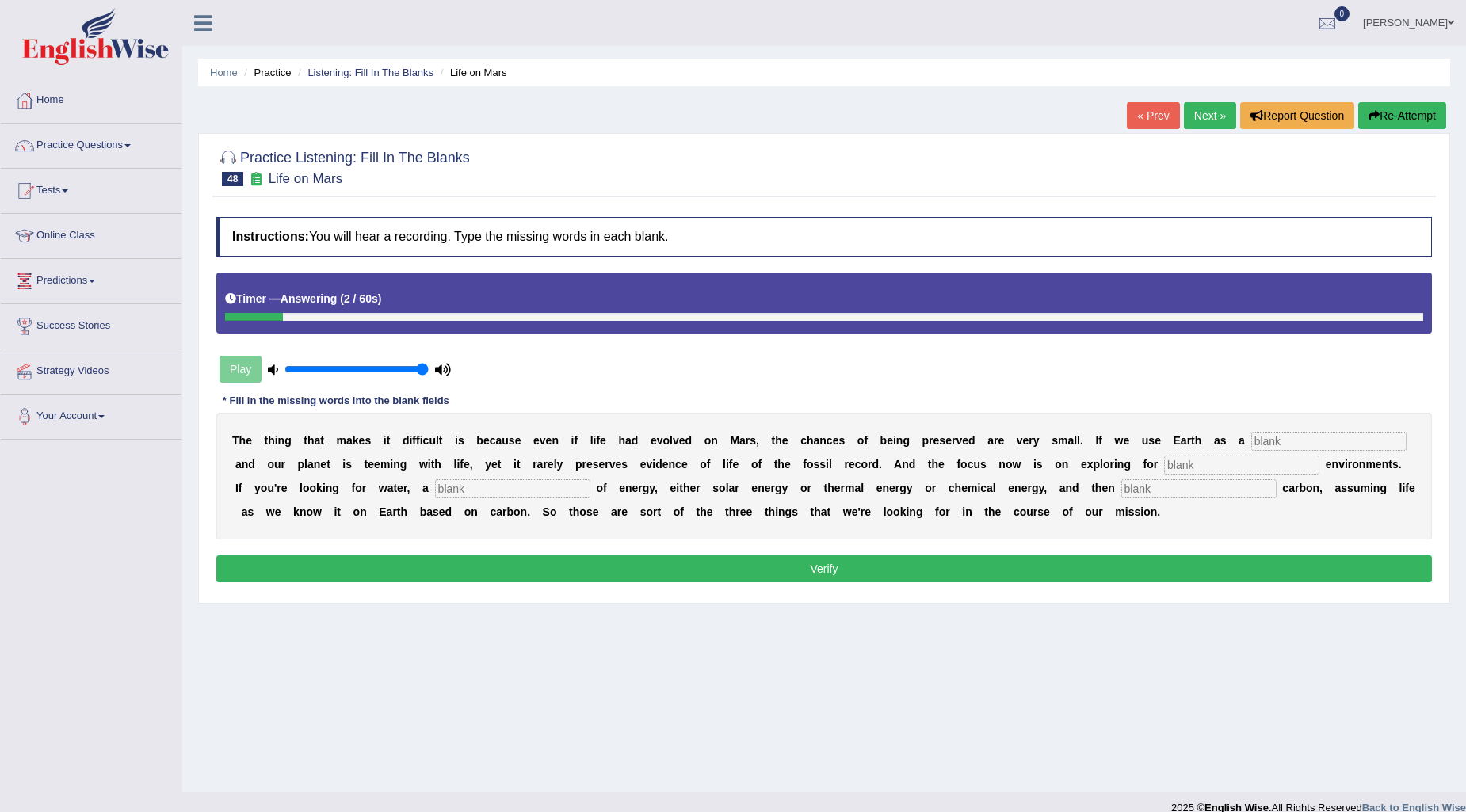
click at [1412, 113] on button "Re-Attempt" at bounding box center [1402, 116] width 88 height 27
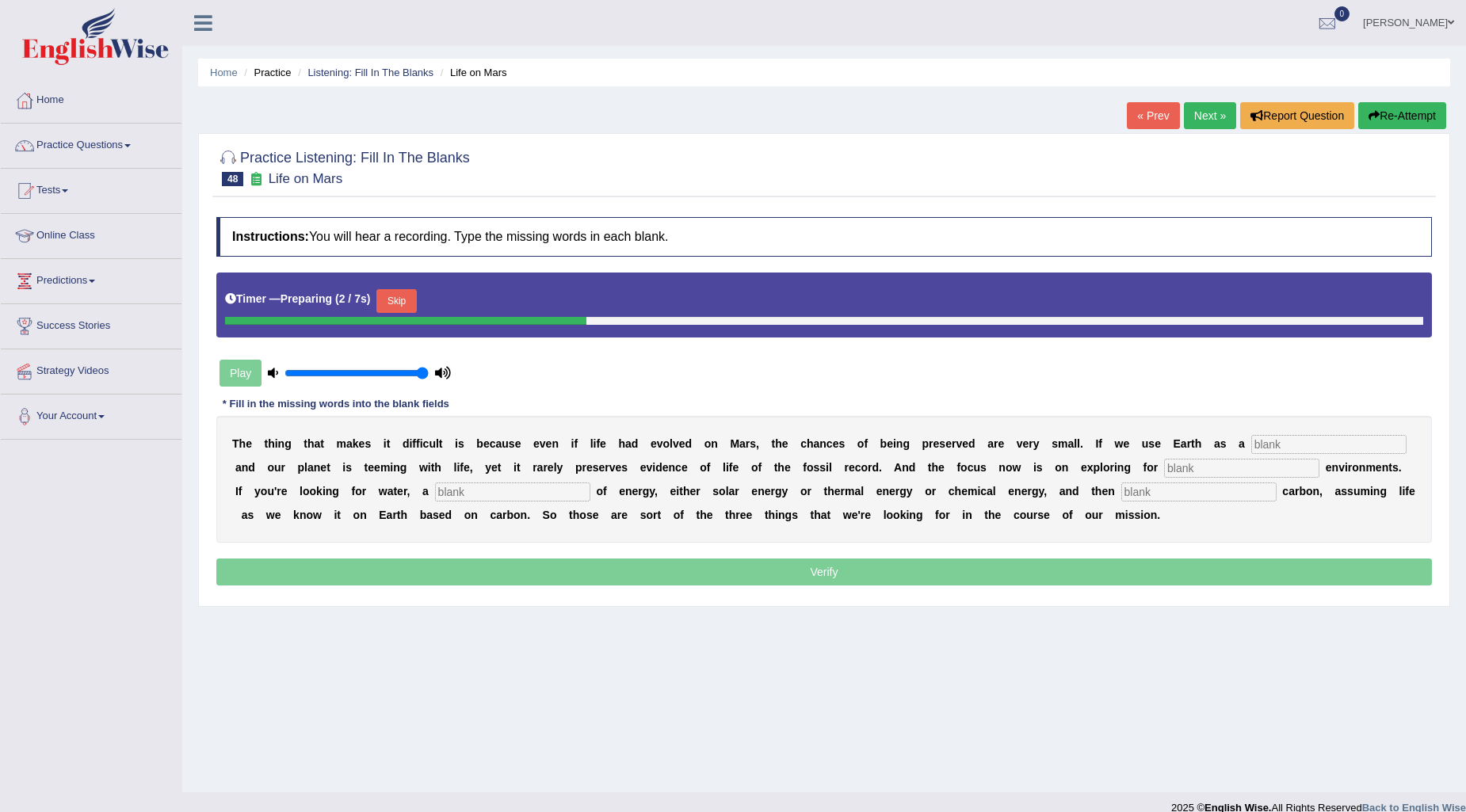
click at [396, 298] on button "Skip" at bounding box center [396, 301] width 40 height 24
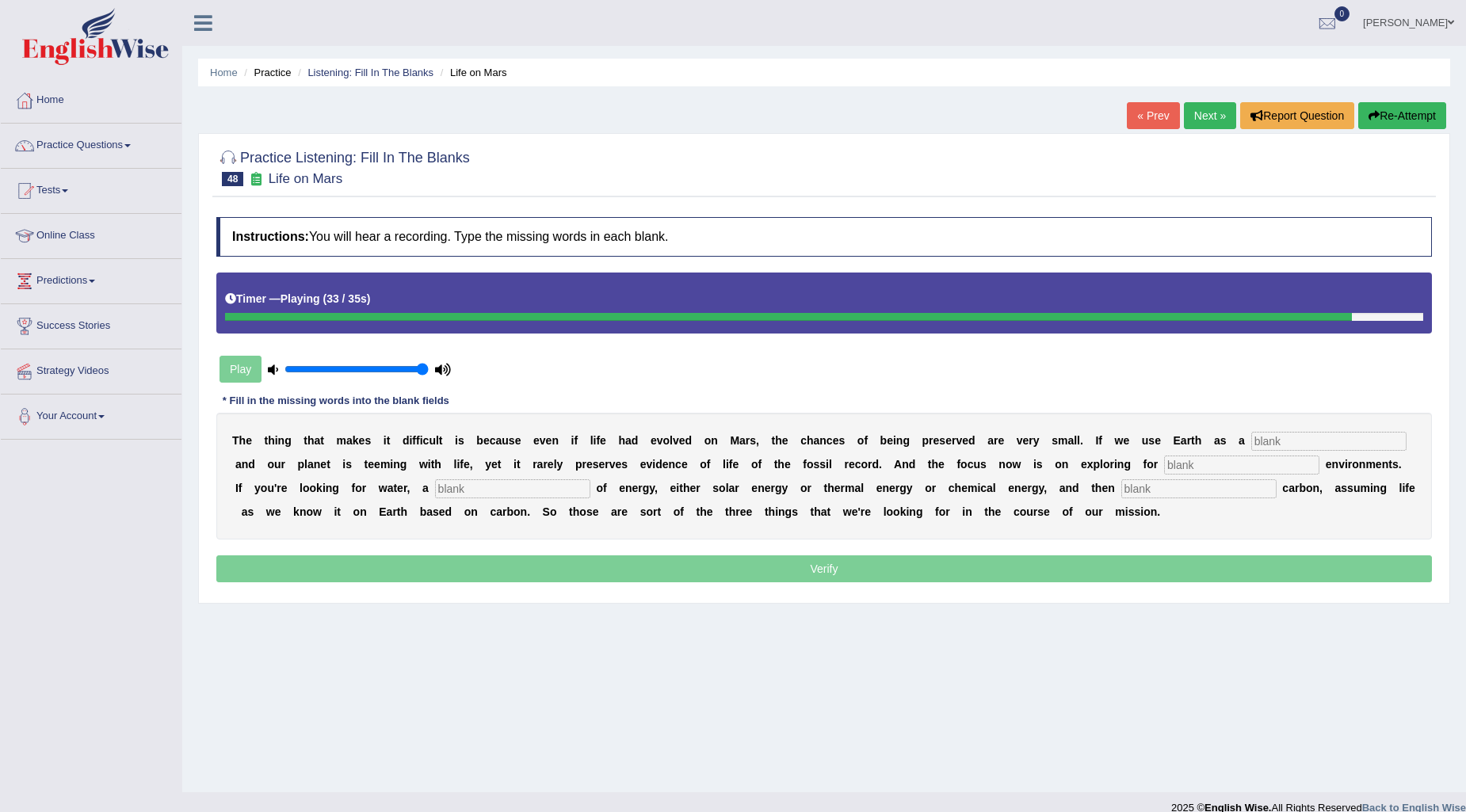
click at [1181, 484] on input "text" at bounding box center [1199, 489] width 155 height 19
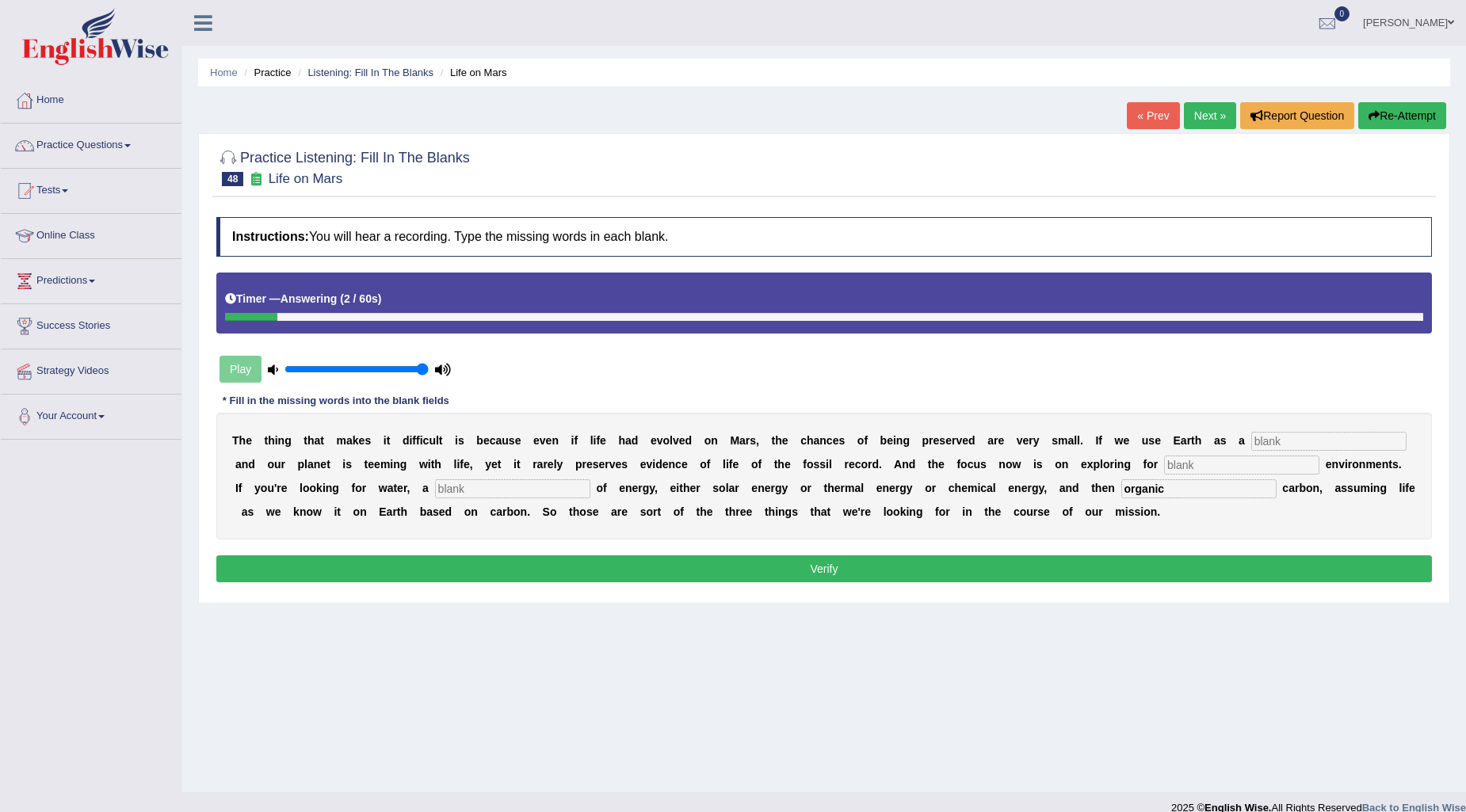
type input "organic"
click at [1333, 440] on input "text" at bounding box center [1329, 441] width 155 height 19
type input "reverence"
click at [1197, 460] on input "text" at bounding box center [1242, 464] width 155 height 19
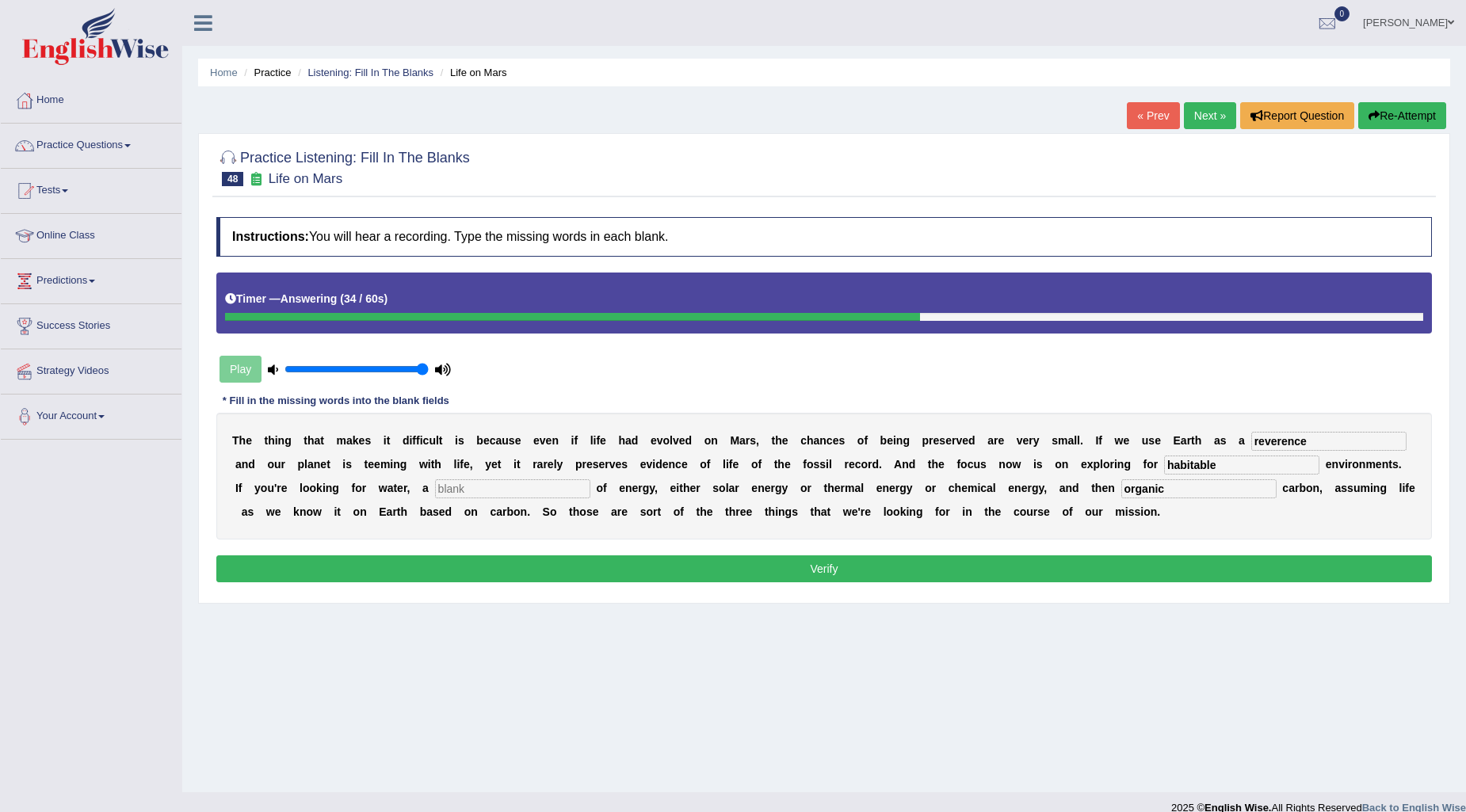
type input "habitable"
click at [471, 485] on input "text" at bounding box center [513, 489] width 155 height 19
type input "soilid"
click at [901, 583] on div "Instructions: You will hear a recording. Type the missing words in each blank. …" at bounding box center [824, 402] width 1223 height 385
click at [901, 572] on button "Verify" at bounding box center [824, 569] width 1216 height 27
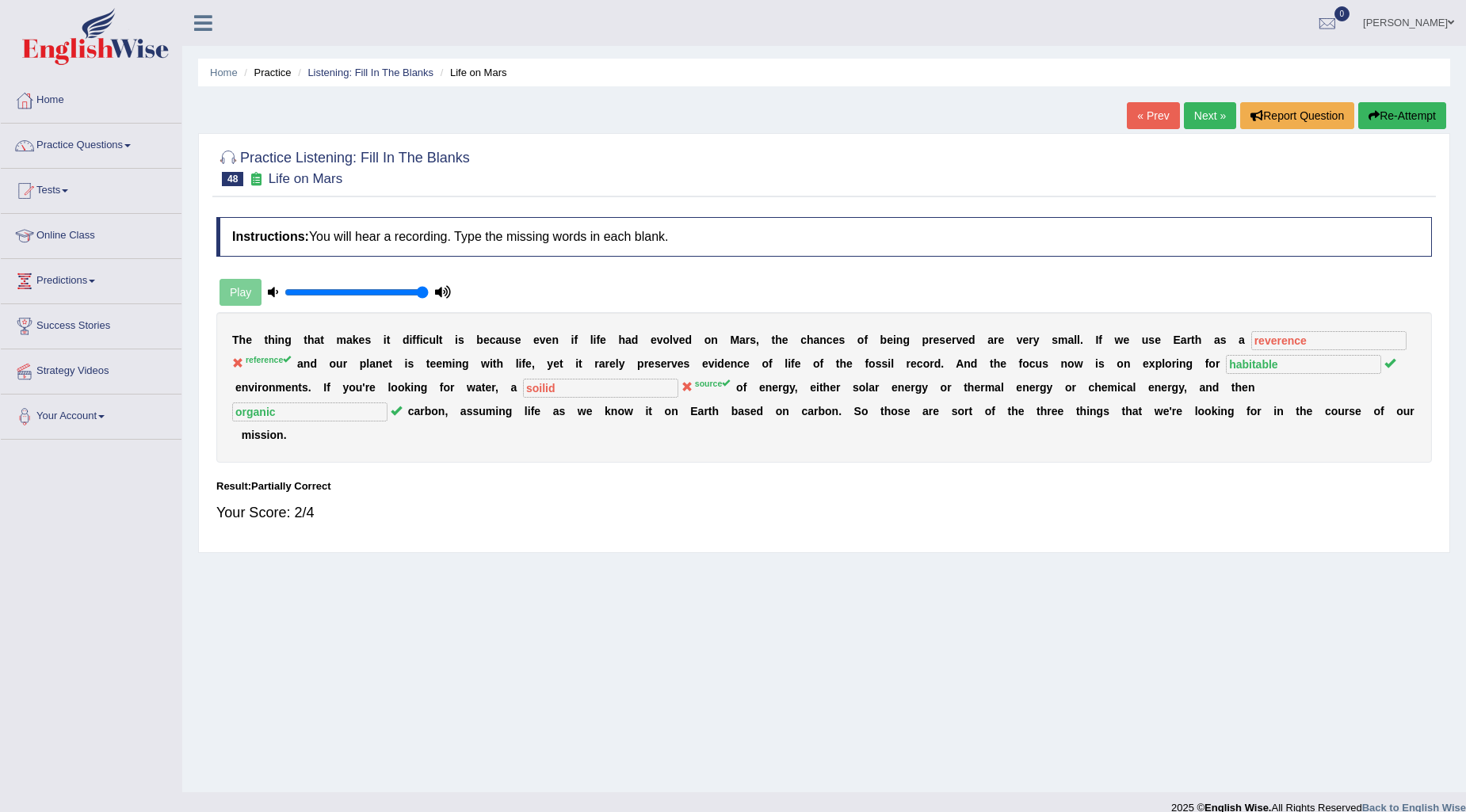
click at [1202, 115] on link "Next »" at bounding box center [1210, 116] width 53 height 27
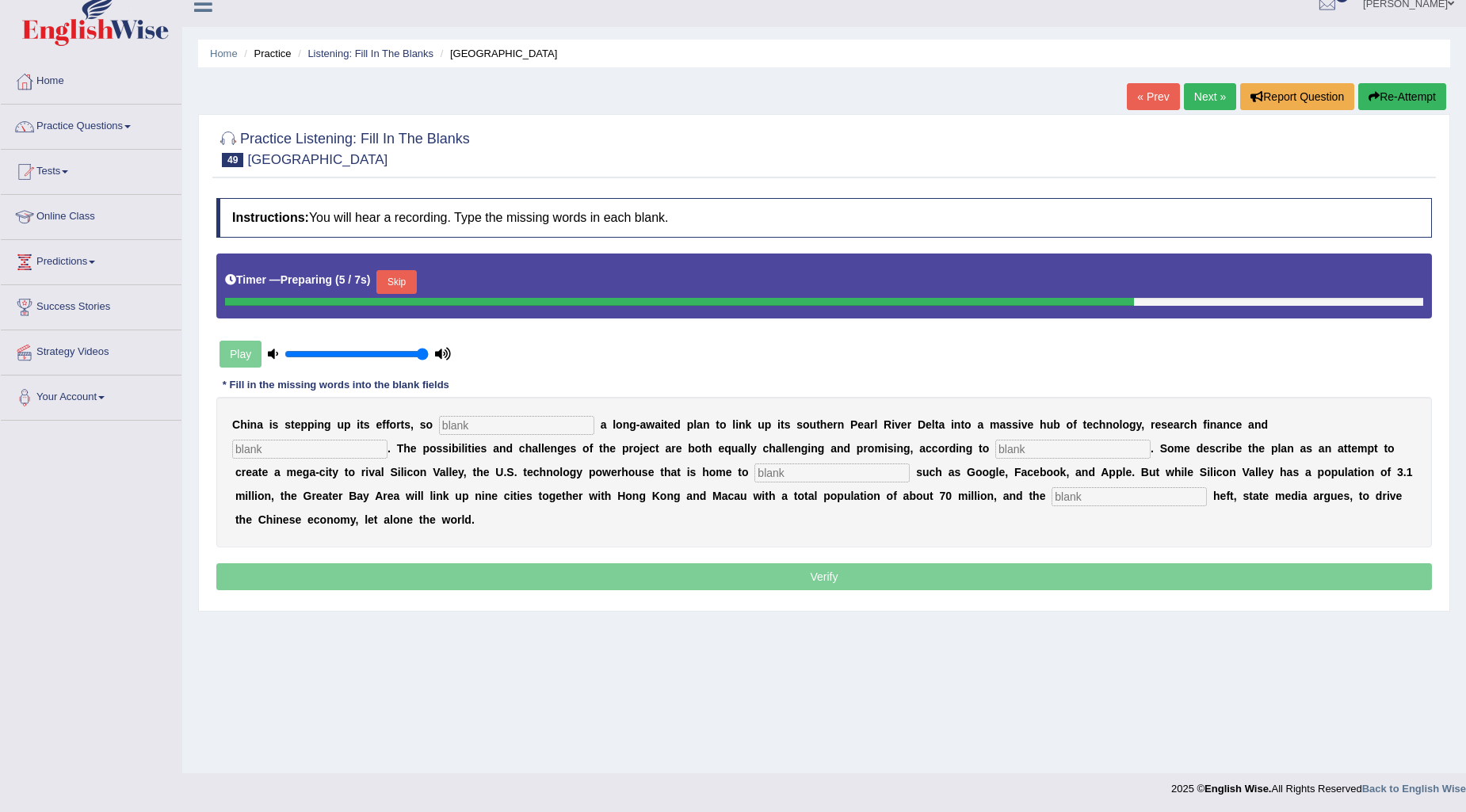
click at [401, 280] on button "Skip" at bounding box center [396, 282] width 40 height 24
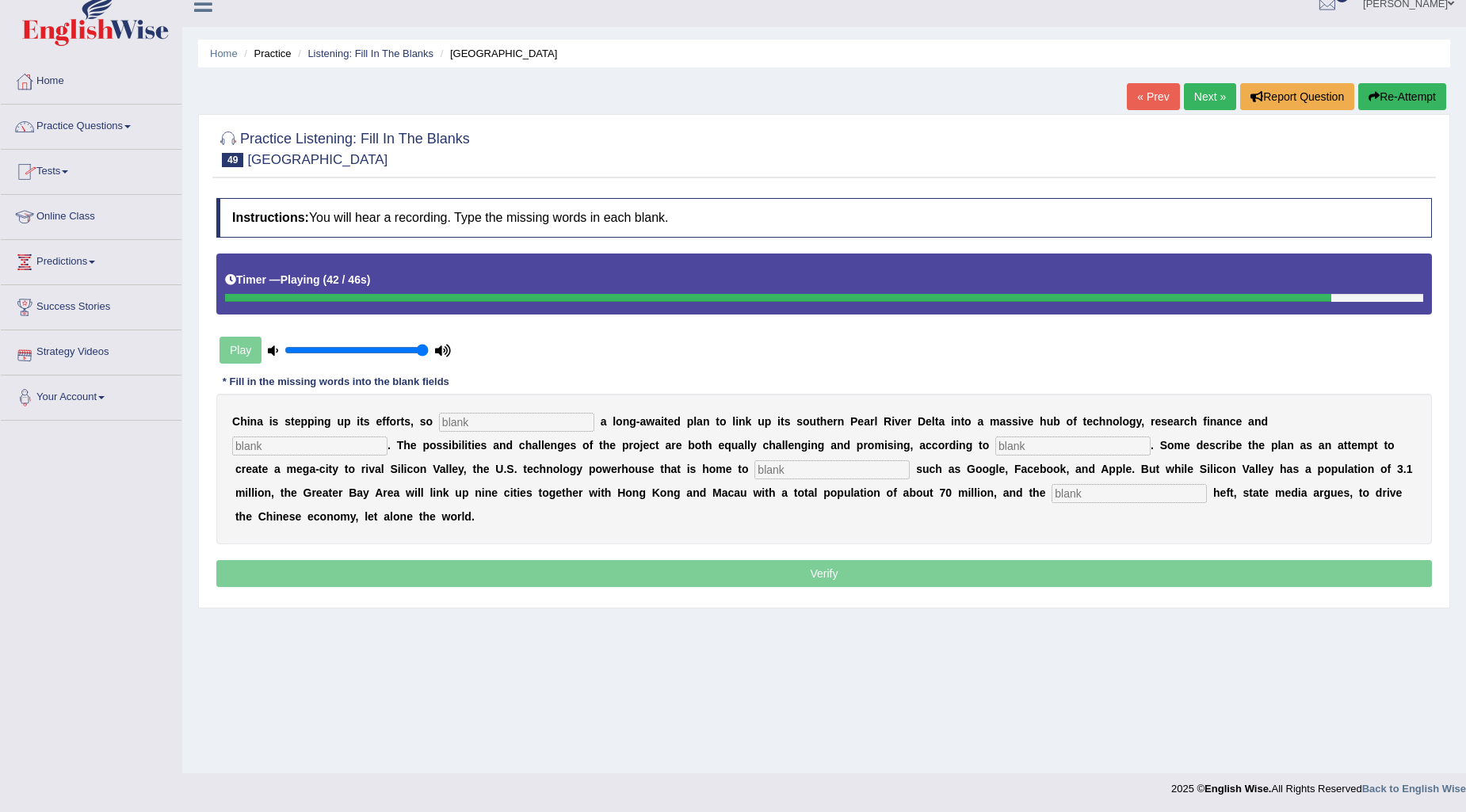
click at [1062, 499] on input "text" at bounding box center [1129, 494] width 155 height 19
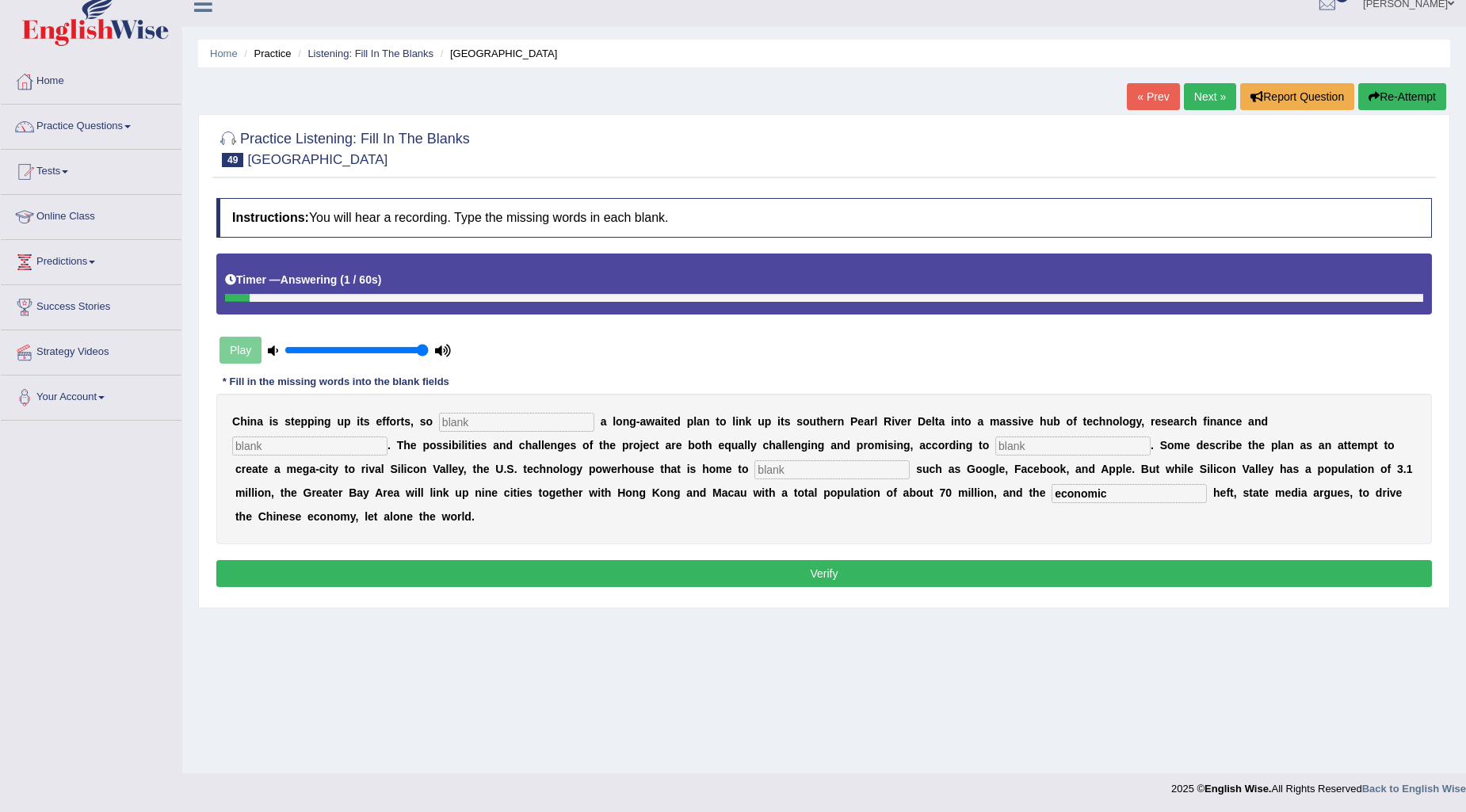
type input "economic"
click at [476, 424] on input "text" at bounding box center [516, 422] width 155 height 19
type input "anounces"
click at [341, 434] on div "C h i n a i s s t e p p i n g u p i t s e f f o r t s , s o anounces a l o n g …" at bounding box center [824, 469] width 1216 height 151
click at [331, 441] on input "text" at bounding box center [309, 446] width 155 height 19
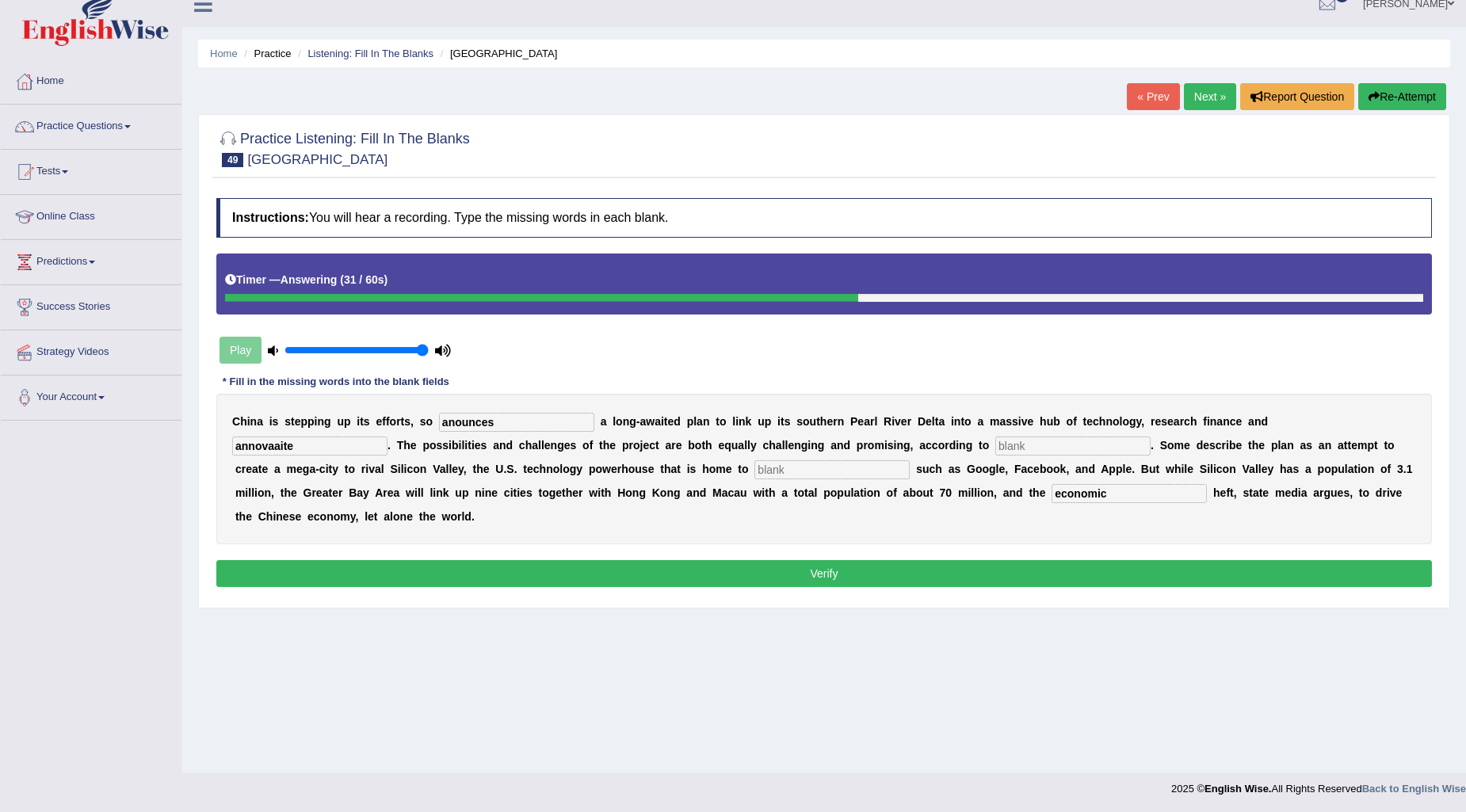
type input "annovaaite"
click at [1094, 437] on input "text" at bounding box center [1073, 446] width 155 height 19
type input "anaylist"
click at [826, 463] on input "text" at bounding box center [832, 469] width 155 height 19
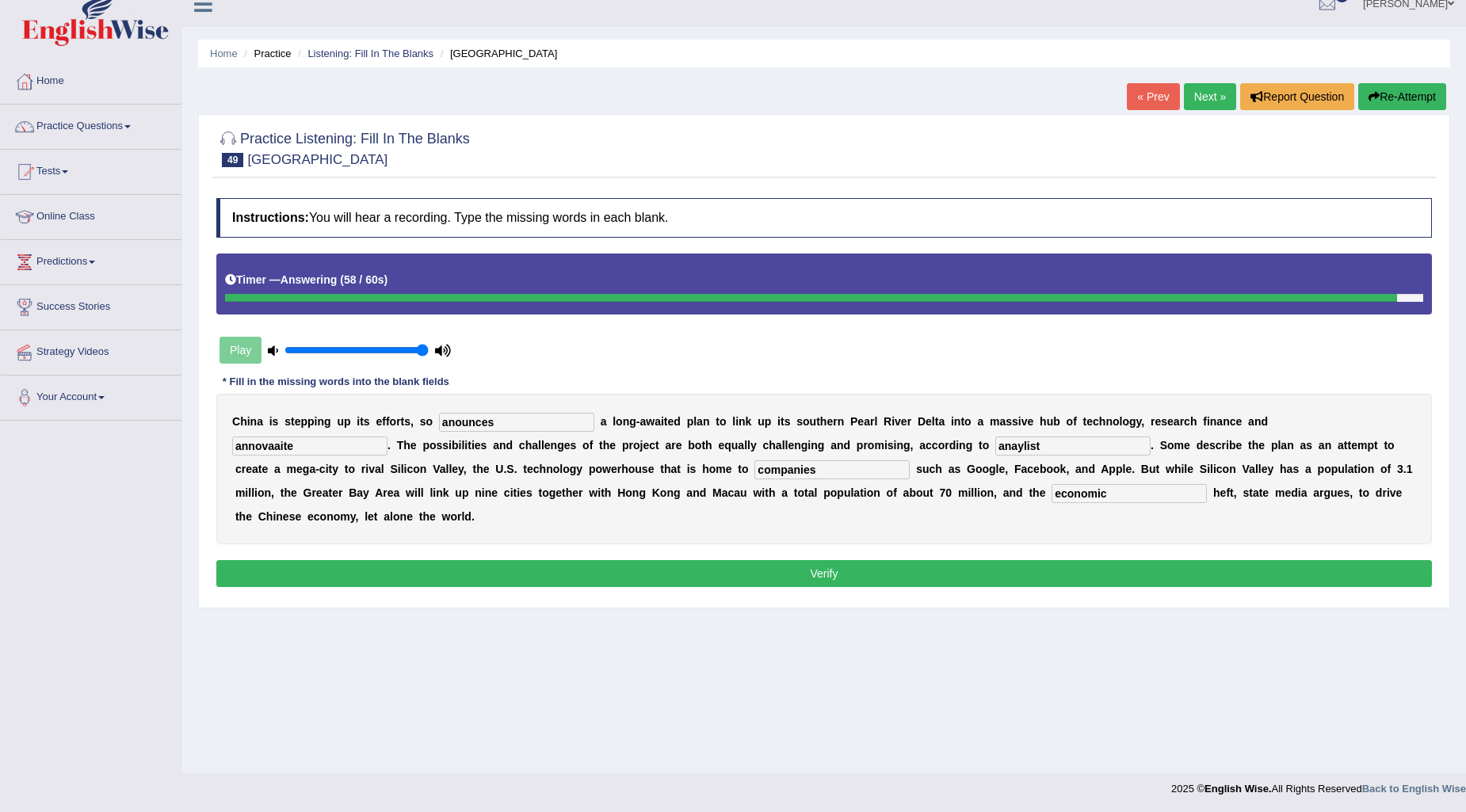
type input "companies"
click at [1047, 439] on input "anaylist" at bounding box center [1073, 446] width 155 height 19
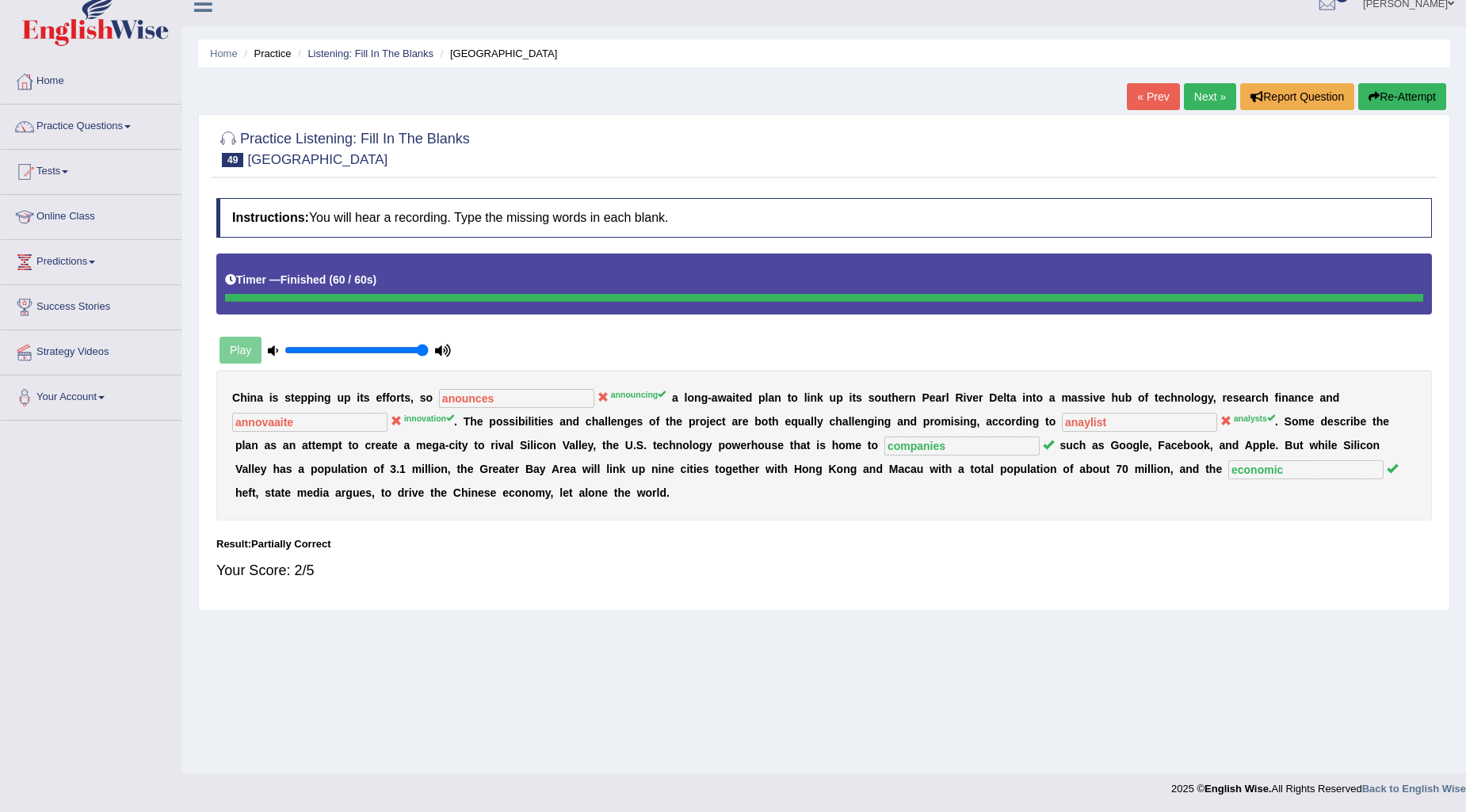
click at [1217, 93] on link "Next »" at bounding box center [1210, 97] width 53 height 27
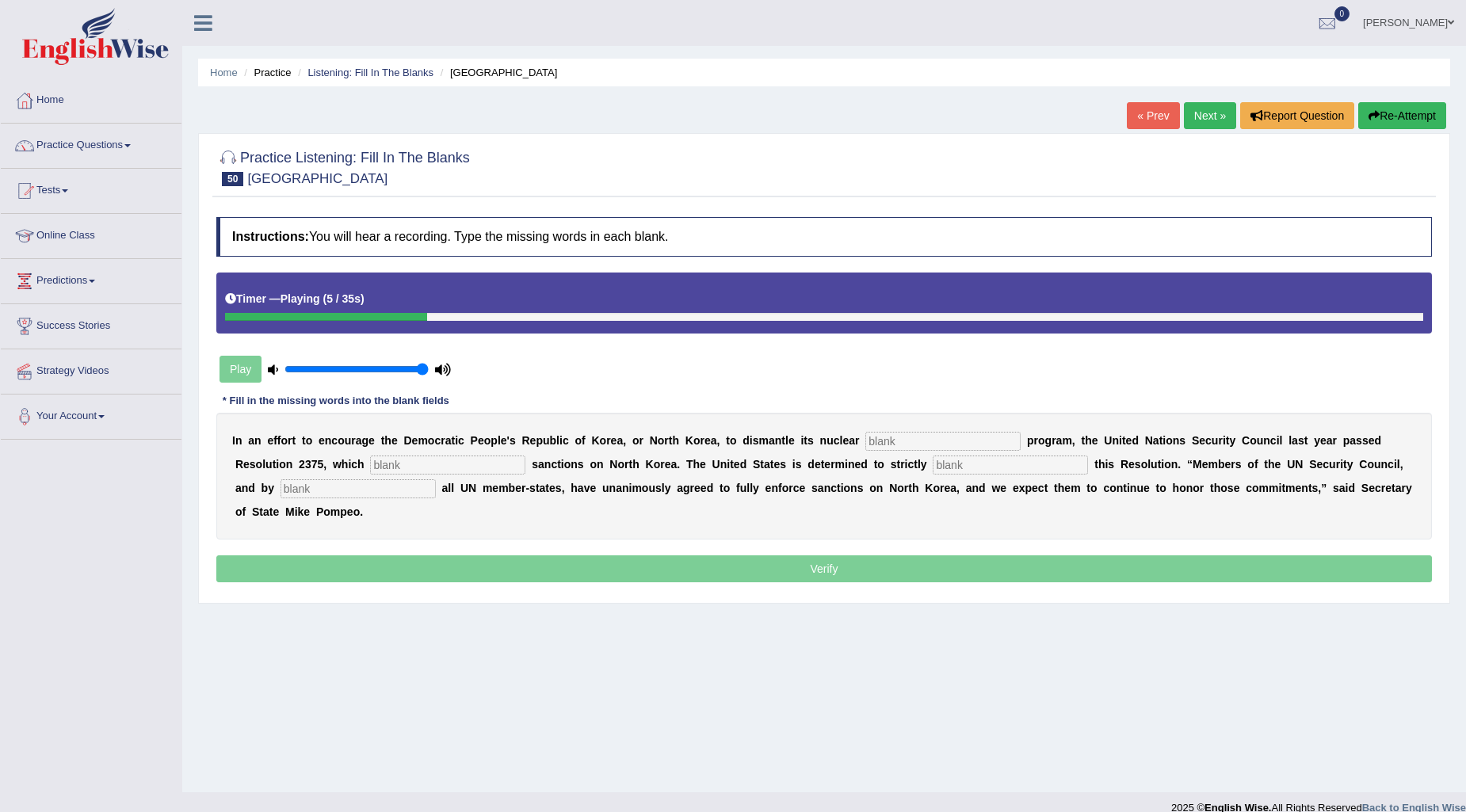
click at [1403, 121] on button "Re-Attempt" at bounding box center [1402, 116] width 88 height 27
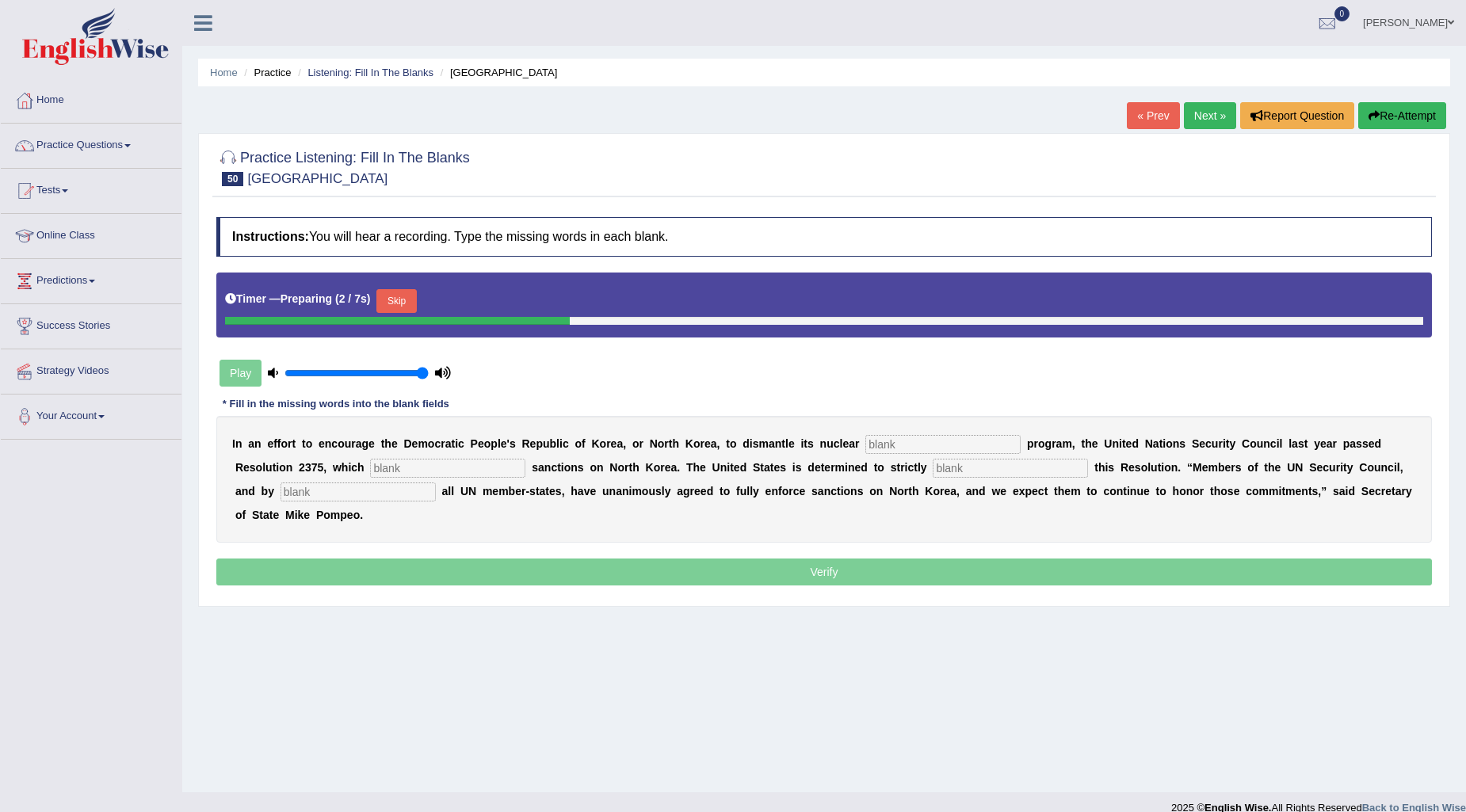
click at [394, 302] on button "Skip" at bounding box center [396, 301] width 40 height 24
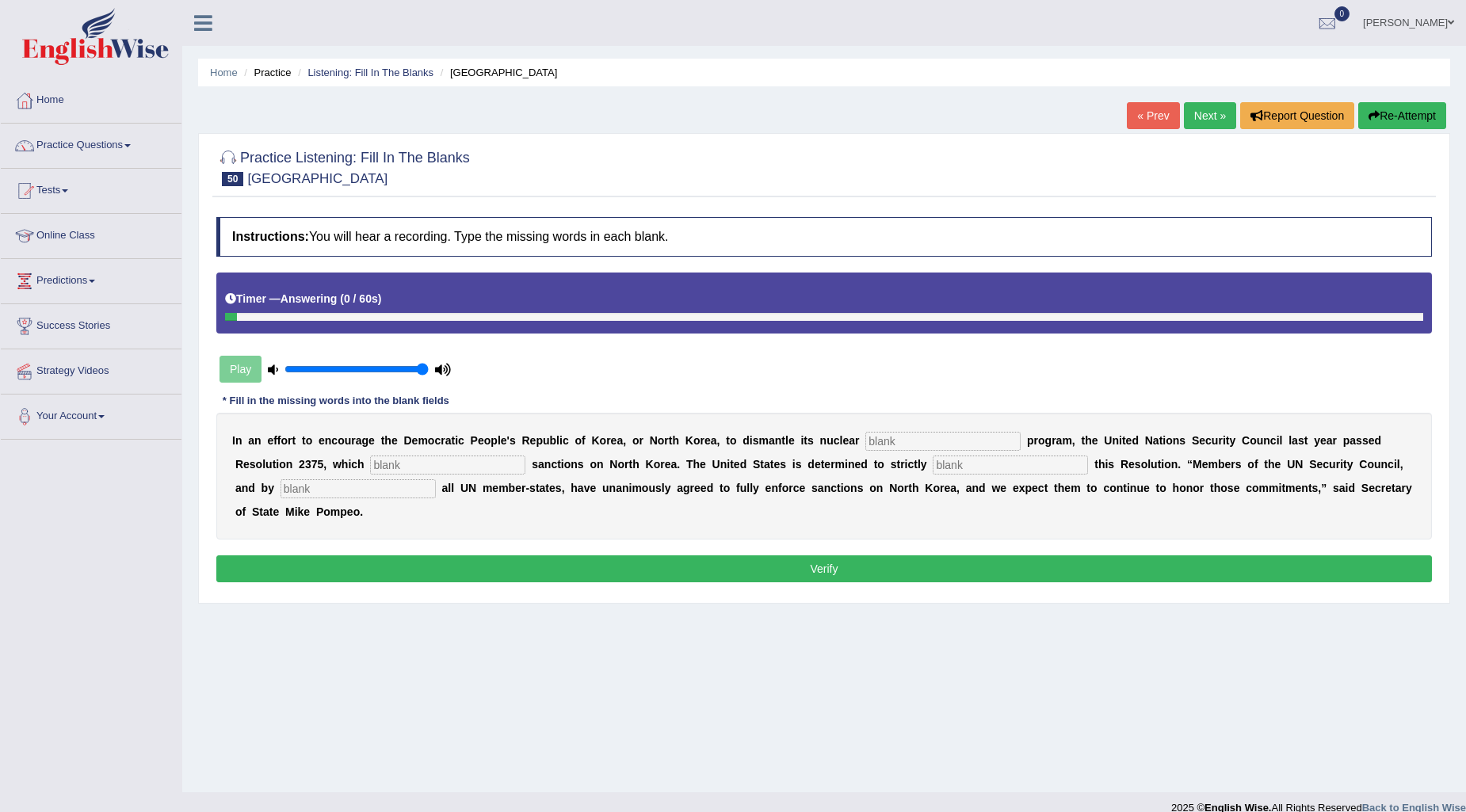
click at [943, 439] on input "text" at bounding box center [943, 441] width 155 height 19
type input "wepon"
click at [487, 464] on input "text" at bounding box center [448, 464] width 155 height 19
type input "imposes"
click at [1003, 460] on input "text" at bounding box center [1011, 464] width 155 height 19
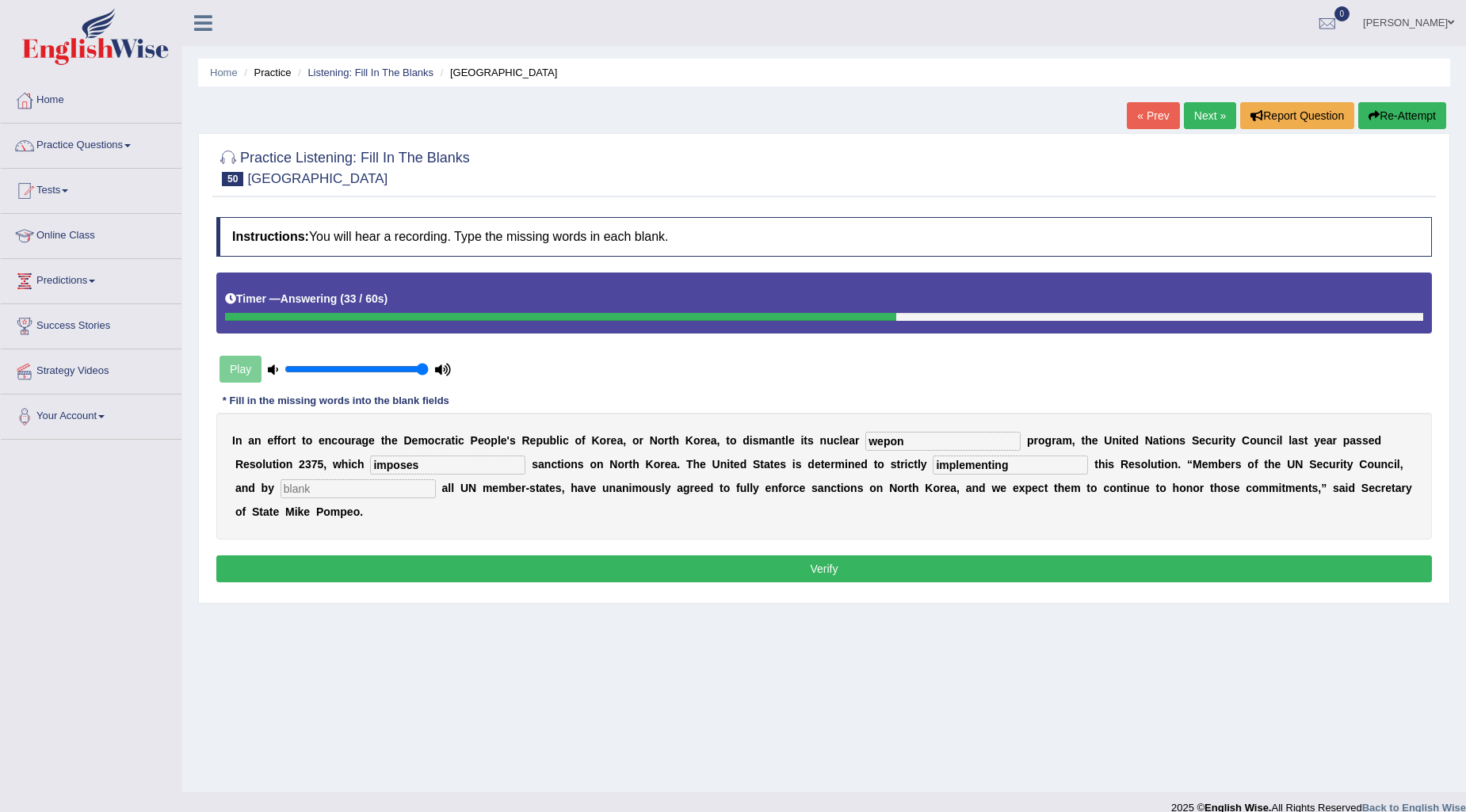
click at [360, 477] on div "I n a n e f f o r t t o e n c o u r a g e t h e D e m o c r a t i c P e o p l e…" at bounding box center [824, 476] width 1216 height 127
click at [343, 484] on input "text" at bounding box center [358, 489] width 155 height 19
click at [1004, 464] on input "implementing" at bounding box center [1011, 464] width 155 height 19
type input "implement"
click at [390, 489] on input "text" at bounding box center [358, 489] width 155 height 19
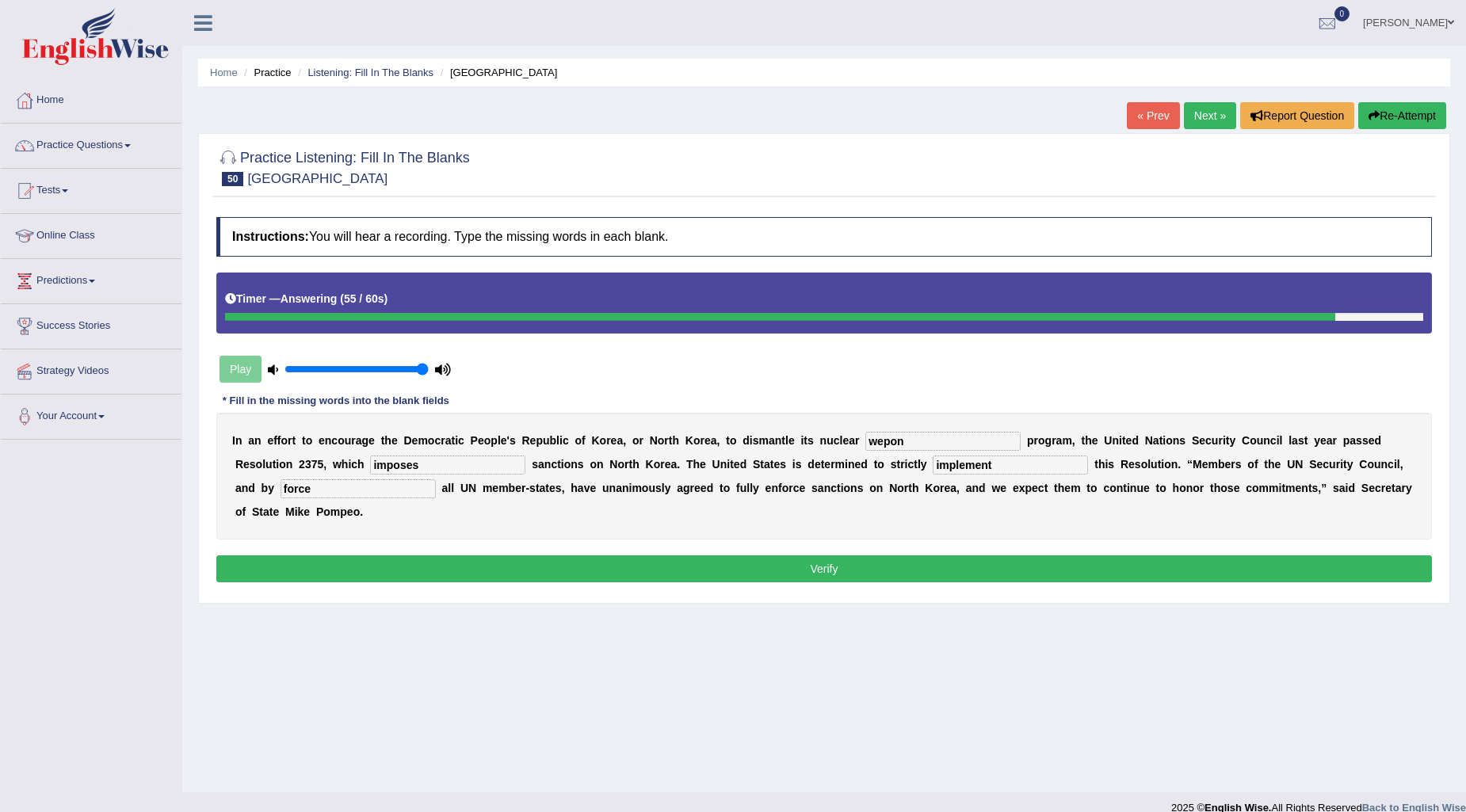
type input "force"
click at [631, 571] on button "Verify" at bounding box center [824, 569] width 1216 height 27
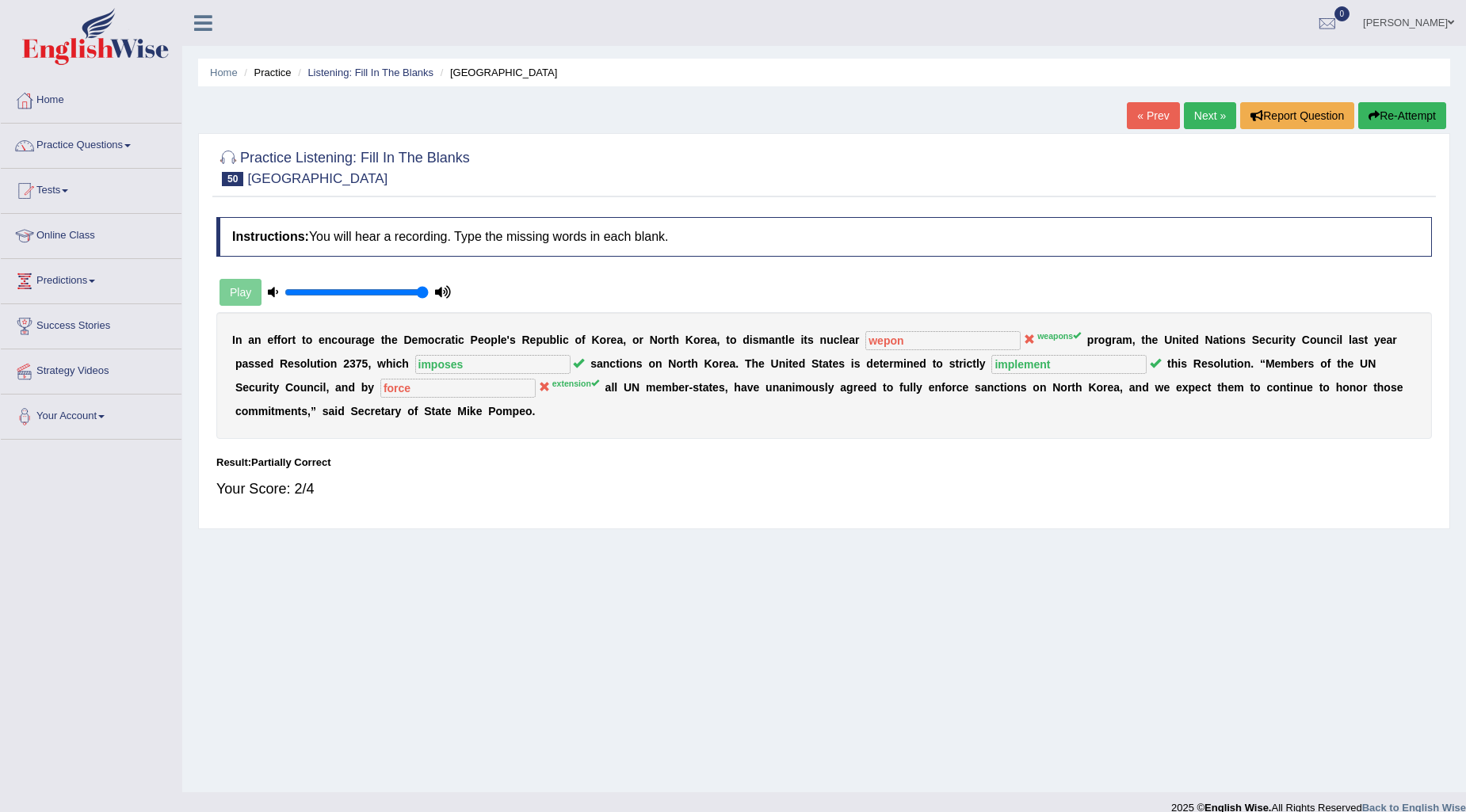
click at [1194, 111] on link "Next »" at bounding box center [1210, 116] width 53 height 27
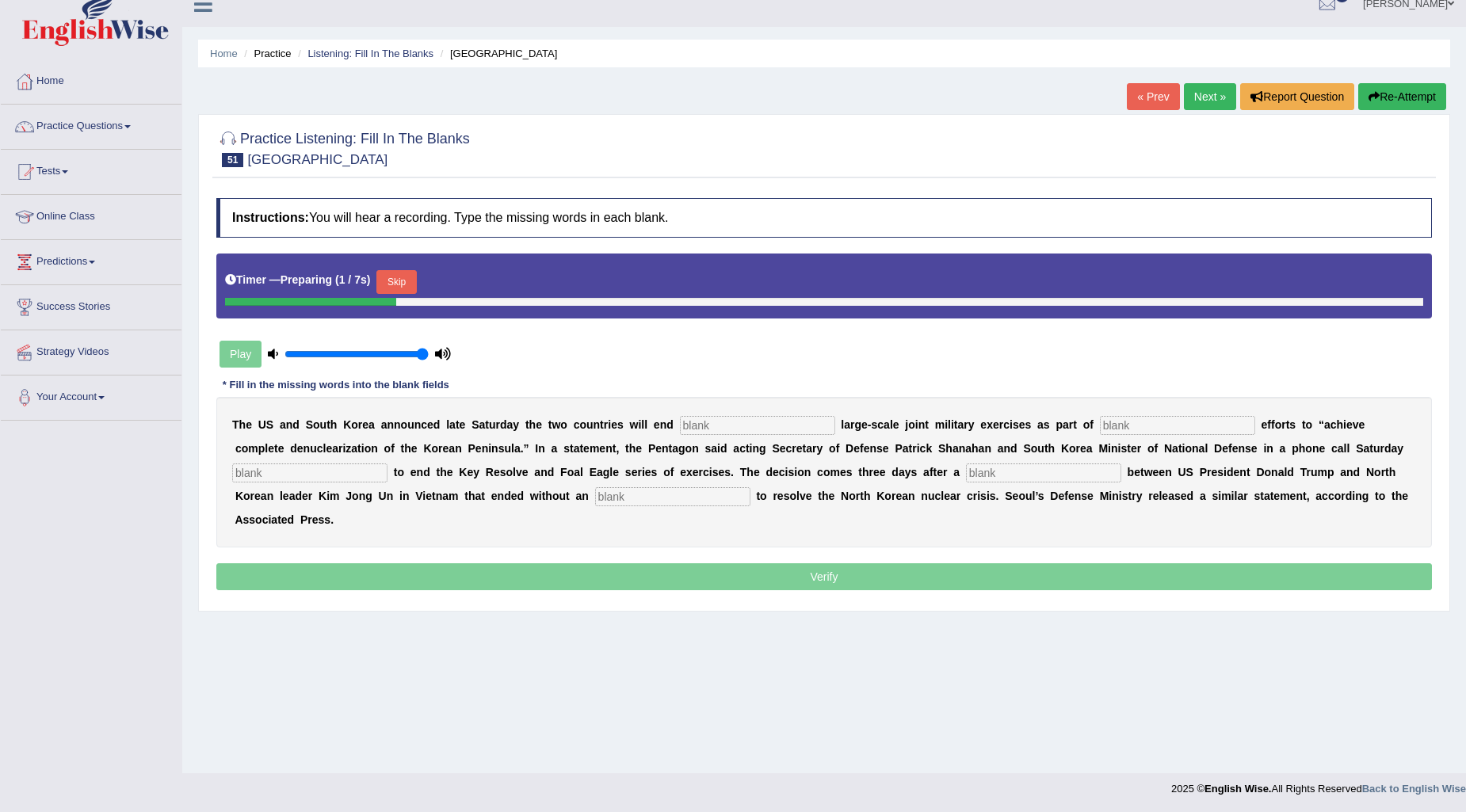
scroll to position [19, 0]
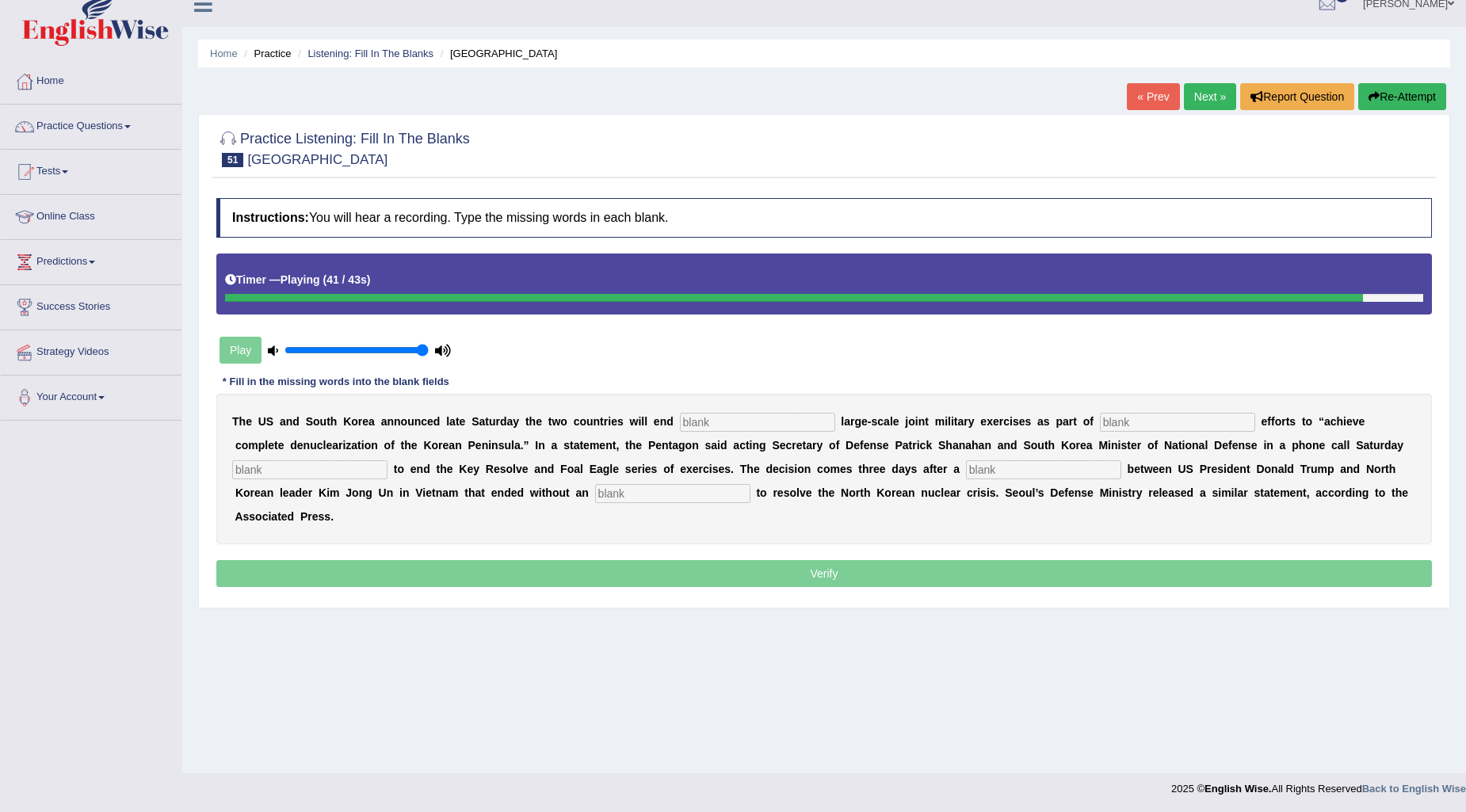
click at [638, 491] on input "text" at bounding box center [673, 494] width 155 height 19
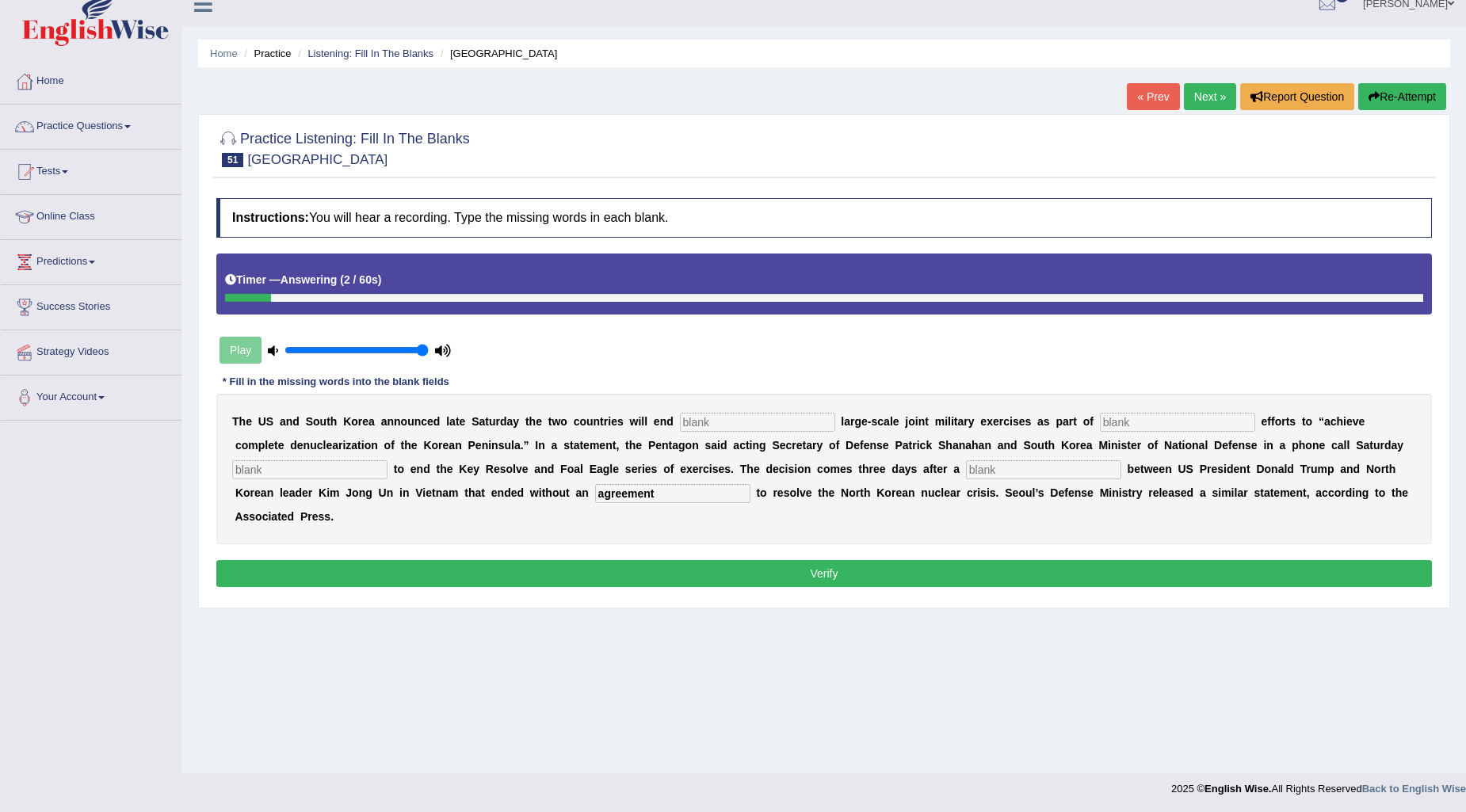
type input "agreement"
drag, startPoint x: 733, startPoint y: 408, endPoint x: 727, endPoint y: 414, distance: 8.5
click at [732, 409] on div "T h e U S a n d S o u t h K [PERSON_NAME] a n n o u n c e d l a t e S a t u r d…" at bounding box center [824, 469] width 1216 height 151
click at [722, 423] on input "text" at bounding box center [757, 422] width 155 height 19
type input "anual"
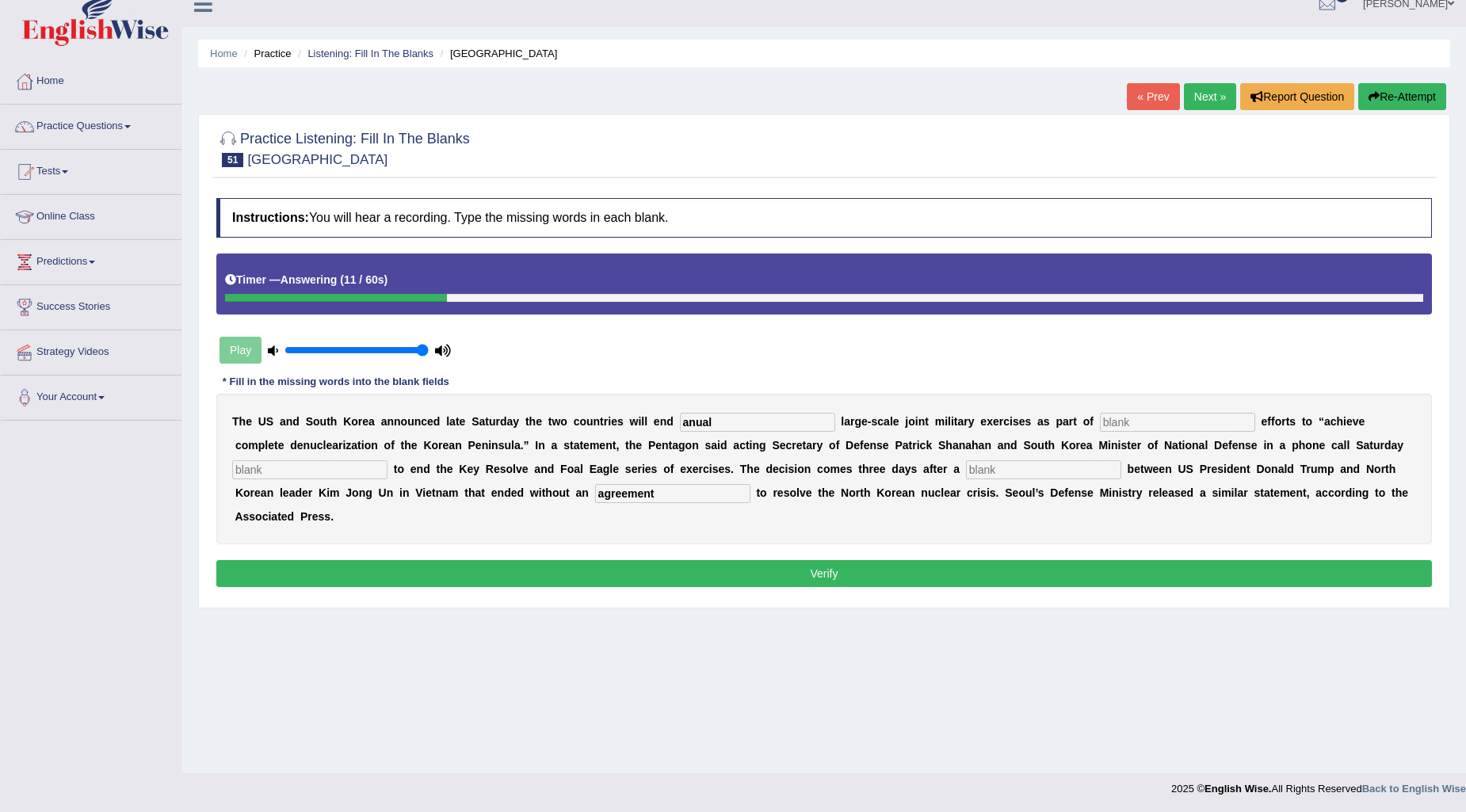
click at [1152, 425] on input "text" at bounding box center [1177, 422] width 155 height 19
type input "diblomacratic"
click at [297, 463] on input "text" at bounding box center [309, 469] width 155 height 19
type input "decided"
click at [1044, 460] on input "text" at bounding box center [1043, 469] width 155 height 19
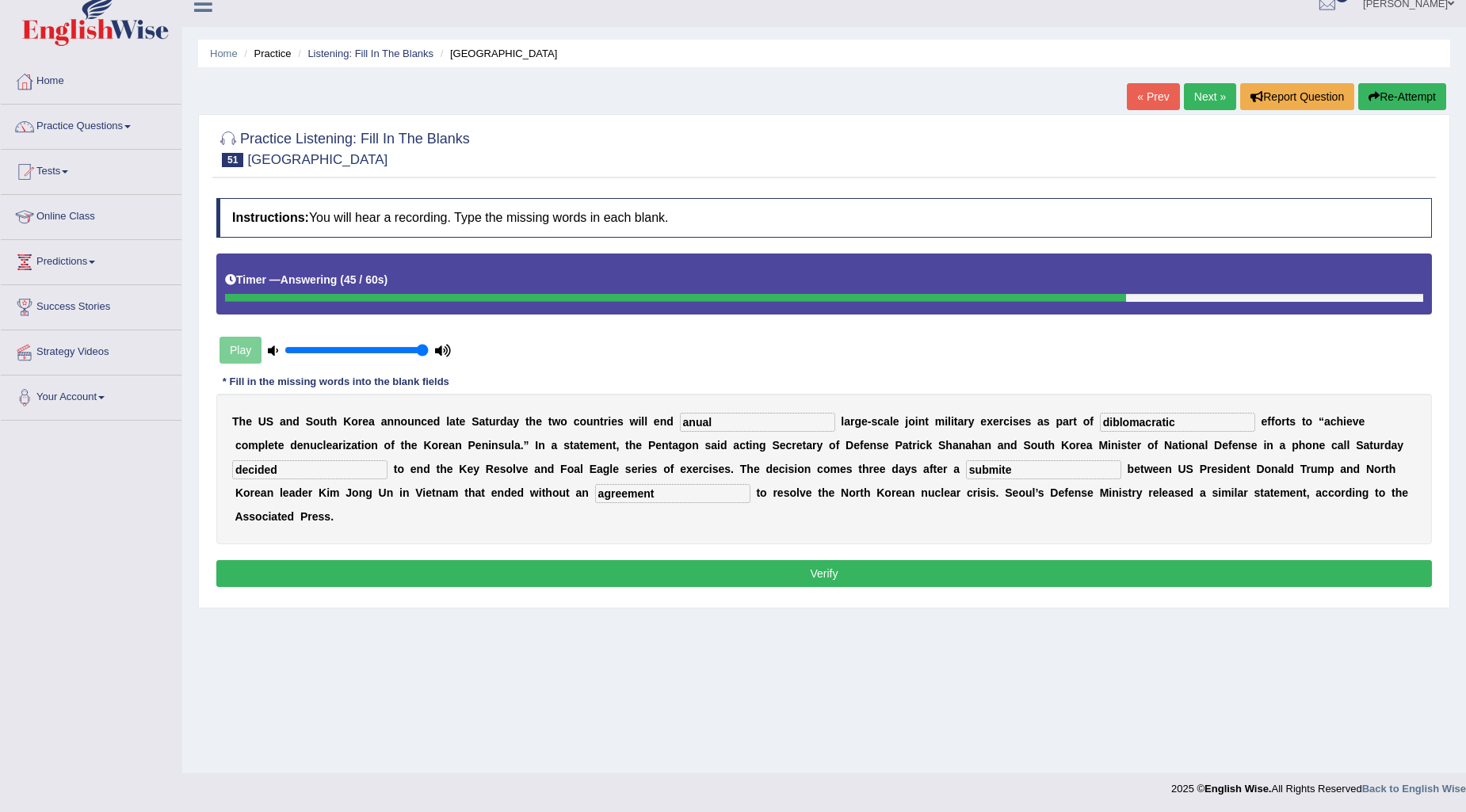
type input "submite"
click at [801, 575] on button "Verify" at bounding box center [824, 574] width 1216 height 27
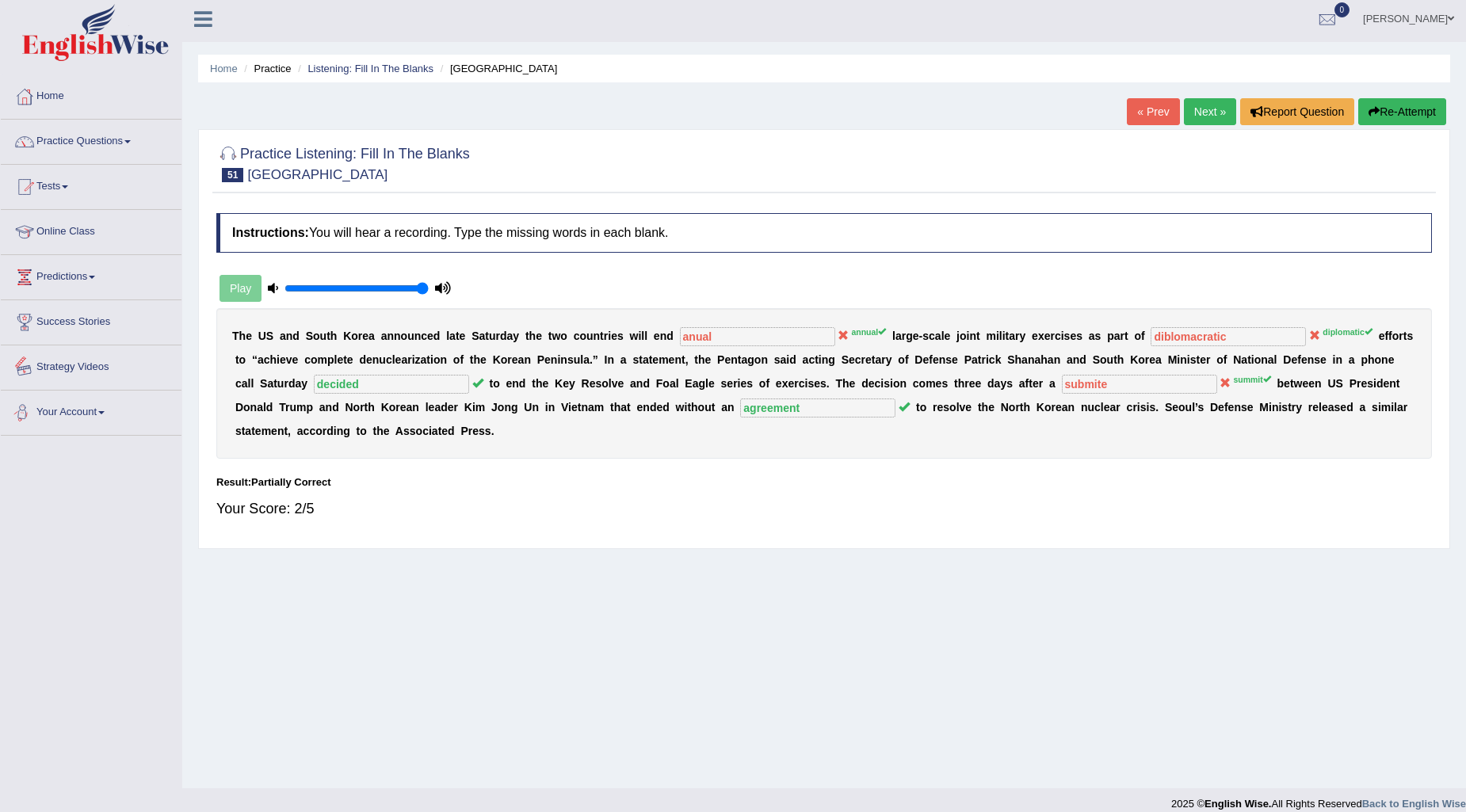
scroll to position [0, 0]
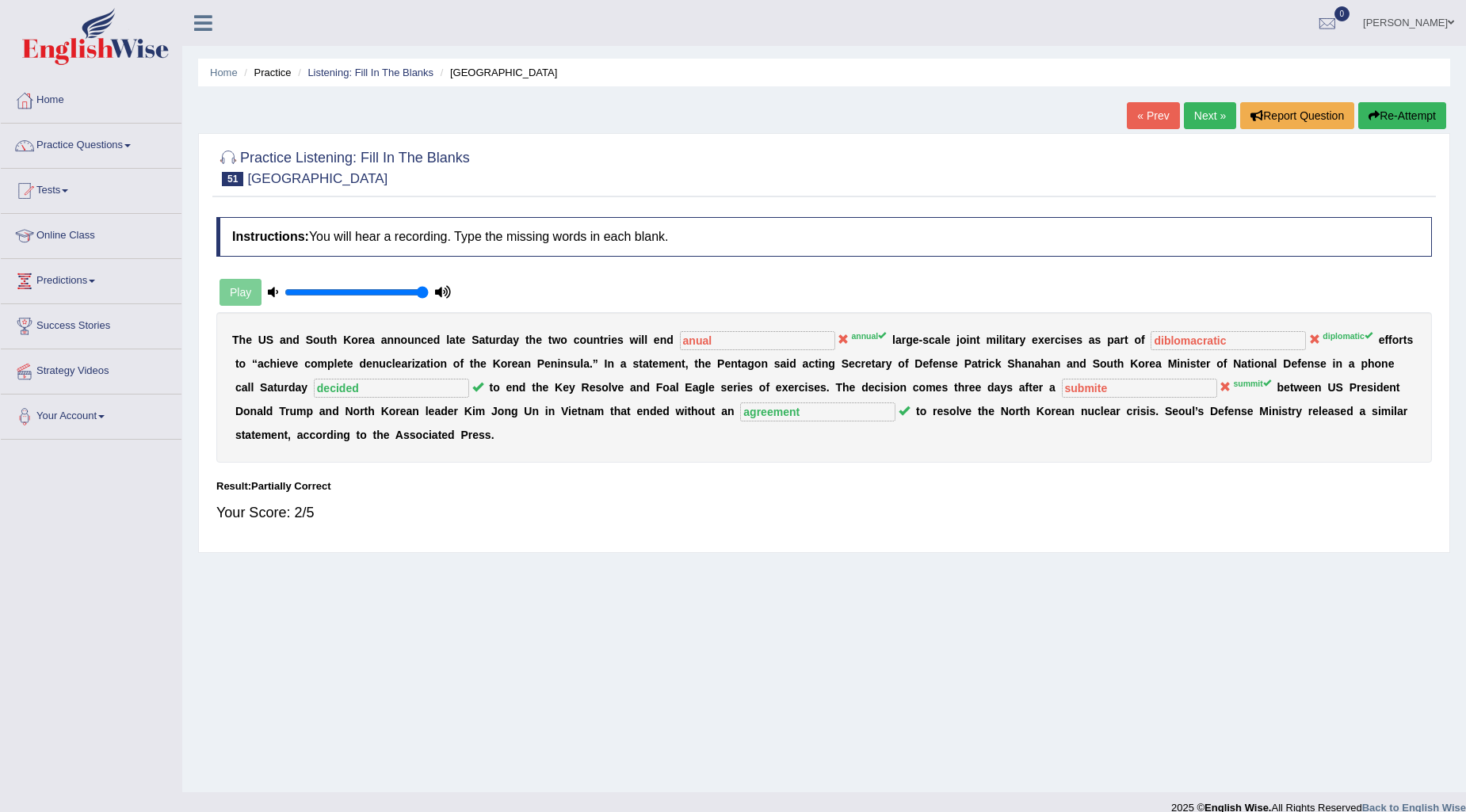
click at [1212, 116] on link "Next »" at bounding box center [1210, 116] width 53 height 27
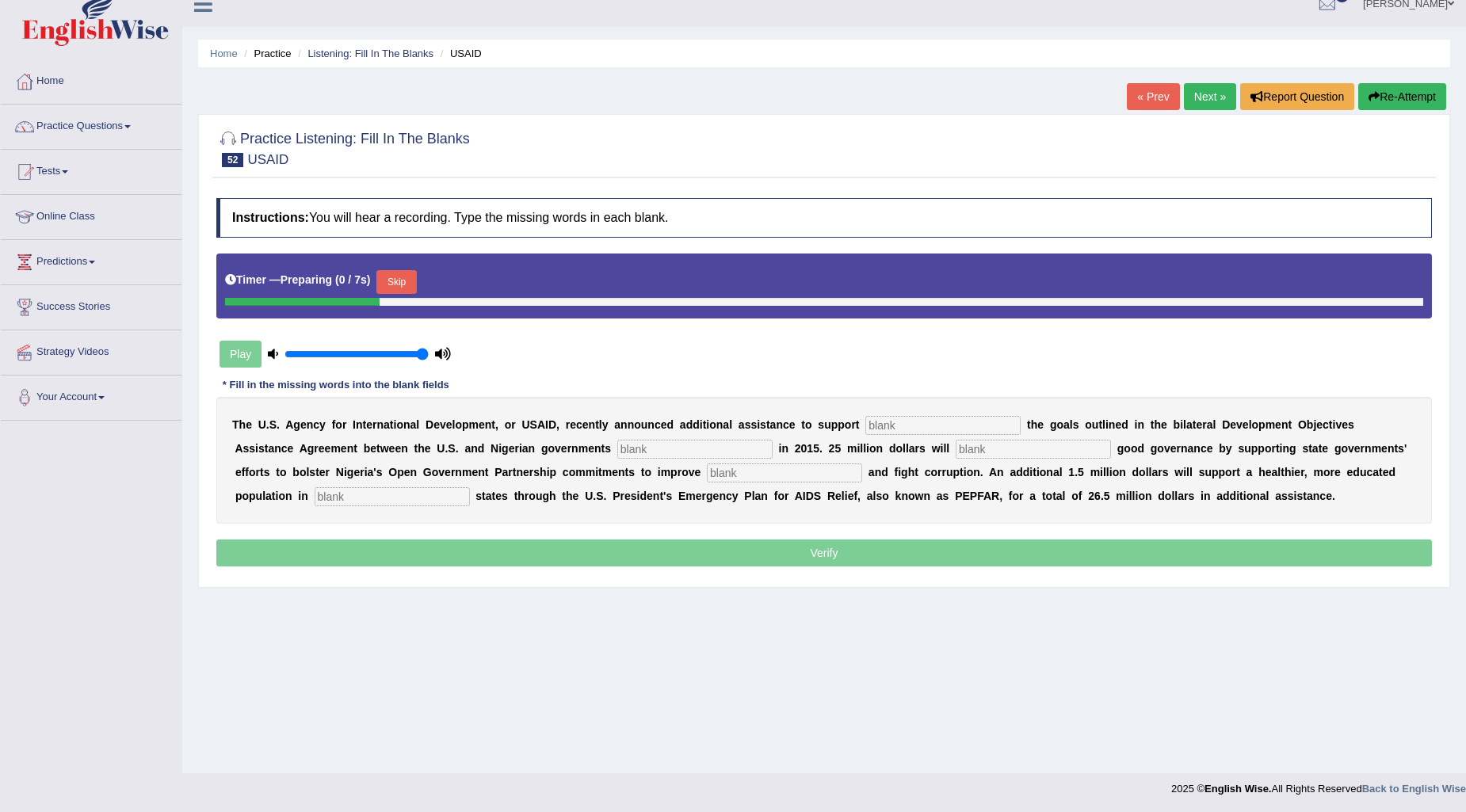
scroll to position [19, 0]
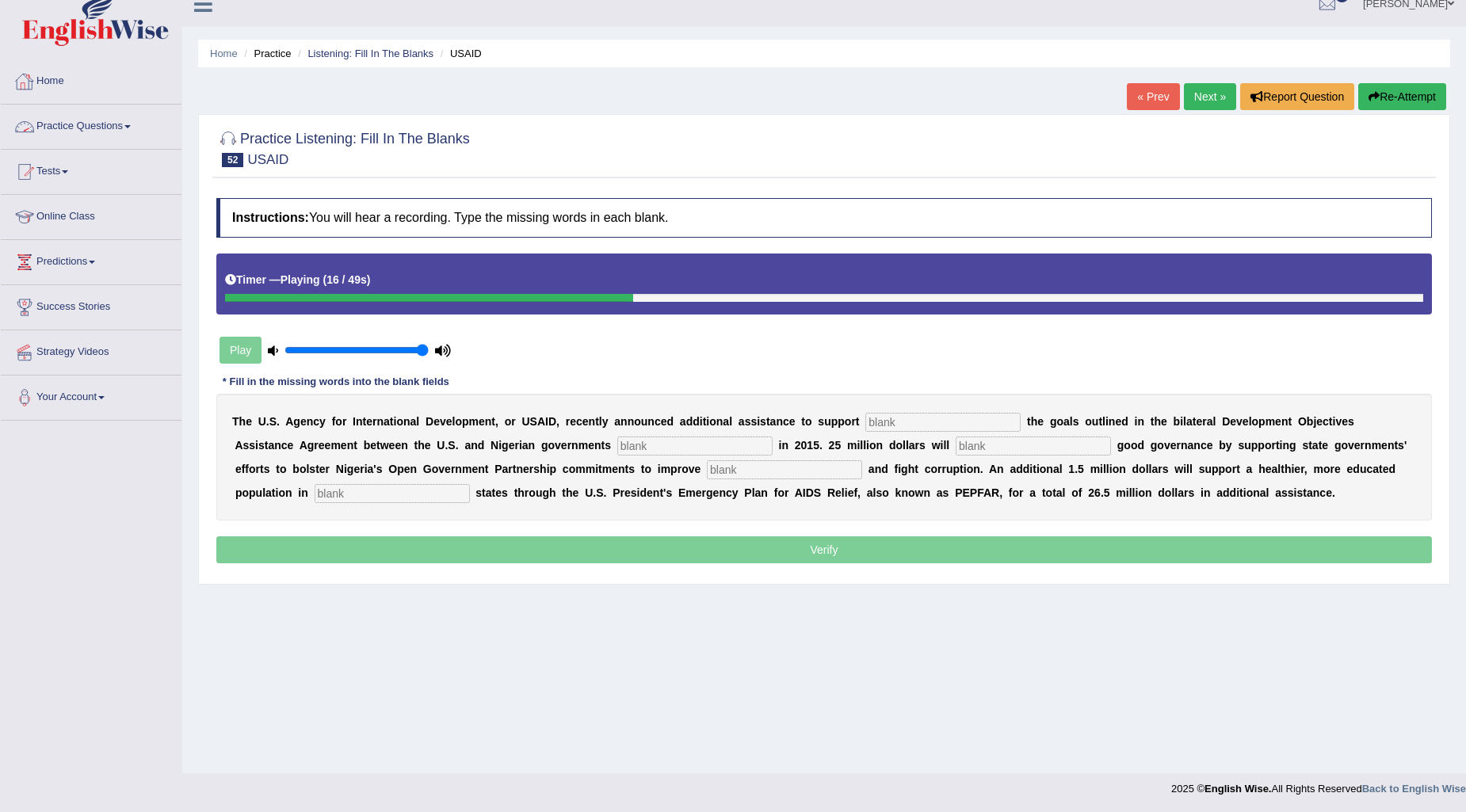
click at [128, 123] on link "Practice Questions" at bounding box center [91, 124] width 181 height 40
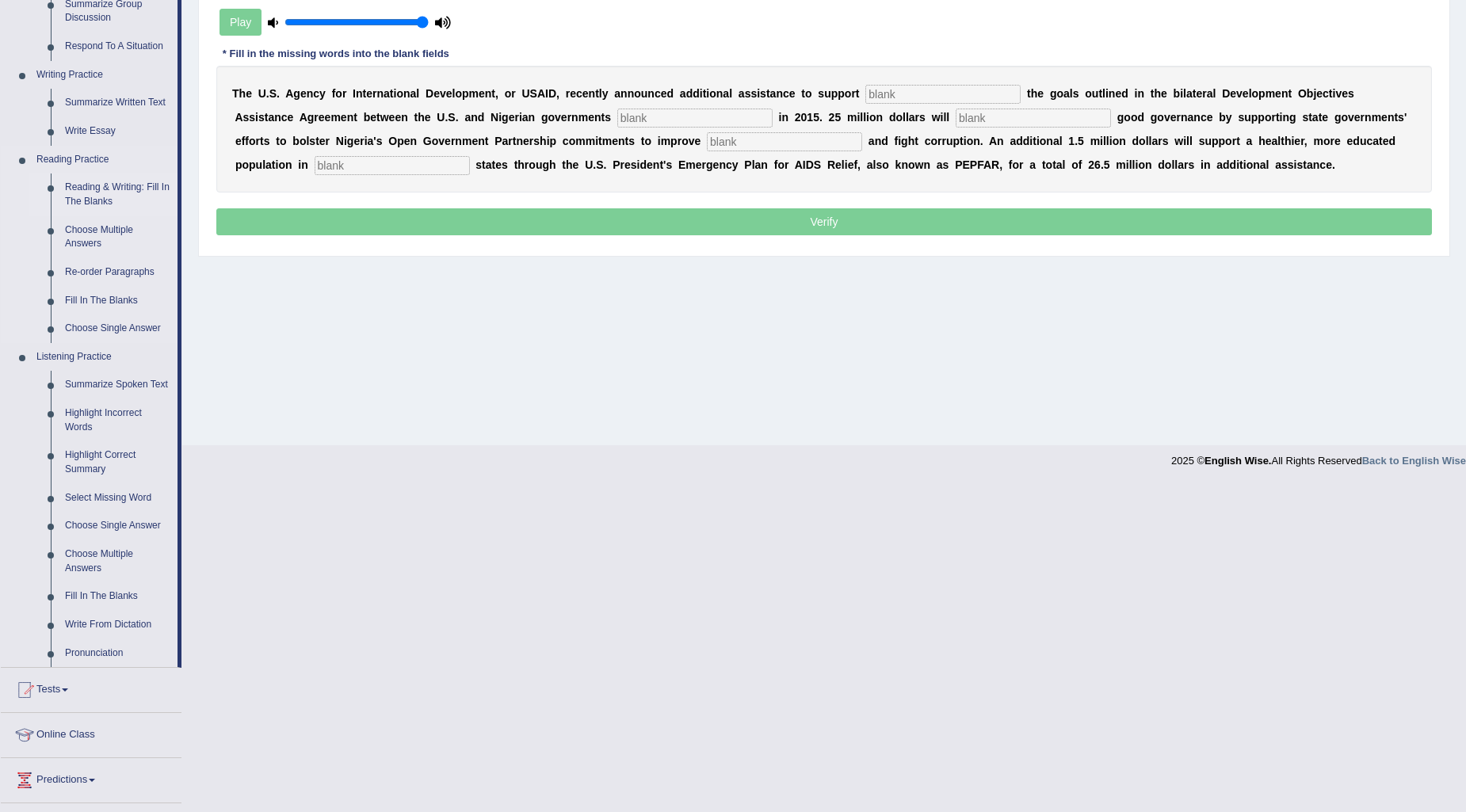
scroll to position [459, 0]
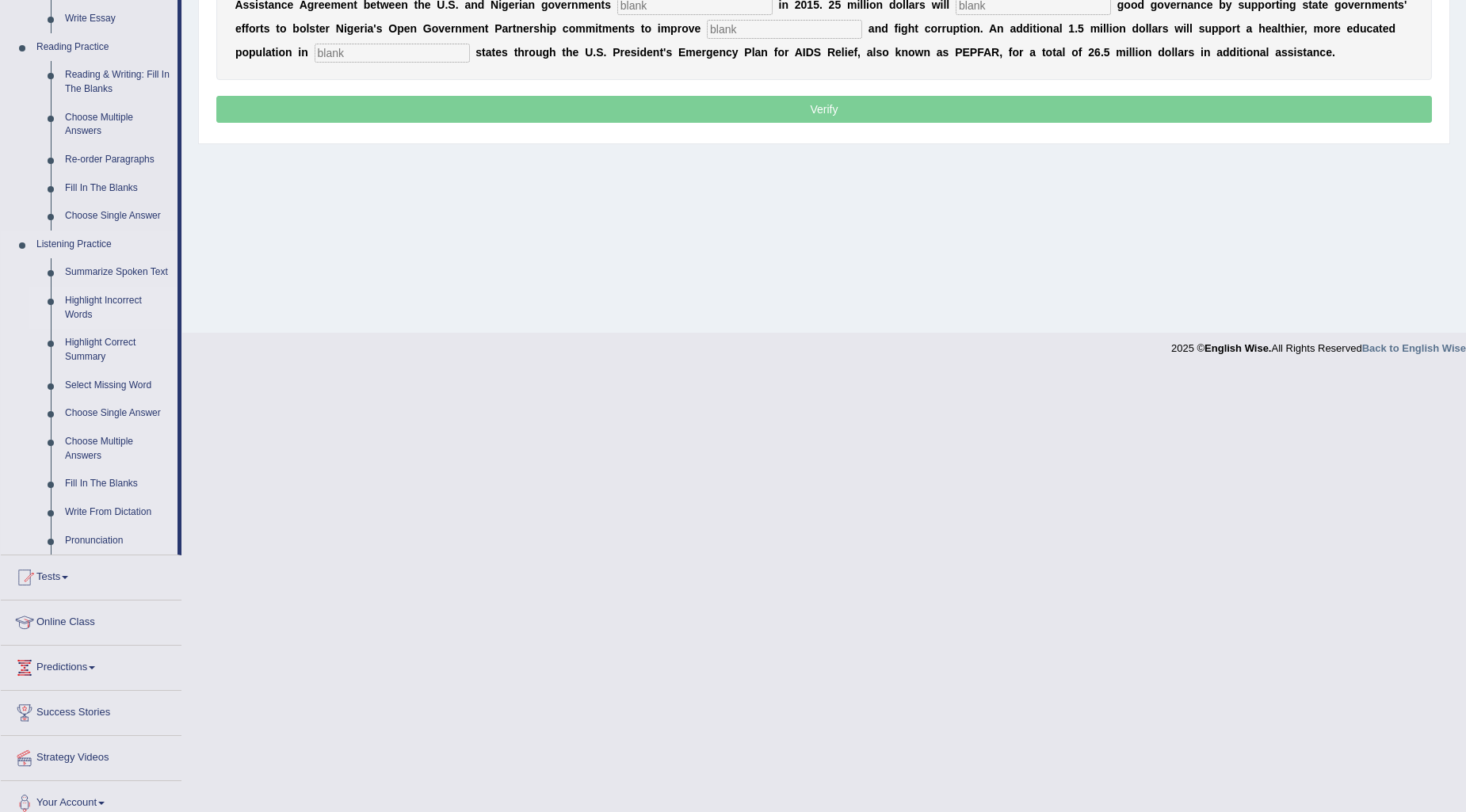
click at [97, 298] on link "Highlight Incorrect Words" at bounding box center [118, 308] width 120 height 42
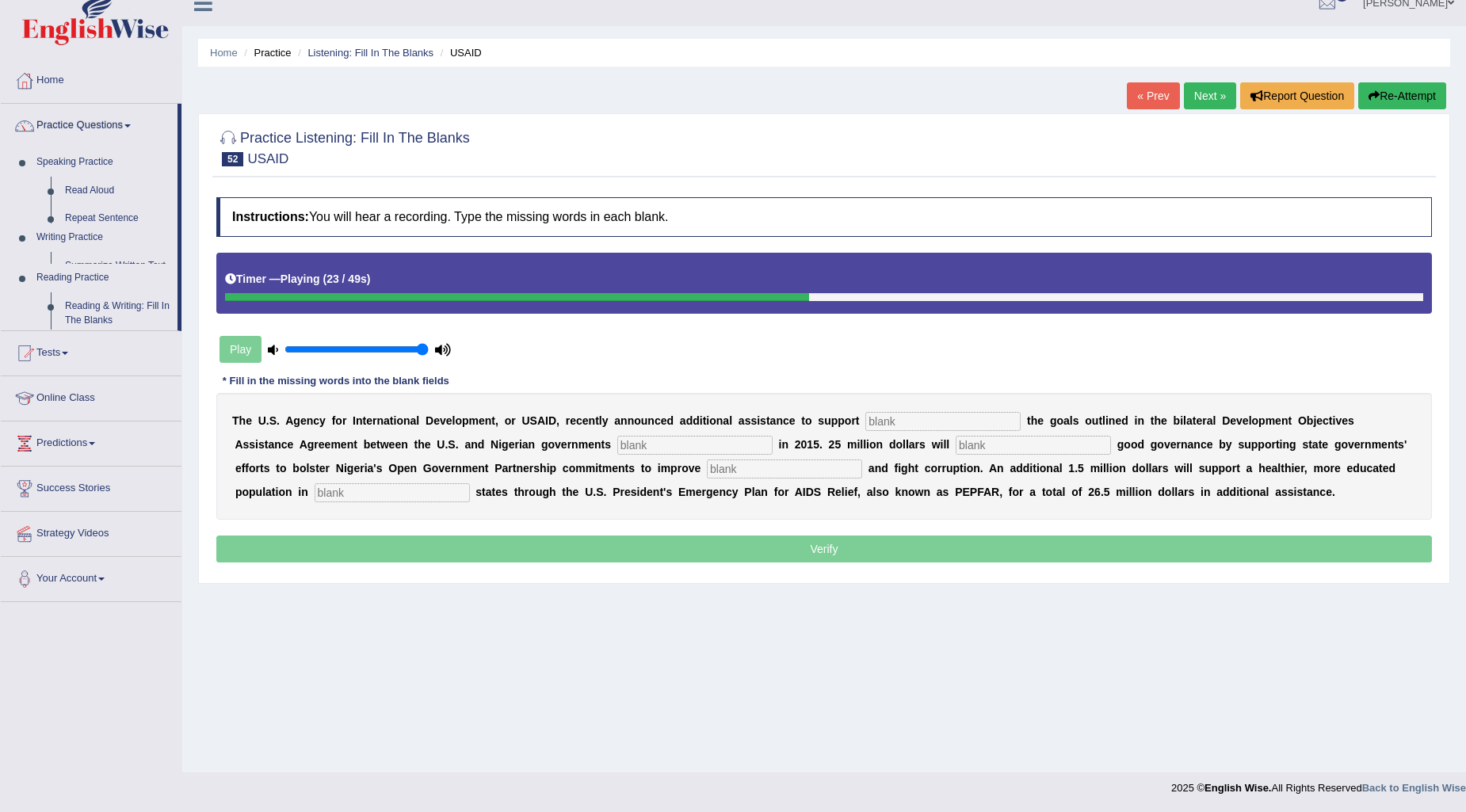
scroll to position [19, 0]
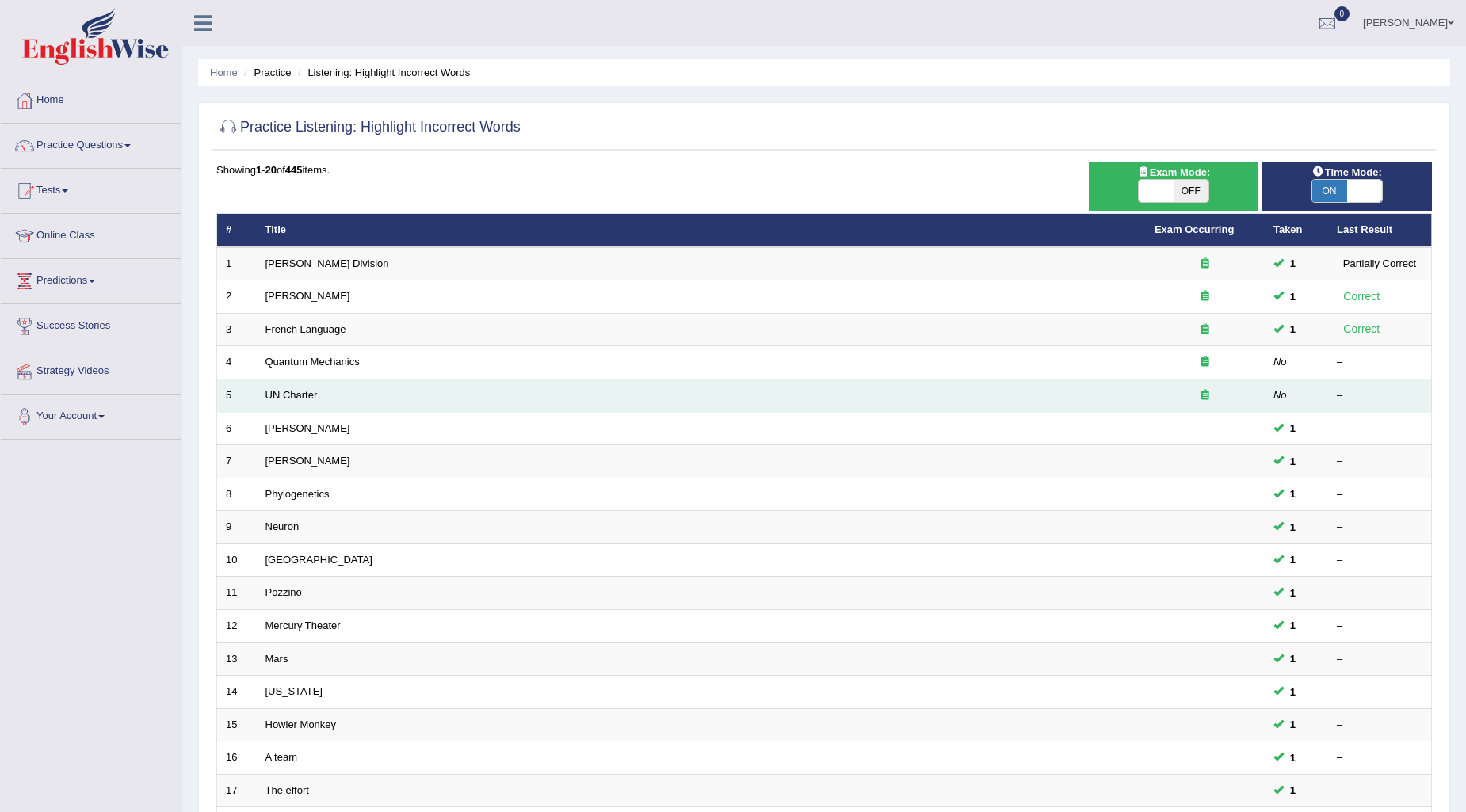
scroll to position [176, 0]
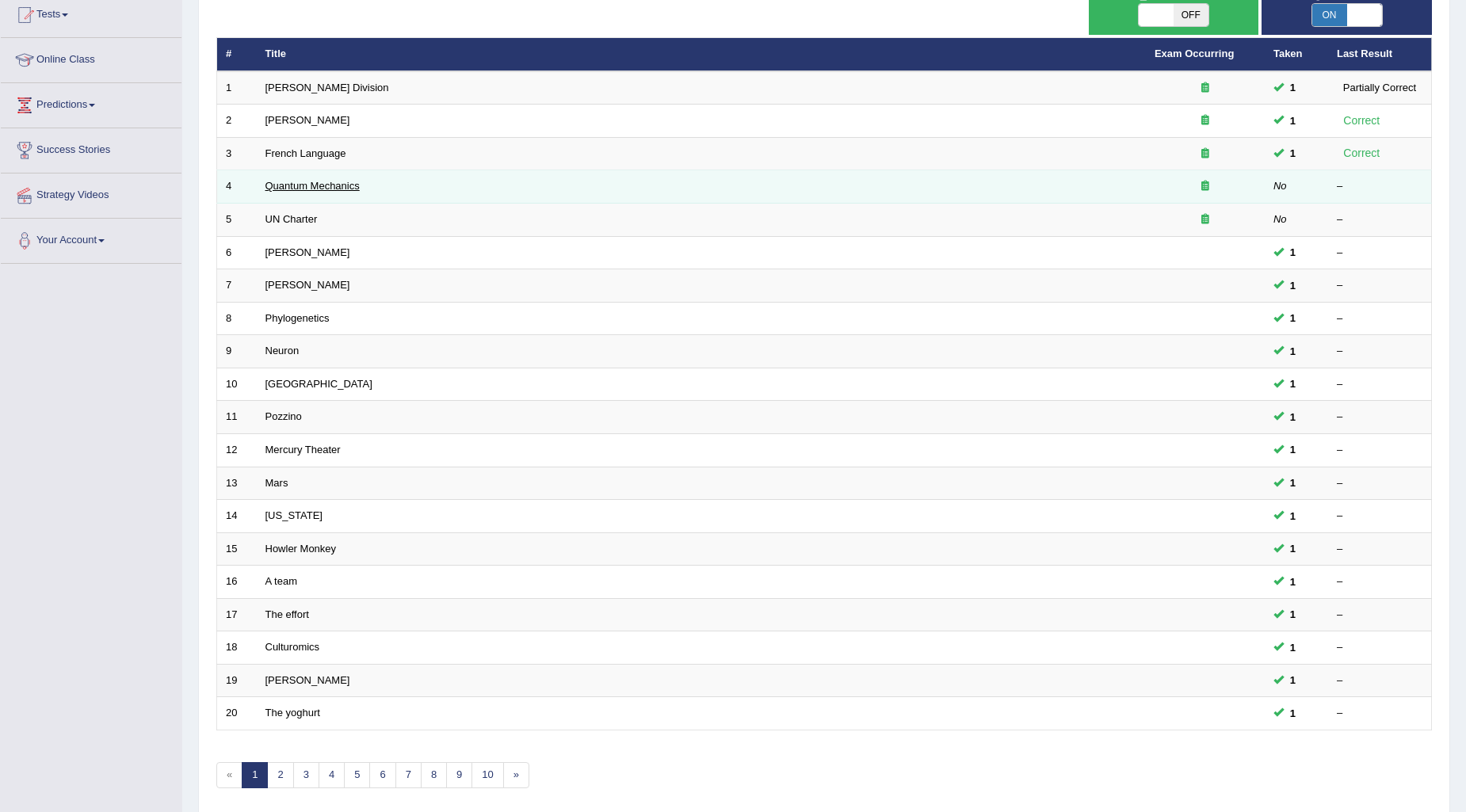
click at [304, 186] on link "Quantum Mechanics" at bounding box center [312, 186] width 94 height 12
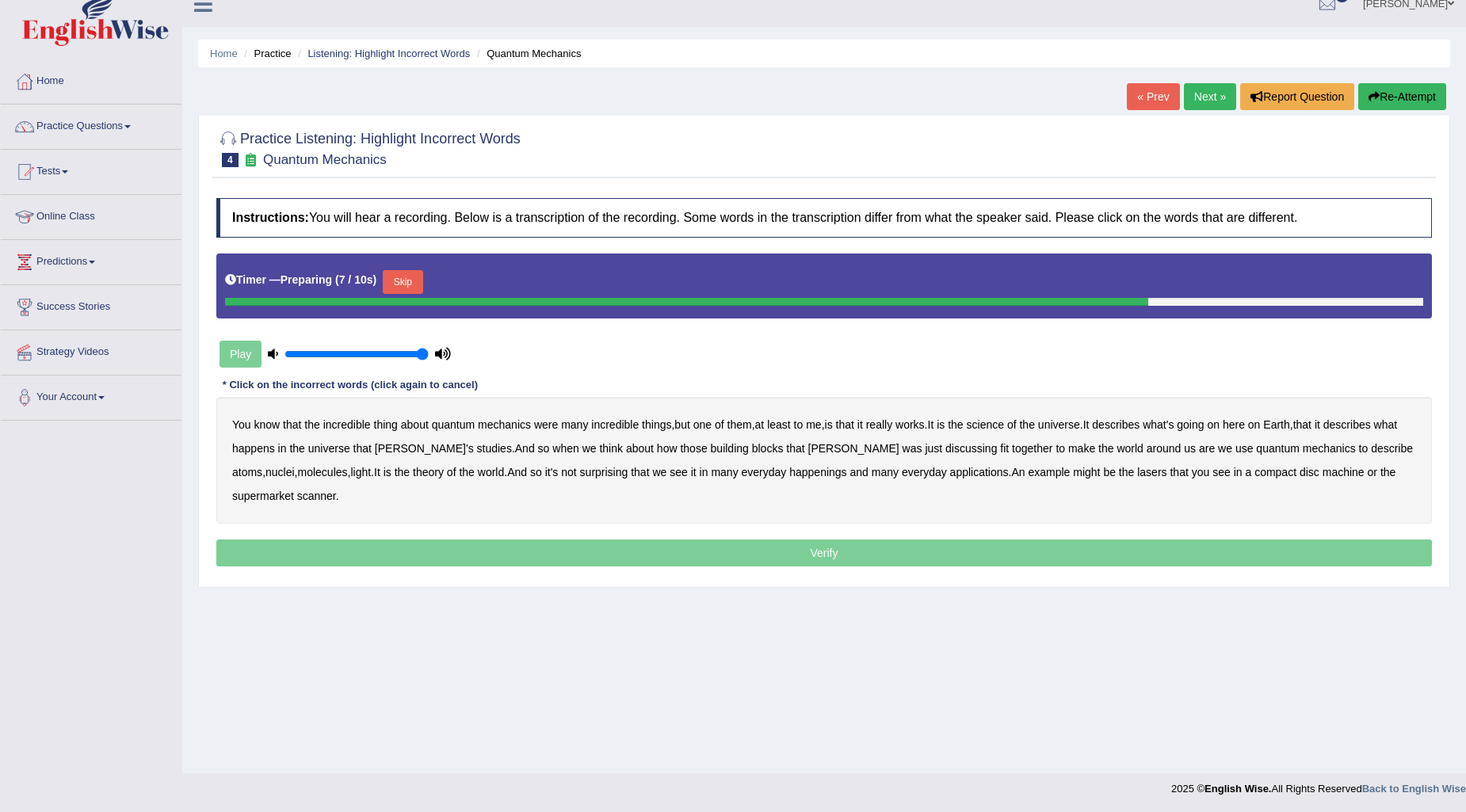
click at [391, 287] on button "Skip" at bounding box center [403, 282] width 40 height 24
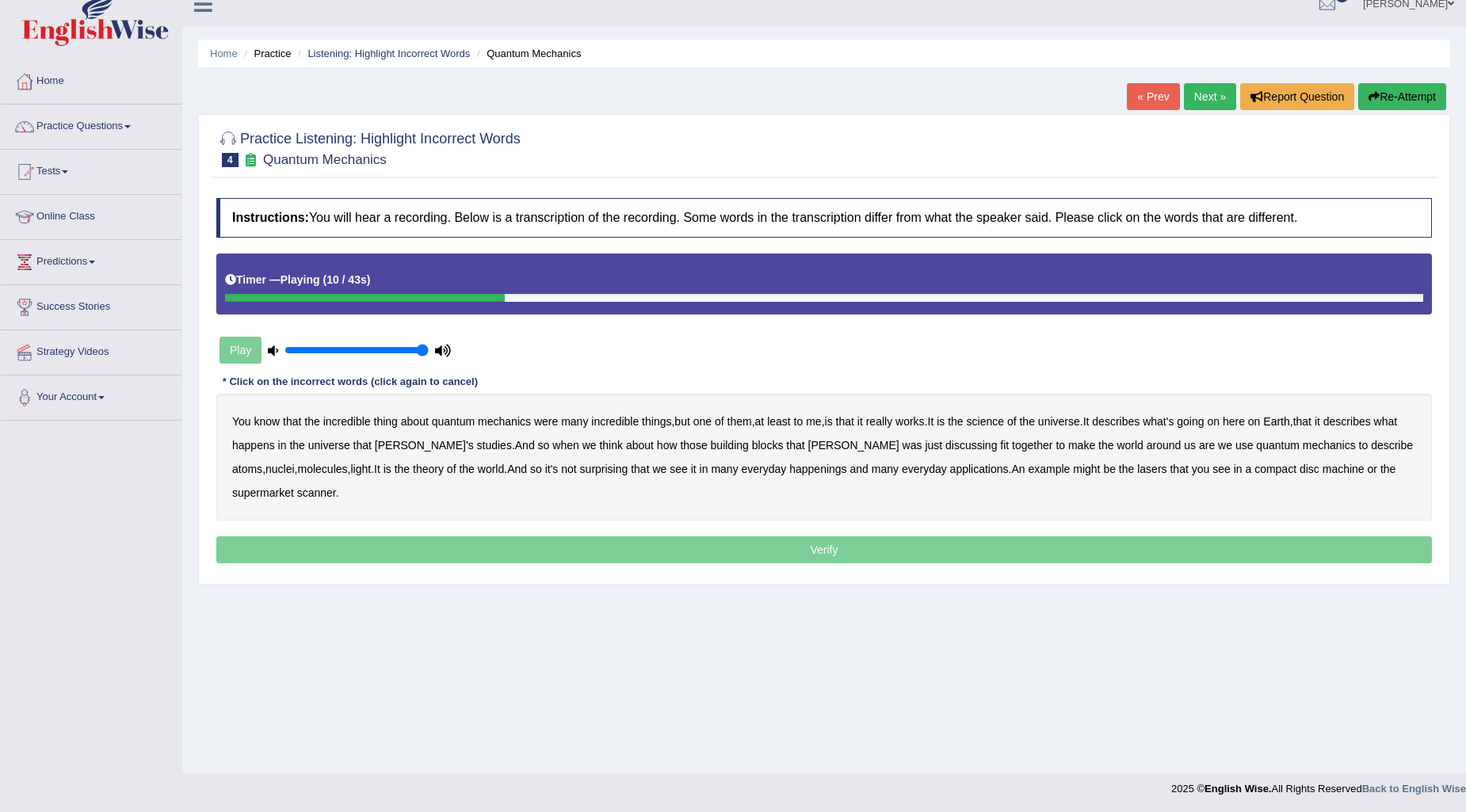
click at [1000, 420] on b "science" at bounding box center [985, 421] width 38 height 13
click at [946, 446] on b "discussing" at bounding box center [971, 444] width 52 height 13
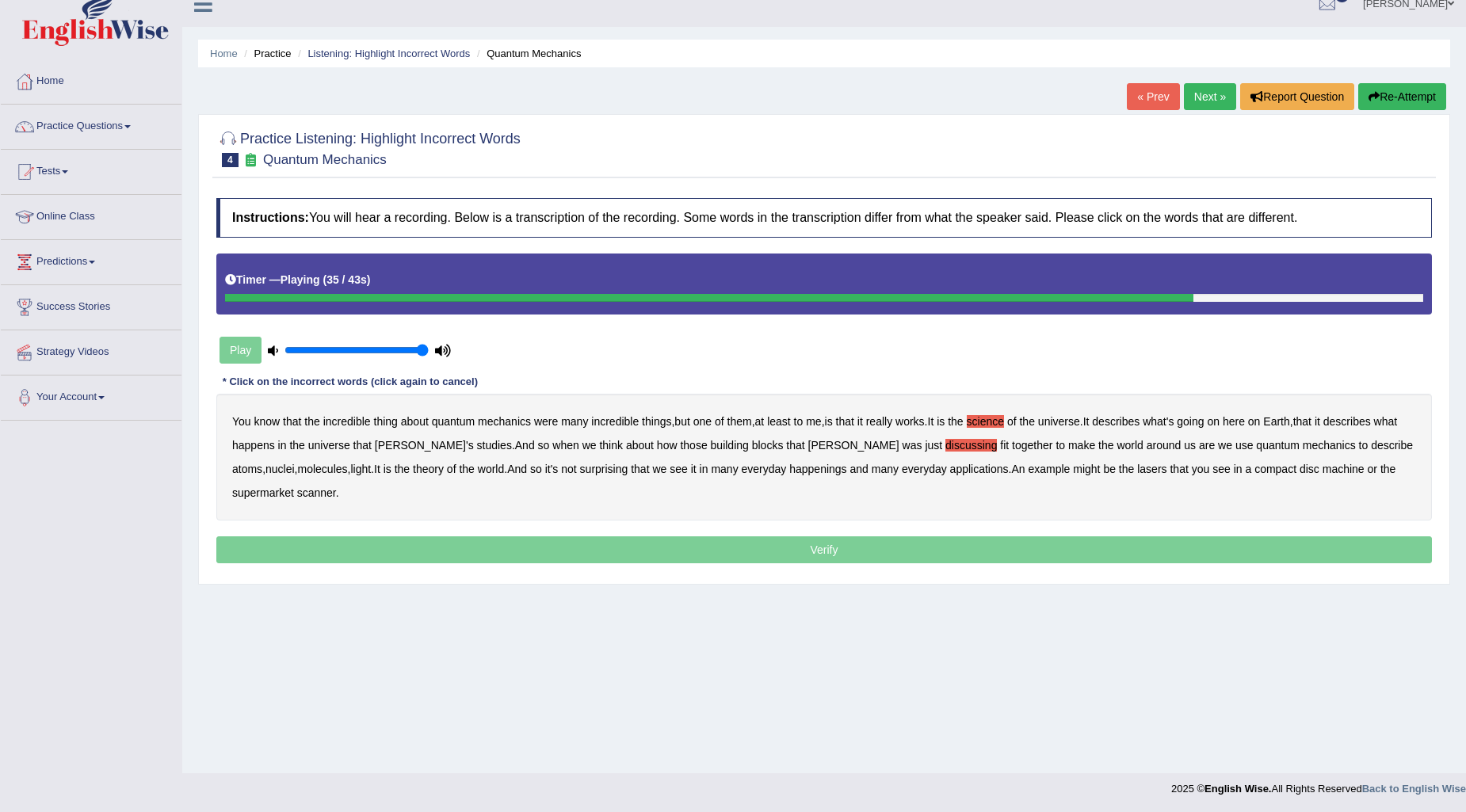
click at [790, 463] on b "happenings" at bounding box center [818, 469] width 57 height 13
click at [1323, 466] on b "machine" at bounding box center [1343, 469] width 42 height 13
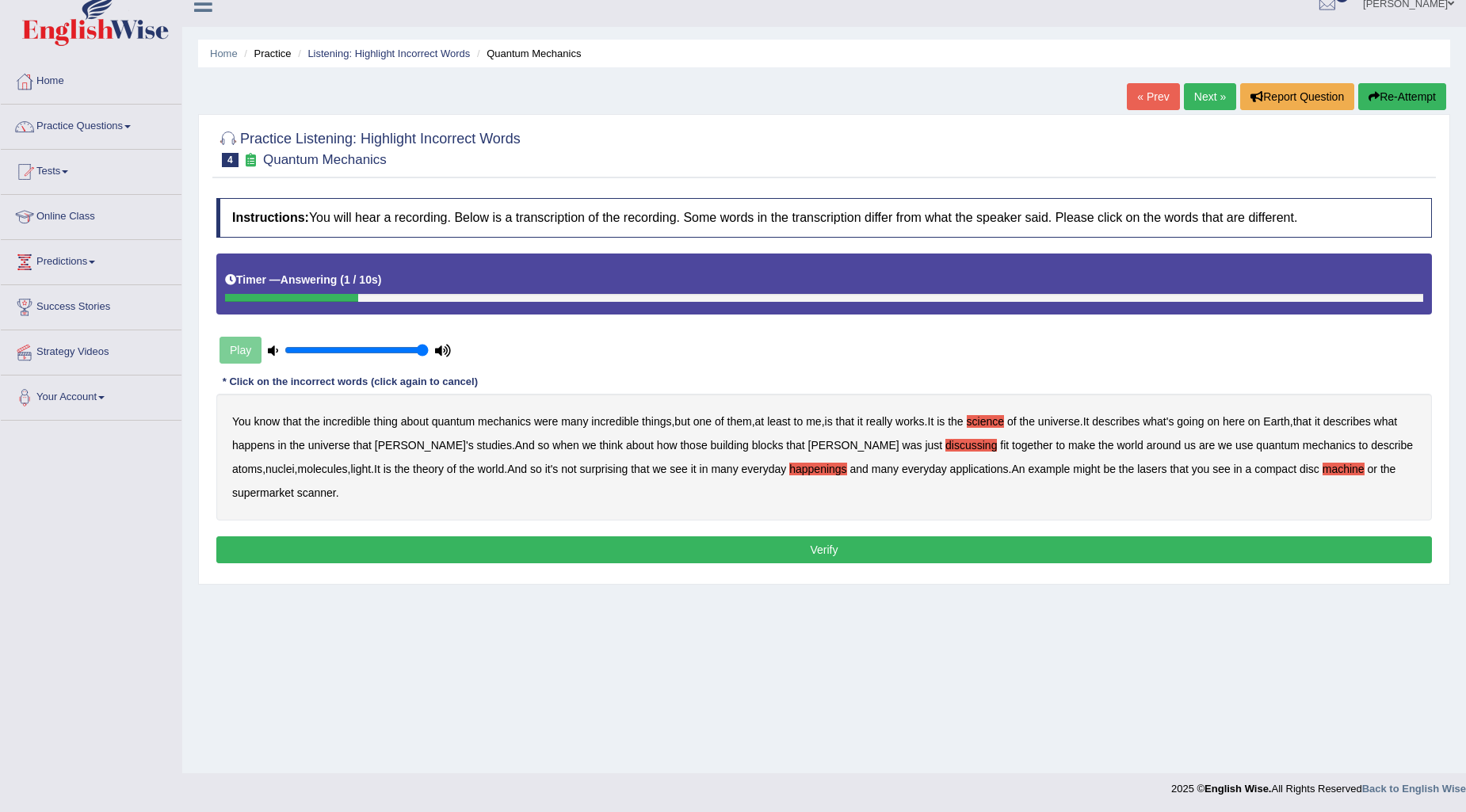
click at [901, 555] on button "Verify" at bounding box center [824, 549] width 1216 height 27
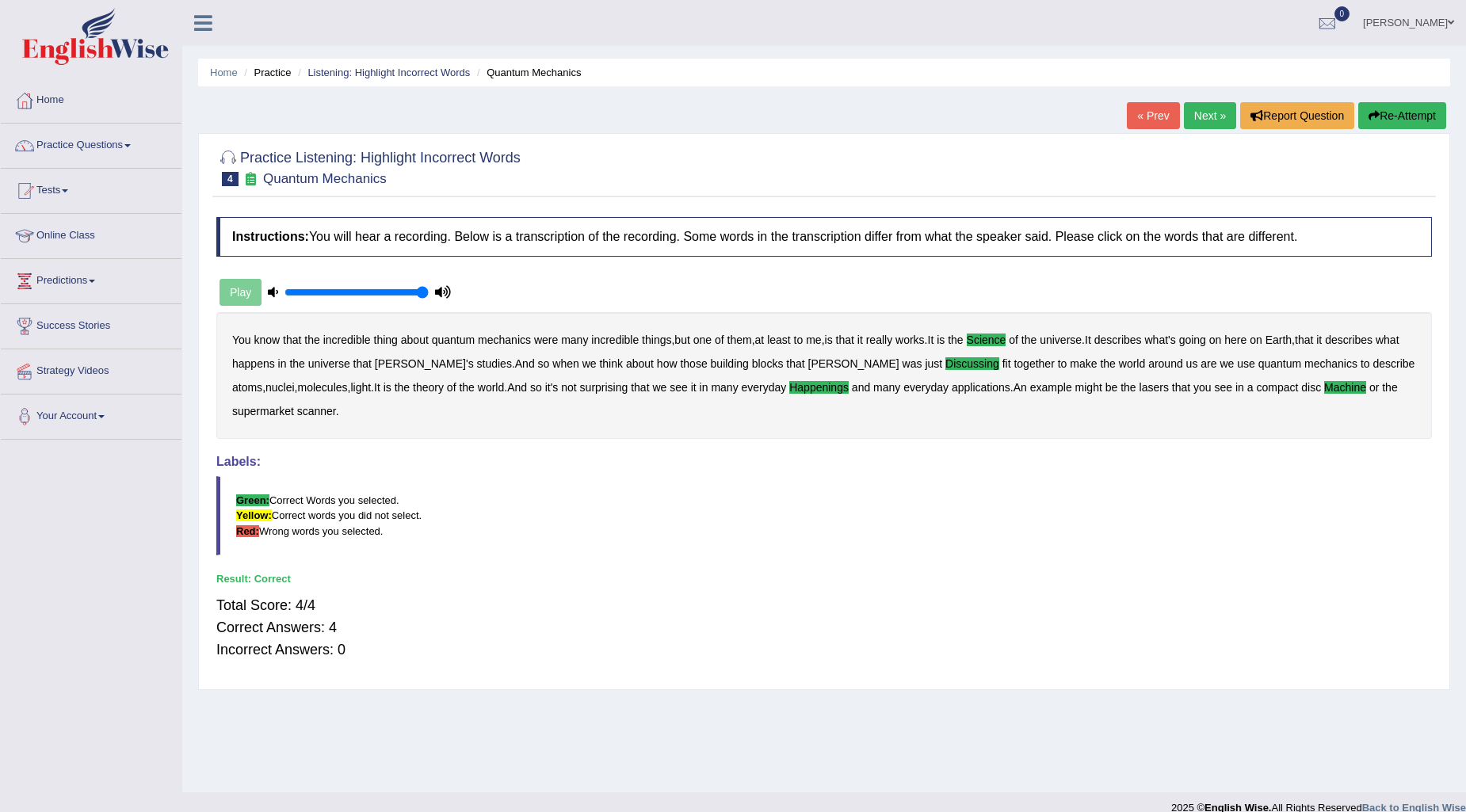
click at [1202, 128] on link "Next »" at bounding box center [1210, 116] width 53 height 27
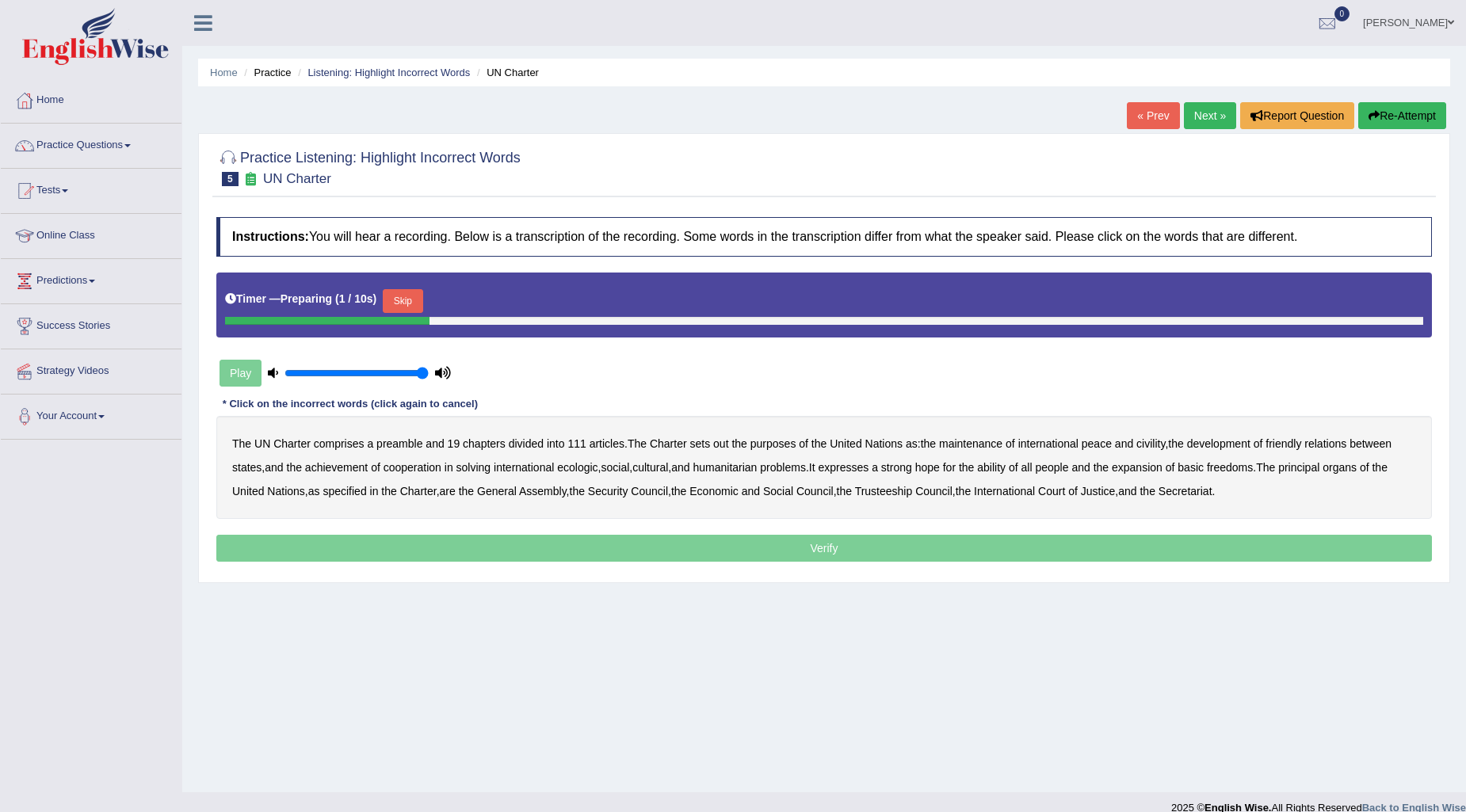
click at [423, 303] on button "Skip" at bounding box center [403, 301] width 40 height 24
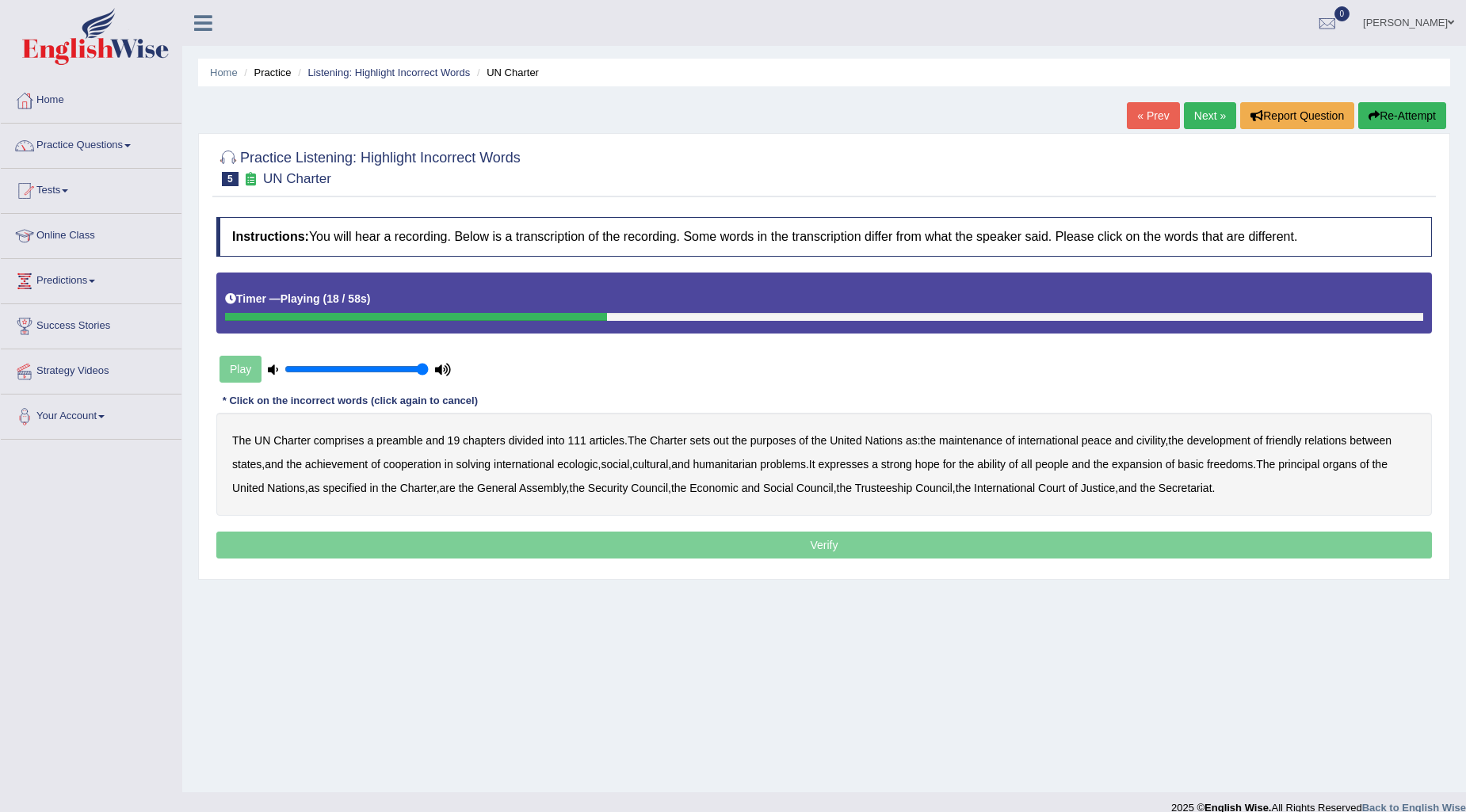
click at [1151, 438] on b "civility" at bounding box center [1151, 440] width 28 height 13
click at [583, 459] on b "ecologic" at bounding box center [577, 464] width 40 height 13
click at [1006, 458] on b "ability" at bounding box center [992, 464] width 28 height 13
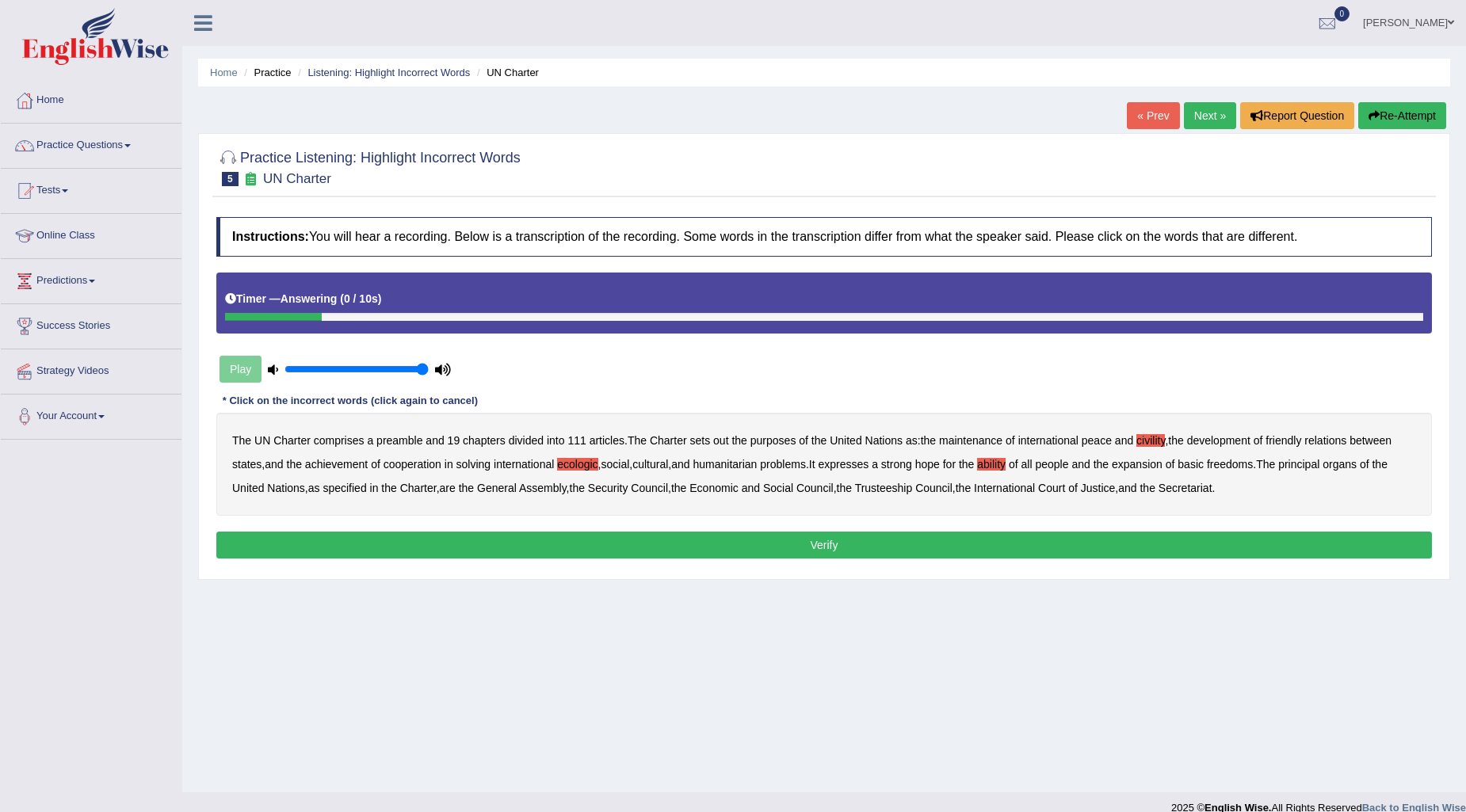
click at [867, 547] on button "Verify" at bounding box center [824, 545] width 1216 height 27
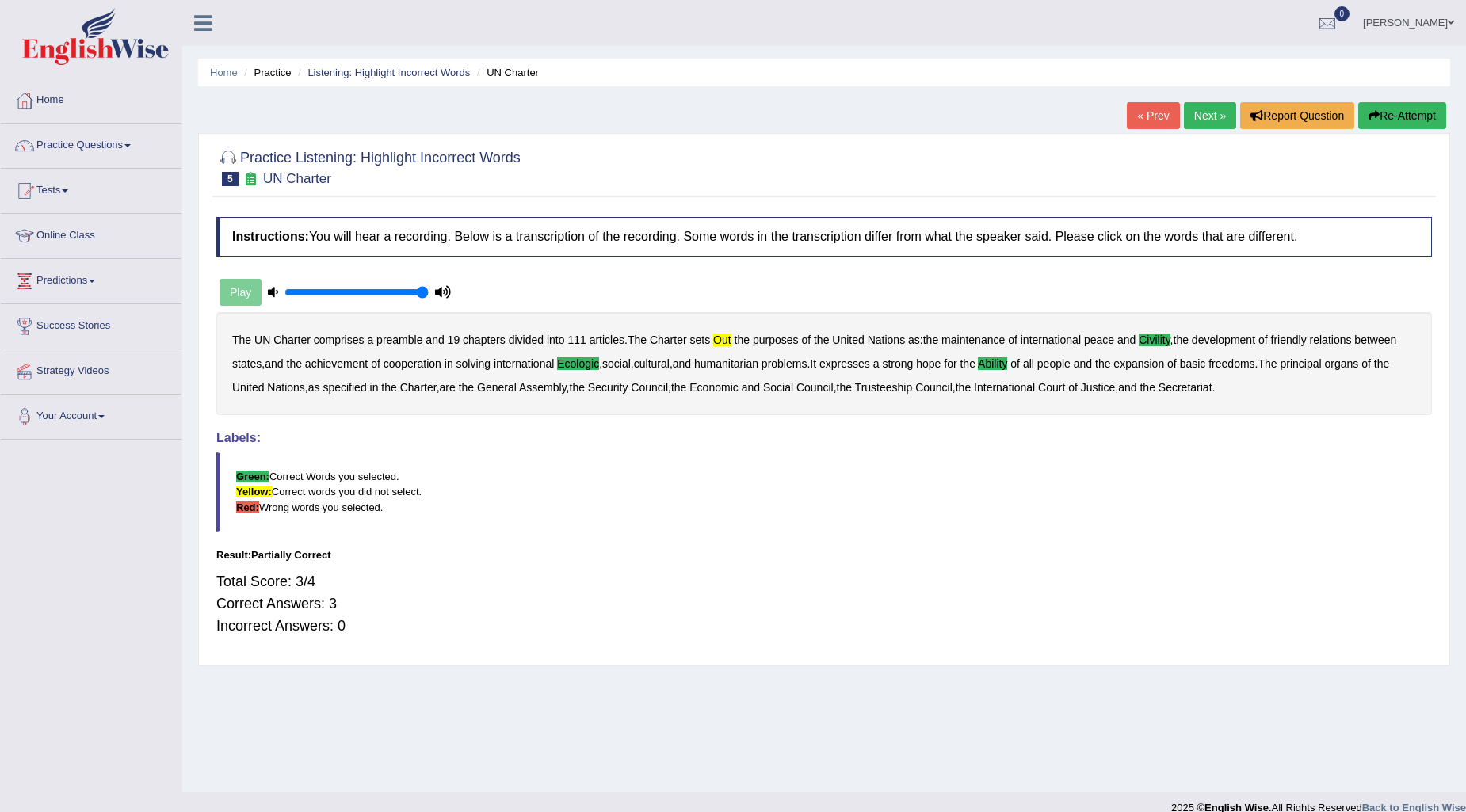
click at [1207, 124] on link "Next »" at bounding box center [1210, 116] width 53 height 27
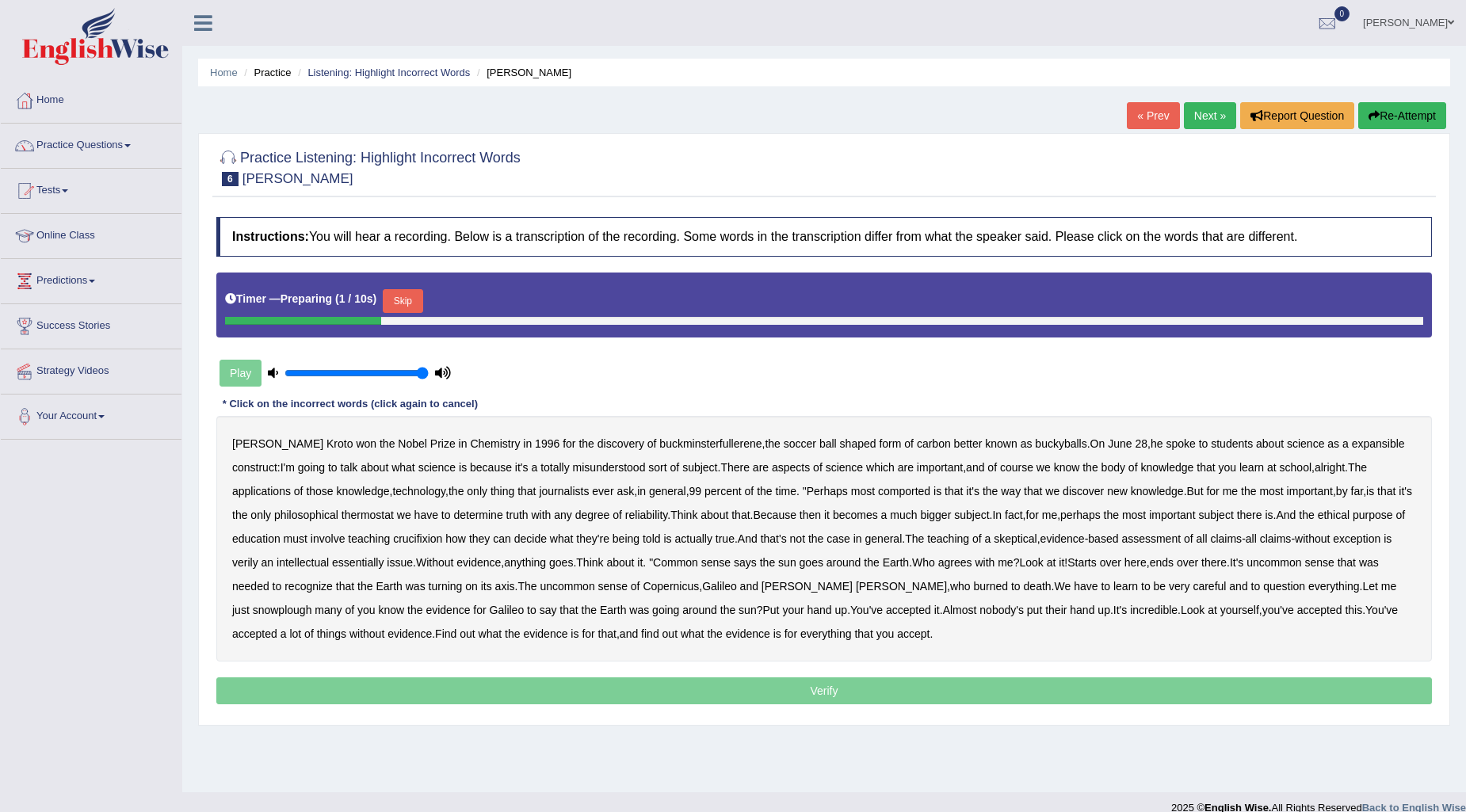
click at [416, 303] on button "Skip" at bounding box center [403, 301] width 40 height 24
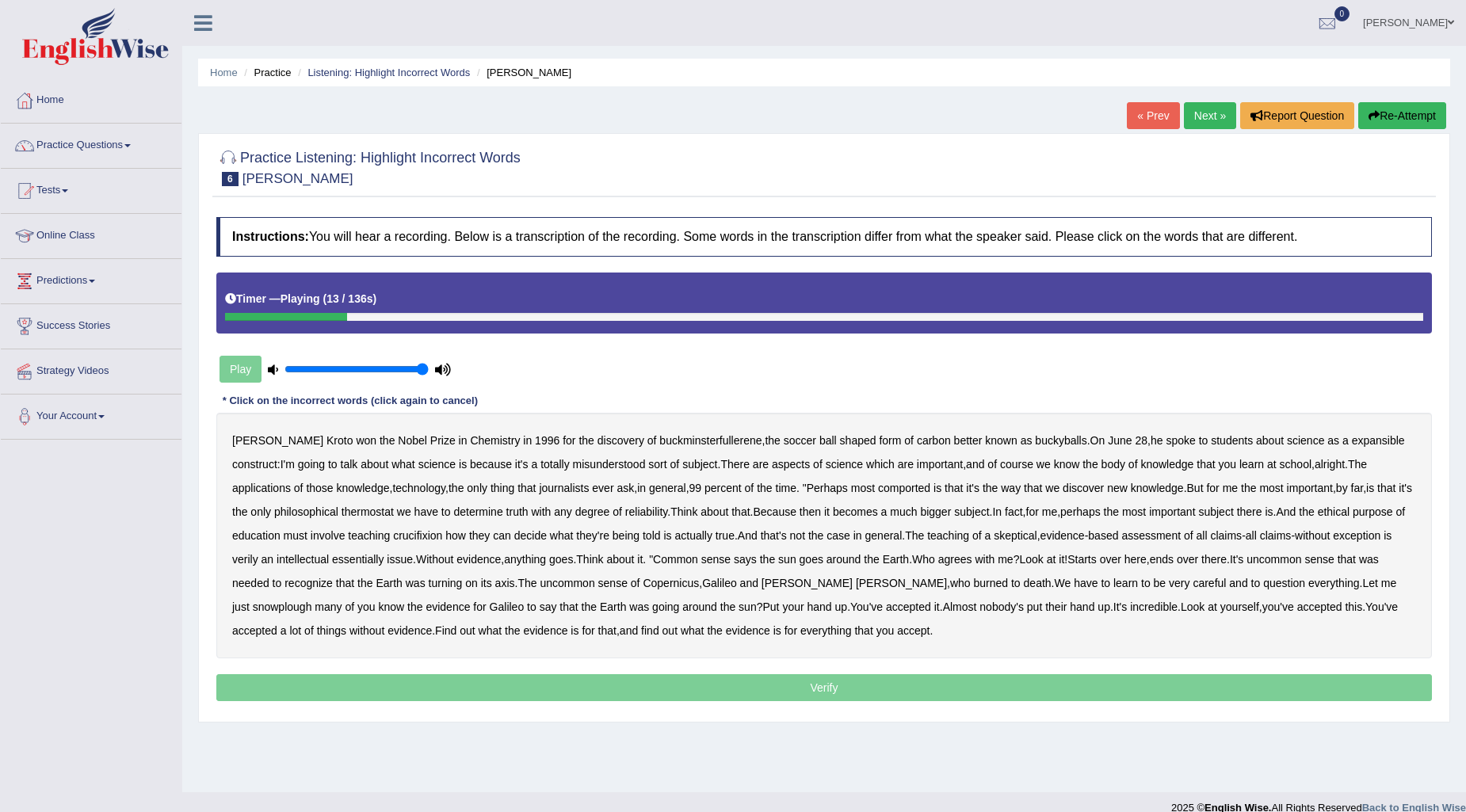
click at [1352, 440] on b "expansible" at bounding box center [1378, 440] width 53 height 13
click at [878, 487] on b "comported" at bounding box center [904, 488] width 53 height 13
click at [342, 511] on b "thermostat" at bounding box center [368, 511] width 53 height 13
click at [754, 510] on b "Because" at bounding box center [774, 511] width 43 height 13
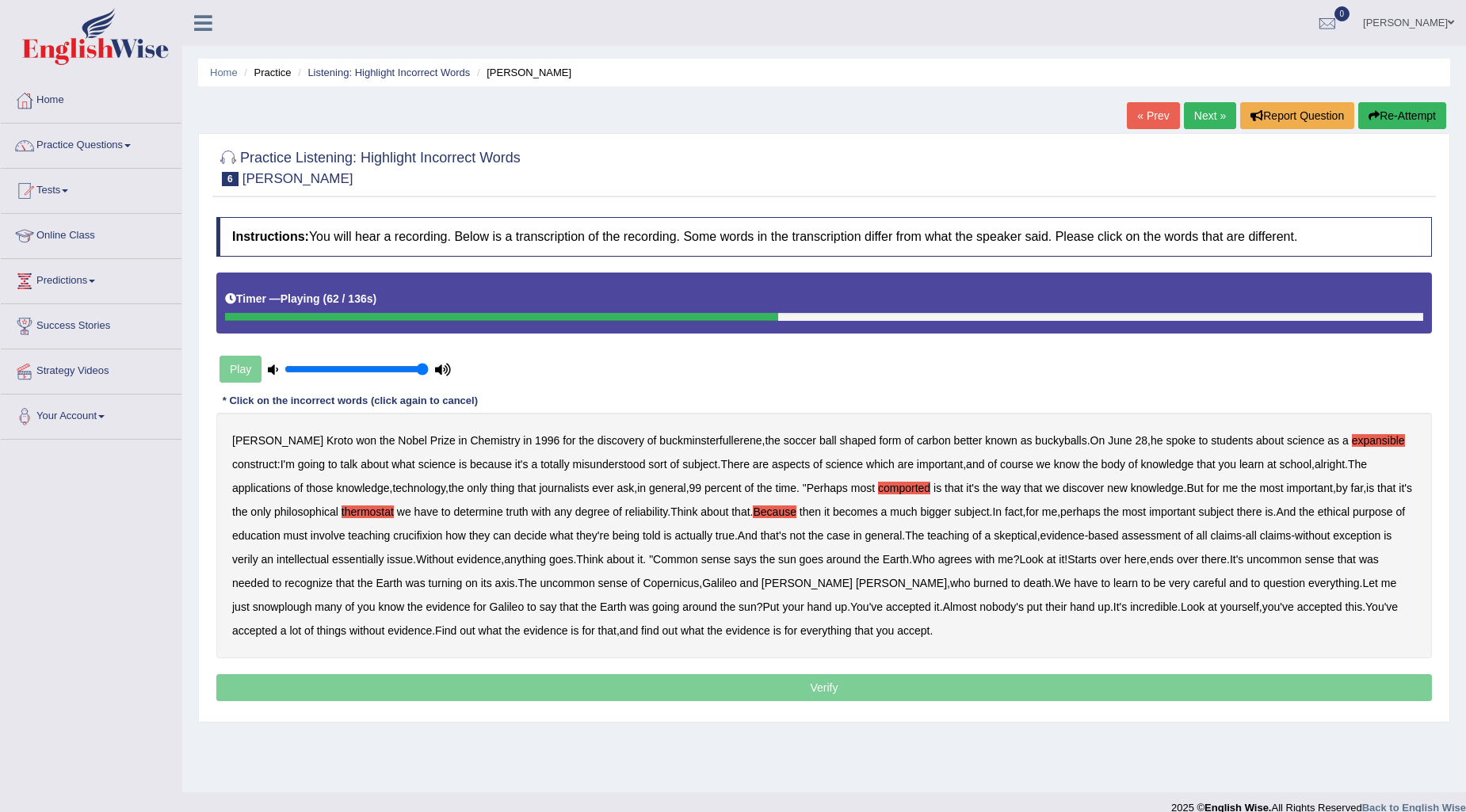
click at [434, 533] on b "crucifixion" at bounding box center [417, 535] width 49 height 13
click at [252, 561] on b "verily" at bounding box center [244, 559] width 26 height 13
click at [312, 600] on b "snowplough" at bounding box center [282, 606] width 59 height 13
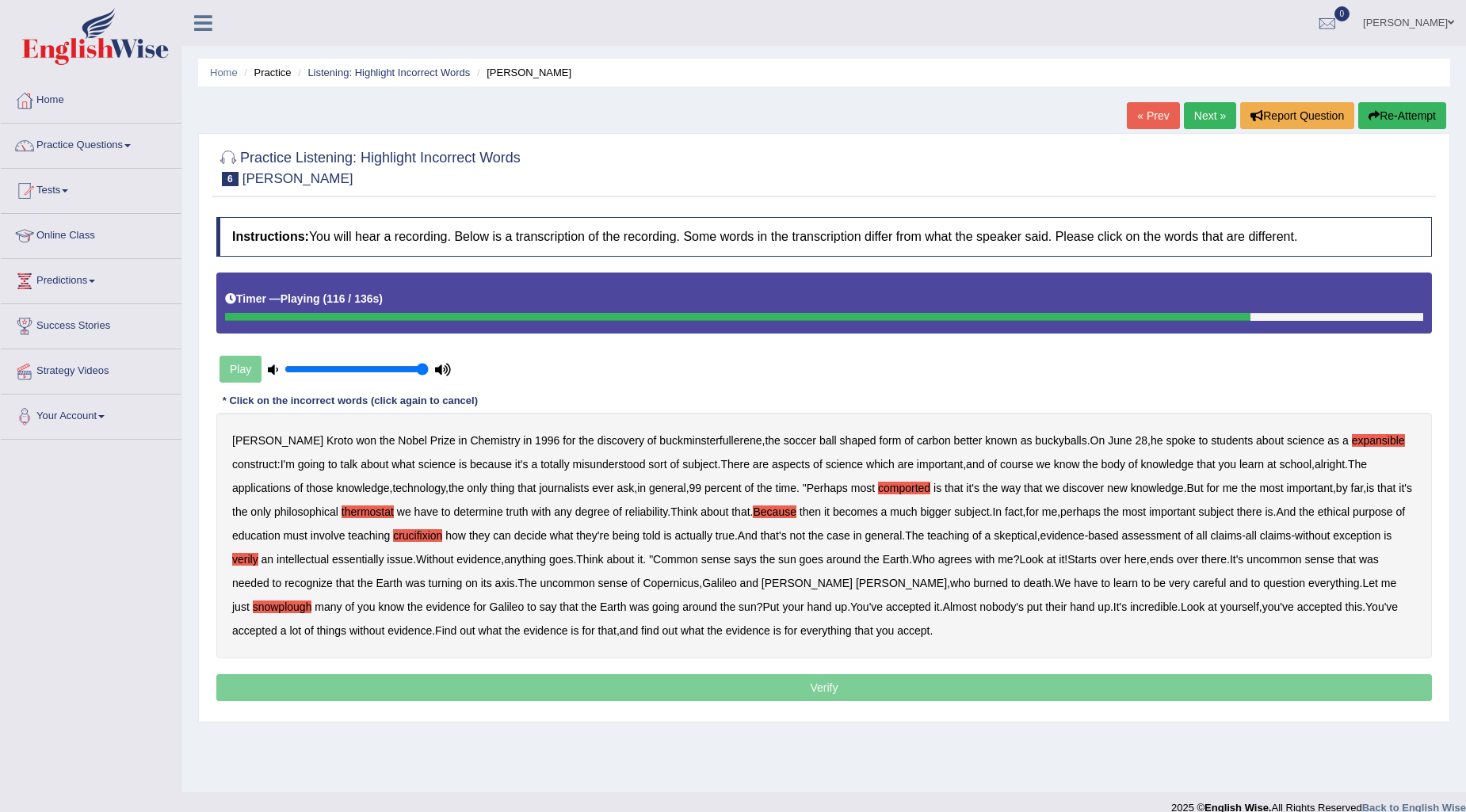
click at [435, 634] on b "Find" at bounding box center [446, 630] width 22 height 13
click at [435, 631] on b "Find" at bounding box center [446, 630] width 22 height 13
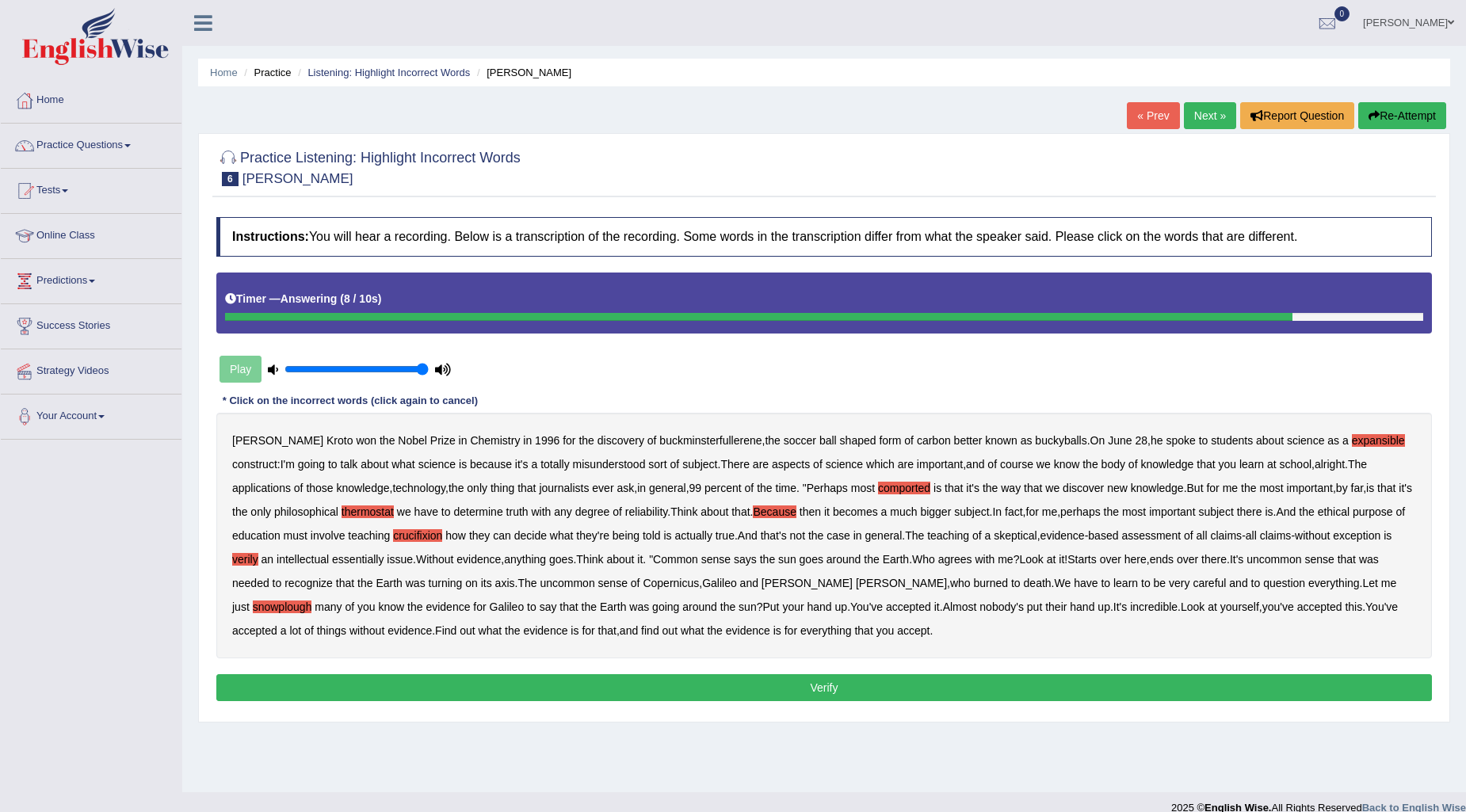
click at [851, 604] on b "You've" at bounding box center [866, 606] width 33 height 13
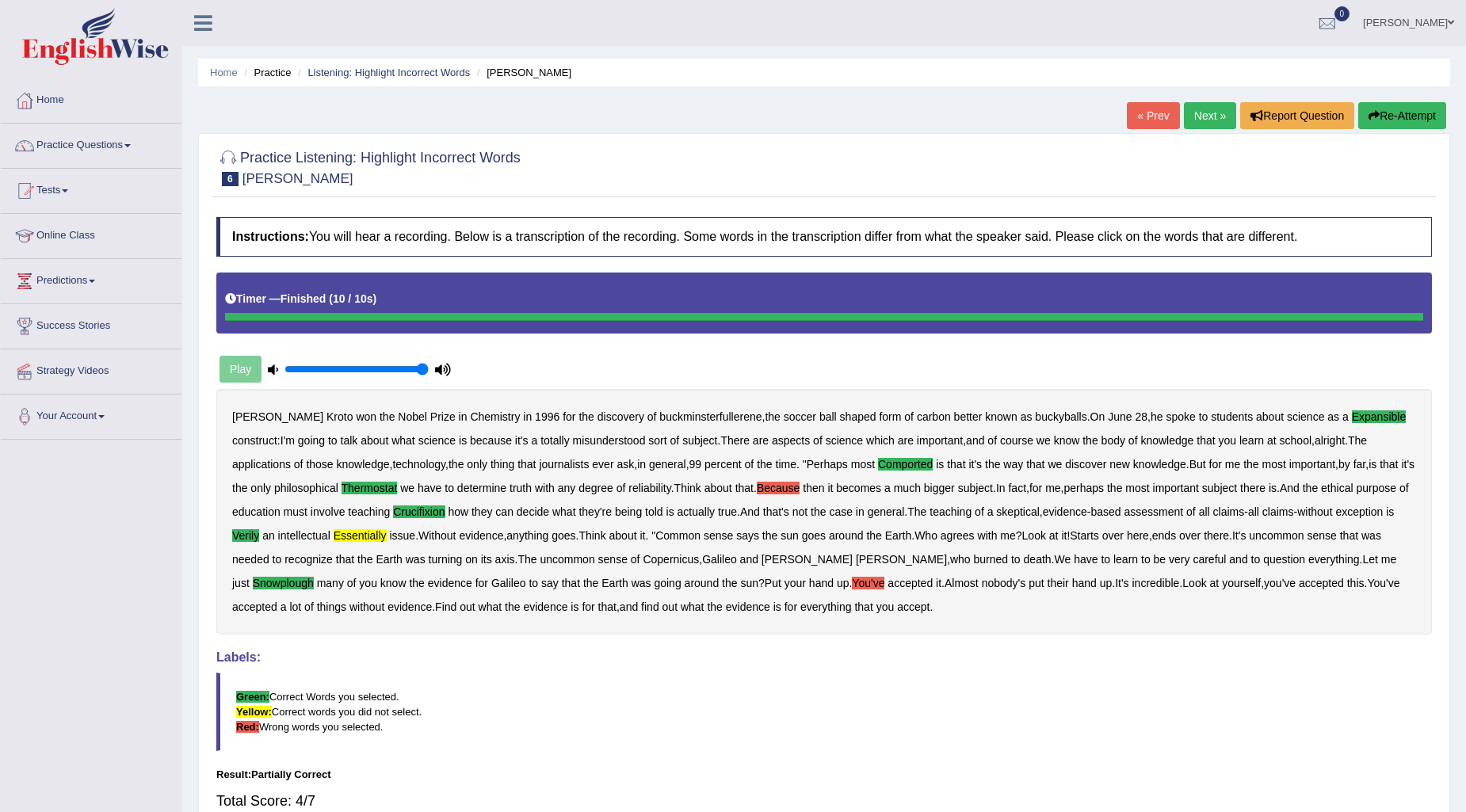
click at [1205, 113] on link "Next »" at bounding box center [1210, 116] width 53 height 27
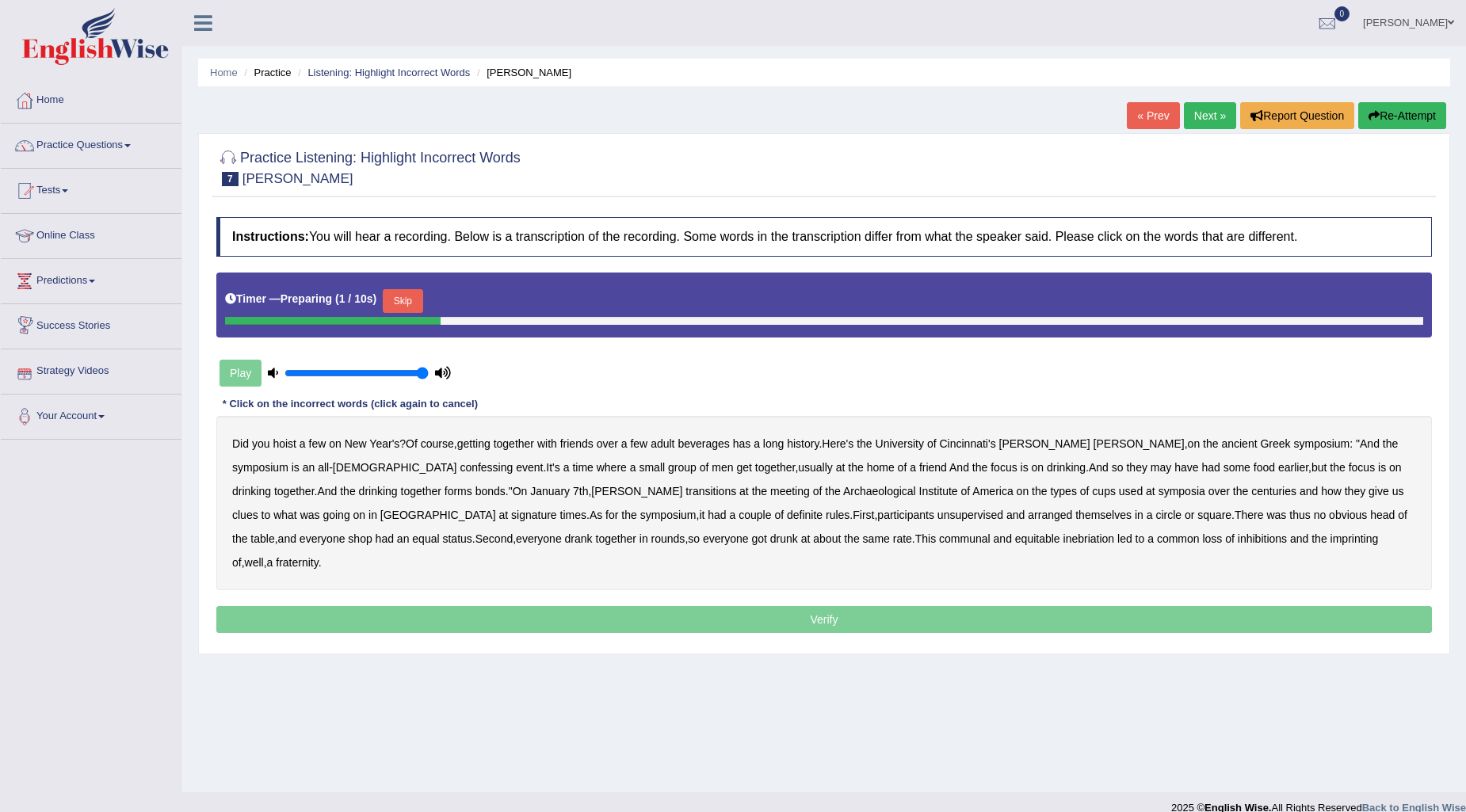
scroll to position [19, 0]
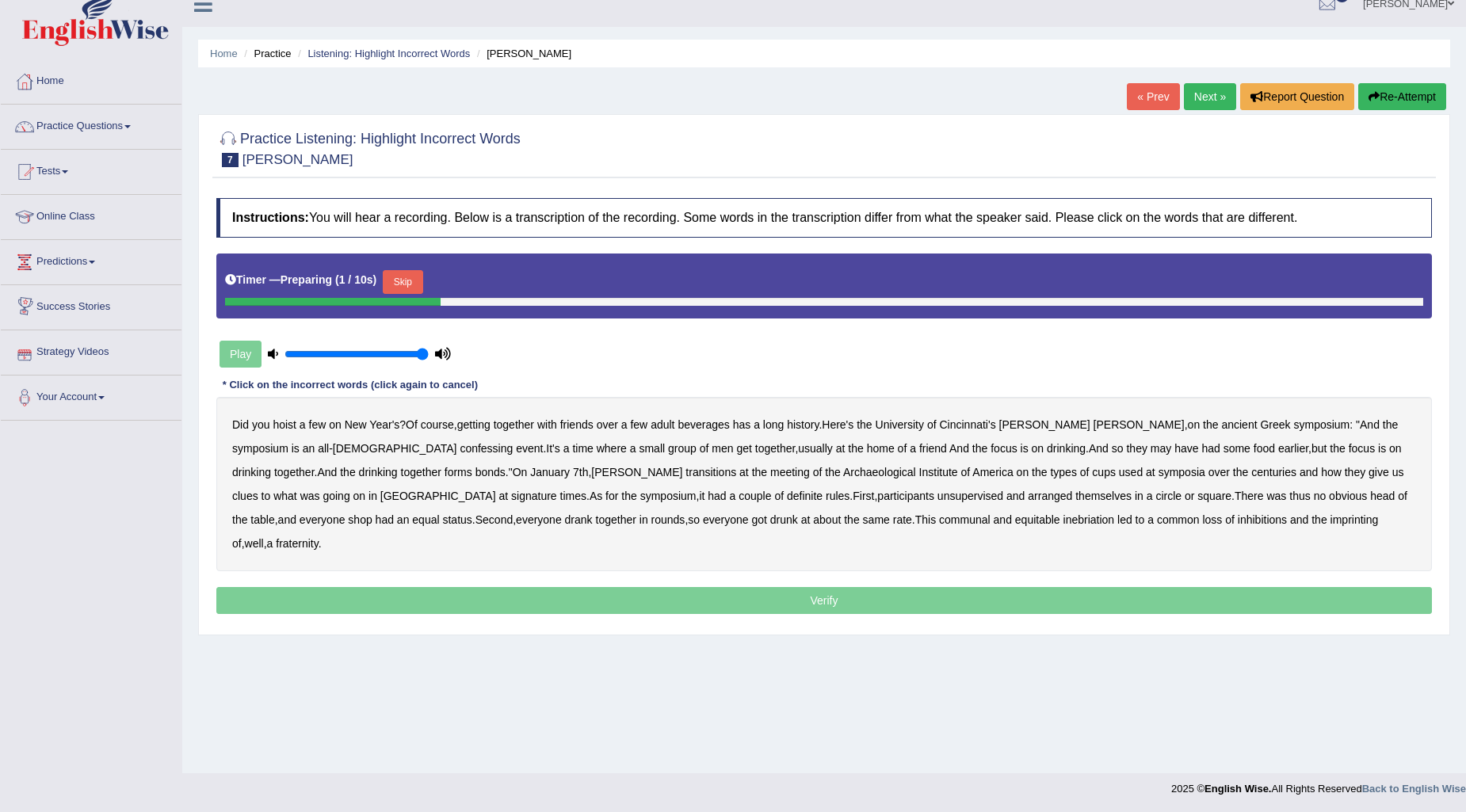
click at [410, 278] on button "Skip" at bounding box center [403, 282] width 40 height 24
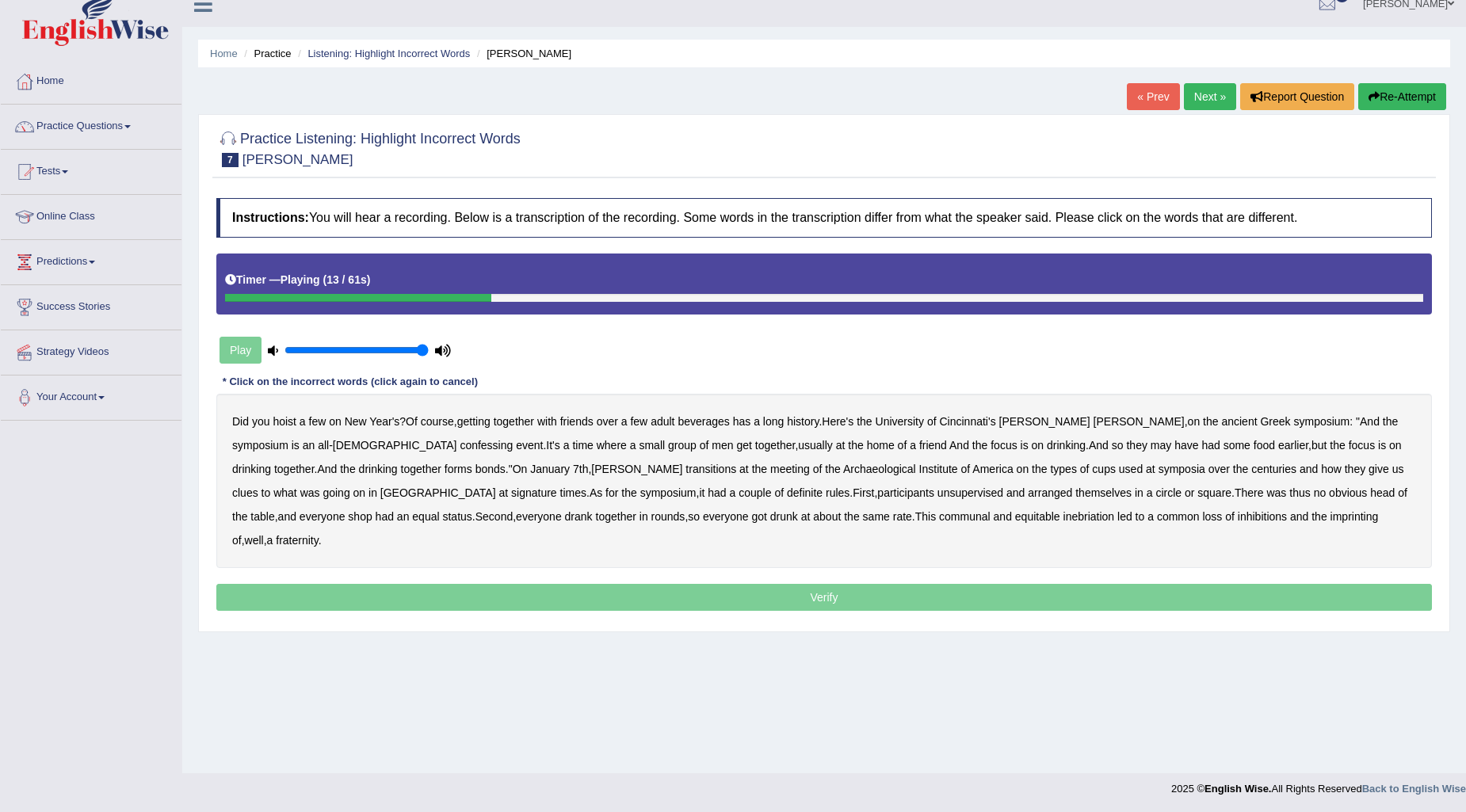
click at [459, 442] on b "confessing" at bounding box center [486, 444] width 53 height 13
click at [685, 470] on b "transitions" at bounding box center [710, 469] width 51 height 13
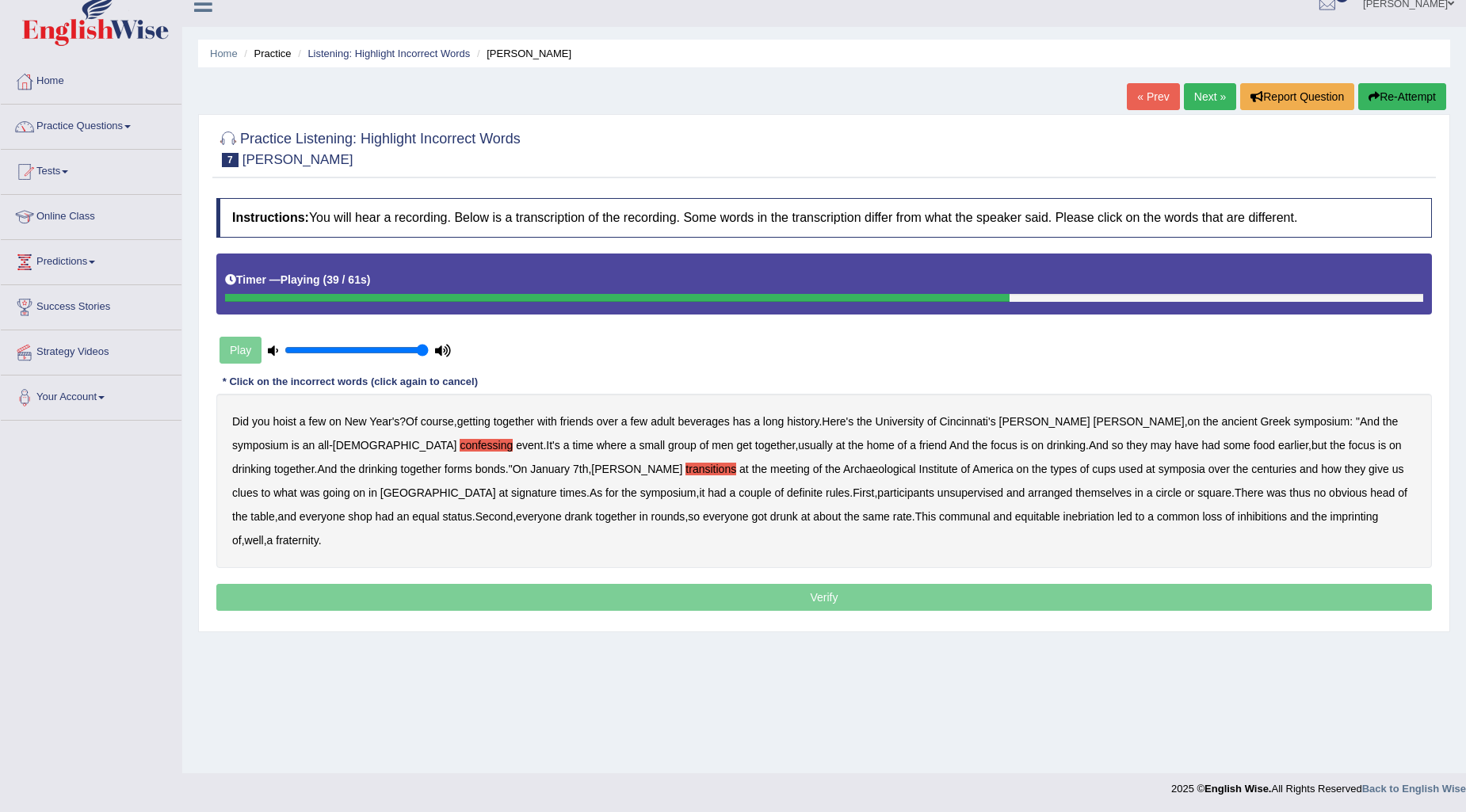
click at [511, 495] on b "signature" at bounding box center [534, 493] width 46 height 13
click at [937, 491] on b "unsupervised" at bounding box center [970, 493] width 66 height 13
click at [372, 510] on b "shop" at bounding box center [359, 516] width 24 height 13
click at [1331, 510] on b "imprinting" at bounding box center [1355, 516] width 48 height 13
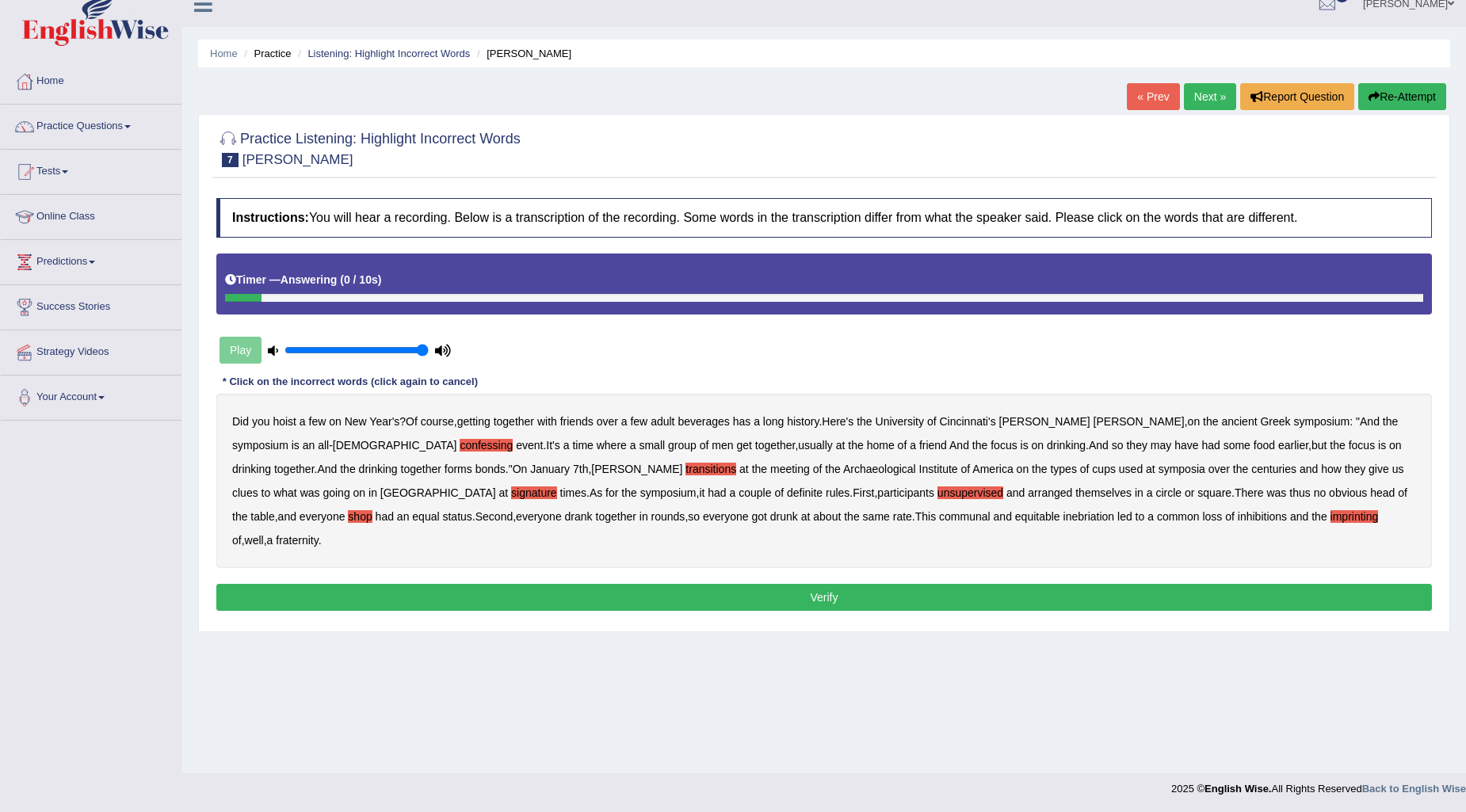
click at [865, 584] on button "Verify" at bounding box center [824, 597] width 1216 height 27
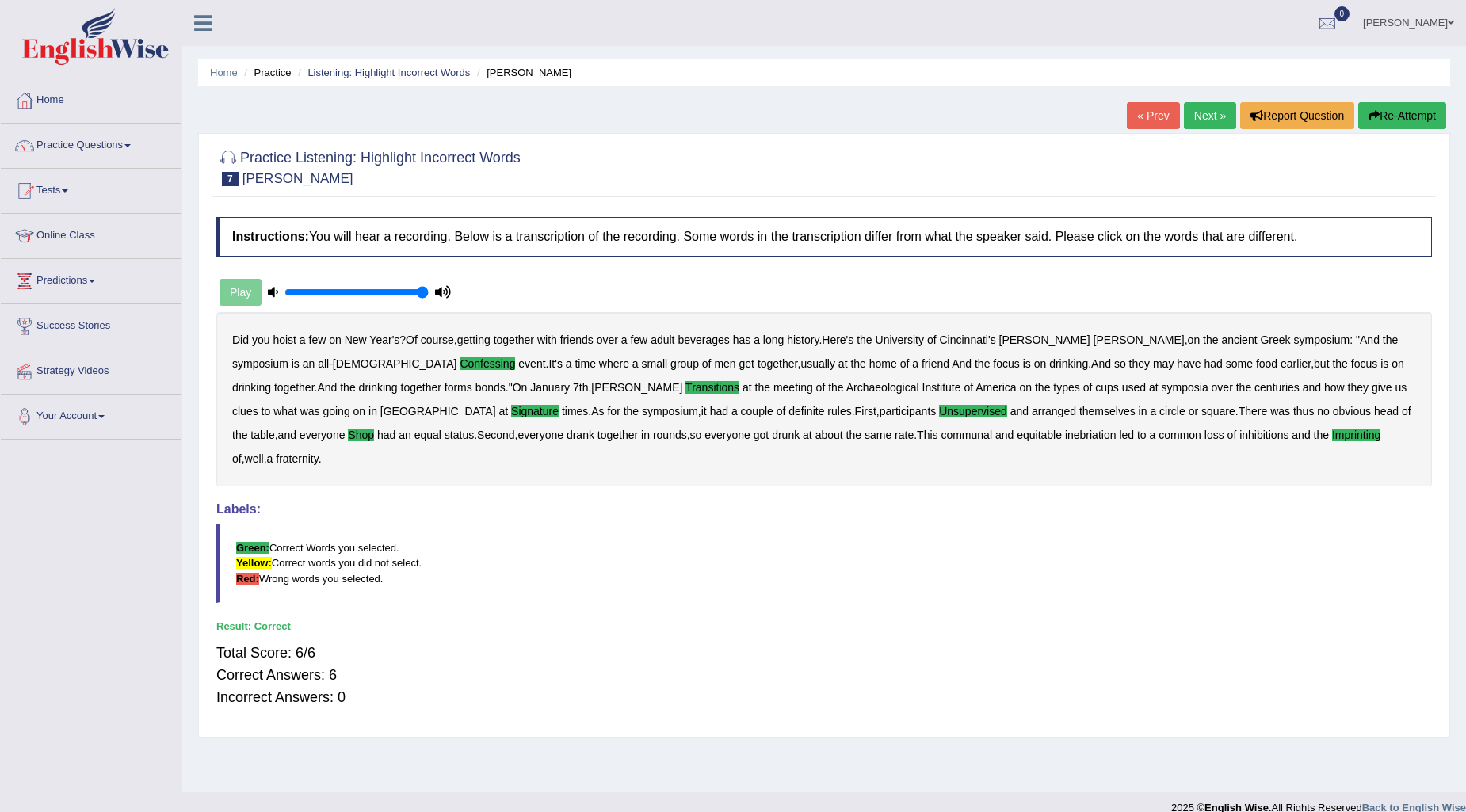
click at [1207, 113] on link "Next »" at bounding box center [1210, 116] width 53 height 27
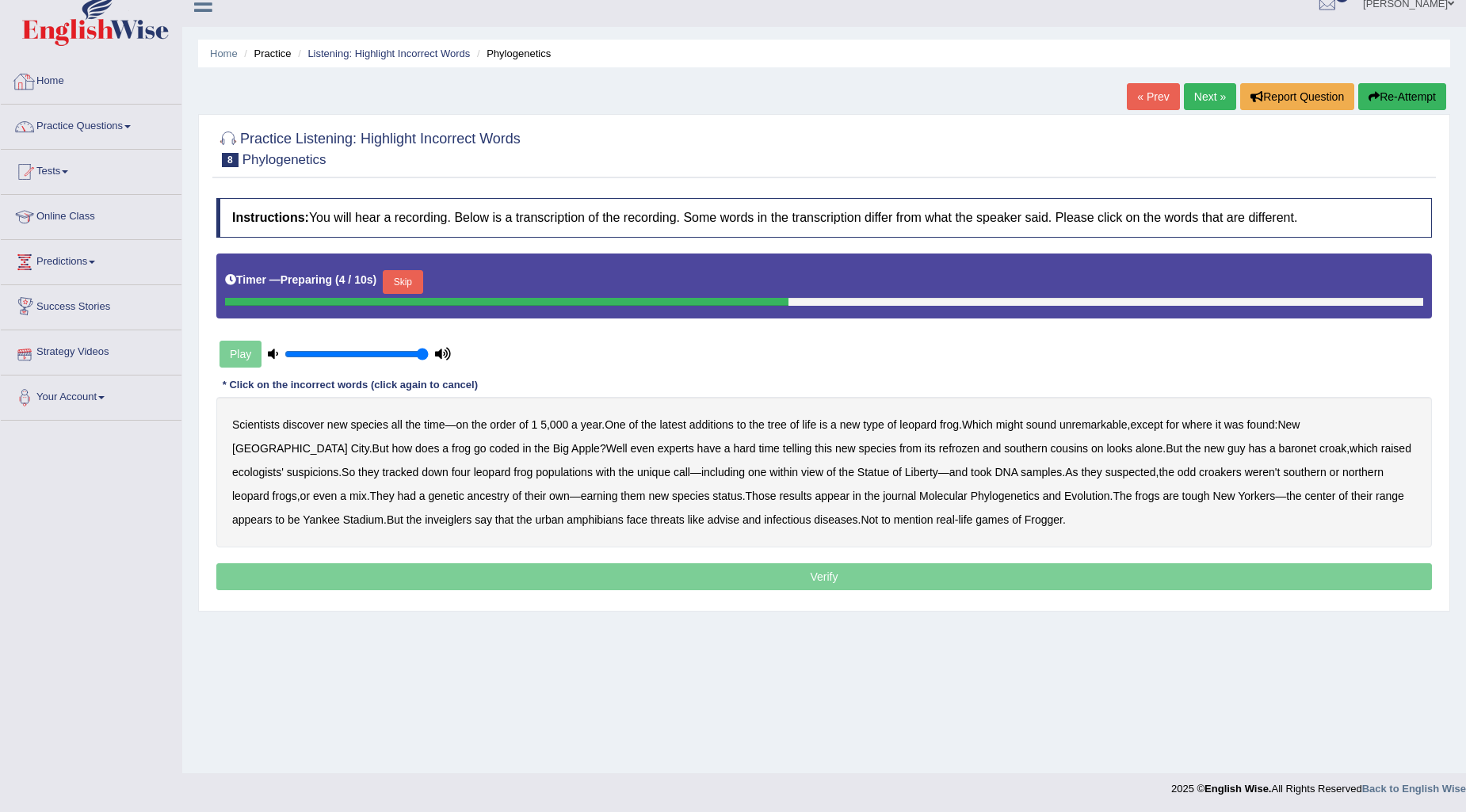
click at [133, 129] on link "Practice Questions" at bounding box center [91, 124] width 181 height 40
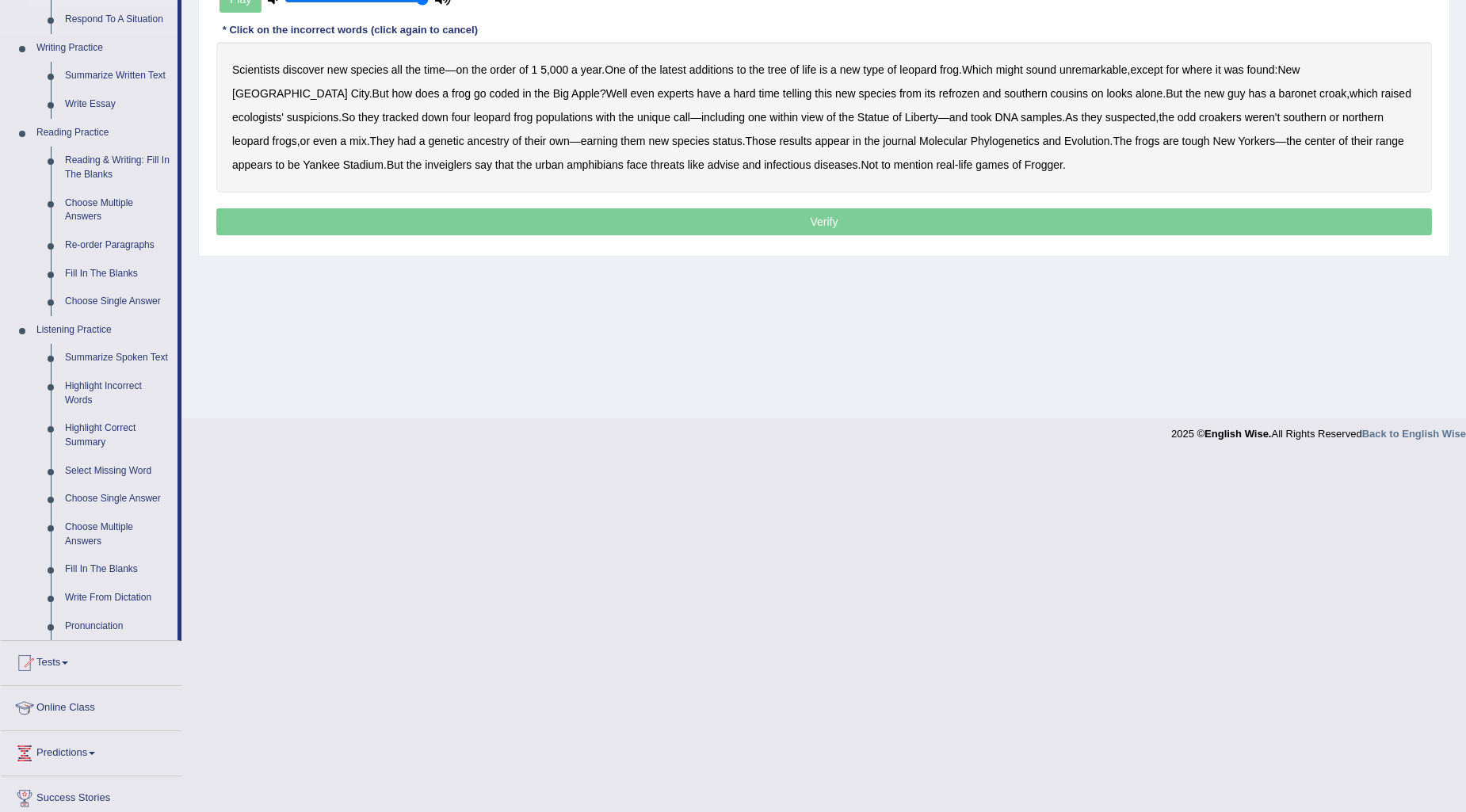
scroll to position [371, 0]
click at [102, 599] on link "Write From Dictation" at bounding box center [118, 601] width 120 height 28
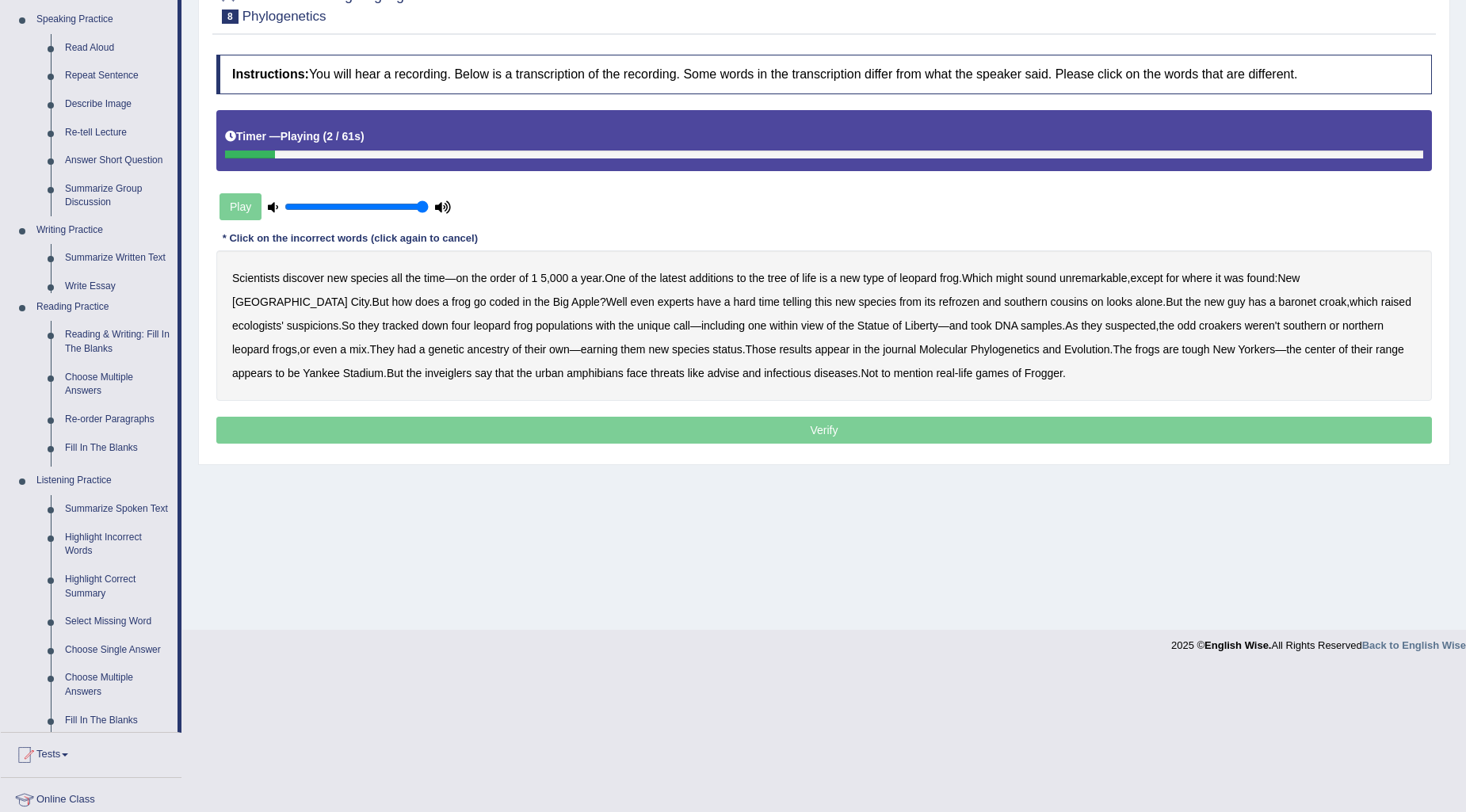
scroll to position [19, 0]
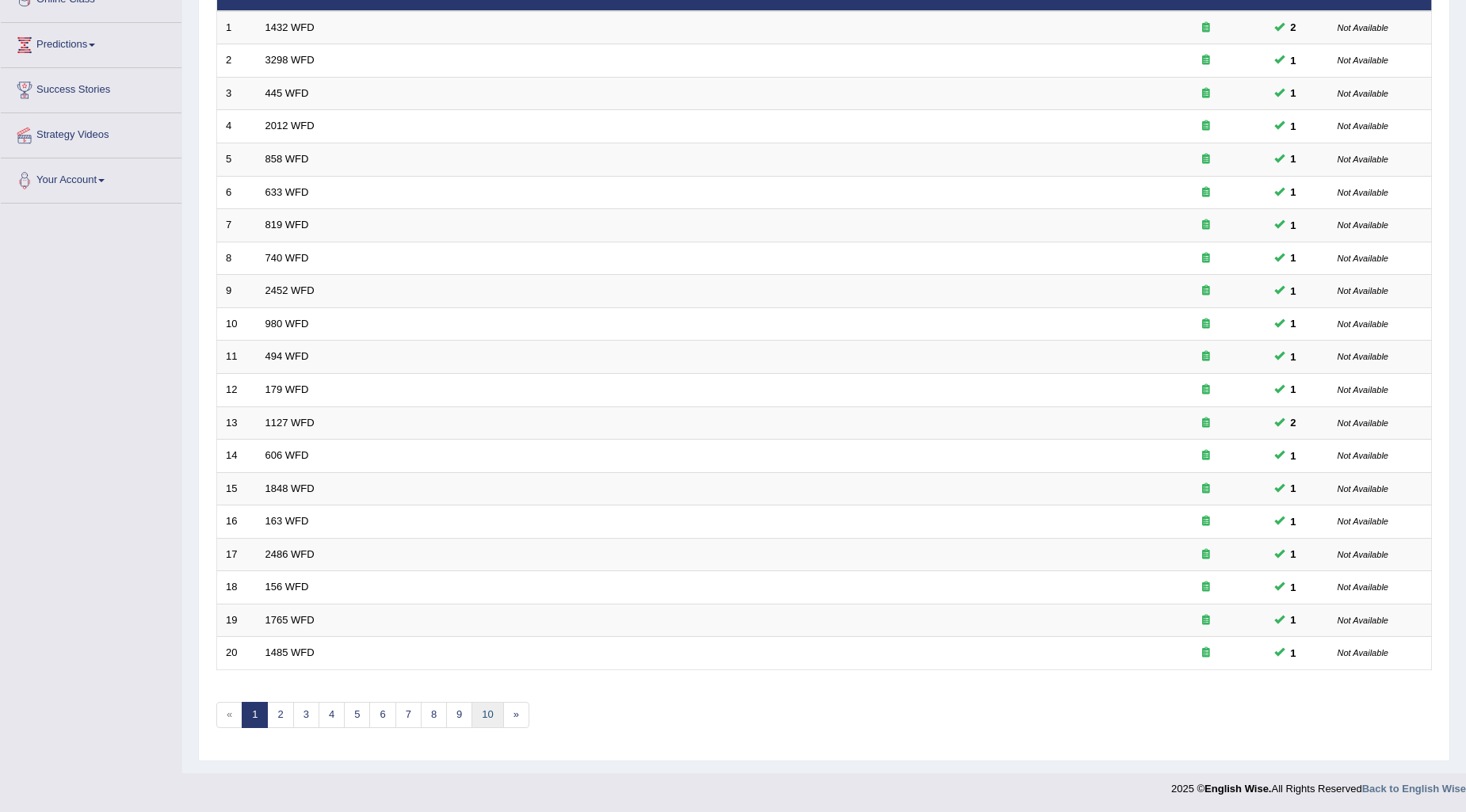
click at [502, 711] on link "10" at bounding box center [487, 714] width 32 height 26
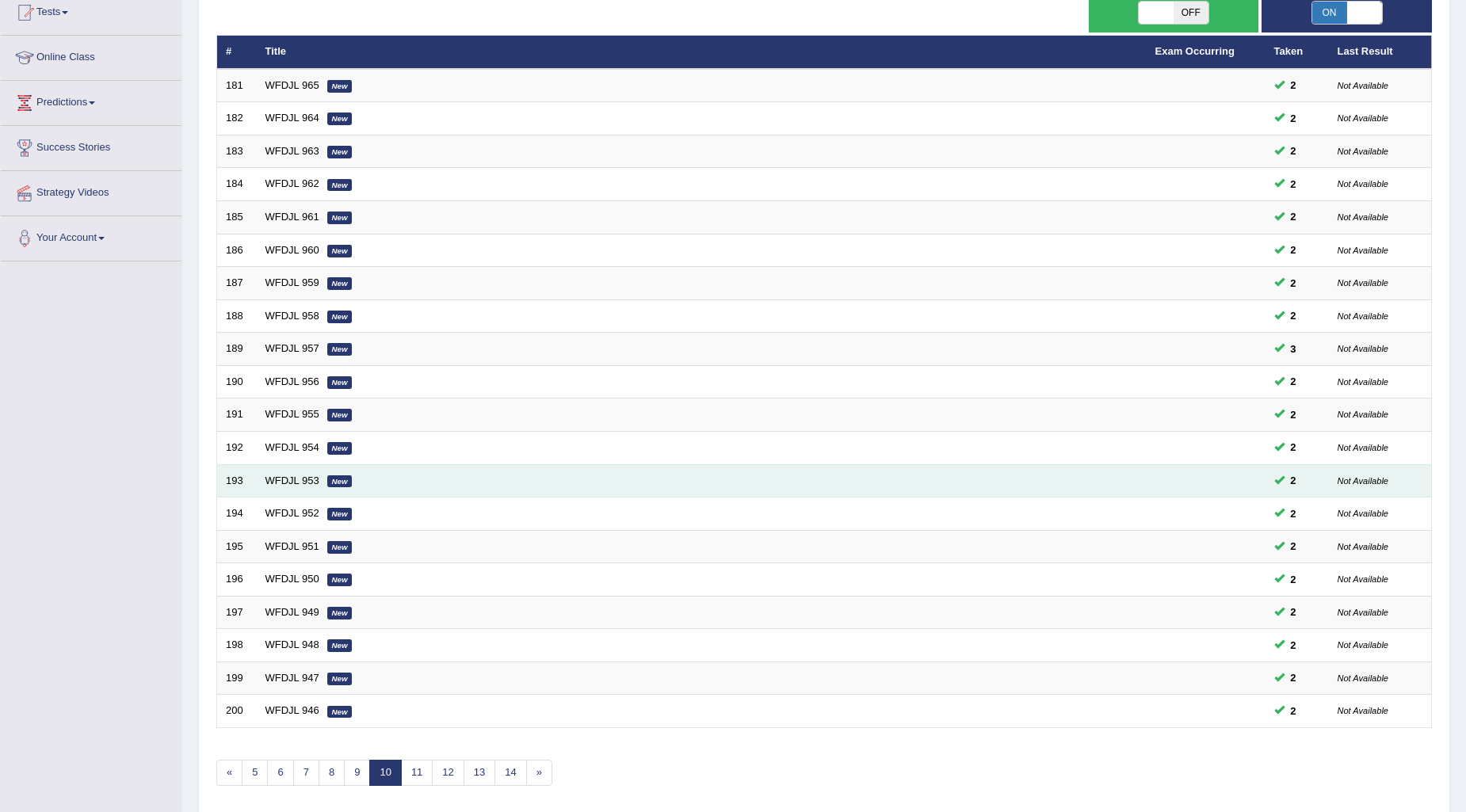
scroll to position [236, 0]
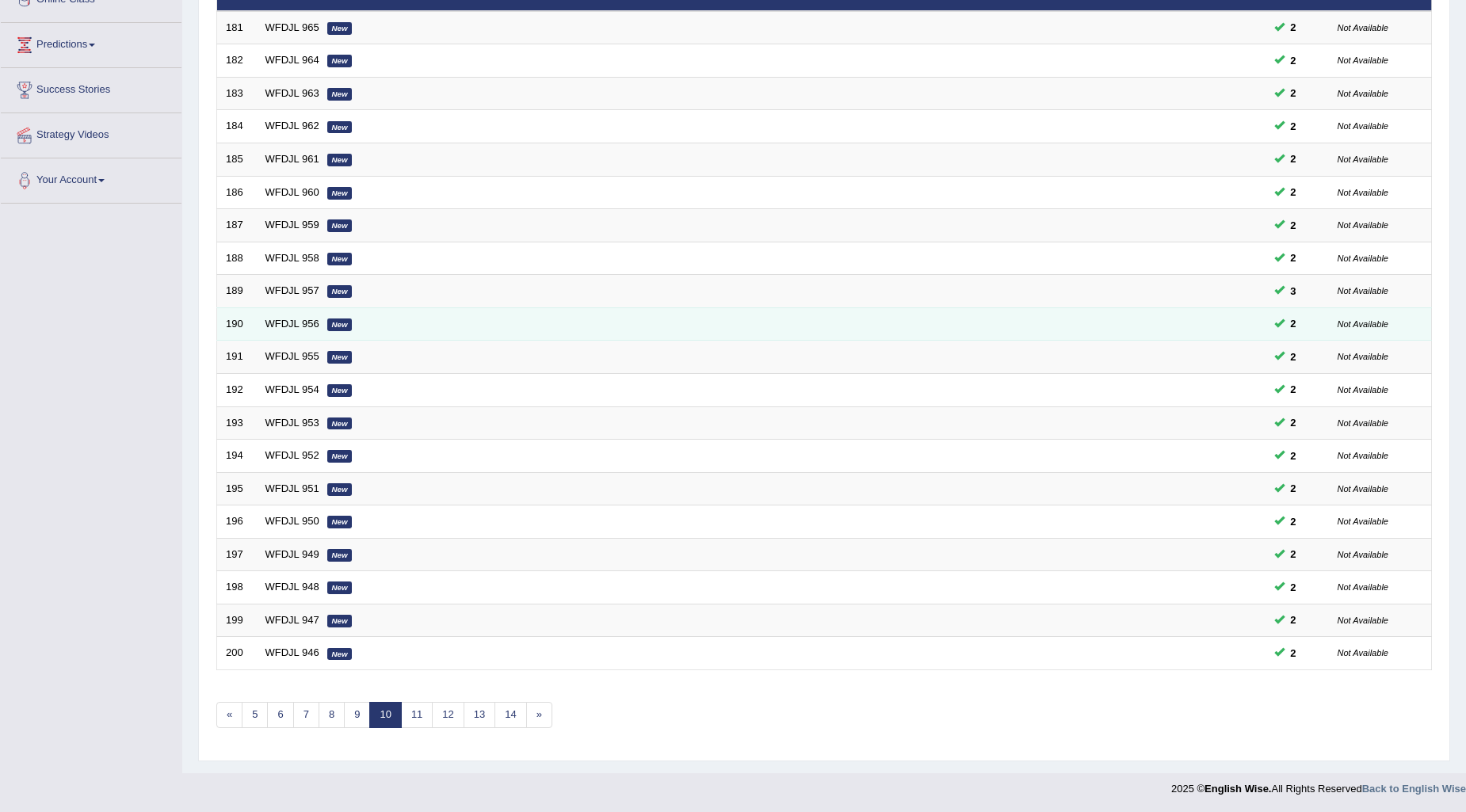
click at [520, 281] on div "Toggle navigation Home Practice Questions Speaking Practice Read Aloud Repeat S…" at bounding box center [733, 284] width 1466 height 1041
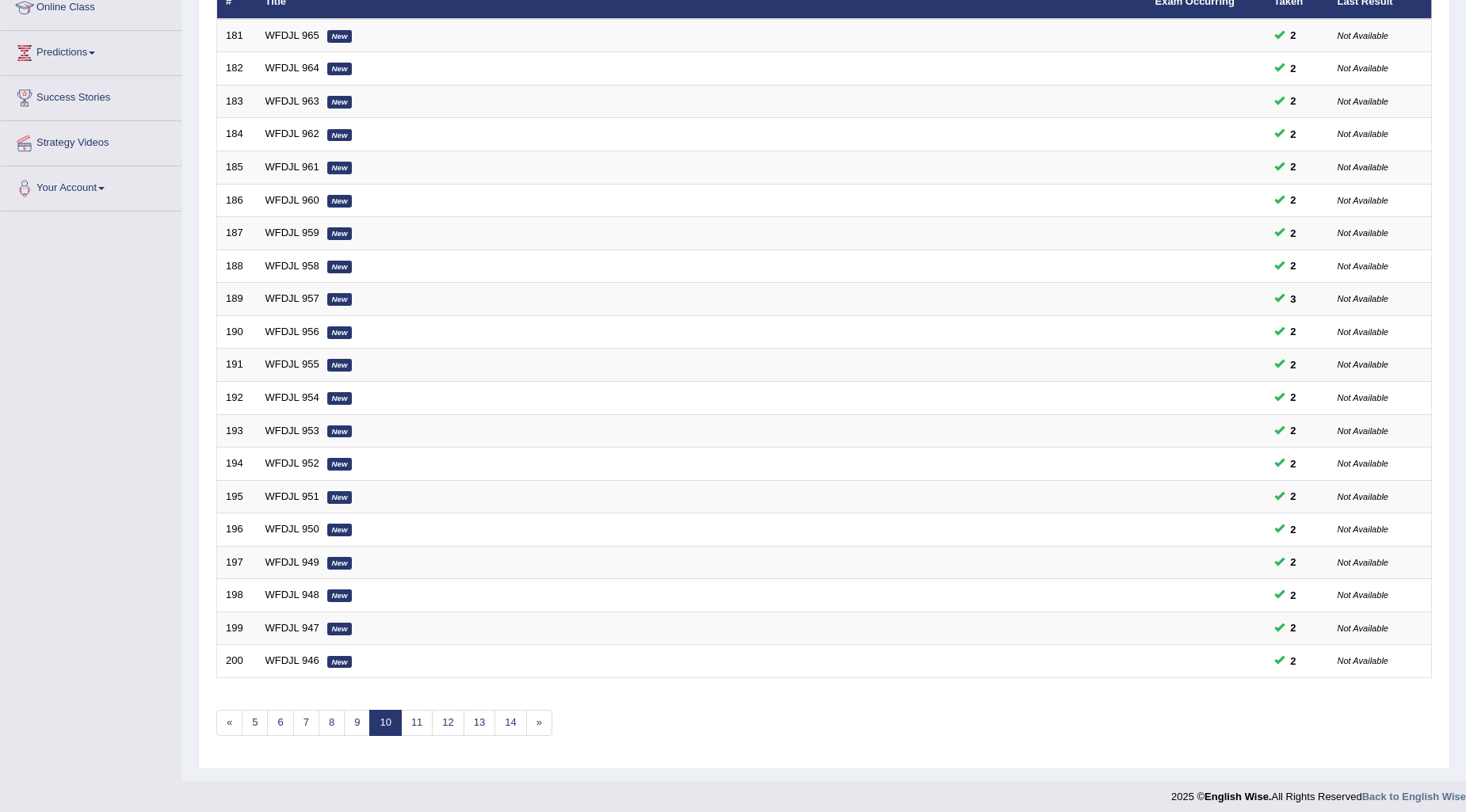
drag, startPoint x: 471, startPoint y: 306, endPoint x: 1454, endPoint y: 438, distance: 991.8
click at [808, 347] on div "Time Mode: ON OFF Exam Mode: ON OFF Showing 181-200 of 2,885 items. # Title Exa…" at bounding box center [824, 347] width 1223 height 826
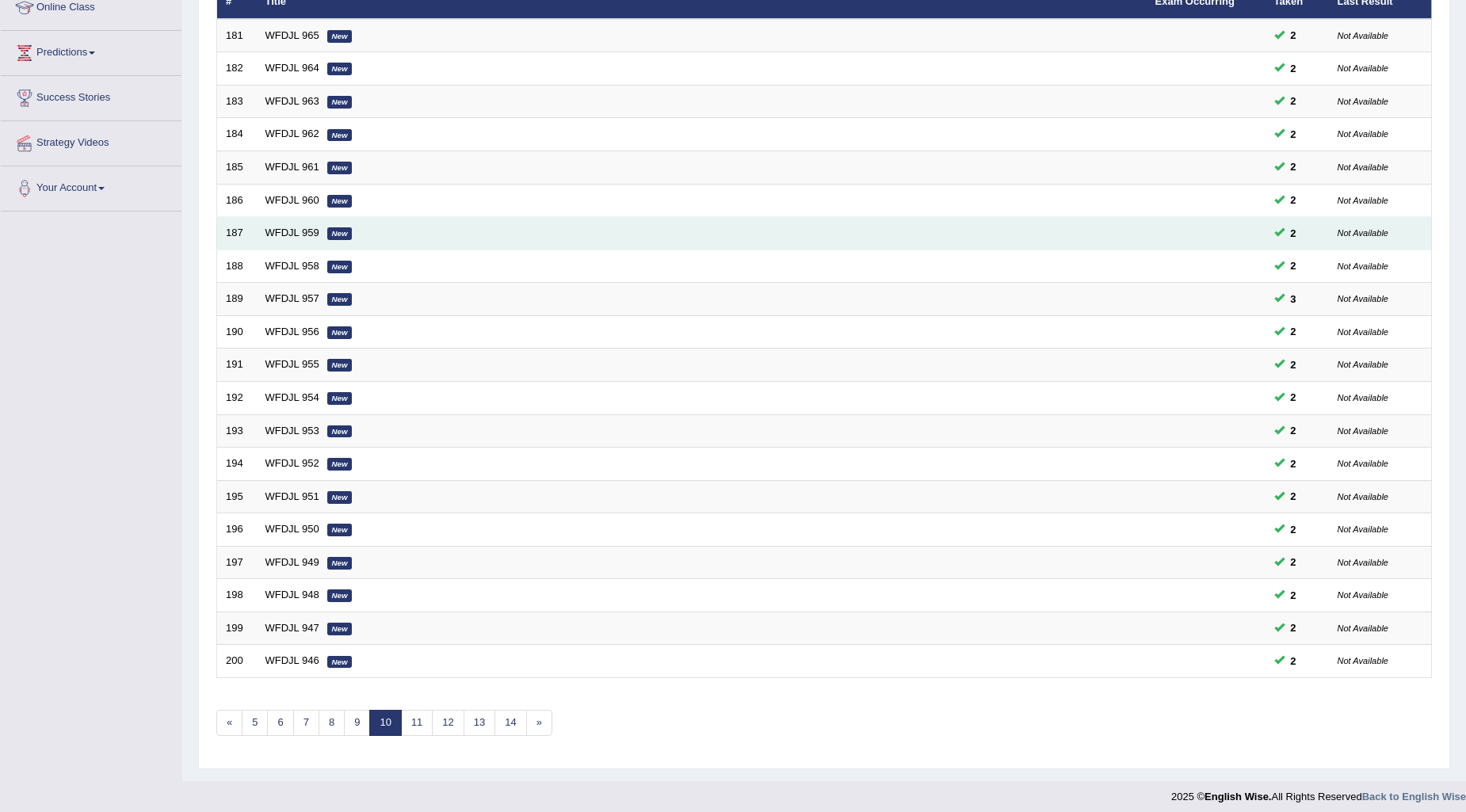
drag, startPoint x: 529, startPoint y: 223, endPoint x: 545, endPoint y: 223, distance: 16.0
click at [545, 223] on td "WFDJL 959 New" at bounding box center [701, 233] width 890 height 33
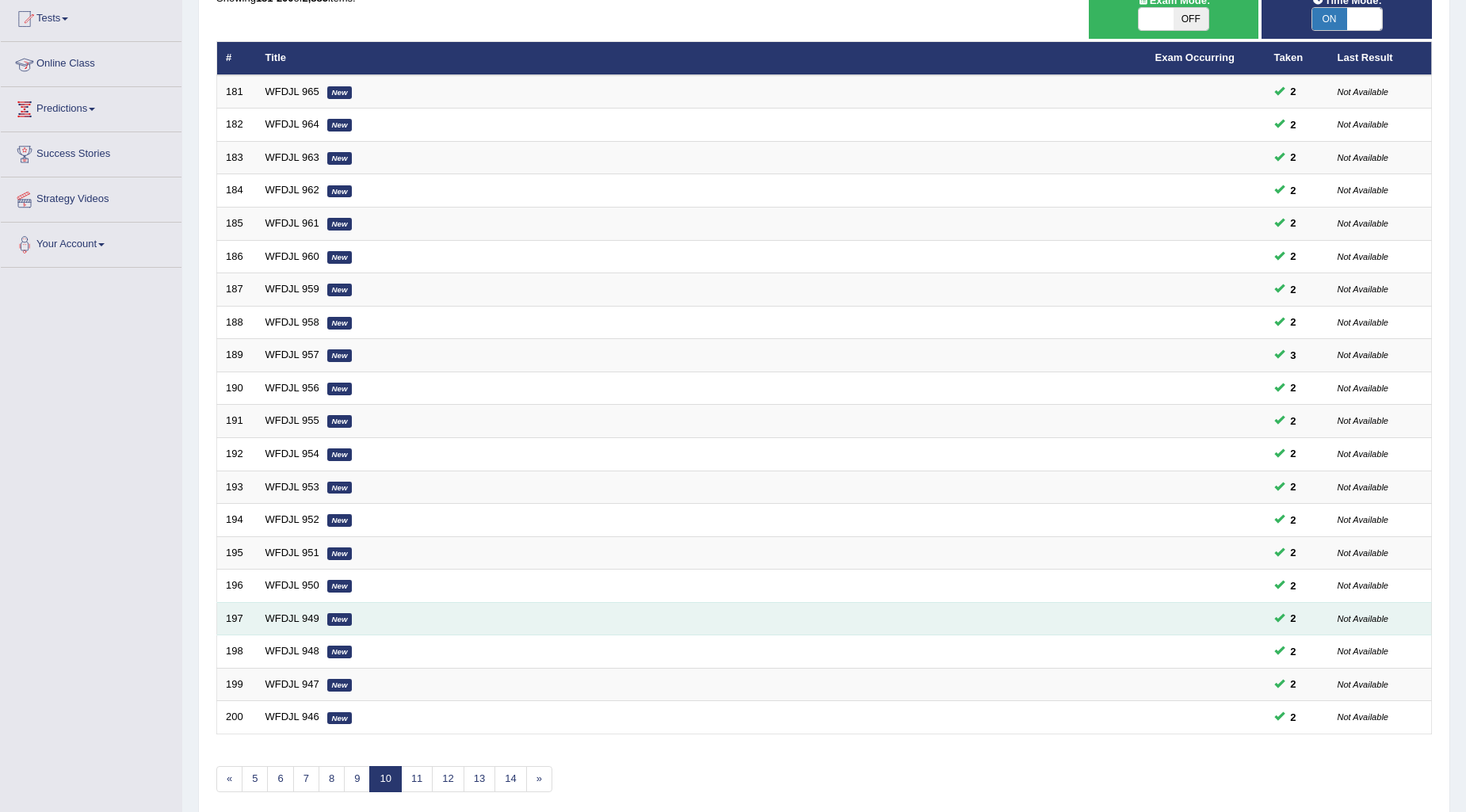
scroll to position [236, 0]
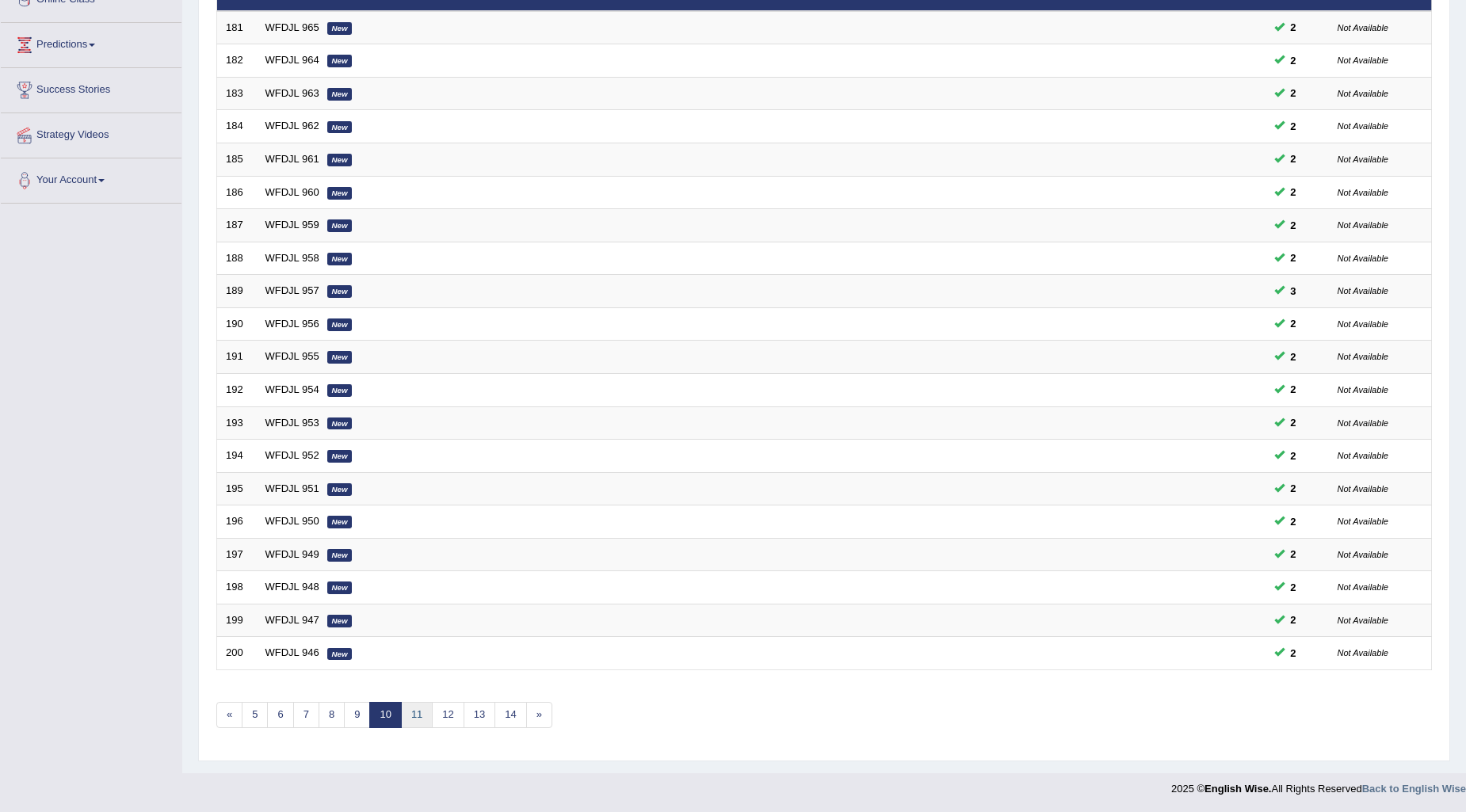
click at [414, 713] on link "11" at bounding box center [417, 714] width 32 height 26
click at [510, 709] on link "15" at bounding box center [517, 714] width 32 height 26
click at [548, 719] on link "19" at bounding box center [539, 714] width 32 height 26
click at [539, 714] on link "23" at bounding box center [539, 714] width 32 height 26
click at [535, 716] on link "27" at bounding box center [539, 714] width 32 height 26
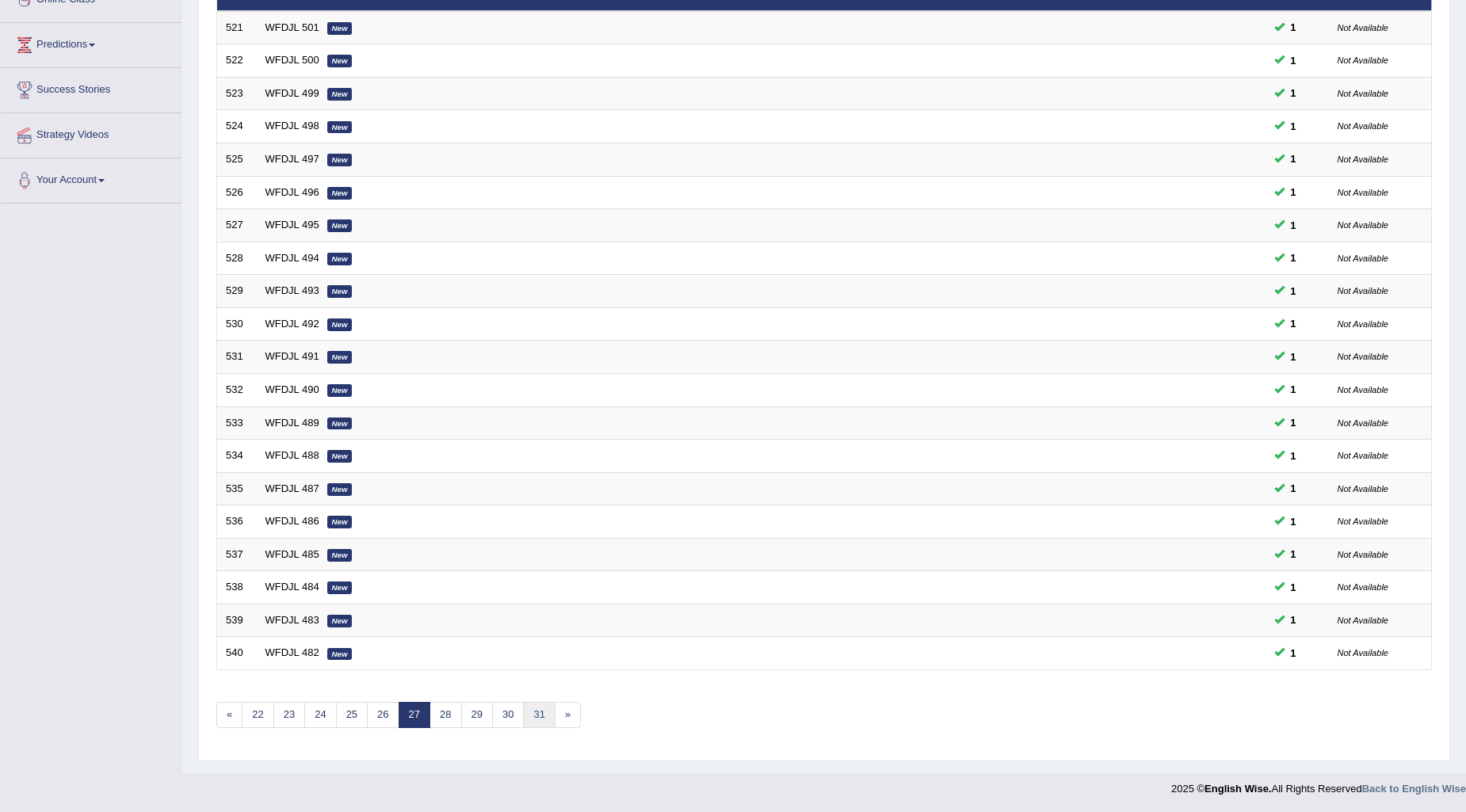
click at [545, 718] on link "31" at bounding box center [539, 714] width 32 height 26
click at [537, 717] on link "35" at bounding box center [539, 714] width 32 height 26
click at [535, 714] on link "39" at bounding box center [539, 714] width 32 height 26
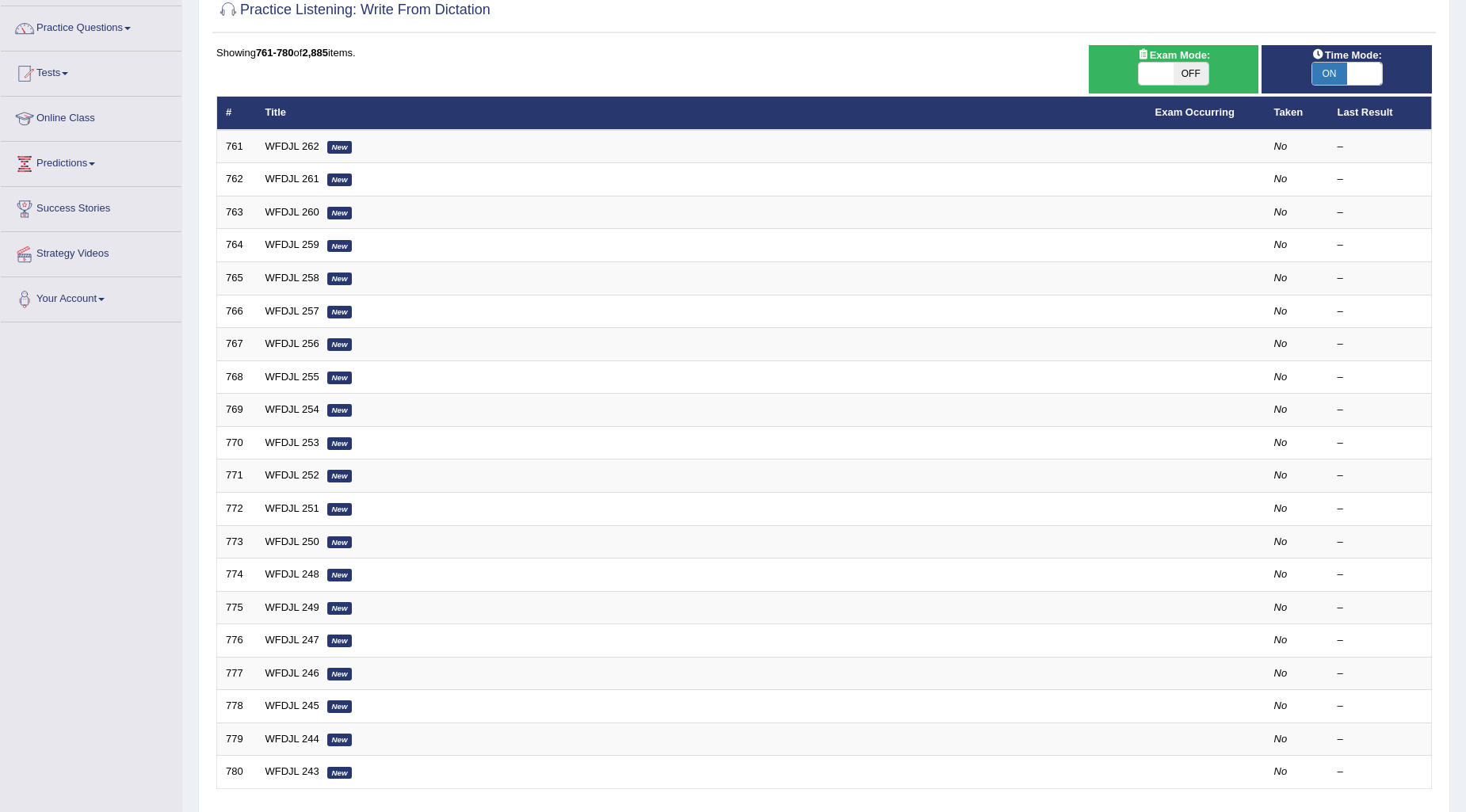
scroll to position [236, 0]
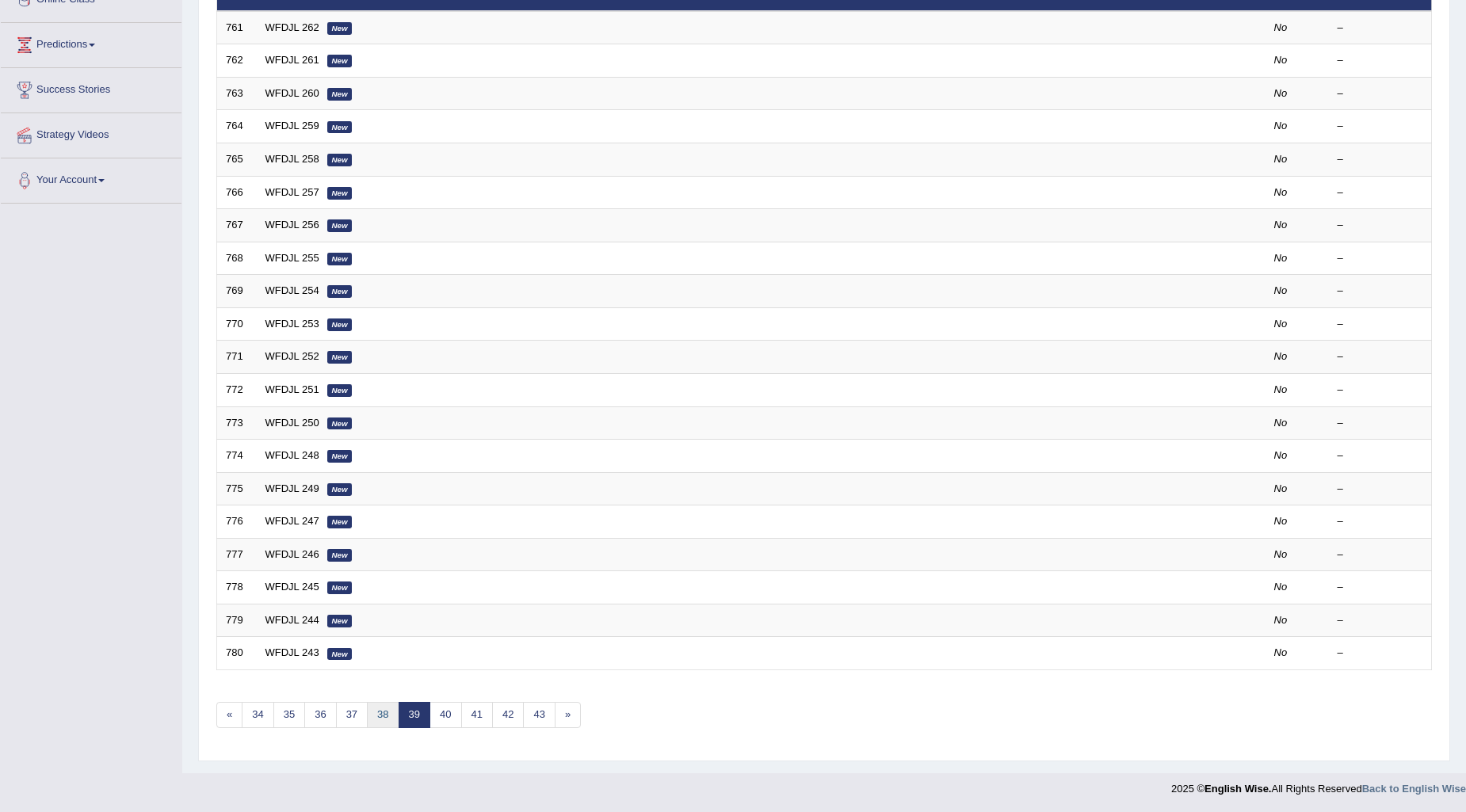
click at [381, 714] on link "38" at bounding box center [383, 714] width 32 height 26
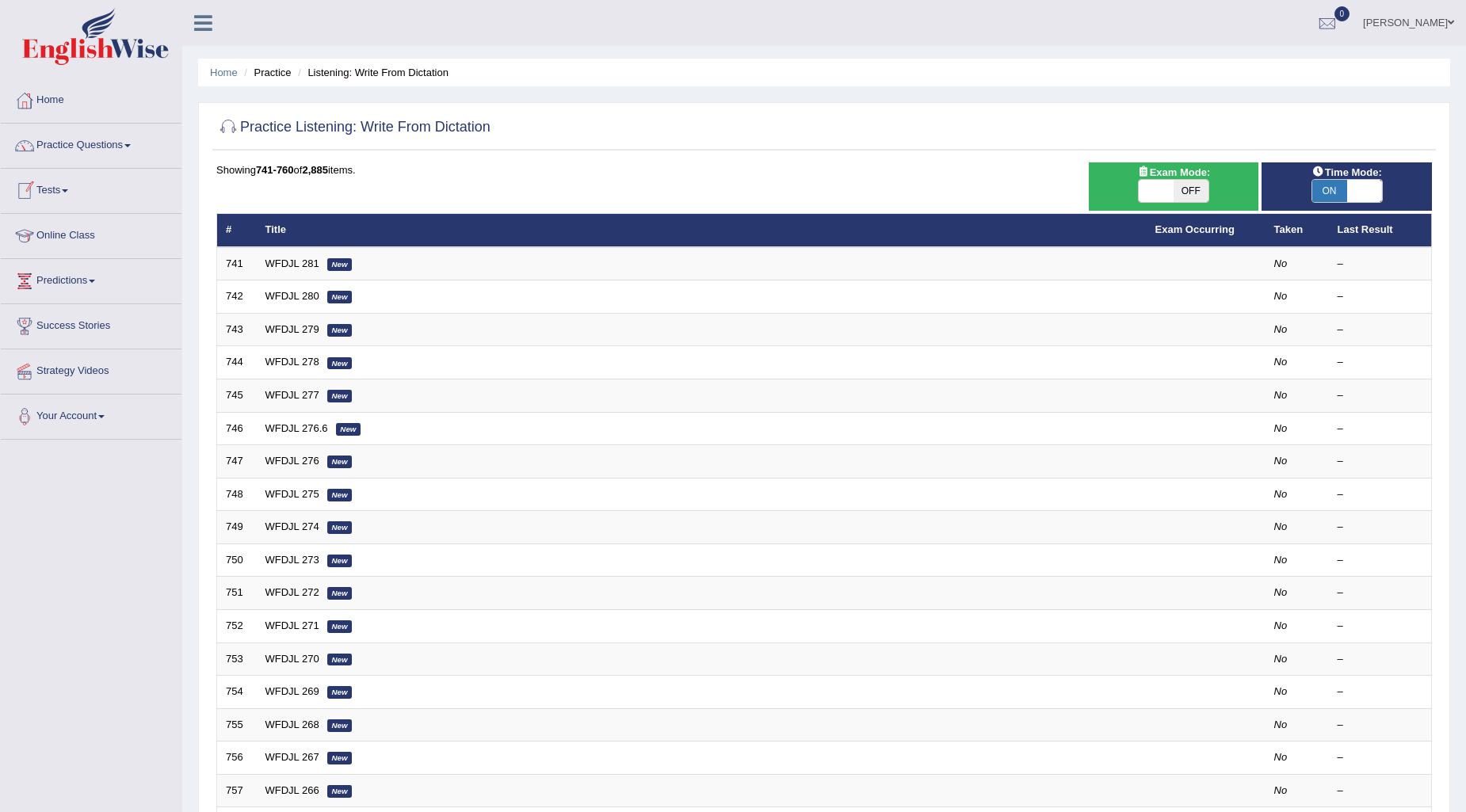
click at [62, 175] on link "Tests" at bounding box center [91, 188] width 181 height 40
click at [60, 258] on link "Take Mock Test" at bounding box center [103, 256] width 148 height 28
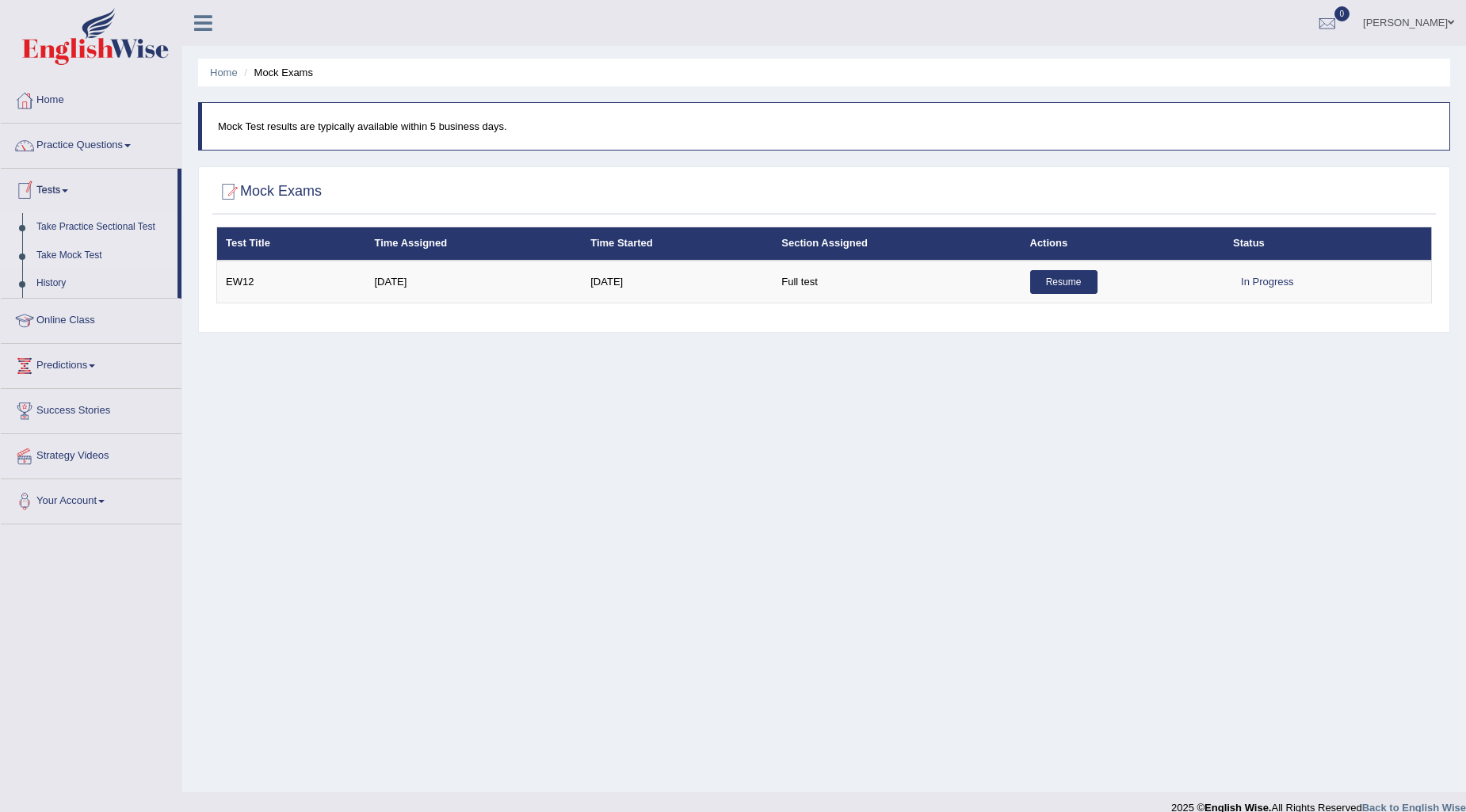
click at [95, 218] on link "Take Practice Sectional Test" at bounding box center [103, 228] width 148 height 28
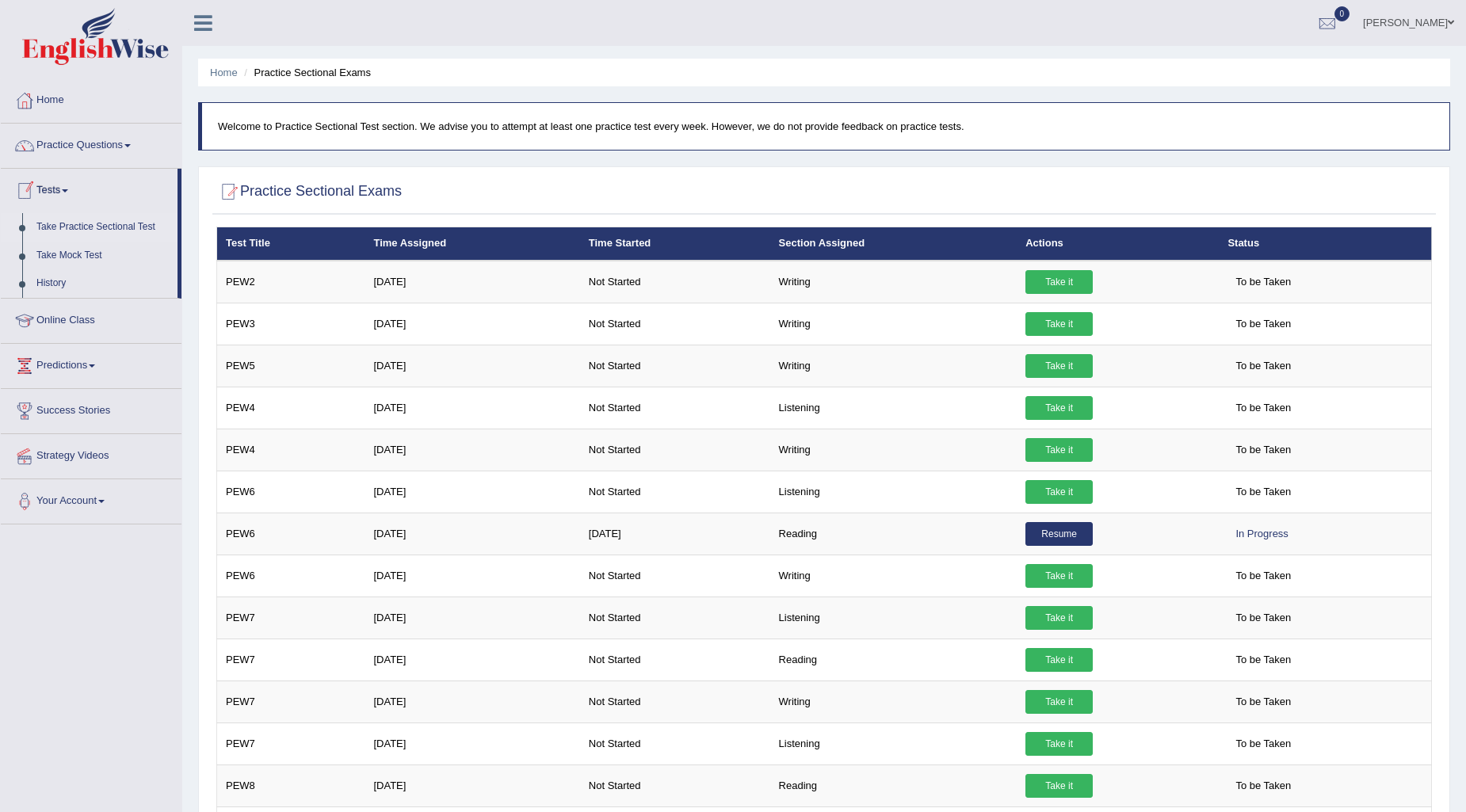
click at [98, 225] on link "Take Practice Sectional Test" at bounding box center [103, 228] width 148 height 28
click at [114, 151] on link "Practice Questions" at bounding box center [91, 143] width 181 height 40
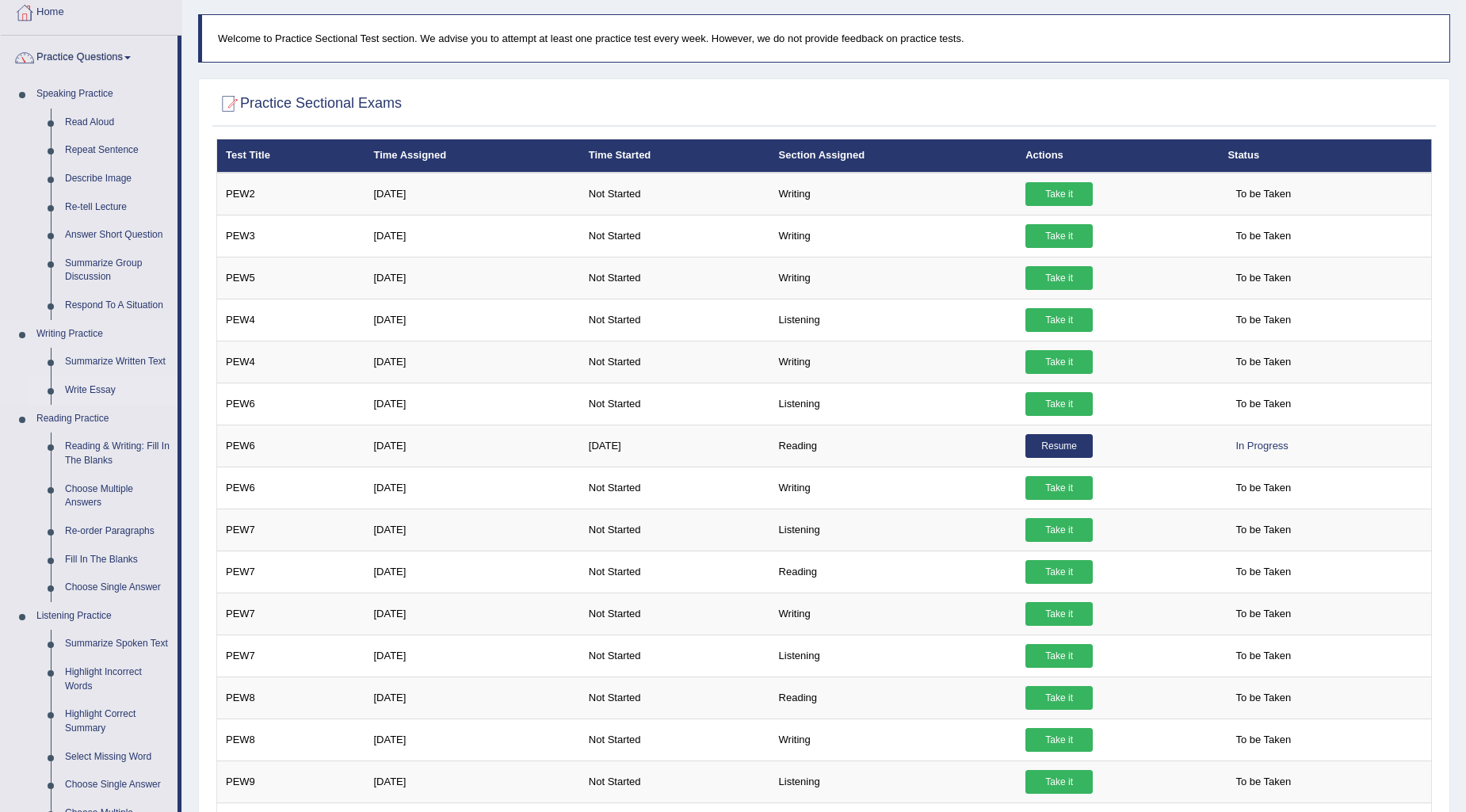
scroll to position [499, 0]
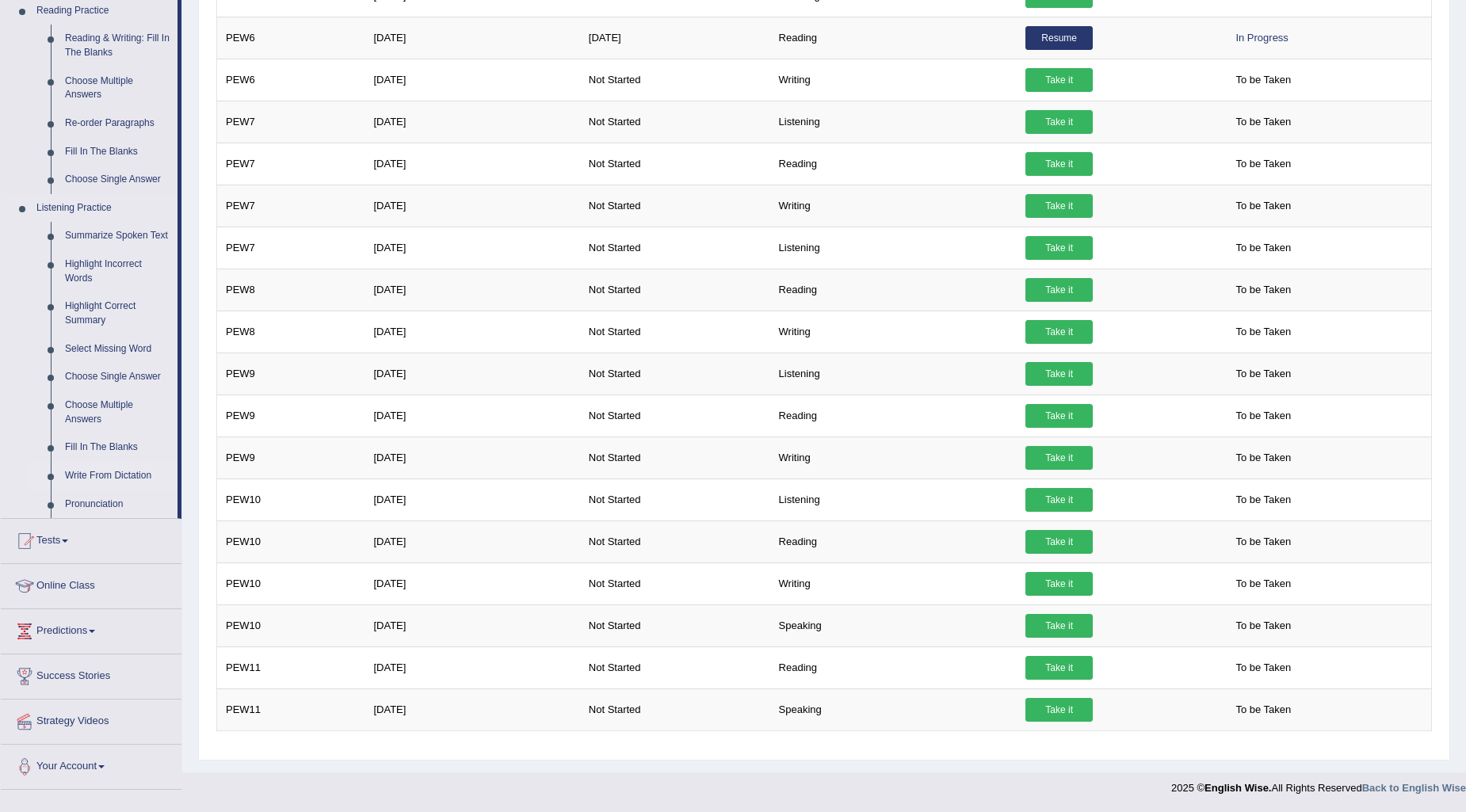
click at [68, 464] on link "Write From Dictation" at bounding box center [118, 476] width 120 height 28
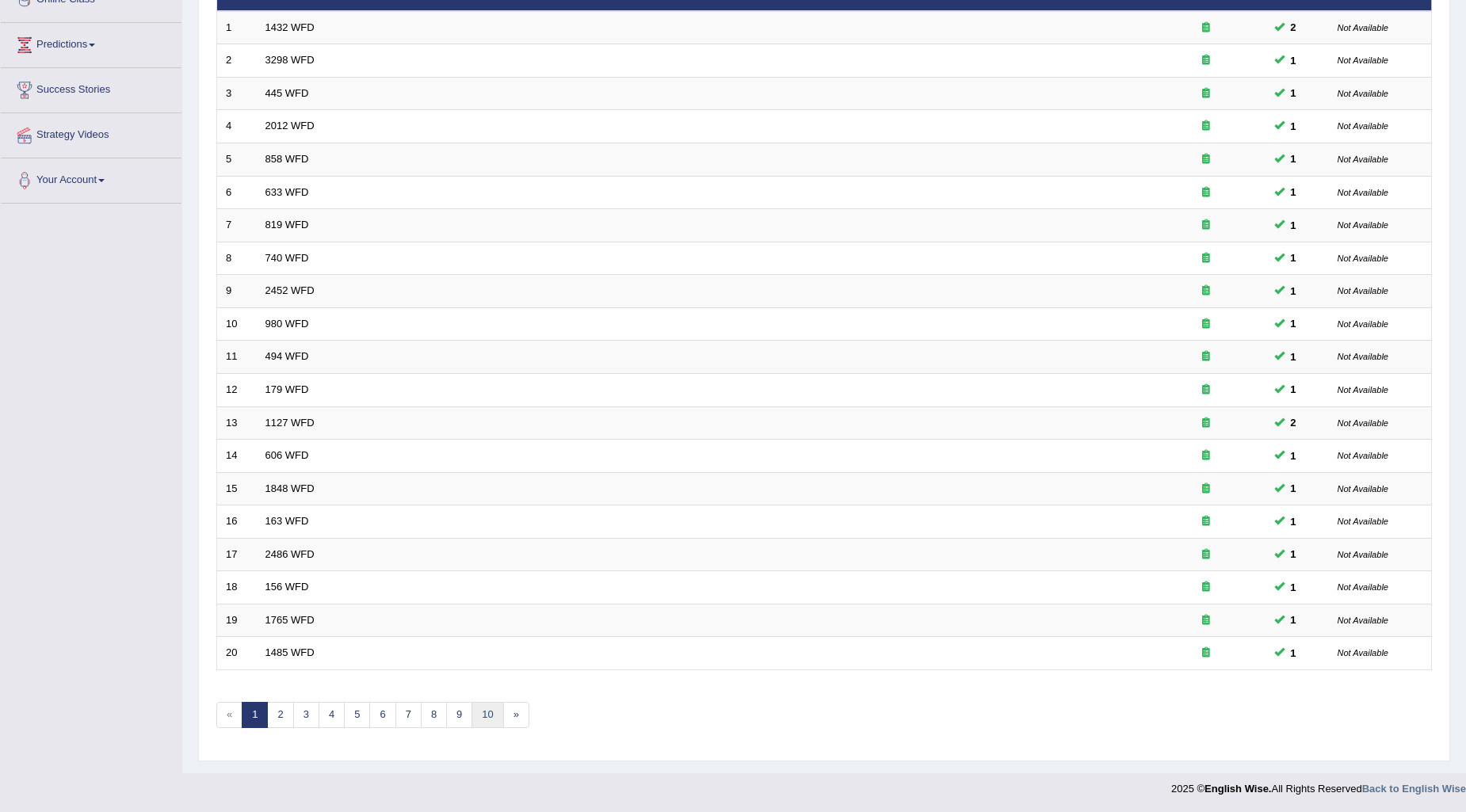
click at [491, 710] on link "10" at bounding box center [487, 714] width 32 height 26
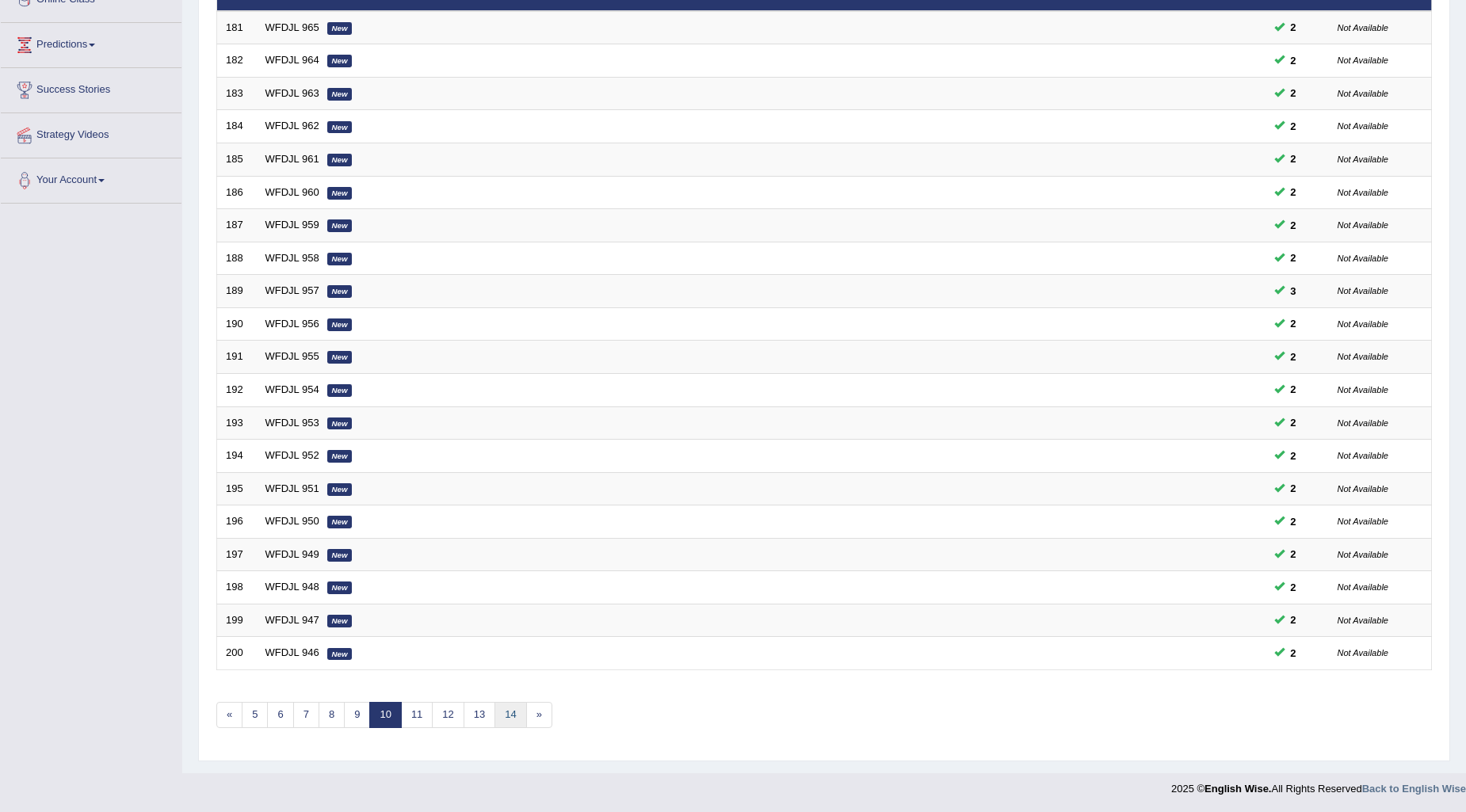
click at [503, 719] on link "14" at bounding box center [510, 714] width 32 height 26
click at [542, 714] on link "18" at bounding box center [534, 714] width 32 height 26
click at [550, 709] on link "22" at bounding box center [539, 714] width 32 height 26
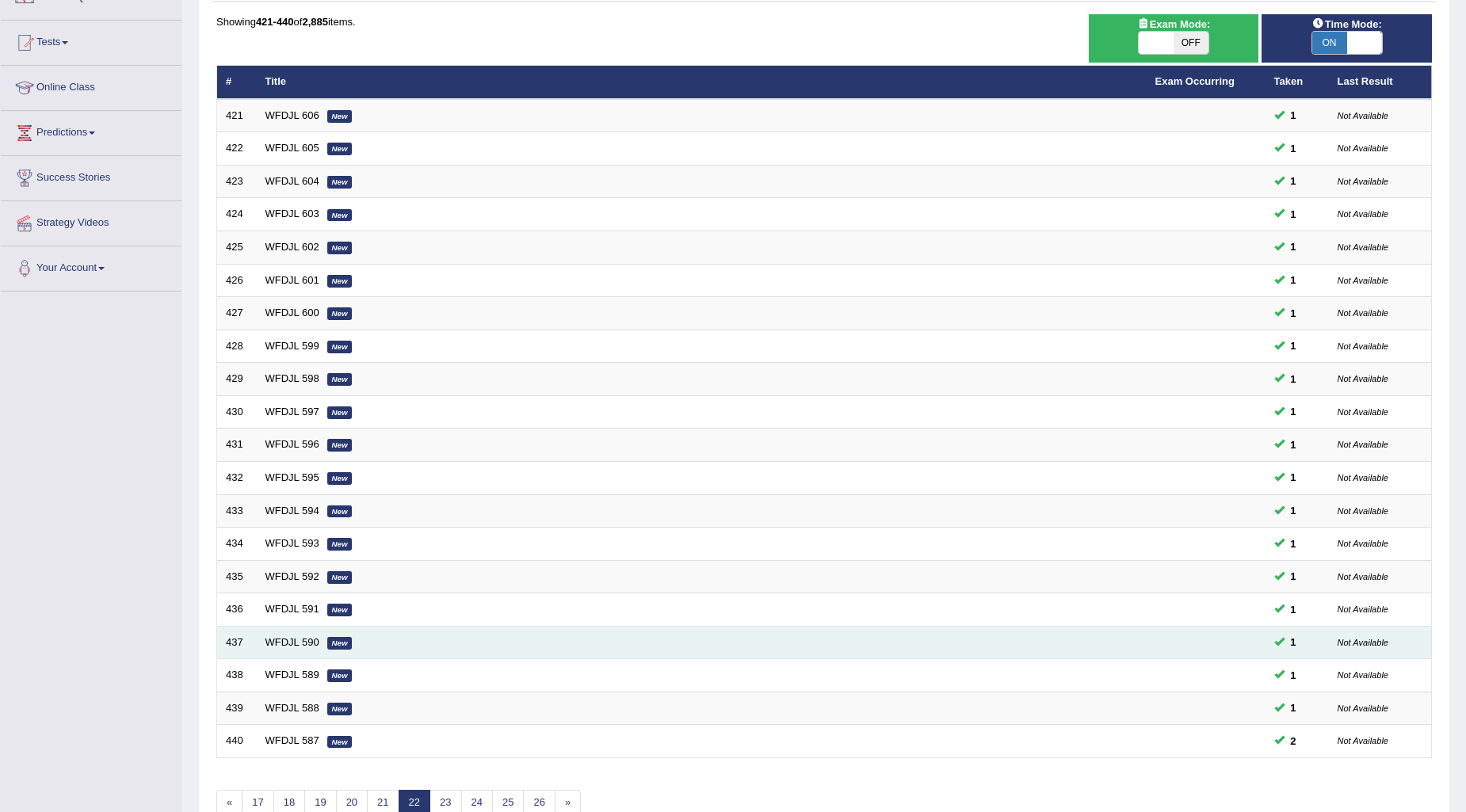
scroll to position [236, 0]
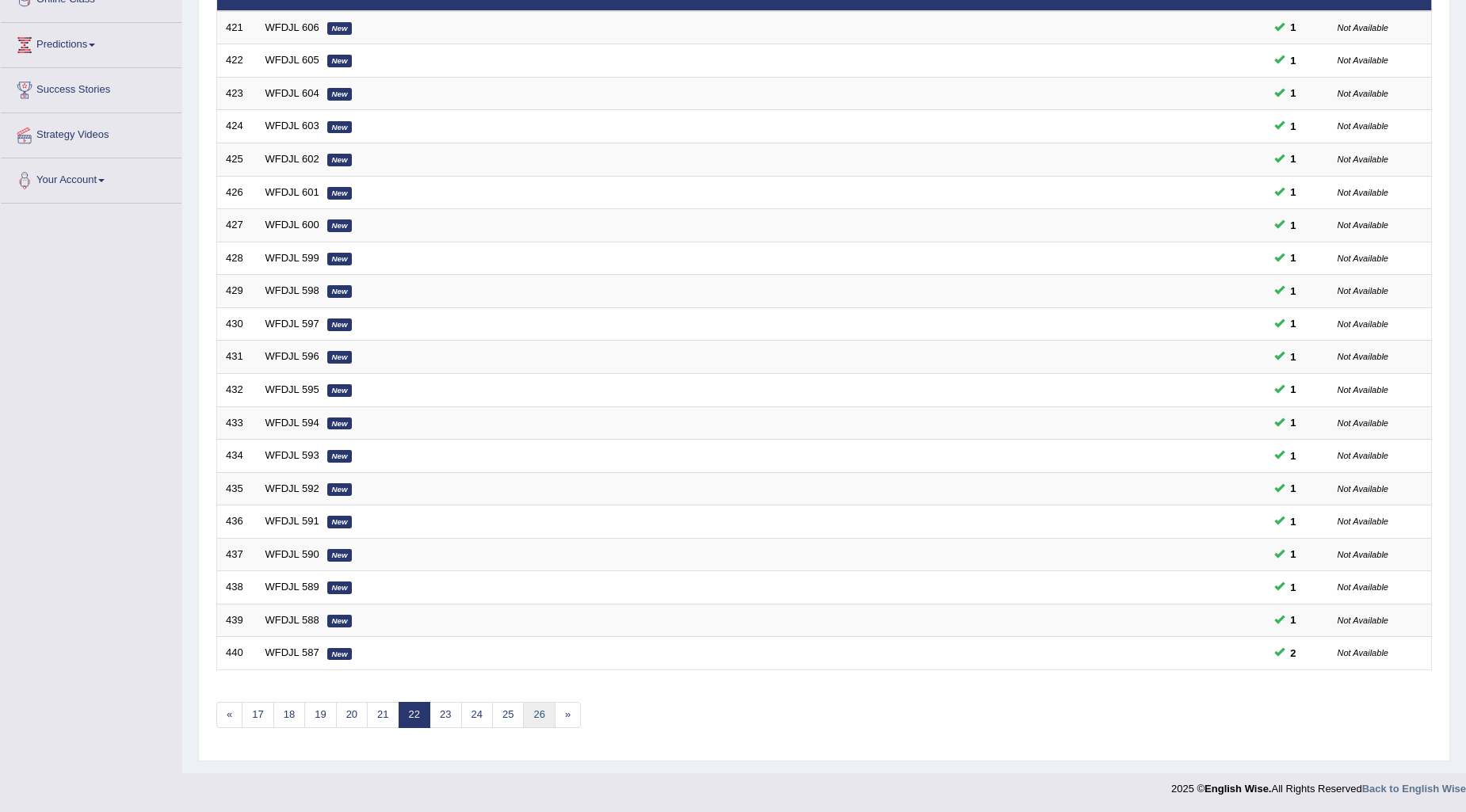
click at [548, 715] on link "26" at bounding box center [539, 714] width 32 height 26
click at [551, 717] on link "30" at bounding box center [539, 714] width 32 height 26
click at [434, 719] on link "31" at bounding box center [445, 714] width 32 height 26
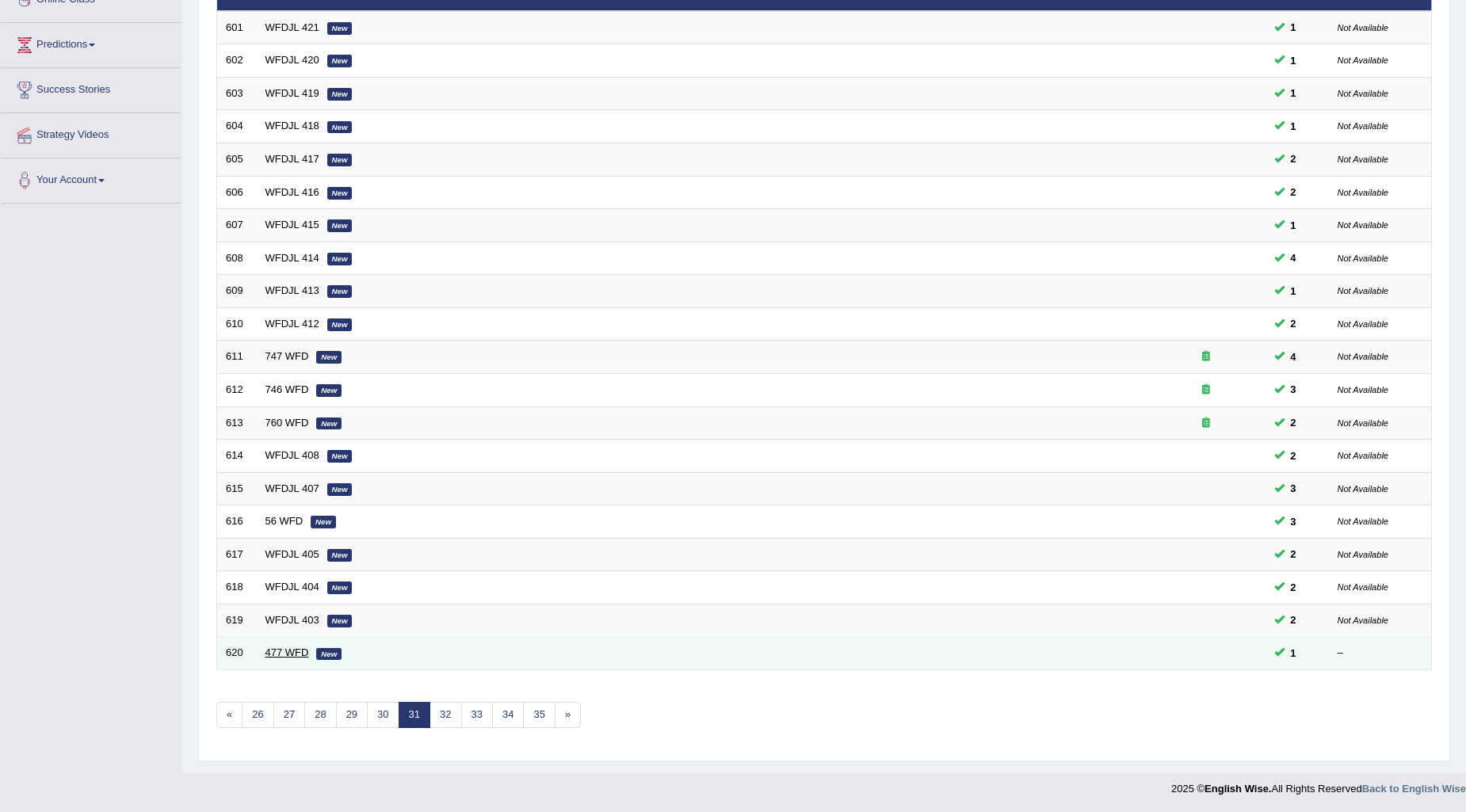
click at [292, 654] on link "477 WFD" at bounding box center [287, 652] width 43 height 12
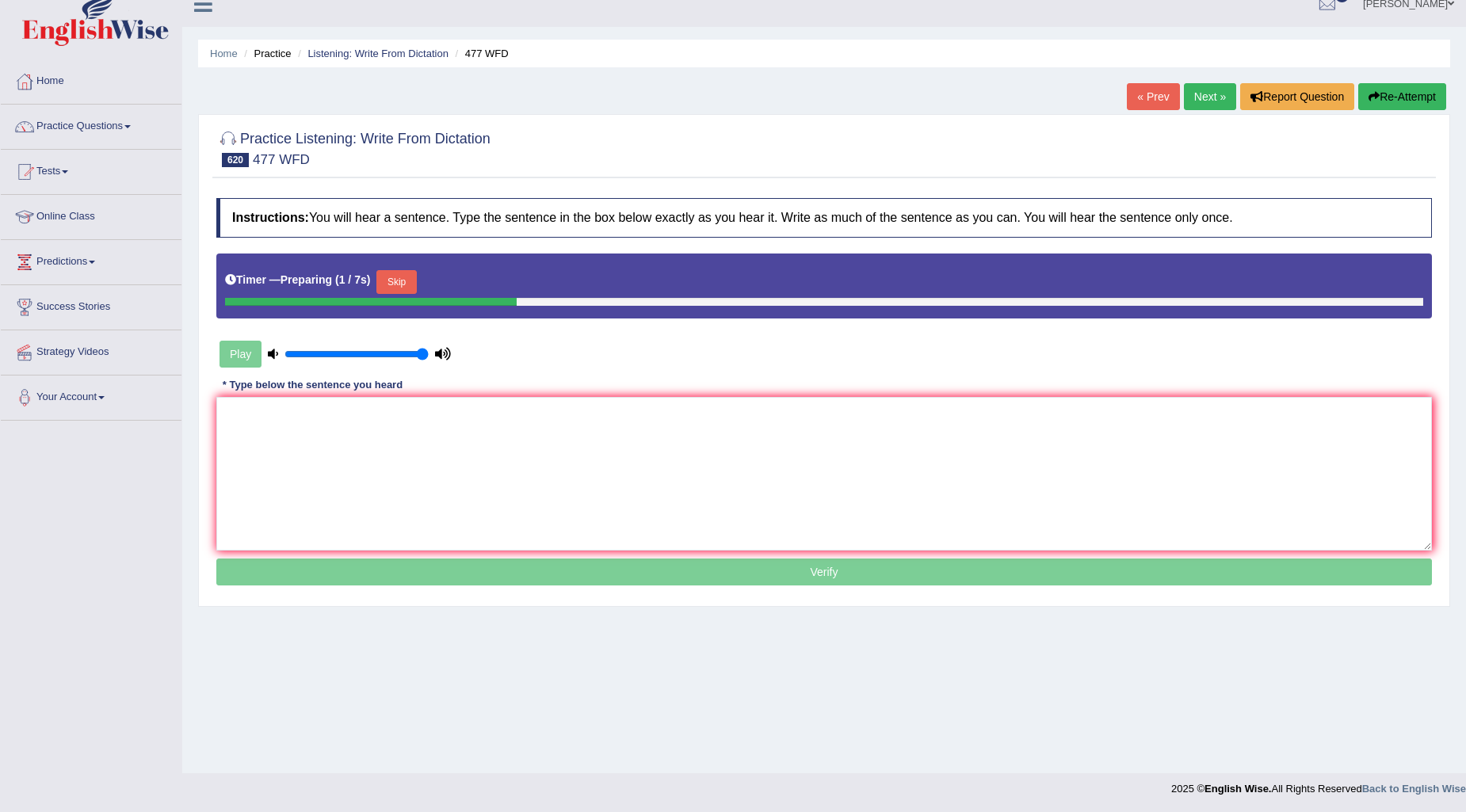
click at [416, 279] on button "Skip" at bounding box center [396, 282] width 40 height 24
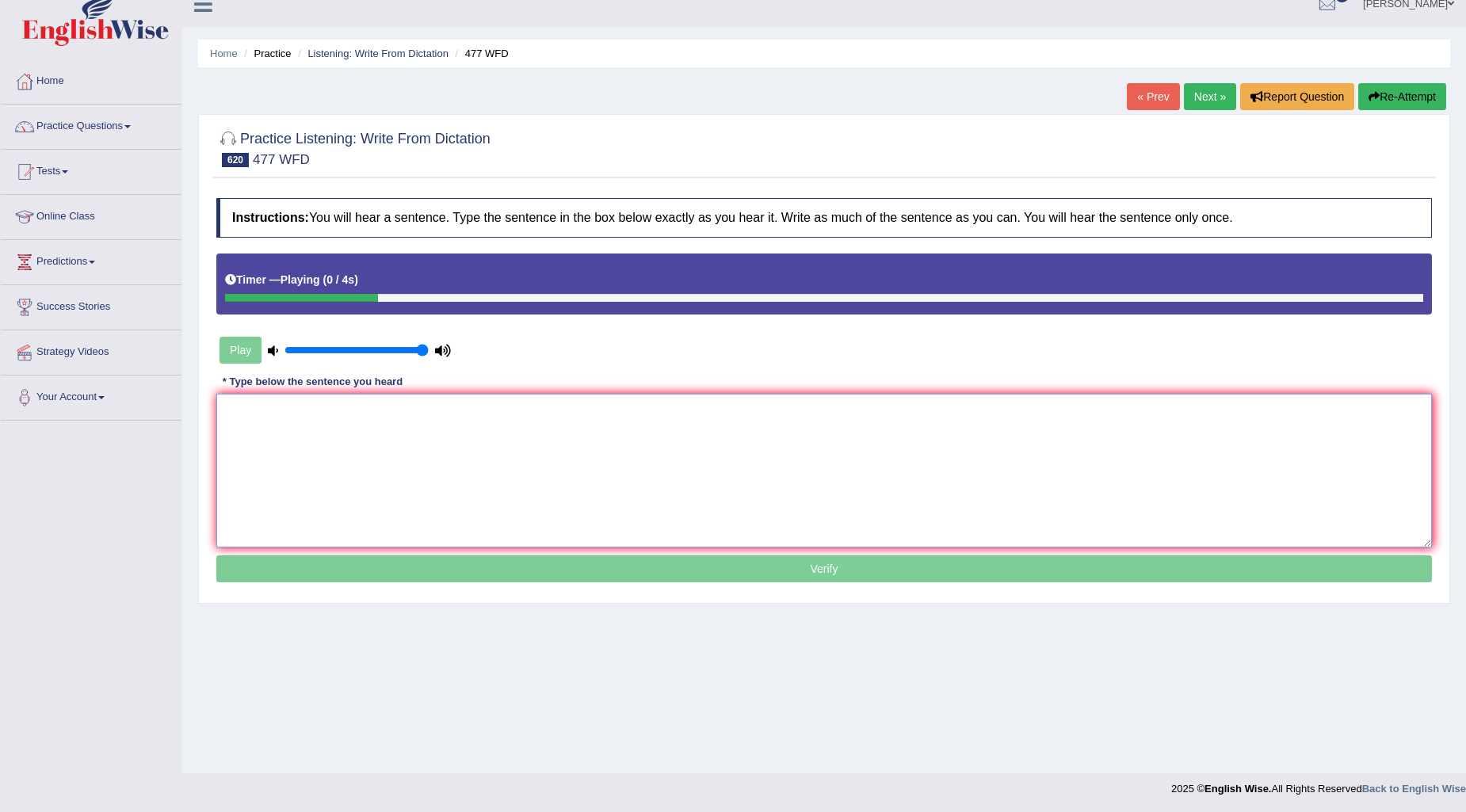
click at [266, 426] on textarea at bounding box center [824, 470] width 1216 height 153
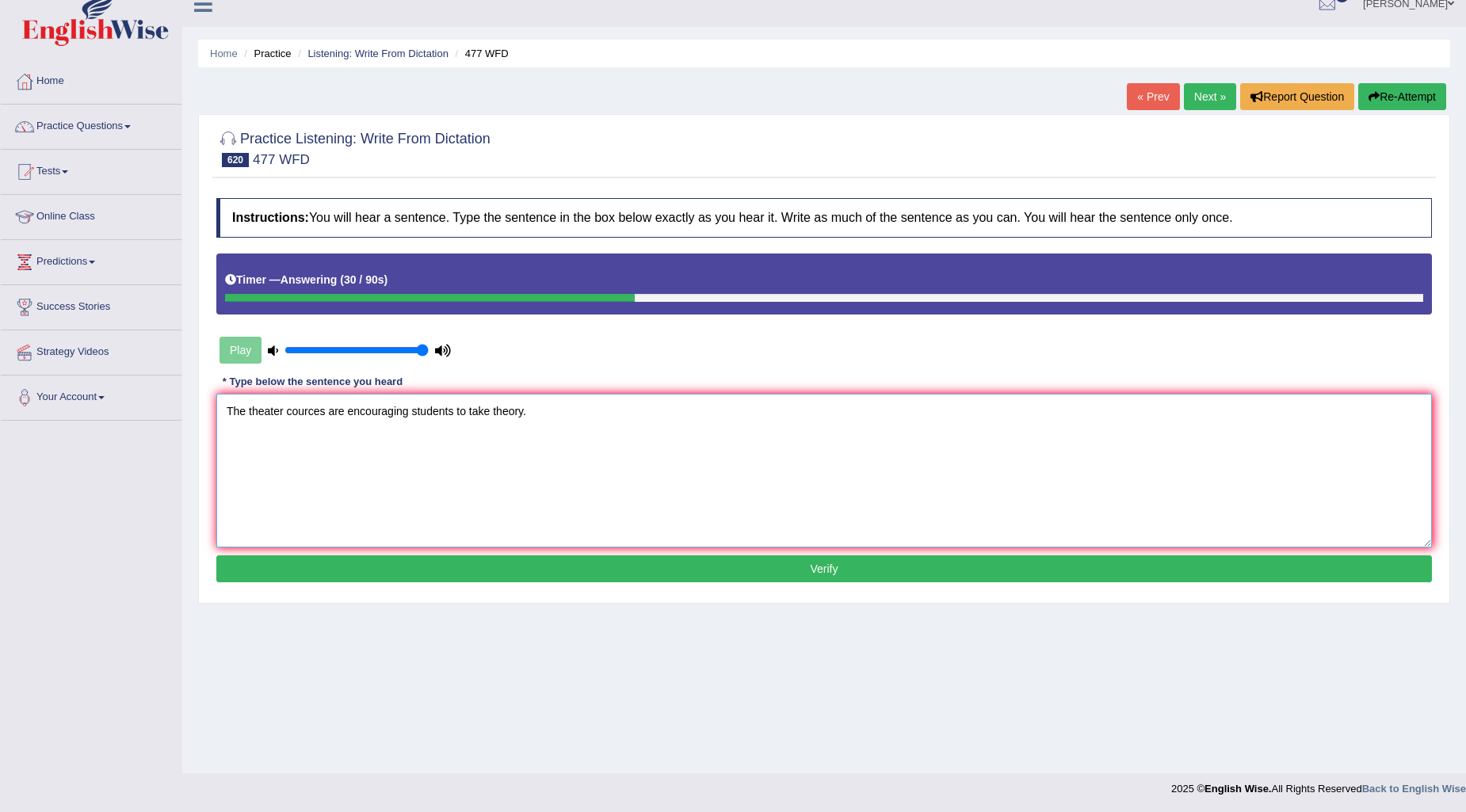
click at [322, 407] on textarea "The theater cources are encouraging students to take theory." at bounding box center [824, 470] width 1216 height 153
click at [322, 404] on textarea "The theater cources are encouraging students to take theory." at bounding box center [824, 470] width 1216 height 153
click at [324, 408] on textarea "The theater cources are encouraging students to take theory." at bounding box center [824, 470] width 1216 height 153
type textarea "The theater cources are encouraging students to take theory."
click at [844, 564] on button "Verify" at bounding box center [824, 569] width 1216 height 27
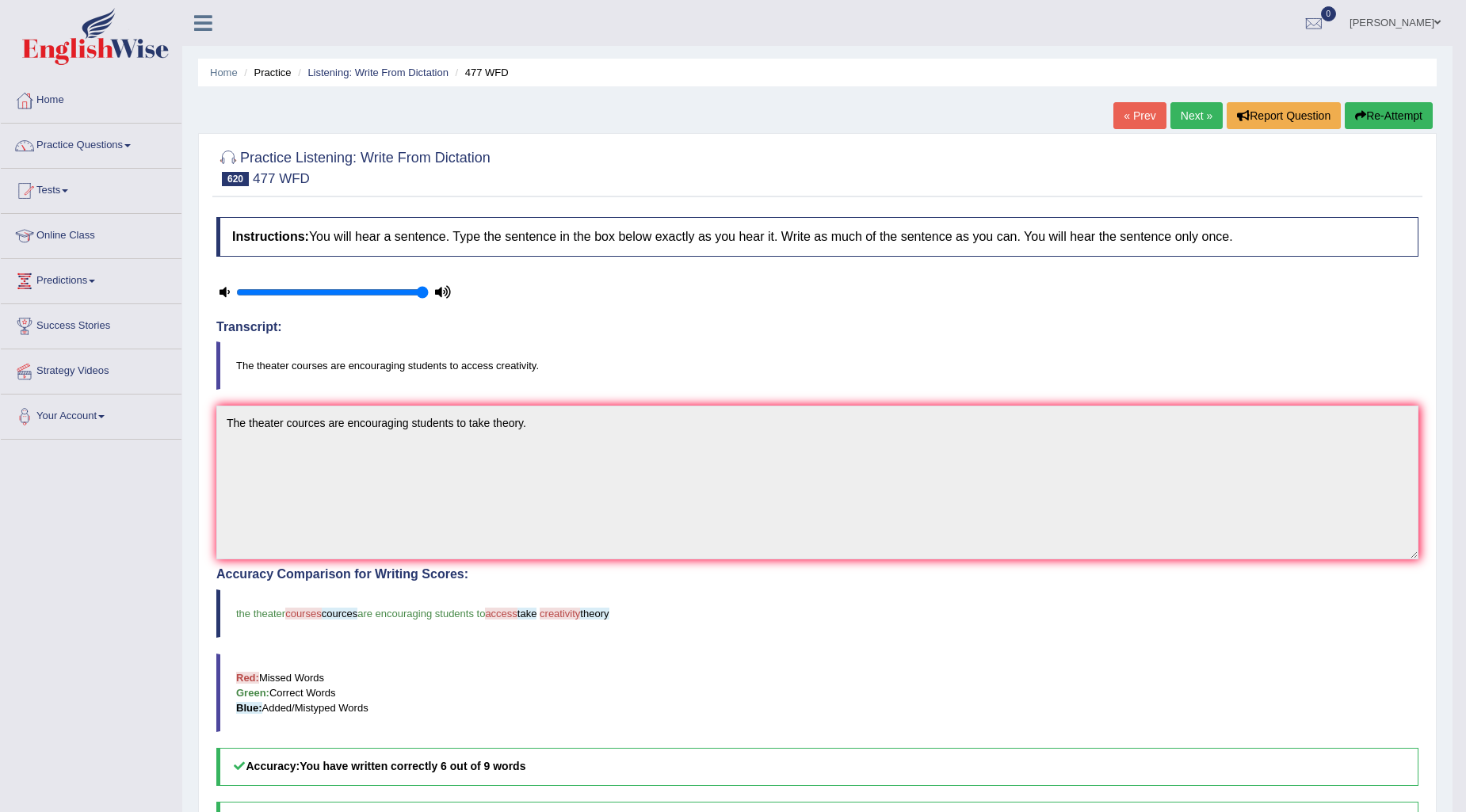
click at [1187, 107] on link "Next »" at bounding box center [1197, 116] width 53 height 27
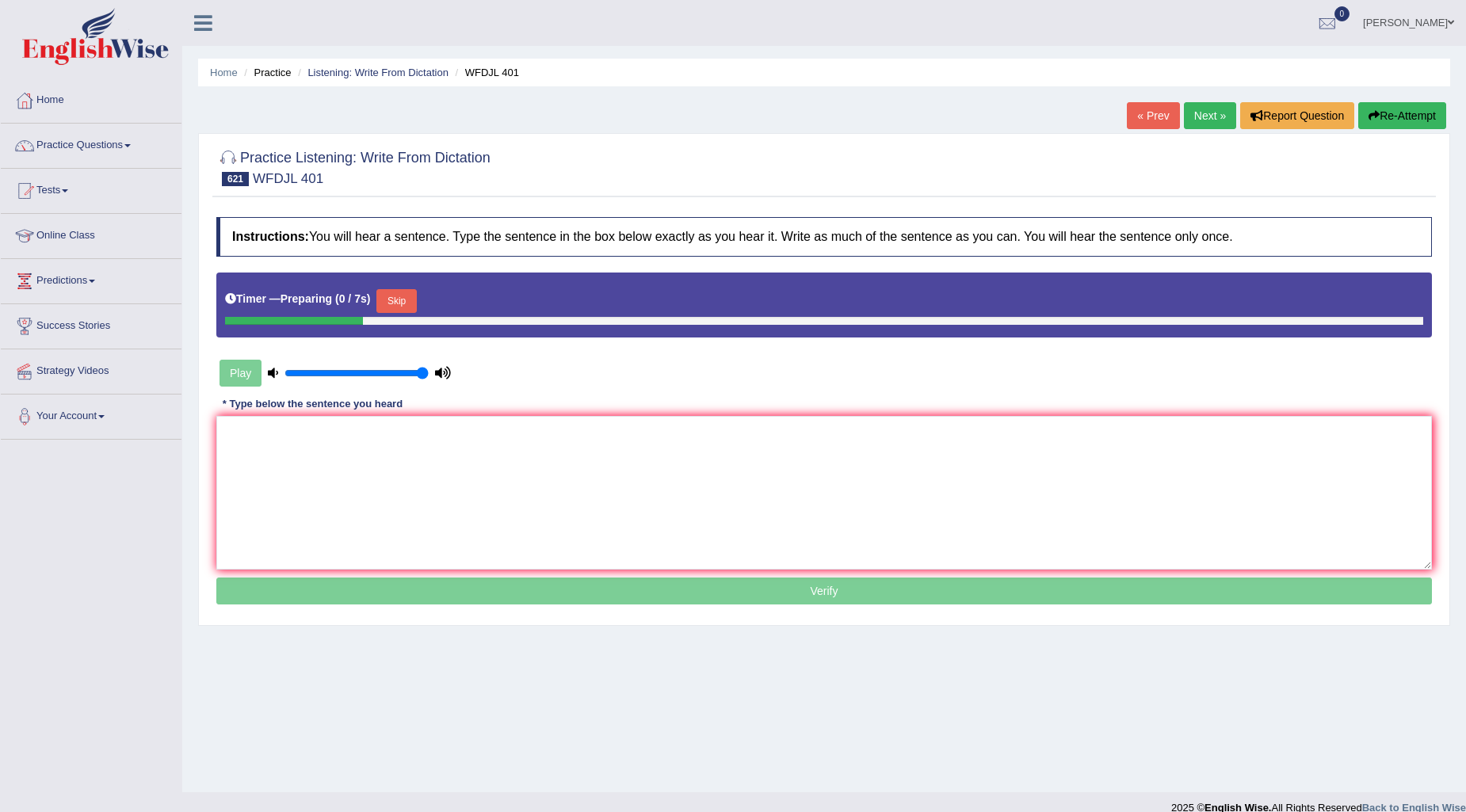
click at [400, 294] on button "Skip" at bounding box center [396, 301] width 40 height 24
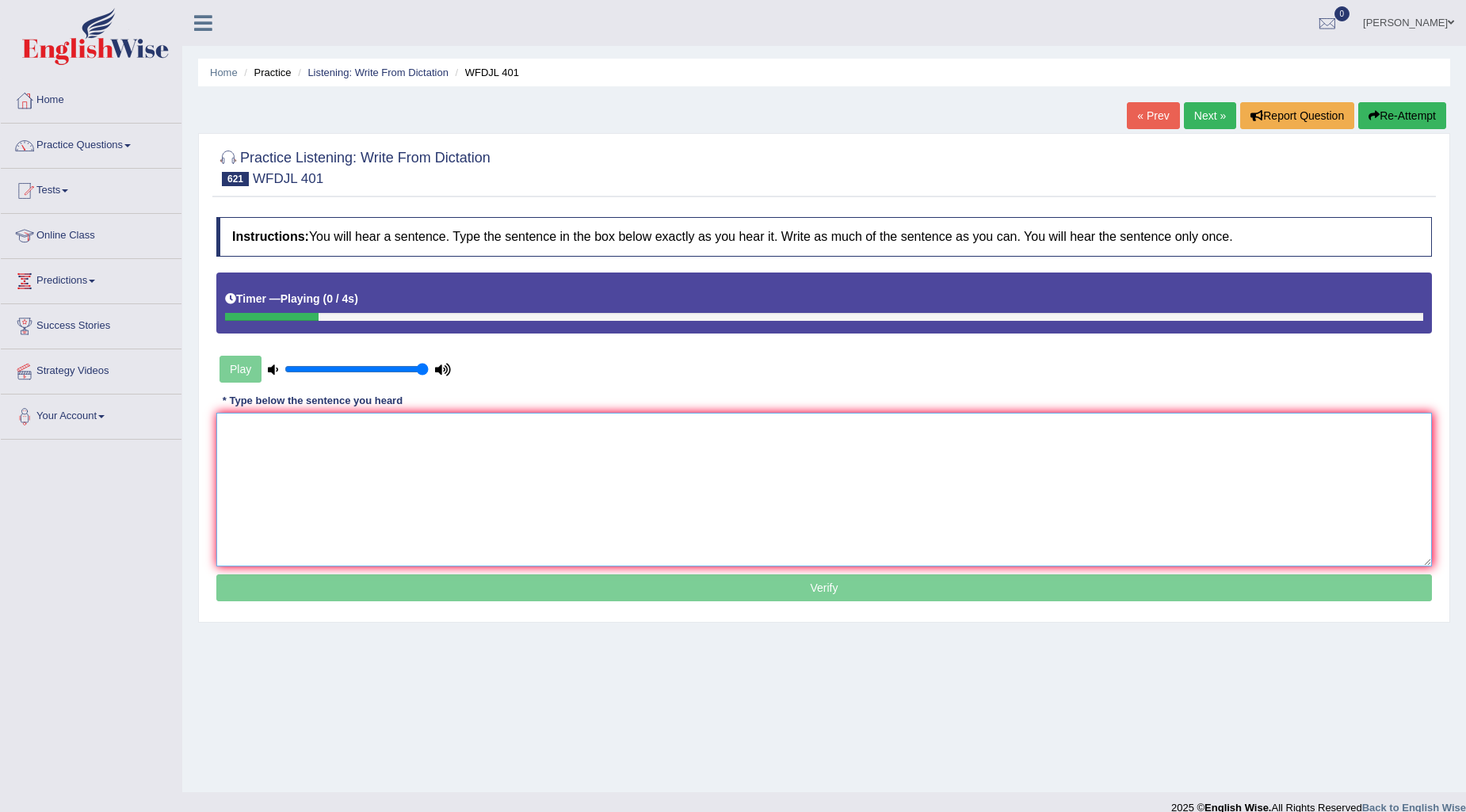
click at [287, 434] on textarea at bounding box center [824, 489] width 1216 height 153
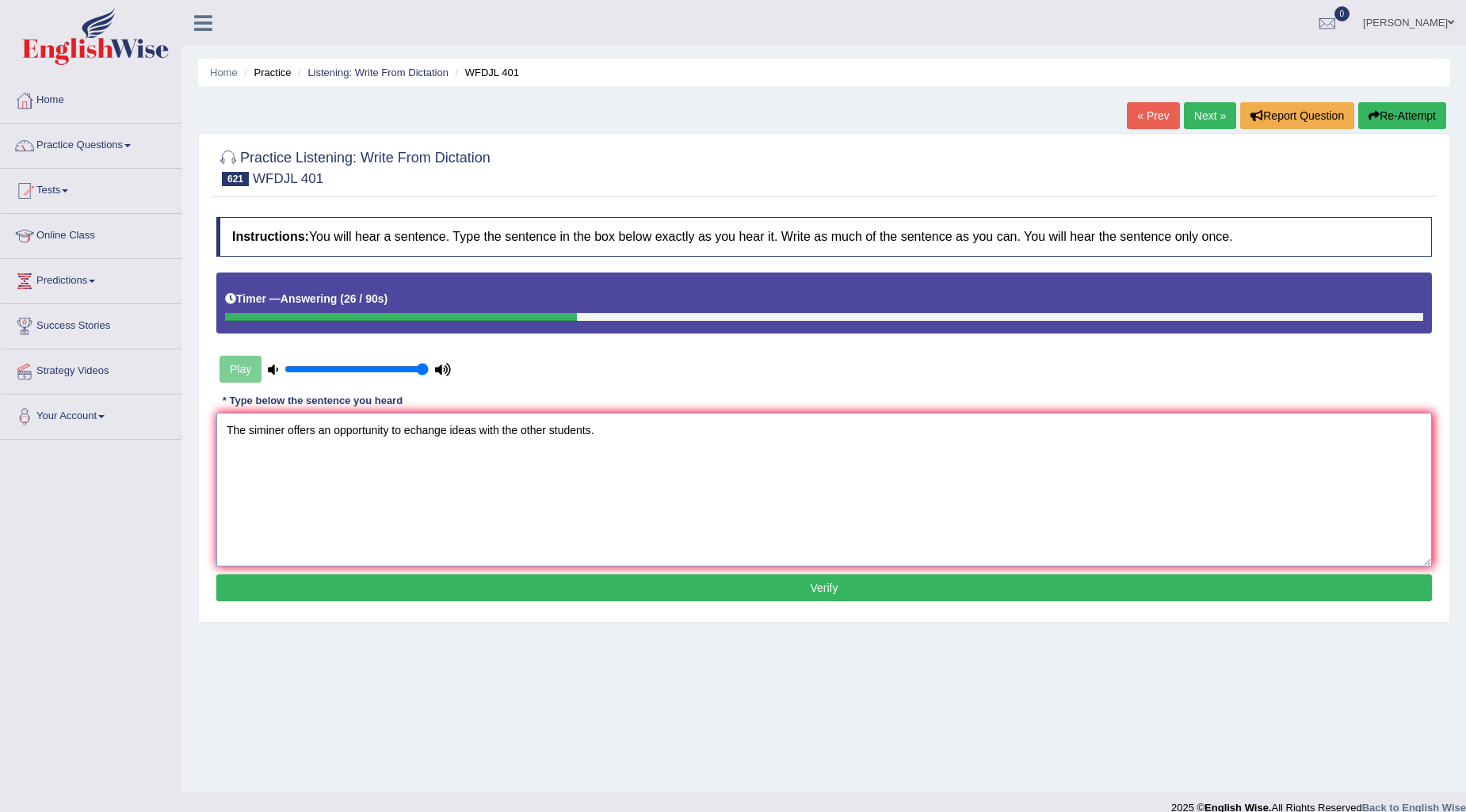
click at [406, 426] on textarea "The siminer offers an opportunity to echange ideas with the other students." at bounding box center [824, 489] width 1216 height 153
click at [408, 426] on textarea "The siminer offers an opportunity to echange ideas with the other students." at bounding box center [824, 489] width 1216 height 153
type textarea "The siminer offers an opportunity to exchange ideas with the other students."
click at [775, 575] on button "Verify" at bounding box center [824, 588] width 1216 height 27
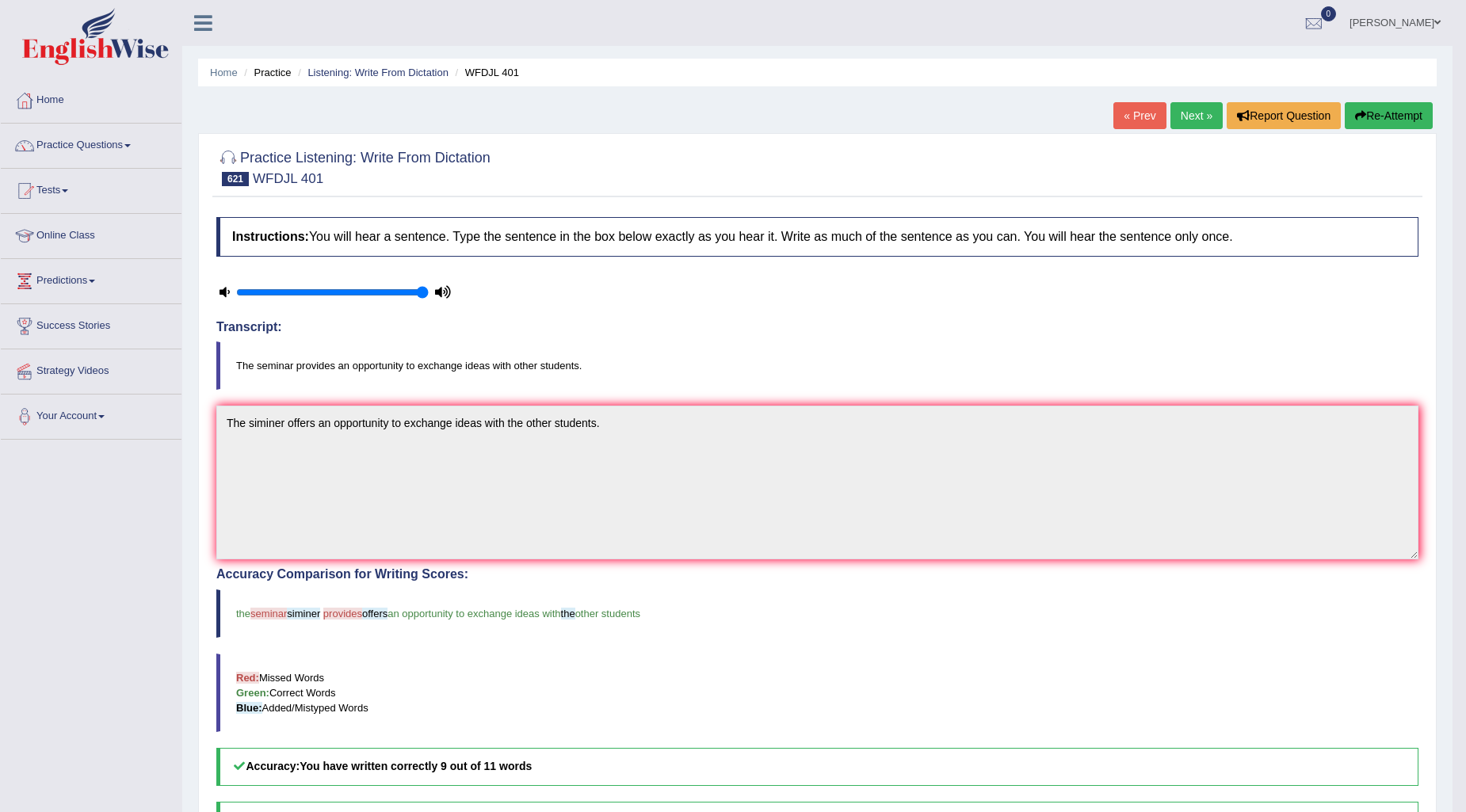
click at [1202, 123] on link "Next »" at bounding box center [1197, 116] width 53 height 27
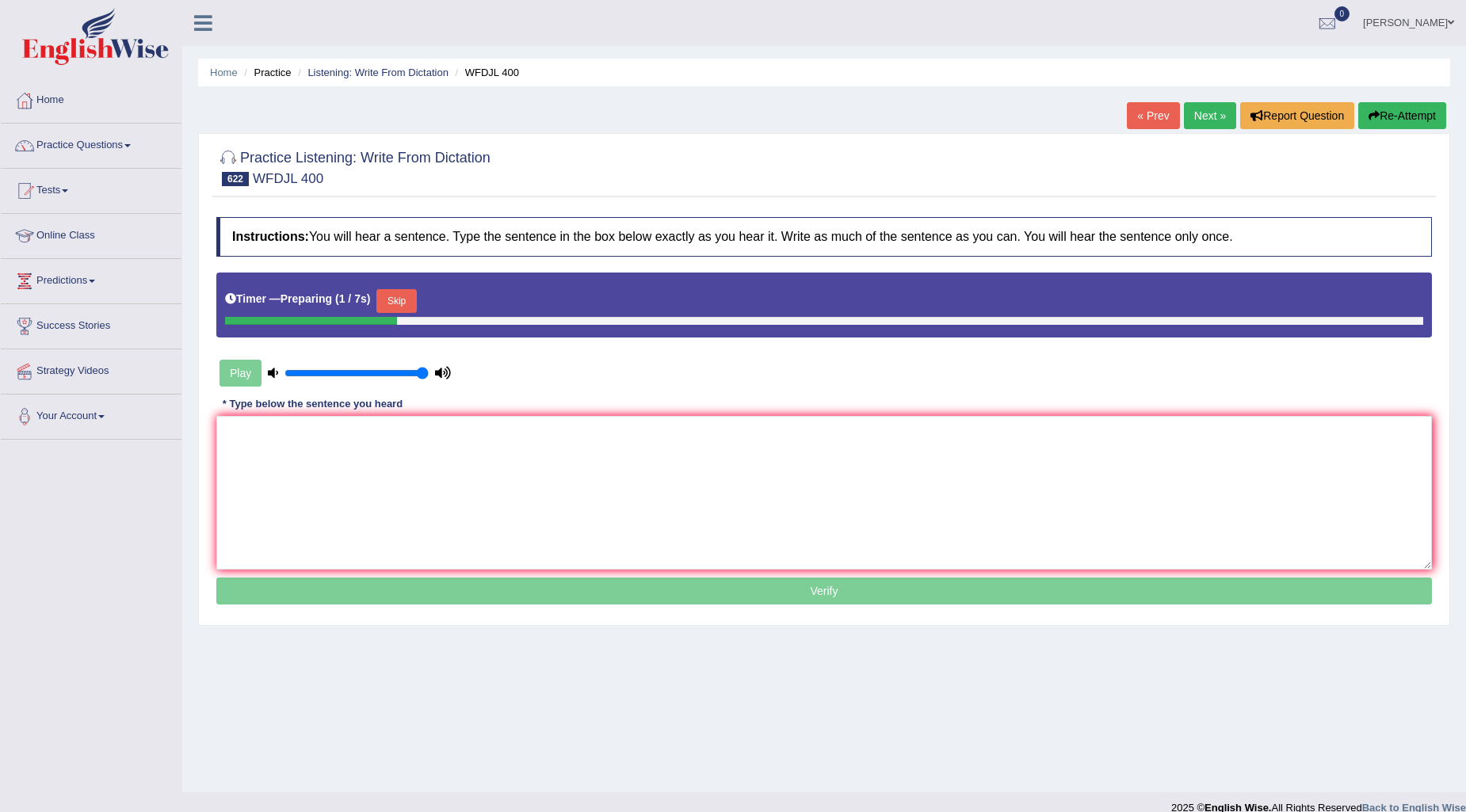
click at [397, 292] on button "Skip" at bounding box center [396, 301] width 40 height 24
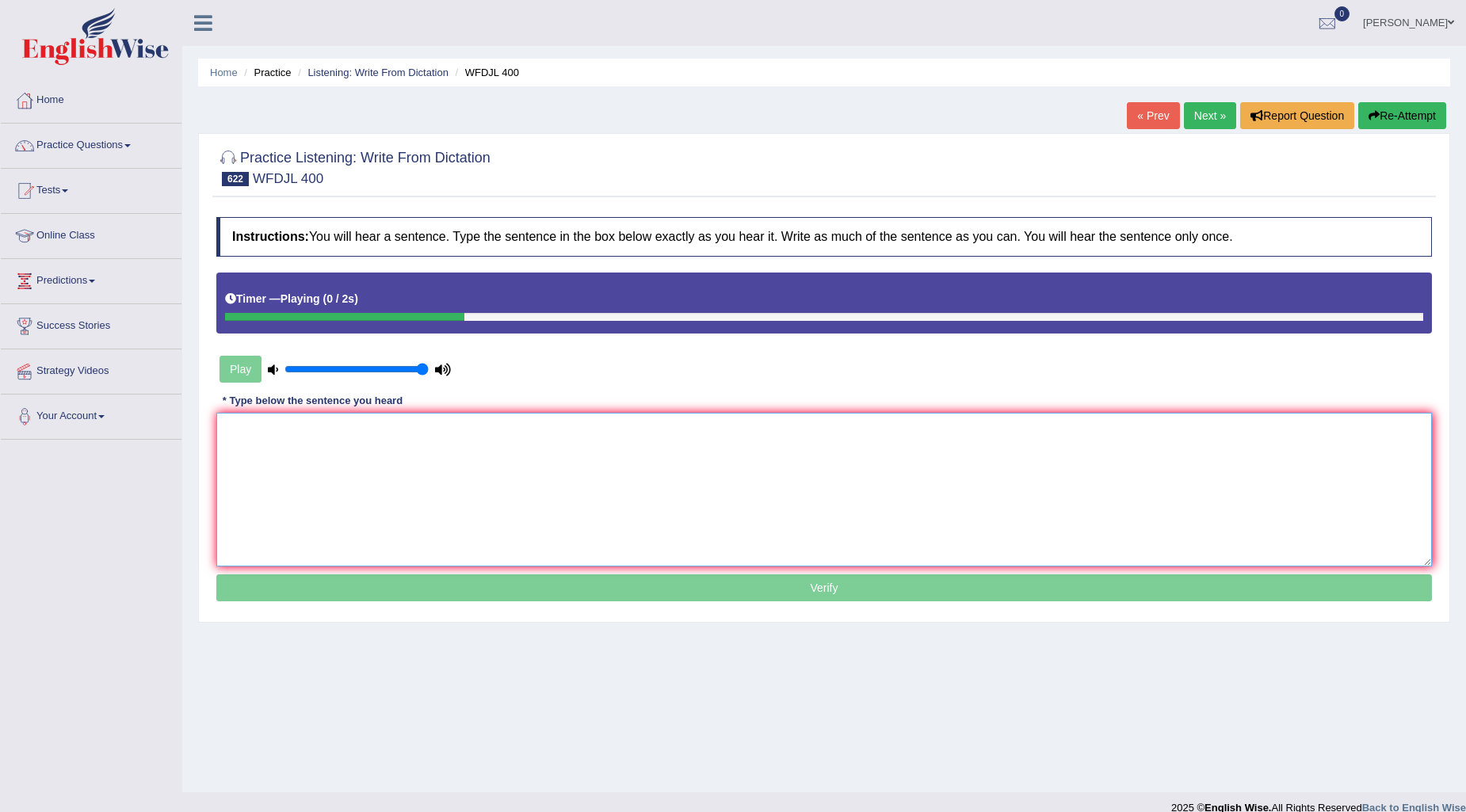
click at [304, 439] on textarea at bounding box center [824, 489] width 1216 height 153
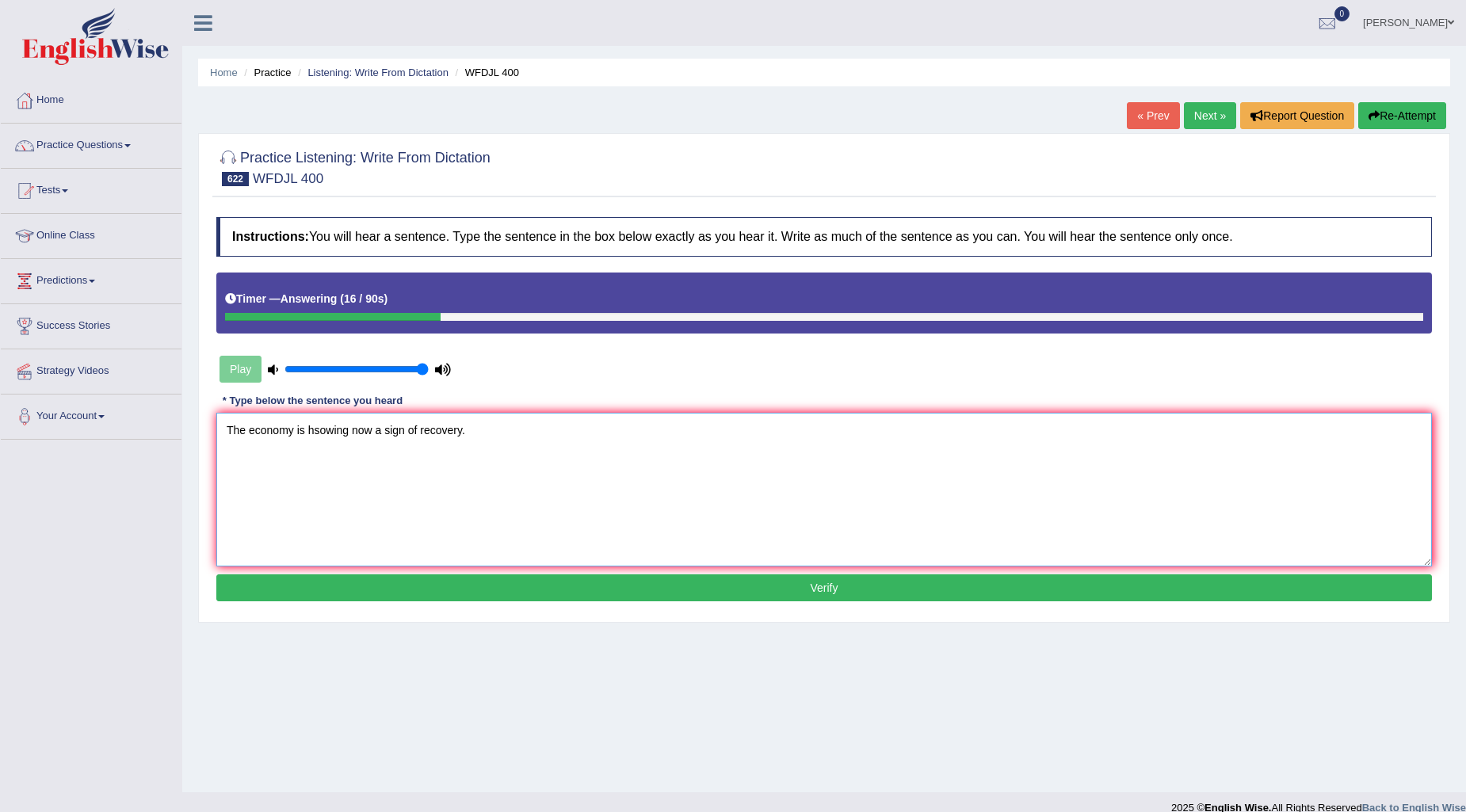
click at [314, 424] on textarea "The economy is hsowing now a sign of recovery." at bounding box center [824, 489] width 1216 height 153
click at [328, 429] on textarea "The economy is now sowing now a sign of recovery." at bounding box center [824, 489] width 1216 height 153
click at [310, 426] on textarea "The economy is sowing now a sign of recovery." at bounding box center [824, 489] width 1216 height 153
click at [309, 423] on textarea "The economy is sowing now a sign of recovery." at bounding box center [824, 489] width 1216 height 153
click at [313, 426] on textarea "The economy is sowing now a sign of recovery." at bounding box center [824, 489] width 1216 height 153
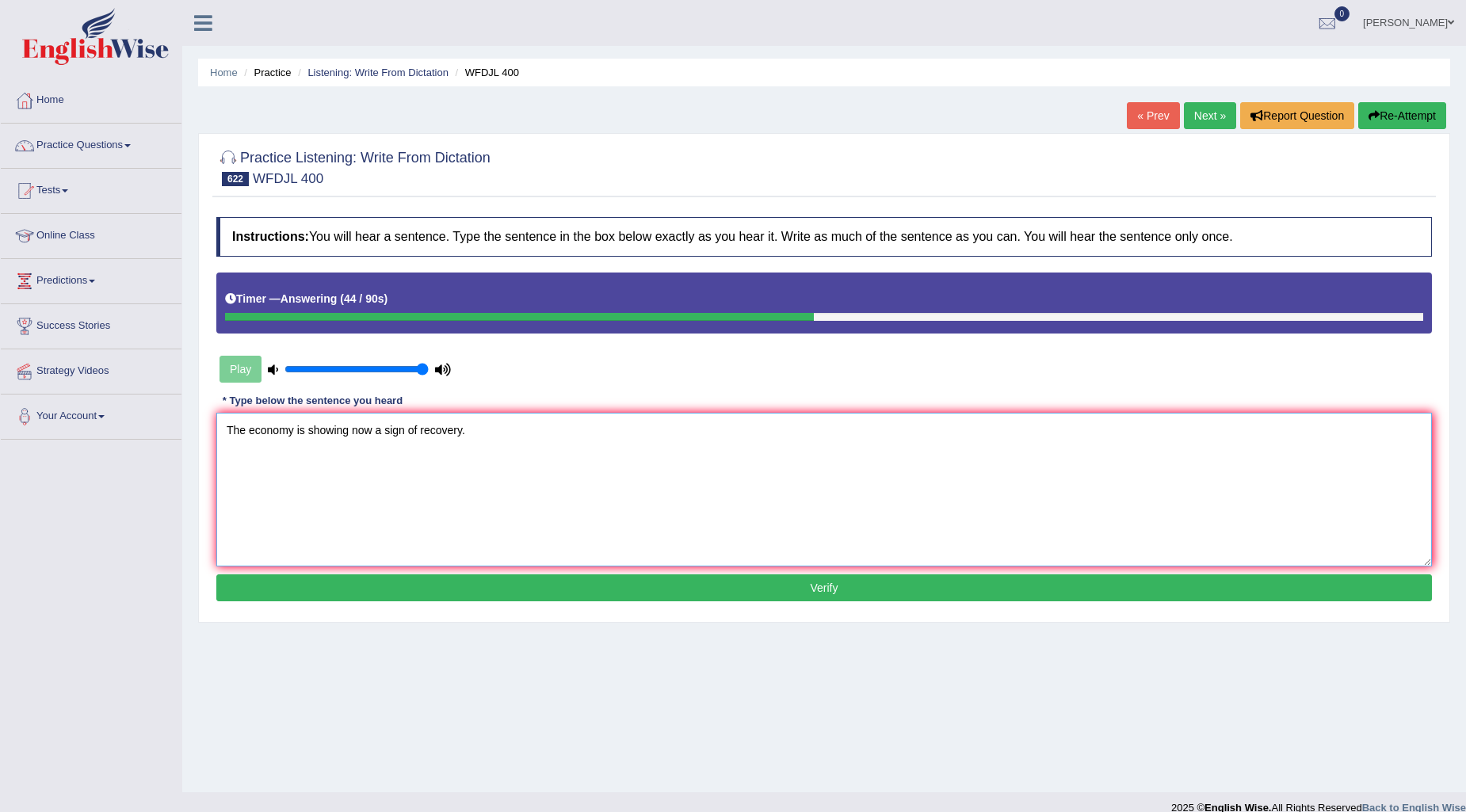
type textarea "The economy is showing now a sign of recovery."
click at [899, 589] on button "Verify" at bounding box center [824, 588] width 1216 height 27
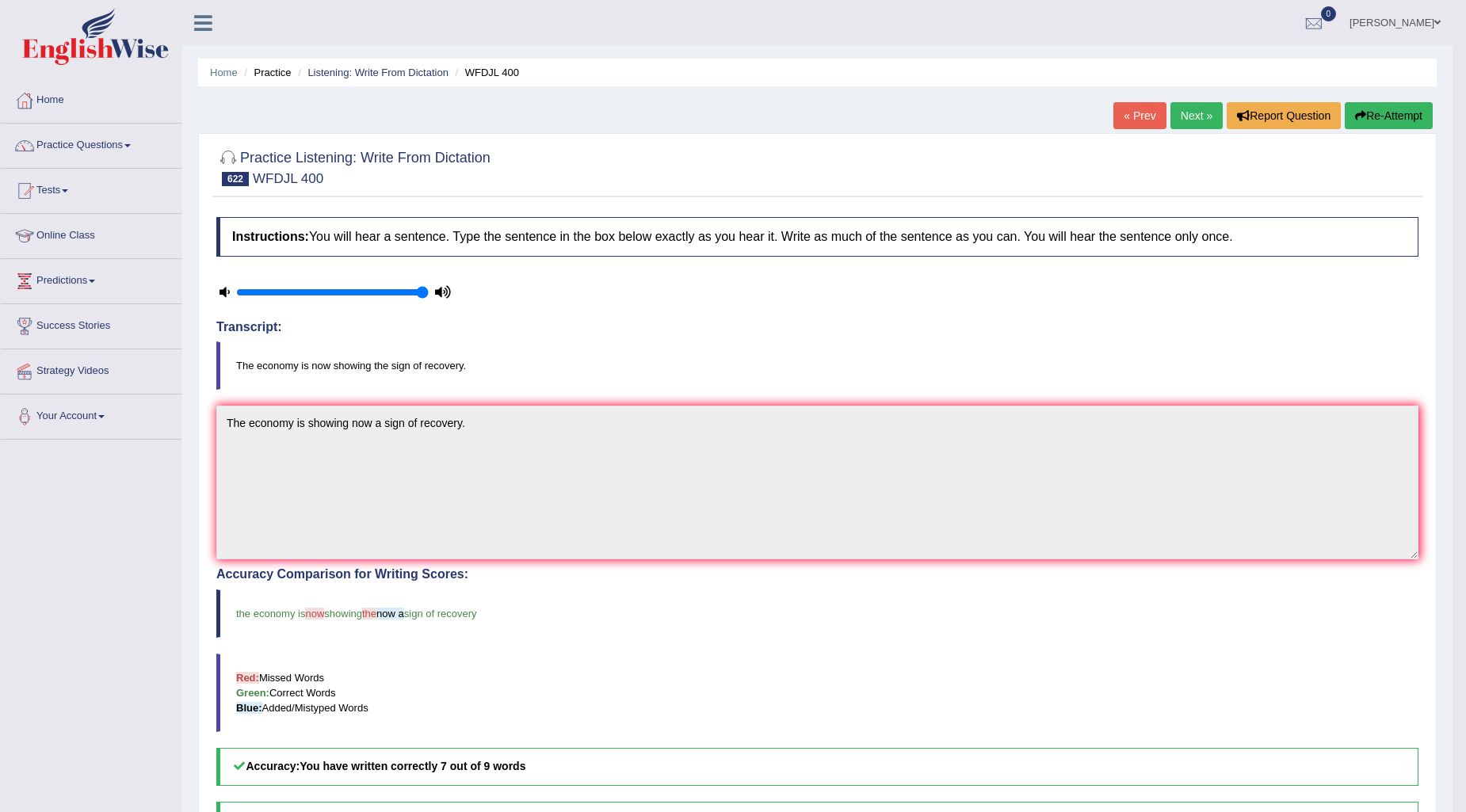
click at [1190, 103] on link "Next »" at bounding box center [1197, 116] width 53 height 27
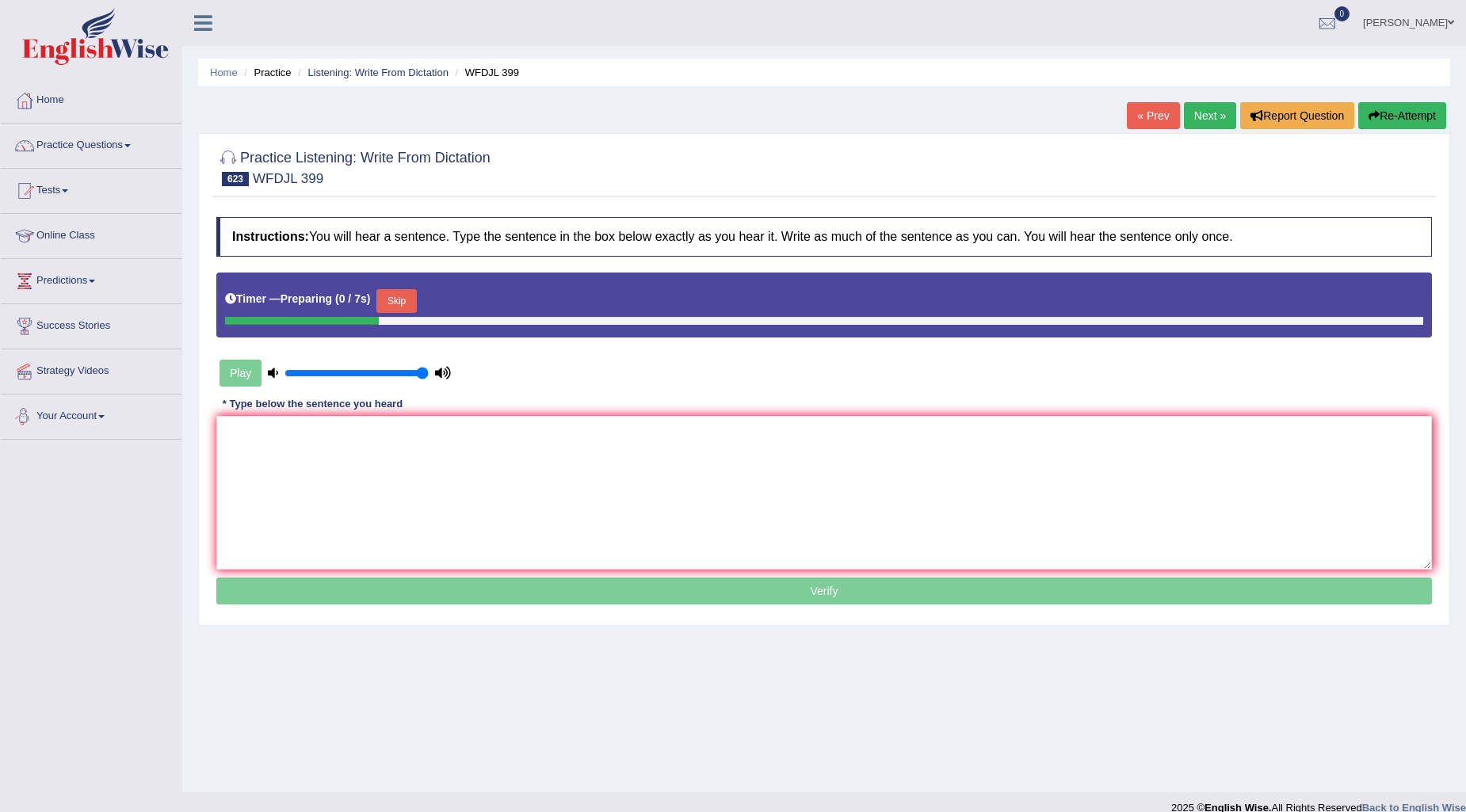
click at [412, 298] on button "Skip" at bounding box center [396, 301] width 40 height 24
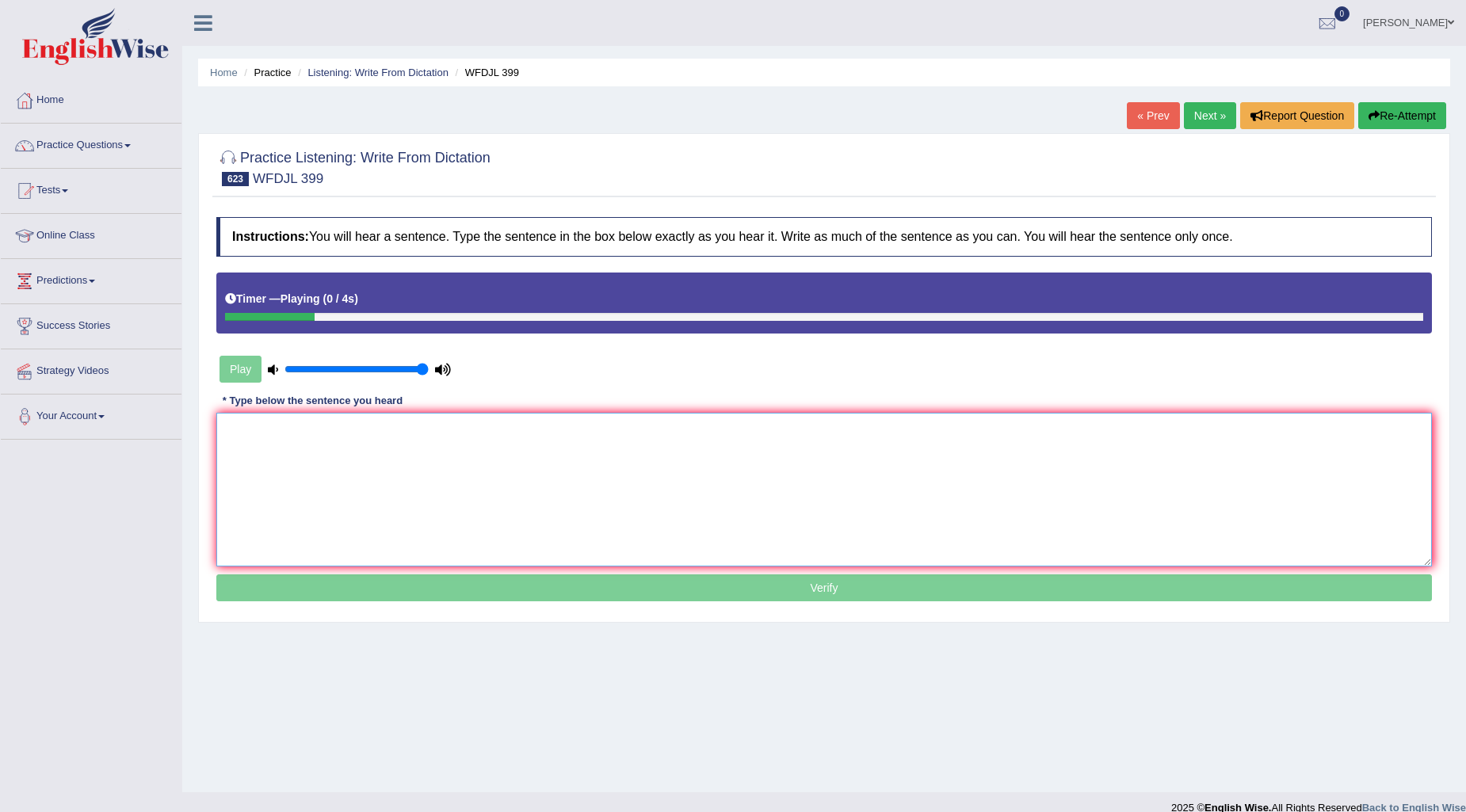
click at [256, 449] on textarea at bounding box center [824, 489] width 1216 height 153
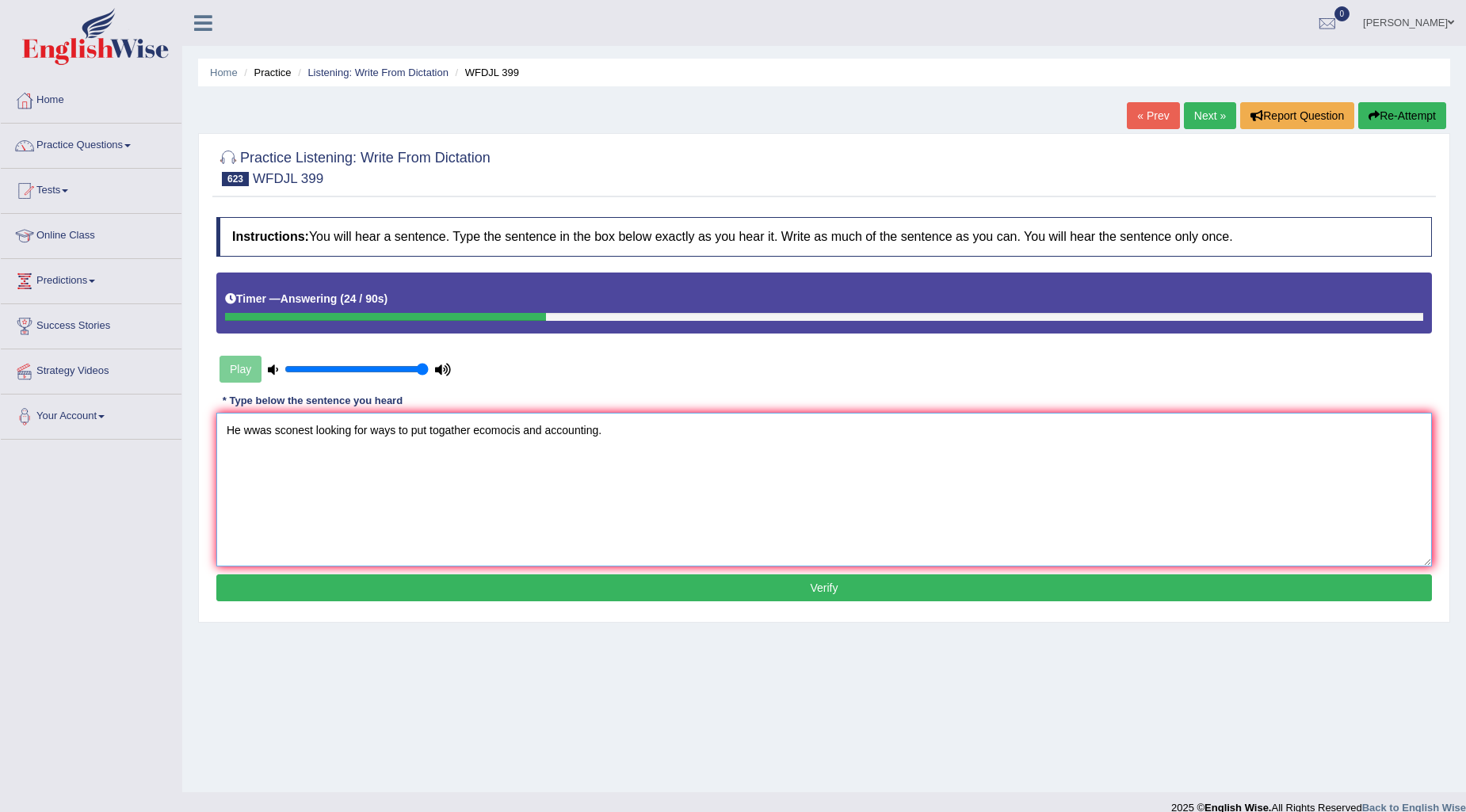
click at [264, 429] on textarea "He wwas sconest looking for ways to put togather ecomocis and accounting." at bounding box center [824, 489] width 1216 height 153
click at [259, 426] on textarea "He wwas sconest looking for ways to put togather ecomocis and accounting." at bounding box center [824, 489] width 1216 height 153
click at [271, 423] on textarea "He was sconest looking for ways to put togather ecomocis and accounting." at bounding box center [824, 489] width 1216 height 153
click at [306, 423] on textarea "He was sconest looking for ways to put togather ecomocis and accounting." at bounding box center [824, 489] width 1216 height 153
type textarea "He was consistanly looking for ways to put togather ecomocis and accounting."
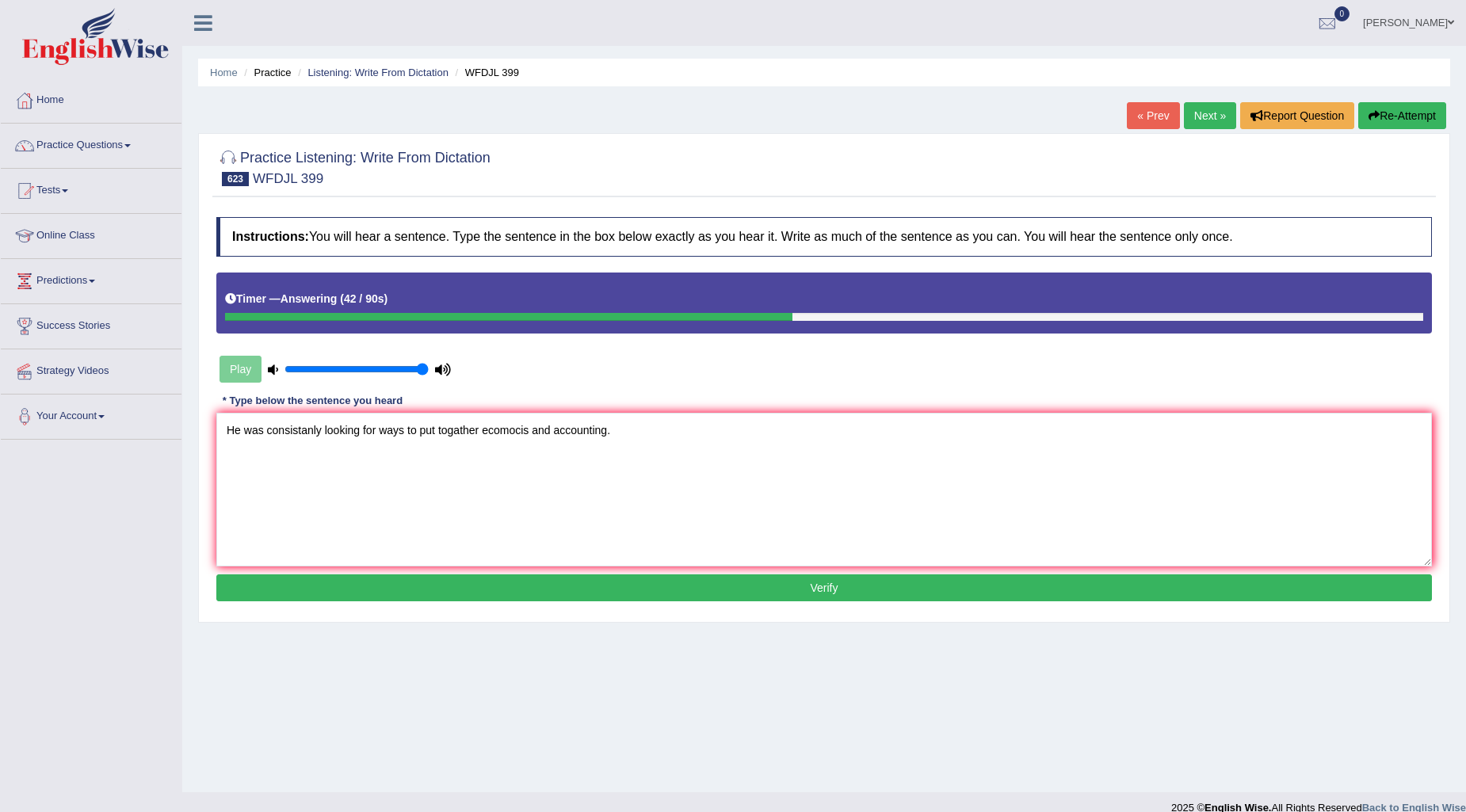
click at [718, 580] on button "Verify" at bounding box center [824, 588] width 1216 height 27
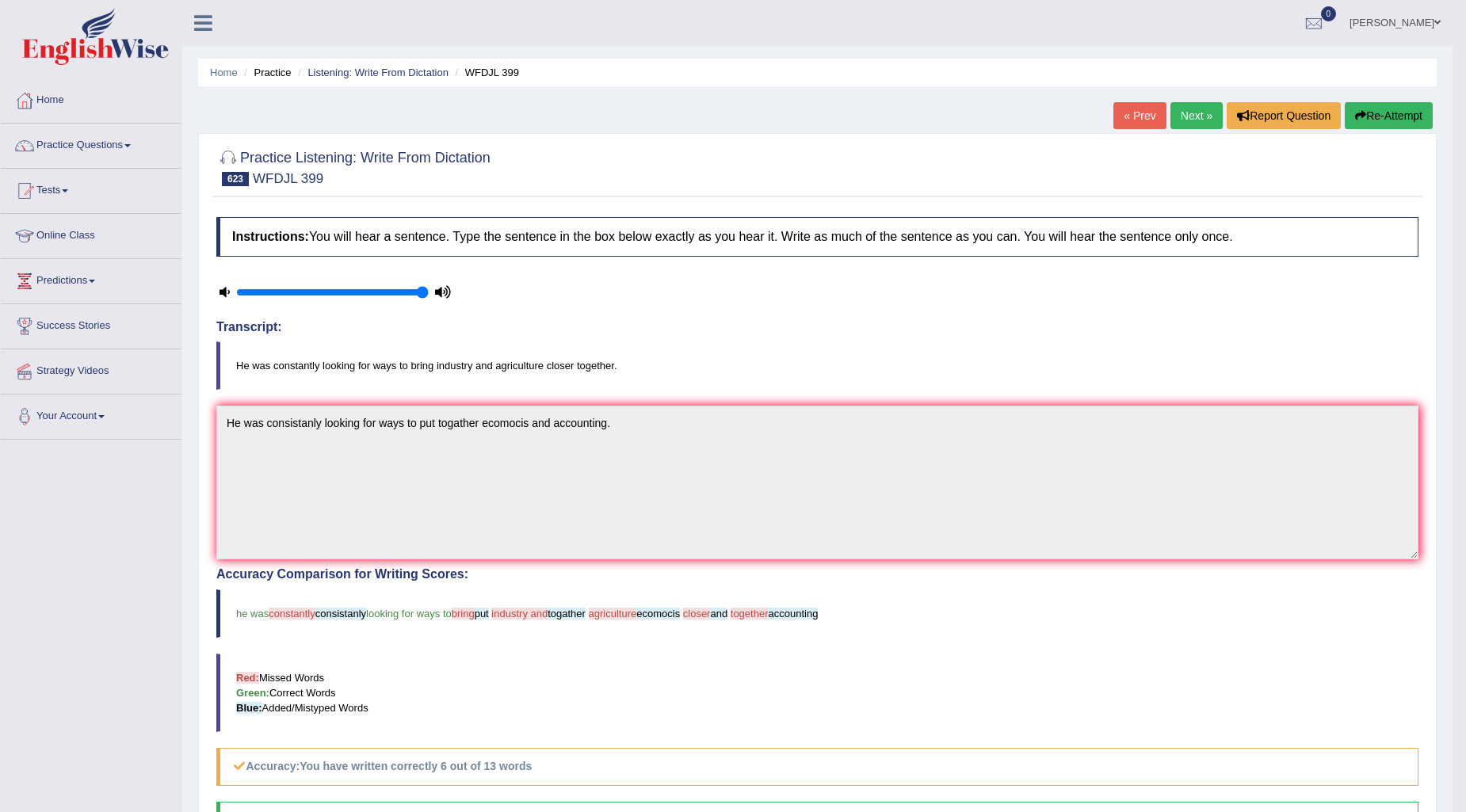
click at [1201, 112] on link "Next »" at bounding box center [1197, 116] width 53 height 27
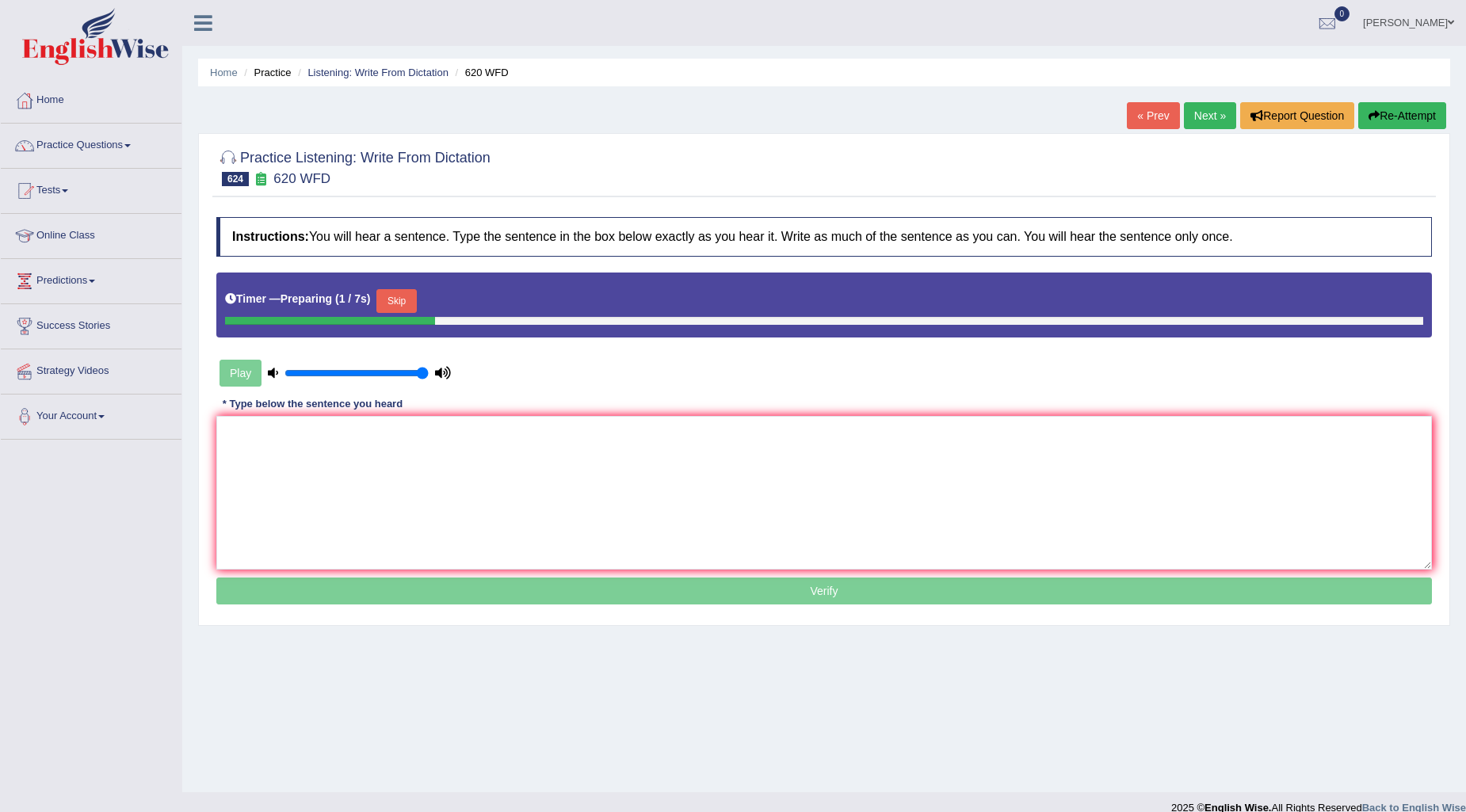
click at [416, 303] on button "Skip" at bounding box center [396, 301] width 40 height 24
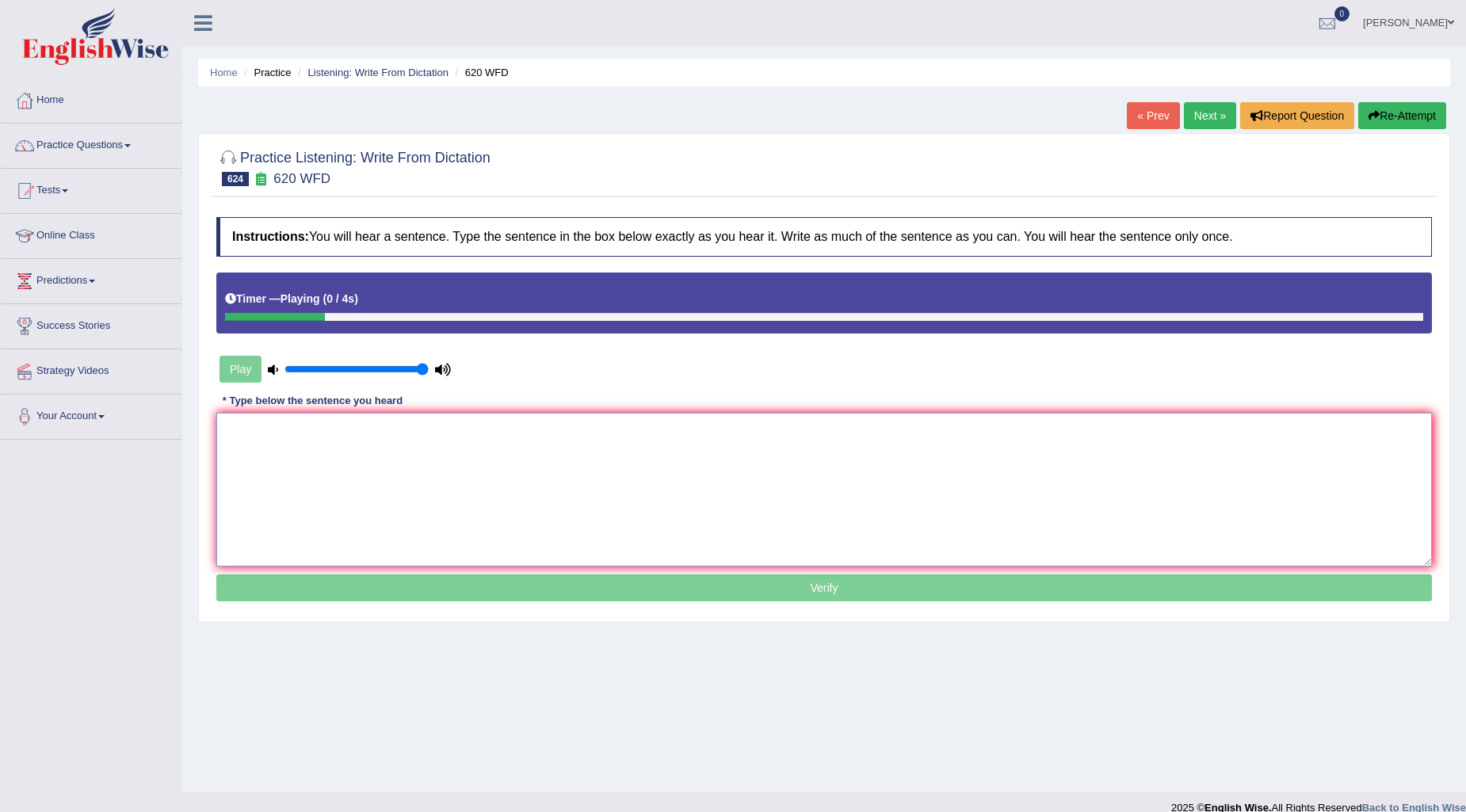
click at [286, 436] on textarea at bounding box center [824, 489] width 1216 height 153
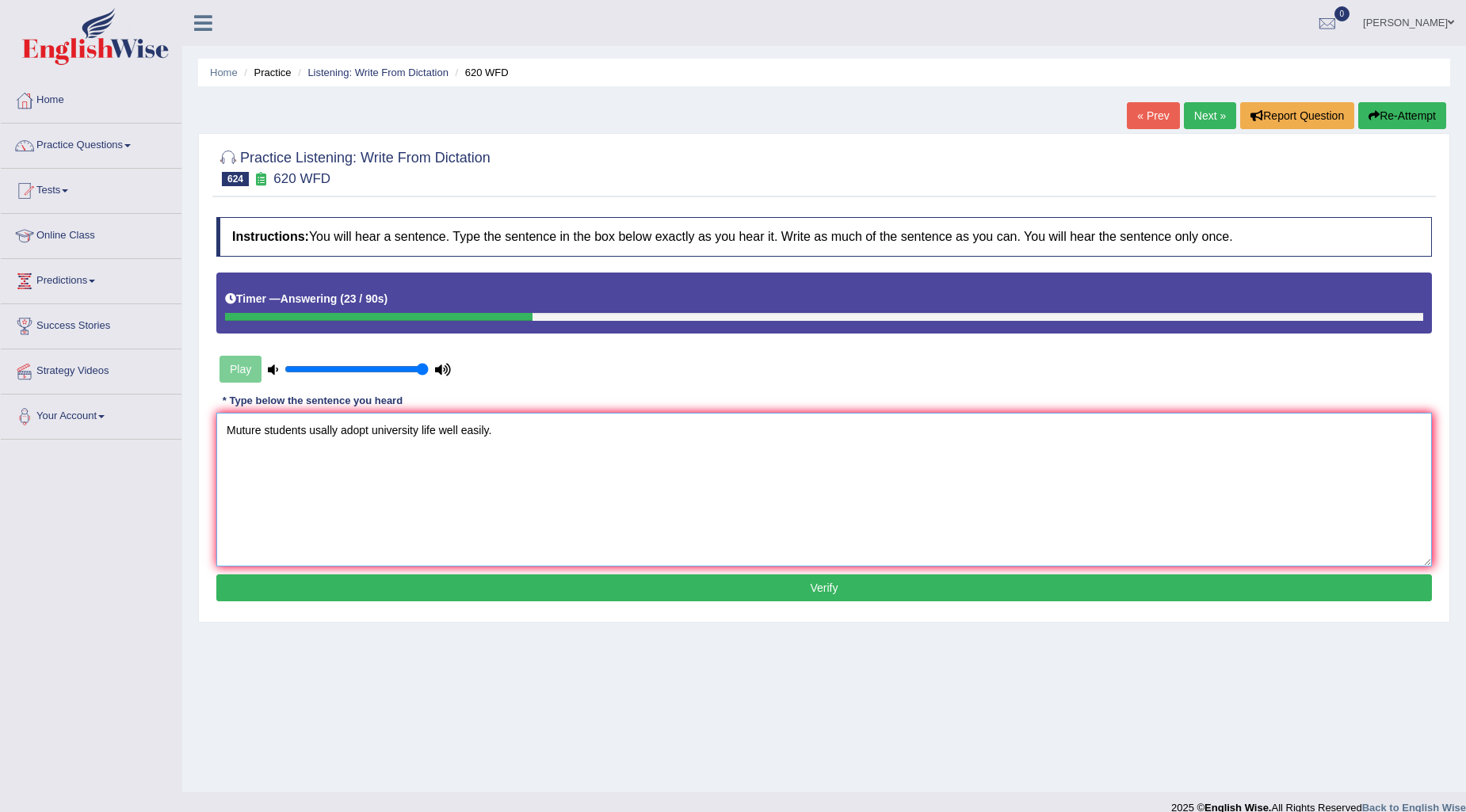
type textarea "Muture students usally adopt university life well easily."
click at [682, 589] on button "Verify" at bounding box center [824, 588] width 1216 height 27
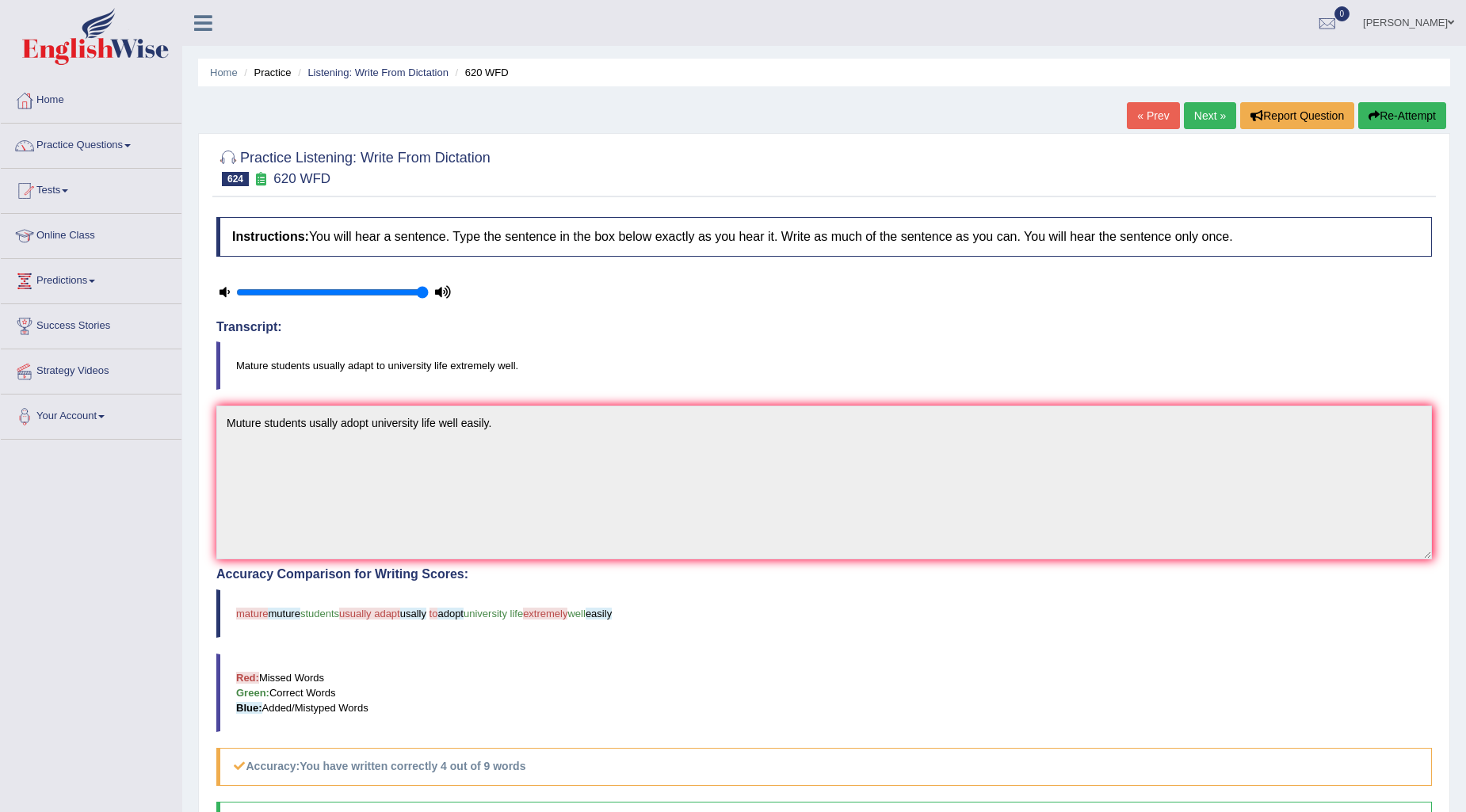
click at [1383, 113] on button "Re-Attempt" at bounding box center [1402, 116] width 88 height 27
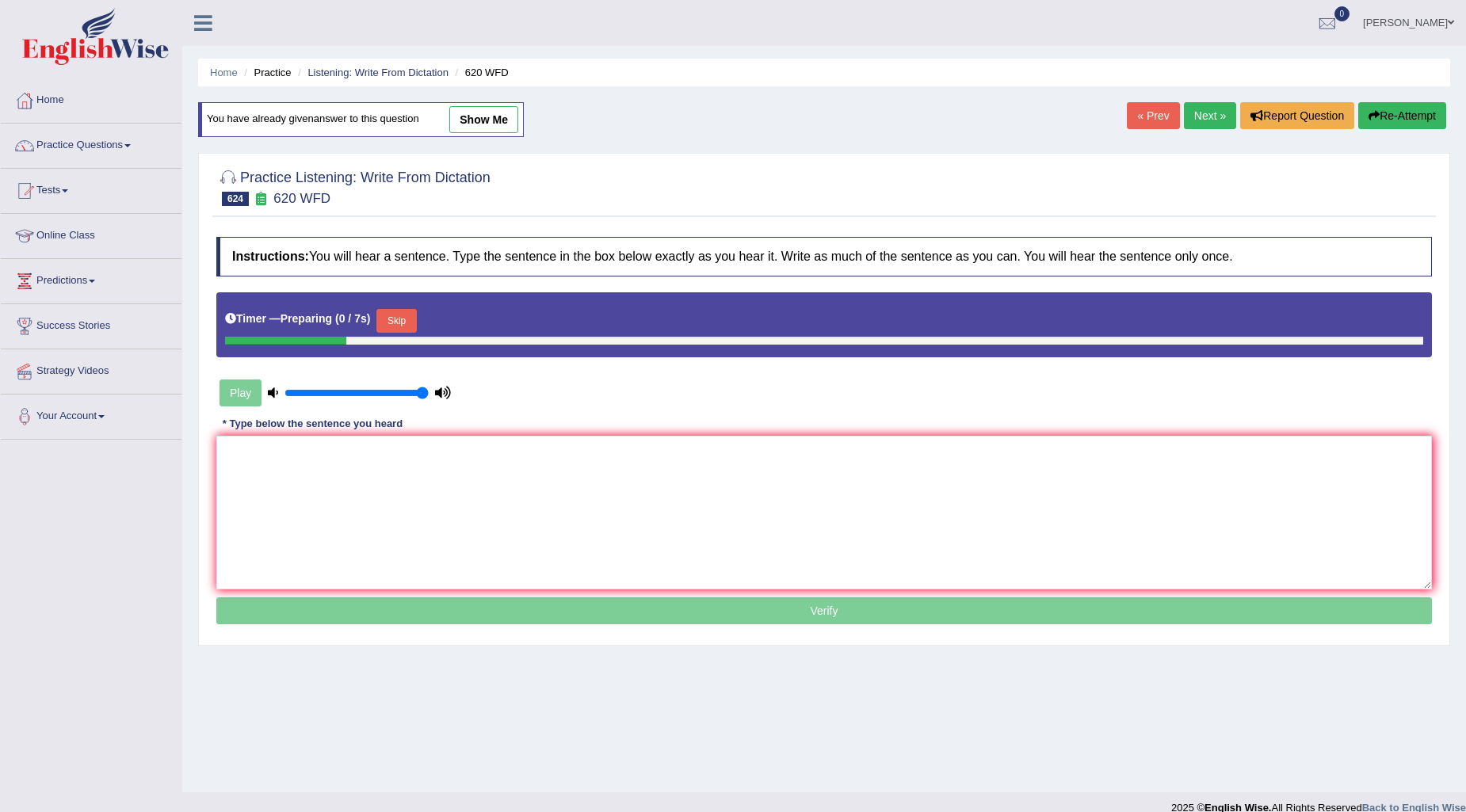
click at [416, 314] on button "Skip" at bounding box center [396, 321] width 40 height 24
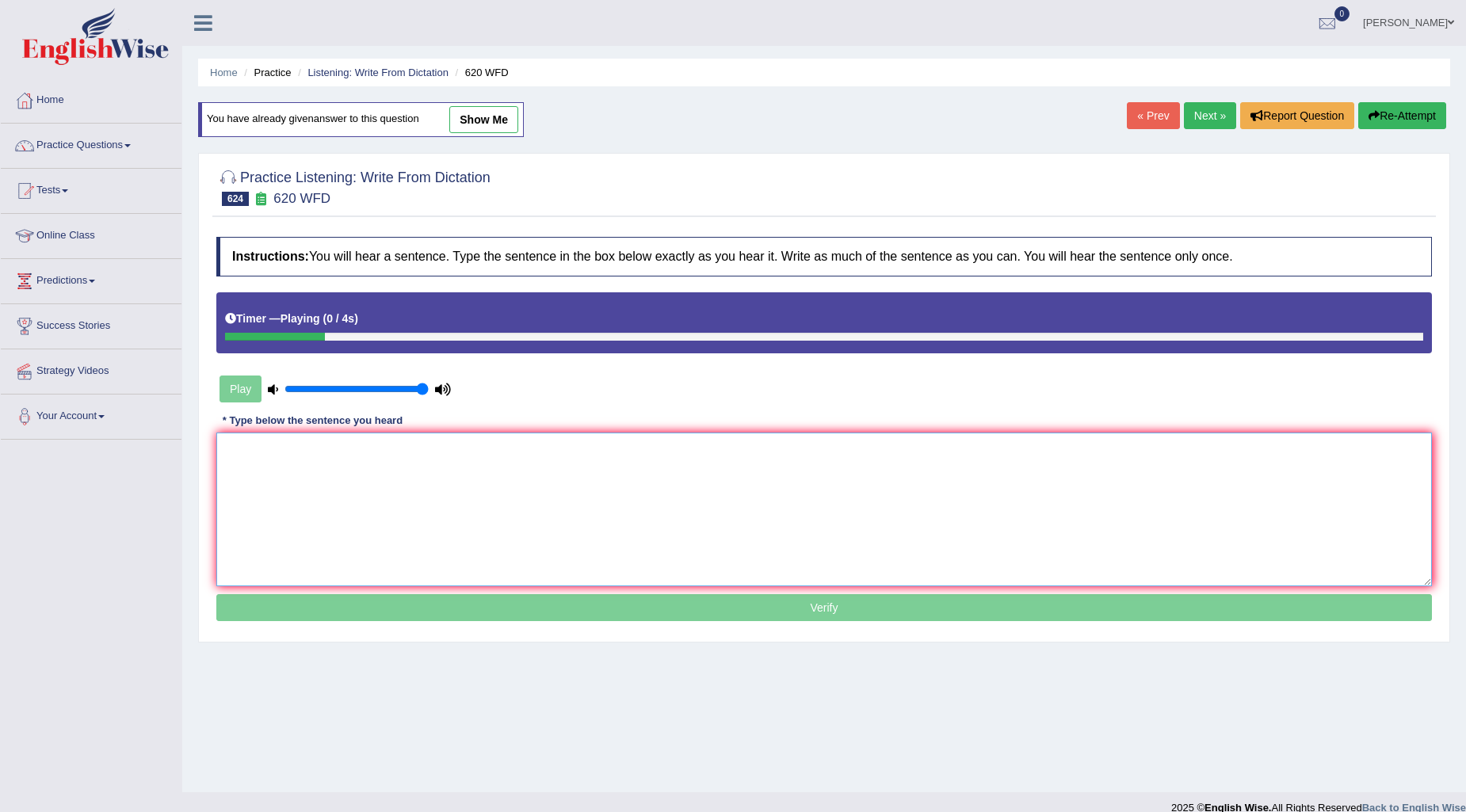
click at [263, 489] on textarea at bounding box center [824, 509] width 1216 height 153
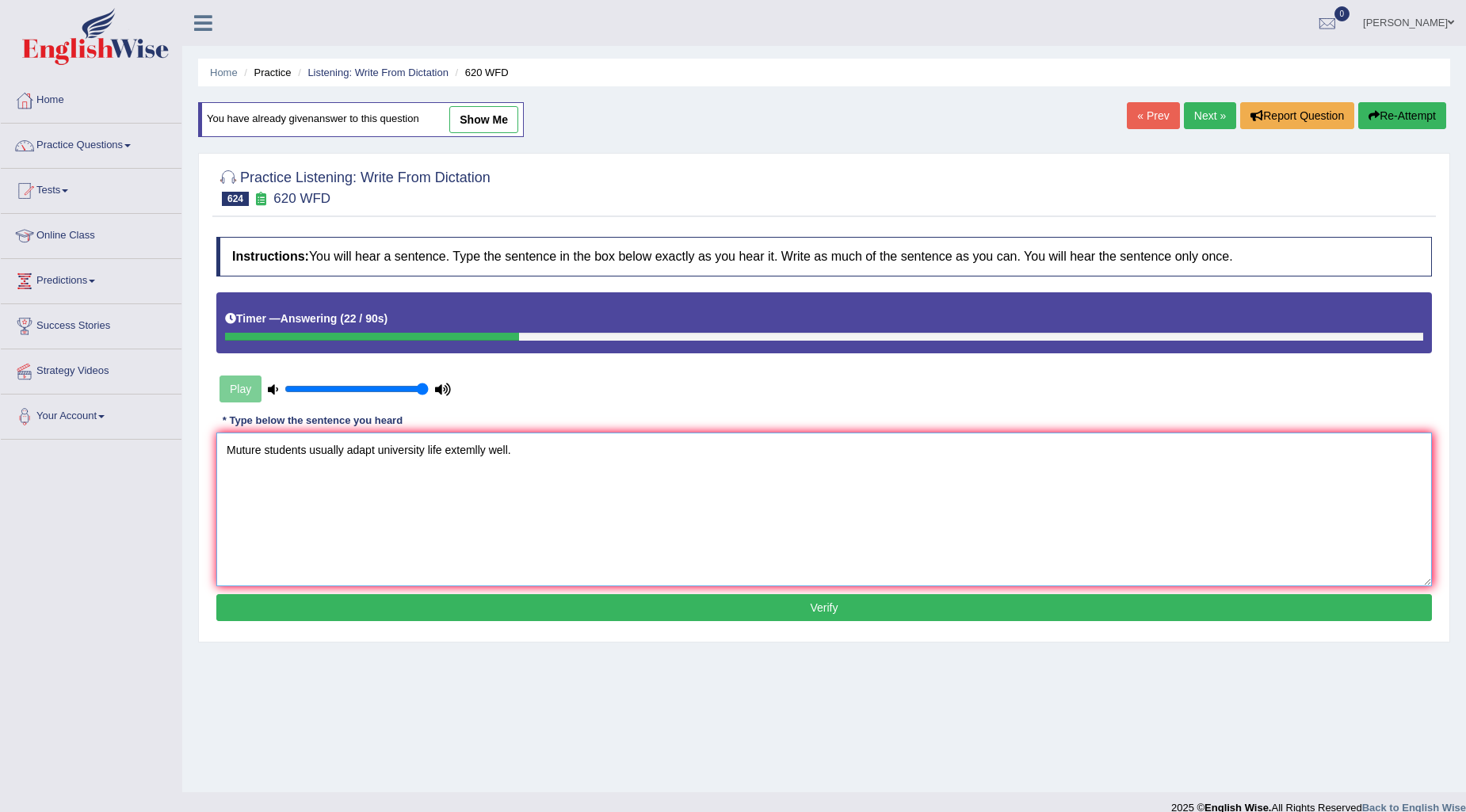
type textarea "Muture students usually adapt university life extemlly well."
click at [846, 614] on button "Verify" at bounding box center [824, 608] width 1216 height 27
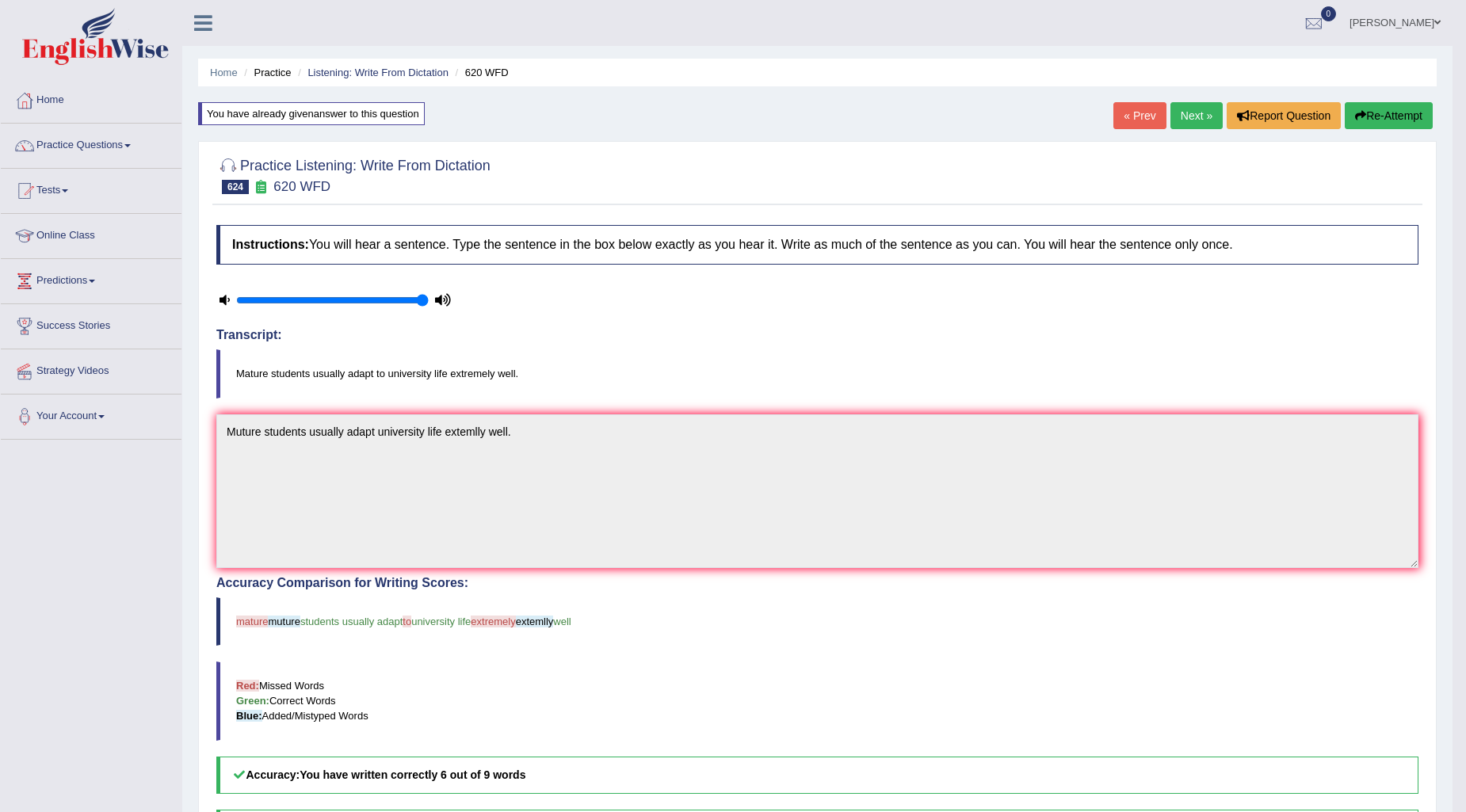
click at [1203, 108] on link "Next »" at bounding box center [1197, 116] width 53 height 27
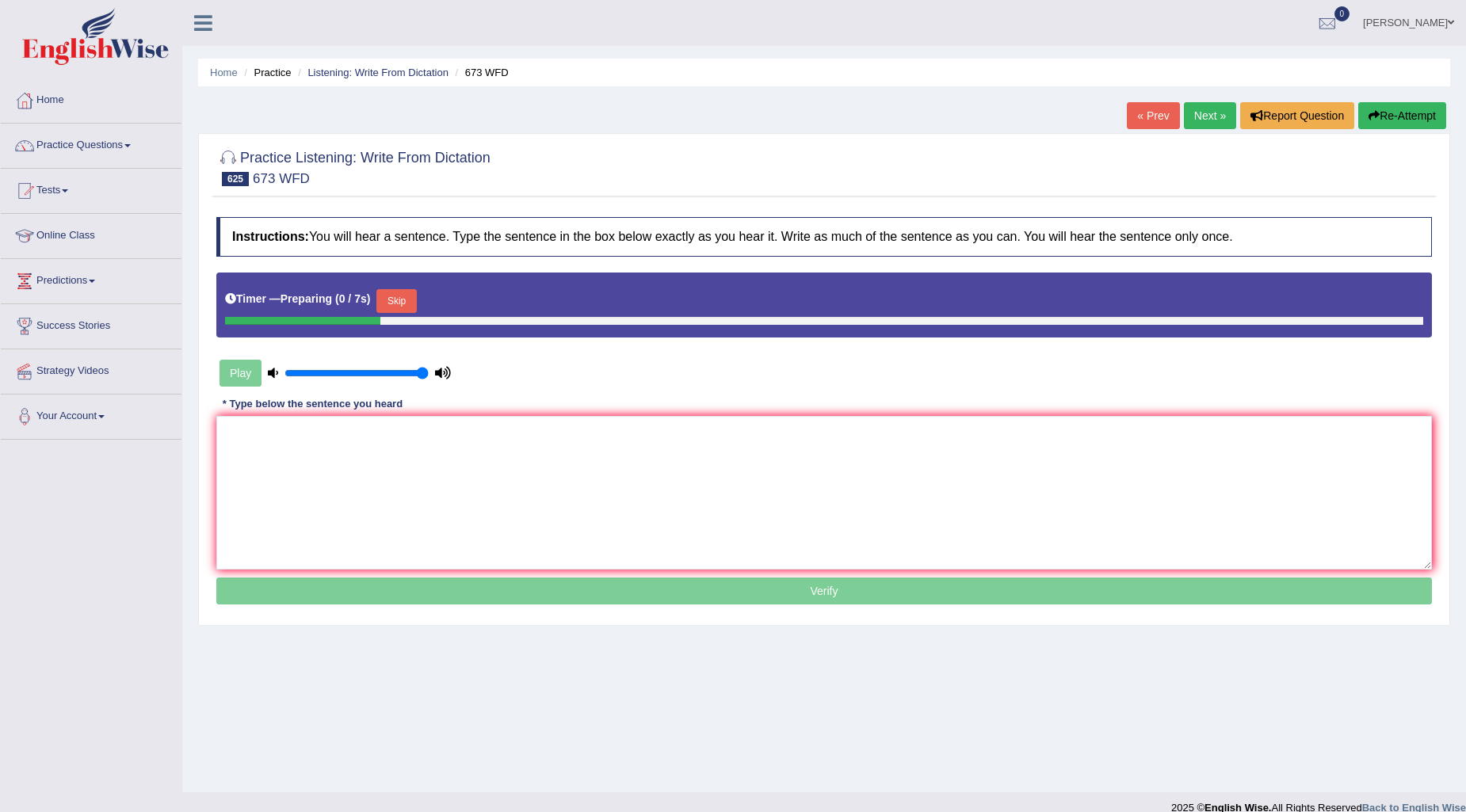
click at [403, 305] on button "Skip" at bounding box center [396, 301] width 40 height 24
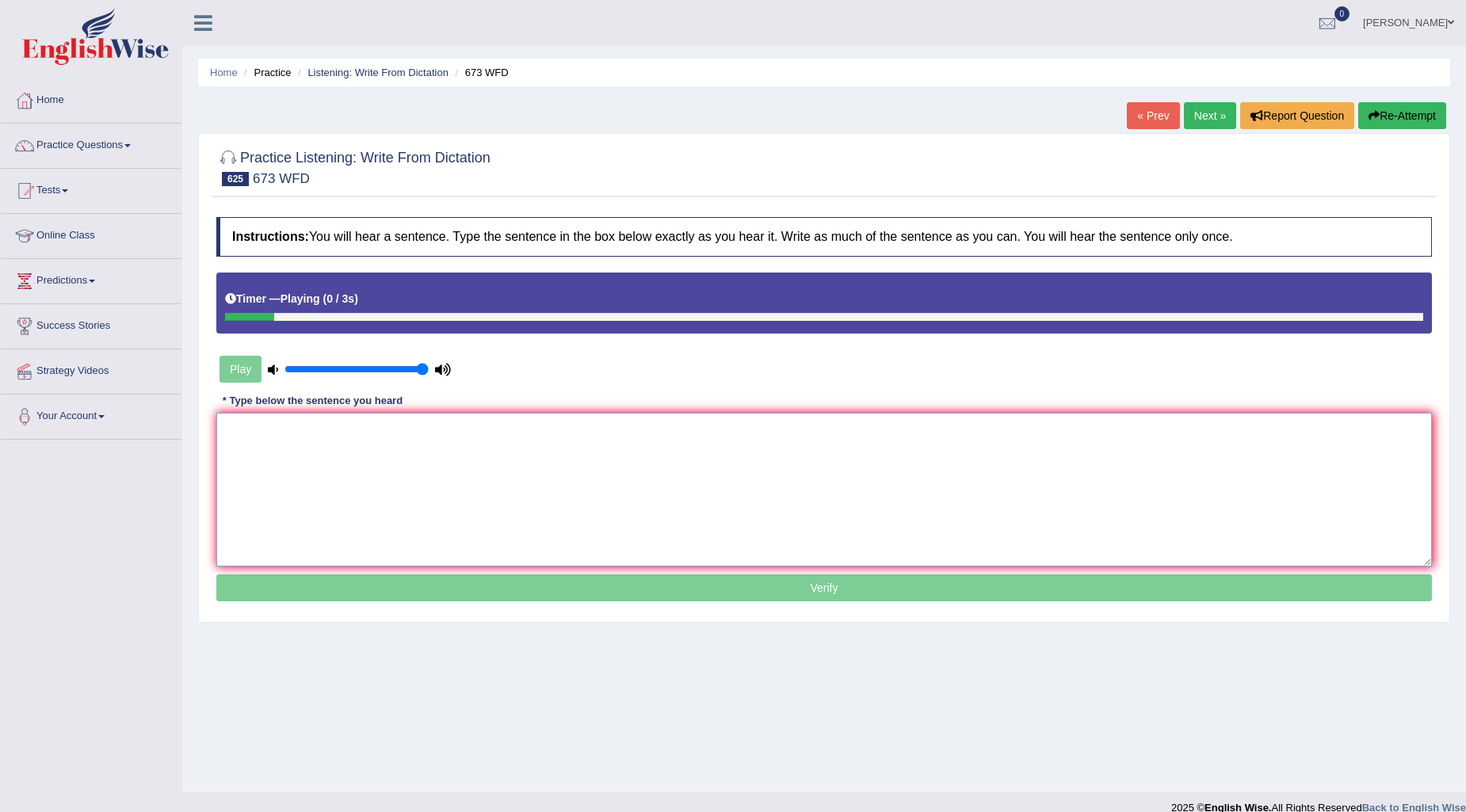
click at [273, 444] on textarea at bounding box center [824, 489] width 1216 height 153
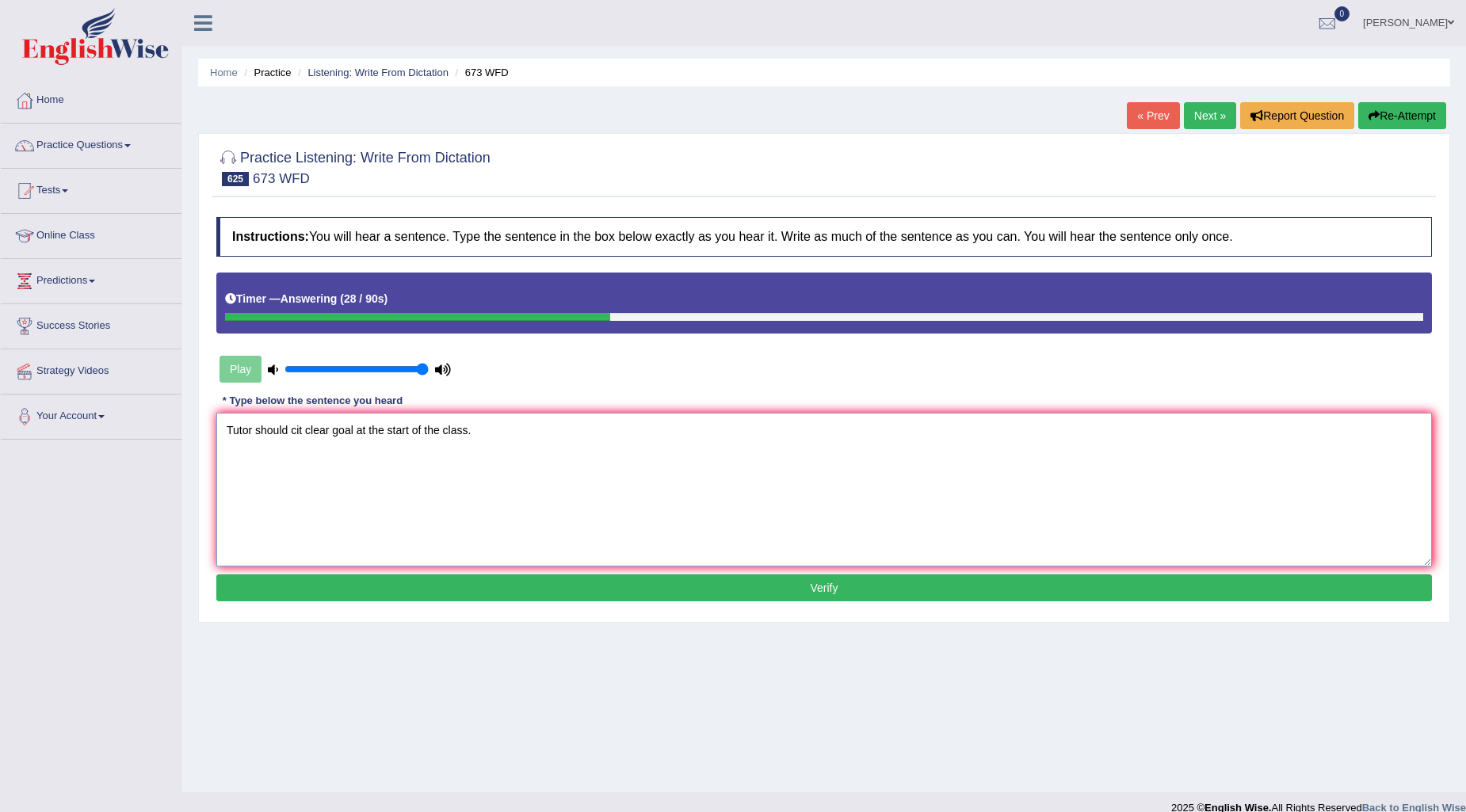
click at [301, 429] on textarea "Tutor should cit clear goal at the start of the class." at bounding box center [824, 489] width 1216 height 153
click at [359, 426] on textarea "Tutor should site clear goal at the start of the class." at bounding box center [824, 489] width 1216 height 153
type textarea "Tutor should site clear goals at the start of the class."
click at [893, 584] on button "Verify" at bounding box center [824, 588] width 1216 height 27
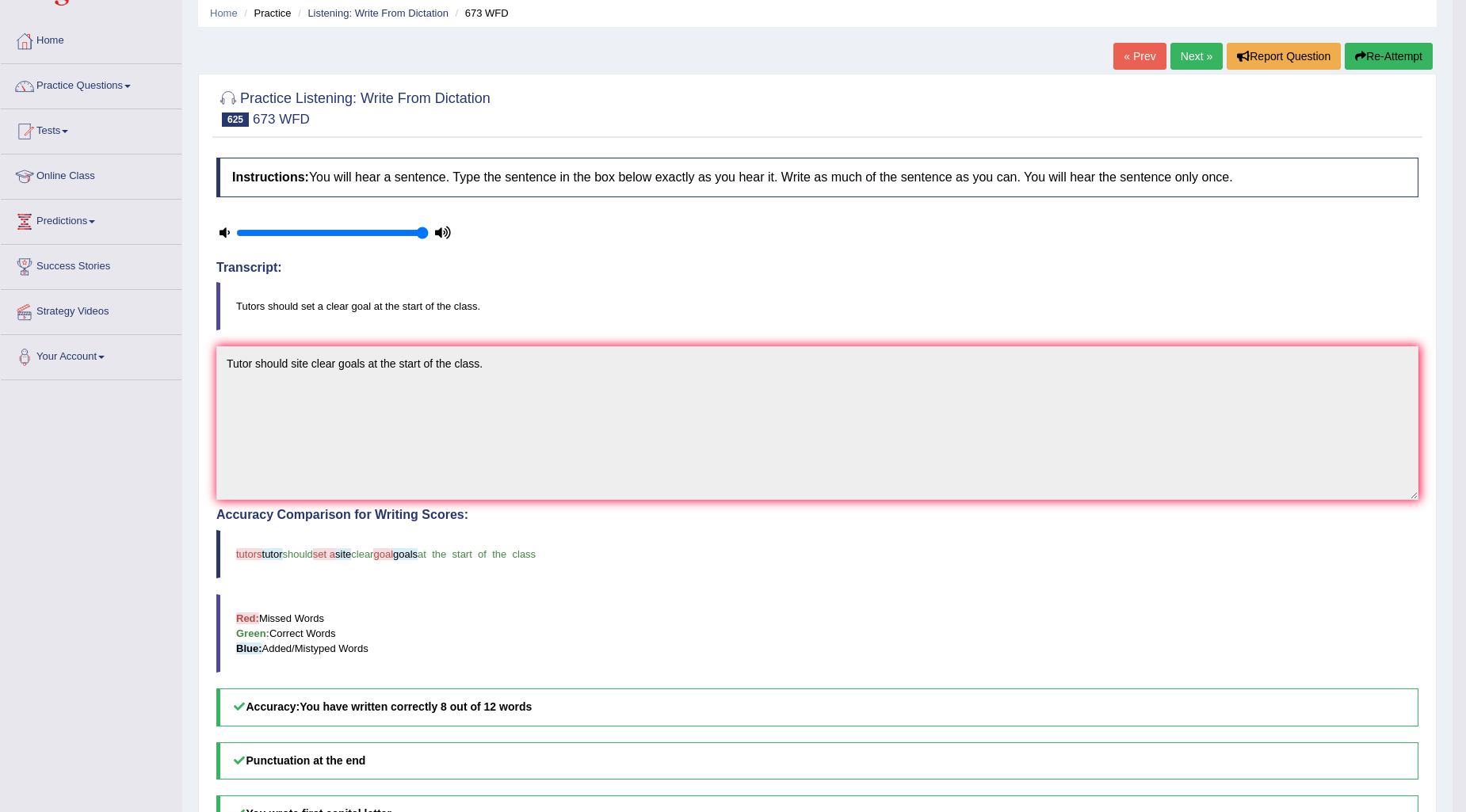
scroll to position [88, 0]
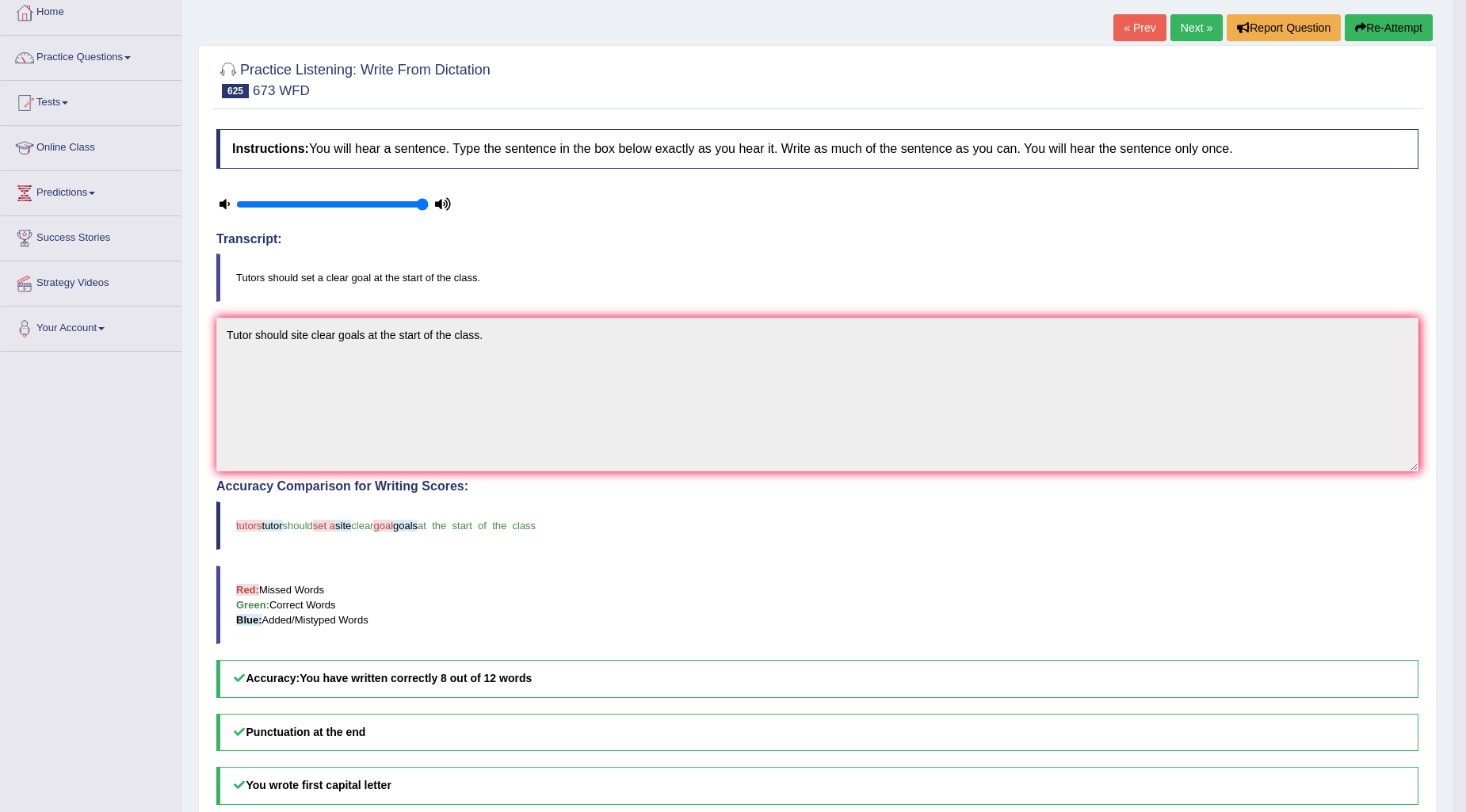
click at [1190, 29] on link "Next »" at bounding box center [1197, 28] width 53 height 27
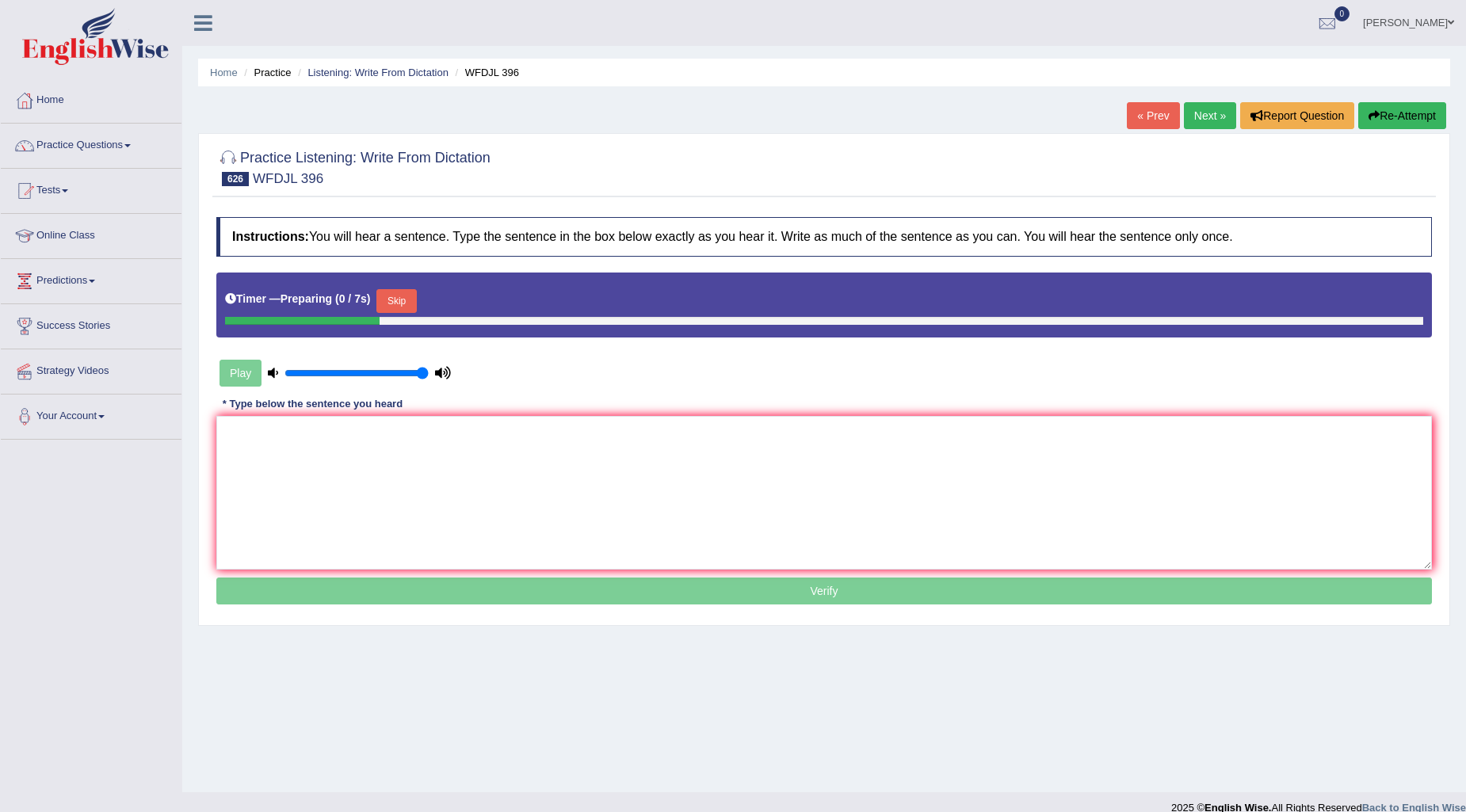
click at [394, 294] on button "Skip" at bounding box center [396, 301] width 40 height 24
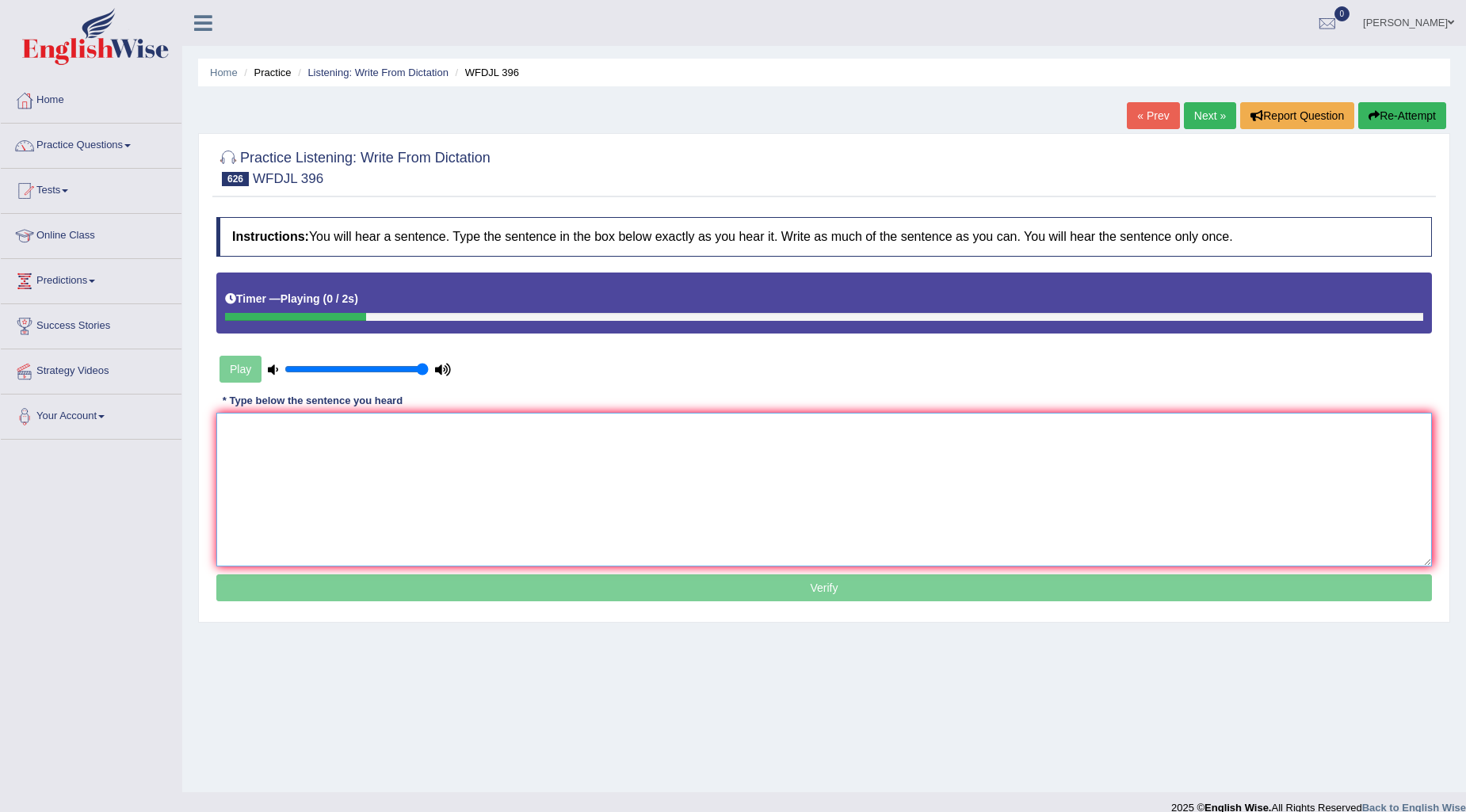
click at [263, 461] on textarea at bounding box center [824, 489] width 1216 height 153
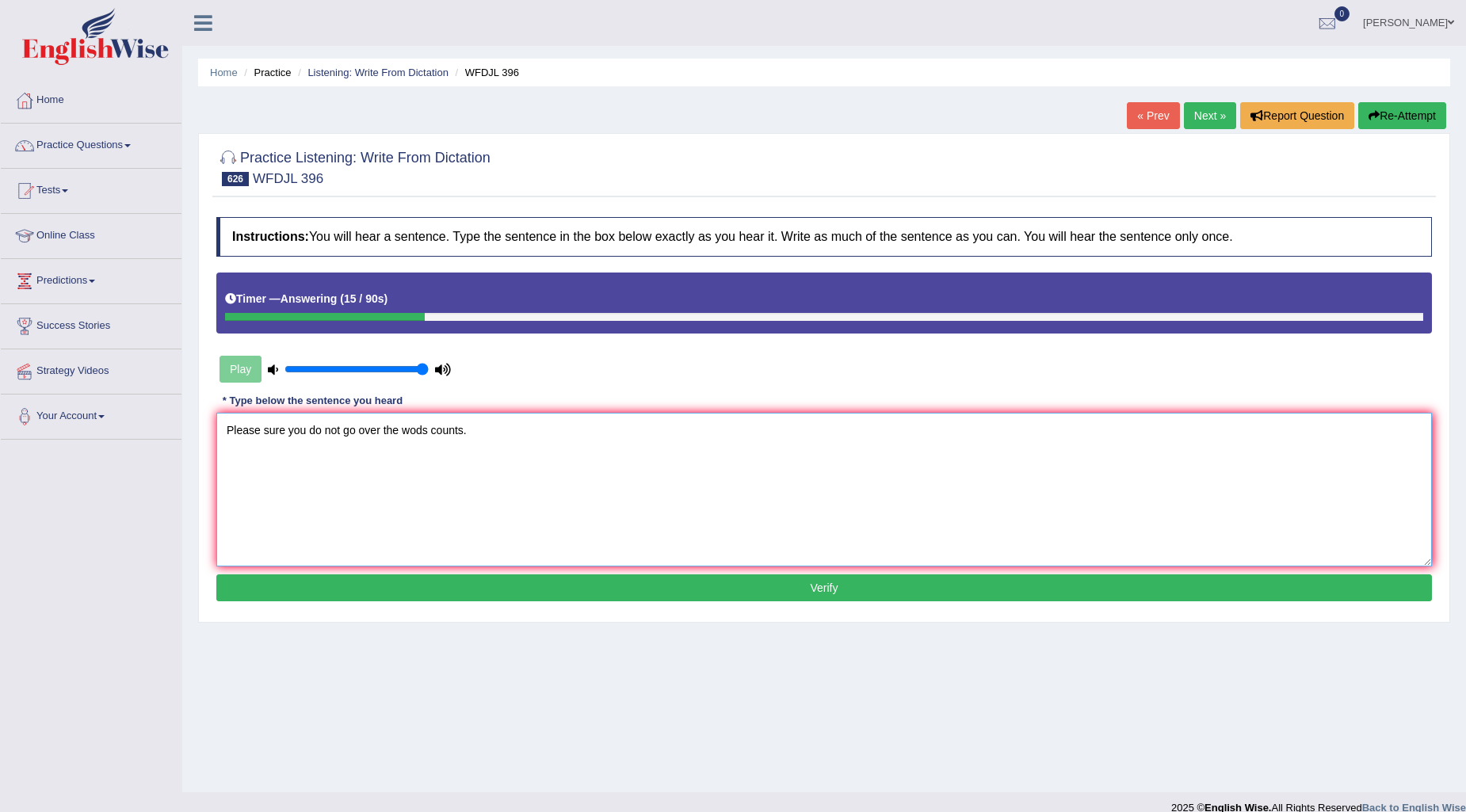
type textarea "Please sure you do not go over the wods counts."
click at [486, 574] on button "Verify" at bounding box center [824, 588] width 1216 height 27
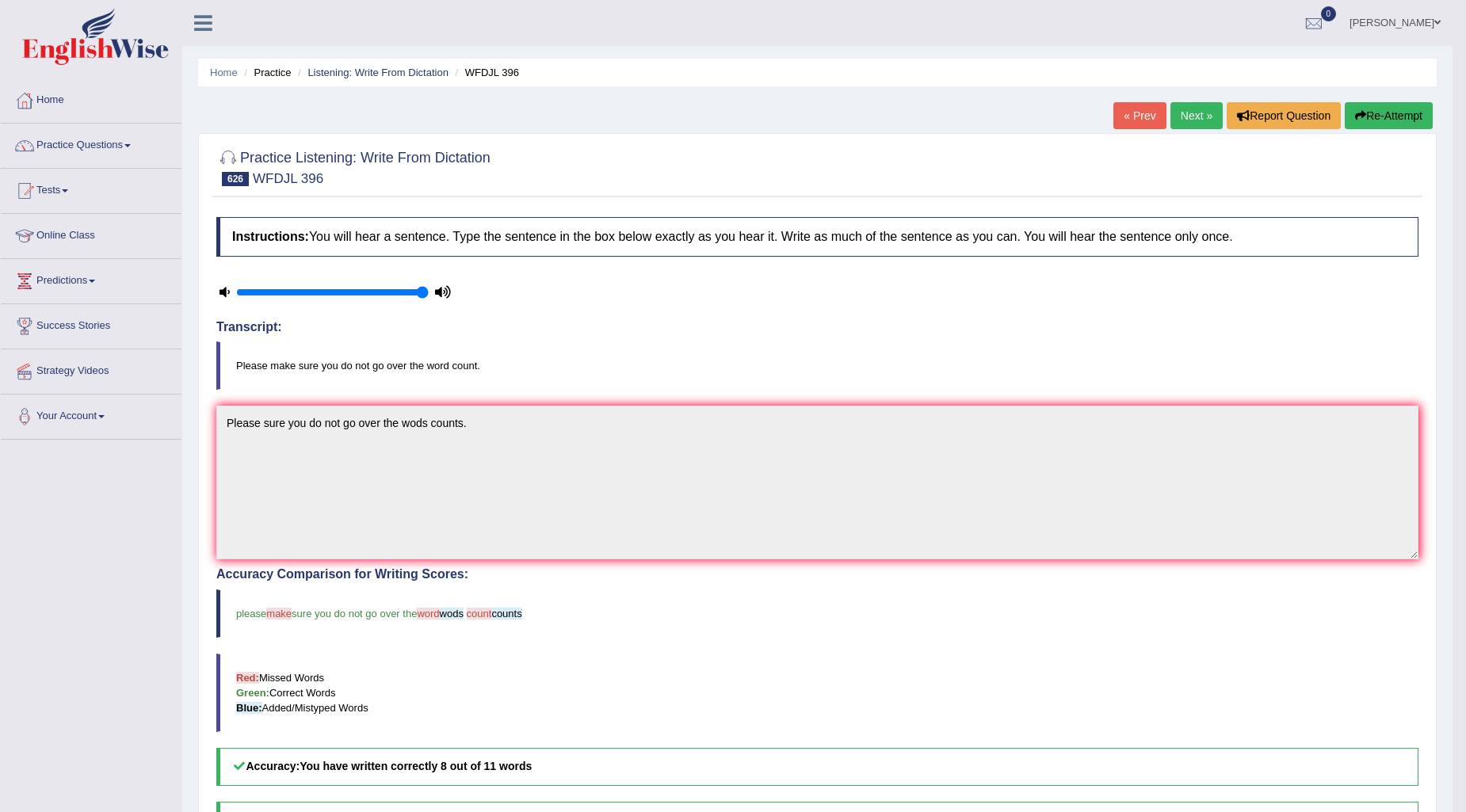
click at [1191, 115] on link "Next »" at bounding box center [1197, 116] width 53 height 27
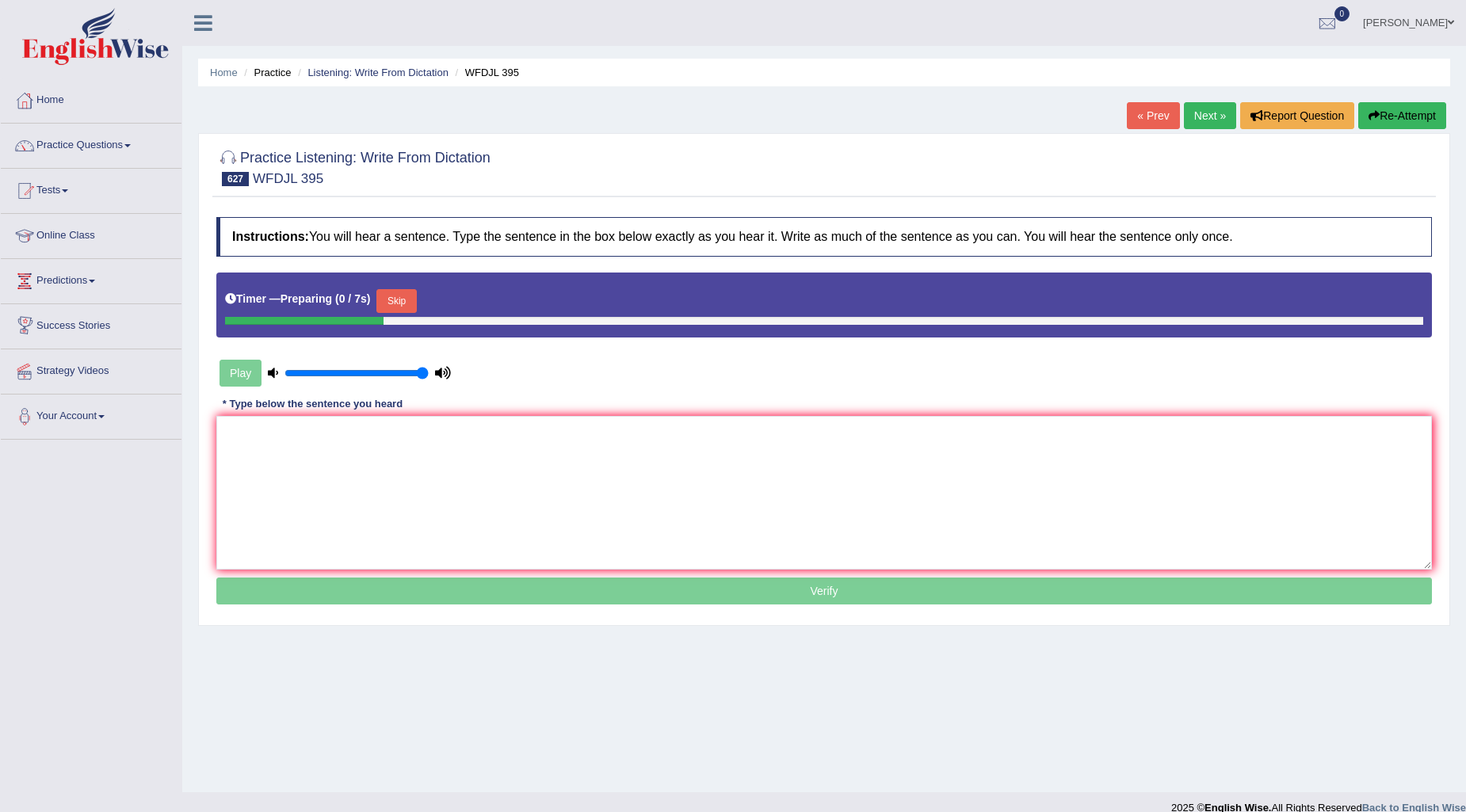
click at [415, 294] on button "Skip" at bounding box center [396, 301] width 40 height 24
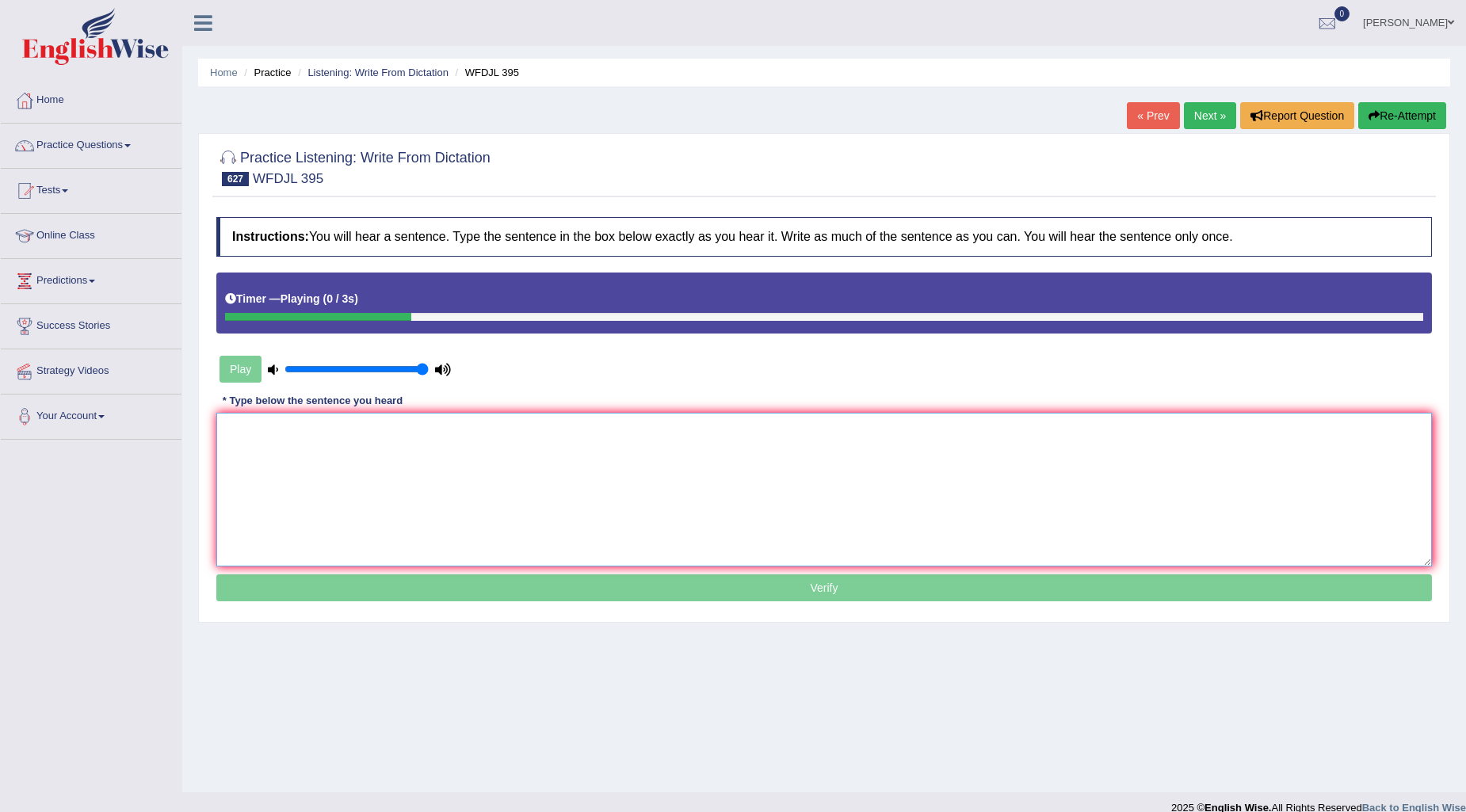
click at [314, 417] on textarea at bounding box center [824, 489] width 1216 height 153
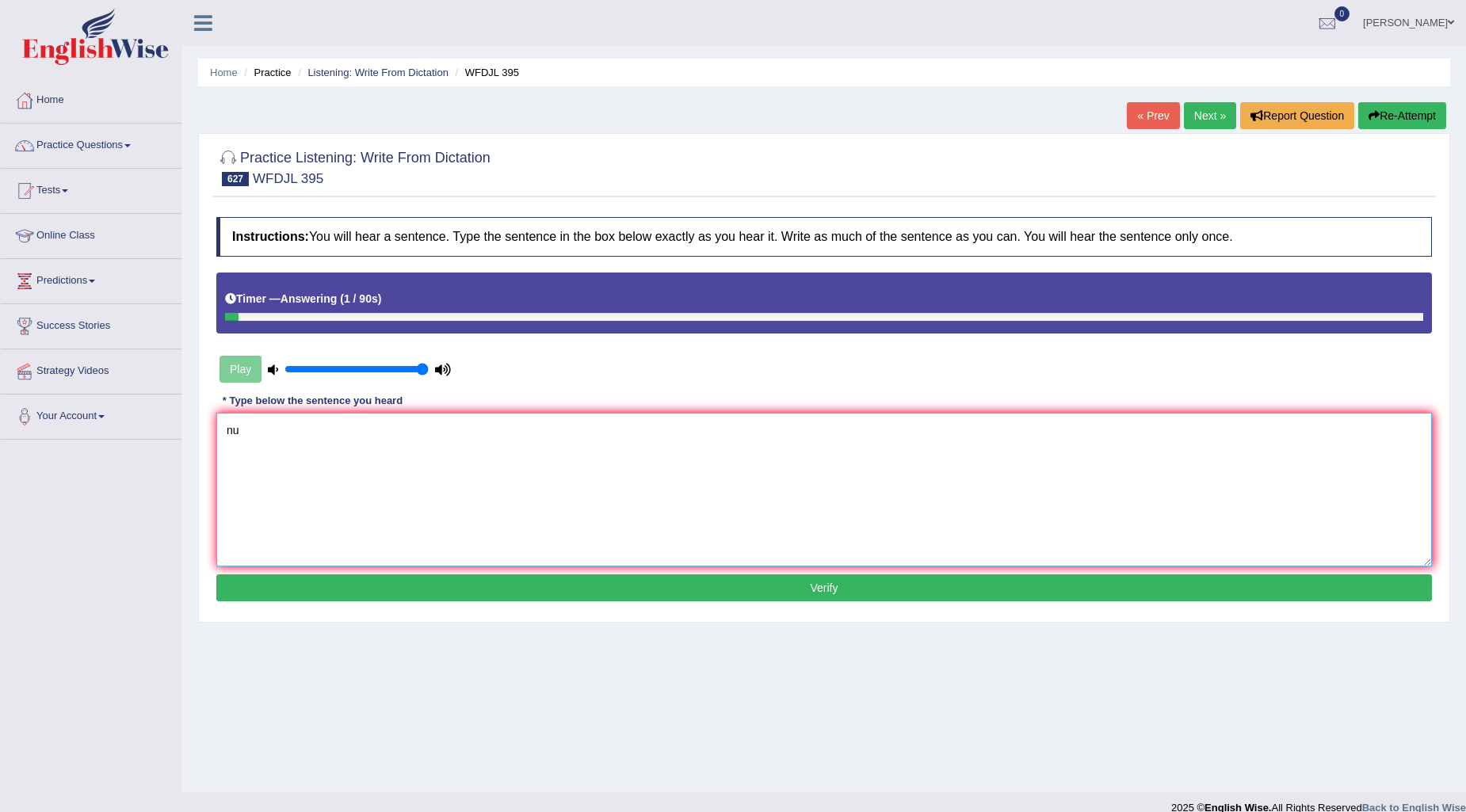
type textarea "n"
click at [1418, 114] on button "Re-Attempt" at bounding box center [1402, 116] width 88 height 27
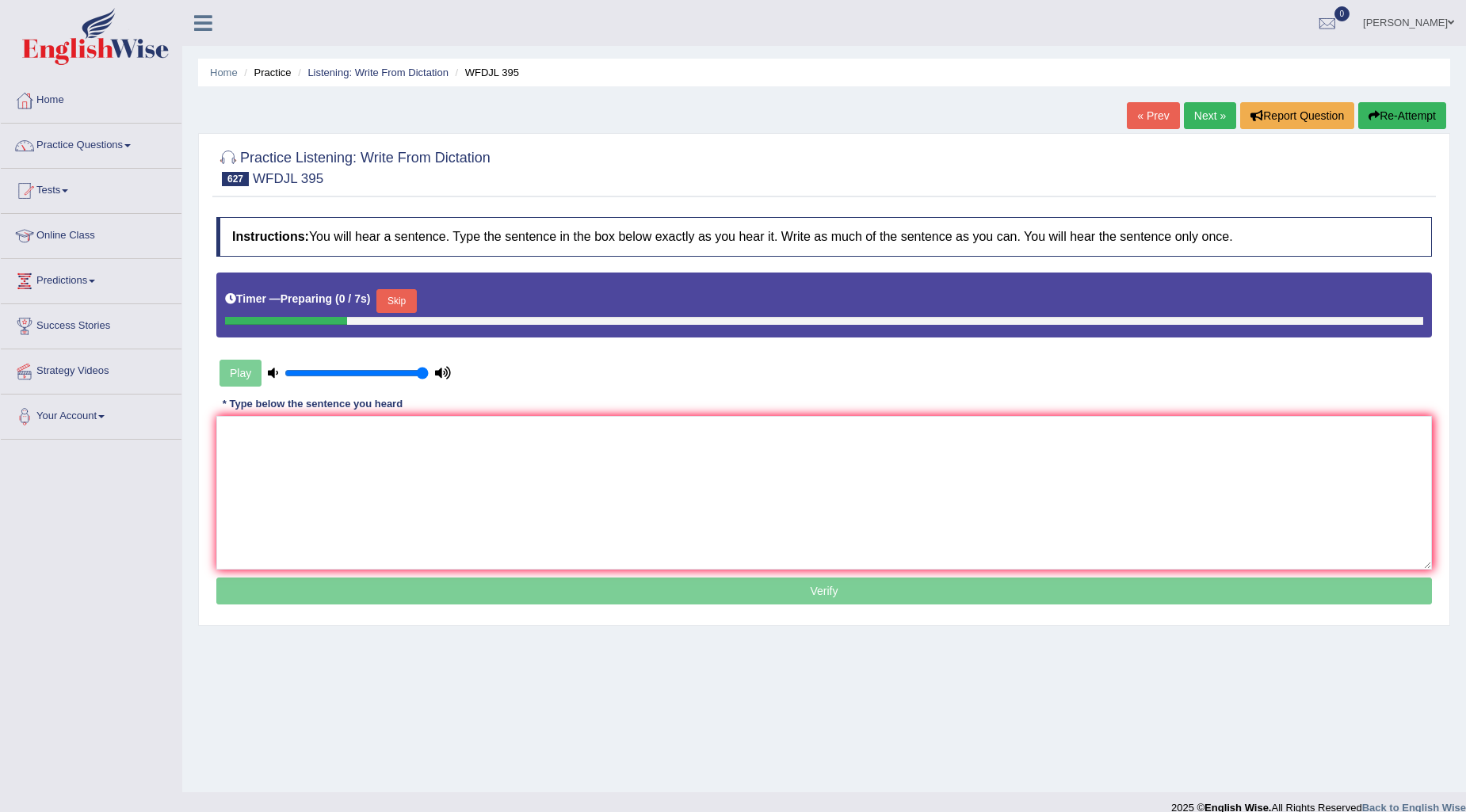
click at [399, 301] on button "Skip" at bounding box center [396, 301] width 40 height 24
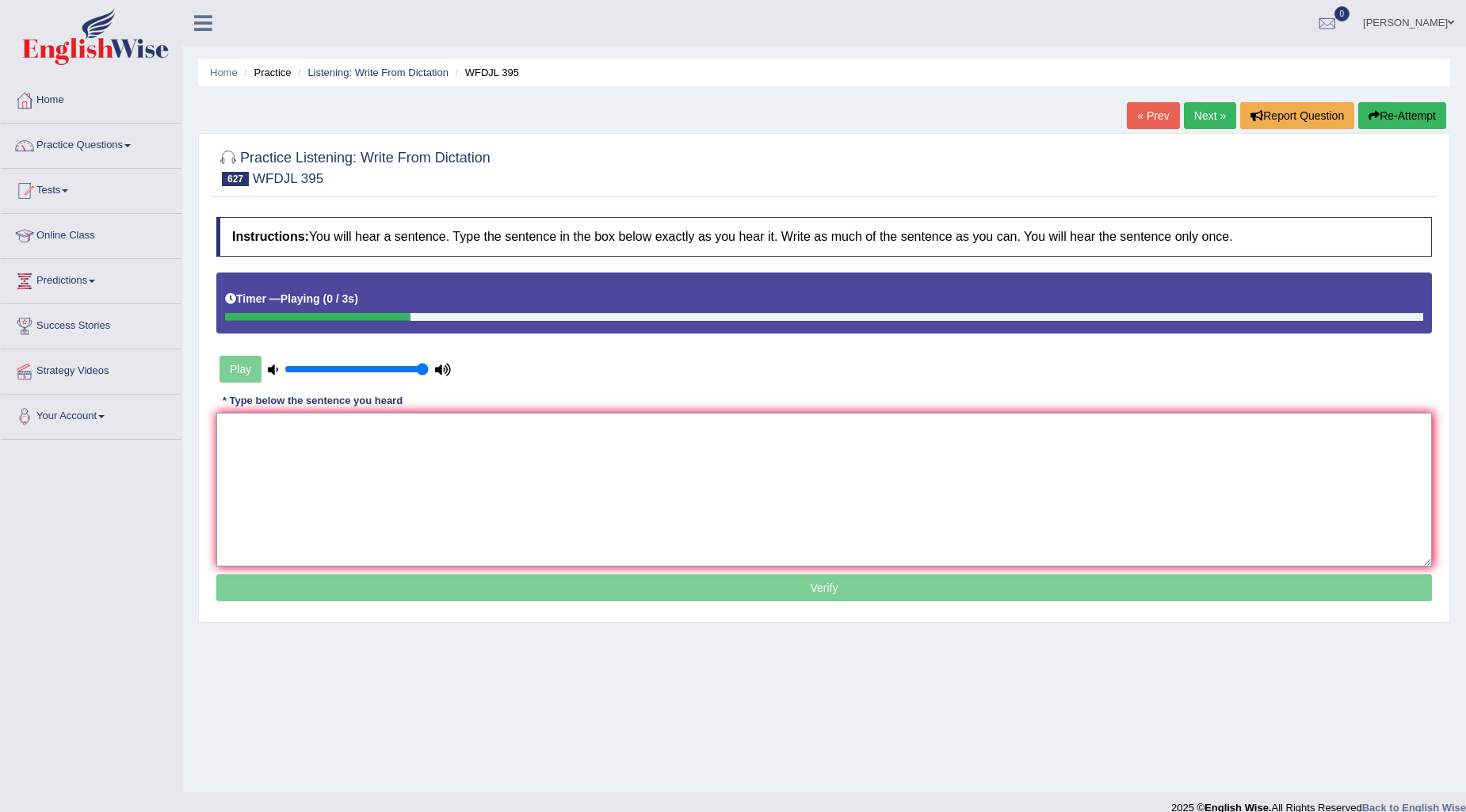
click at [341, 434] on textarea at bounding box center [824, 489] width 1216 height 153
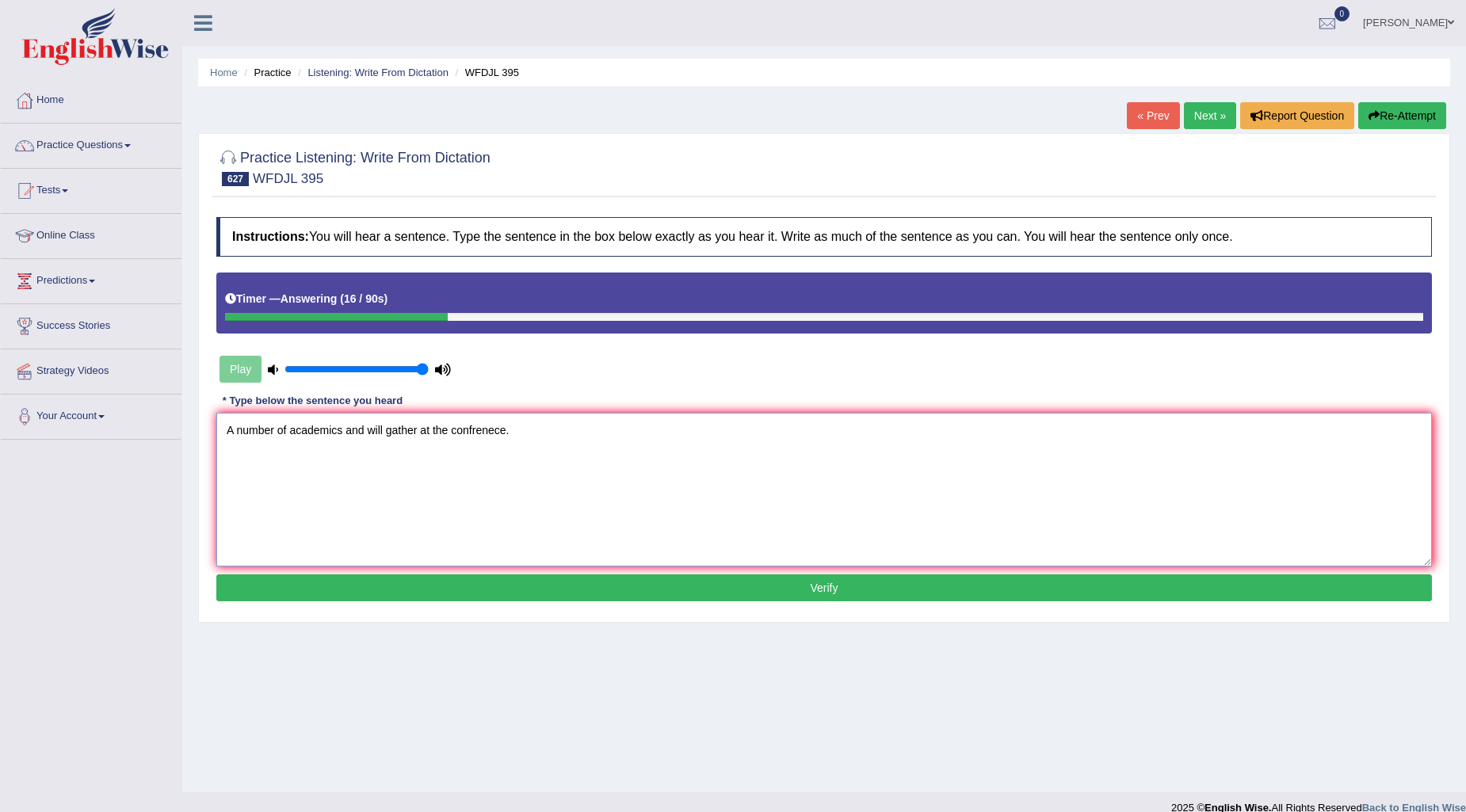
type textarea "A number of academics and will gather at the confrenece."
click at [477, 582] on button "Verify" at bounding box center [824, 588] width 1216 height 27
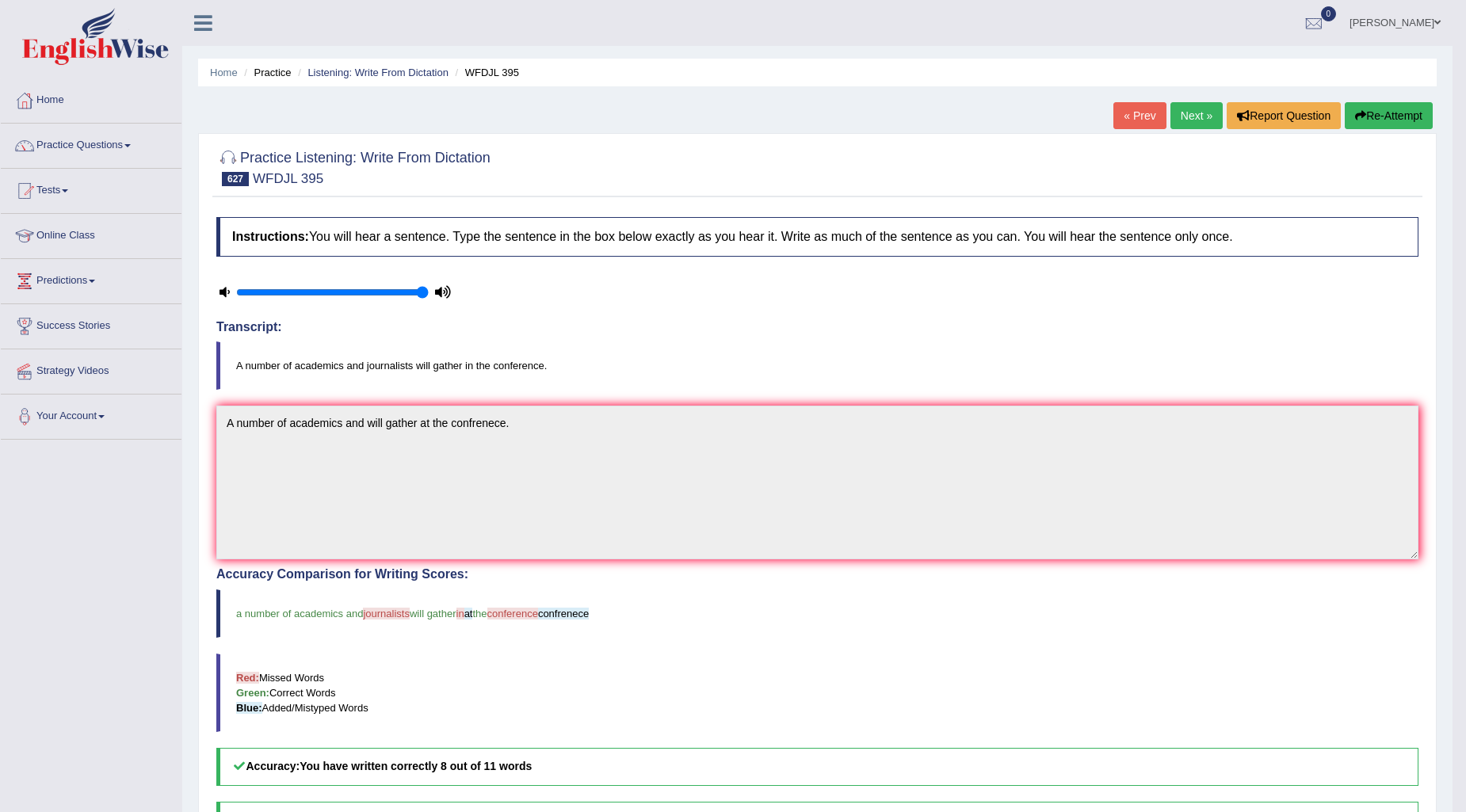
click at [1173, 117] on link "Next »" at bounding box center [1197, 116] width 53 height 27
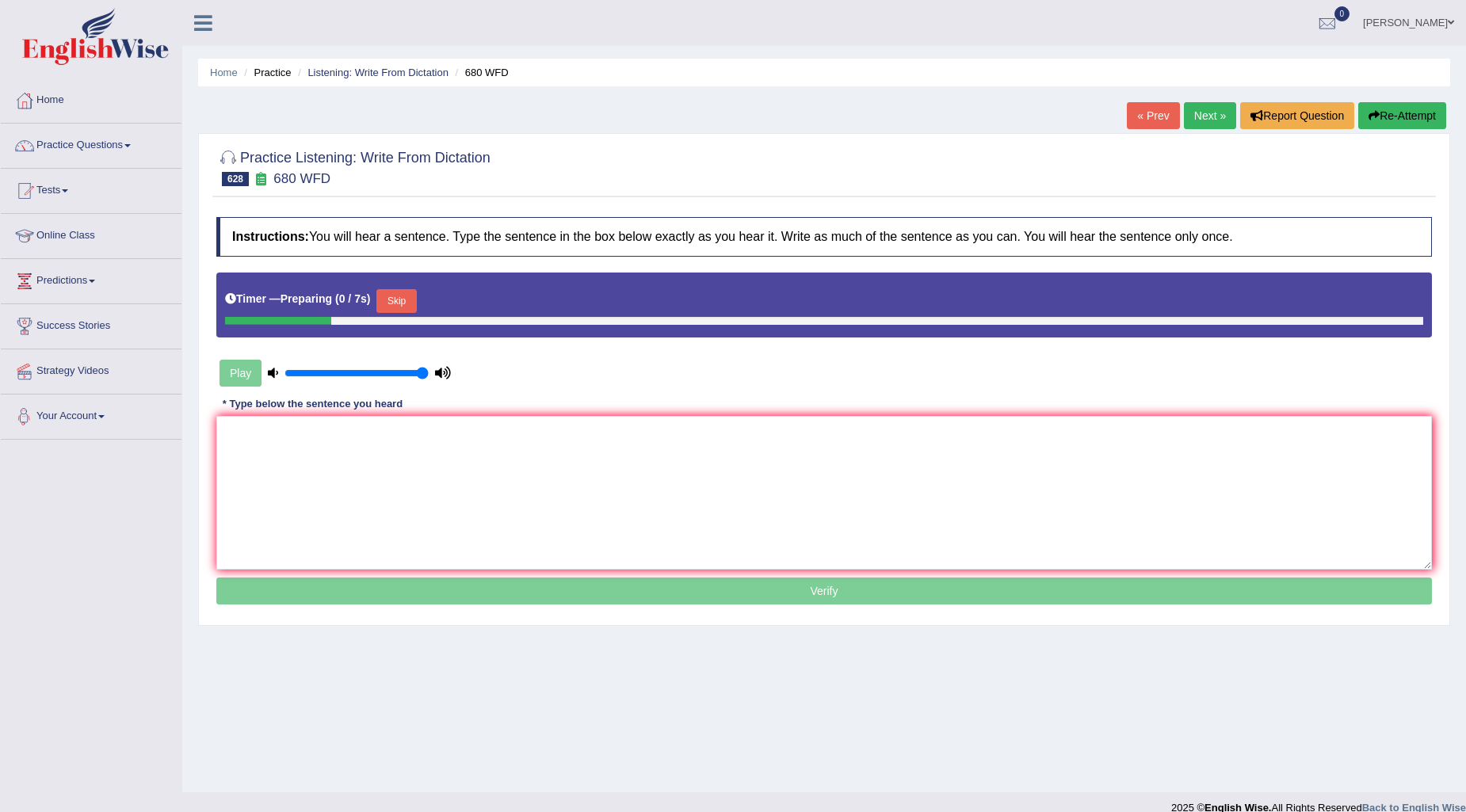
click at [414, 296] on button "Skip" at bounding box center [396, 301] width 40 height 24
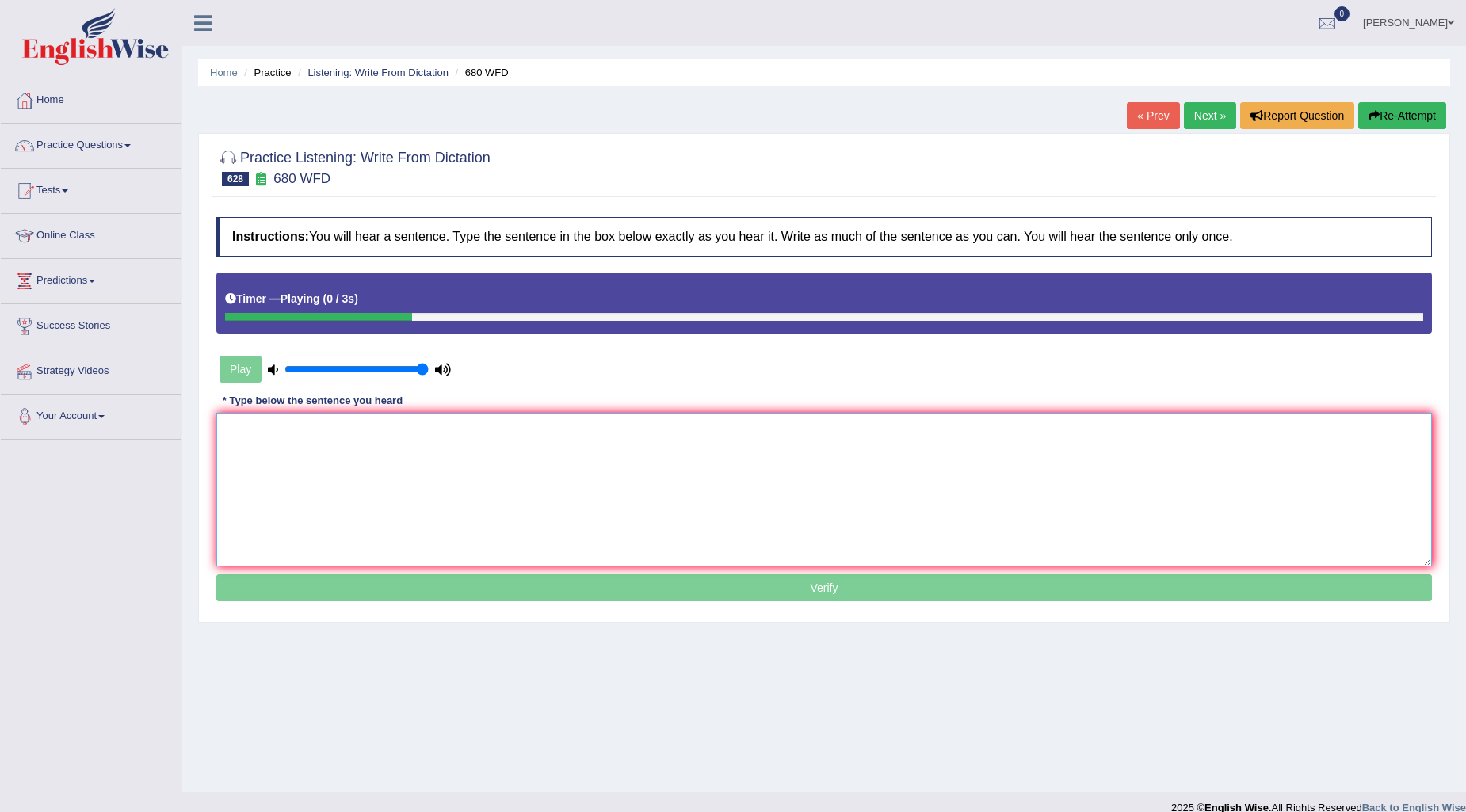
click at [248, 464] on textarea at bounding box center [824, 489] width 1216 height 153
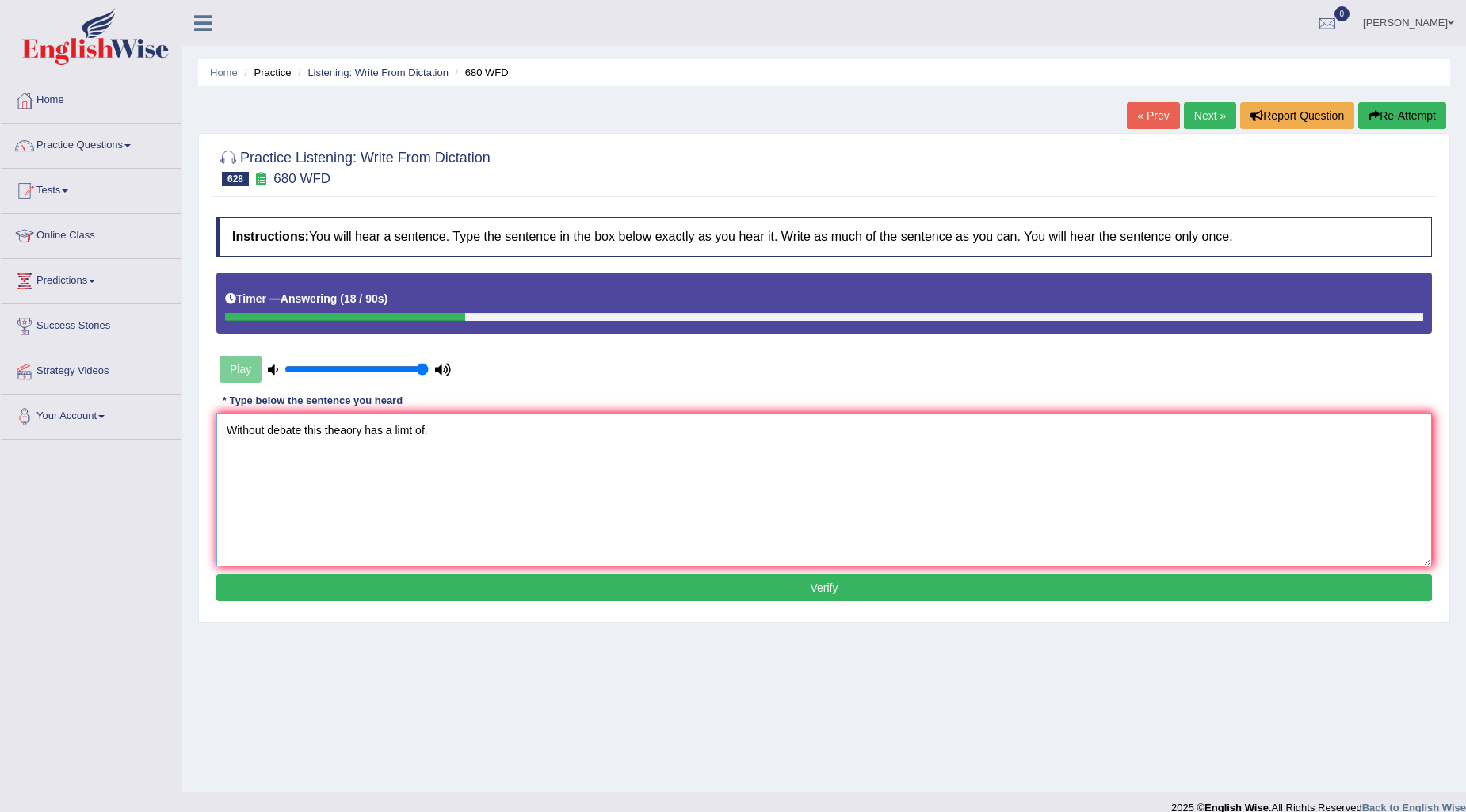
type textarea "Without debate this theaory has a limt of."
click at [722, 589] on button "Verify" at bounding box center [824, 588] width 1216 height 27
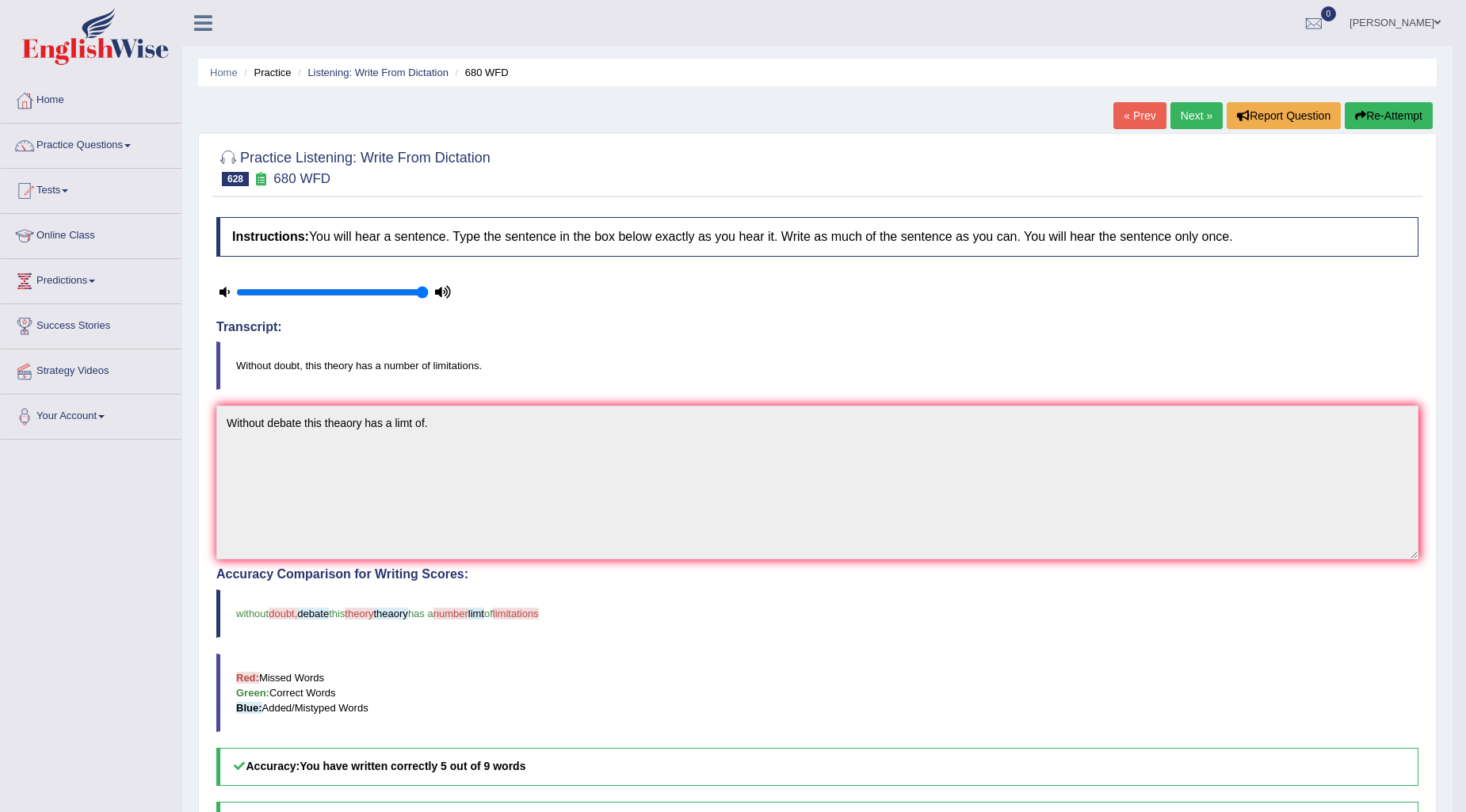
click at [1192, 104] on link "Next »" at bounding box center [1197, 116] width 53 height 27
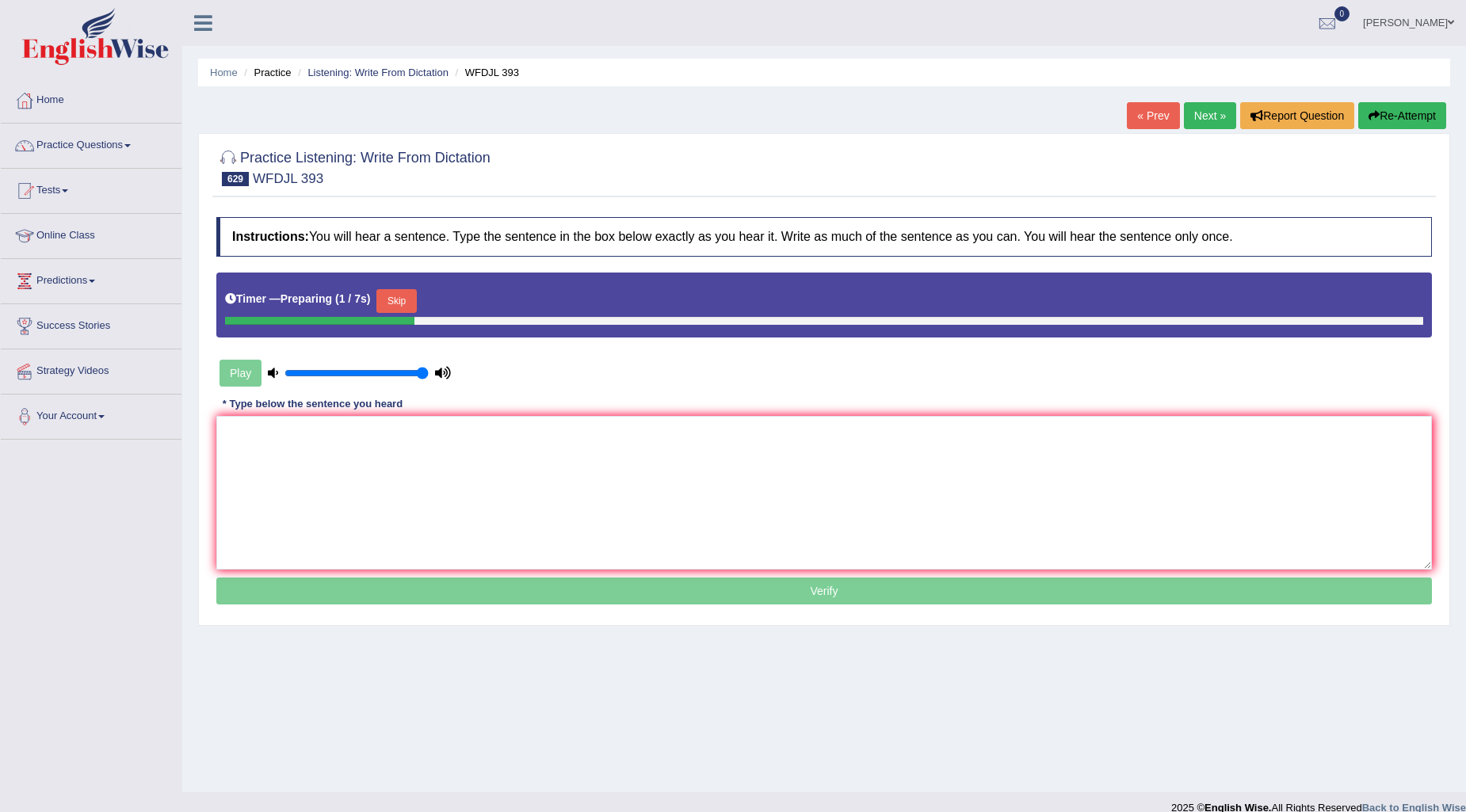
click at [416, 298] on button "Skip" at bounding box center [396, 301] width 40 height 24
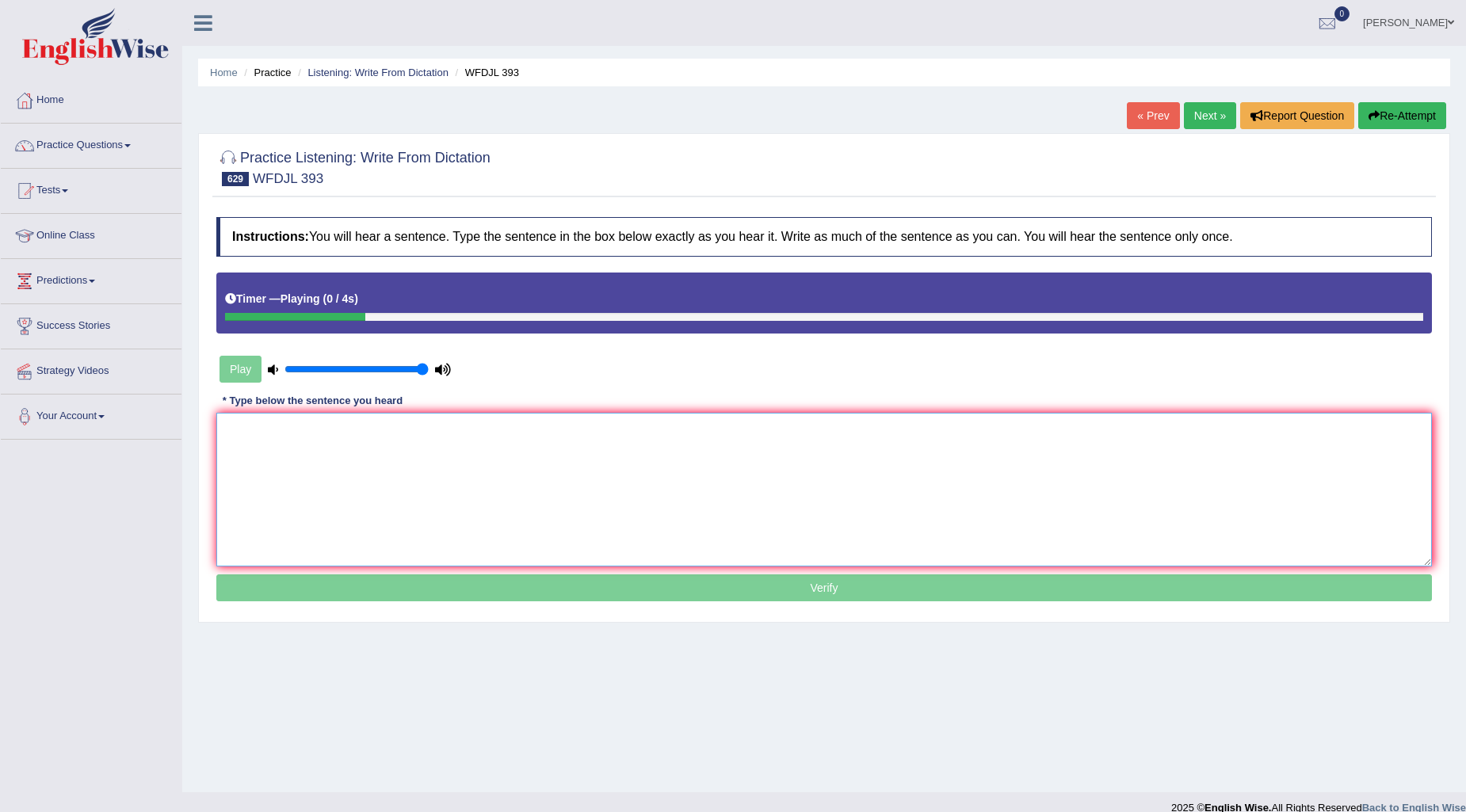
click at [297, 440] on textarea at bounding box center [824, 489] width 1216 height 153
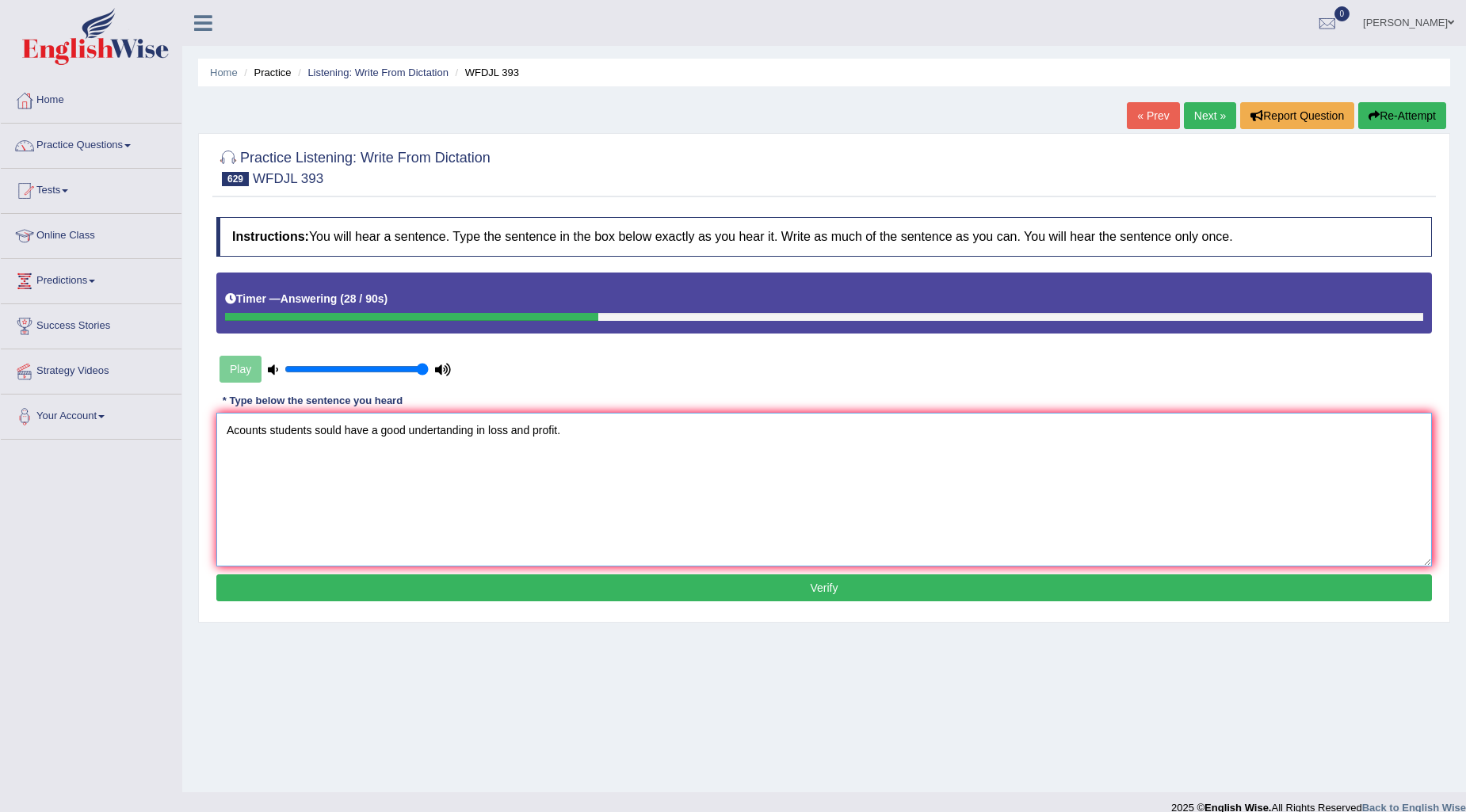
click at [439, 428] on textarea "Acounts students sould have a good undertanding in loss and profit." at bounding box center [824, 489] width 1216 height 153
type textarea "Acounts students sould have a good understanding in loss and profit."
click at [706, 566] on div "Instructions: You will hear a sentence. Type the sentence in the box below exac…" at bounding box center [824, 411] width 1223 height 404
click at [726, 593] on button "Verify" at bounding box center [824, 588] width 1216 height 27
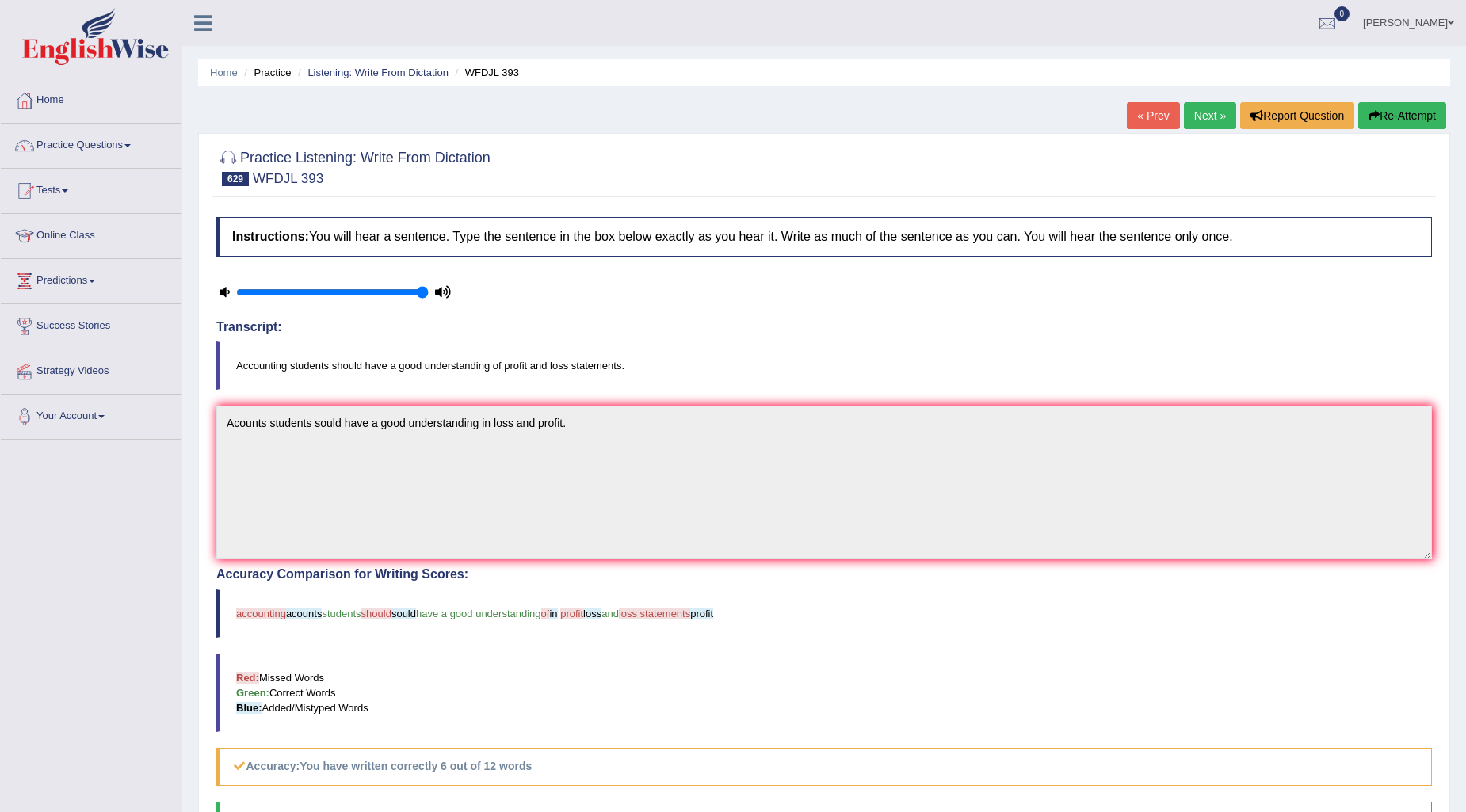
click at [1438, 115] on button "Re-Attempt" at bounding box center [1402, 116] width 88 height 27
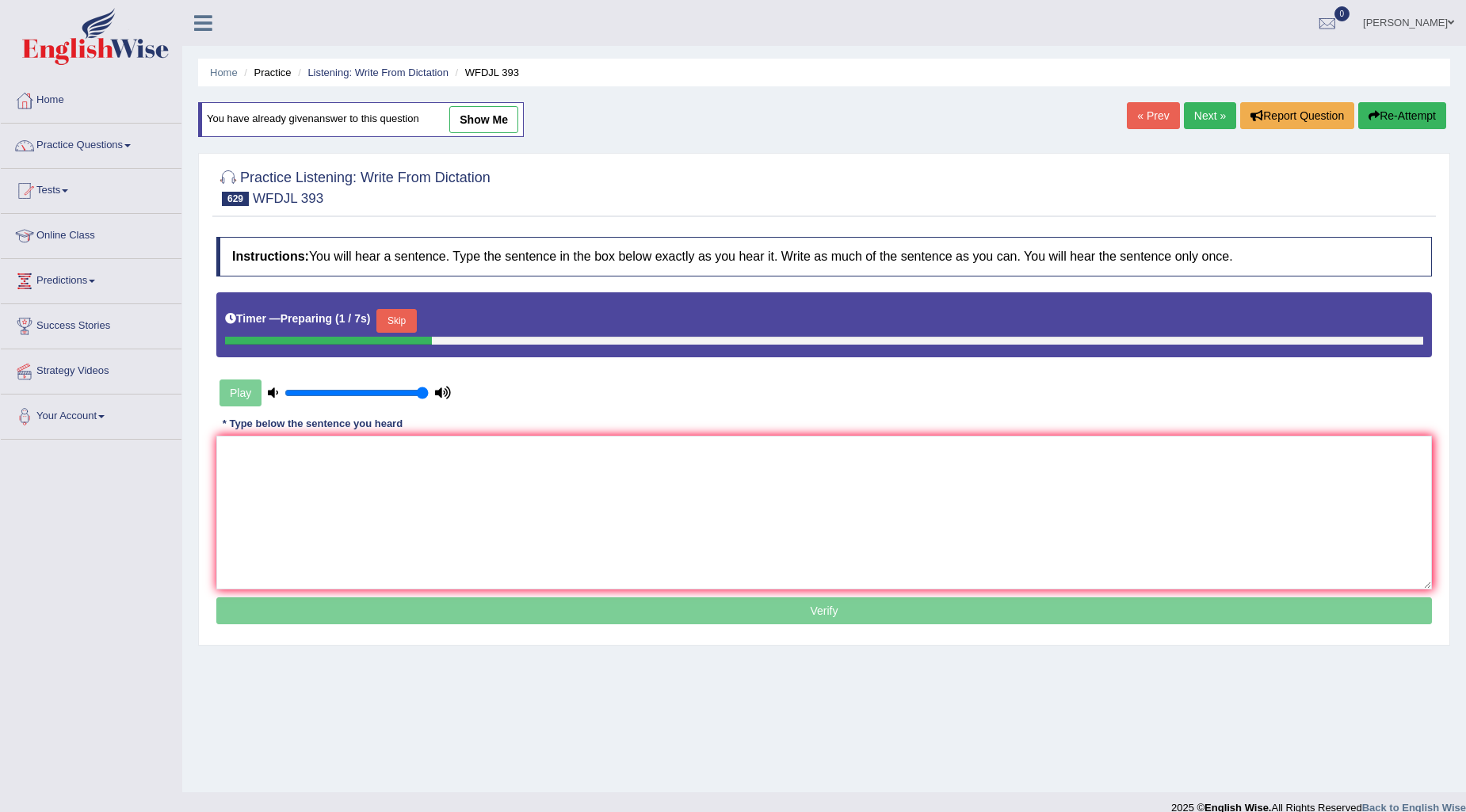
click at [401, 305] on div "Timer — Preparing ( 1 / 7s ) Skip" at bounding box center [824, 321] width 1198 height 32
click at [406, 317] on button "Skip" at bounding box center [396, 321] width 40 height 24
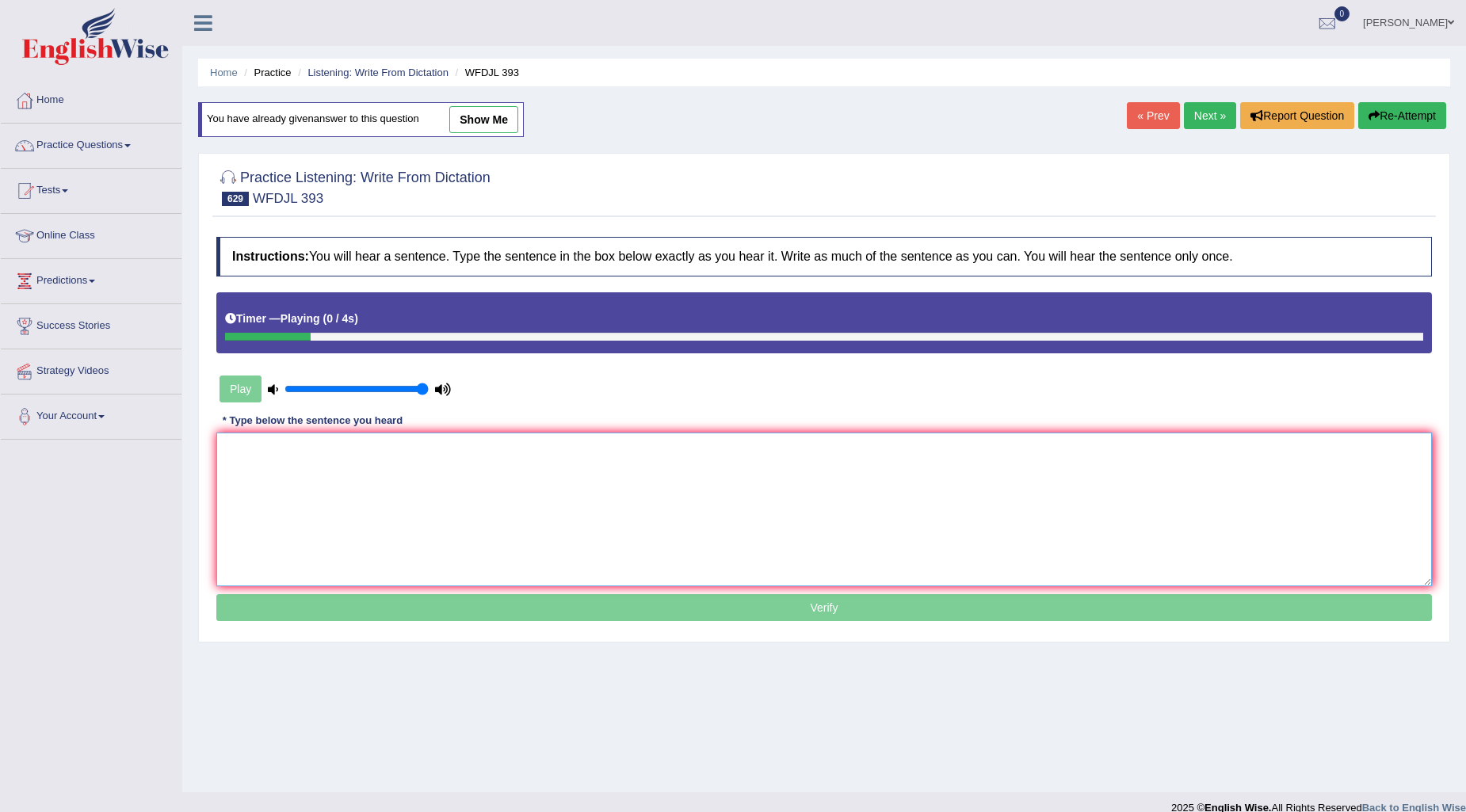
click at [275, 459] on textarea at bounding box center [824, 509] width 1216 height 153
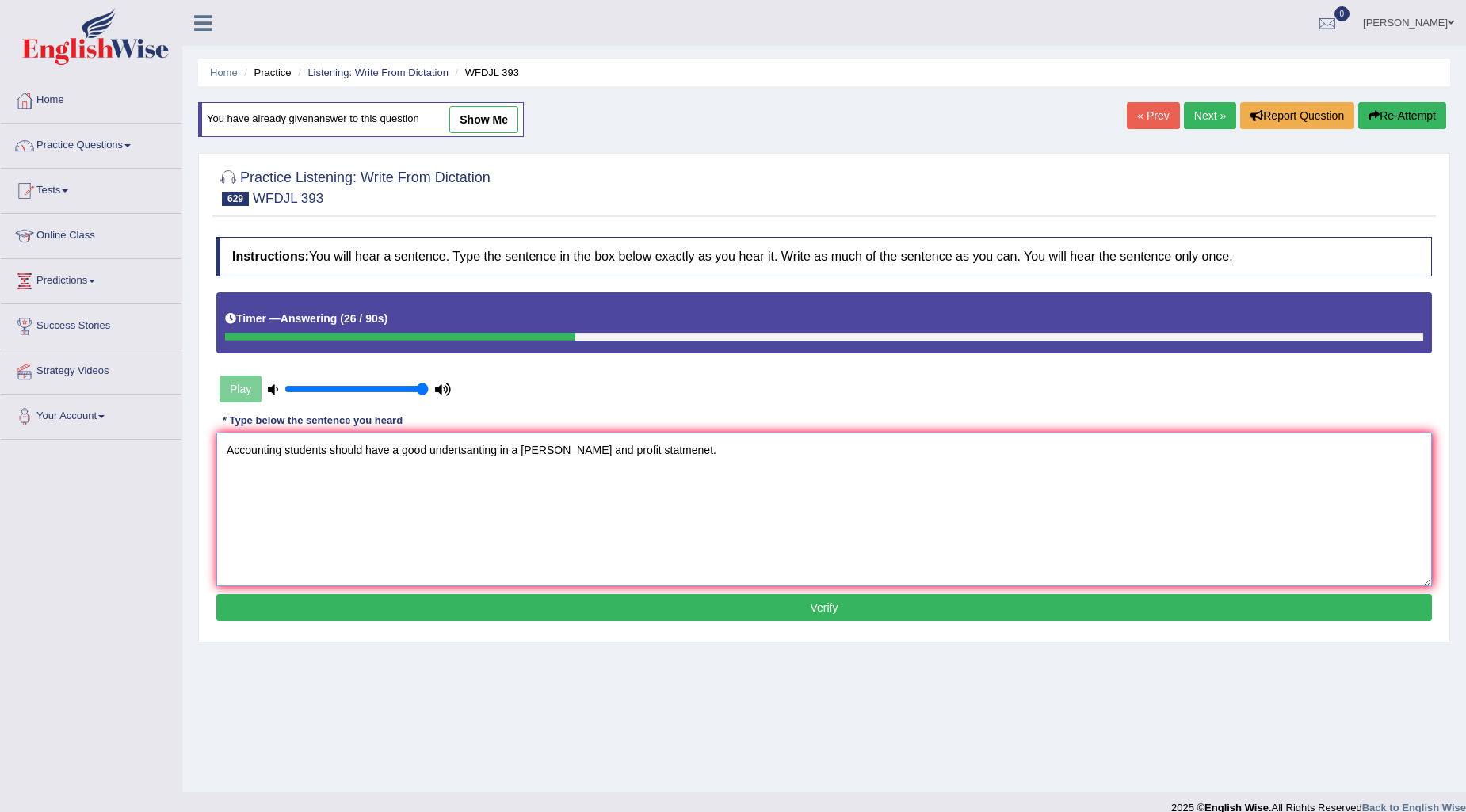
type textarea "Accounting students should have a good undertsanting in a loos and profit statm…"
click at [761, 608] on button "Verify" at bounding box center [824, 608] width 1216 height 27
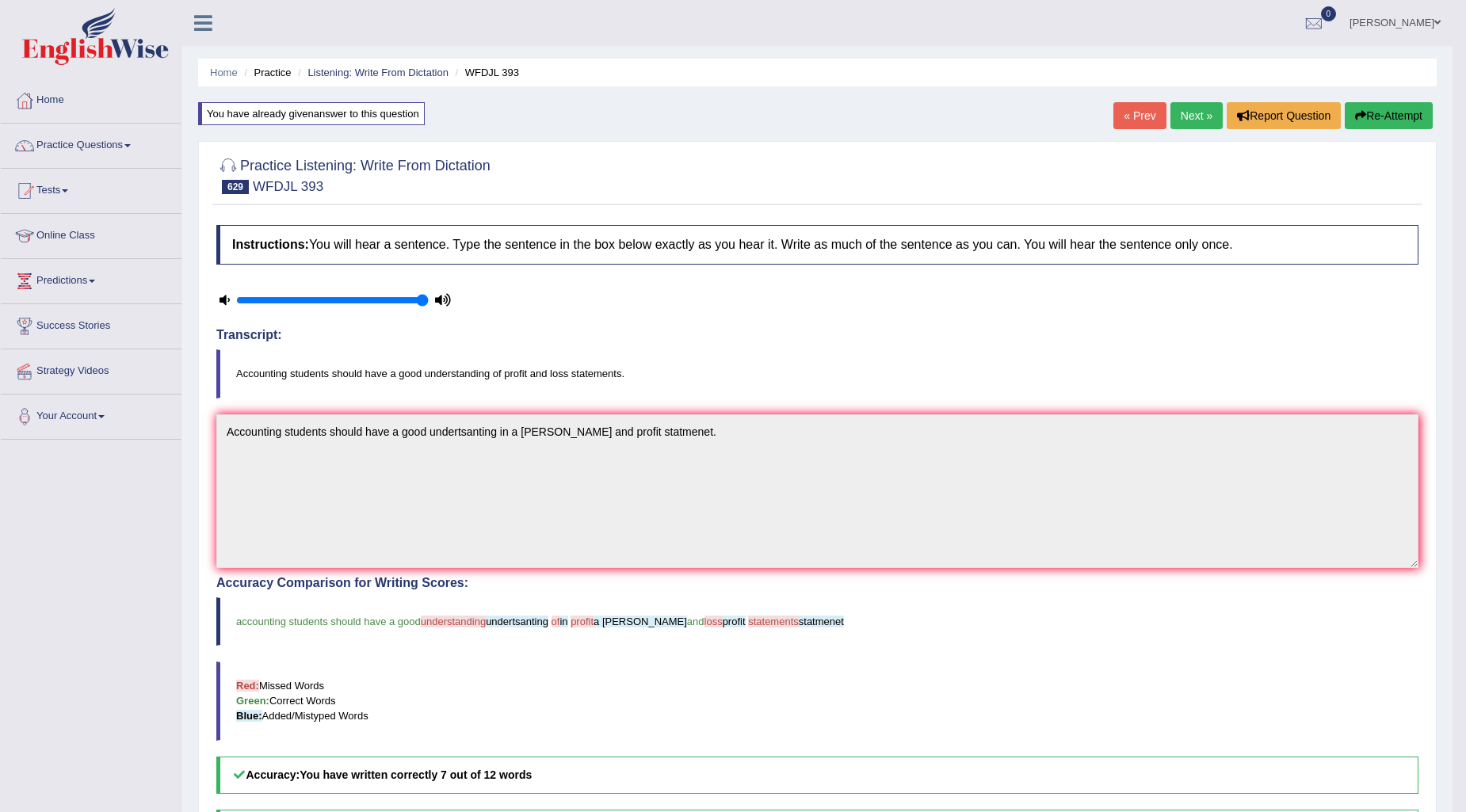
click at [1192, 111] on link "Next »" at bounding box center [1197, 116] width 53 height 27
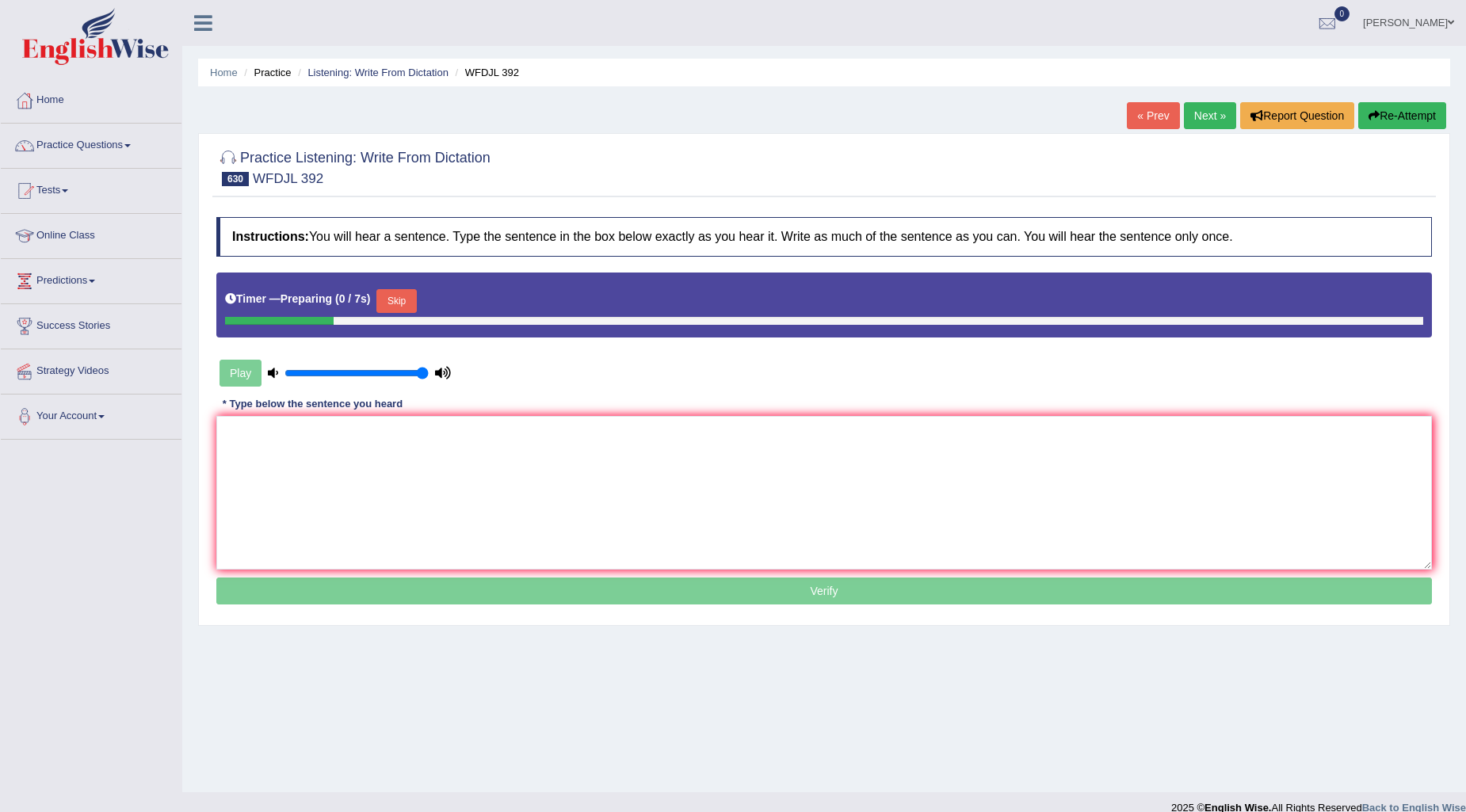
click at [416, 302] on button "Skip" at bounding box center [396, 301] width 40 height 24
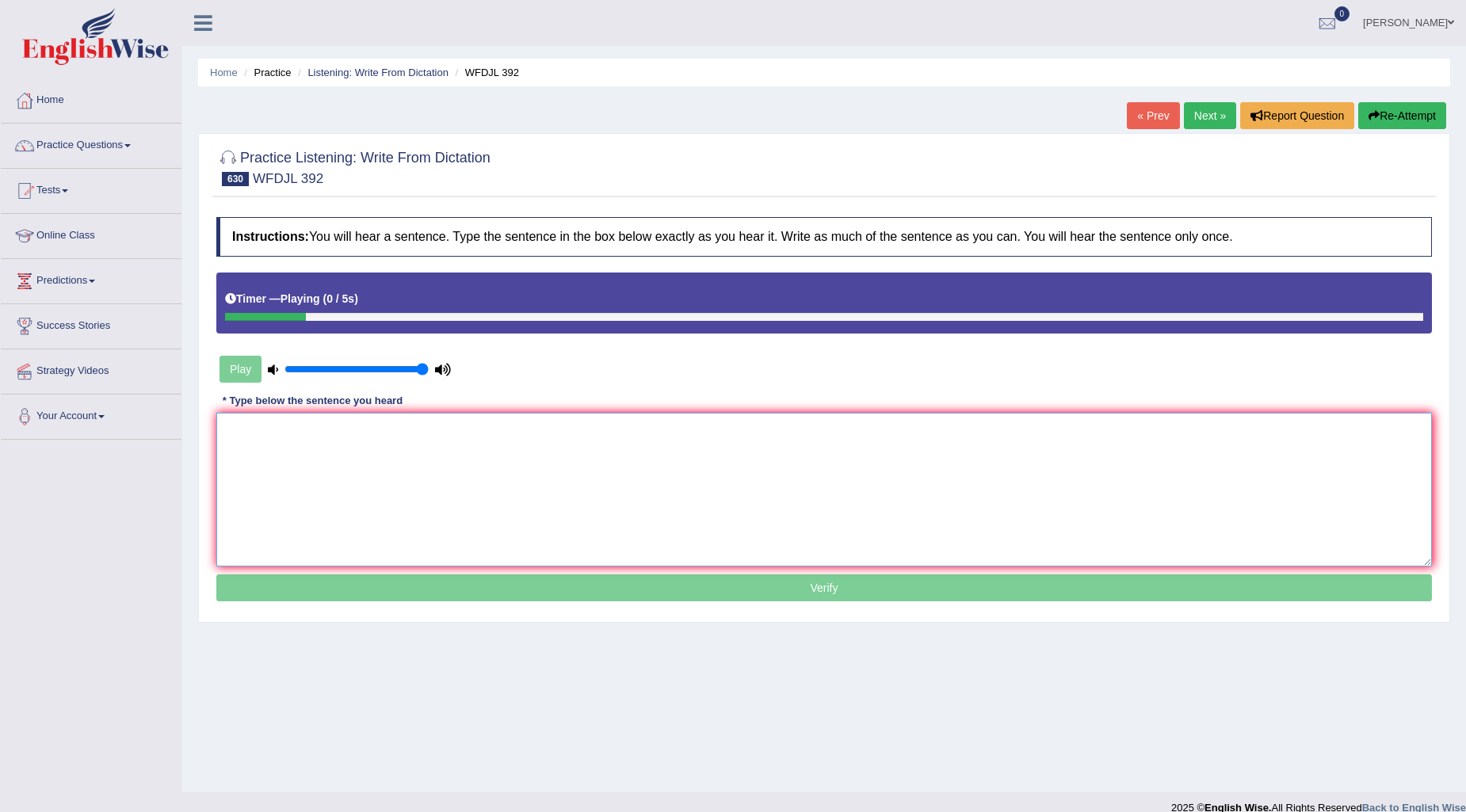
click at [298, 459] on textarea at bounding box center [824, 489] width 1216 height 153
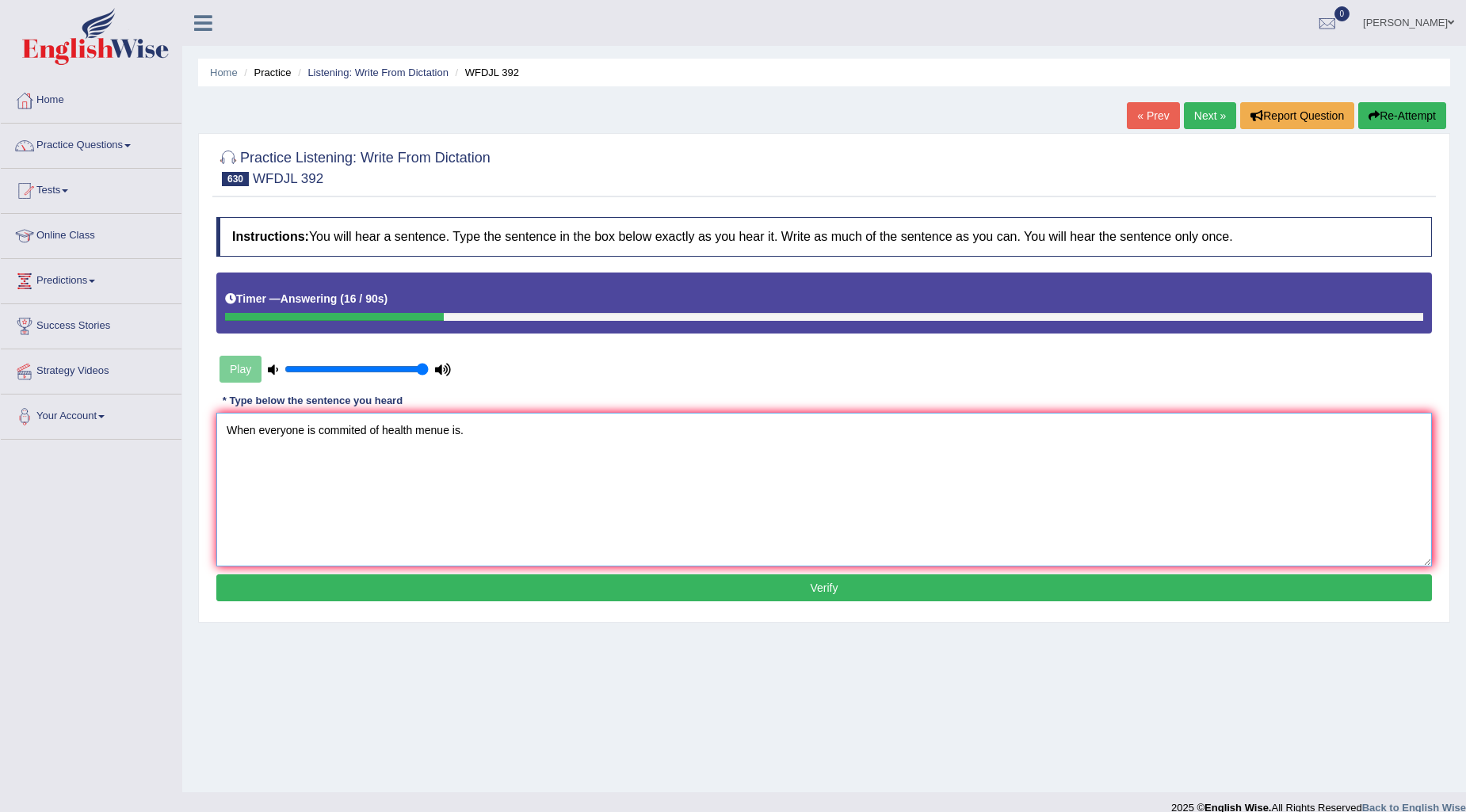
type textarea "When everyone is commited of health menue is."
click at [716, 594] on button "Verify" at bounding box center [824, 588] width 1216 height 27
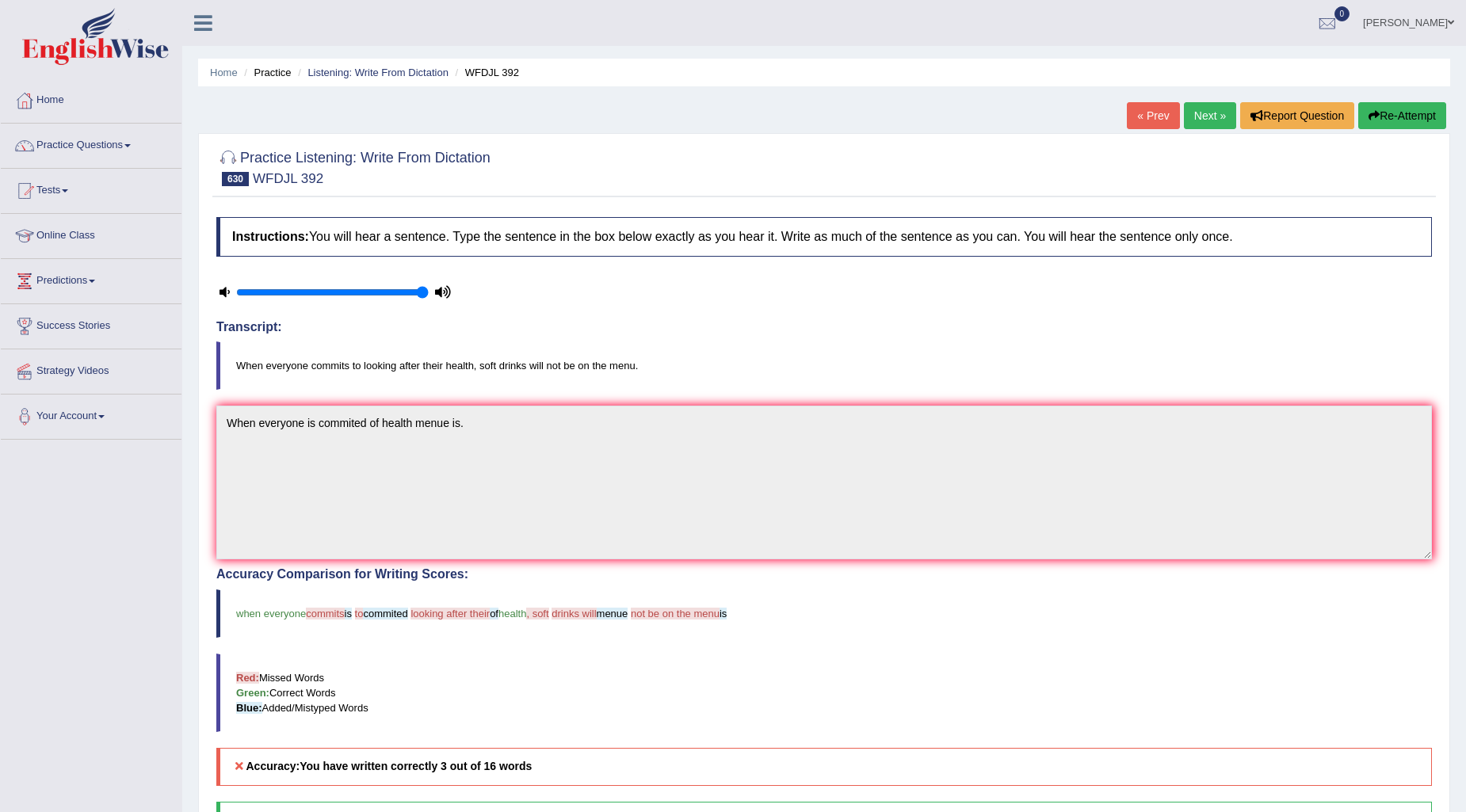
click at [1382, 107] on button "Re-Attempt" at bounding box center [1402, 116] width 88 height 27
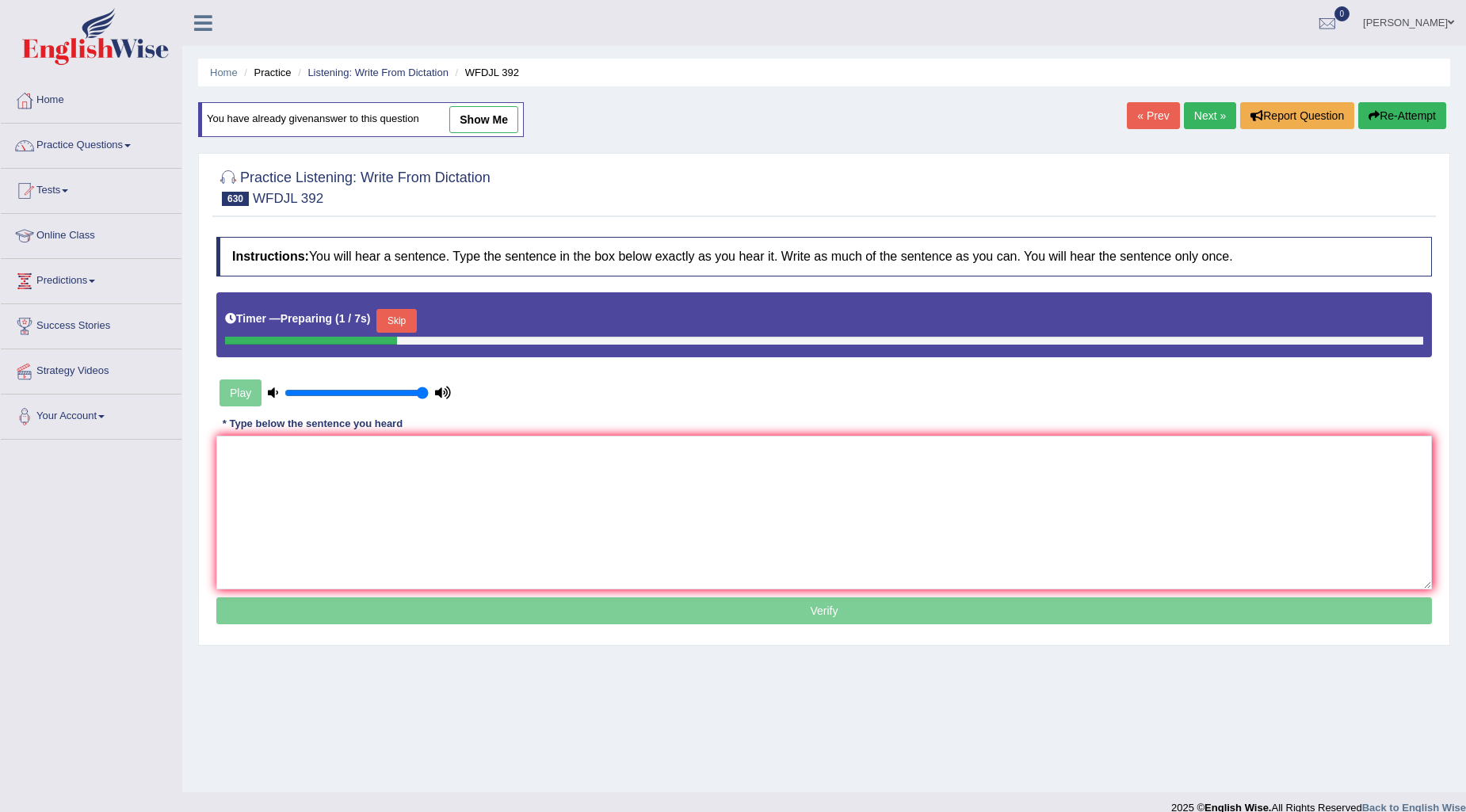
click at [405, 319] on button "Skip" at bounding box center [396, 321] width 40 height 24
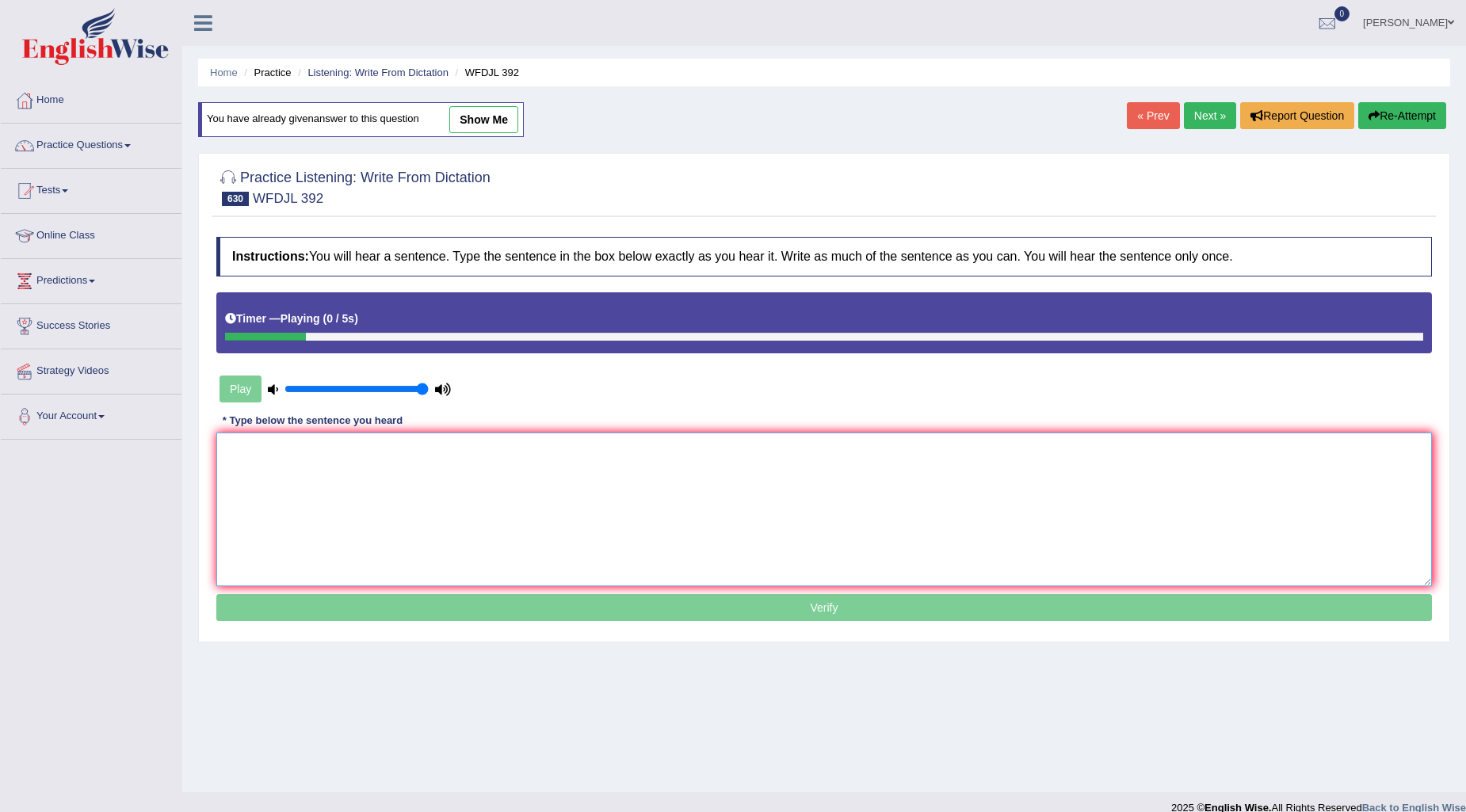
click at [327, 457] on textarea at bounding box center [824, 509] width 1216 height 153
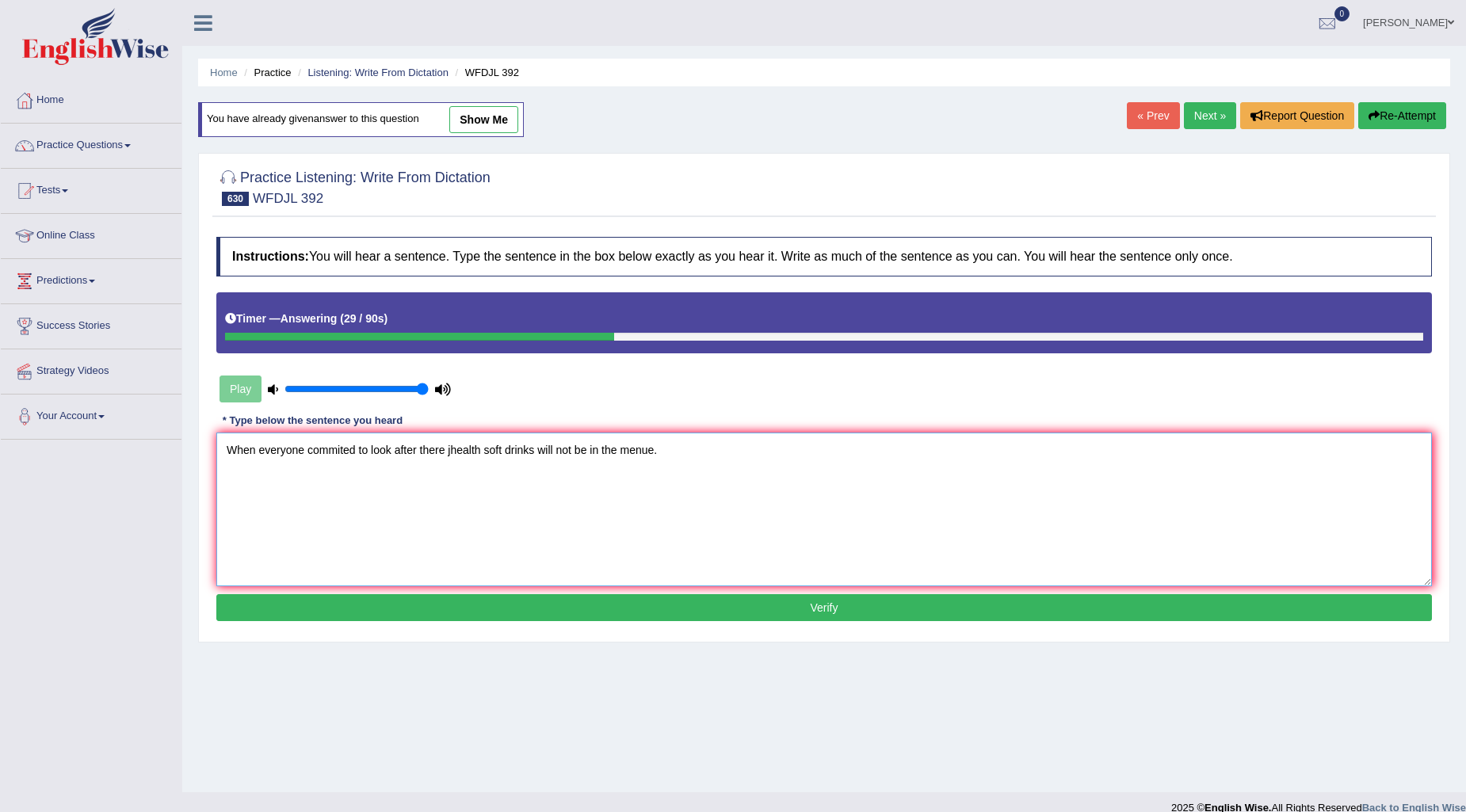
click at [452, 446] on textarea "When everyone commited to look after there jhealth soft drinks will not be in t…" at bounding box center [824, 509] width 1216 height 153
type textarea "When everyone commited to look after there health soft drinks will not be in th…"
click at [801, 605] on button "Verify" at bounding box center [824, 608] width 1216 height 27
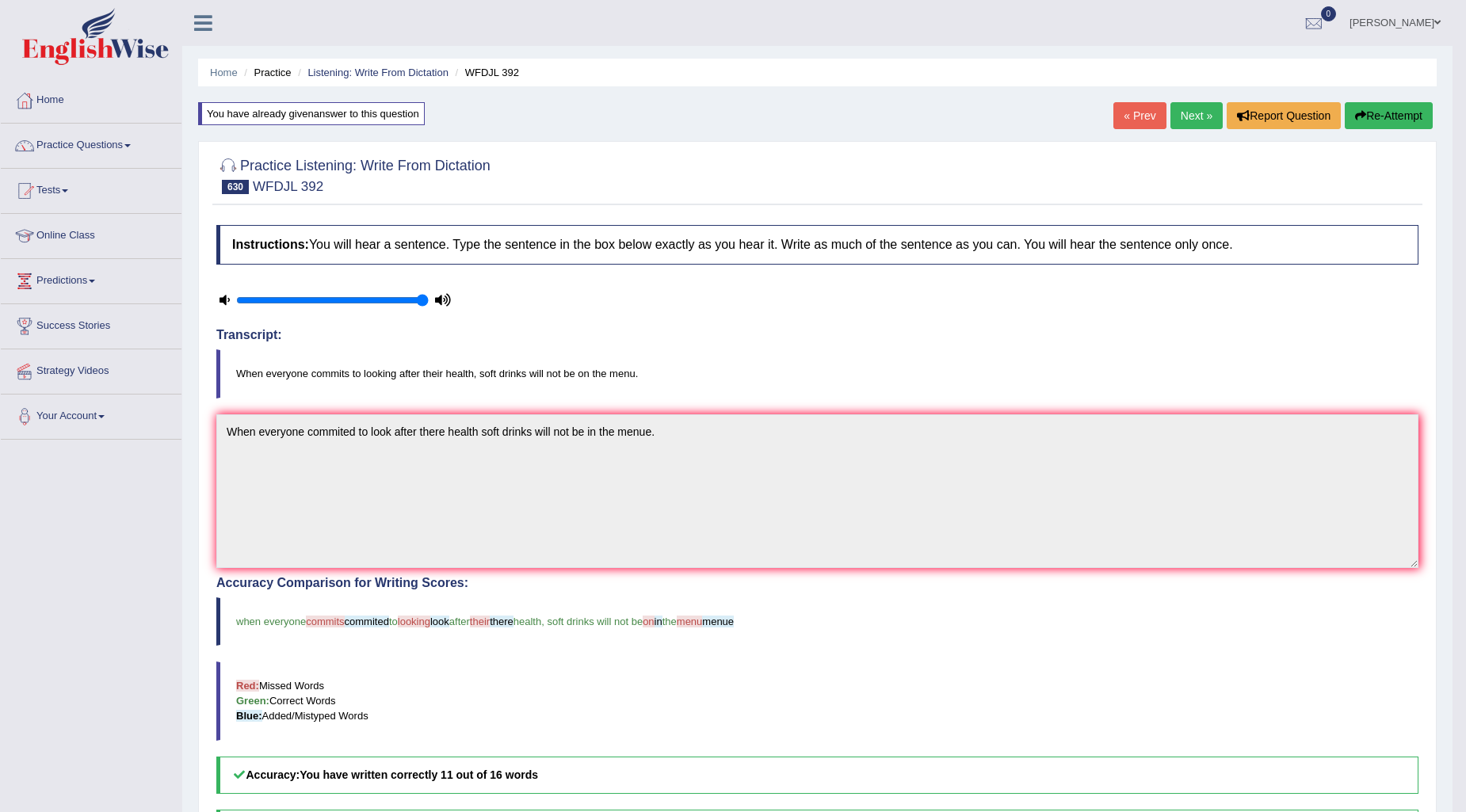
click at [1205, 109] on link "Next »" at bounding box center [1197, 116] width 53 height 27
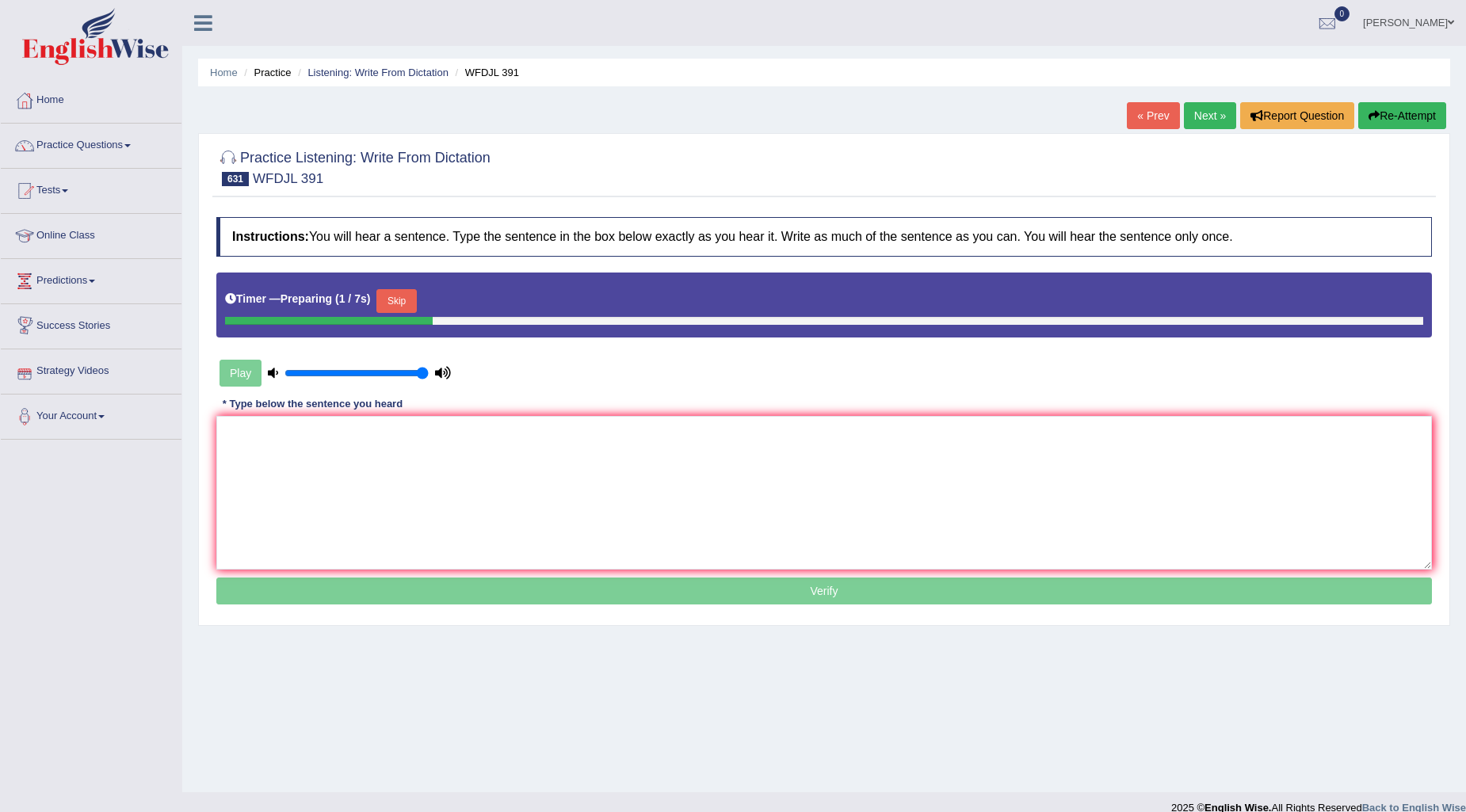
click at [415, 295] on button "Skip" at bounding box center [396, 301] width 40 height 24
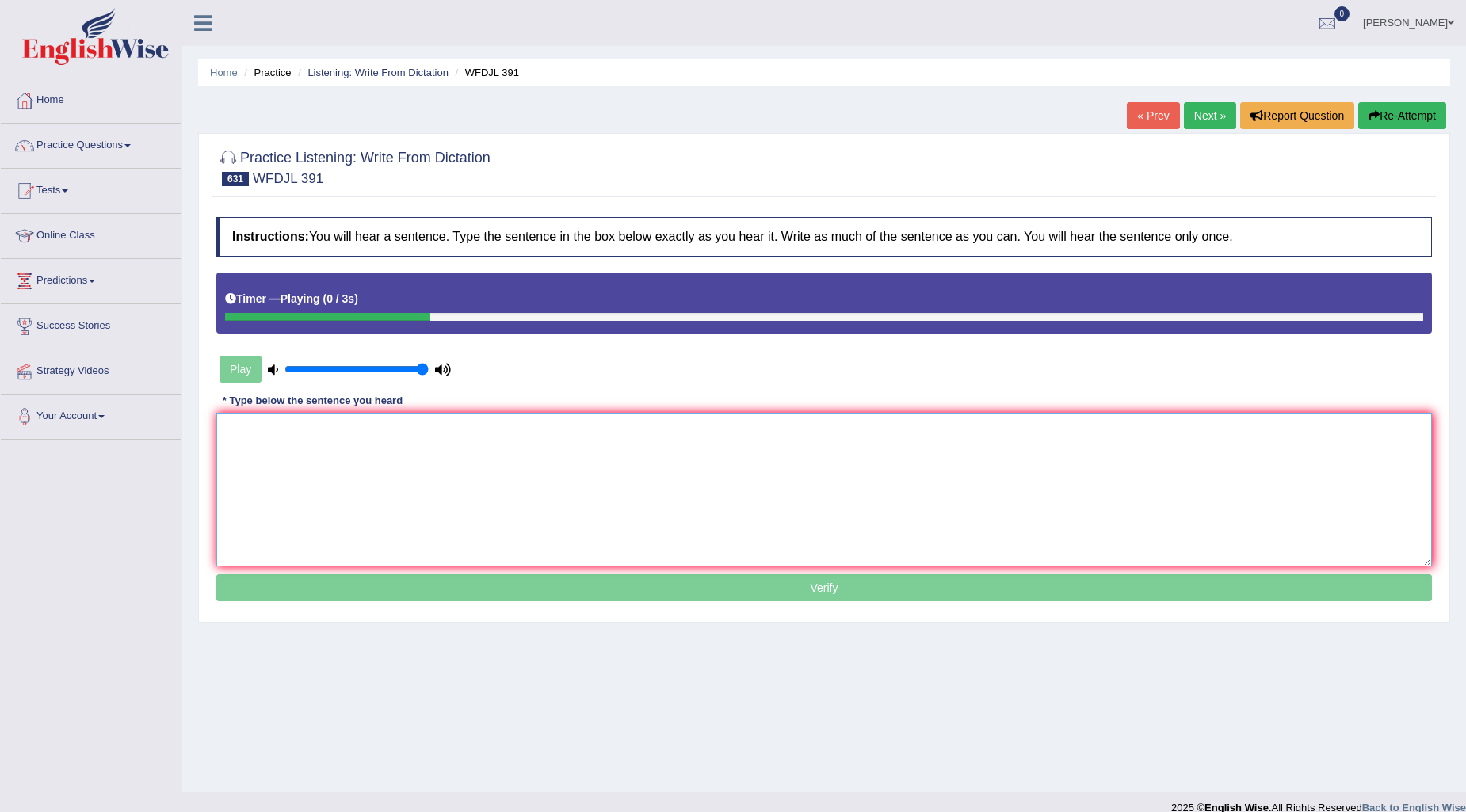
click at [299, 436] on textarea at bounding box center [824, 489] width 1216 height 153
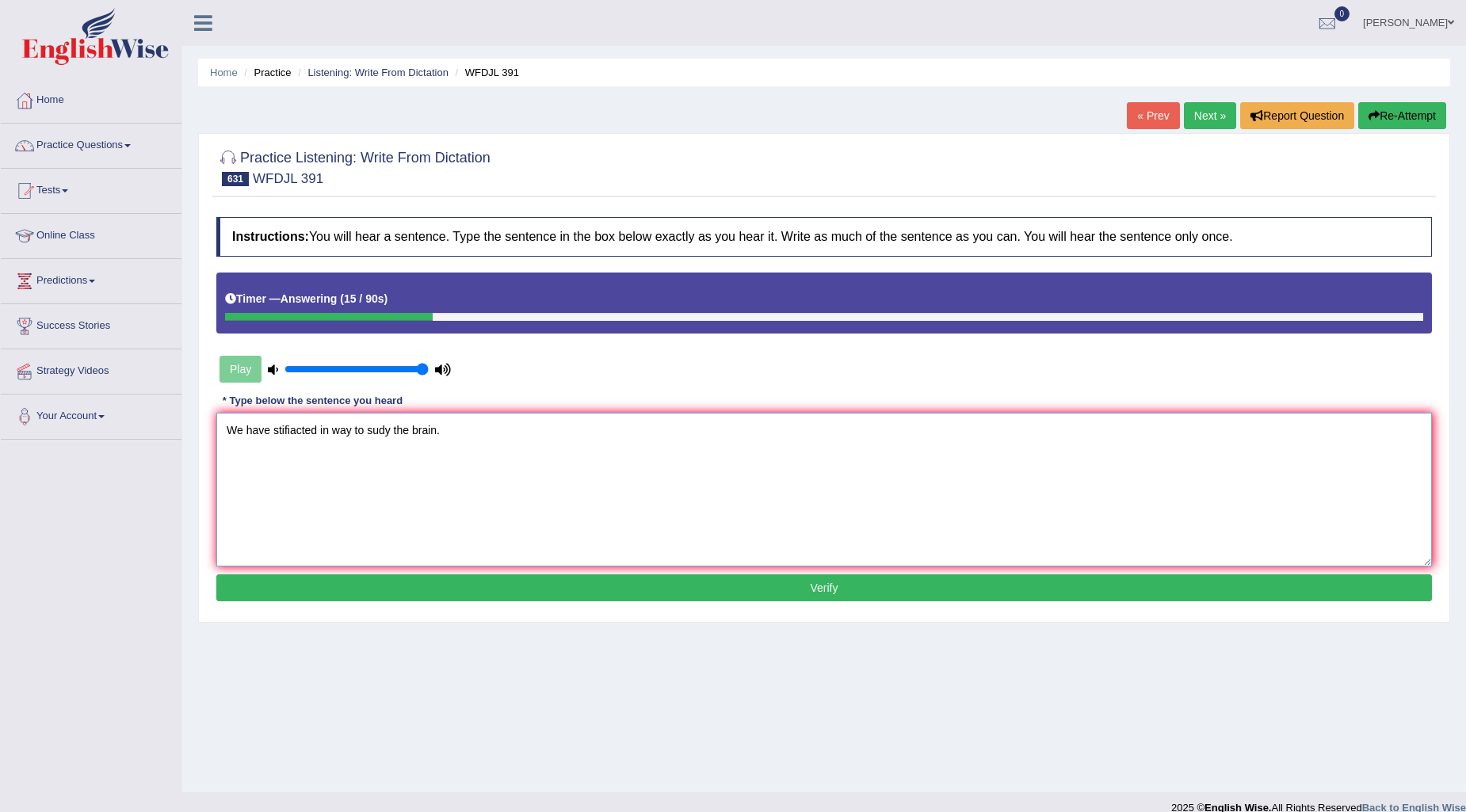
type textarea "We have stifiacted in way to sudy the brain."
click at [715, 597] on button "Verify" at bounding box center [824, 588] width 1216 height 27
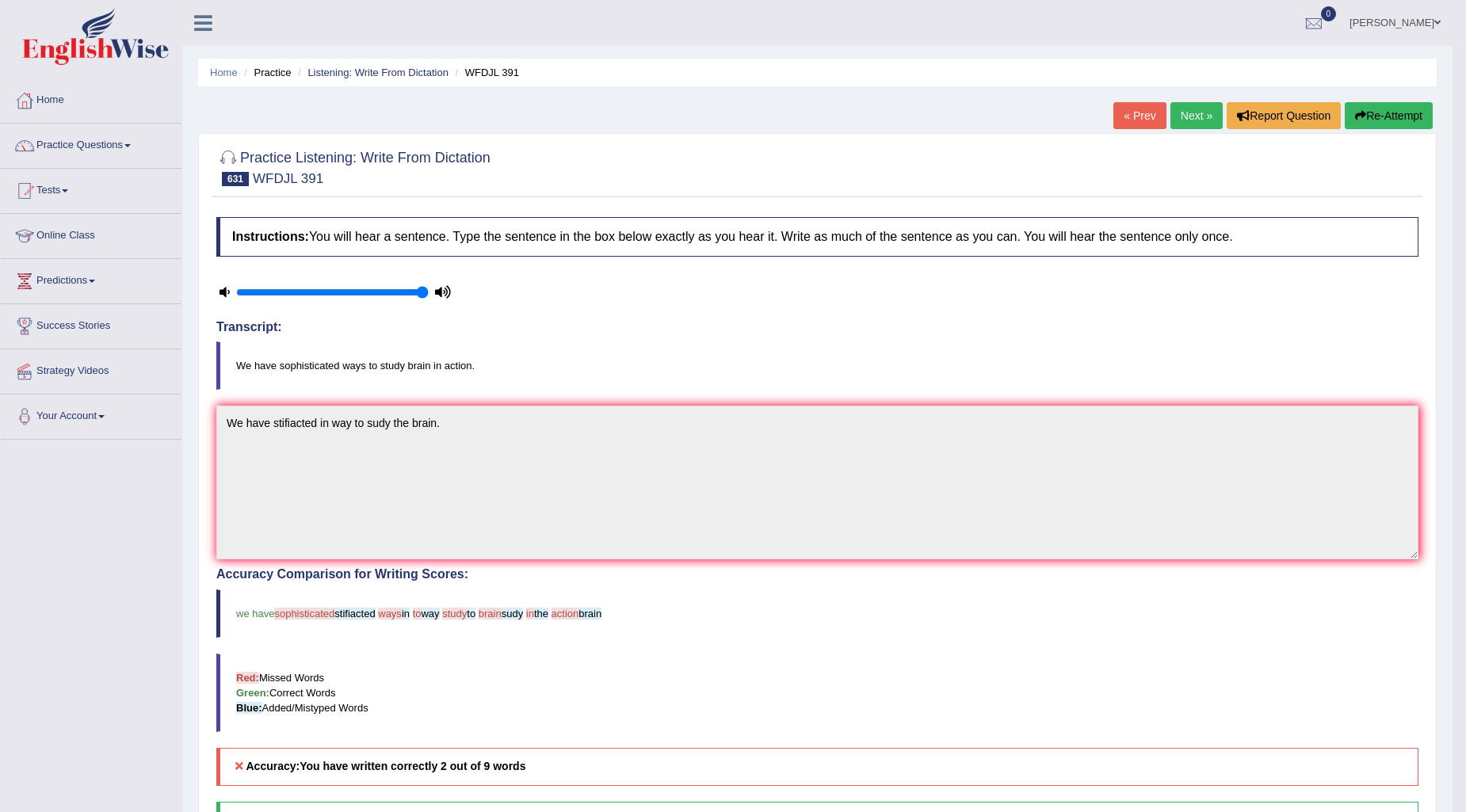
click at [1187, 105] on link "Next »" at bounding box center [1197, 116] width 53 height 27
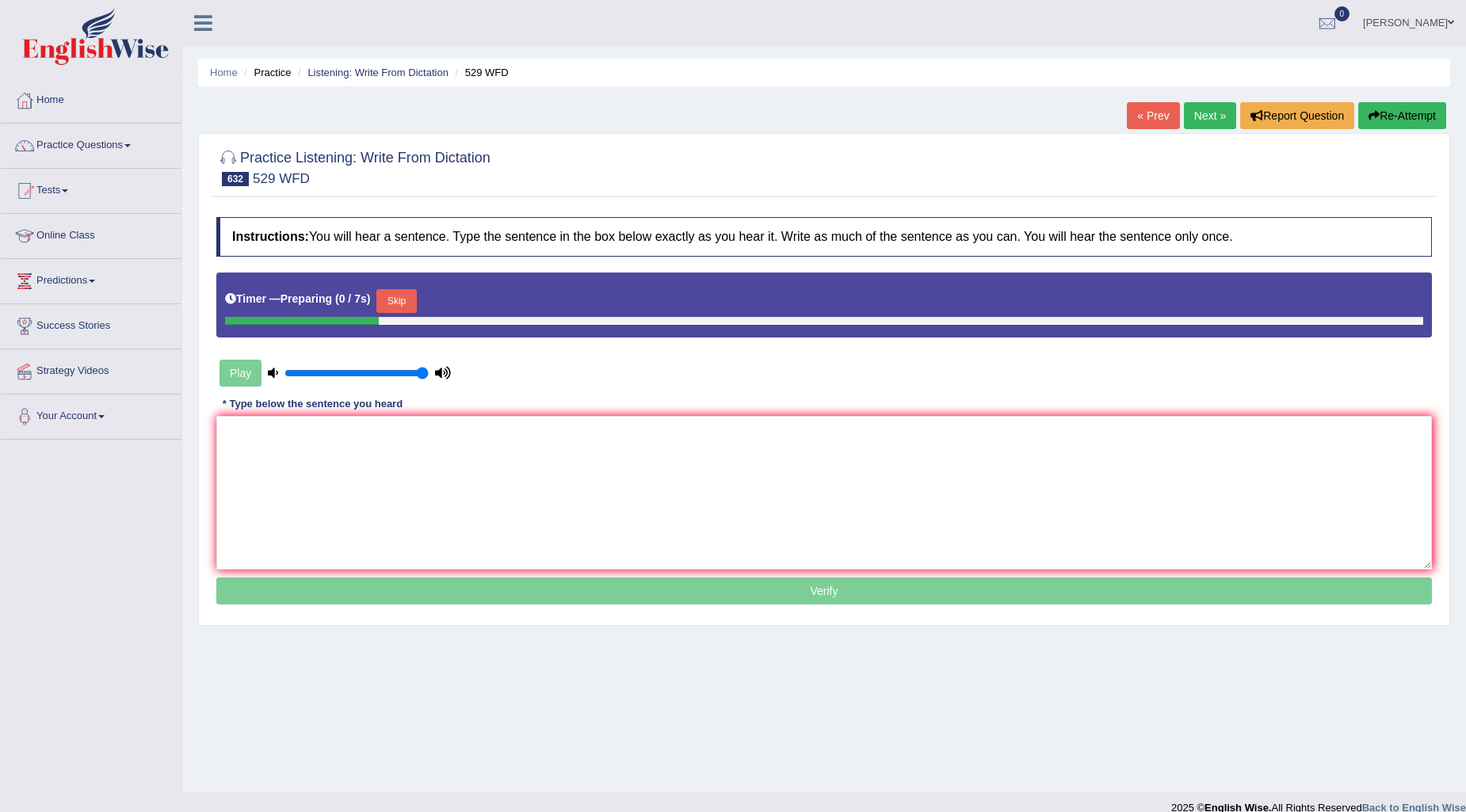
click at [412, 301] on button "Skip" at bounding box center [396, 301] width 40 height 24
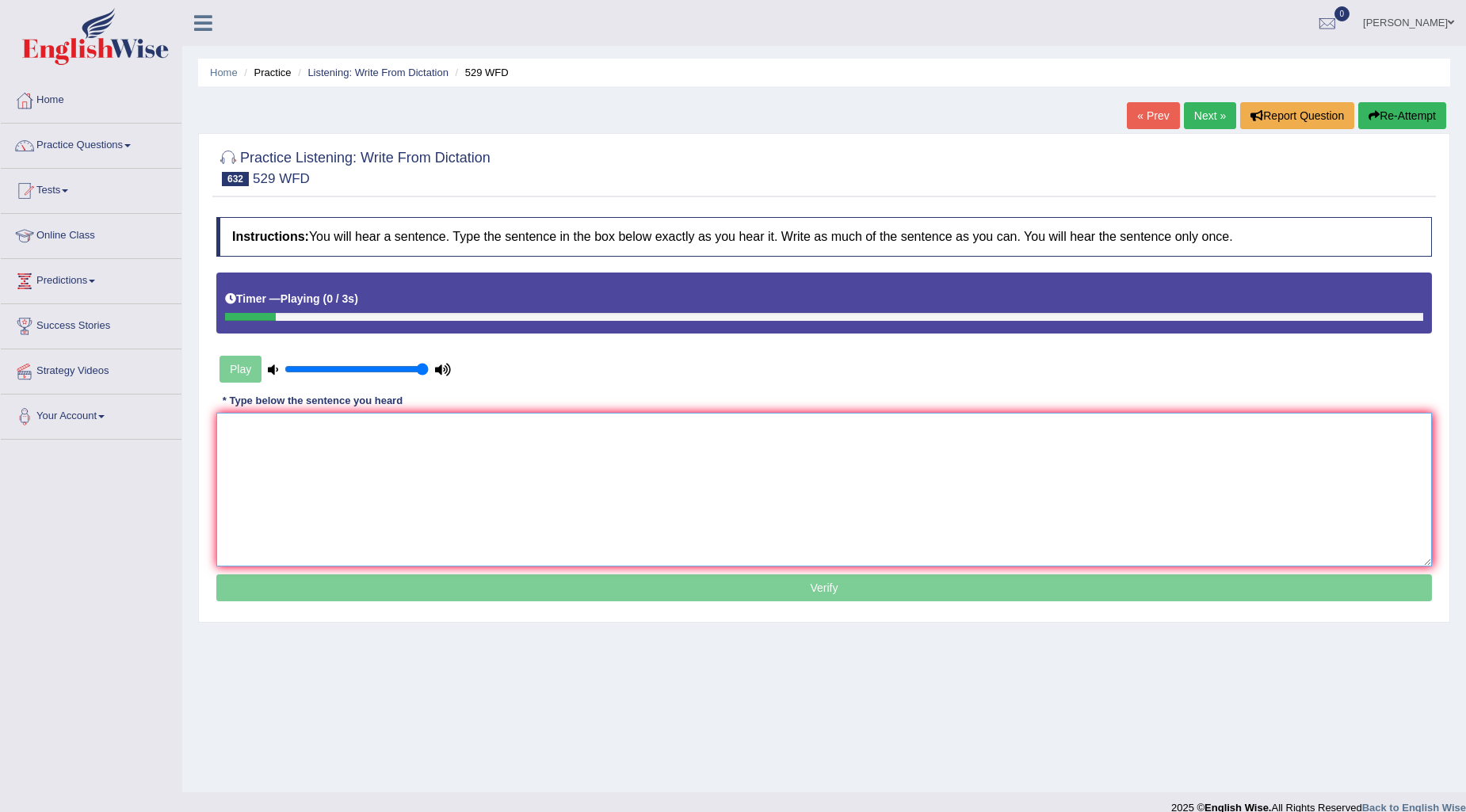
click at [315, 465] on textarea at bounding box center [824, 489] width 1216 height 153
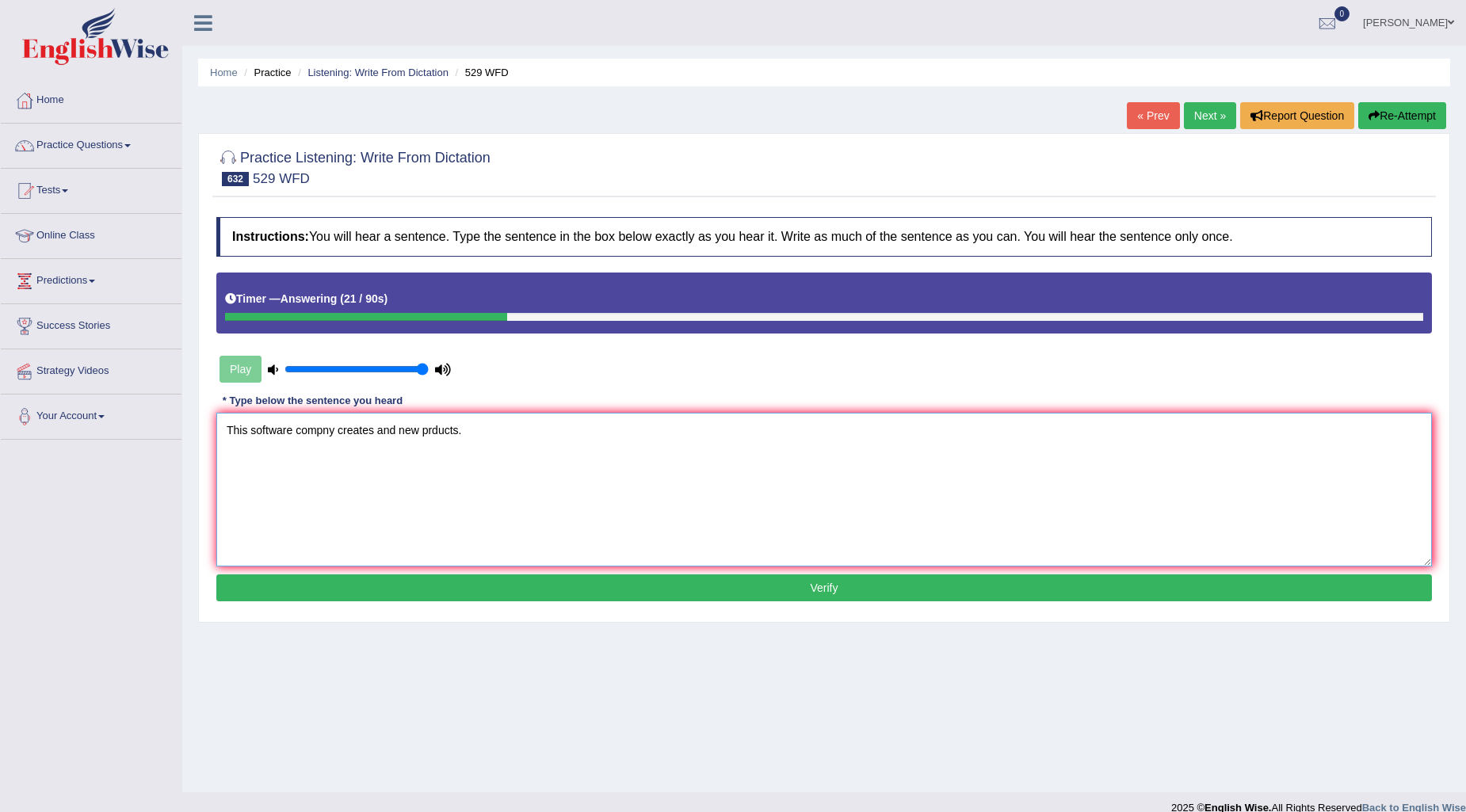
click at [322, 425] on textarea "This software compny creates and new prducts." at bounding box center [824, 489] width 1216 height 153
type textarea "This software company creates and new prducts."
click at [716, 597] on button "Verify" at bounding box center [824, 588] width 1216 height 27
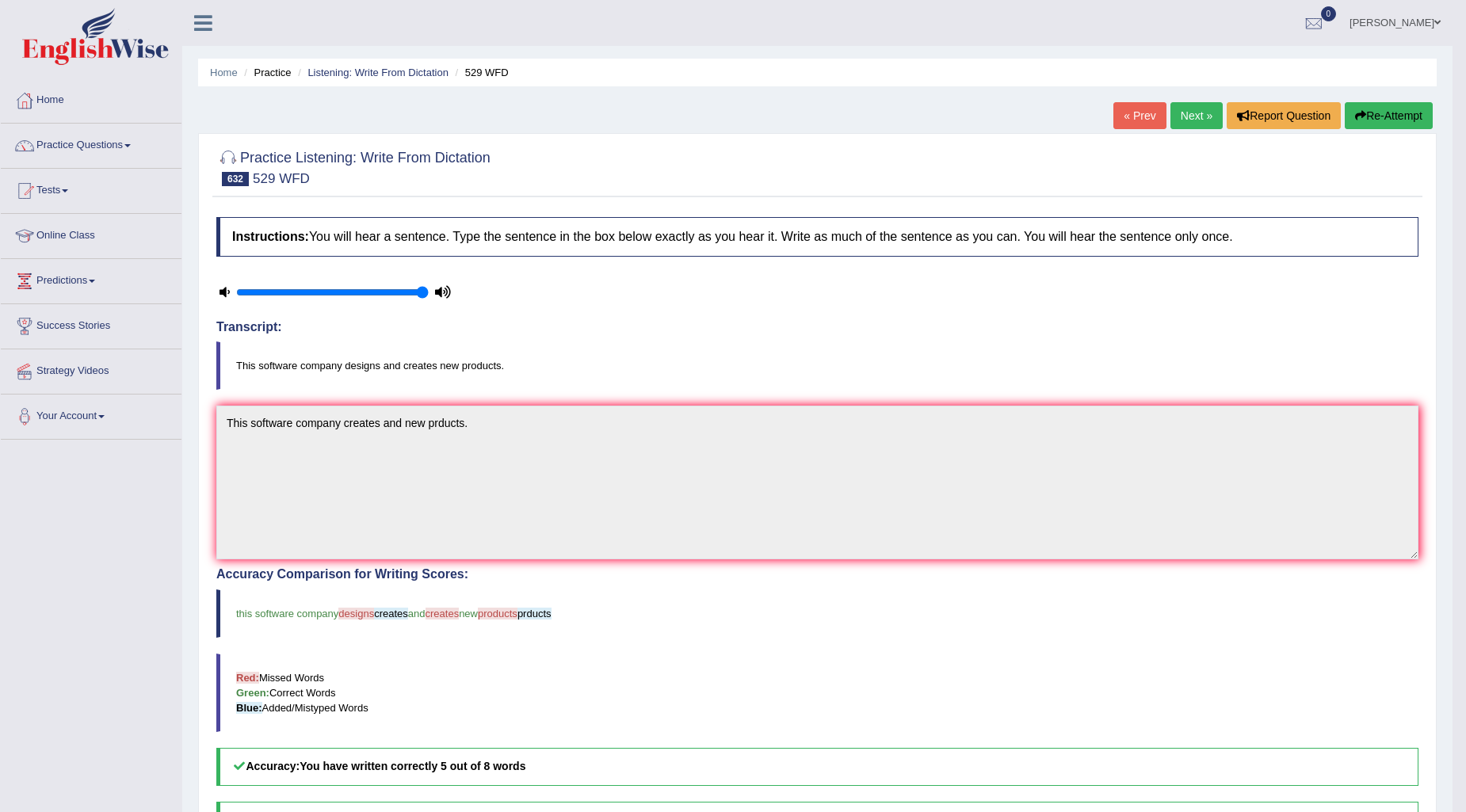
click at [1176, 122] on link "Next »" at bounding box center [1197, 116] width 53 height 27
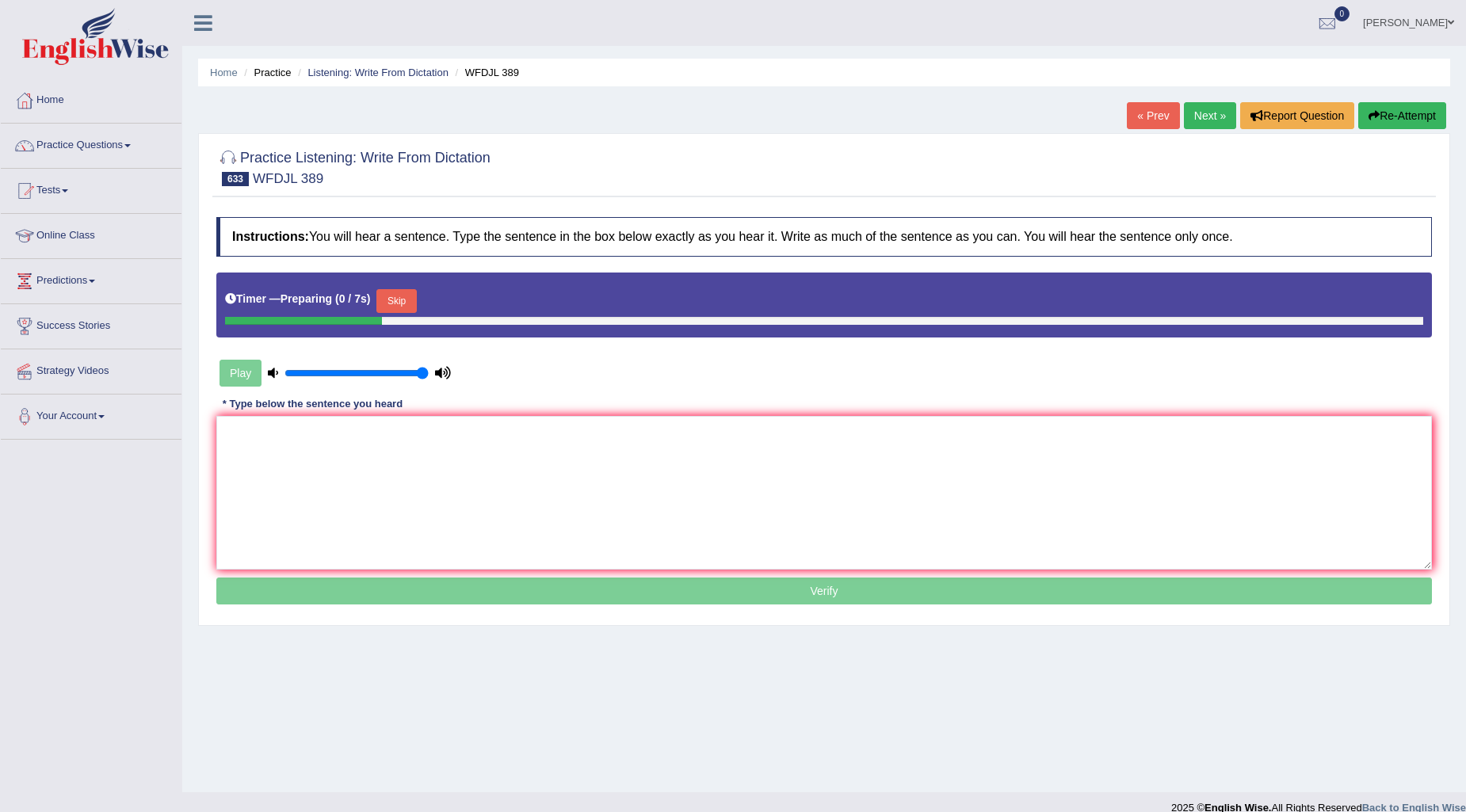
click at [405, 310] on button "Skip" at bounding box center [396, 301] width 40 height 24
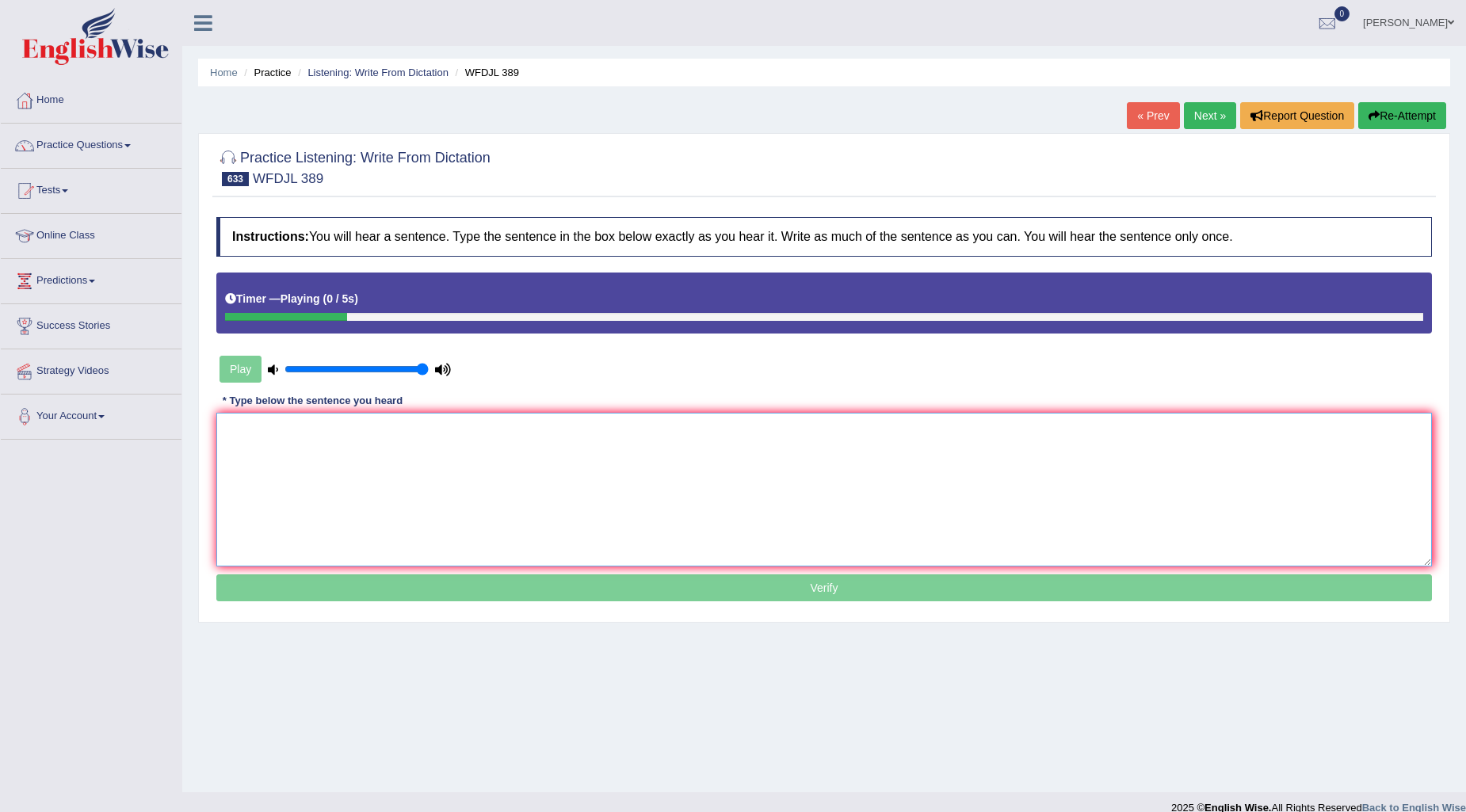
click at [319, 474] on textarea at bounding box center [824, 489] width 1216 height 153
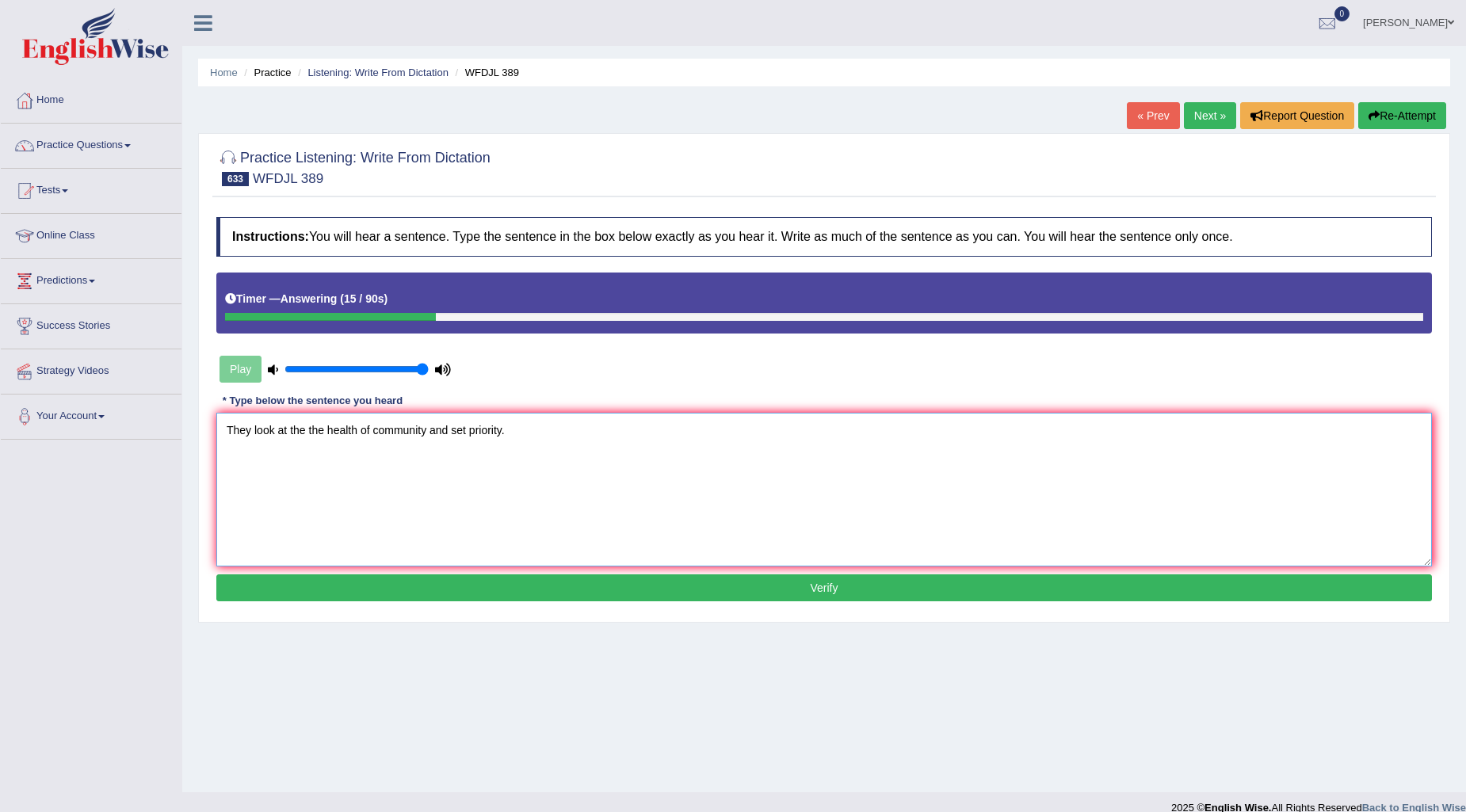
type textarea "They look at the the health of community and set priority."
click at [742, 579] on button "Verify" at bounding box center [824, 588] width 1216 height 27
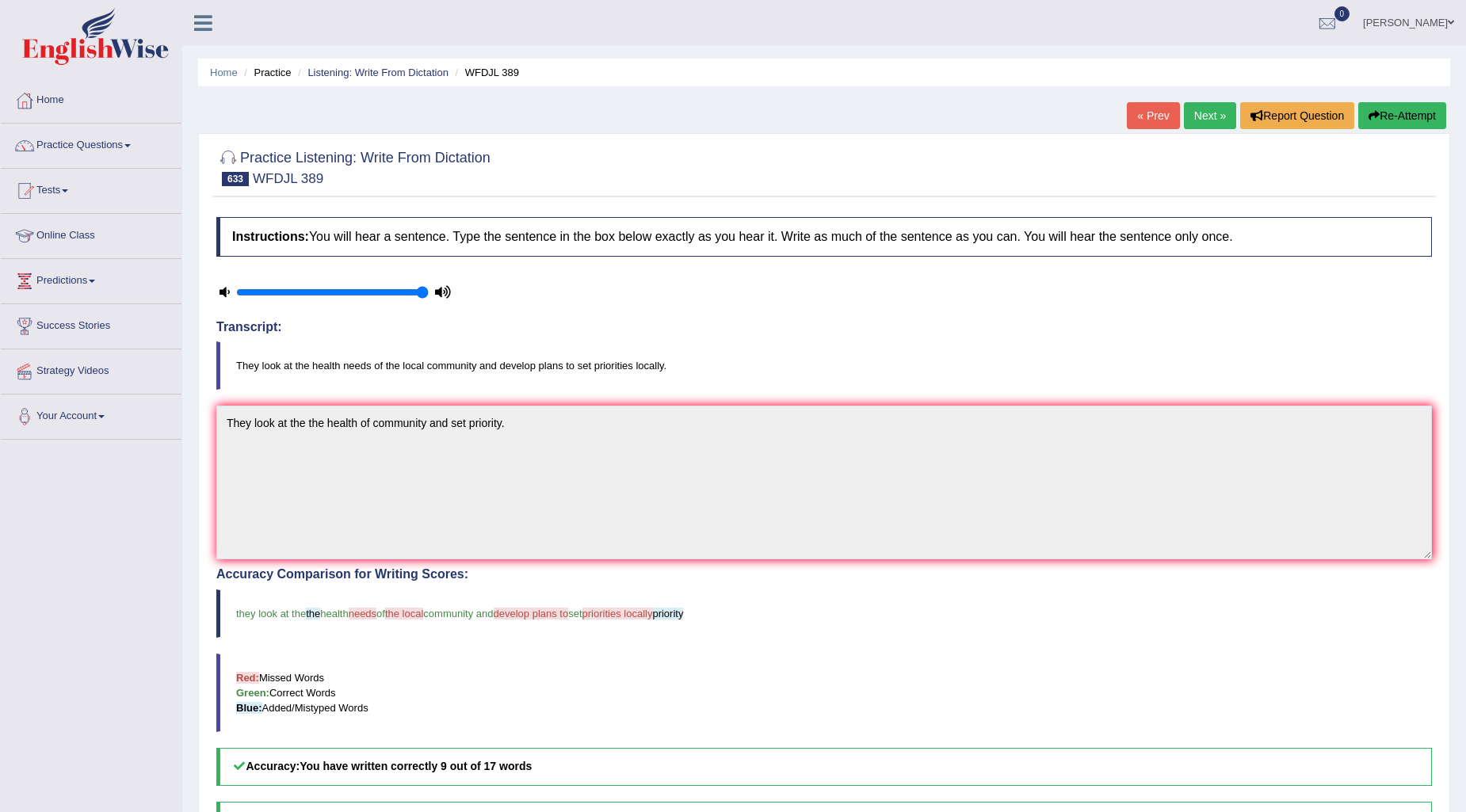
click at [1213, 114] on link "Next »" at bounding box center [1210, 116] width 53 height 27
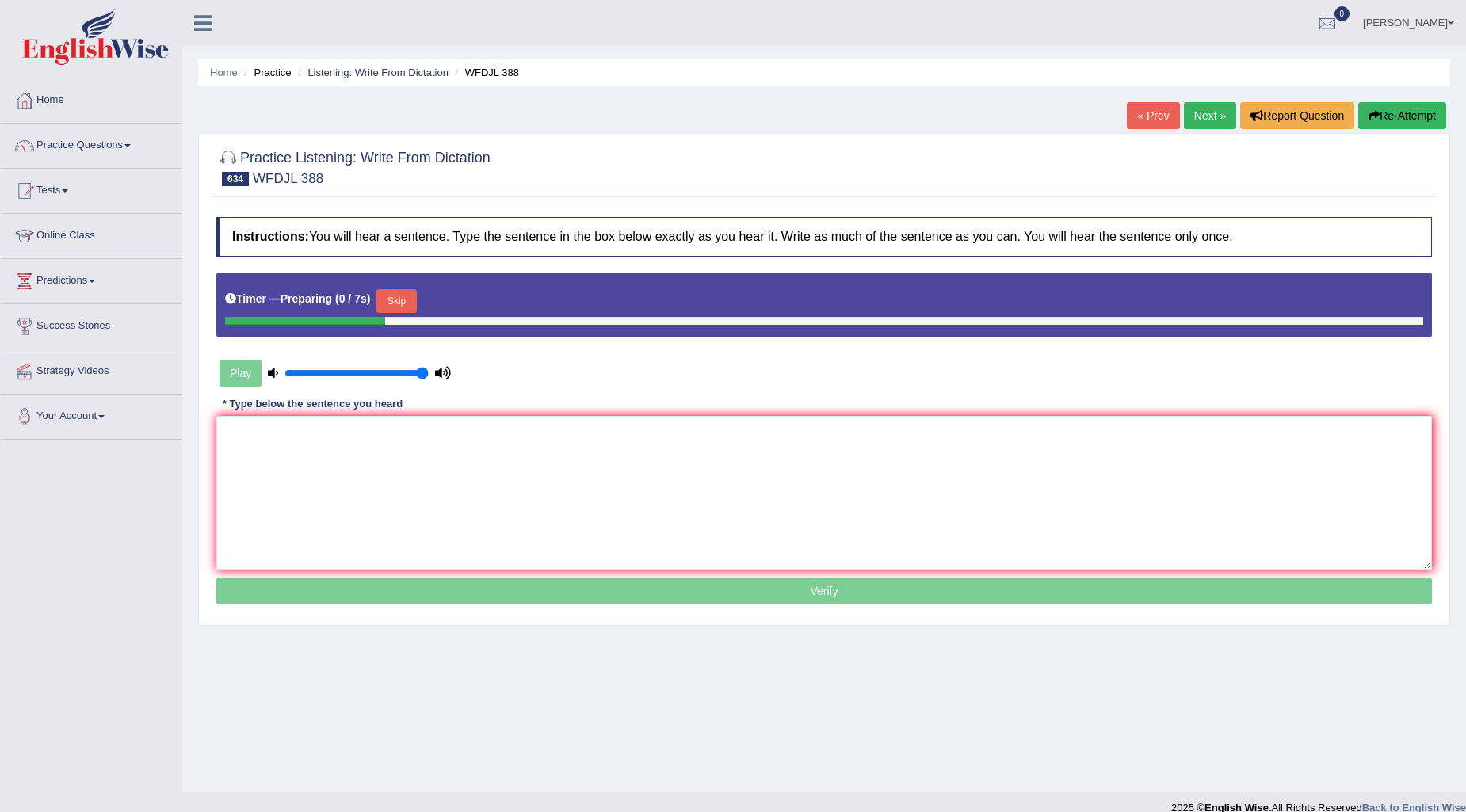
click at [387, 303] on button "Skip" at bounding box center [396, 301] width 40 height 24
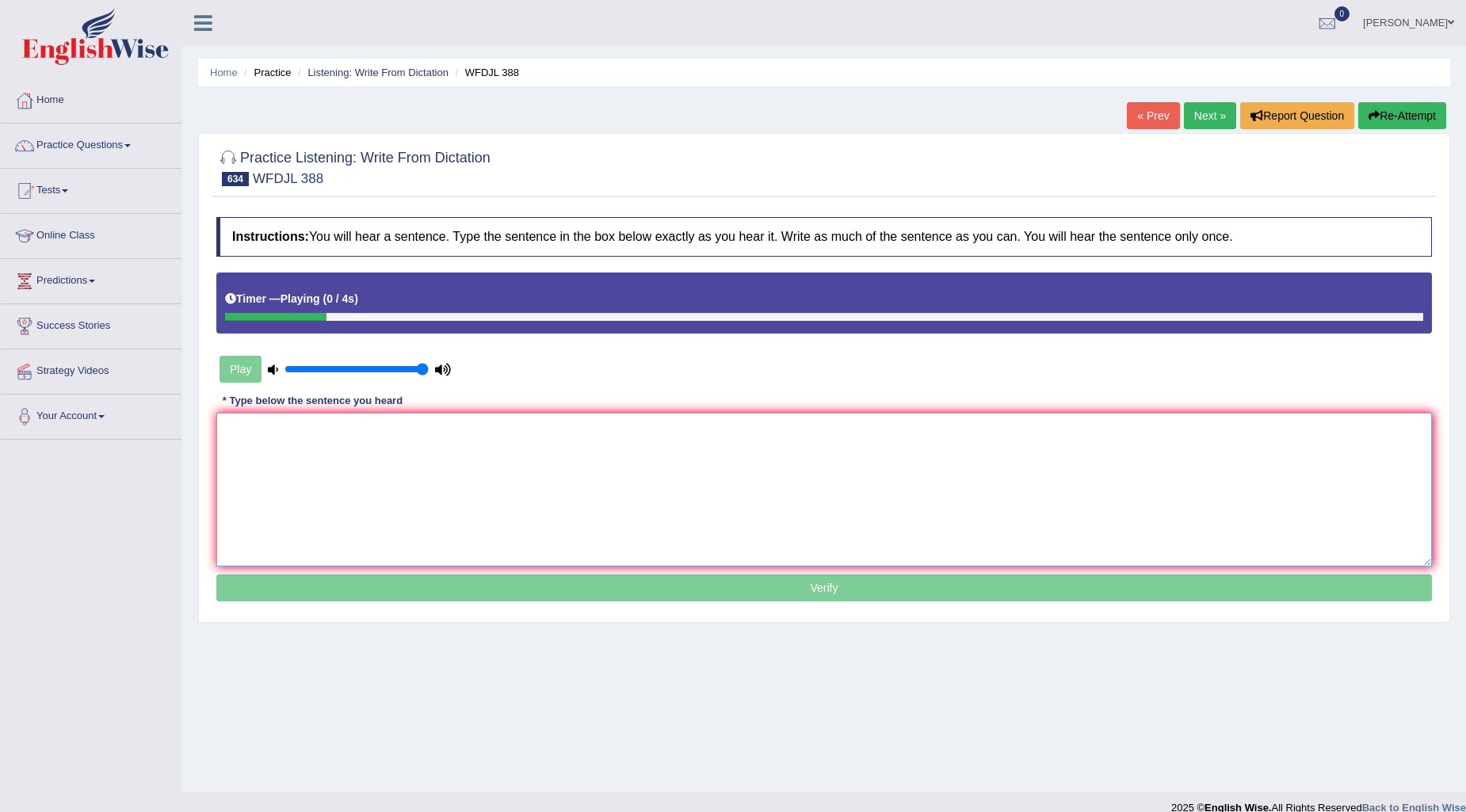
click at [272, 416] on textarea at bounding box center [824, 489] width 1216 height 153
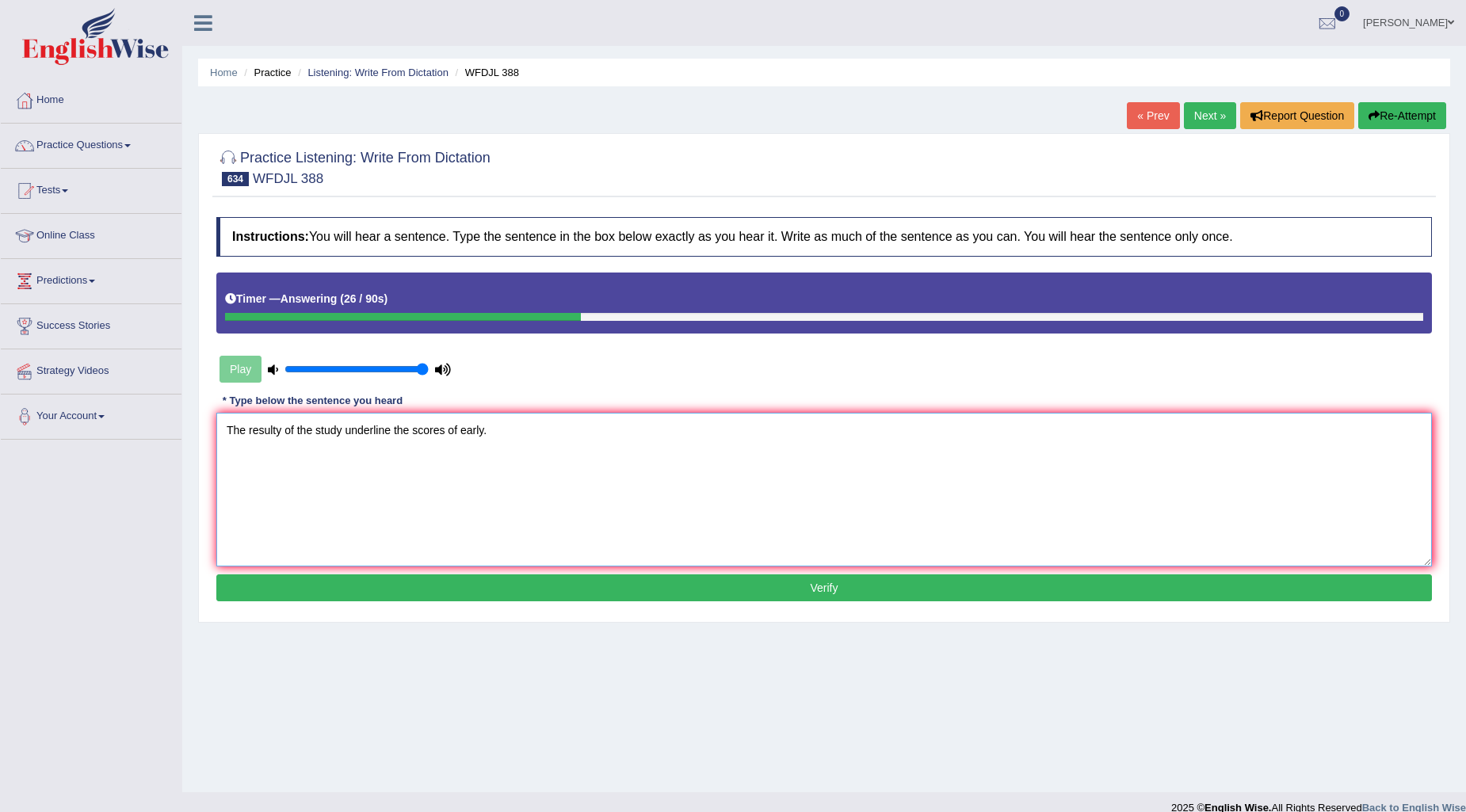
type textarea "The resulty of the study underline the scores of early."
click at [575, 579] on button "Verify" at bounding box center [824, 588] width 1216 height 27
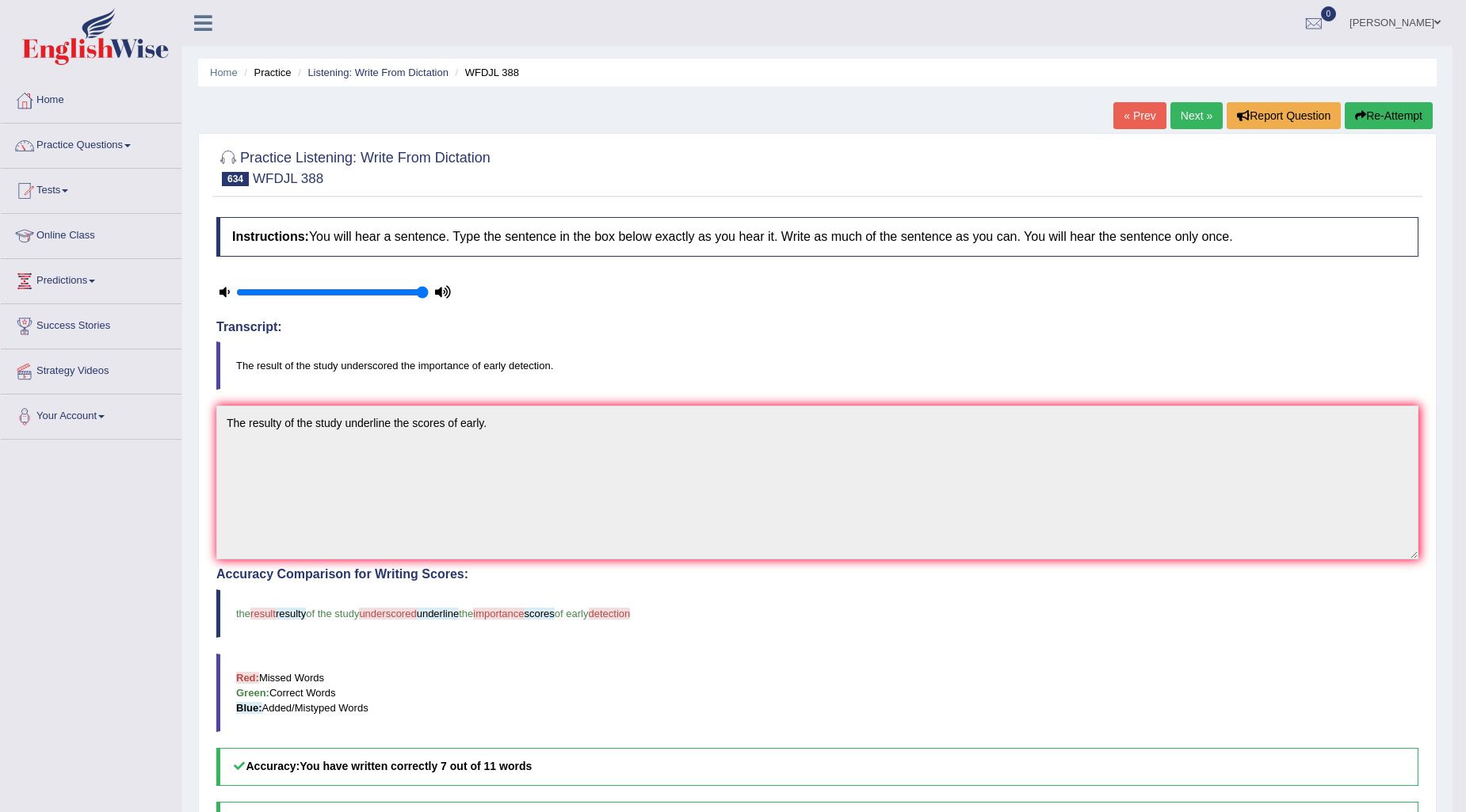
click at [1191, 116] on link "Next »" at bounding box center [1197, 116] width 53 height 27
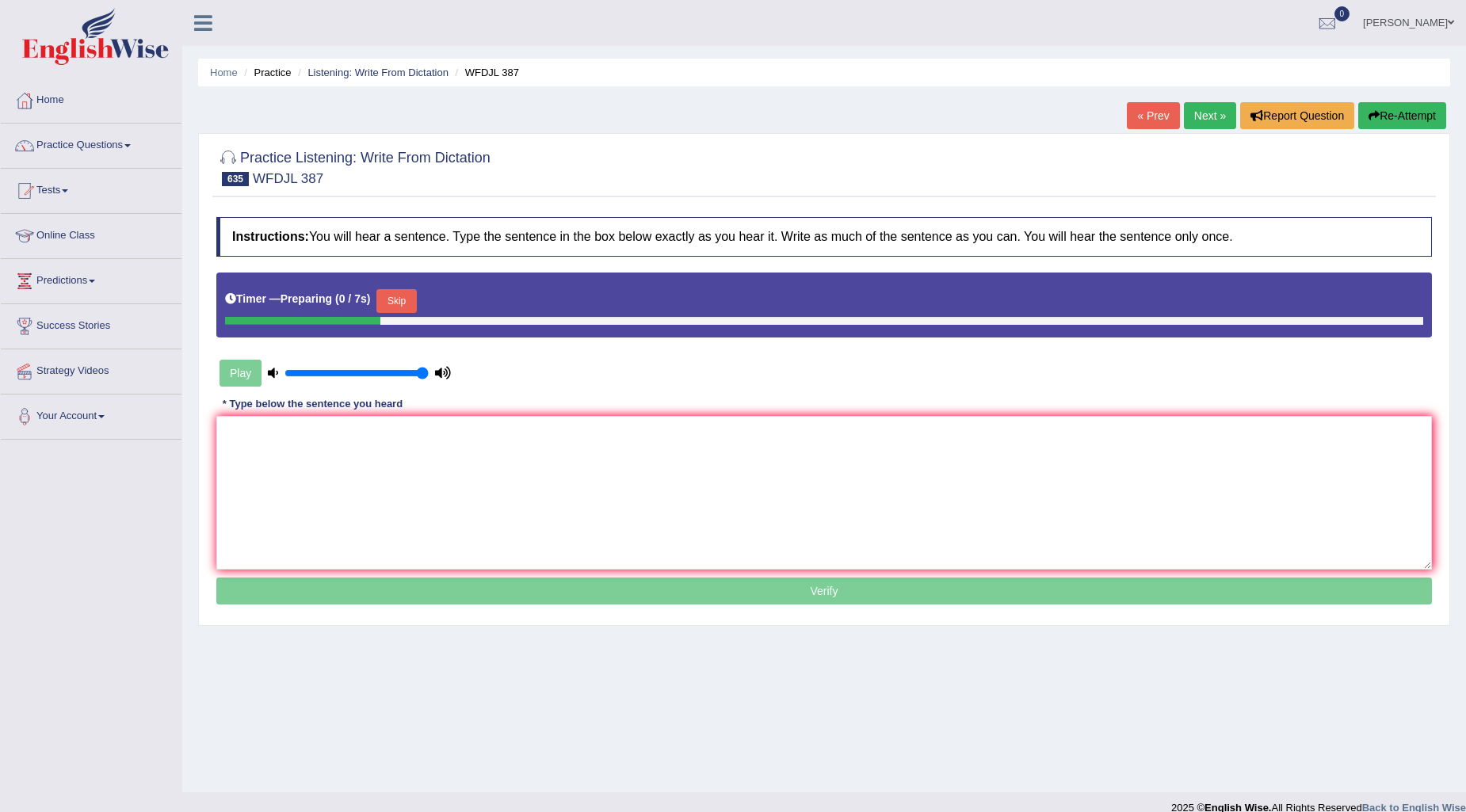
click at [407, 303] on button "Skip" at bounding box center [396, 301] width 40 height 24
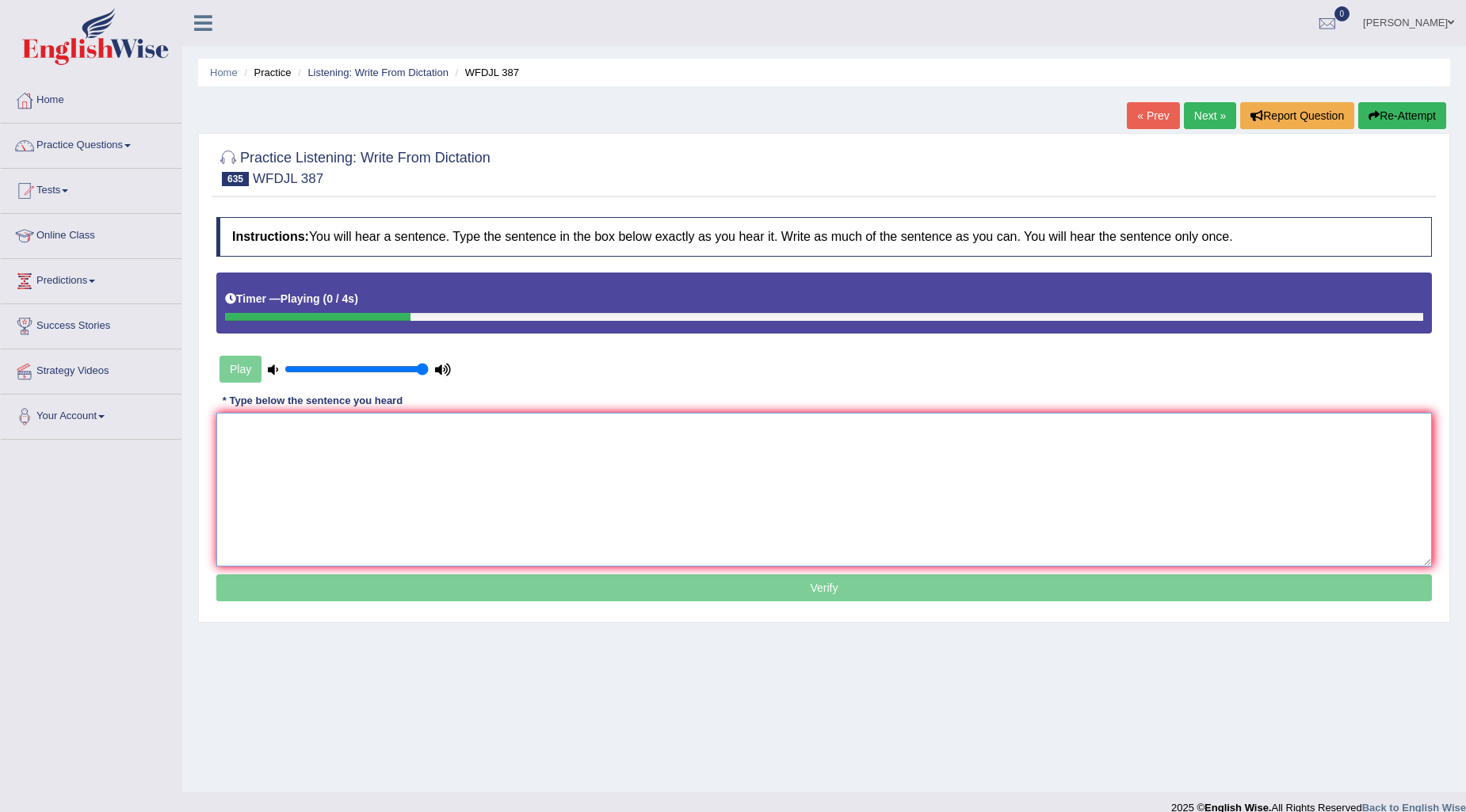
click at [375, 440] on textarea at bounding box center [824, 489] width 1216 height 153
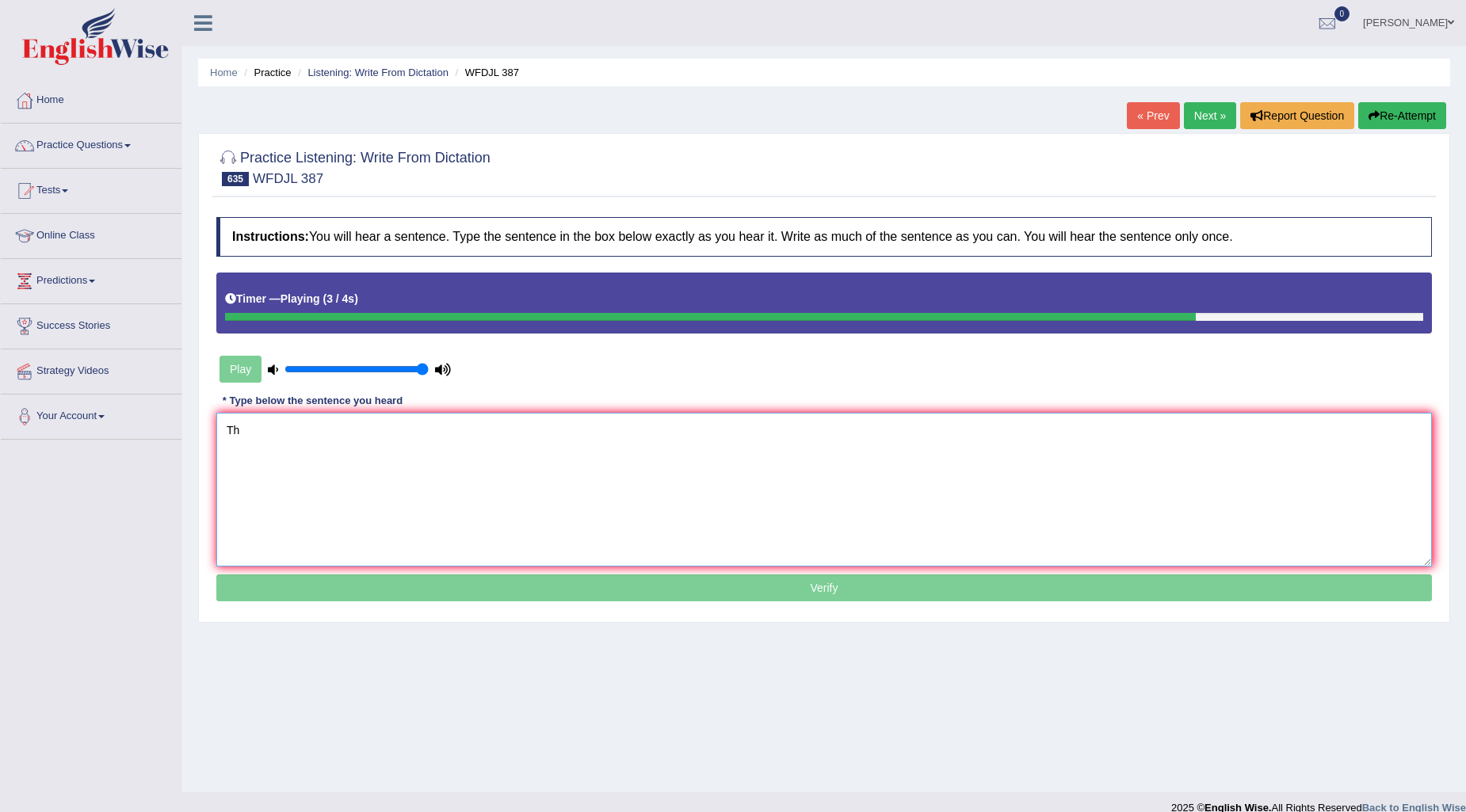
type textarea "T"
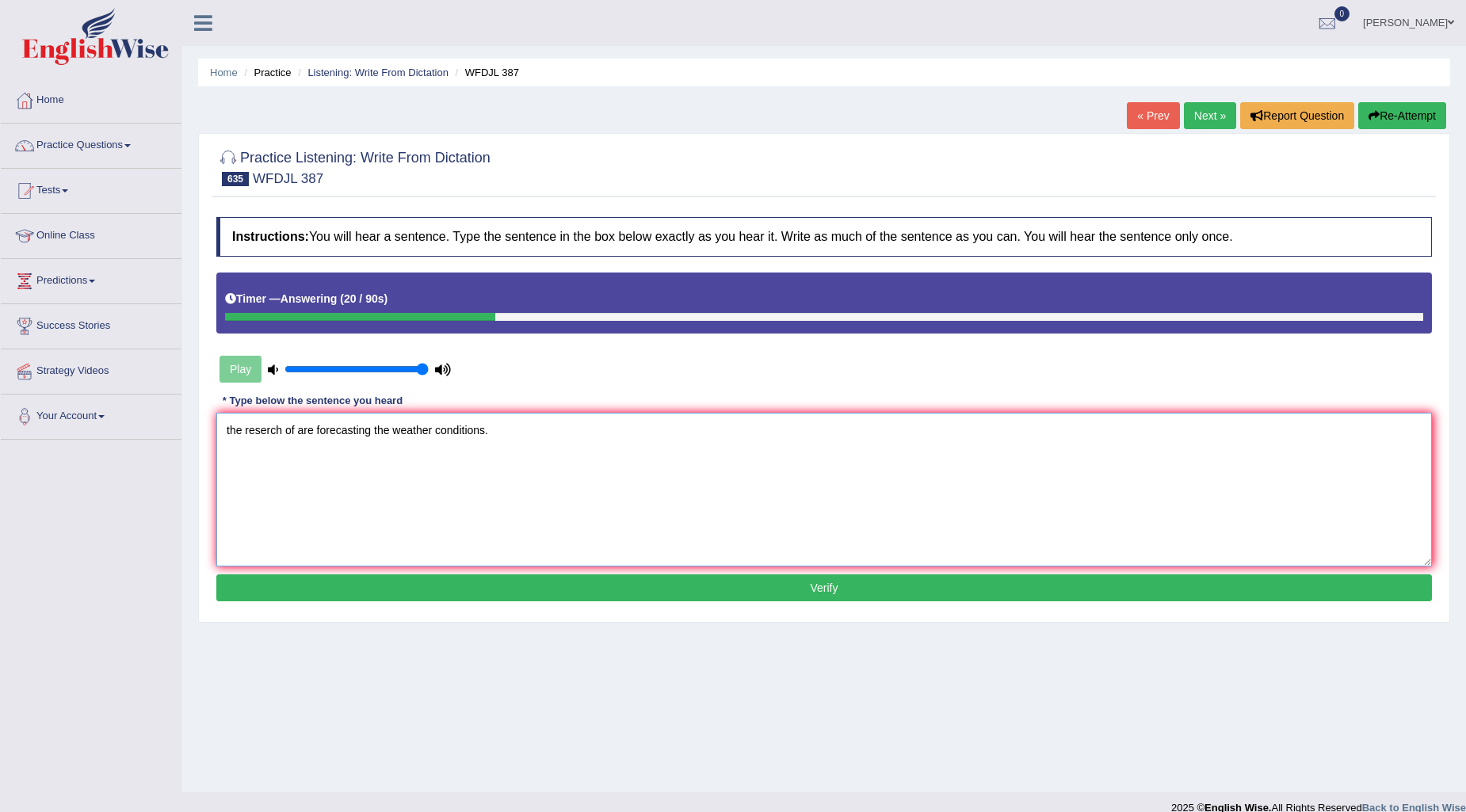
type textarea "the reserch of are forecasting the weather conditions."
click at [699, 591] on button "Verify" at bounding box center [824, 588] width 1216 height 27
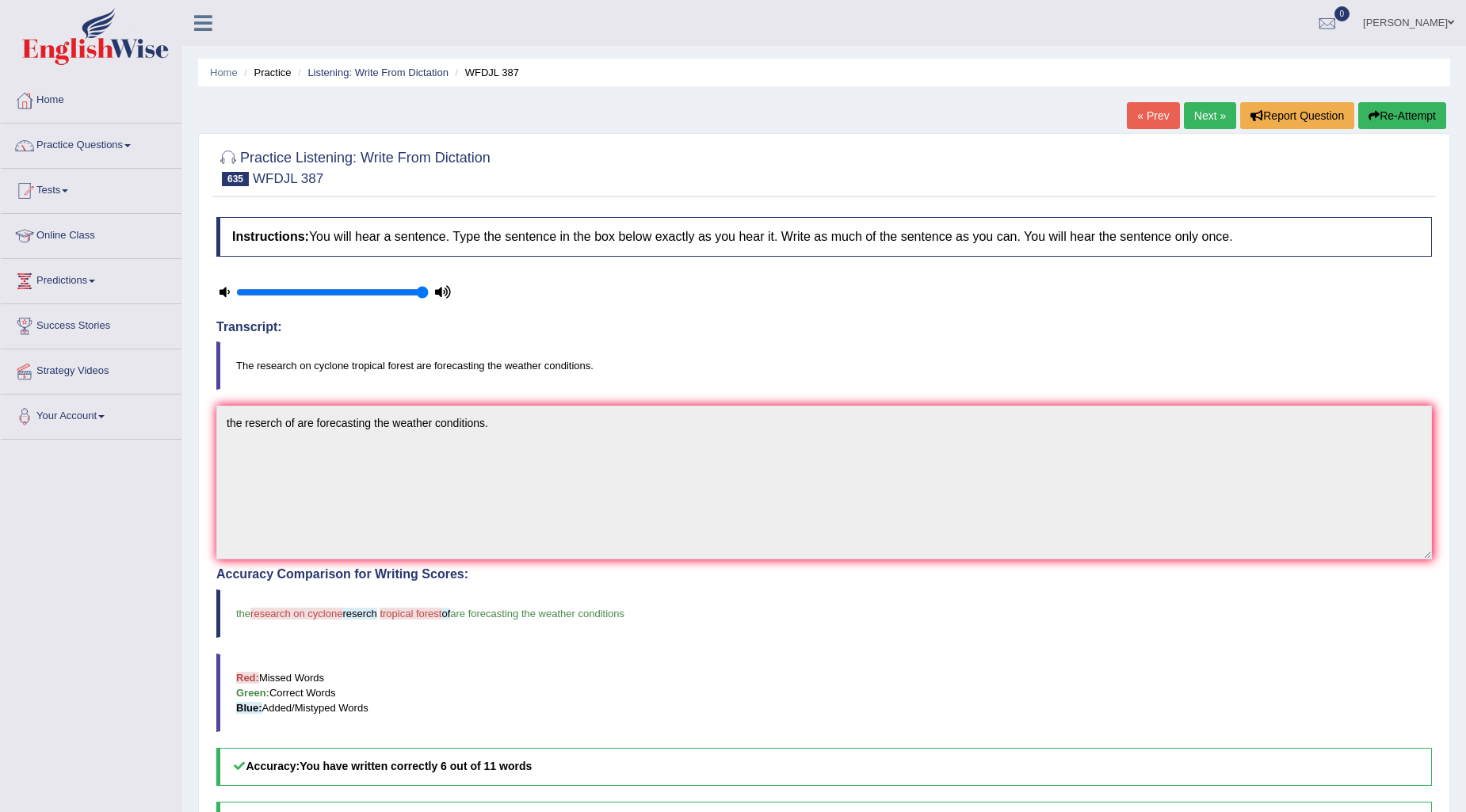
click at [1219, 115] on link "Next »" at bounding box center [1210, 116] width 53 height 27
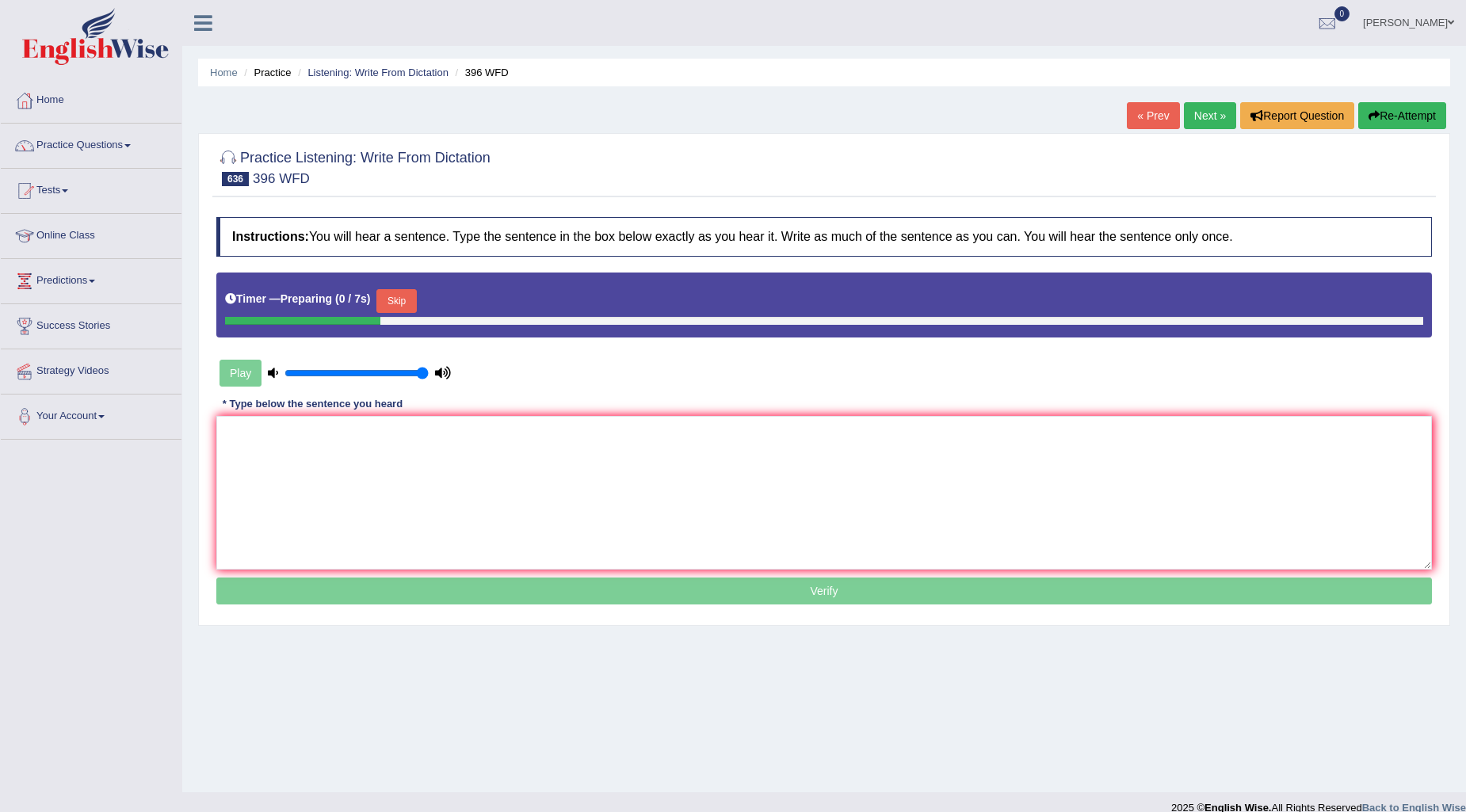
click at [409, 298] on button "Skip" at bounding box center [396, 301] width 40 height 24
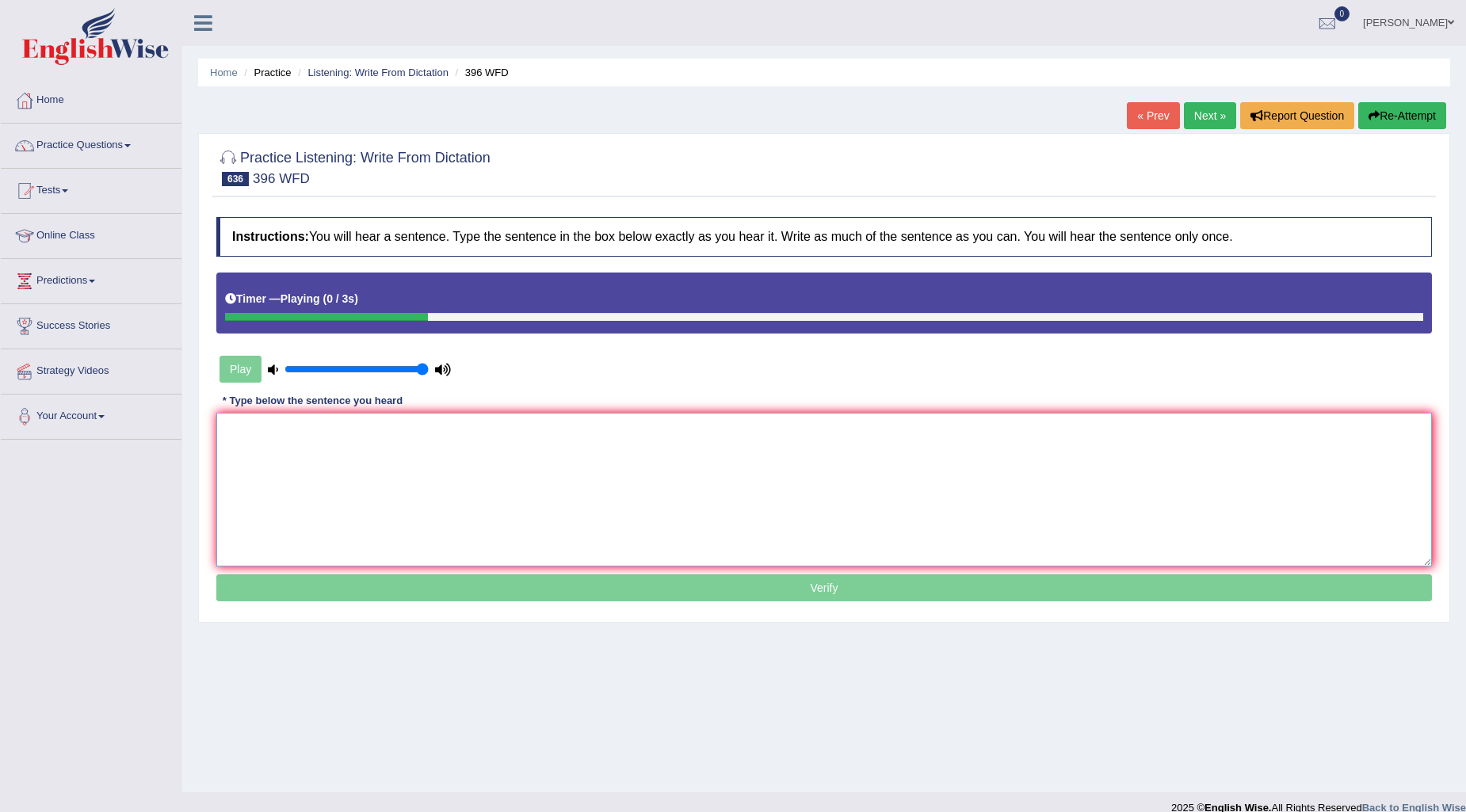
click at [279, 426] on textarea at bounding box center [824, 489] width 1216 height 153
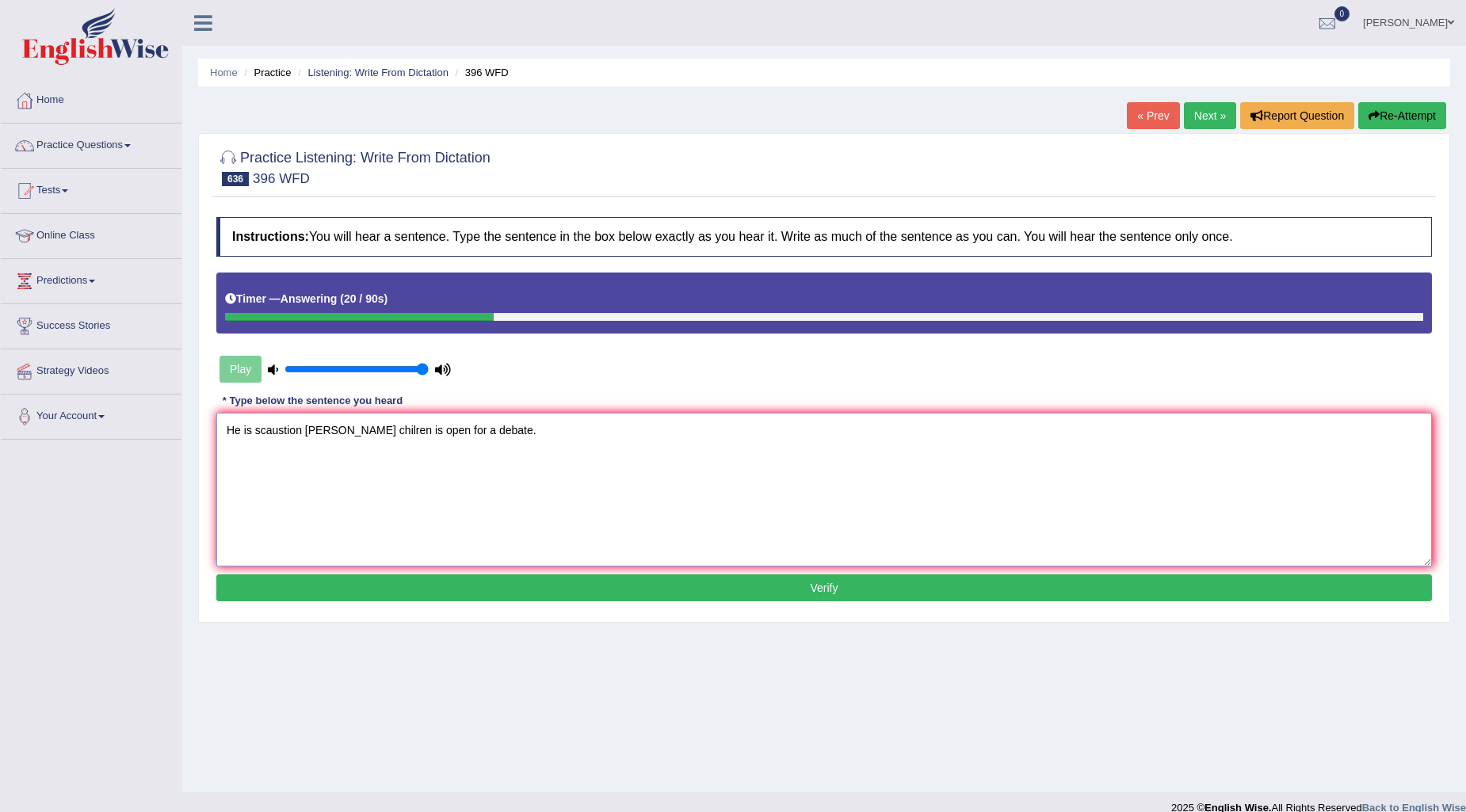
click at [343, 424] on textarea "He is scaustion foor chilren is open for a debate." at bounding box center [824, 489] width 1216 height 153
click at [311, 429] on textarea "He is scaustion foor children is open for a debate." at bounding box center [824, 489] width 1216 height 153
type textarea "He is scaustion for children is open for a debate."
click at [544, 577] on button "Verify" at bounding box center [824, 588] width 1216 height 27
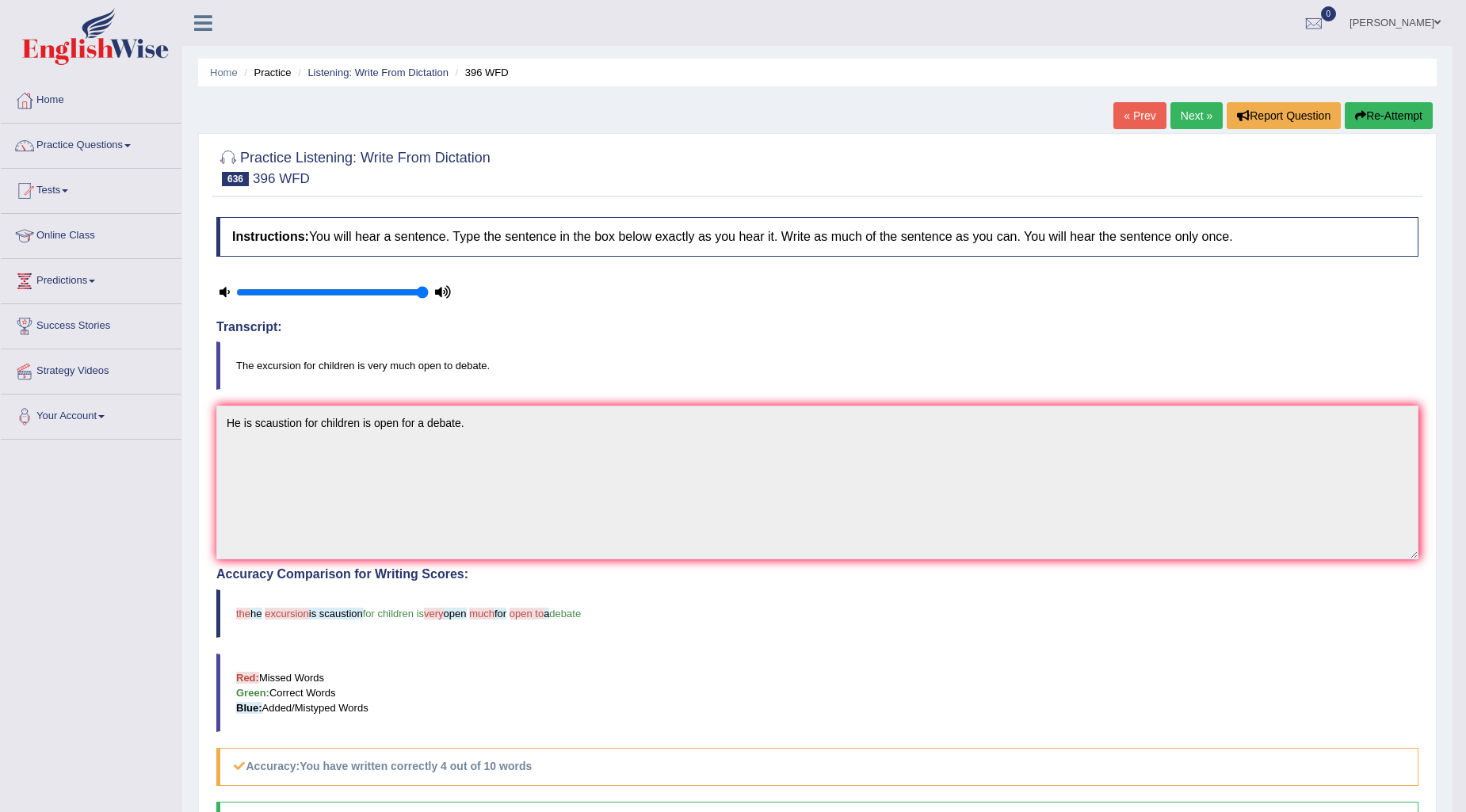
click at [1392, 107] on button "Re-Attempt" at bounding box center [1388, 116] width 88 height 27
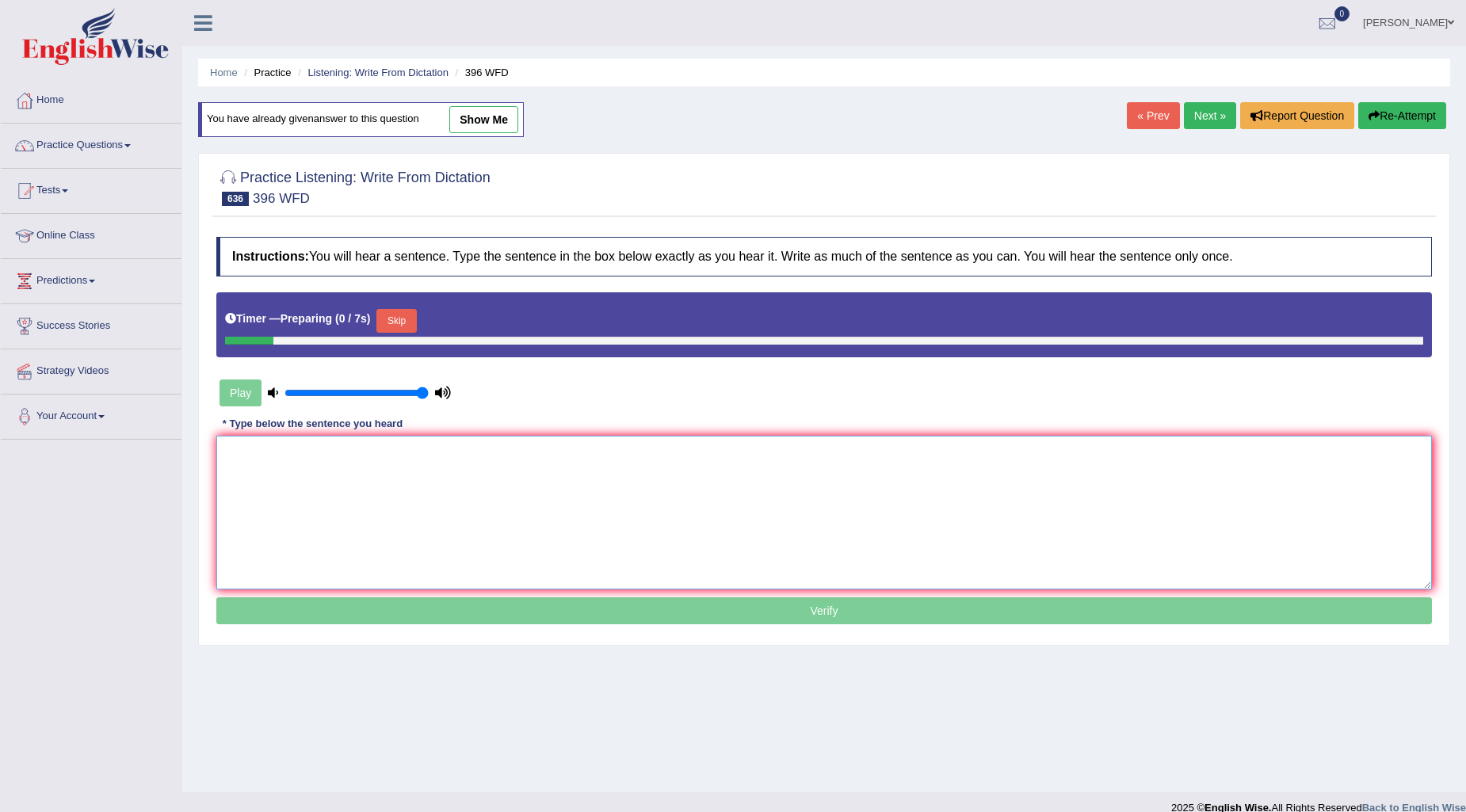
click at [286, 453] on textarea at bounding box center [824, 513] width 1216 height 153
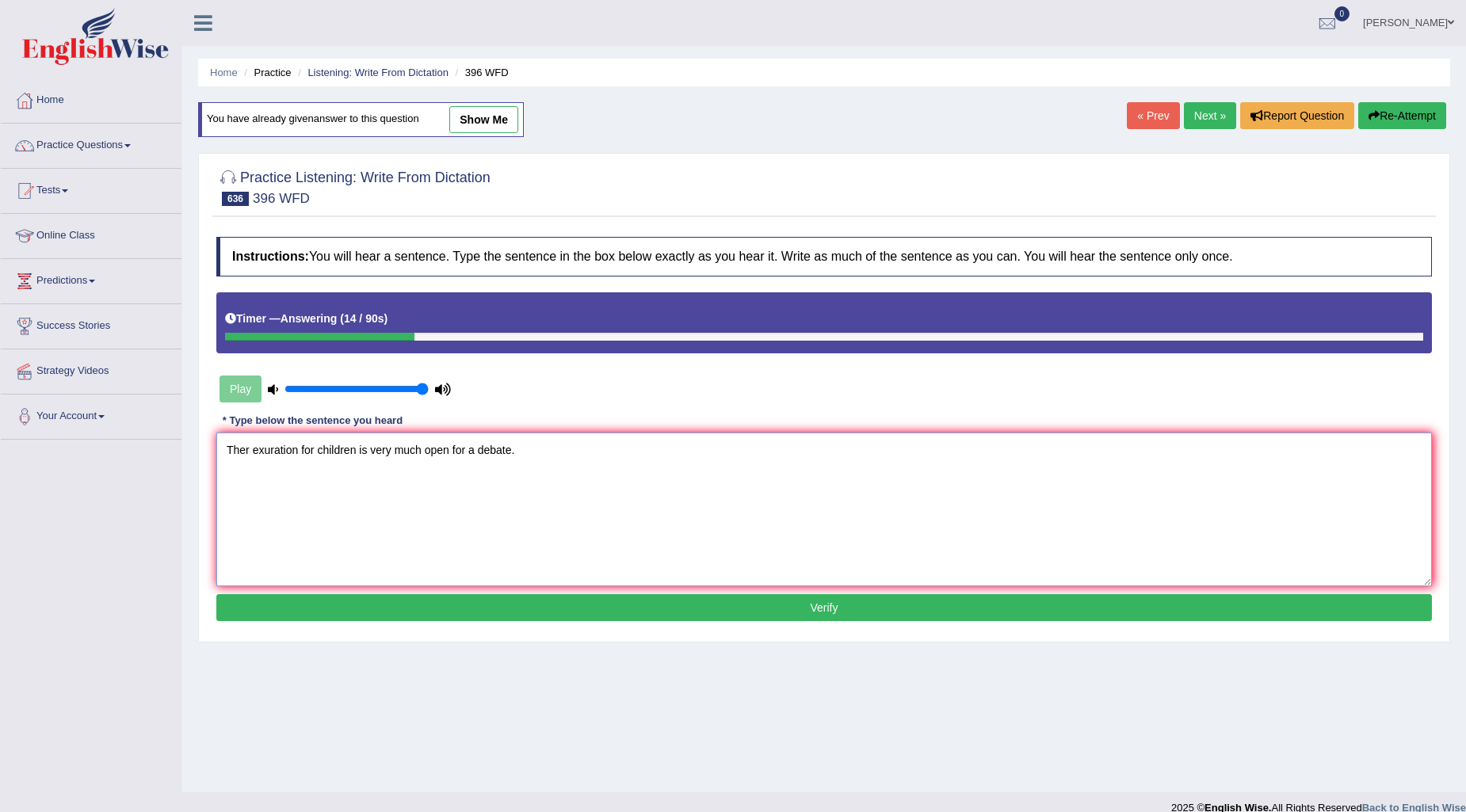
click at [246, 439] on textarea "Ther exuration for children is very much open for a debate." at bounding box center [824, 509] width 1216 height 153
click at [248, 450] on textarea "Ther exuration for children is very much open for a debate." at bounding box center [824, 509] width 1216 height 153
type textarea "The exuration for children is very much open for a debate."
click at [642, 600] on button "Verify" at bounding box center [824, 608] width 1216 height 27
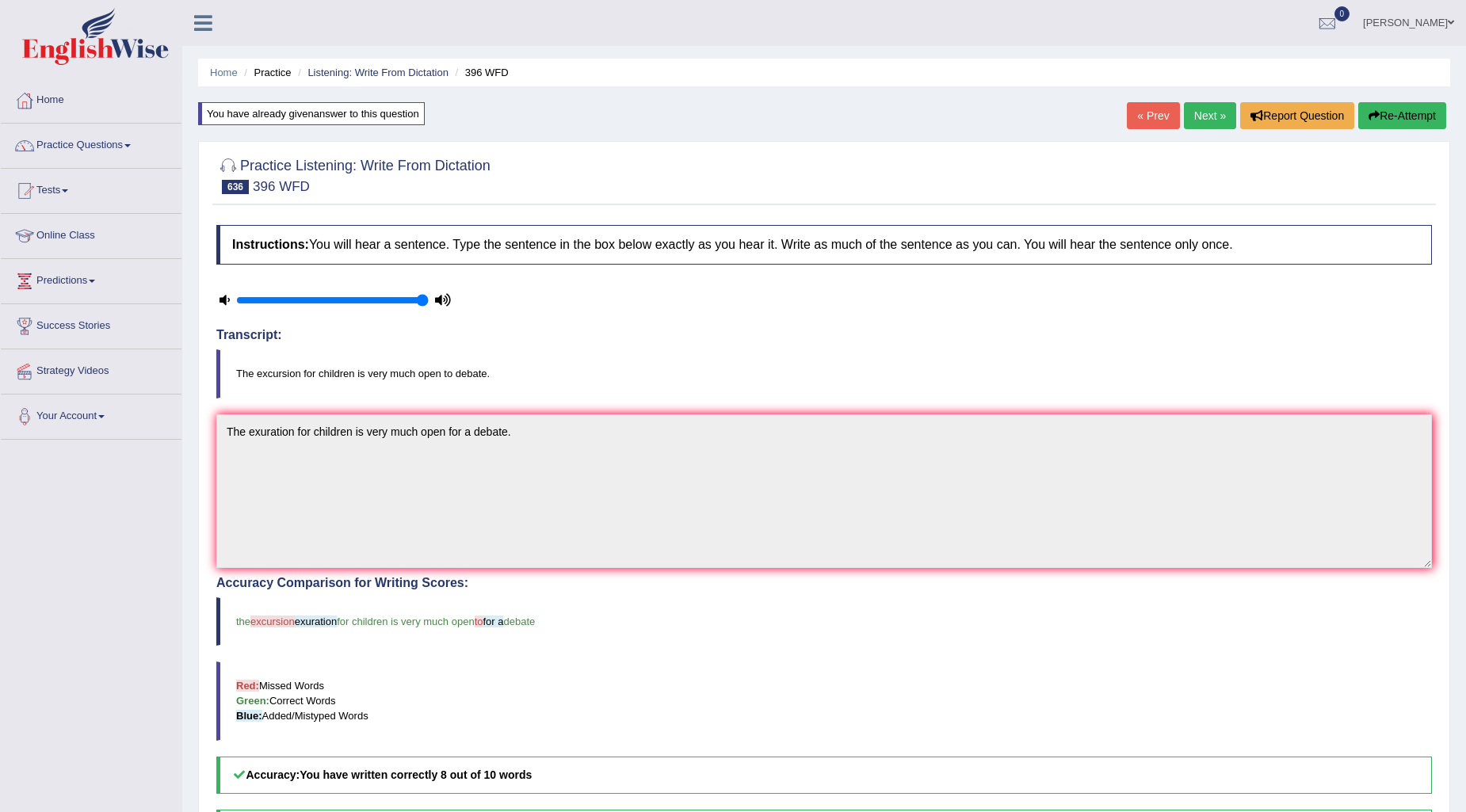
click at [1199, 113] on link "Next »" at bounding box center [1210, 116] width 53 height 27
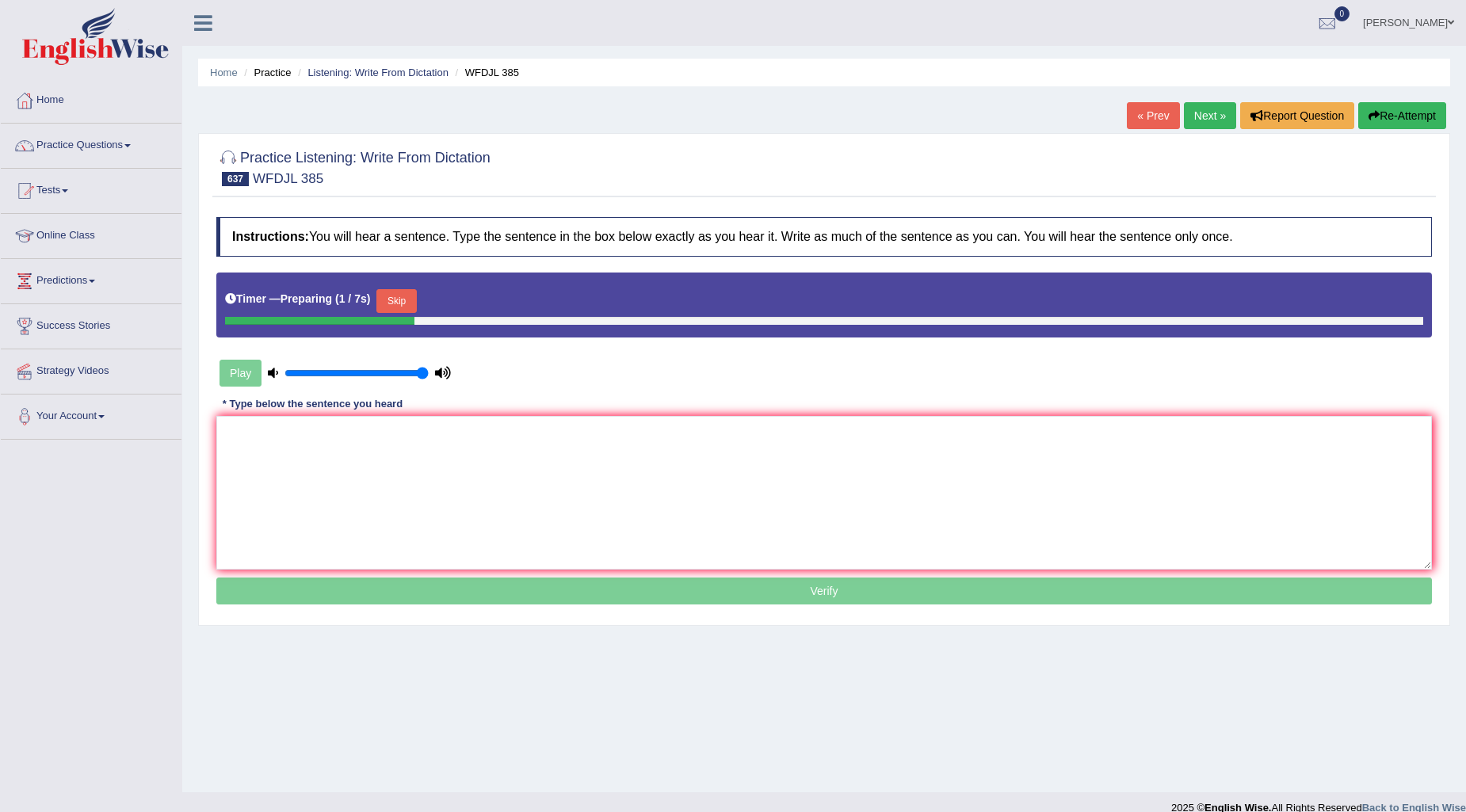
click at [399, 296] on button "Skip" at bounding box center [396, 301] width 40 height 24
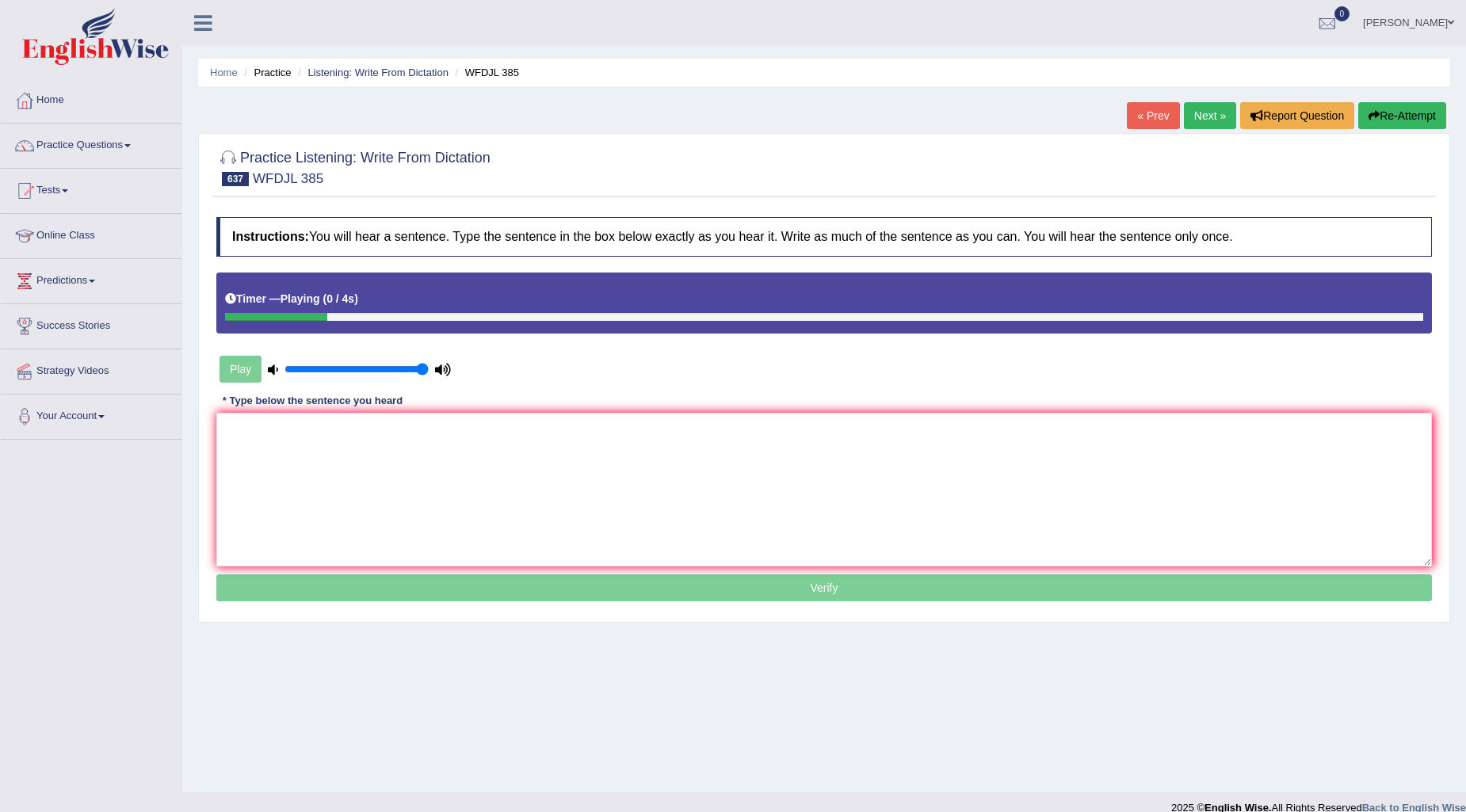
click at [328, 407] on div "* Type below the sentence you heard" at bounding box center [312, 400] width 193 height 15
click at [295, 429] on textarea at bounding box center [824, 489] width 1216 height 153
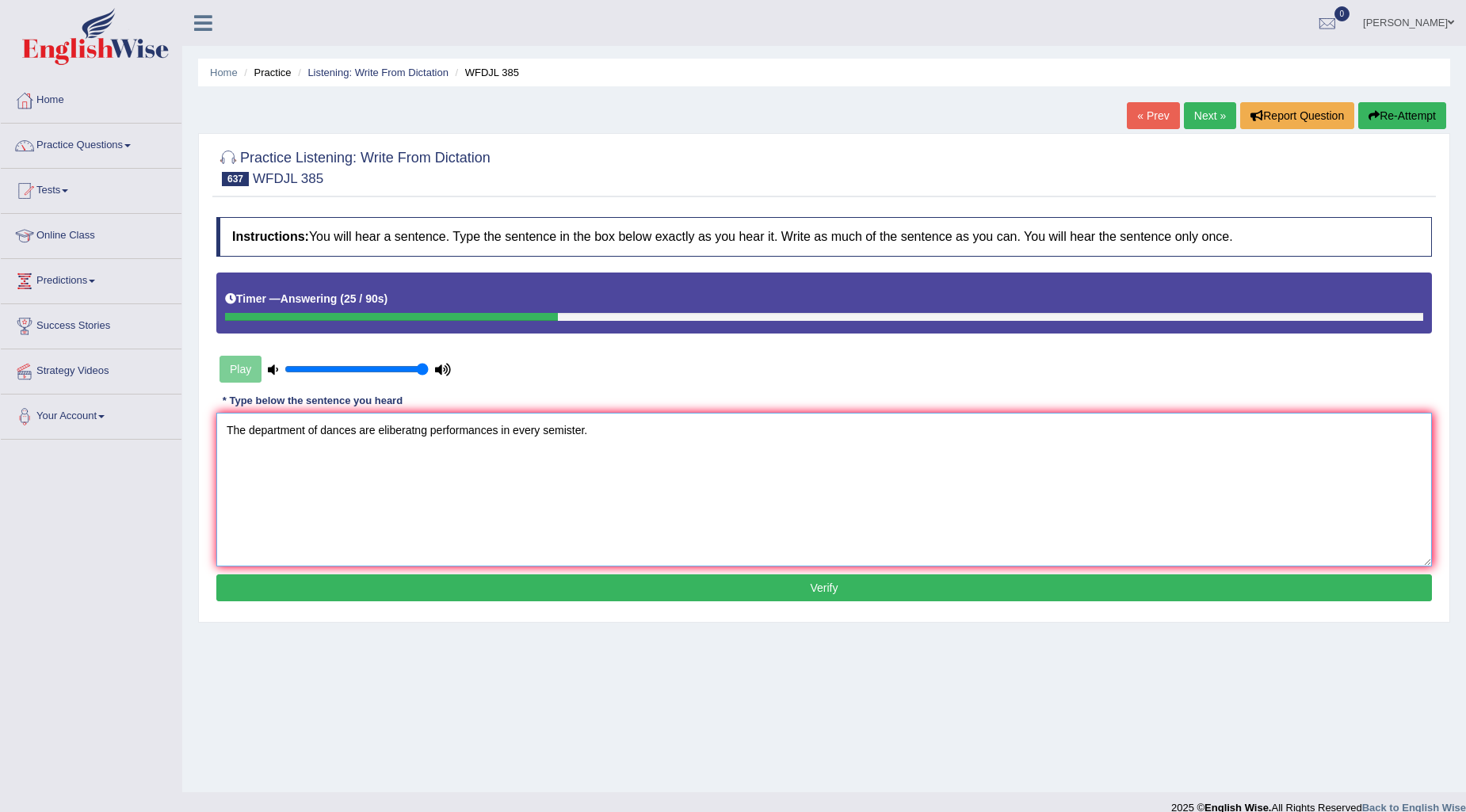
click at [274, 428] on textarea "The department of dances are eliberatng performances in every semister." at bounding box center [824, 489] width 1216 height 153
type textarea "The depertment of dances are eliberatng performances in every semister."
click at [678, 595] on button "Verify" at bounding box center [824, 588] width 1216 height 27
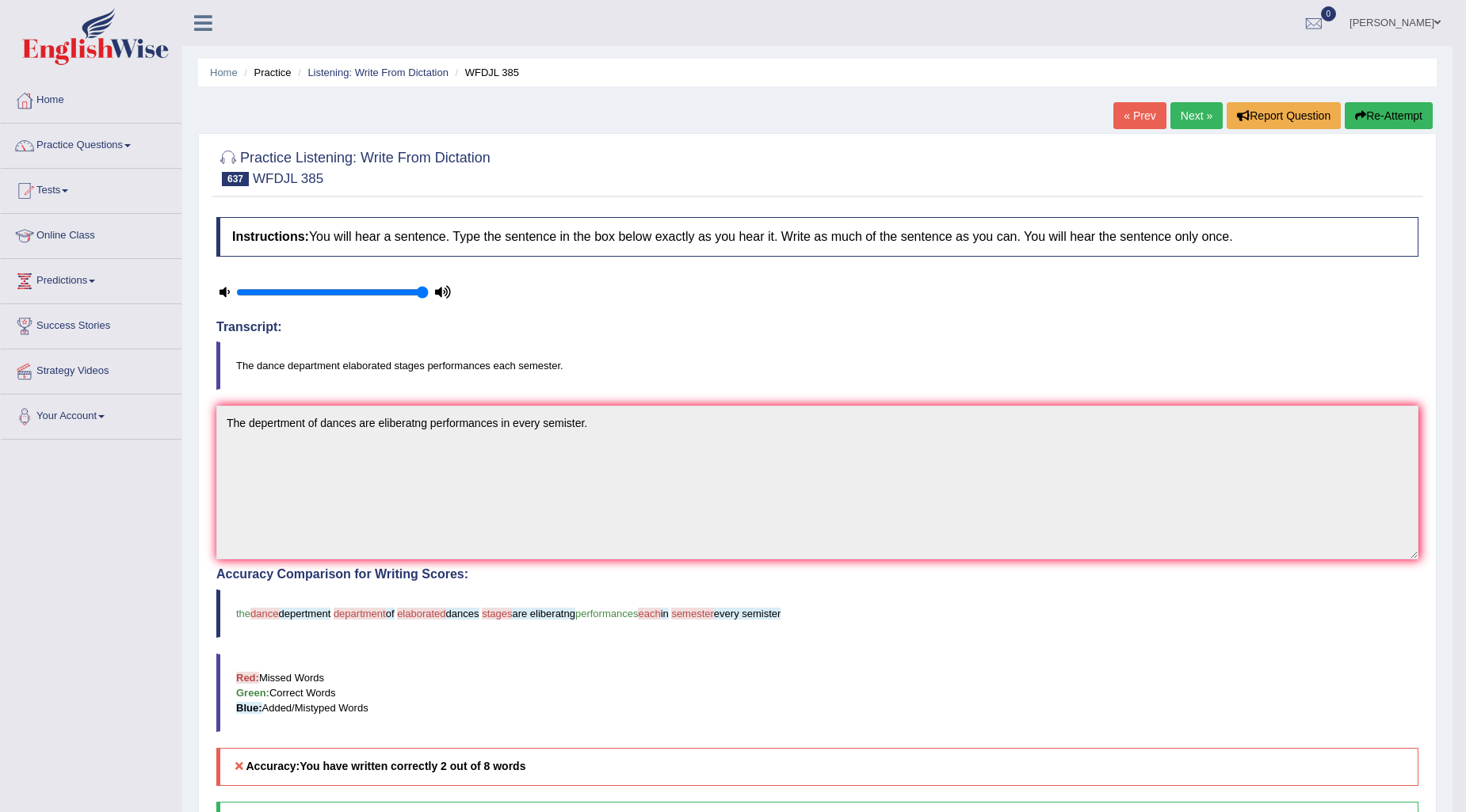
click at [1374, 117] on button "Re-Attempt" at bounding box center [1388, 116] width 88 height 27
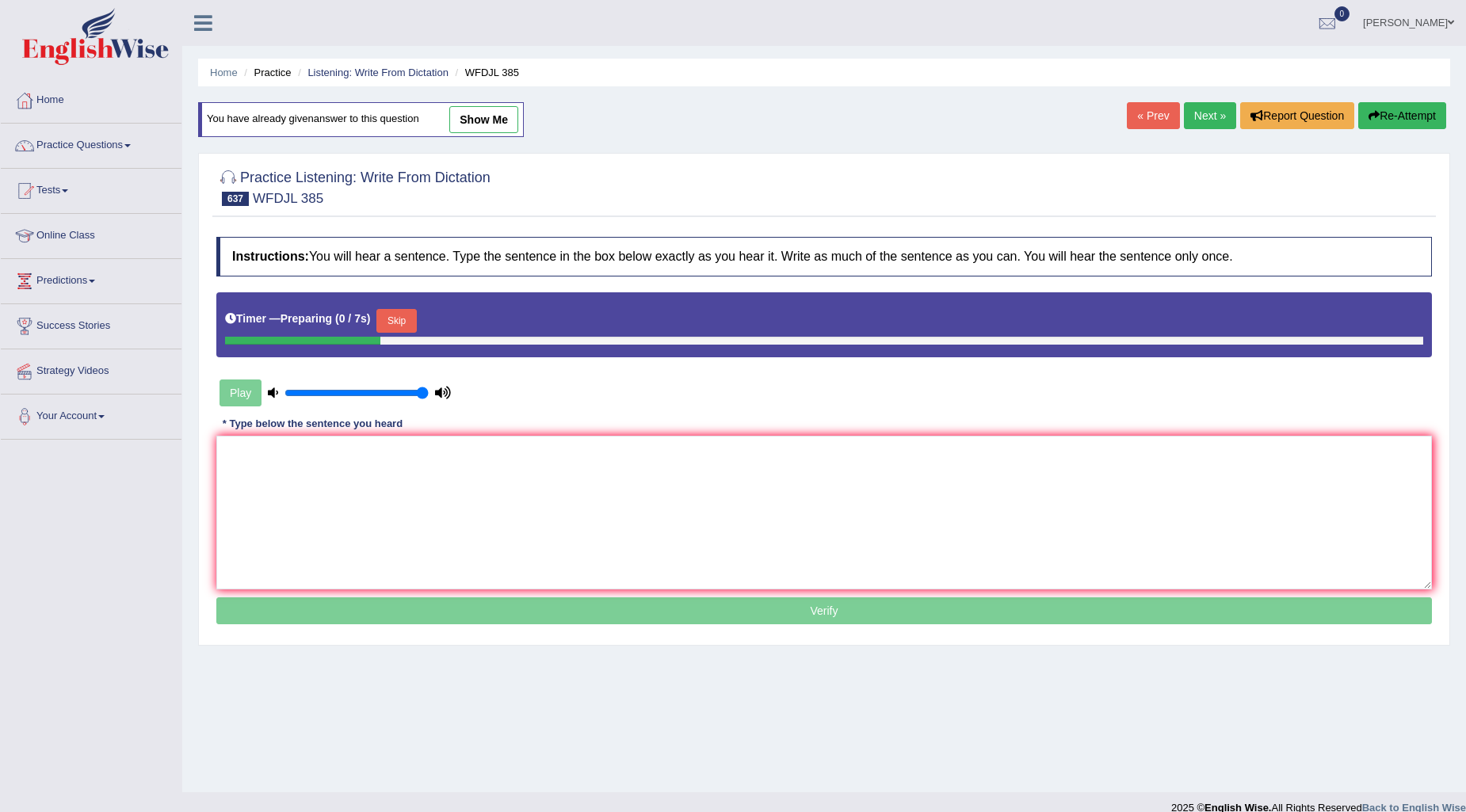
click at [385, 314] on button "Skip" at bounding box center [396, 321] width 40 height 24
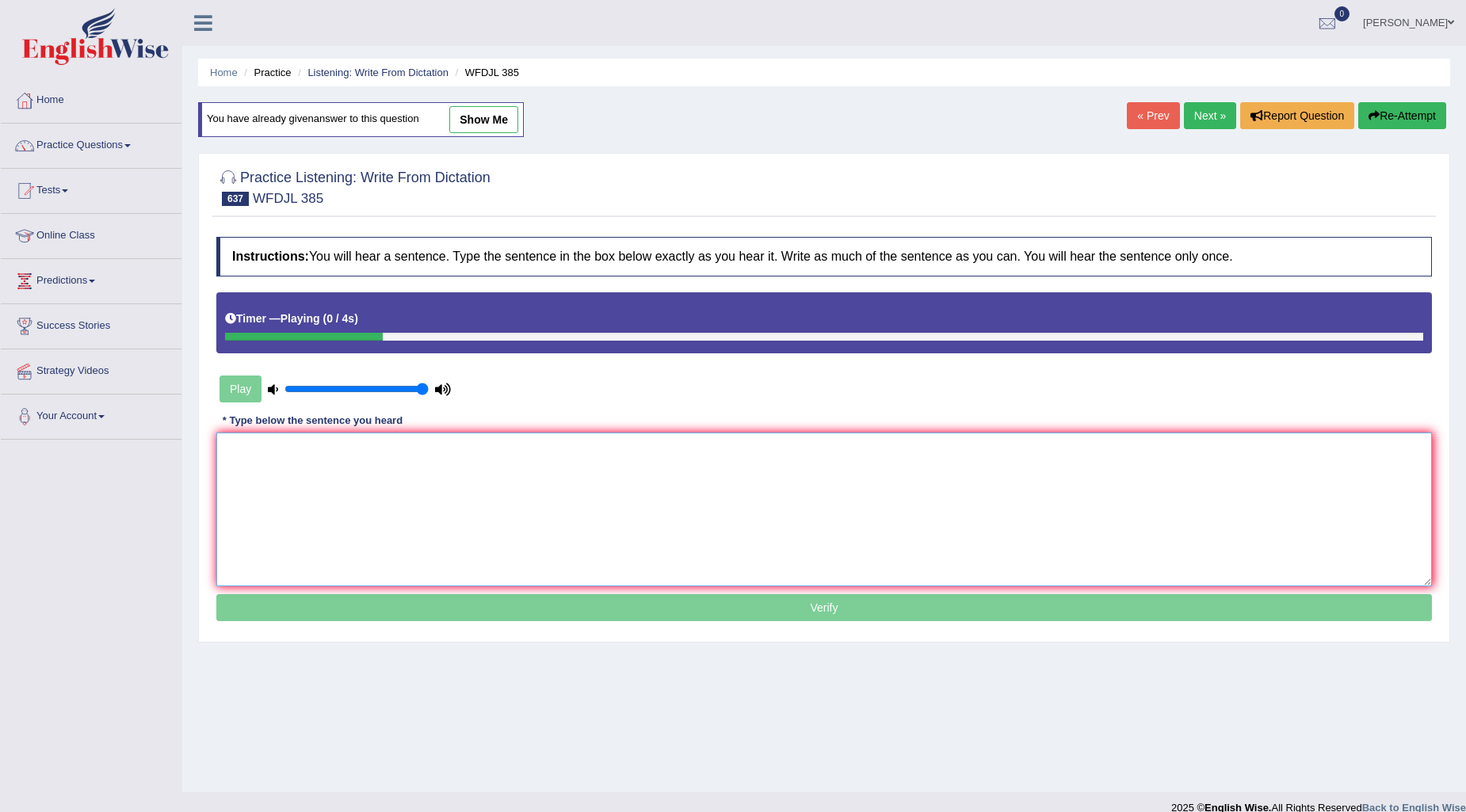
click at [278, 449] on textarea at bounding box center [824, 509] width 1216 height 153
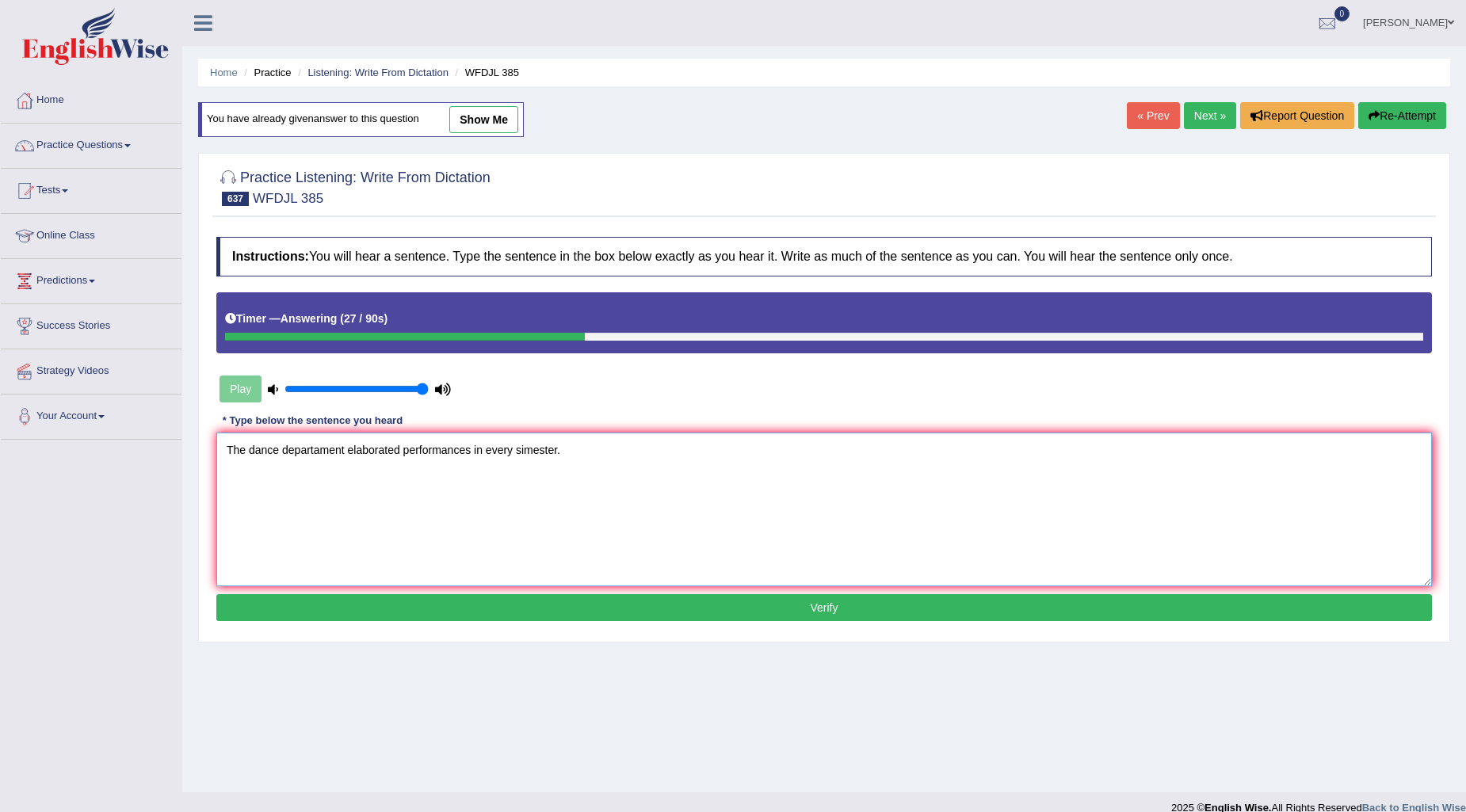
type textarea "The dance departament elaborated performances in every simester."
click at [840, 606] on button "Verify" at bounding box center [824, 608] width 1216 height 27
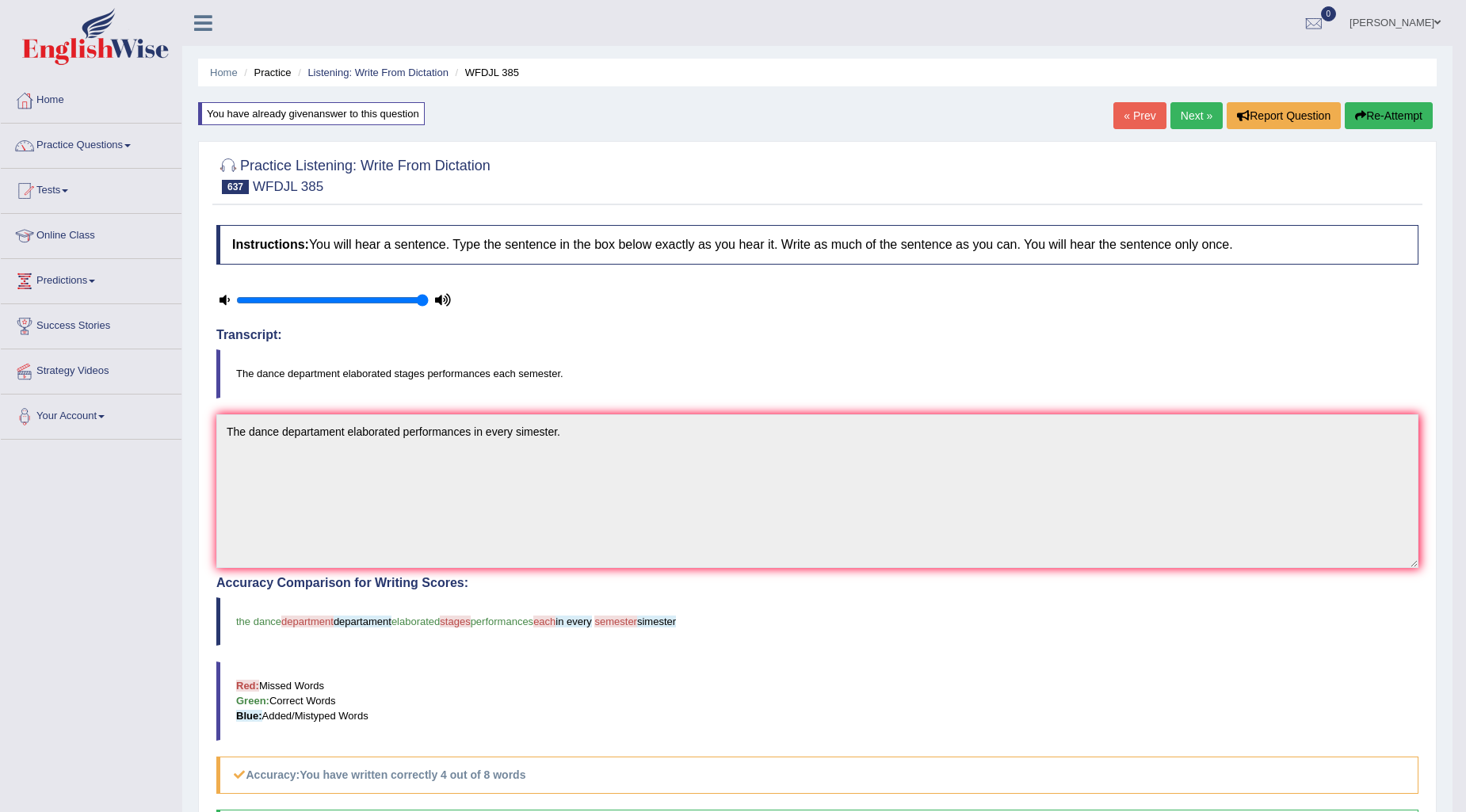
click at [1198, 108] on link "Next »" at bounding box center [1197, 116] width 53 height 27
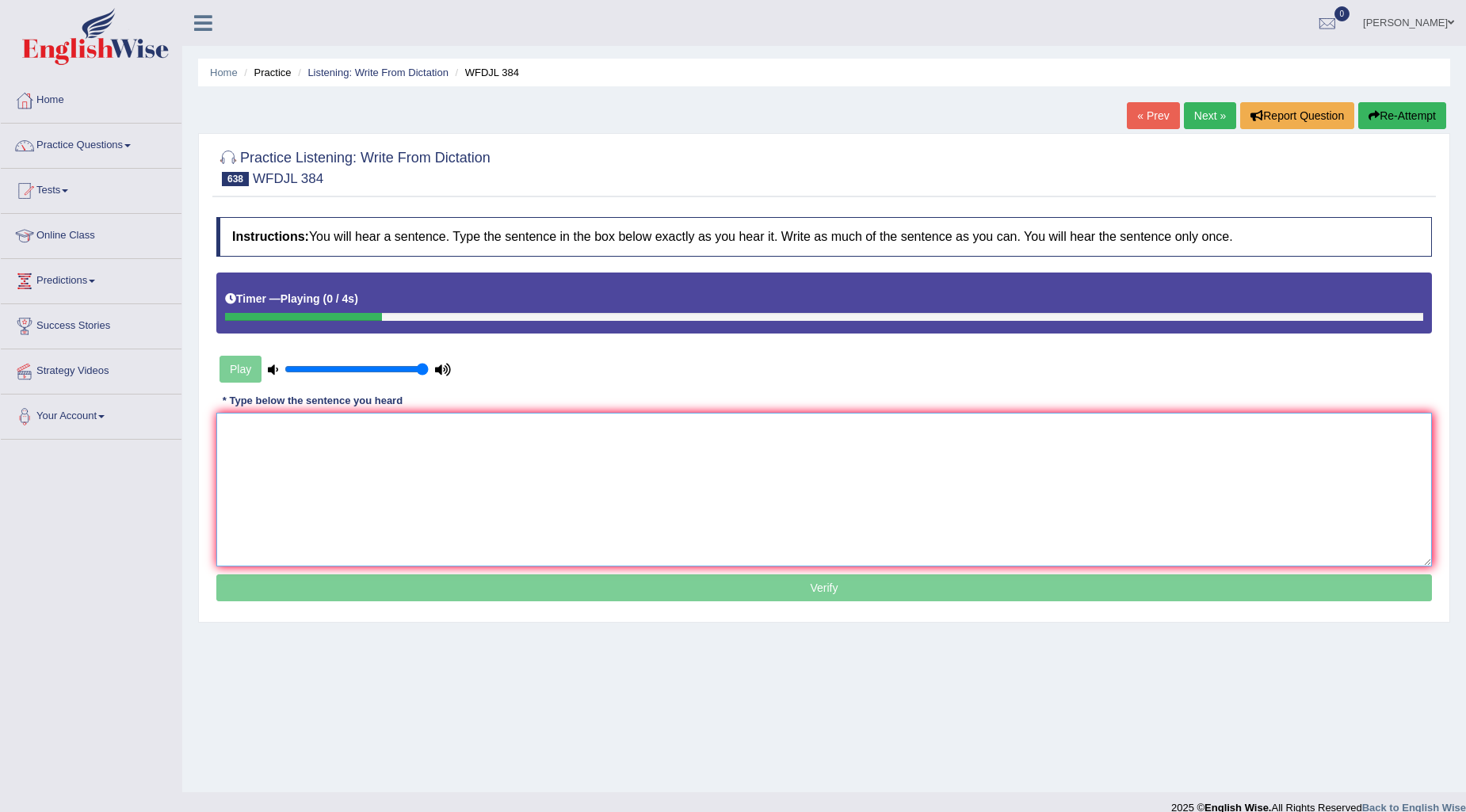
click at [305, 429] on textarea at bounding box center [824, 489] width 1216 height 153
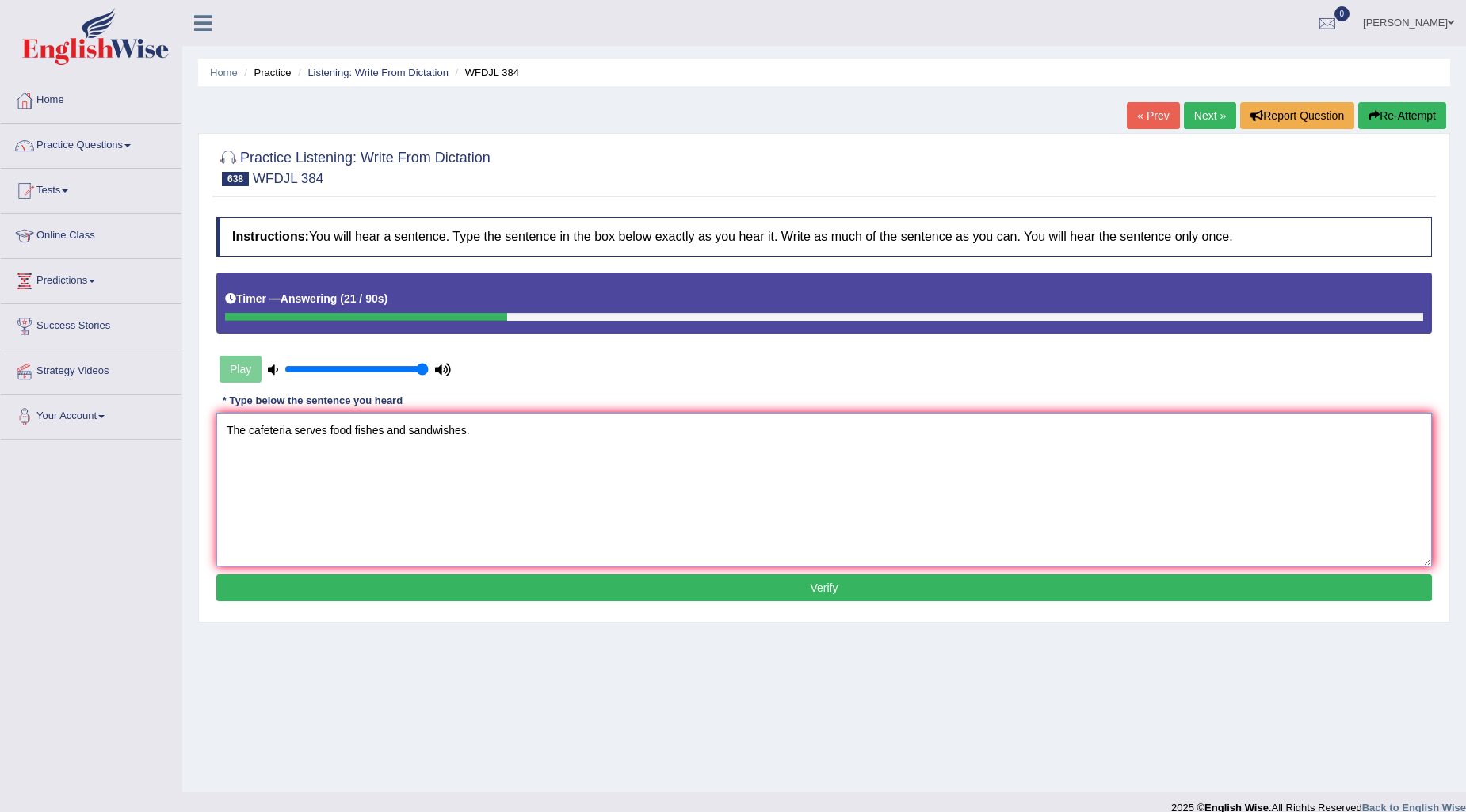
type textarea "The cafeteria serves food fishes and sandwishes."
click at [677, 592] on button "Verify" at bounding box center [824, 588] width 1216 height 27
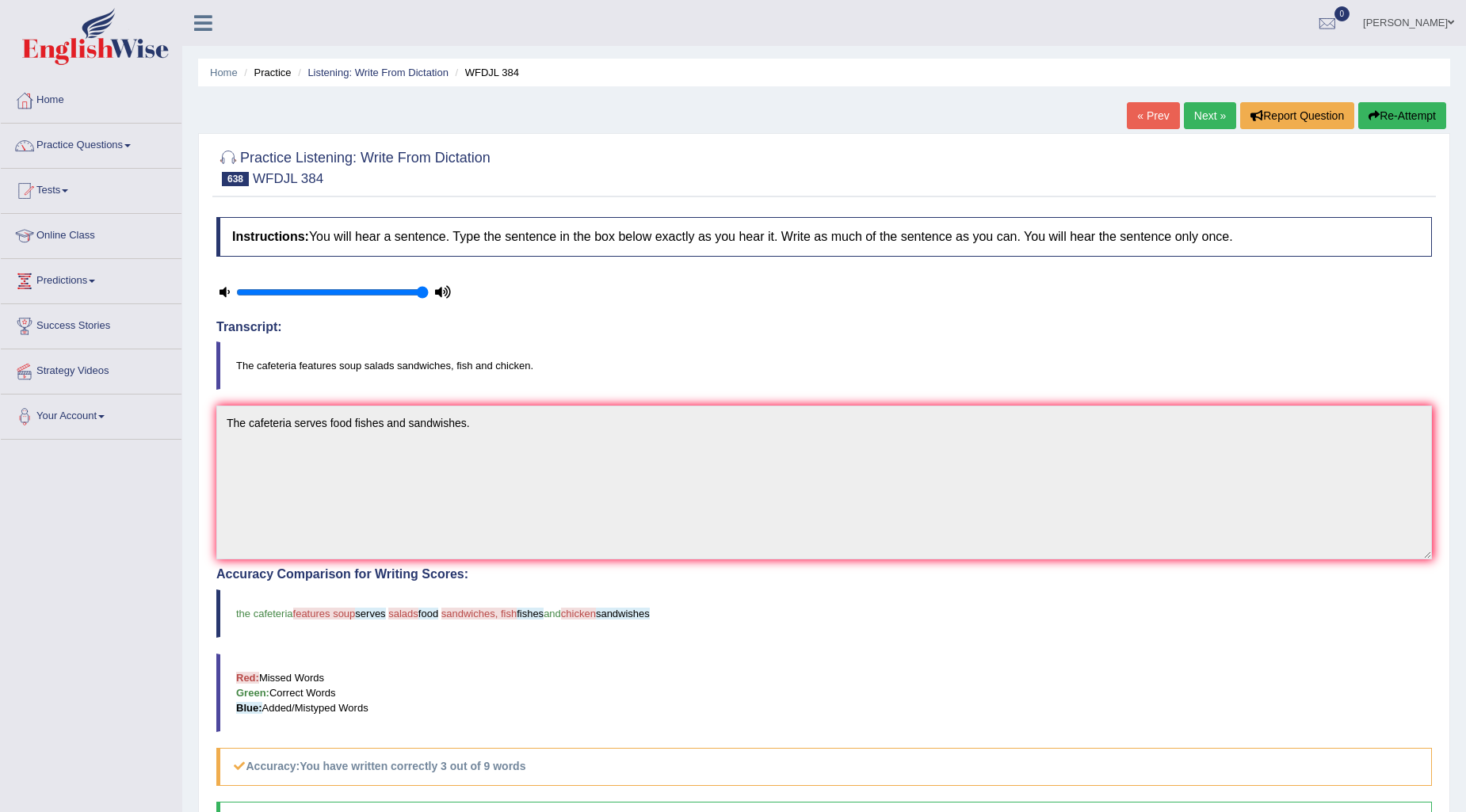
click at [1197, 120] on link "Next »" at bounding box center [1210, 116] width 53 height 27
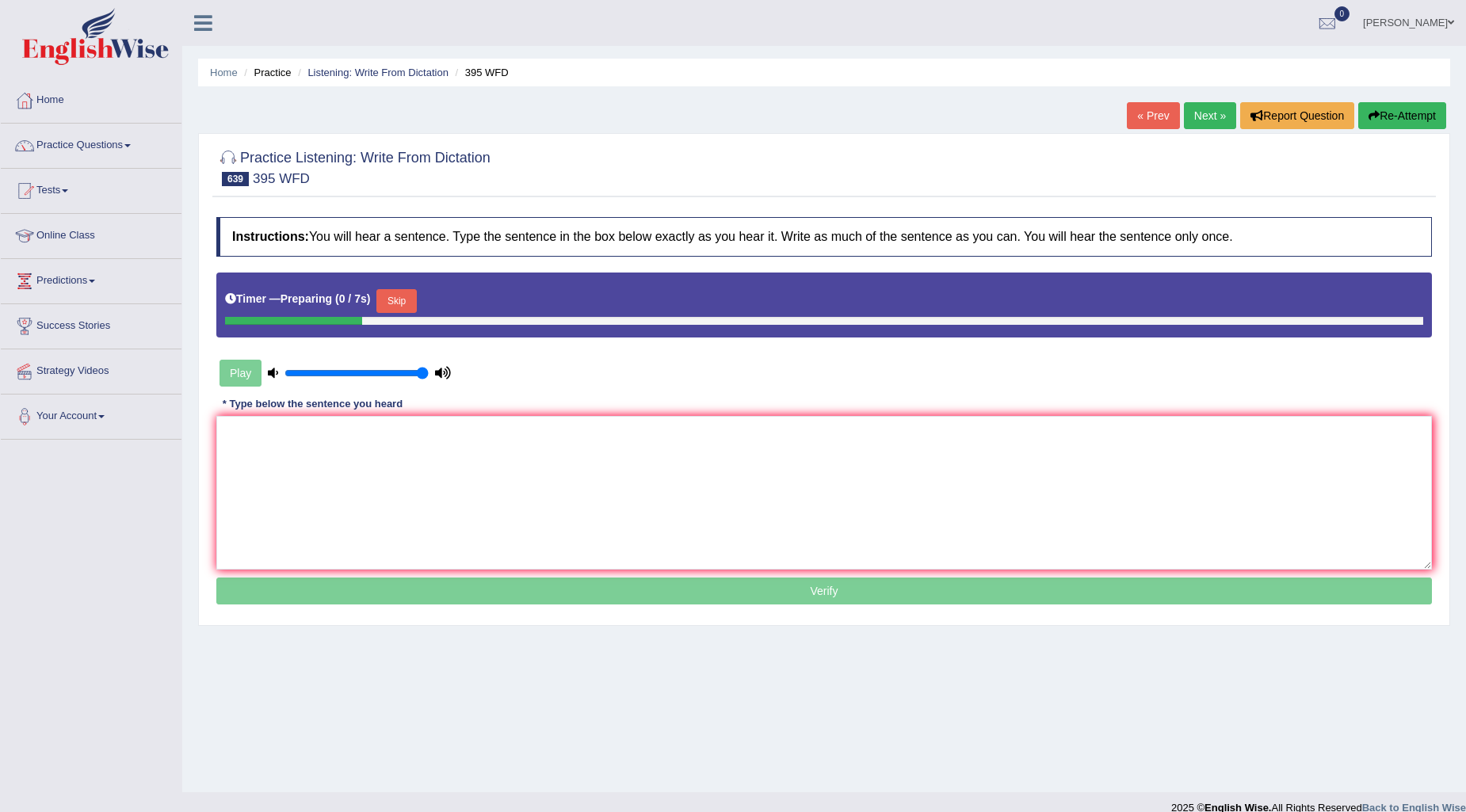
click at [399, 296] on button "Skip" at bounding box center [396, 301] width 40 height 24
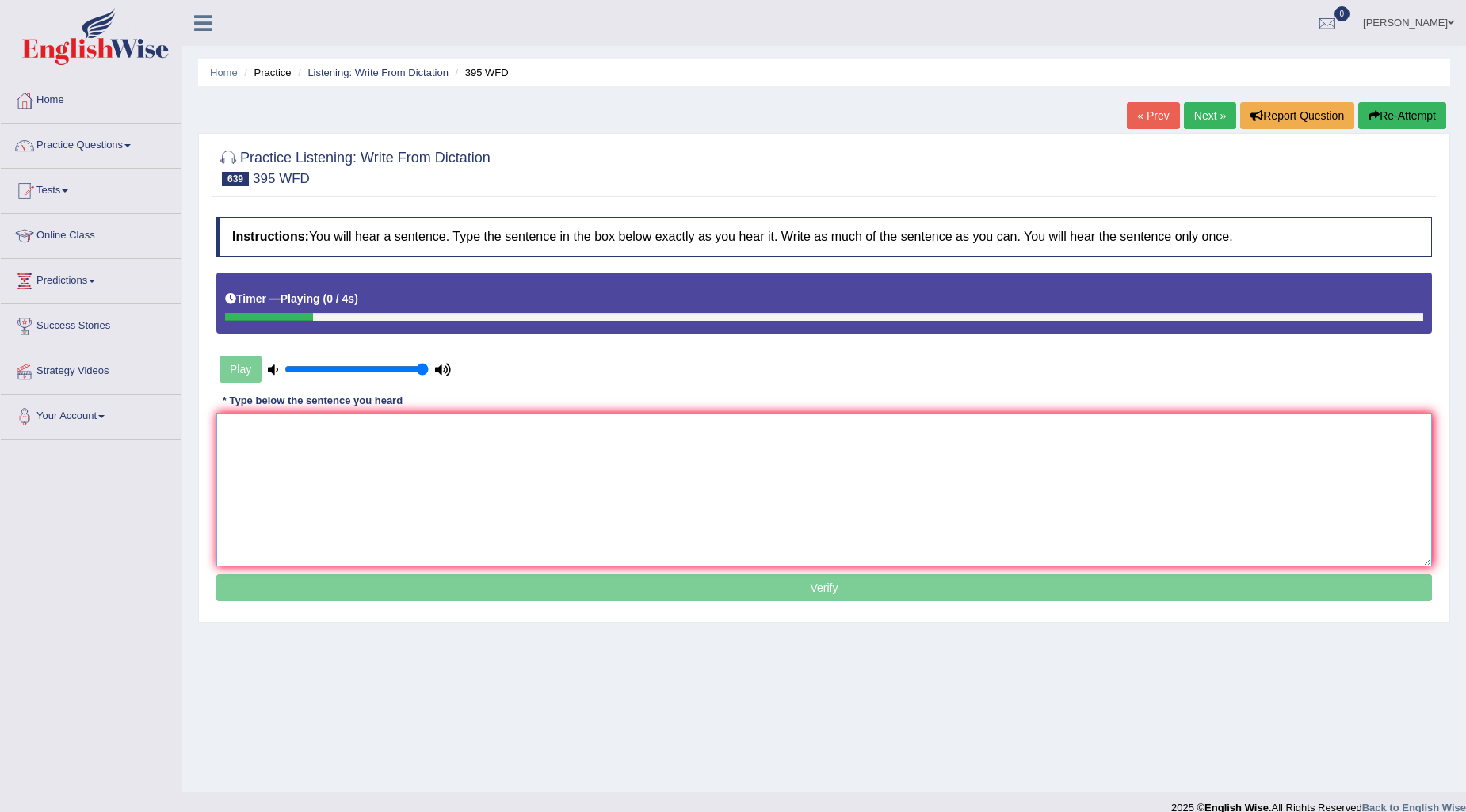
click at [337, 430] on textarea at bounding box center [824, 489] width 1216 height 153
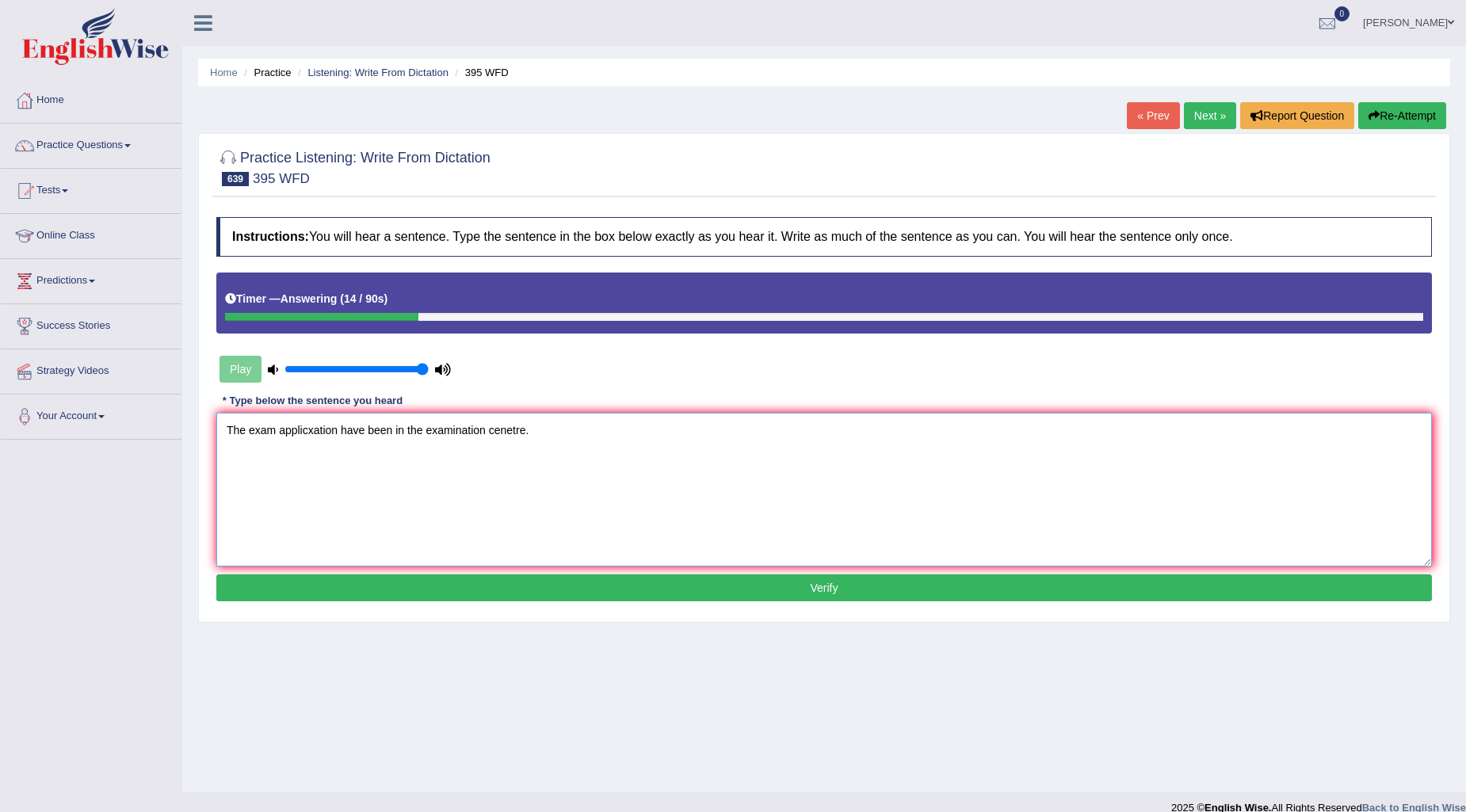
type textarea "The exam applicxation have been in the examination cenetre."
click at [770, 589] on button "Verify" at bounding box center [824, 588] width 1216 height 27
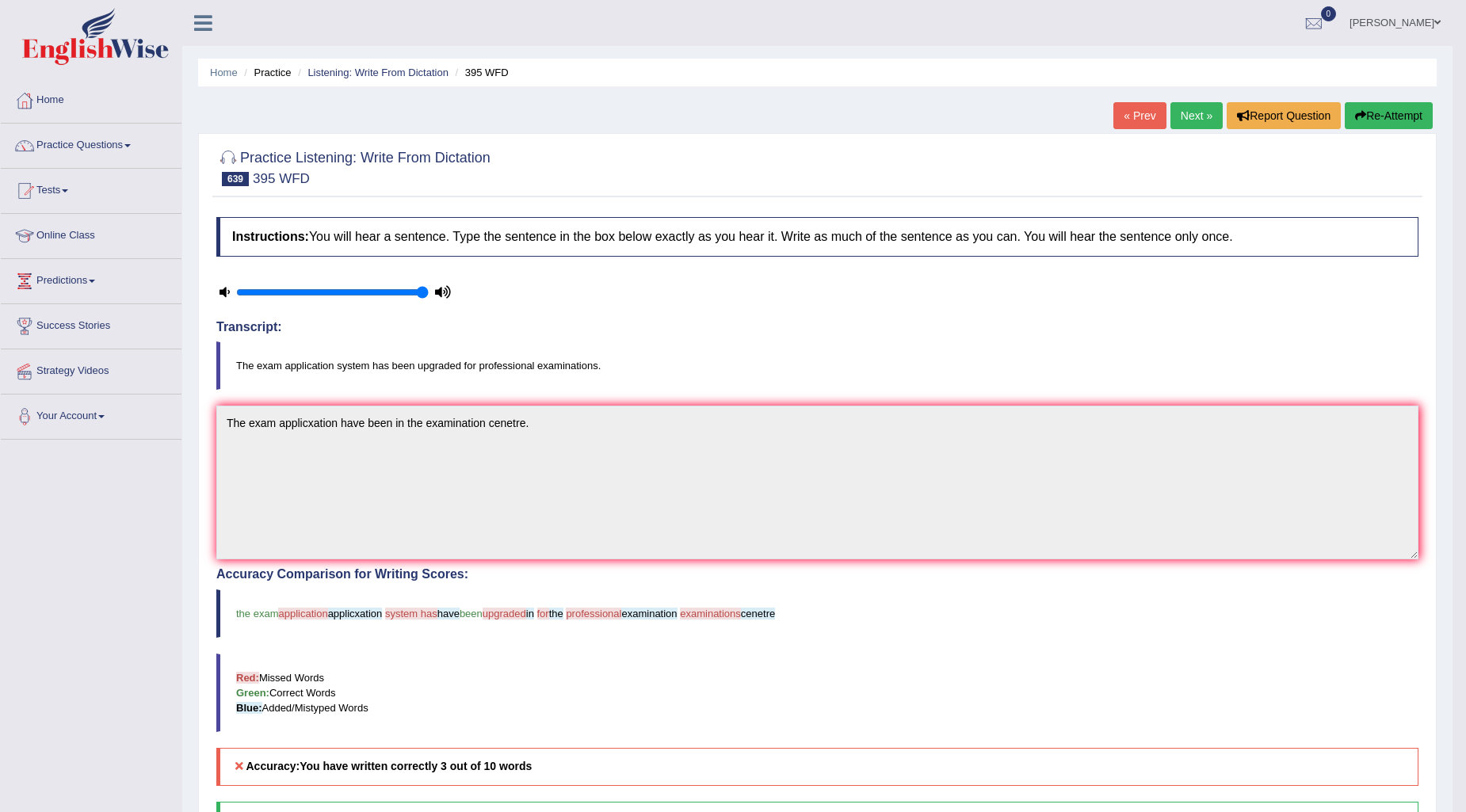
click at [1414, 112] on button "Re-Attempt" at bounding box center [1388, 116] width 88 height 27
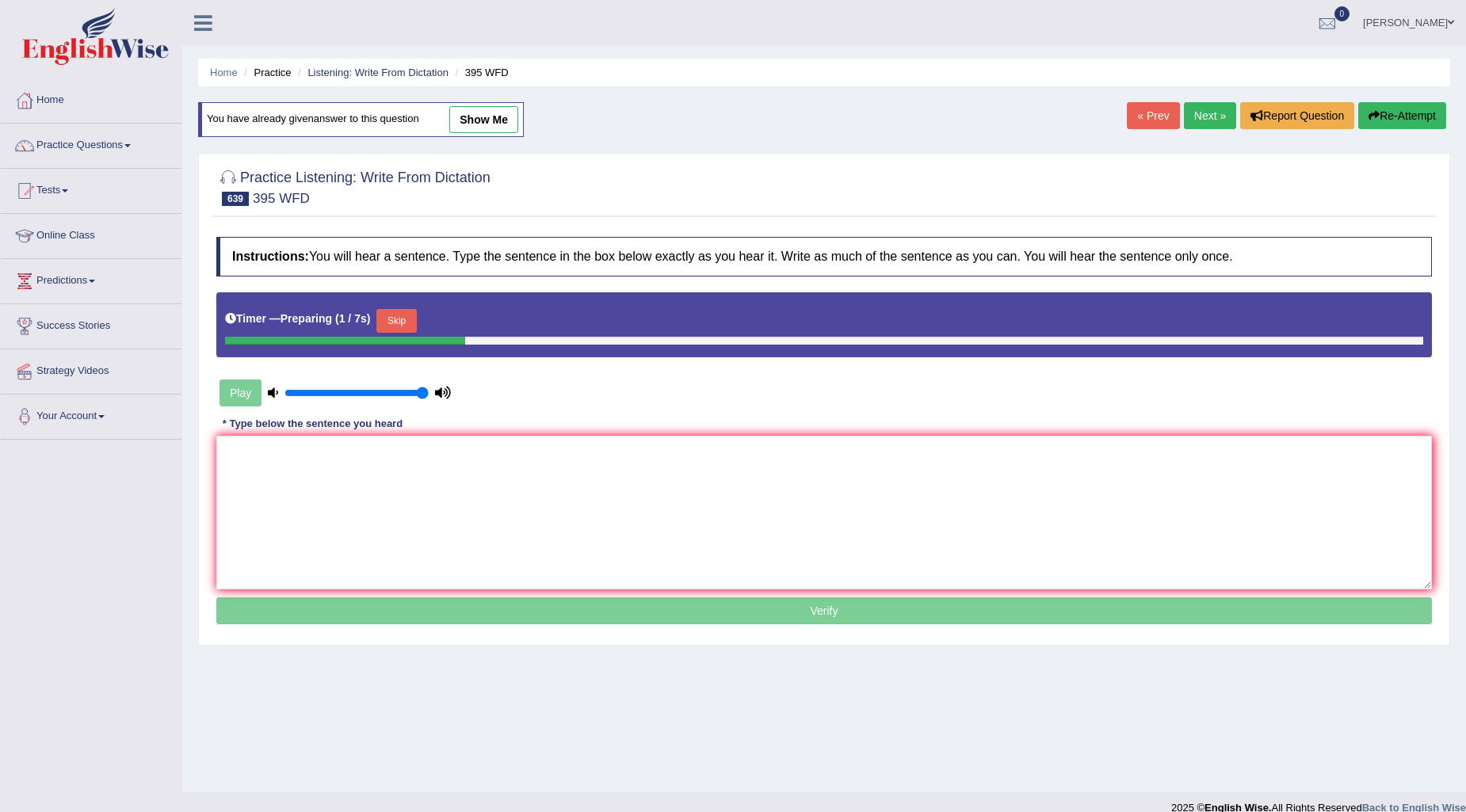
click at [416, 317] on button "Skip" at bounding box center [396, 321] width 40 height 24
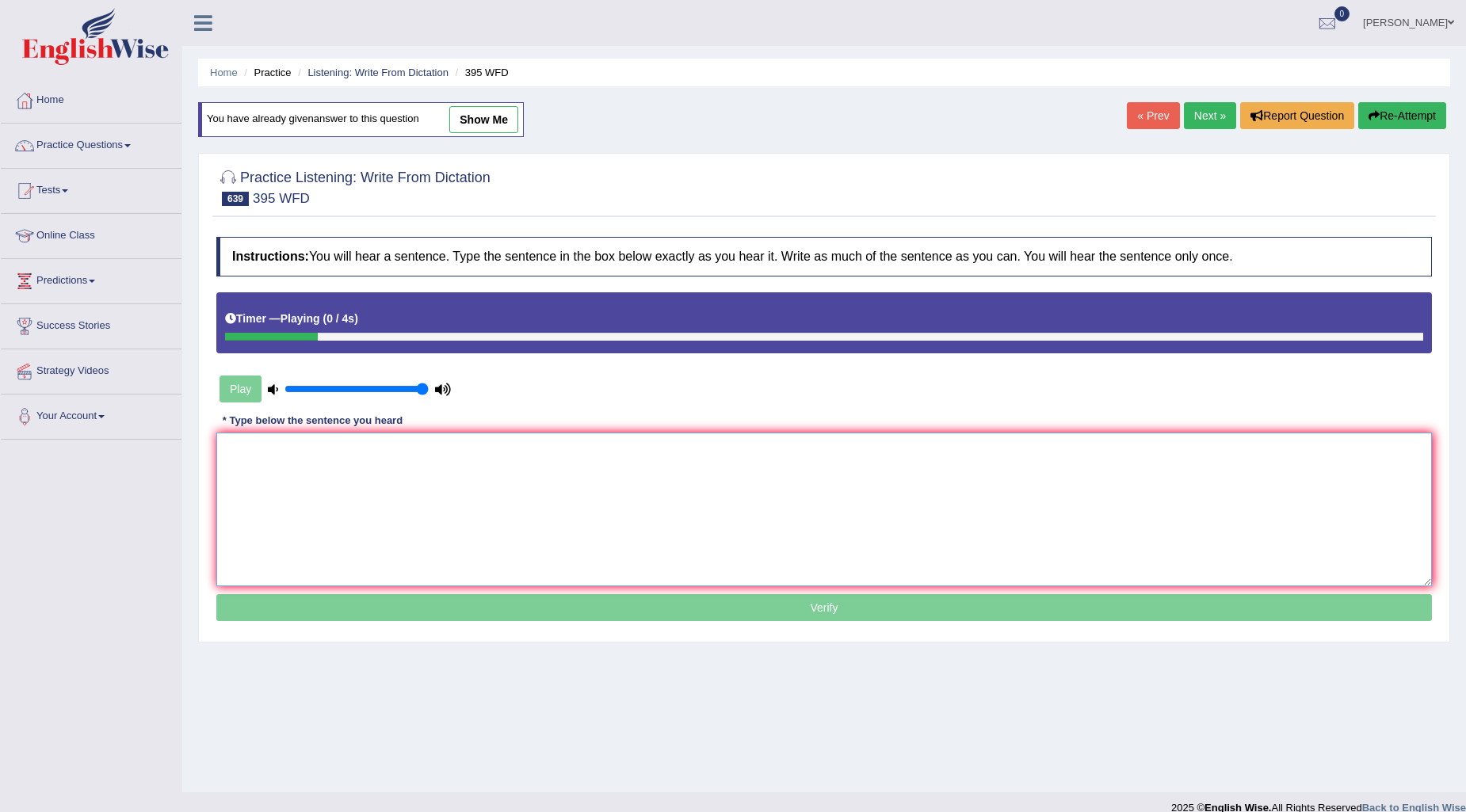
click at [226, 454] on textarea at bounding box center [824, 509] width 1216 height 153
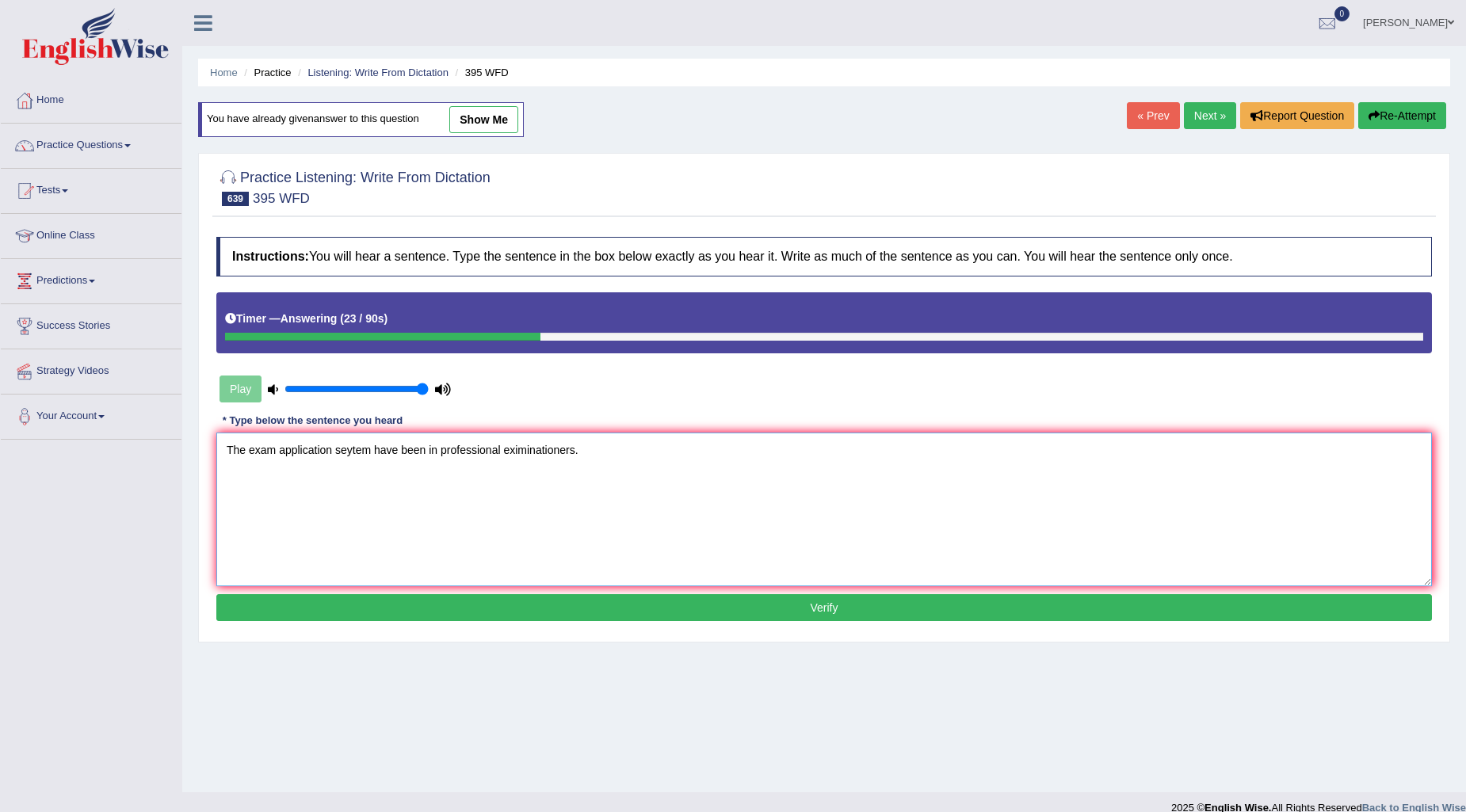
type textarea "The exam application seytem have been in professional eximinationers."
click at [651, 593] on div "Instructions: You will hear a sentence. Type the sentence in the box below exac…" at bounding box center [824, 431] width 1223 height 404
click at [650, 608] on button "Verify" at bounding box center [824, 608] width 1216 height 27
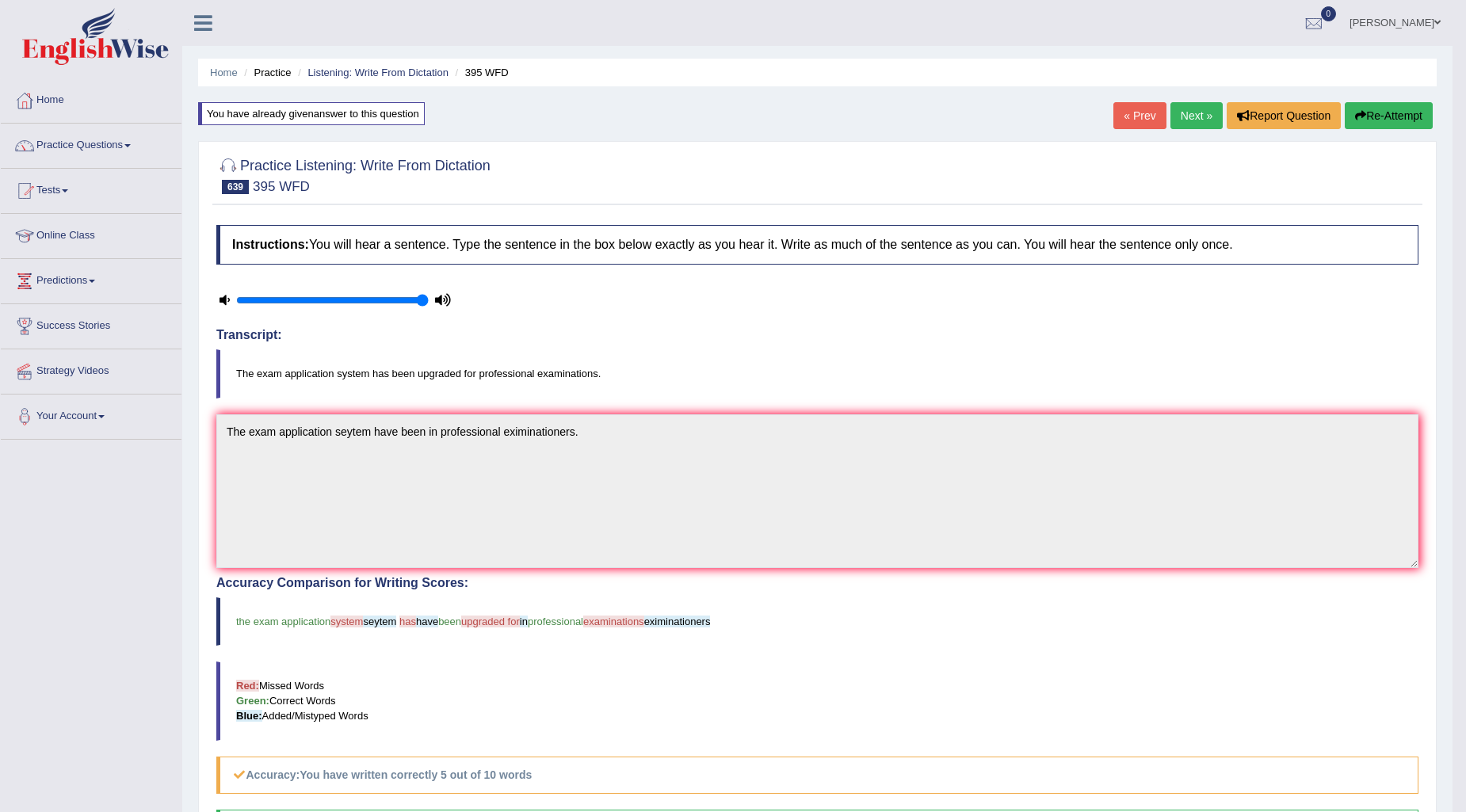
click at [1173, 117] on link "Next »" at bounding box center [1197, 116] width 53 height 27
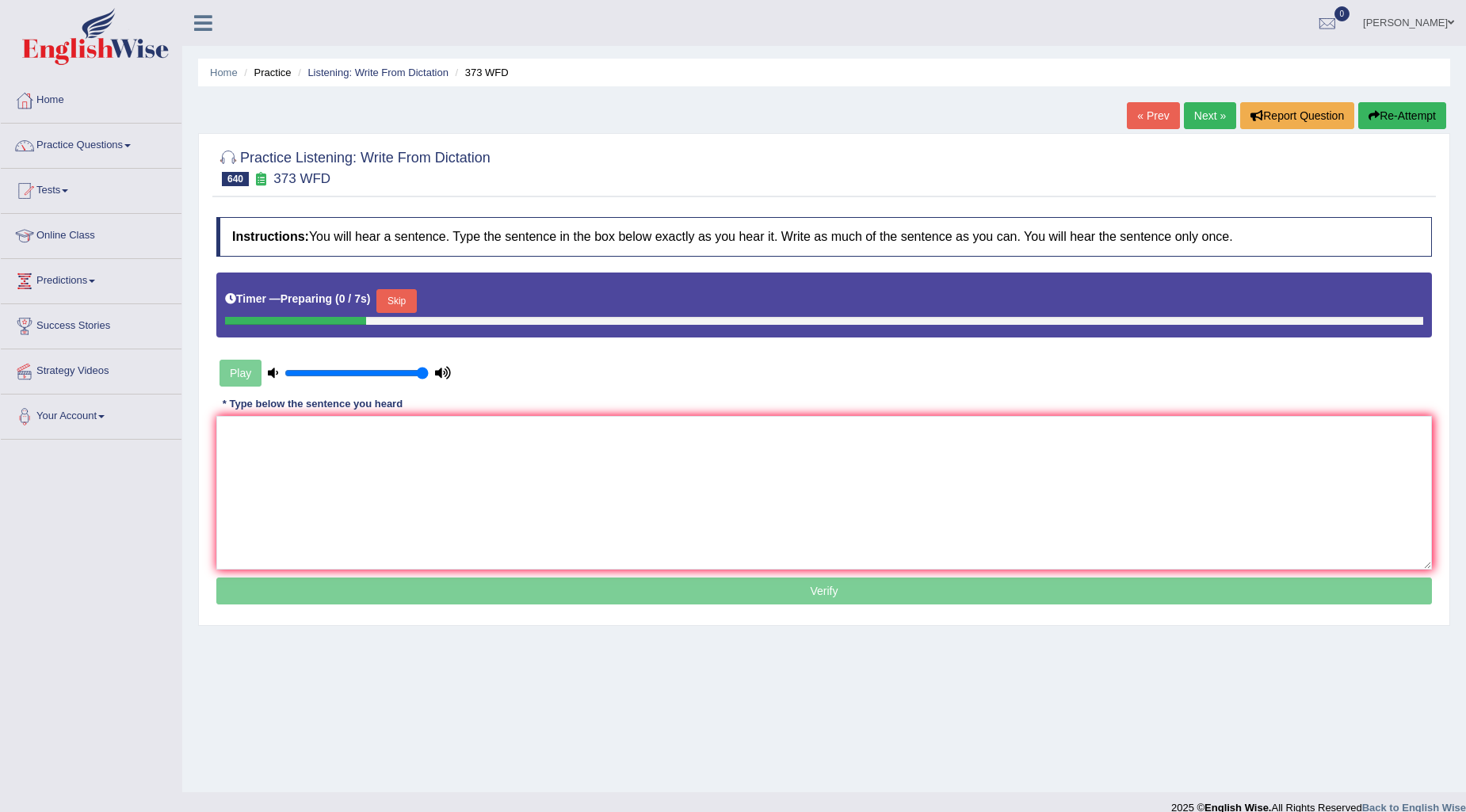
click at [425, 304] on div "Timer — Preparing ( 0 / 7s ) Skip" at bounding box center [824, 301] width 1198 height 32
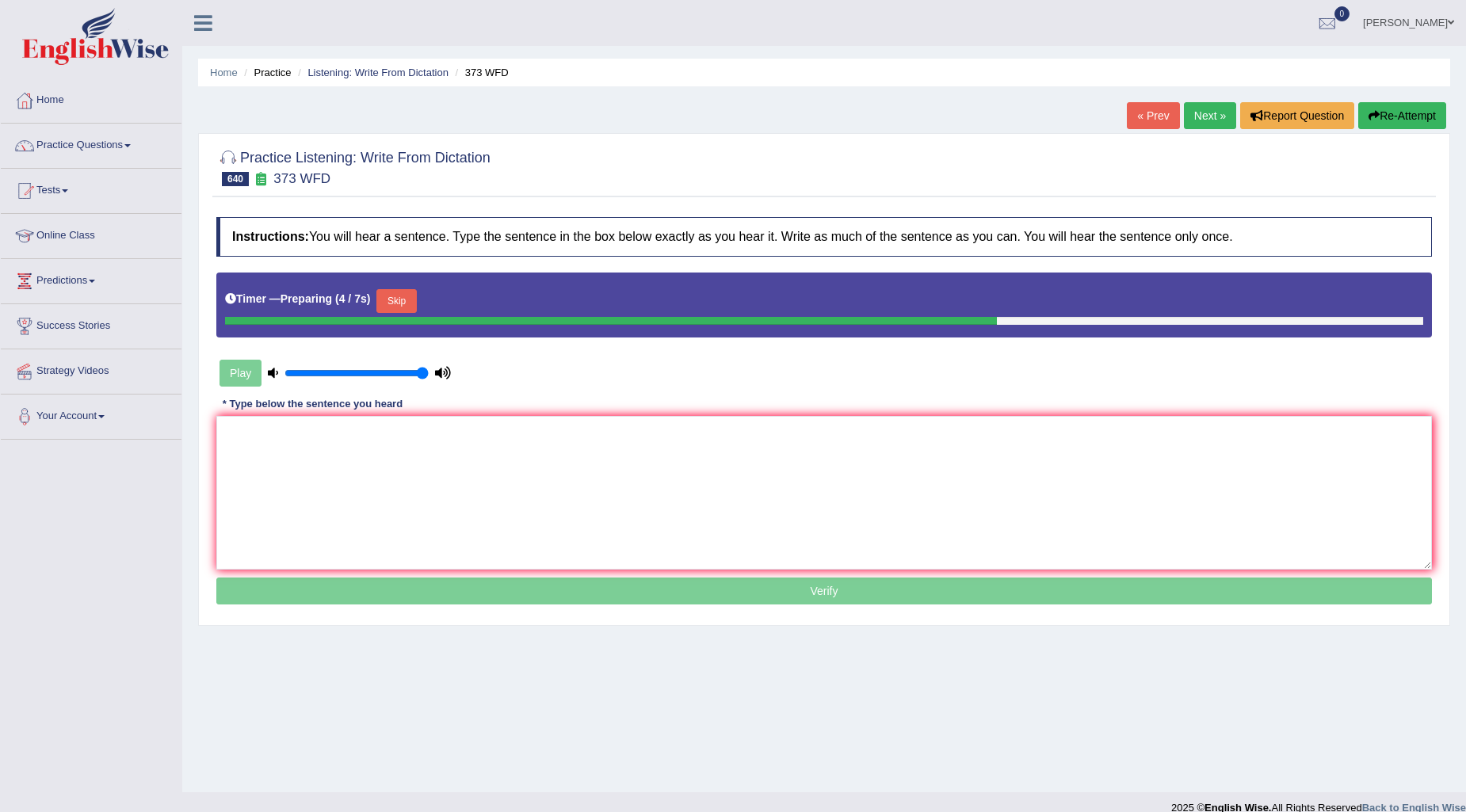
click at [404, 304] on button "Skip" at bounding box center [396, 301] width 40 height 24
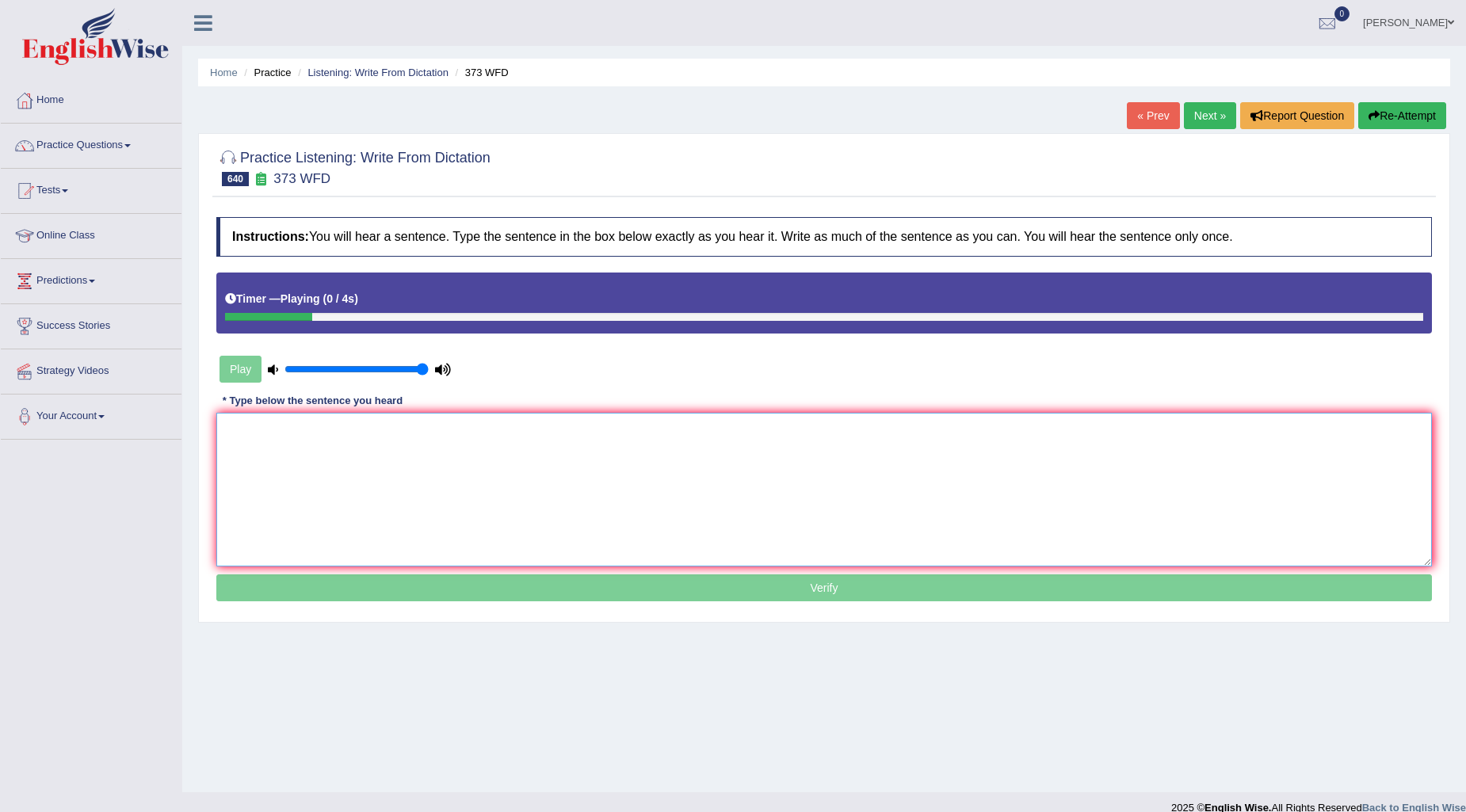
click at [342, 445] on textarea at bounding box center [824, 489] width 1216 height 153
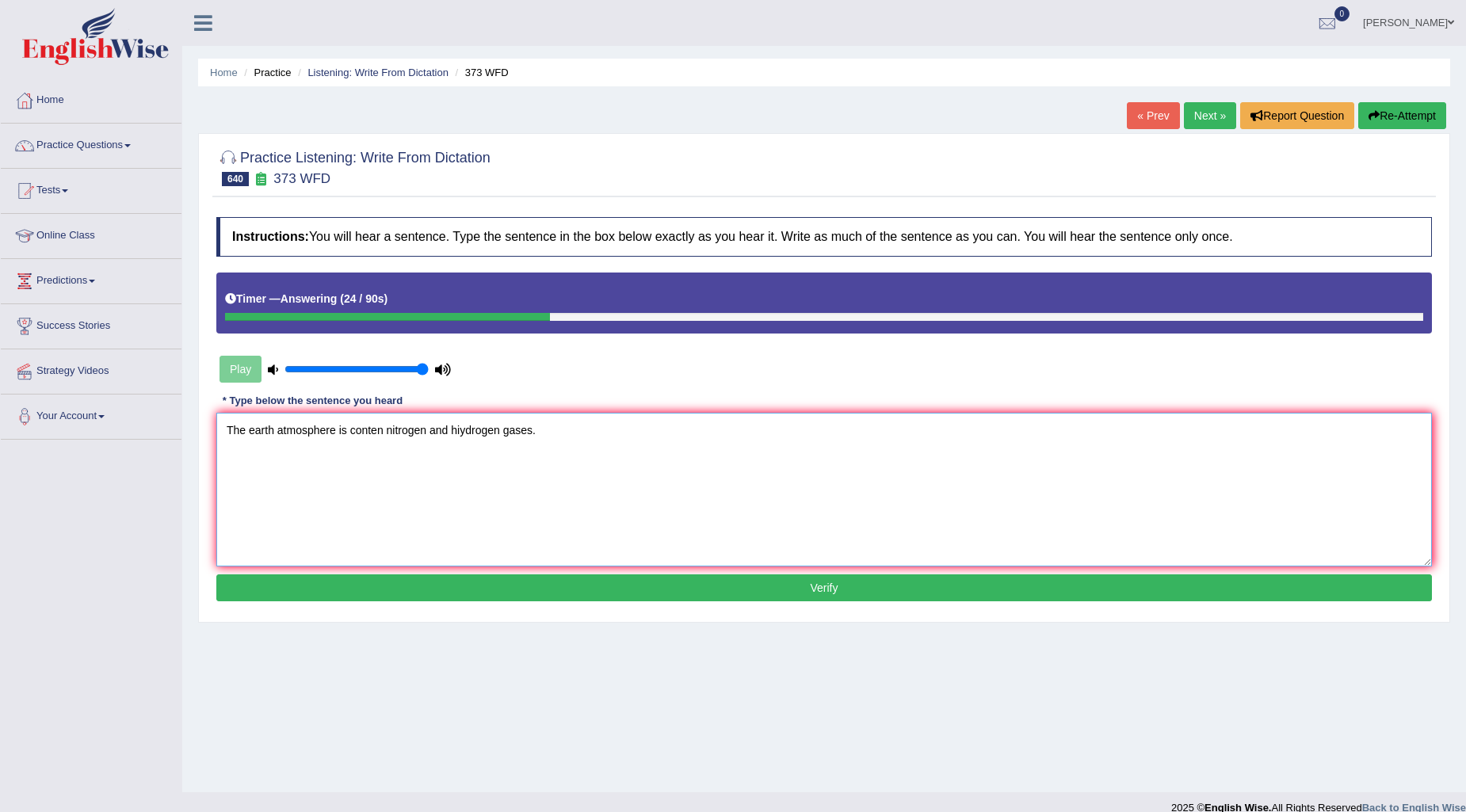
type textarea "The earth atmosphere is conten nitrogen and hiydrogen gases."
click at [745, 579] on button "Verify" at bounding box center [824, 588] width 1216 height 27
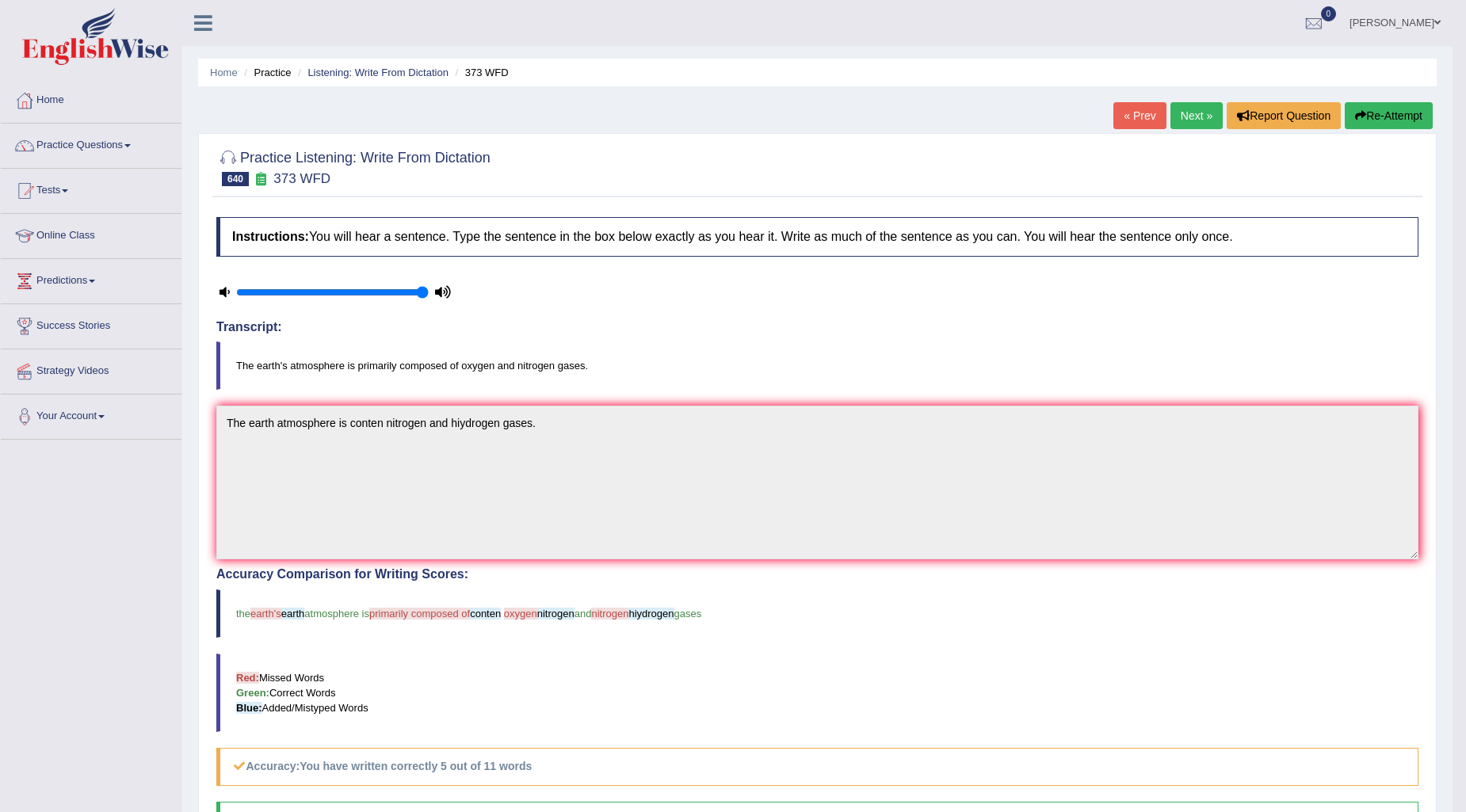
click at [1366, 109] on button "Re-Attempt" at bounding box center [1388, 116] width 88 height 27
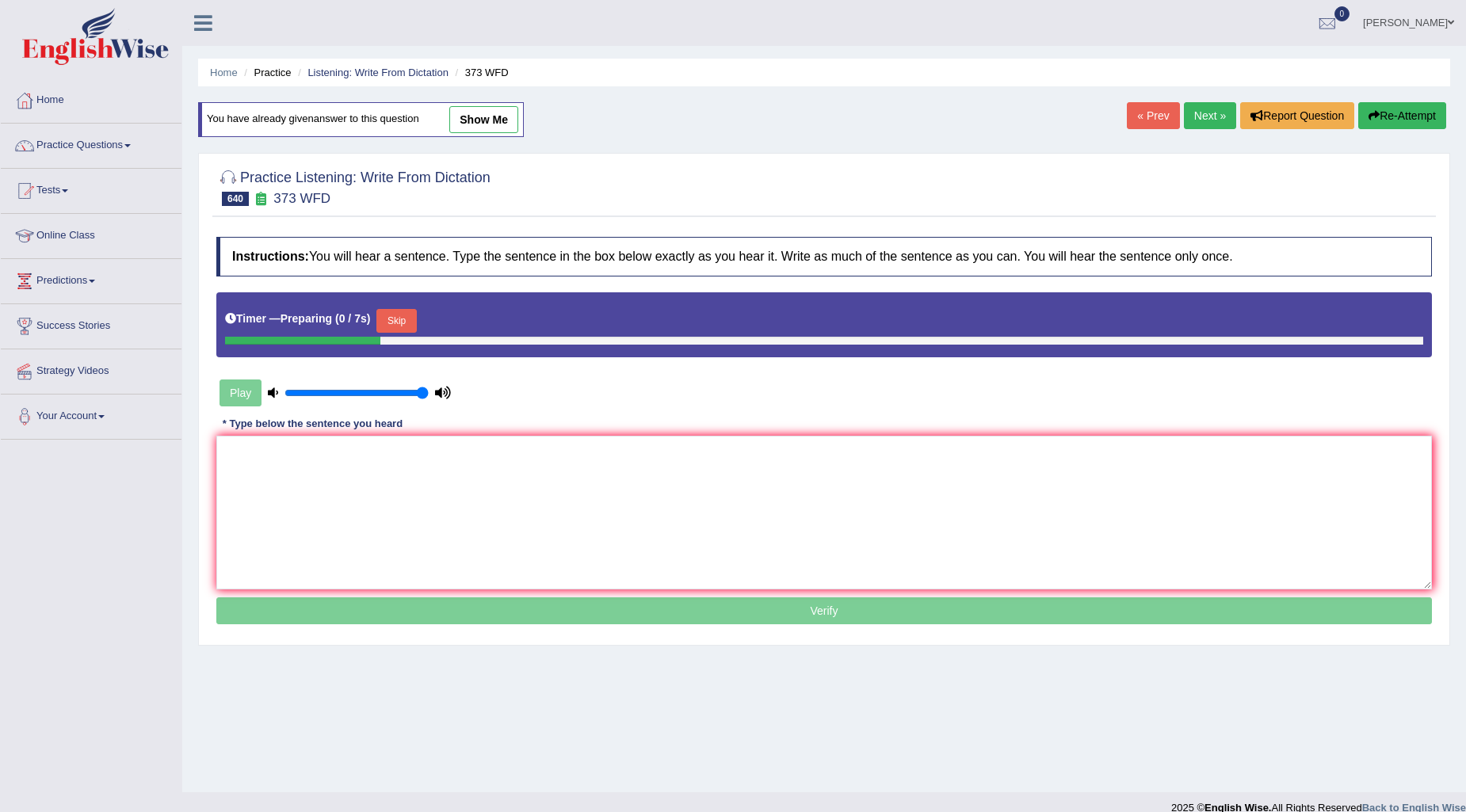
click at [413, 312] on button "Skip" at bounding box center [396, 321] width 40 height 24
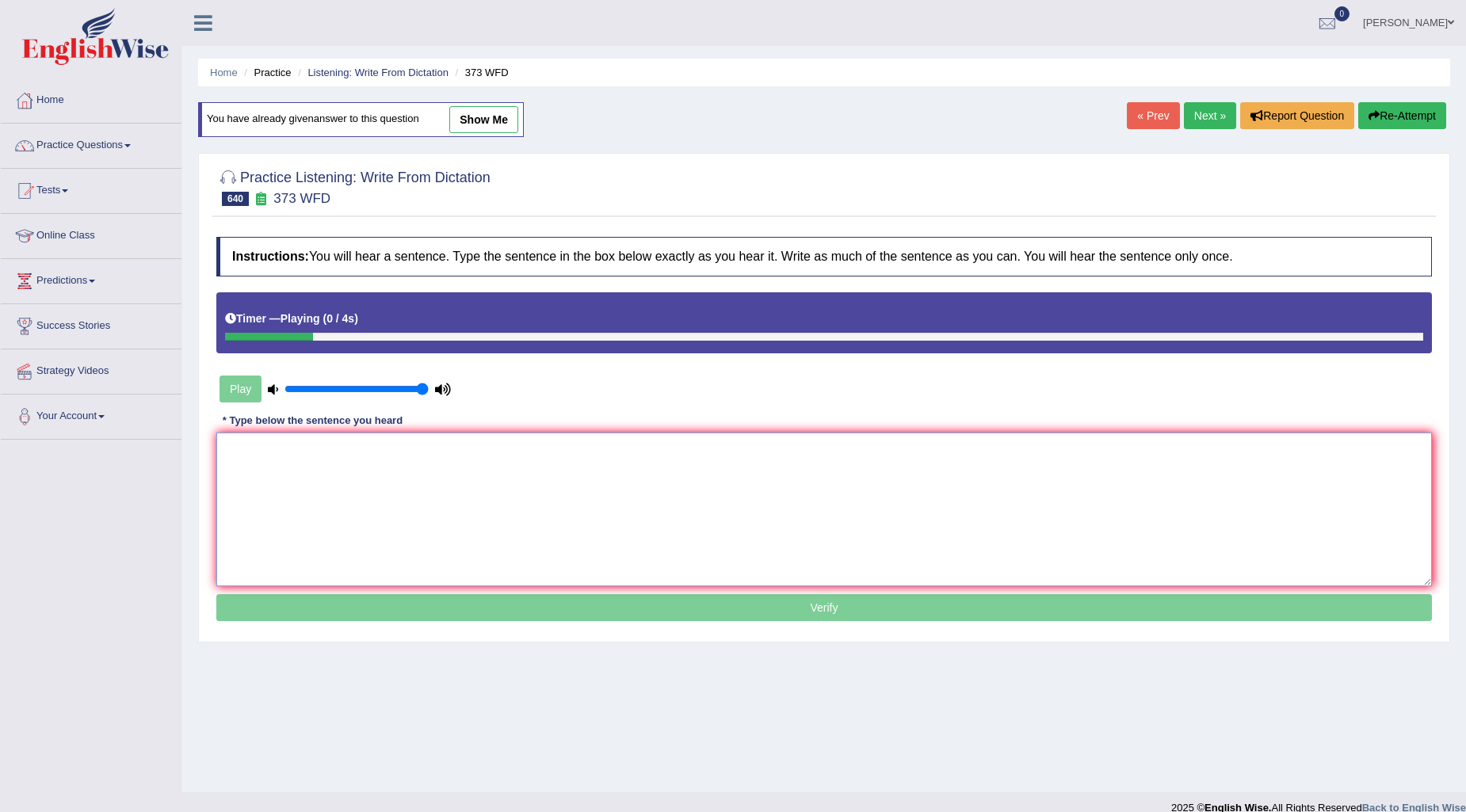
click at [294, 492] on textarea at bounding box center [824, 509] width 1216 height 153
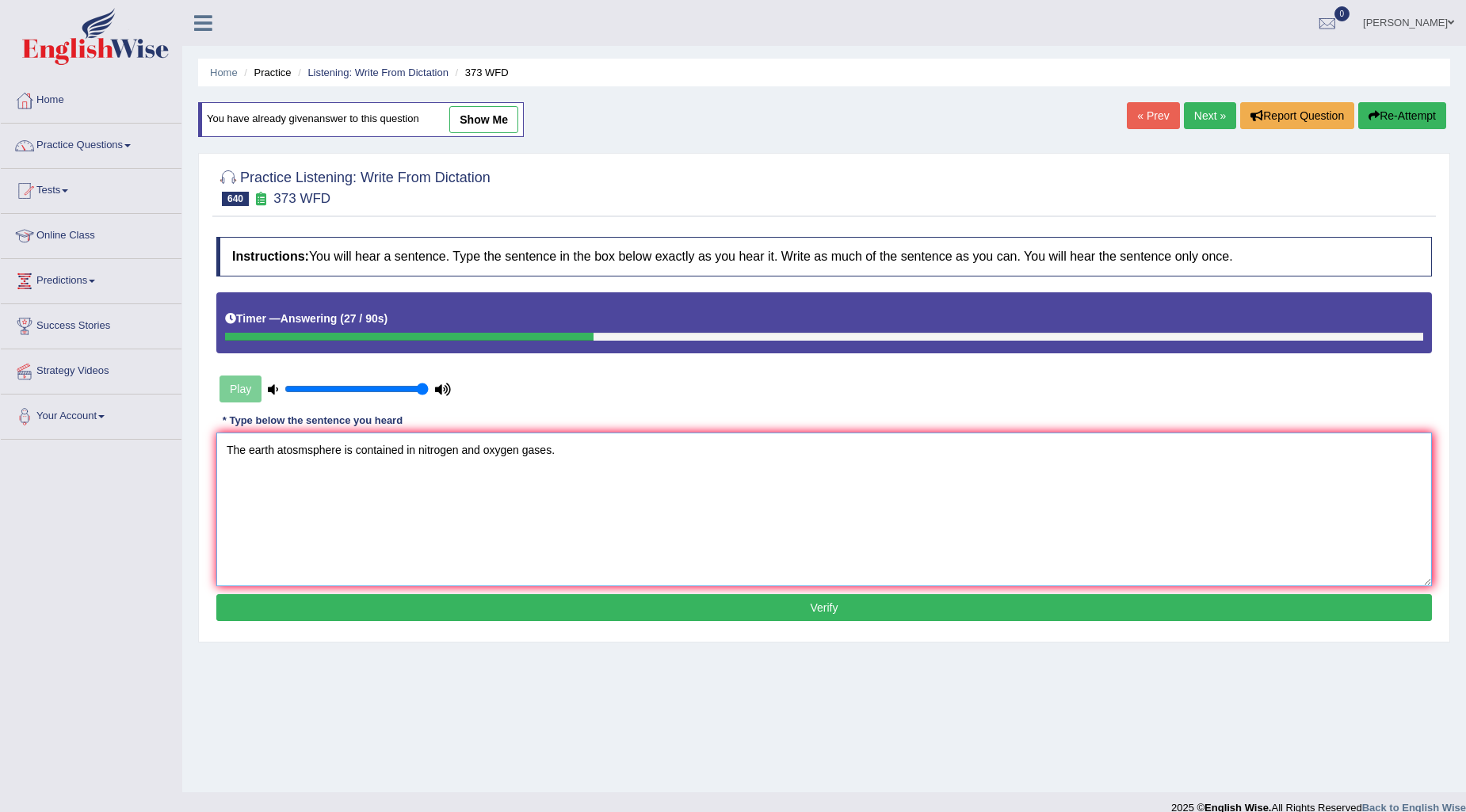
type textarea "The earth atosmsphere is contained in nitrogen and oxygen gases."
click at [735, 608] on button "Verify" at bounding box center [824, 608] width 1216 height 27
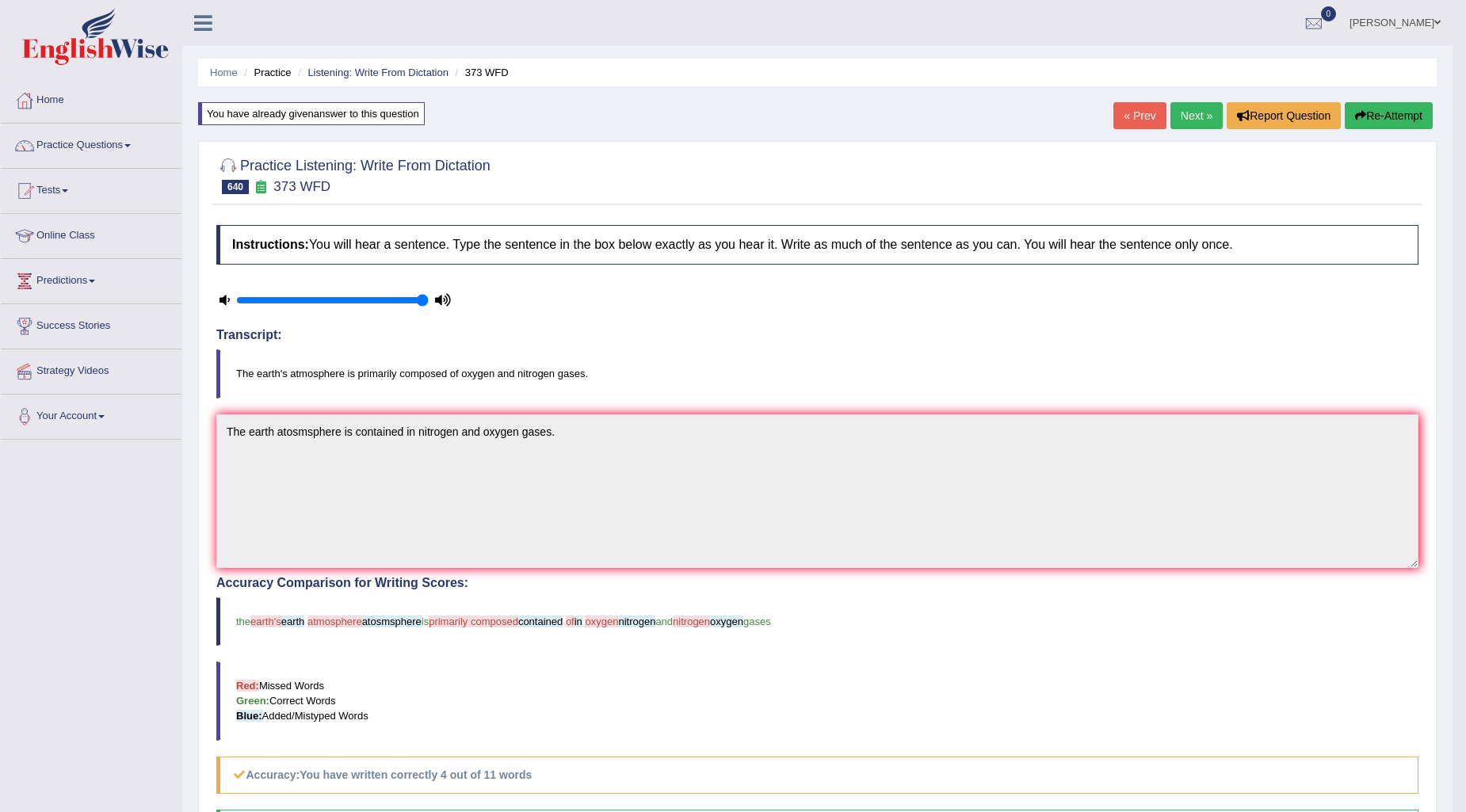
click at [1197, 119] on link "Next »" at bounding box center [1197, 116] width 53 height 27
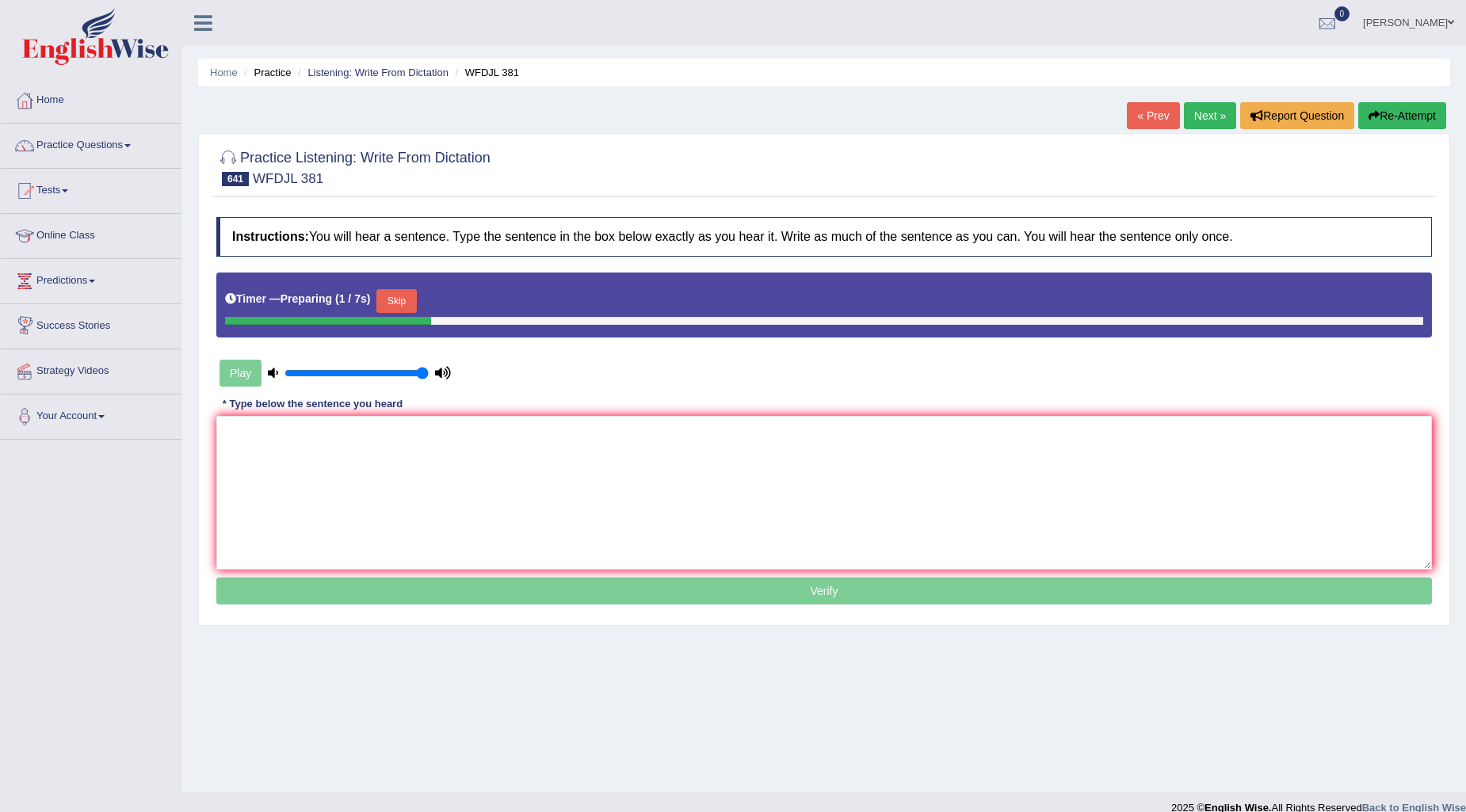
click at [397, 303] on button "Skip" at bounding box center [396, 301] width 40 height 24
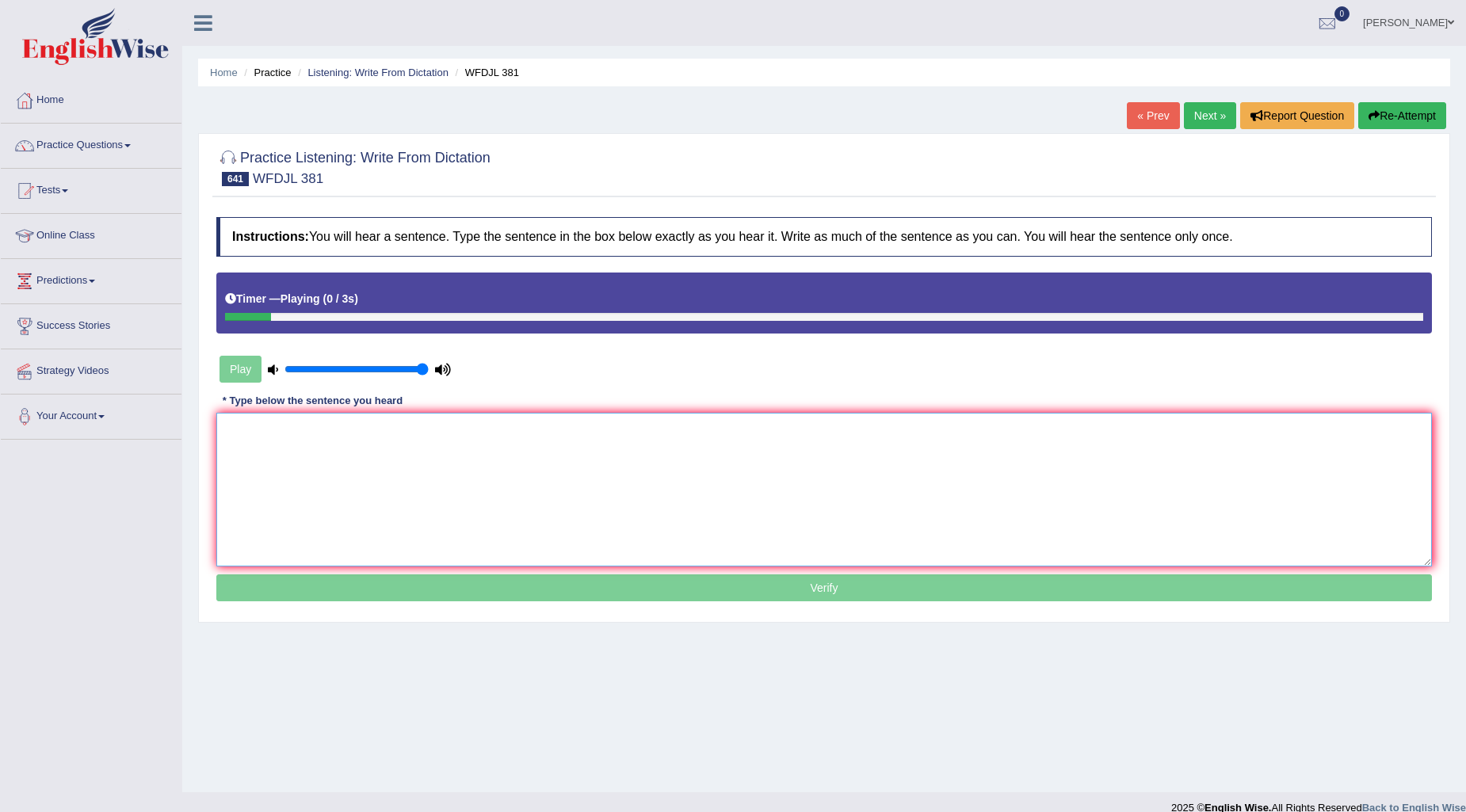
click at [302, 487] on textarea at bounding box center [824, 489] width 1216 height 153
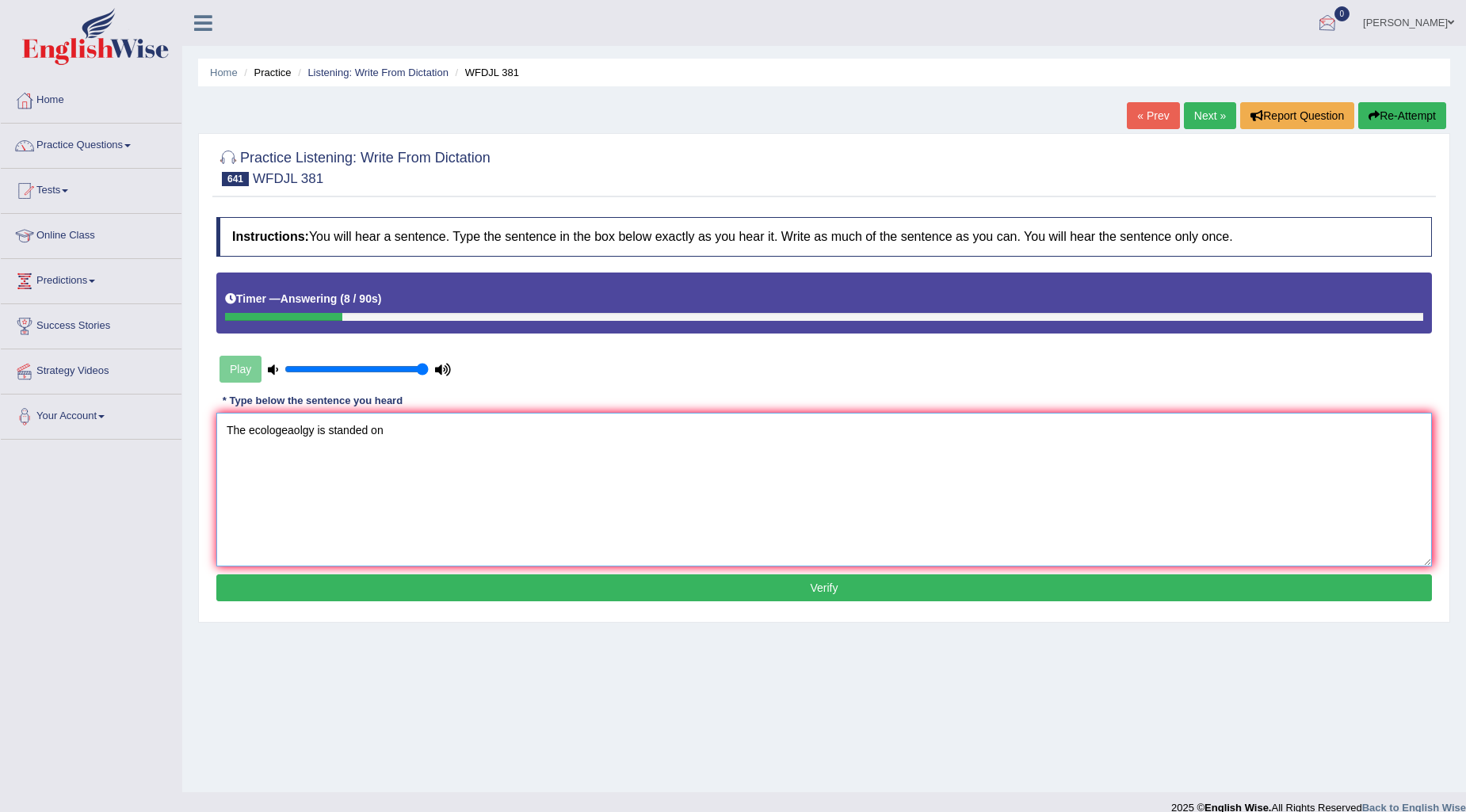
type textarea "The ecologeaolgy is standed on"
click at [1400, 120] on button "Re-Attempt" at bounding box center [1402, 116] width 88 height 27
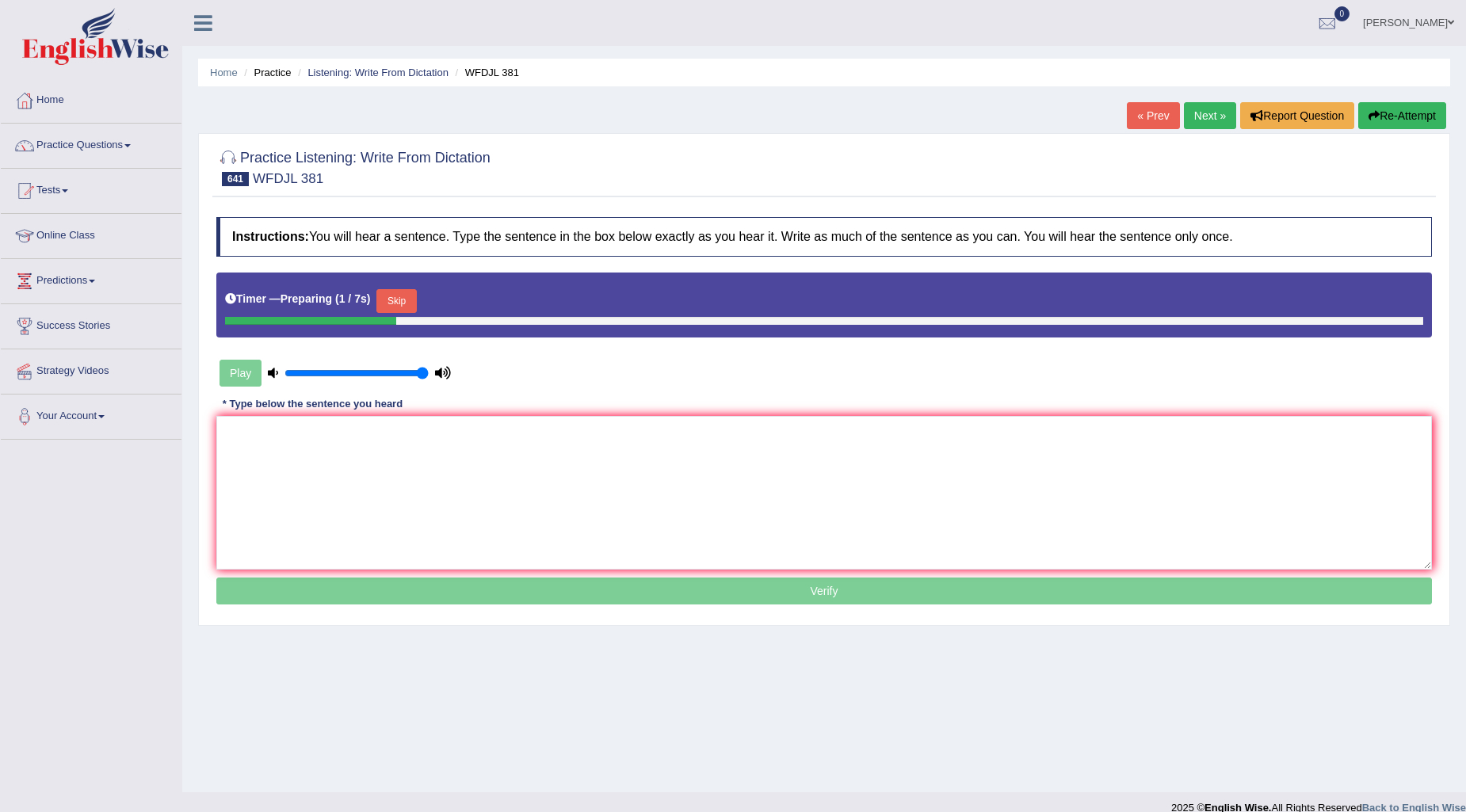
click at [423, 298] on div "Timer — Preparing ( 1 / 7s ) Skip" at bounding box center [824, 301] width 1198 height 32
click at [415, 301] on button "Skip" at bounding box center [396, 301] width 40 height 24
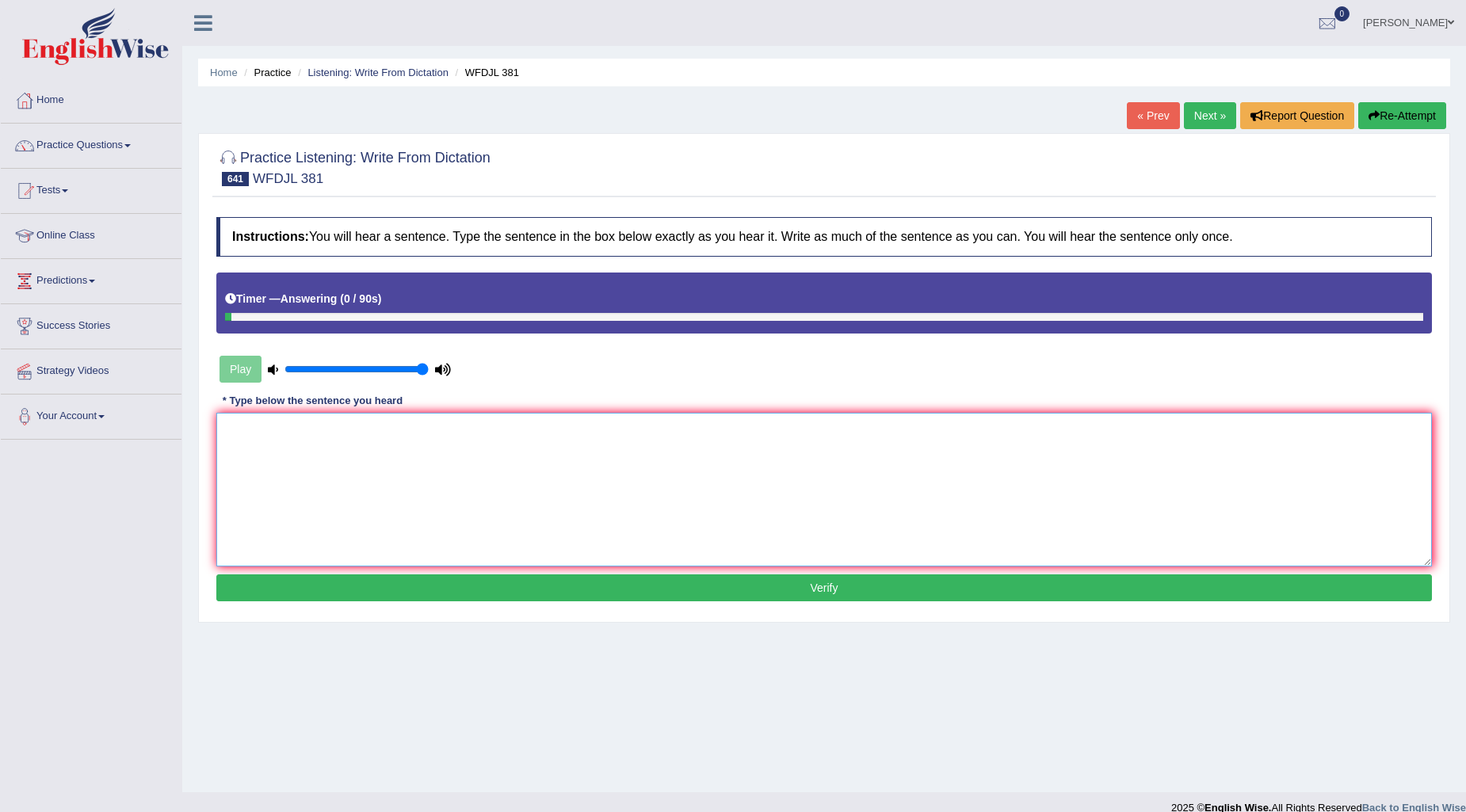
click at [313, 452] on textarea at bounding box center [824, 489] width 1216 height 153
type textarea "The ecology stood up in foundations."
click at [827, 589] on button "Verify" at bounding box center [824, 588] width 1216 height 27
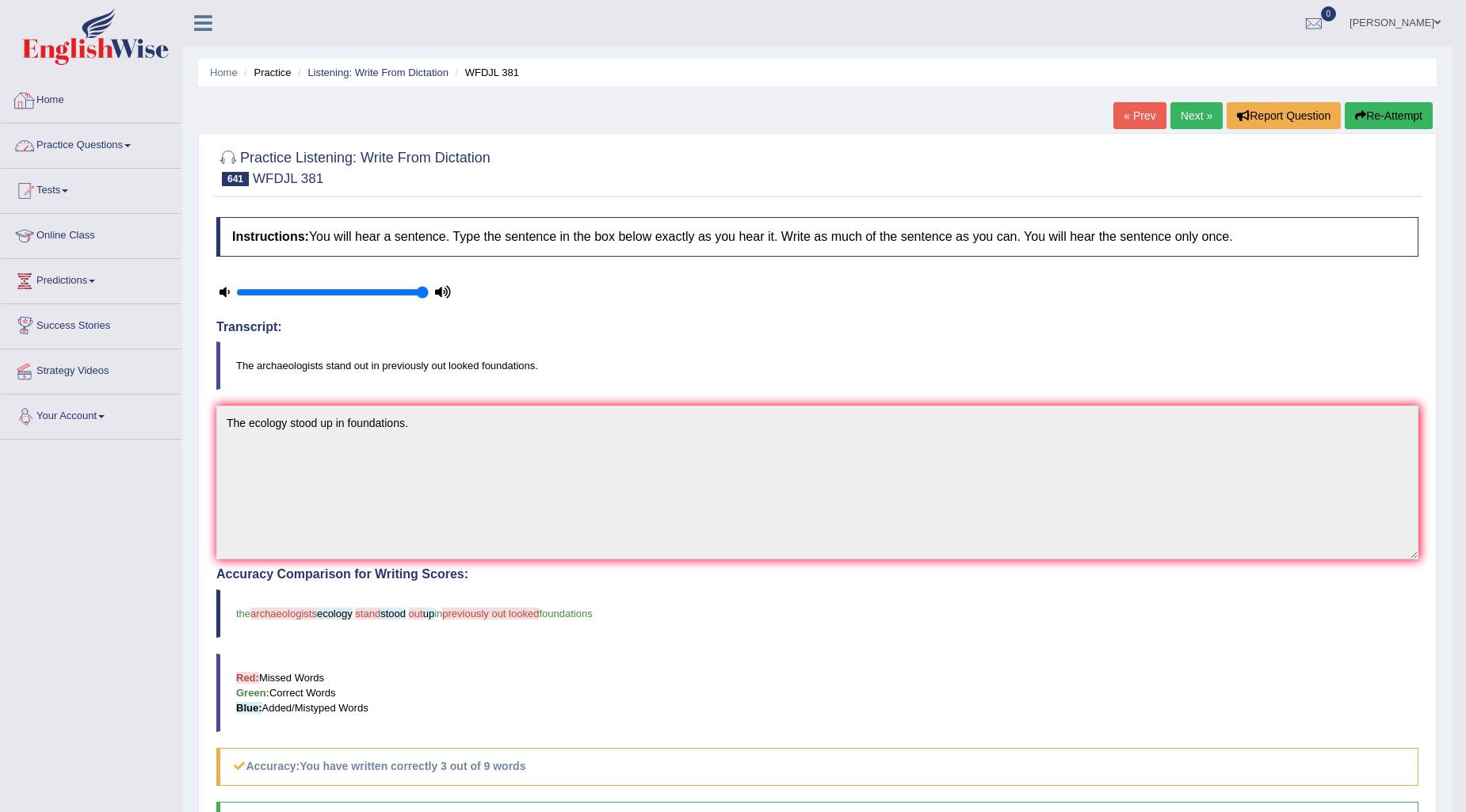
click at [104, 160] on link "Practice Questions" at bounding box center [91, 143] width 181 height 40
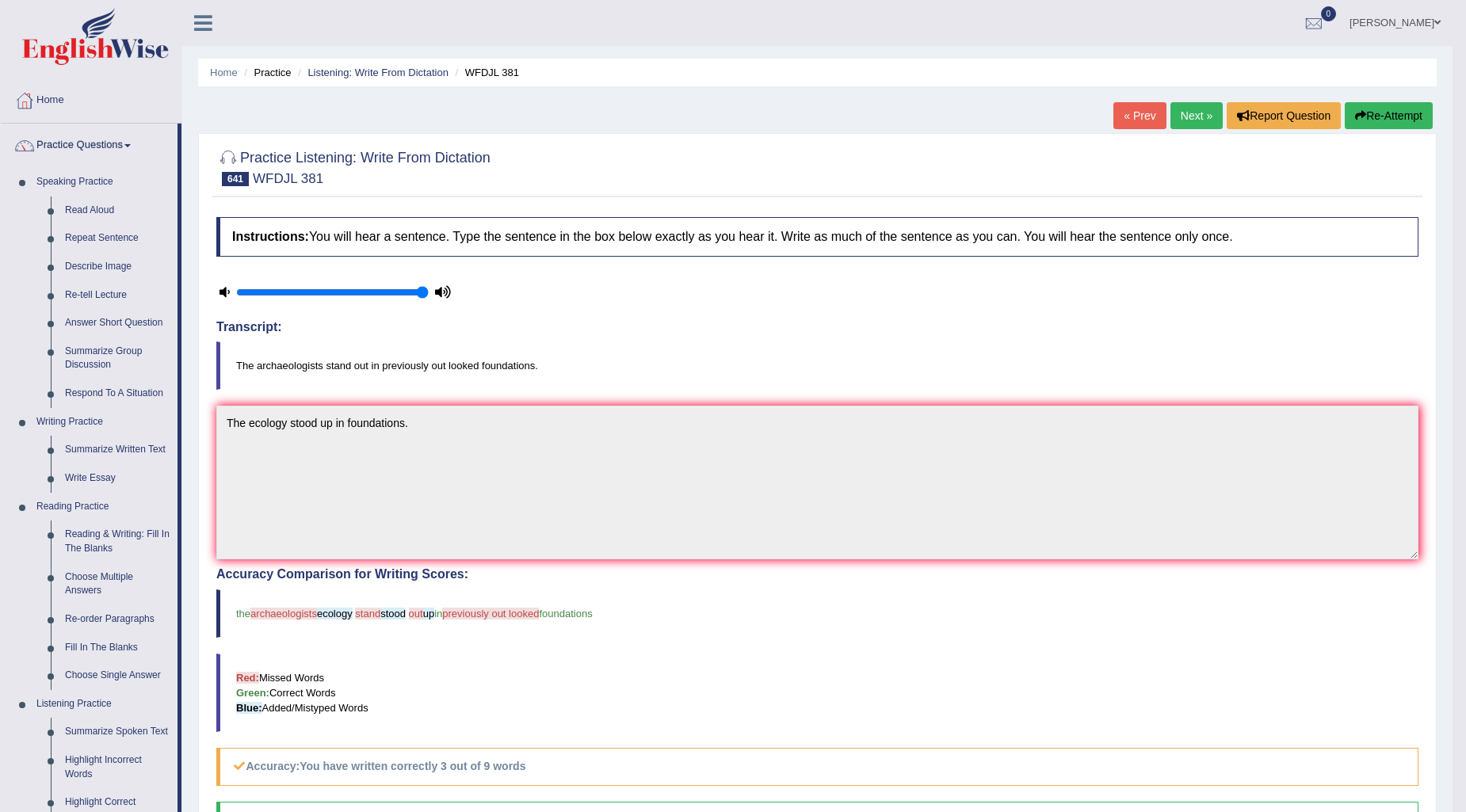
click at [1182, 113] on link "Next »" at bounding box center [1197, 116] width 53 height 27
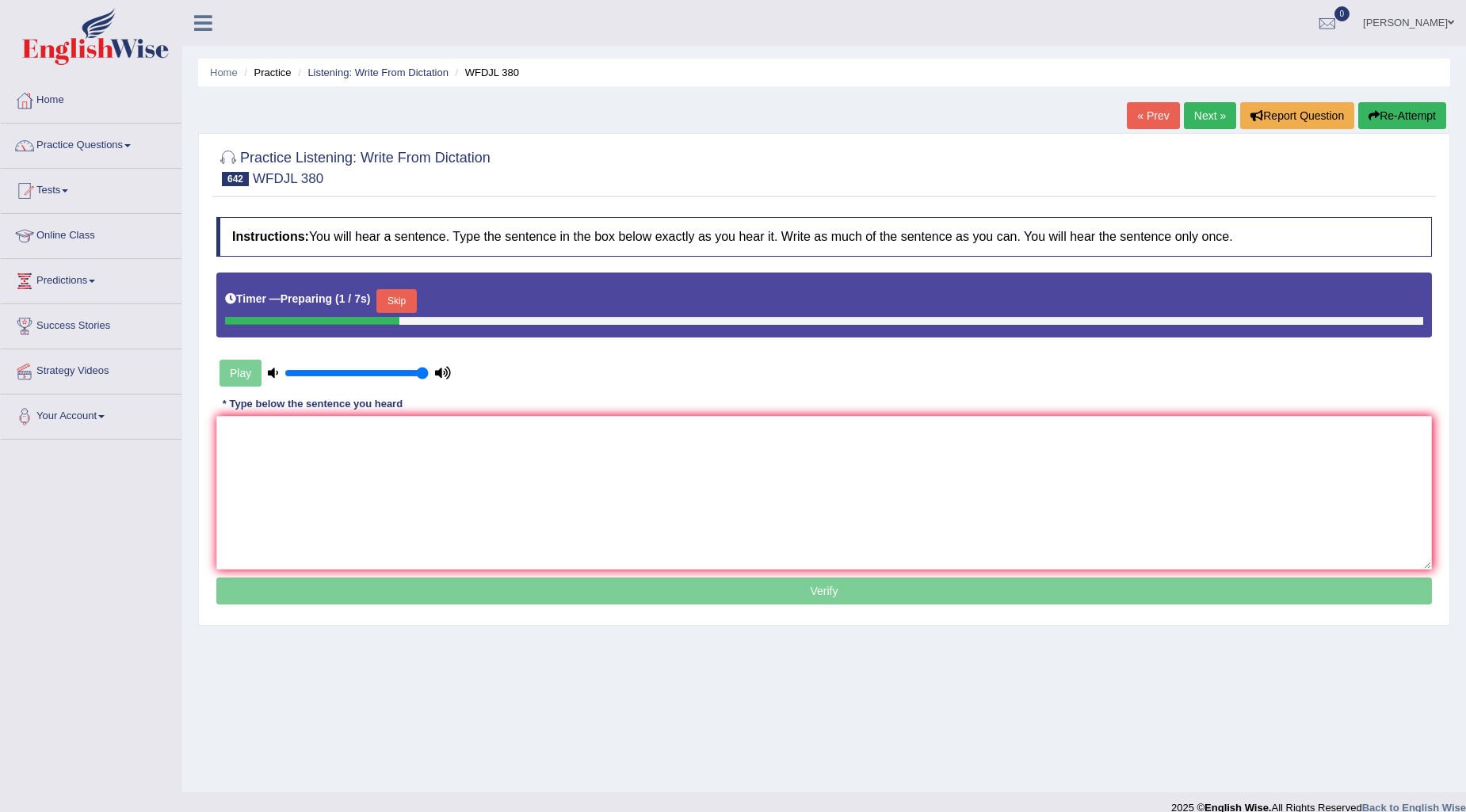
click at [403, 308] on button "Skip" at bounding box center [396, 301] width 40 height 24
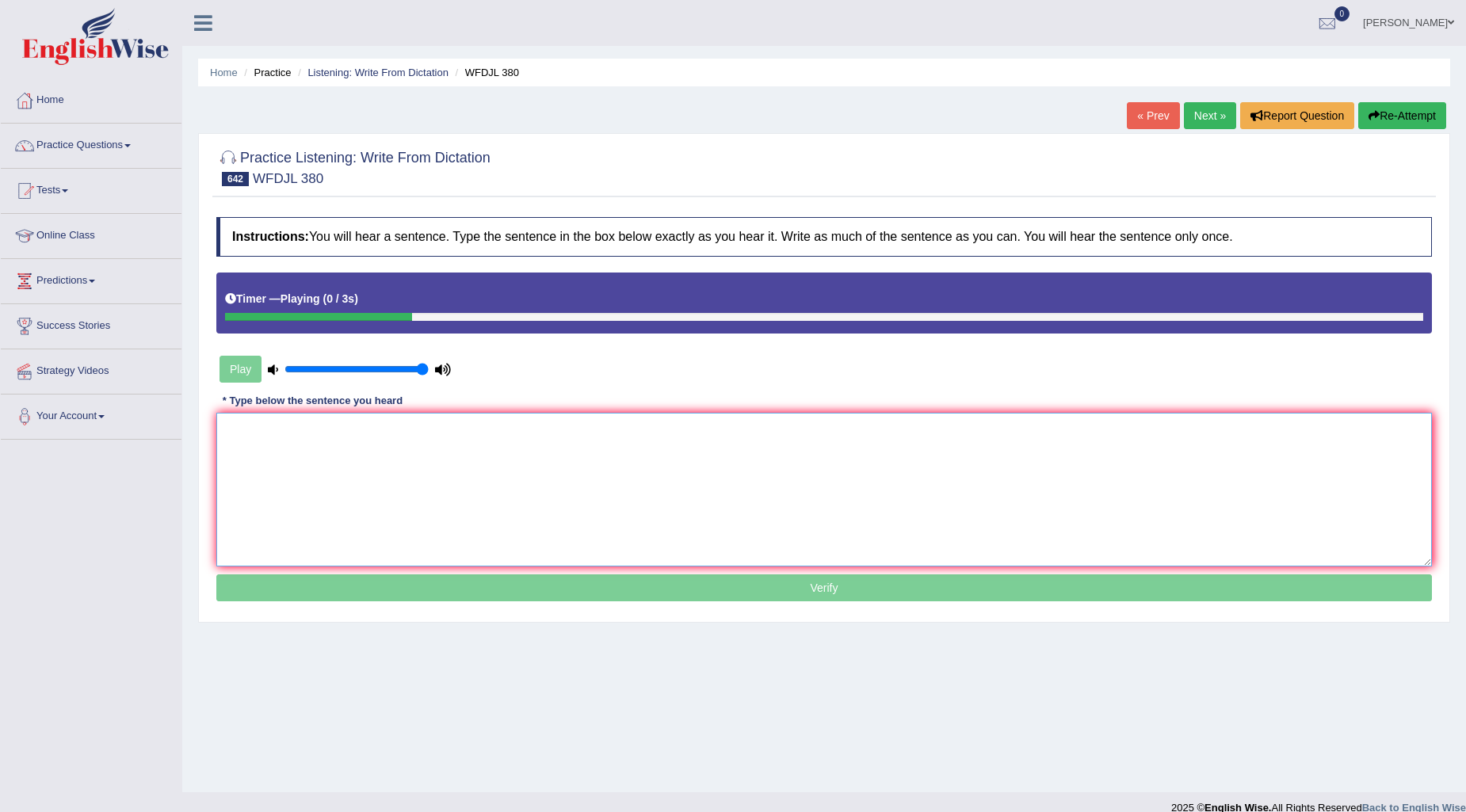
click at [306, 439] on textarea at bounding box center [824, 489] width 1216 height 153
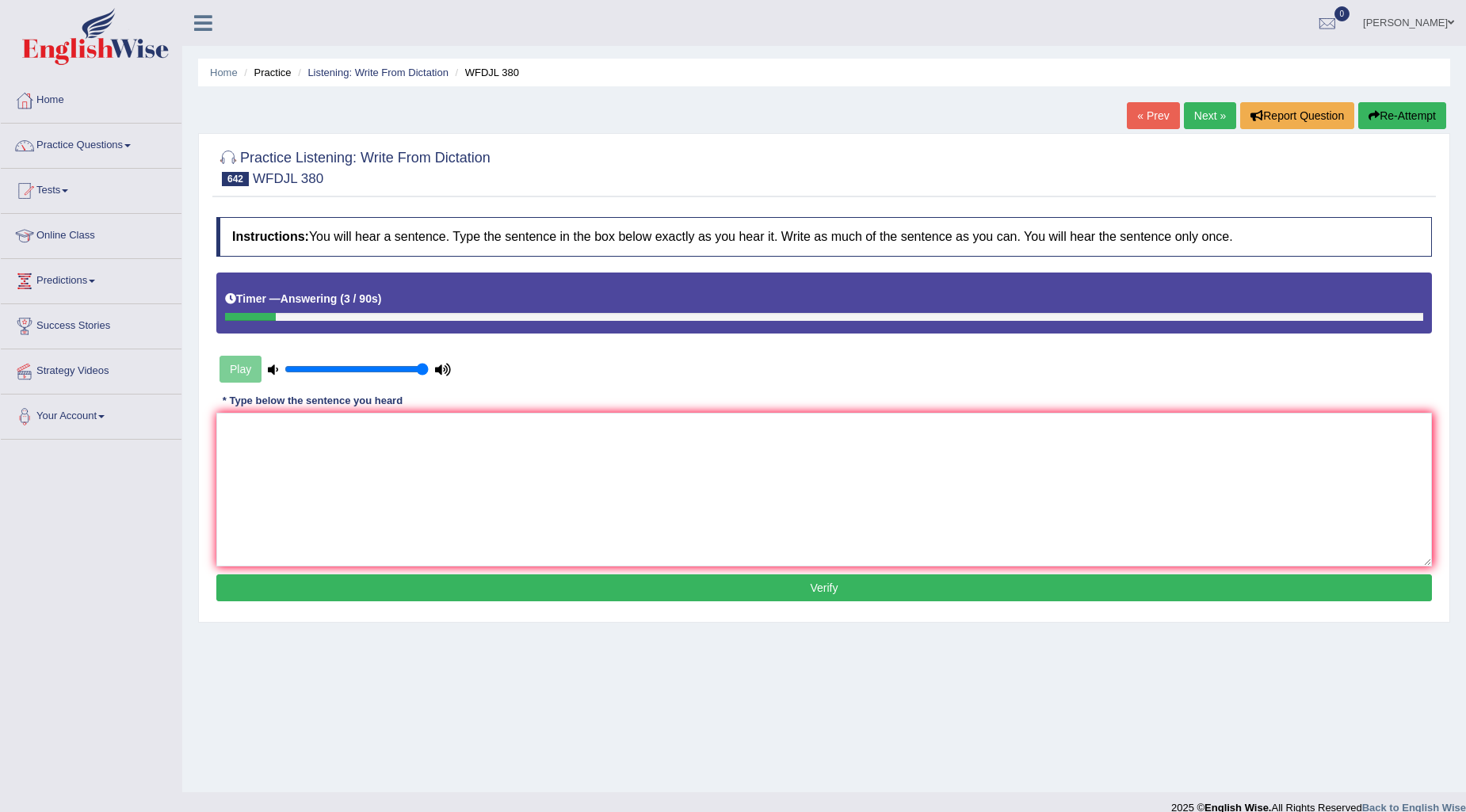
click at [1398, 98] on div "Home Practice Listening: Write From Dictation WFDJL 380 « Prev Next » Report Qu…" at bounding box center [825, 396] width 1284 height 792
click at [1397, 122] on button "Re-Attempt" at bounding box center [1402, 116] width 88 height 27
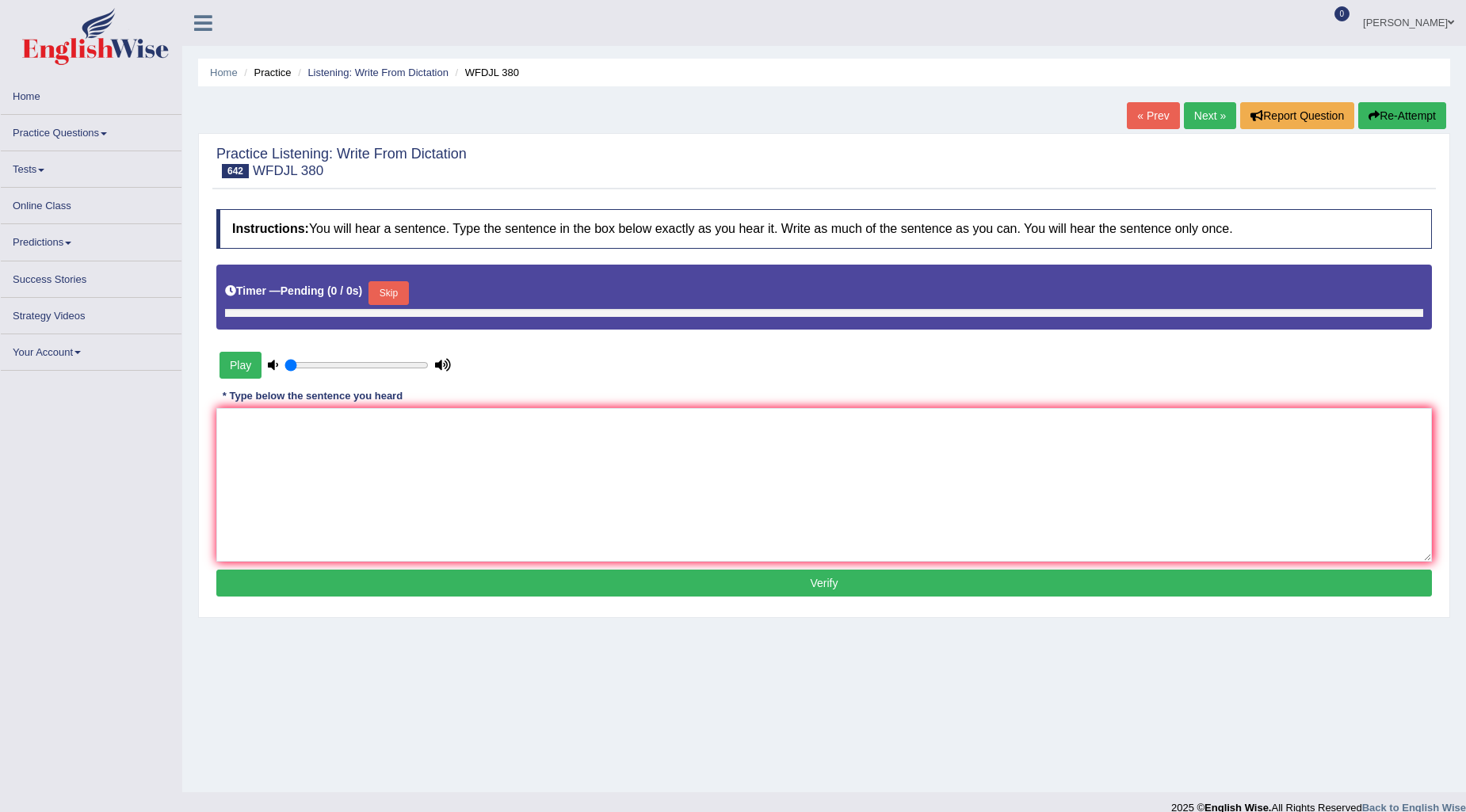
type input "1"
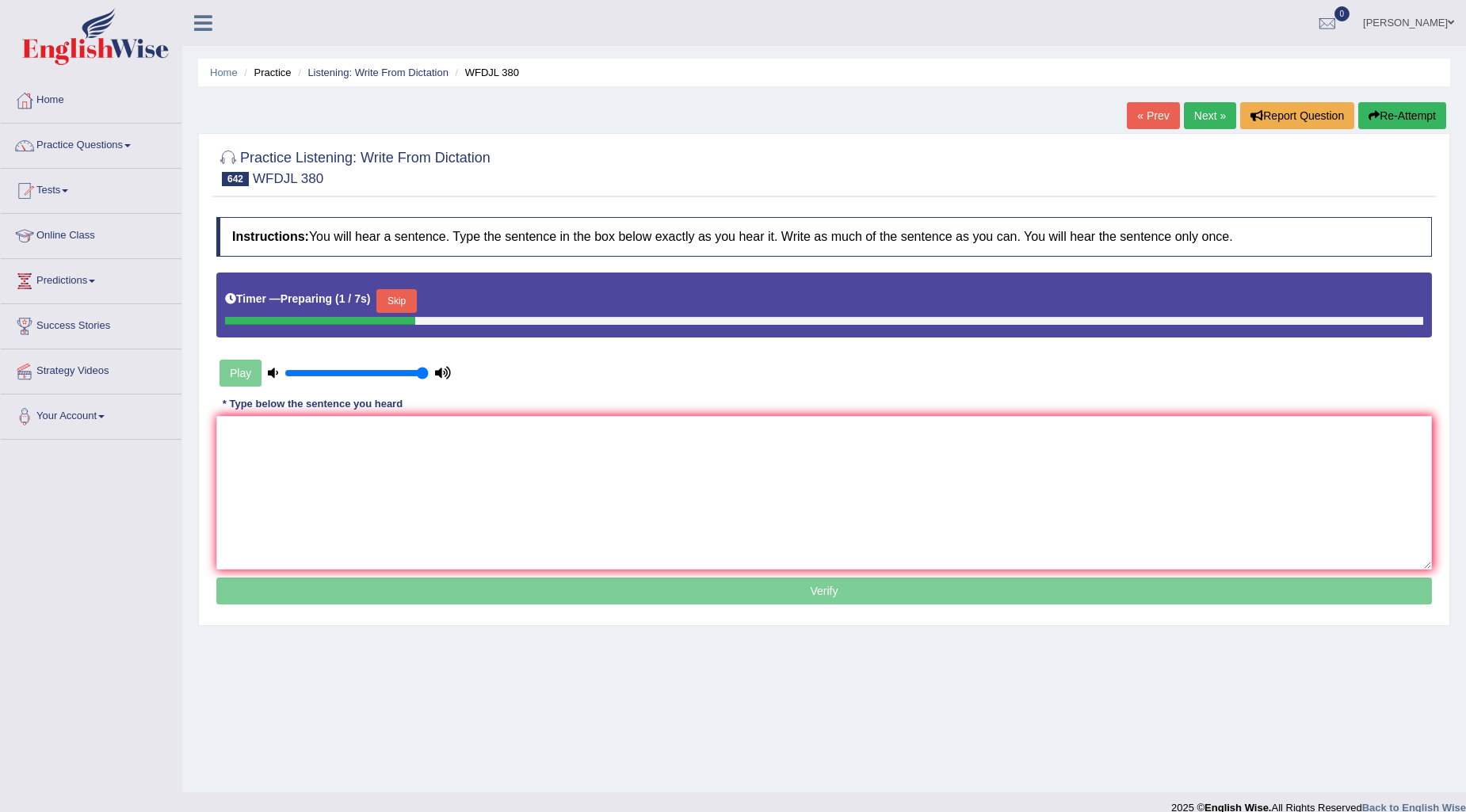
click at [400, 294] on button "Skip" at bounding box center [396, 301] width 40 height 24
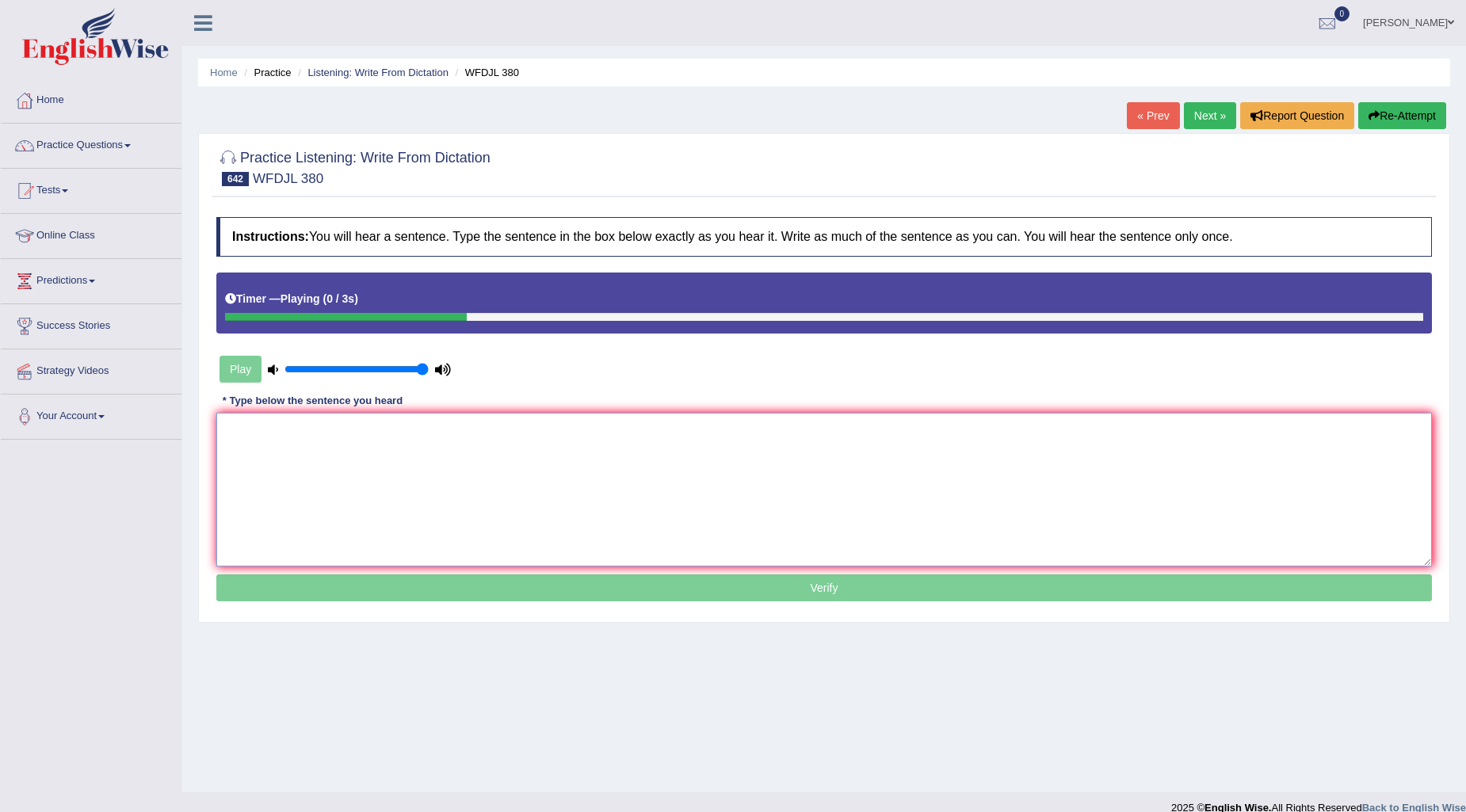
click at [312, 458] on textarea at bounding box center [824, 489] width 1216 height 153
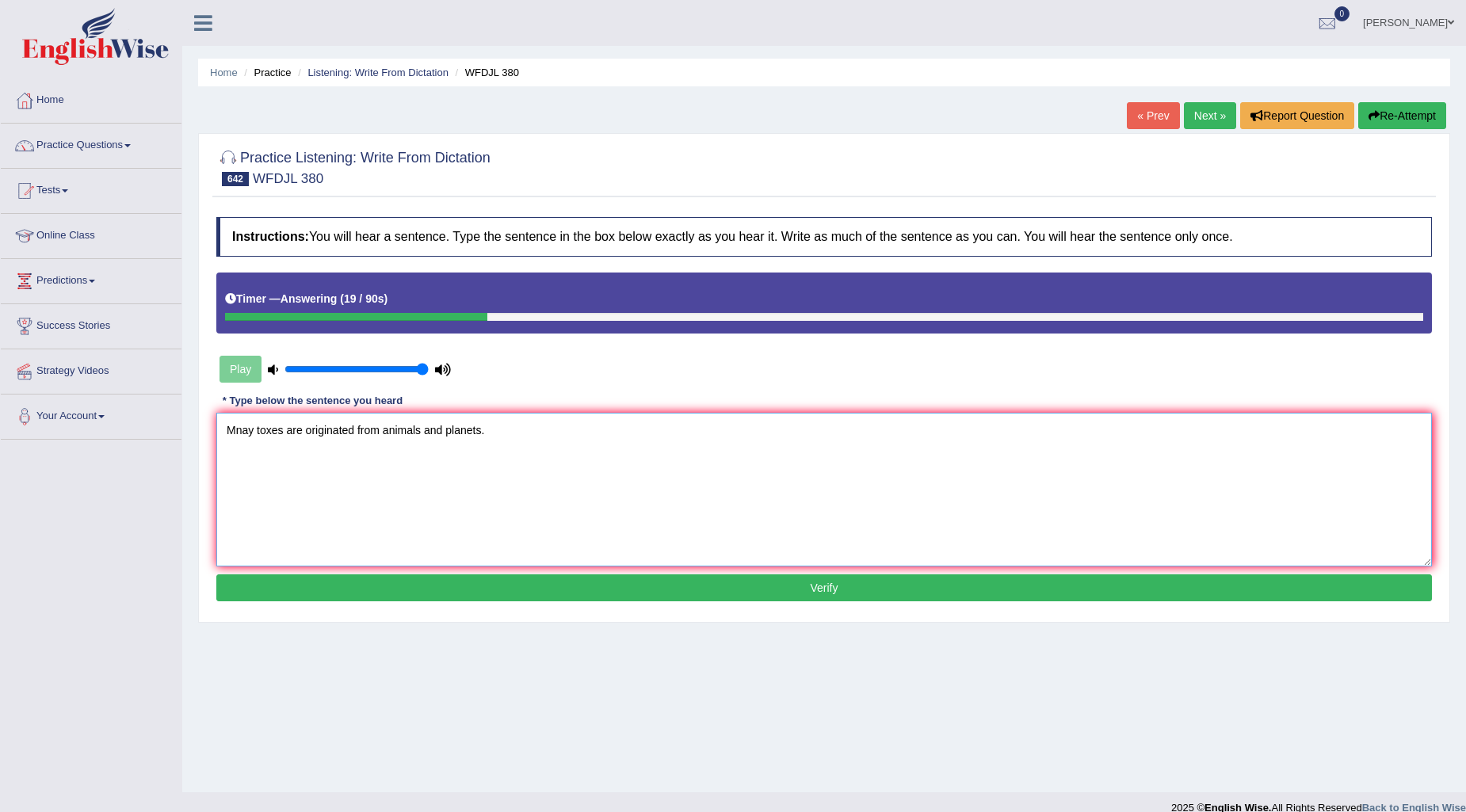
type textarea "Mnay toxes are originated from animals and planets."
click at [635, 579] on button "Verify" at bounding box center [824, 588] width 1216 height 27
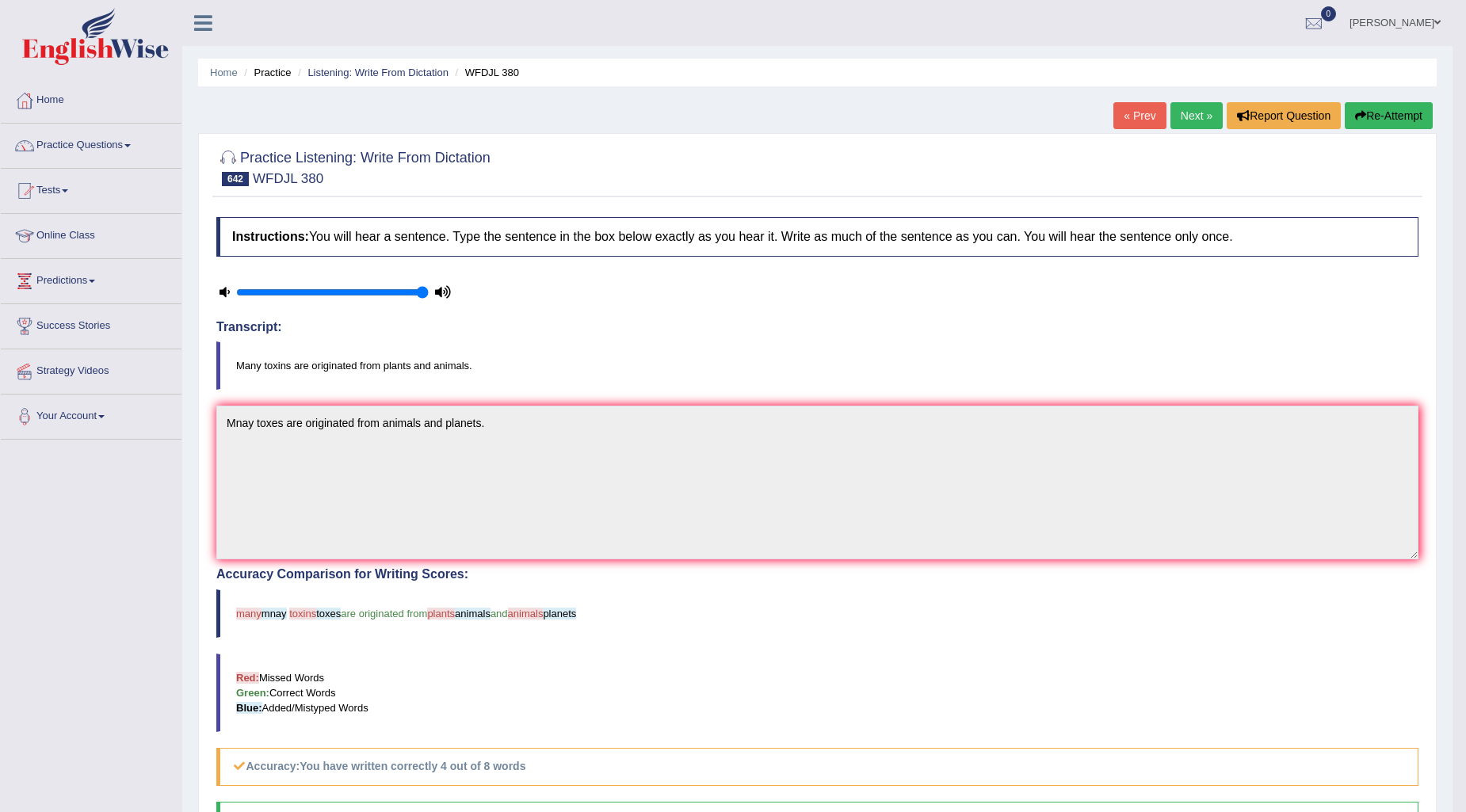
click at [1398, 120] on button "Re-Attempt" at bounding box center [1388, 116] width 88 height 27
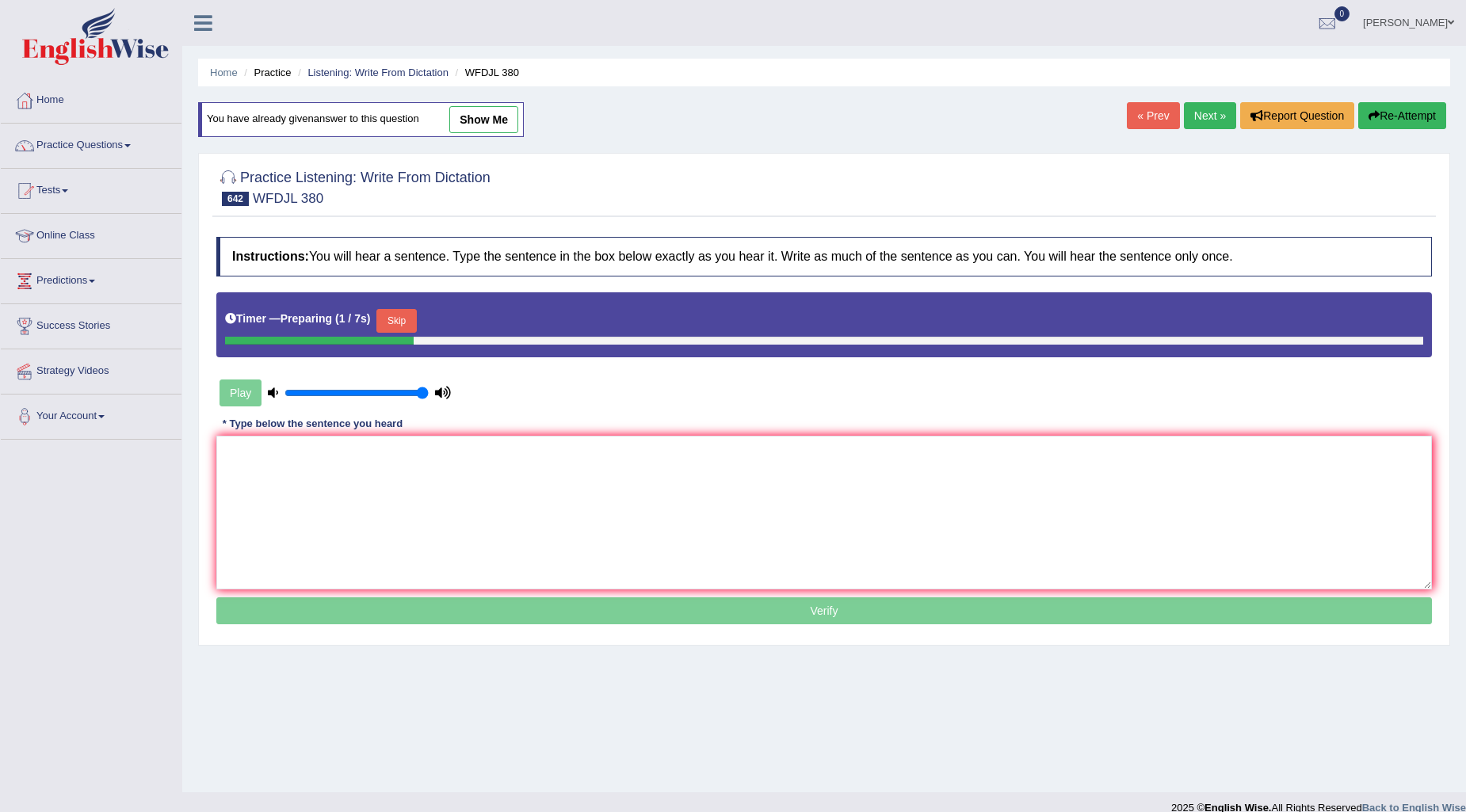
click at [394, 321] on button "Skip" at bounding box center [396, 321] width 40 height 24
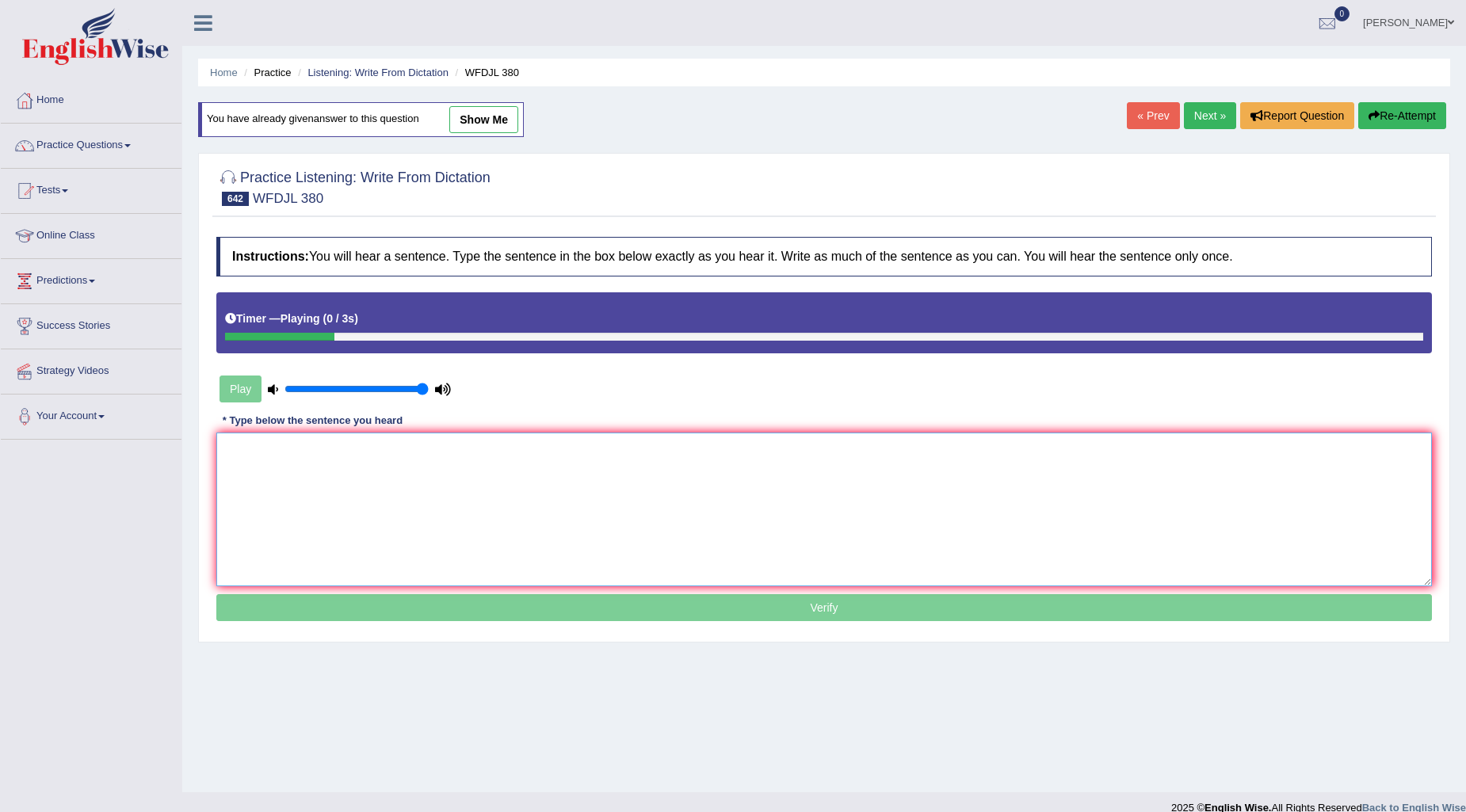
click at [296, 464] on textarea at bounding box center [824, 509] width 1216 height 153
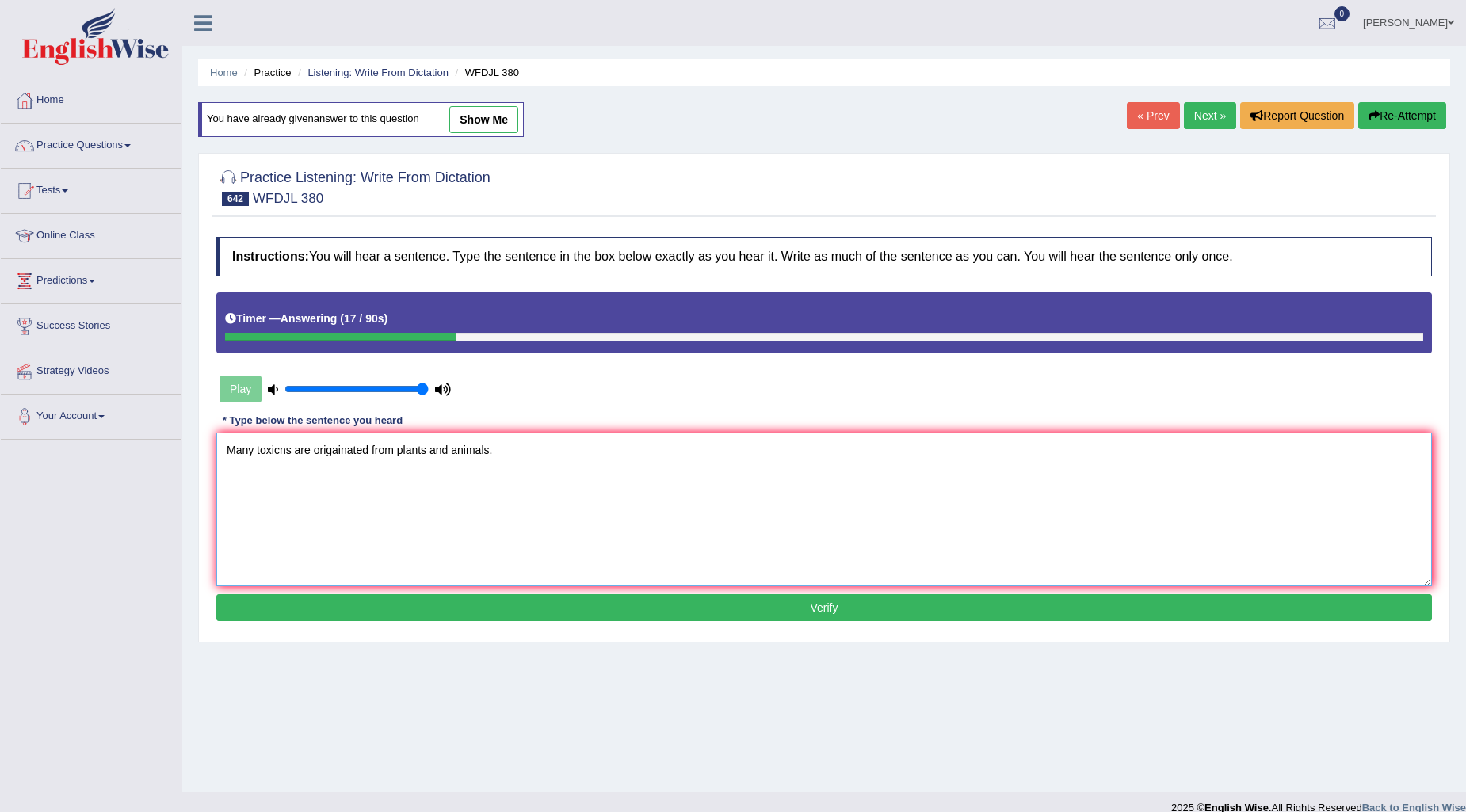
type textarea "Many toxicns are origainated from plants and animals."
click at [766, 604] on button "Verify" at bounding box center [824, 608] width 1216 height 27
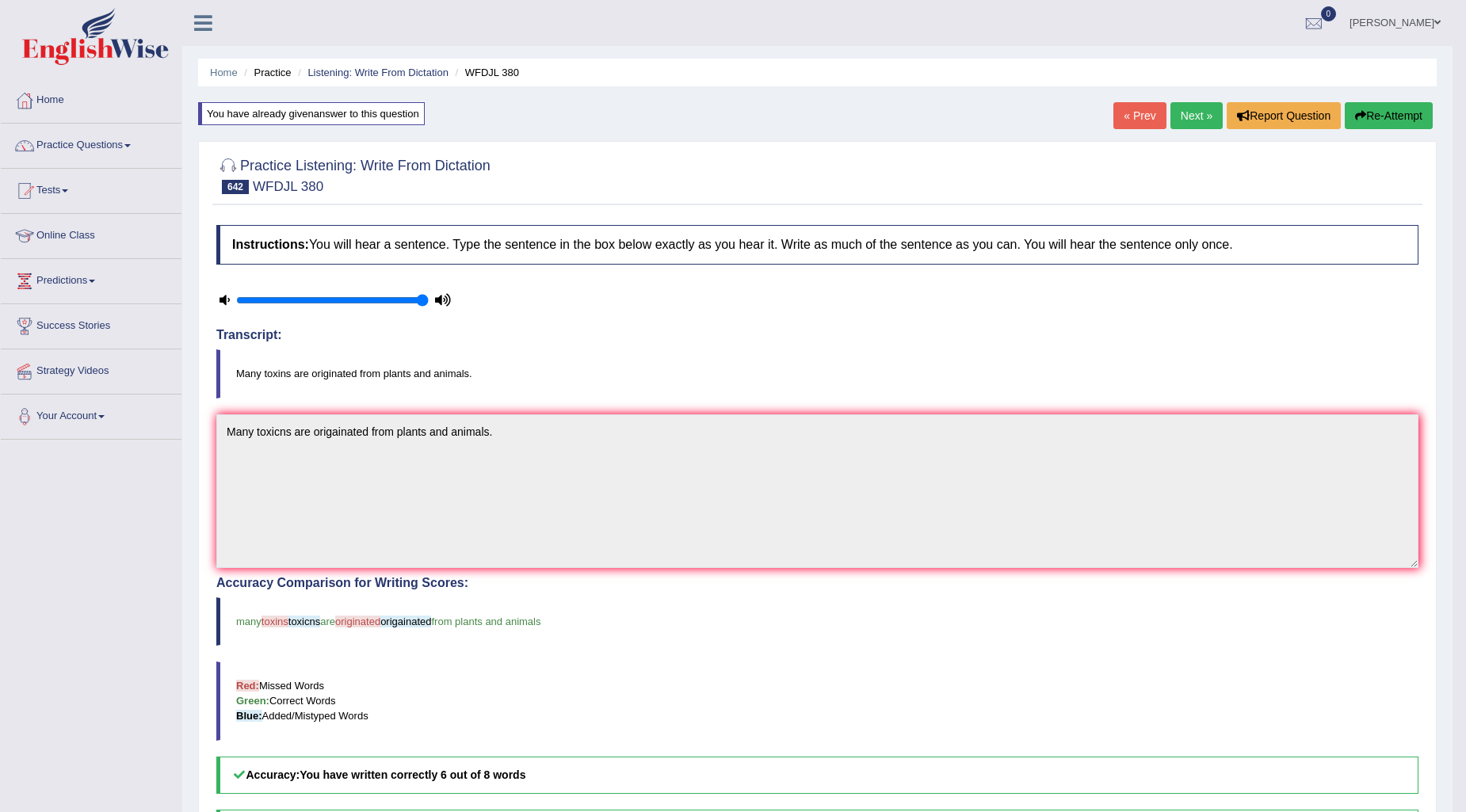
click at [1207, 108] on link "Next »" at bounding box center [1197, 116] width 53 height 27
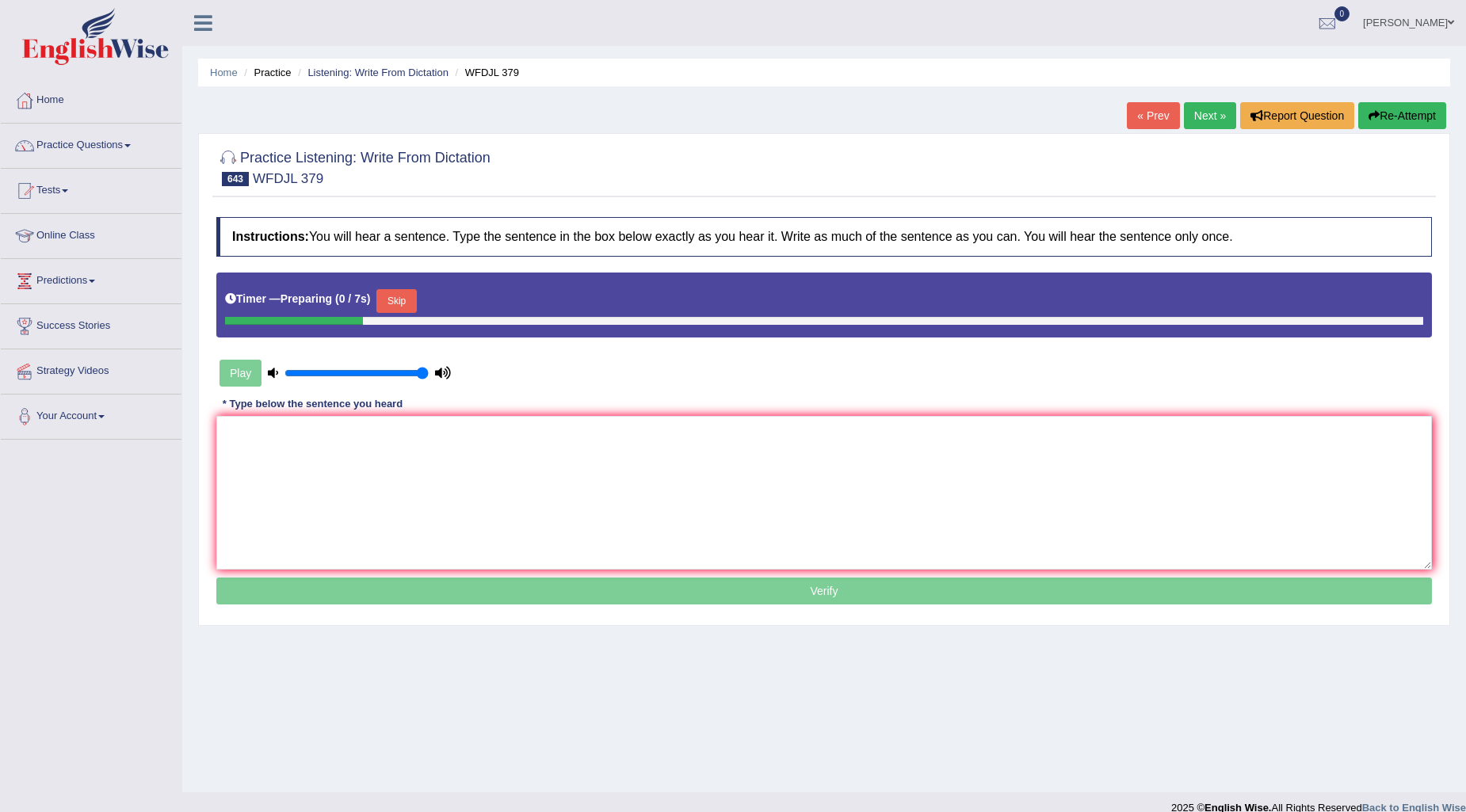
click at [416, 303] on button "Skip" at bounding box center [396, 301] width 40 height 24
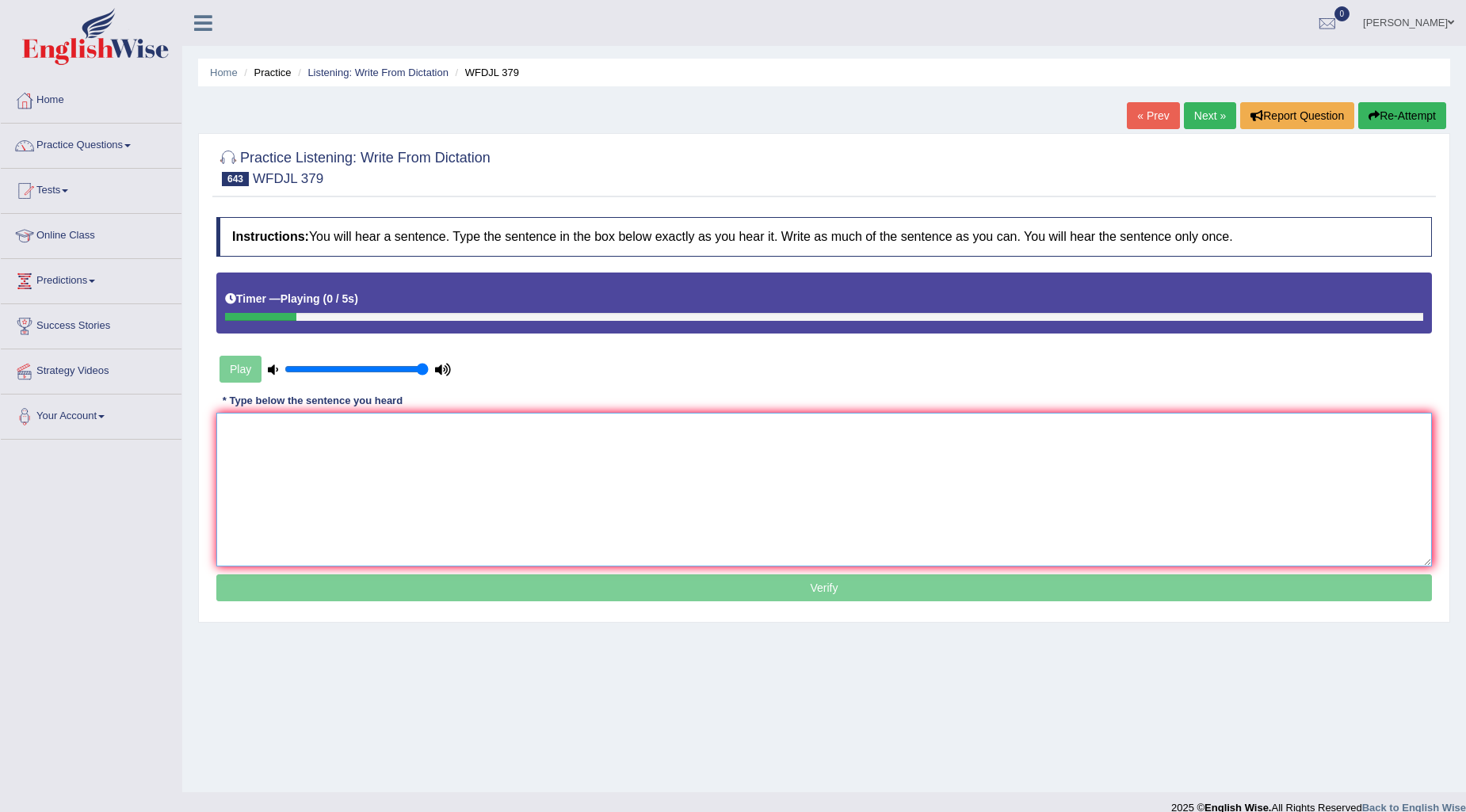
click at [287, 444] on textarea at bounding box center [824, 489] width 1216 height 153
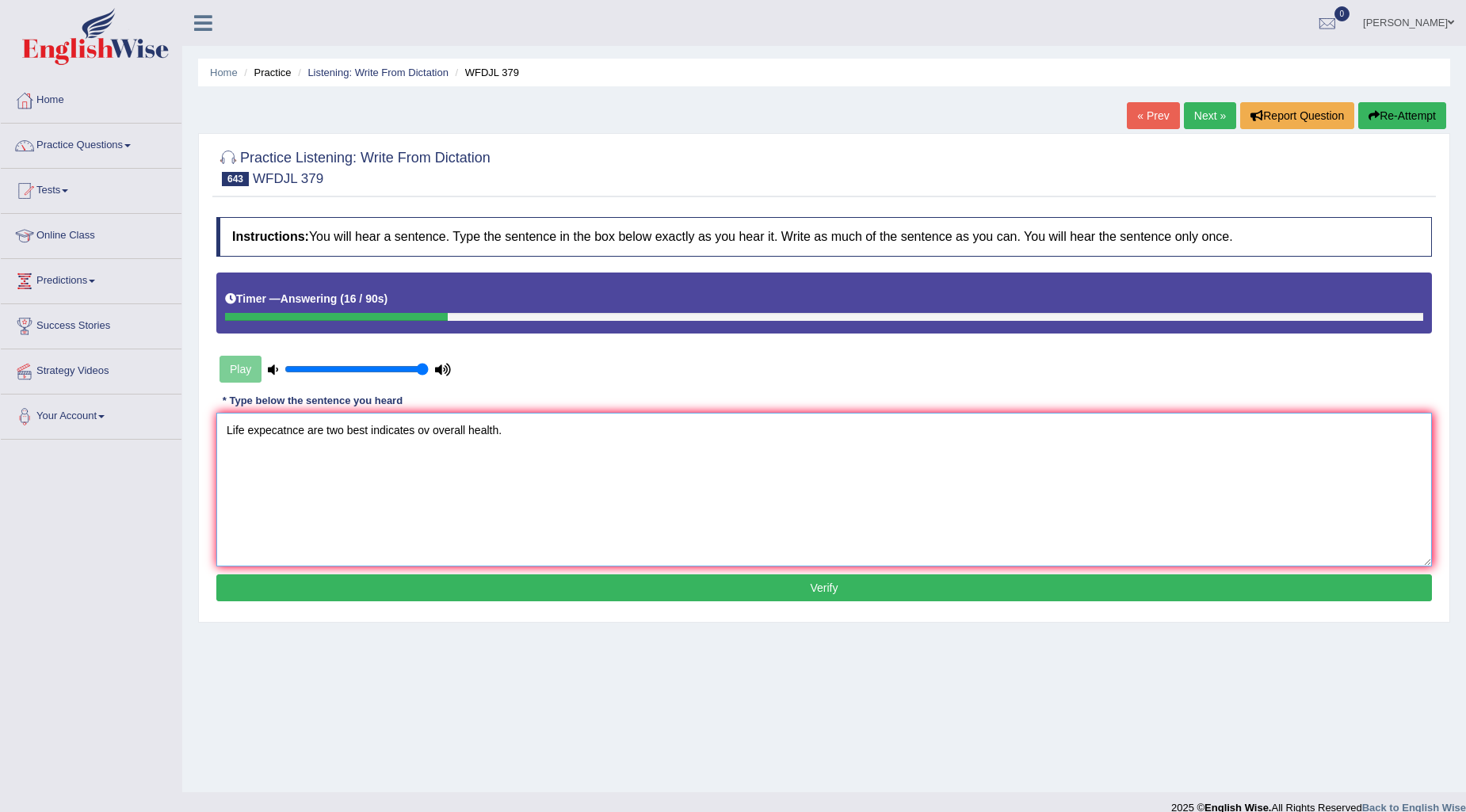
type textarea "Life expecatnce are two best indicates ov overall health."
click at [674, 582] on button "Verify" at bounding box center [824, 588] width 1216 height 27
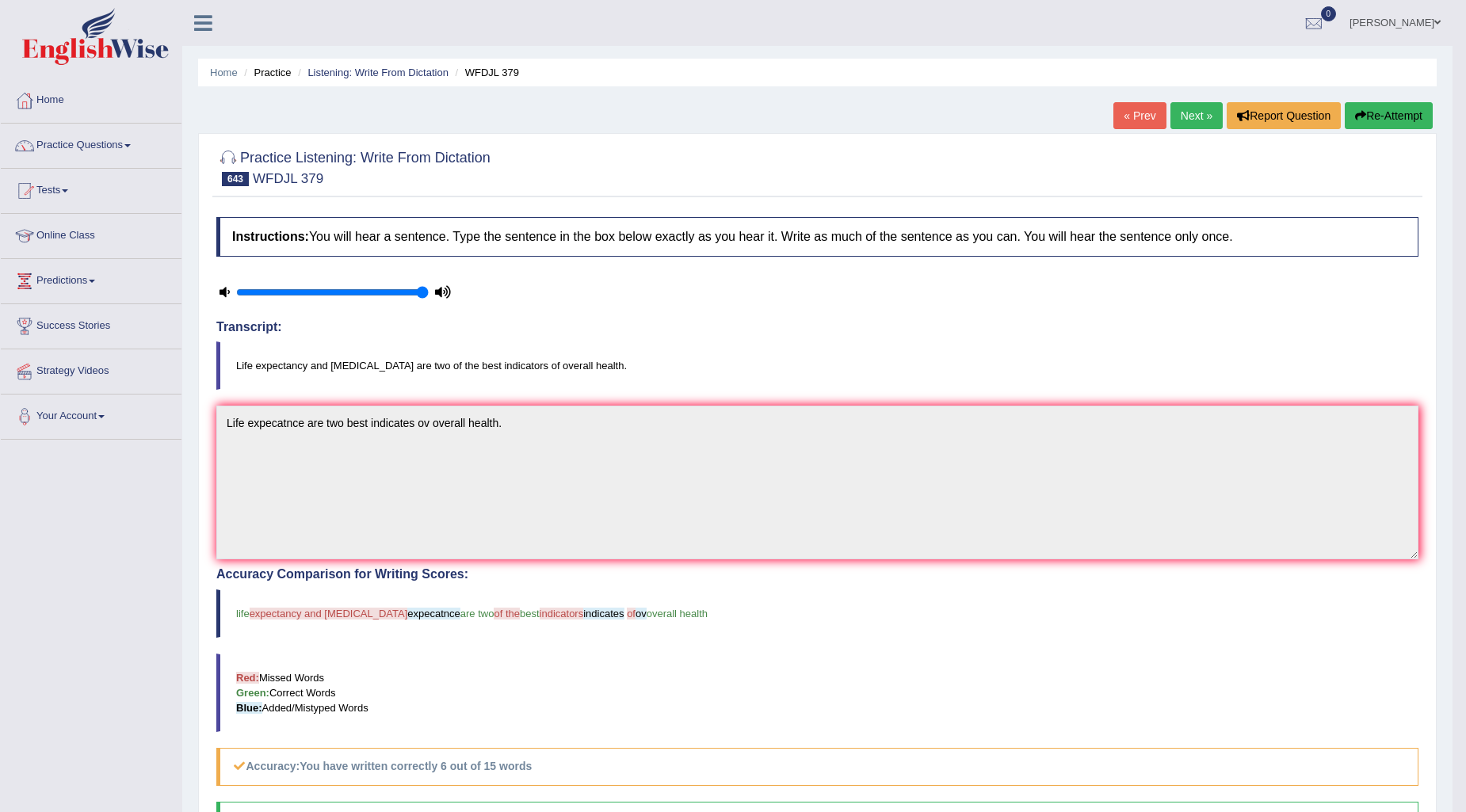
click at [1202, 113] on link "Next »" at bounding box center [1197, 116] width 53 height 27
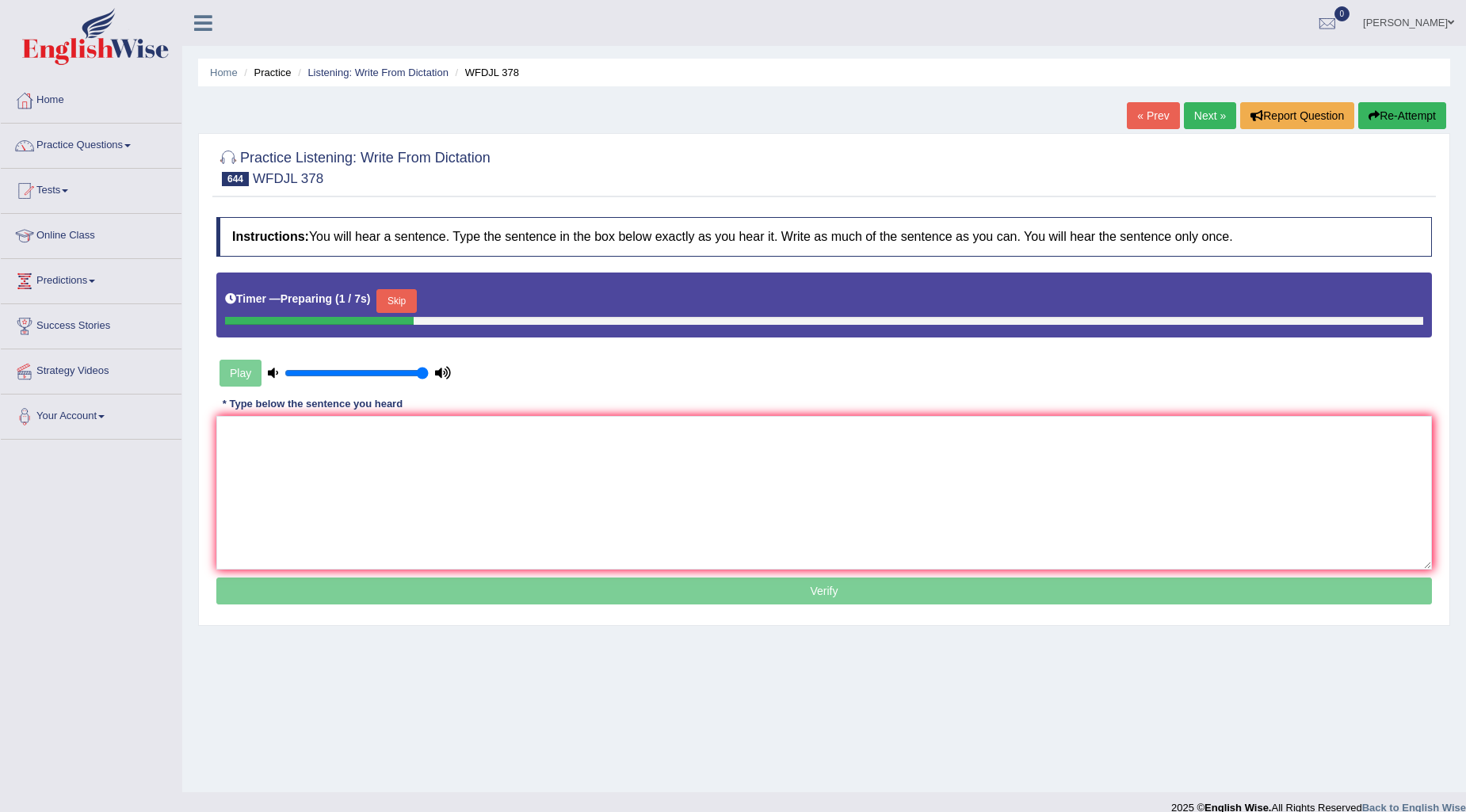
click at [412, 307] on button "Skip" at bounding box center [396, 301] width 40 height 24
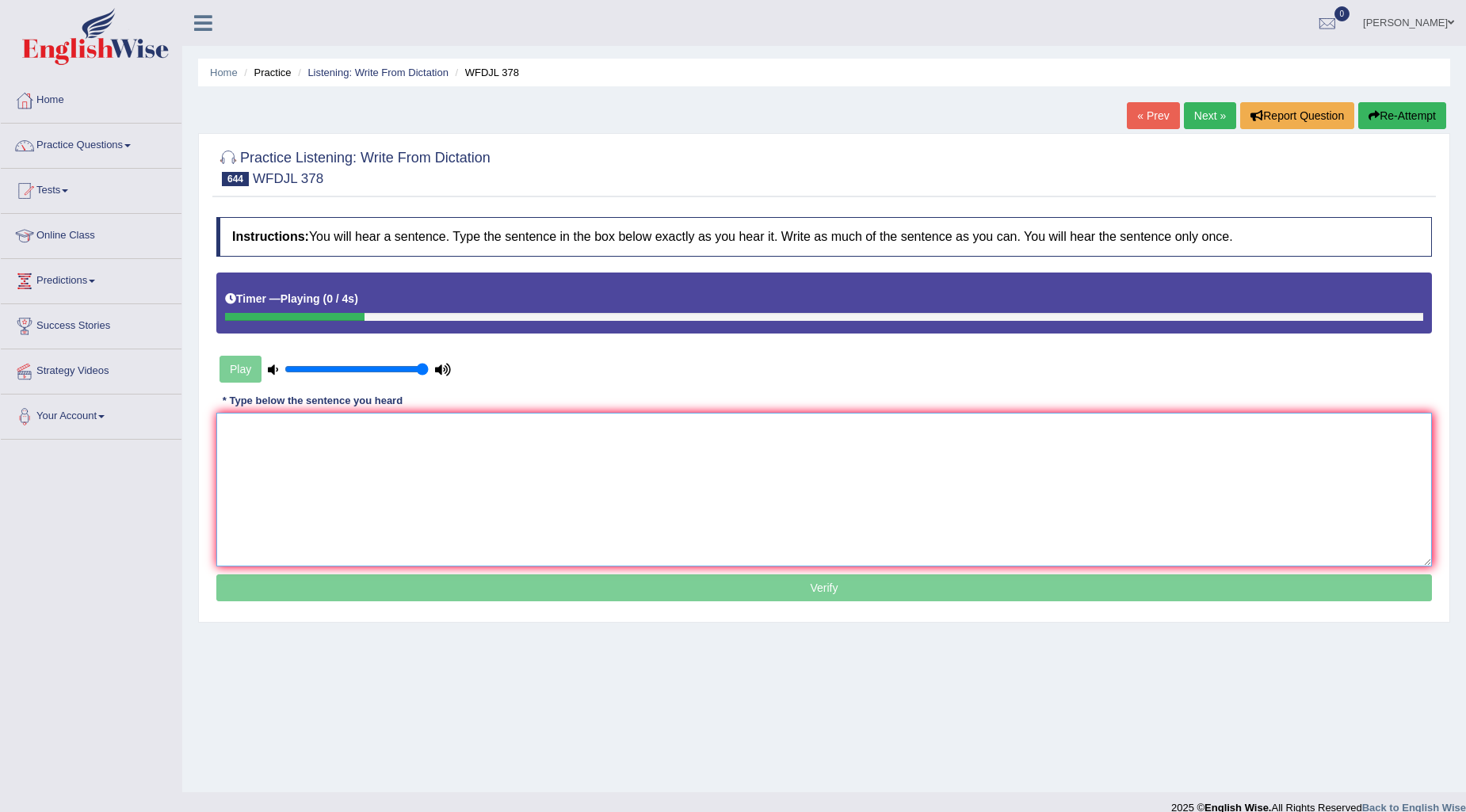
click at [294, 482] on textarea at bounding box center [824, 489] width 1216 height 153
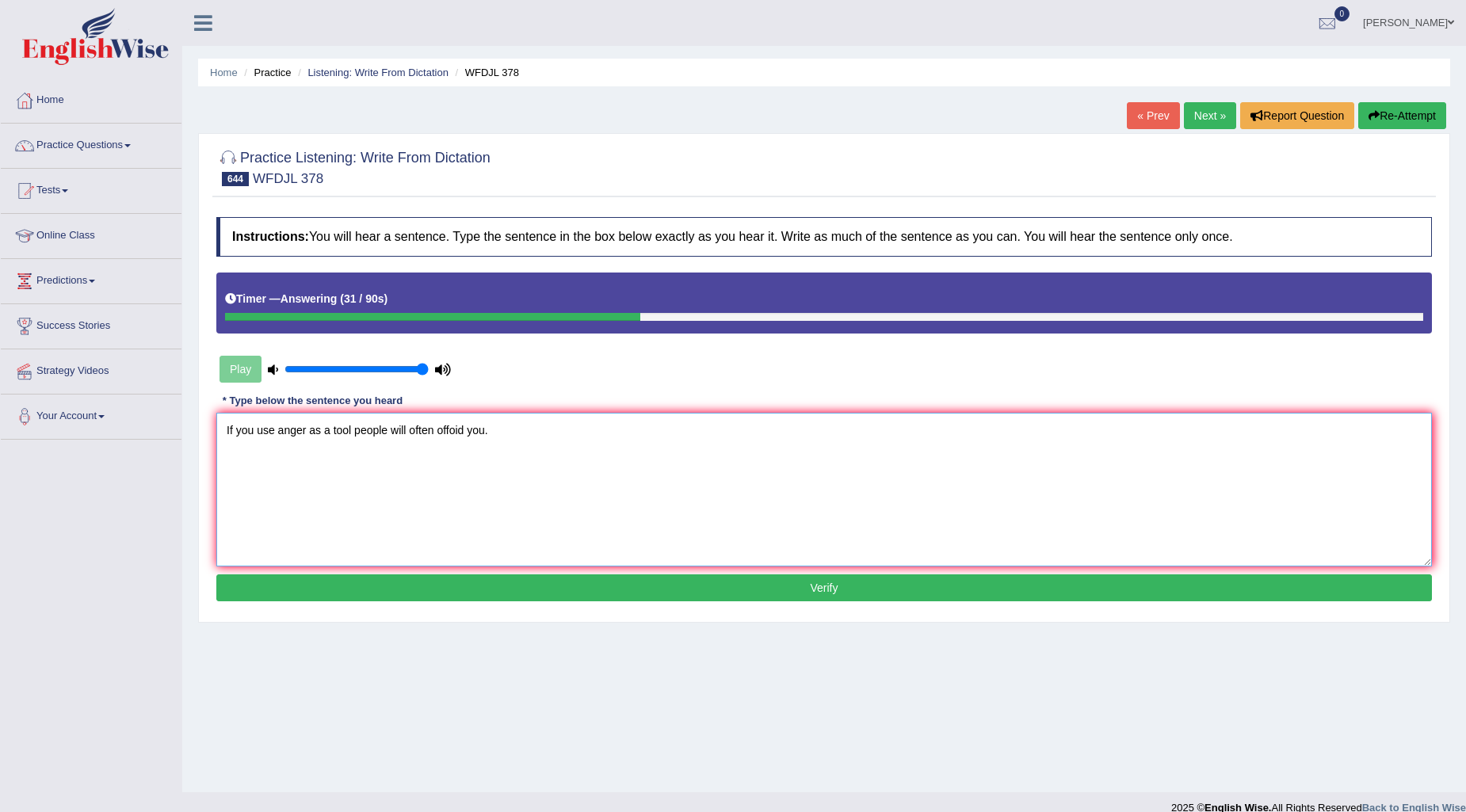
type textarea "If you use anger as a tool people will often offoid you."
click at [733, 583] on button "Verify" at bounding box center [824, 588] width 1216 height 27
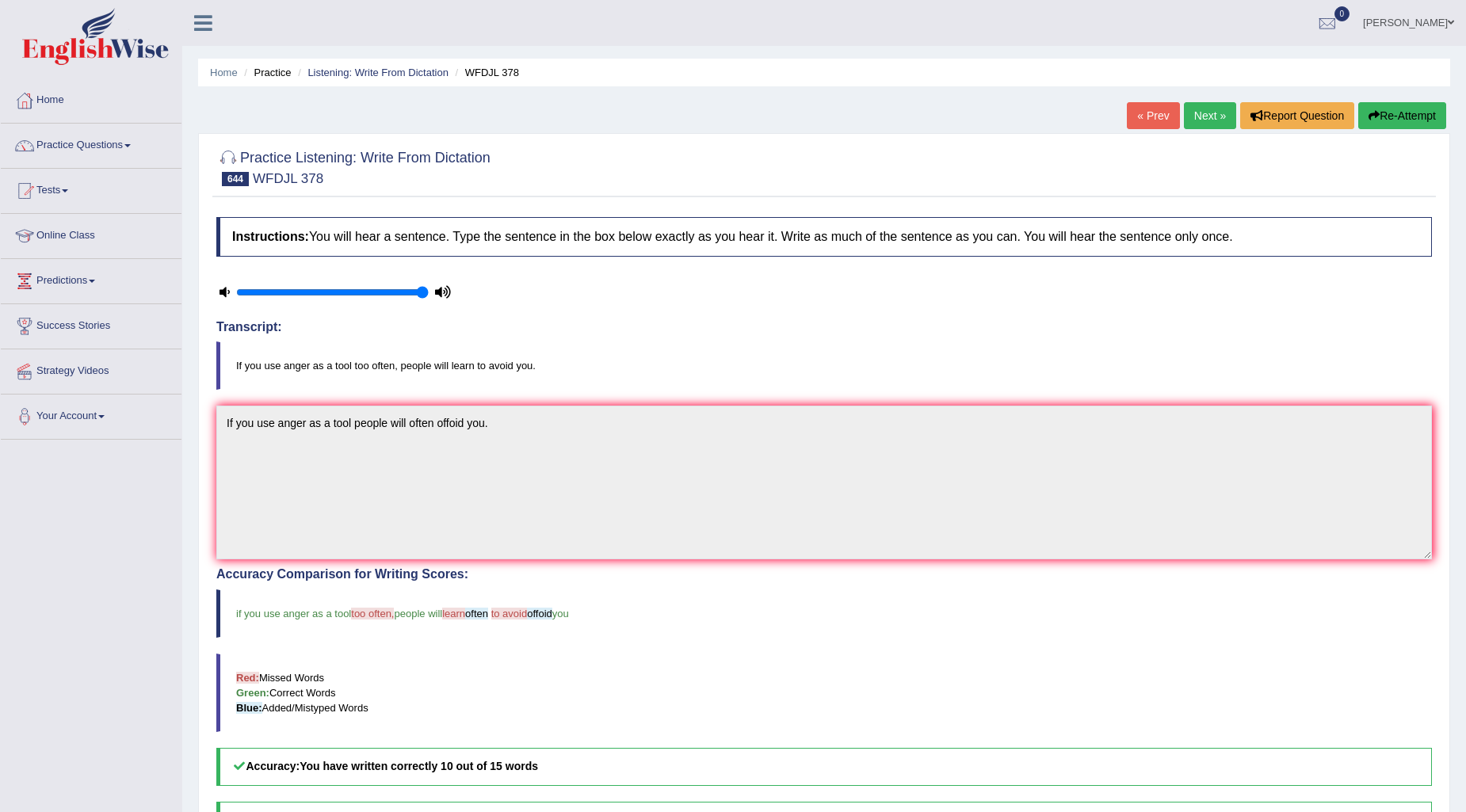
click at [1203, 105] on link "Next »" at bounding box center [1210, 116] width 53 height 27
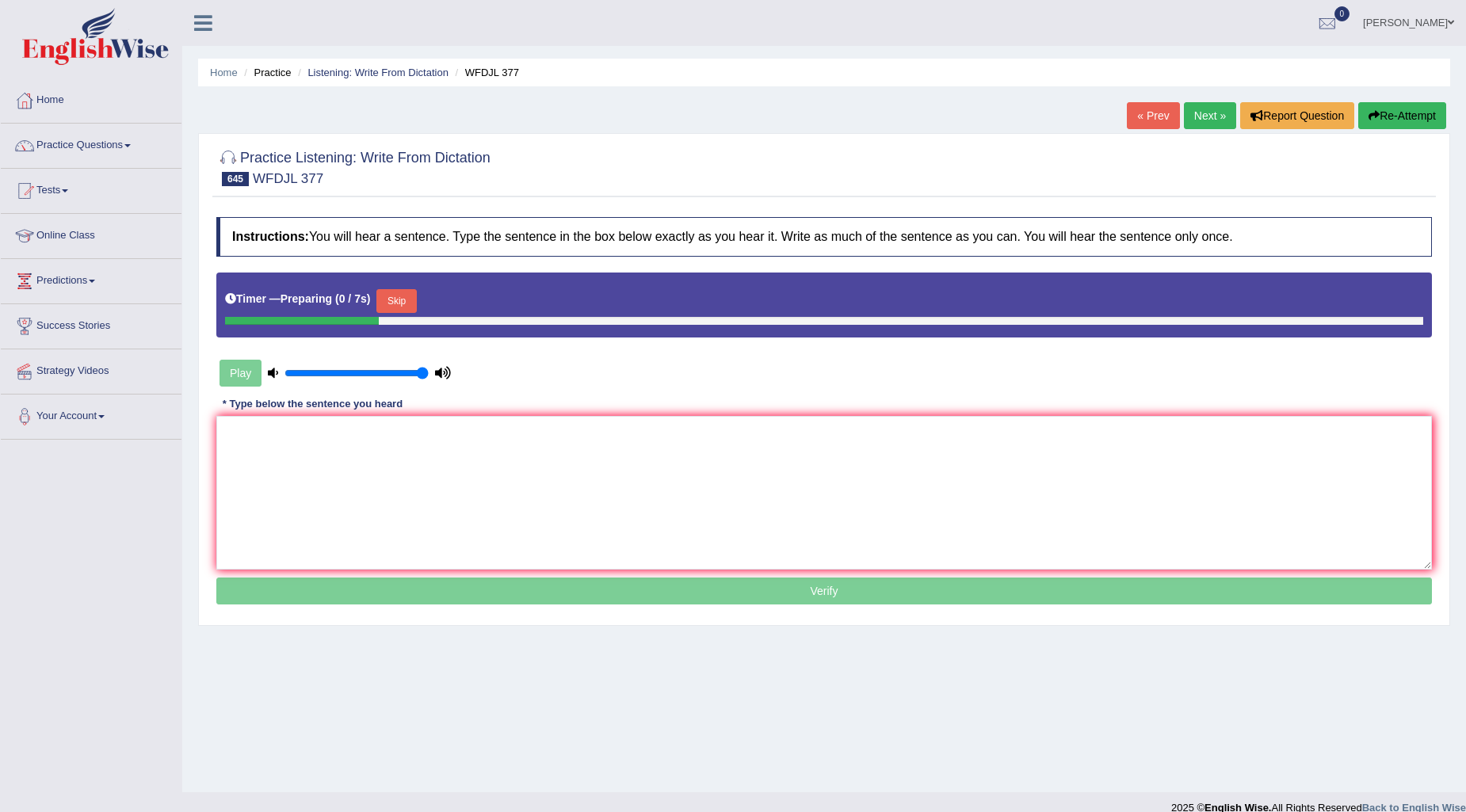
click at [413, 313] on div "Skip" at bounding box center [396, 303] width 40 height 28
click at [412, 299] on button "Skip" at bounding box center [396, 301] width 40 height 24
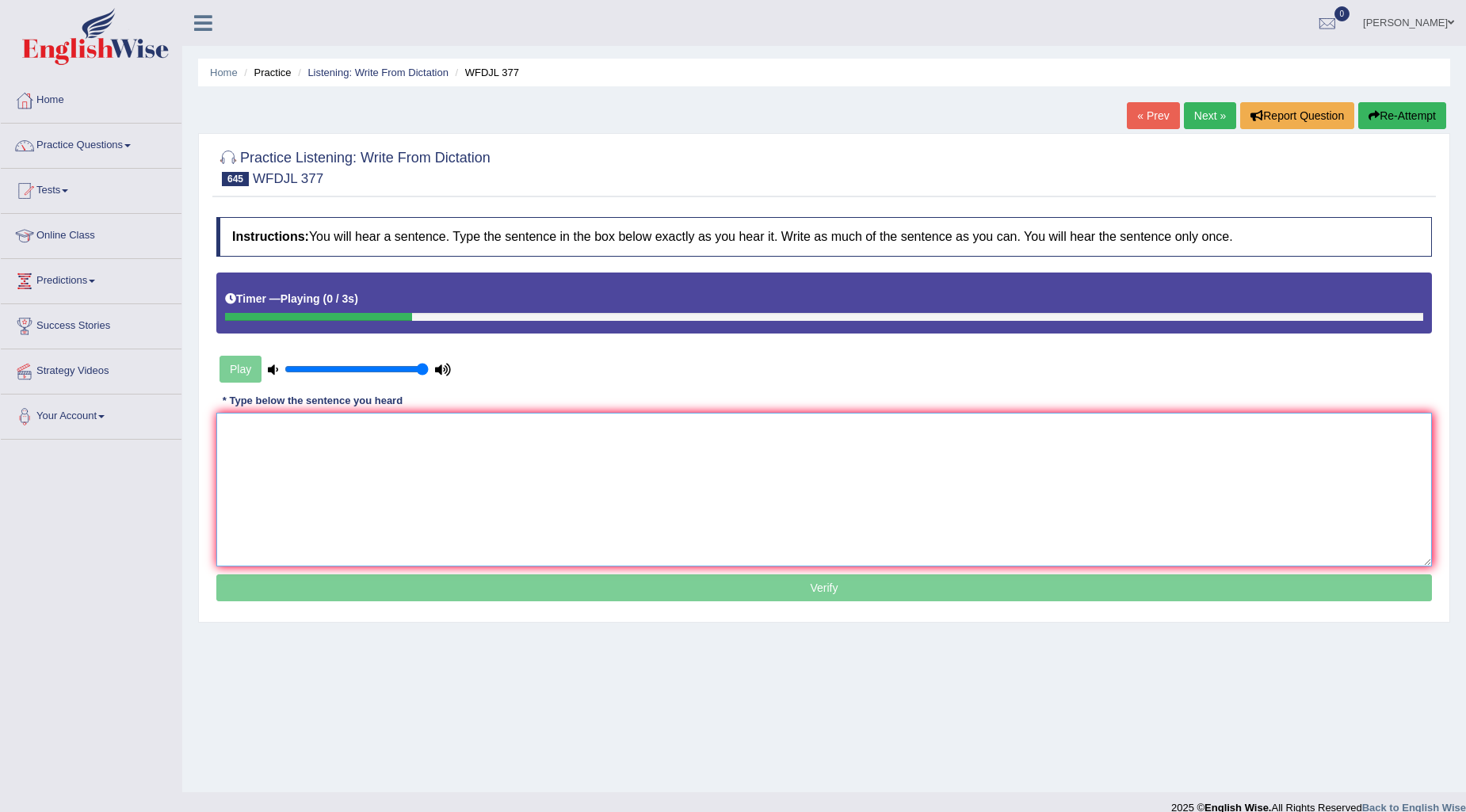
click at [275, 454] on textarea at bounding box center [824, 489] width 1216 height 153
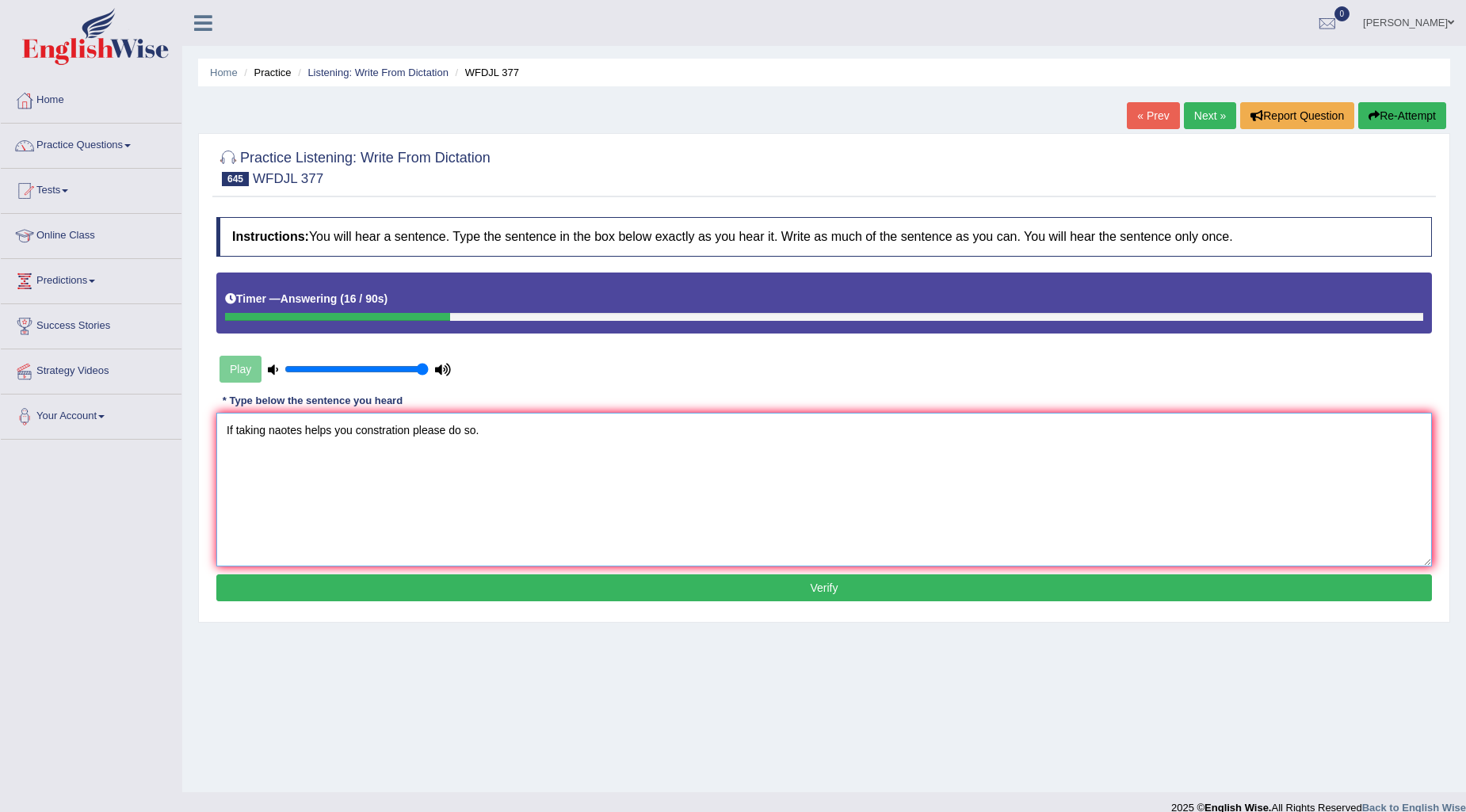
type textarea "If taking naotes helps you constration please do so."
click at [851, 594] on button "Verify" at bounding box center [824, 588] width 1216 height 27
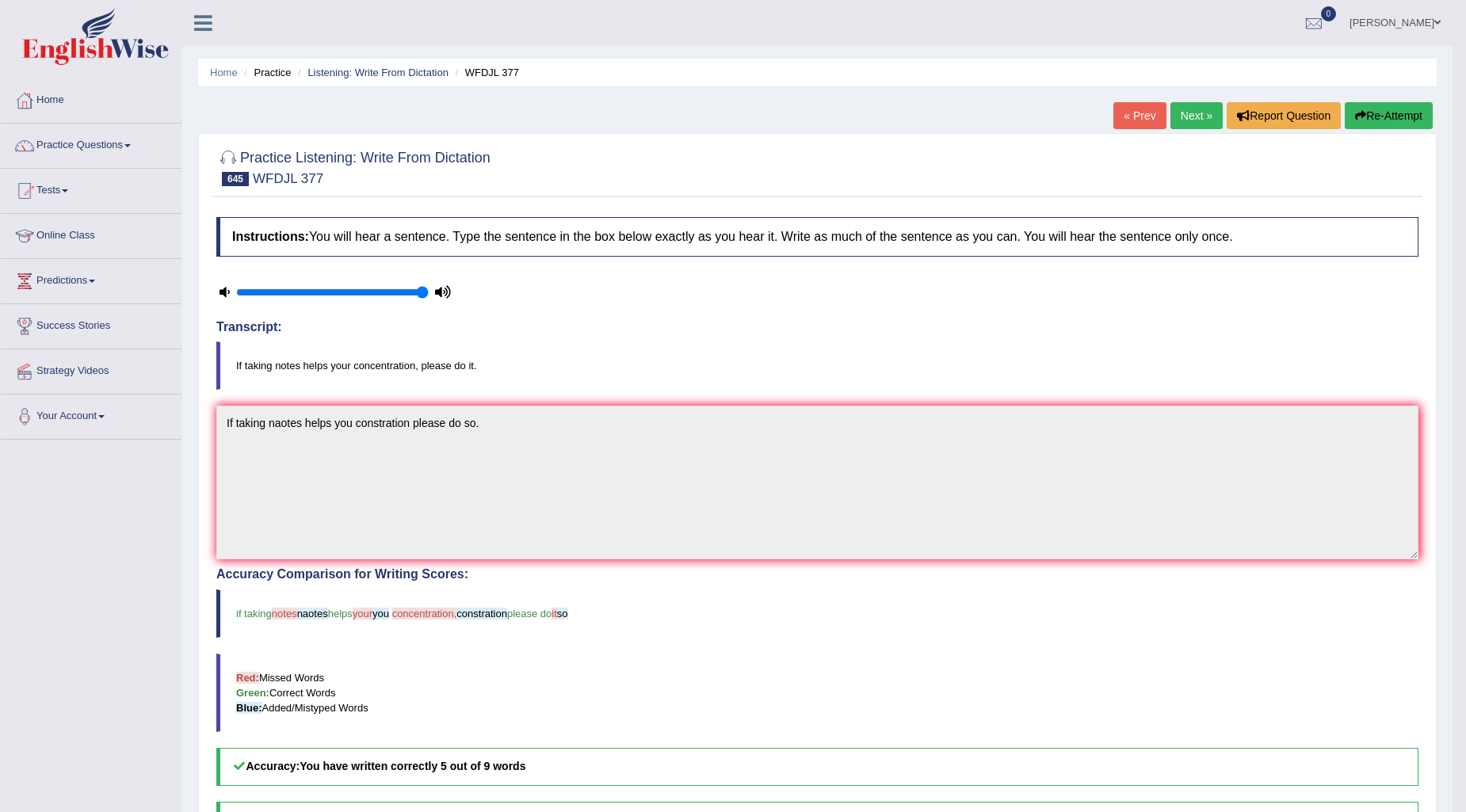
click at [1198, 118] on link "Next »" at bounding box center [1197, 116] width 53 height 27
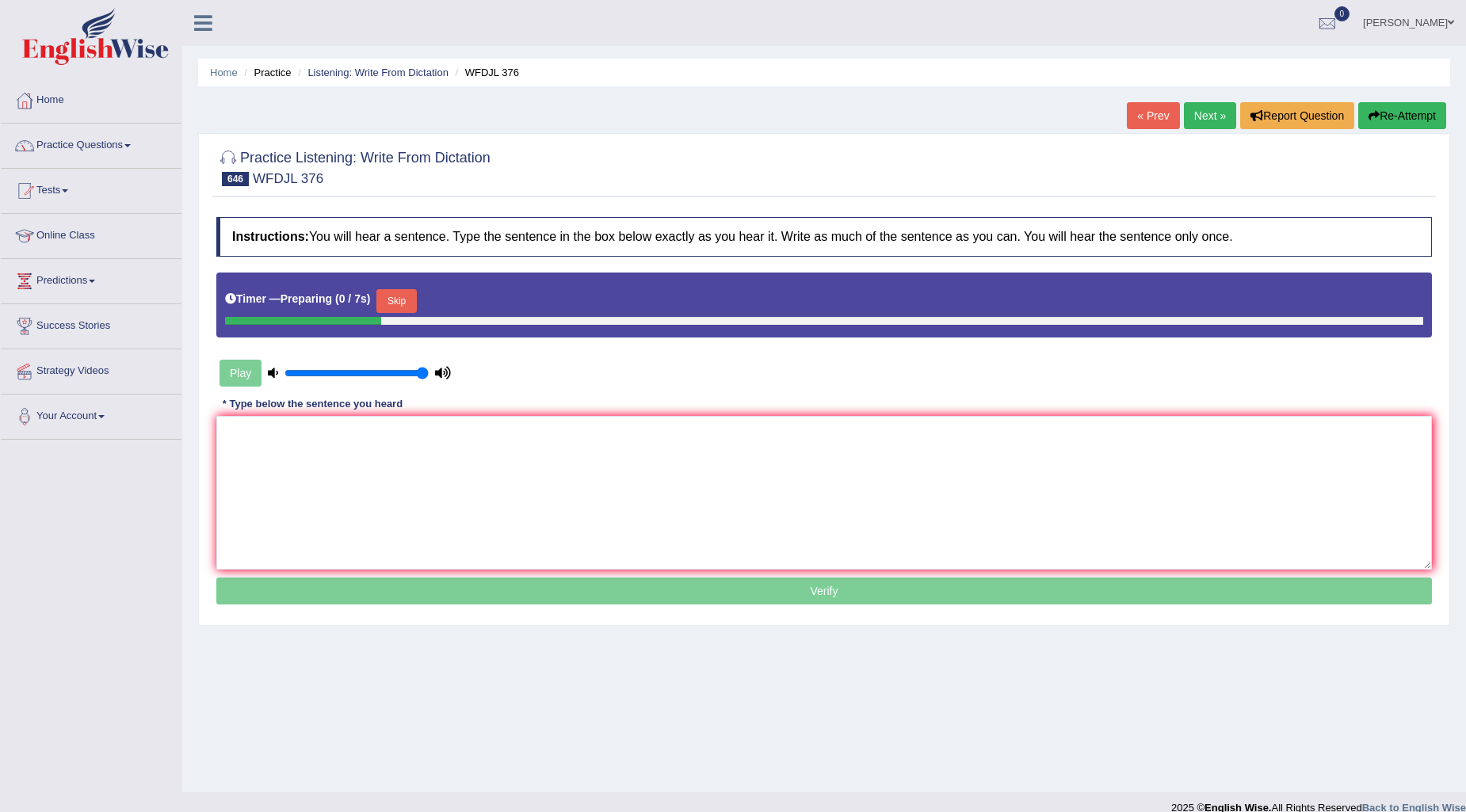
click at [407, 303] on button "Skip" at bounding box center [396, 301] width 40 height 24
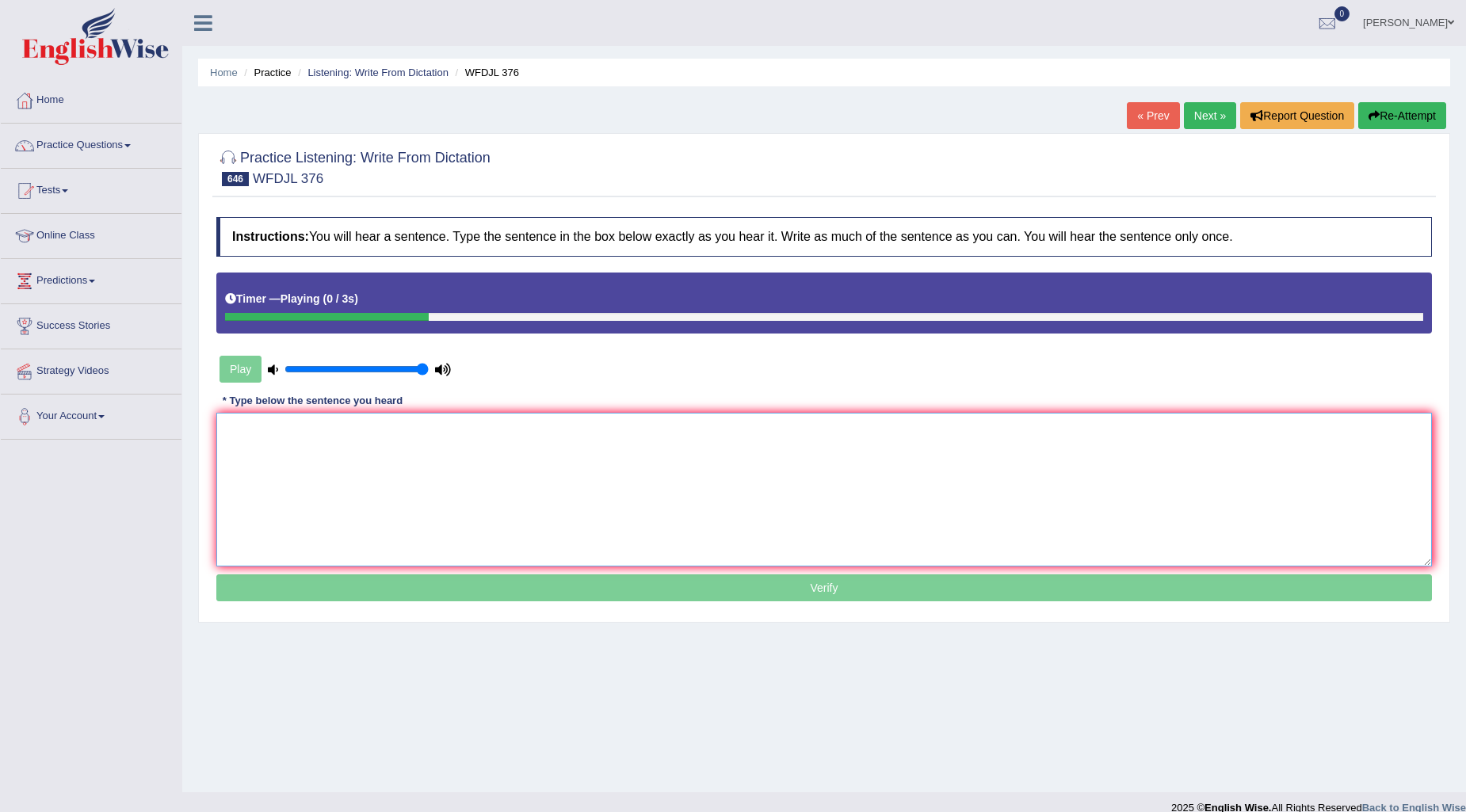
click at [257, 429] on textarea at bounding box center [824, 489] width 1216 height 153
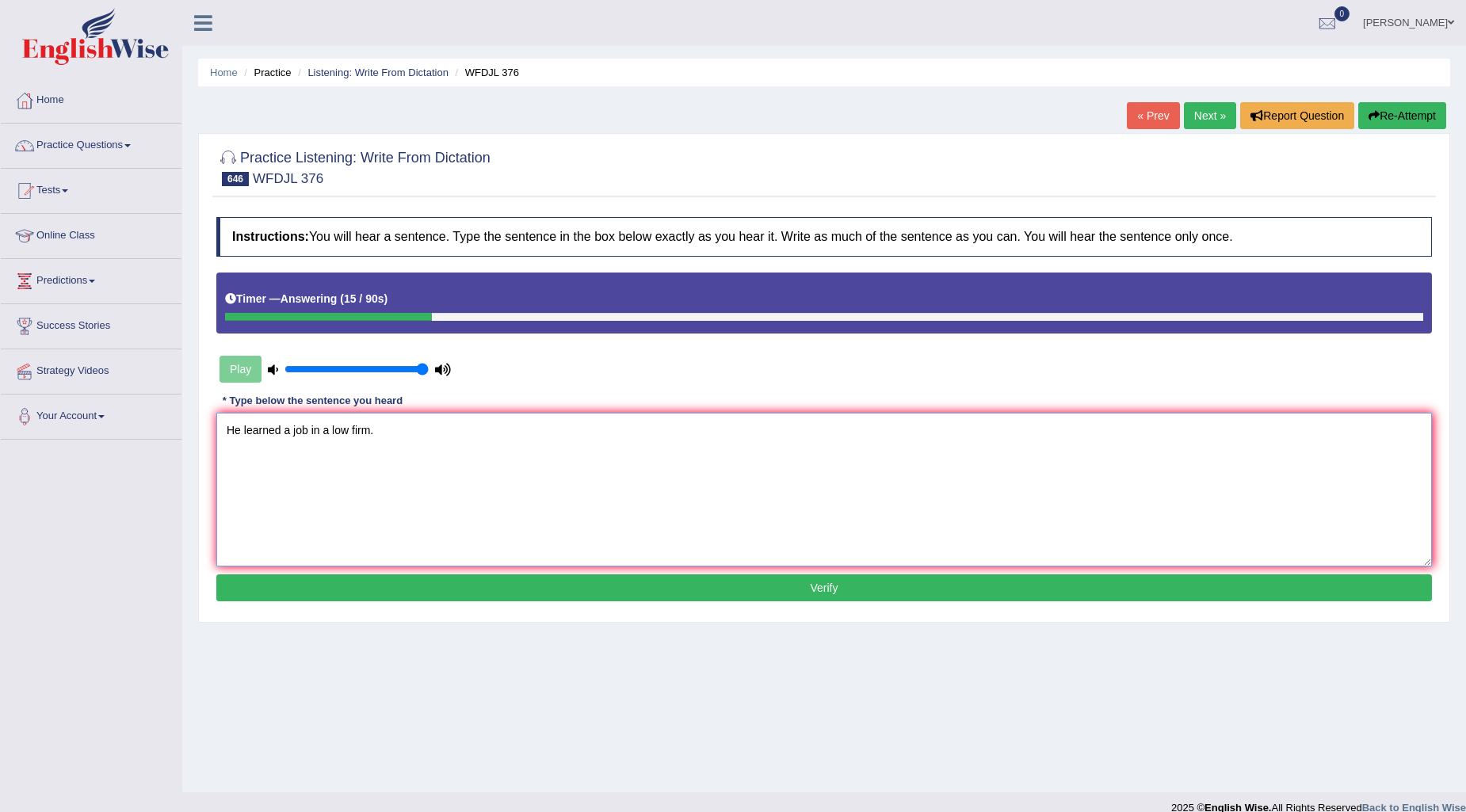
type textarea "He learned a job in a low firm."
click at [772, 587] on button "Verify" at bounding box center [824, 588] width 1216 height 27
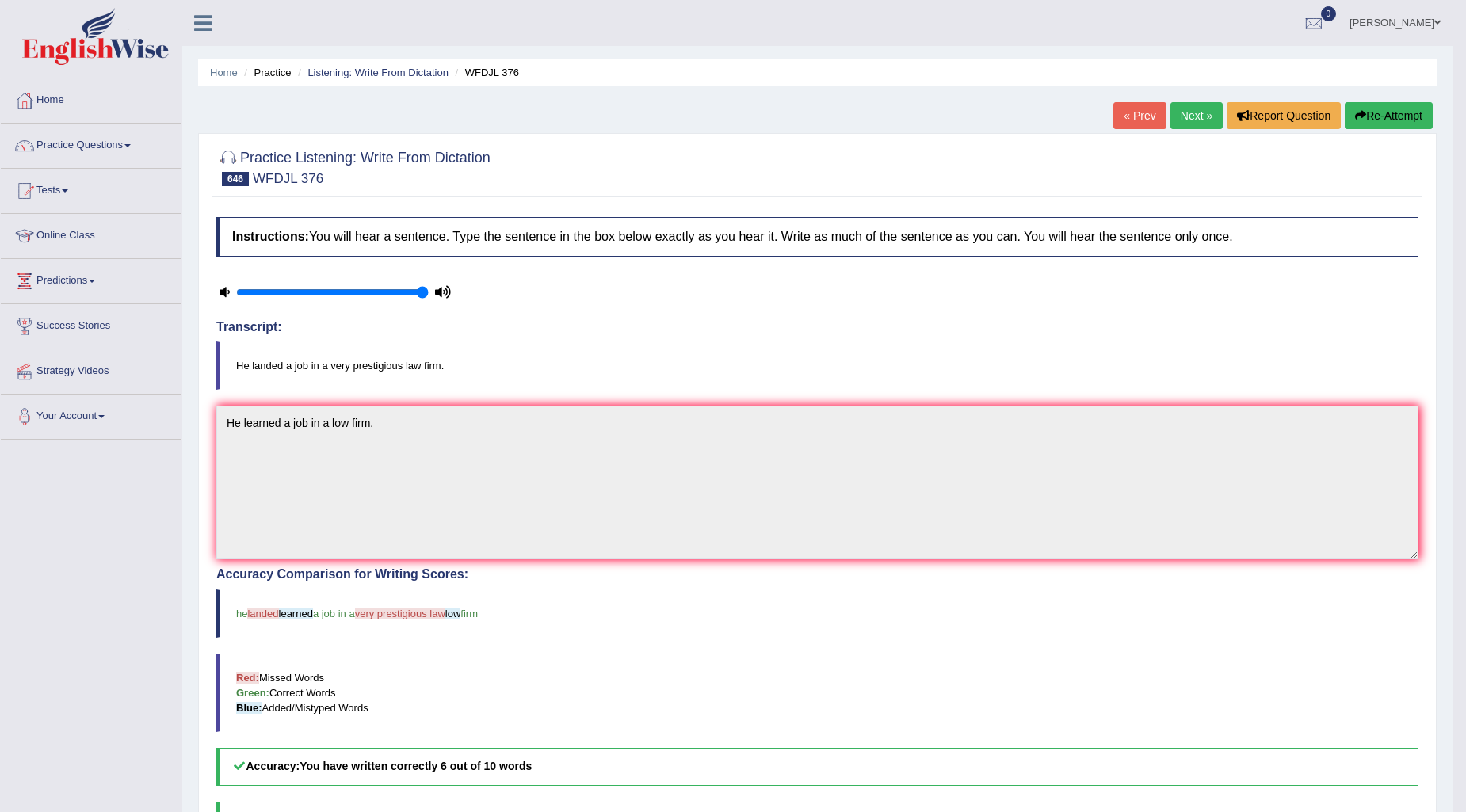
click at [1183, 123] on link "Next »" at bounding box center [1197, 116] width 53 height 27
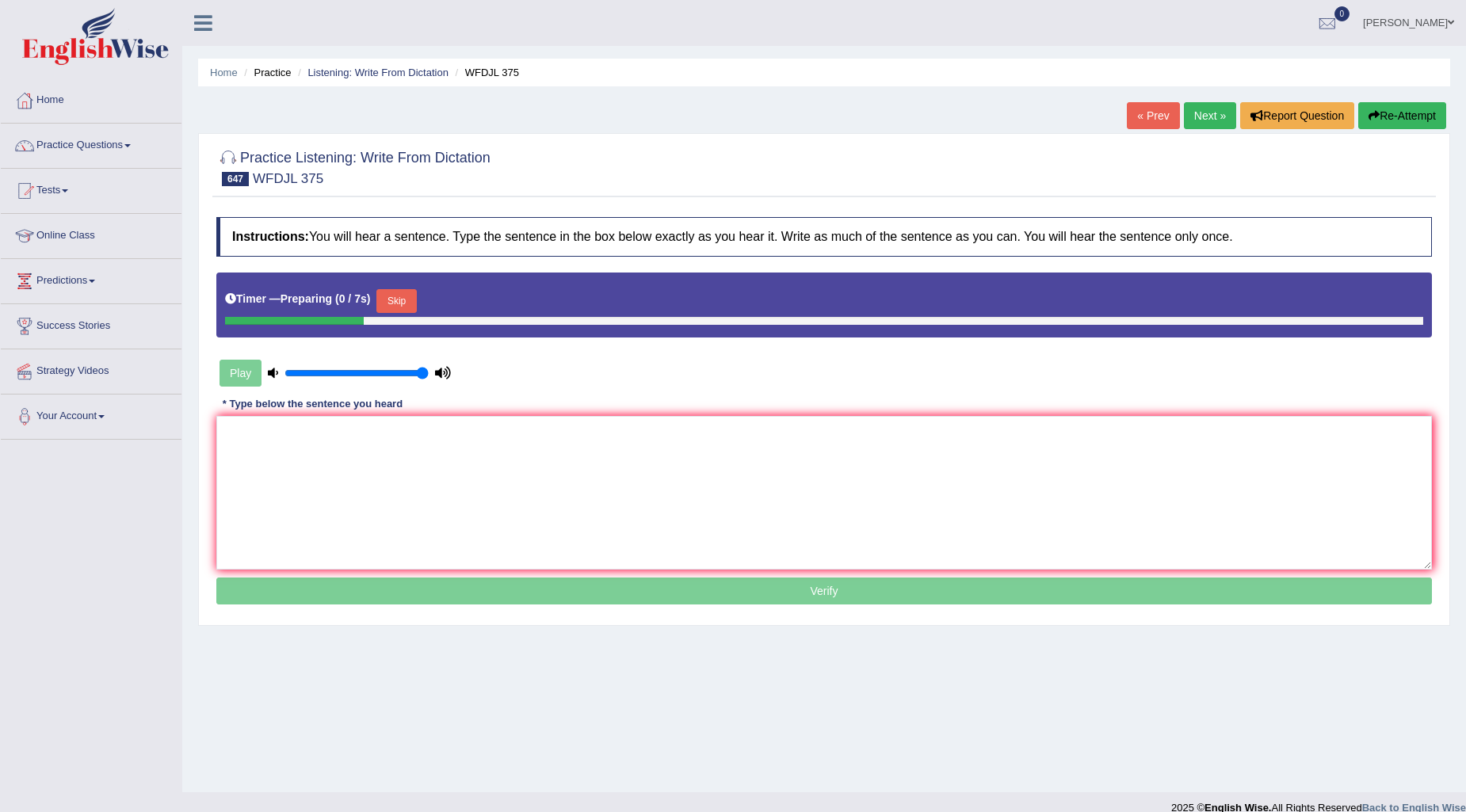
click at [393, 301] on button "Skip" at bounding box center [396, 301] width 40 height 24
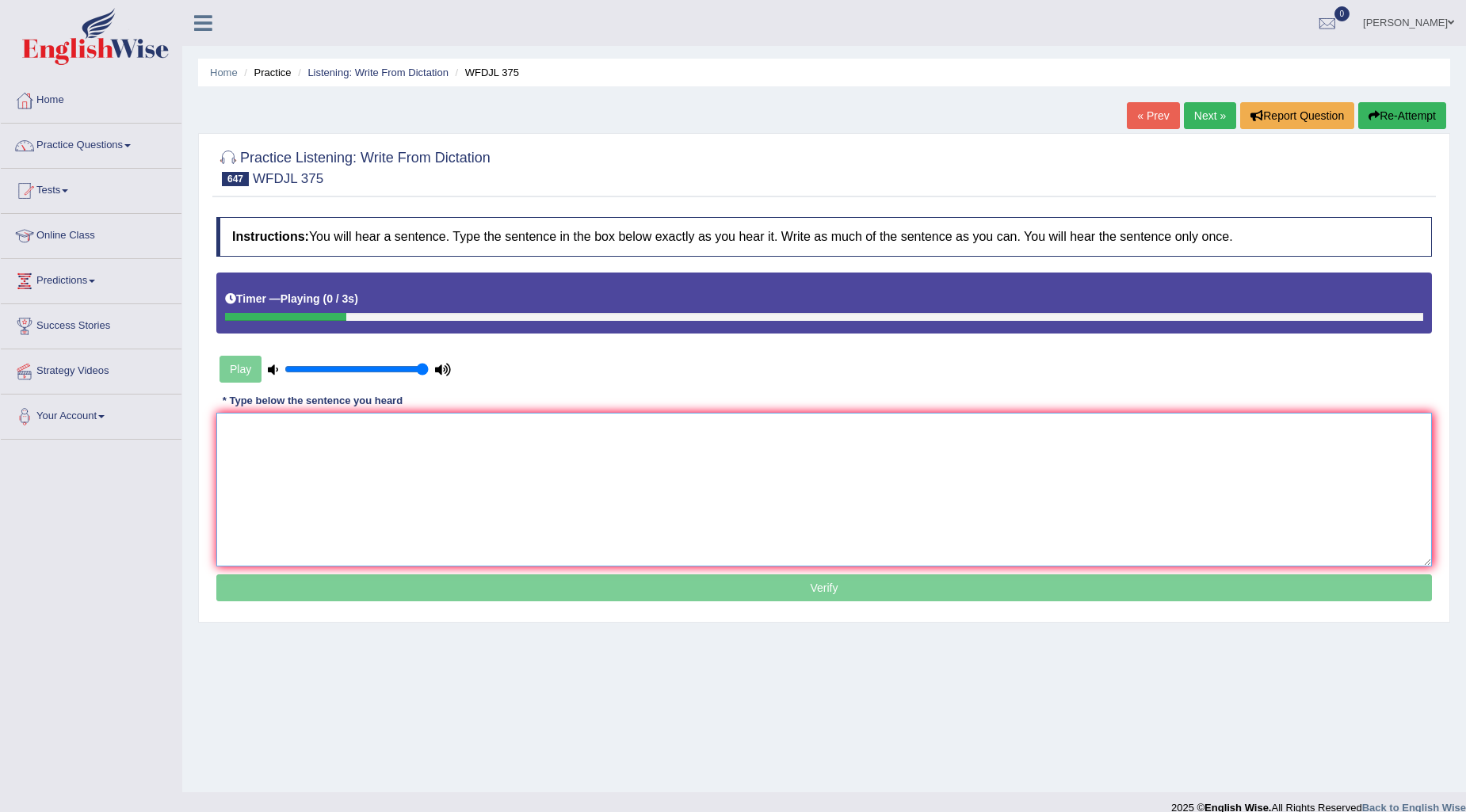
click at [315, 479] on textarea at bounding box center [824, 489] width 1216 height 153
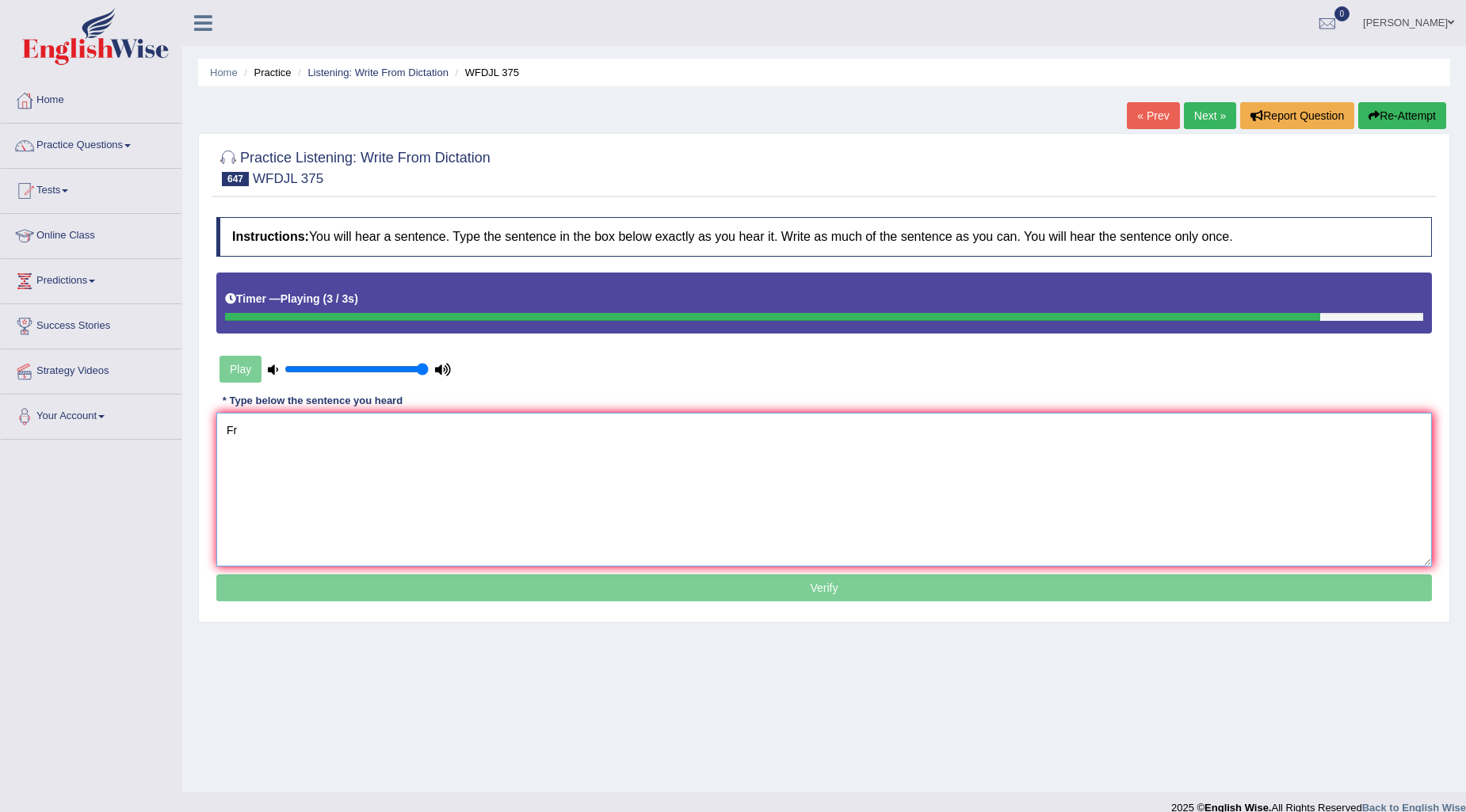
type textarea "F"
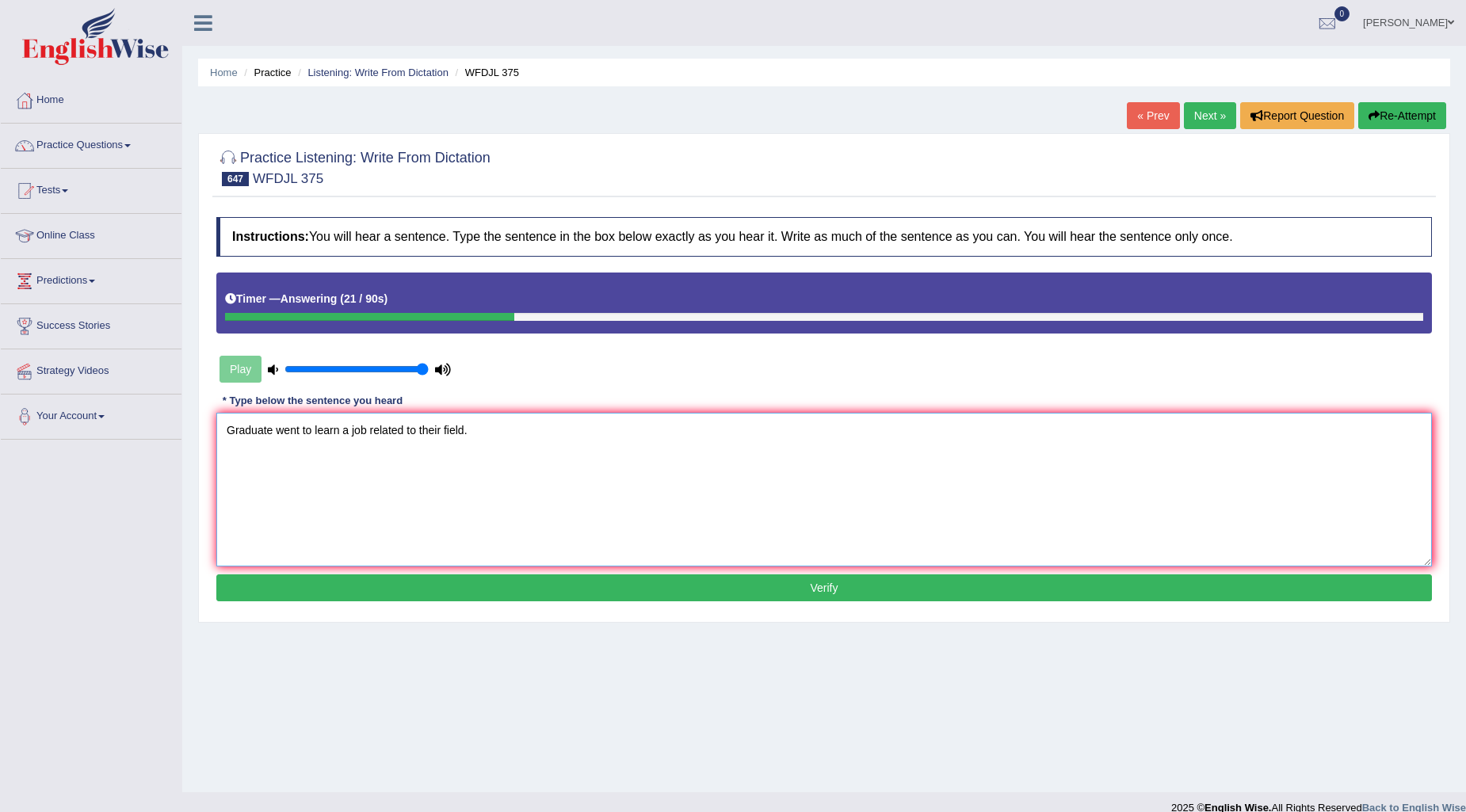
type textarea "Graduate went to learn a job related to their field."
click at [840, 590] on button "Verify" at bounding box center [824, 588] width 1216 height 27
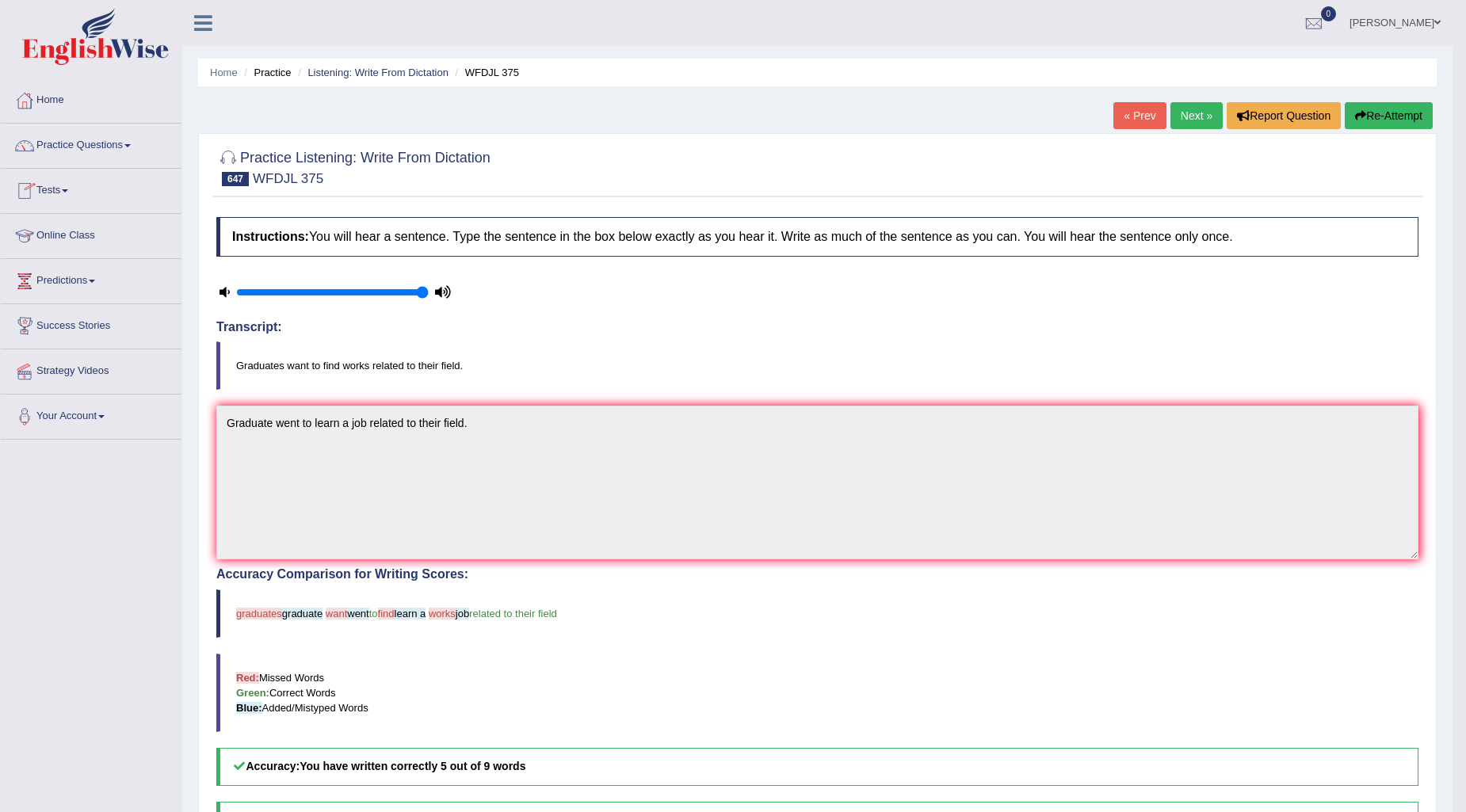
click at [1197, 107] on link "Next »" at bounding box center [1197, 116] width 53 height 27
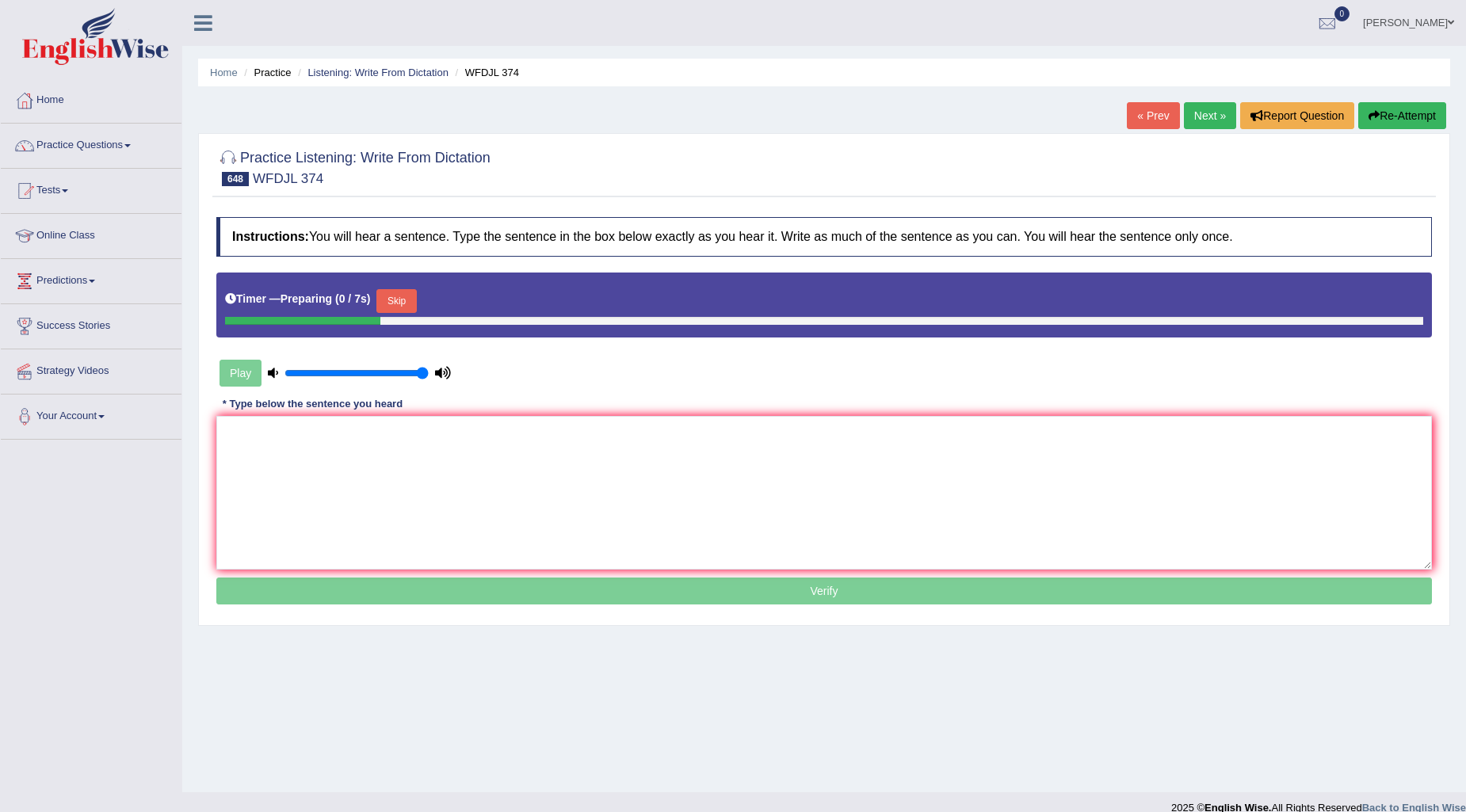
click at [407, 295] on button "Skip" at bounding box center [396, 301] width 40 height 24
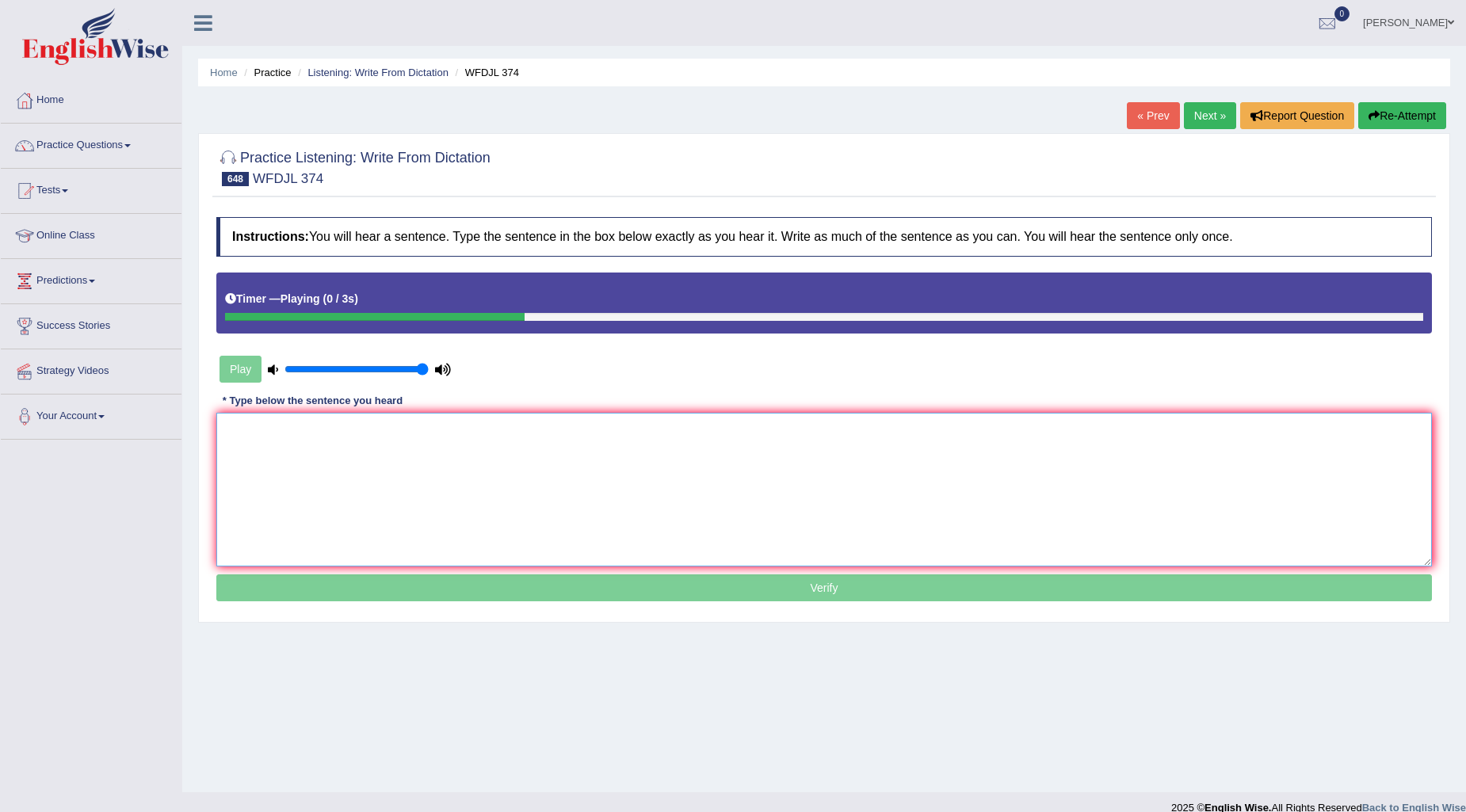
click at [295, 432] on textarea at bounding box center [824, 489] width 1216 height 153
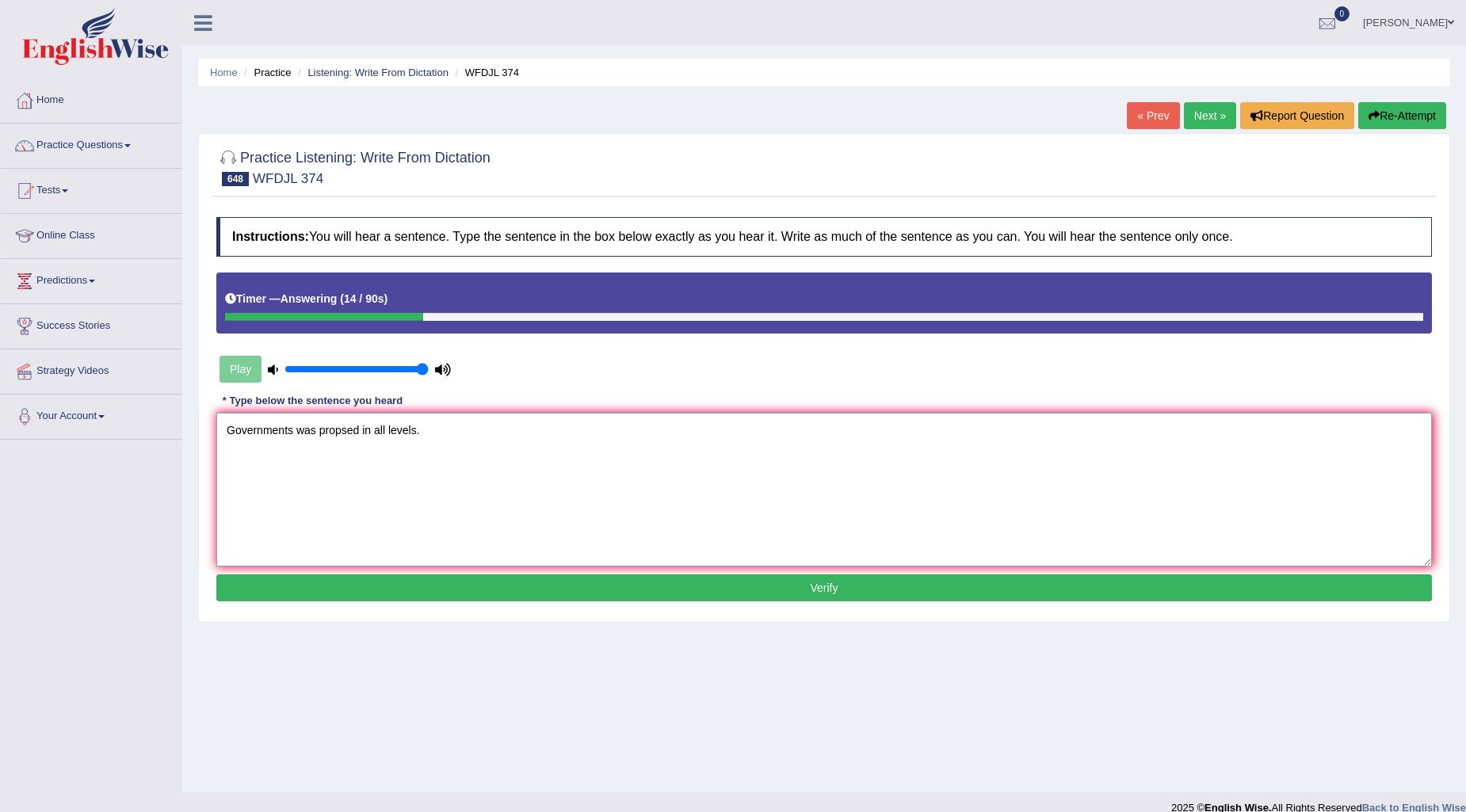
click at [339, 424] on textarea "Governments was propsed in all levels." at bounding box center [824, 489] width 1216 height 153
click at [295, 428] on textarea "Governments was proposed in all levels." at bounding box center [824, 489] width 1216 height 153
type textarea "Governments forms was proposed in all levels."
click at [756, 582] on button "Verify" at bounding box center [824, 588] width 1216 height 27
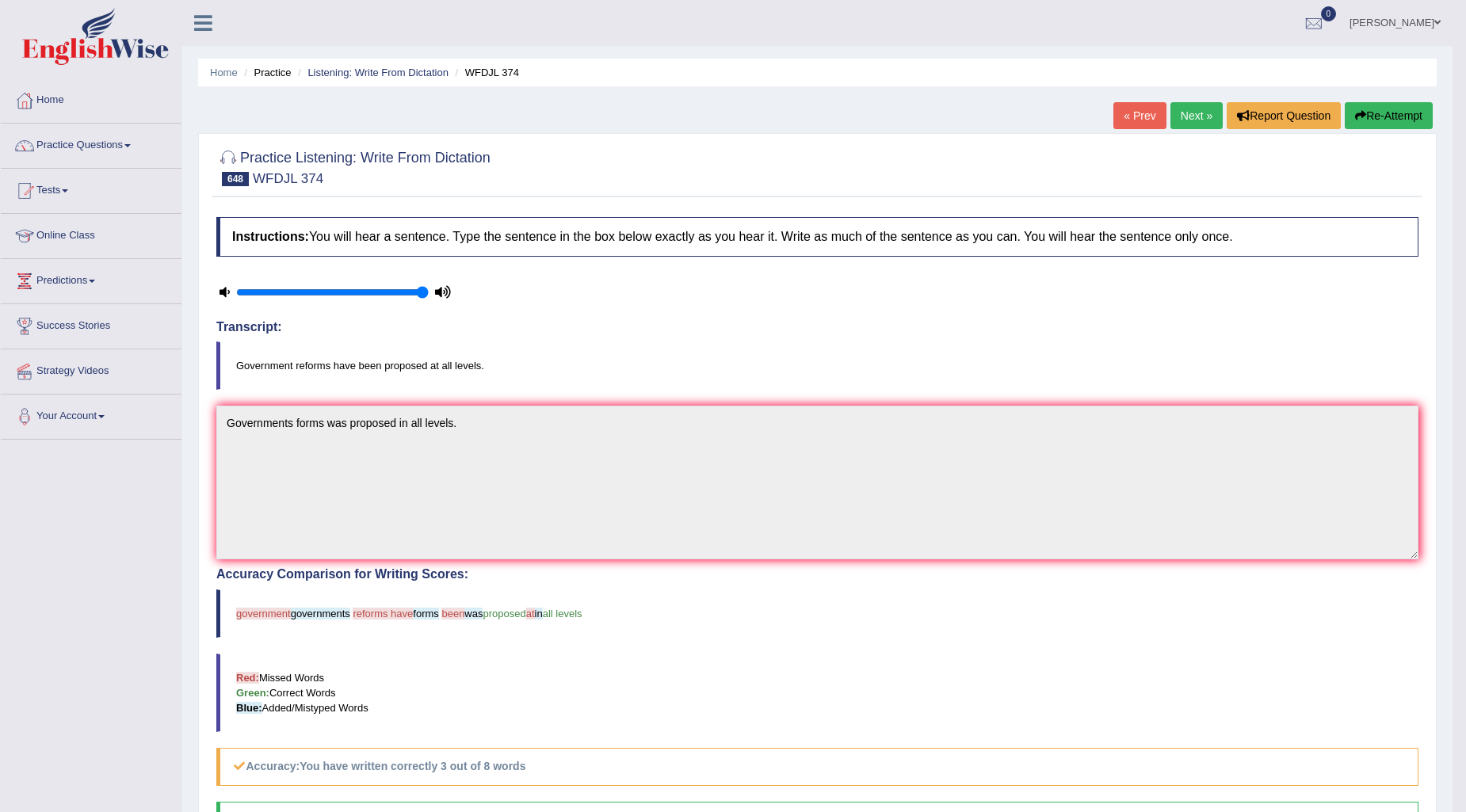
click at [1364, 115] on button "Re-Attempt" at bounding box center [1388, 116] width 88 height 27
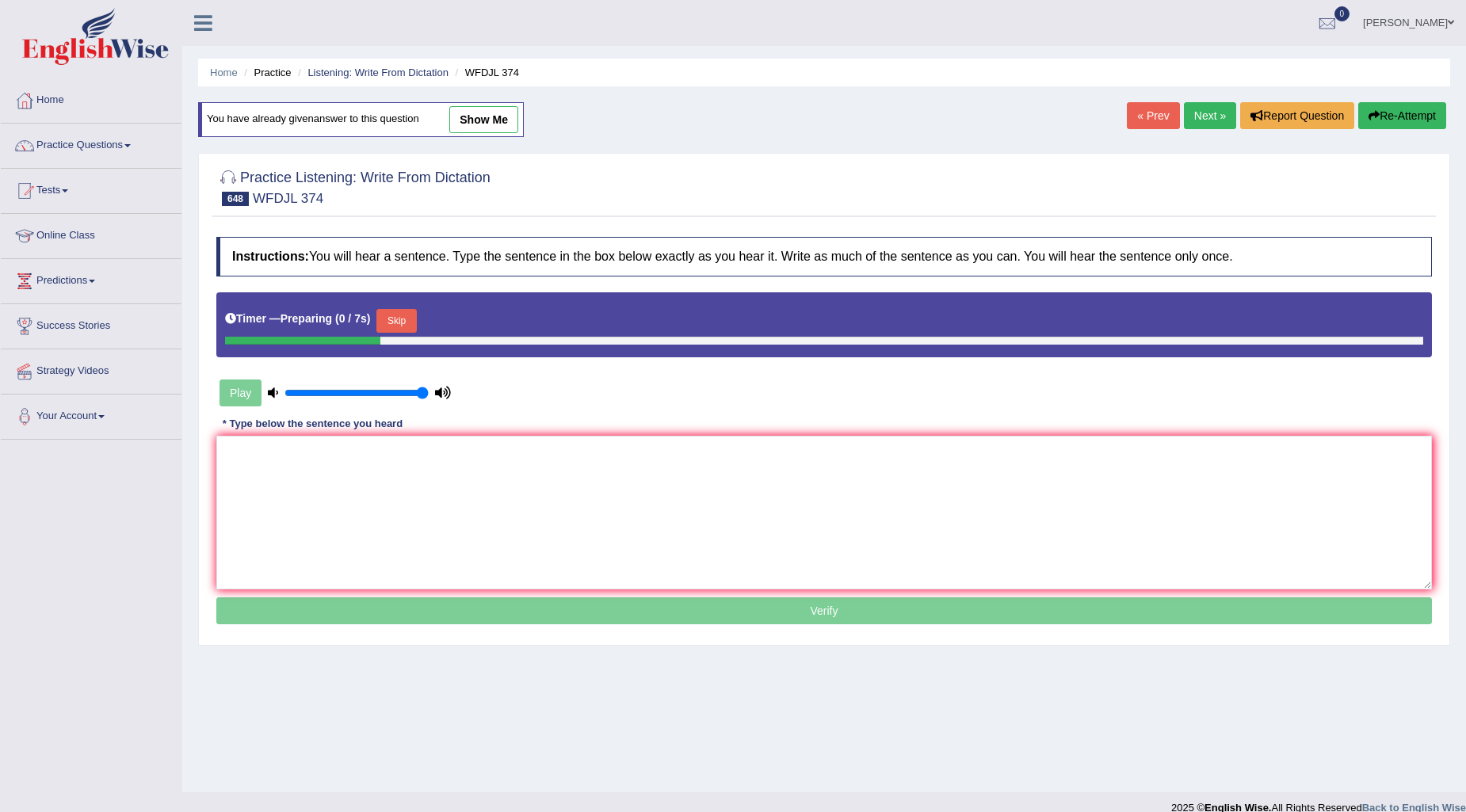
click at [393, 315] on button "Skip" at bounding box center [396, 321] width 40 height 24
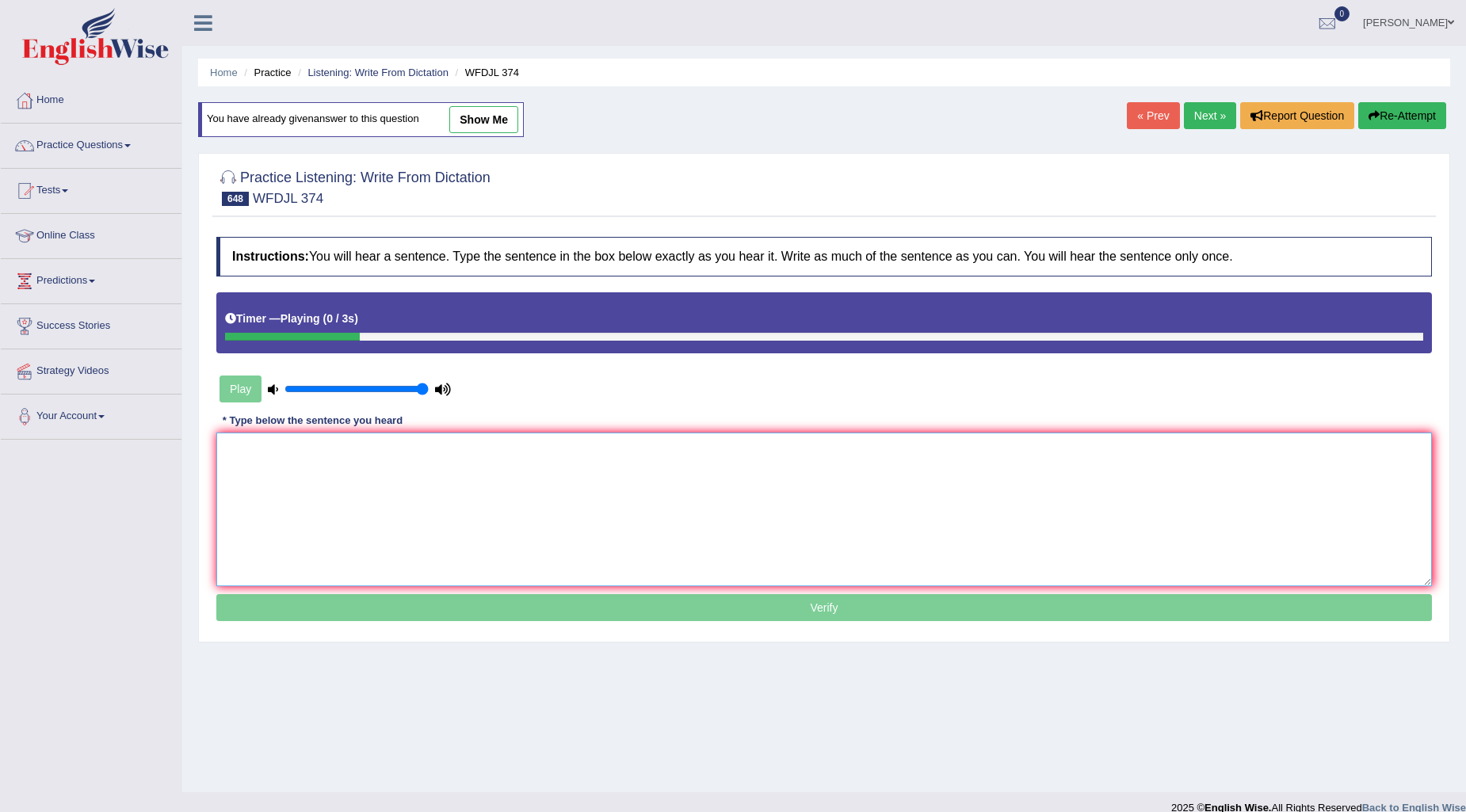
click at [239, 493] on textarea at bounding box center [824, 509] width 1216 height 153
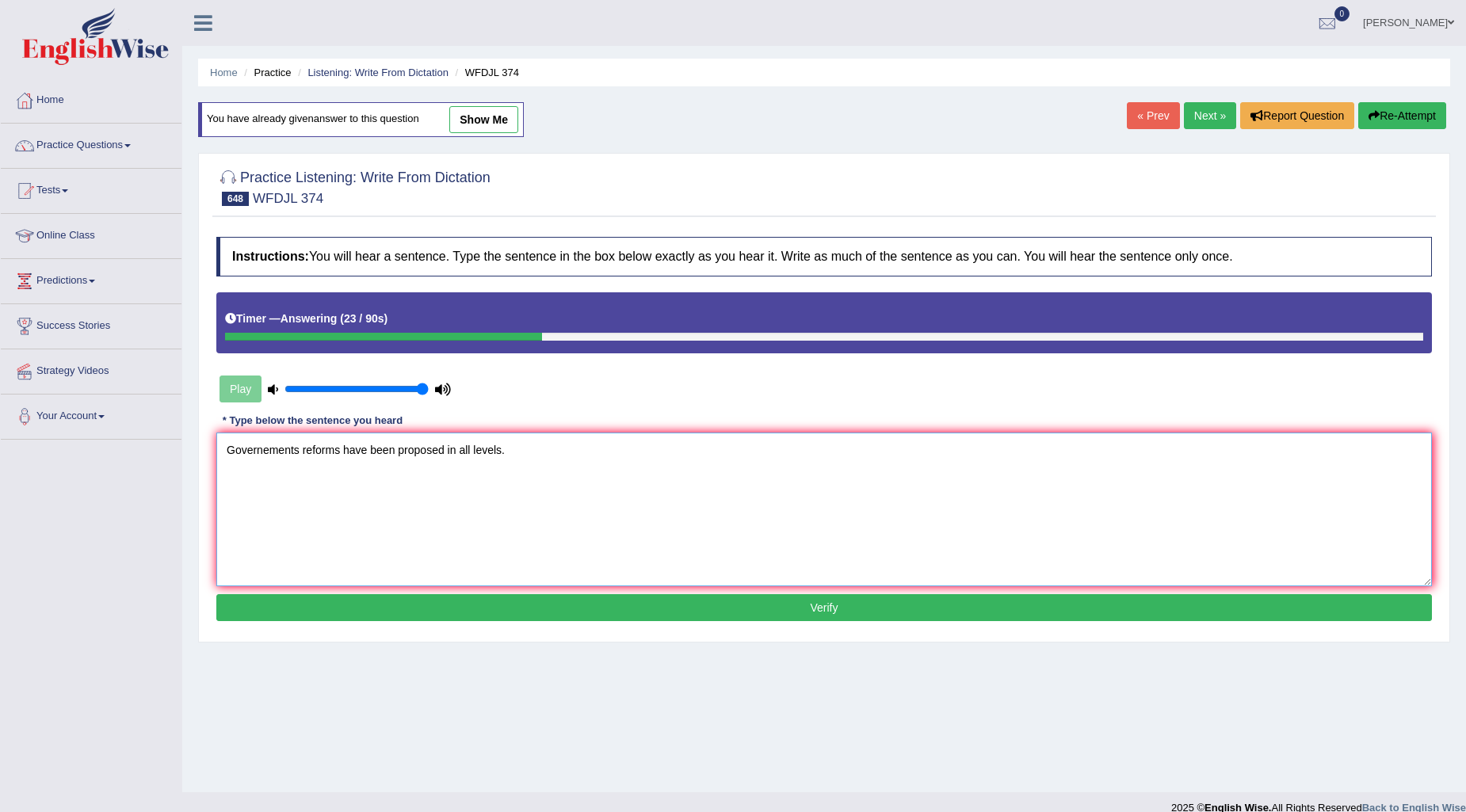
type textarea "Governements reforms have been proposed in all levels."
click at [815, 605] on button "Verify" at bounding box center [824, 608] width 1216 height 27
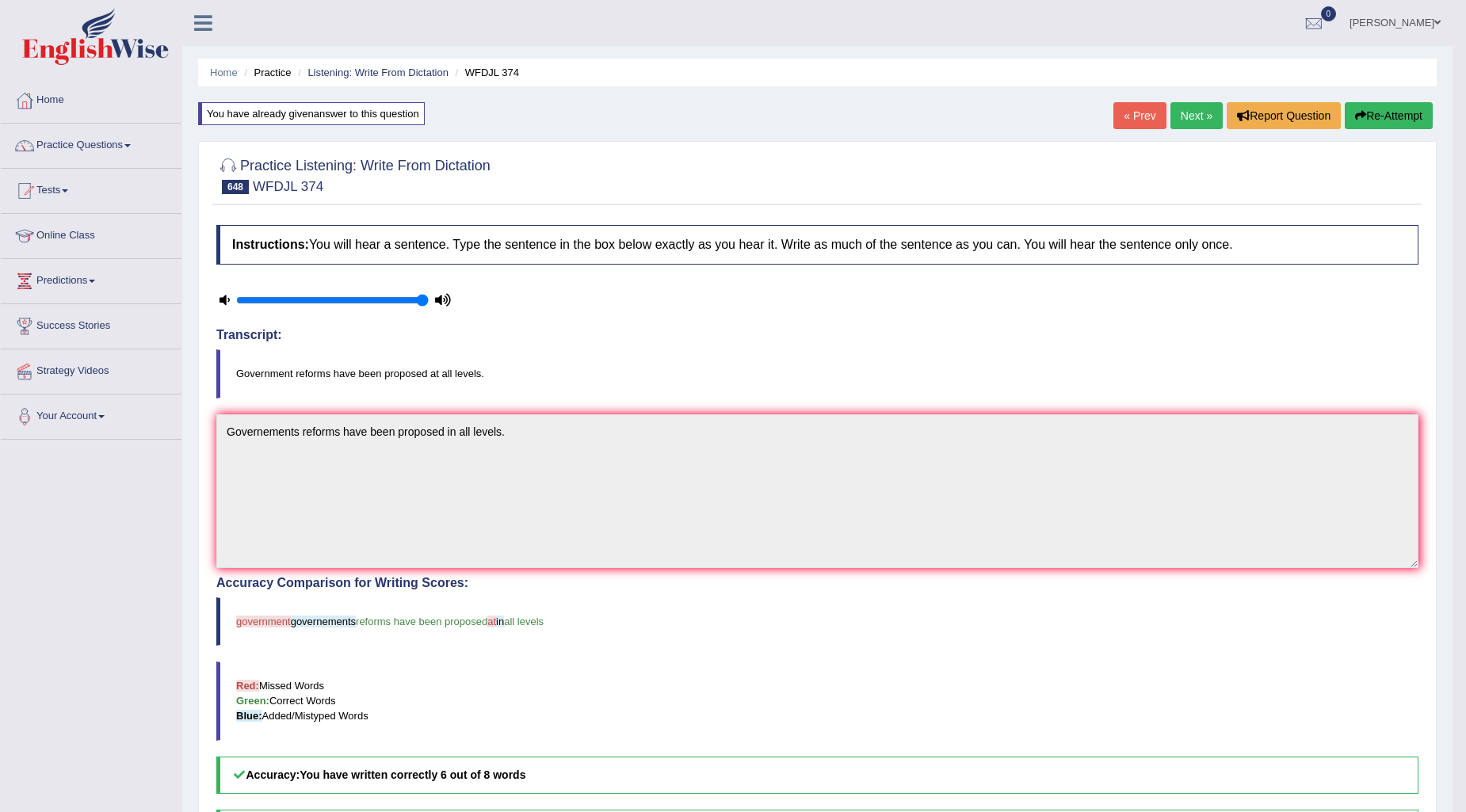
click at [1212, 108] on link "Next »" at bounding box center [1197, 116] width 53 height 27
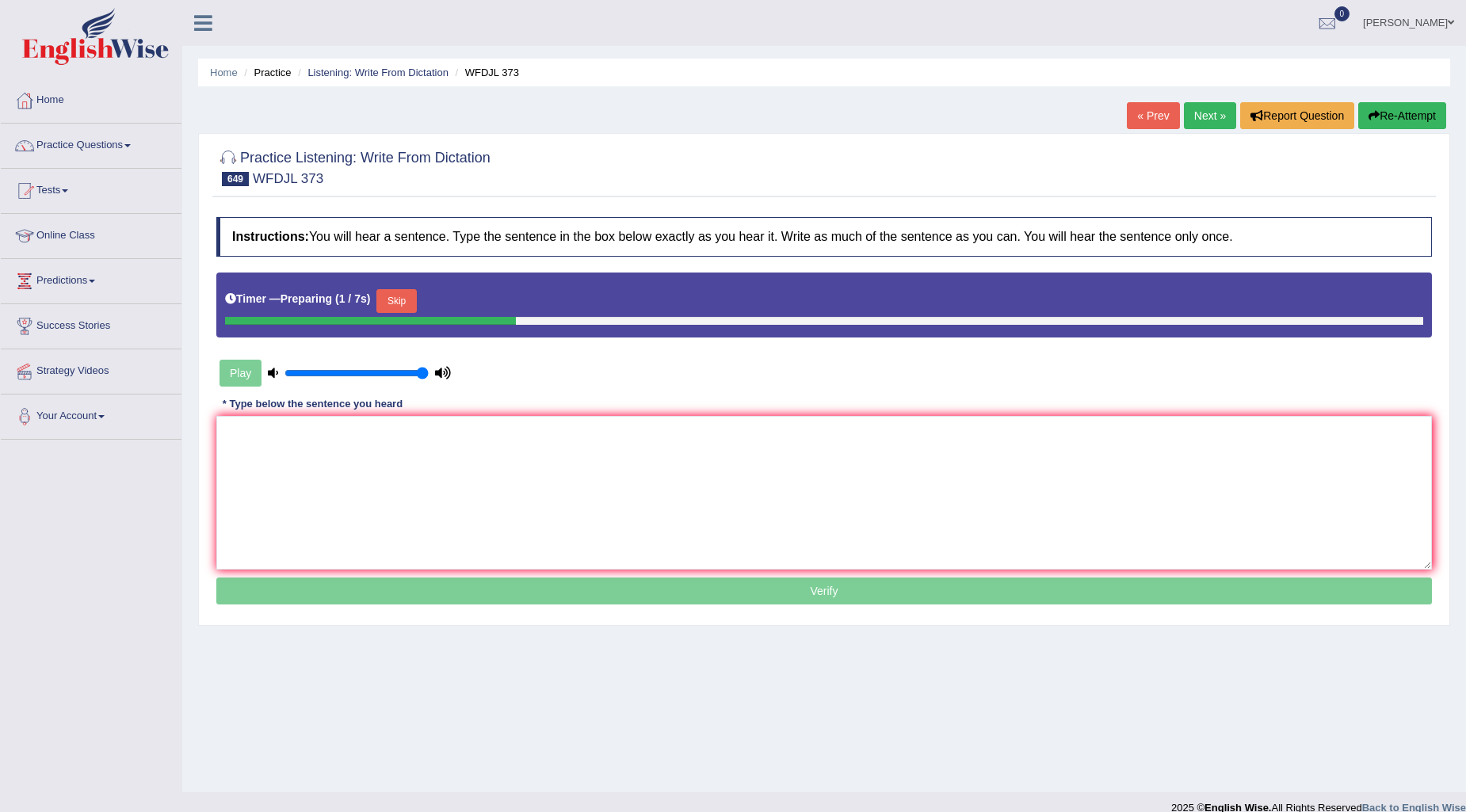
click at [394, 301] on button "Skip" at bounding box center [396, 301] width 40 height 24
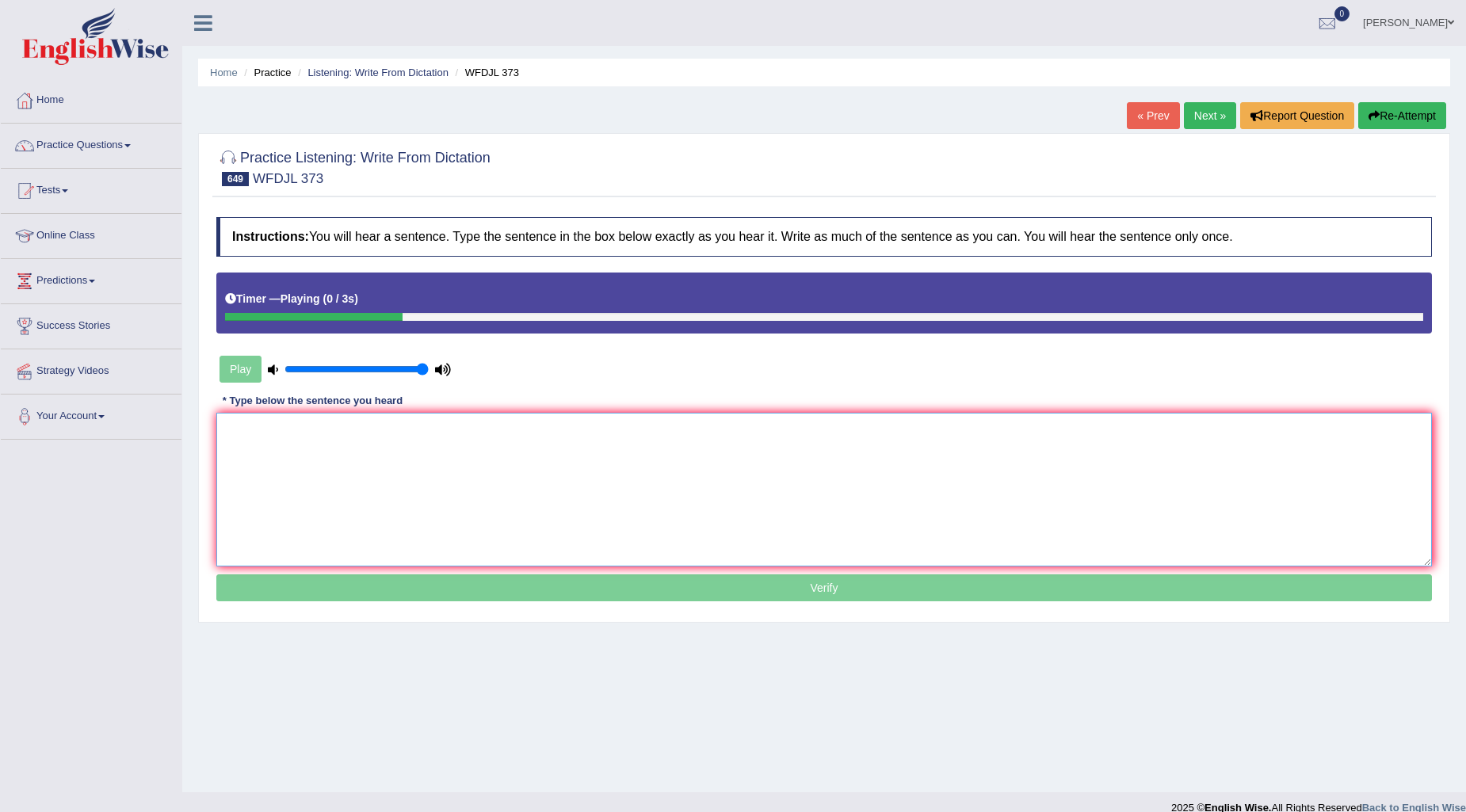
click at [315, 429] on textarea at bounding box center [824, 489] width 1216 height 153
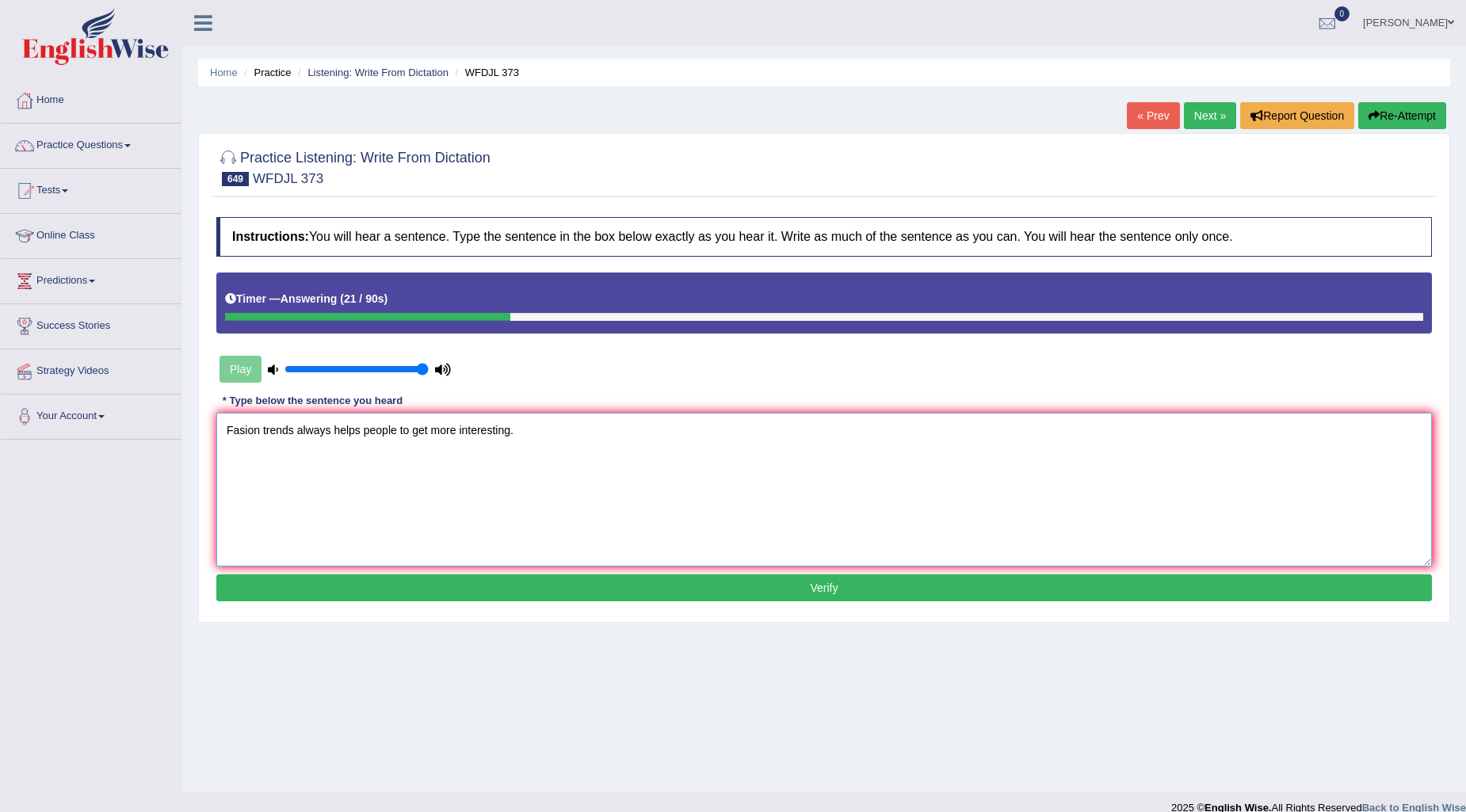
click at [243, 431] on textarea "Fasion trends always helps people to get more interesting." at bounding box center [824, 489] width 1216 height 153
type textarea "Fashion trends always helps people to get more interesting."
click at [795, 575] on button "Verify" at bounding box center [824, 588] width 1216 height 27
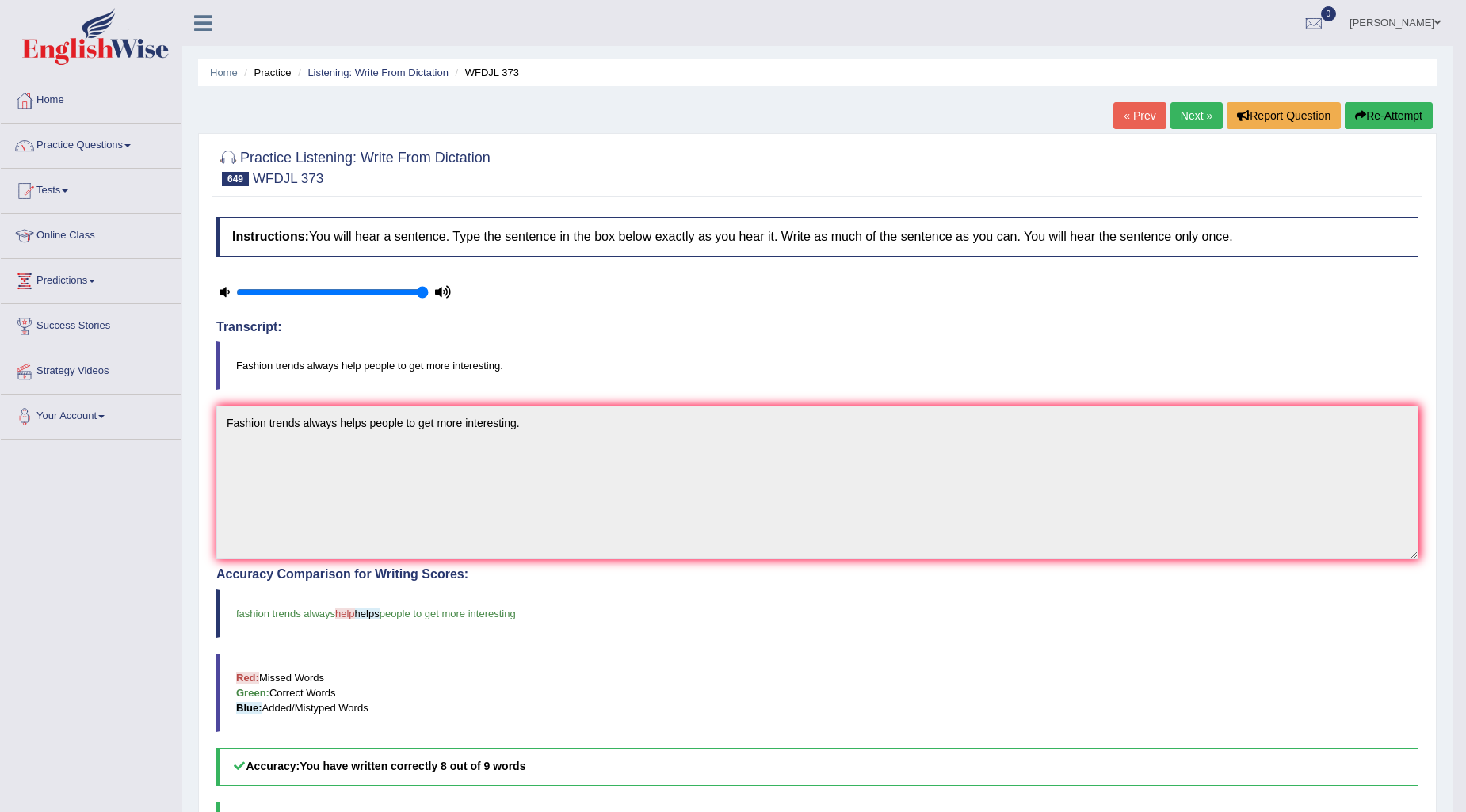
click at [1177, 109] on link "Next »" at bounding box center [1197, 116] width 53 height 27
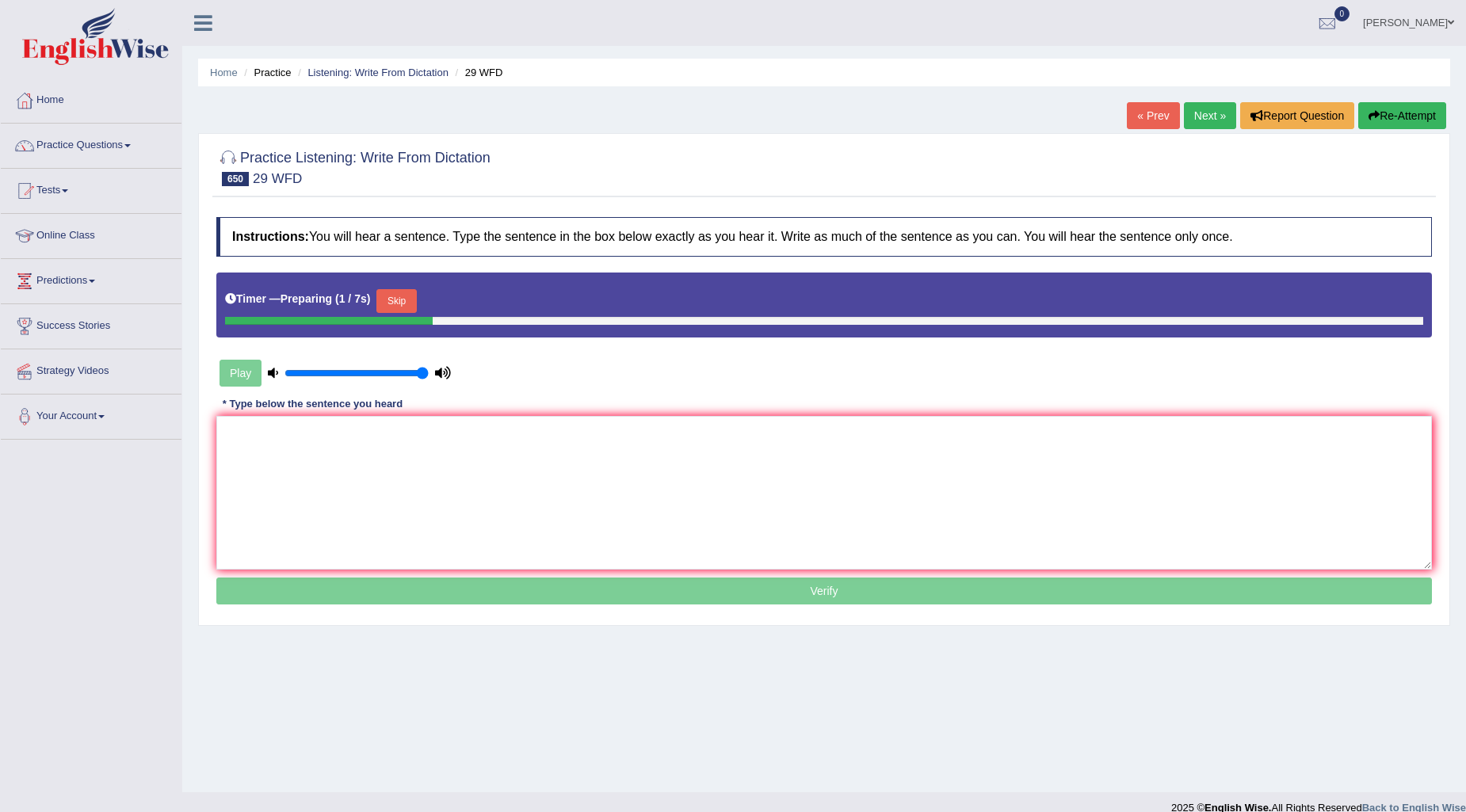
click at [392, 290] on button "Skip" at bounding box center [396, 301] width 40 height 24
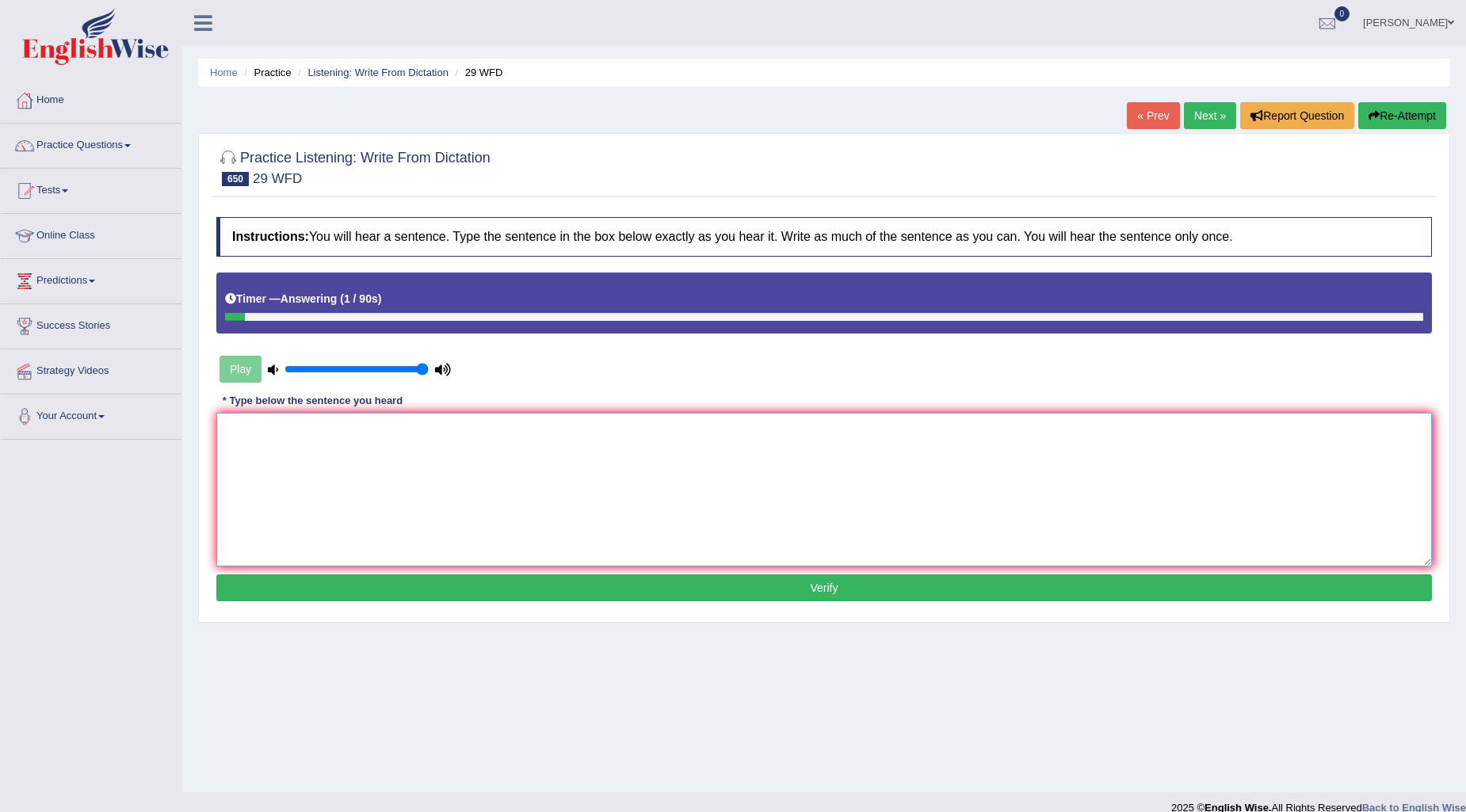
click at [272, 432] on textarea at bounding box center [824, 489] width 1216 height 153
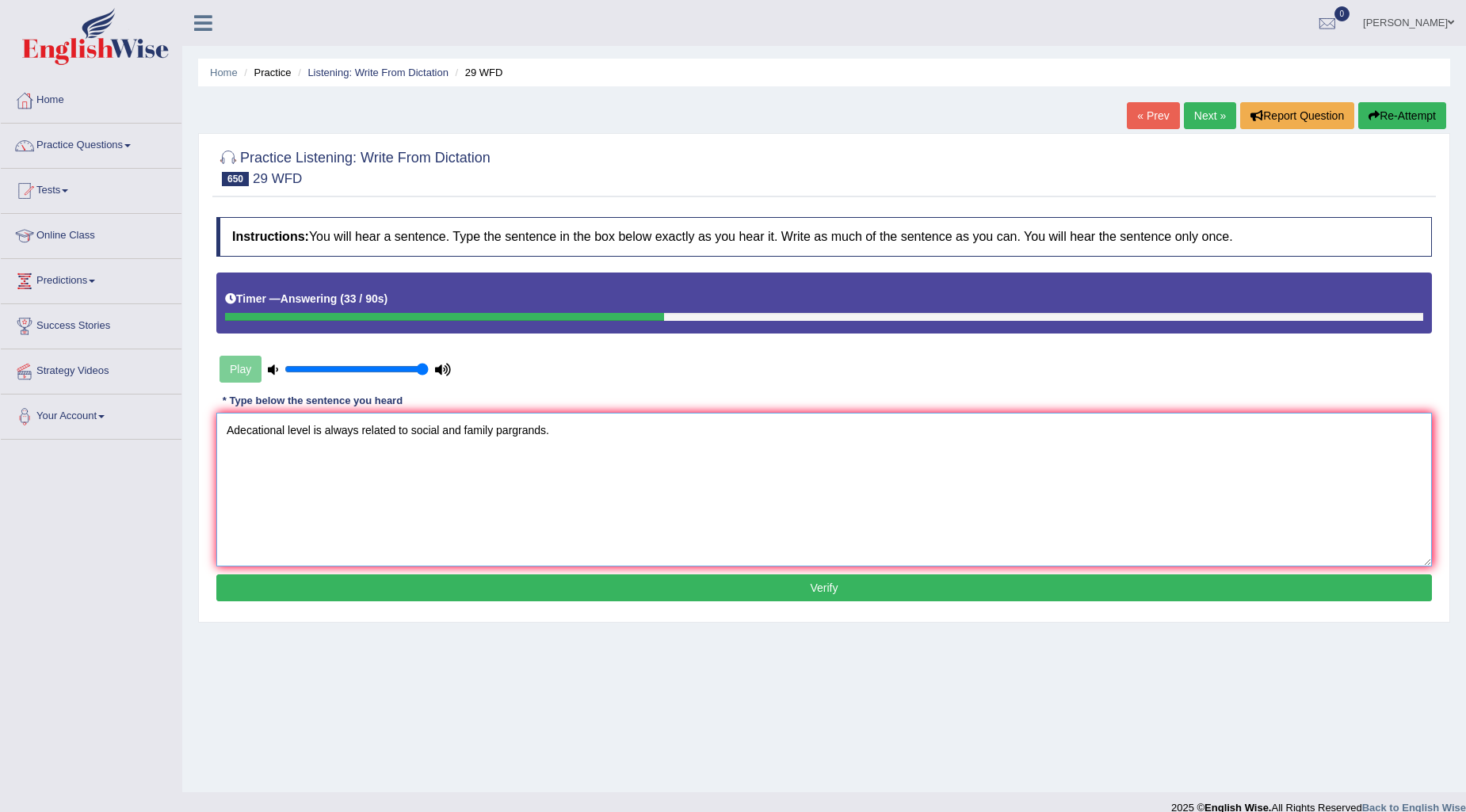
click at [244, 423] on textarea "Adecational level is always related to social and family pargrands." at bounding box center [824, 489] width 1216 height 153
type textarea "Aducational level is always related to social and family pargrands."
click at [888, 589] on button "Verify" at bounding box center [824, 588] width 1216 height 27
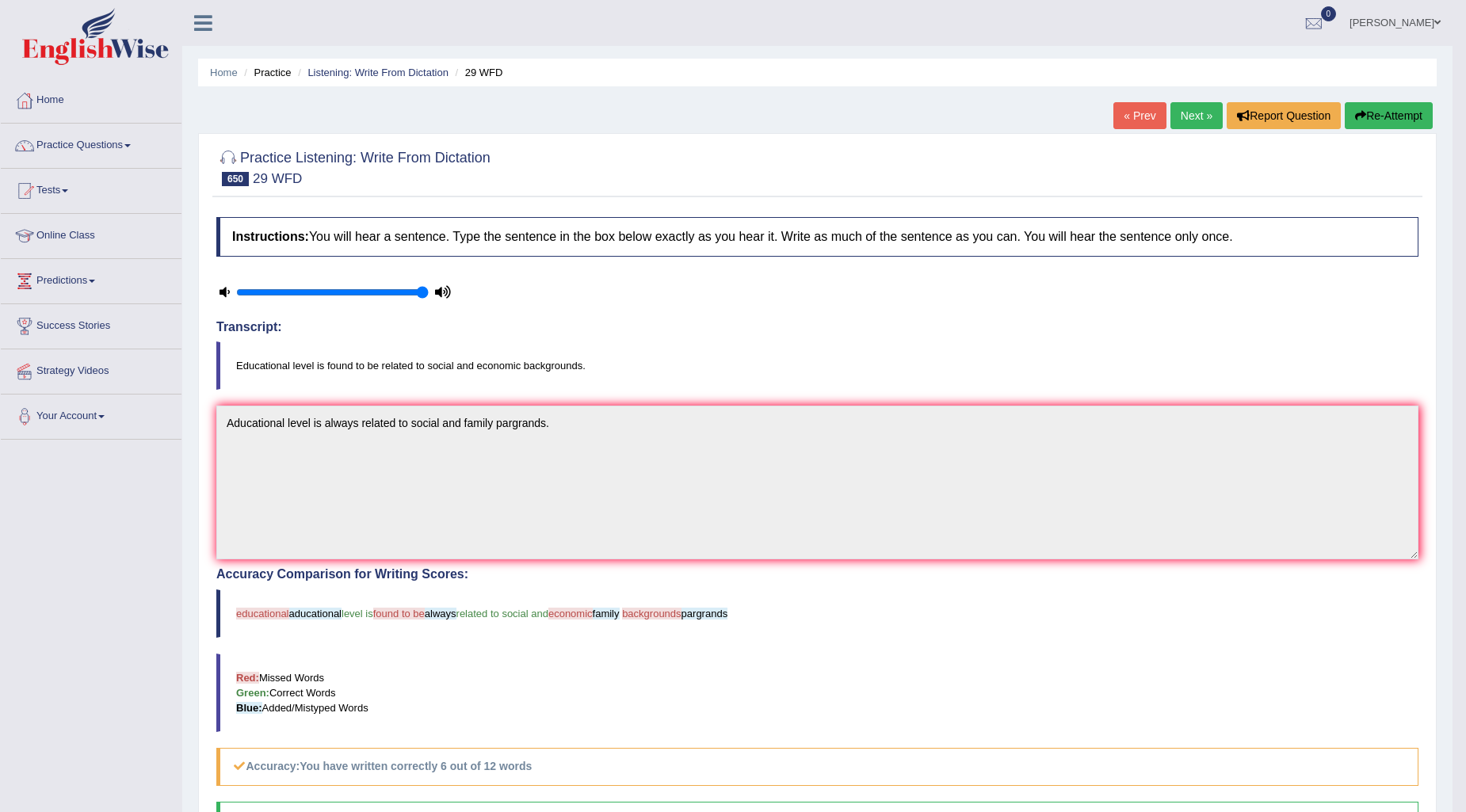
click at [1176, 117] on link "Next »" at bounding box center [1197, 116] width 53 height 27
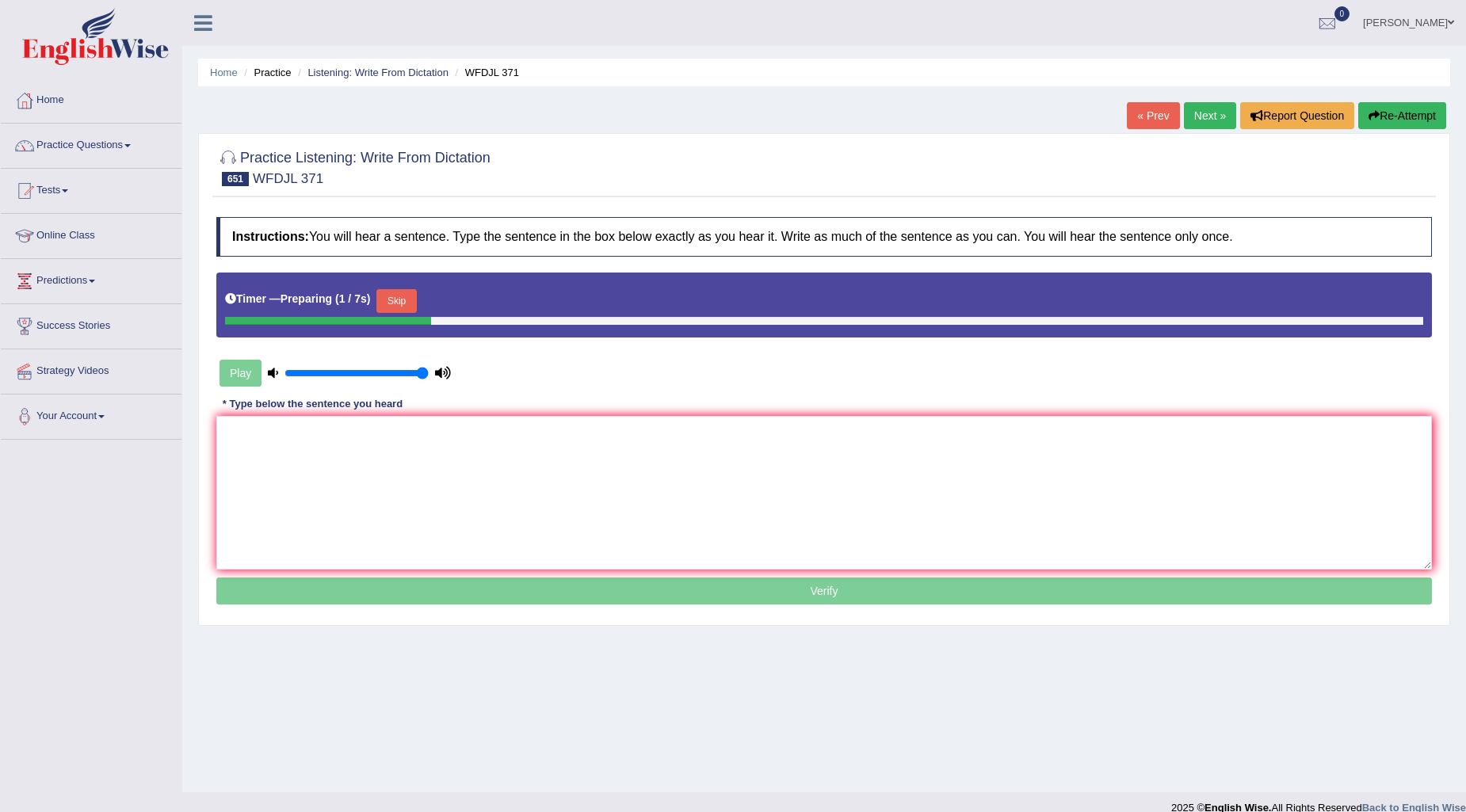
click at [400, 301] on button "Skip" at bounding box center [396, 301] width 40 height 24
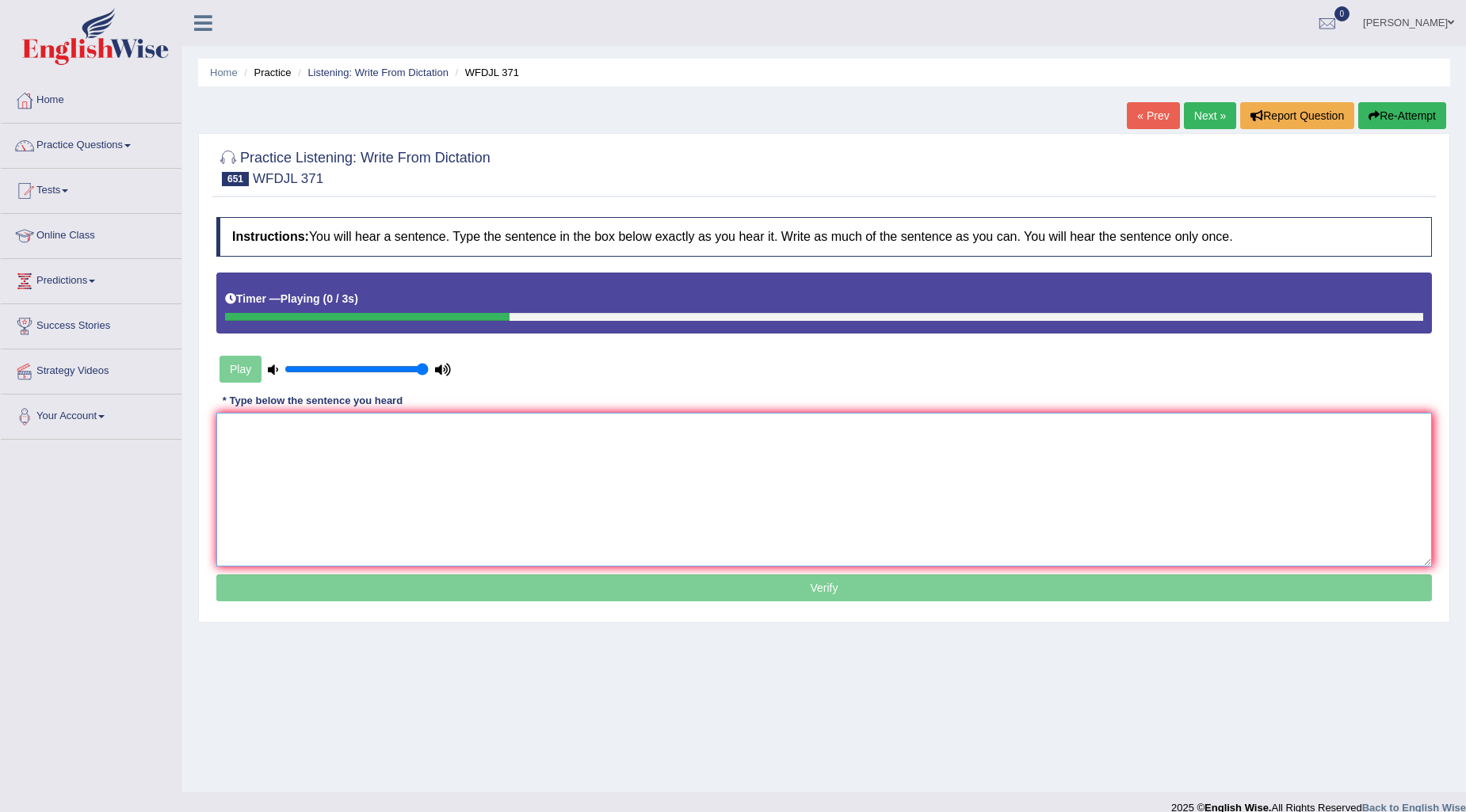
click at [314, 450] on textarea at bounding box center [824, 489] width 1216 height 153
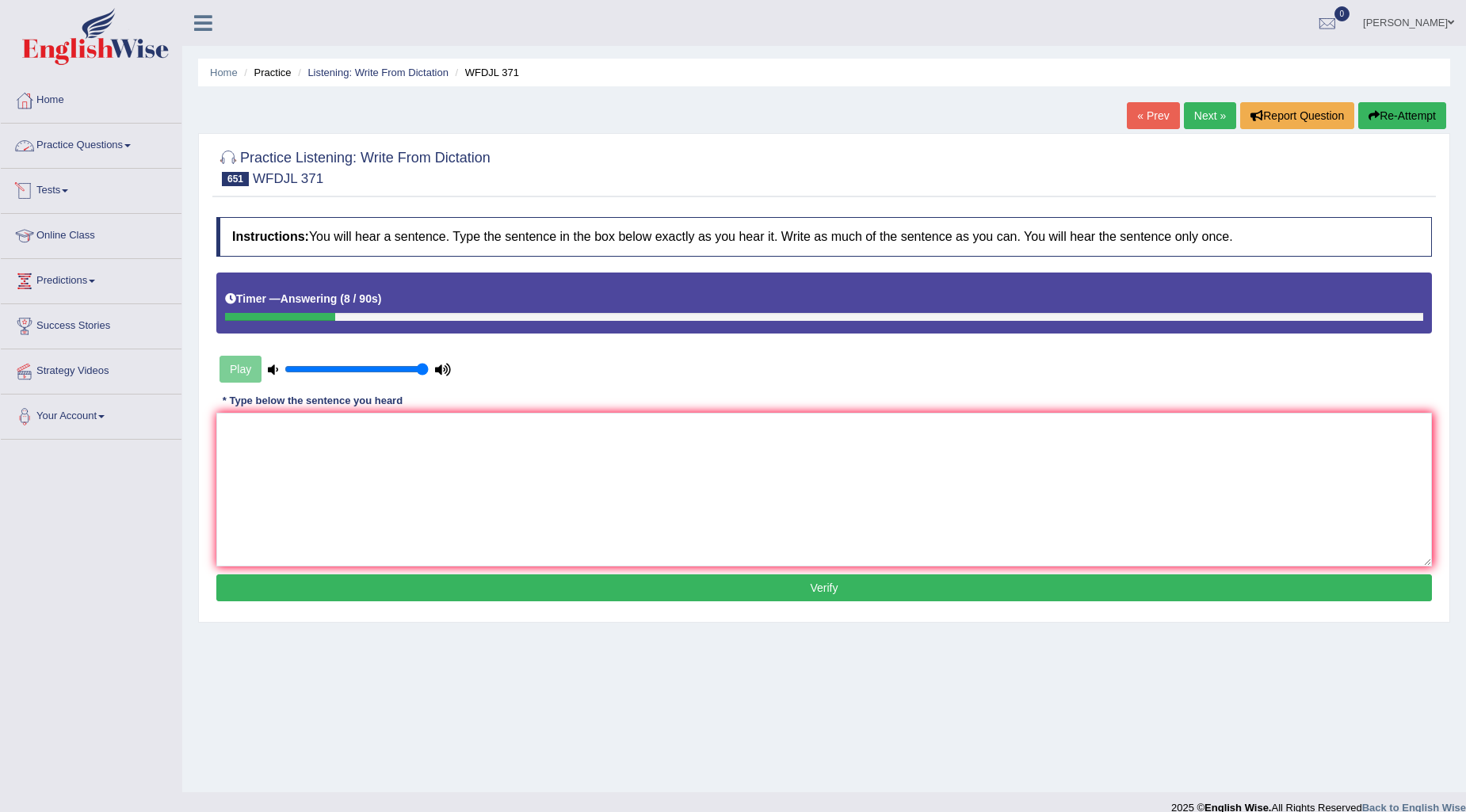
click at [122, 153] on link "Practice Questions" at bounding box center [91, 143] width 181 height 40
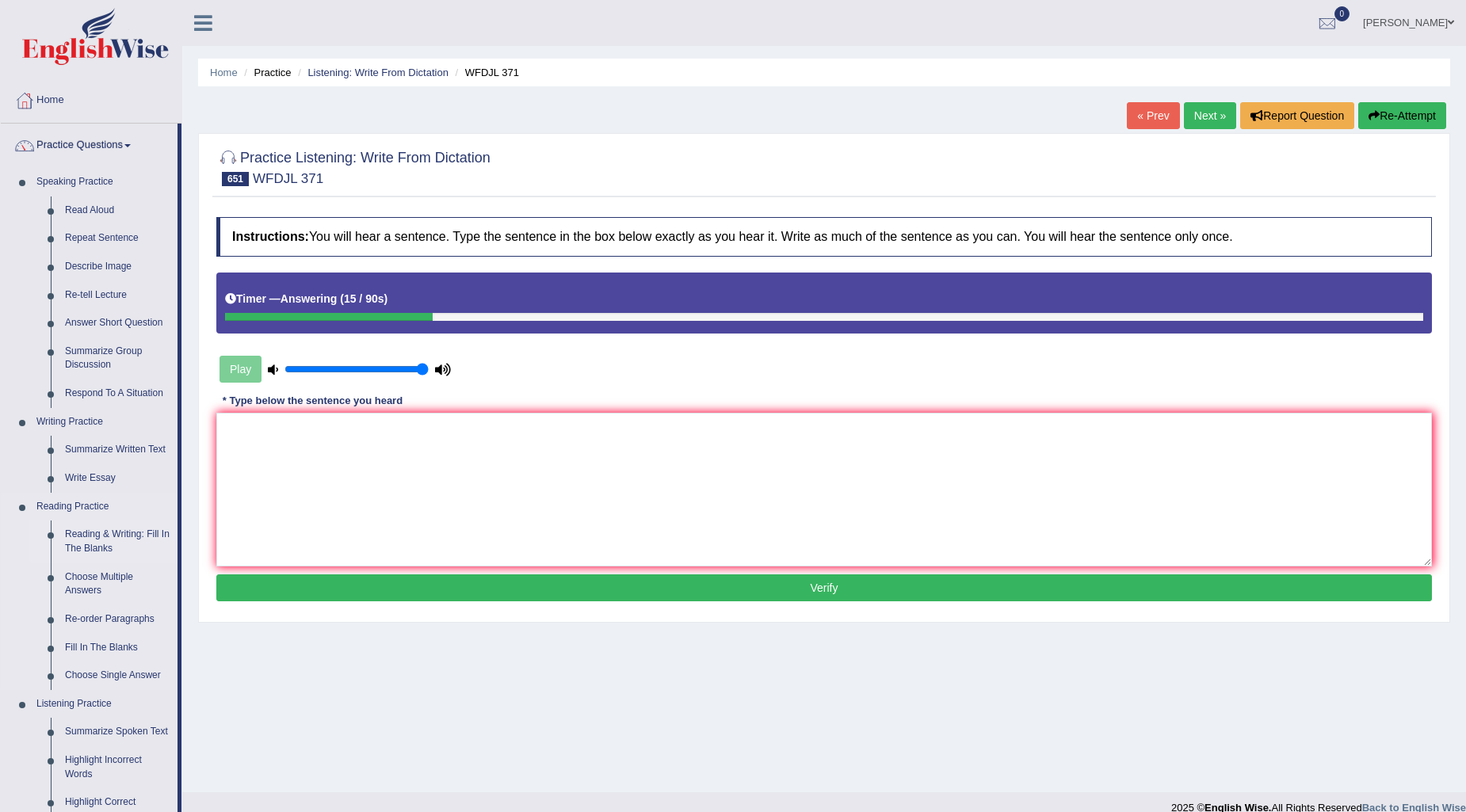
click at [99, 536] on link "Reading & Writing: Fill In The Blanks" at bounding box center [118, 541] width 120 height 42
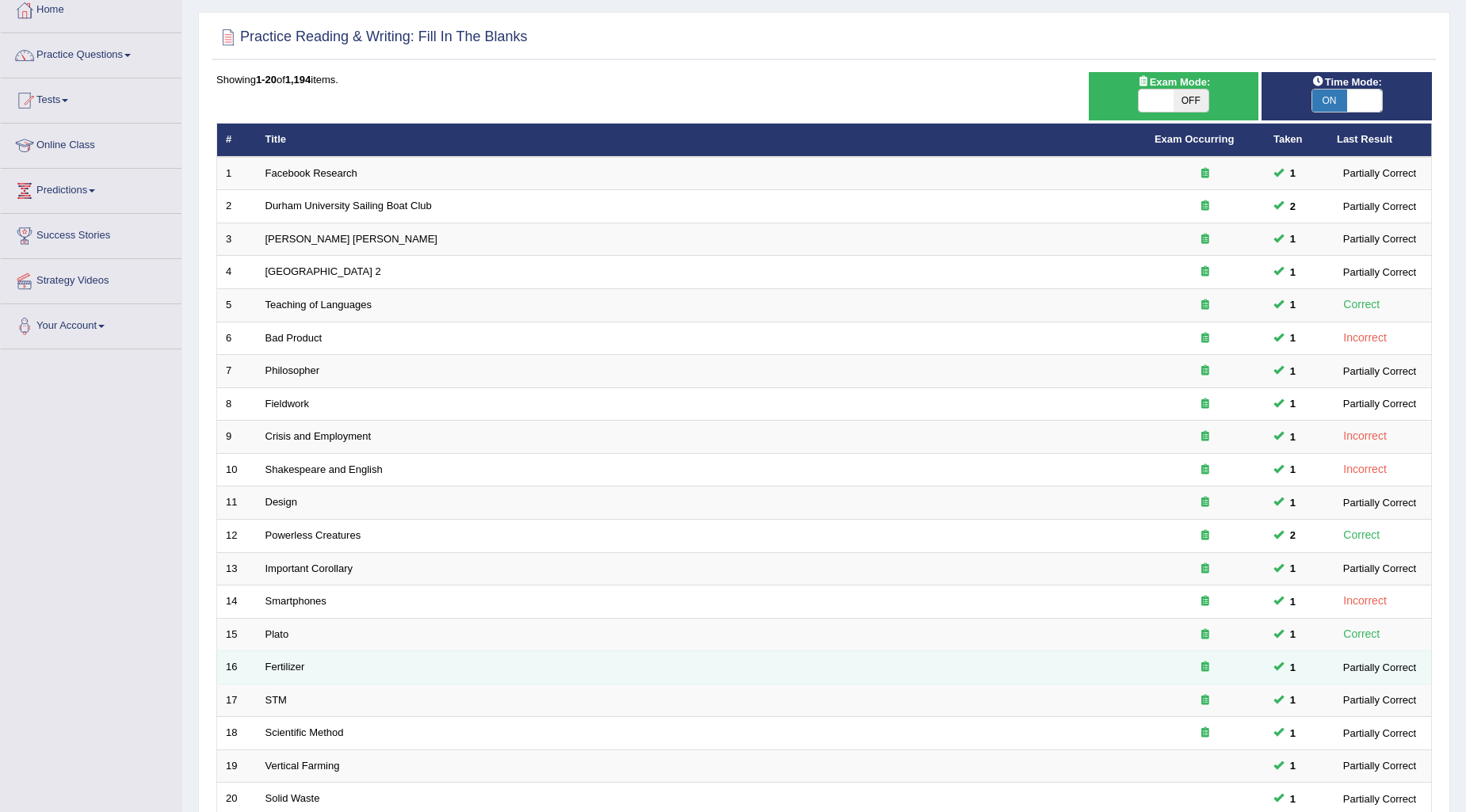
scroll to position [236, 0]
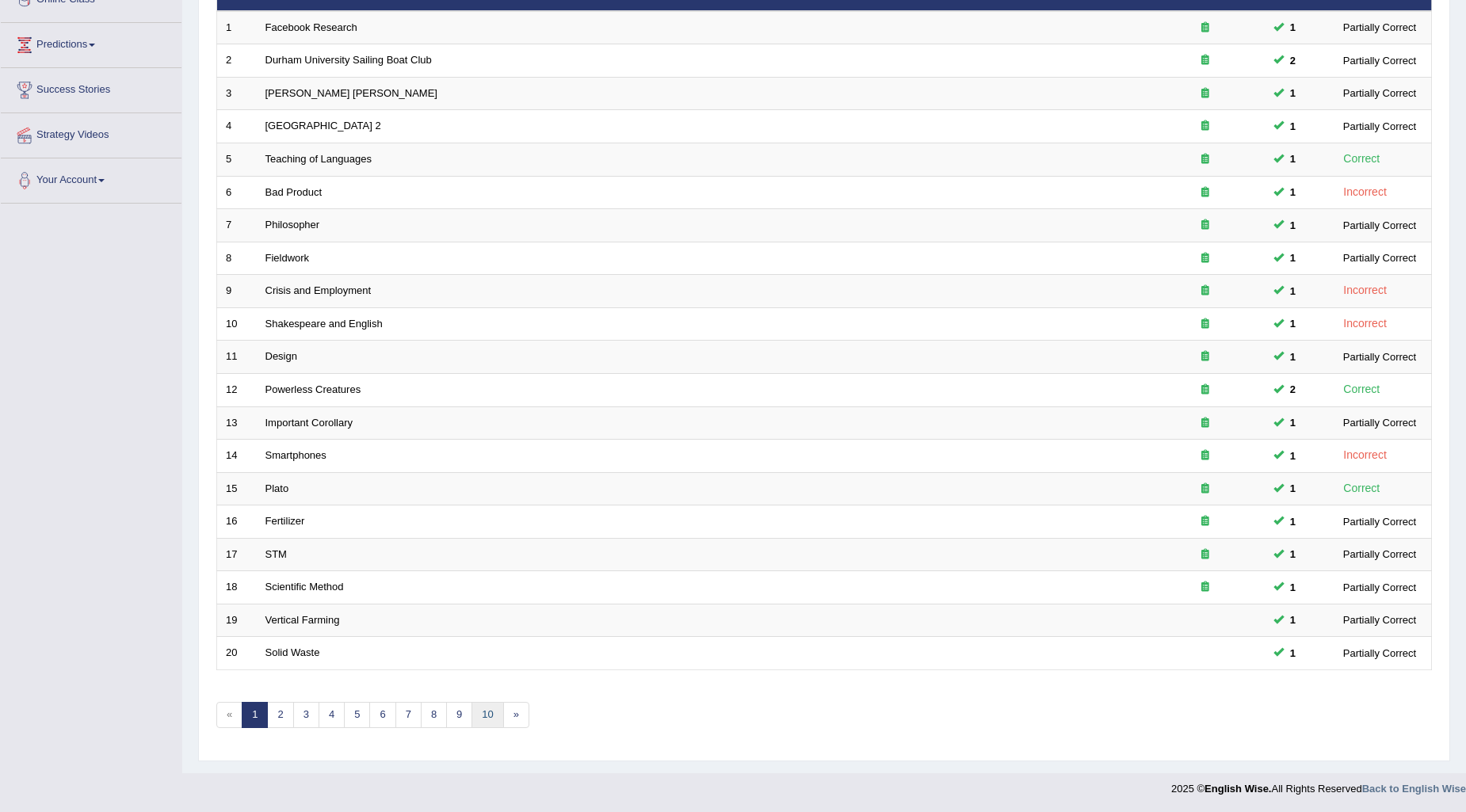
click at [492, 714] on link "10" at bounding box center [487, 714] width 32 height 26
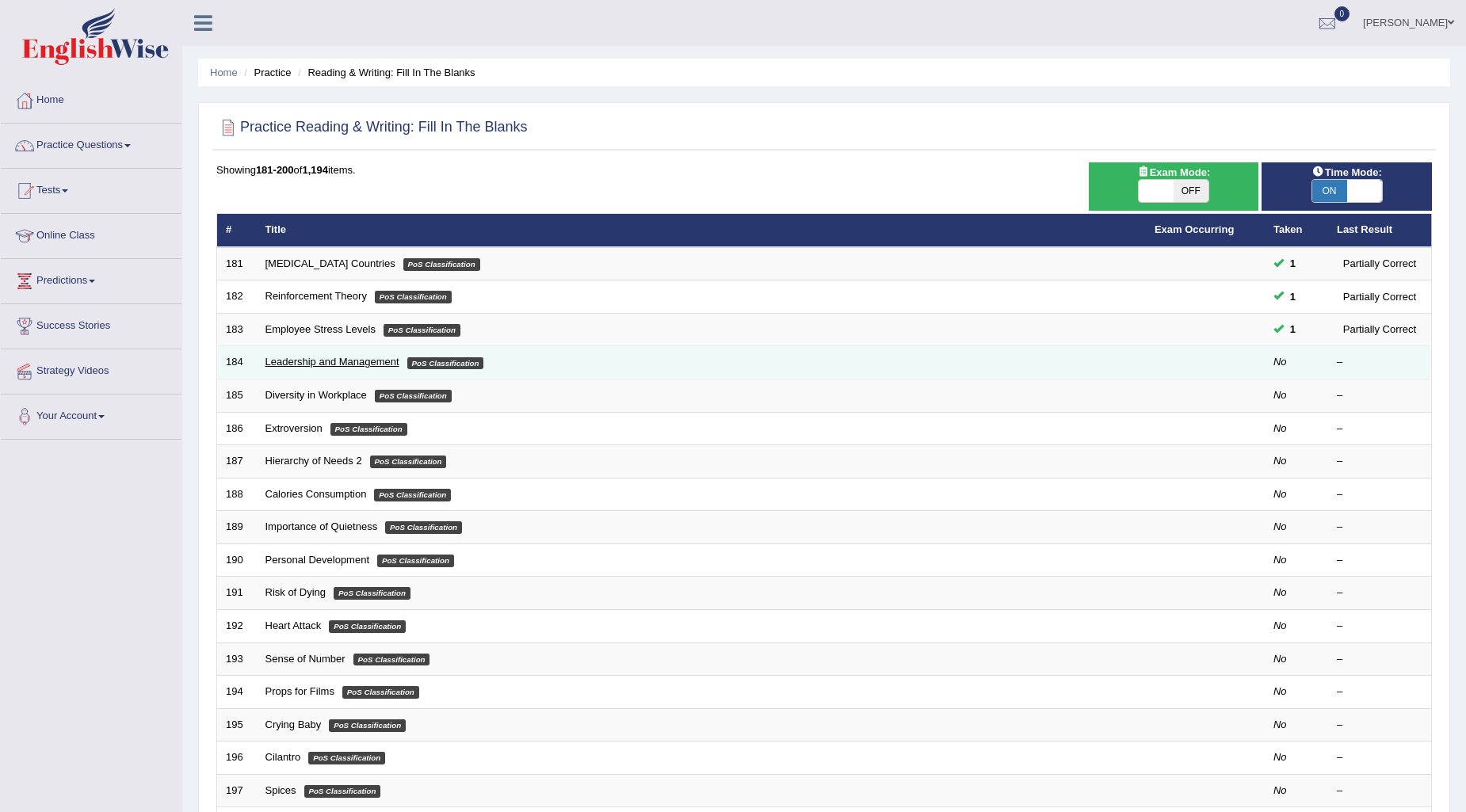
click at [319, 360] on link "Leadership and Management" at bounding box center [332, 362] width 134 height 12
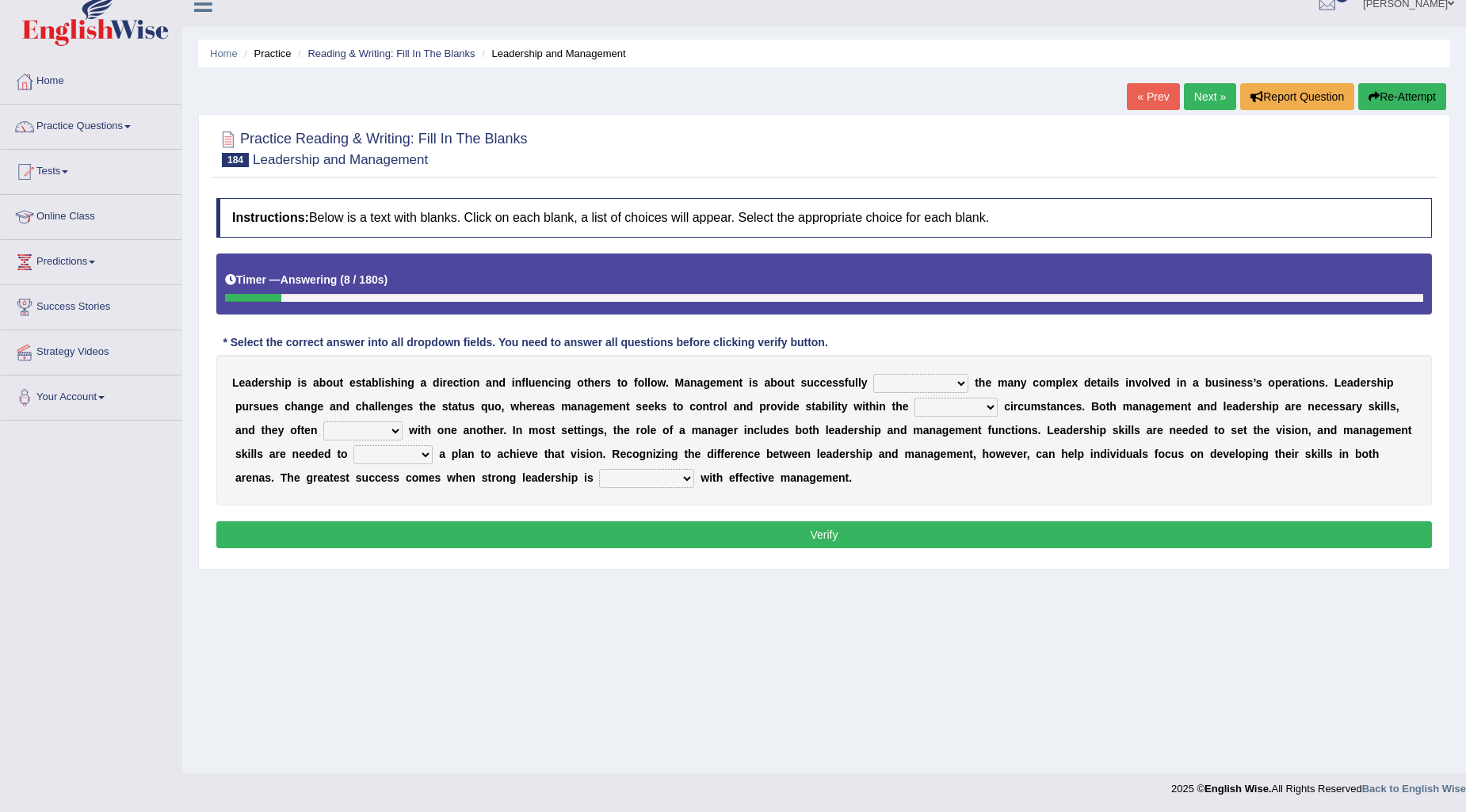
click at [956, 383] on select "Inspiring admiring depicting administering" at bounding box center [921, 383] width 95 height 19
click at [873, 374] on select "Inspiring admiring depicting administering" at bounding box center [921, 383] width 95 height 19
click at [966, 380] on select "Inspiring admiring depicting administering" at bounding box center [921, 383] width 95 height 19
select select "admiring"
click at [873, 374] on select "Inspiring admiring depicting administering" at bounding box center [921, 383] width 95 height 19
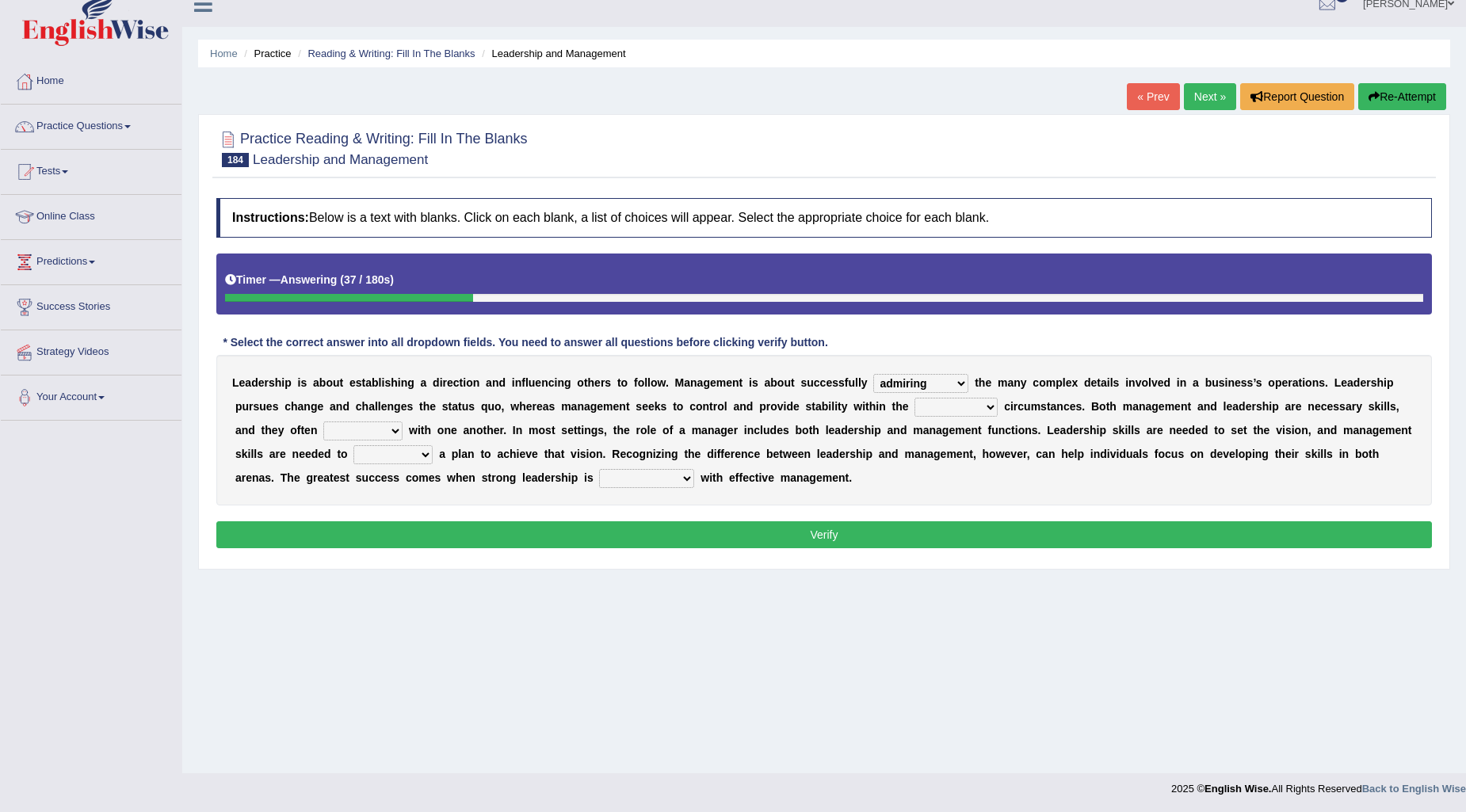
click at [992, 400] on select "mentioning monitoring uninspiring existing" at bounding box center [956, 407] width 83 height 19
select select "existing"
click at [915, 398] on select "mentioning monitoring uninspiring existing" at bounding box center [956, 407] width 83 height 19
click at [384, 434] on select "vitalize overlap reverb resurrect" at bounding box center [363, 431] width 79 height 19
click at [324, 422] on select "vitalize overlap reverb resurrect" at bounding box center [363, 431] width 79 height 19
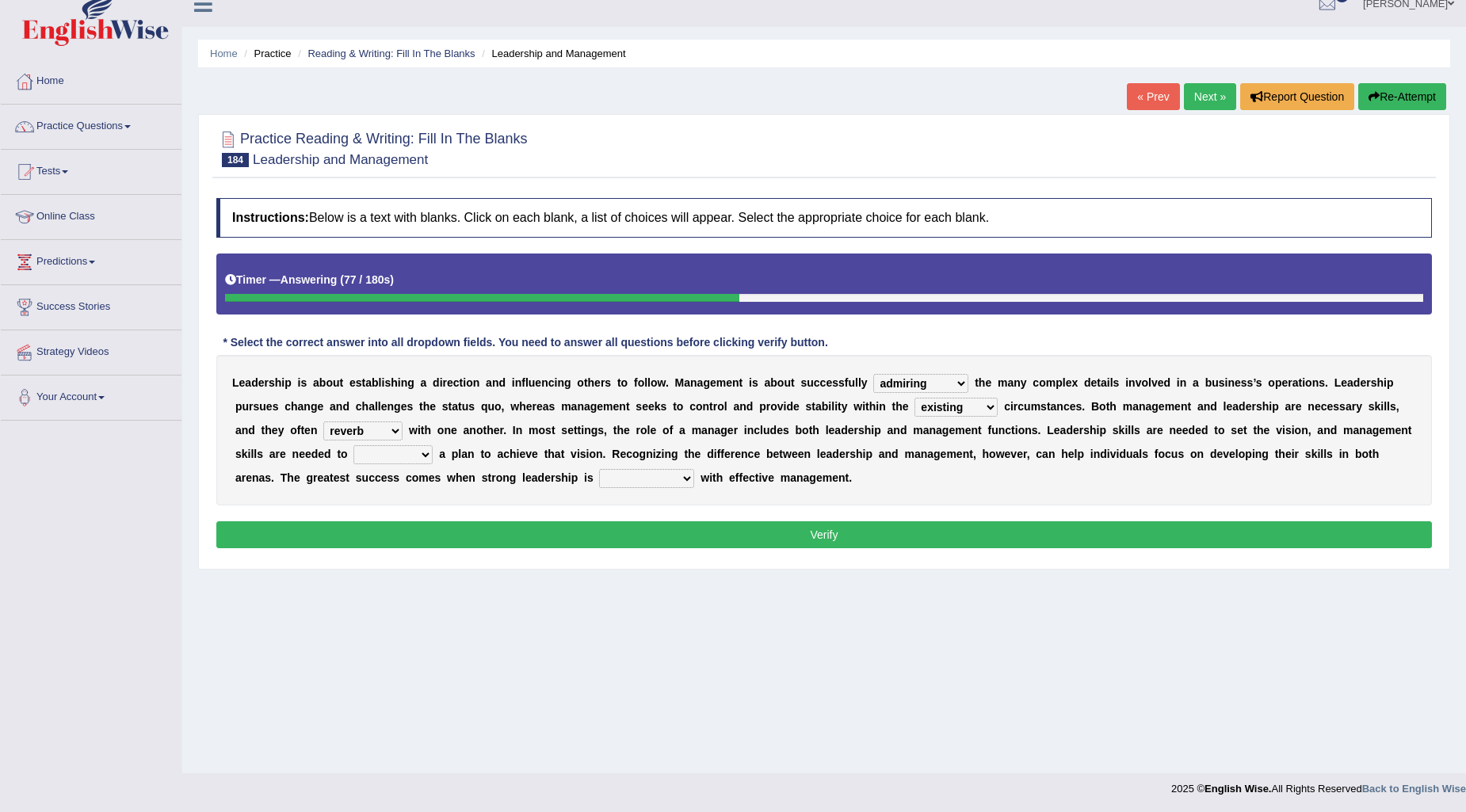
click at [384, 428] on select "vitalize overlap reverb resurrect" at bounding box center [363, 431] width 79 height 19
select select "overlap"
click at [324, 422] on select "vitalize overlap reverb resurrect" at bounding box center [363, 431] width 79 height 19
click at [414, 452] on select "validate antedate reimburse implement" at bounding box center [393, 454] width 79 height 19
select select "antedate"
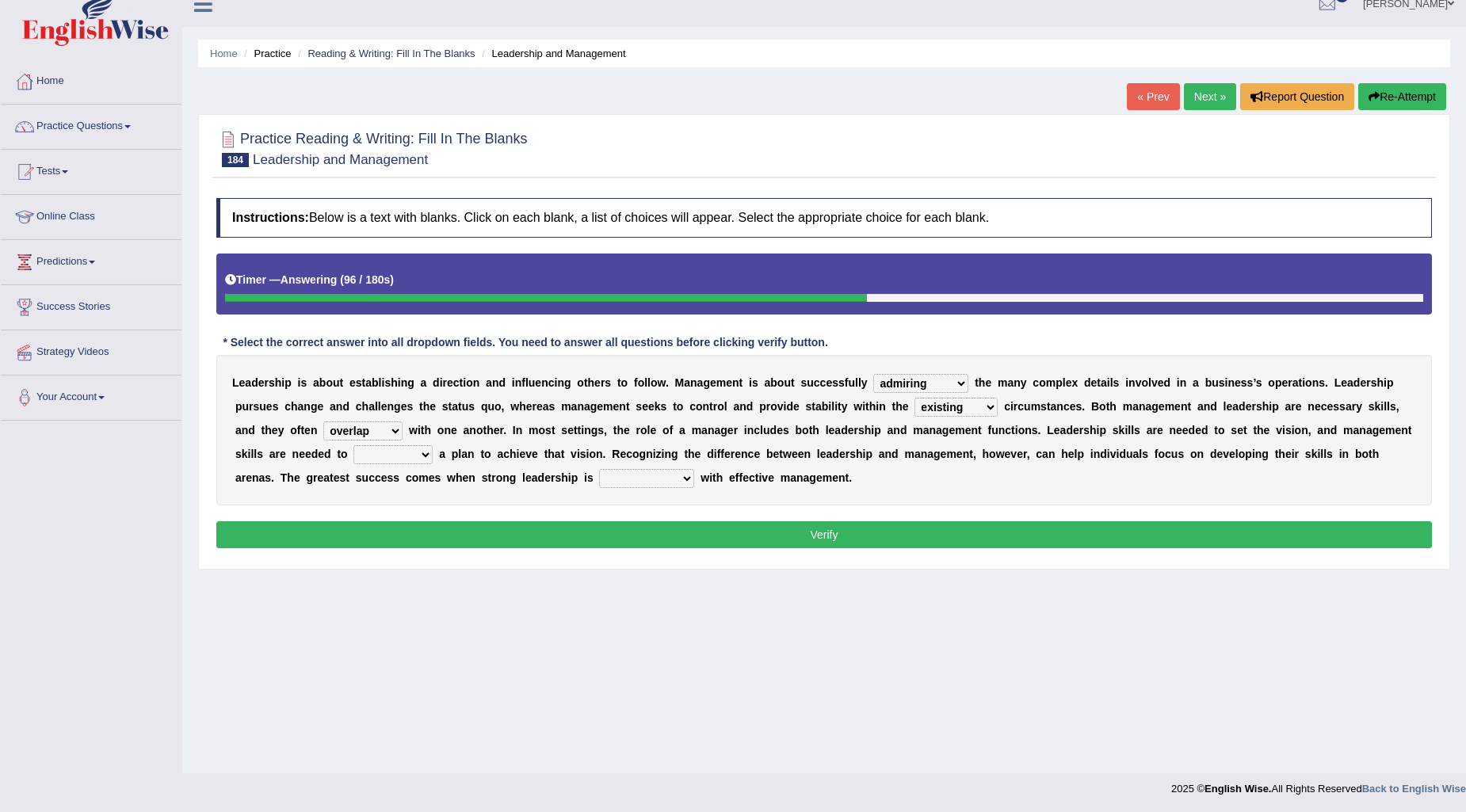
click at [354, 445] on select "validate antedate reimburse implement" at bounding box center [393, 454] width 79 height 19
click at [678, 479] on select "paired impoverished impaired polished" at bounding box center [646, 479] width 95 height 19
select select "impaired"
click at [599, 469] on select "paired impoverished impaired polished" at bounding box center [646, 479] width 95 height 19
click at [829, 533] on button "Verify" at bounding box center [824, 534] width 1216 height 27
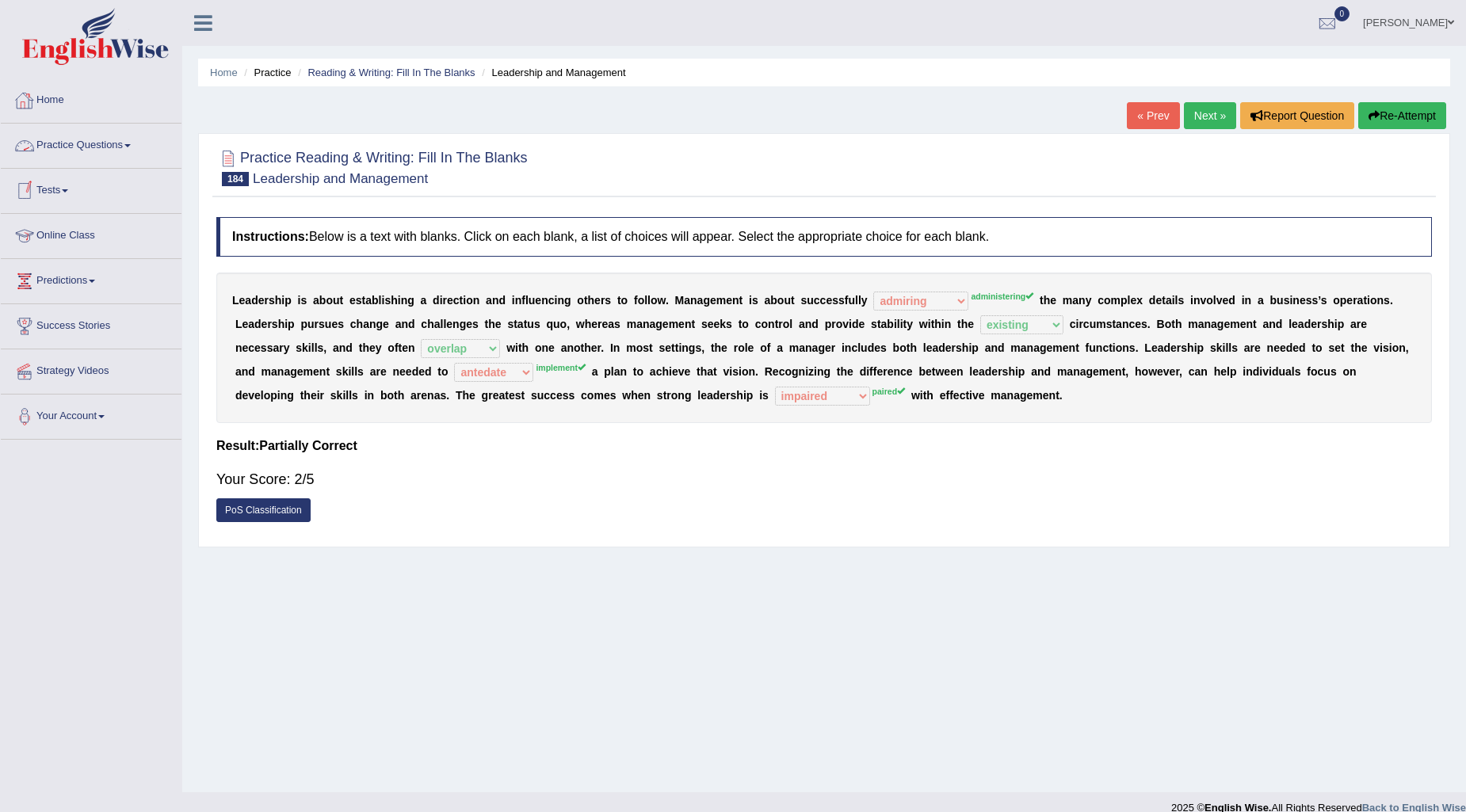
click at [133, 133] on link "Practice Questions" at bounding box center [91, 143] width 181 height 40
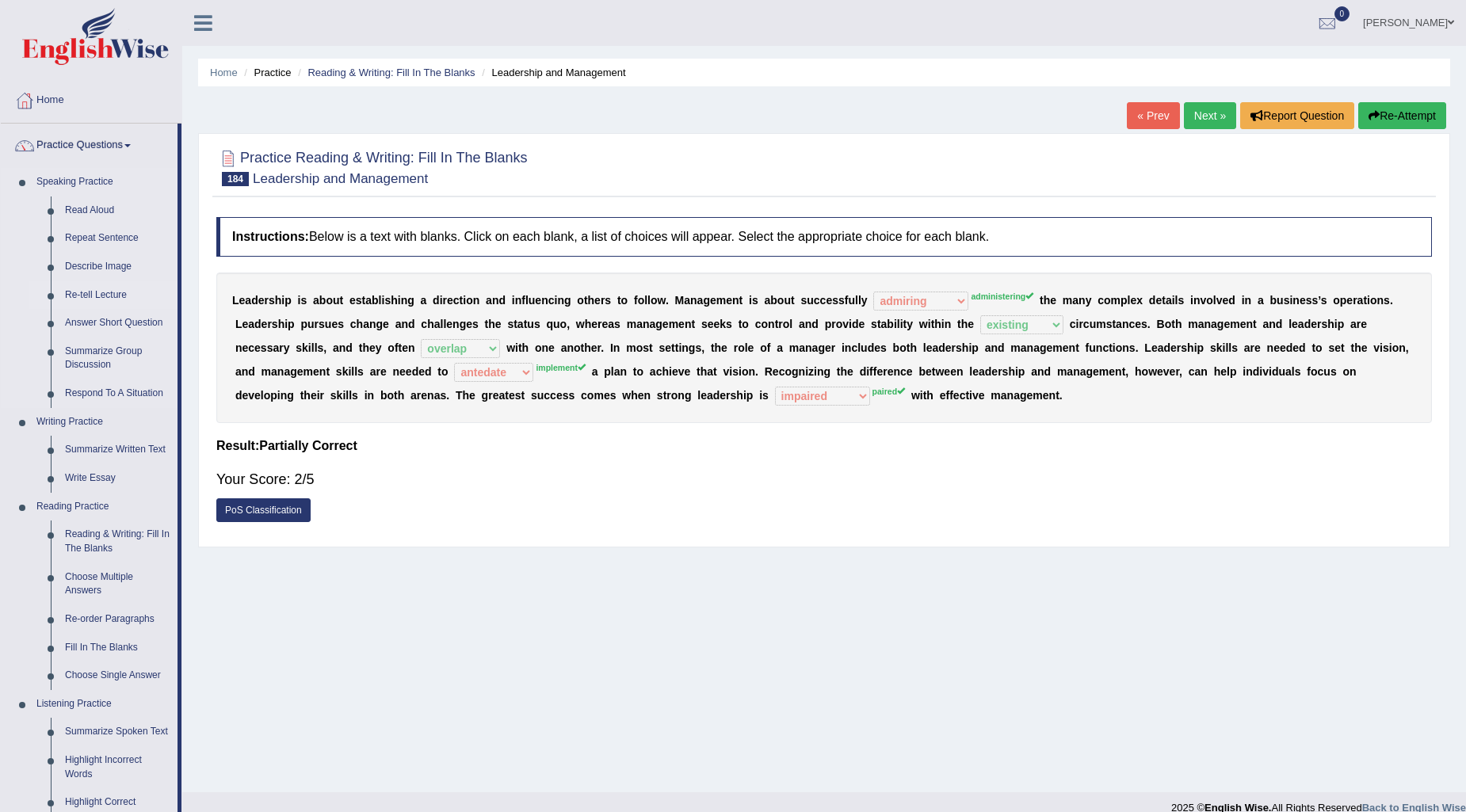
click at [88, 301] on link "Re-tell Lecture" at bounding box center [118, 295] width 120 height 28
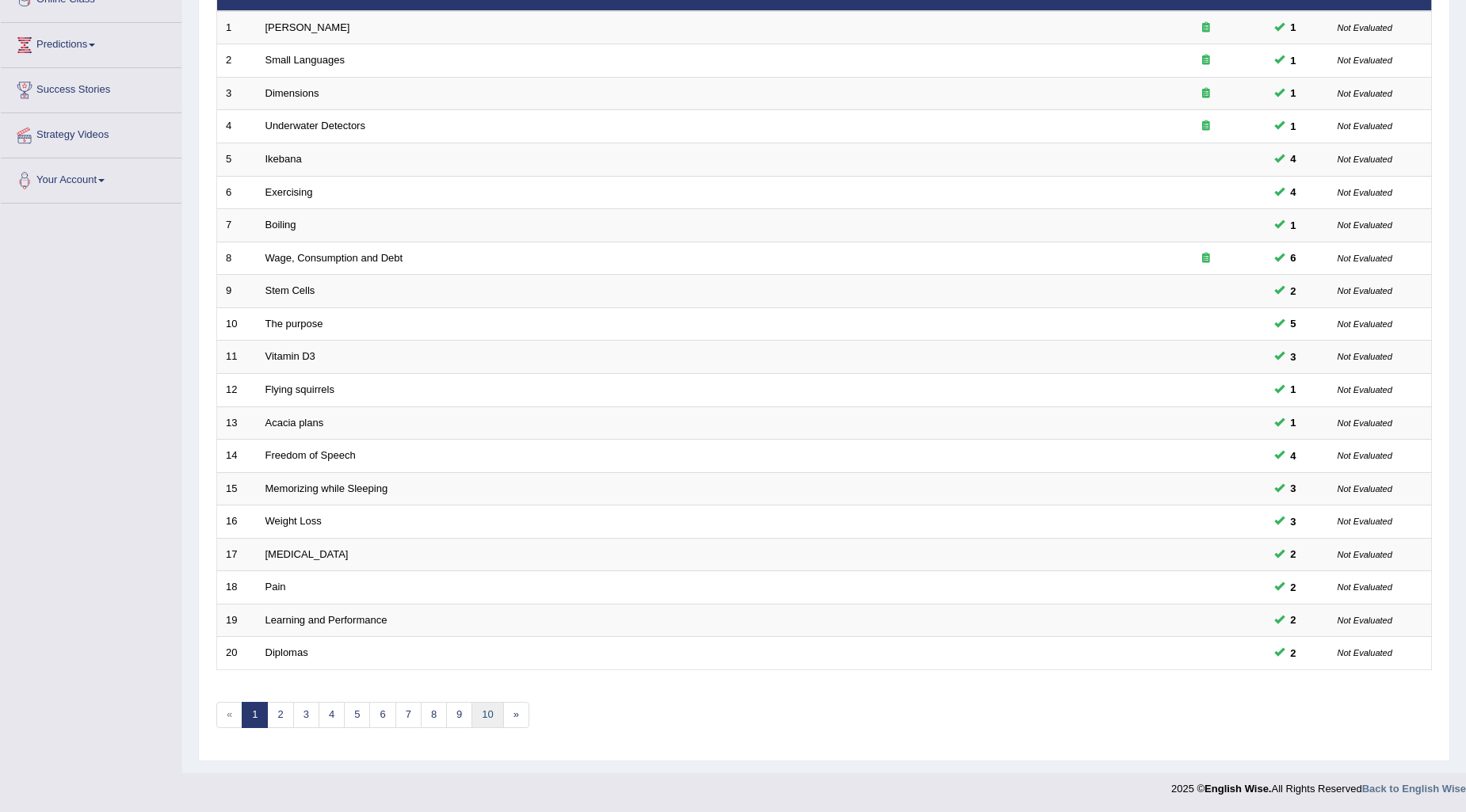
click at [484, 719] on link "10" at bounding box center [487, 714] width 32 height 26
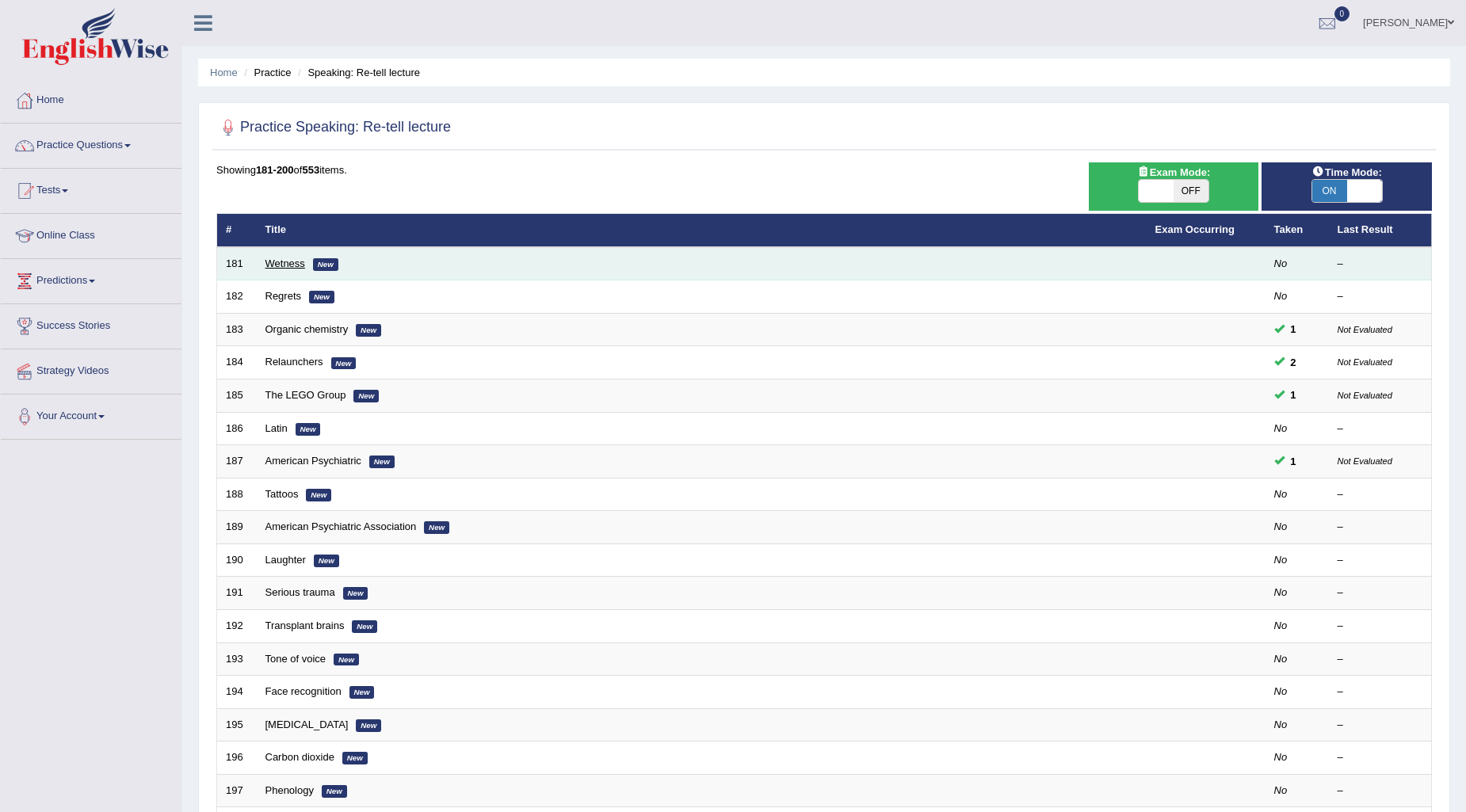
click at [286, 259] on link "Wetness" at bounding box center [285, 263] width 40 height 12
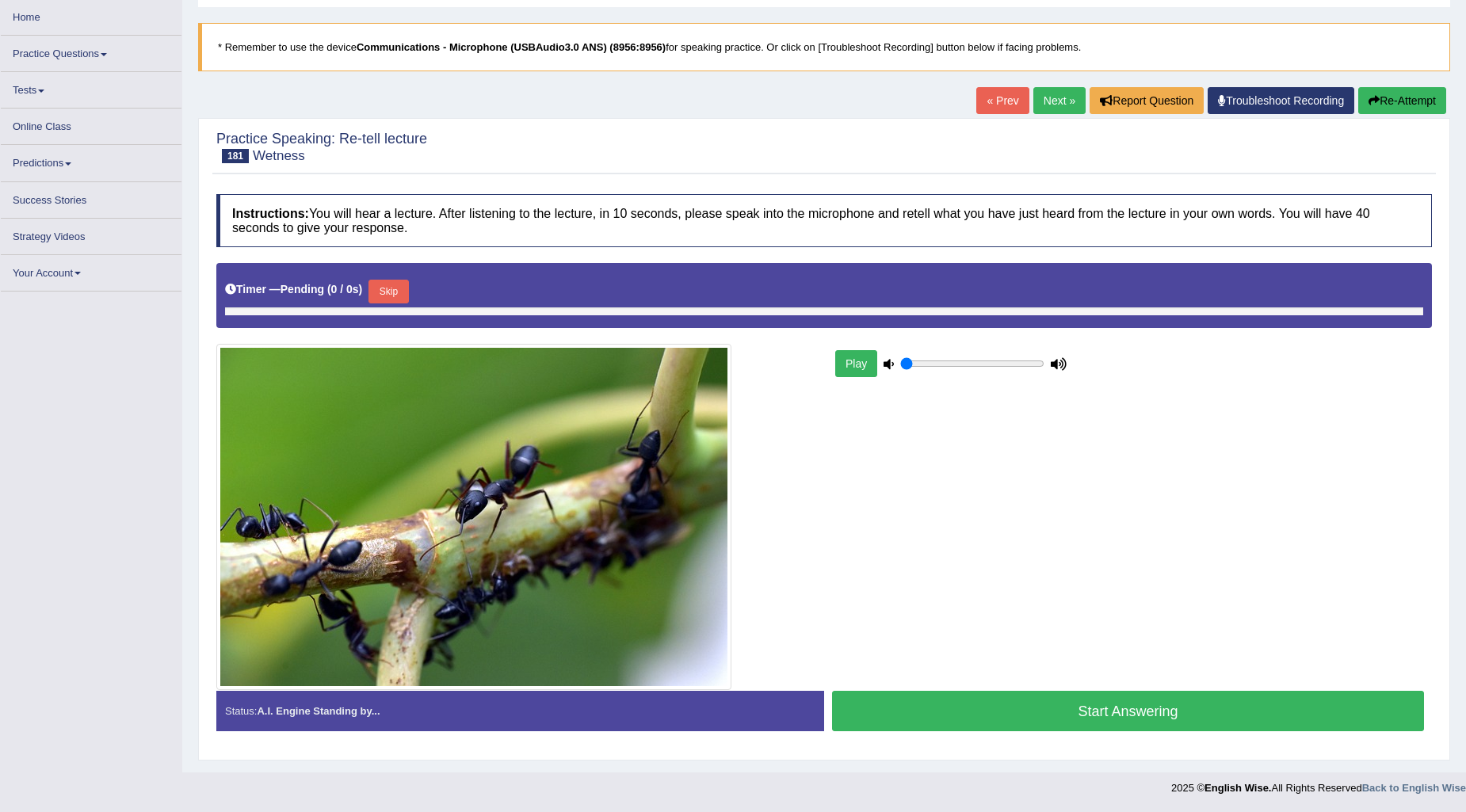
type input "1"
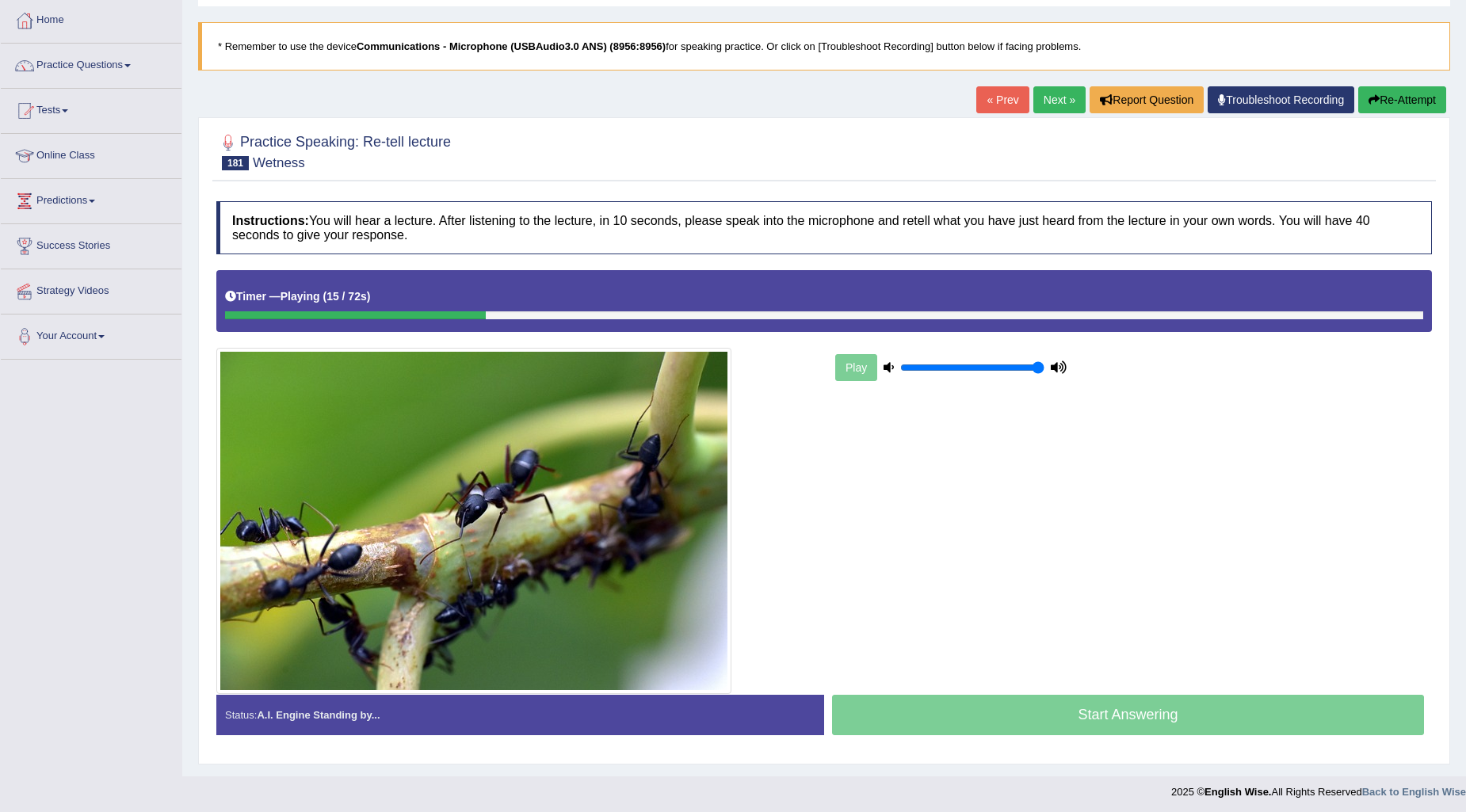
click at [1417, 104] on button "Re-Attempt" at bounding box center [1402, 100] width 88 height 27
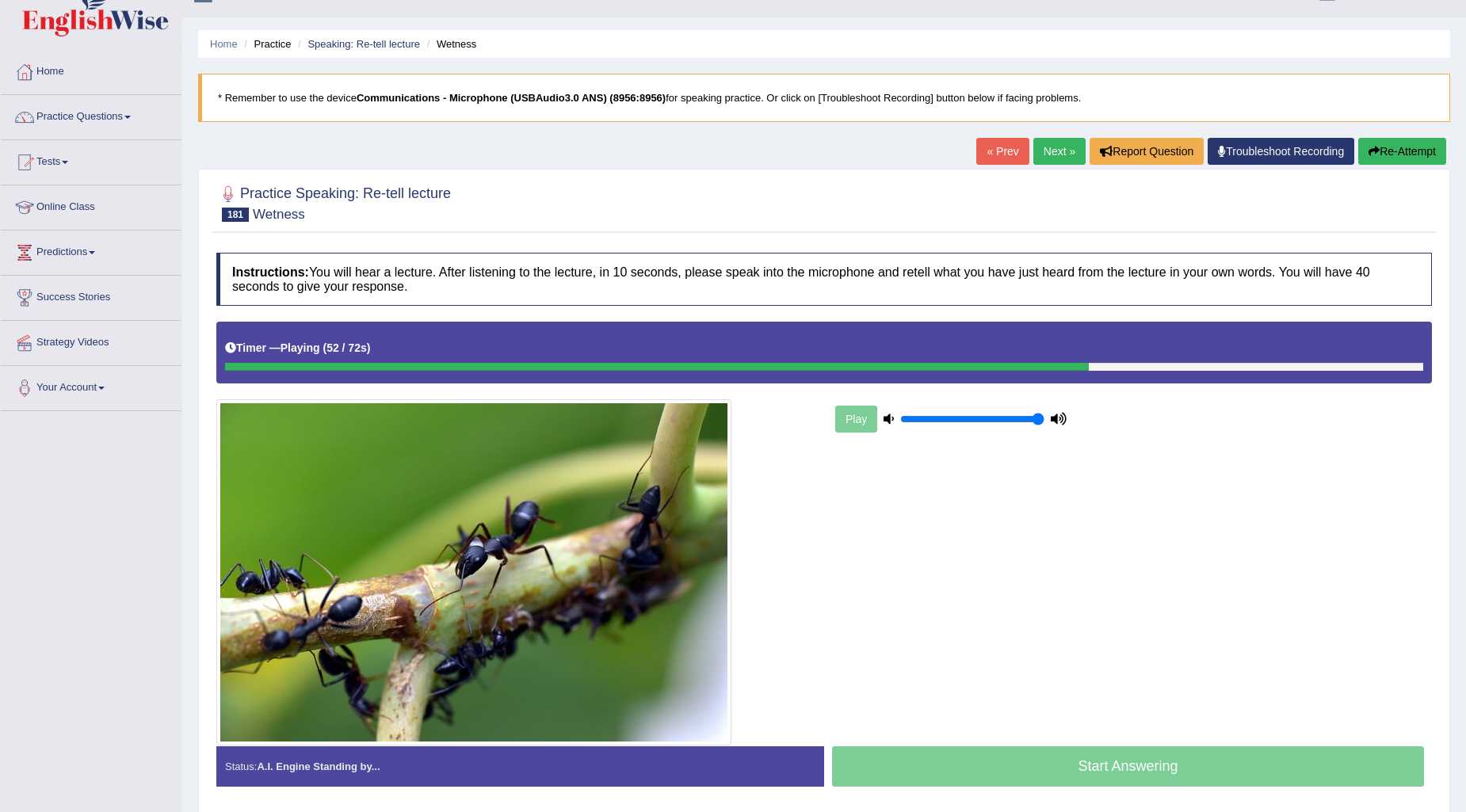
click at [1391, 138] on button "Re-Attempt" at bounding box center [1402, 151] width 88 height 27
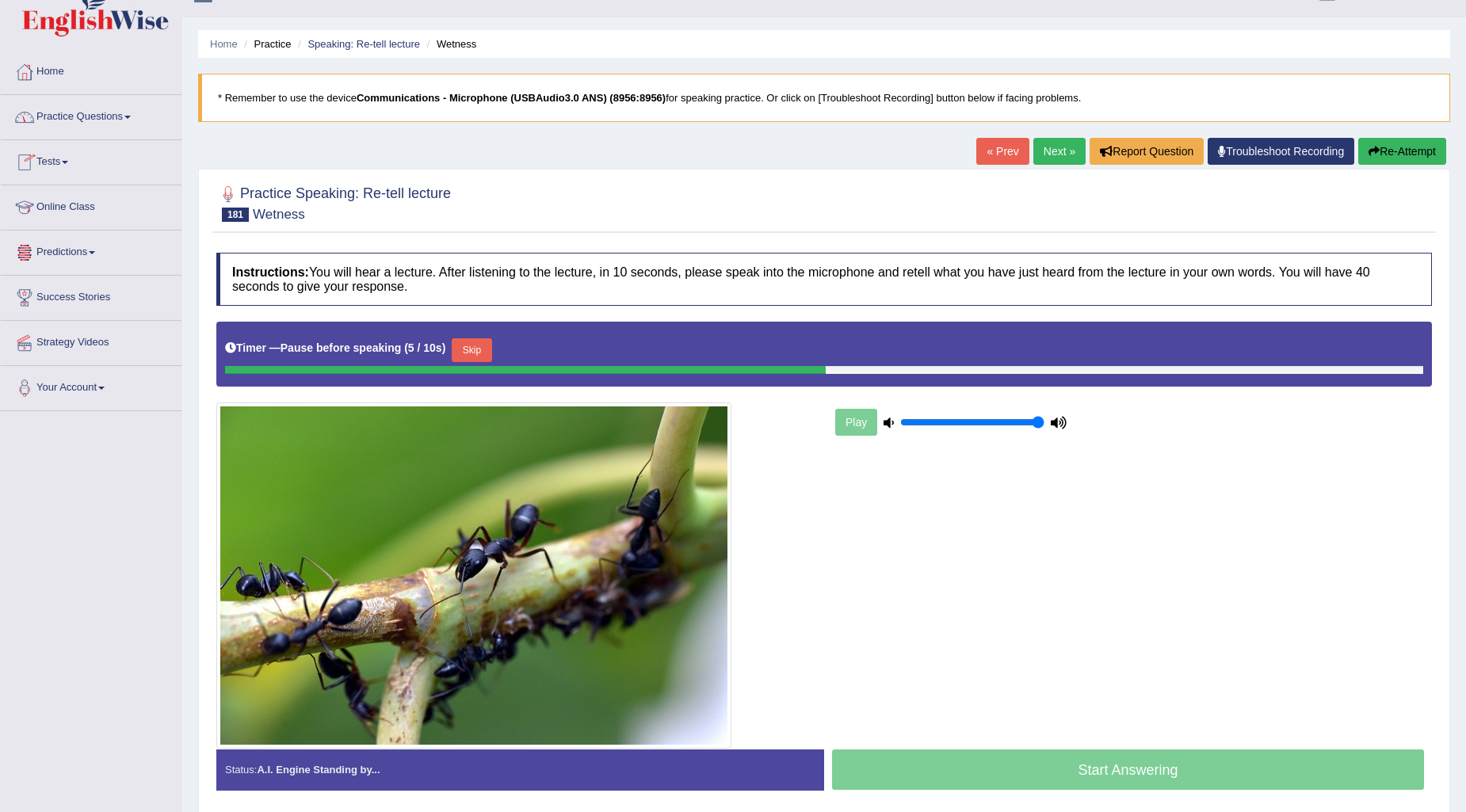
click at [471, 338] on button "Skip" at bounding box center [472, 350] width 40 height 24
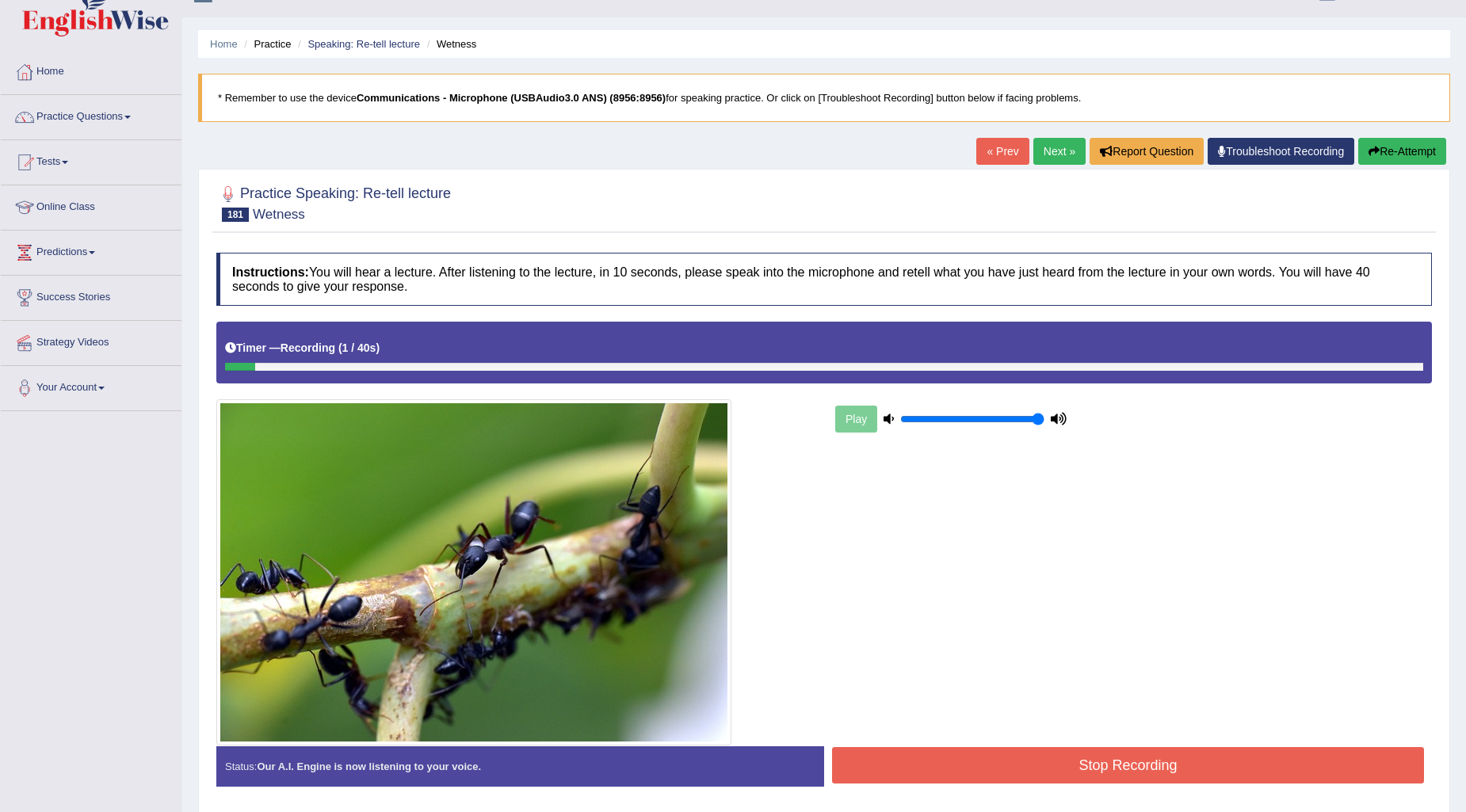
click at [1317, 755] on button "Stop Recording" at bounding box center [1128, 765] width 592 height 37
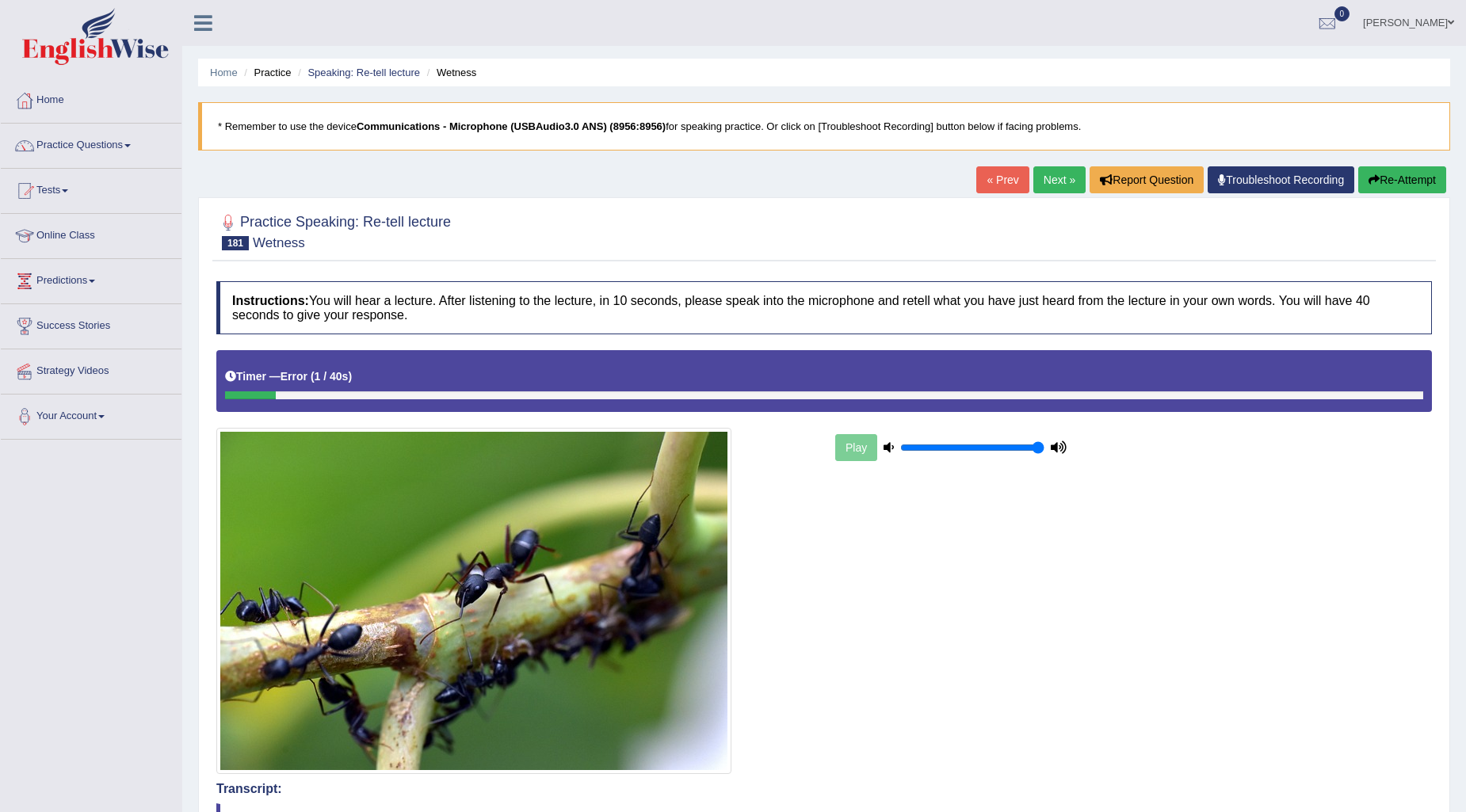
click at [1404, 176] on button "Re-Attempt" at bounding box center [1402, 180] width 88 height 27
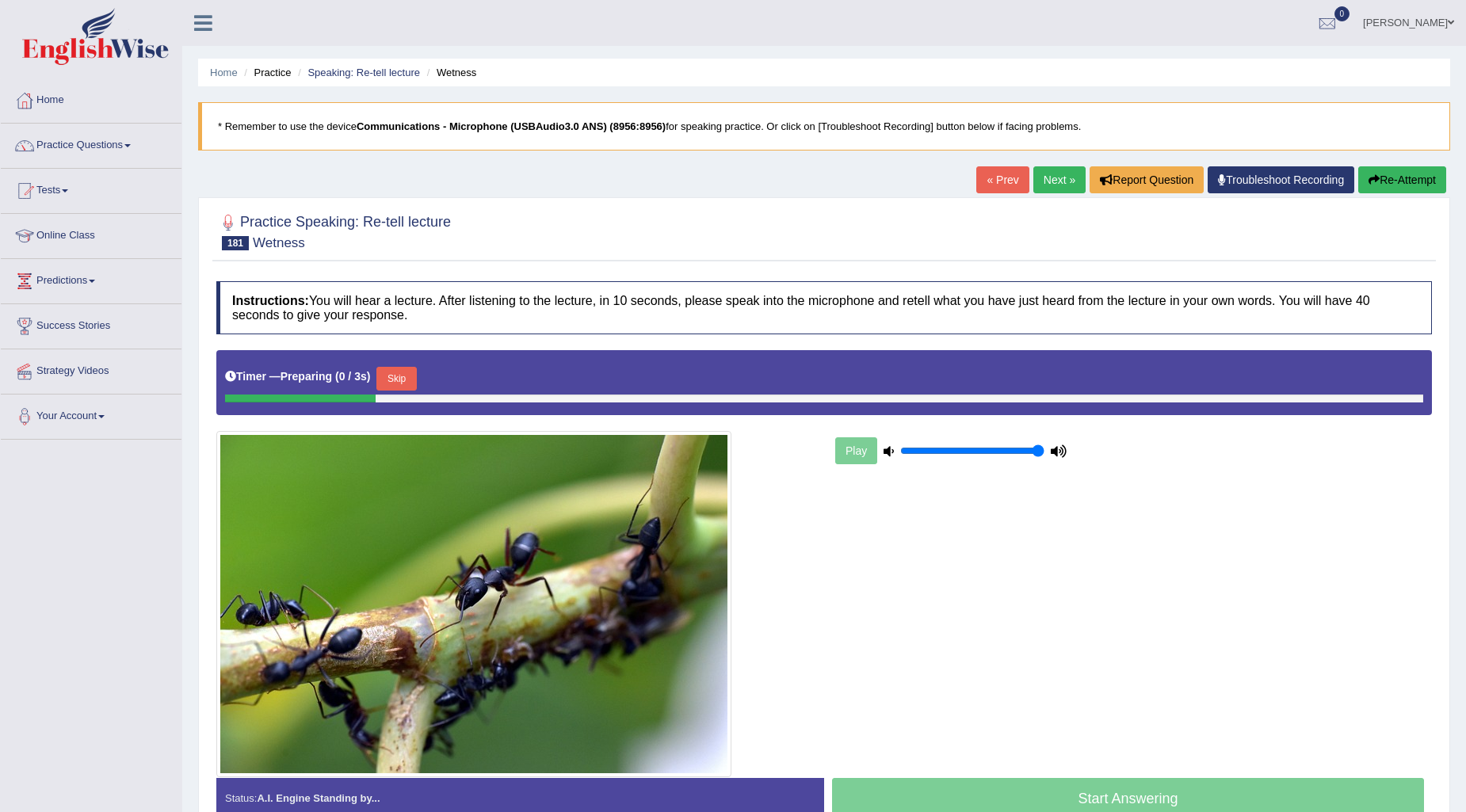
click at [1042, 177] on link "Next »" at bounding box center [1059, 180] width 53 height 27
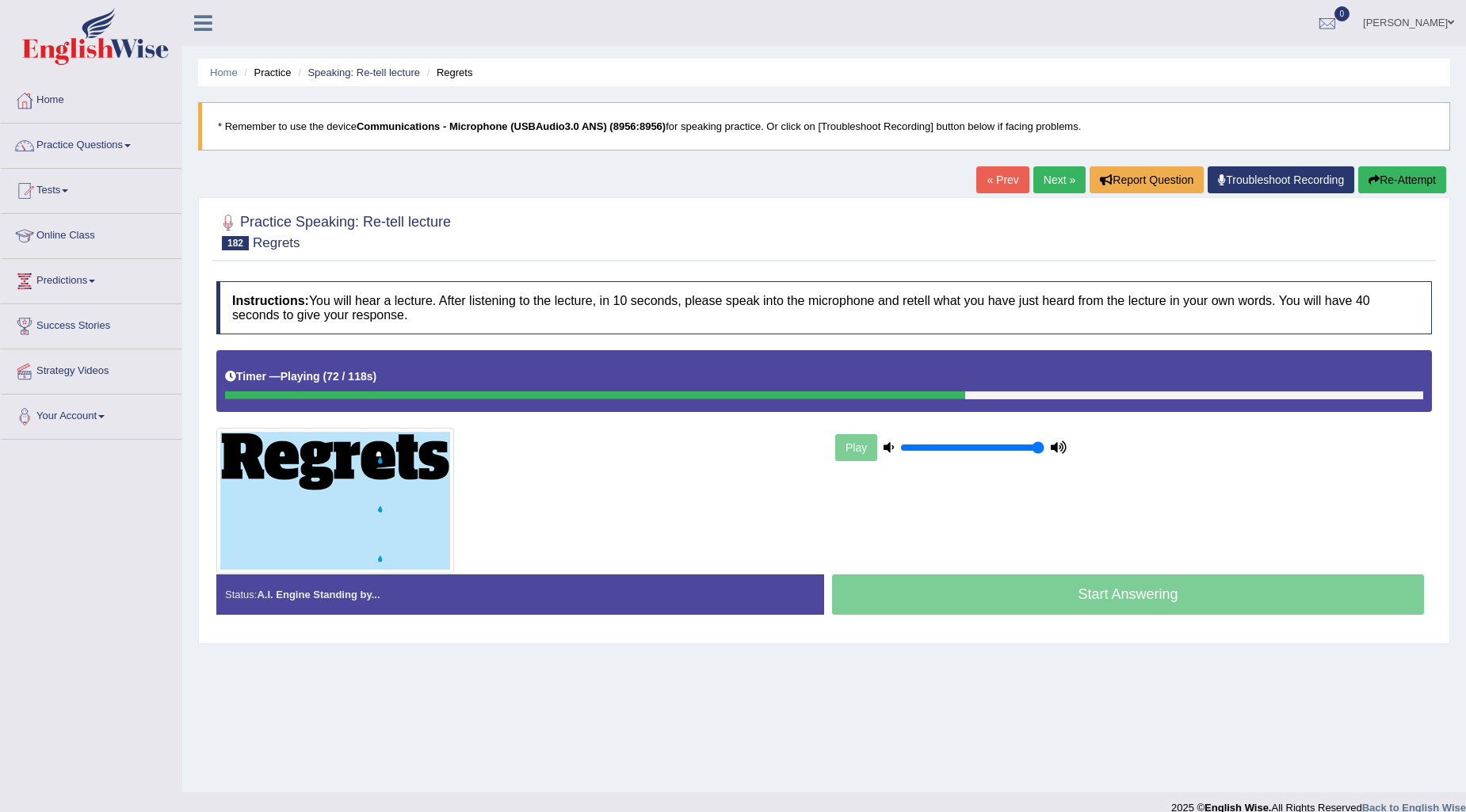
scroll to position [19, 0]
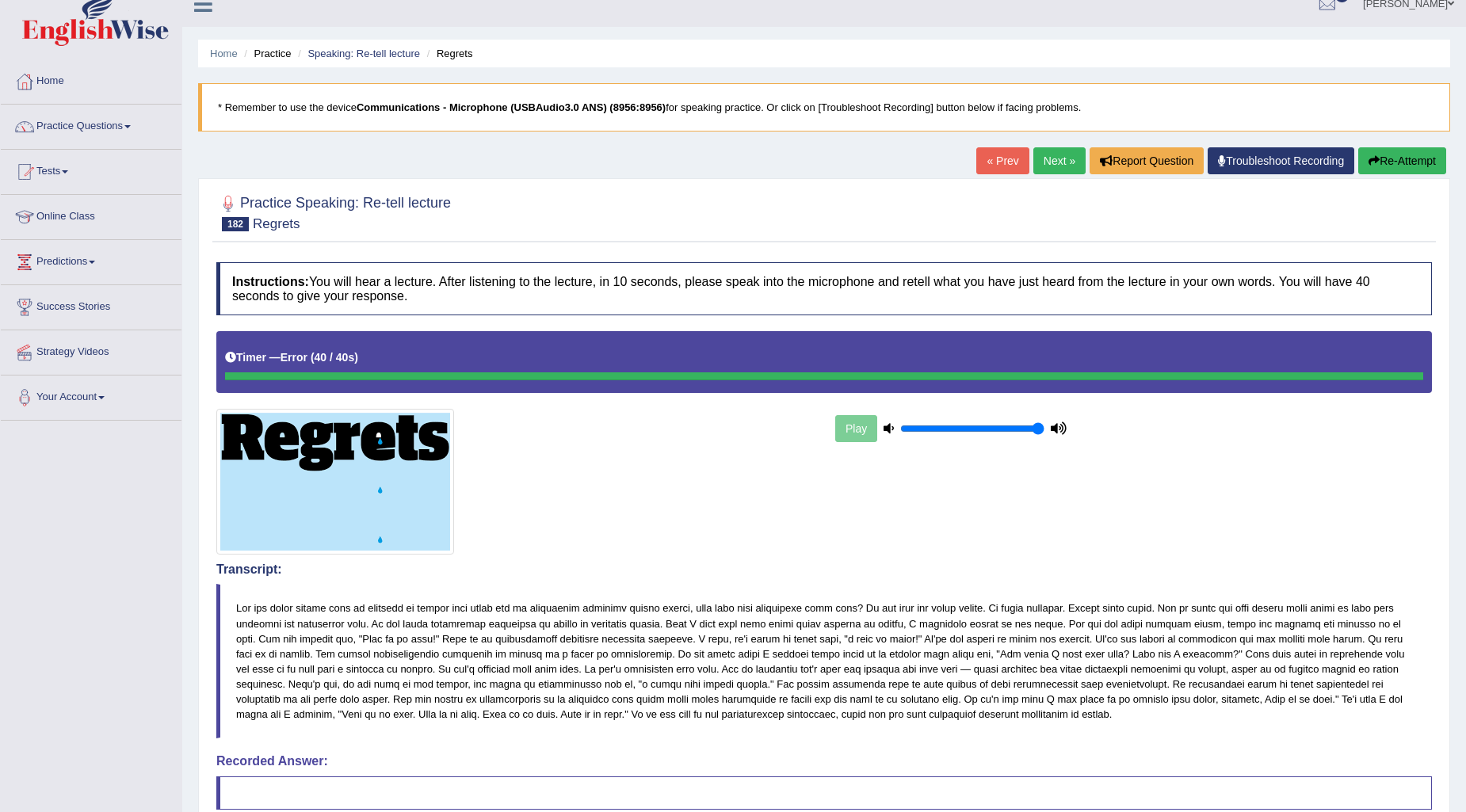
click at [1413, 163] on button "Re-Attempt" at bounding box center [1402, 161] width 88 height 27
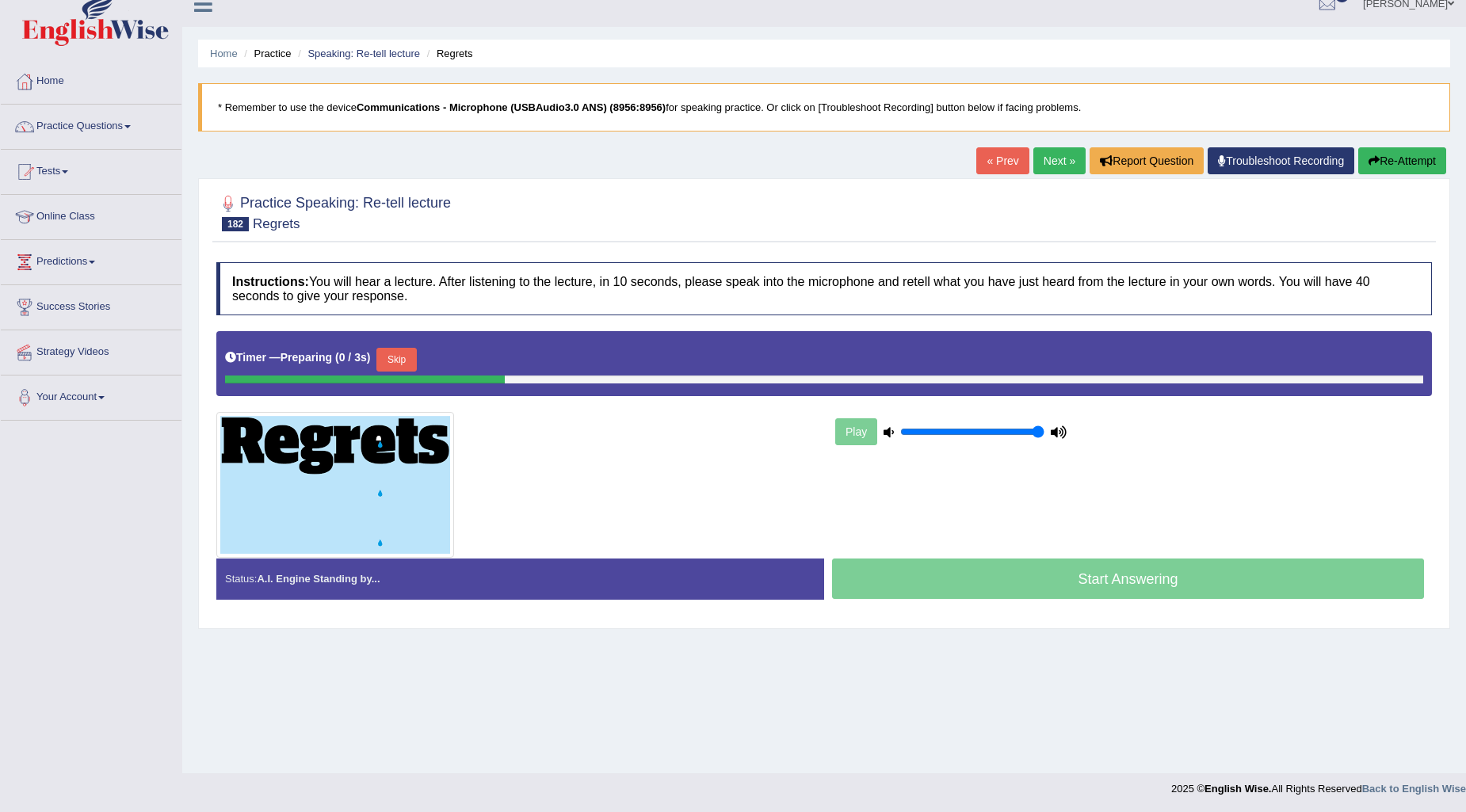
drag, startPoint x: 1023, startPoint y: 371, endPoint x: 1034, endPoint y: 369, distance: 11.2
click at [1034, 369] on div "Timer — Preparing ( 0 / 3s ) Skip" at bounding box center [824, 359] width 1198 height 32
click at [1042, 407] on div "Play" at bounding box center [824, 444] width 1232 height 227
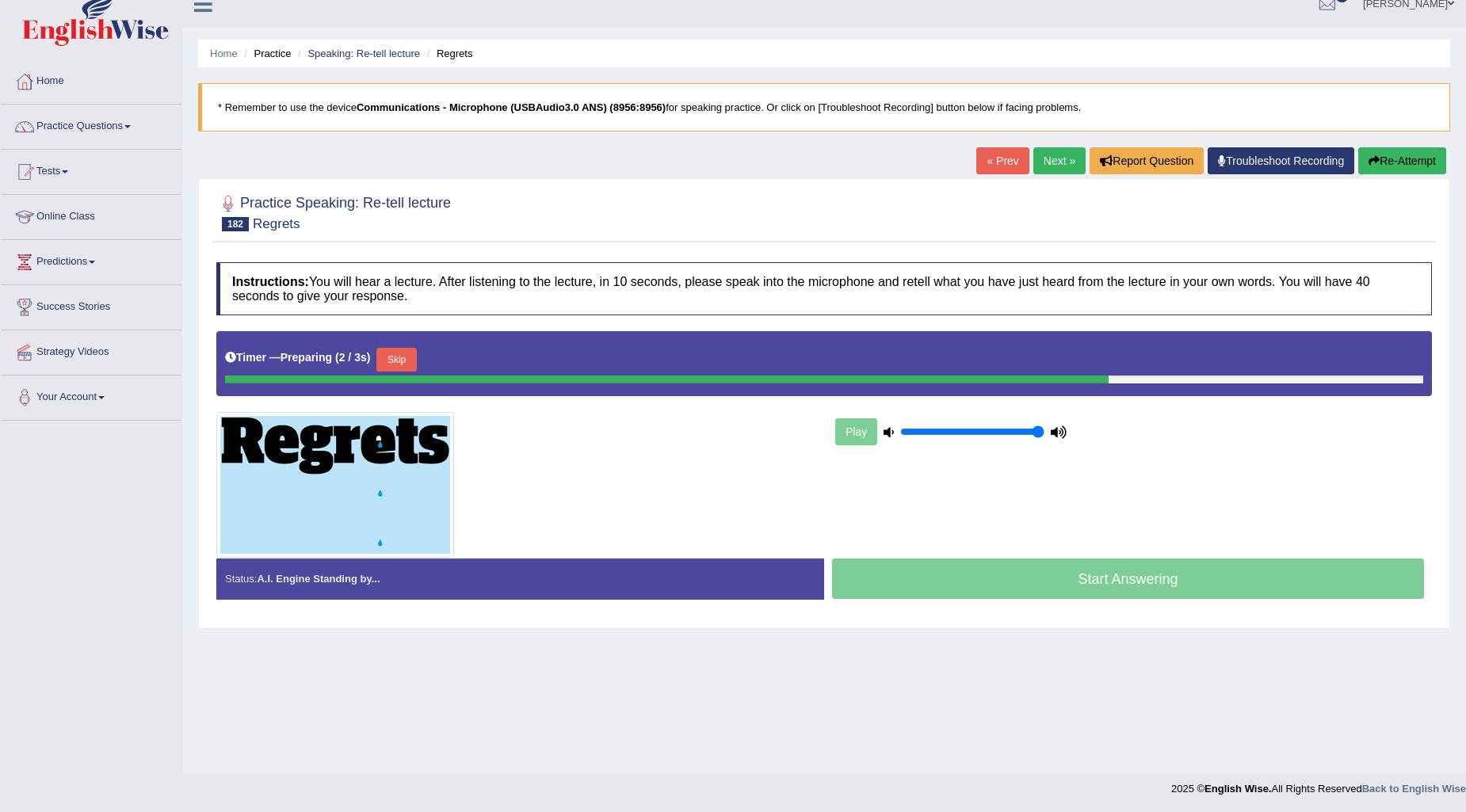
click at [406, 352] on button "Skip" at bounding box center [396, 359] width 40 height 24
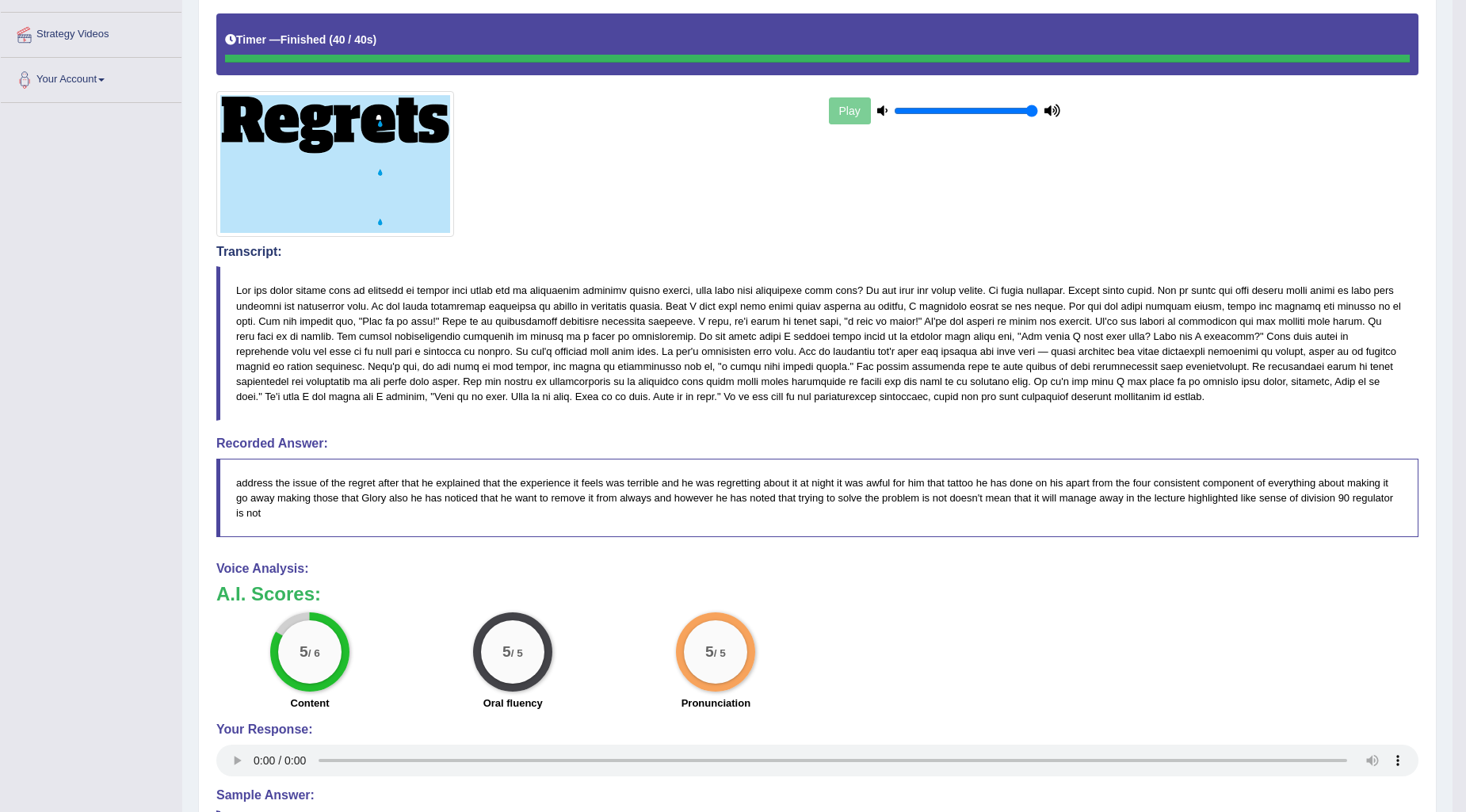
scroll to position [519, 0]
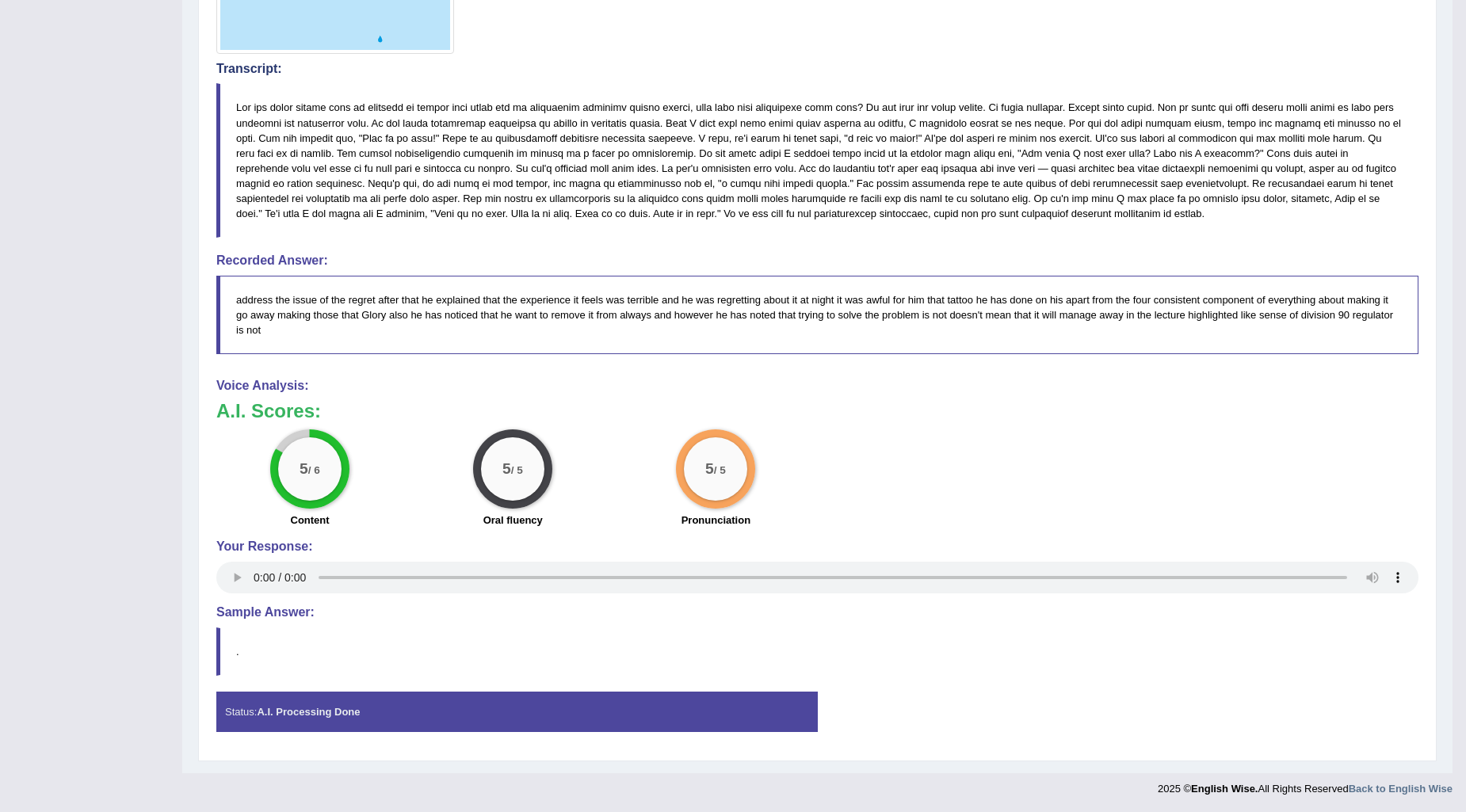
drag, startPoint x: 1478, startPoint y: 771, endPoint x: 874, endPoint y: 524, distance: 652.6
click at [873, 528] on div "Voice Analysis: A.I. Scores: 5 / 6 Content 5 / 5 Oral fluency 5 / 5 Pronunciati…" at bounding box center [817, 488] width 1202 height 218
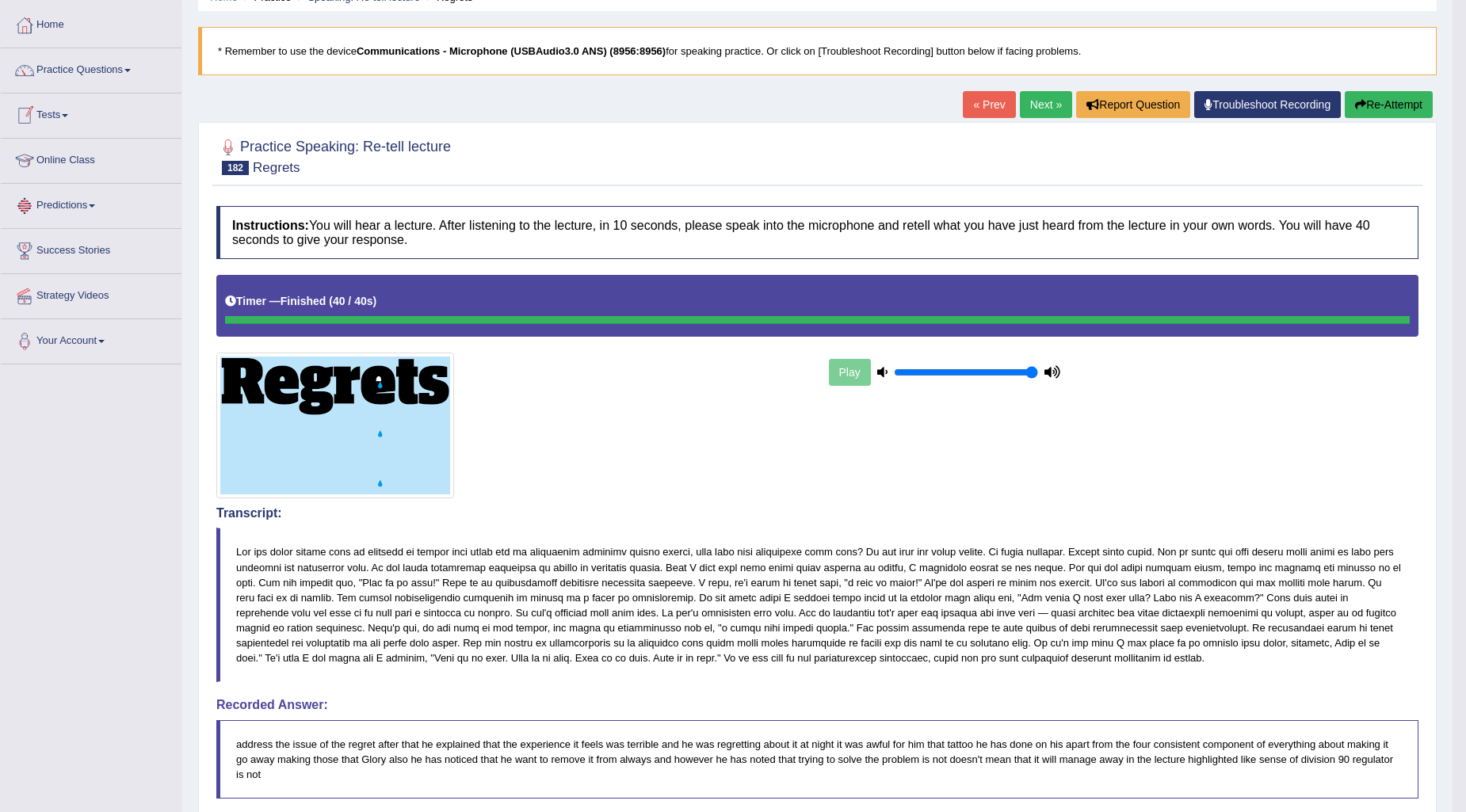
scroll to position [0, 0]
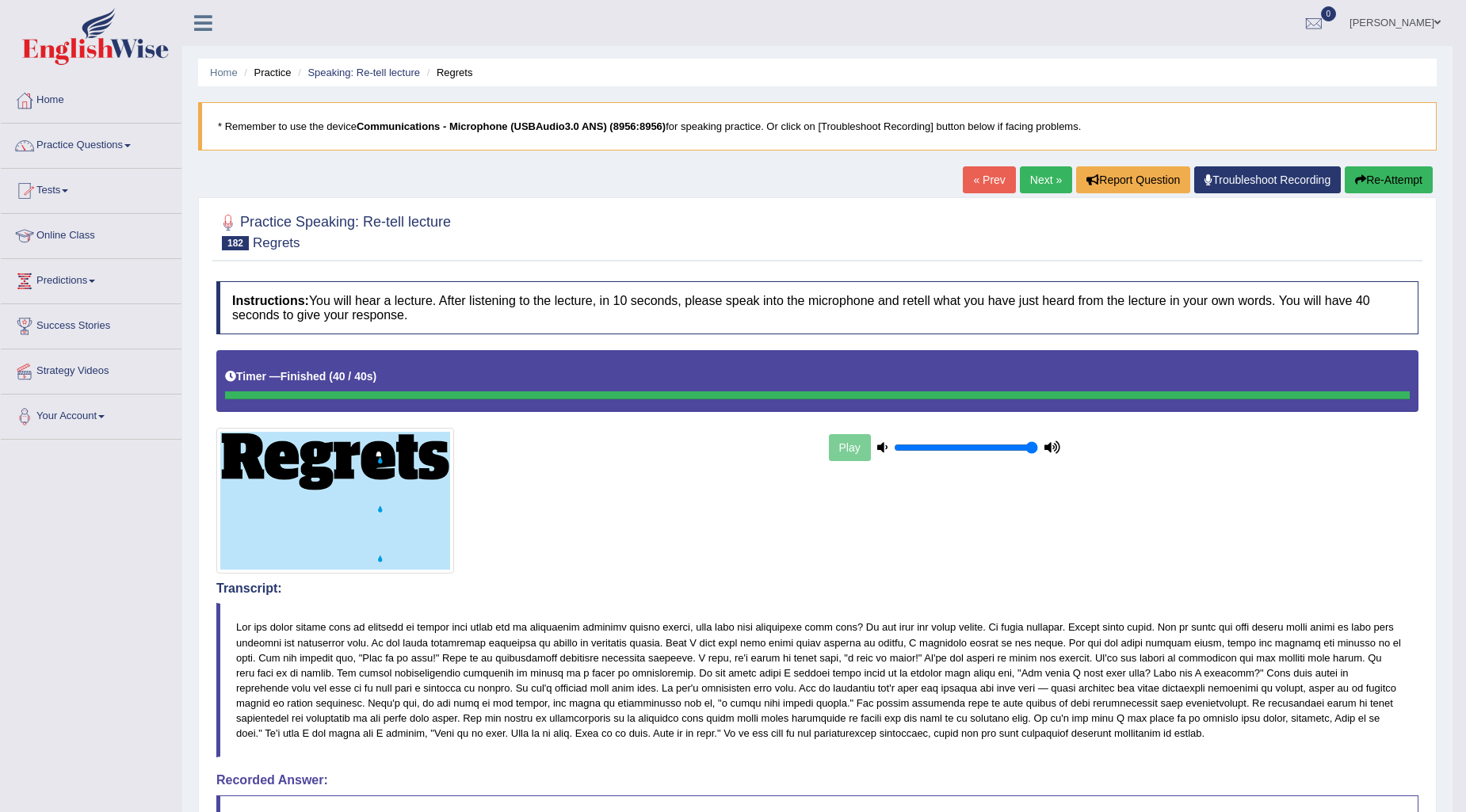
click at [1058, 178] on link "Next »" at bounding box center [1046, 180] width 53 height 27
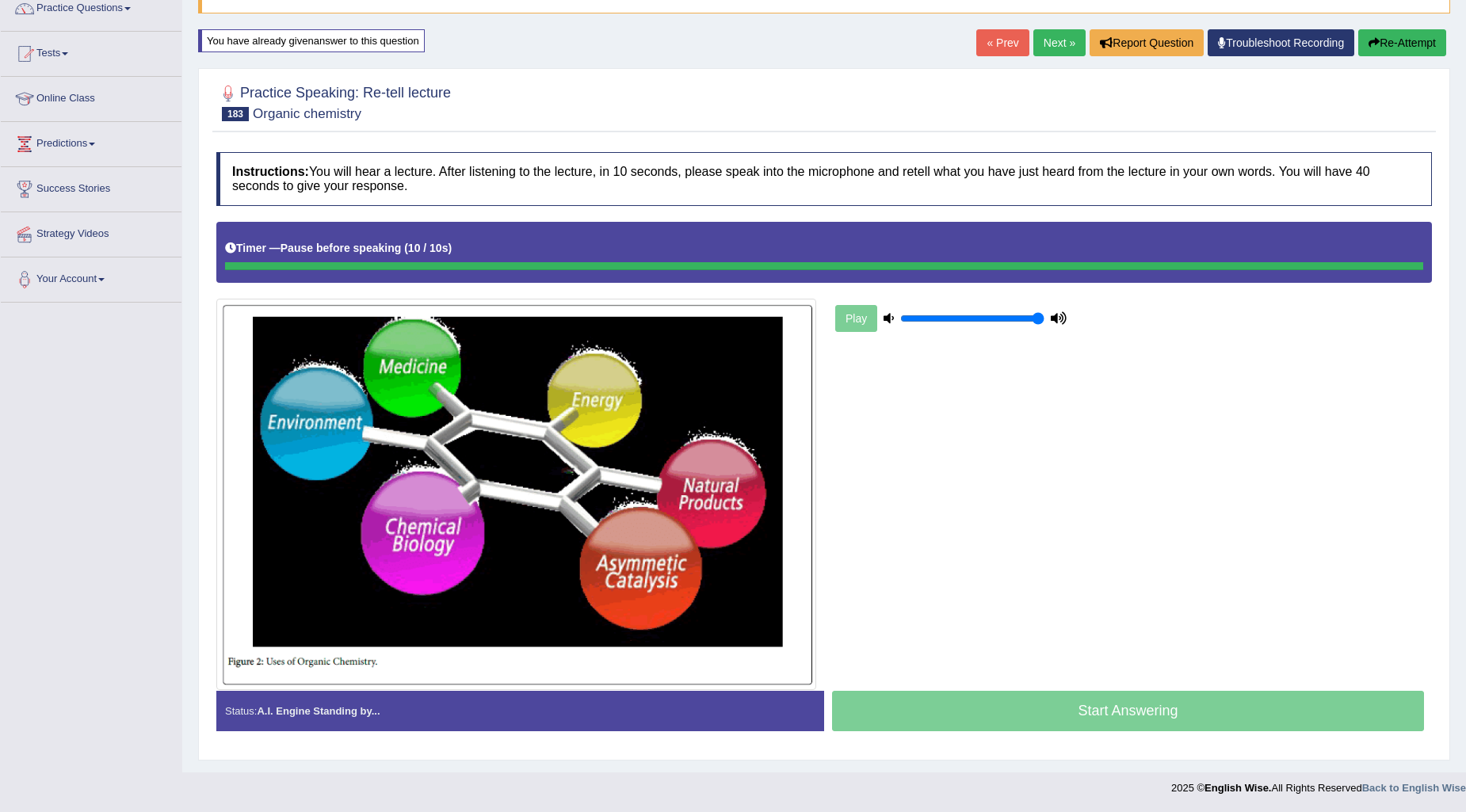
scroll to position [136, 0]
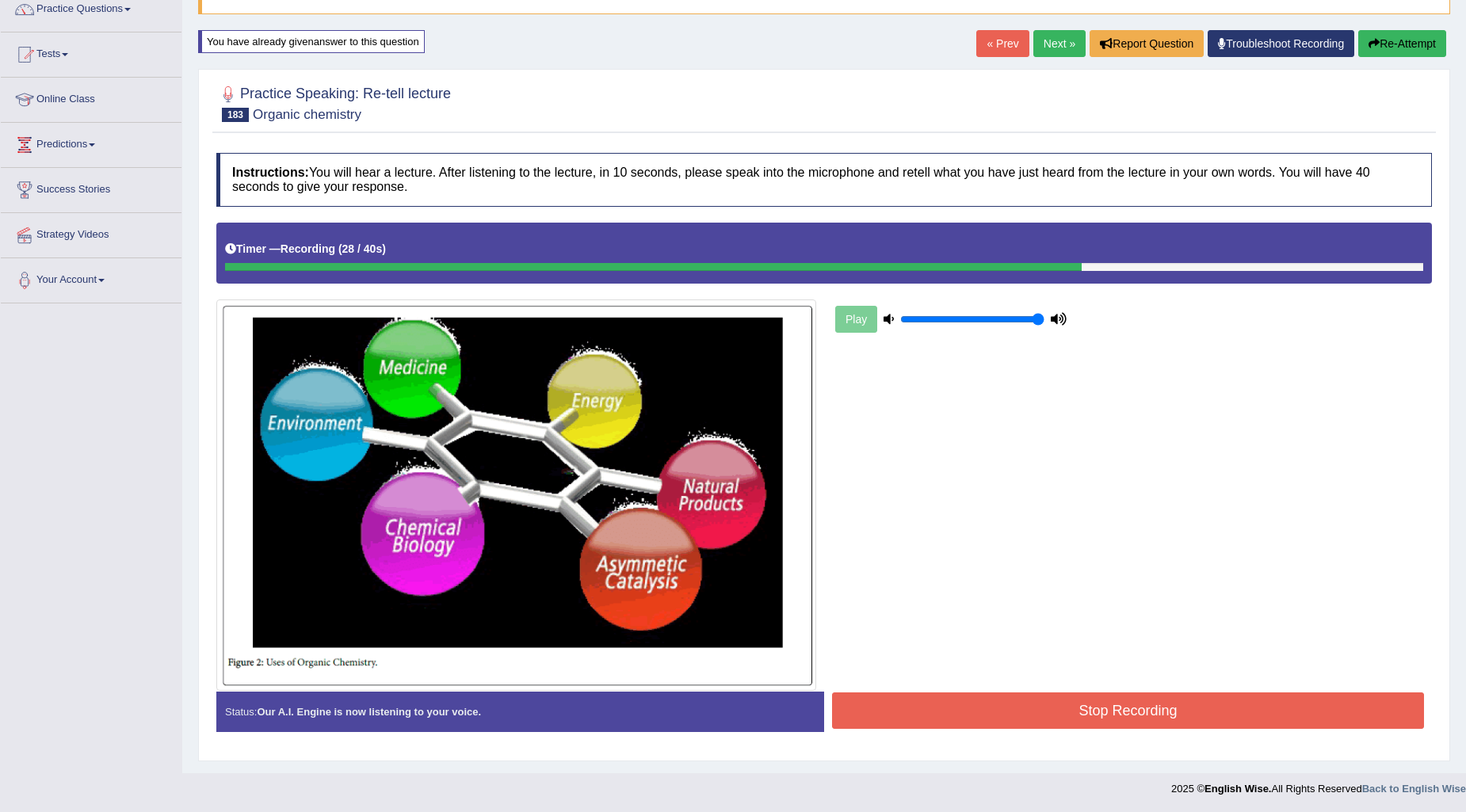
click at [1181, 714] on button "Stop Recording" at bounding box center [1128, 711] width 592 height 37
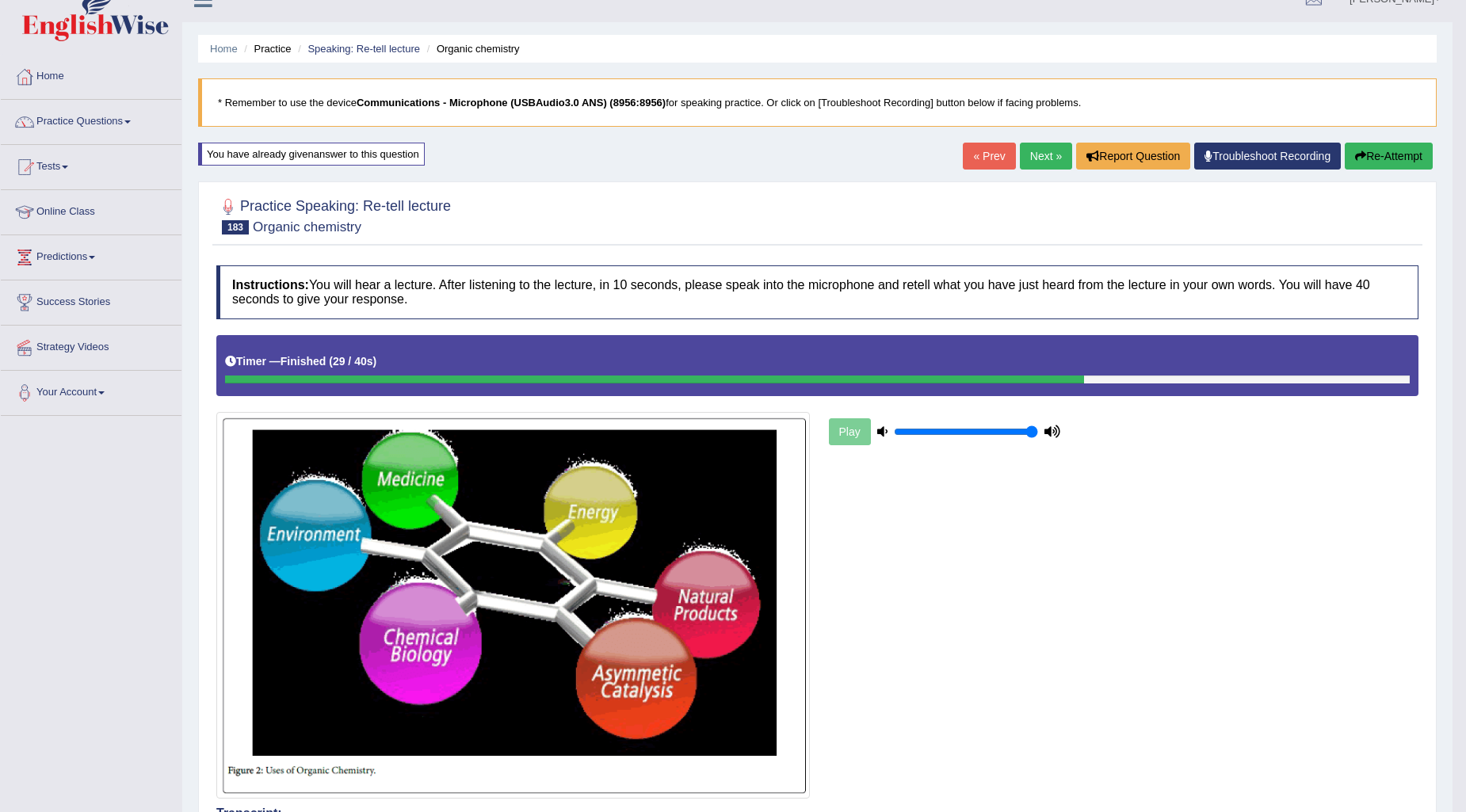
scroll to position [0, 0]
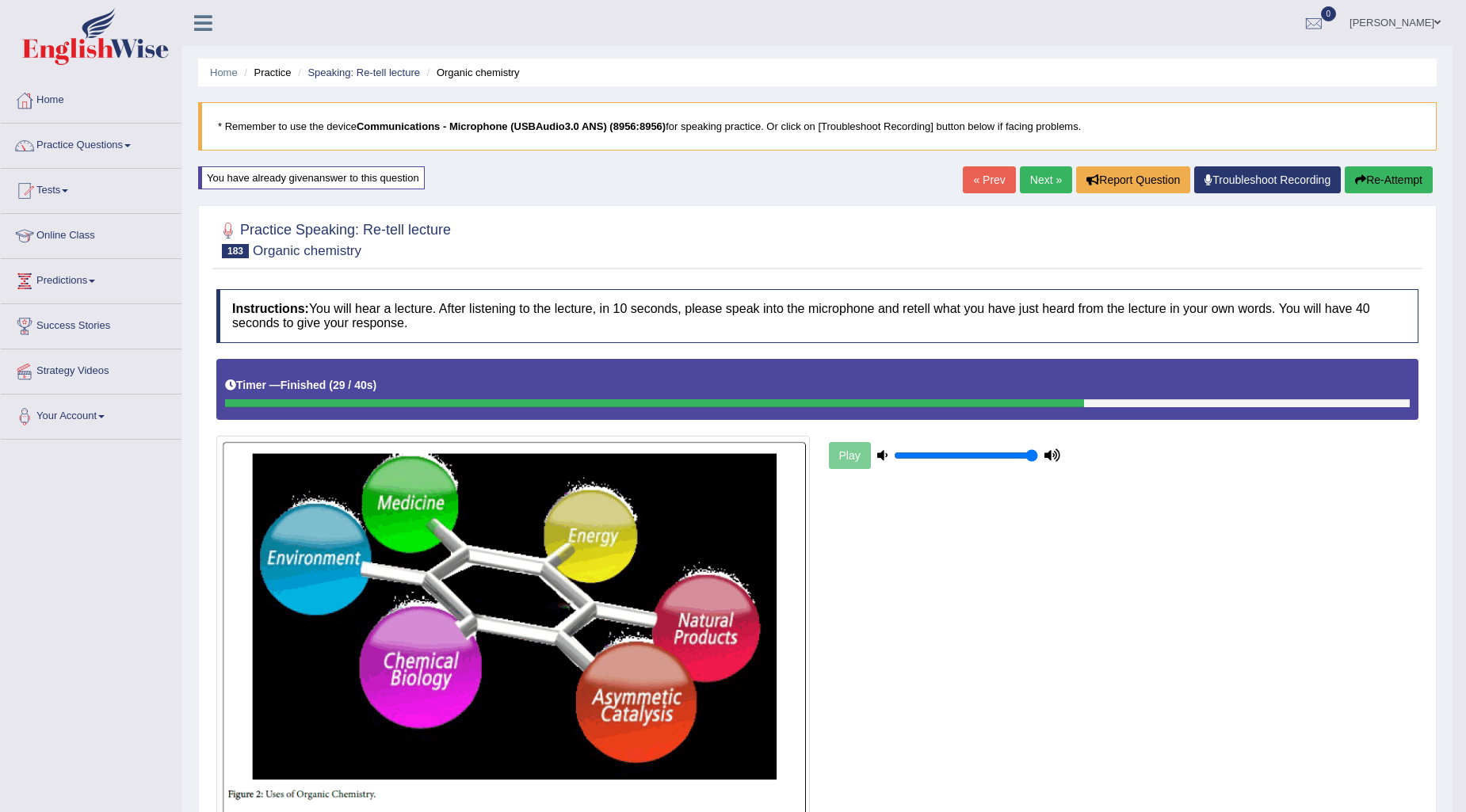
click at [1383, 178] on button "Re-Attempt" at bounding box center [1388, 180] width 88 height 27
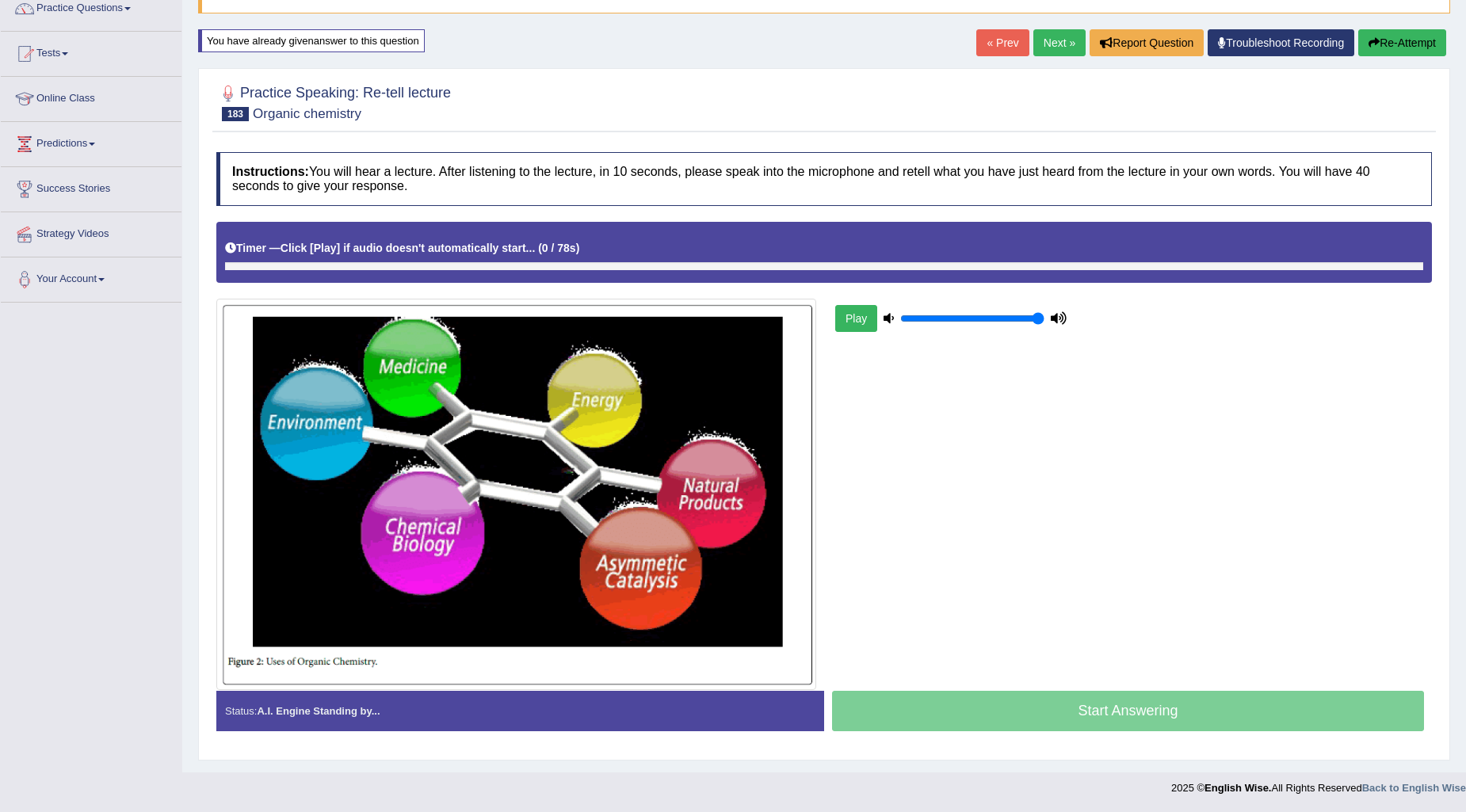
scroll to position [136, 0]
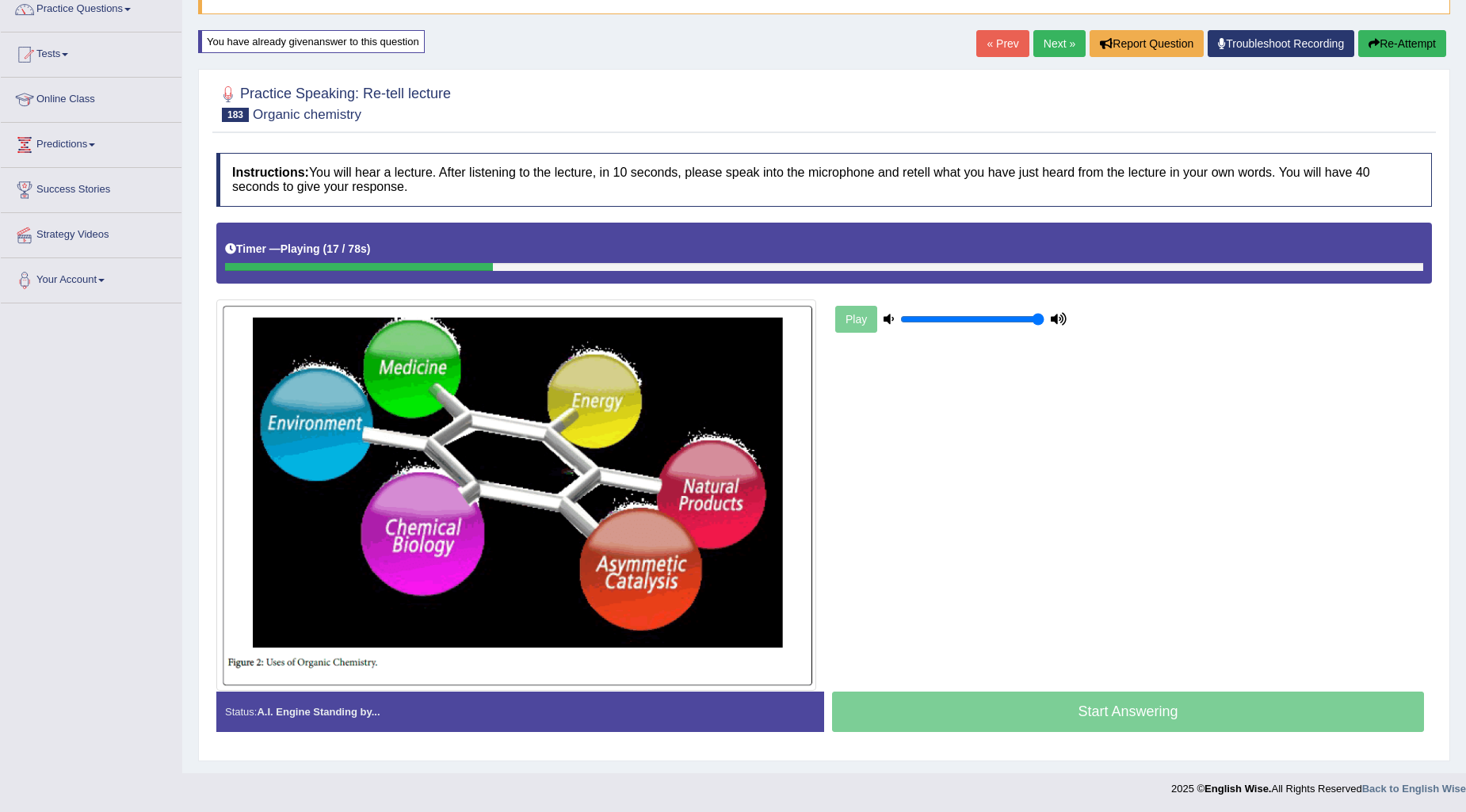
click at [1385, 42] on button "Re-Attempt" at bounding box center [1402, 43] width 88 height 27
